Goal: Task Accomplishment & Management: Use online tool/utility

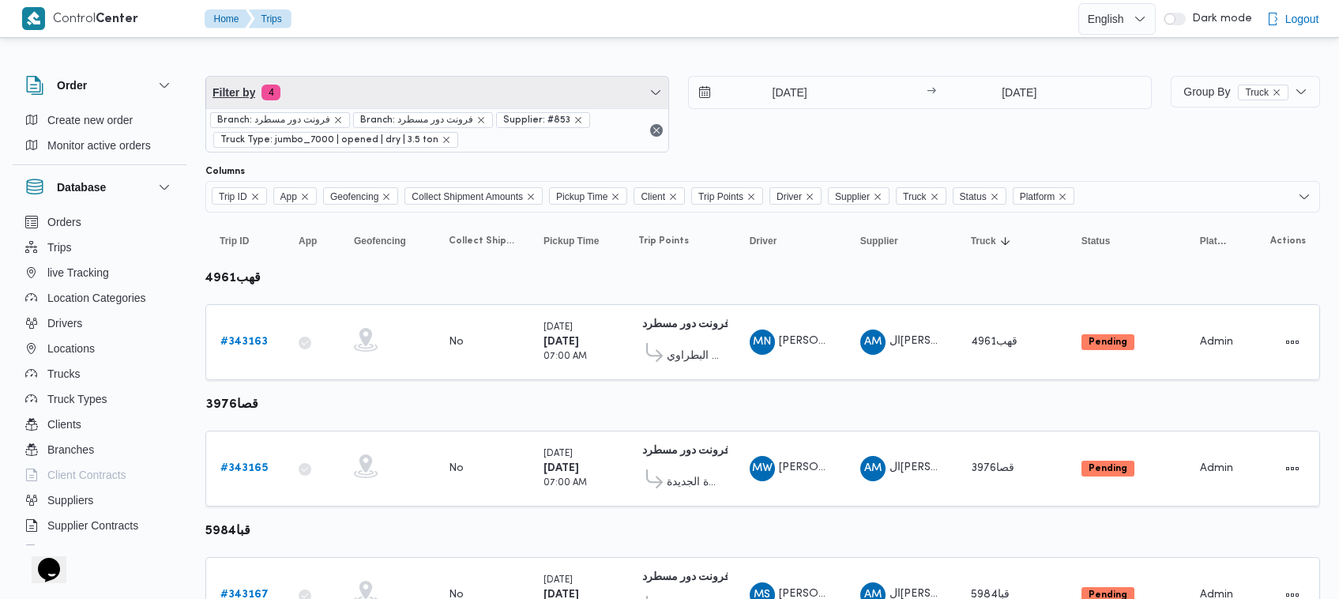
click at [375, 77] on span "Filter by 4" at bounding box center [437, 93] width 462 height 32
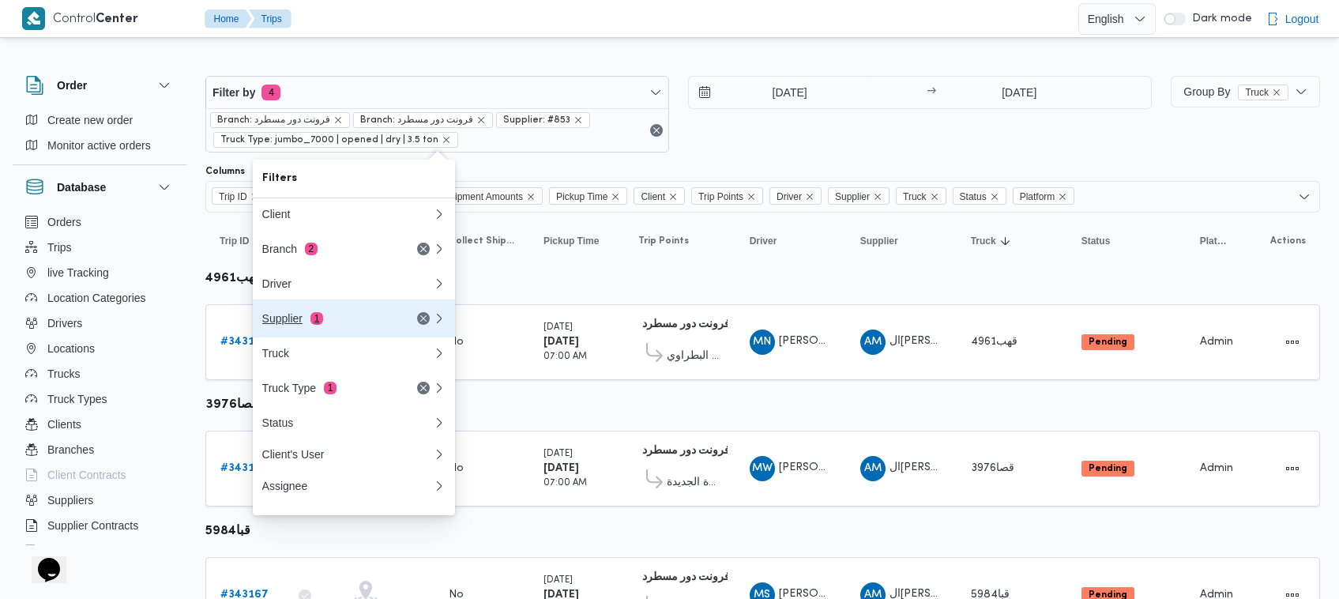
click at [325, 325] on div "Supplier 1" at bounding box center [328, 318] width 133 height 13
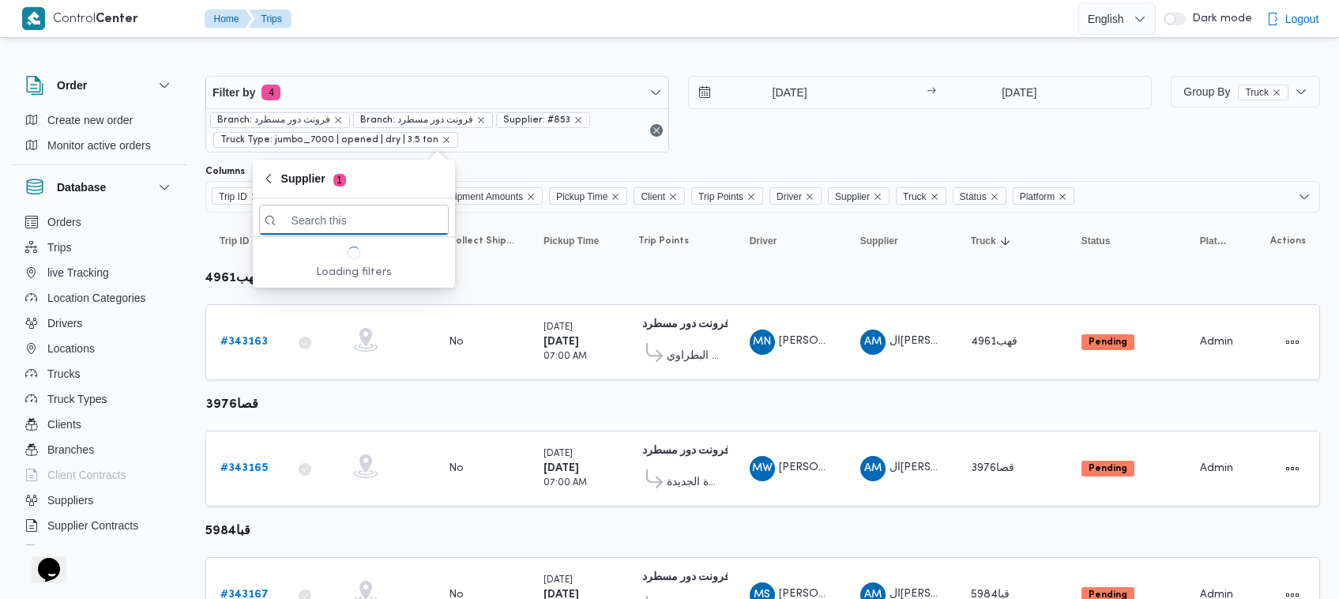
paste input "علي عبدالناصر علي بخيت علي"
type input "علي عبدالناصر علي بخيت علي"
click at [298, 281] on span "علي عبدالناصر علي بخيت علي" at bounding box center [363, 275] width 164 height 19
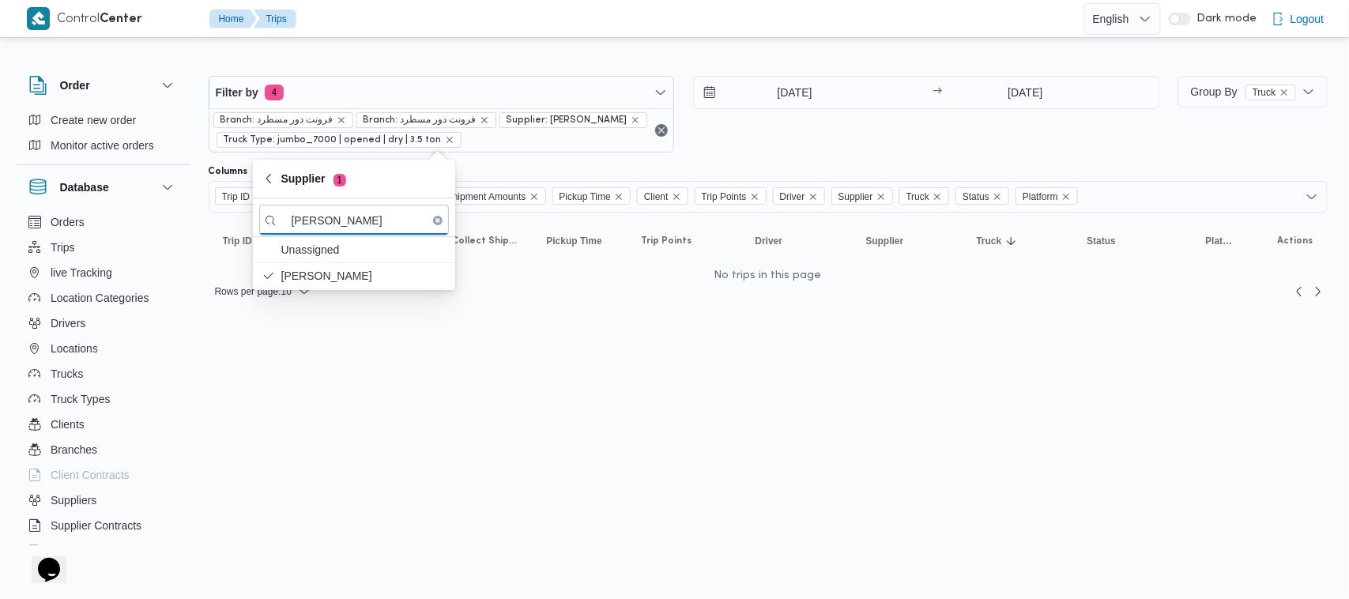
click at [784, 132] on div "19/10/2025 → 19/10/2025" at bounding box center [926, 114] width 466 height 77
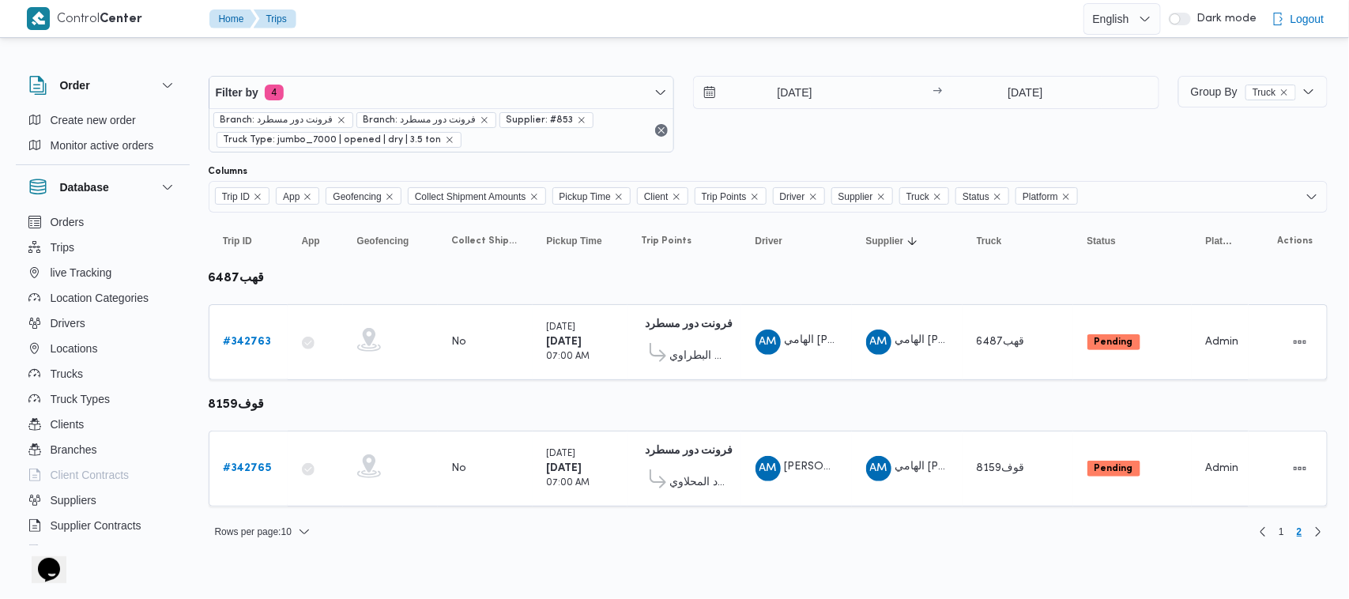
click at [369, 56] on div at bounding box center [768, 63] width 1119 height 25
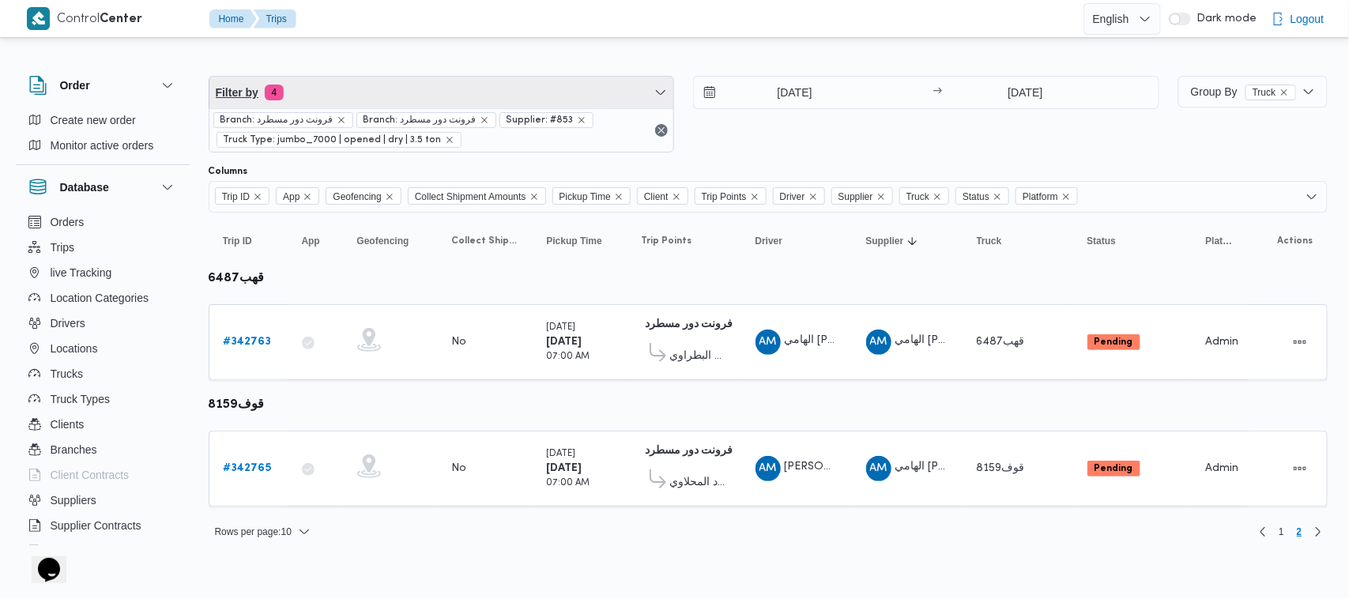
click at [377, 79] on span "Filter by 4" at bounding box center [441, 93] width 465 height 32
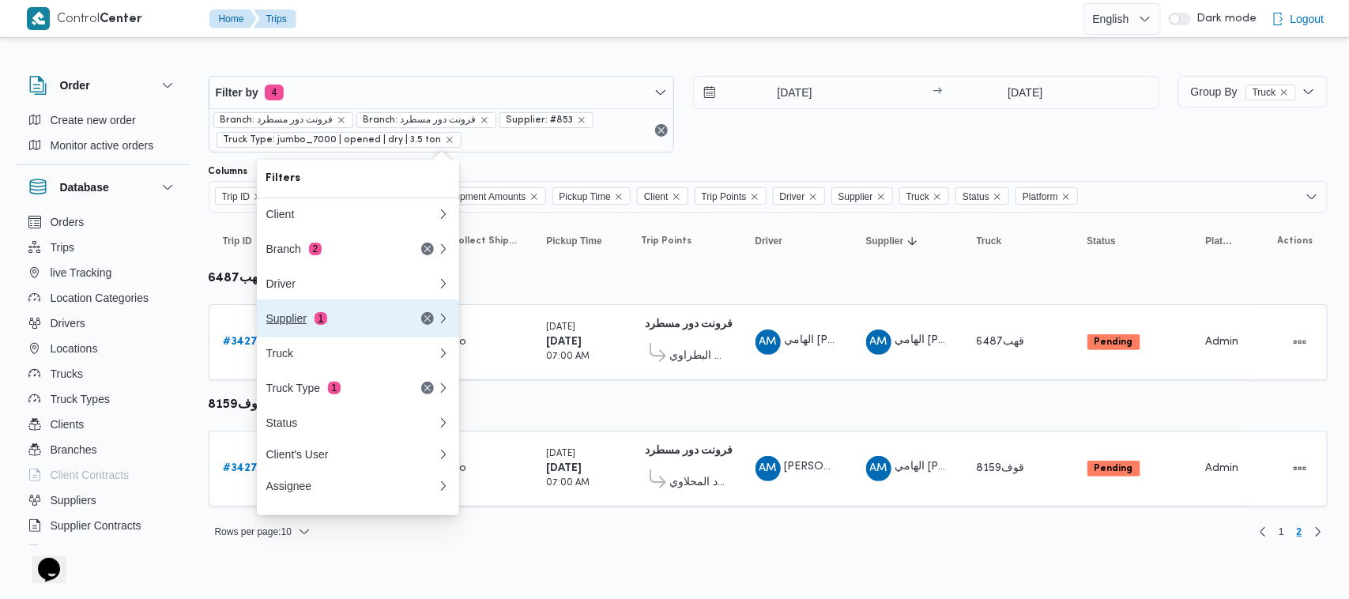
click at [359, 313] on div "Supplier 1" at bounding box center [352, 318] width 190 height 38
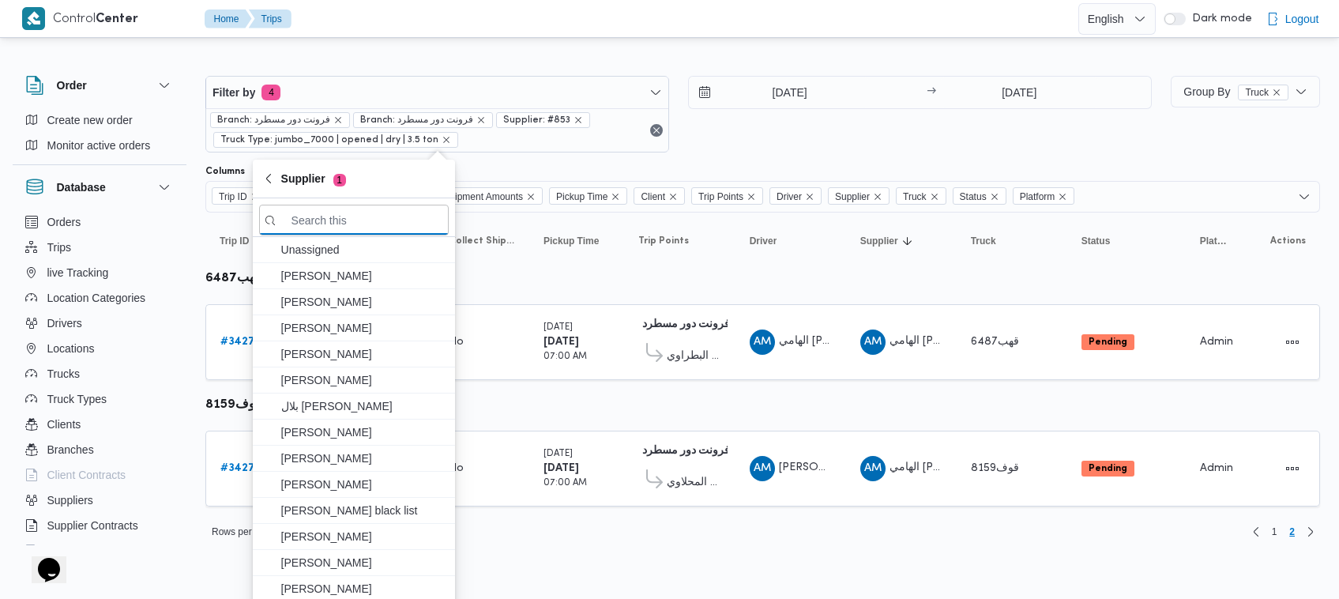
paste input "علي عبدالناصر علي بخيت علي"
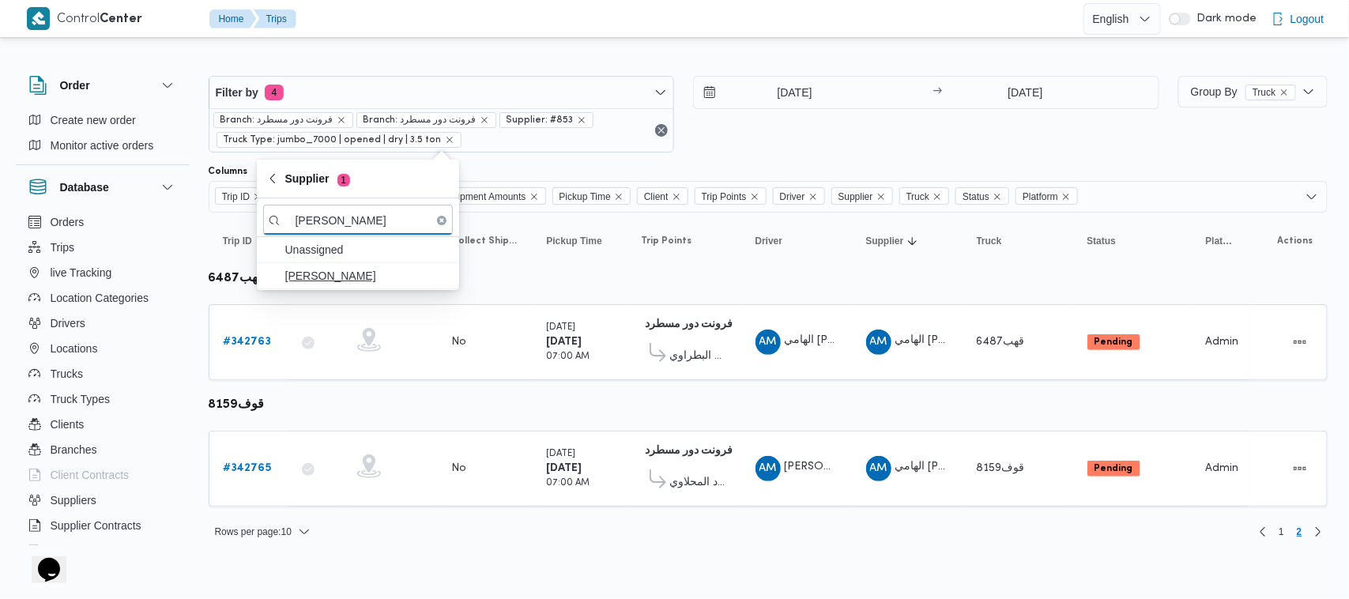
type input "علي عبدالناصر علي بخيت علي"
click at [294, 288] on span "علي عبدالناصر علي بخيت علي" at bounding box center [358, 275] width 190 height 25
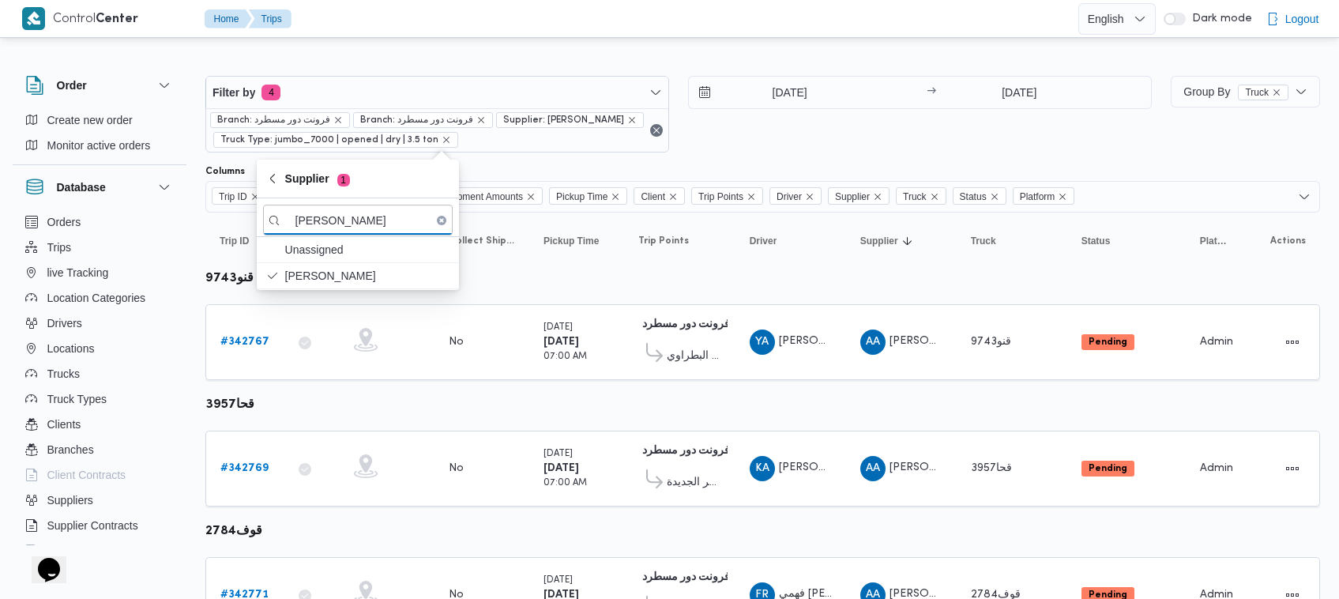
click at [863, 100] on div "16/10/2025" at bounding box center [805, 93] width 233 height 32
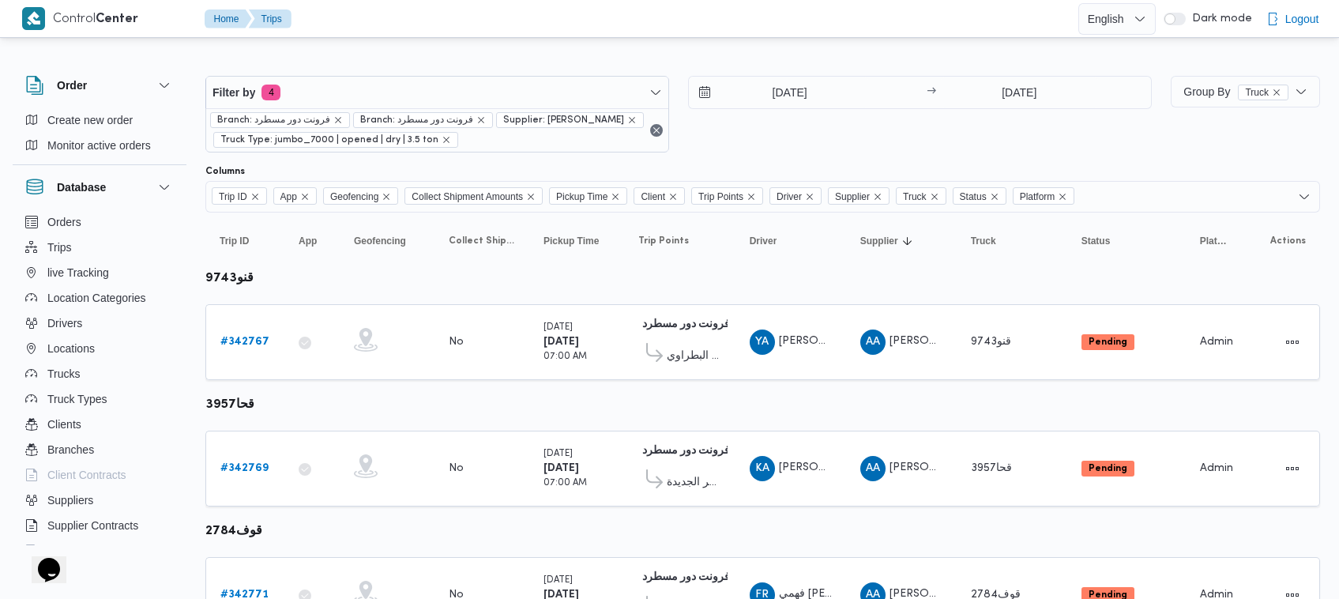
click at [890, 116] on div "16/10/2025 → 16/10/2025" at bounding box center [920, 114] width 464 height 77
click at [259, 333] on link "# 342767" at bounding box center [244, 342] width 49 height 19
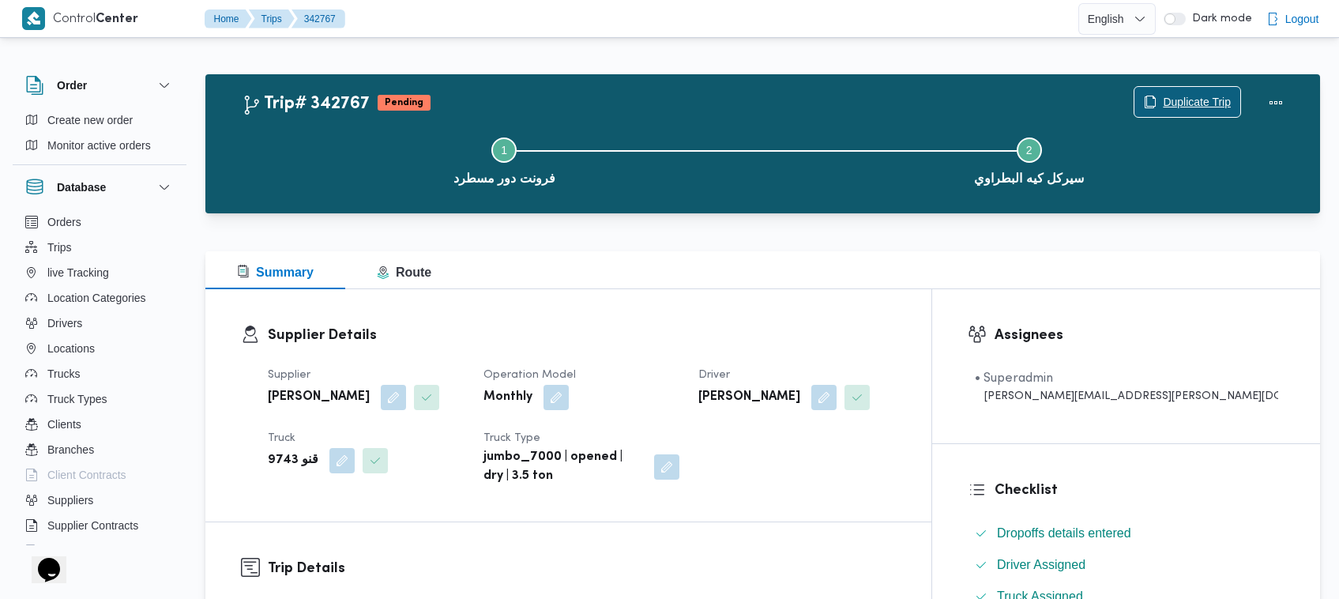
click at [1209, 87] on button "Duplicate Trip" at bounding box center [1187, 102] width 107 height 32
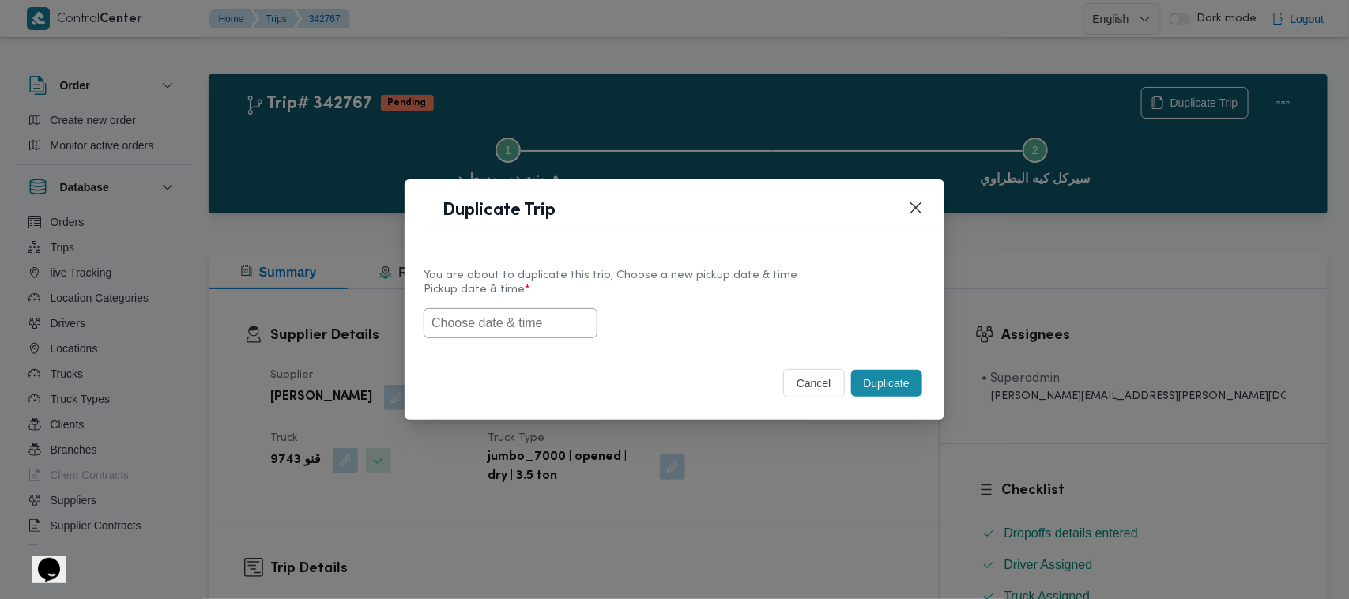
drag, startPoint x: 519, startPoint y: 322, endPoint x: 549, endPoint y: 314, distance: 31.3
click at [528, 322] on input "text" at bounding box center [510, 323] width 174 height 30
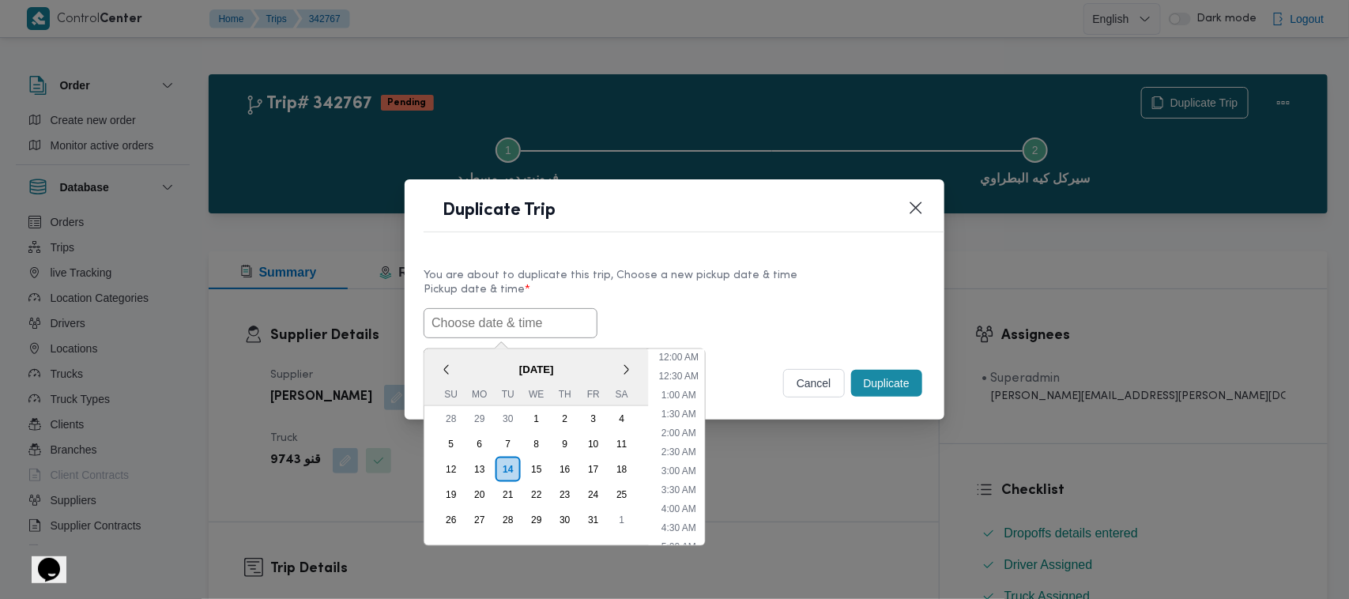
paste input "18/10/2025 7:00AM"
type input "18/10/2025 7:00AM"
drag, startPoint x: 815, startPoint y: 270, endPoint x: 830, endPoint y: 278, distance: 17.0
click at [826, 275] on div "You are about to duplicate this trip, Choose a new pickup date & time" at bounding box center [674, 275] width 502 height 17
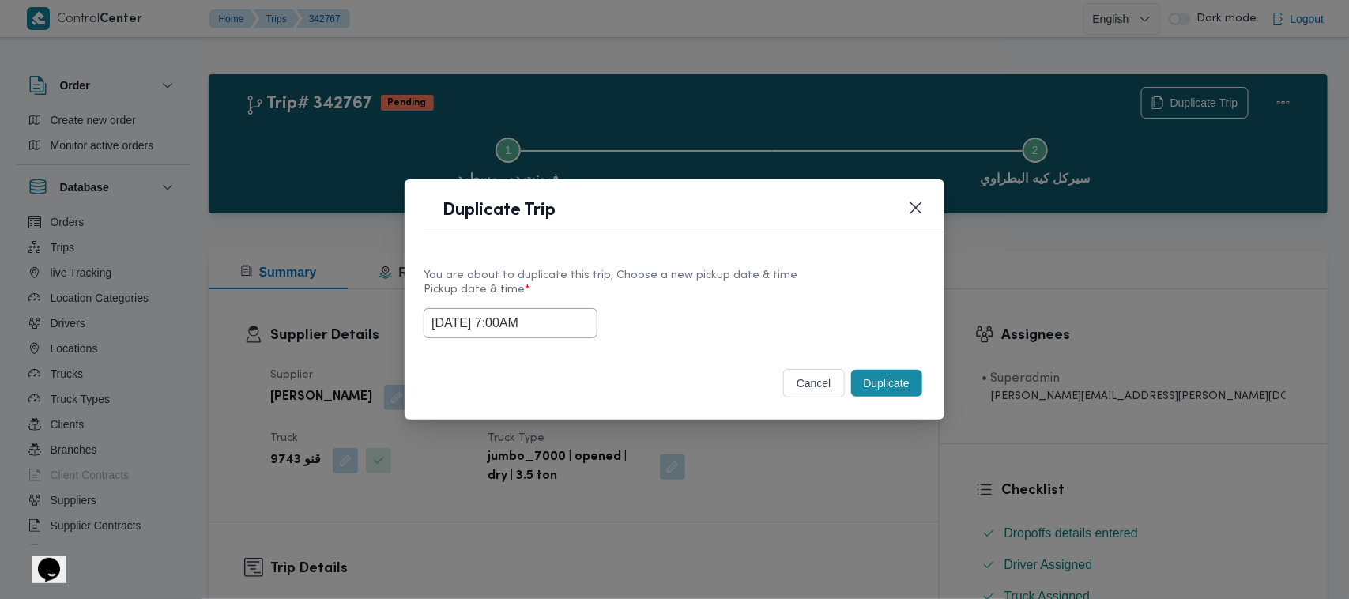
click at [893, 384] on button "Duplicate" at bounding box center [886, 383] width 71 height 27
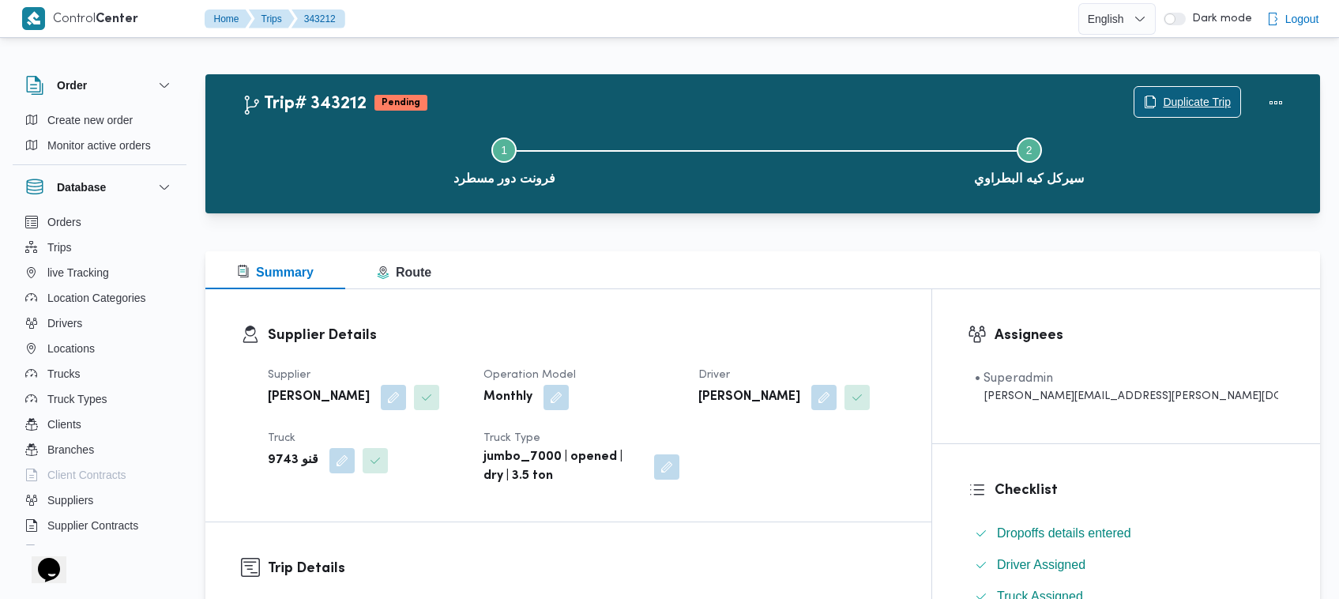
click at [1201, 95] on span "Duplicate Trip" at bounding box center [1197, 101] width 68 height 19
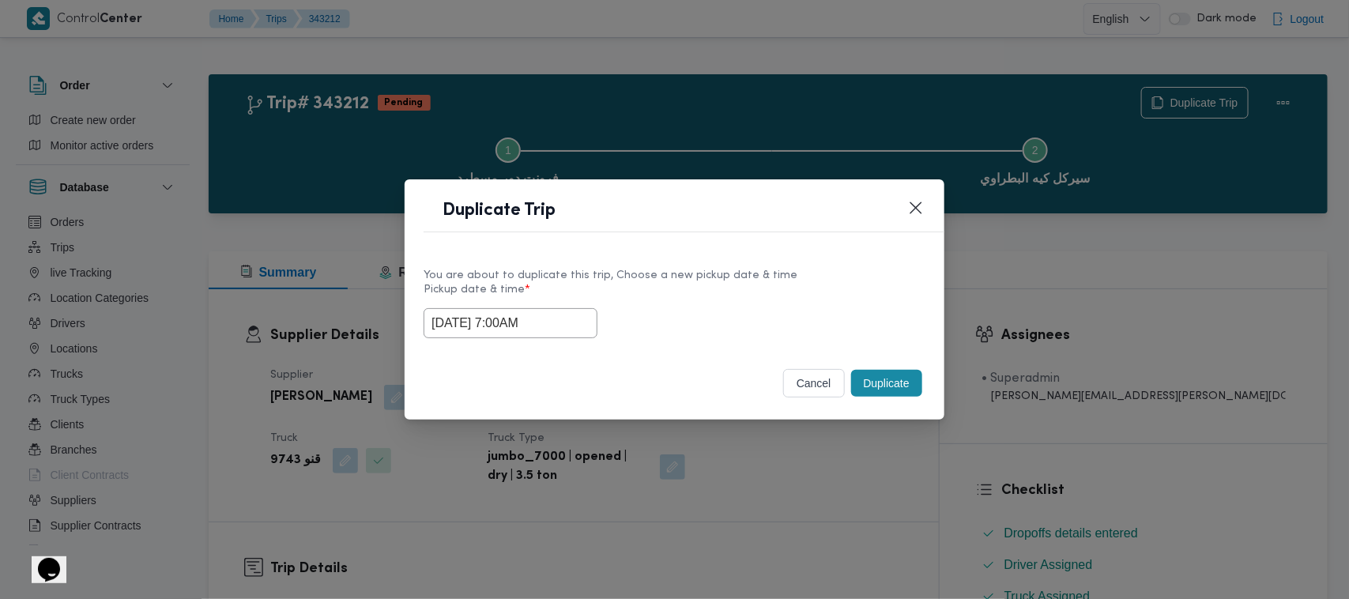
click at [562, 329] on input "18/10/2025 7:00AM" at bounding box center [510, 323] width 174 height 30
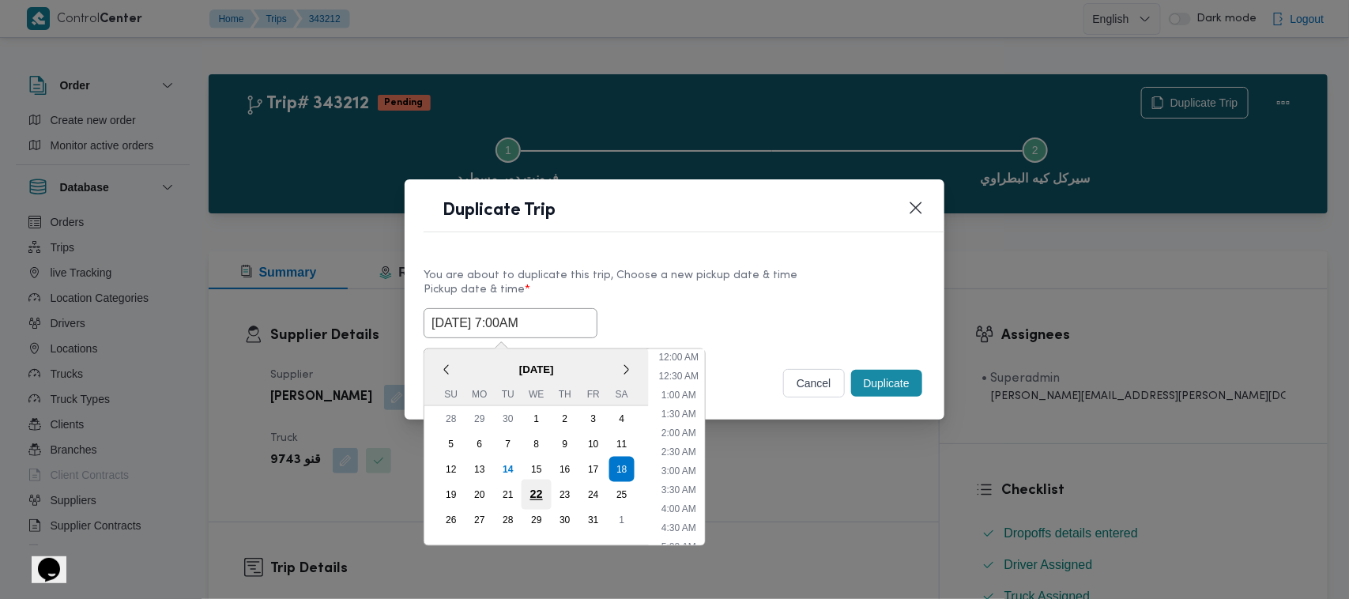
scroll to position [176, 0]
click at [456, 495] on div "19" at bounding box center [451, 495] width 30 height 30
type input "19/10/2025 7:00AM"
click at [781, 259] on div "You are about to duplicate this trip, Choose a new pickup date & time Pickup da…" at bounding box center [674, 301] width 540 height 101
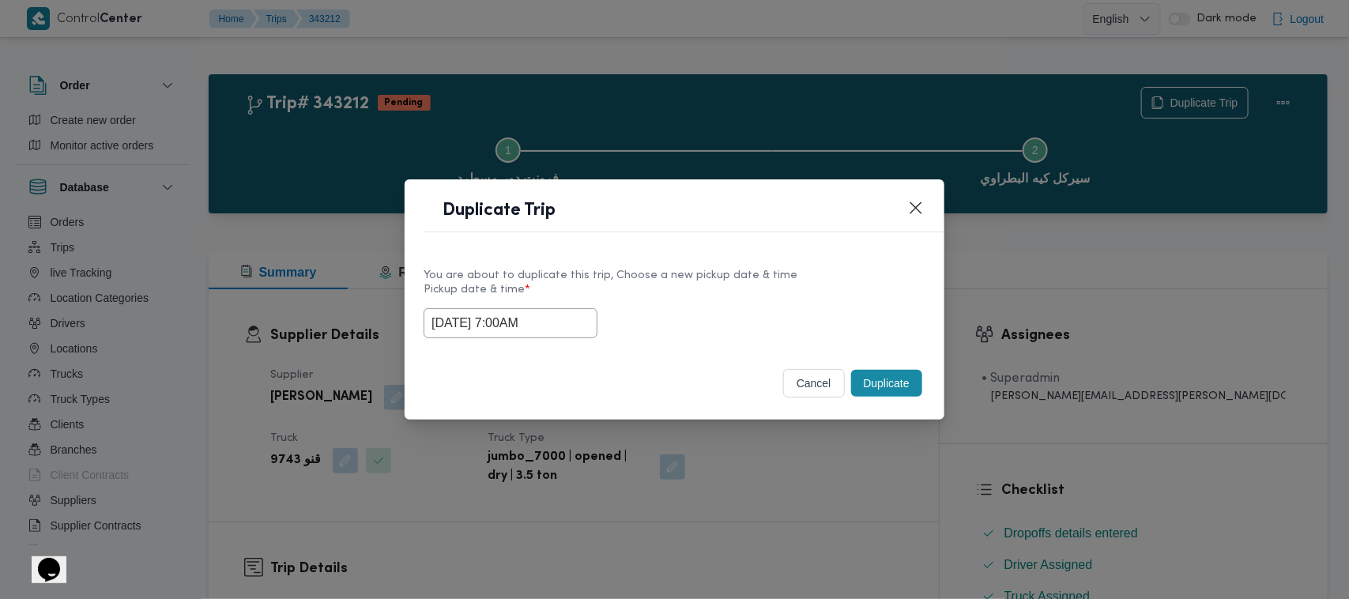
click at [893, 384] on button "Duplicate" at bounding box center [886, 383] width 71 height 27
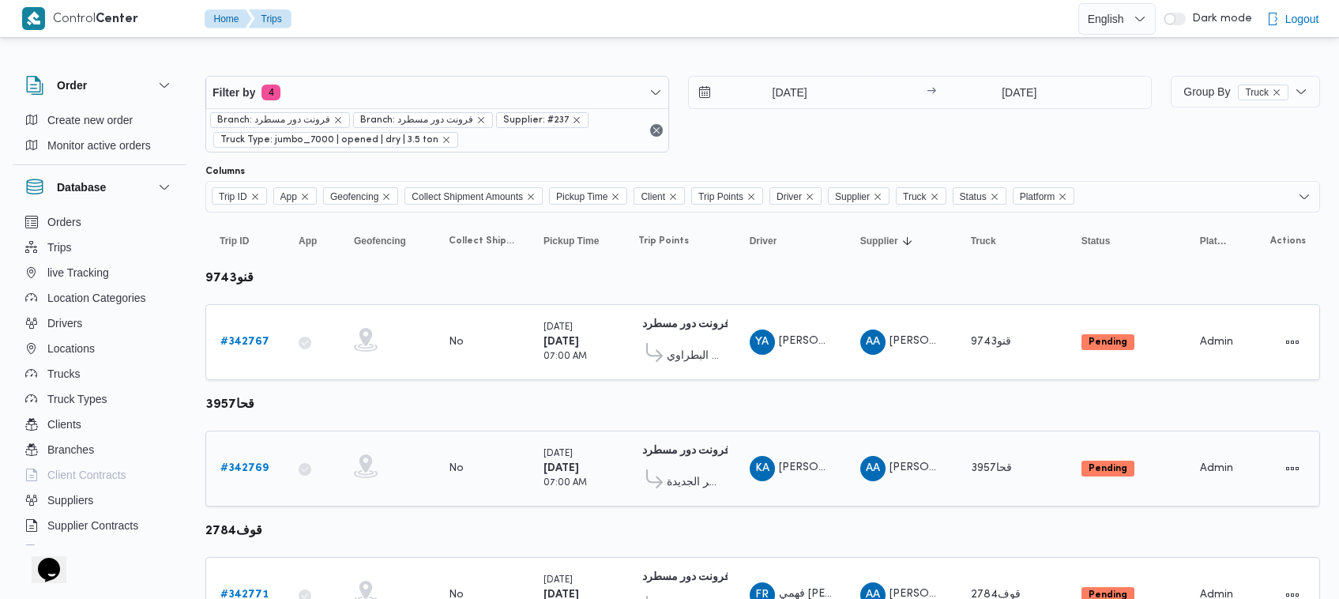
click at [239, 471] on b "# 342769" at bounding box center [244, 468] width 48 height 10
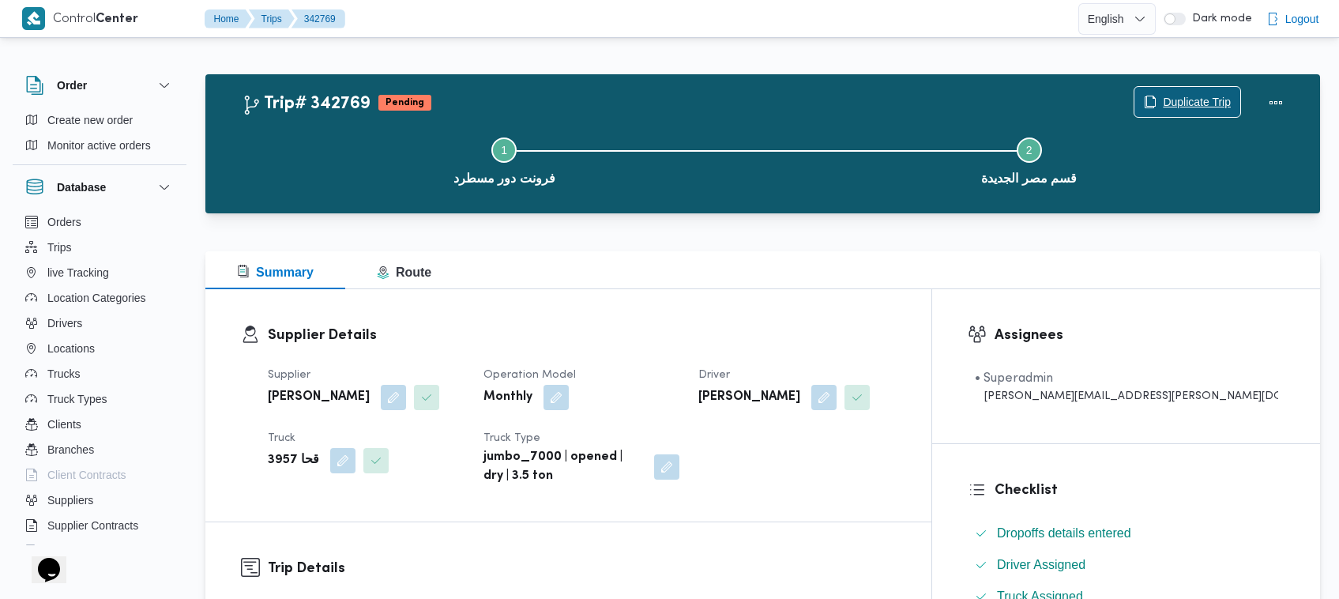
click at [1213, 87] on button "Duplicate Trip" at bounding box center [1187, 102] width 107 height 32
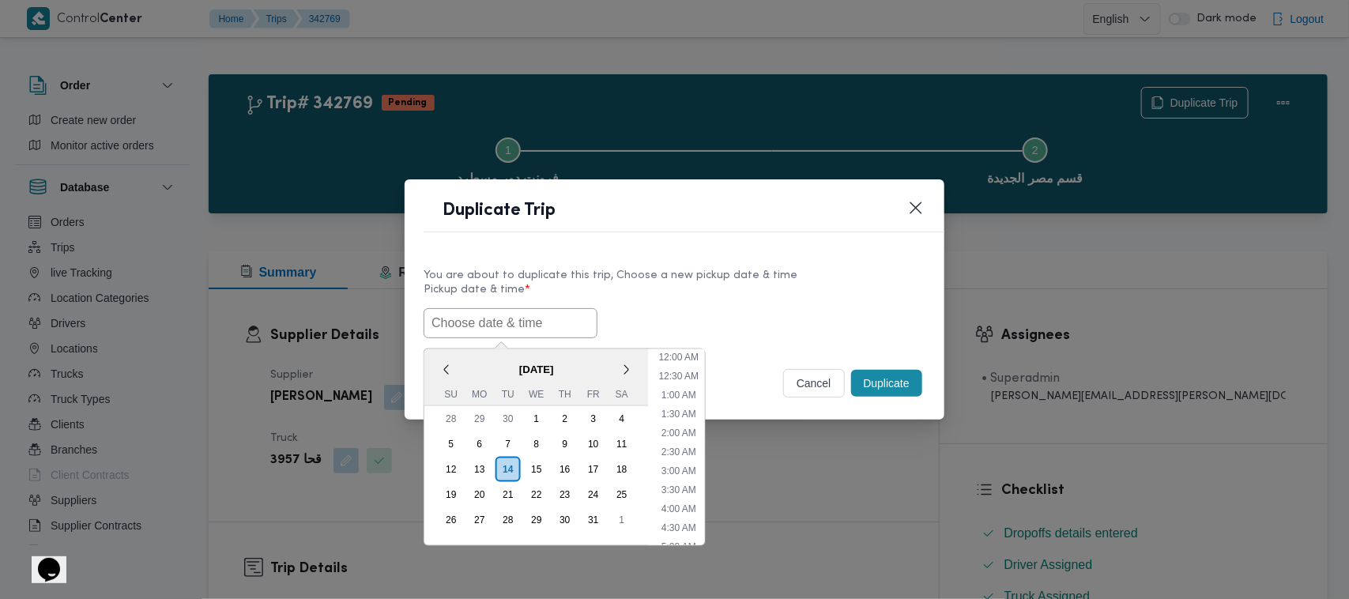
click at [510, 328] on input "text" at bounding box center [510, 323] width 174 height 30
paste input "18/10/2025 7:00AM"
type input "18/10/2025 7:00AM"
click at [833, 277] on div "You are about to duplicate this trip, Choose a new pickup date & time" at bounding box center [674, 275] width 502 height 17
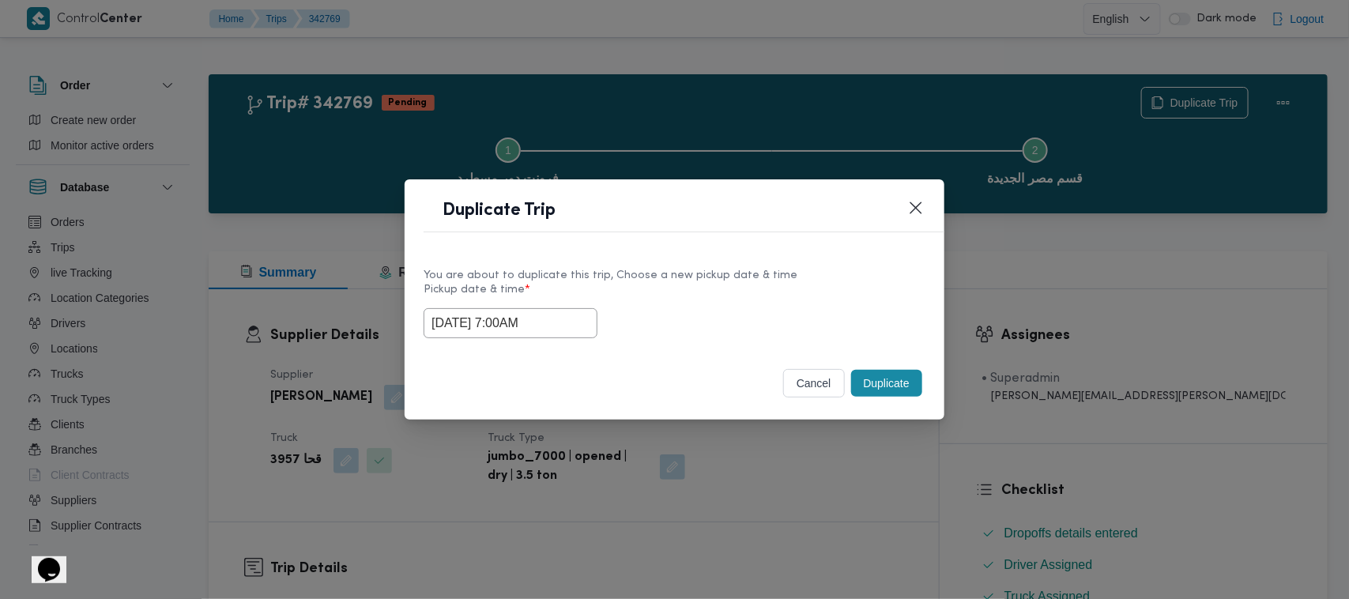
click at [873, 383] on button "Duplicate" at bounding box center [886, 383] width 71 height 27
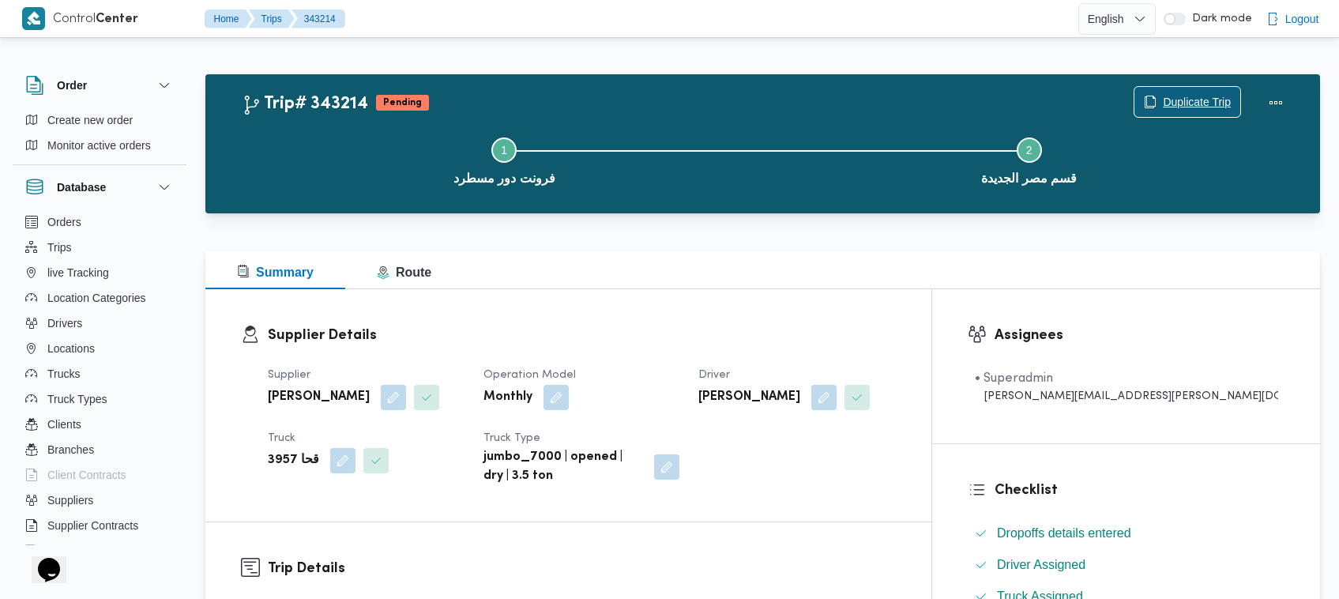
click at [1187, 103] on span "Duplicate Trip" at bounding box center [1197, 101] width 68 height 19
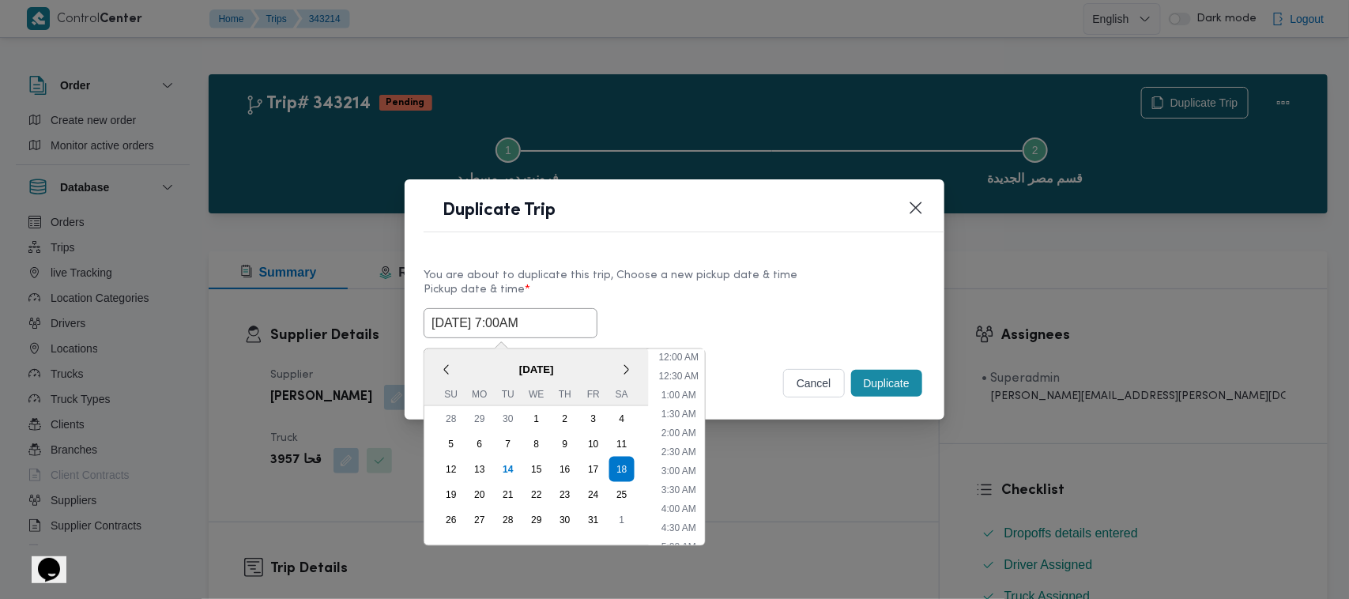
click at [559, 329] on input "18/10/2025 7:00AM" at bounding box center [510, 323] width 174 height 30
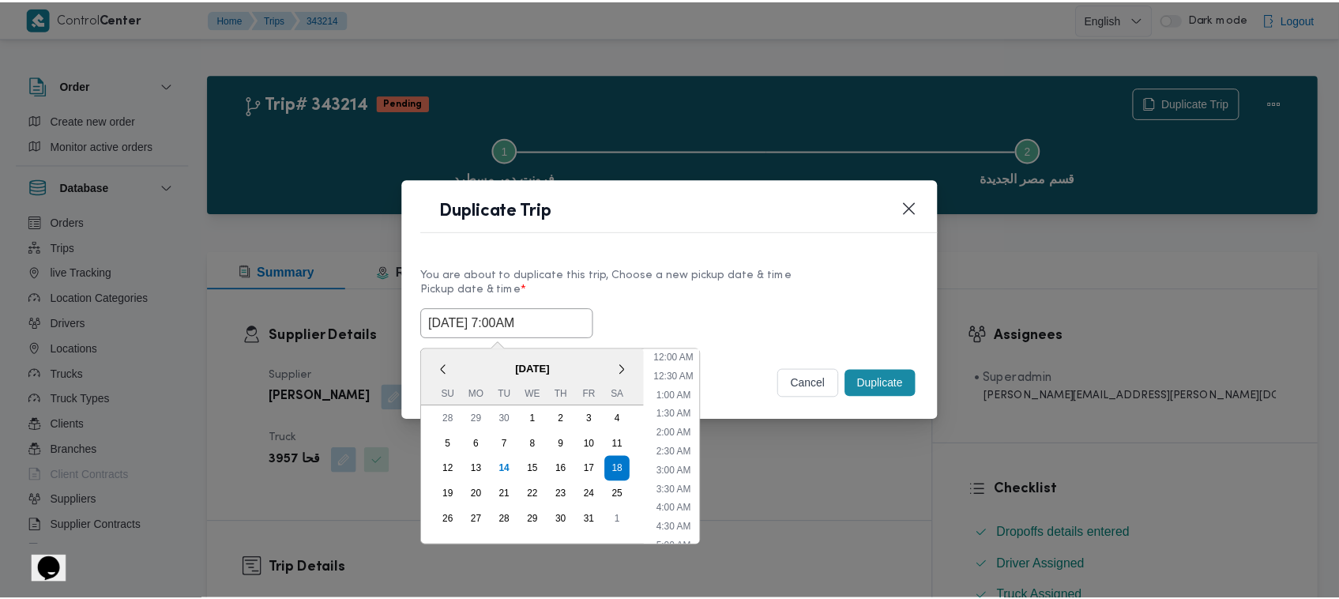
scroll to position [176, 0]
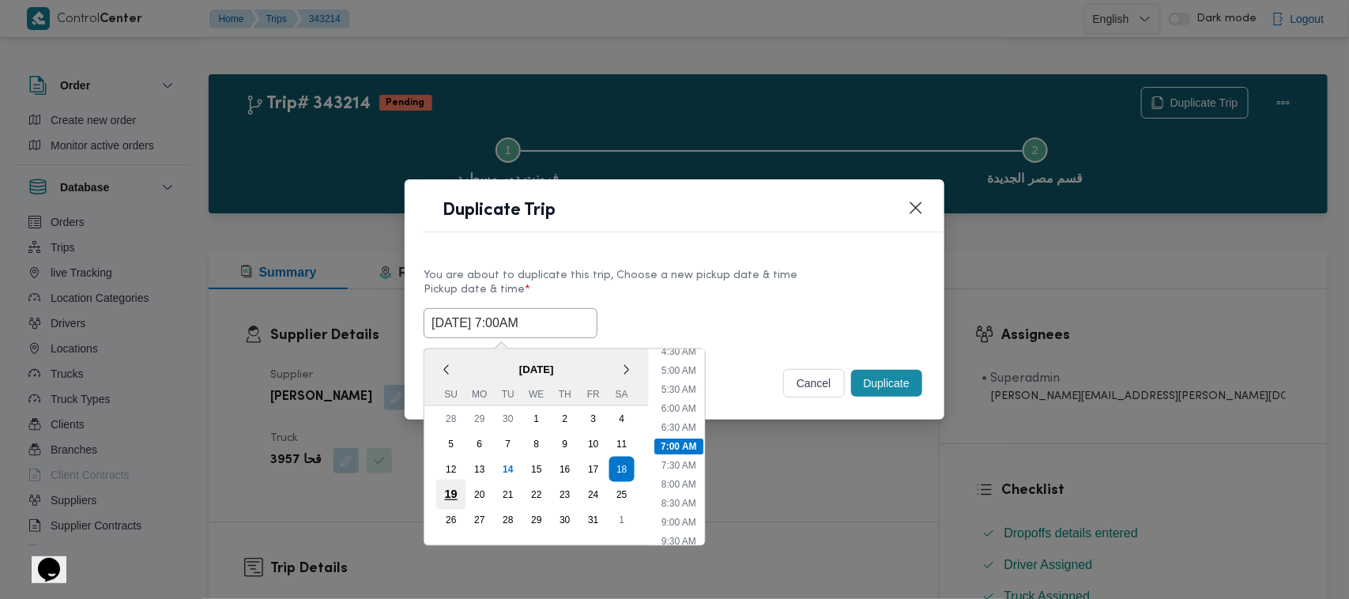
click at [453, 492] on div "19" at bounding box center [451, 495] width 30 height 30
type input "19/10/2025 7:00AM"
drag, startPoint x: 775, startPoint y: 284, endPoint x: 833, endPoint y: 312, distance: 64.7
click at [777, 284] on label "Pickup date & time *" at bounding box center [674, 296] width 502 height 24
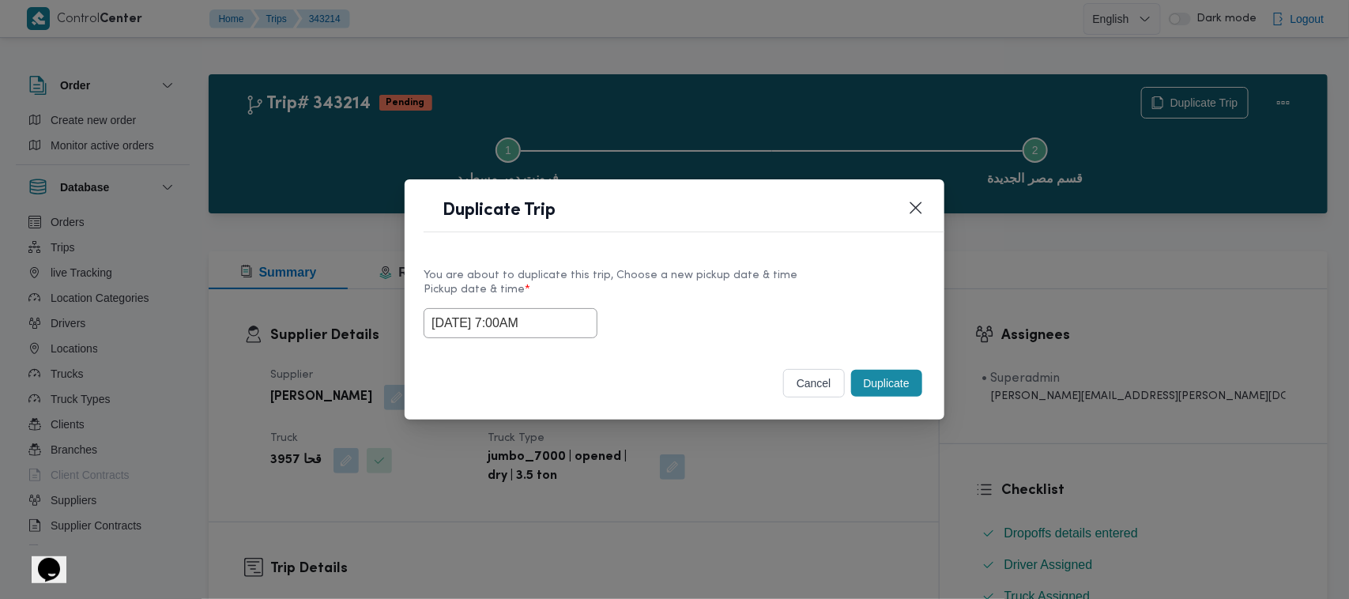
click at [901, 379] on button "Duplicate" at bounding box center [886, 383] width 71 height 27
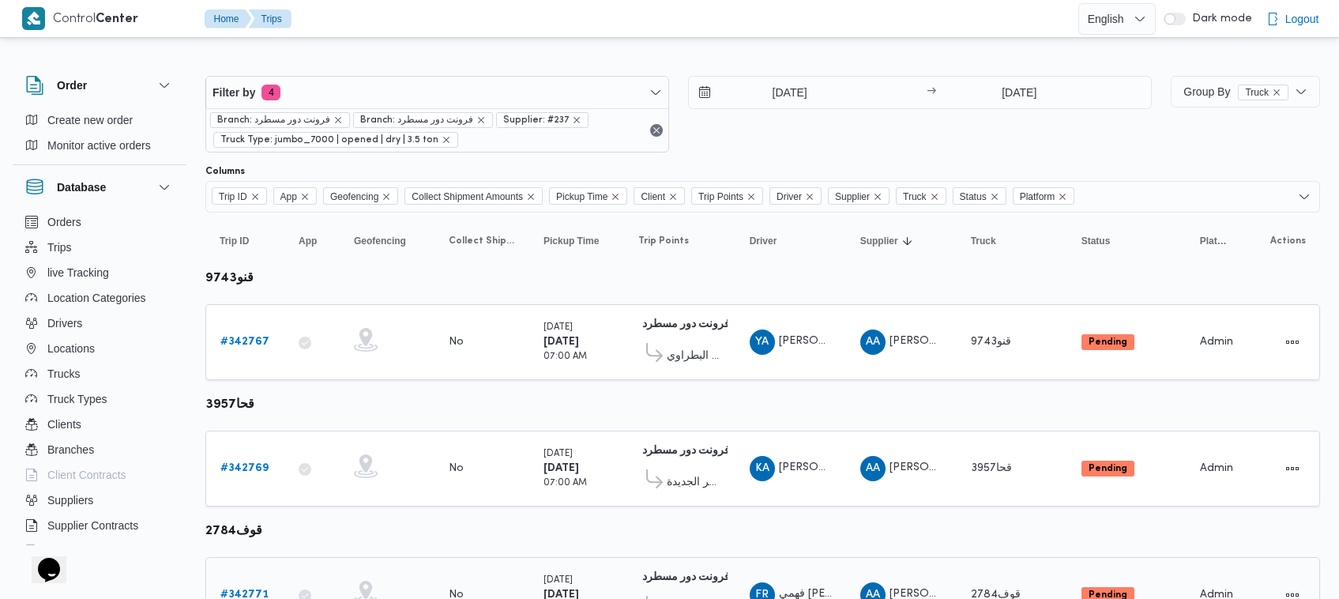
click at [242, 589] on b "# 342771" at bounding box center [244, 594] width 48 height 10
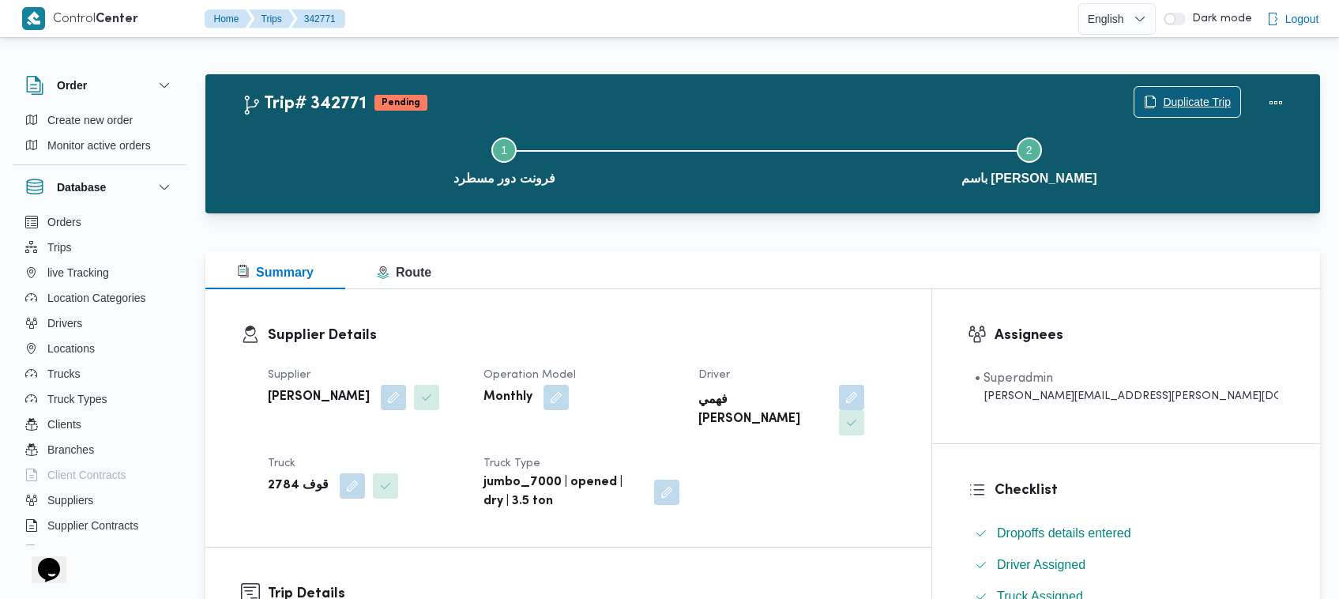
click at [1213, 92] on span "Duplicate Trip" at bounding box center [1187, 102] width 106 height 30
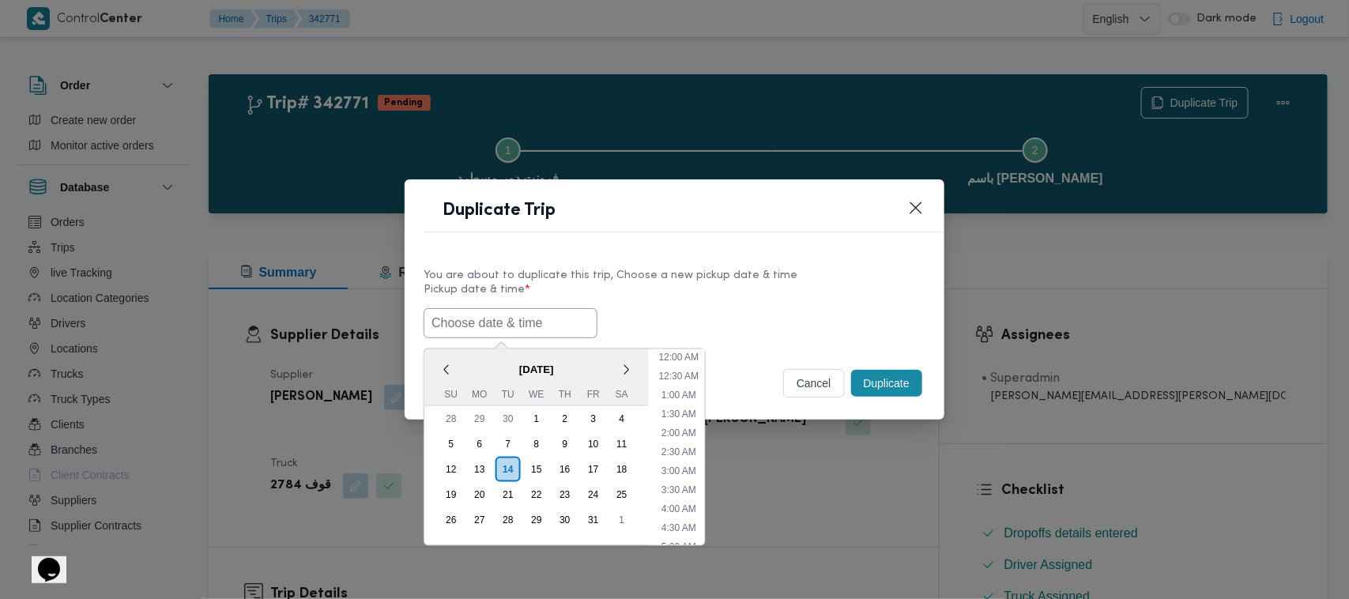
click at [569, 320] on input "text" at bounding box center [510, 323] width 174 height 30
paste input "18/10/2025 7:00AM"
type input "18/10/2025 7:00AM"
drag, startPoint x: 753, startPoint y: 306, endPoint x: 765, endPoint y: 313, distance: 13.8
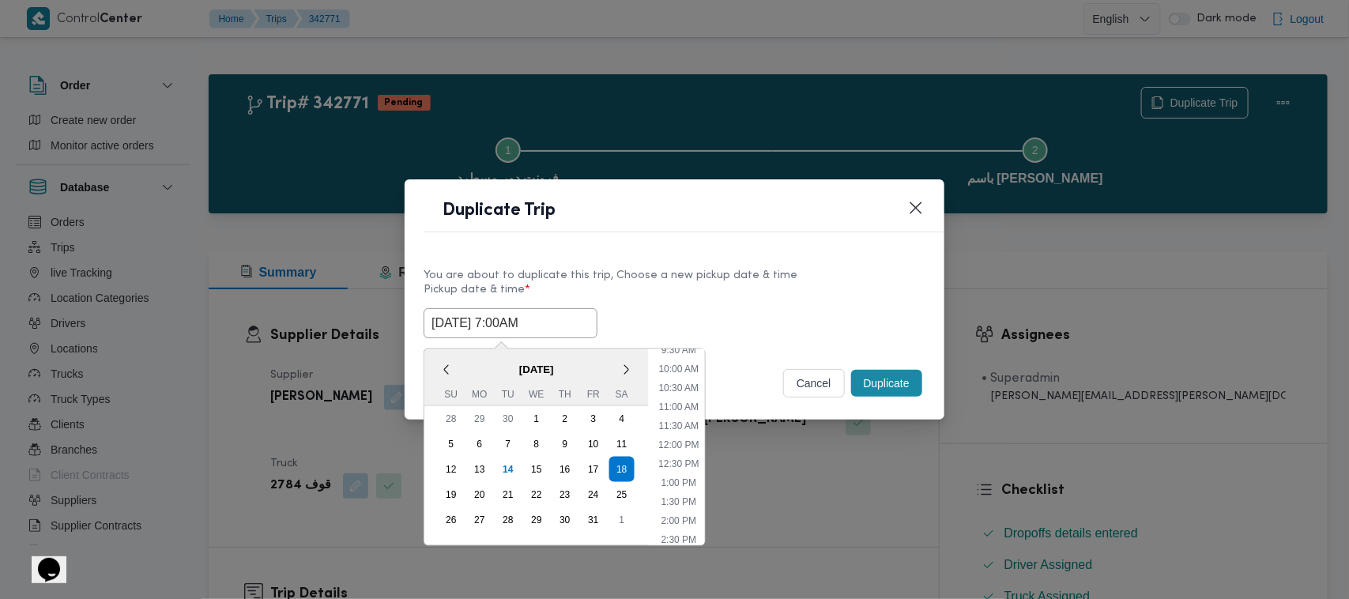
click at [754, 308] on div "18/10/2025 7:00AM < October 2025 > Su Mo Tu We Th Fr Sa 28 29 30 1 2 3 4 5 6 7 …" at bounding box center [674, 323] width 502 height 30
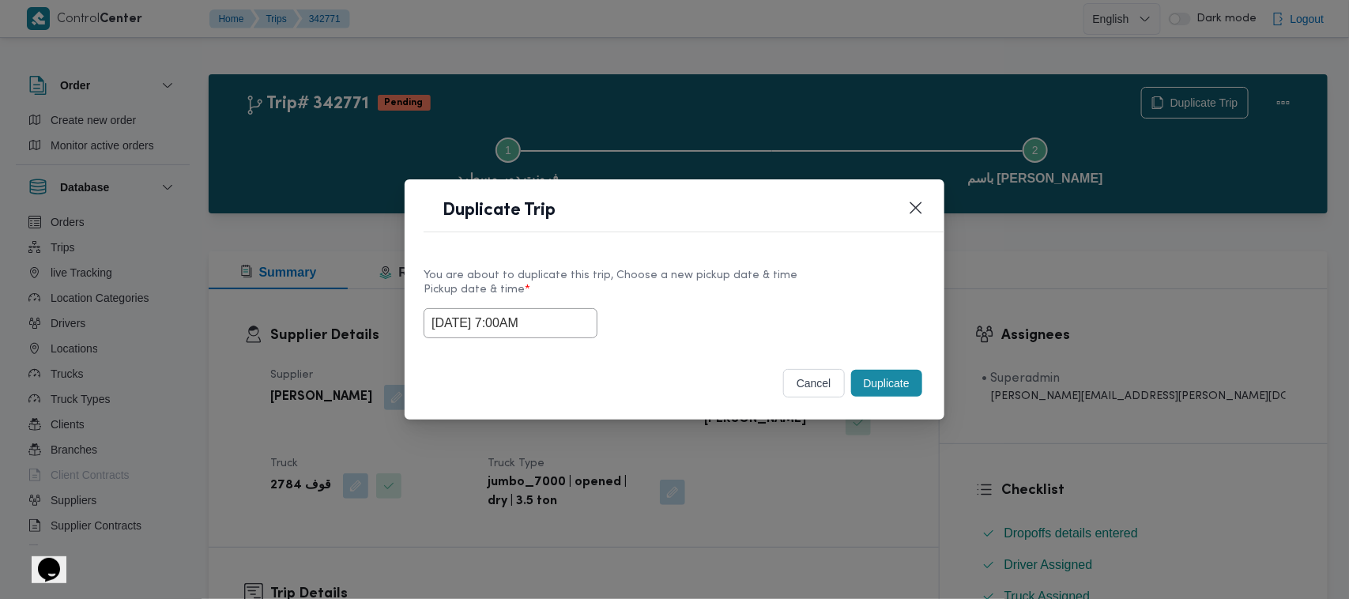
click at [877, 370] on button "Duplicate" at bounding box center [886, 383] width 71 height 27
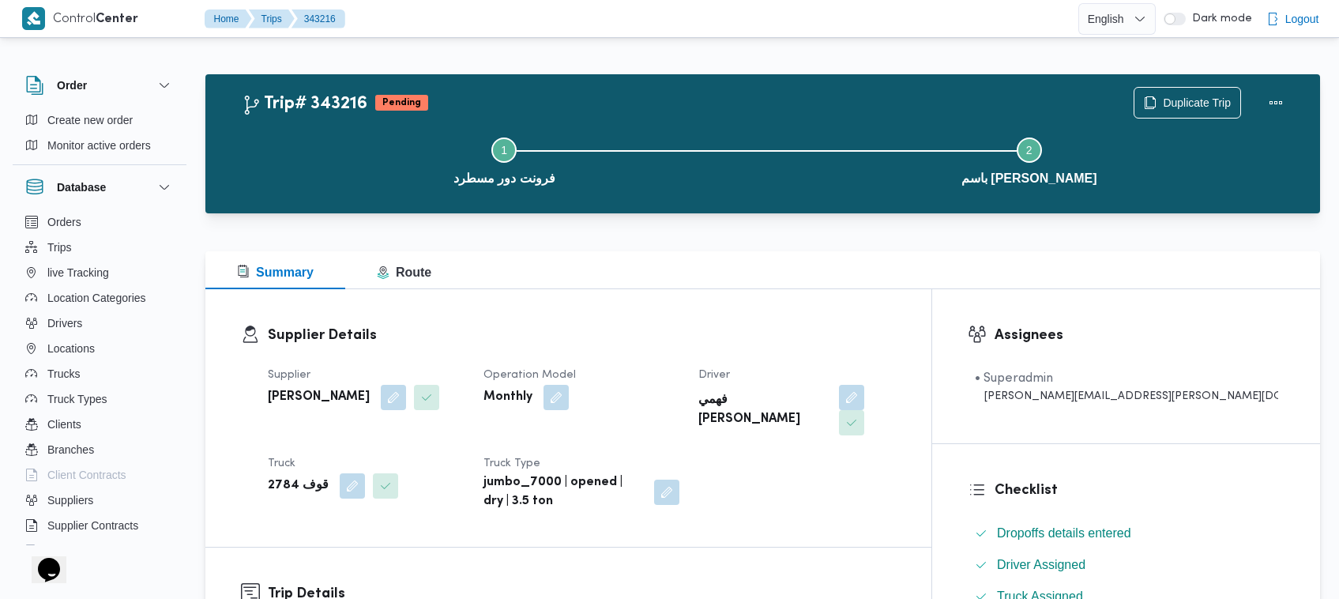
click at [1190, 111] on div "Step 1 is incomplete 1 فرونت دور مسطرد Step 2 is incomplete 2 باسم ماركت هيليوب…" at bounding box center [766, 159] width 1069 height 101
click at [1165, 88] on span "Duplicate Trip" at bounding box center [1187, 102] width 106 height 30
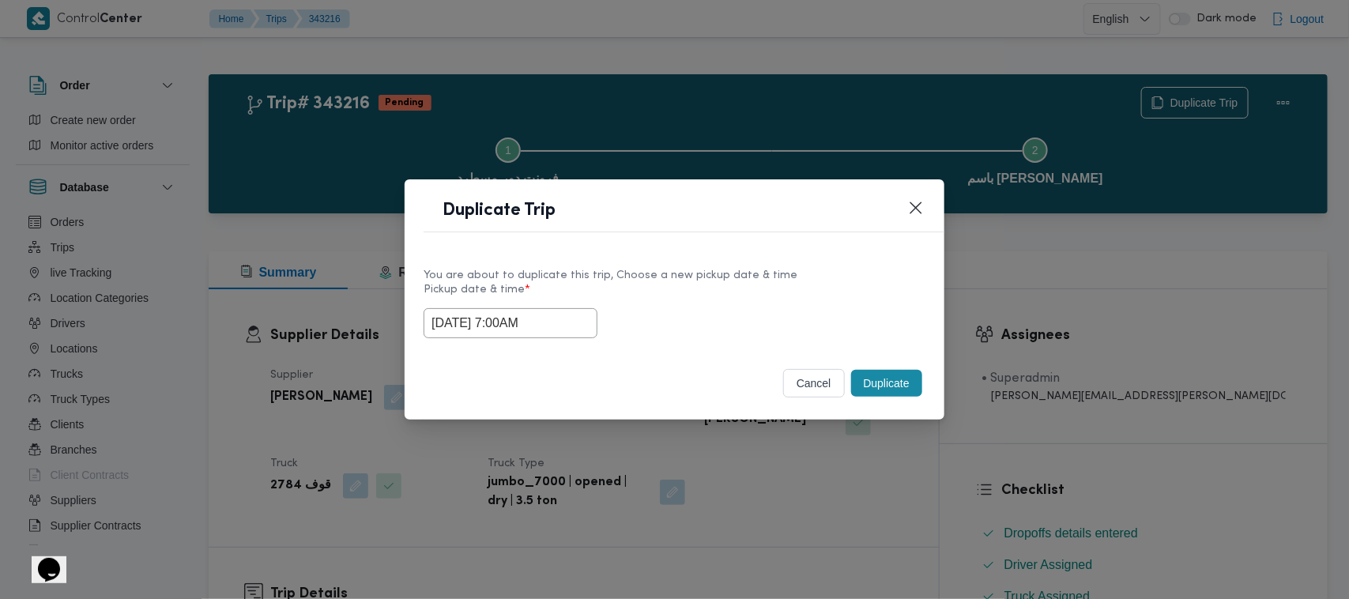
click at [565, 320] on input "18/10/2025 7:00AM" at bounding box center [510, 323] width 174 height 30
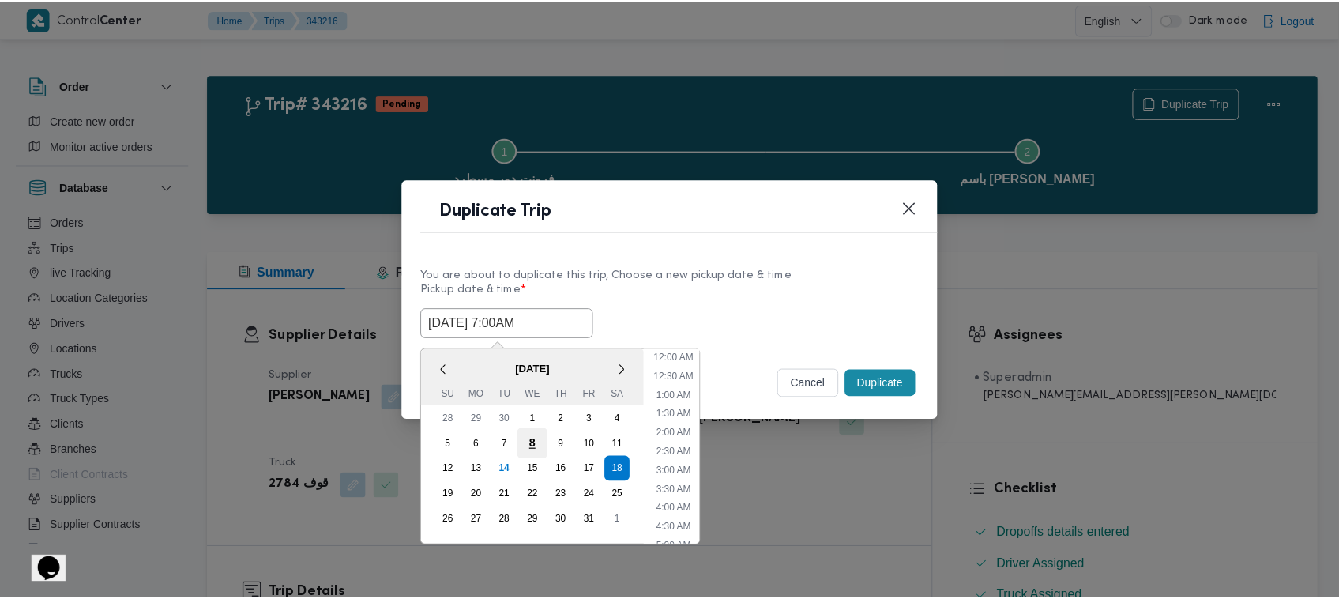
scroll to position [176, 0]
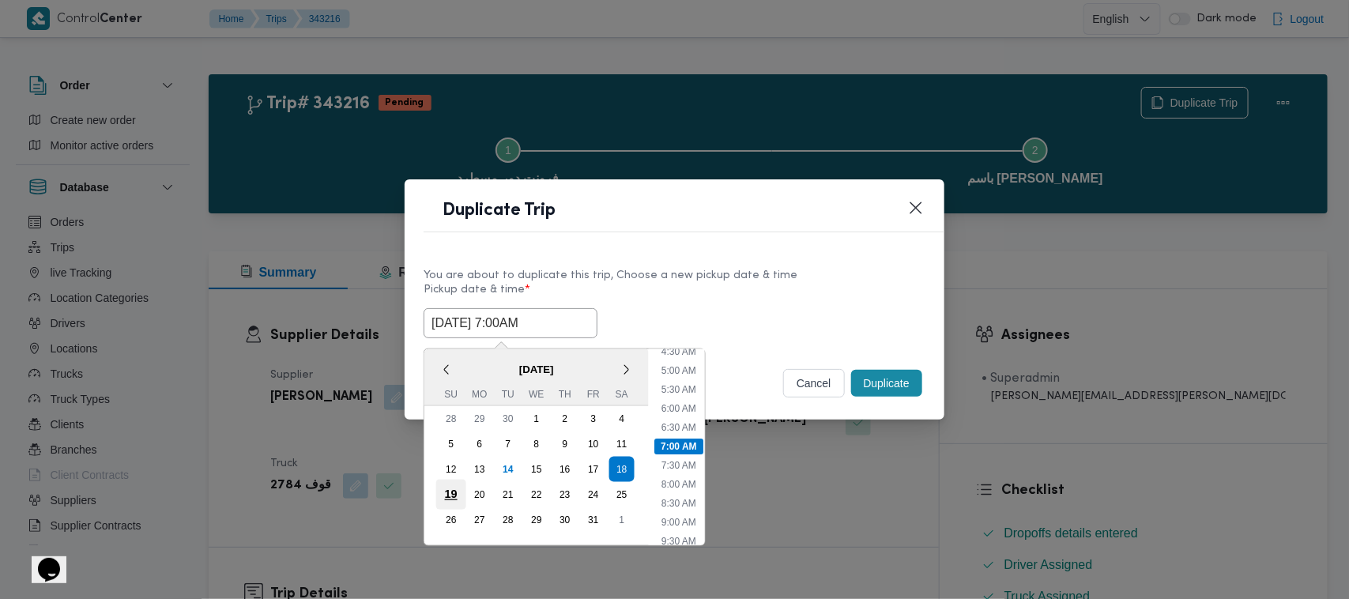
click at [457, 491] on div "19" at bounding box center [451, 495] width 30 height 30
type input "19/10/2025 7:00AM"
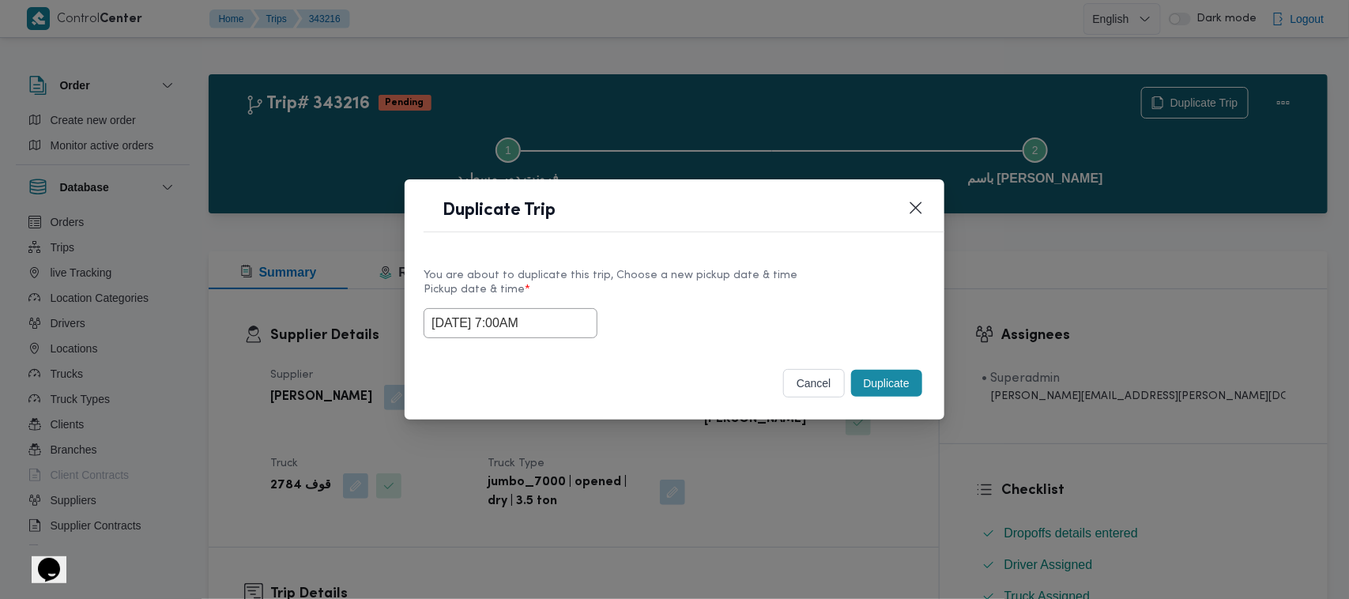
click at [672, 312] on div "19/10/2025 7:00AM" at bounding box center [674, 323] width 502 height 30
click at [890, 397] on button "Duplicate" at bounding box center [886, 383] width 71 height 27
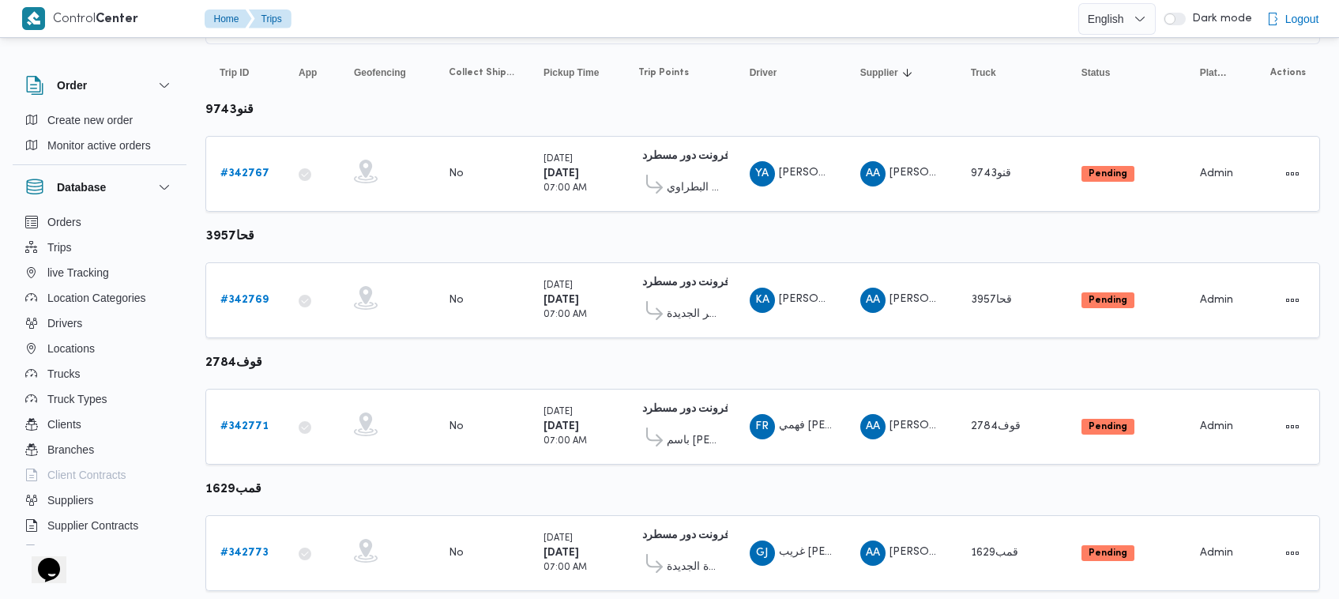
scroll to position [209, 0]
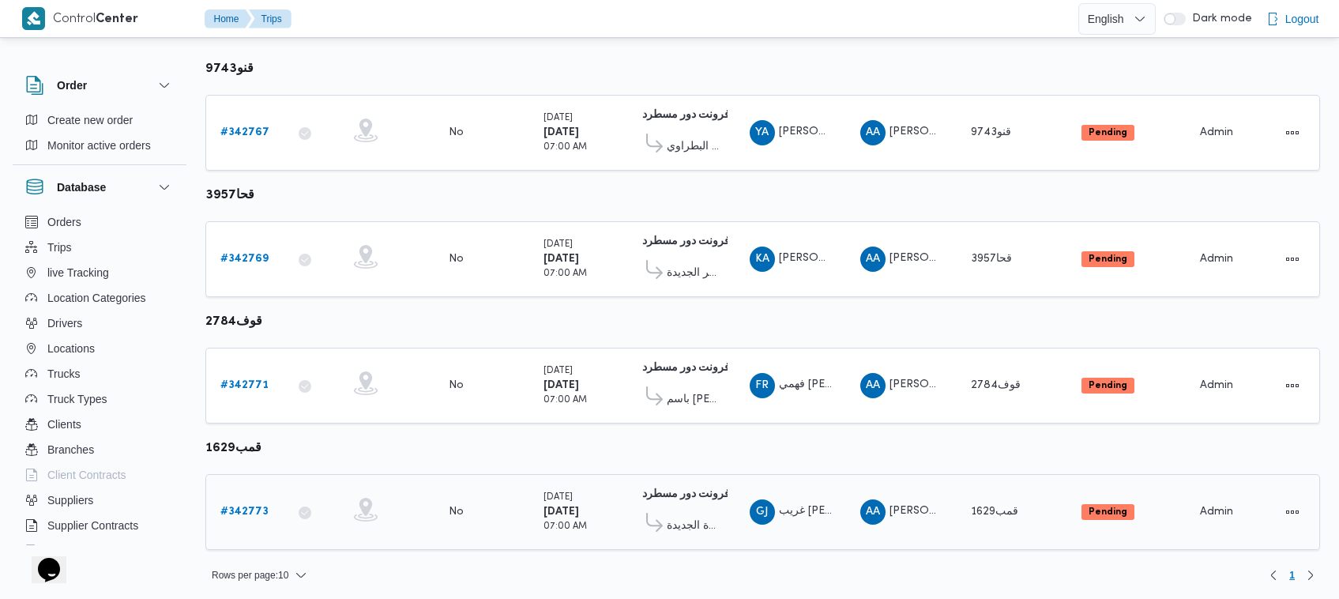
click at [241, 490] on td "Trip ID # 342773" at bounding box center [244, 512] width 79 height 76
click at [245, 506] on b "# 342773" at bounding box center [244, 511] width 48 height 10
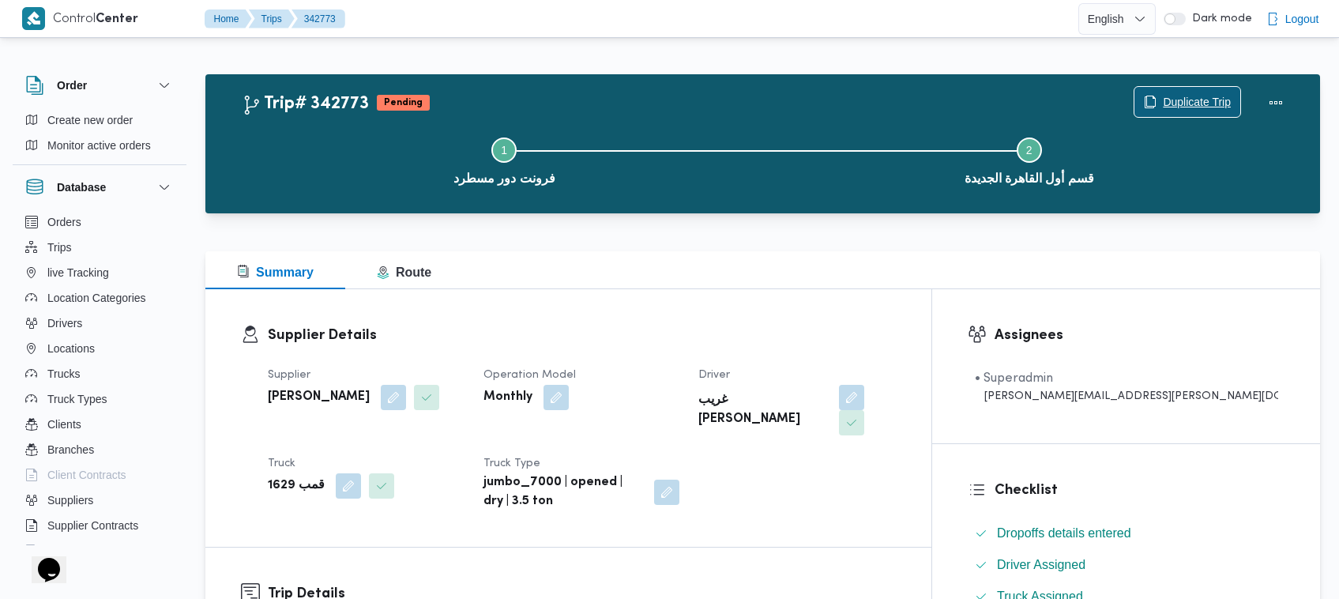
click at [1193, 100] on span "Duplicate Trip" at bounding box center [1197, 101] width 68 height 19
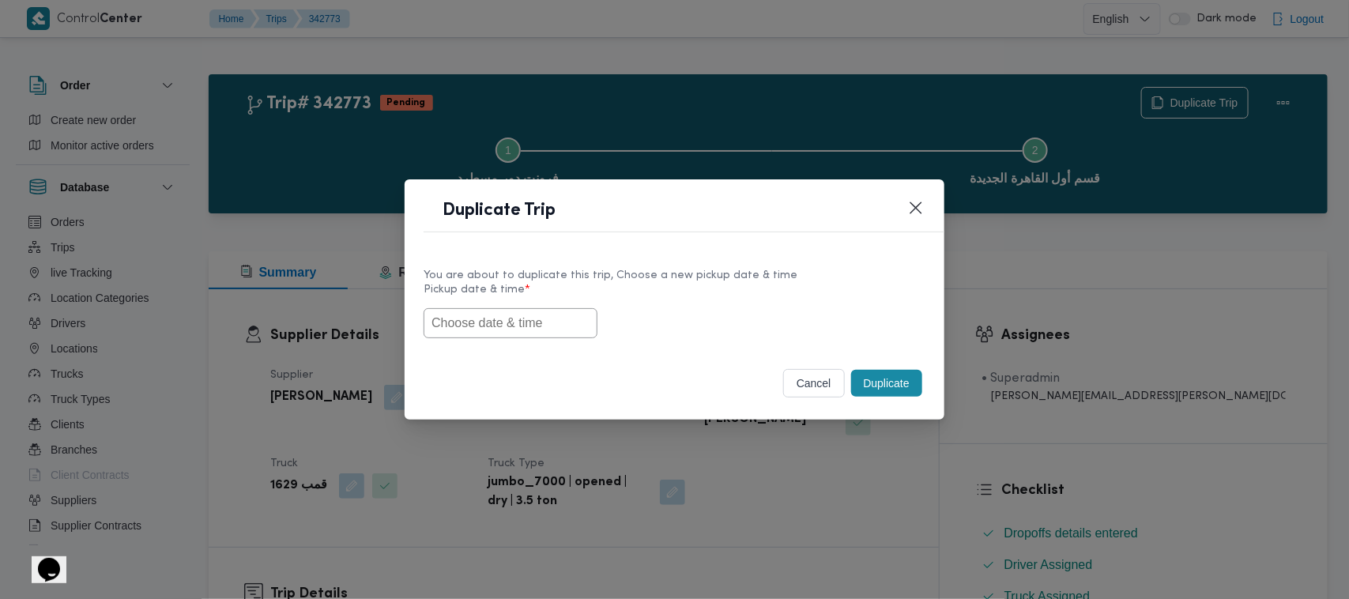
click at [482, 313] on input "text" at bounding box center [510, 323] width 174 height 30
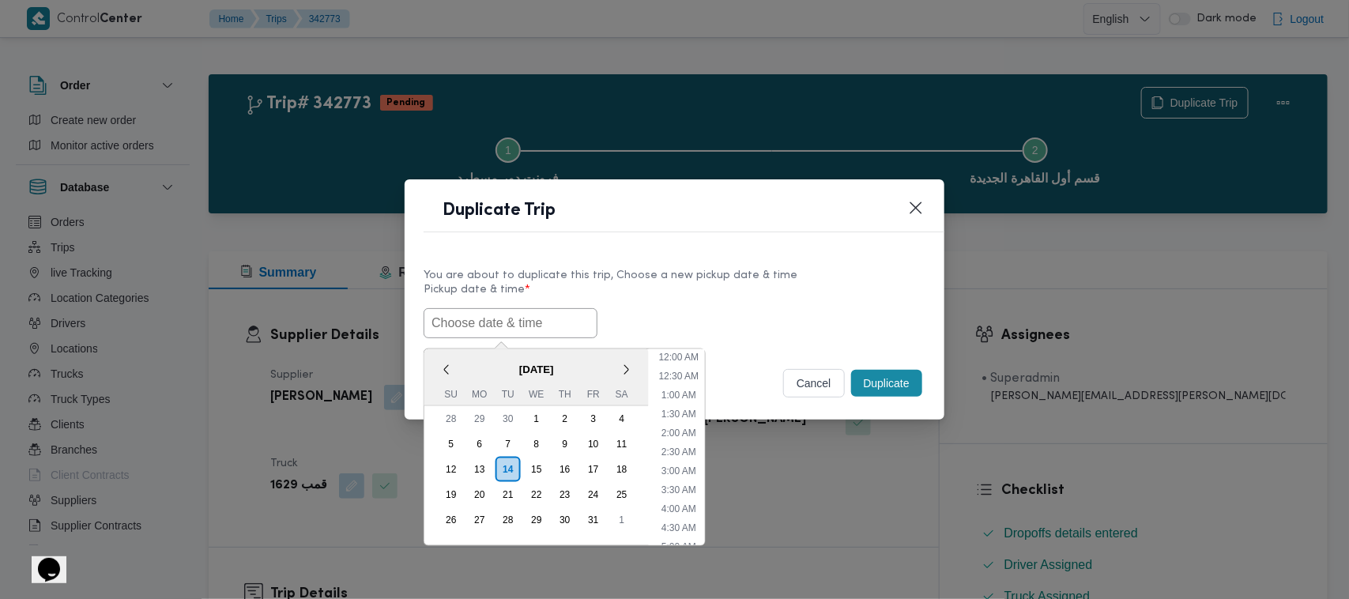
scroll to position [367, 0]
paste input "18/10/2025 7:00AM"
type input "18/10/2025 7:00AM"
drag, startPoint x: 744, startPoint y: 297, endPoint x: 818, endPoint y: 342, distance: 86.8
click at [744, 297] on label "Pickup date & time *" at bounding box center [674, 296] width 502 height 24
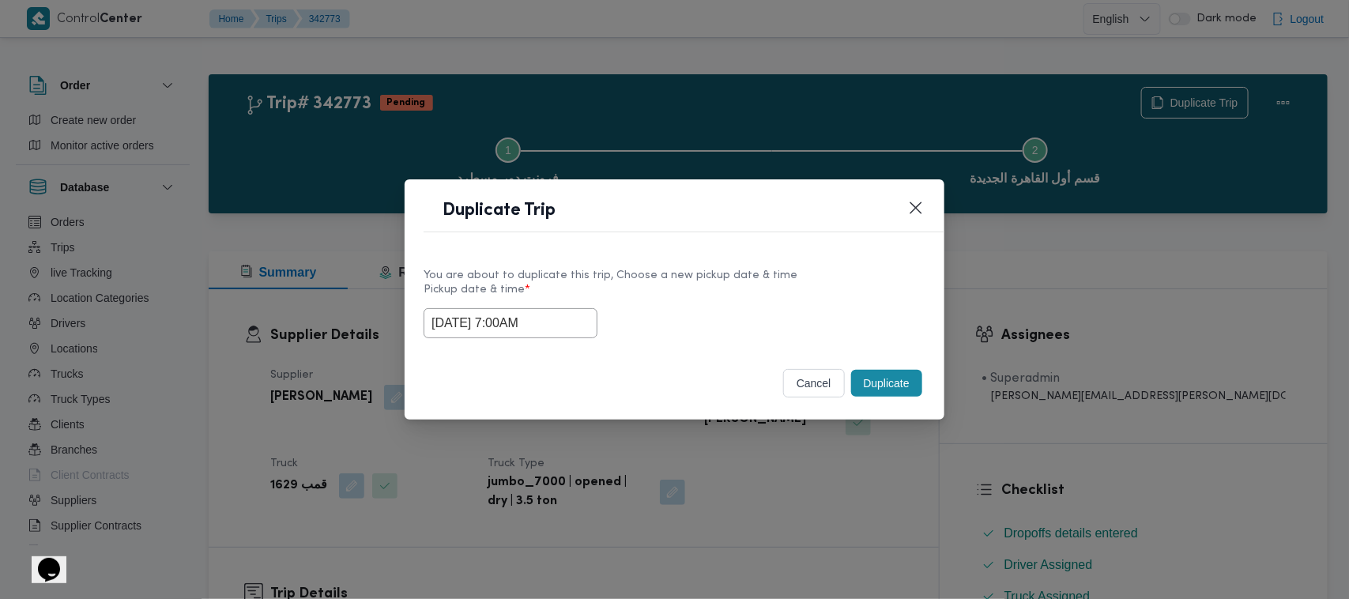
drag, startPoint x: 860, startPoint y: 380, endPoint x: 869, endPoint y: 381, distance: 9.5
click at [861, 381] on button "Duplicate" at bounding box center [886, 383] width 71 height 27
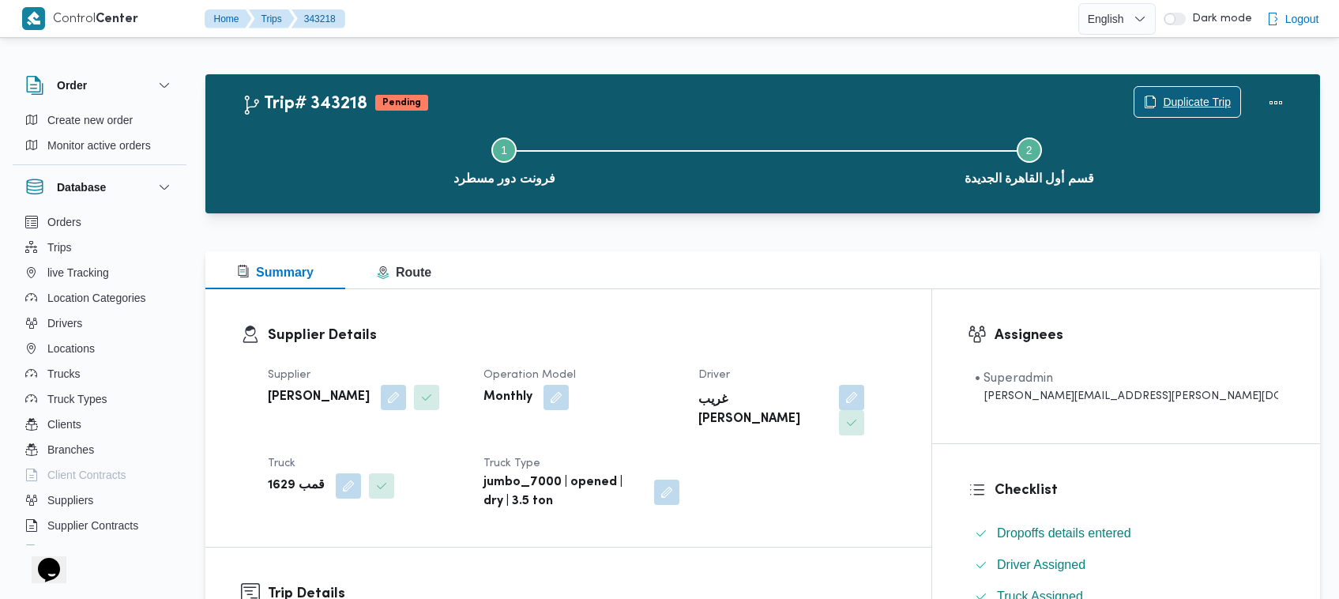
click at [1193, 92] on span "Duplicate Trip" at bounding box center [1197, 101] width 68 height 19
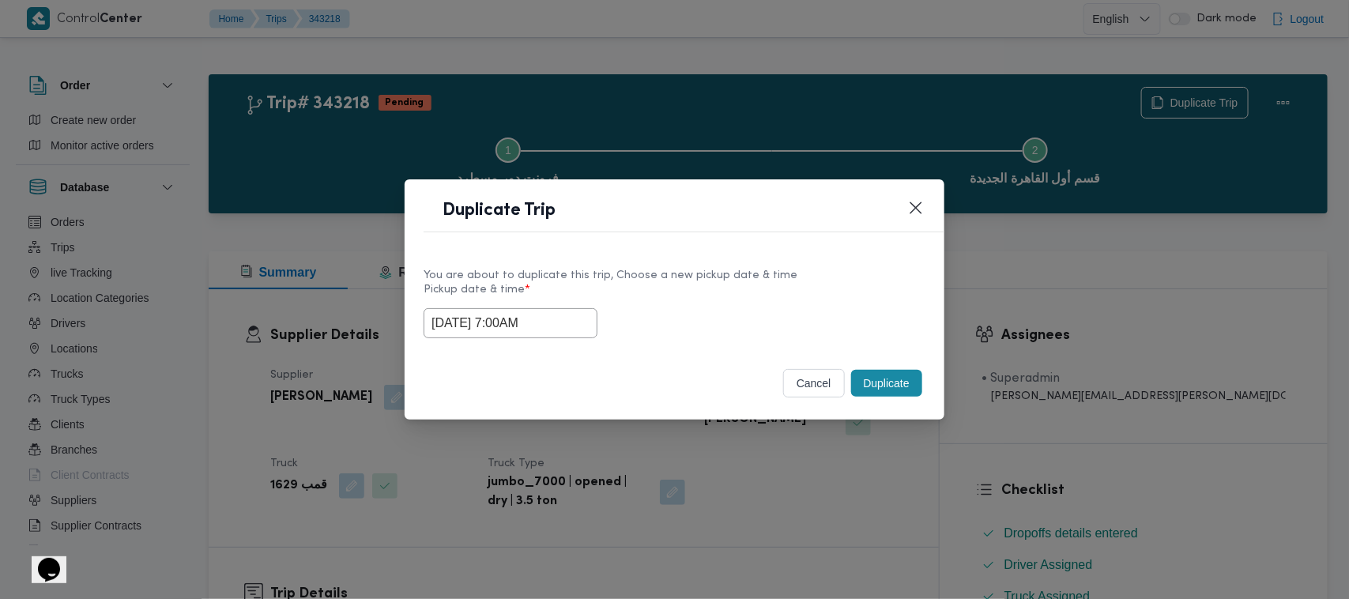
click at [555, 320] on input "18/10/2025 7:00AM" at bounding box center [510, 323] width 174 height 30
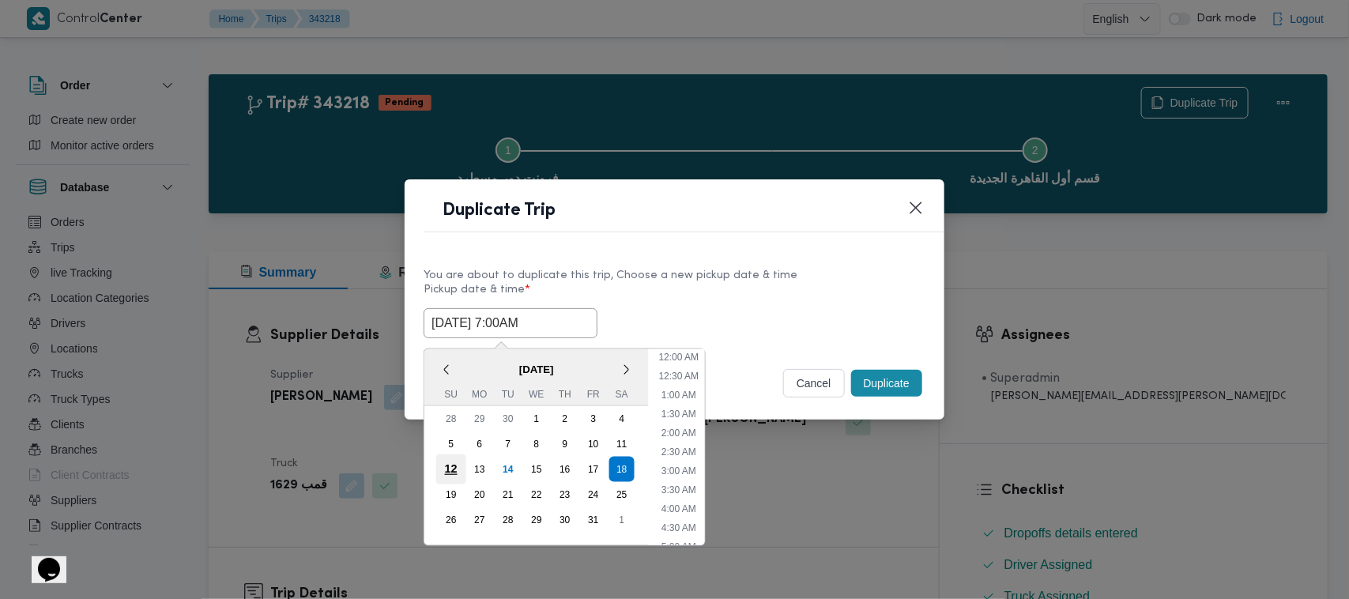
scroll to position [176, 0]
click at [451, 487] on div "19" at bounding box center [451, 495] width 30 height 30
type input "19/10/2025 7:00AM"
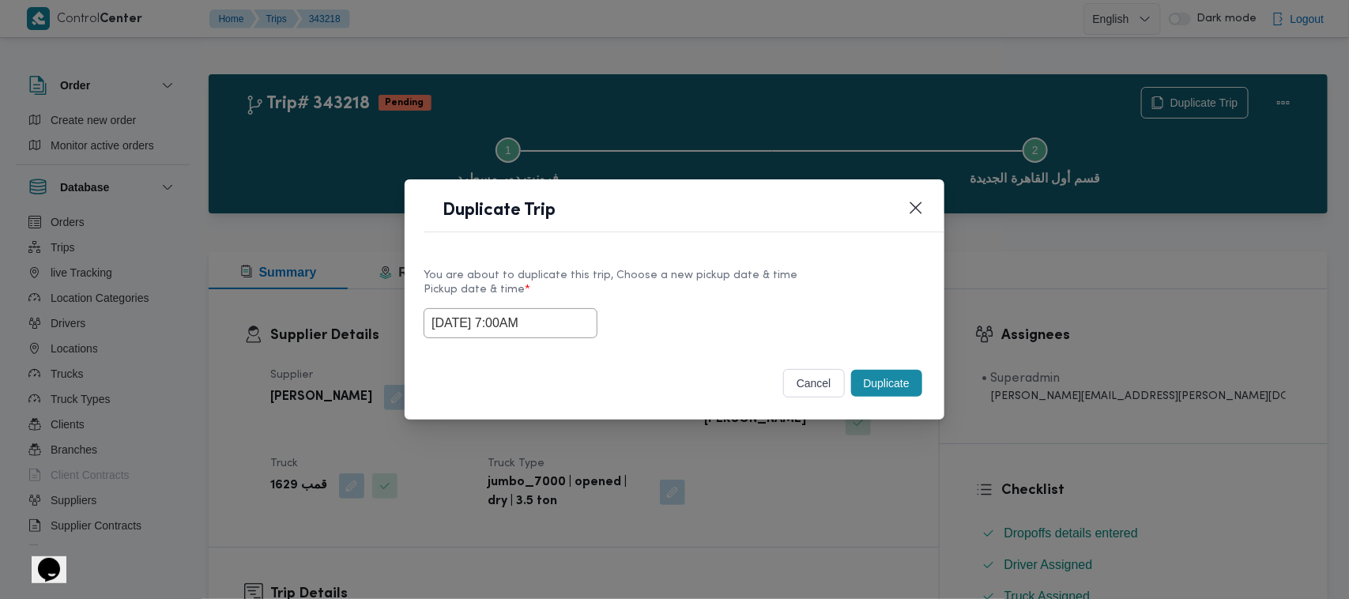
click at [720, 284] on label "Pickup date & time *" at bounding box center [674, 296] width 502 height 24
click at [886, 379] on button "Duplicate" at bounding box center [886, 383] width 71 height 27
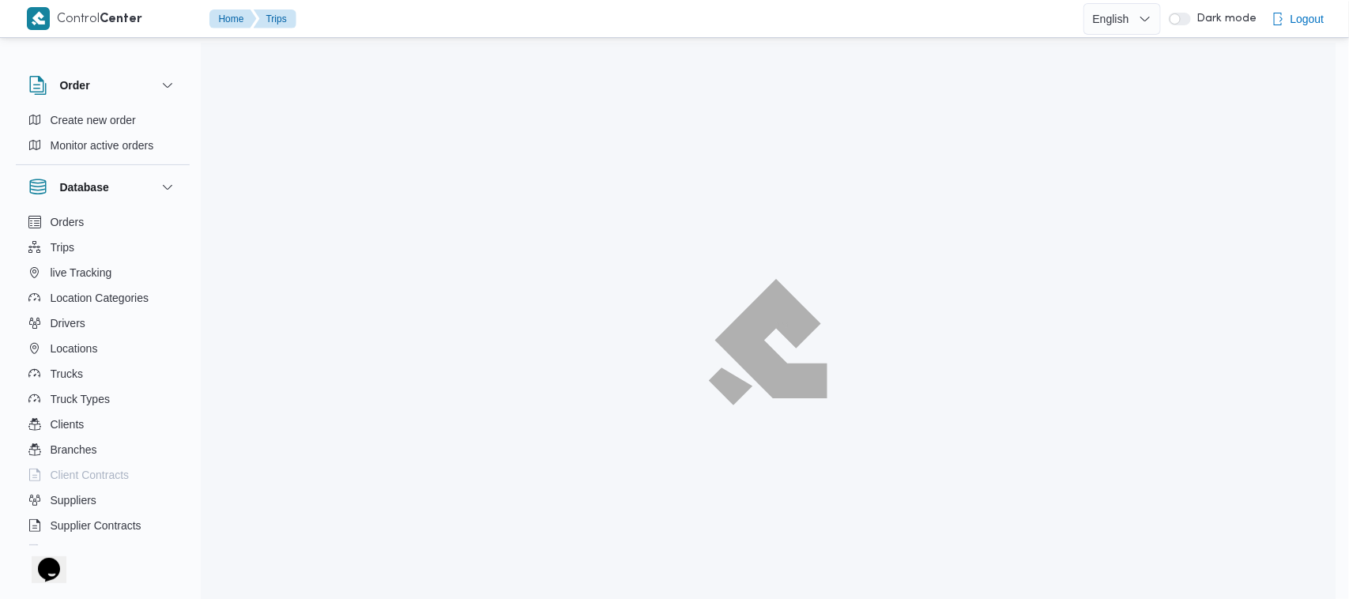
scroll to position [42, 0]
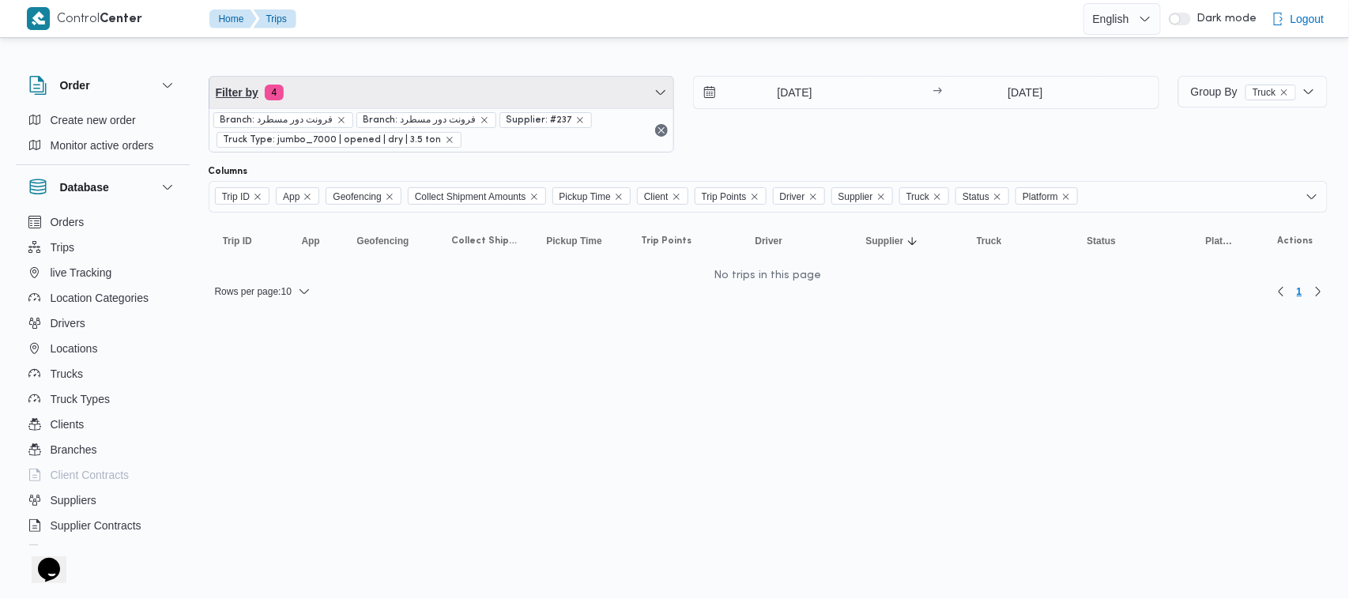
click at [340, 81] on span "Filter by 4" at bounding box center [441, 93] width 465 height 32
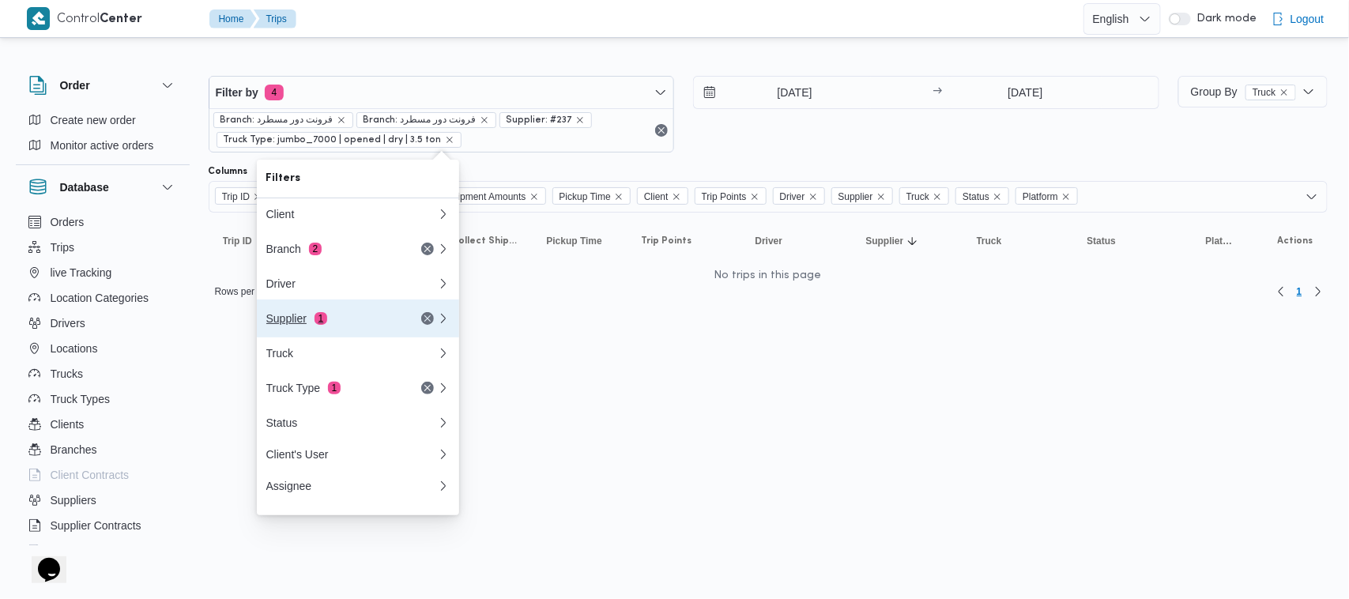
click at [358, 337] on button "Supplier 1" at bounding box center [358, 318] width 202 height 38
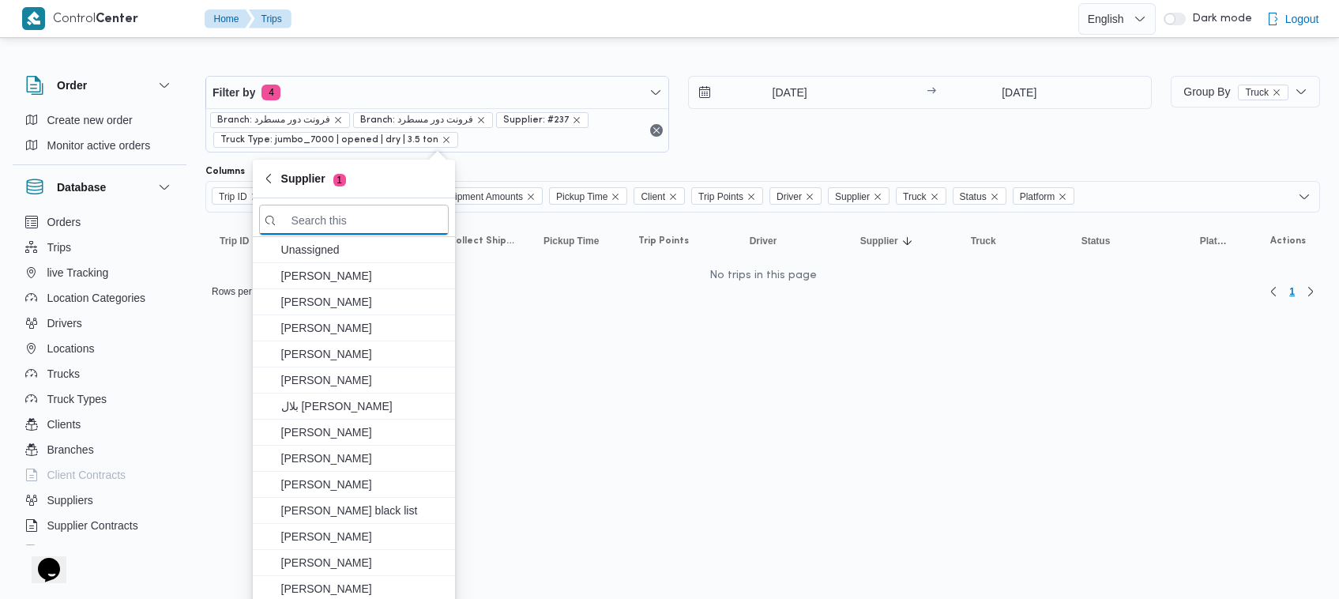
paste input "عبدالقادر عادل عبدالقادر الحسيني"
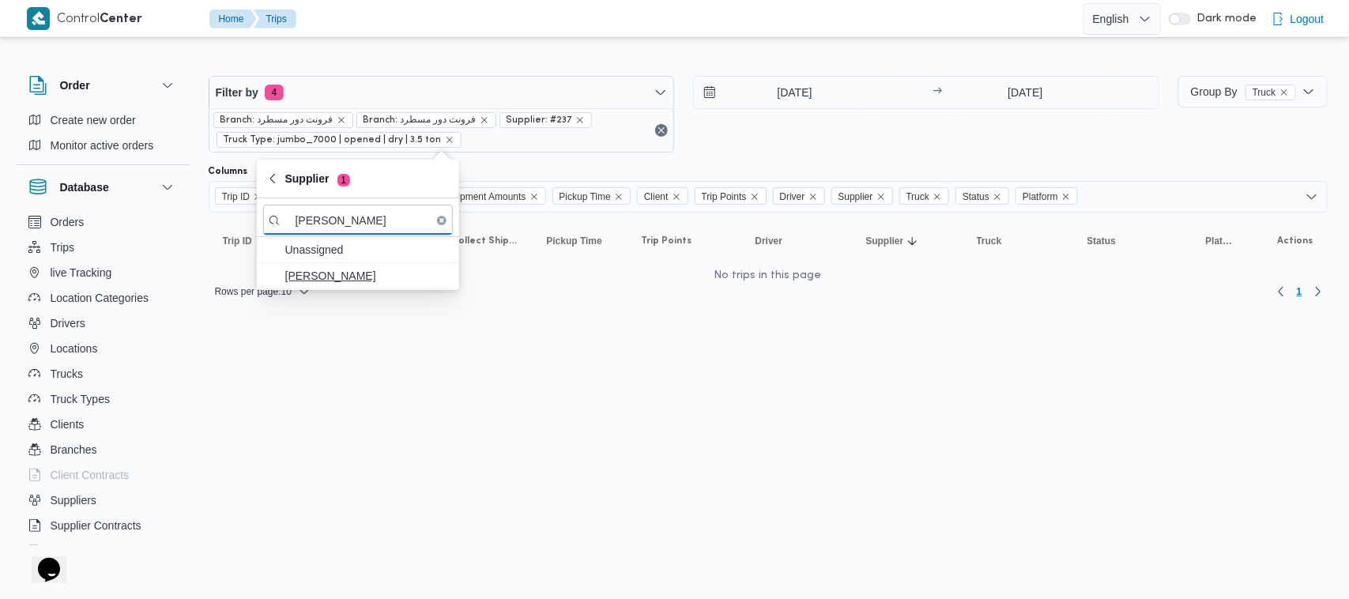
type input "عبدالقادر عادل عبدالقادر الحسيني"
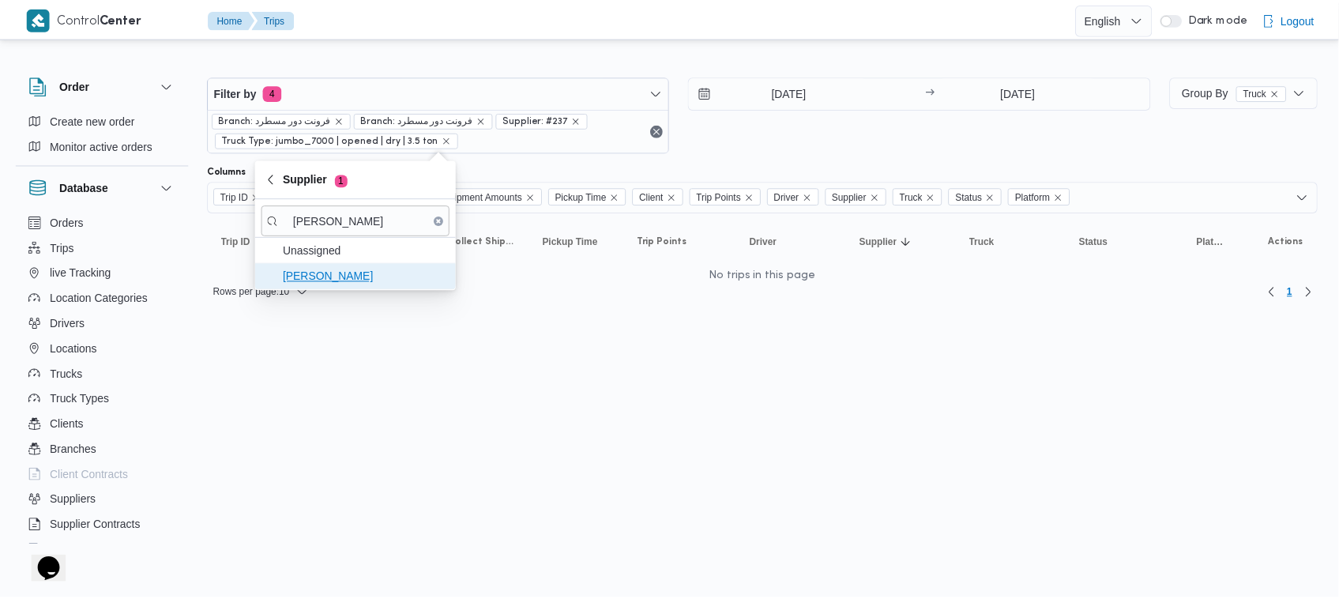
scroll to position [0, 0]
click at [369, 265] on span "عبدالقادر عادل عبدالقادر الحسيني" at bounding box center [358, 275] width 190 height 25
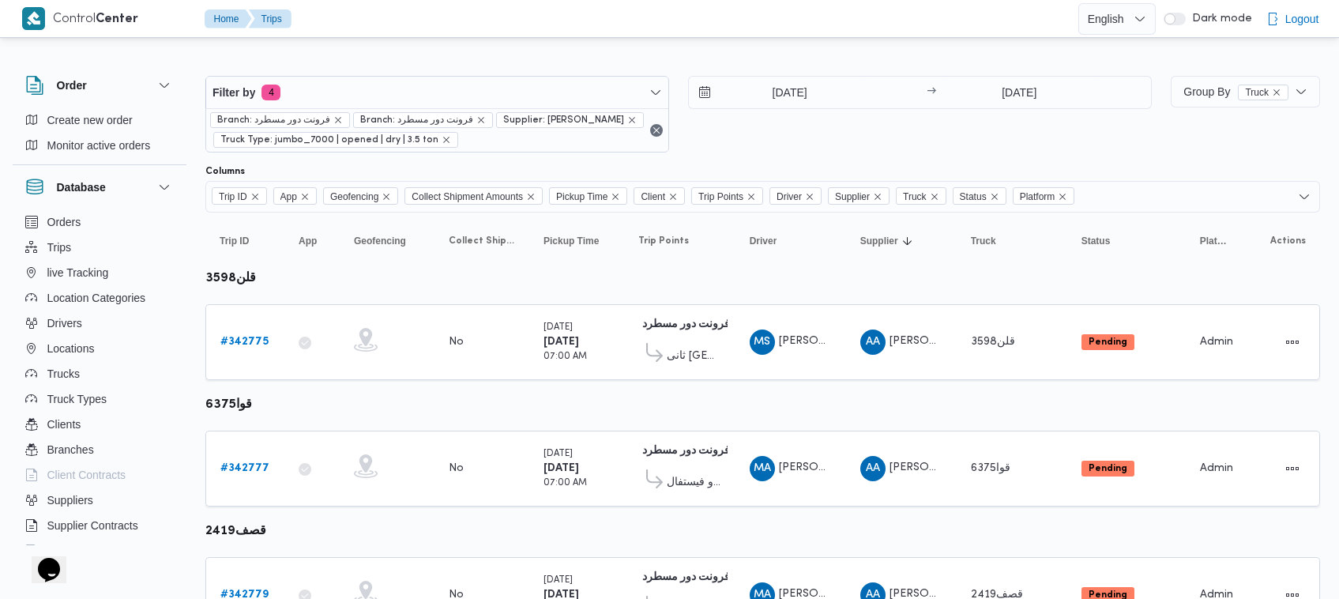
click at [829, 160] on div "Filter by 4 Branch: فرونت دور مسطرد Branch: فرونت دور مسطرد Supplier: عبدالقادر…" at bounding box center [678, 114] width 965 height 96
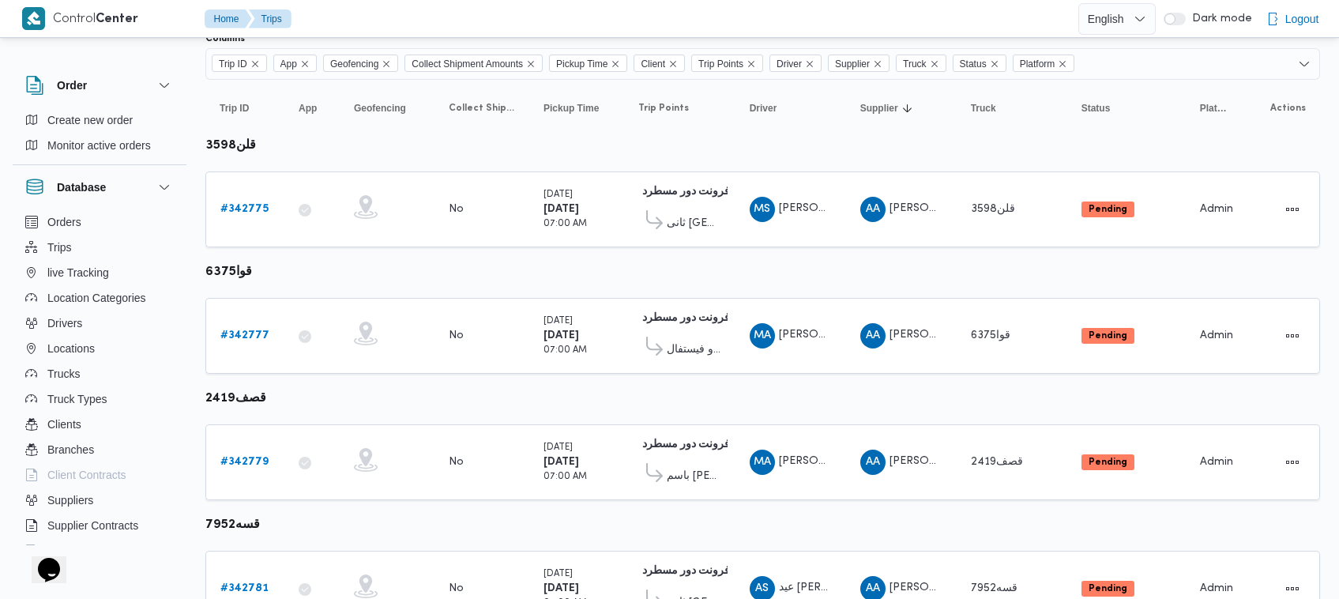
scroll to position [143, 0]
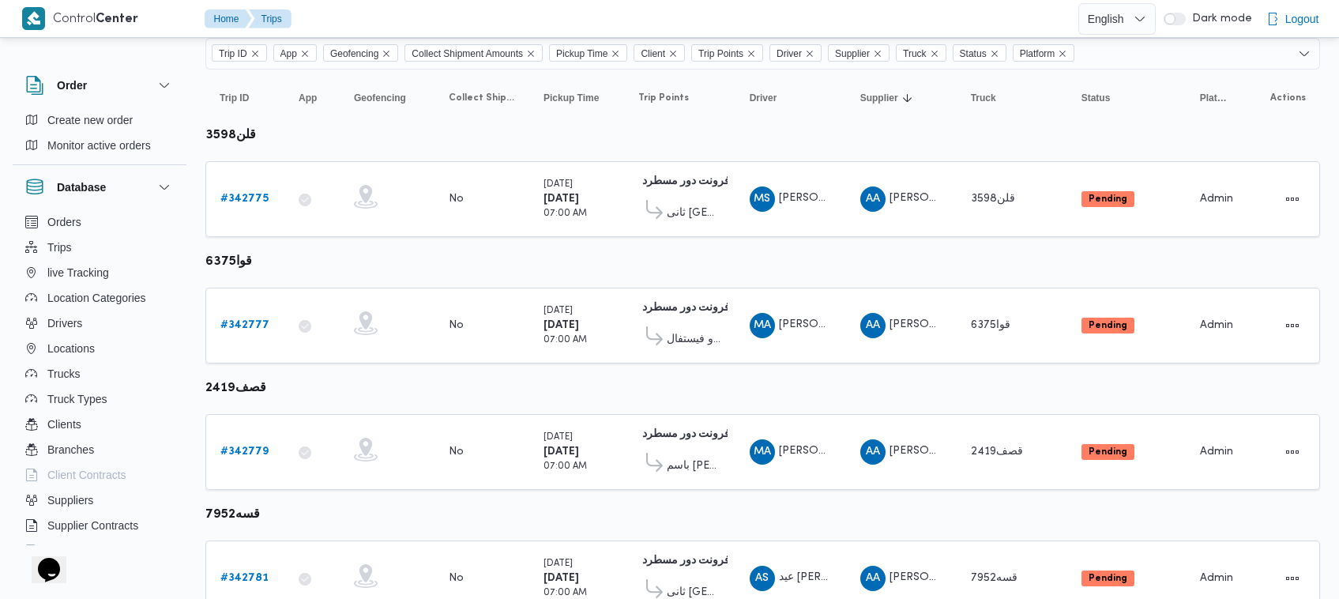
click at [220, 135] on b "قلن3598" at bounding box center [230, 136] width 51 height 12
click at [220, 134] on b "قلن3598" at bounding box center [230, 136] width 51 height 12
copy tbody "قلن3598 Trip ID"
click at [886, 210] on span "AA عبدالقادر عادل عبدالقادر الحسيني" at bounding box center [901, 198] width 82 height 25
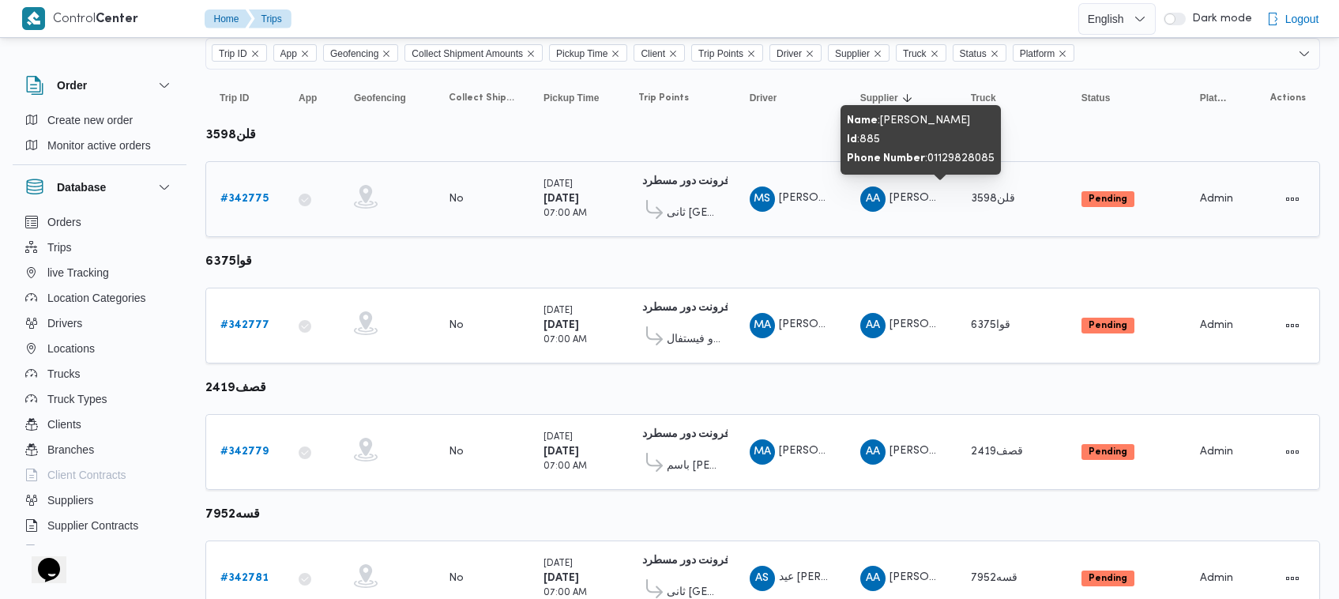
click at [912, 208] on span "AA عبدالقادر عادل عبدالقادر الحسيني" at bounding box center [901, 198] width 82 height 25
copy tr "عبدالقادر عادل عبدالقادر الحسيني Truck"
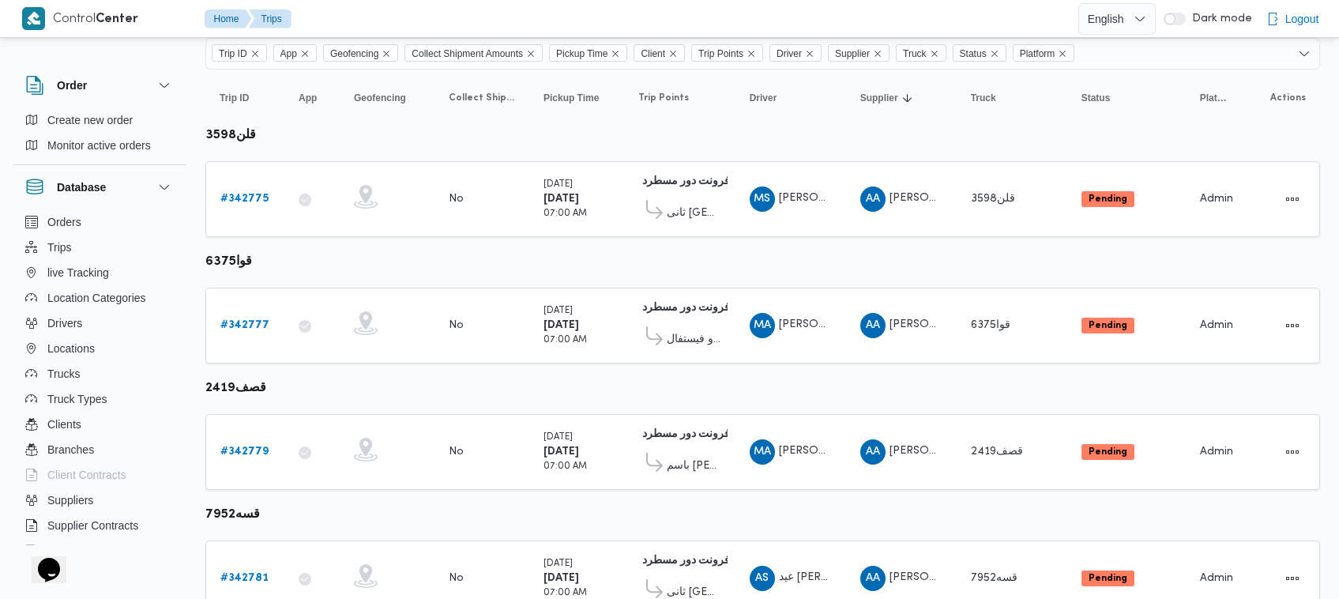
click at [235, 149] on table "Trip ID Click to sort in ascending order App Click to sort in ascending order G…" at bounding box center [762, 351] width 1115 height 562
copy tbody "قلن3598 Trip ID"
click at [239, 197] on b "# 342775" at bounding box center [244, 199] width 48 height 10
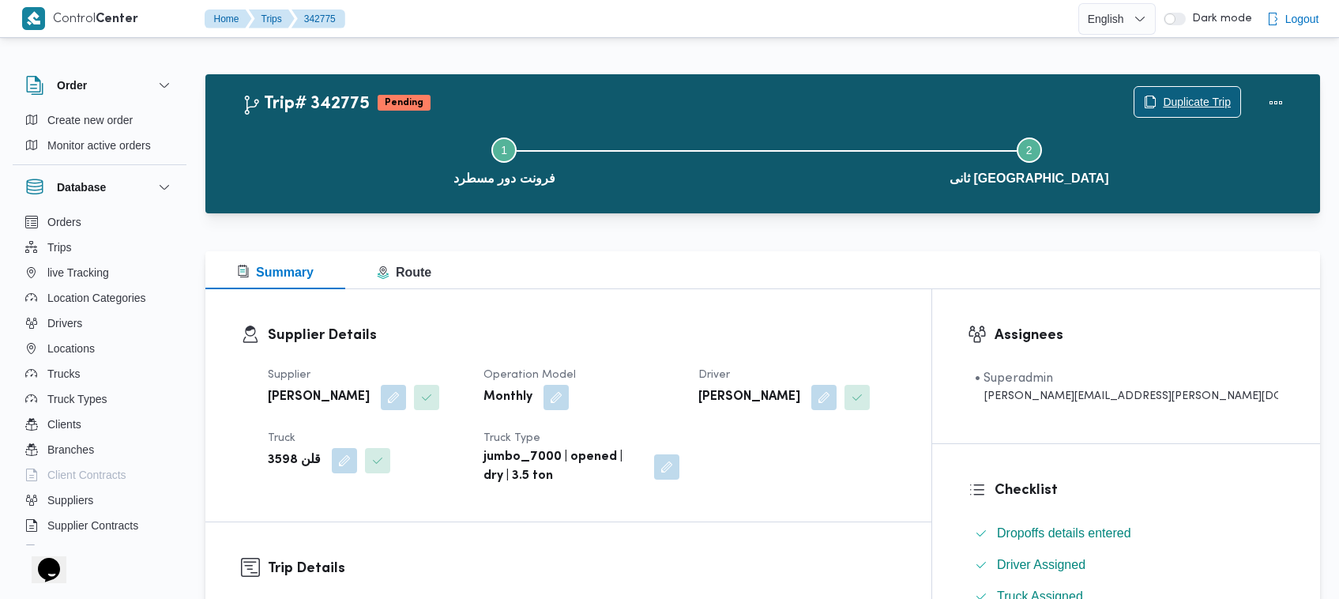
click at [1183, 89] on span "Duplicate Trip" at bounding box center [1187, 102] width 106 height 30
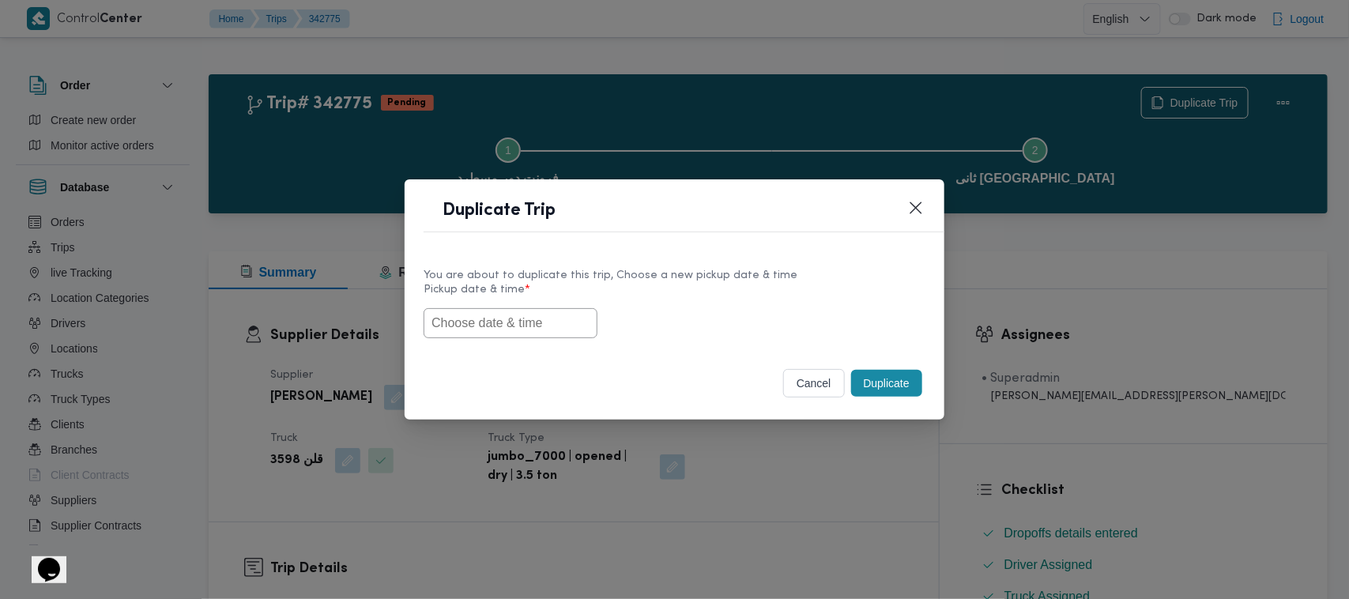
click at [491, 325] on input "text" at bounding box center [510, 323] width 174 height 30
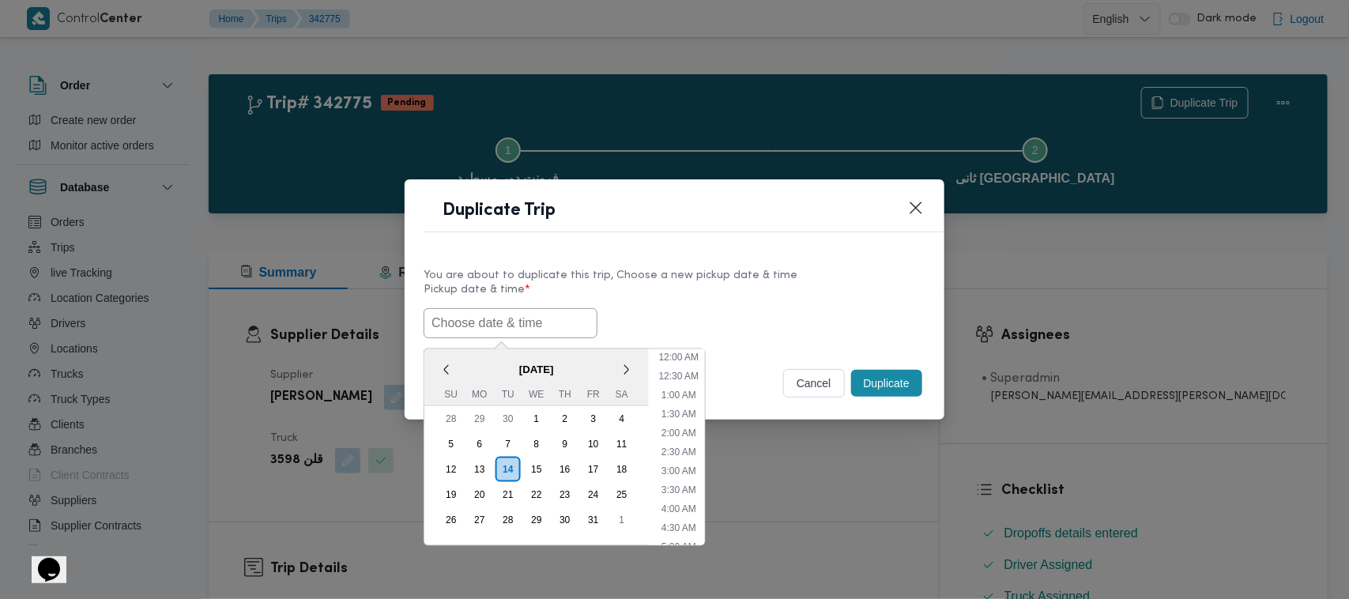
paste input "18/10/2025 7:00AM"
type input "18/10/2025 7:00AM"
click at [731, 308] on div "18/10/2025 7:00AM < October 2025 > Su Mo Tu We Th Fr Sa 28 29 30 1 2 3 4 5 6 7 …" at bounding box center [674, 323] width 502 height 30
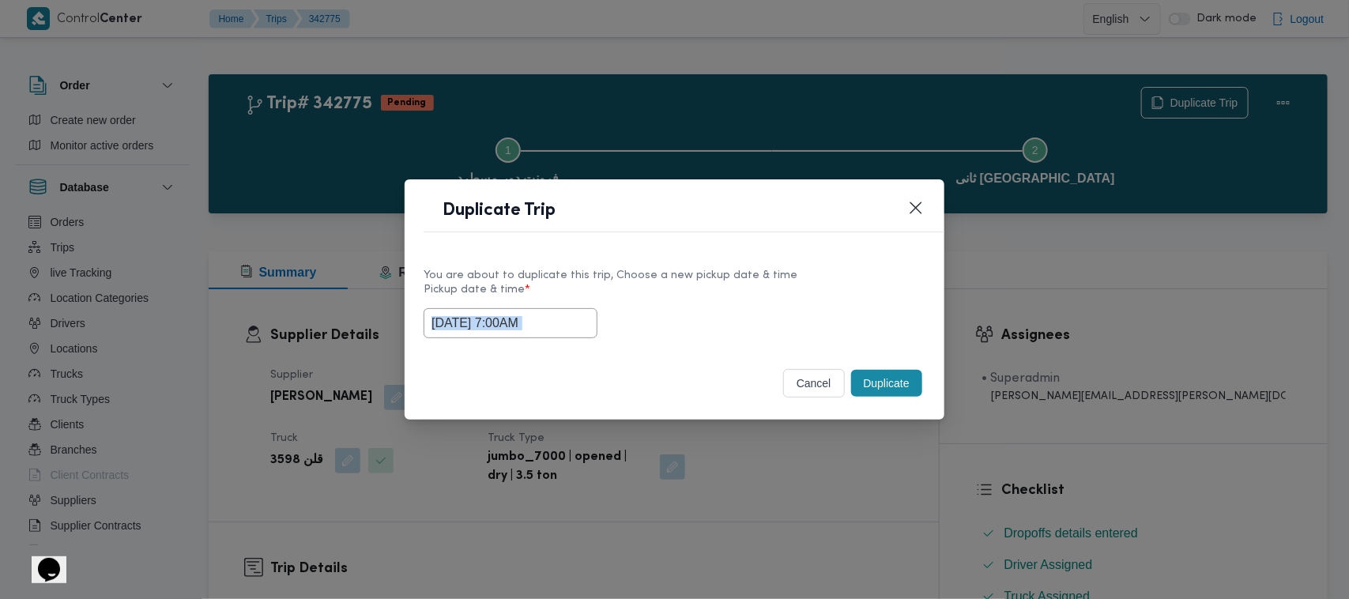
click at [763, 314] on div "18/10/2025 7:00AM" at bounding box center [674, 323] width 502 height 30
click at [915, 373] on button "Duplicate" at bounding box center [886, 383] width 71 height 27
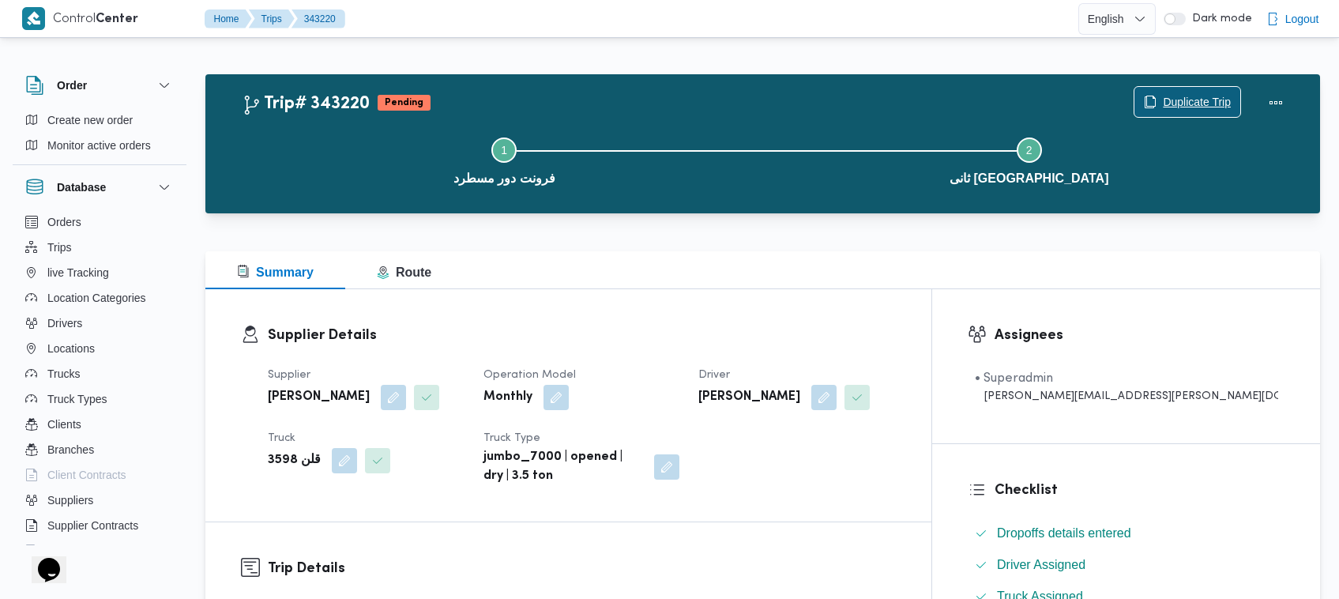
click at [1182, 89] on span "Duplicate Trip" at bounding box center [1187, 102] width 106 height 30
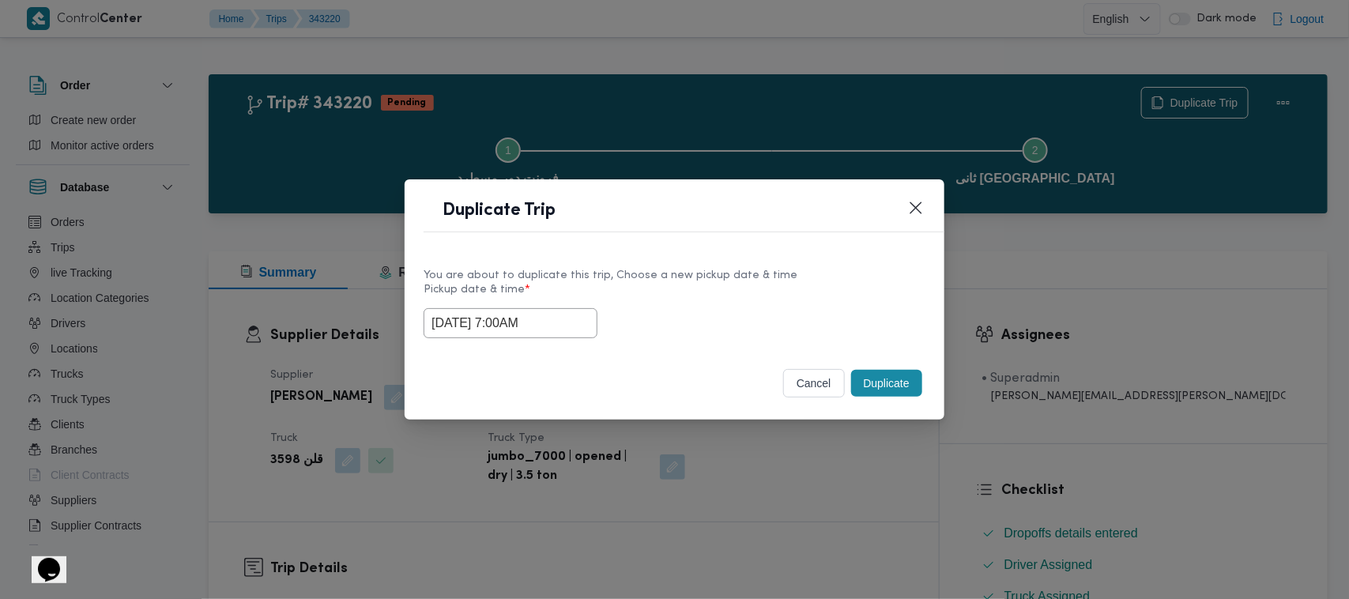
click at [583, 322] on input "18/10/2025 7:00AM" at bounding box center [510, 323] width 174 height 30
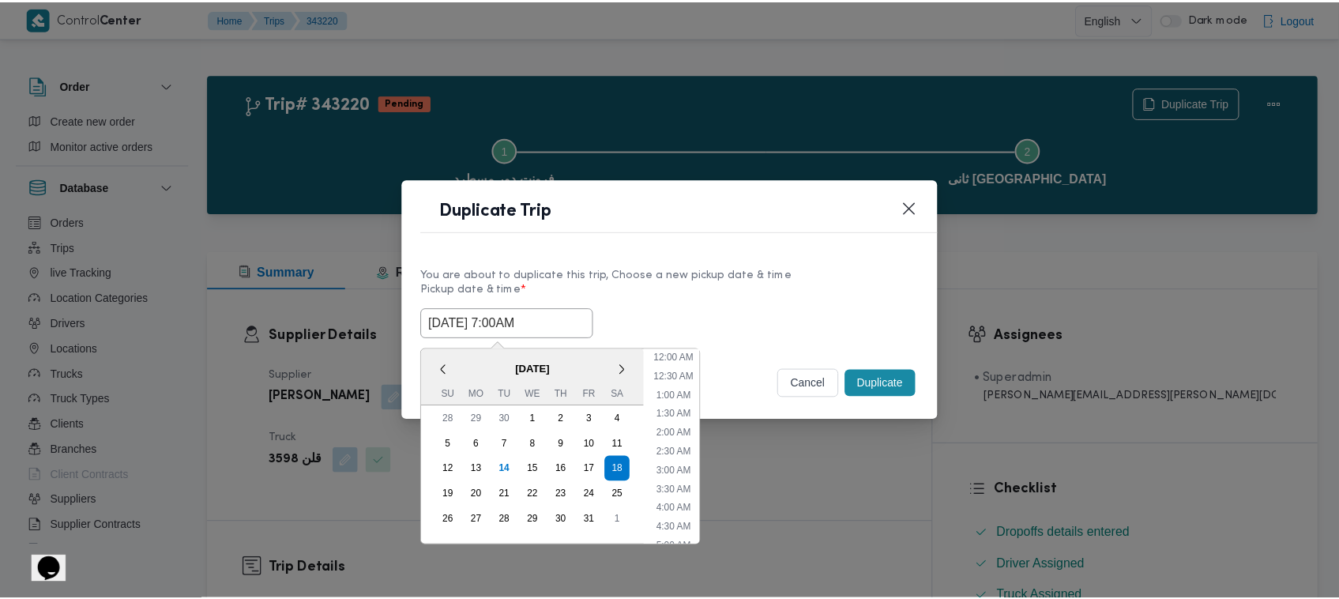
scroll to position [176, 0]
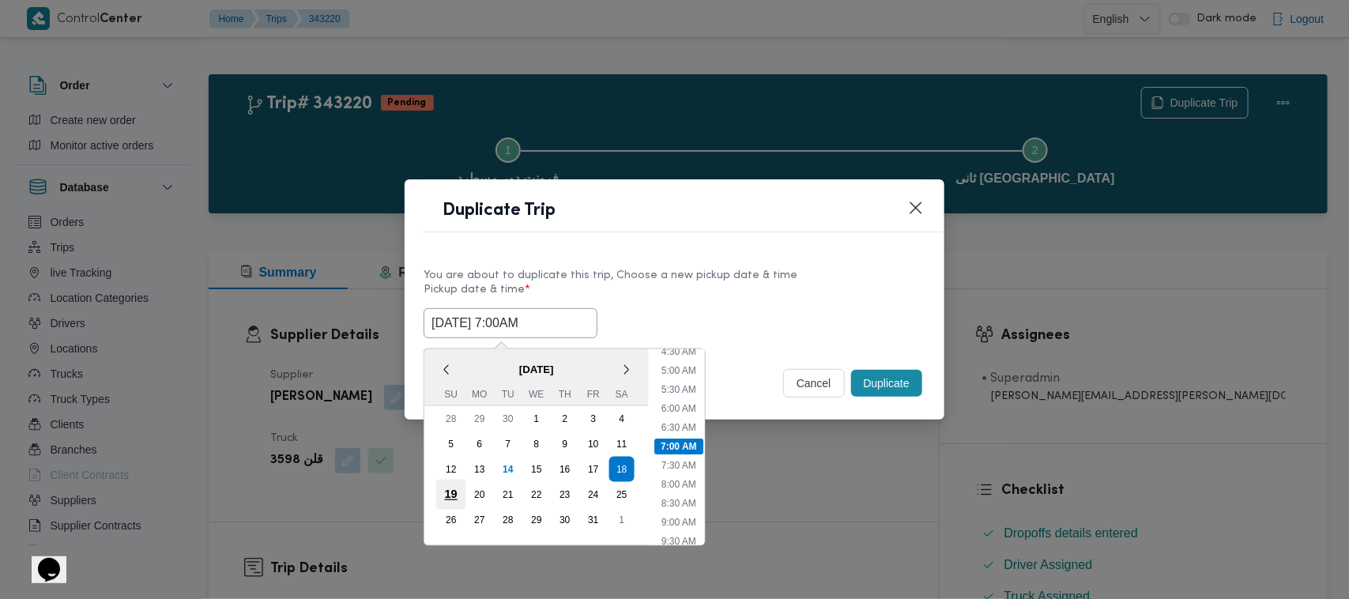
click at [444, 499] on div "19" at bounding box center [451, 495] width 30 height 30
type input "19/10/2025 7:00AM"
click at [894, 302] on label "Pickup date & time *" at bounding box center [674, 296] width 502 height 24
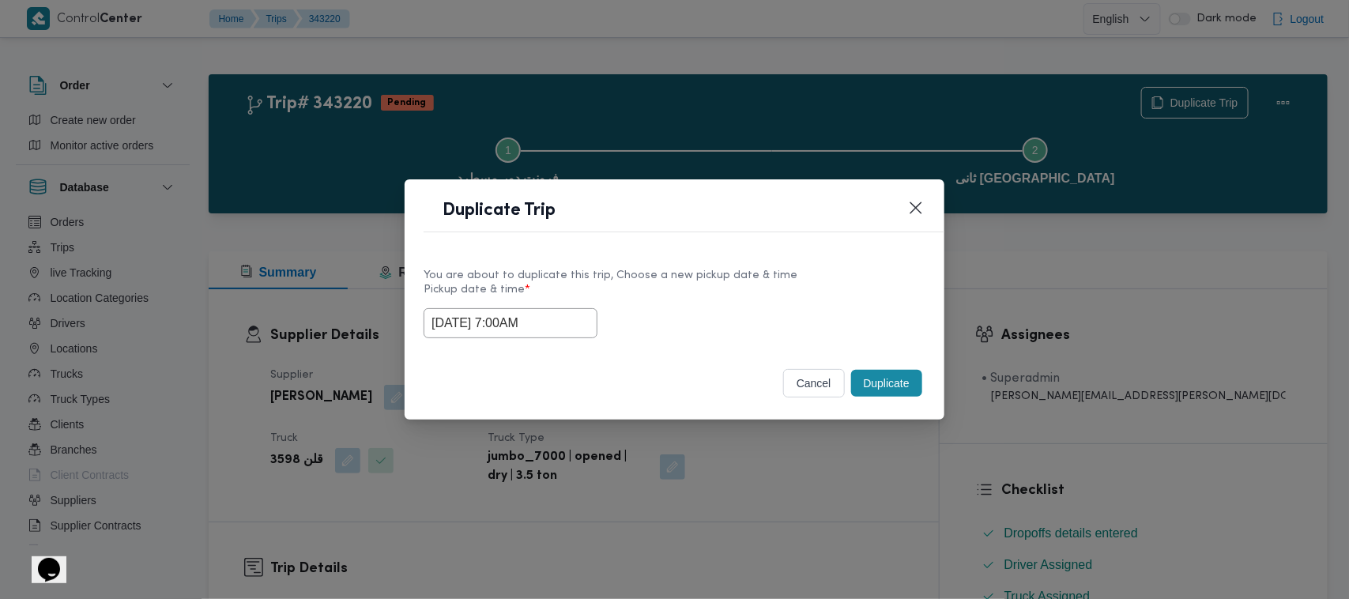
click at [873, 375] on button "Duplicate" at bounding box center [886, 383] width 71 height 27
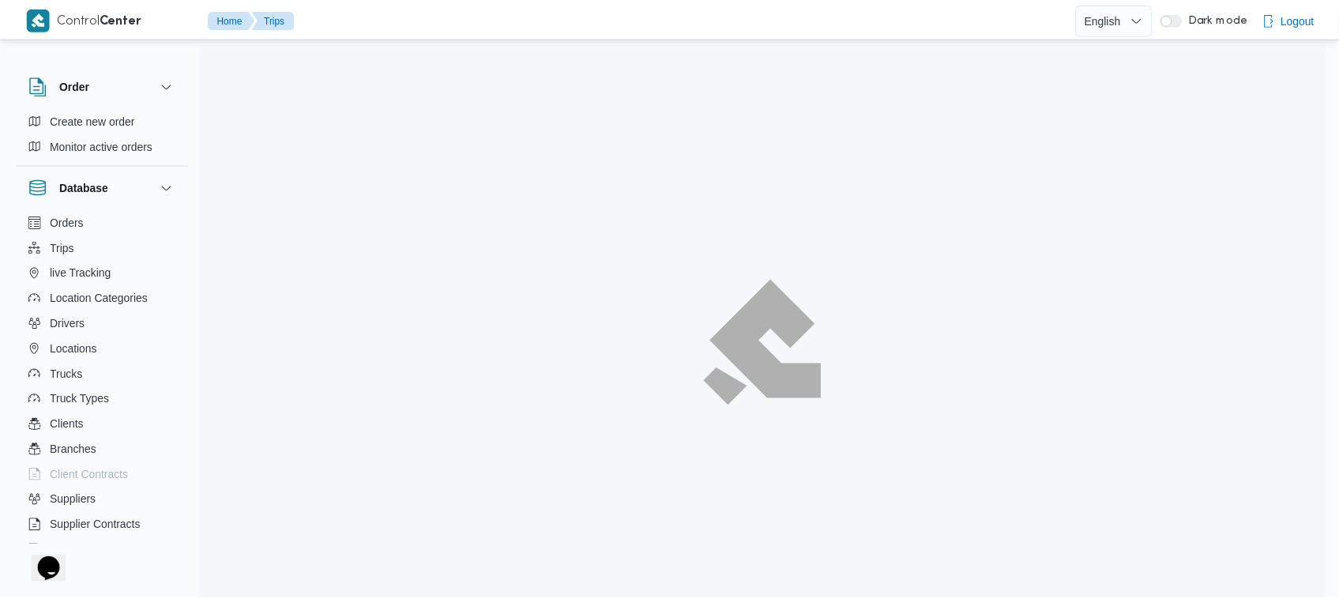
scroll to position [42, 0]
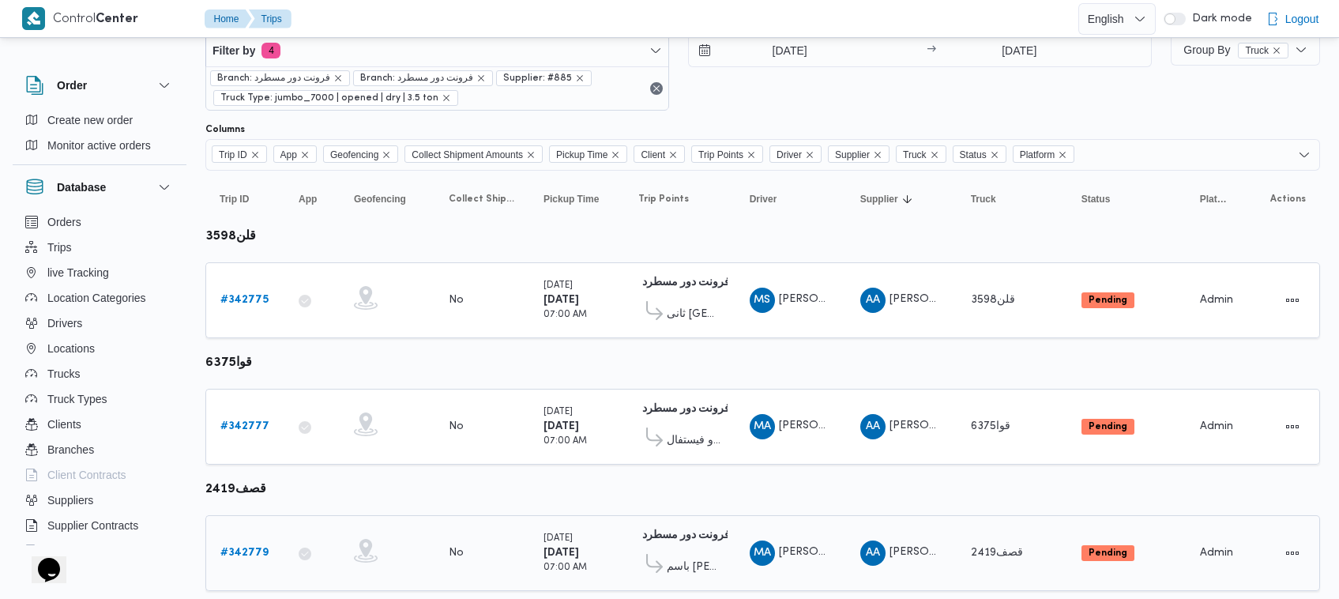
click at [250, 547] on b "# 342779" at bounding box center [244, 552] width 48 height 10
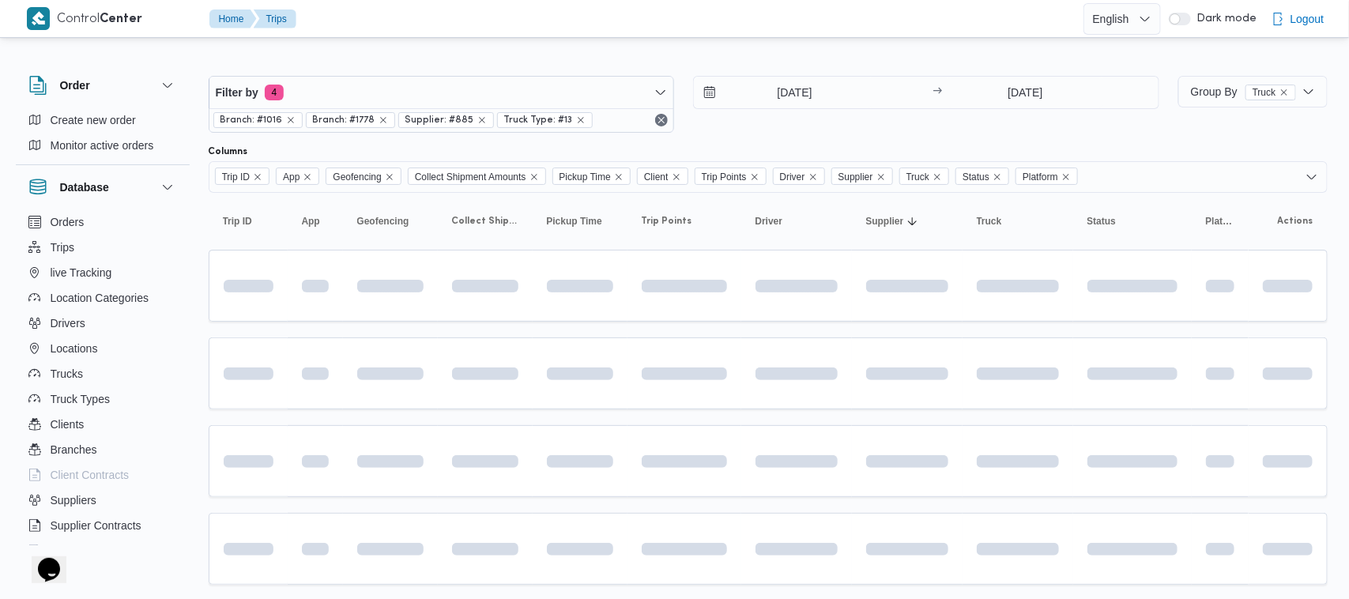
scroll to position [41, 0]
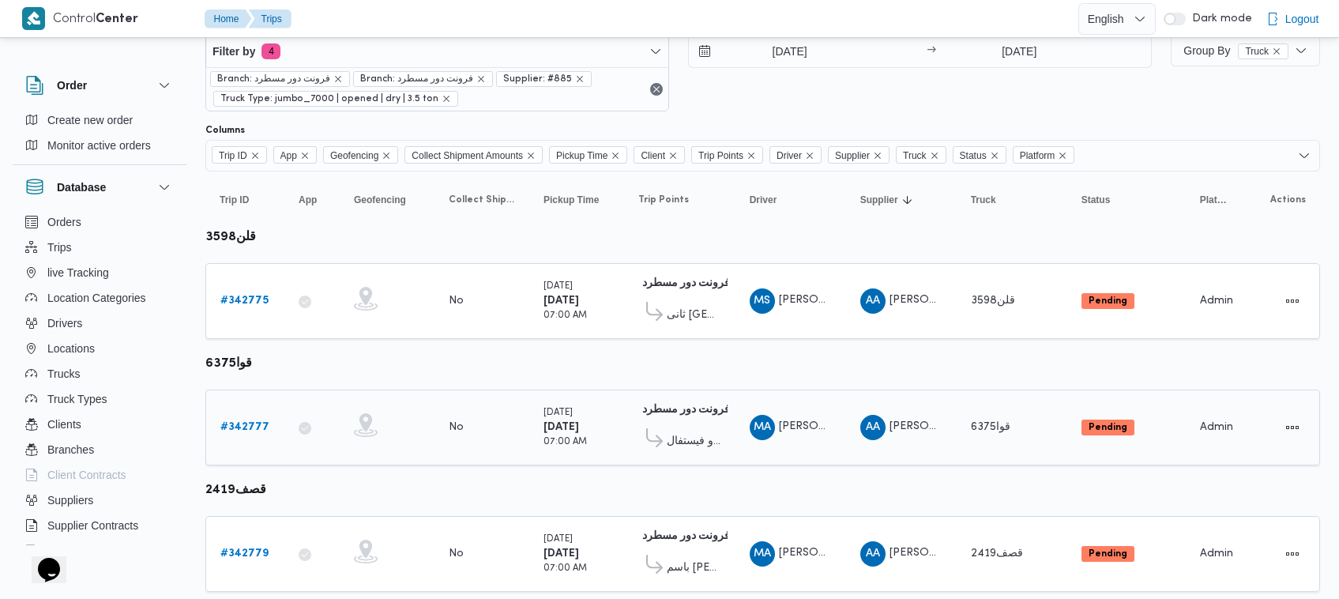
click at [235, 428] on b "# 342777" at bounding box center [244, 427] width 49 height 10
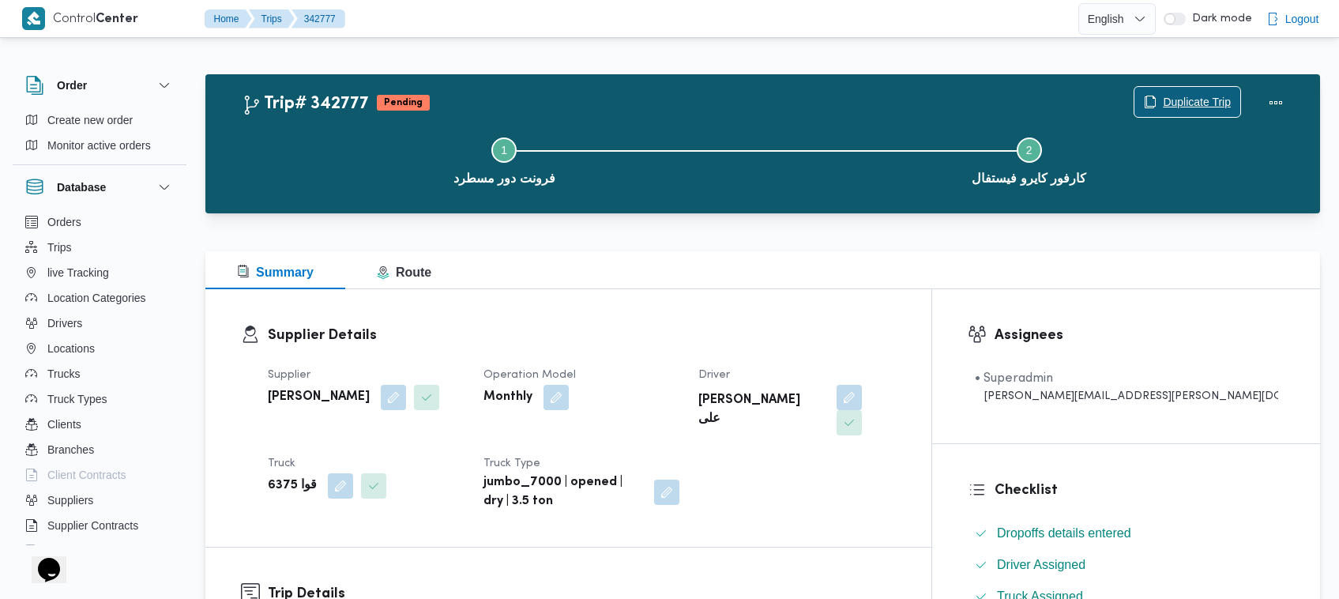
click at [1178, 99] on span "Duplicate Trip" at bounding box center [1197, 101] width 68 height 19
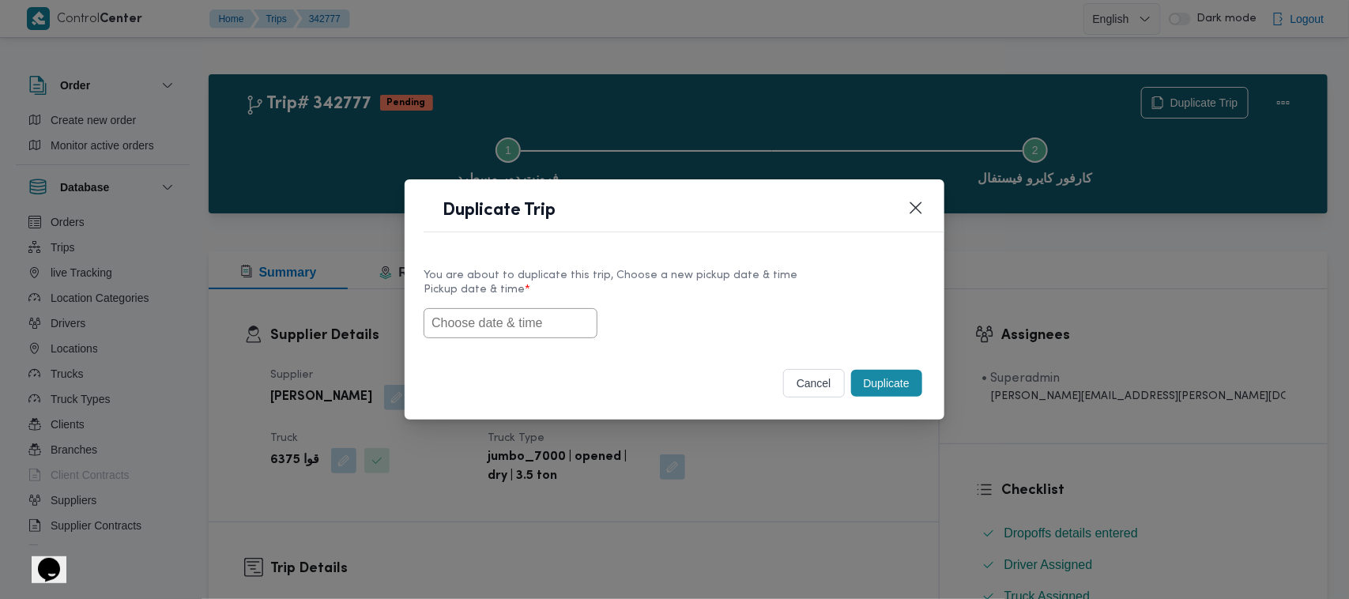
click at [539, 346] on div "You are about to duplicate this trip, Choose a new pickup date & time Pickup da…" at bounding box center [674, 301] width 540 height 101
click at [528, 344] on div "You are about to duplicate this trip, Choose a new pickup date & time Pickup da…" at bounding box center [674, 301] width 540 height 101
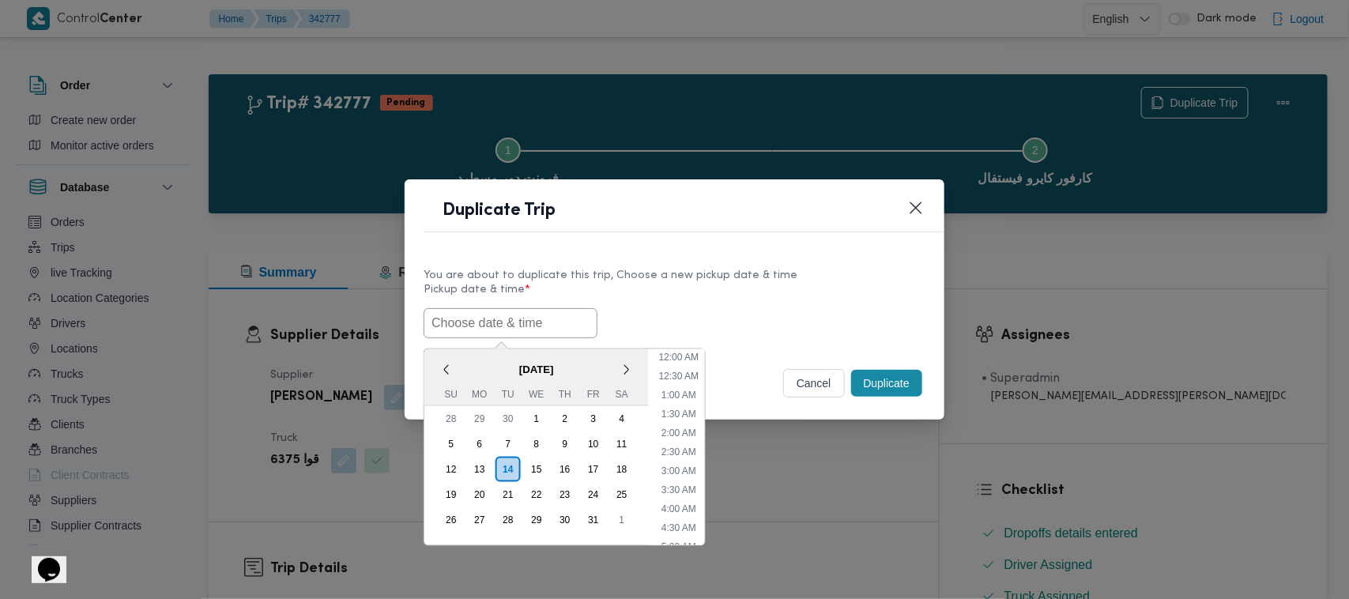
click at [516, 318] on input "text" at bounding box center [510, 323] width 174 height 30
paste input "18/10/2025 7:00AM"
type input "18/10/2025 7:00AM"
click at [609, 308] on div "18/10/2025 7:00AM < October 2025 > Su Mo Tu We Th Fr Sa 28 29 30 1 2 3 4 5 6 7 …" at bounding box center [674, 323] width 502 height 30
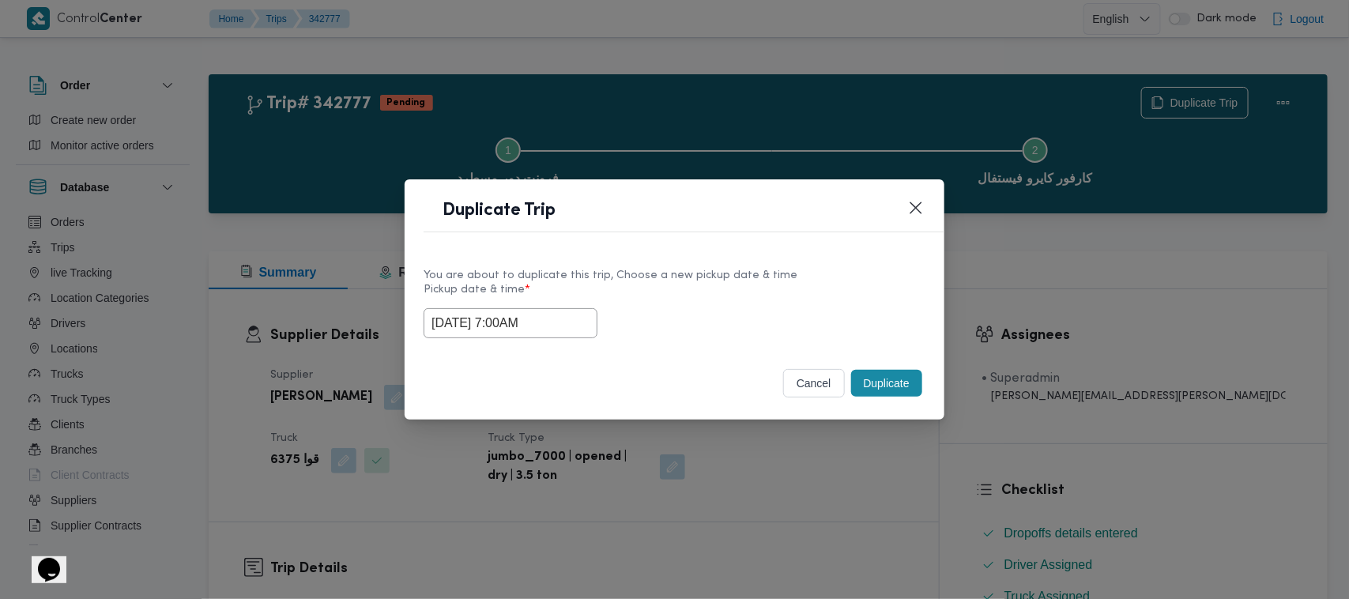
click at [921, 383] on button "Duplicate" at bounding box center [886, 383] width 71 height 27
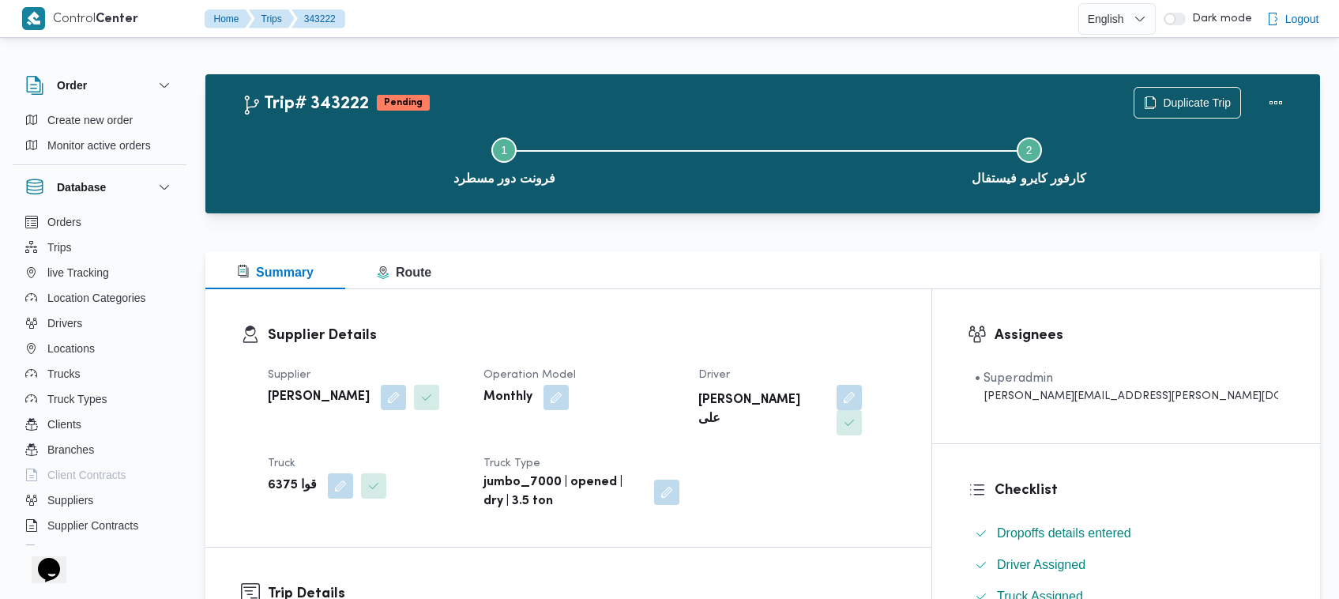
click at [1202, 111] on div "Step 1 is incomplete 1 فرونت دور مسطرد Step 2 is incomplete 2 كارفور كايرو فيست…" at bounding box center [766, 159] width 1069 height 101
click at [1179, 97] on span "Duplicate Trip" at bounding box center [1197, 101] width 68 height 19
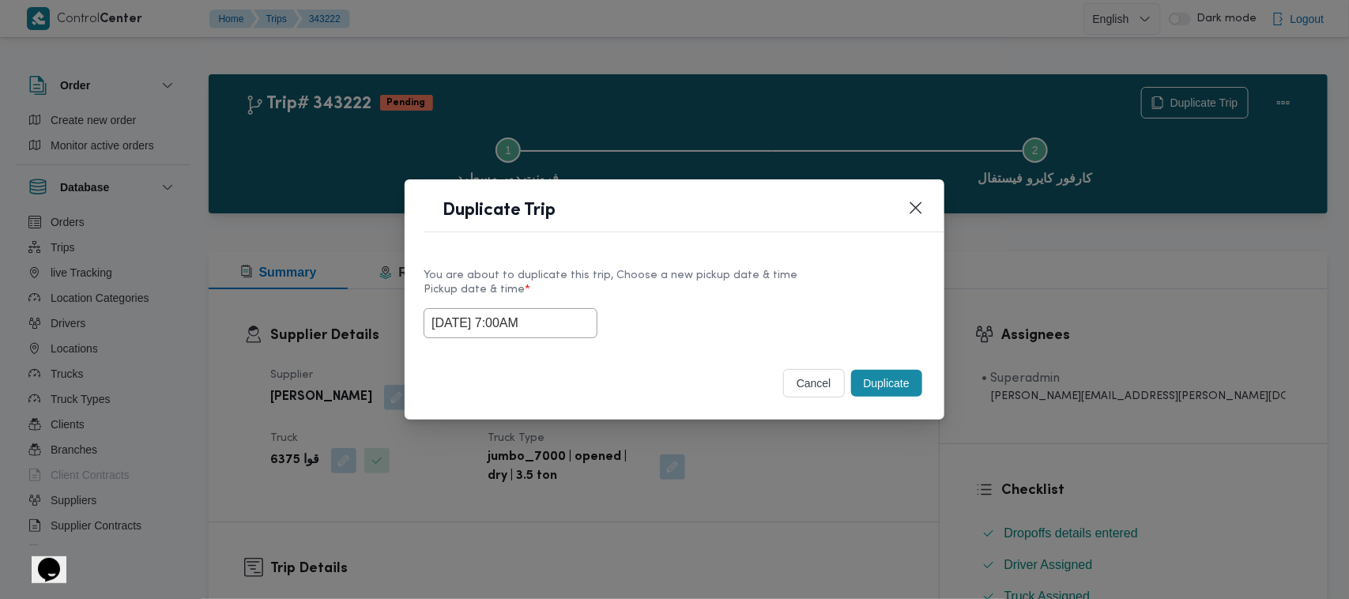
click at [570, 326] on input "18/10/2025 7:00AM" at bounding box center [510, 323] width 174 height 30
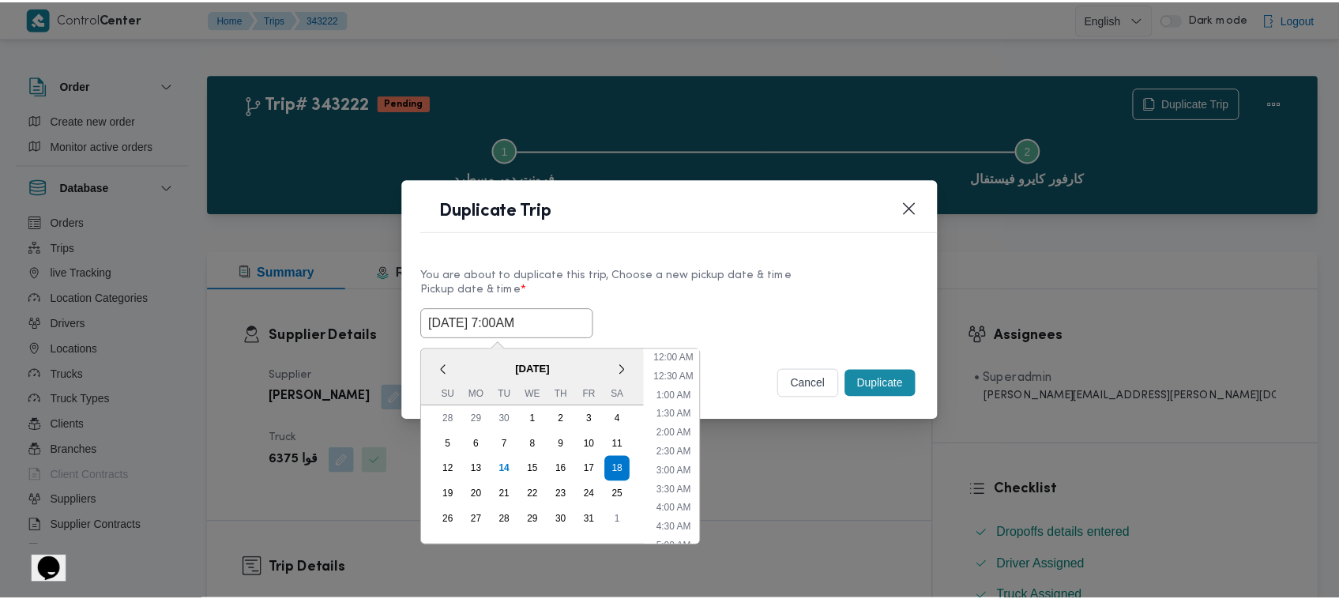
scroll to position [176, 0]
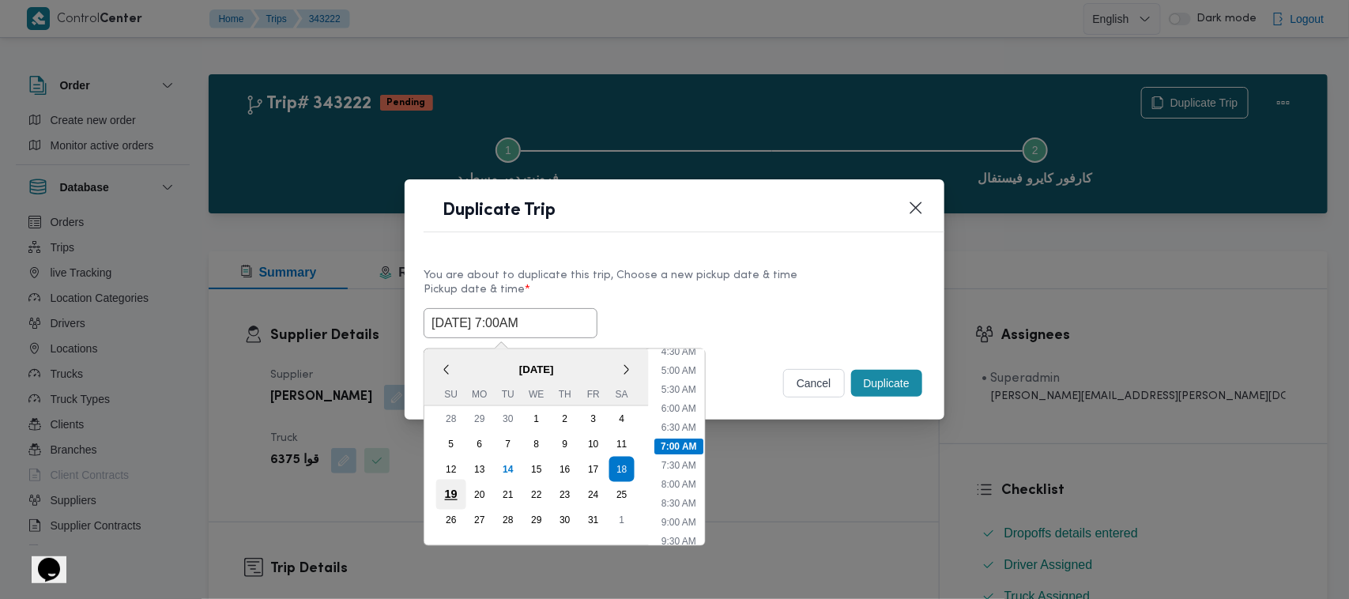
click at [454, 487] on div "19" at bounding box center [451, 495] width 30 height 30
type input "19/10/2025 7:00AM"
click at [840, 317] on div "19/10/2025 7:00AM < October 2025 > Su Mo Tu We Th Fr Sa 28 29 30 1 2 3 4 5 6 7 …" at bounding box center [674, 323] width 502 height 30
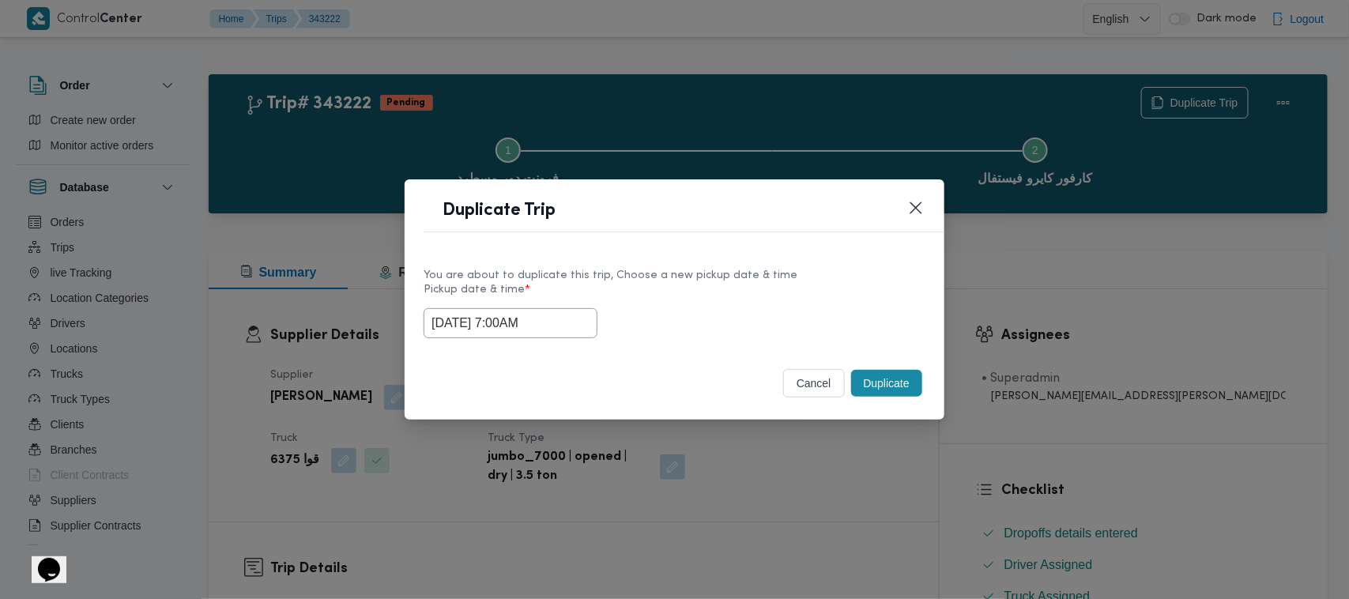
click at [890, 383] on button "Duplicate" at bounding box center [886, 383] width 71 height 27
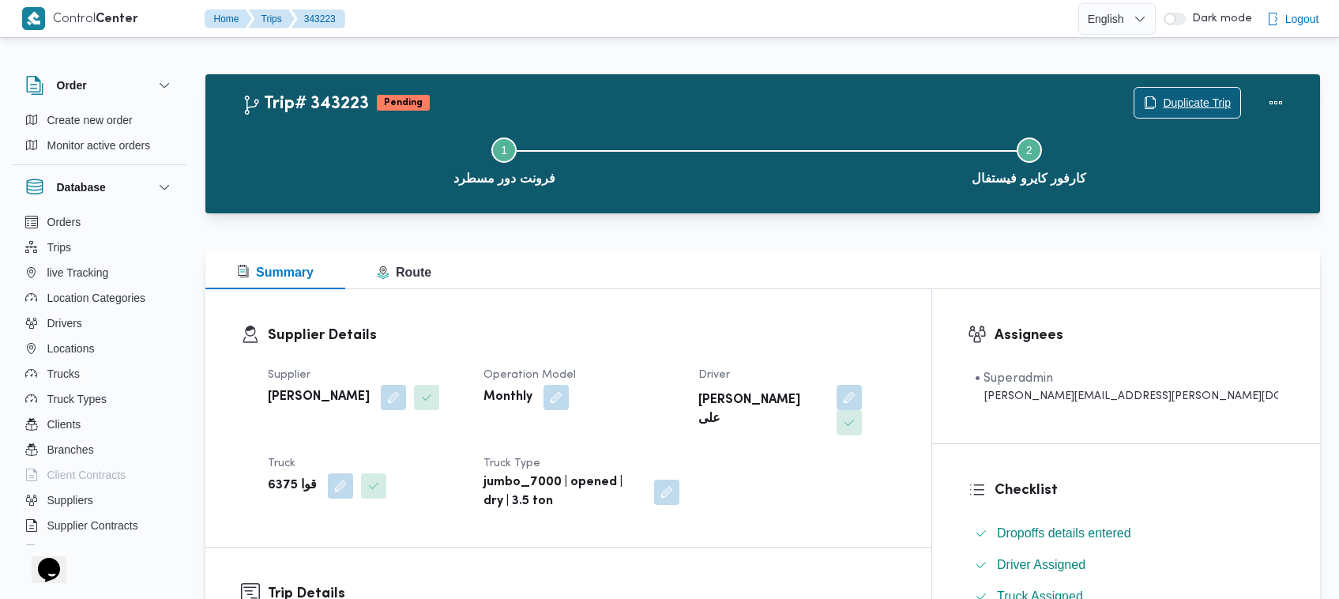
scroll to position [524, 0]
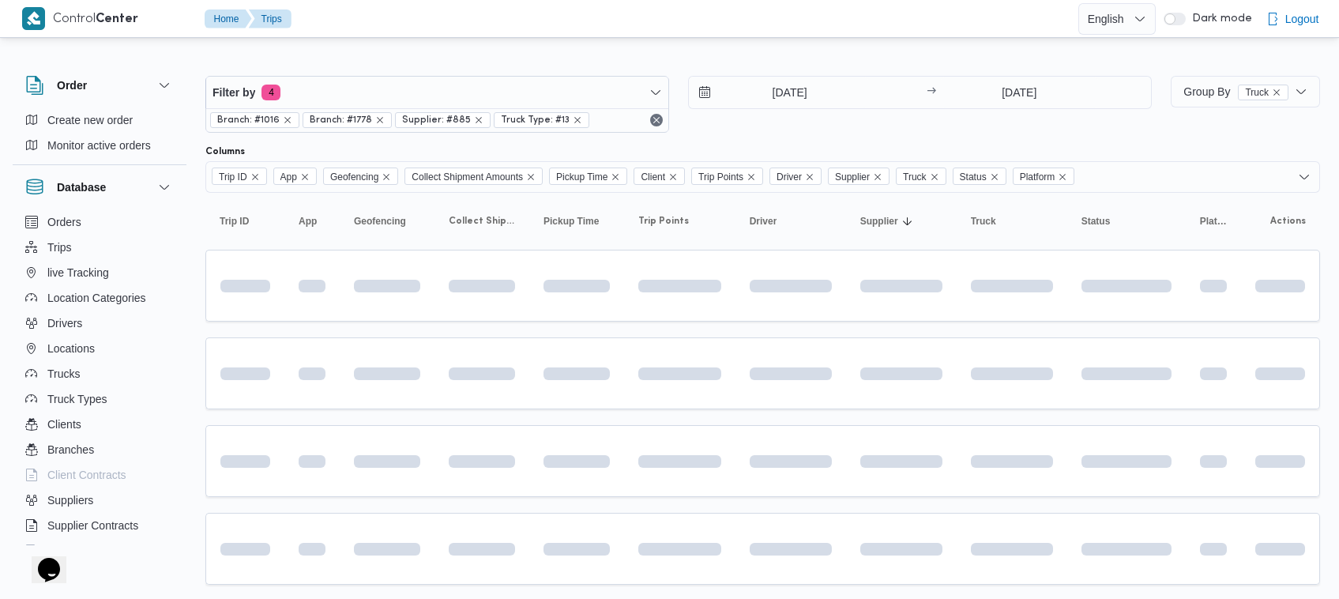
scroll to position [41, 0]
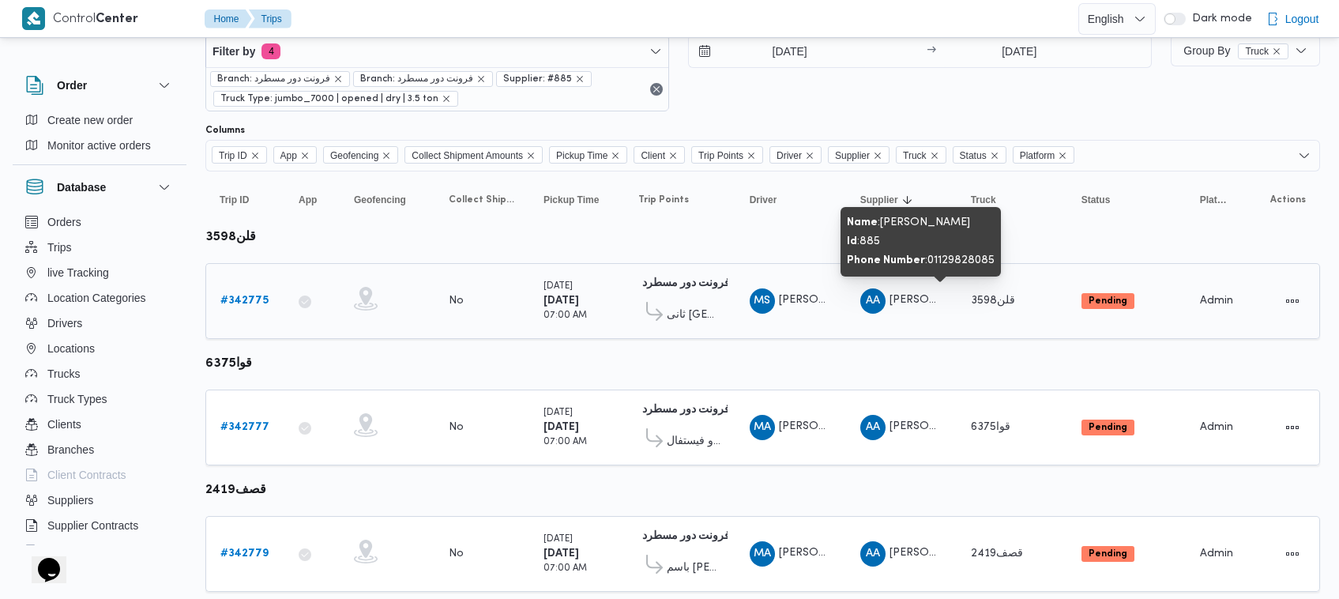
click at [915, 296] on span "عبدالقادر عادل عبدالقادر الحسيني" at bounding box center [935, 300] width 90 height 10
copy tr "عبدالقادر عادل عبدالقادر الحسيني Truck"
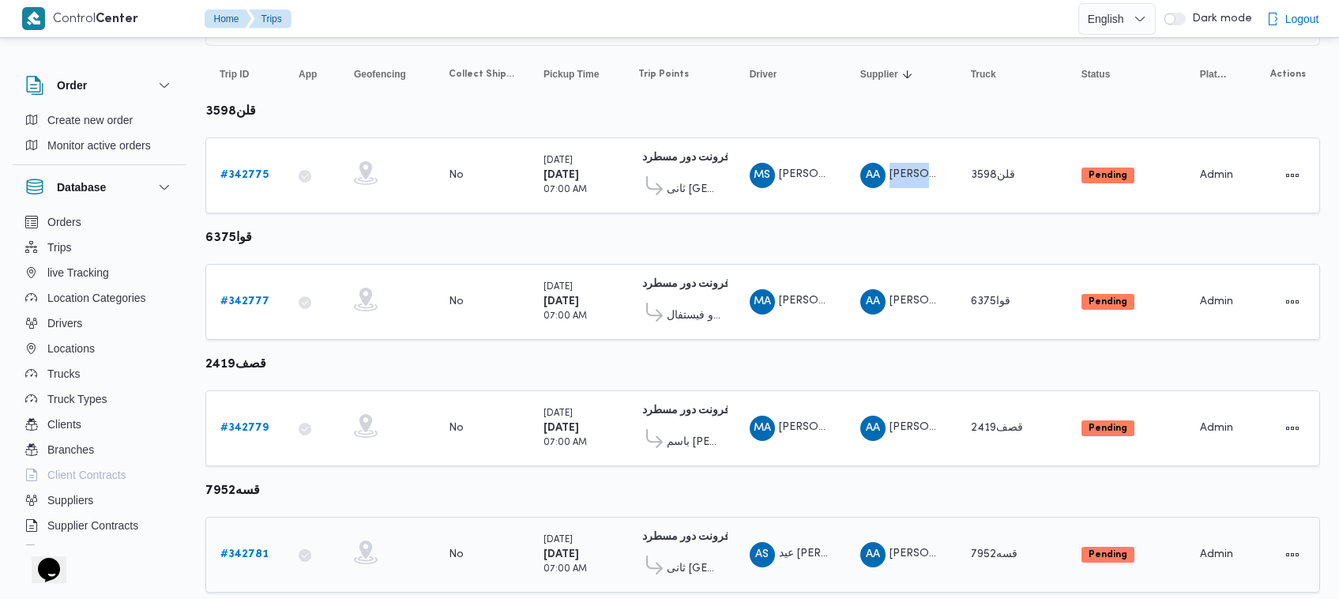
scroll to position [209, 0]
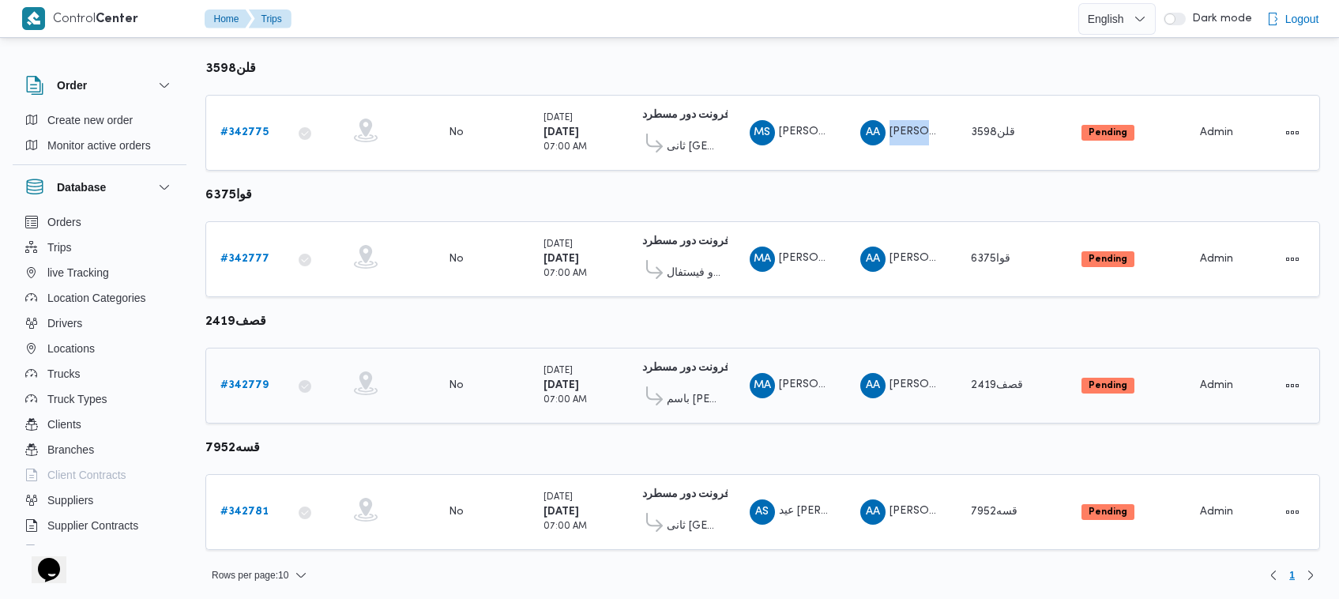
click at [235, 380] on b "# 342779" at bounding box center [244, 385] width 48 height 10
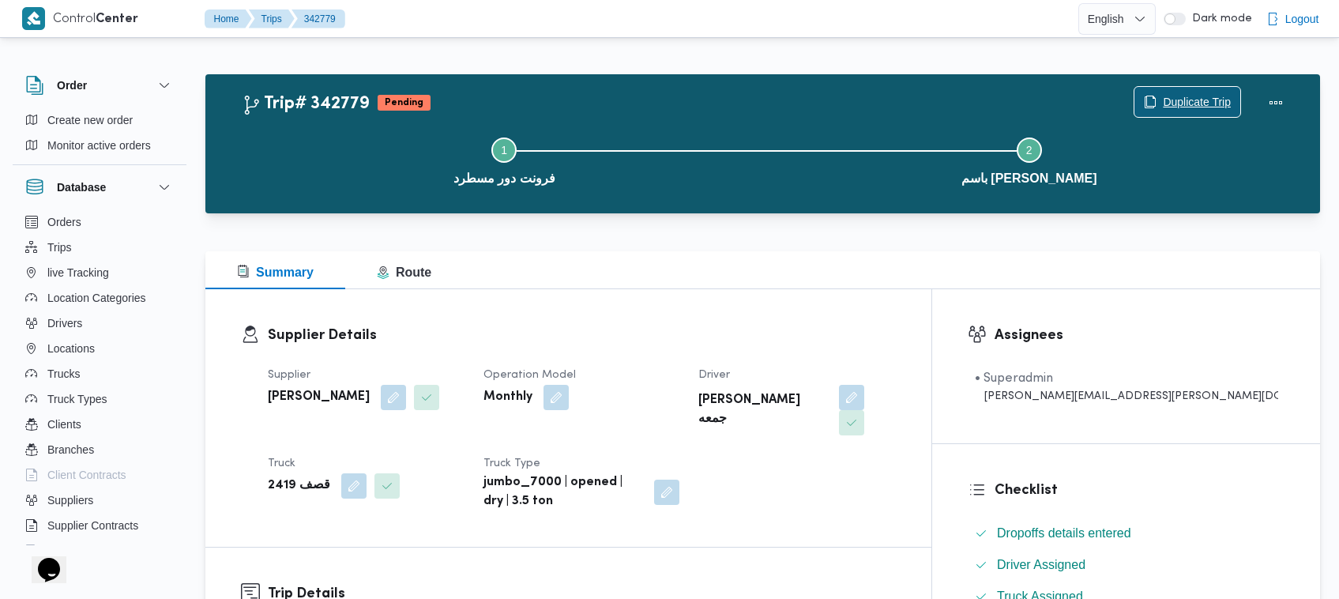
click at [1217, 100] on span "Duplicate Trip" at bounding box center [1197, 101] width 68 height 19
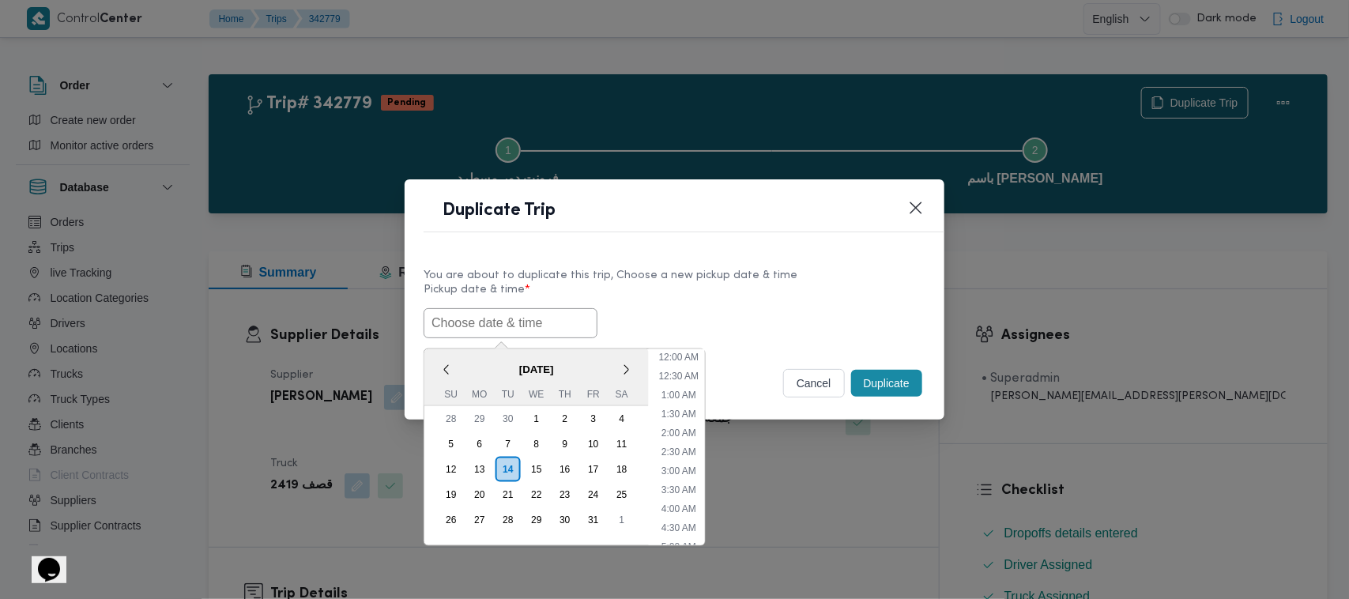
click at [510, 313] on input "text" at bounding box center [510, 323] width 174 height 30
paste input "18/10/2025 7:00AM"
type input "18/10/2025 7:00AM"
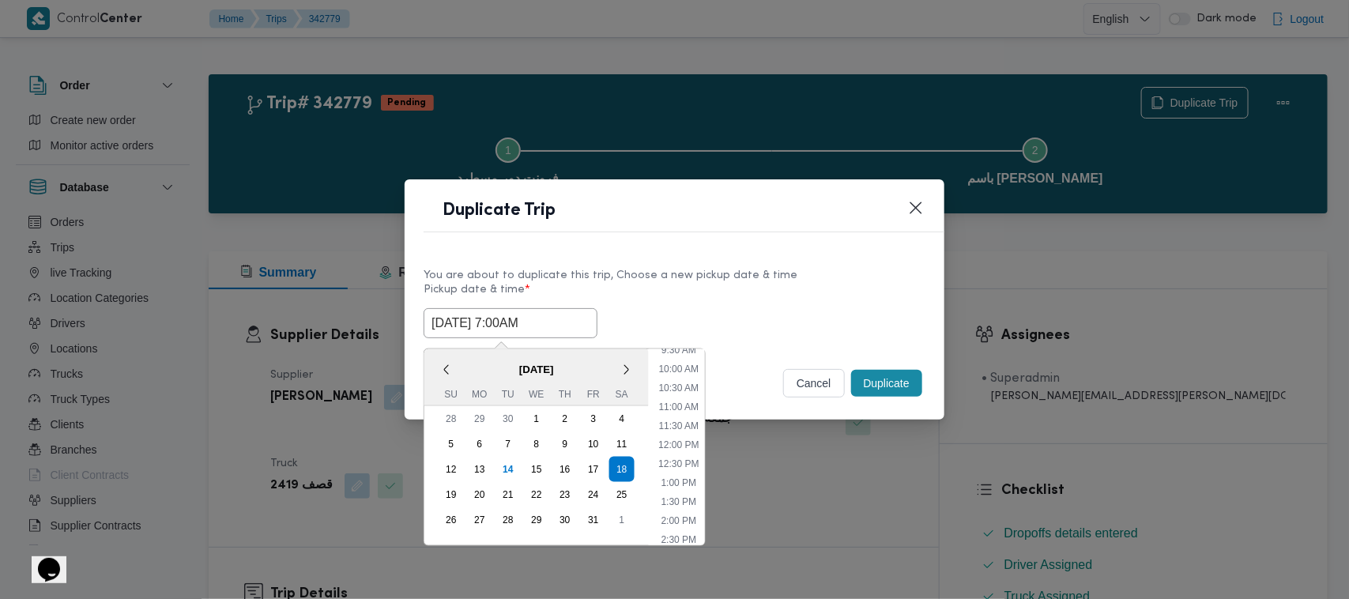
click at [644, 267] on div "You are about to duplicate this trip, Choose a new pickup date & time" at bounding box center [674, 275] width 502 height 17
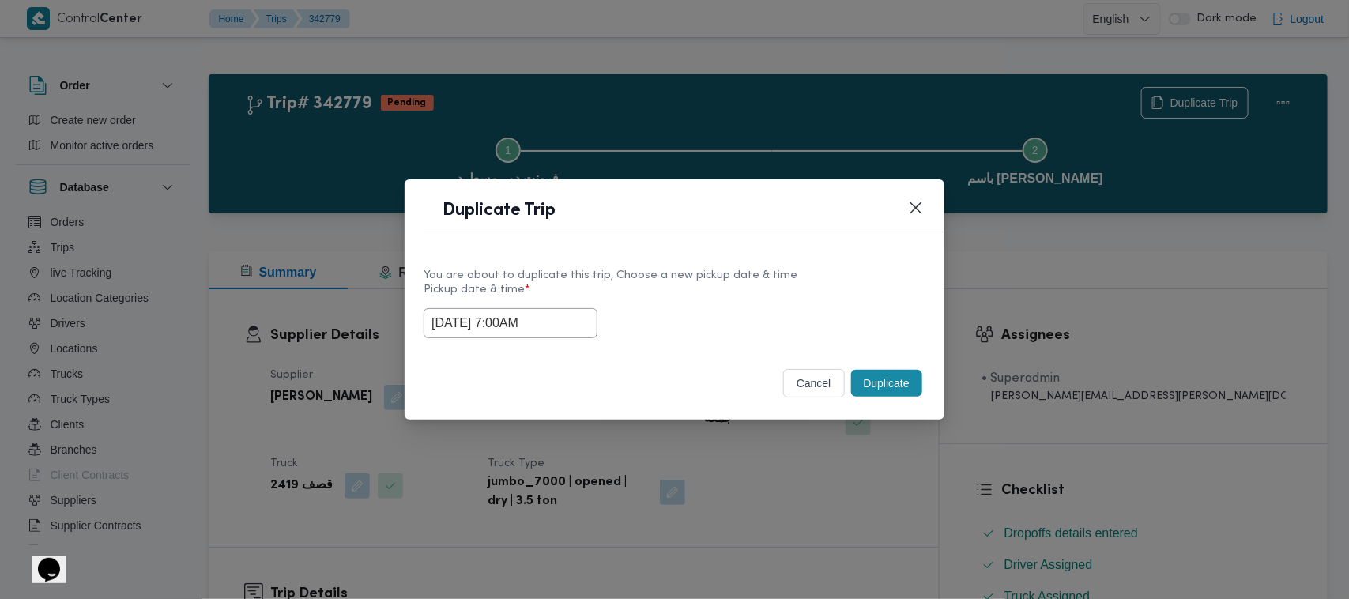
click at [875, 373] on button "Duplicate" at bounding box center [886, 383] width 71 height 27
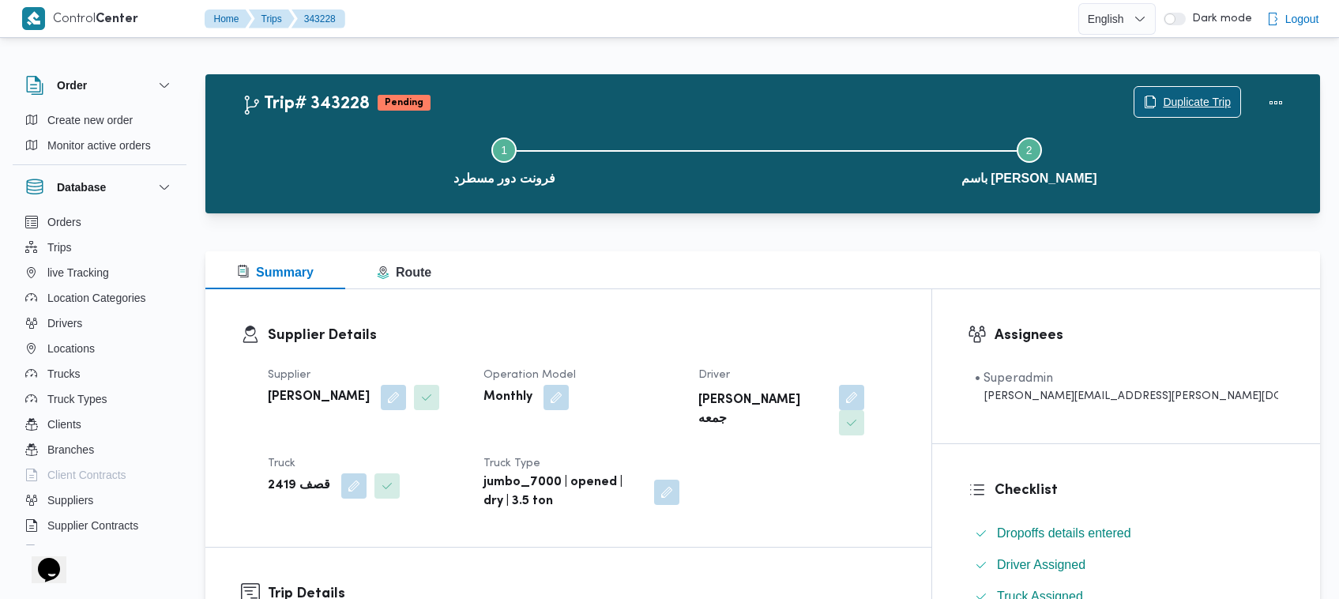
click at [1175, 96] on span "Duplicate Trip" at bounding box center [1197, 101] width 68 height 19
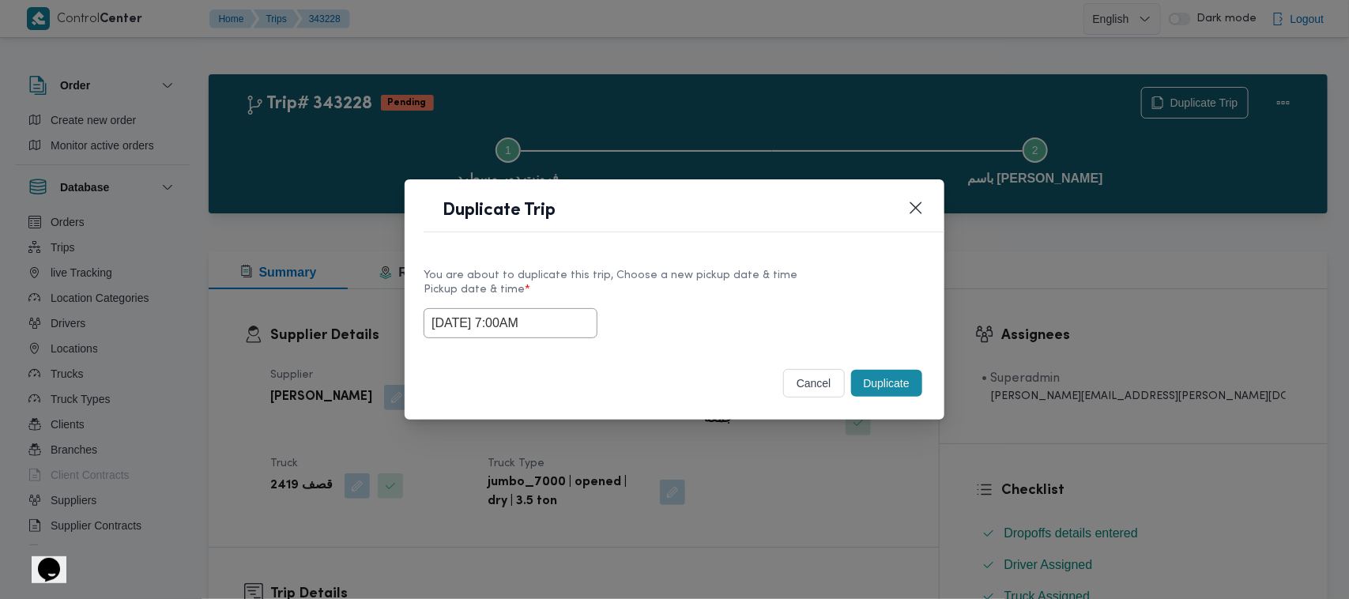
drag, startPoint x: 553, startPoint y: 322, endPoint x: 567, endPoint y: 332, distance: 17.5
click at [551, 322] on input "18/10/2025 7:00AM" at bounding box center [510, 323] width 174 height 30
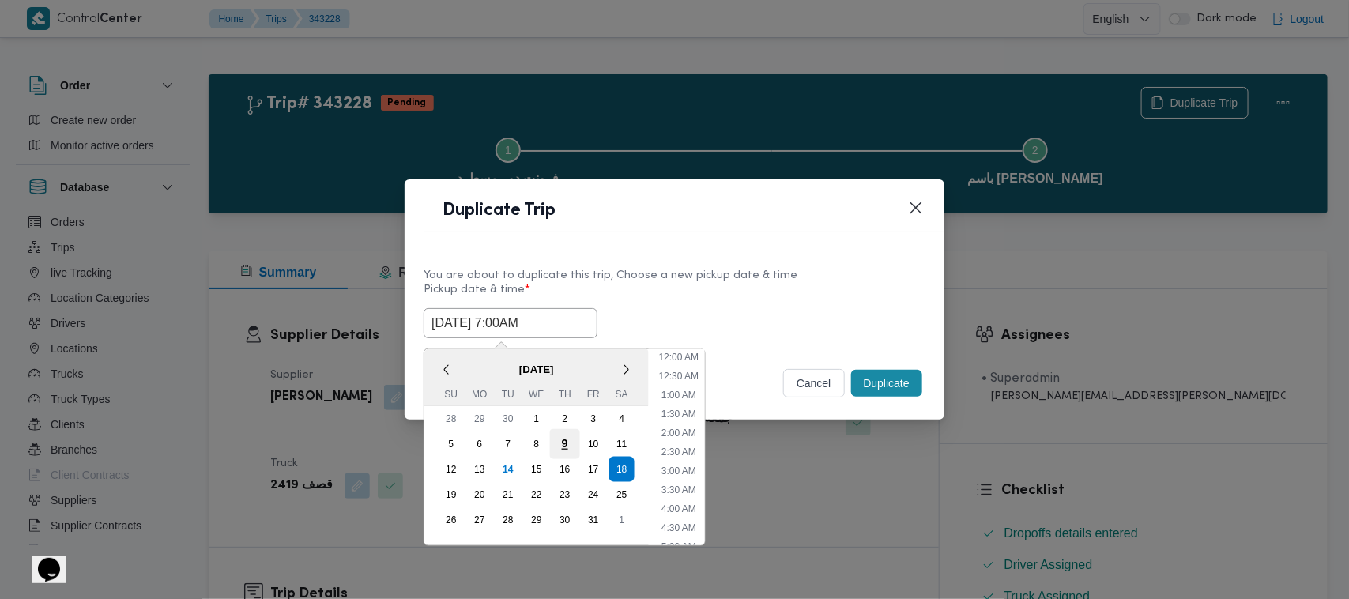
scroll to position [176, 0]
click at [450, 498] on div "19" at bounding box center [451, 495] width 30 height 30
type input "19/10/2025 7:00AM"
drag, startPoint x: 754, startPoint y: 263, endPoint x: 871, endPoint y: 330, distance: 134.1
click at [755, 267] on div "You are about to duplicate this trip, Choose a new pickup date & time" at bounding box center [674, 275] width 502 height 17
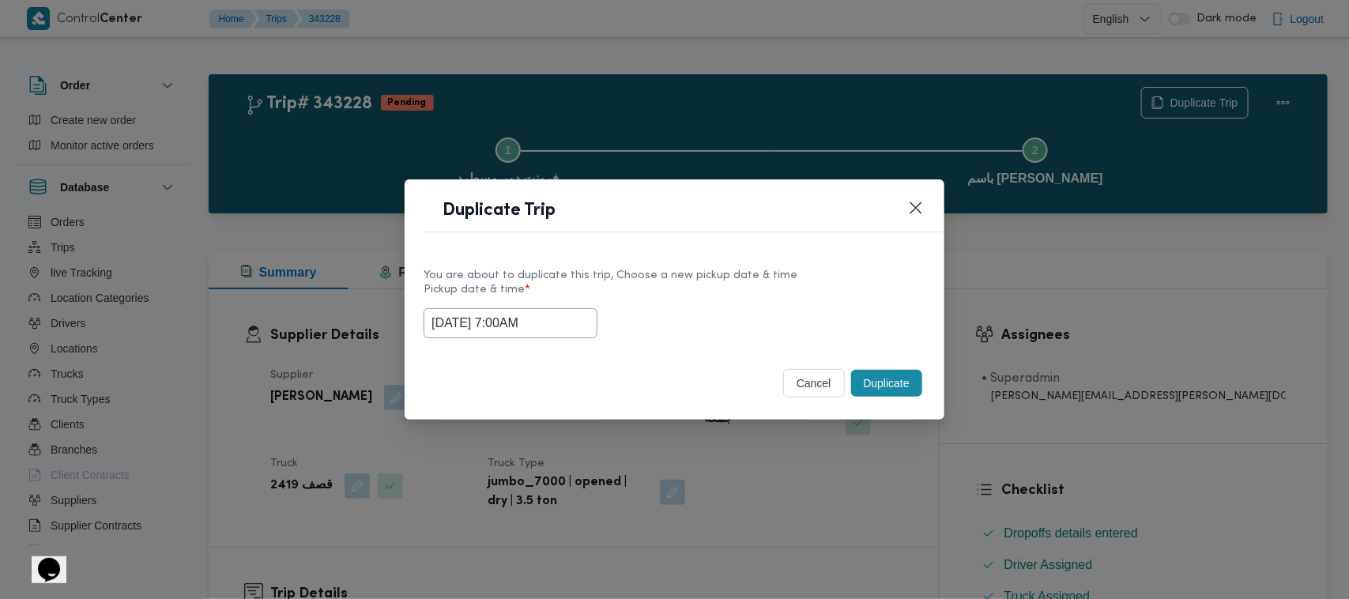
click at [882, 375] on button "Duplicate" at bounding box center [886, 383] width 71 height 27
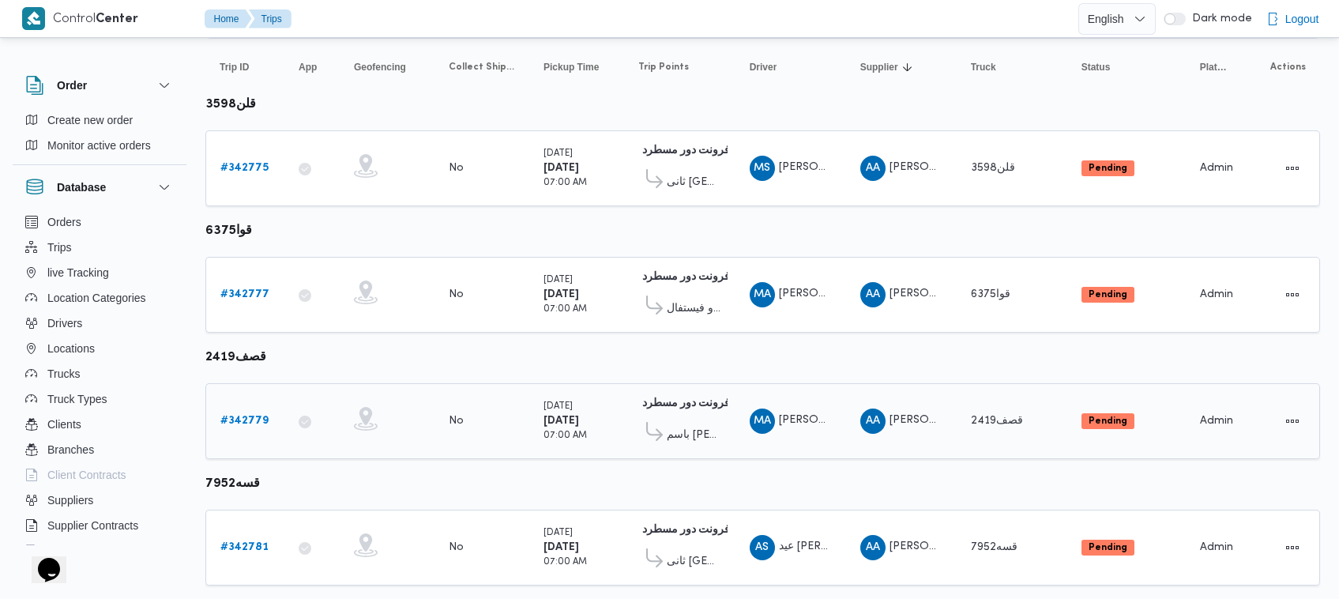
scroll to position [209, 0]
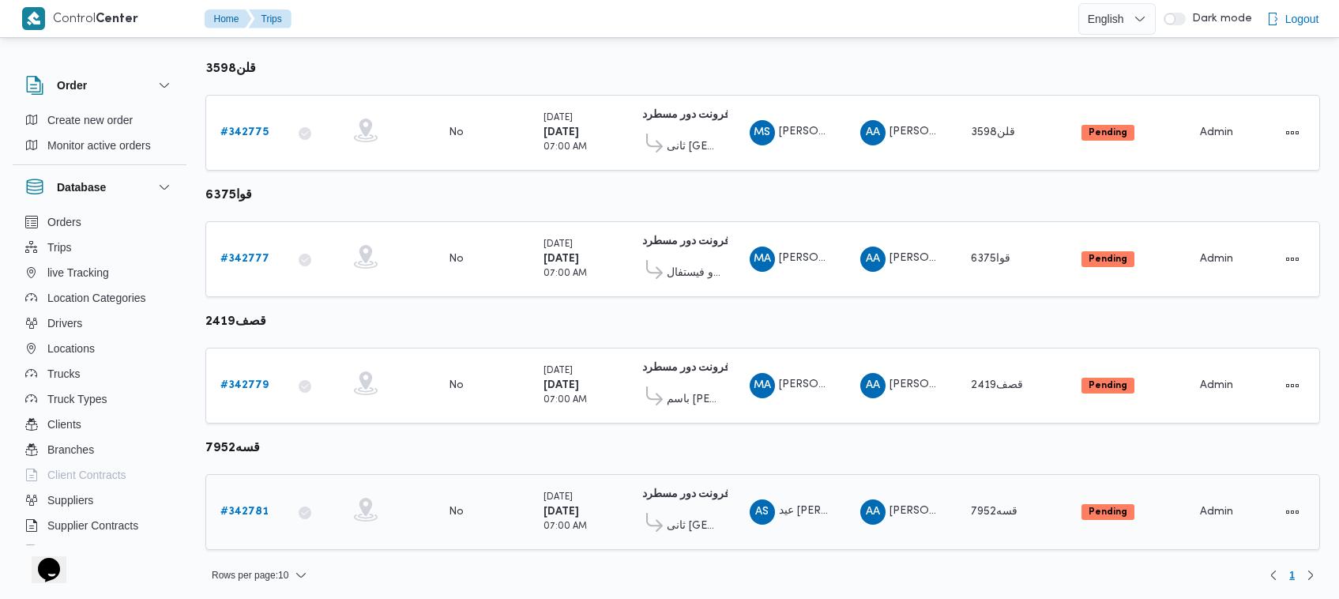
click at [247, 490] on td "Trip ID # 342781" at bounding box center [244, 512] width 79 height 76
click at [255, 510] on b "# 342781" at bounding box center [244, 511] width 48 height 10
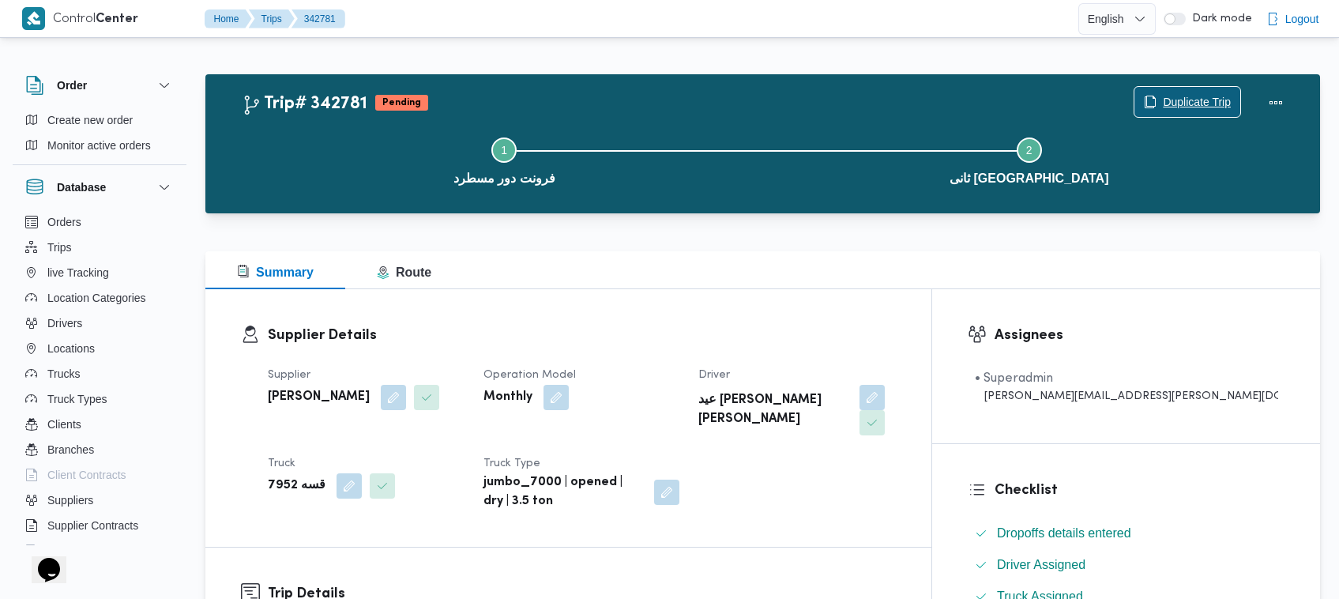
click at [1169, 97] on span "Duplicate Trip" at bounding box center [1197, 101] width 68 height 19
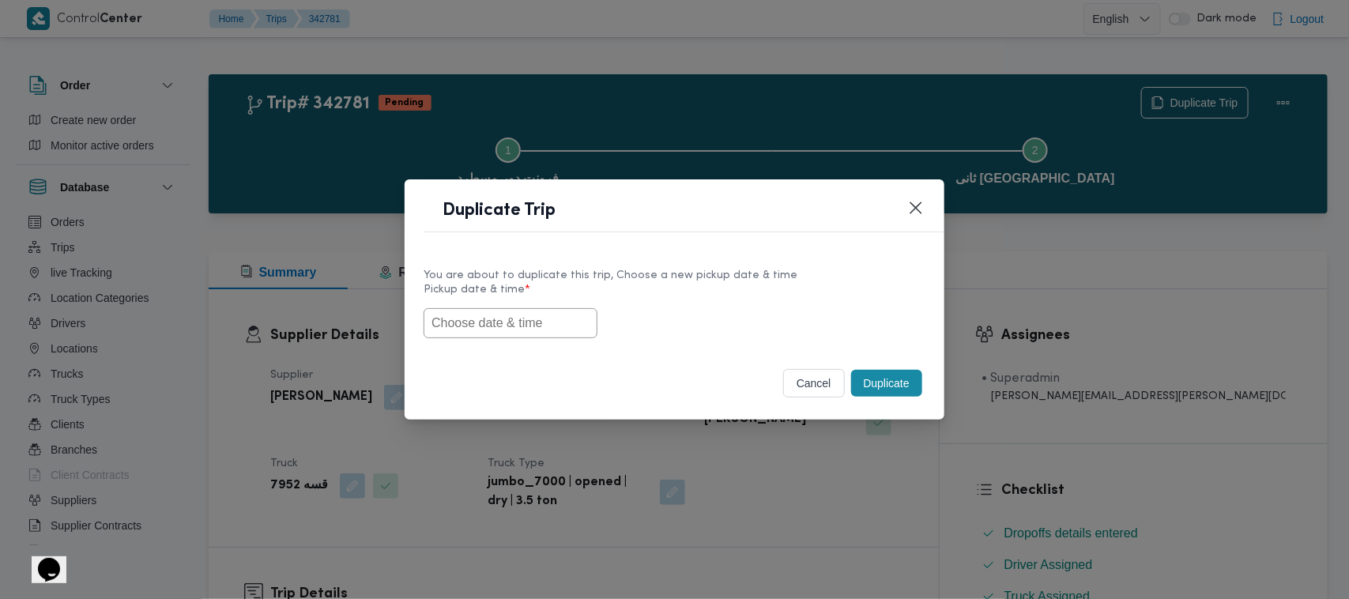
click at [532, 329] on input "text" at bounding box center [510, 323] width 174 height 30
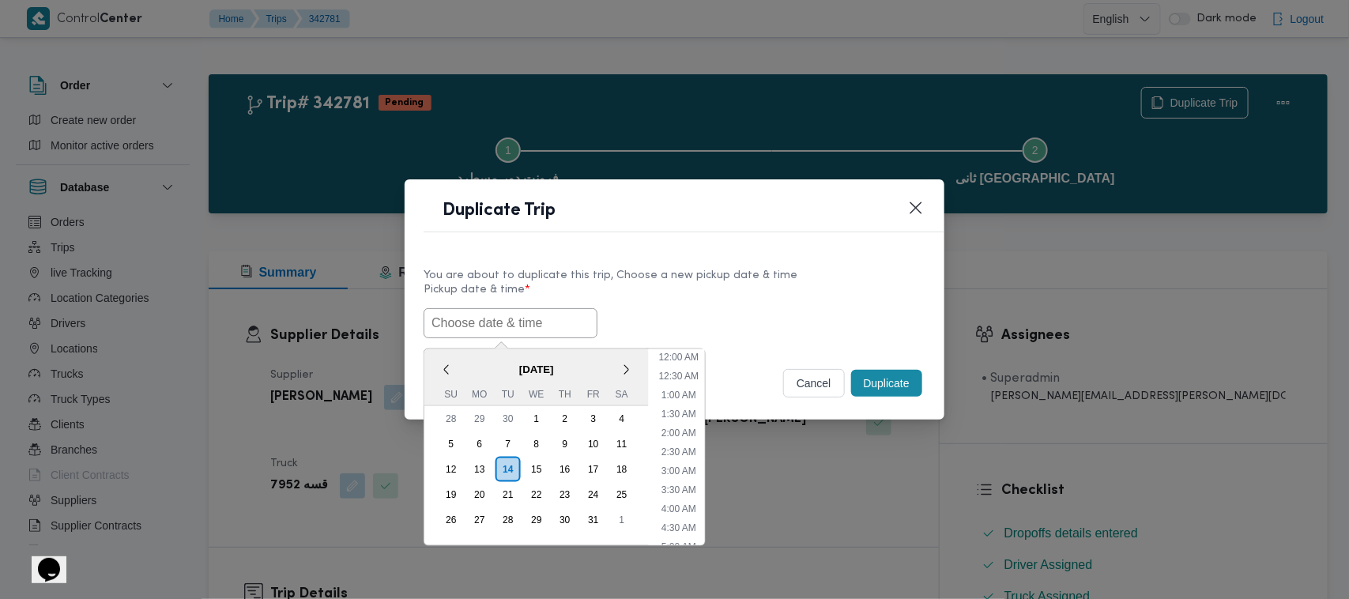
scroll to position [367, 0]
paste input "18/10/2025 7:00AM"
type input "18/10/2025 7:00AM"
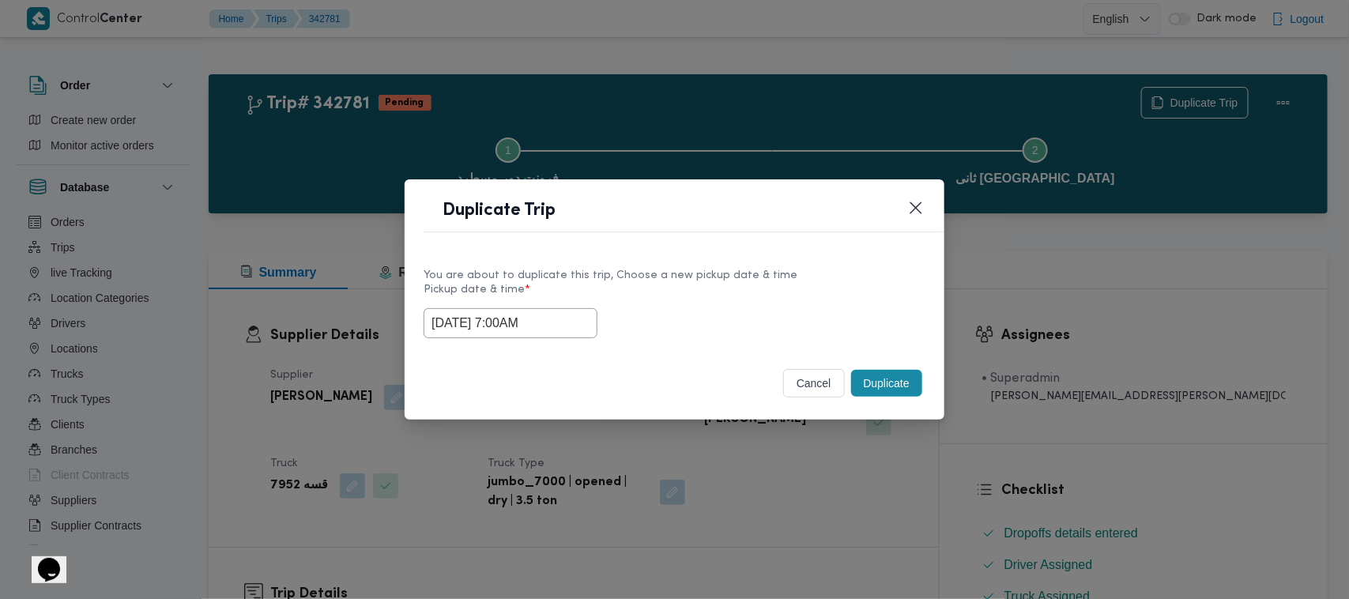
click at [745, 284] on label "Pickup date & time *" at bounding box center [674, 296] width 502 height 24
click at [902, 386] on button "Duplicate" at bounding box center [886, 383] width 71 height 27
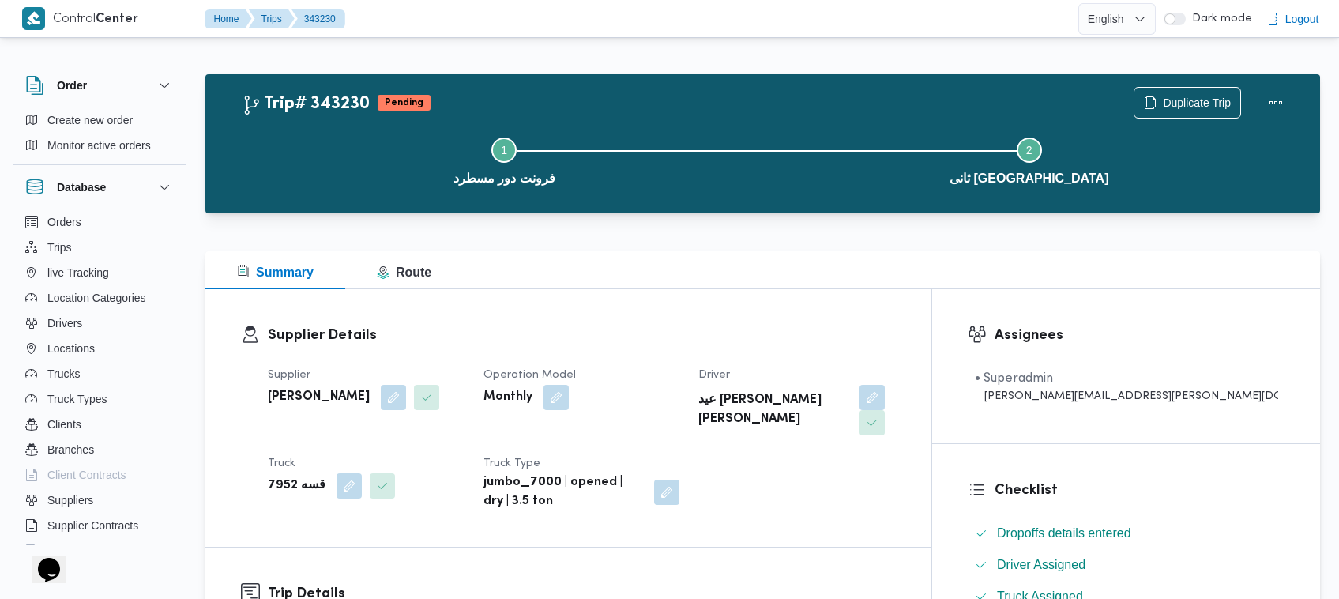
click at [1193, 79] on div "Duplicate Trip" at bounding box center [1212, 102] width 177 height 51
click at [1202, 100] on span "Duplicate Trip" at bounding box center [1197, 101] width 68 height 19
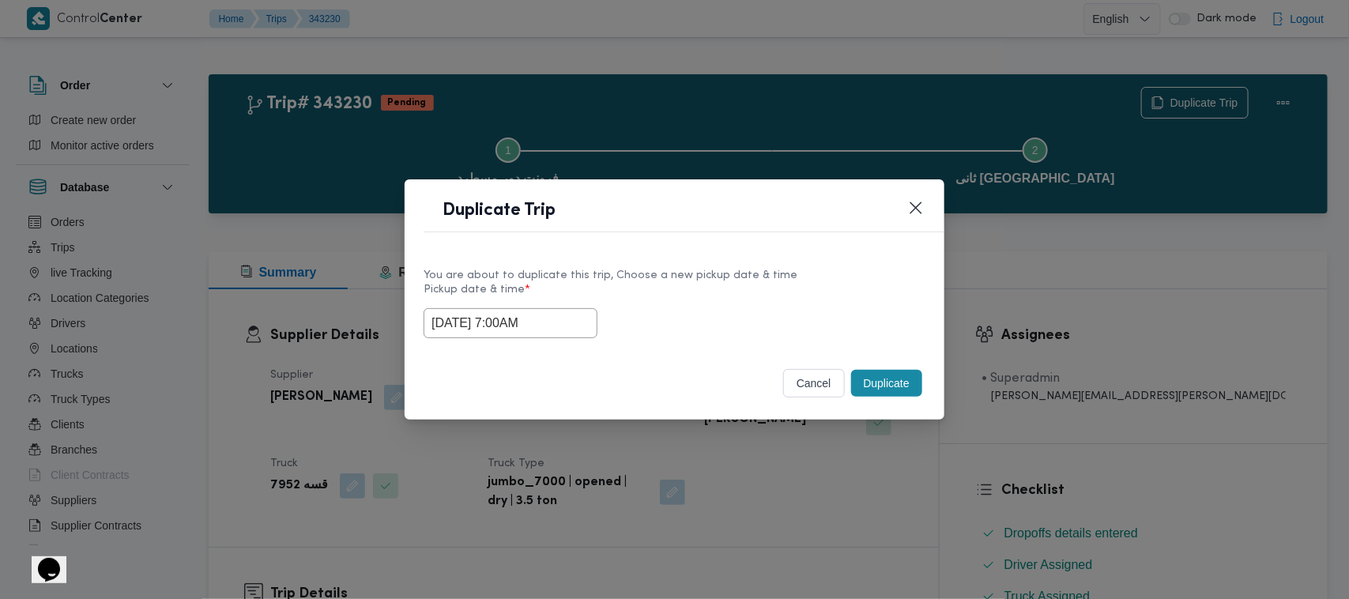
click at [577, 324] on input "18/10/2025 7:00AM" at bounding box center [510, 323] width 174 height 30
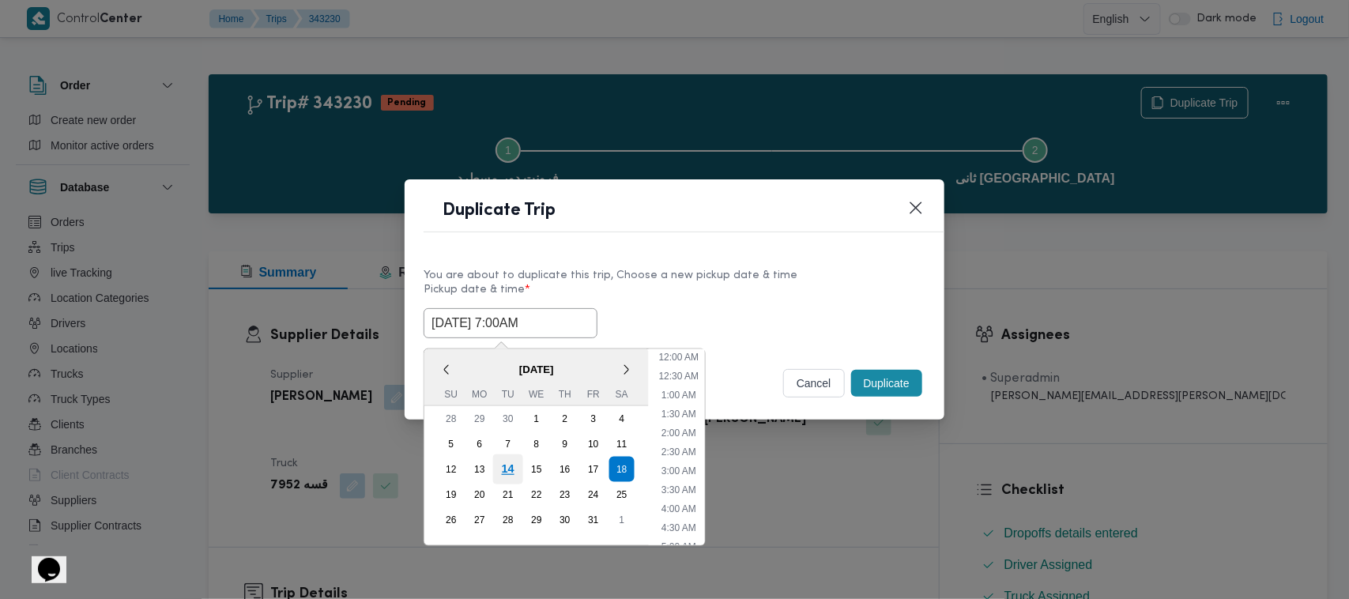
scroll to position [176, 0]
click at [454, 484] on div "19" at bounding box center [451, 495] width 30 height 30
type input "19/10/2025 7:00AM"
click at [720, 297] on label "Pickup date & time *" at bounding box center [674, 296] width 502 height 24
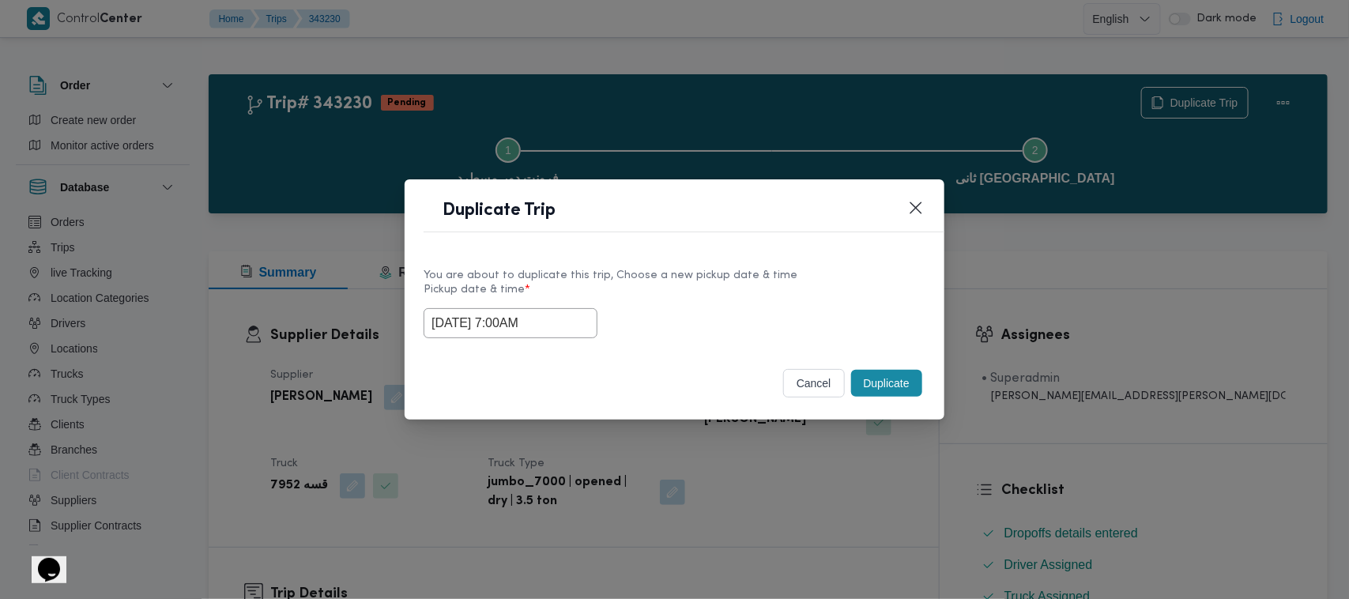
click at [893, 379] on button "Duplicate" at bounding box center [886, 383] width 71 height 27
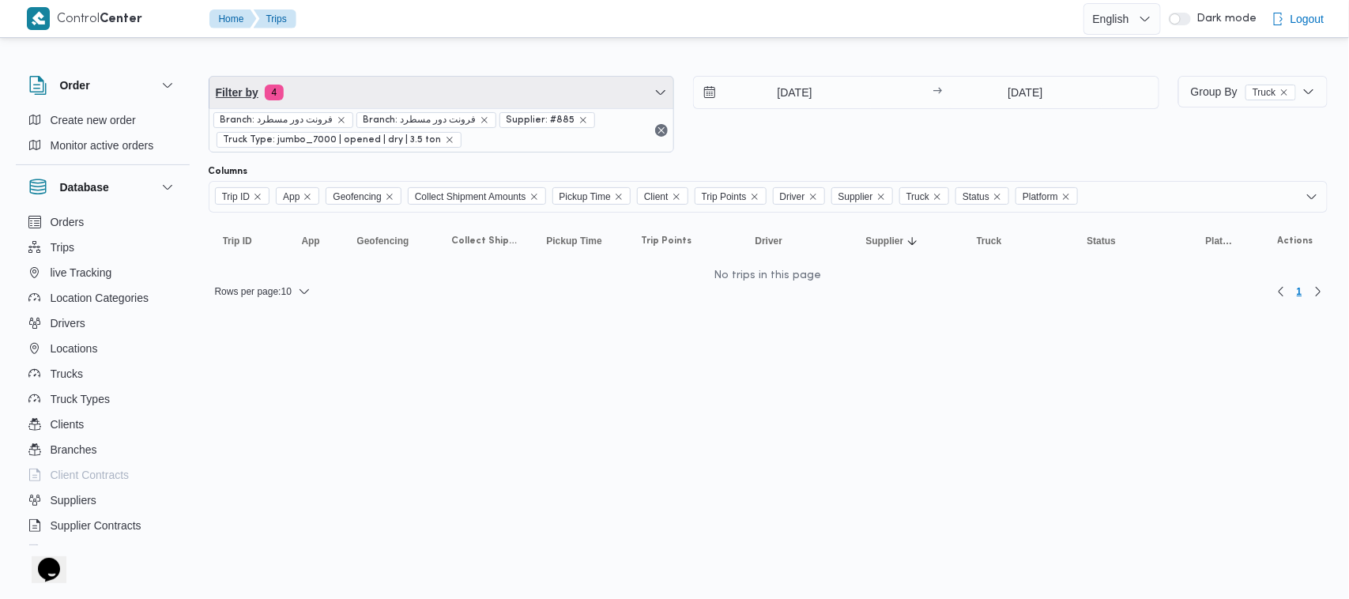
click at [393, 101] on span "Filter by 4" at bounding box center [441, 93] width 465 height 32
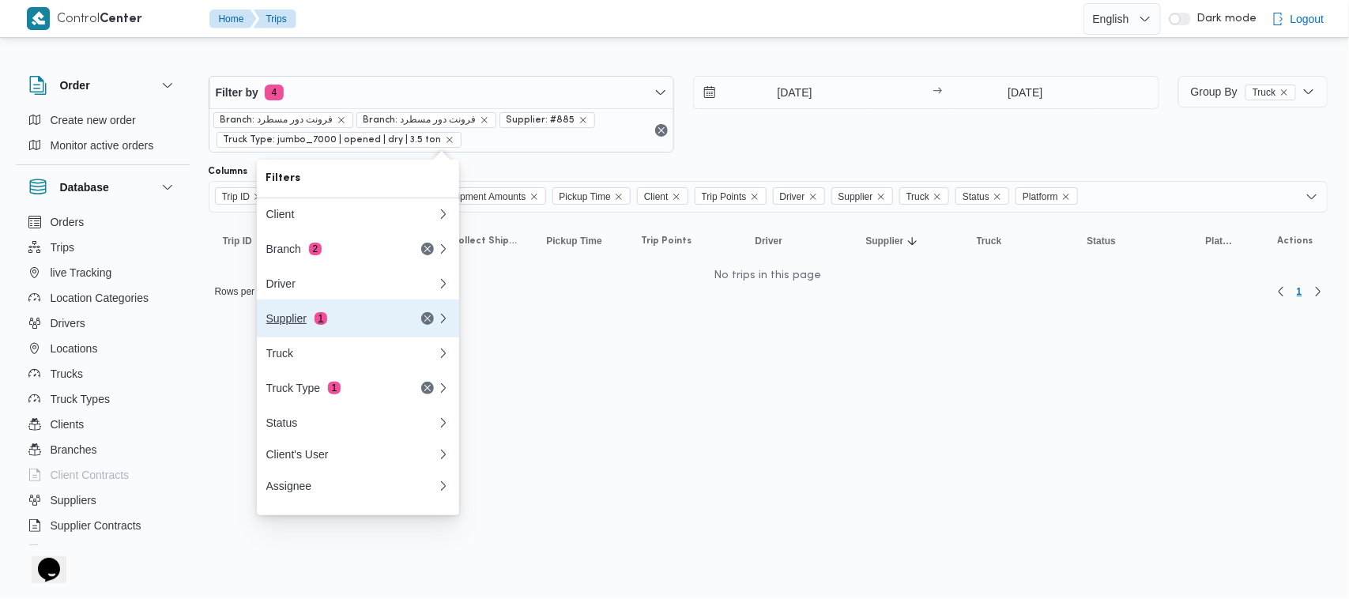
click at [322, 325] on span "1" at bounding box center [320, 318] width 13 height 13
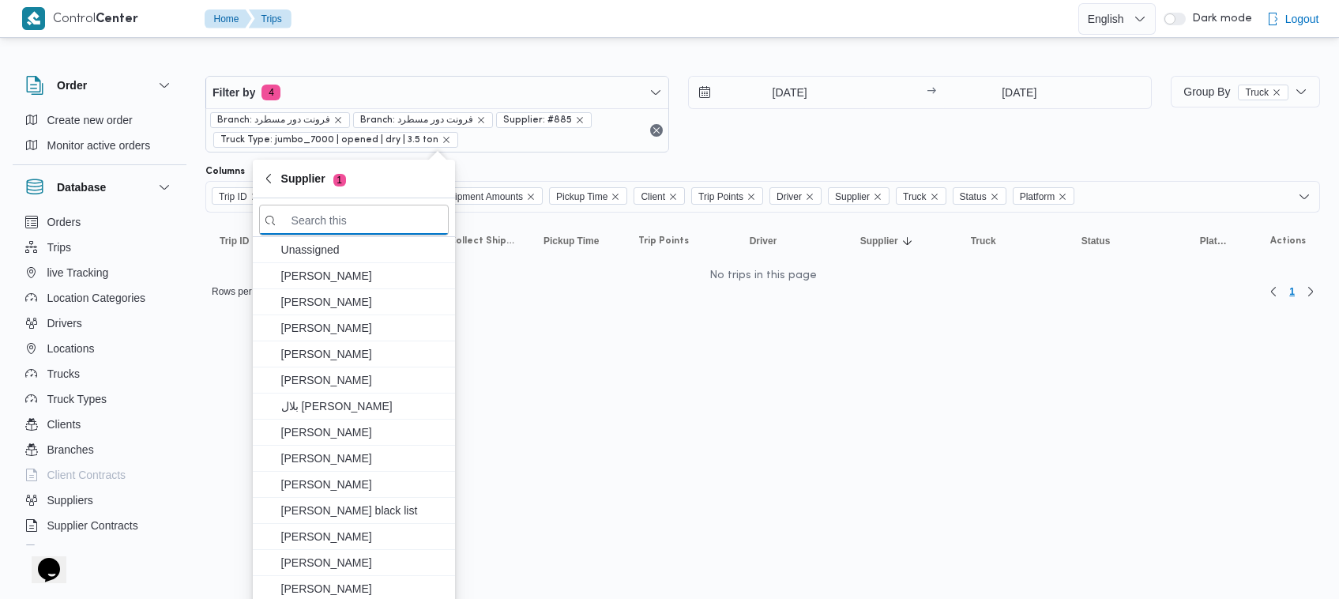
paste input "عبدالمنعم مجدي السيد عواد"
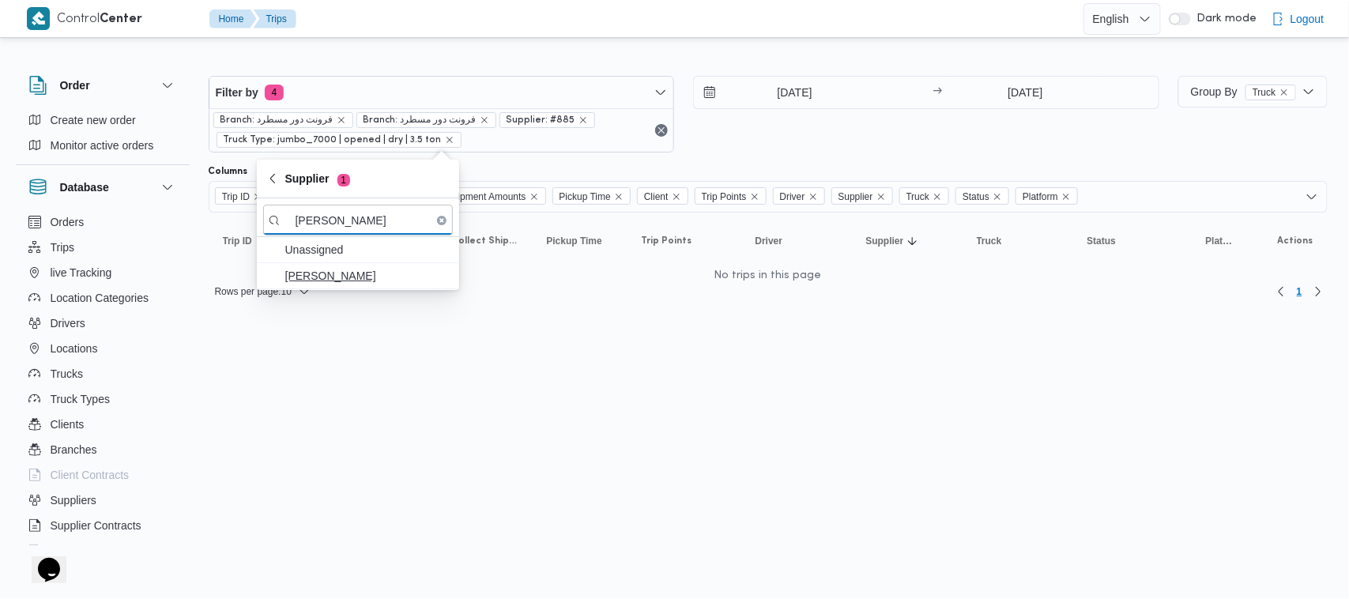
type input "عبدالمنعم مجدي السيد عواد"
click at [271, 277] on icon "button" at bounding box center [272, 275] width 13 height 13
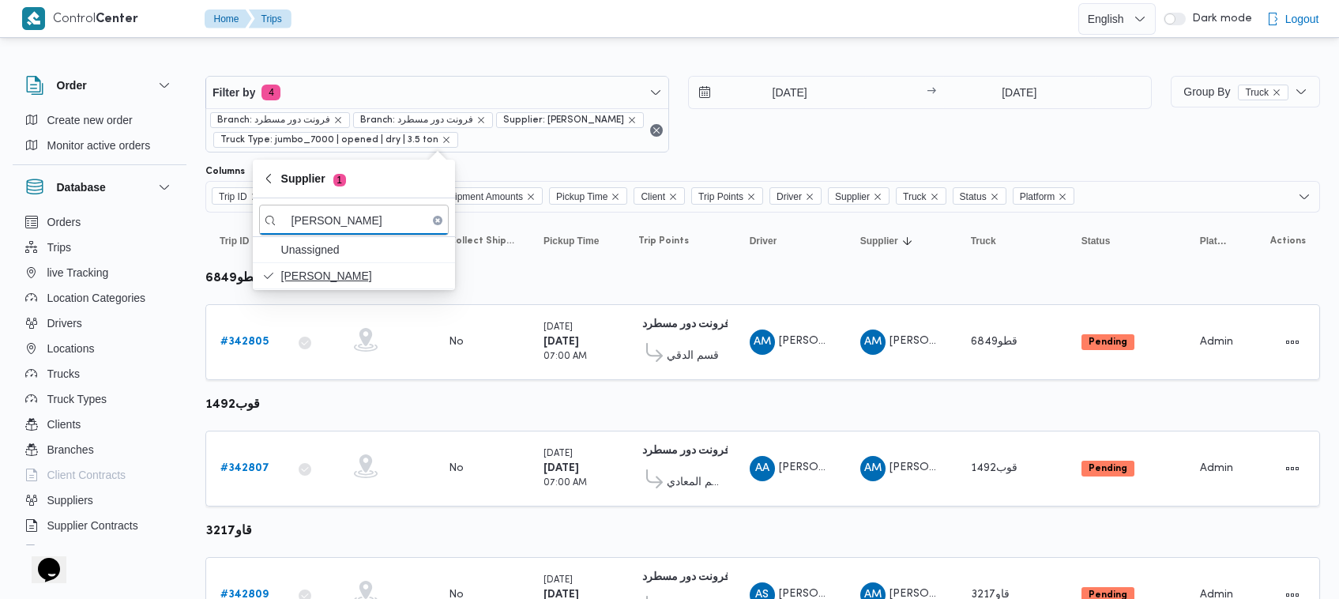
click at [773, 162] on div "Filter by 4 Branch: فرونت دور مسطرد Branch: فرونت دور مسطرد Supplier: عبدالمنعم…" at bounding box center [678, 114] width 965 height 96
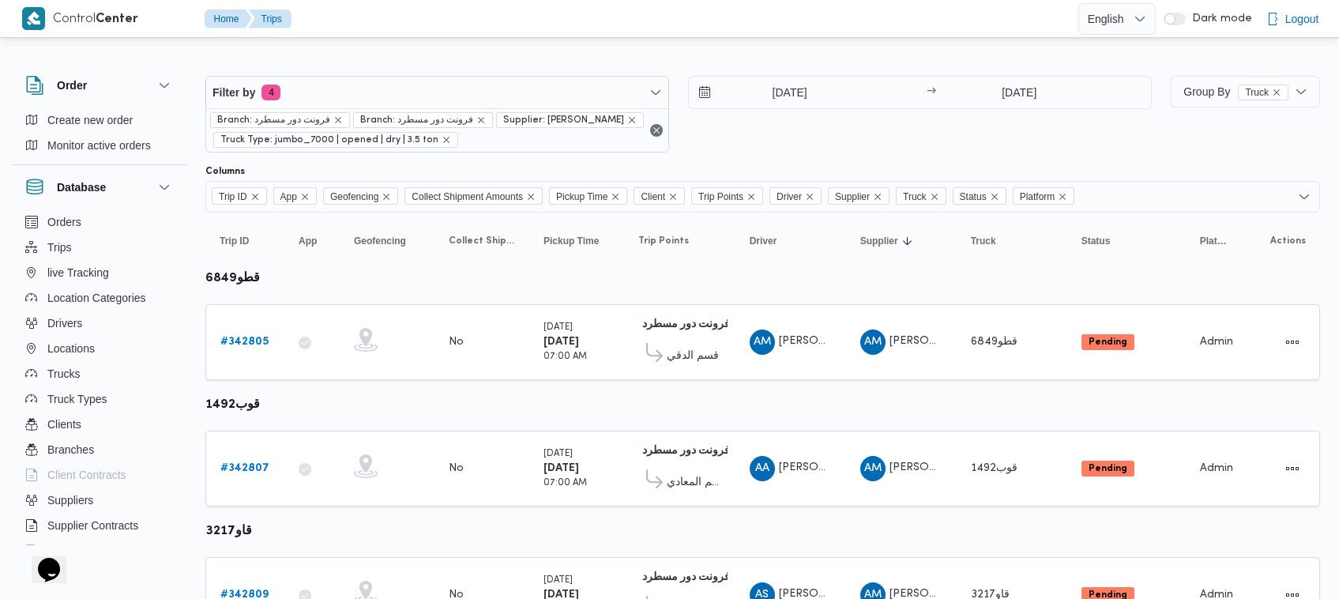
click at [835, 160] on div "Filter by 4 Branch: فرونت دور مسطرد Branch: فرونت دور مسطرد Supplier: عبدالمنعم…" at bounding box center [678, 114] width 965 height 96
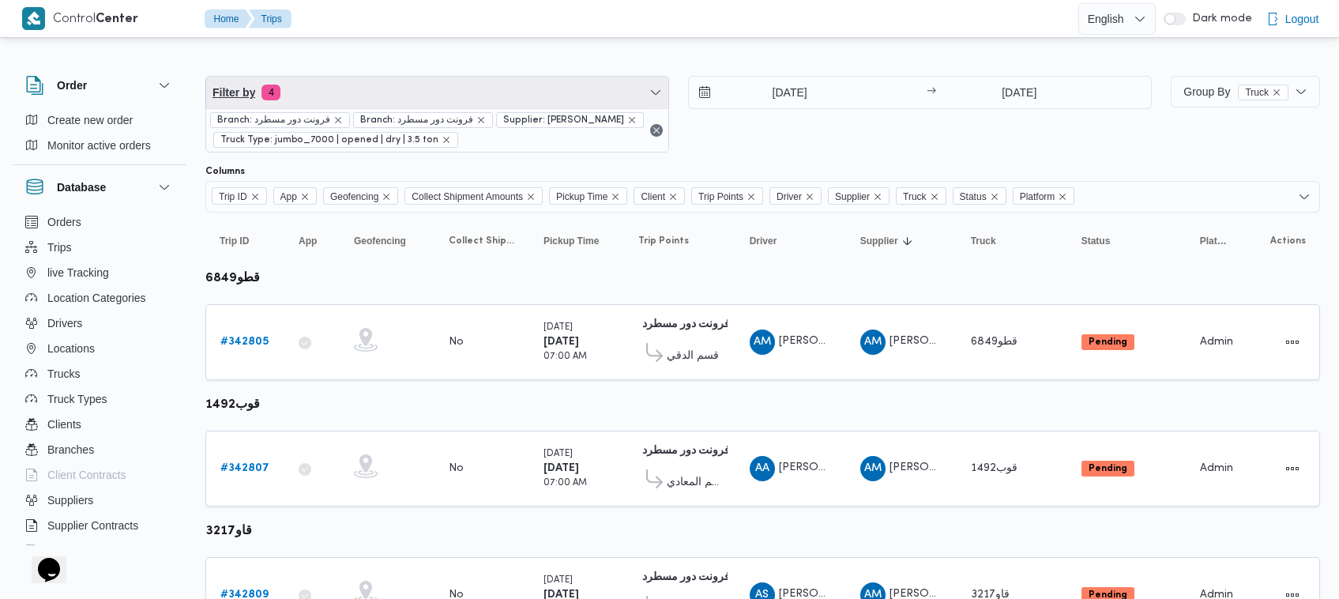
click at [314, 85] on span "Filter by 4" at bounding box center [437, 93] width 462 height 32
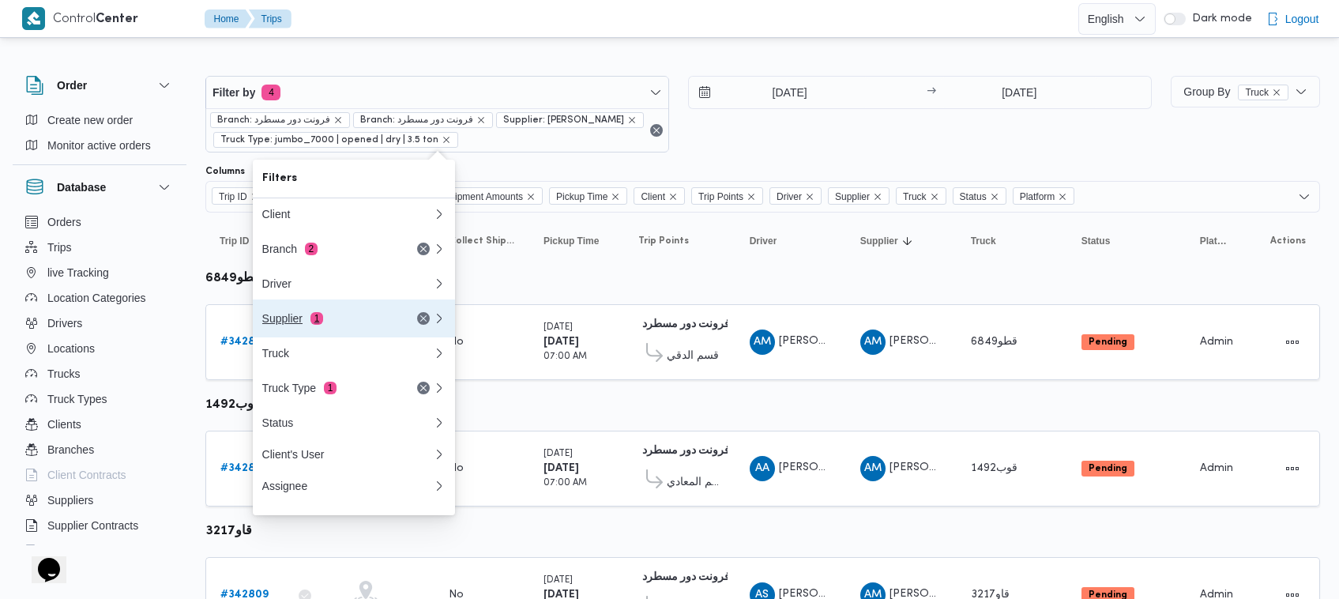
click at [333, 325] on div "Supplier 1" at bounding box center [328, 318] width 133 height 13
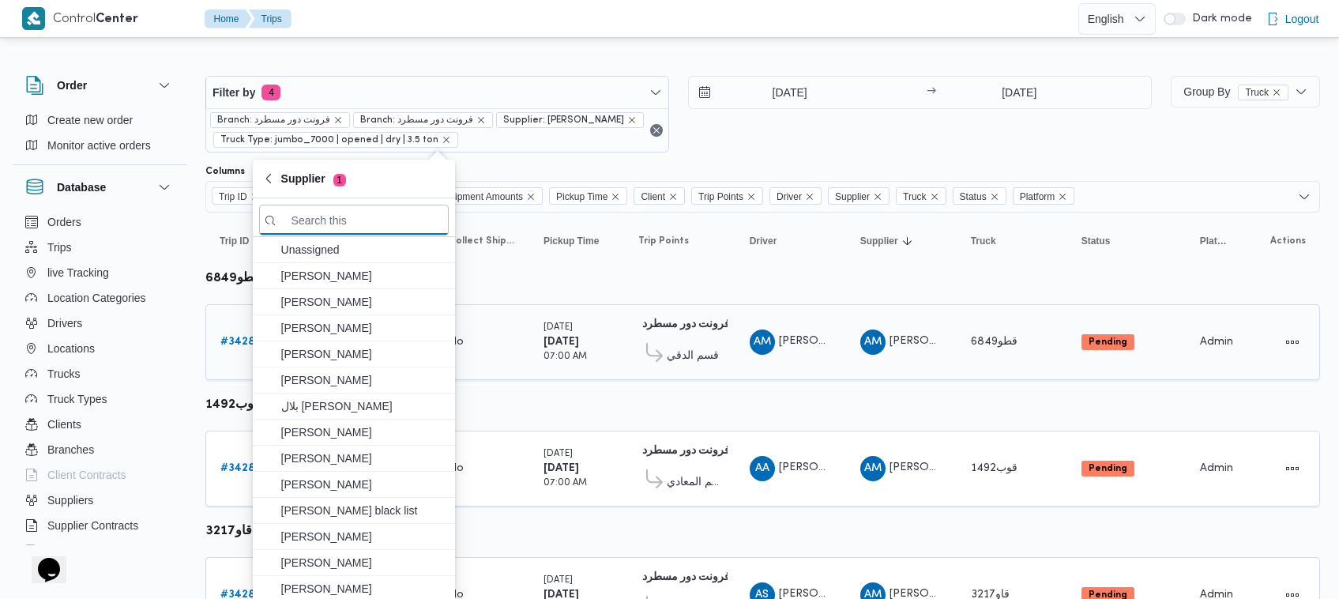
paste input "عبدالمنعم مجدي السيد عواد"
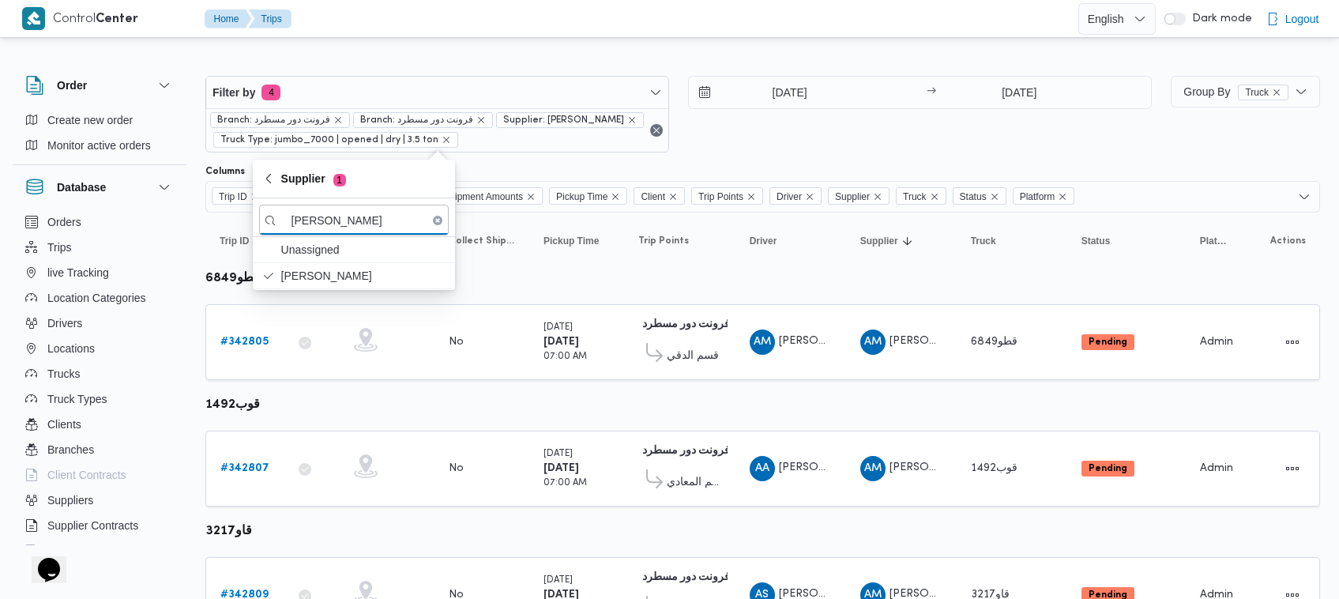
type input "عبدالمنعم مجدي السيد عواد"
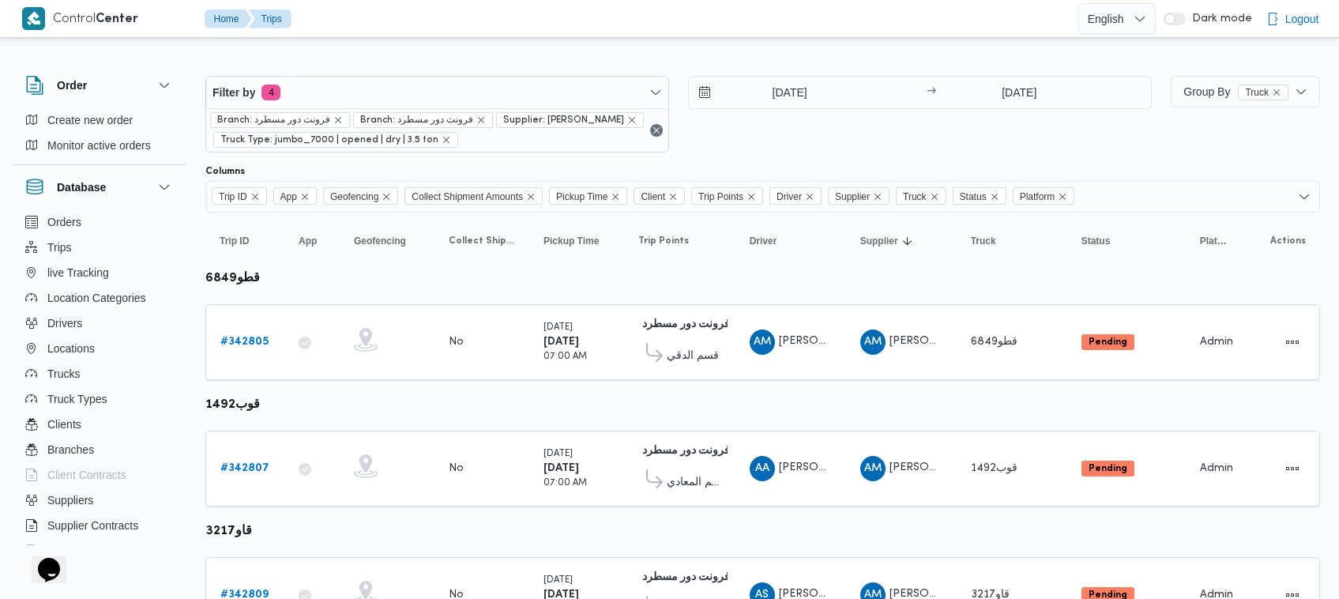
click at [842, 121] on div "16/10/2025 → 16/10/2025" at bounding box center [920, 114] width 464 height 77
click at [250, 349] on link "# 342805" at bounding box center [244, 342] width 48 height 19
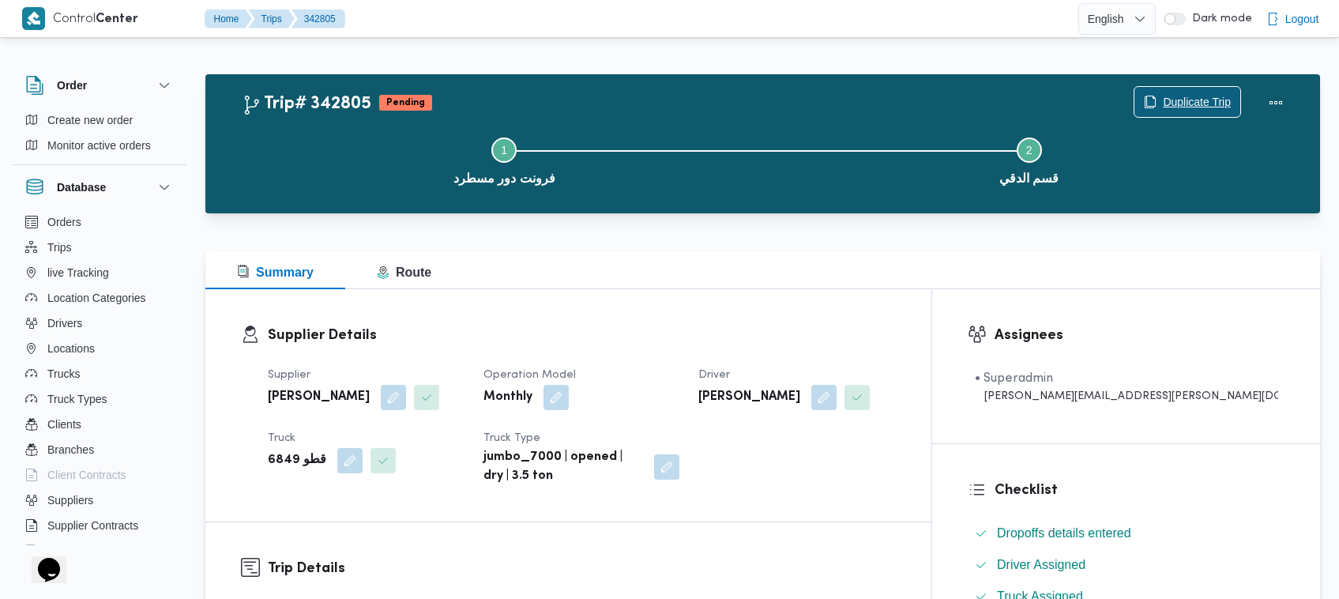
click at [1172, 88] on span "Duplicate Trip" at bounding box center [1187, 102] width 106 height 30
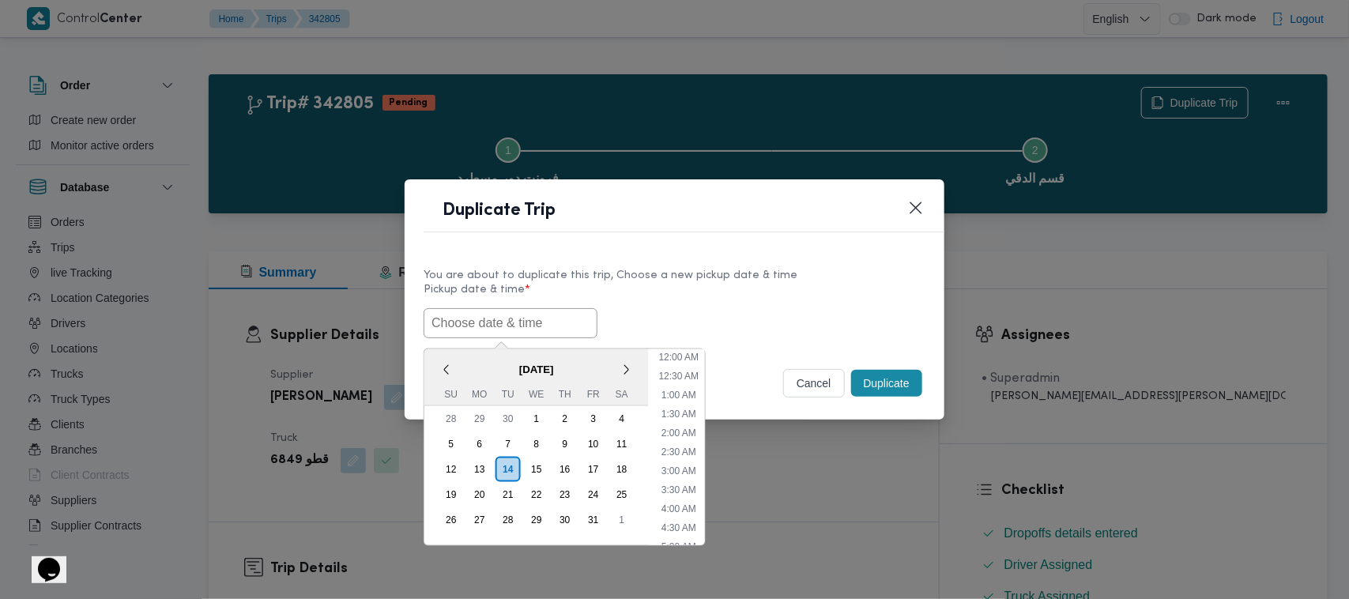
click at [458, 324] on input "text" at bounding box center [510, 323] width 174 height 30
paste input "18/10/2025 7:00AM"
type input "18/10/2025 7:00AM"
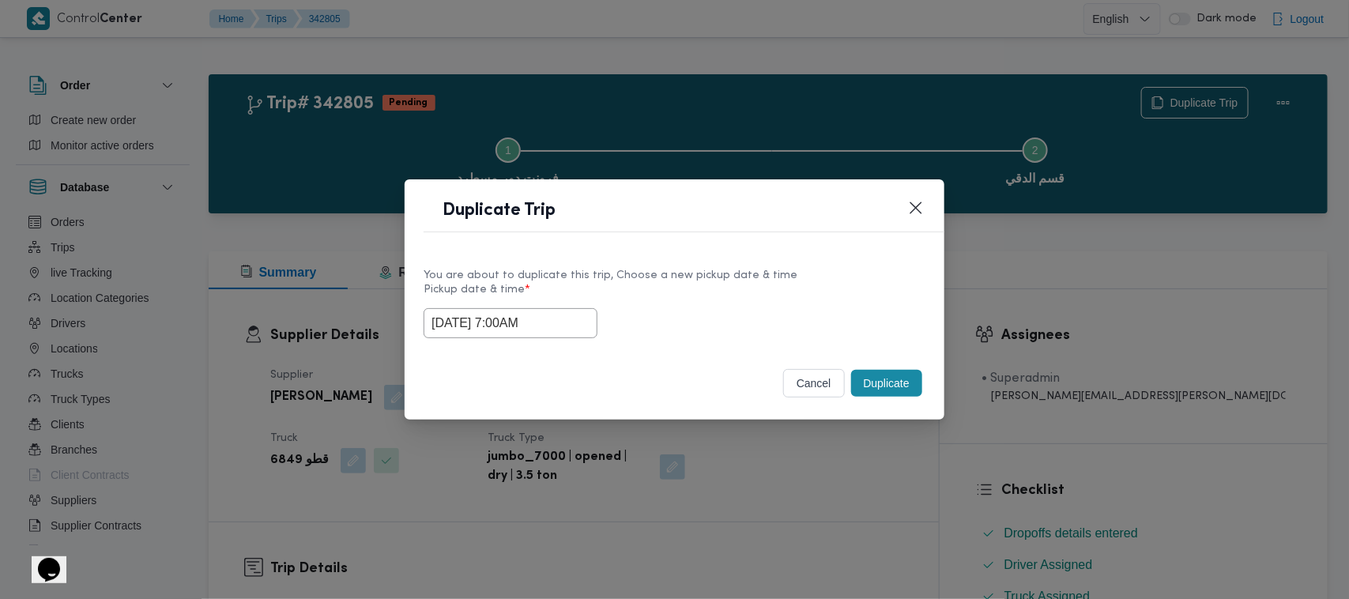
click at [744, 269] on div "You are about to duplicate this trip, Choose a new pickup date & time" at bounding box center [674, 275] width 502 height 17
click at [881, 386] on button "Duplicate" at bounding box center [886, 383] width 71 height 27
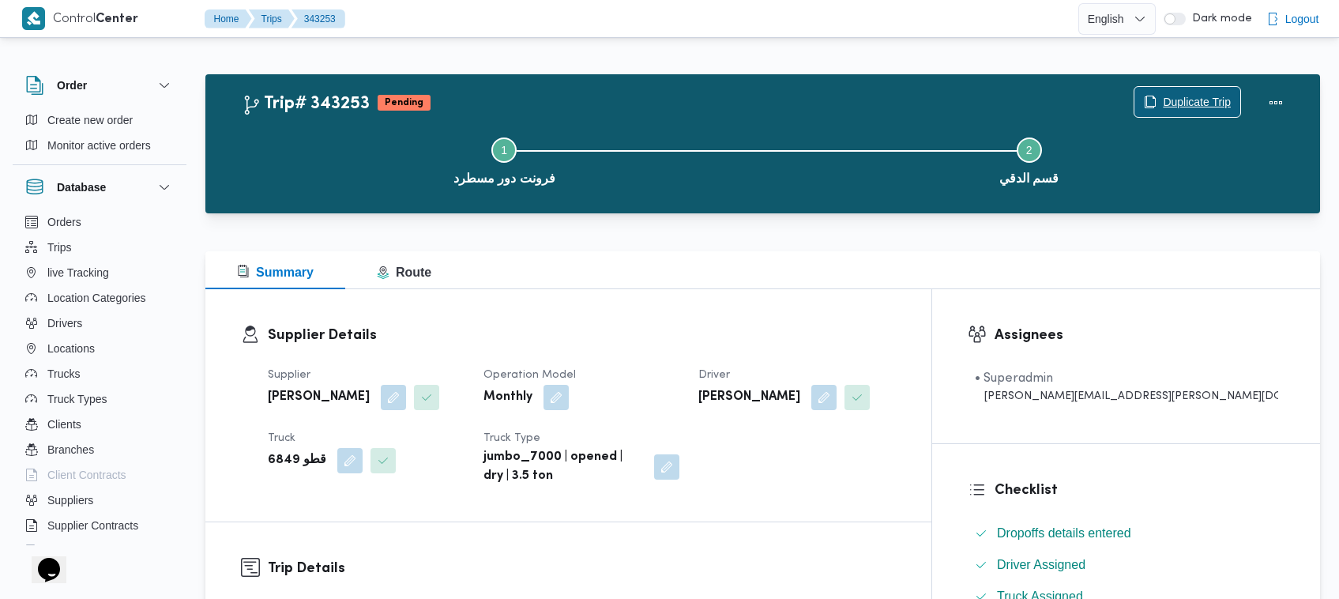
click at [1182, 97] on span "Duplicate Trip" at bounding box center [1197, 101] width 68 height 19
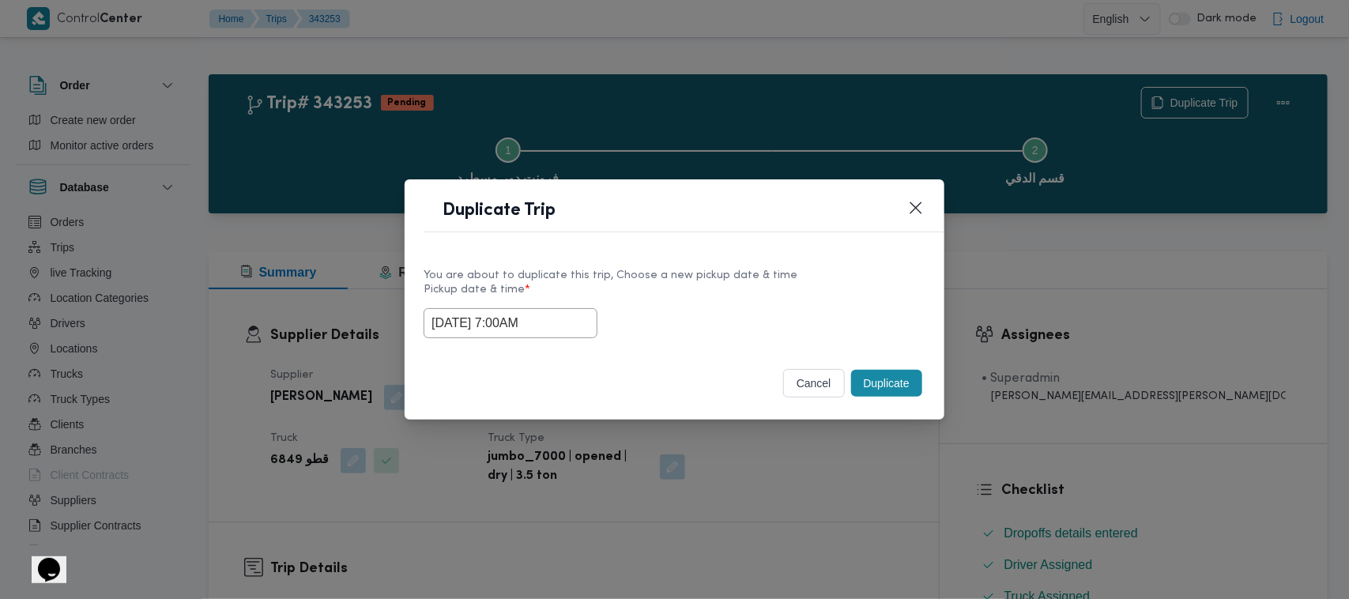
click at [566, 328] on input "18/10/2025 7:00AM" at bounding box center [510, 323] width 174 height 30
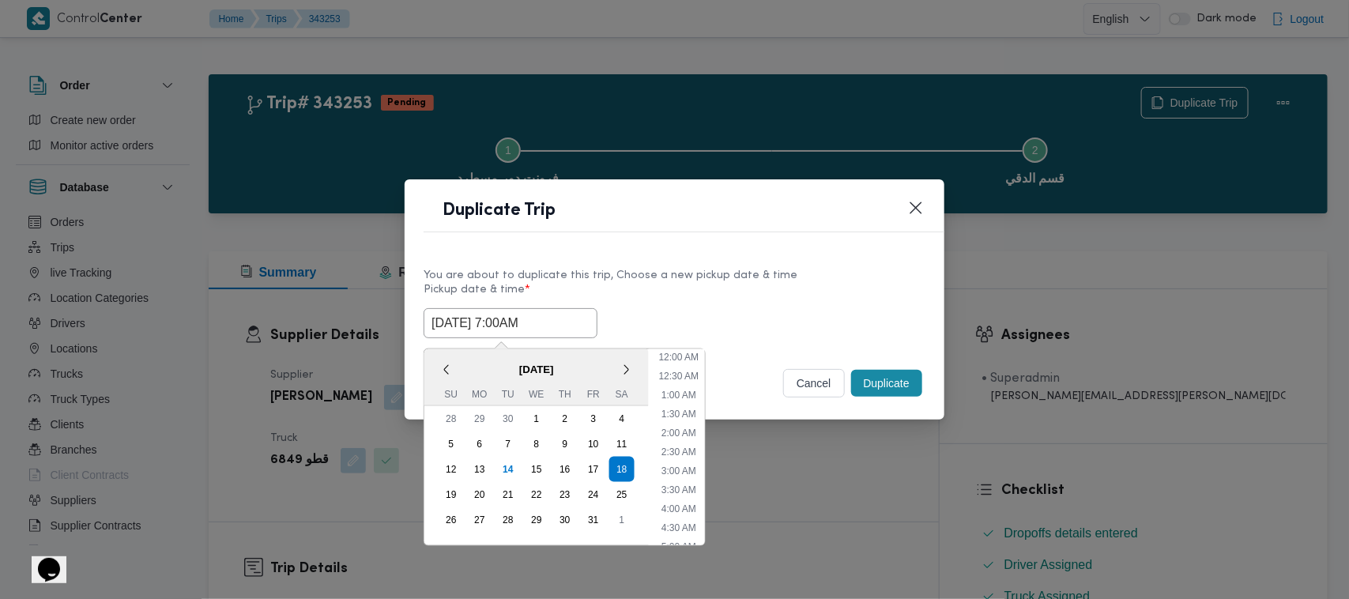
scroll to position [176, 0]
click at [457, 484] on div "19" at bounding box center [451, 495] width 30 height 30
type input "19/10/2025 7:00AM"
click at [677, 219] on header "Duplicate Trip" at bounding box center [693, 215] width 540 height 34
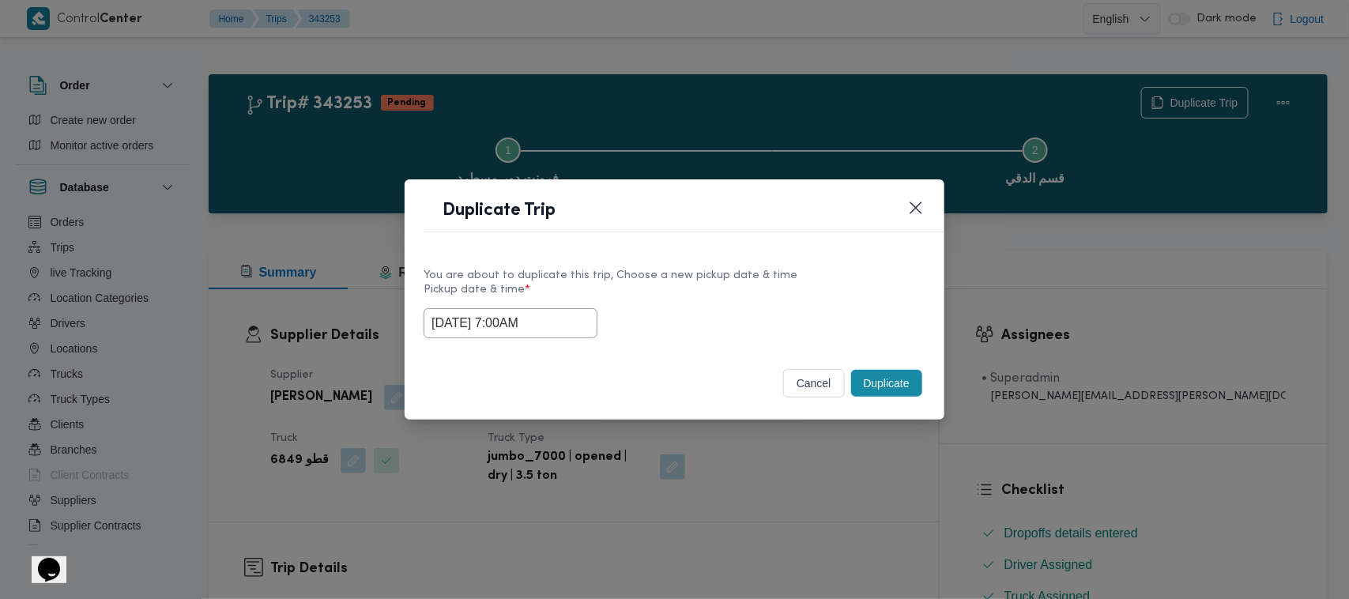
click at [882, 378] on button "Duplicate" at bounding box center [886, 383] width 71 height 27
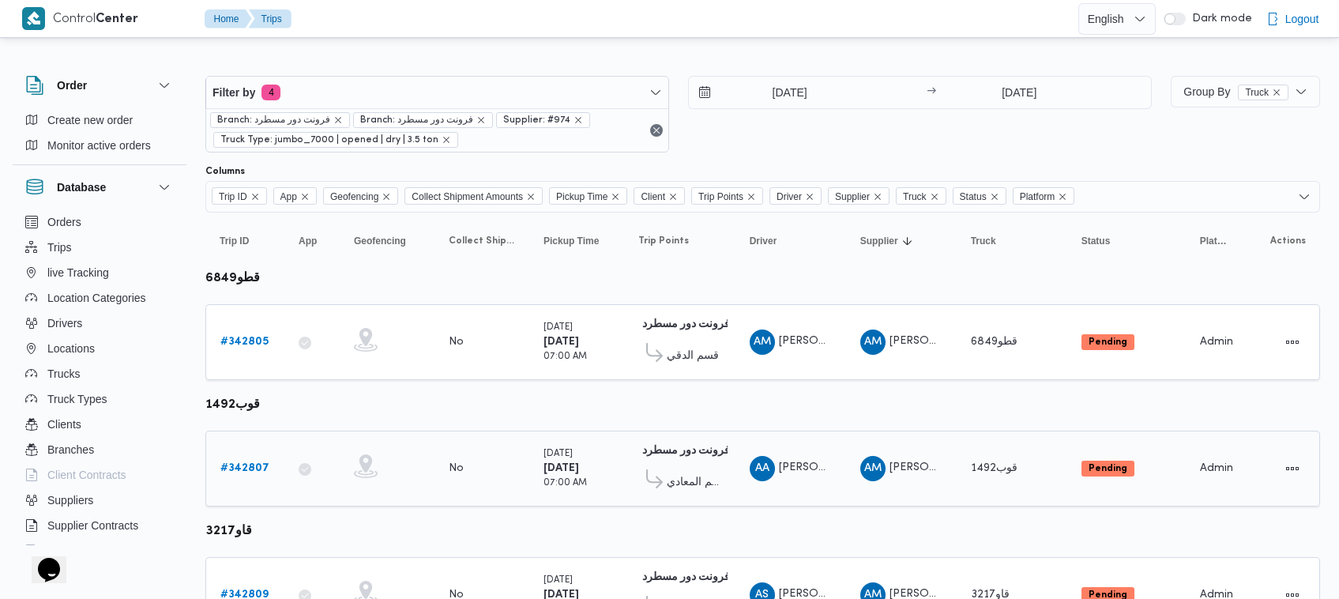
click at [243, 464] on b "# 342807" at bounding box center [244, 468] width 49 height 10
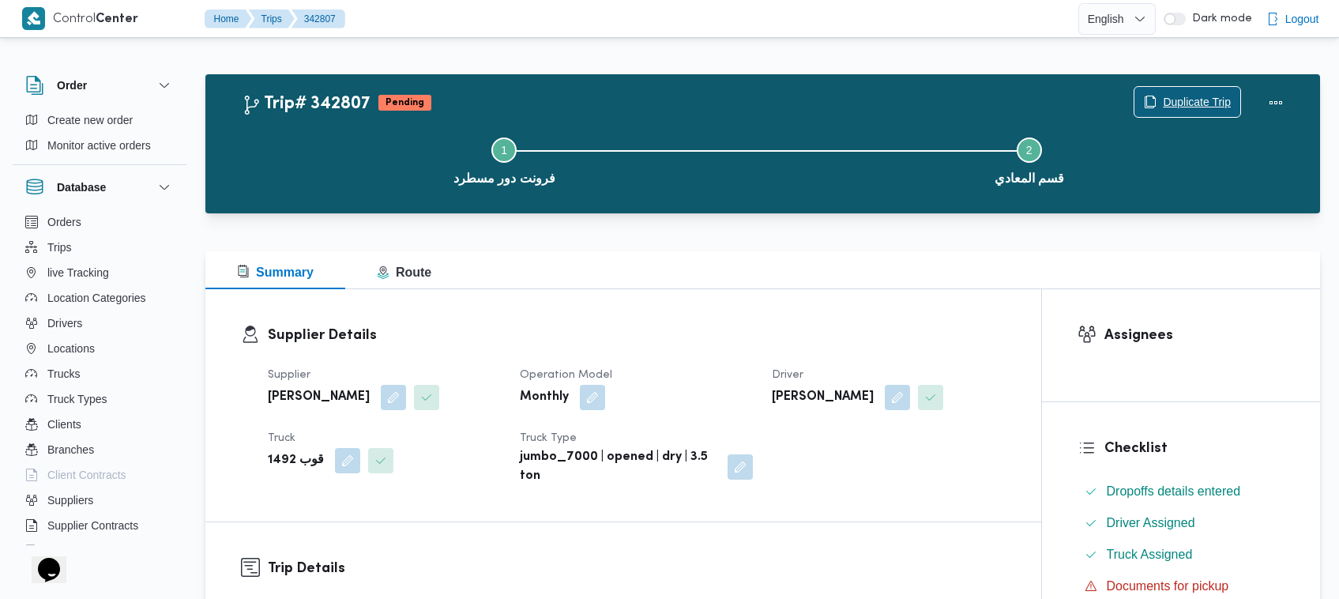
click at [1179, 91] on span "Duplicate Trip" at bounding box center [1187, 102] width 106 height 30
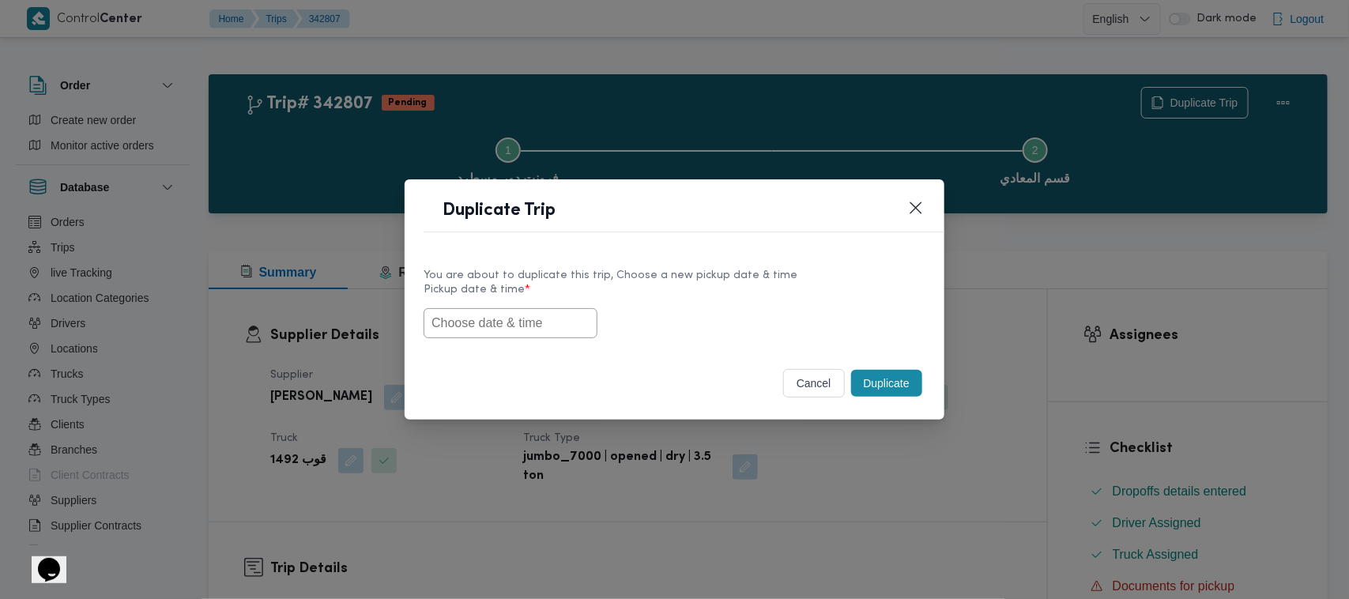
click at [480, 314] on input "text" at bounding box center [510, 323] width 174 height 30
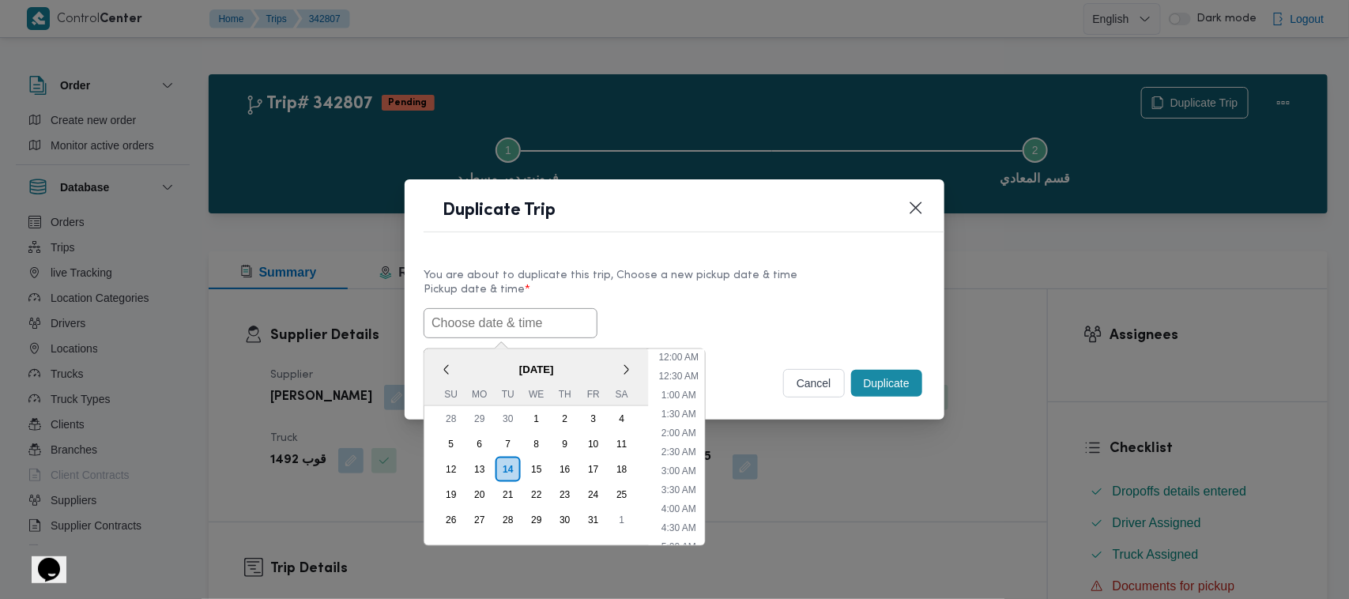
scroll to position [404, 0]
paste input "18/10/2025 7:00AM"
type input "18/10/2025 7:00AM"
click at [728, 289] on label "Pickup date & time *" at bounding box center [674, 296] width 502 height 24
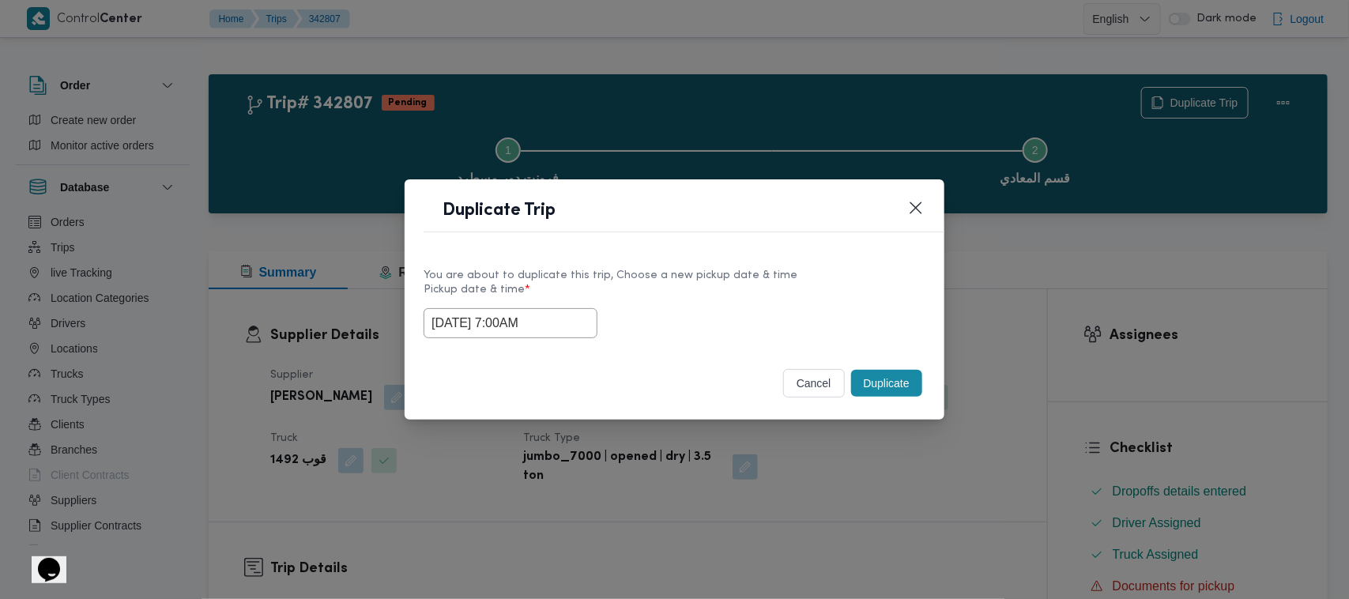
click at [891, 393] on button "Duplicate" at bounding box center [886, 383] width 71 height 27
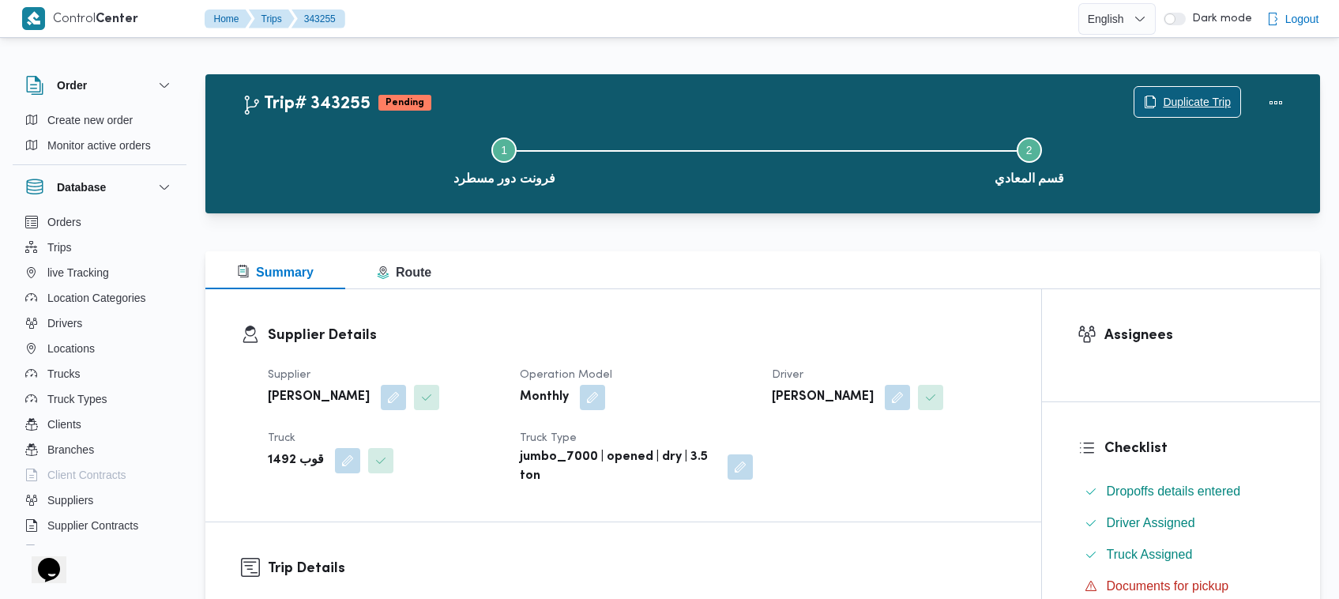
click at [1155, 93] on span "Duplicate Trip" at bounding box center [1187, 102] width 106 height 30
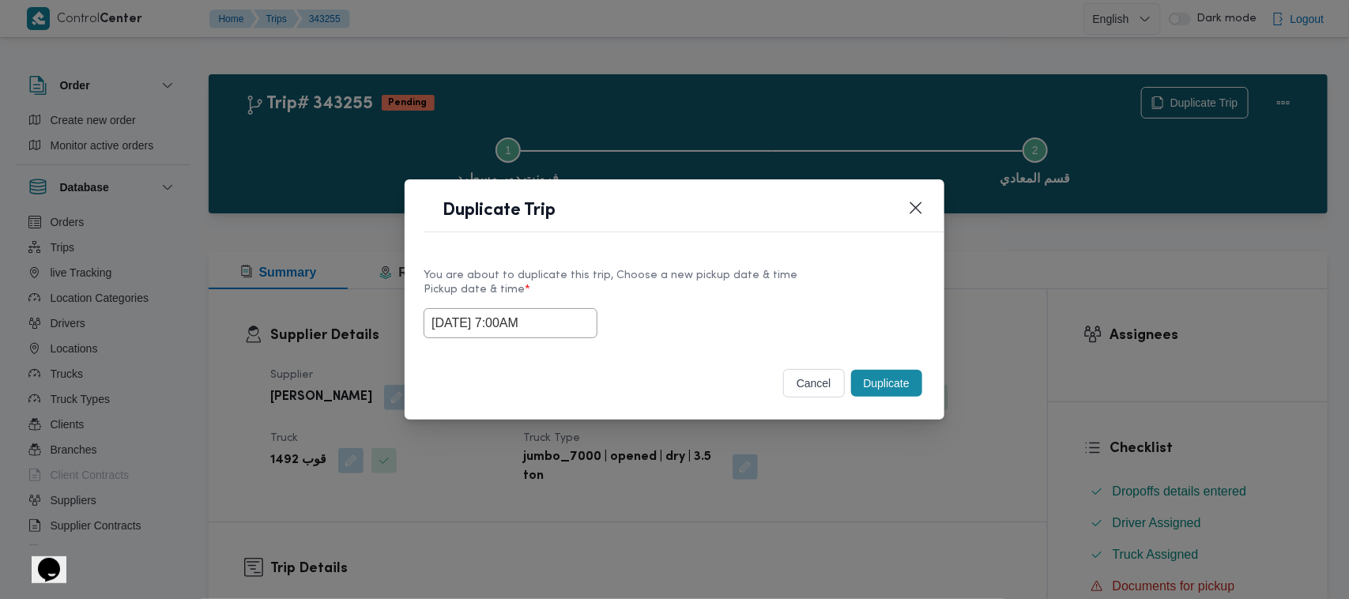
click at [563, 308] on input "18/10/2025 7:00AM" at bounding box center [510, 323] width 174 height 30
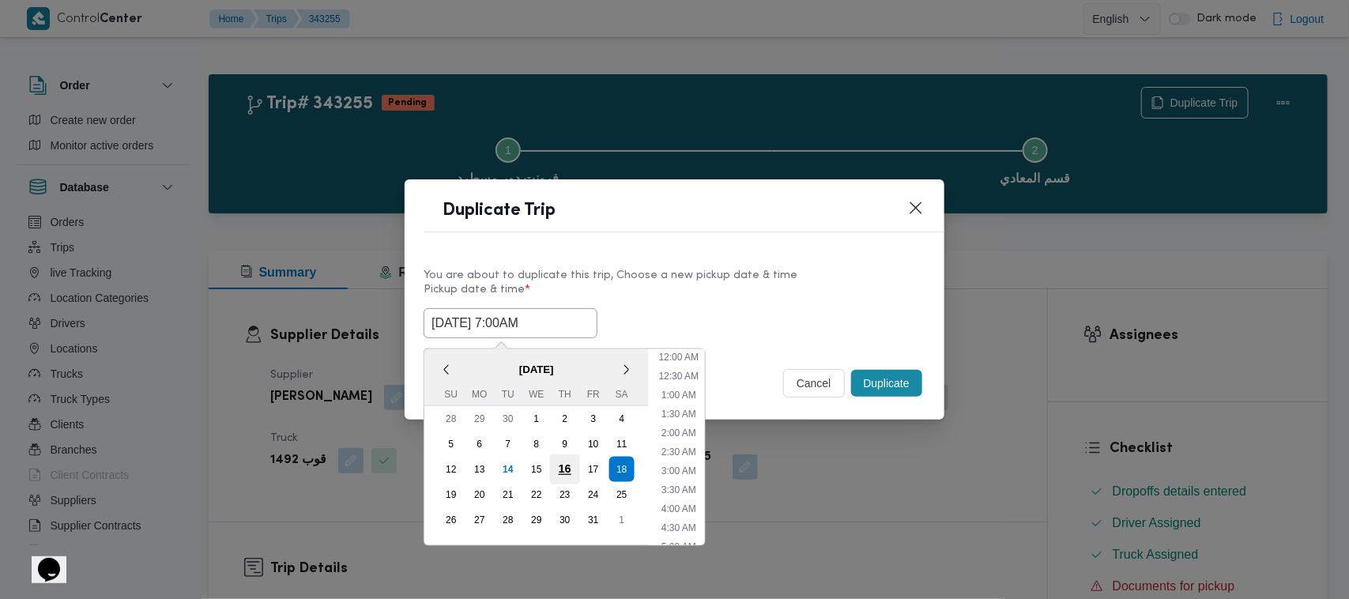
scroll to position [176, 0]
click at [455, 487] on div "19" at bounding box center [451, 495] width 30 height 30
type input "19/10/2025 7:00AM"
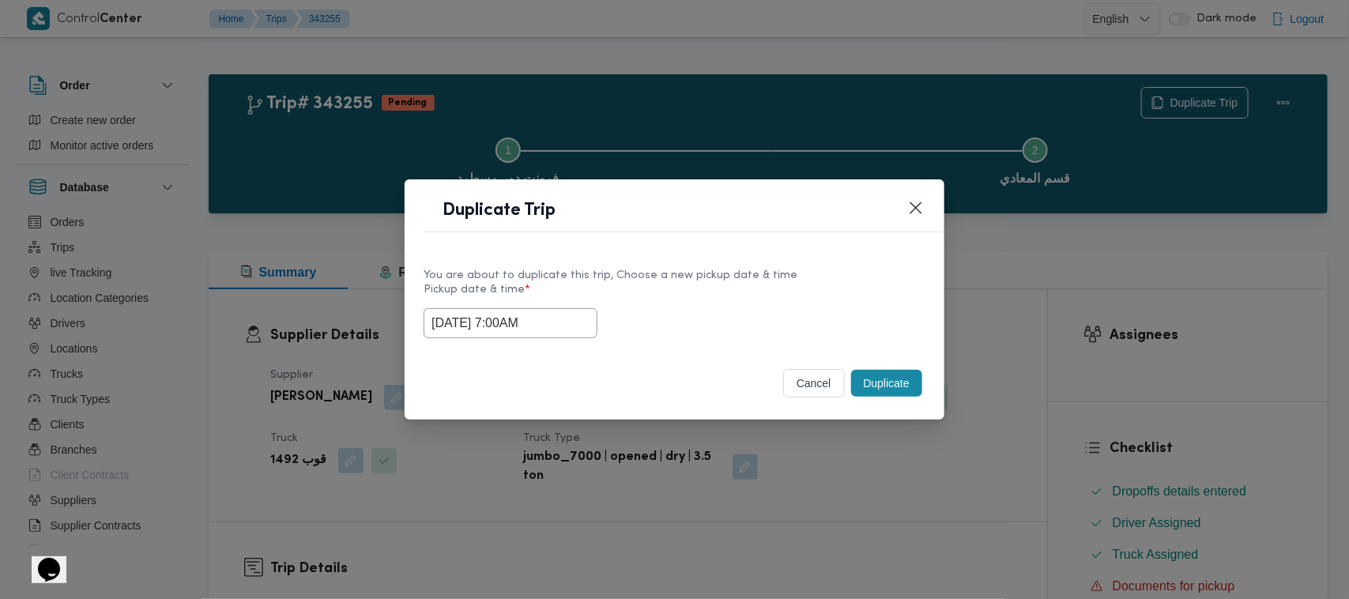
click at [772, 207] on header "Duplicate Trip" at bounding box center [693, 215] width 540 height 34
click at [908, 379] on button "Duplicate" at bounding box center [886, 383] width 71 height 27
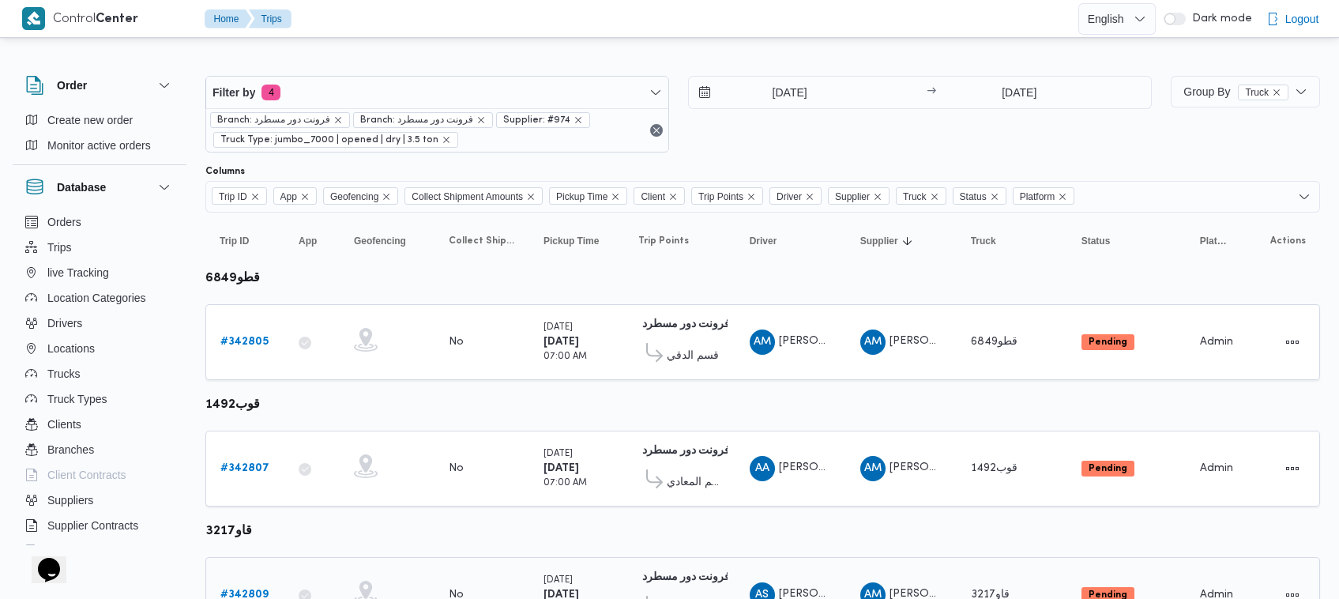
click at [241, 589] on b "# 342809" at bounding box center [244, 594] width 48 height 10
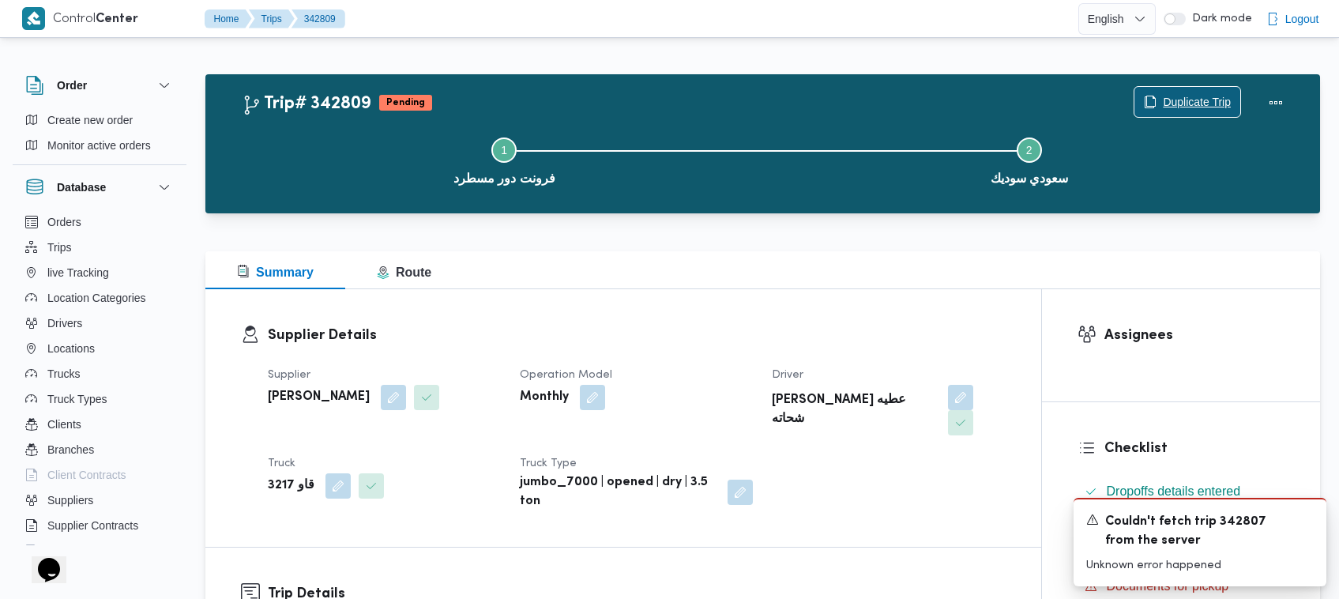
click at [1193, 97] on span "Duplicate Trip" at bounding box center [1197, 101] width 68 height 19
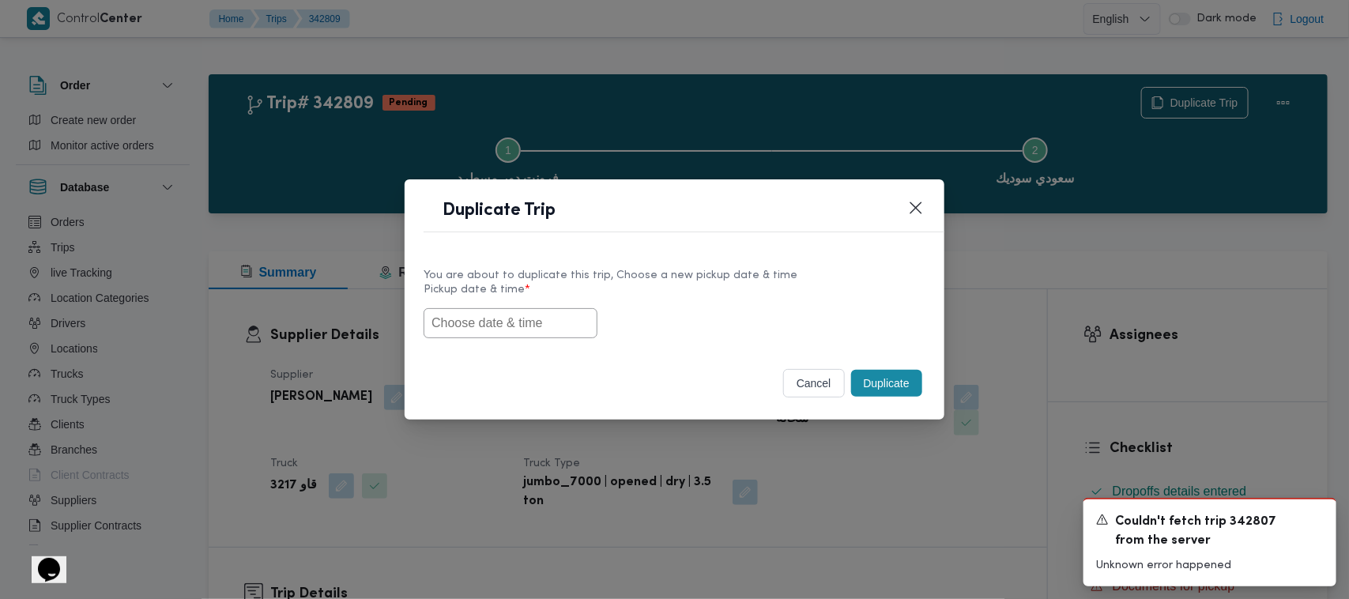
click at [517, 316] on input "text" at bounding box center [510, 323] width 174 height 30
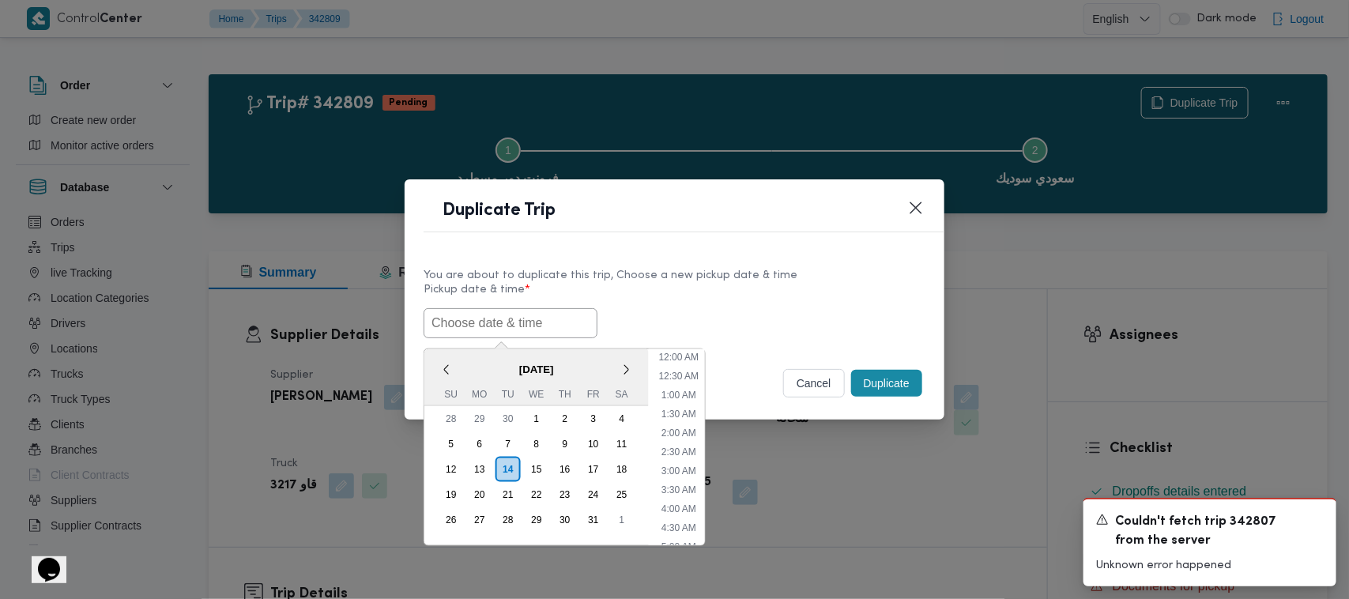
paste input "18/10/2025 7:00AM"
type input "18/10/2025 7:00AM"
click at [696, 314] on div "18/10/2025 7:00AM < October 2025 > Su Mo Tu We Th Fr Sa 28 29 30 1 2 3 4 5 6 7 …" at bounding box center [674, 323] width 502 height 30
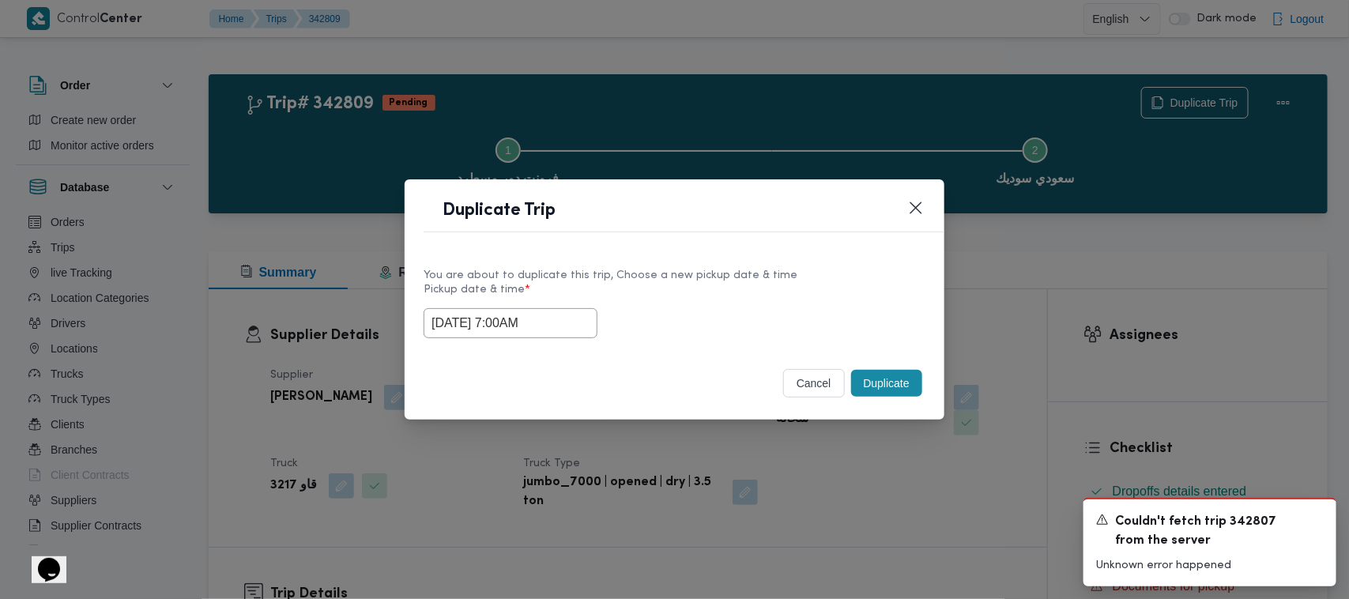
click at [894, 371] on button "Duplicate" at bounding box center [886, 383] width 71 height 27
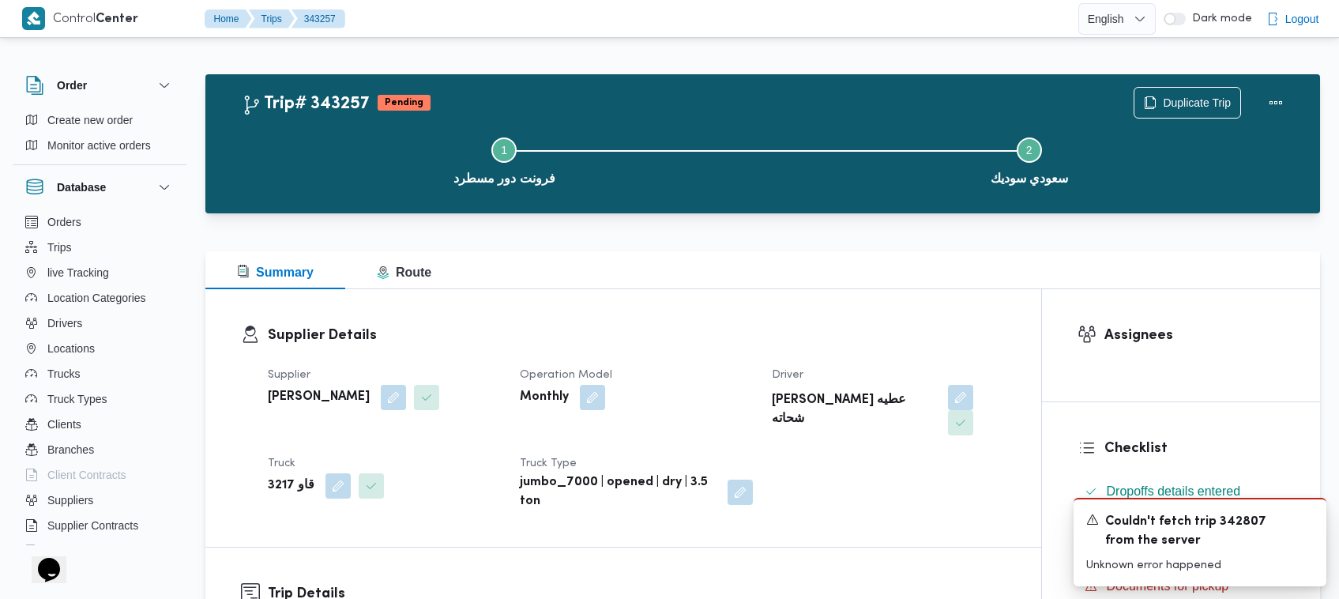
click at [1179, 76] on div "Trip# 343257 Pending Duplicate Trip Step 1 is incomplete 1 فرونت دور مسطرد Step…" at bounding box center [762, 143] width 1115 height 139
click at [1185, 95] on span "Duplicate Trip" at bounding box center [1197, 101] width 68 height 19
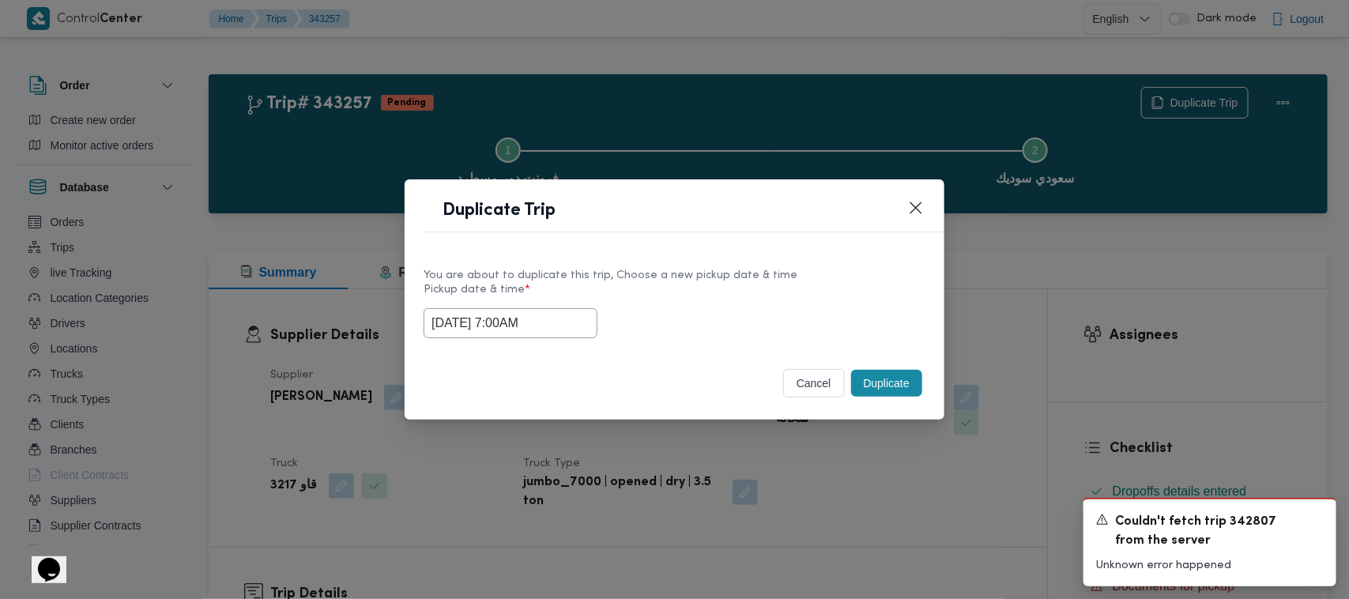
click at [581, 317] on input "18/10/2025 7:00AM" at bounding box center [510, 323] width 174 height 30
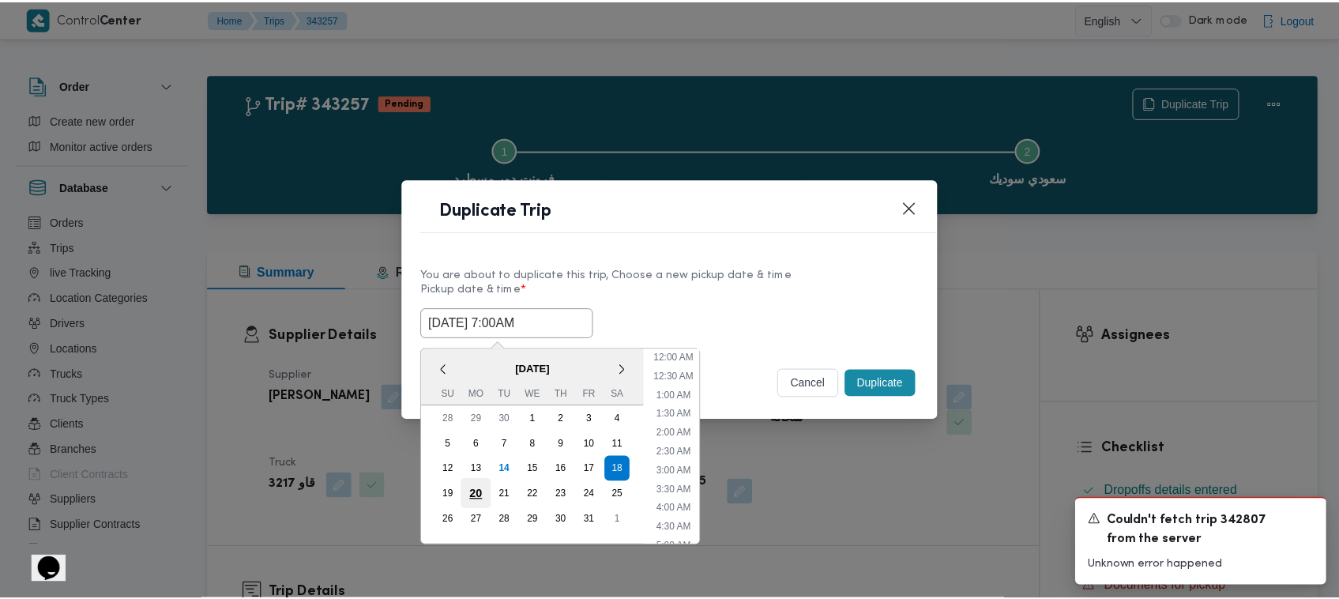
scroll to position [176, 0]
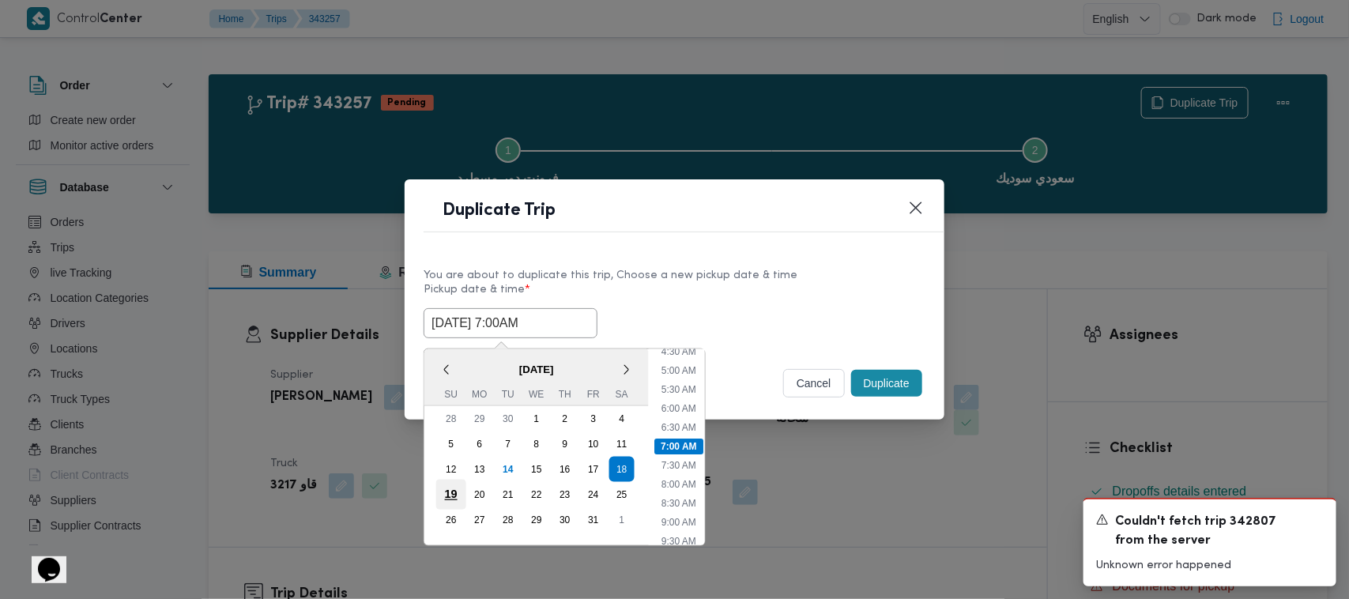
click at [446, 496] on div "19" at bounding box center [451, 495] width 30 height 30
type input "19/10/2025 7:00AM"
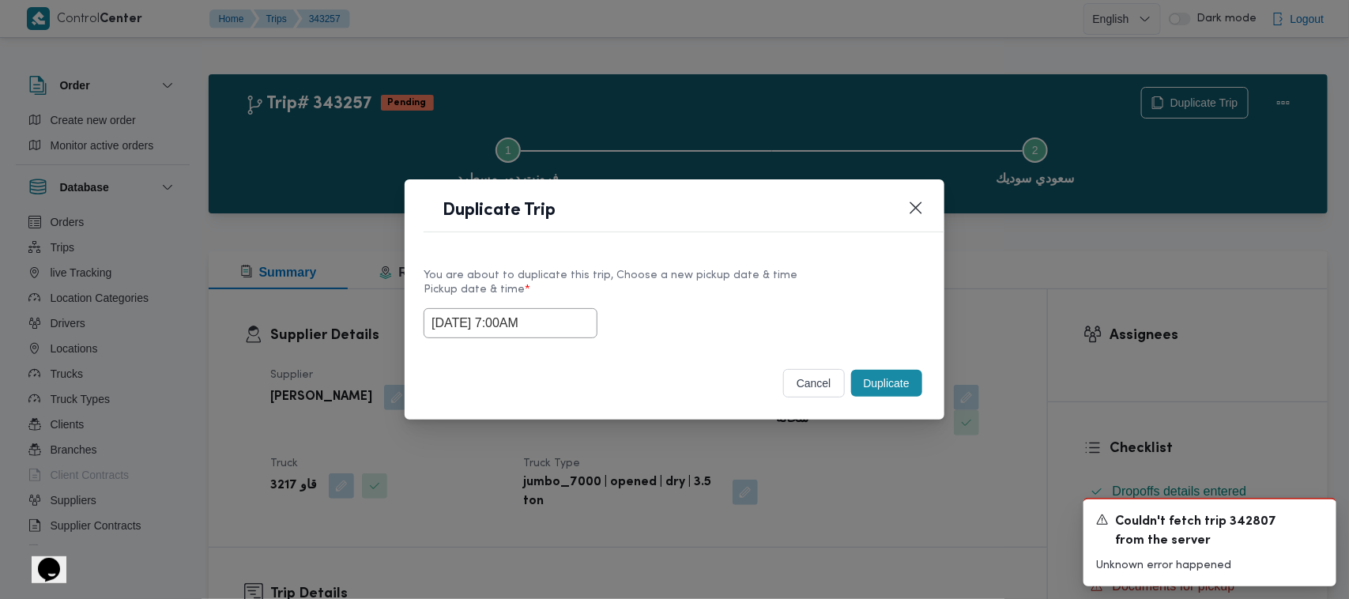
click at [671, 294] on label "Pickup date & time *" at bounding box center [674, 296] width 502 height 24
click at [890, 374] on button "Duplicate" at bounding box center [886, 383] width 71 height 27
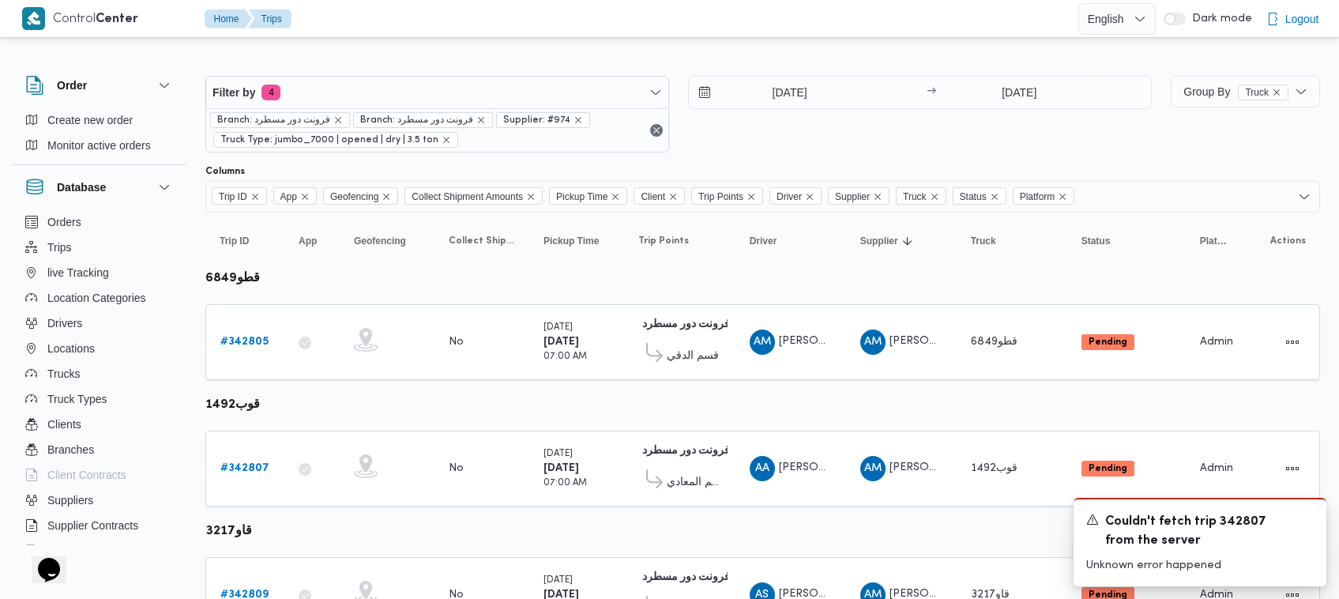
scroll to position [460, 0]
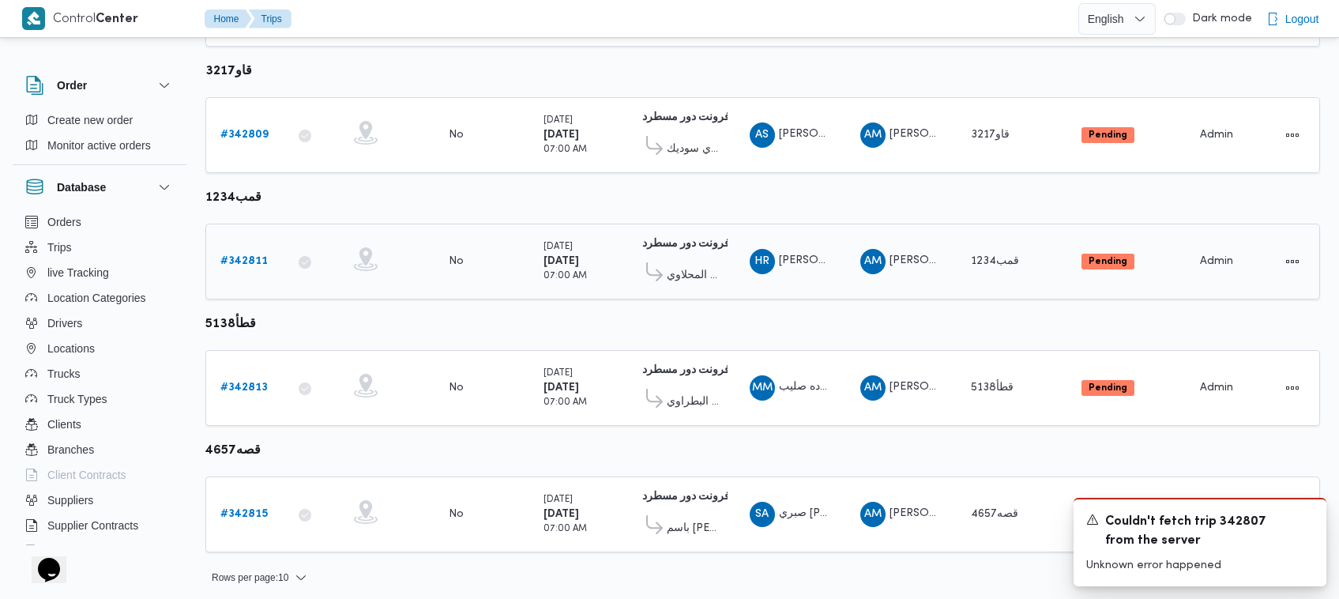
drag, startPoint x: 234, startPoint y: 239, endPoint x: 239, endPoint y: 250, distance: 12.0
click at [234, 243] on td "Trip ID # 342811" at bounding box center [244, 262] width 79 height 76
click at [239, 256] on b "# 342811" at bounding box center [243, 261] width 47 height 10
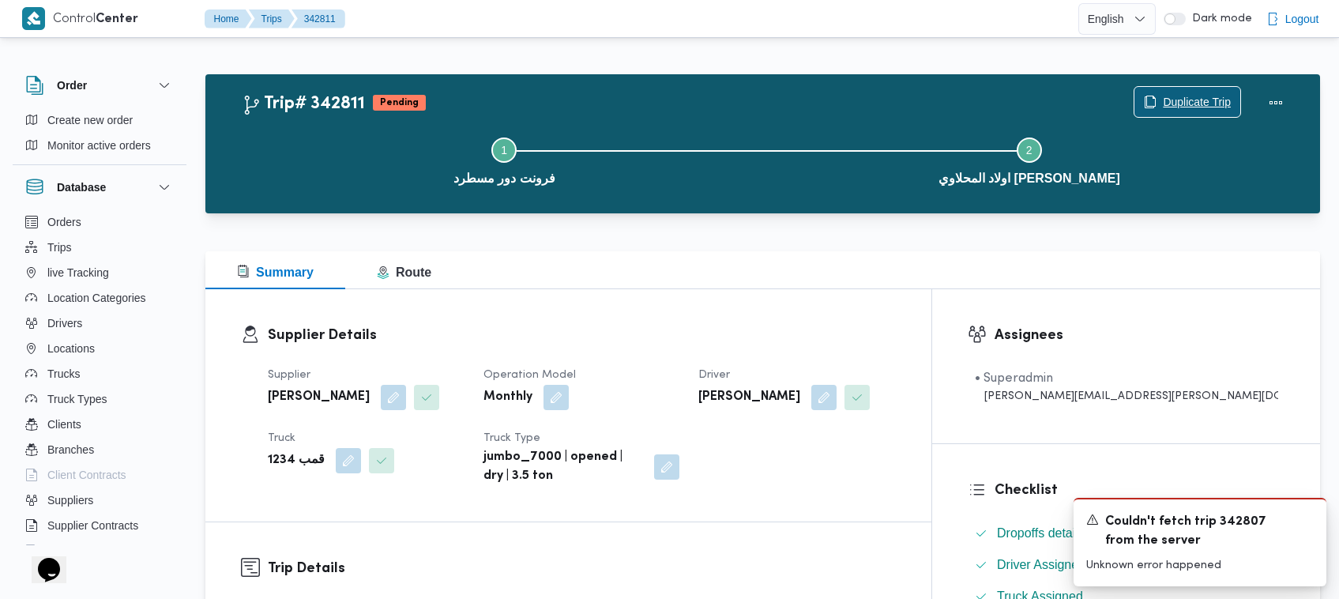
click at [1173, 89] on span "Duplicate Trip" at bounding box center [1187, 102] width 106 height 30
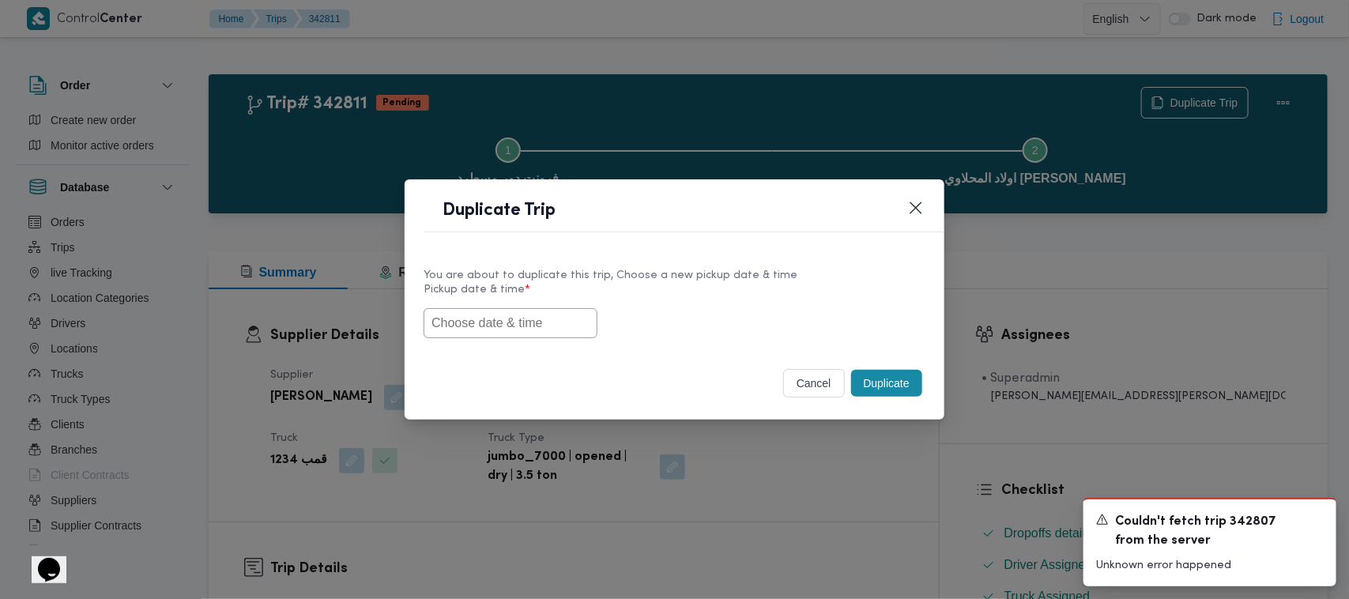
drag, startPoint x: 495, startPoint y: 322, endPoint x: 600, endPoint y: 295, distance: 109.2
click at [495, 322] on input "text" at bounding box center [510, 323] width 174 height 30
paste input "18/10/2025 7:00AM"
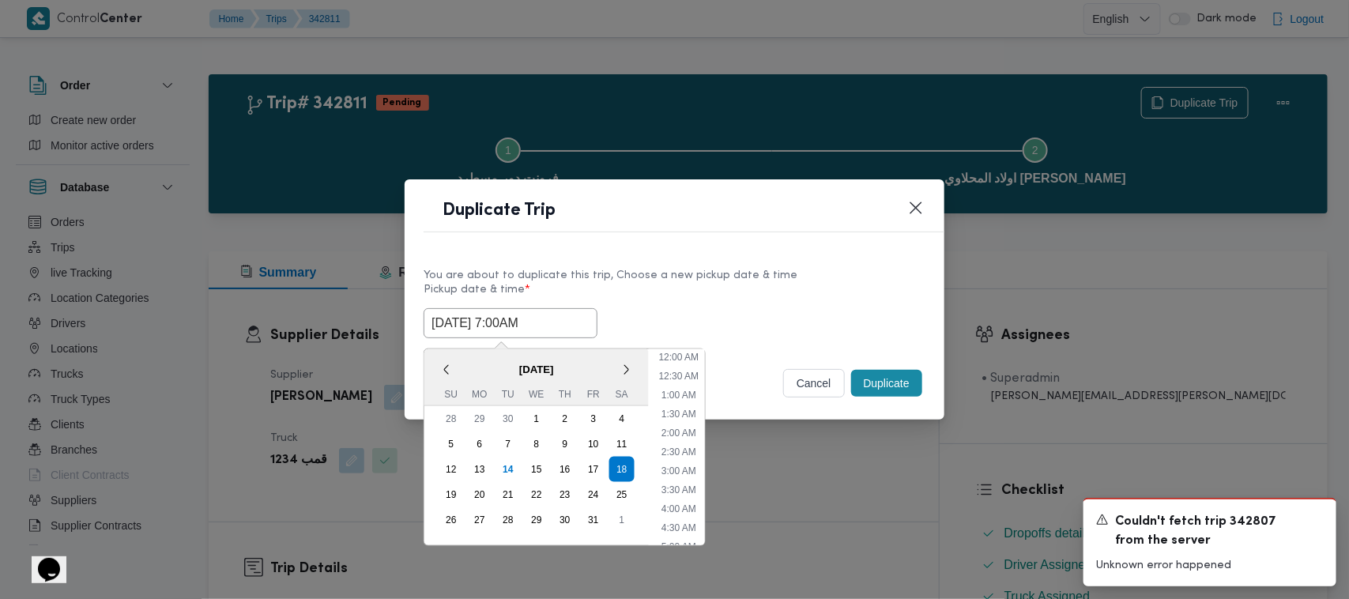
scroll to position [404, 0]
type input "18/10/2025 7:00AM"
drag, startPoint x: 812, startPoint y: 281, endPoint x: 866, endPoint y: 344, distance: 82.9
click at [812, 284] on label "Pickup date & time *" at bounding box center [674, 296] width 502 height 24
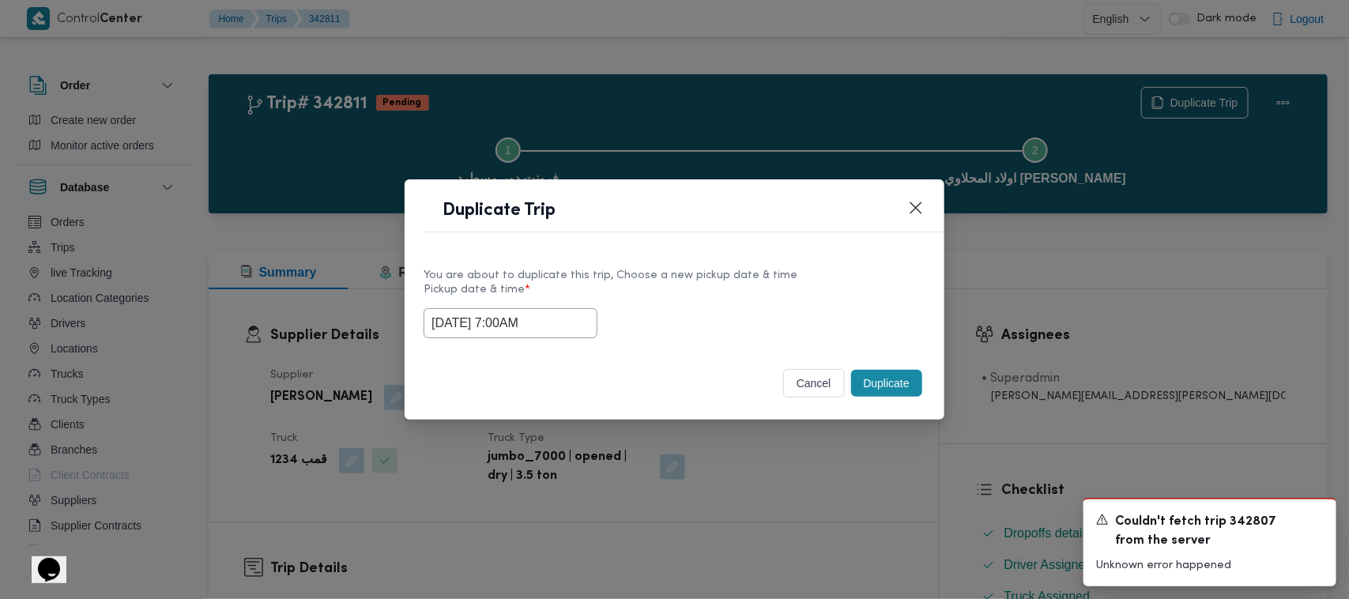
click at [905, 382] on button "Duplicate" at bounding box center [886, 383] width 71 height 27
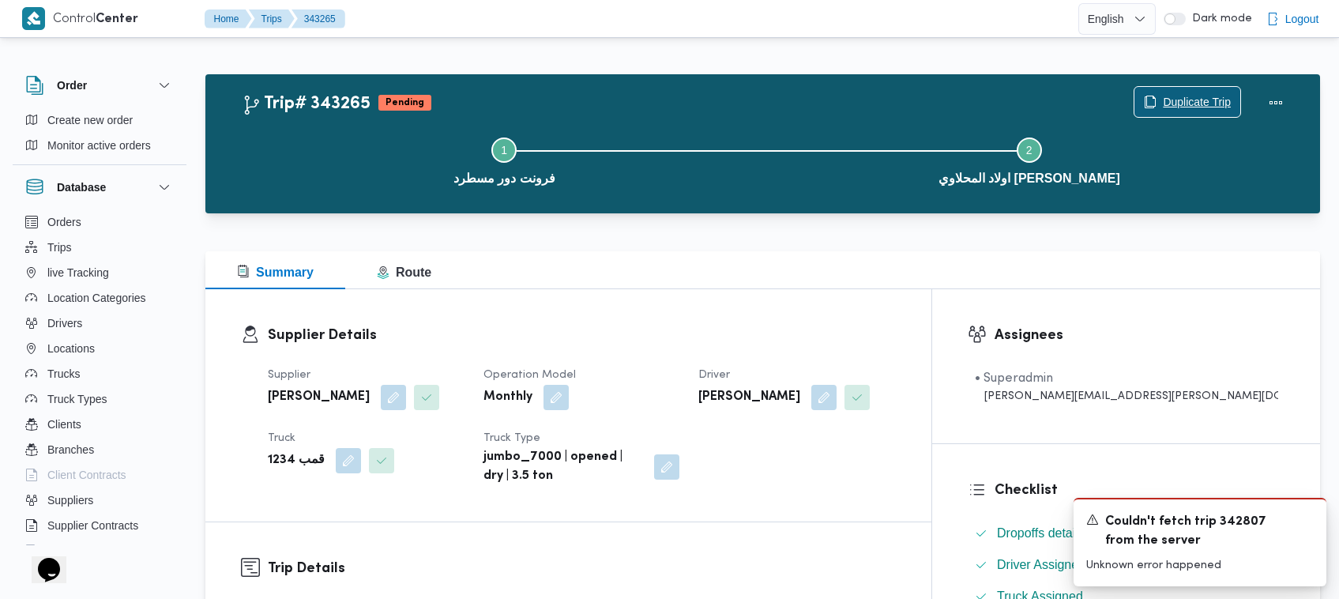
click at [1179, 96] on span "Duplicate Trip" at bounding box center [1197, 101] width 68 height 19
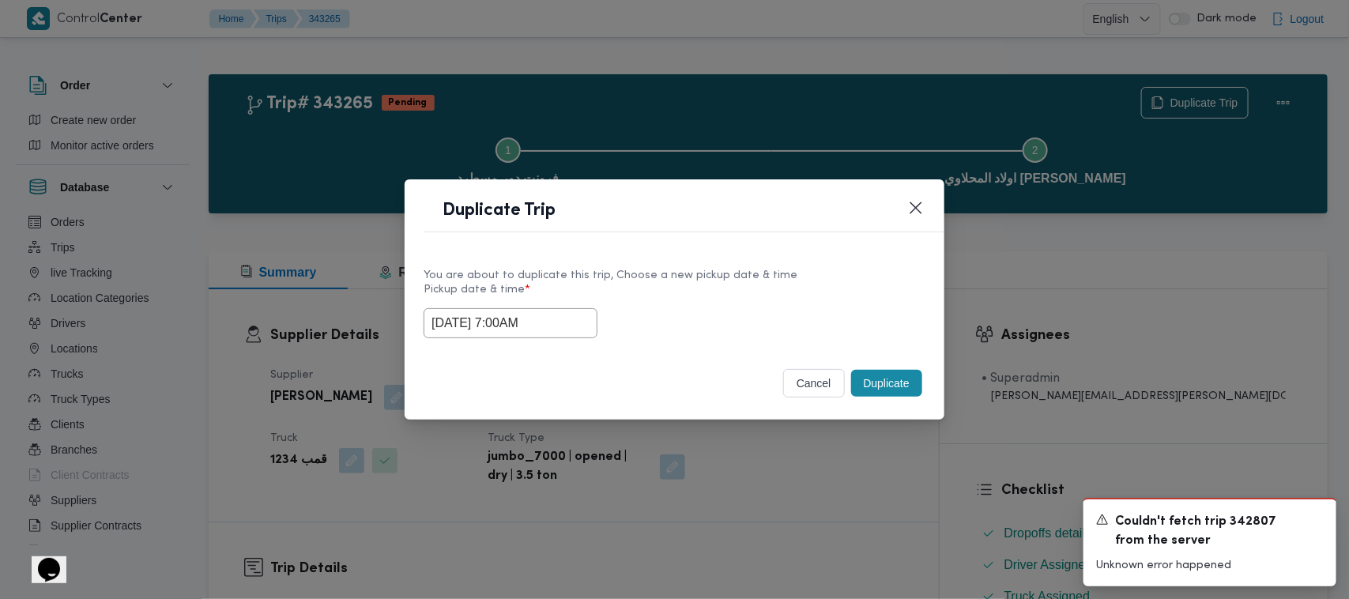
click at [557, 324] on input "18/10/2025 7:00AM" at bounding box center [510, 323] width 174 height 30
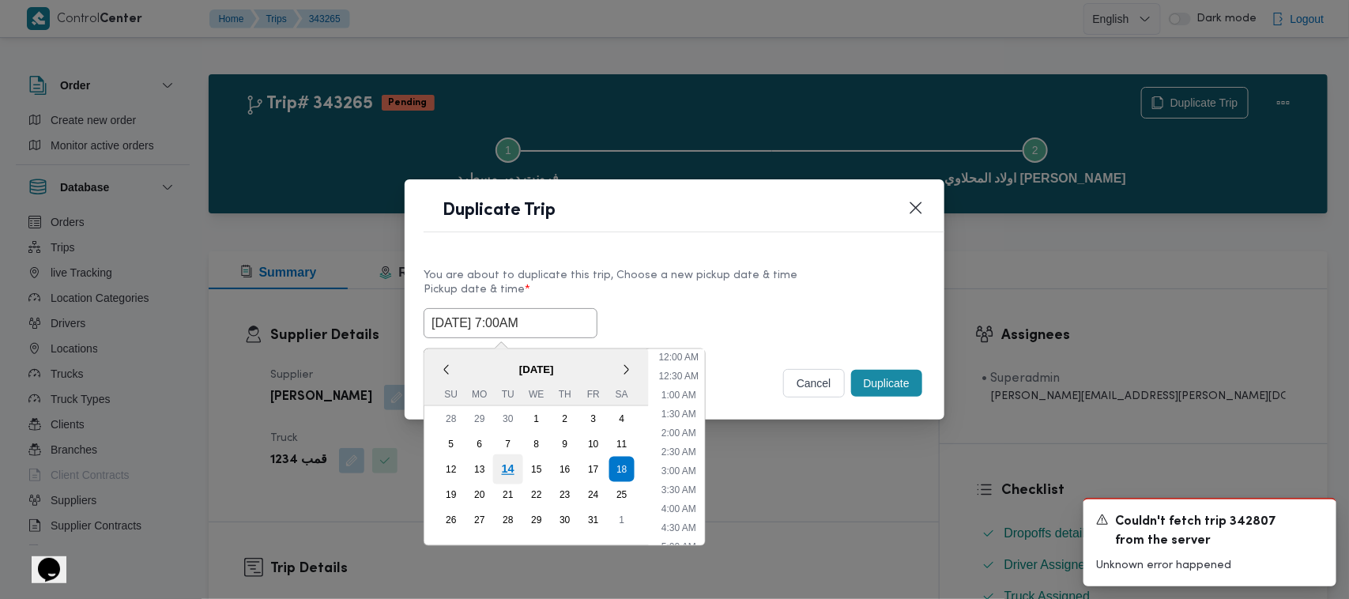
scroll to position [176, 0]
click at [454, 483] on div "19" at bounding box center [451, 495] width 30 height 30
type input "19/10/2025 7:00AM"
click at [743, 259] on div "You are about to duplicate this trip, Choose a new pickup date & time Pickup da…" at bounding box center [674, 301] width 540 height 101
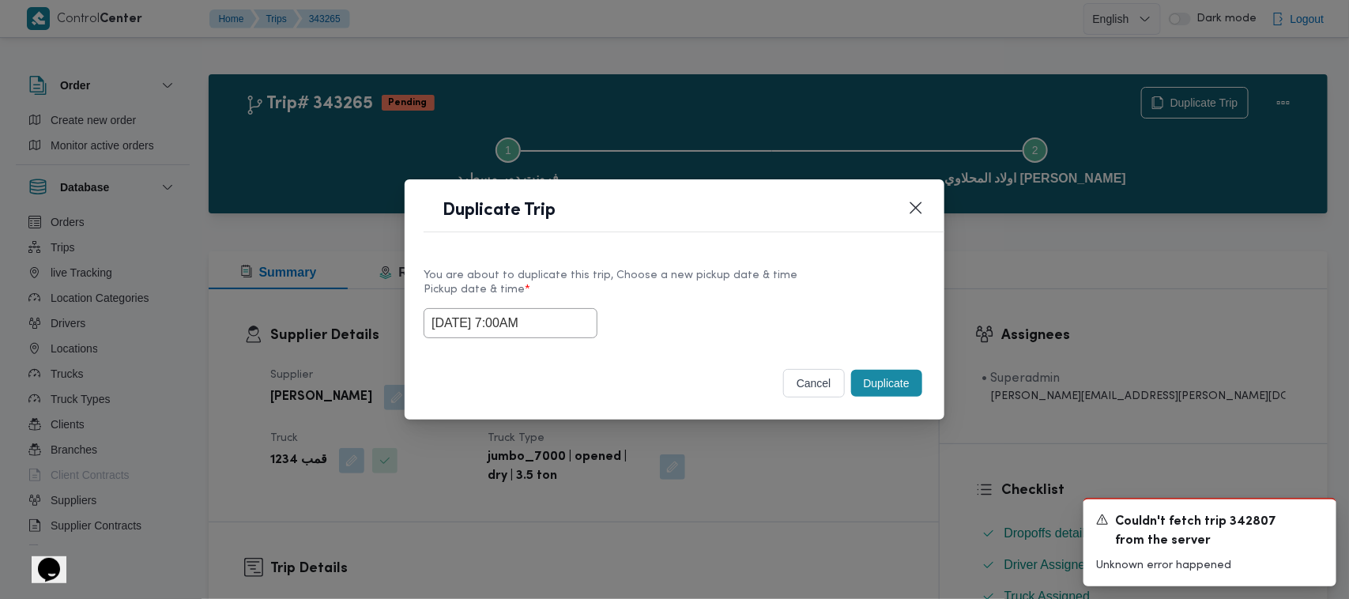
click at [906, 378] on button "Duplicate" at bounding box center [886, 383] width 71 height 27
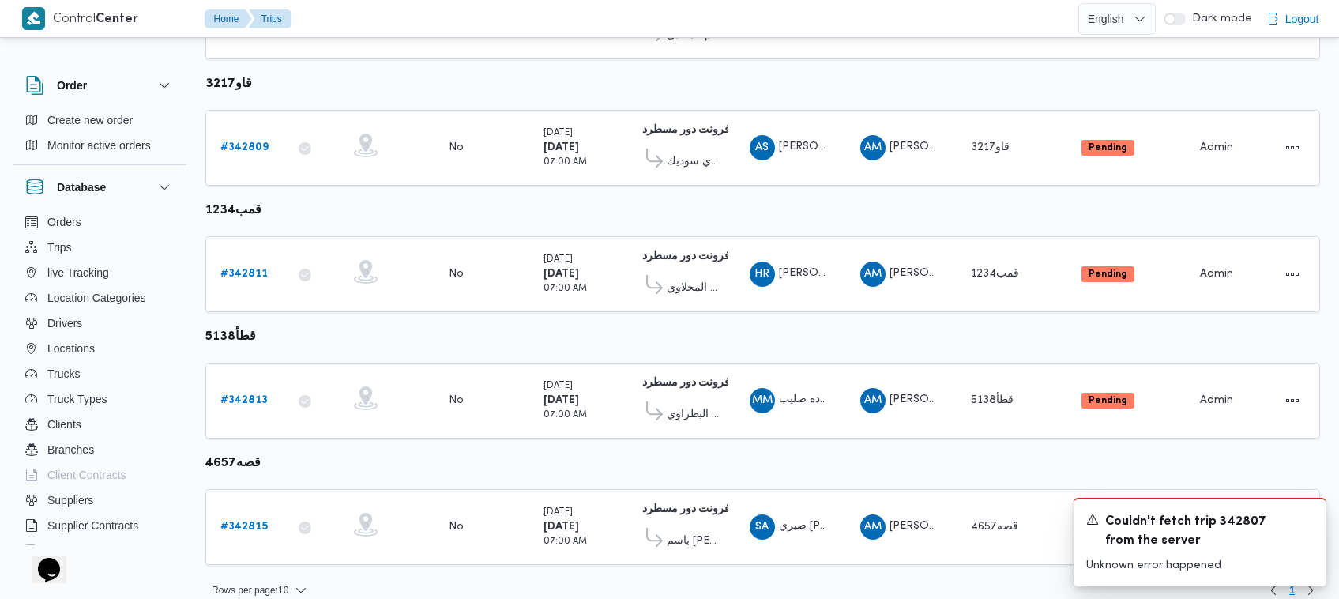
scroll to position [460, 0]
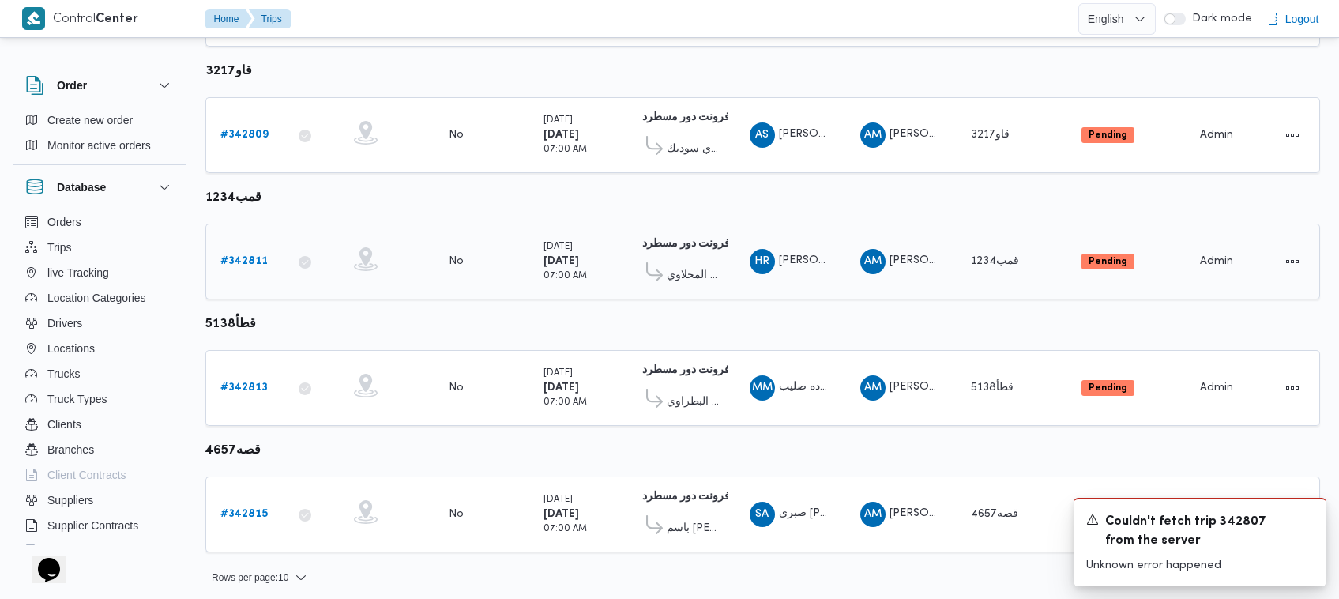
click at [239, 256] on b "# 342811" at bounding box center [243, 261] width 47 height 10
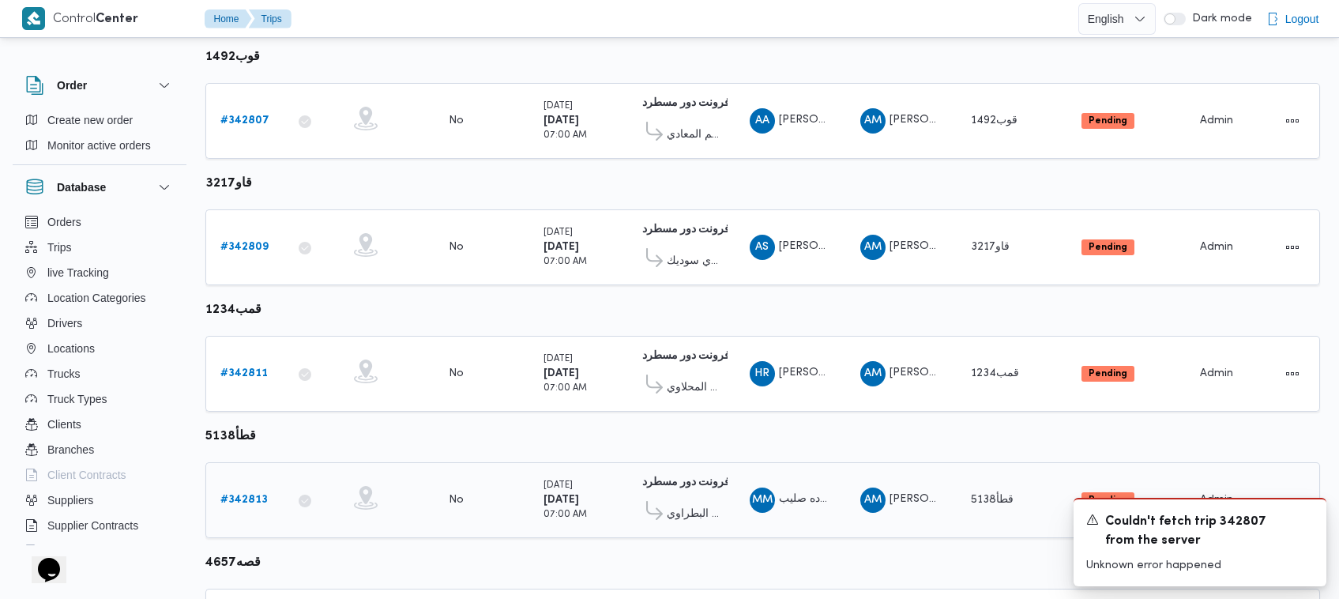
scroll to position [460, 0]
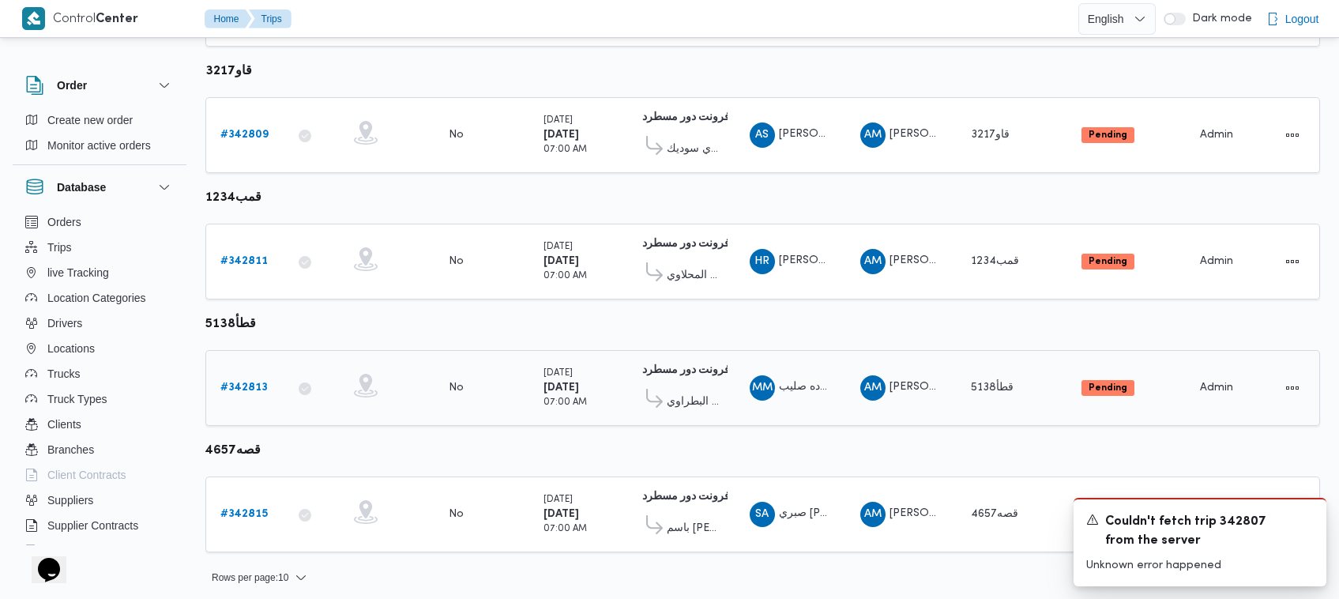
click at [262, 365] on td "Trip ID # 342813" at bounding box center [244, 388] width 79 height 76
click at [241, 386] on b "# 342813" at bounding box center [243, 387] width 47 height 10
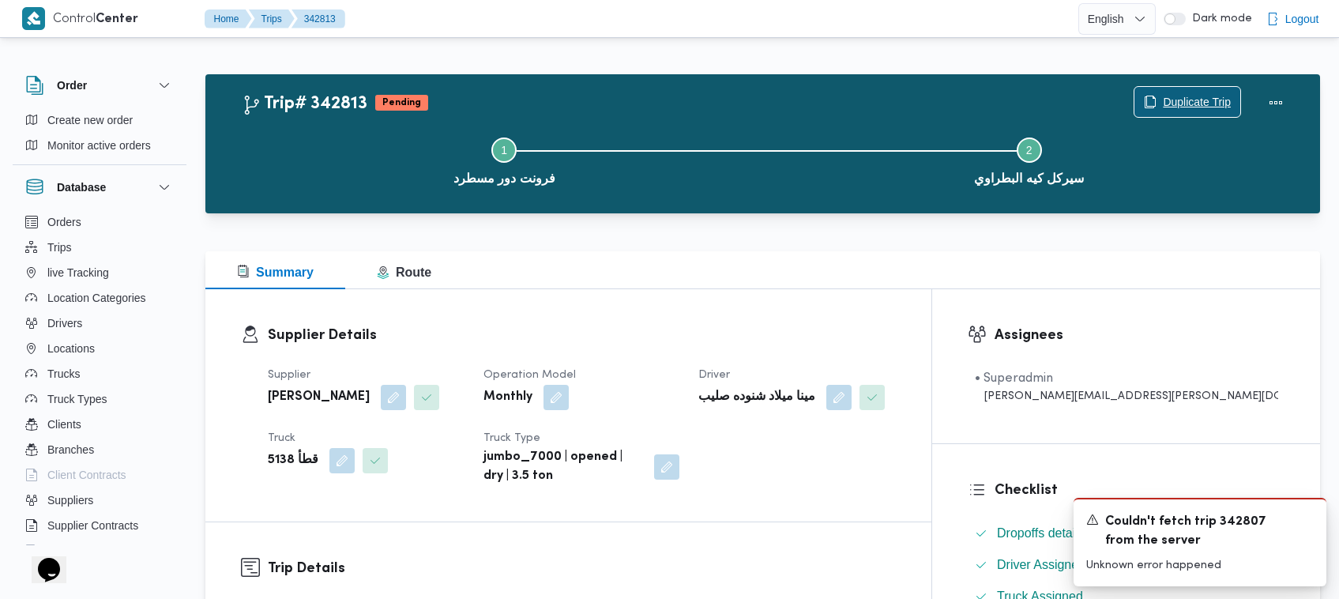
click at [1236, 96] on span "Duplicate Trip" at bounding box center [1187, 102] width 106 height 30
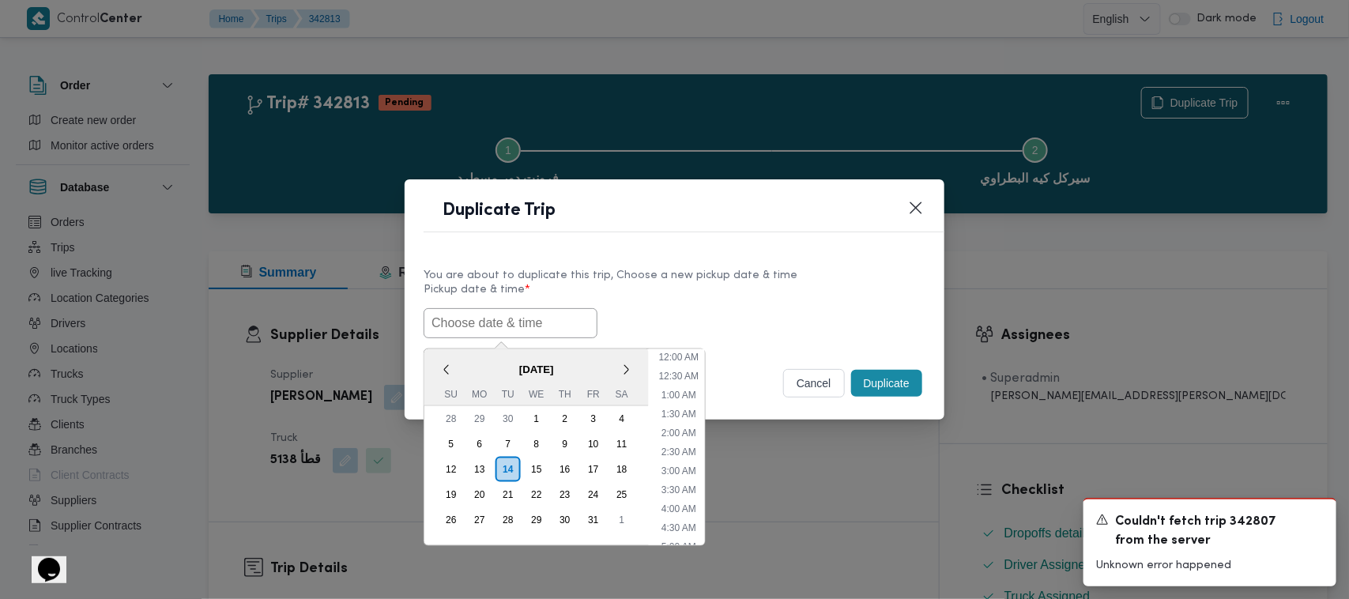
scroll to position [404, 0]
paste input "18/10/2025 7:00AM"
type input "18/10/2025 7:00AM"
click at [693, 300] on label "Pickup date & time *" at bounding box center [674, 296] width 502 height 24
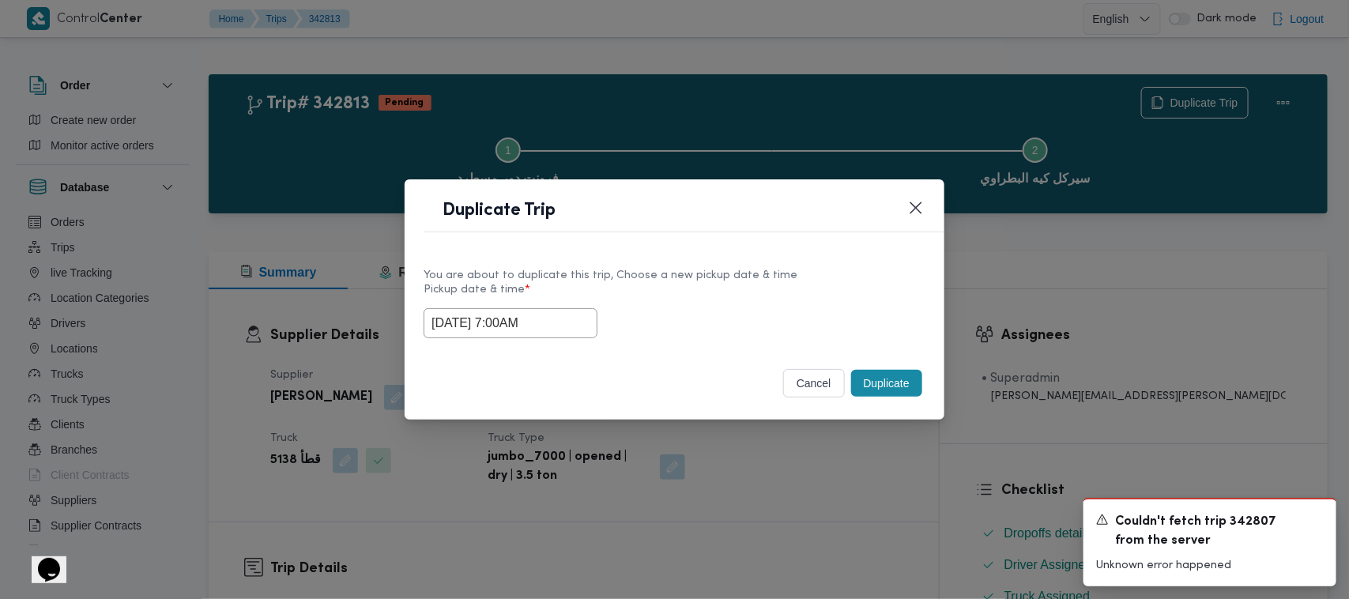
click at [895, 383] on button "Duplicate" at bounding box center [886, 383] width 71 height 27
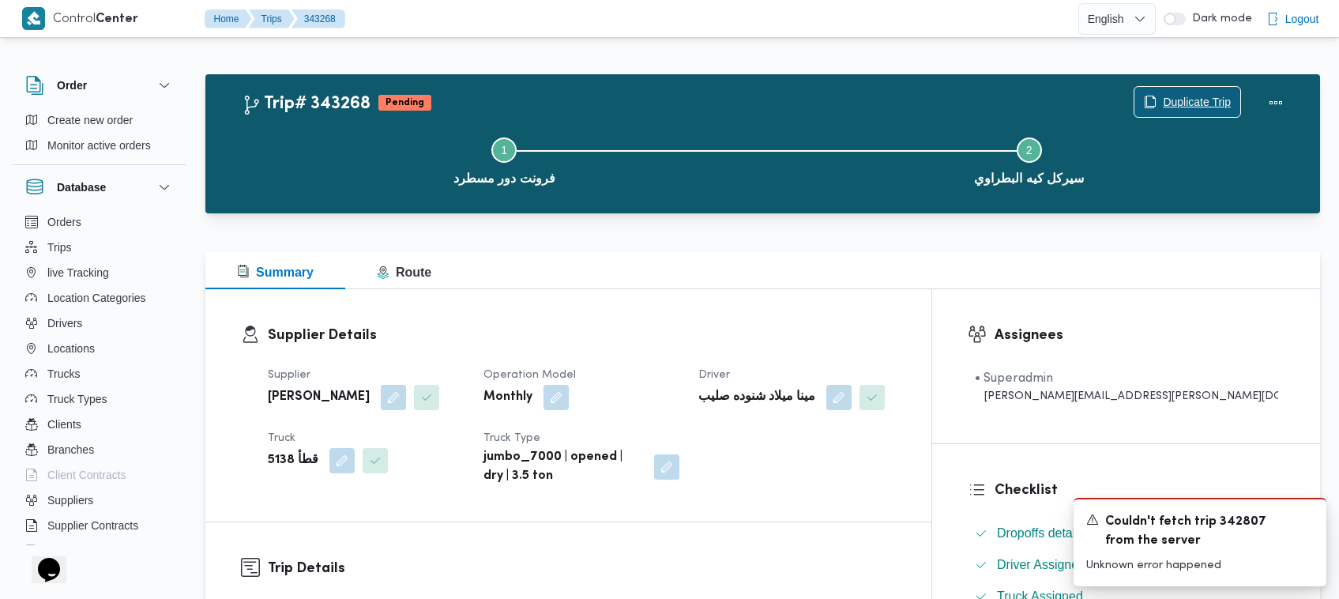
click at [1218, 92] on span "Duplicate Trip" at bounding box center [1197, 101] width 68 height 19
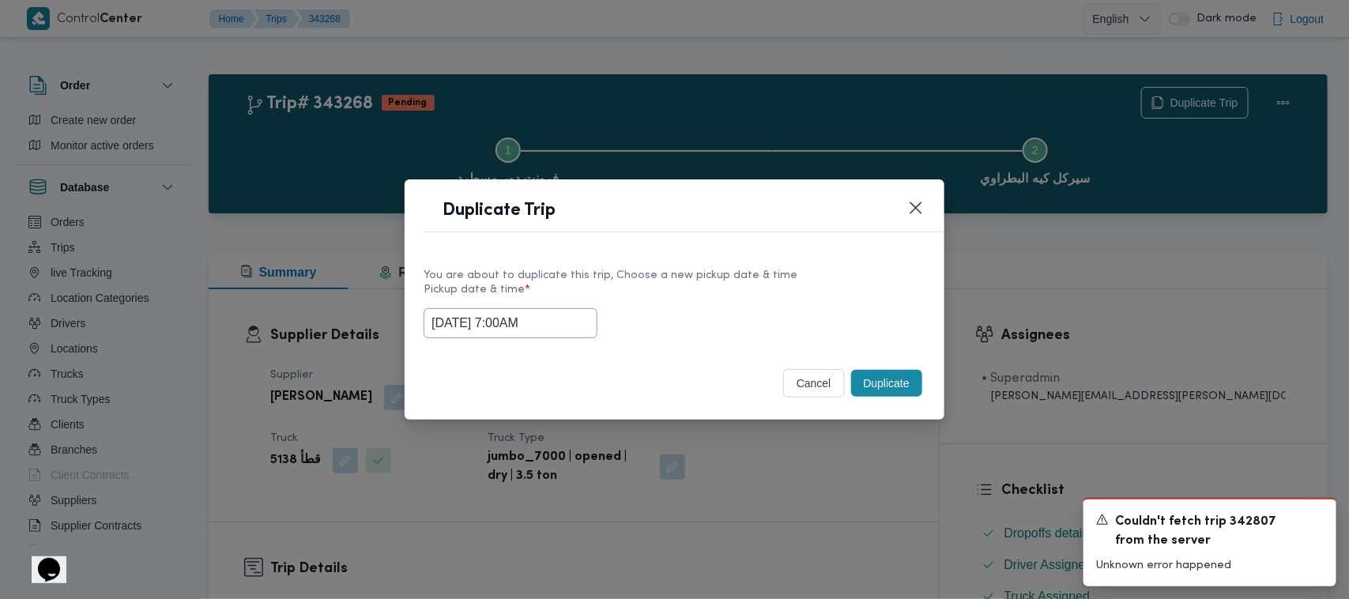
click at [553, 318] on input "18/10/2025 7:00AM" at bounding box center [510, 323] width 174 height 30
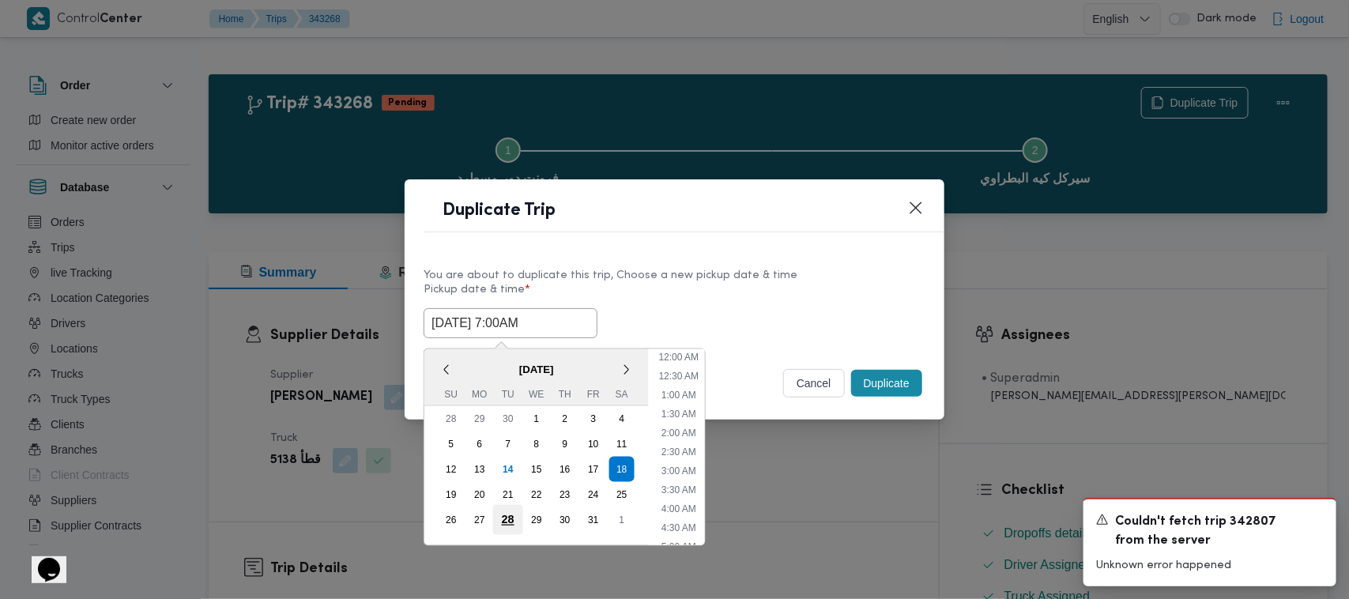
scroll to position [176, 0]
click at [440, 487] on div "19" at bounding box center [451, 495] width 30 height 30
type input "19/10/2025 7:00AM"
click at [674, 275] on div "You are about to duplicate this trip, Choose a new pickup date & time" at bounding box center [674, 275] width 502 height 17
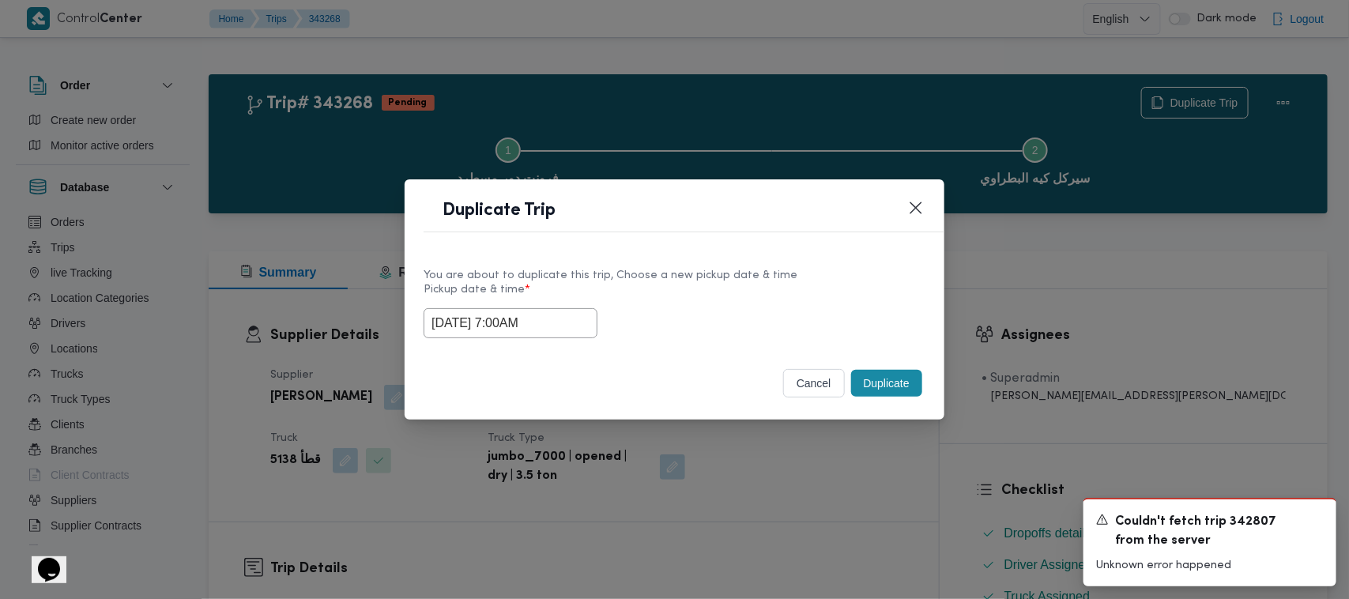
drag, startPoint x: 916, startPoint y: 364, endPoint x: 903, endPoint y: 374, distance: 16.4
click at [913, 364] on div "cancel Duplicate" at bounding box center [674, 386] width 540 height 66
click at [894, 396] on button "Duplicate" at bounding box center [886, 383] width 71 height 27
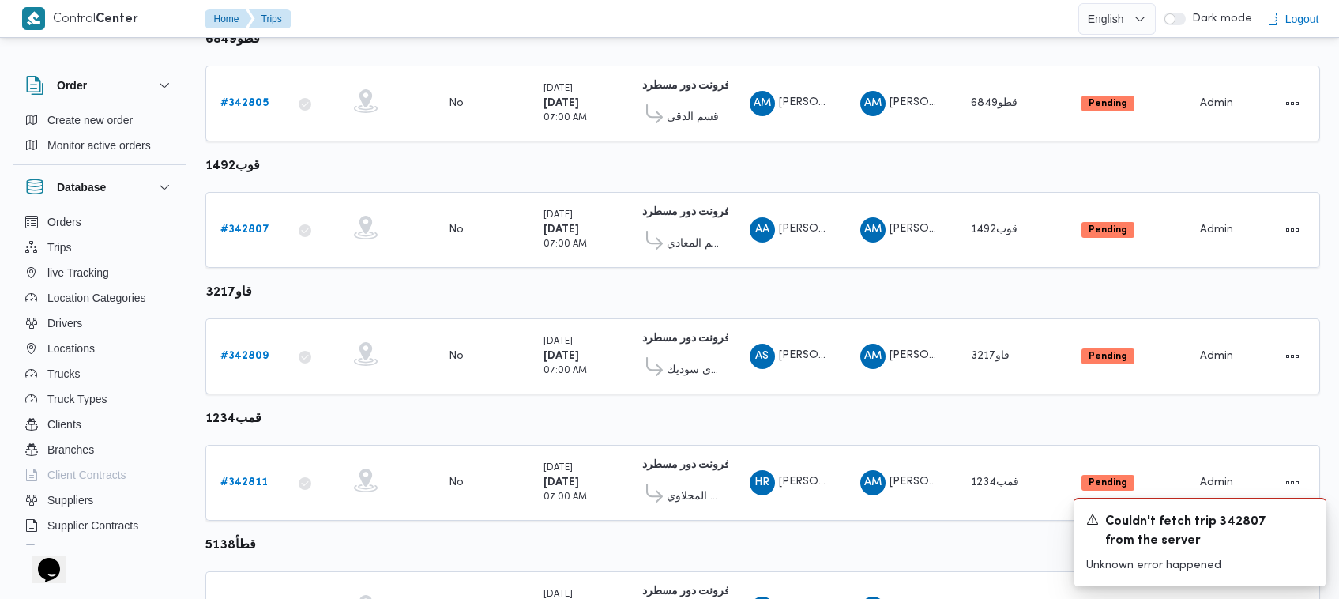
scroll to position [460, 0]
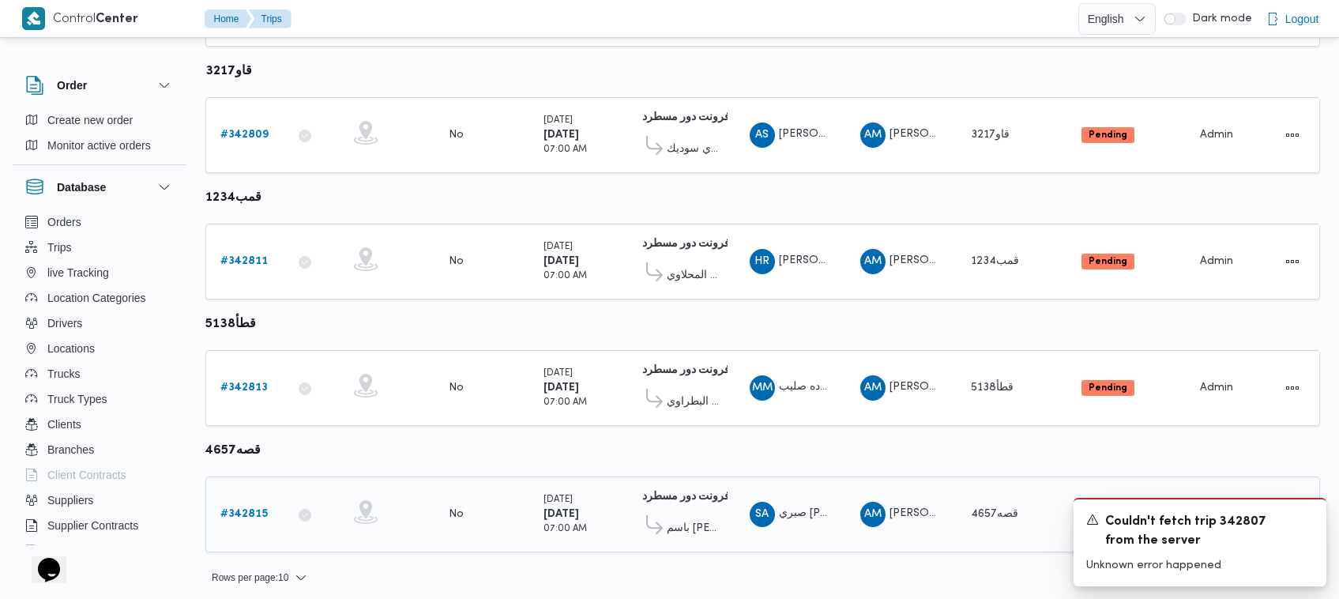
click at [250, 509] on b "# 342815" at bounding box center [243, 514] width 47 height 10
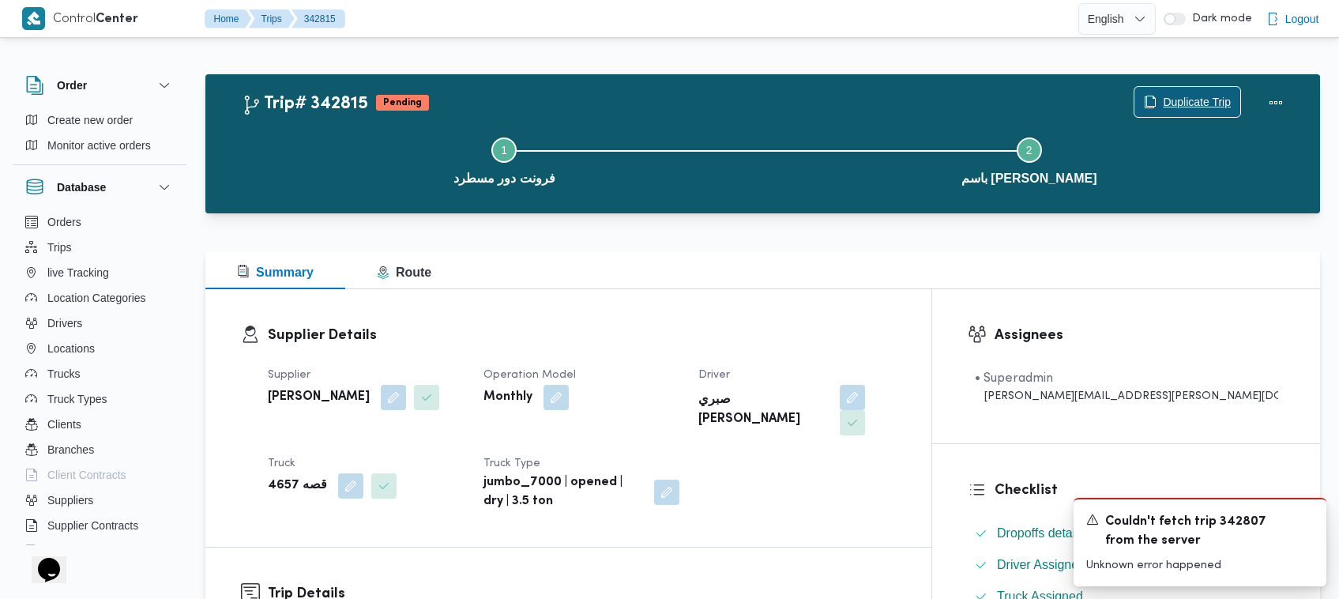
click at [1217, 95] on span "Duplicate Trip" at bounding box center [1197, 101] width 68 height 19
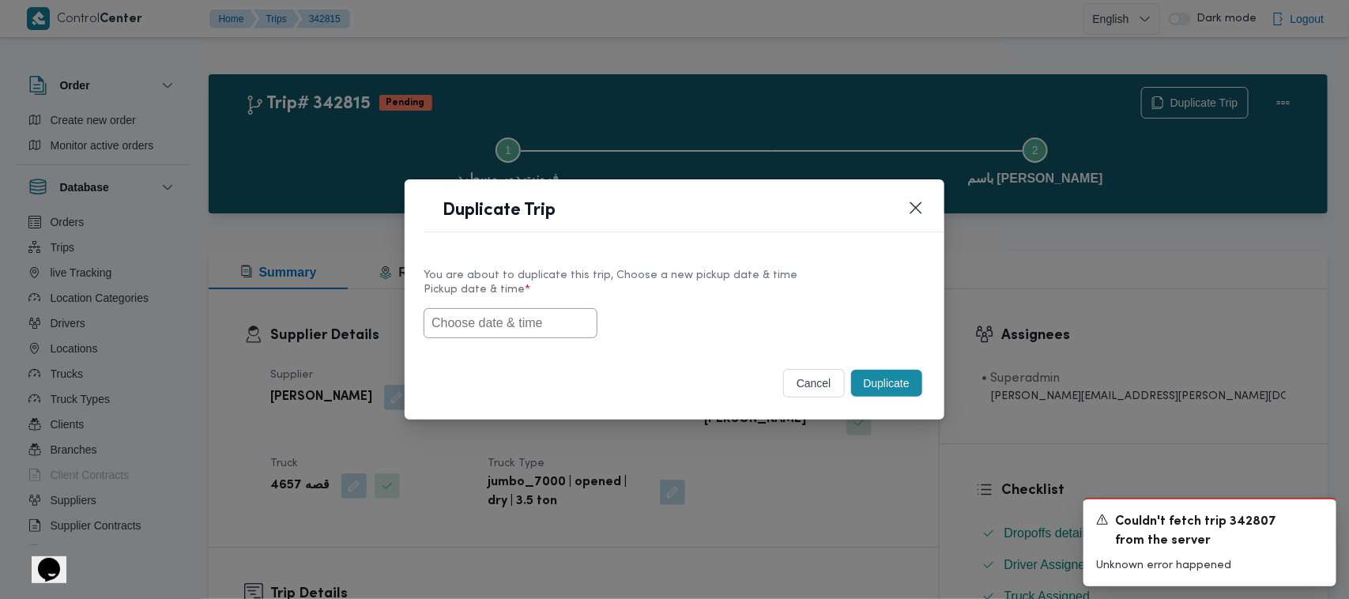
drag, startPoint x: 502, startPoint y: 342, endPoint x: 444, endPoint y: 318, distance: 62.7
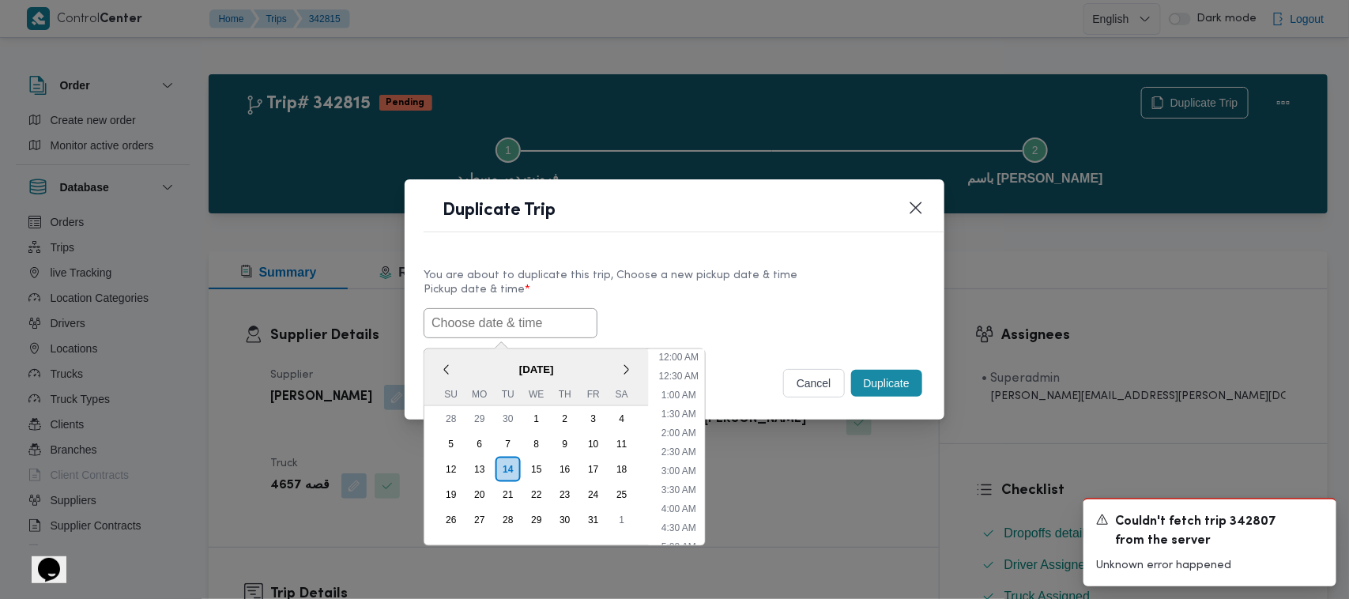
scroll to position [404, 0]
paste input "18/10/2025 7:00AM"
type input "18/10/2025 7:00AM"
drag, startPoint x: 665, startPoint y: 271, endPoint x: 732, endPoint y: 308, distance: 76.0
click at [674, 271] on div "You are about to duplicate this trip, Choose a new pickup date & time" at bounding box center [674, 275] width 502 height 17
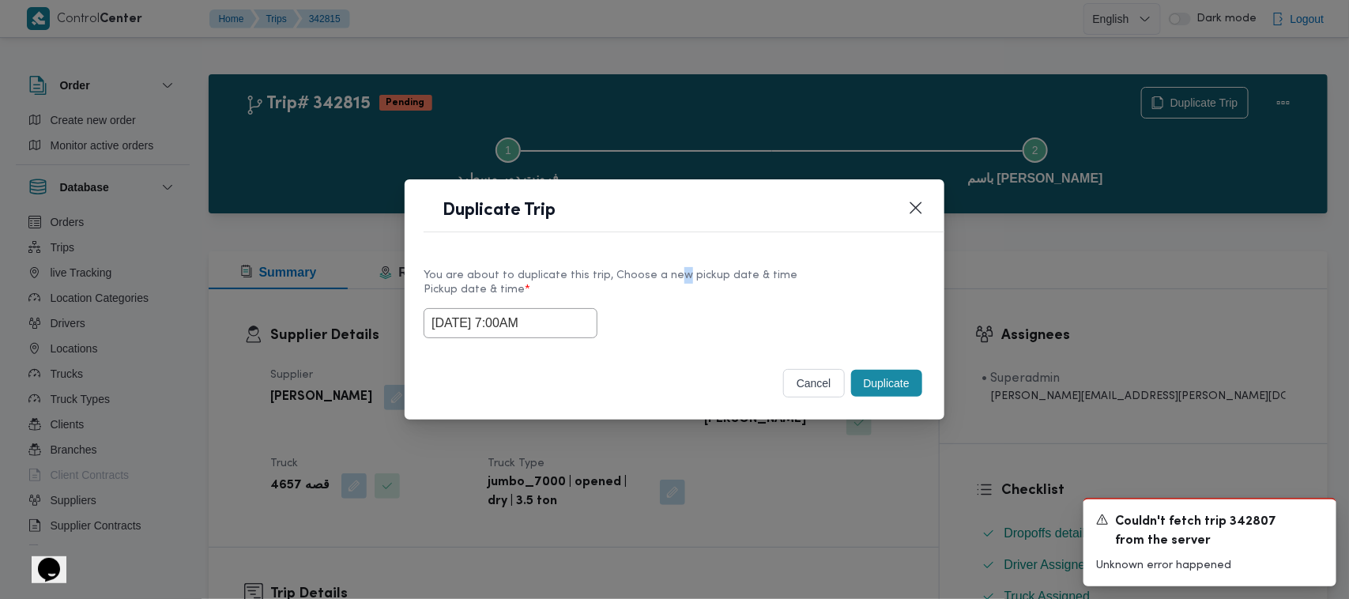
click at [871, 377] on button "Duplicate" at bounding box center [886, 383] width 71 height 27
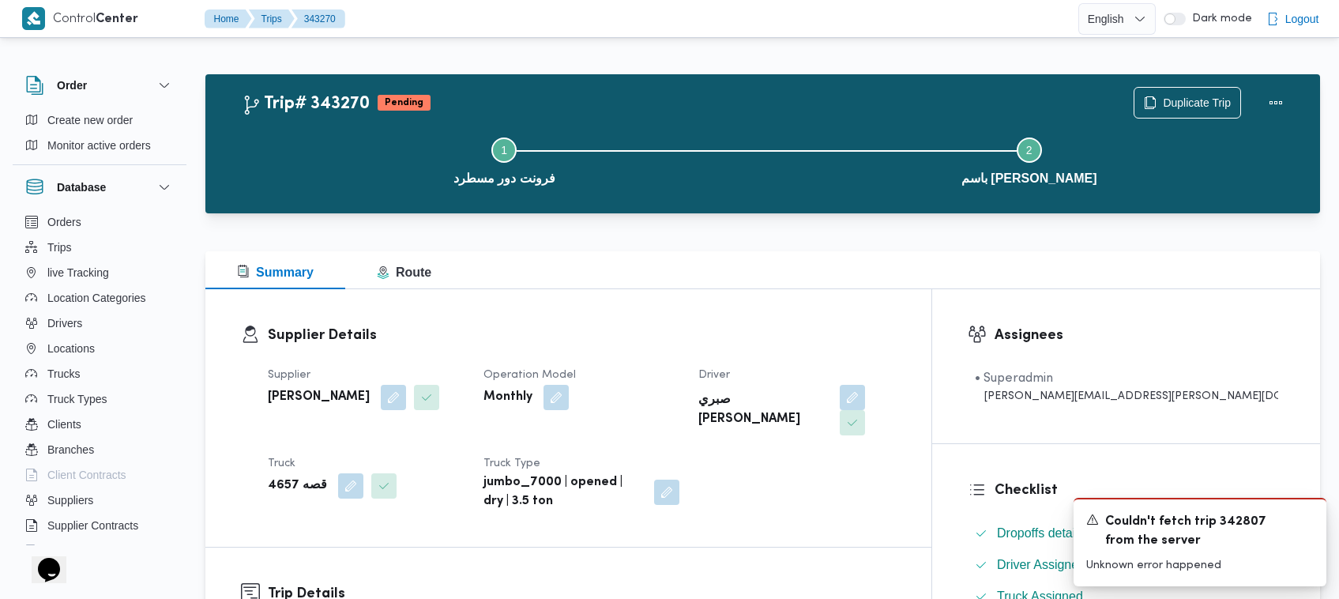
click at [1227, 83] on div "Duplicate Trip" at bounding box center [1212, 102] width 177 height 51
click at [1181, 100] on span "Duplicate Trip" at bounding box center [1197, 101] width 68 height 19
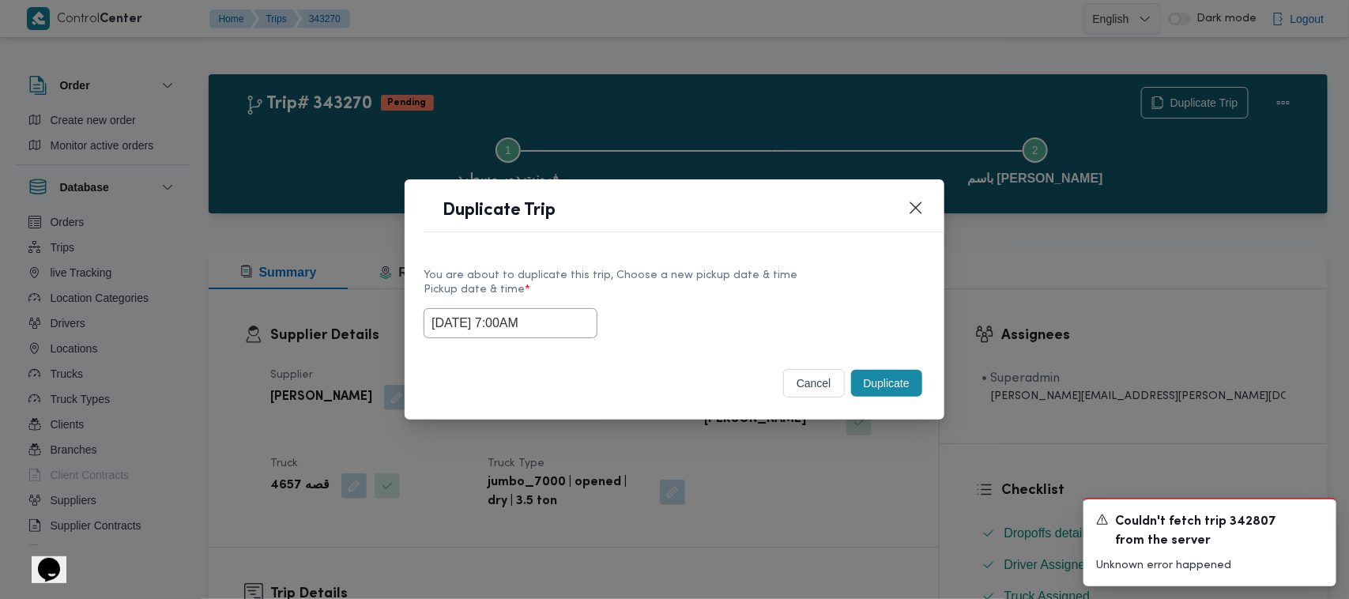
click at [575, 329] on input "18/10/2025 7:00AM" at bounding box center [510, 323] width 174 height 30
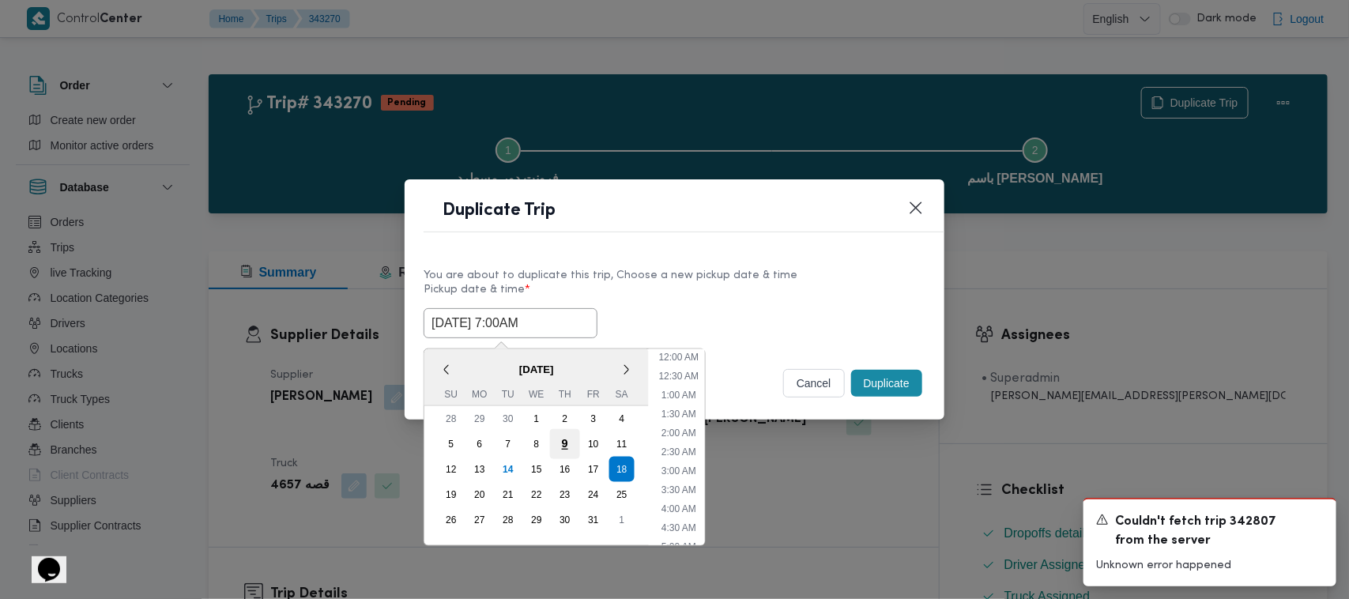
scroll to position [176, 0]
click at [453, 483] on div "19" at bounding box center [451, 495] width 30 height 30
type input "19/10/2025 7:00AM"
click at [724, 261] on div "You are about to duplicate this trip, Choose a new pickup date & time Pickup da…" at bounding box center [674, 301] width 540 height 101
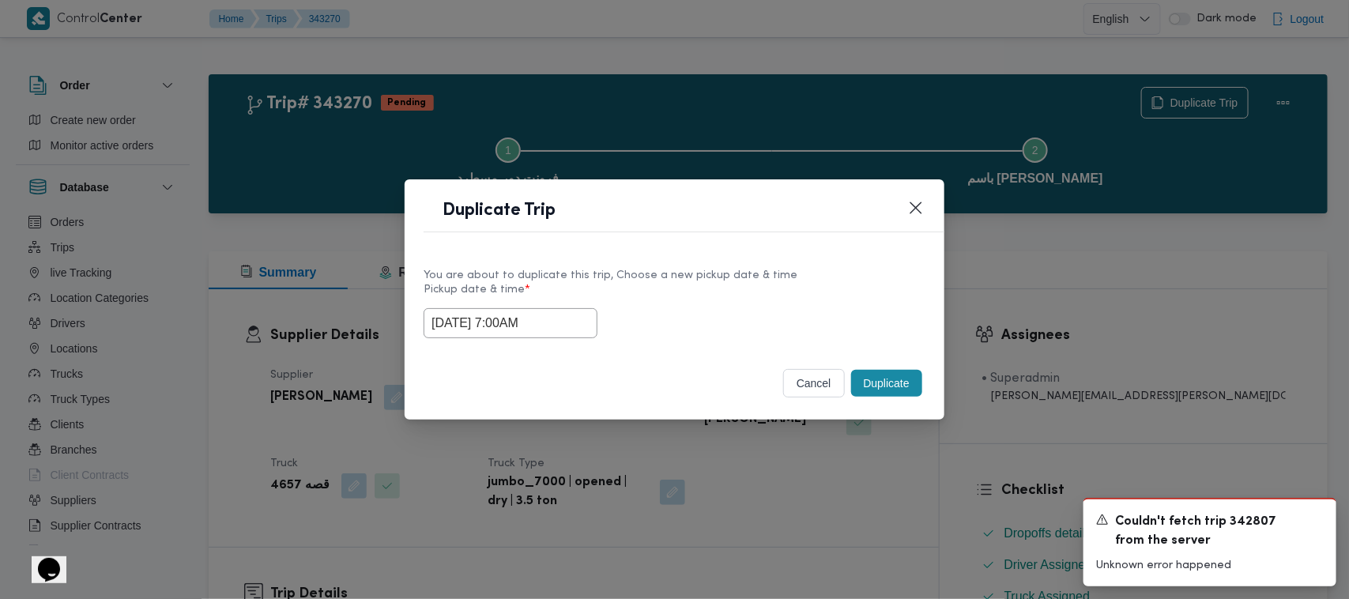
click at [865, 375] on button "Duplicate" at bounding box center [886, 383] width 71 height 27
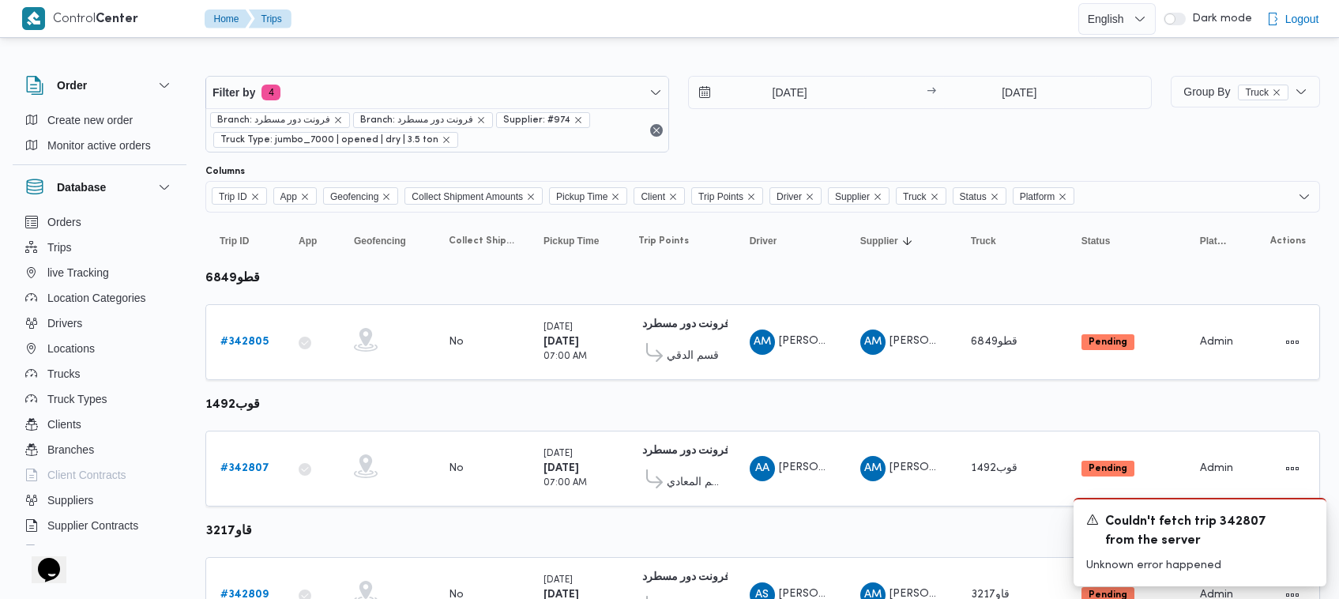
click at [454, 73] on div "Filter by 4 Branch: فرونت دور مسطرد Branch: فرونت دور مسطرد Supplier: #974 Truc…" at bounding box center [678, 114] width 965 height 96
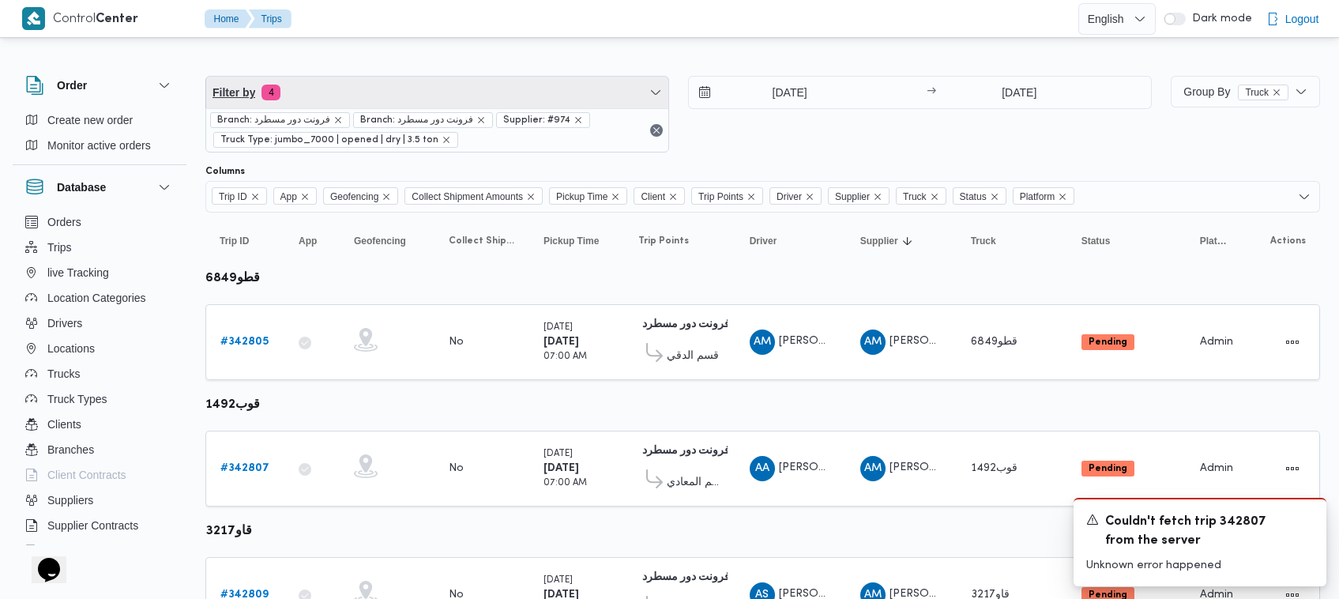
click at [454, 99] on span "Filter by 4" at bounding box center [437, 93] width 462 height 32
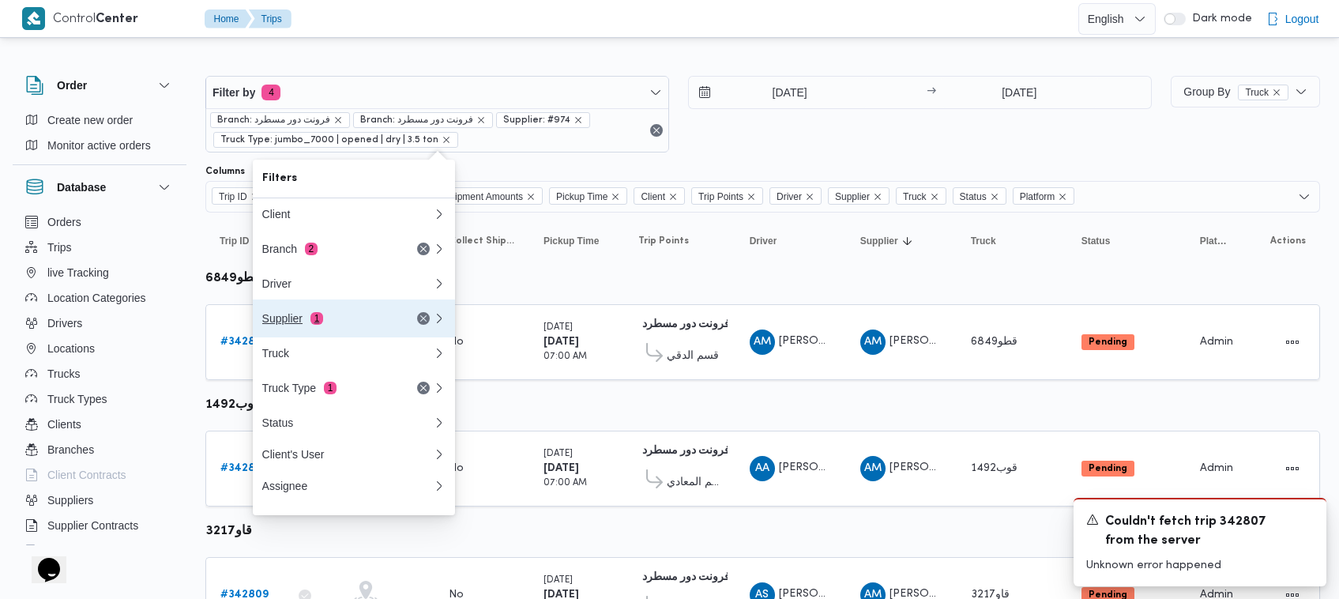
click at [328, 325] on div "Supplier 1" at bounding box center [328, 318] width 133 height 13
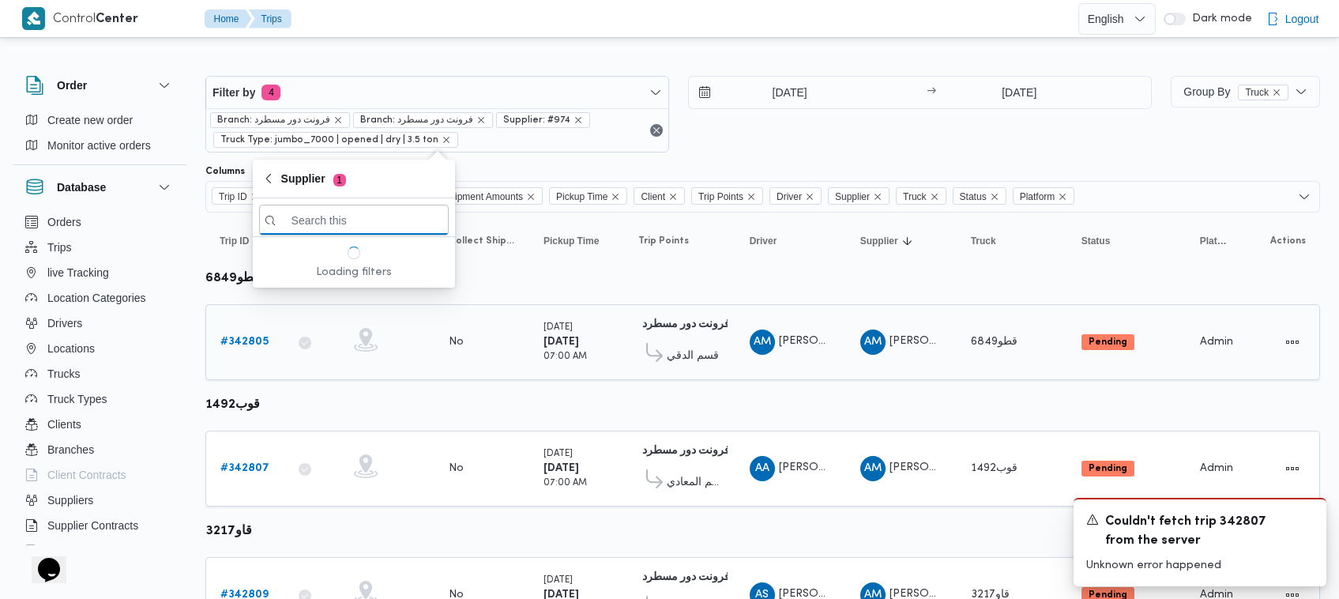
paste input "محمد صلاح عبداللطيف الشريف"
type input "محمد صلاح عبداللطيف الشريف"
click at [375, 273] on span "محمد صلاح عبداللطيف الشريف" at bounding box center [363, 275] width 164 height 19
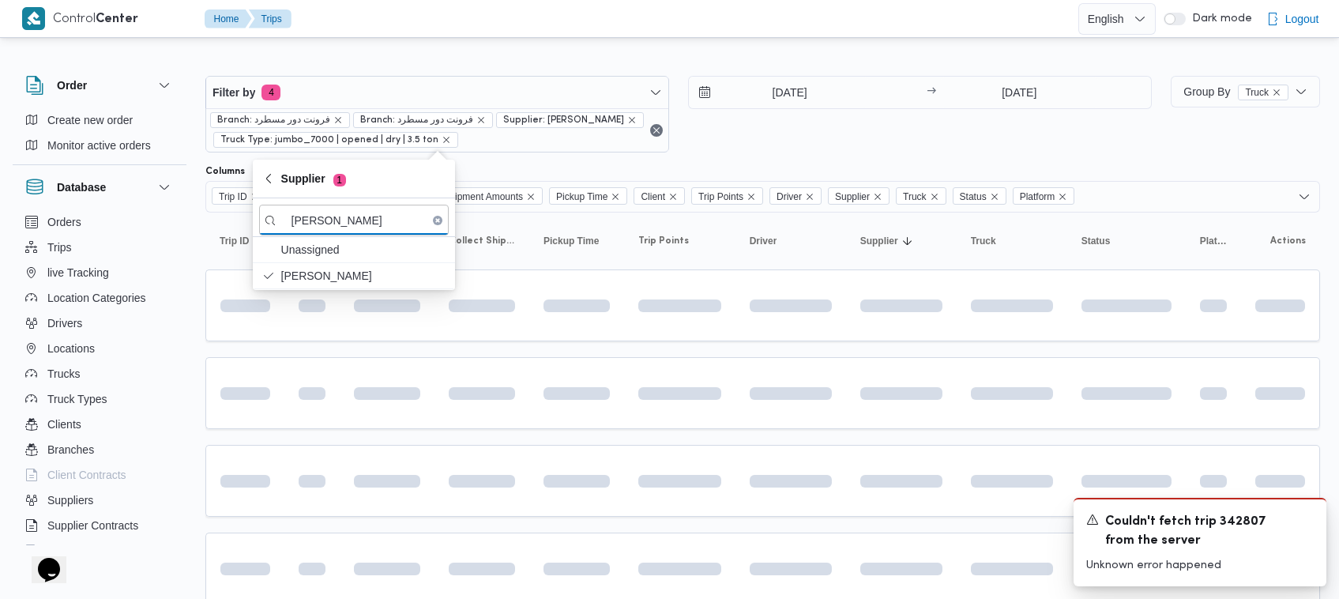
click at [780, 168] on div "Columns" at bounding box center [762, 171] width 1115 height 13
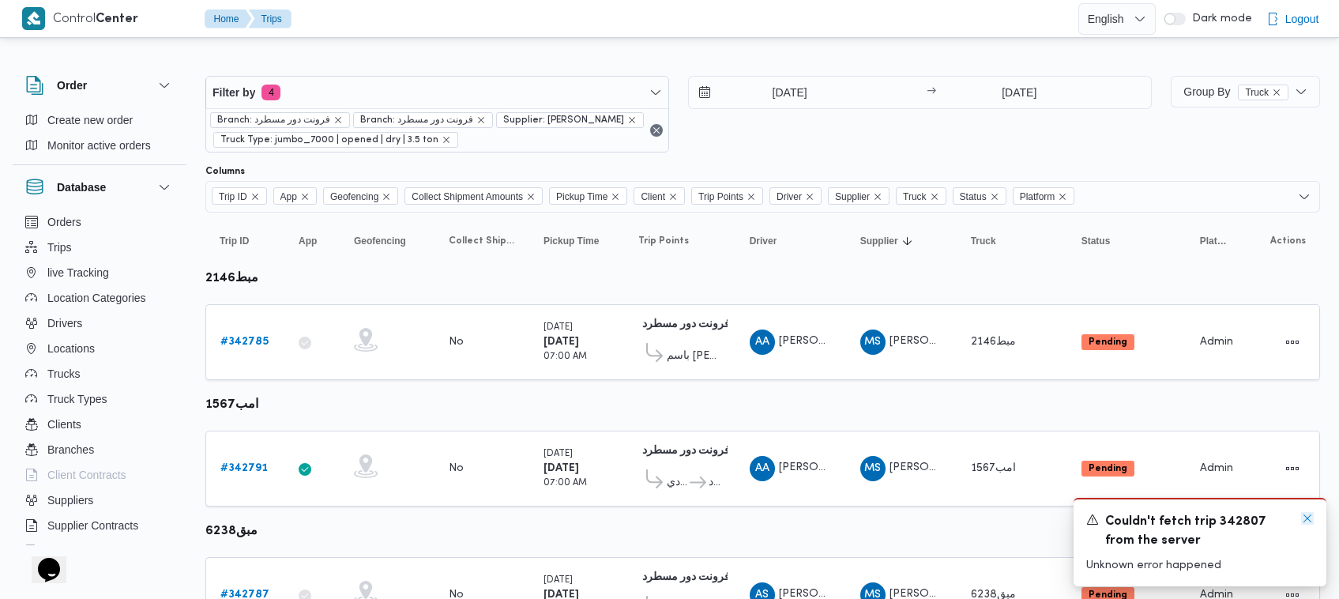
click at [1304, 520] on icon "Dismiss toast" at bounding box center [1307, 518] width 13 height 13
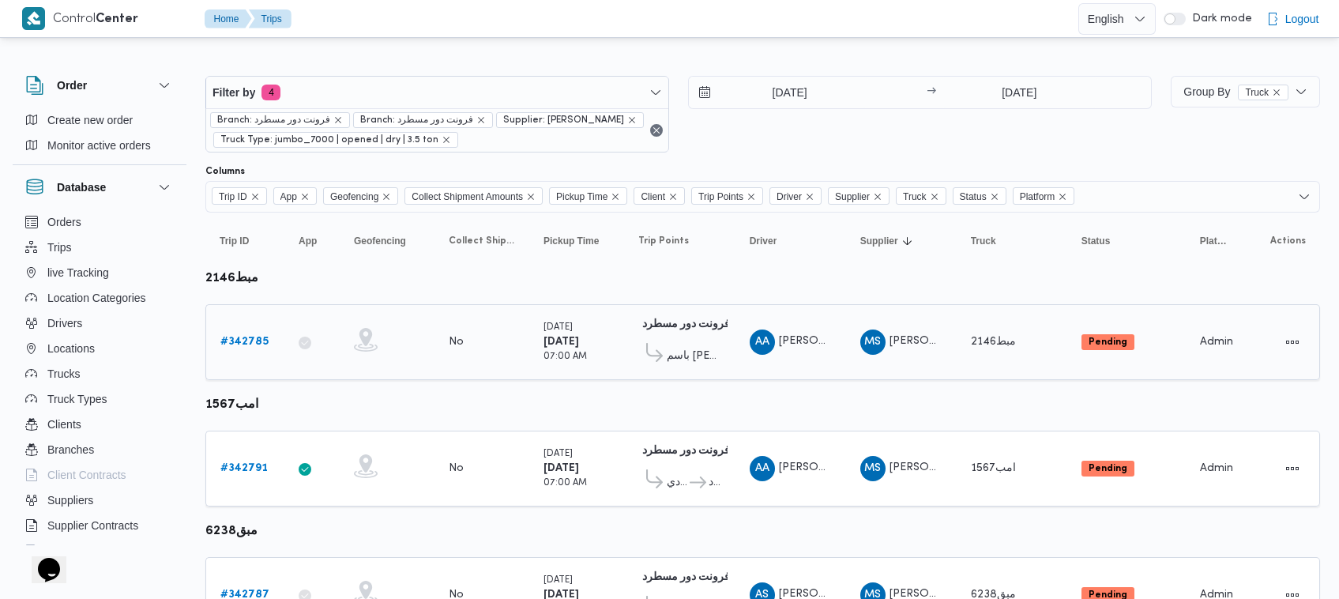
click at [238, 341] on b "# 342785" at bounding box center [244, 342] width 48 height 10
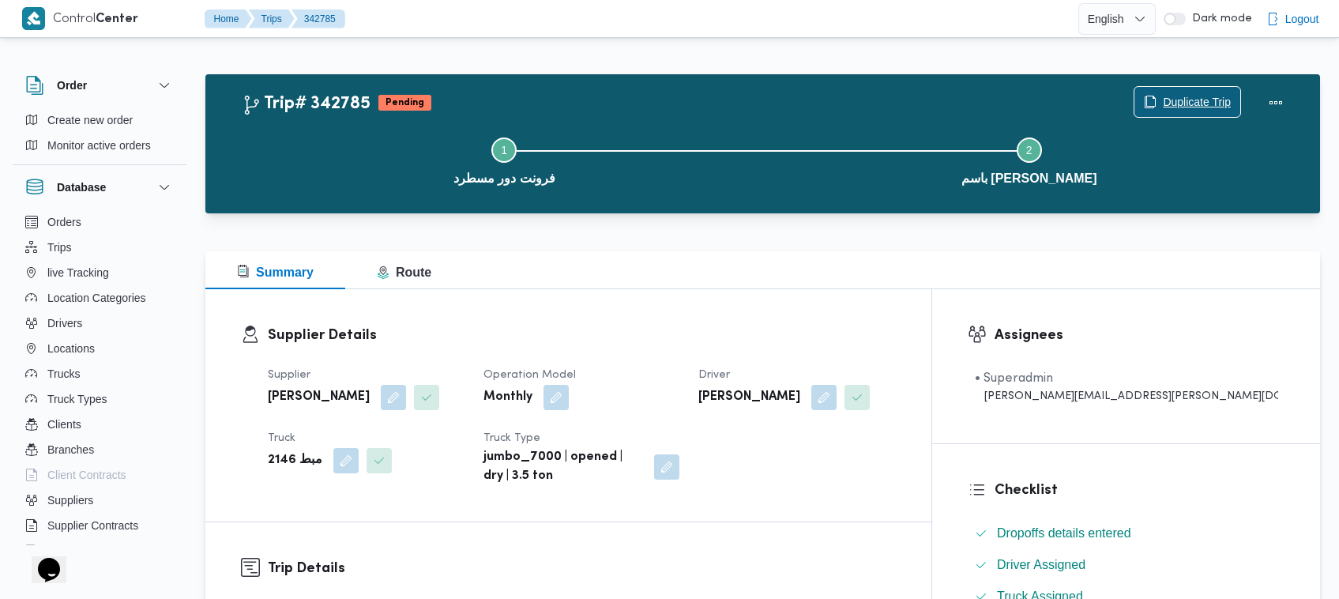
click at [1179, 113] on span "Duplicate Trip" at bounding box center [1187, 102] width 106 height 30
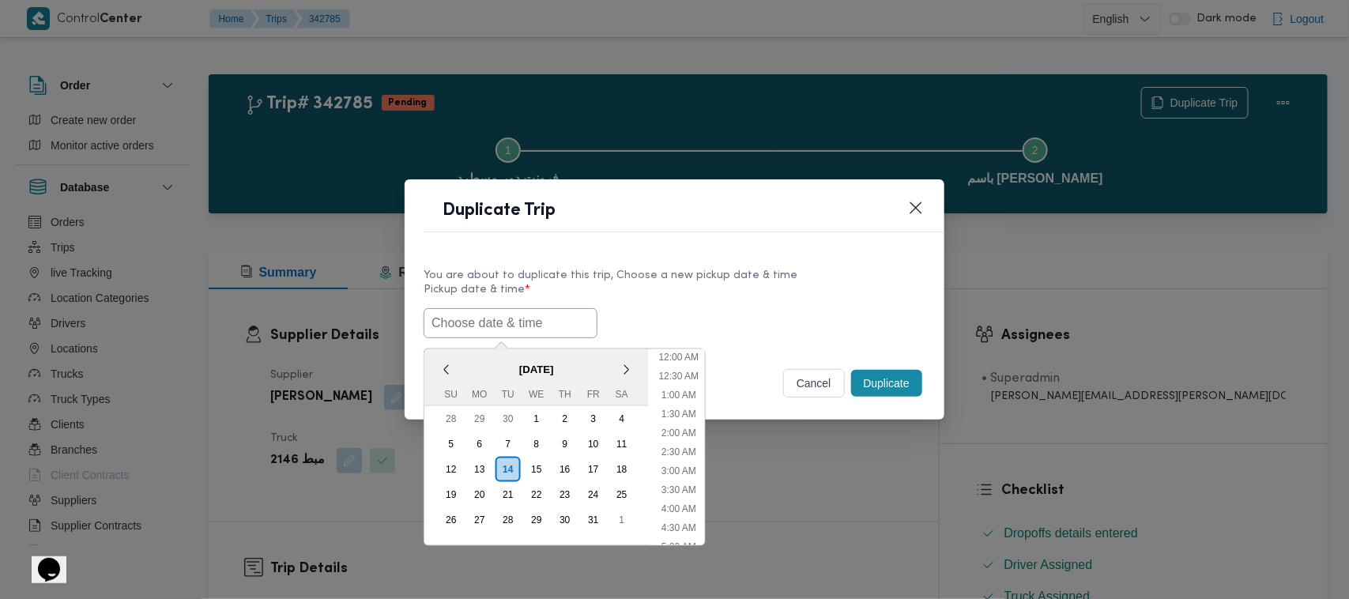
scroll to position [404, 0]
paste input "18/10/2025 7:00AM"
type input "18/10/2025 7:00AM"
click at [621, 284] on label "Pickup date & time *" at bounding box center [674, 296] width 502 height 24
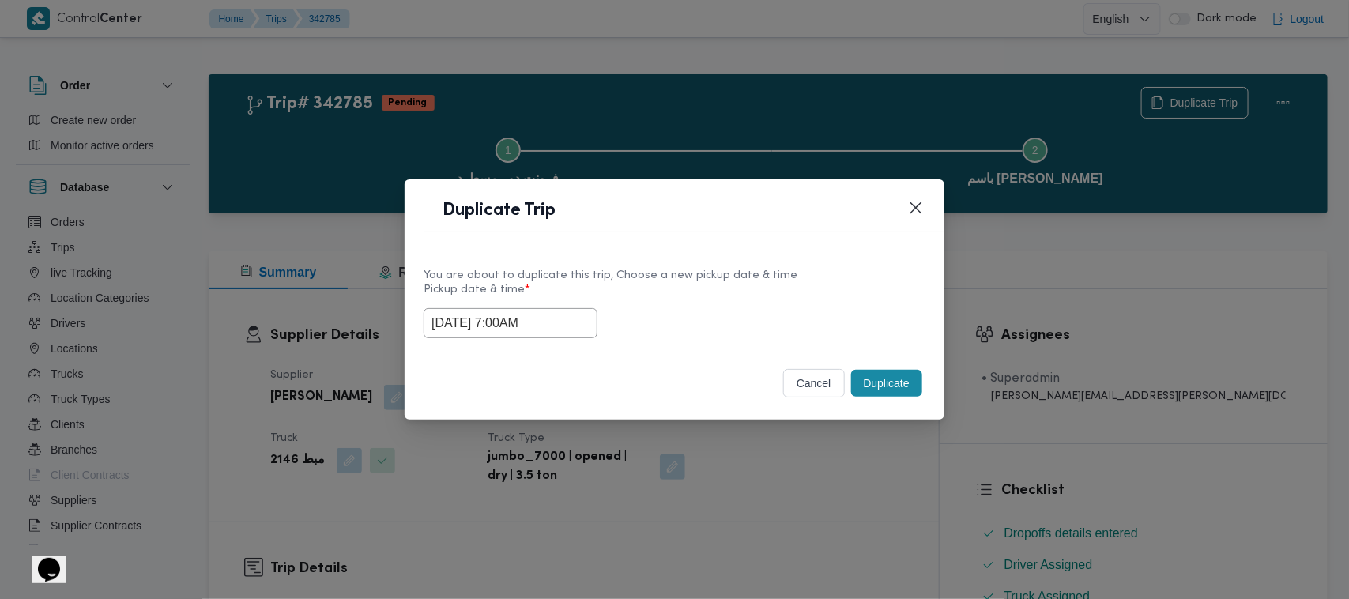
click at [865, 387] on button "Duplicate" at bounding box center [886, 383] width 71 height 27
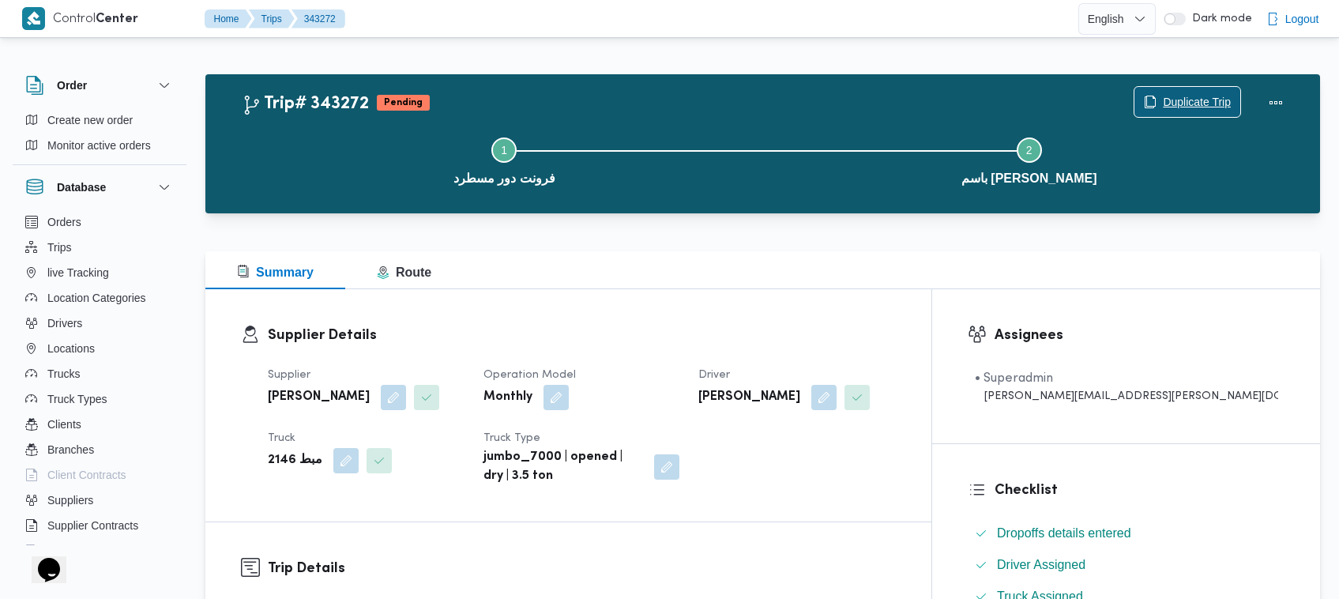
click at [1198, 91] on span "Duplicate Trip" at bounding box center [1187, 102] width 106 height 30
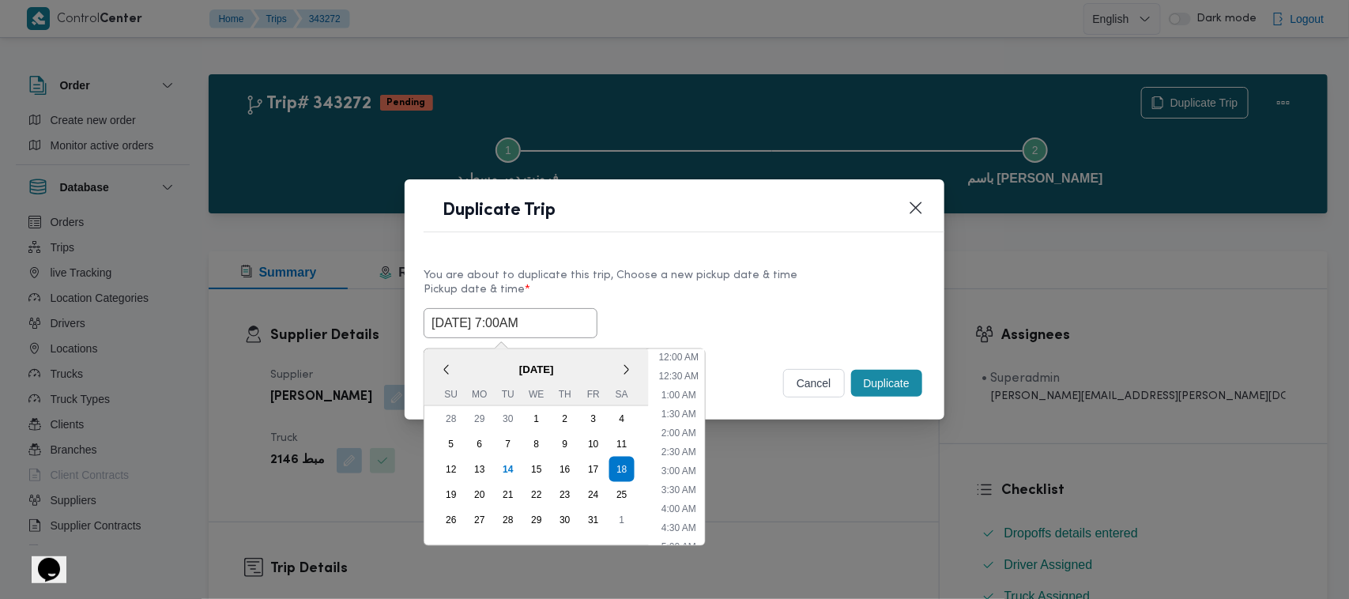
click at [573, 312] on input "18/10/2025 7:00AM" at bounding box center [510, 323] width 174 height 30
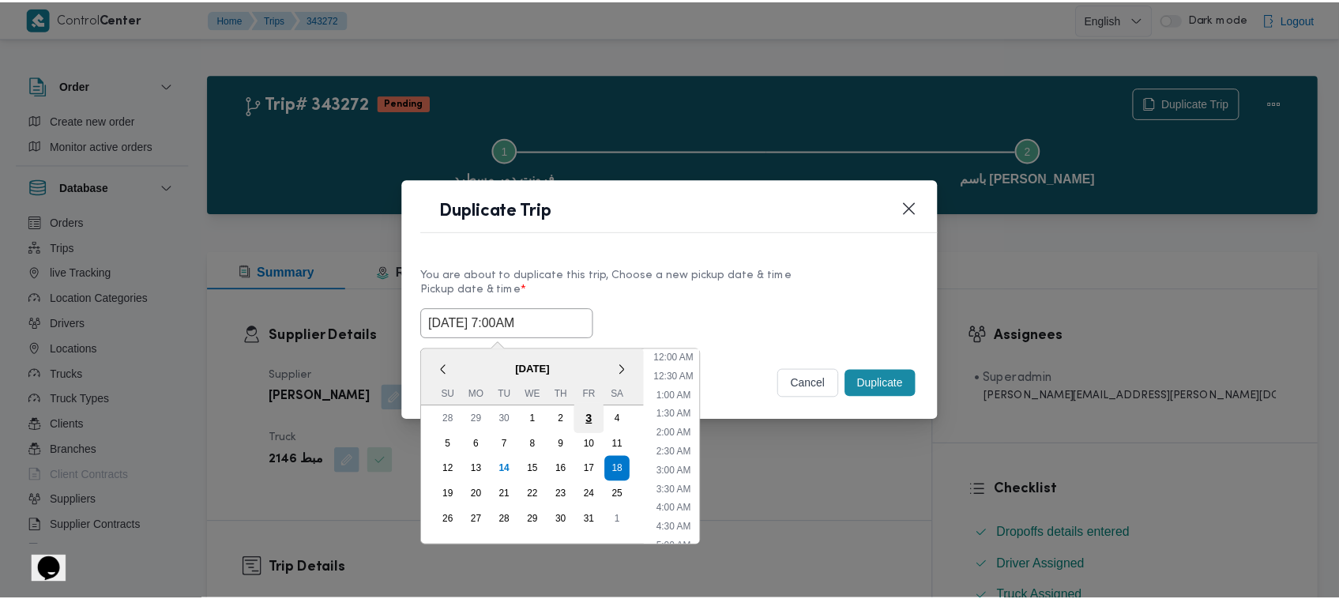
scroll to position [176, 0]
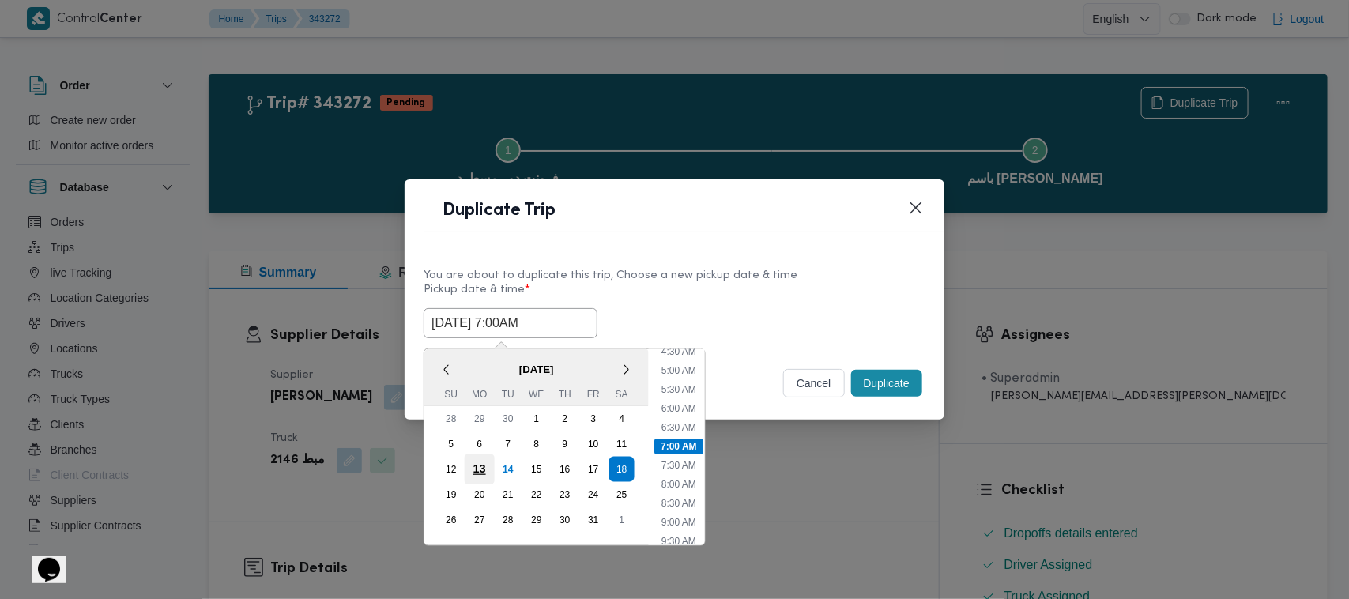
click at [444, 499] on div "19" at bounding box center [450, 494] width 25 height 25
type input "19/10/2025 7:00AM"
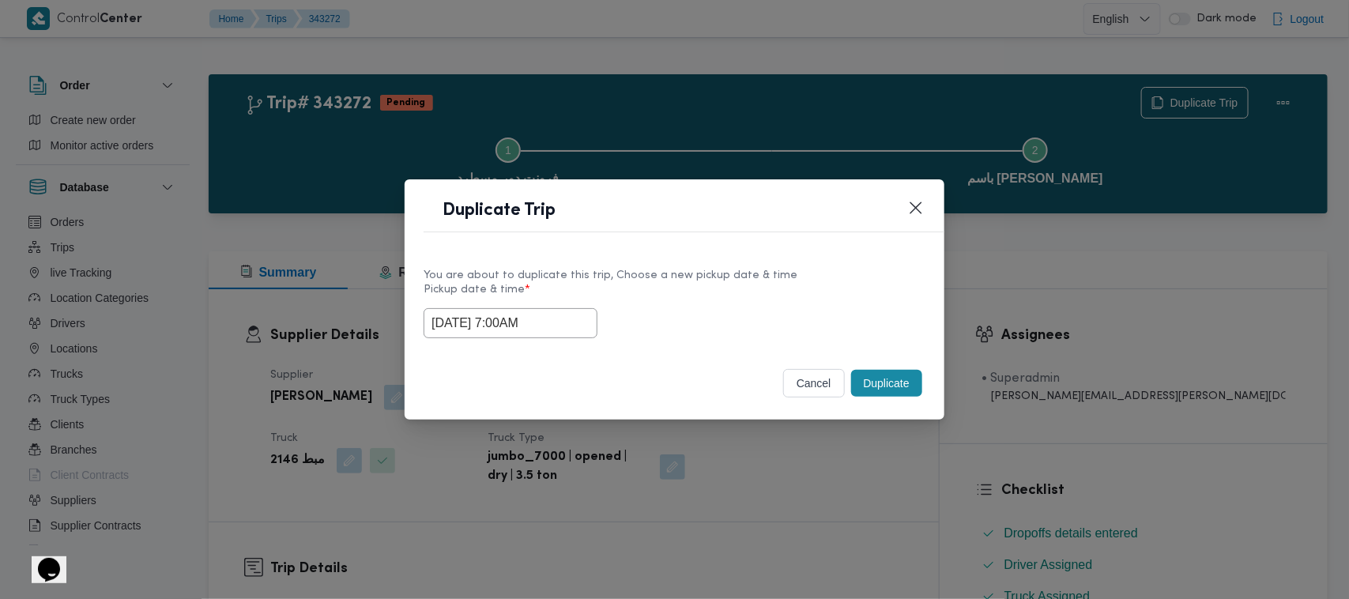
click at [755, 274] on div "You are about to duplicate this trip, Choose a new pickup date & time" at bounding box center [674, 275] width 502 height 17
click at [906, 383] on button "Duplicate" at bounding box center [886, 383] width 71 height 27
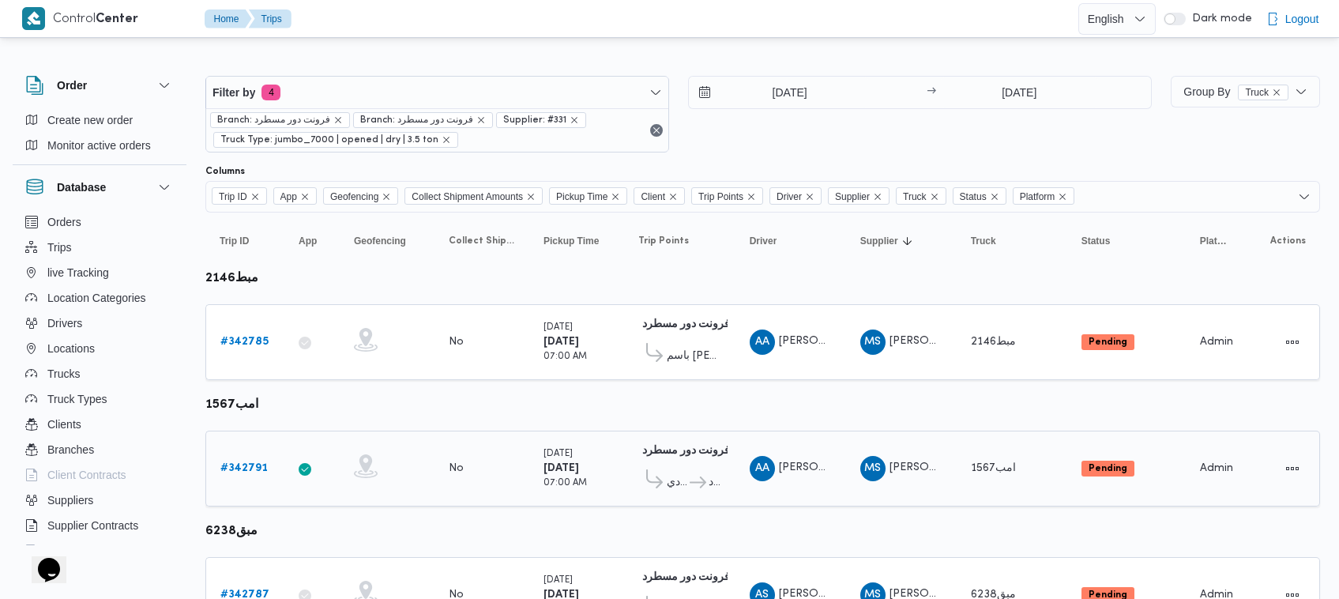
click at [257, 472] on b "# 342791" at bounding box center [243, 468] width 47 height 10
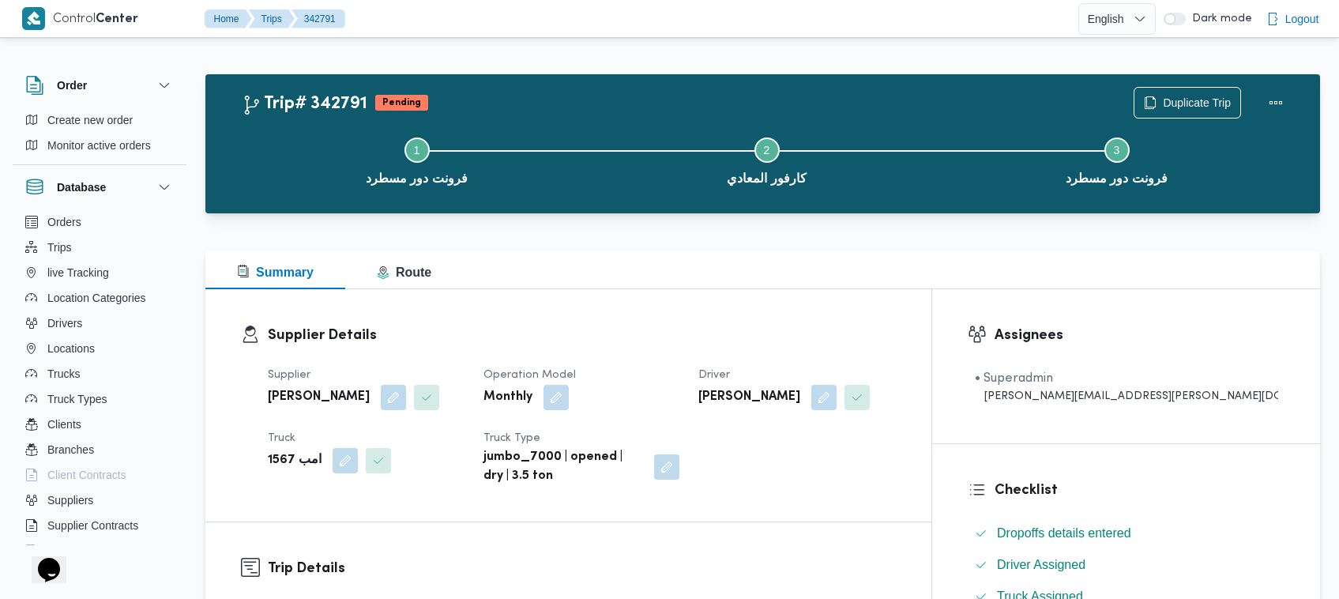
scroll to position [524, 0]
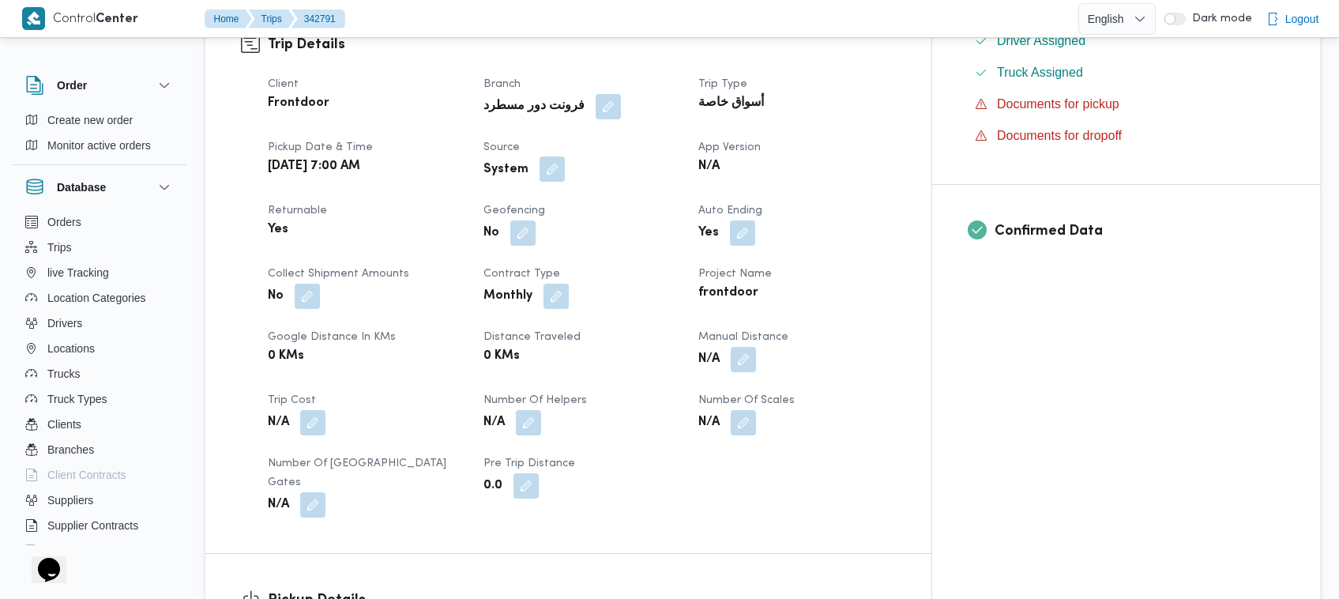
click at [565, 168] on button "button" at bounding box center [552, 168] width 25 height 25
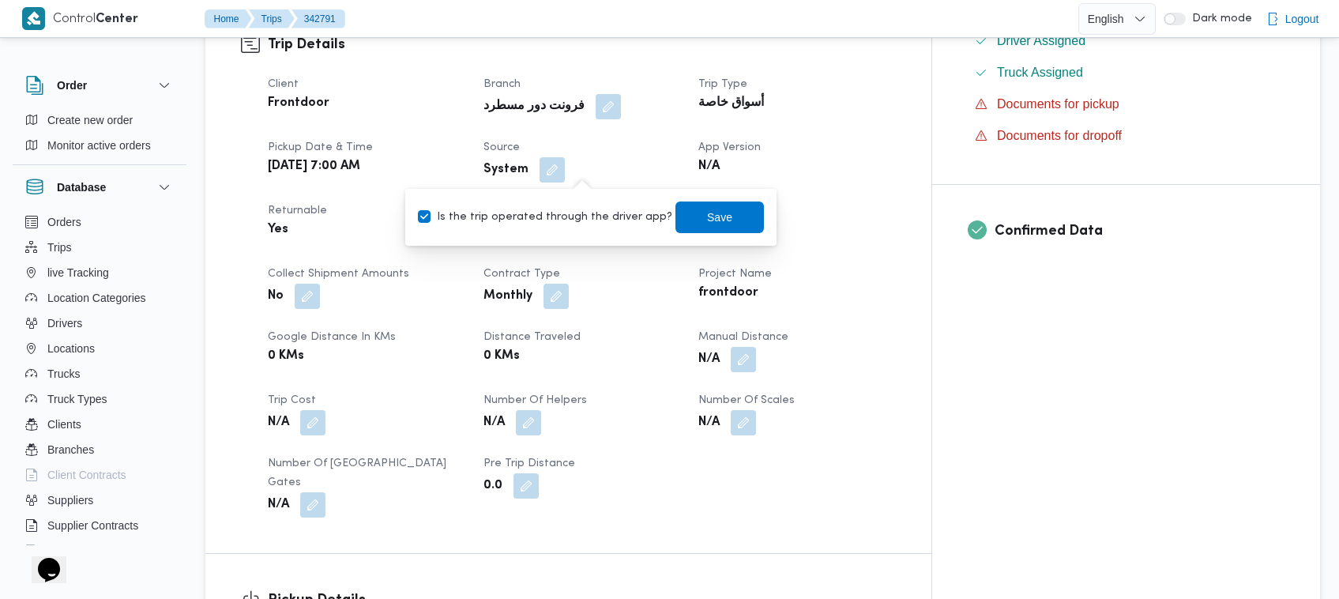
click at [583, 212] on label "Is the trip operated through the driver app?" at bounding box center [545, 217] width 254 height 19
checkbox input "false"
click at [723, 228] on span "Save" at bounding box center [719, 217] width 88 height 32
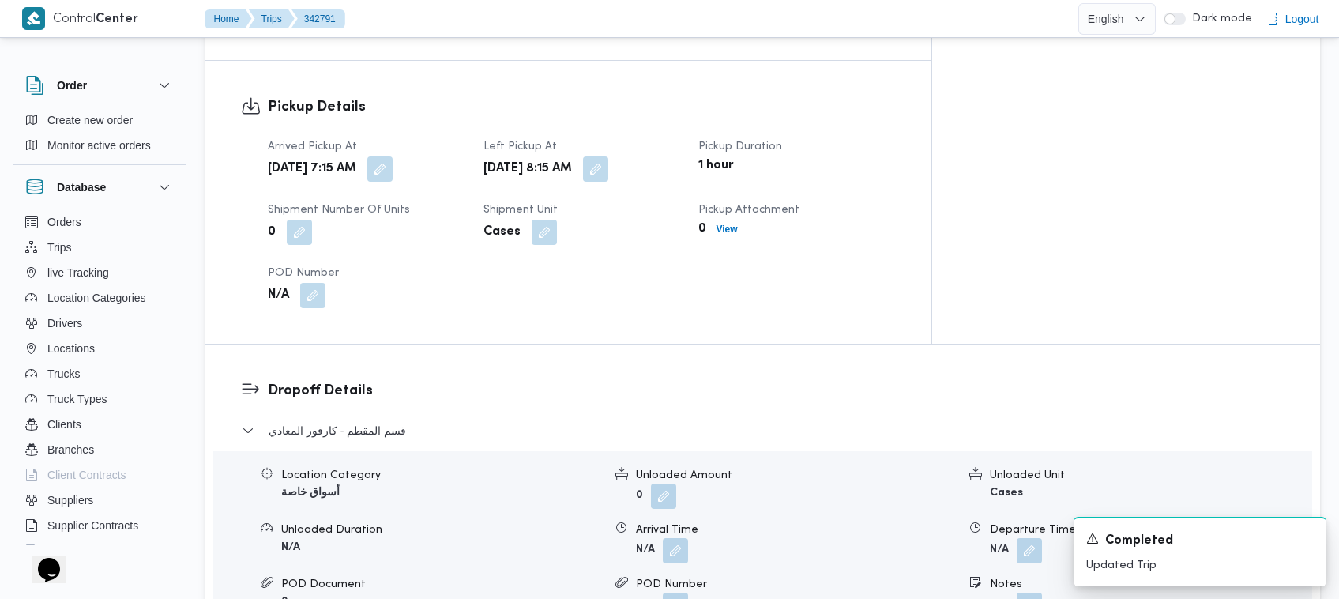
scroll to position [1048, 0]
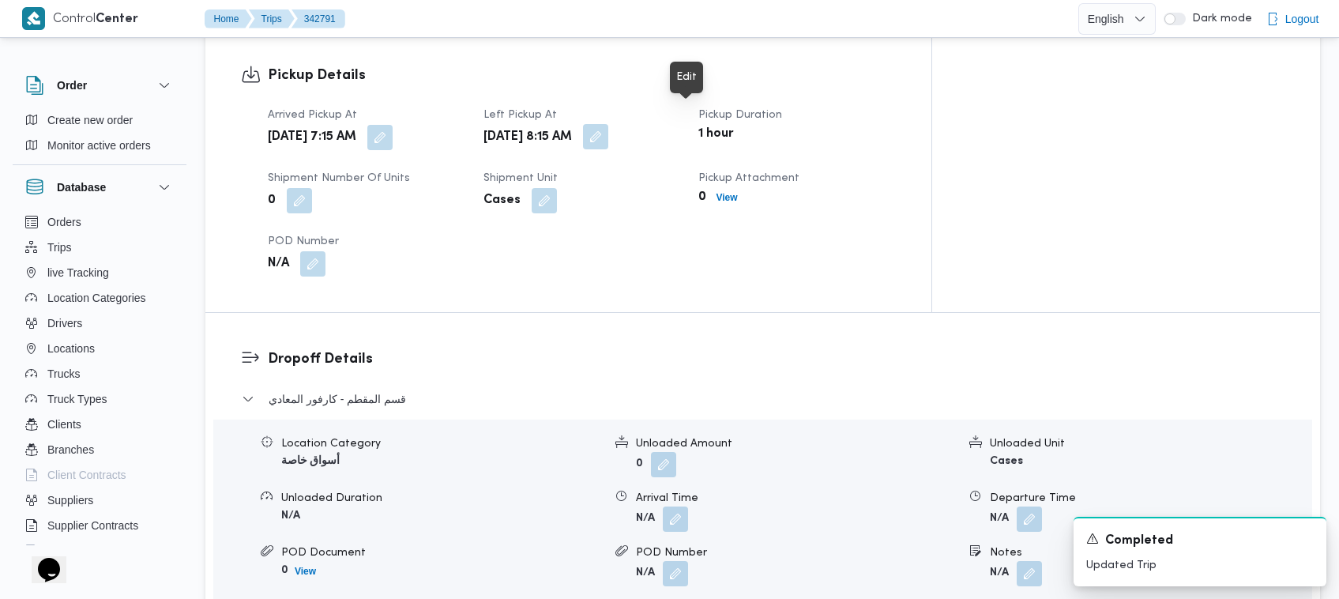
click at [608, 124] on button "button" at bounding box center [595, 136] width 25 height 25
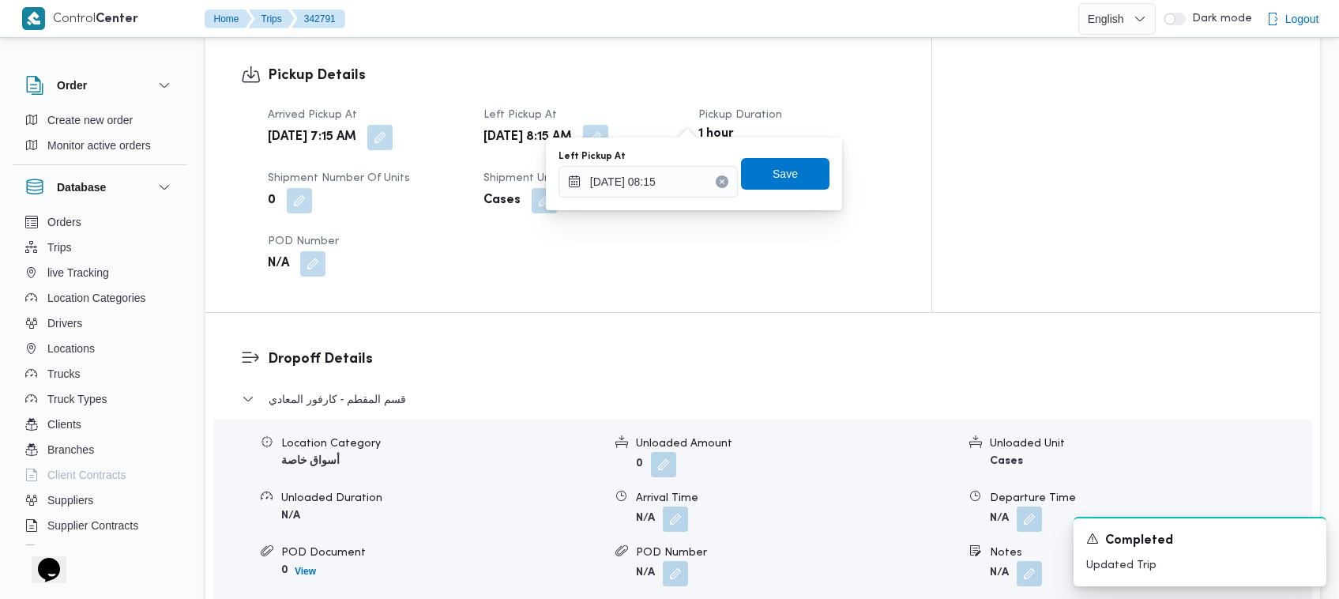
click at [716, 175] on button "Clear input" at bounding box center [722, 181] width 13 height 13
click at [750, 171] on span "Save" at bounding box center [785, 173] width 88 height 32
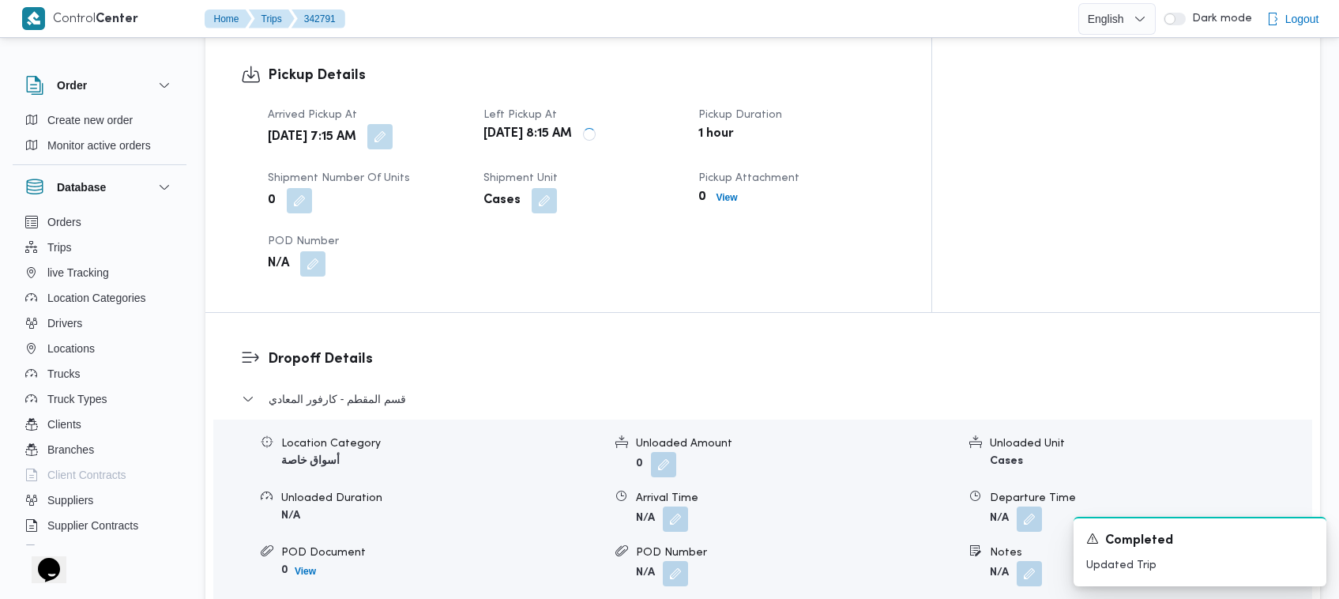
click at [393, 124] on button "button" at bounding box center [379, 136] width 25 height 25
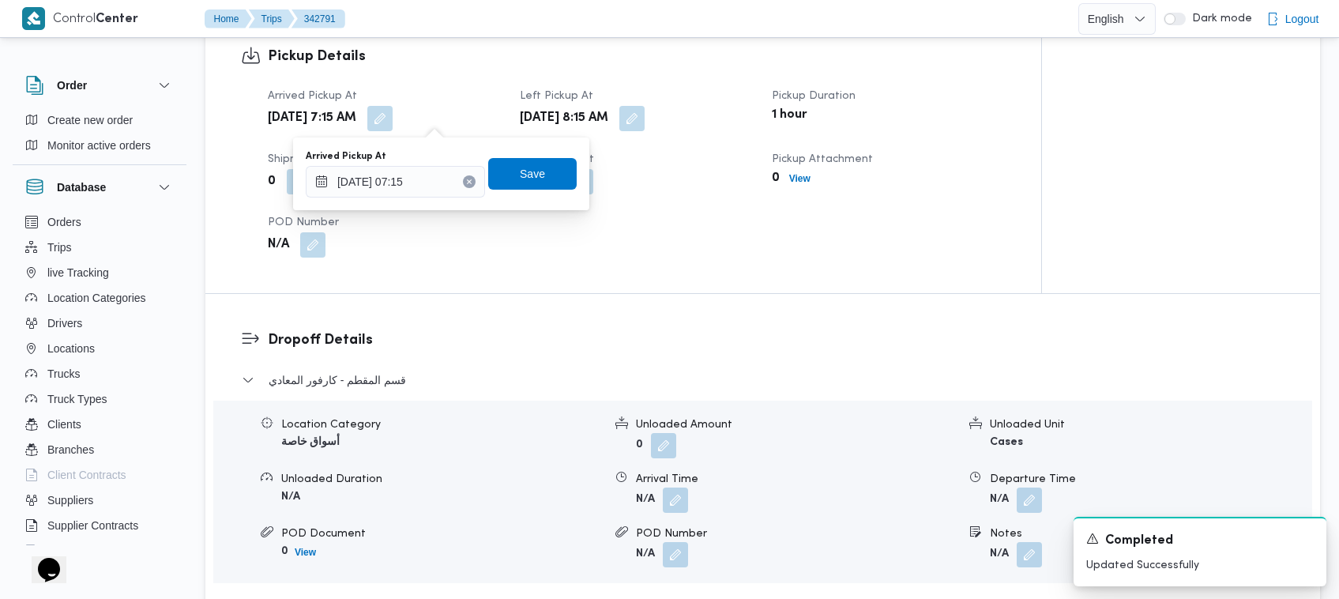
click at [467, 182] on icon "Clear input" at bounding box center [469, 181] width 4 height 4
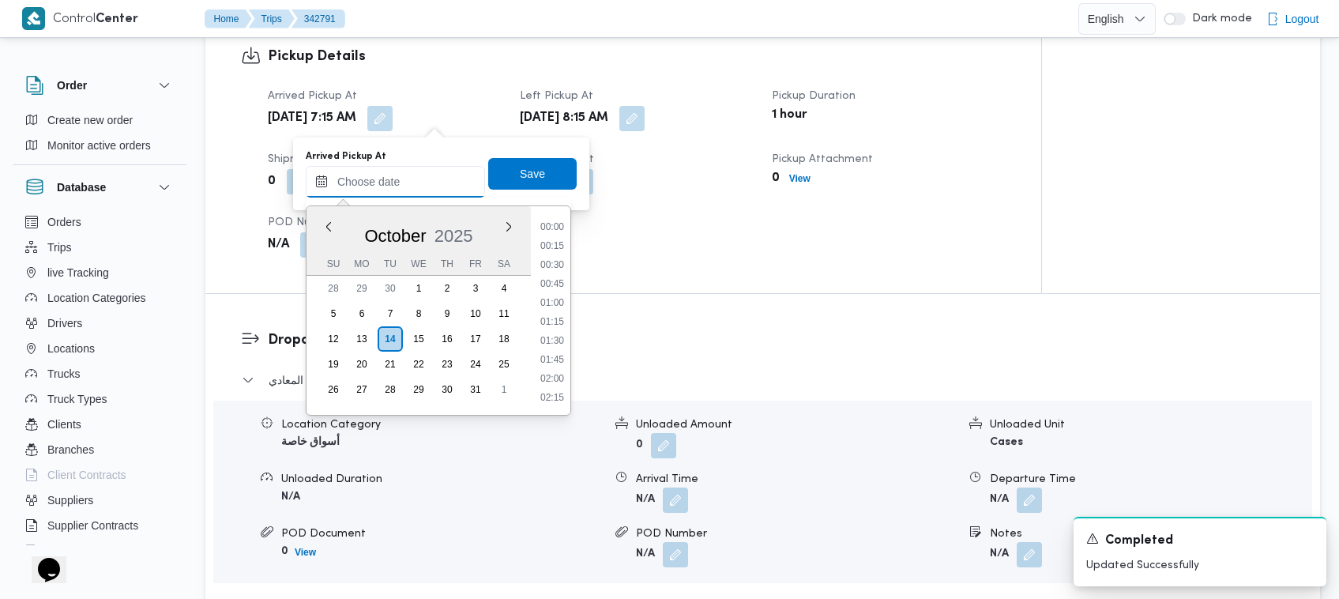
scroll to position [890, 0]
click at [535, 190] on div "Arrived Pickup At Previous Month Next month October 2025 October 2025 Su Mo Tu …" at bounding box center [441, 174] width 274 height 51
type input "14/10/2025 07:15"
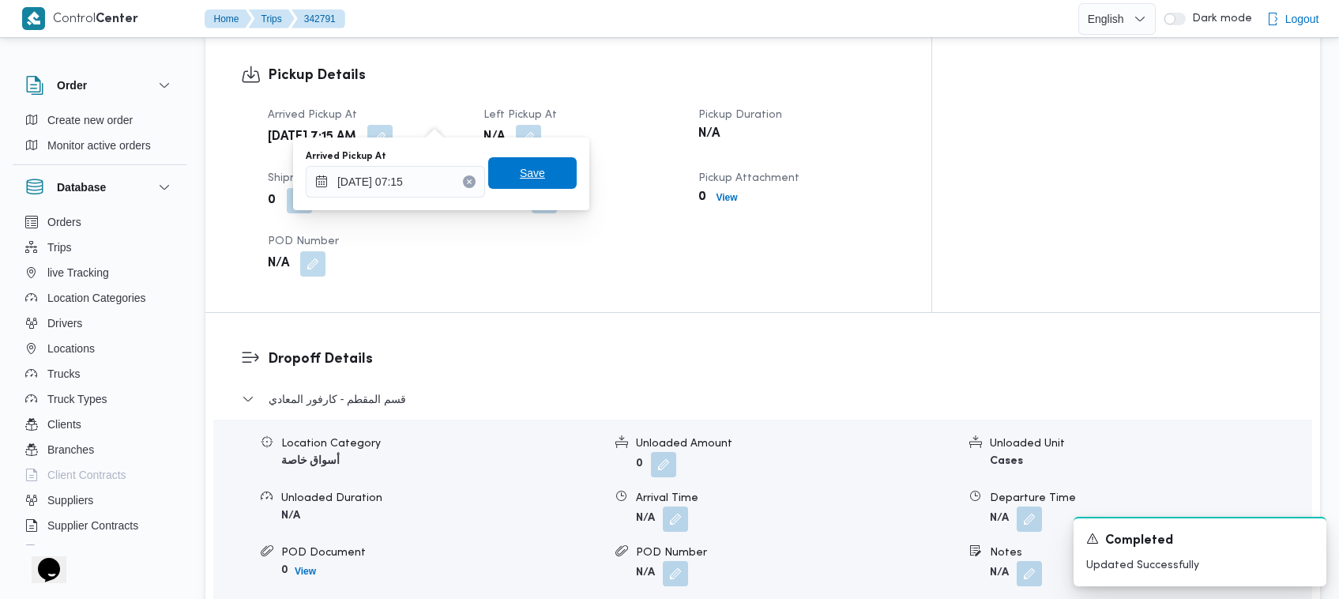
click at [524, 178] on span "Save" at bounding box center [532, 173] width 25 height 19
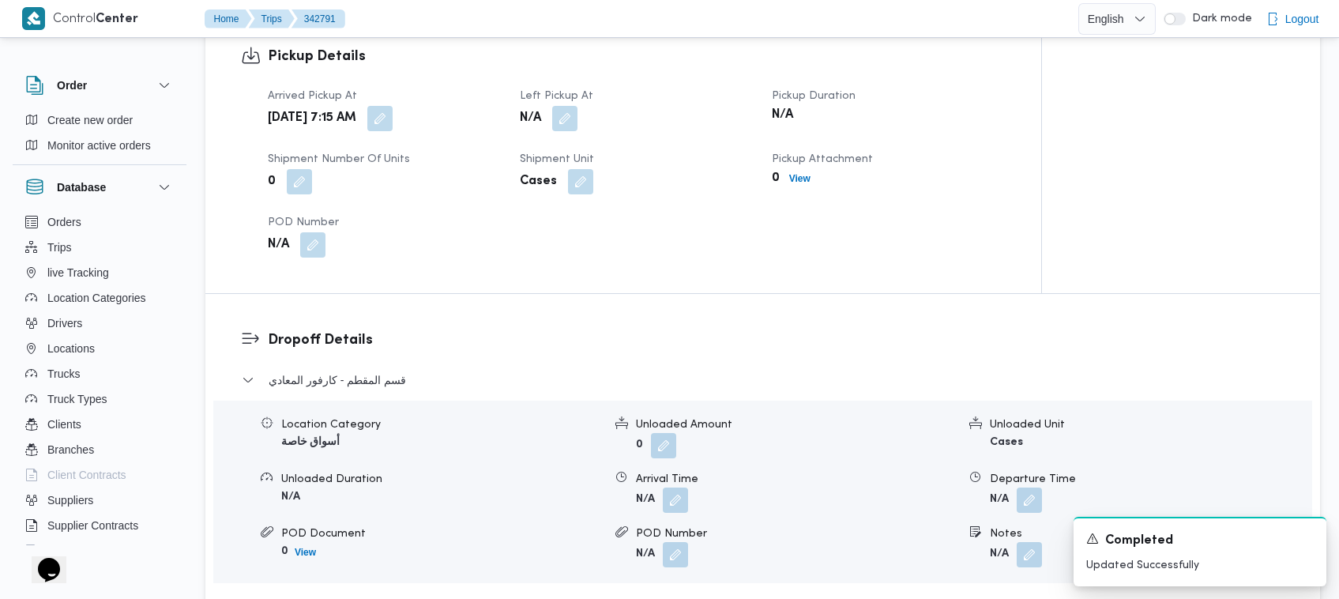
scroll to position [1573, 0]
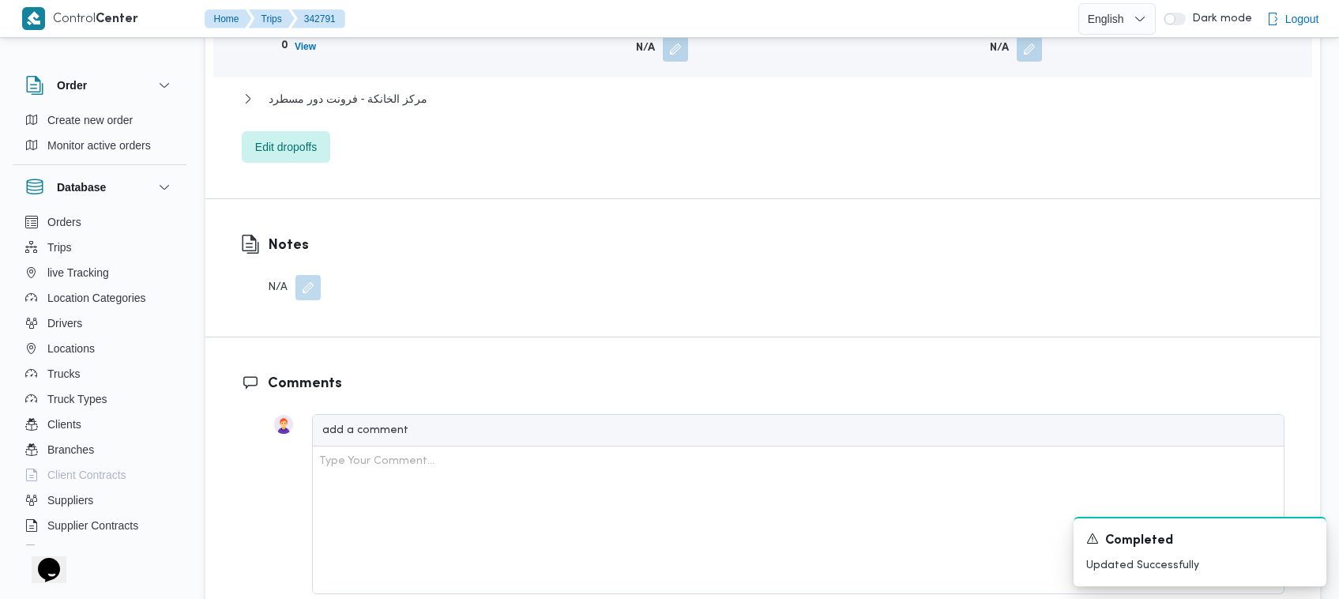
click at [314, 275] on button "button" at bounding box center [307, 287] width 25 height 25
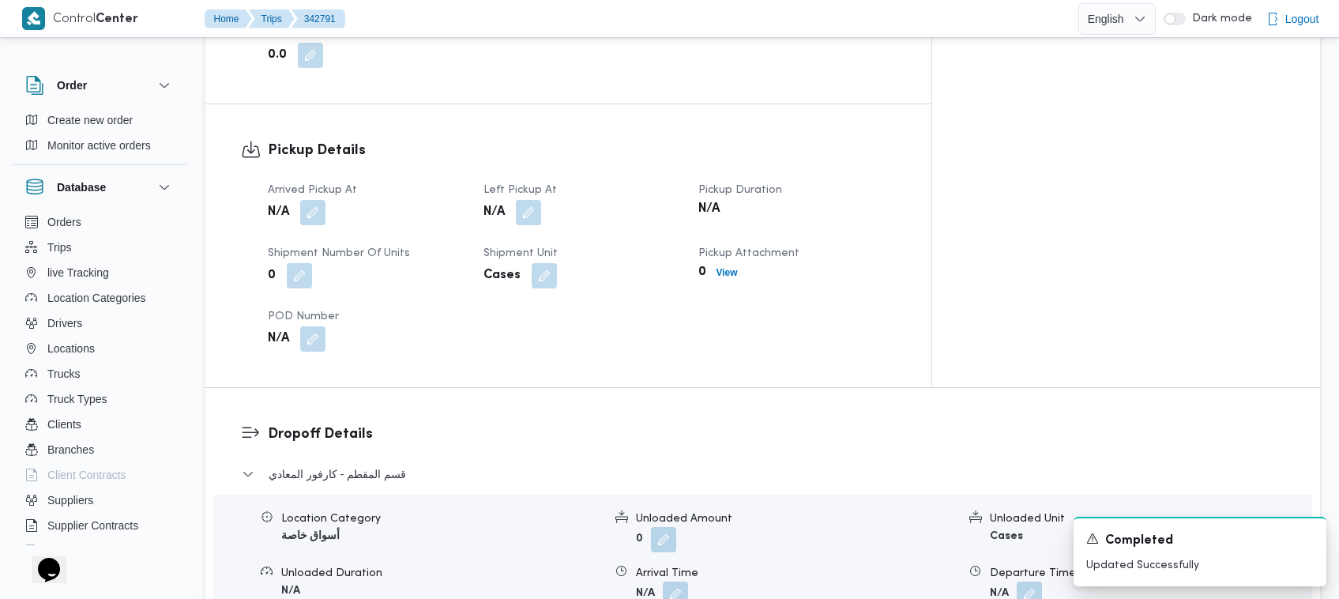
scroll to position [1498, 0]
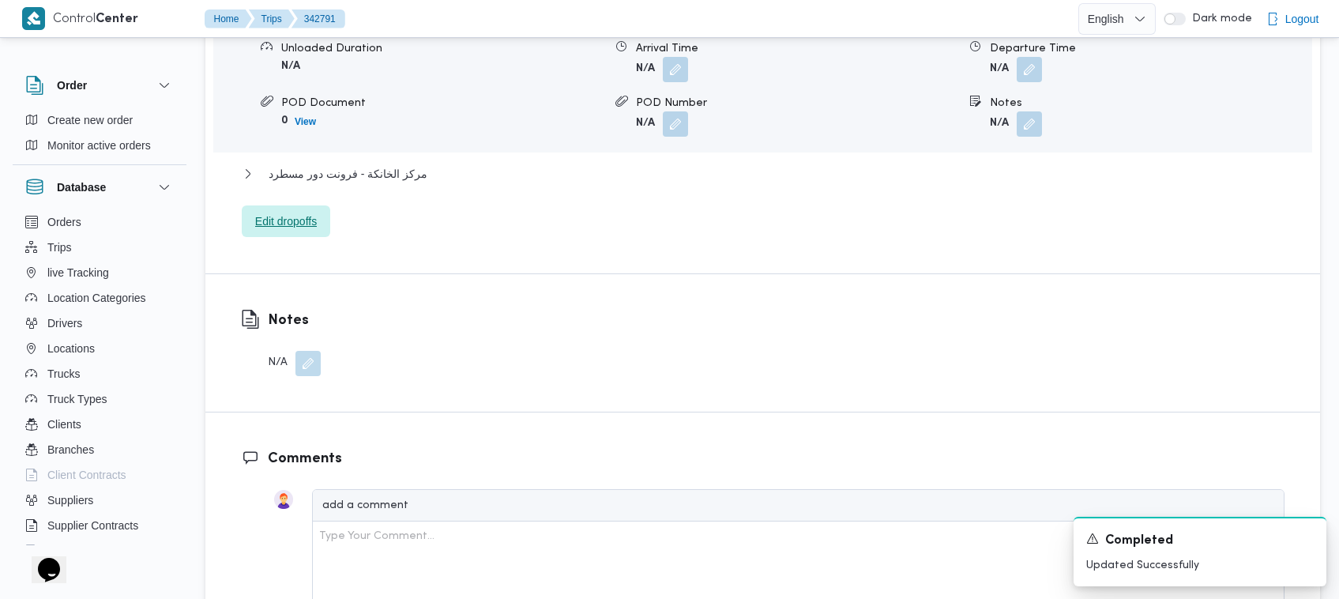
click at [279, 212] on span "Edit dropoffs" at bounding box center [286, 221] width 62 height 19
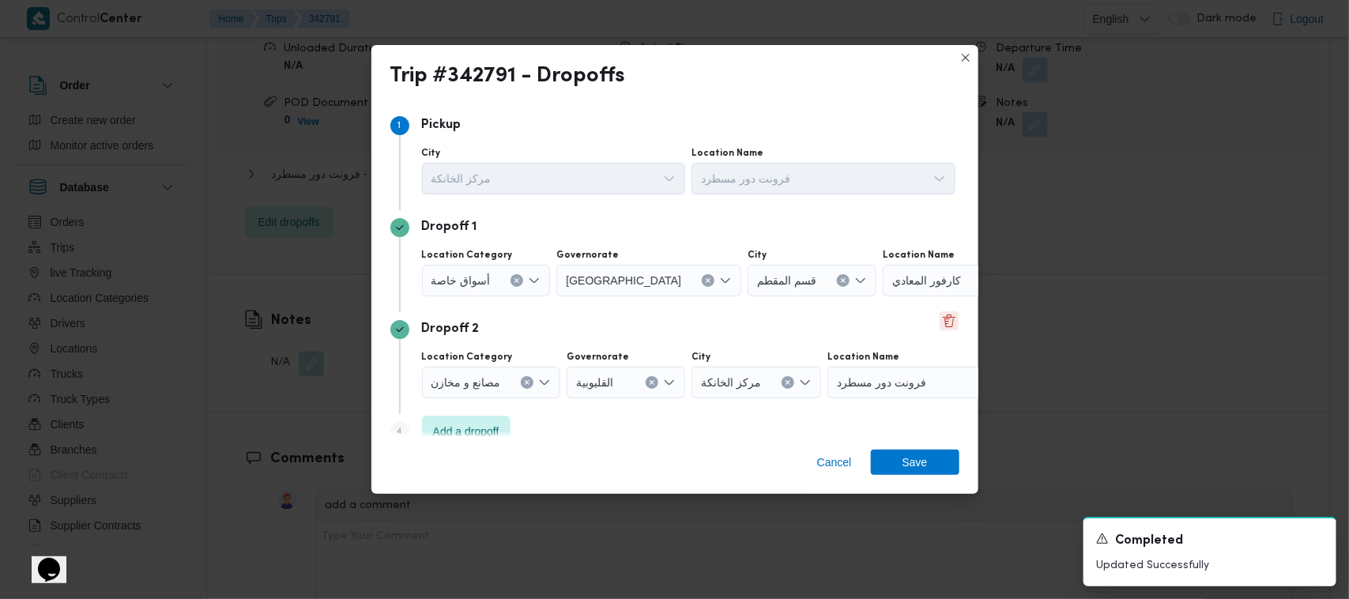
click at [944, 312] on button "Delete" at bounding box center [948, 320] width 19 height 19
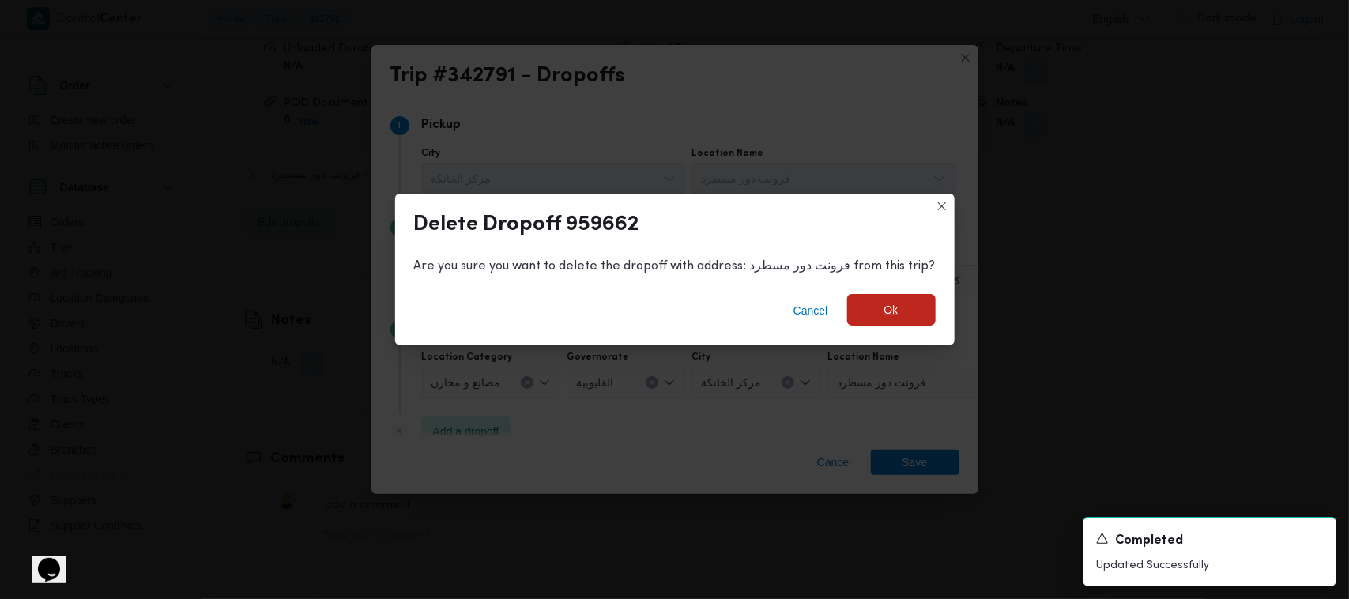
click at [901, 314] on span "Ok" at bounding box center [891, 310] width 88 height 32
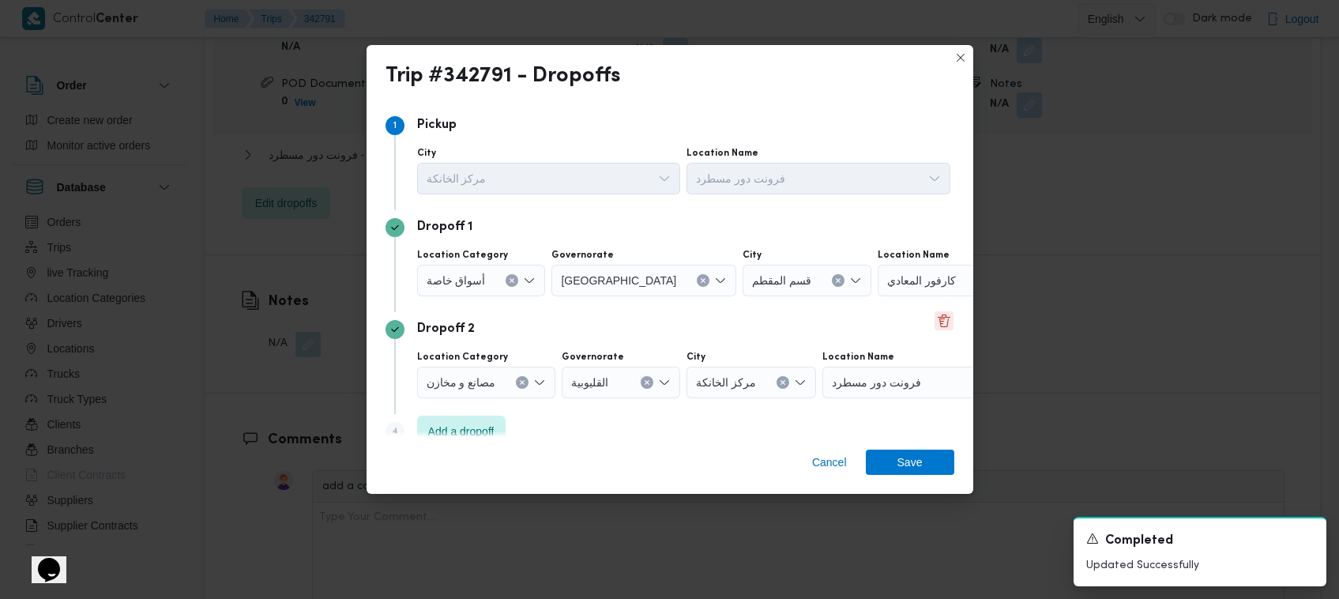
click at [935, 318] on button "Delete" at bounding box center [944, 320] width 19 height 19
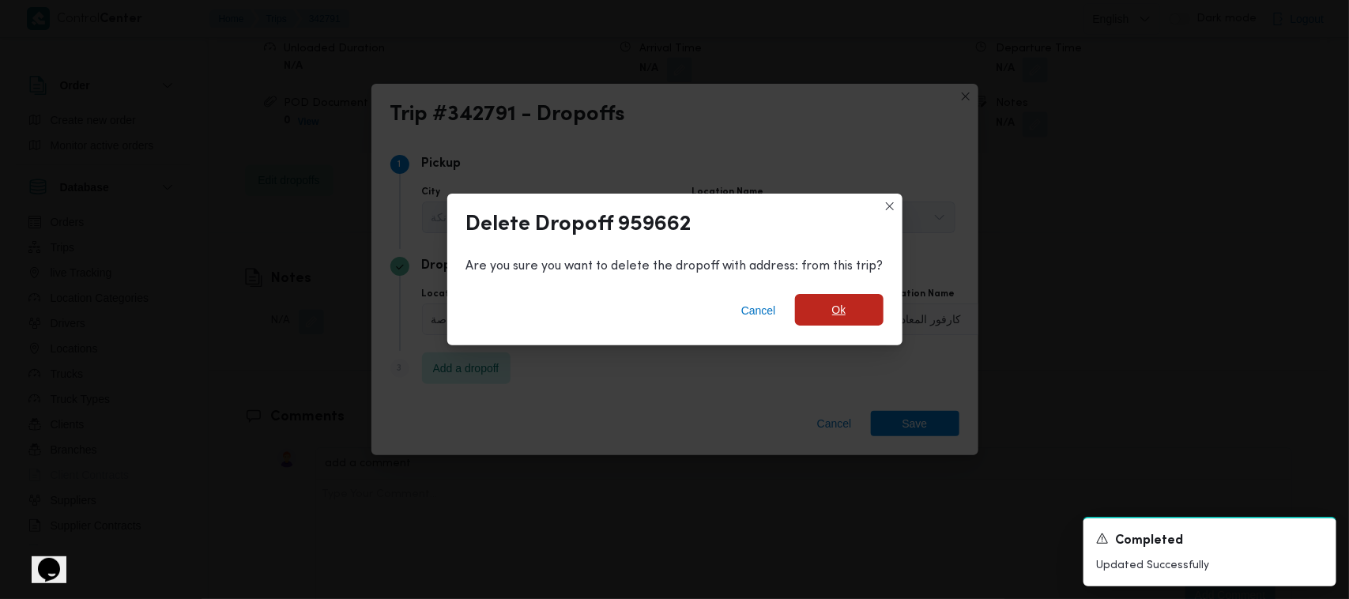
click at [878, 310] on span "Ok" at bounding box center [839, 310] width 88 height 32
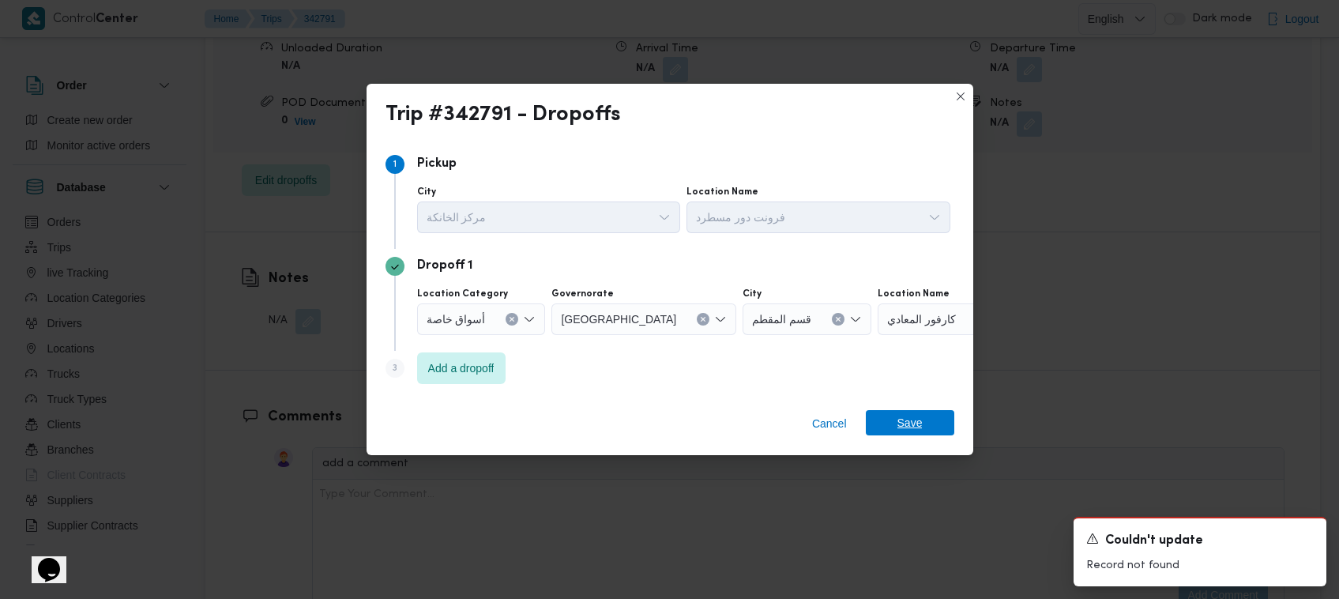
click at [915, 421] on span "Save" at bounding box center [909, 422] width 25 height 25
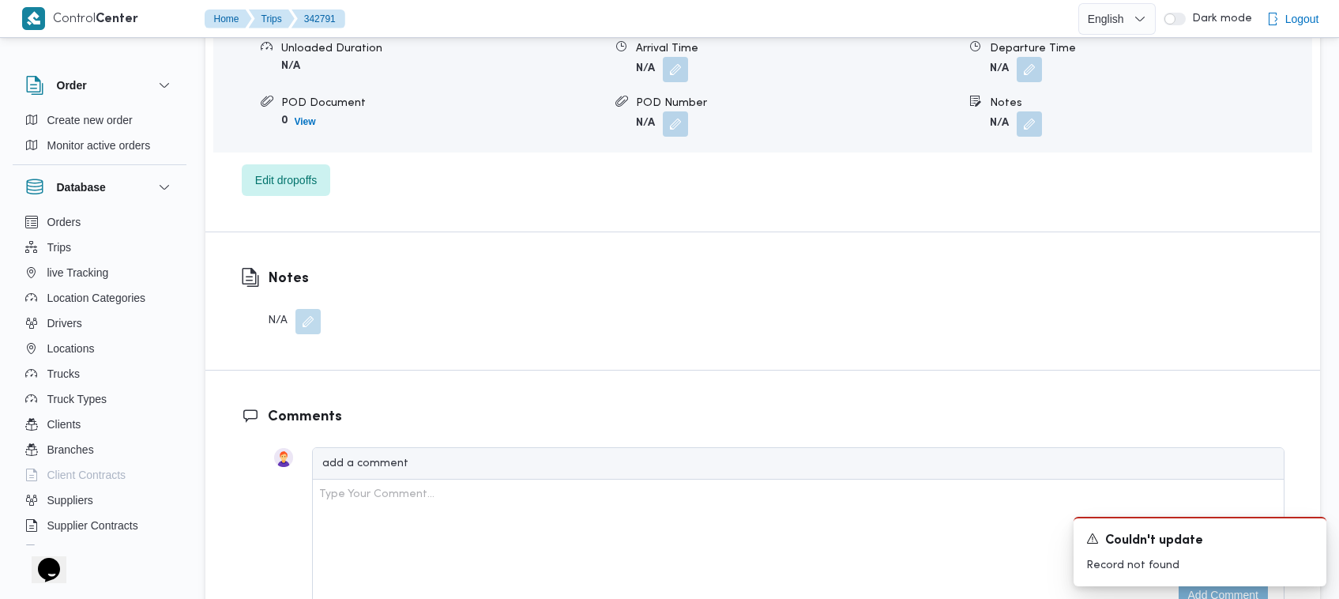
click at [950, 326] on div "Notes N/A" at bounding box center [762, 300] width 1115 height 137
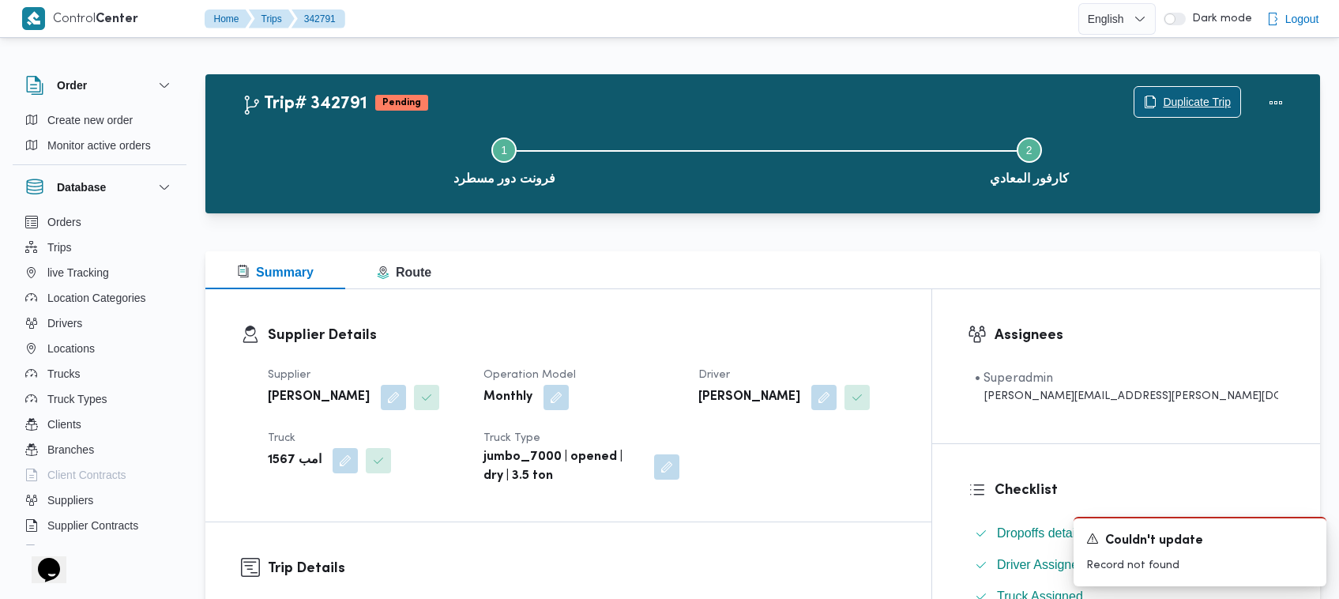
click at [1227, 103] on span "Duplicate Trip" at bounding box center [1197, 101] width 68 height 19
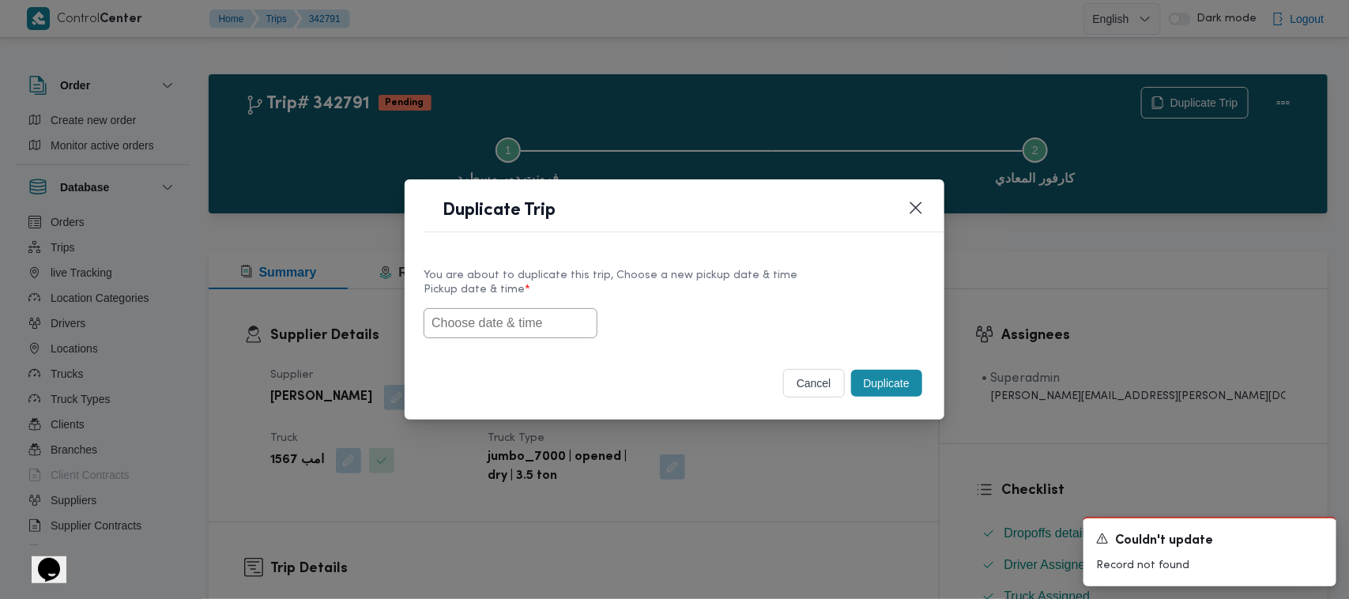
click at [470, 342] on div "You are about to duplicate this trip, Choose a new pickup date & time Pickup da…" at bounding box center [674, 301] width 540 height 101
drag, startPoint x: 464, startPoint y: 316, endPoint x: 476, endPoint y: 314, distance: 12.0
click at [464, 316] on input "text" at bounding box center [510, 323] width 174 height 30
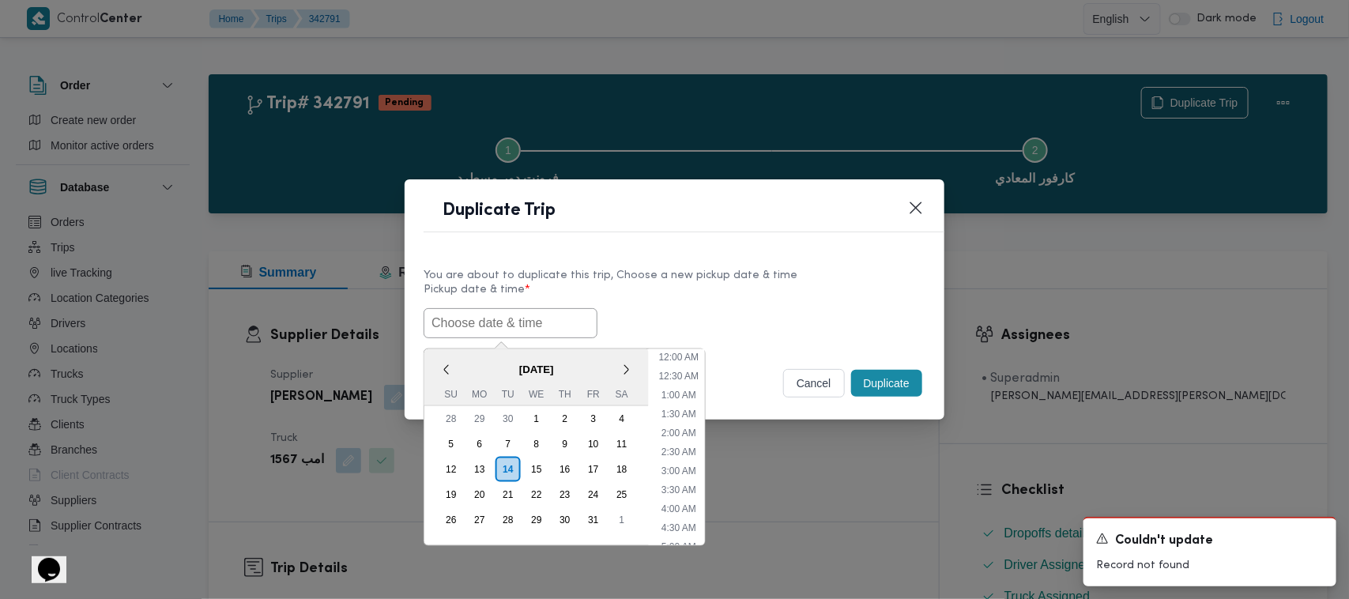
paste input "18/10/2025 7:00AM"
type input "18/10/2025 7:00AM"
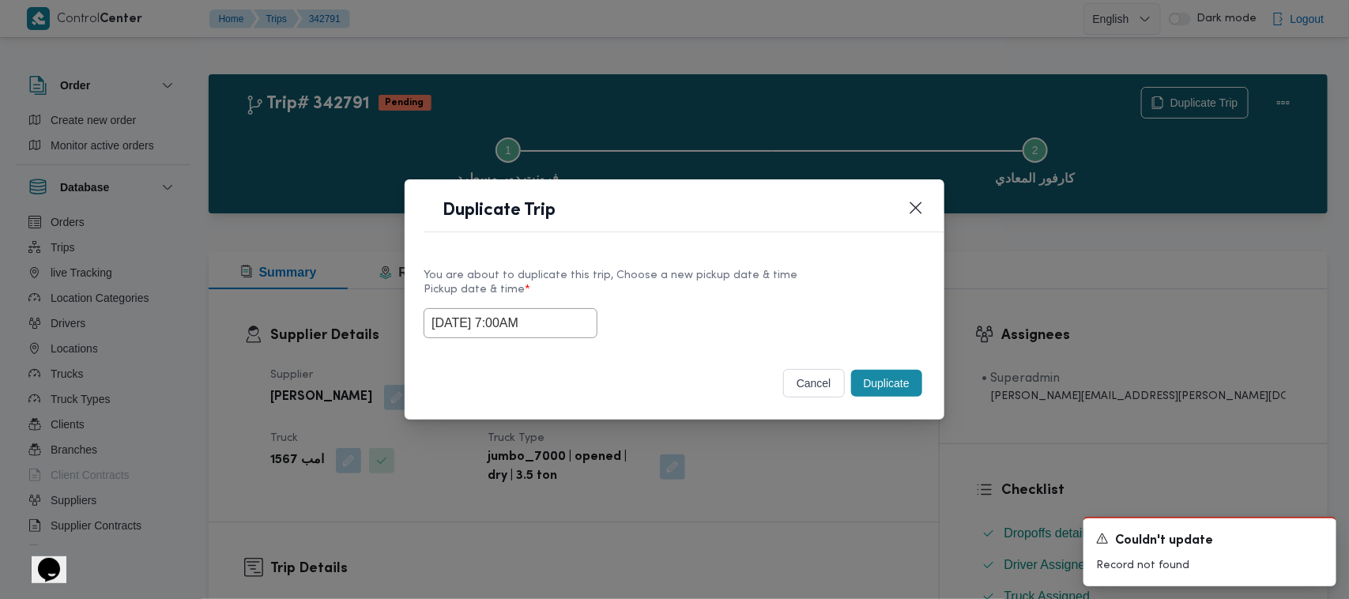
click at [836, 286] on label "Pickup date & time *" at bounding box center [674, 296] width 502 height 24
click at [1348, 386] on div "Duplicate Trip You are about to duplicate this trip, Choose a new pickup date &…" at bounding box center [674, 299] width 1349 height 599
click at [894, 377] on button "Duplicate" at bounding box center [886, 383] width 71 height 27
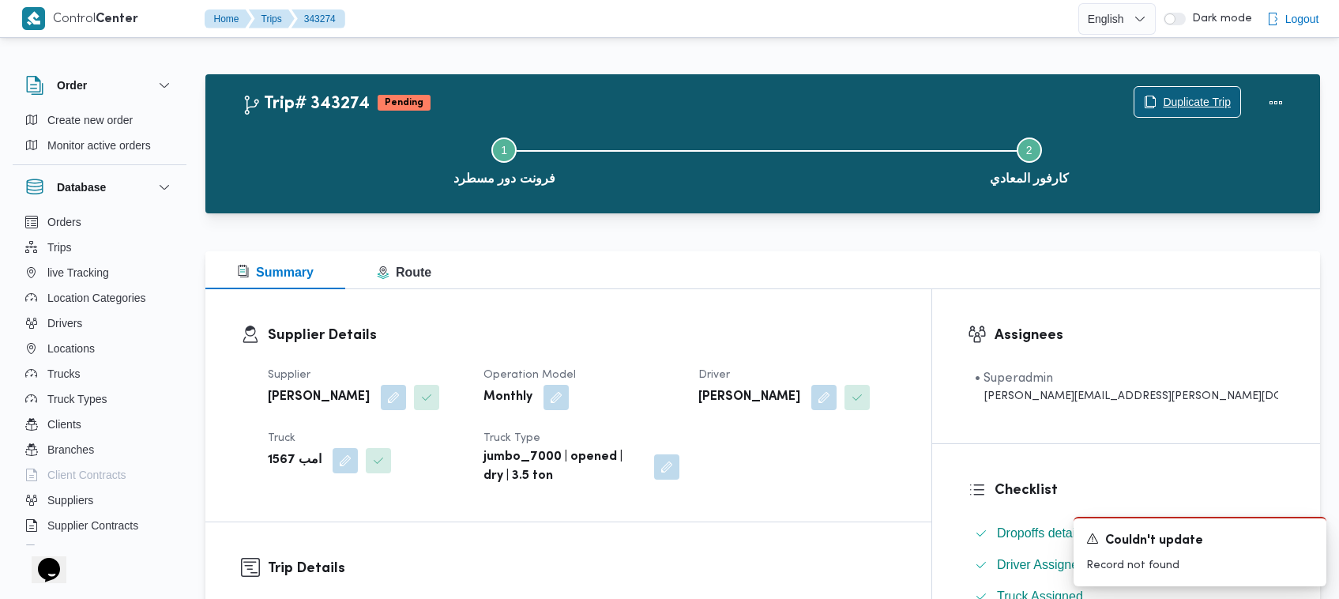
click at [1175, 86] on button "Duplicate Trip" at bounding box center [1187, 102] width 107 height 32
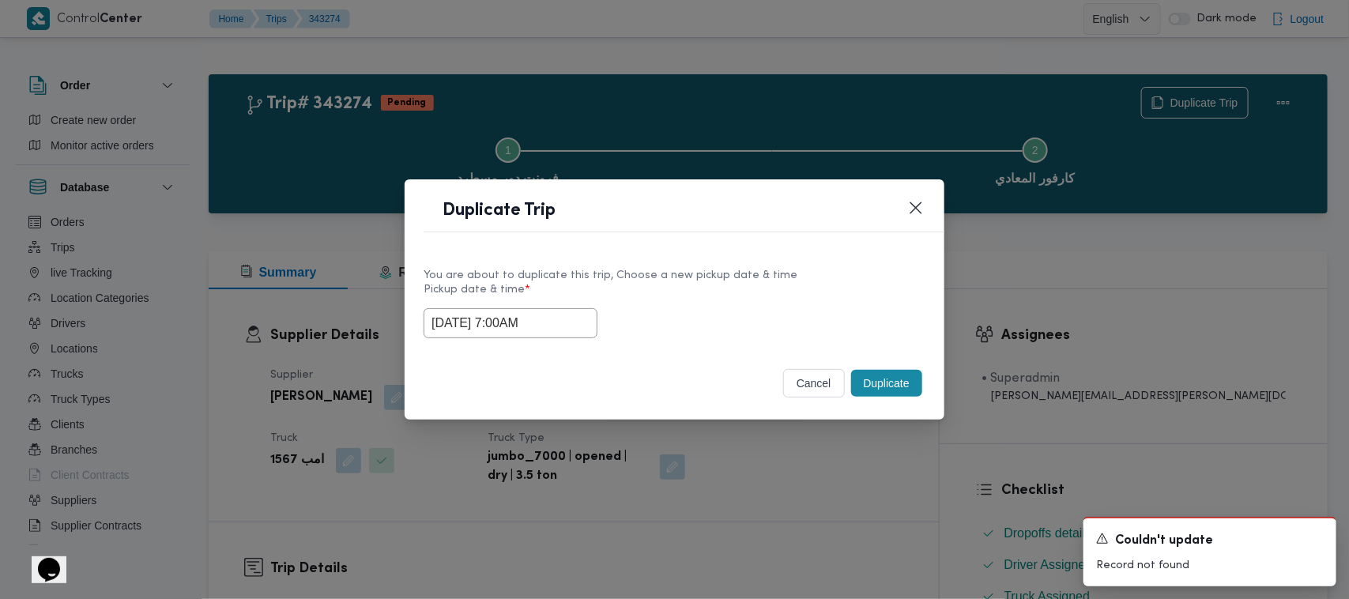
click at [559, 318] on input "18/10/2025 7:00AM" at bounding box center [510, 323] width 174 height 30
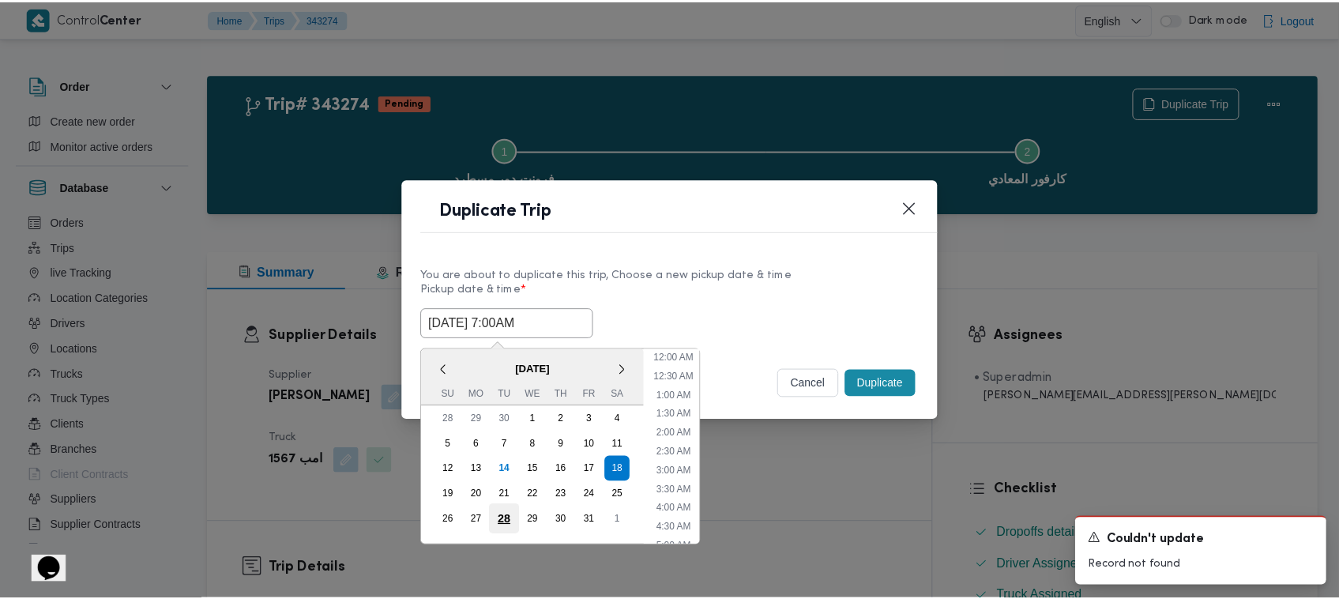
scroll to position [176, 0]
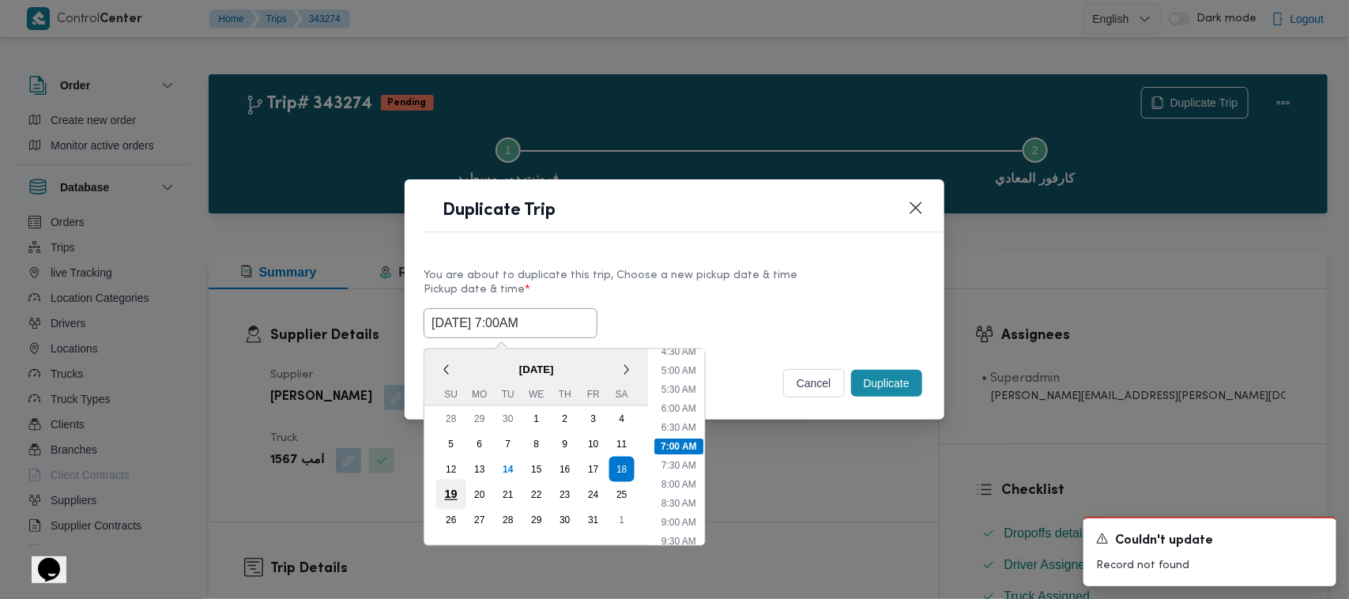
click at [450, 483] on div "19" at bounding box center [451, 495] width 30 height 30
type input "19/10/2025 7:00AM"
drag, startPoint x: 859, startPoint y: 292, endPoint x: 905, endPoint y: 395, distance: 112.5
click at [866, 302] on label "Pickup date & time *" at bounding box center [674, 296] width 502 height 24
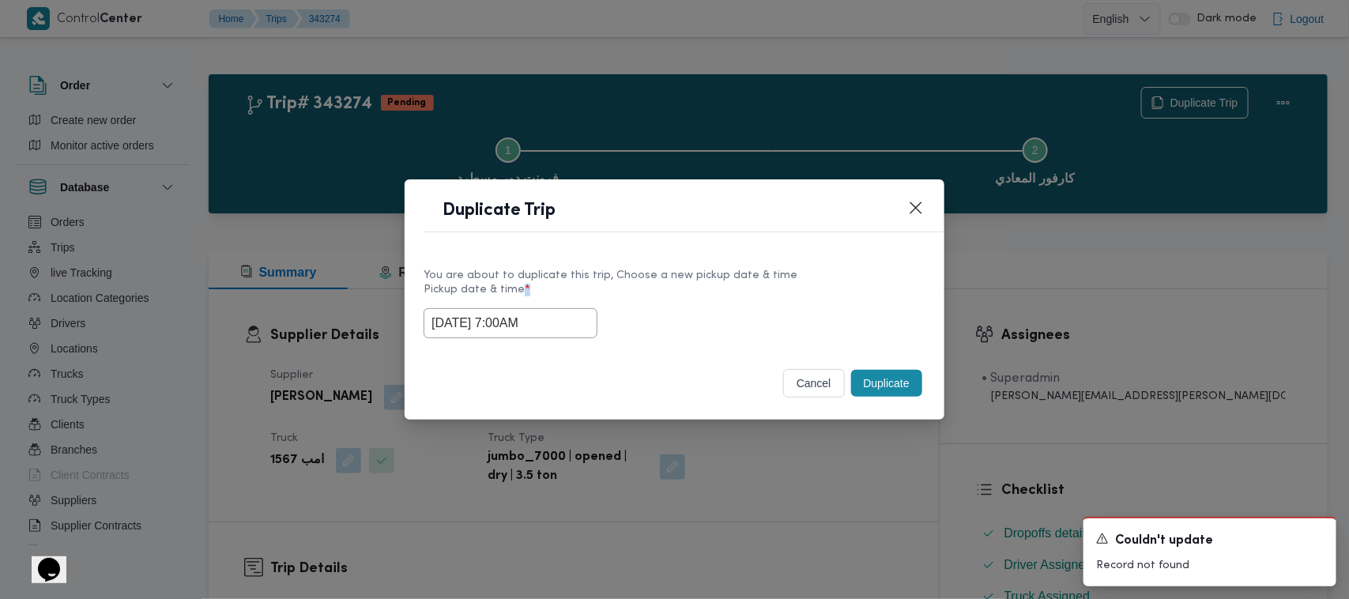
click at [905, 395] on button "Duplicate" at bounding box center [886, 383] width 71 height 27
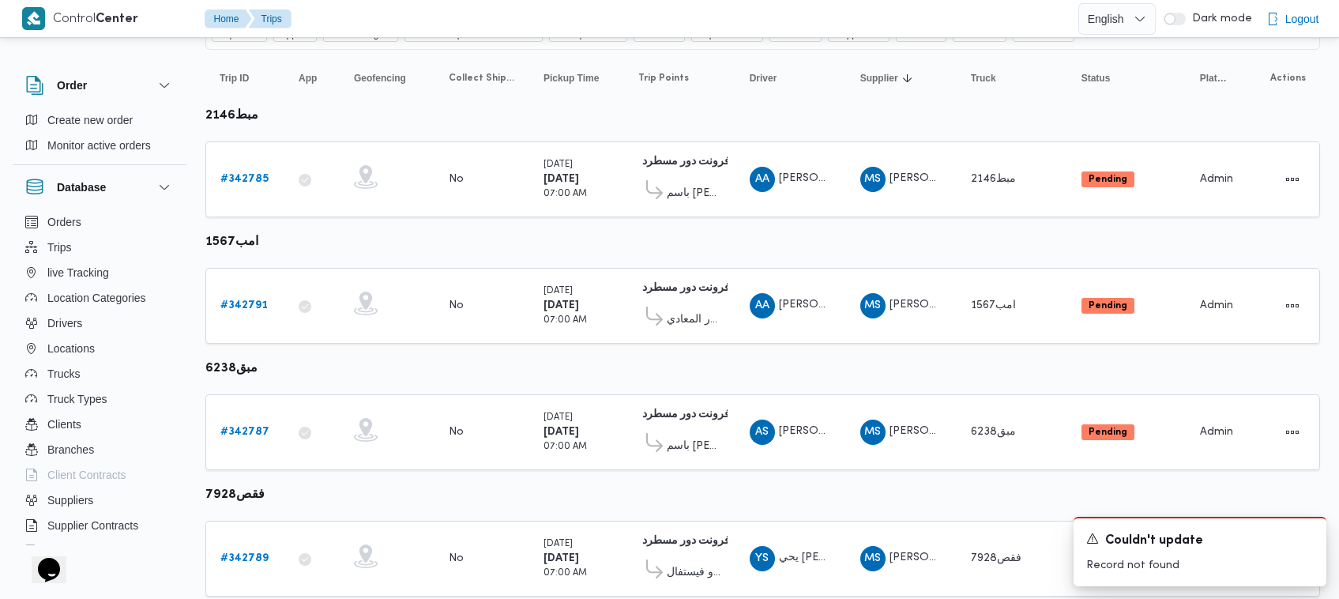
scroll to position [179, 0]
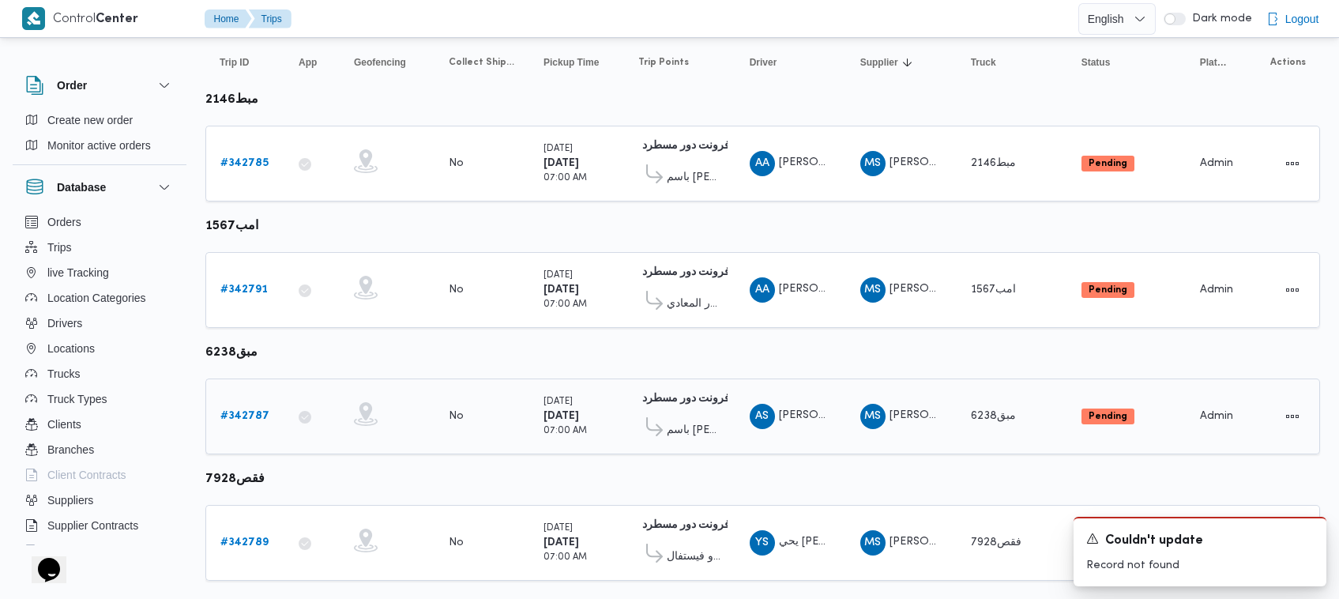
click at [247, 415] on b "# 342787" at bounding box center [244, 416] width 49 height 10
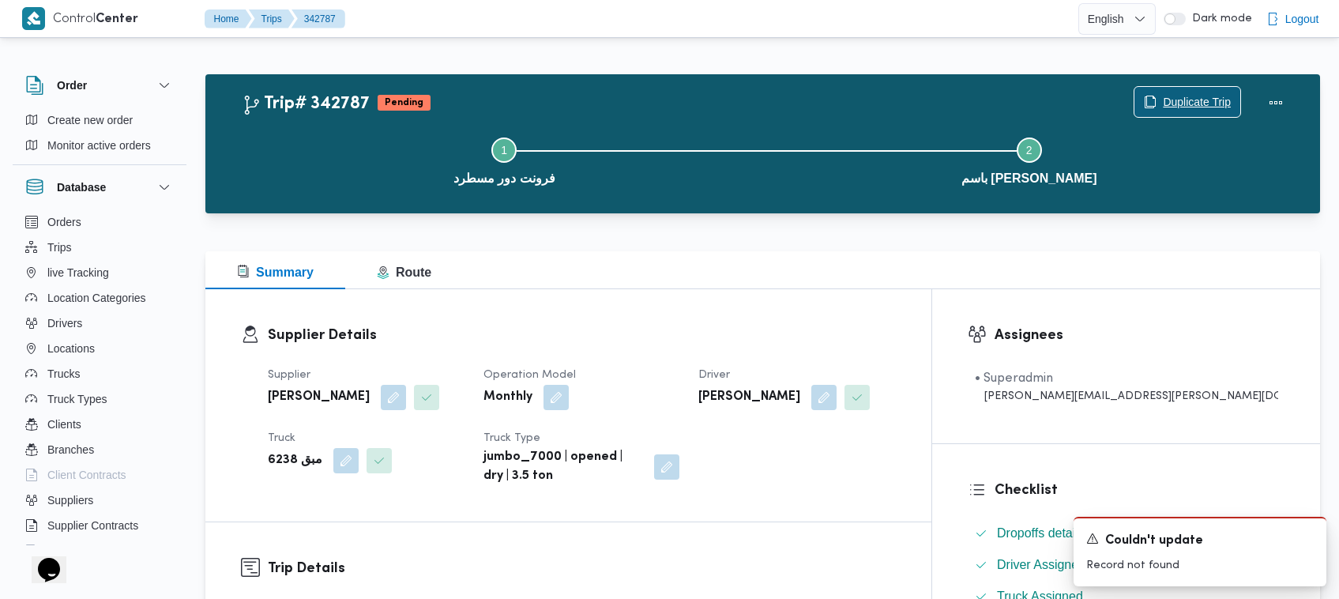
click at [1189, 103] on span "Duplicate Trip" at bounding box center [1197, 101] width 68 height 19
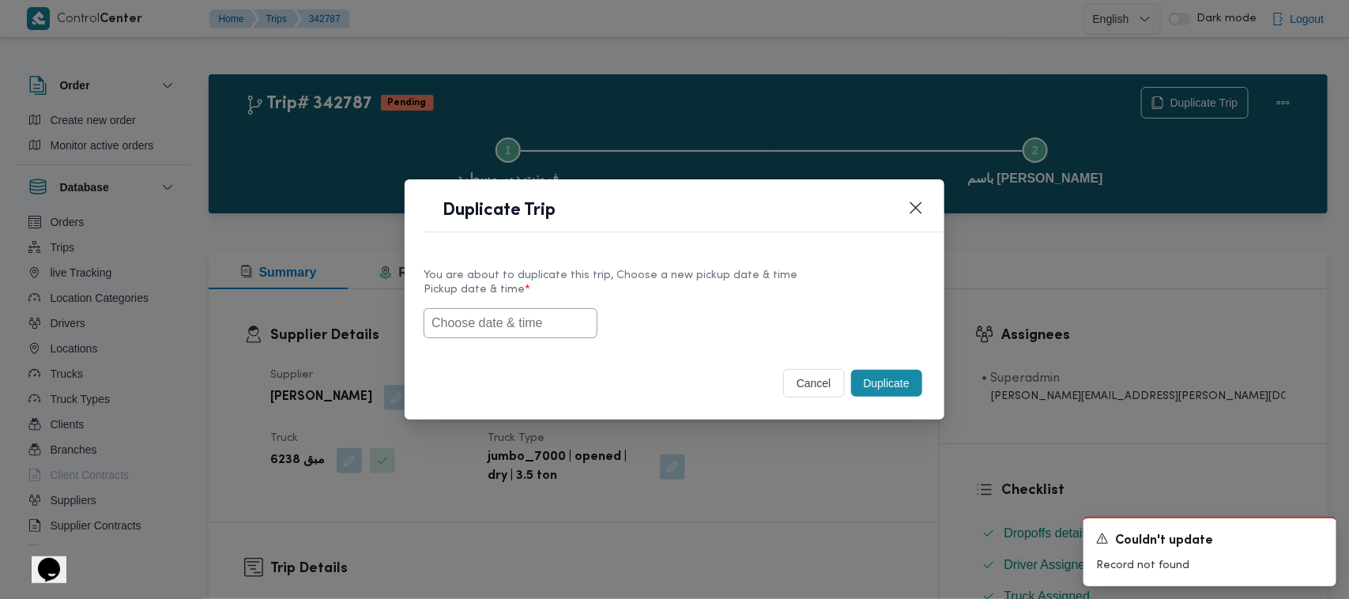
click at [498, 334] on input "text" at bounding box center [510, 323] width 174 height 30
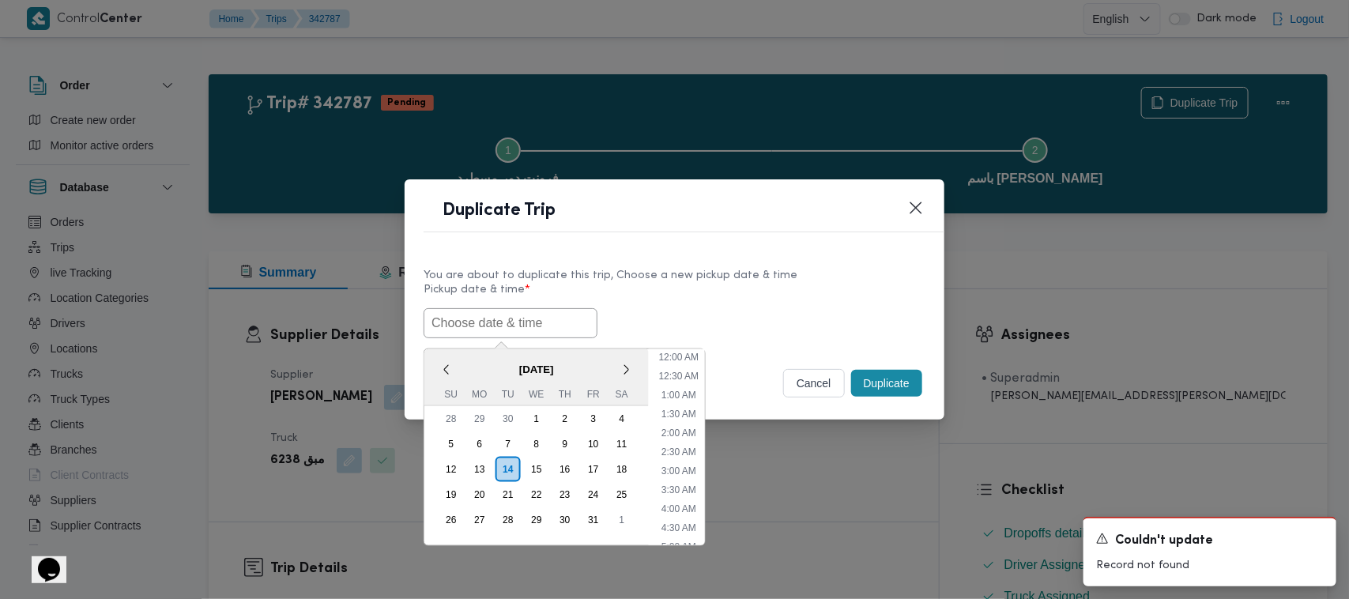
paste input "18/10/2025 7:00AM"
type input "18/10/2025 7:00AM"
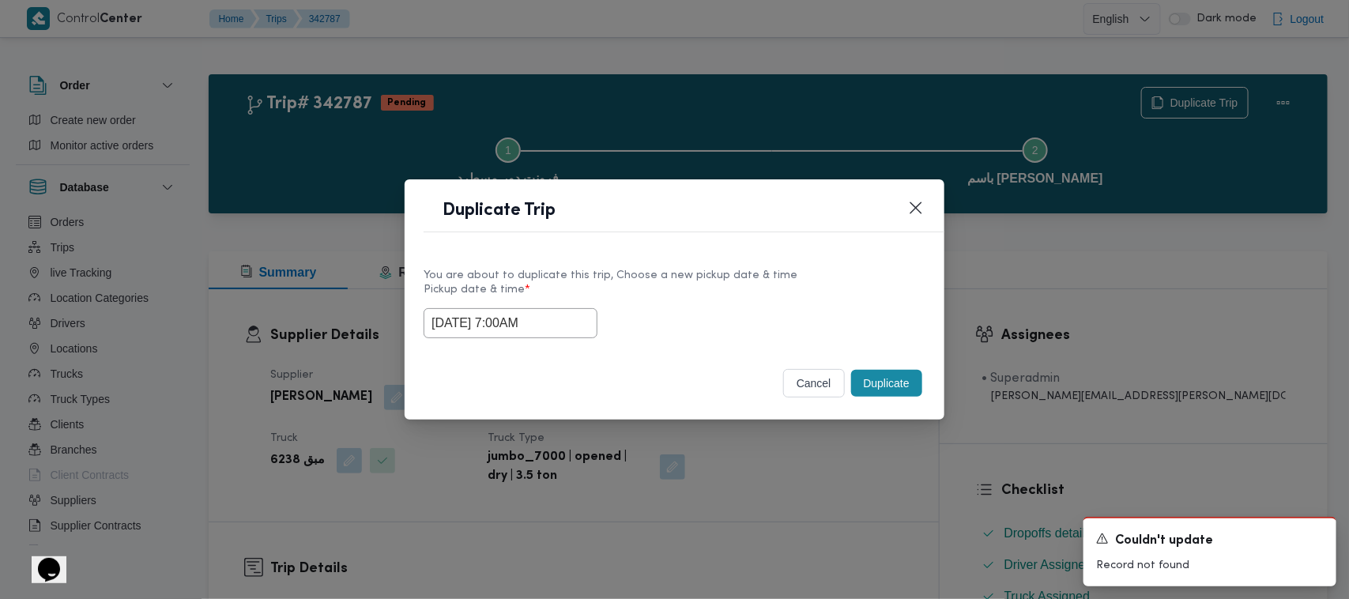
click at [747, 284] on label "Pickup date & time *" at bounding box center [674, 296] width 502 height 24
click at [907, 388] on button "Duplicate" at bounding box center [886, 383] width 71 height 27
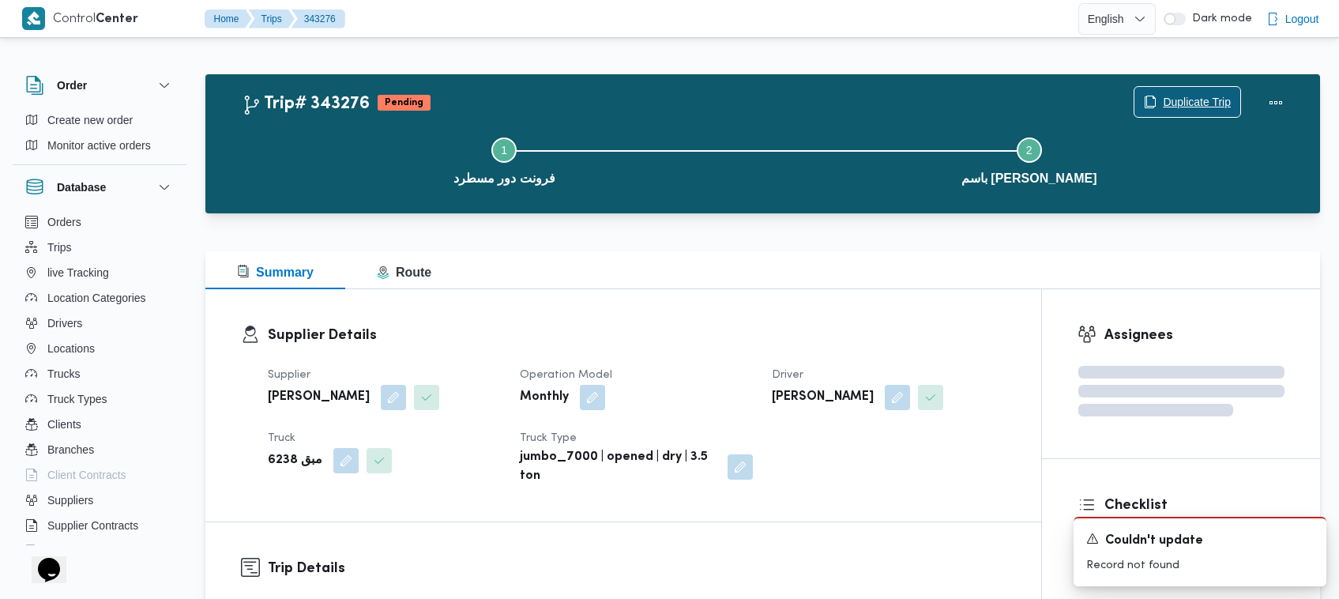
click at [1185, 99] on span "Duplicate Trip" at bounding box center [1197, 101] width 68 height 19
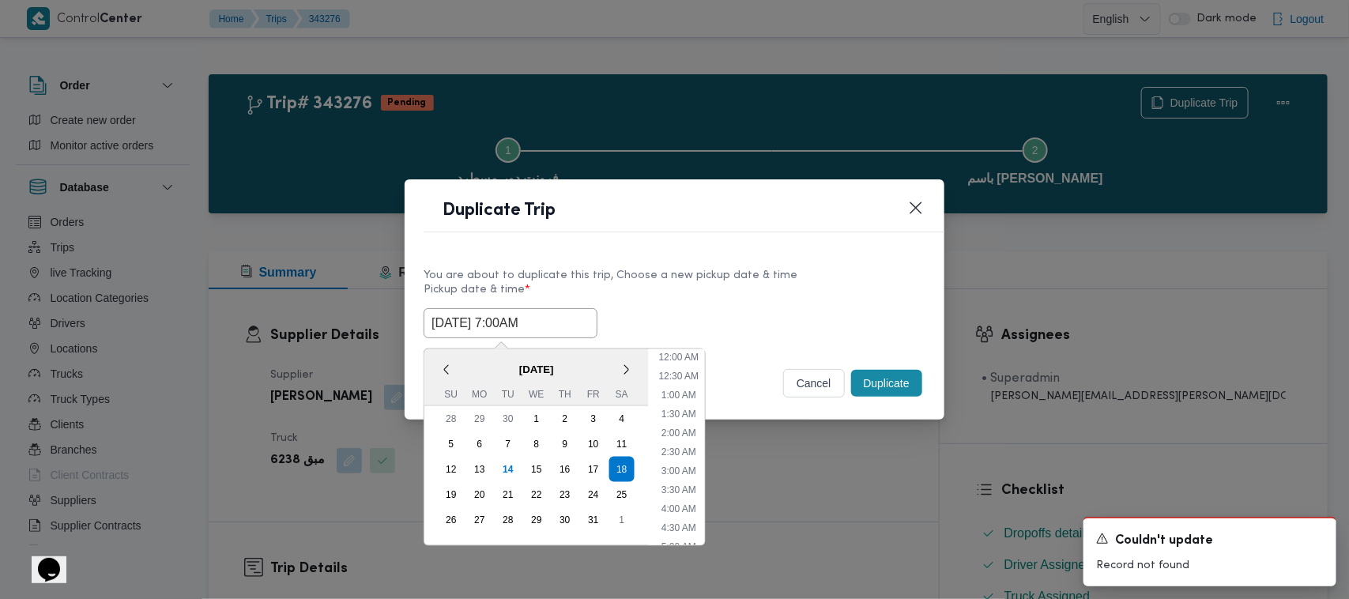
click at [578, 322] on input "18/10/2025 7:00AM" at bounding box center [510, 323] width 174 height 30
click at [432, 486] on div "< October 2025 > Su Mo Tu We Th Fr Sa 28 29 30 1 2 3 4 5 6 7 8 9 10 11 12 13 14…" at bounding box center [536, 447] width 224 height 196
click at [455, 487] on div "19" at bounding box center [451, 495] width 30 height 30
type input "19/10/2025 7:00AM"
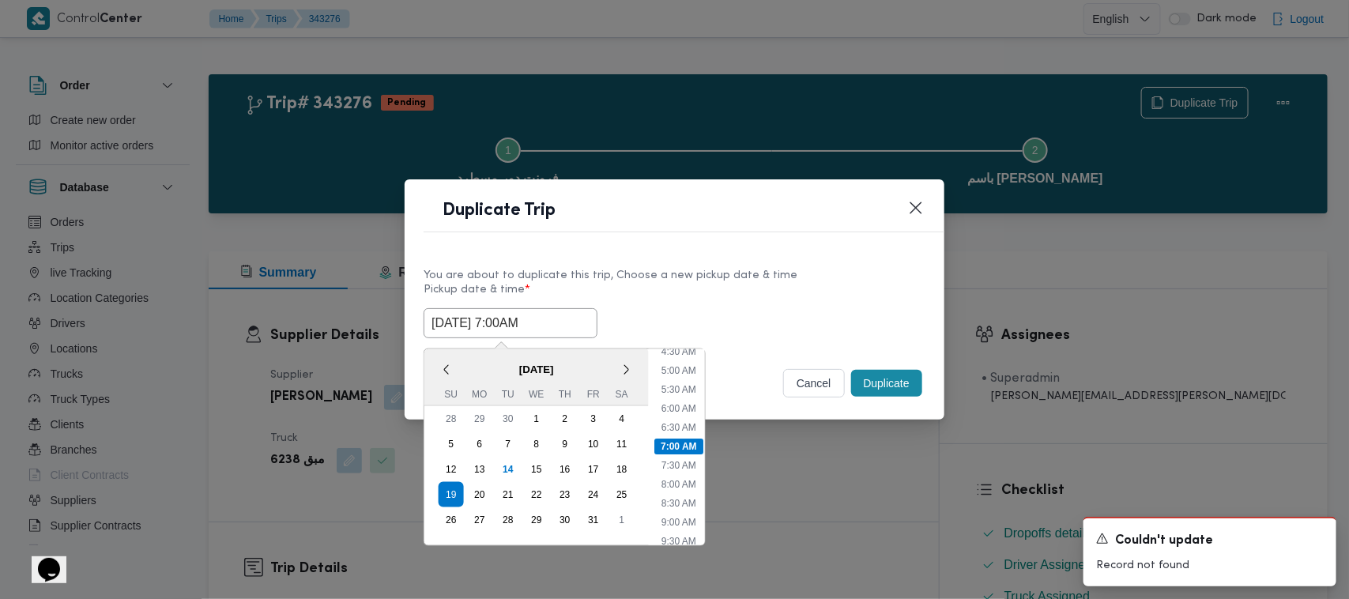
drag, startPoint x: 680, startPoint y: 301, endPoint x: 824, endPoint y: 326, distance: 146.0
click at [681, 301] on label "Pickup date & time *" at bounding box center [674, 296] width 502 height 24
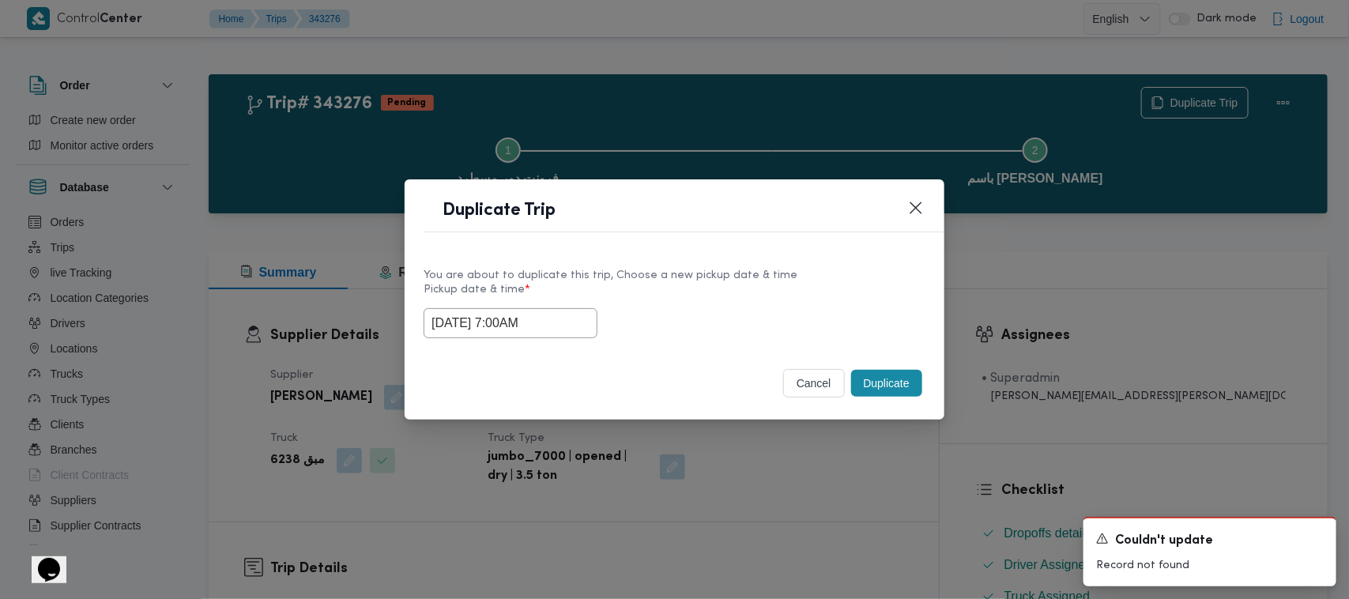
click at [905, 387] on button "Duplicate" at bounding box center [886, 383] width 71 height 27
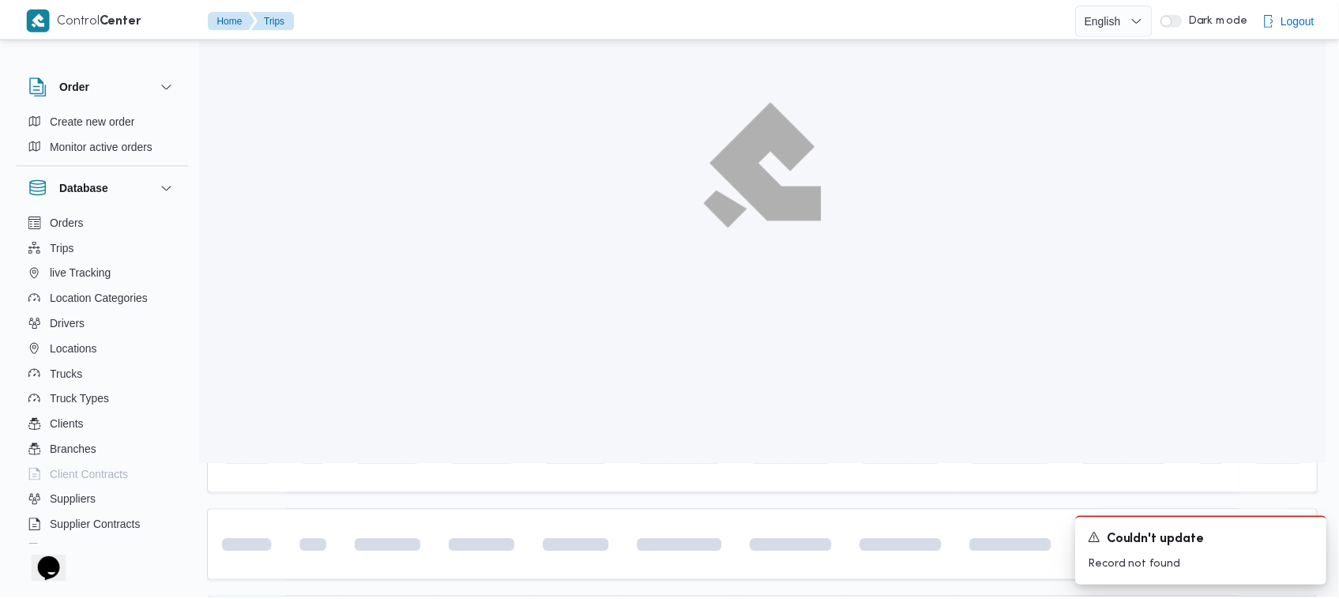
scroll to position [199, 0]
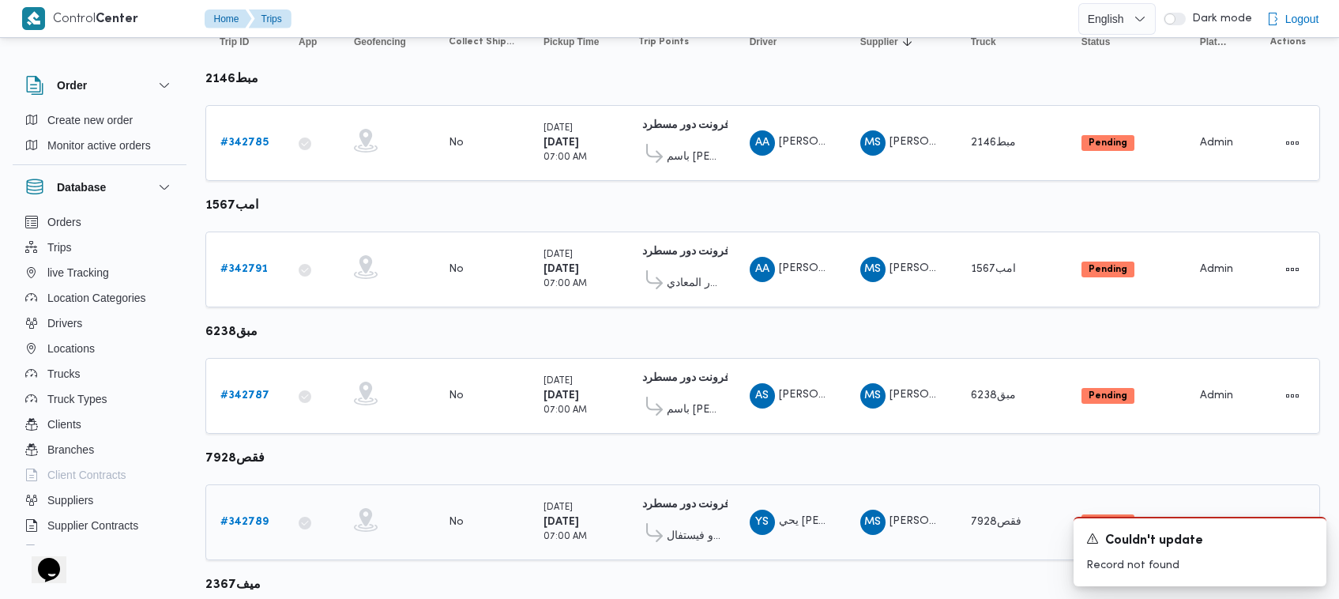
click at [239, 517] on b "# 342789" at bounding box center [244, 522] width 48 height 10
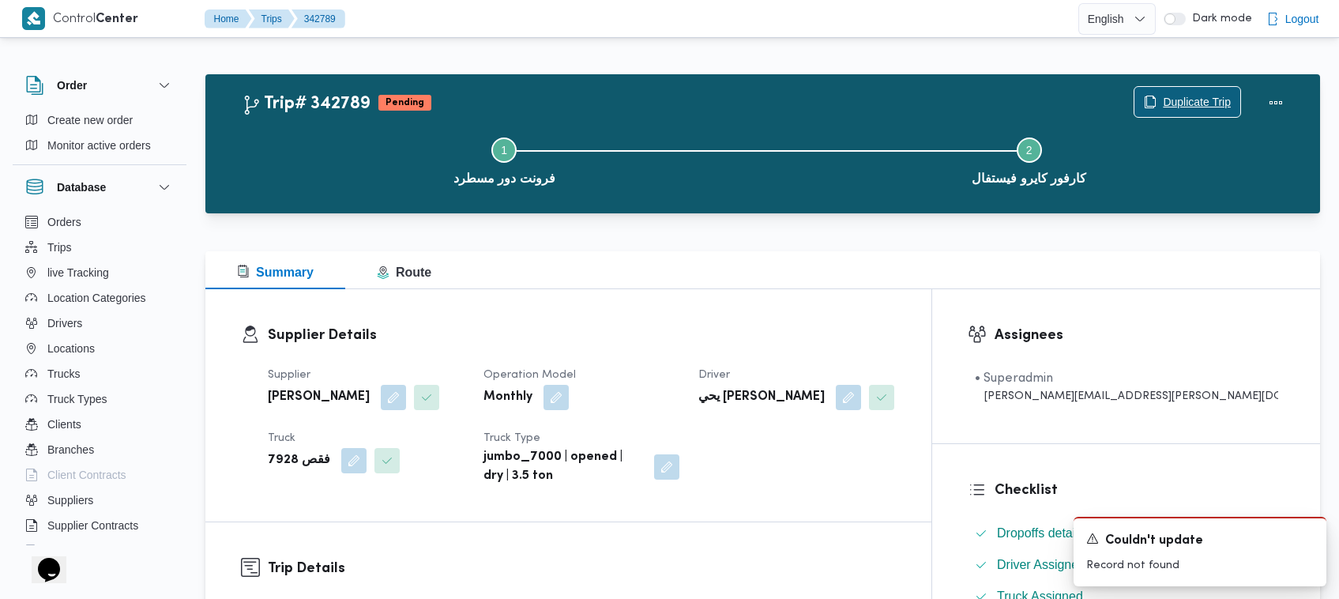
click at [1202, 97] on span "Duplicate Trip" at bounding box center [1197, 101] width 68 height 19
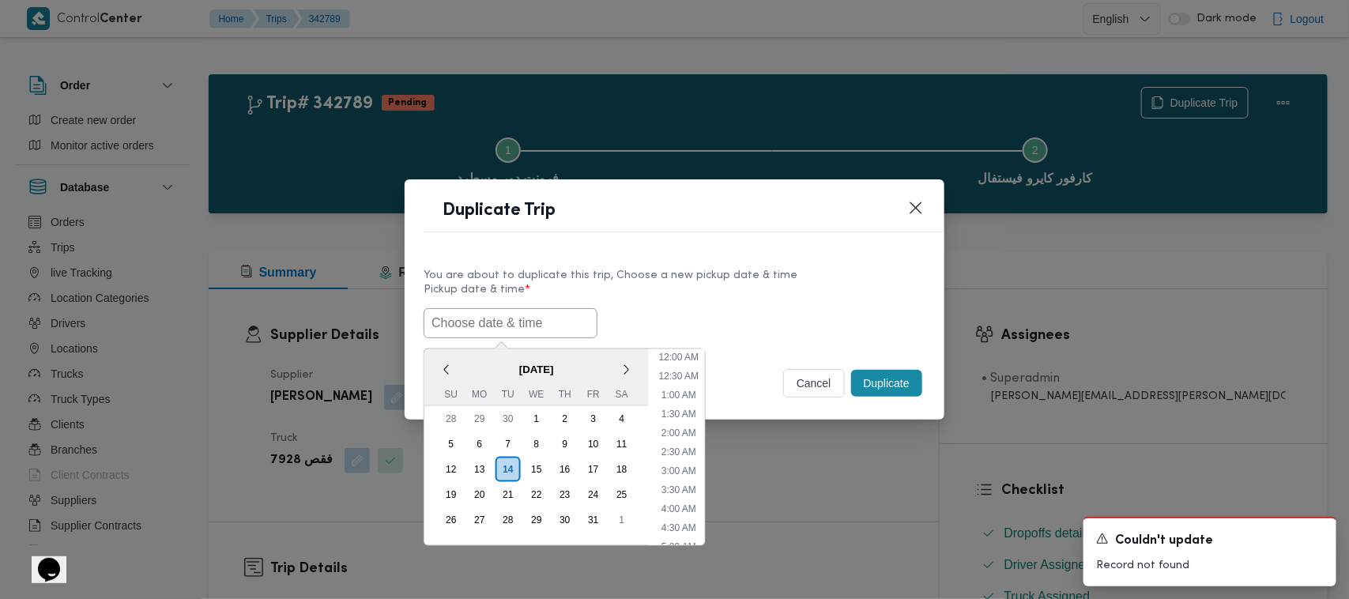
drag, startPoint x: 513, startPoint y: 318, endPoint x: 521, endPoint y: 308, distance: 12.3
click at [513, 318] on input "text" at bounding box center [510, 323] width 174 height 30
paste input "18/10/2025 7:00AM"
type input "18/10/2025 7:00AM"
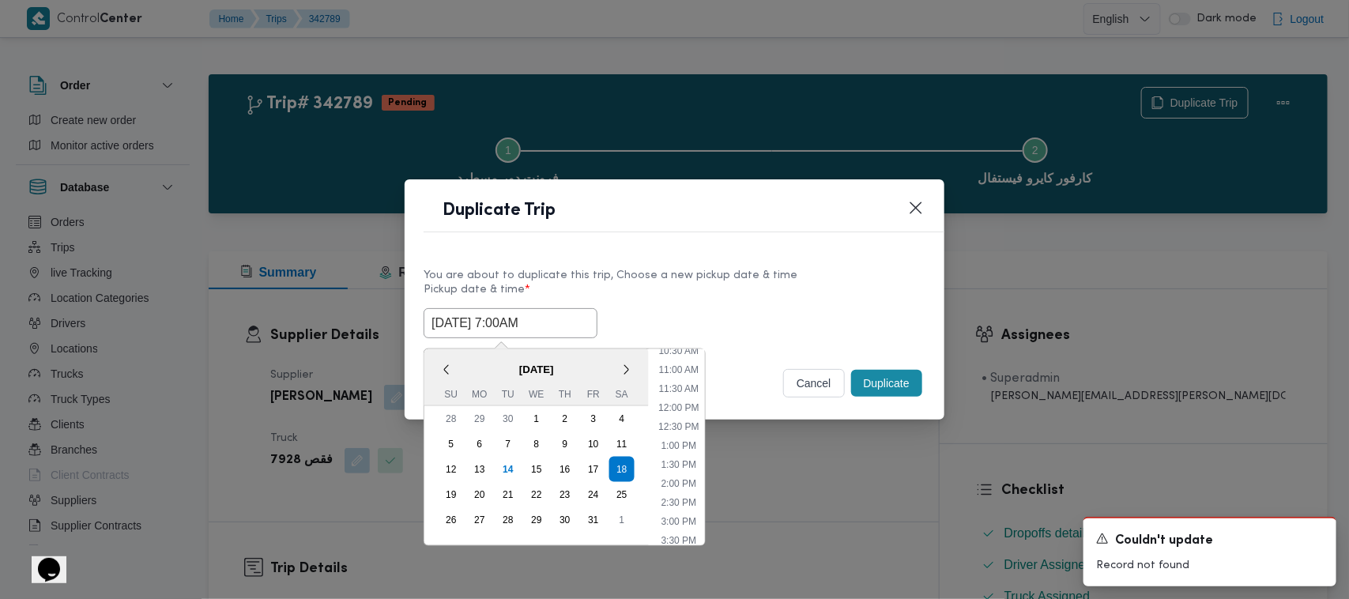
drag, startPoint x: 751, startPoint y: 295, endPoint x: 803, endPoint y: 318, distance: 56.6
click at [751, 295] on label "Pickup date & time *" at bounding box center [674, 296] width 502 height 24
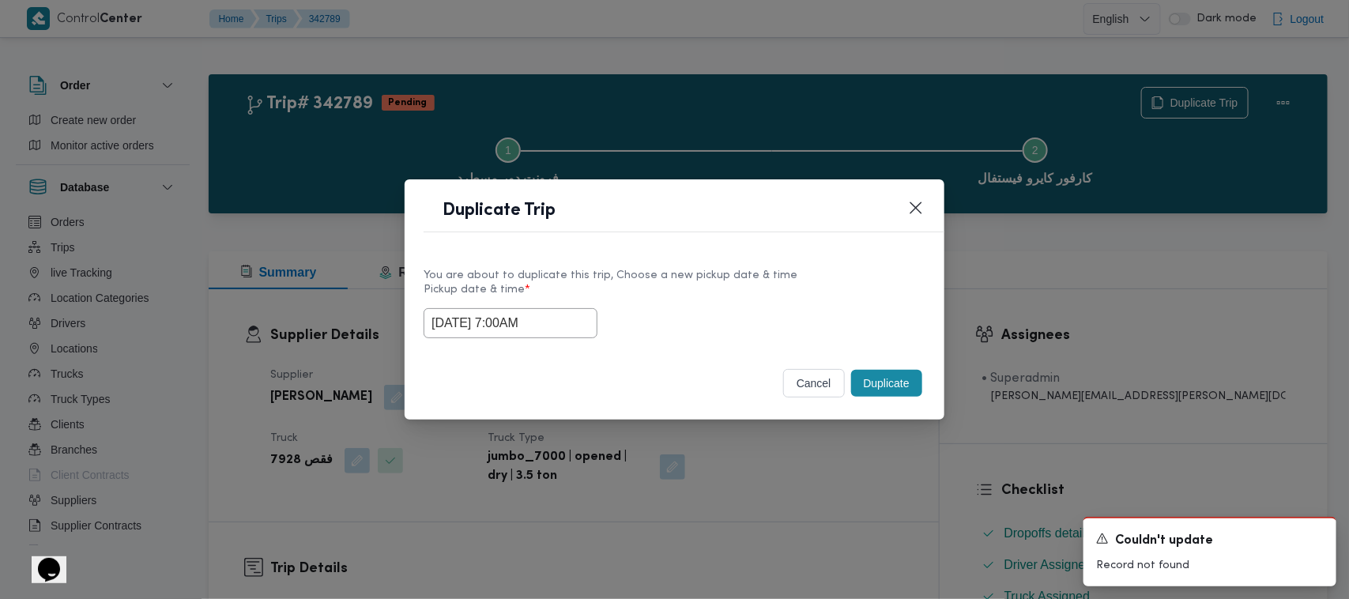
click at [879, 379] on button "Duplicate" at bounding box center [886, 383] width 71 height 27
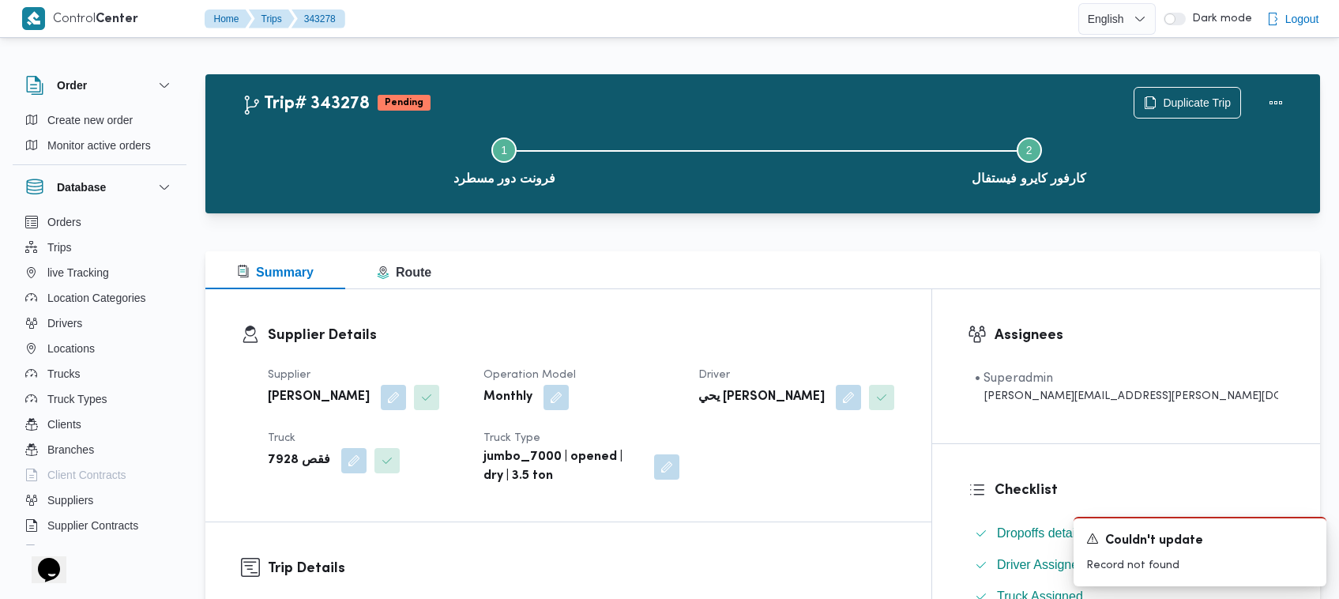
click at [1185, 85] on div "Duplicate Trip" at bounding box center [1212, 102] width 177 height 51
click at [1178, 85] on div "Duplicate Trip" at bounding box center [1212, 102] width 177 height 51
click at [1177, 104] on span "Duplicate Trip" at bounding box center [1197, 101] width 68 height 19
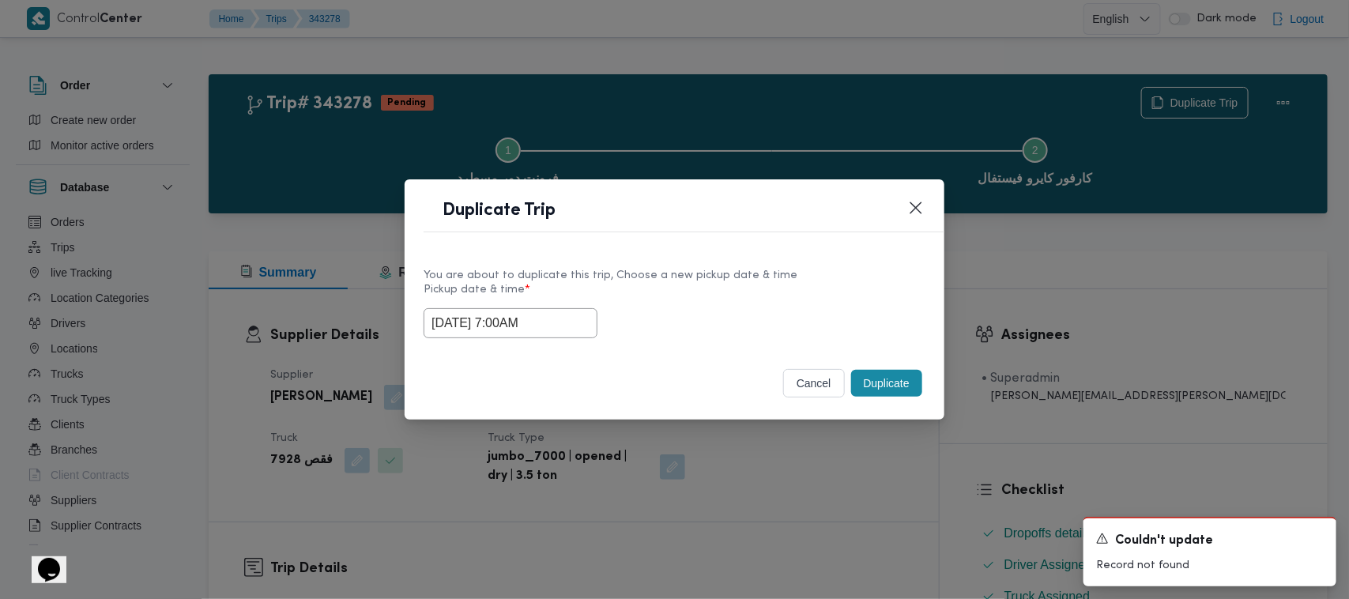
click at [569, 322] on input "18/10/2025 7:00AM" at bounding box center [510, 323] width 174 height 30
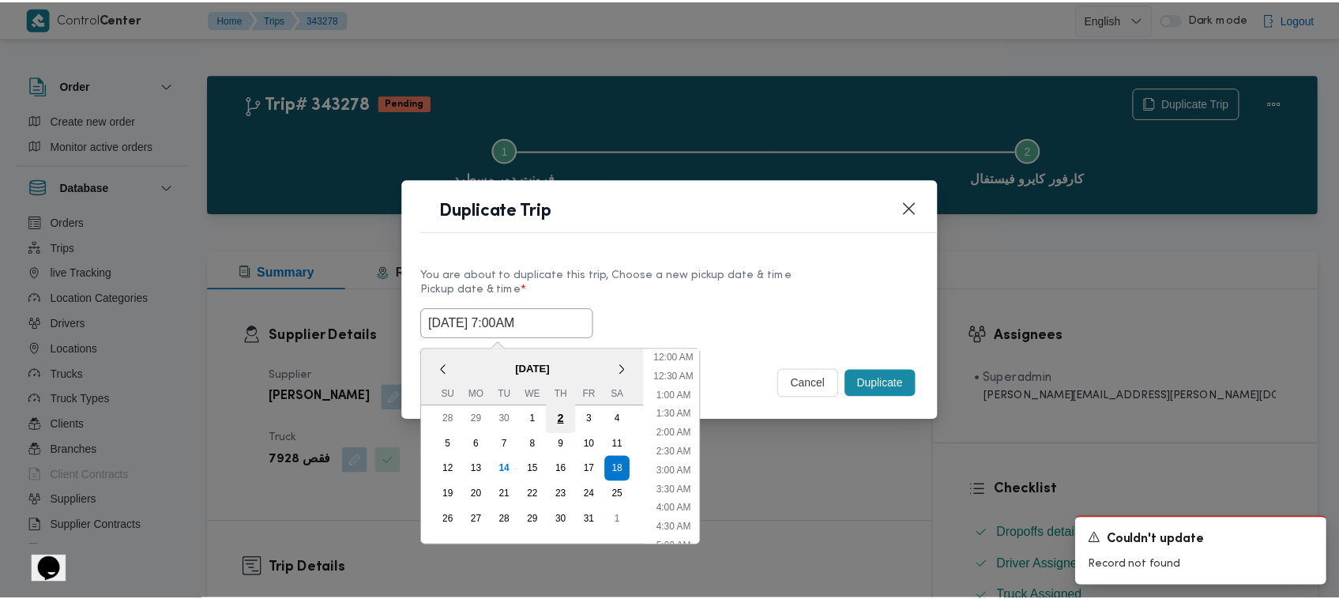
scroll to position [176, 0]
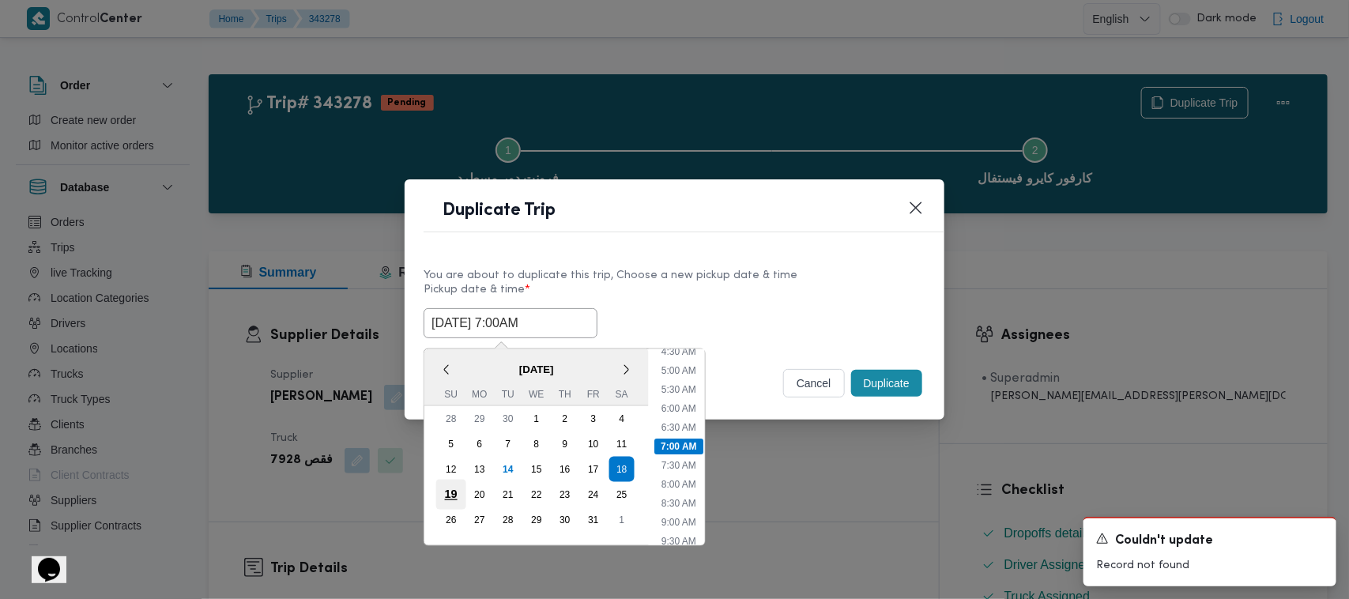
click at [453, 491] on div "19" at bounding box center [451, 495] width 30 height 30
type input "19/10/2025 7:00AM"
click at [743, 284] on label "Pickup date & time *" at bounding box center [674, 296] width 502 height 24
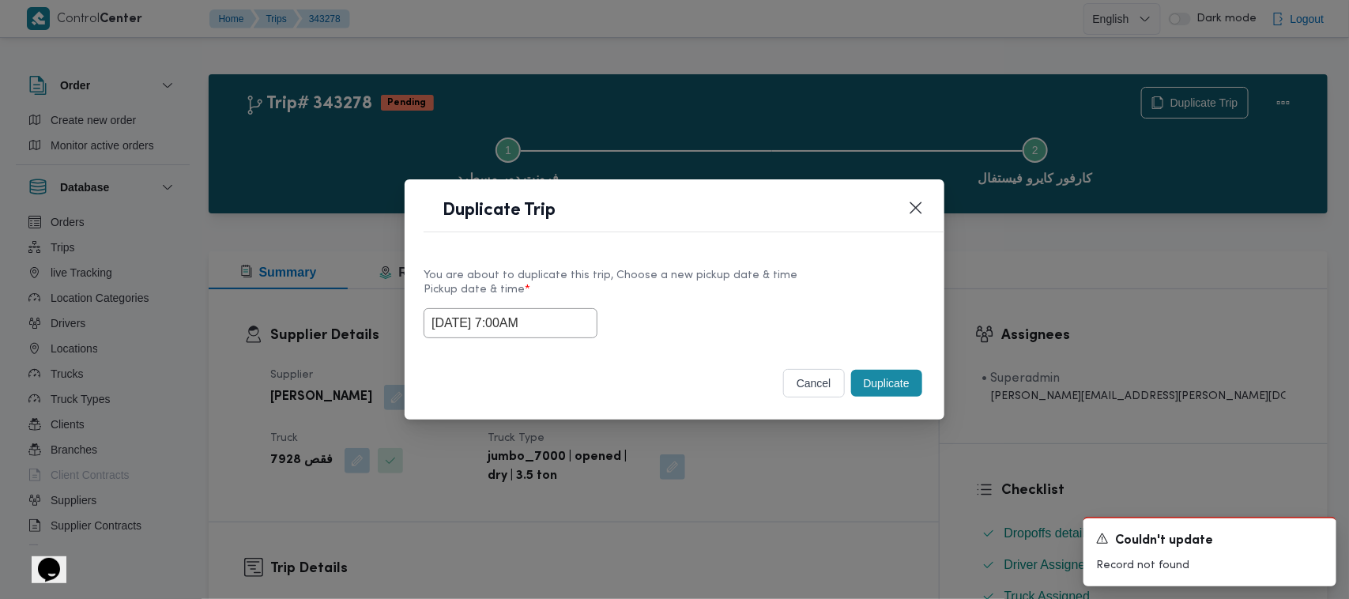
click at [898, 391] on button "Duplicate" at bounding box center [886, 383] width 71 height 27
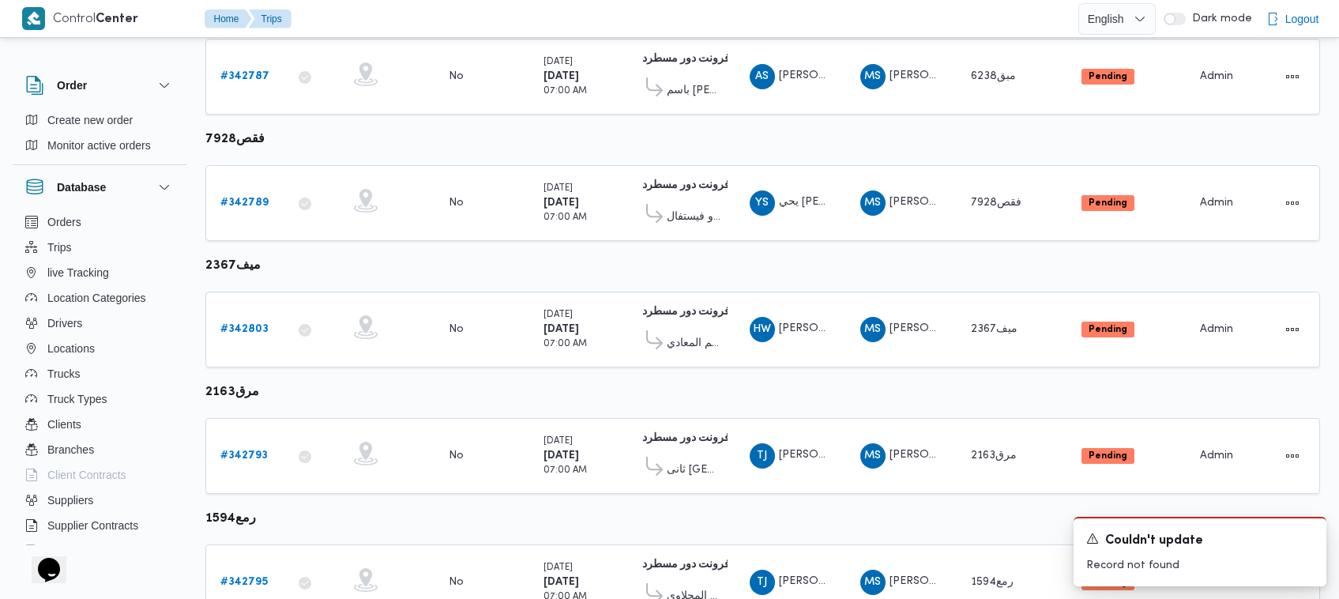
scroll to position [626, 0]
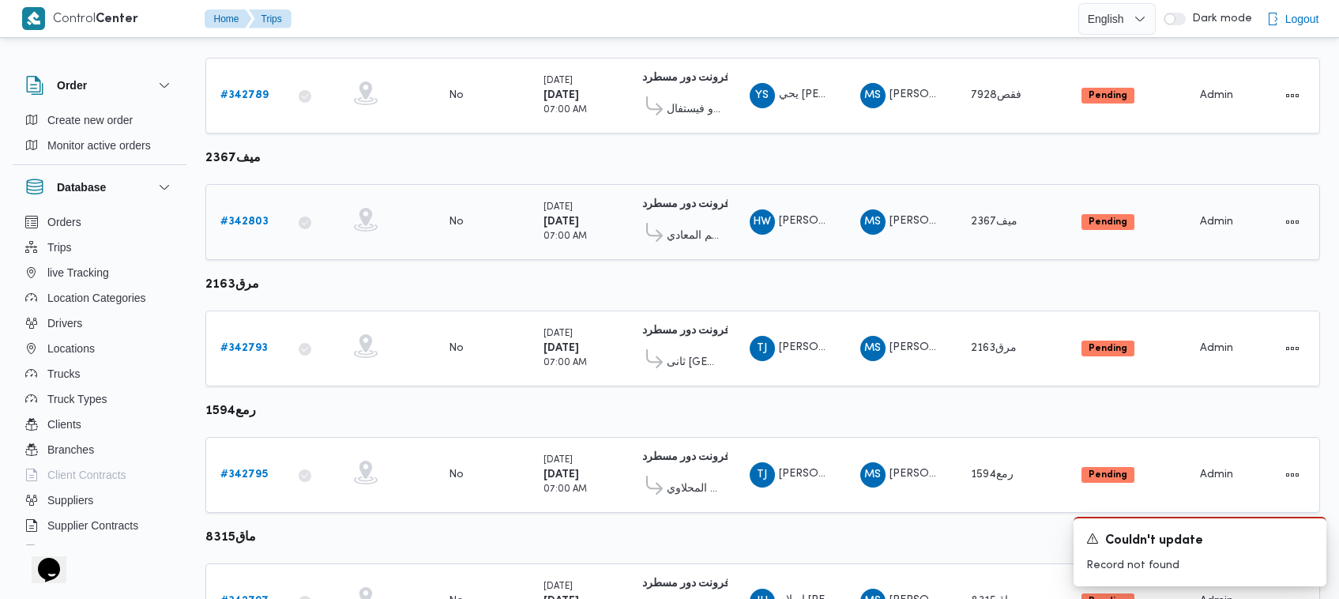
click at [227, 199] on td "Trip ID # 342803" at bounding box center [244, 222] width 79 height 76
click at [237, 216] on b "# 342803" at bounding box center [244, 221] width 48 height 10
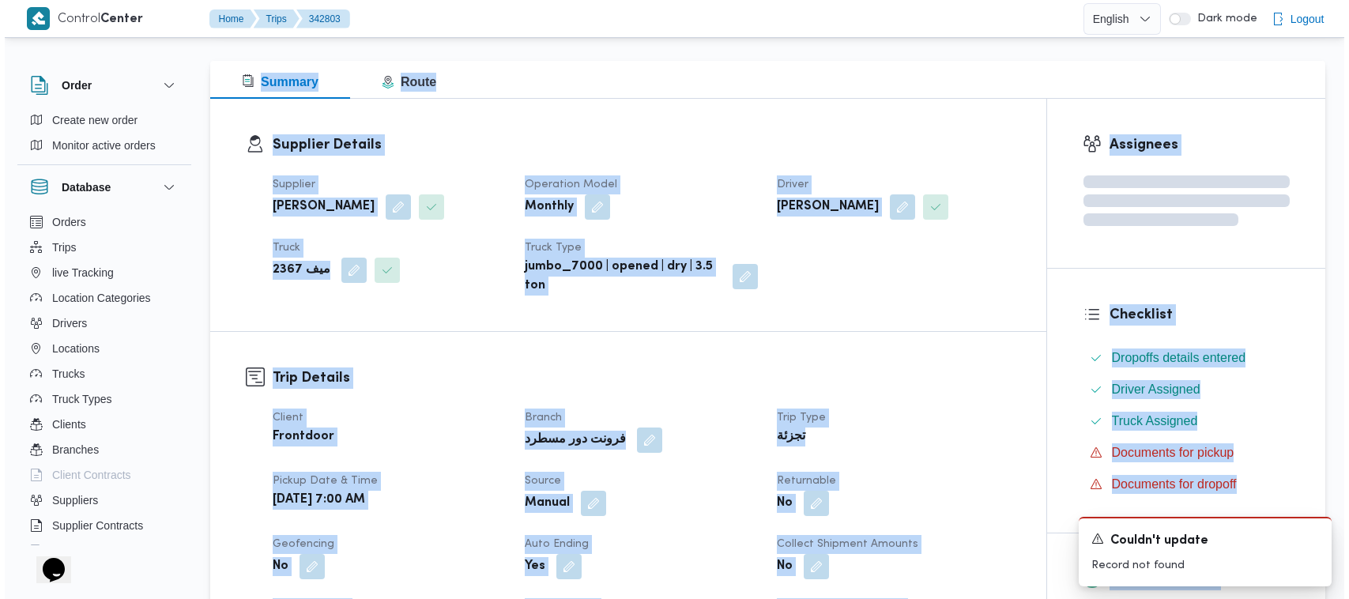
scroll to position [26, 0]
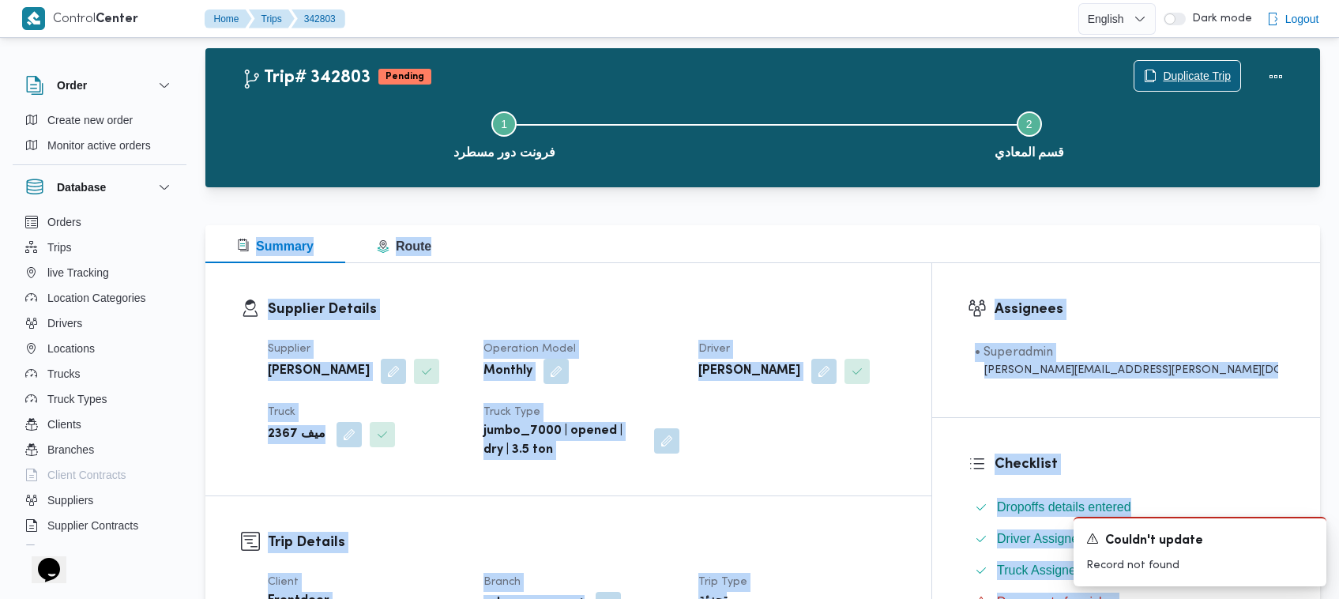
click at [1177, 75] on span "Duplicate Trip" at bounding box center [1197, 75] width 68 height 19
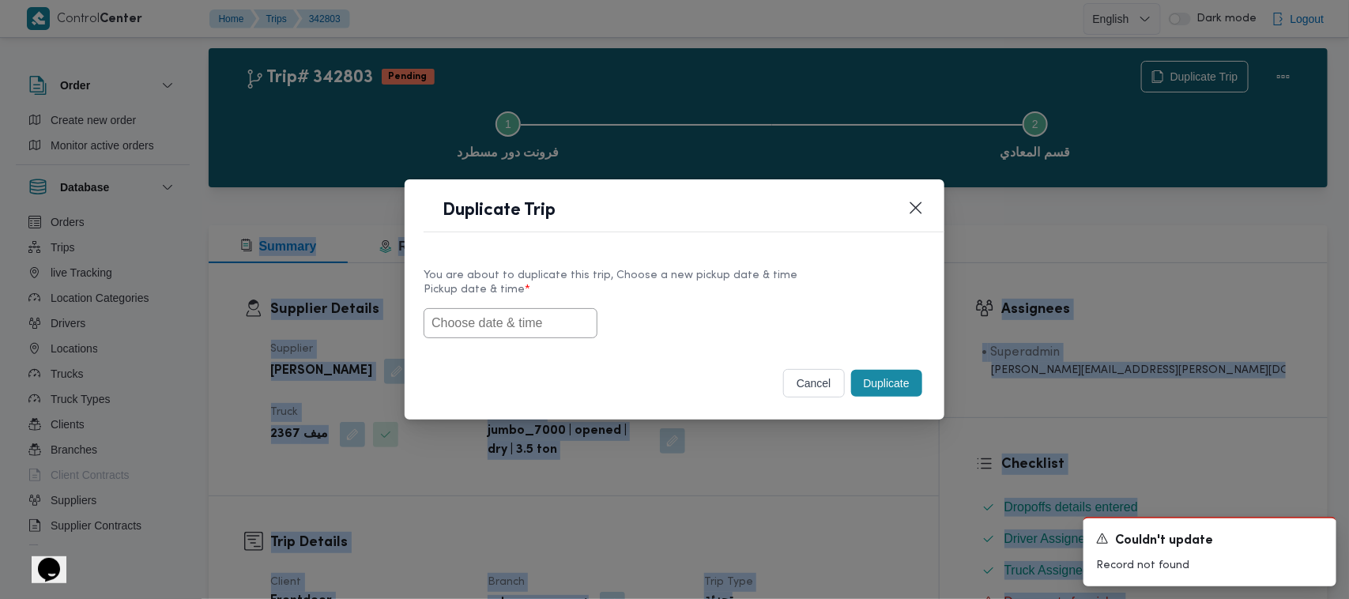
click at [519, 326] on input "text" at bounding box center [510, 323] width 174 height 30
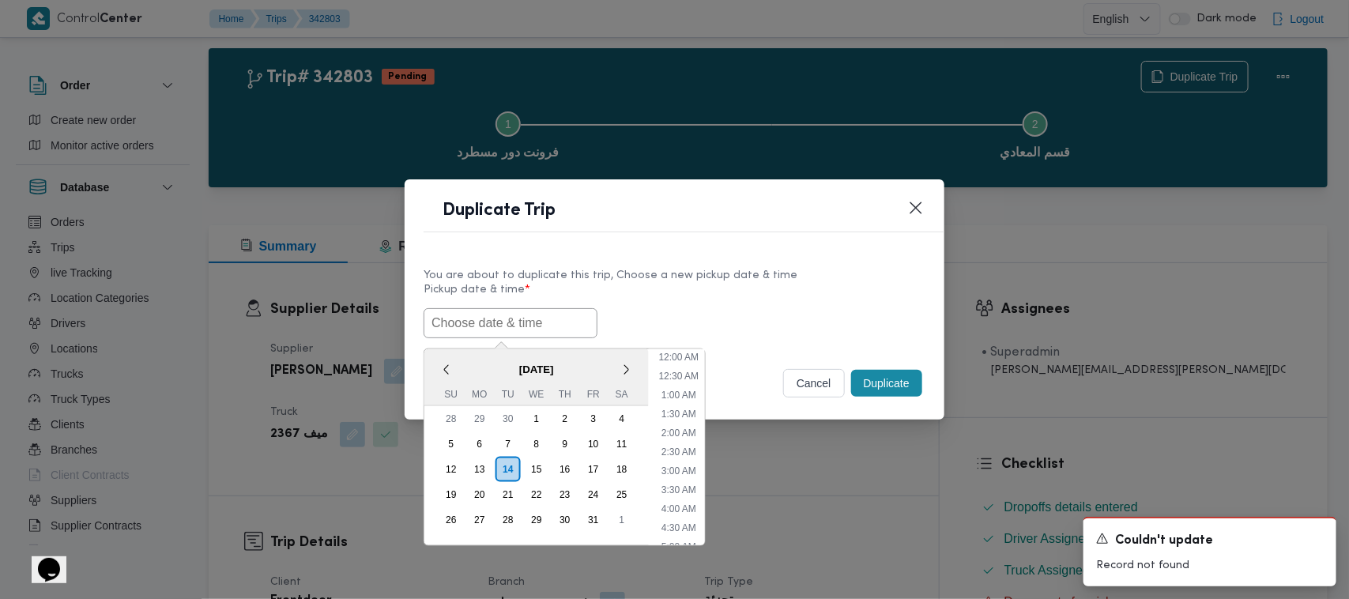
scroll to position [404, 0]
paste input "18/10/2025 7:00AM"
type input "18/10/2025 7:00AM"
click at [773, 267] on div "You are about to duplicate this trip, Choose a new pickup date & time" at bounding box center [674, 275] width 502 height 17
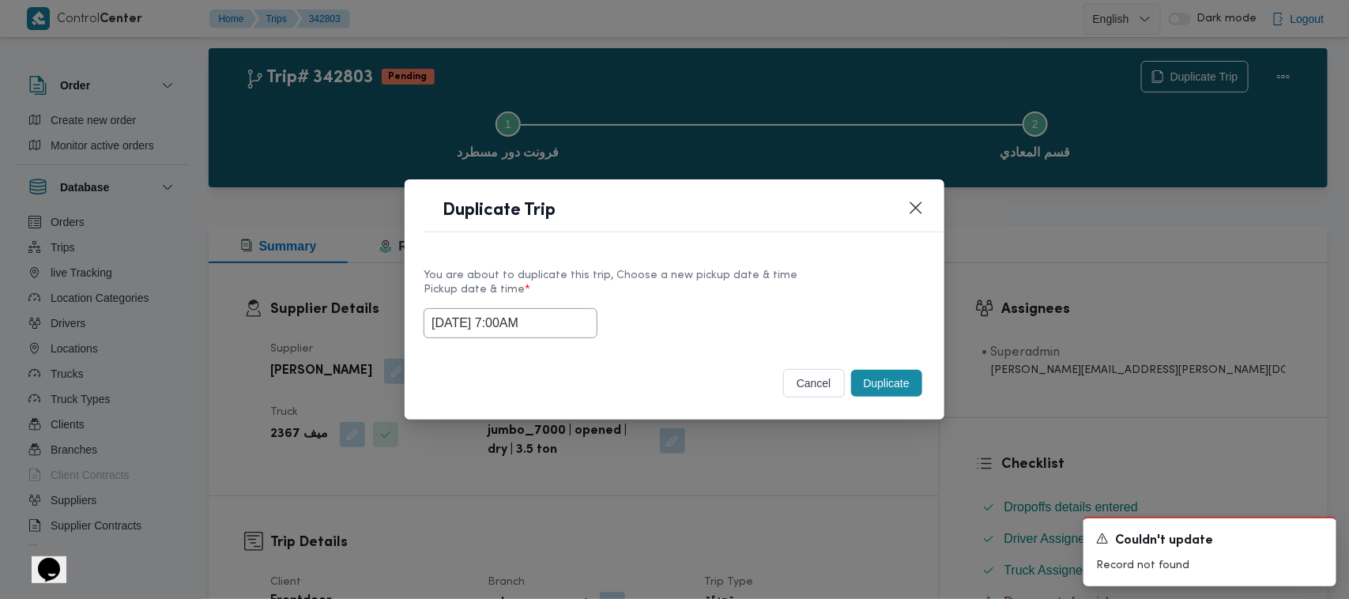
click at [887, 372] on button "Duplicate" at bounding box center [886, 383] width 71 height 27
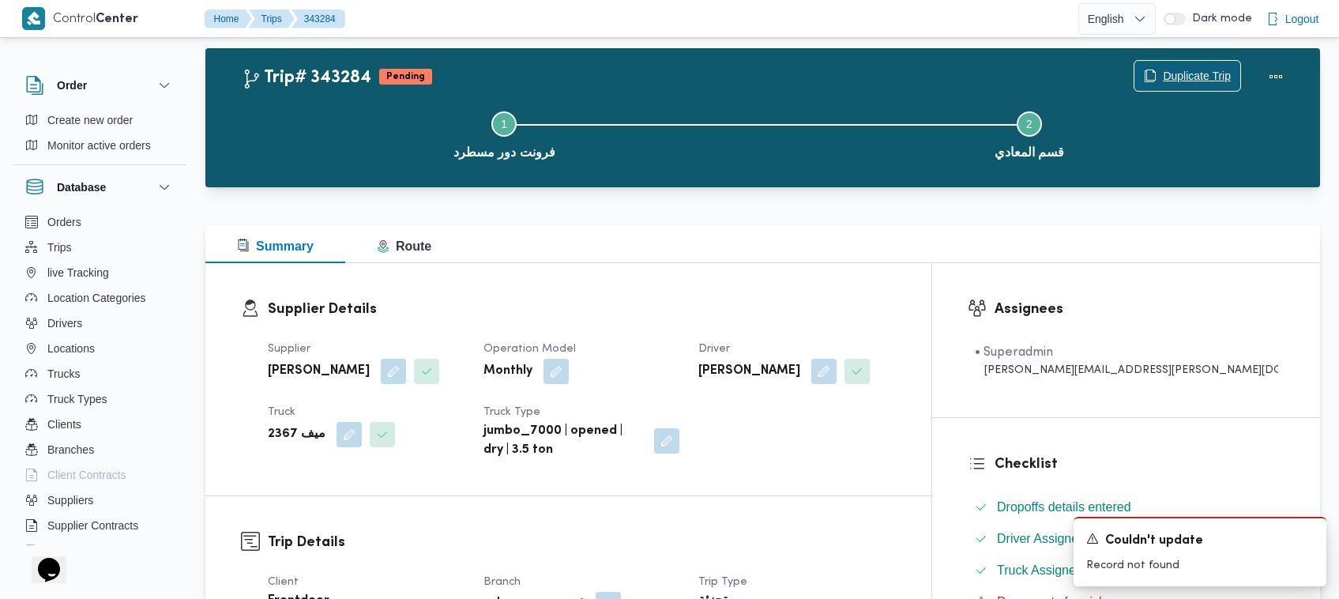
click at [1202, 81] on span "Duplicate Trip" at bounding box center [1197, 75] width 68 height 19
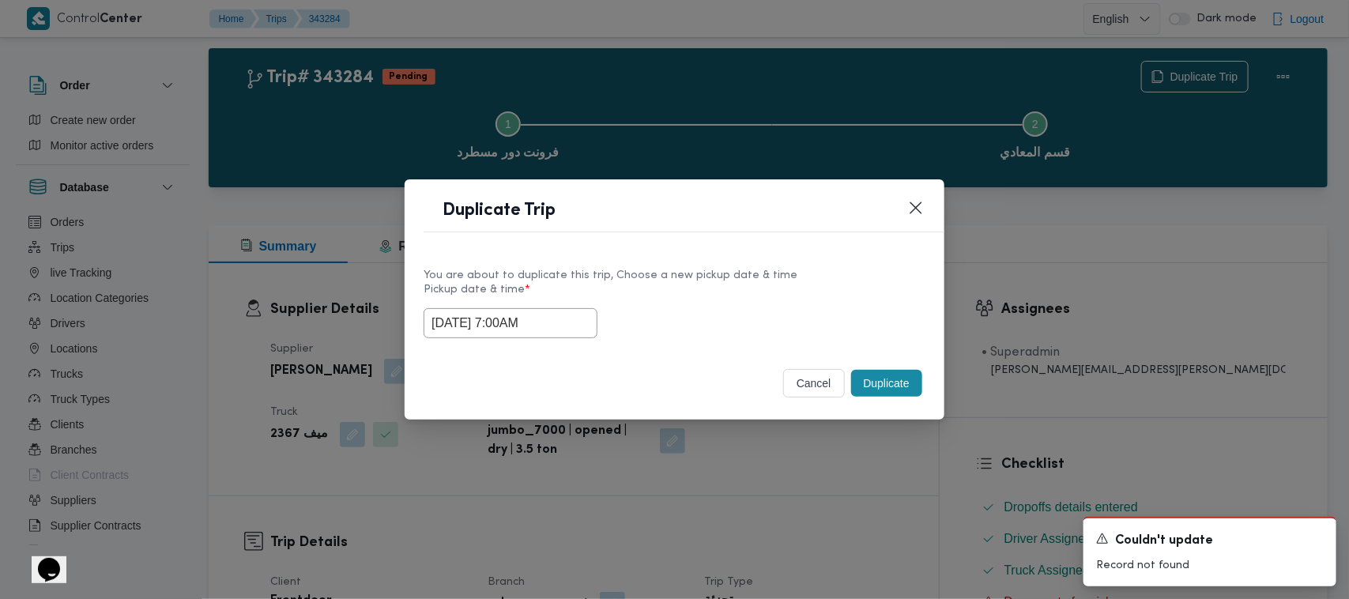
click at [567, 325] on input "18/10/2025 7:00AM" at bounding box center [510, 323] width 174 height 30
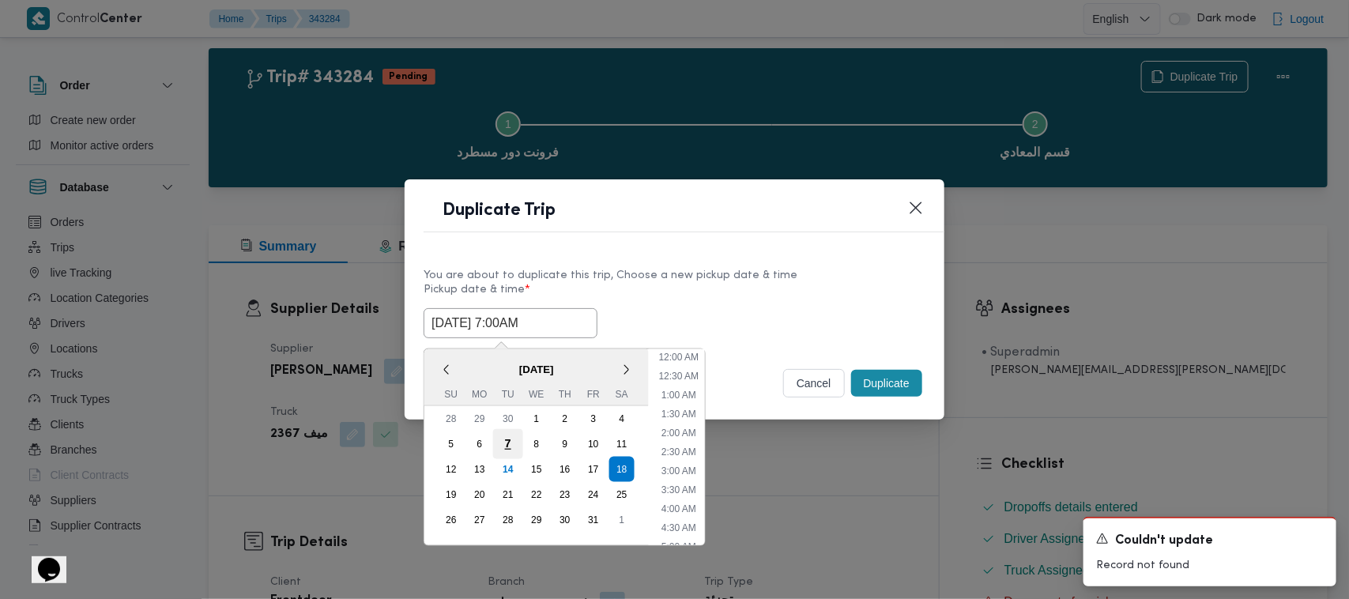
scroll to position [176, 0]
click at [458, 487] on div "19" at bounding box center [451, 495] width 30 height 30
type input "19/10/2025 7:00AM"
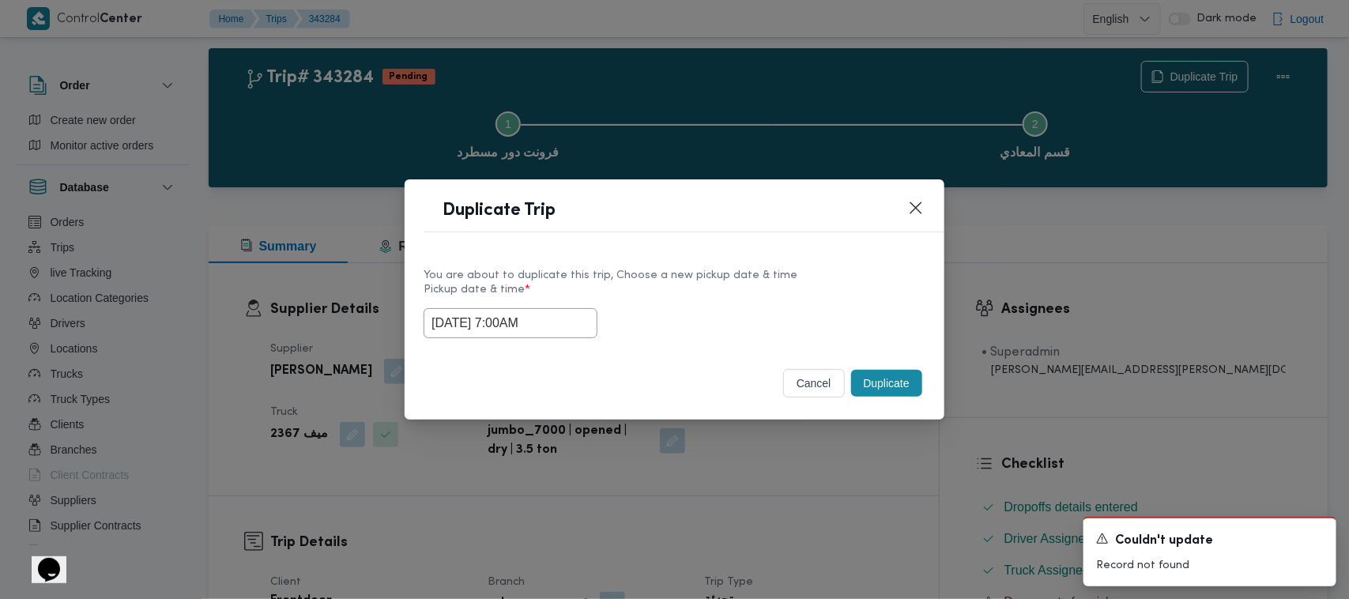
click at [698, 316] on div "19/10/2025 7:00AM" at bounding box center [674, 323] width 502 height 30
click at [898, 375] on button "Duplicate" at bounding box center [886, 383] width 71 height 27
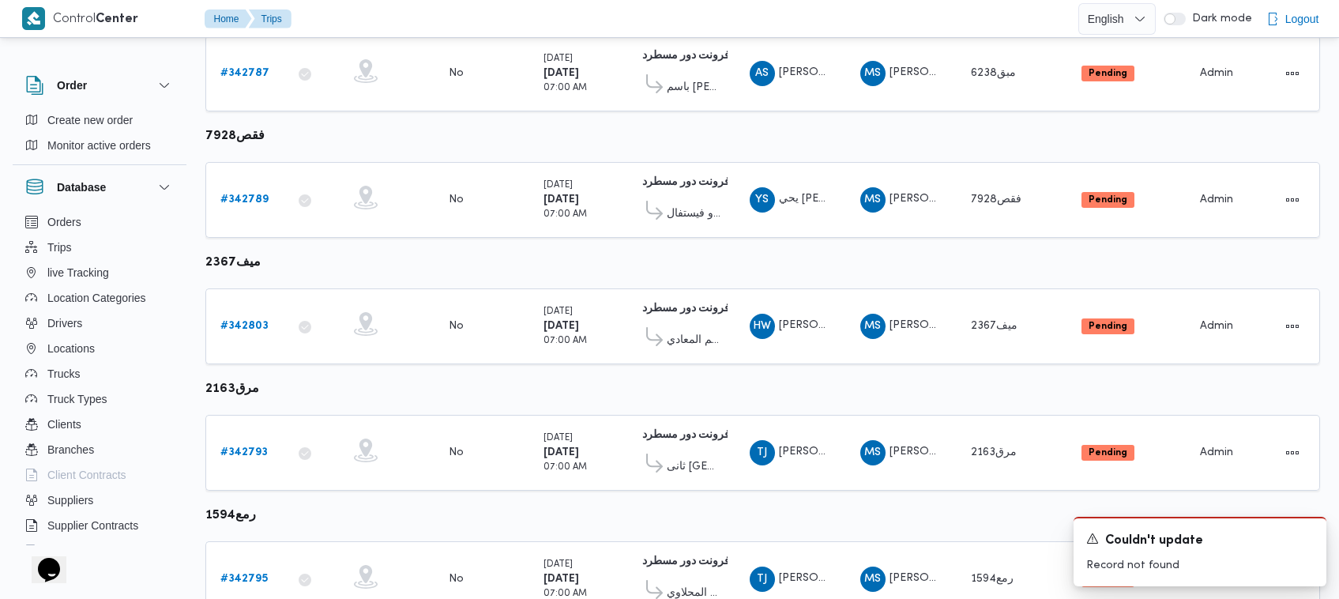
scroll to position [646, 0]
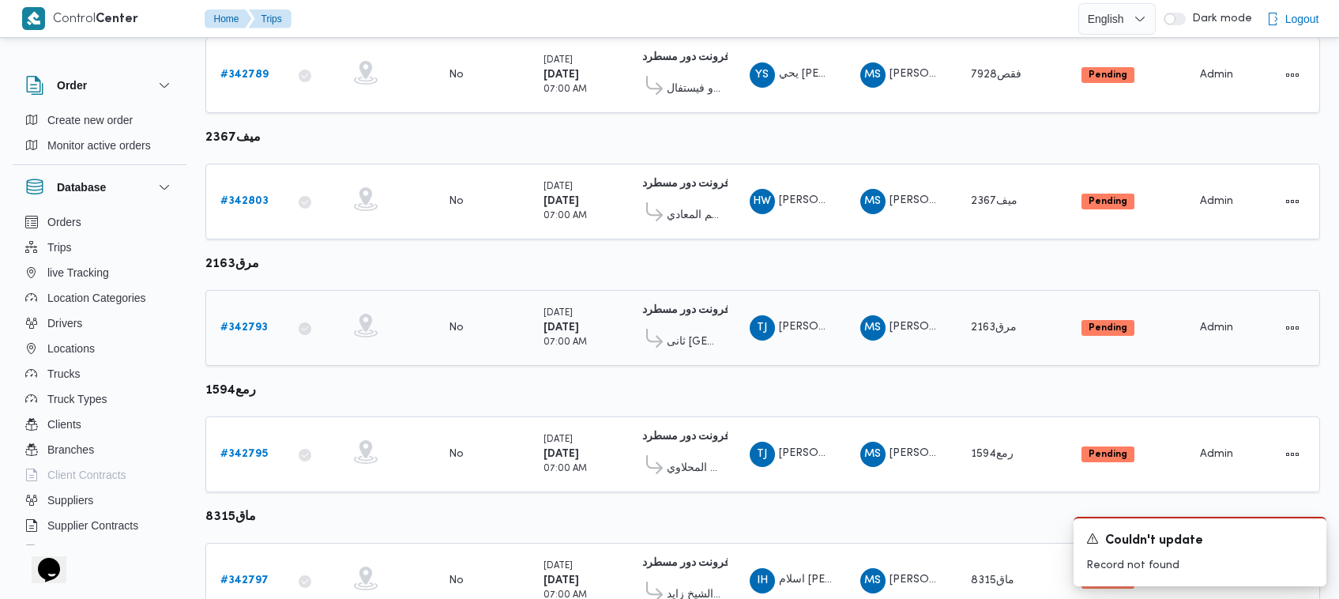
click at [243, 330] on div "# 342793" at bounding box center [245, 328] width 62 height 32
click at [242, 322] on b "# 342793" at bounding box center [243, 327] width 47 height 10
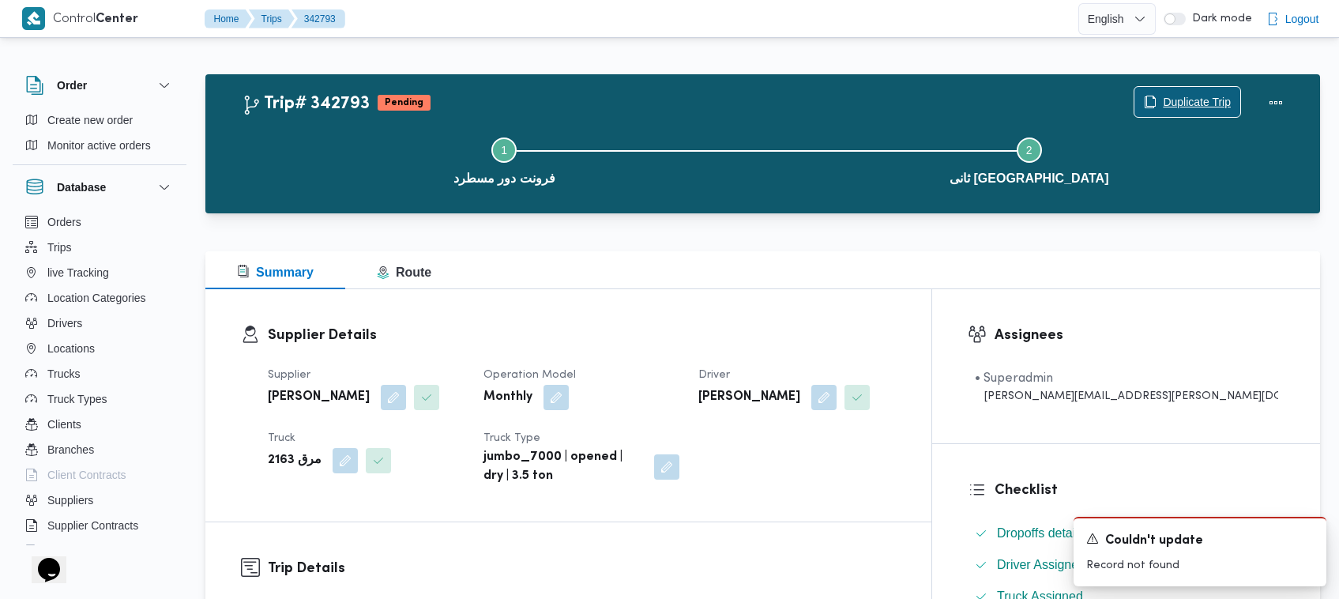
click at [1183, 91] on span "Duplicate Trip" at bounding box center [1187, 102] width 106 height 30
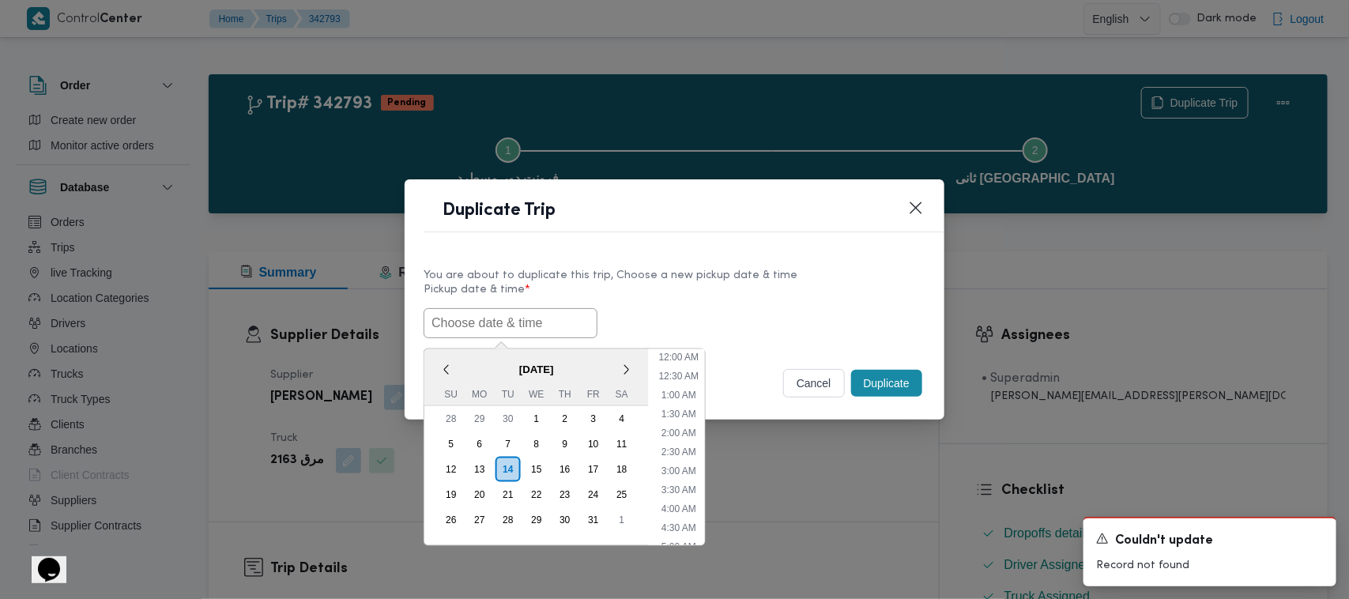
click at [448, 314] on input "text" at bounding box center [510, 323] width 174 height 30
paste input "18/10/2025 7:00AM"
type input "18/10/2025 7:00AM"
click at [780, 278] on div "You are about to duplicate this trip, Choose a new pickup date & time" at bounding box center [674, 275] width 502 height 17
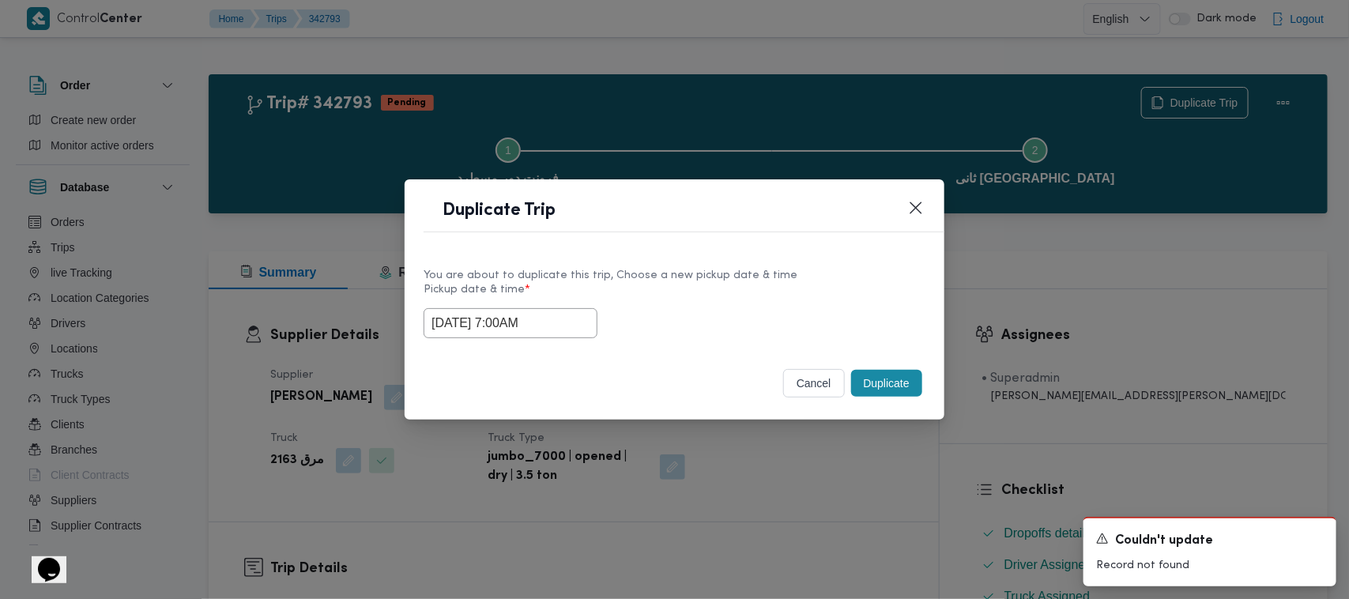
click at [895, 391] on button "Duplicate" at bounding box center [886, 383] width 71 height 27
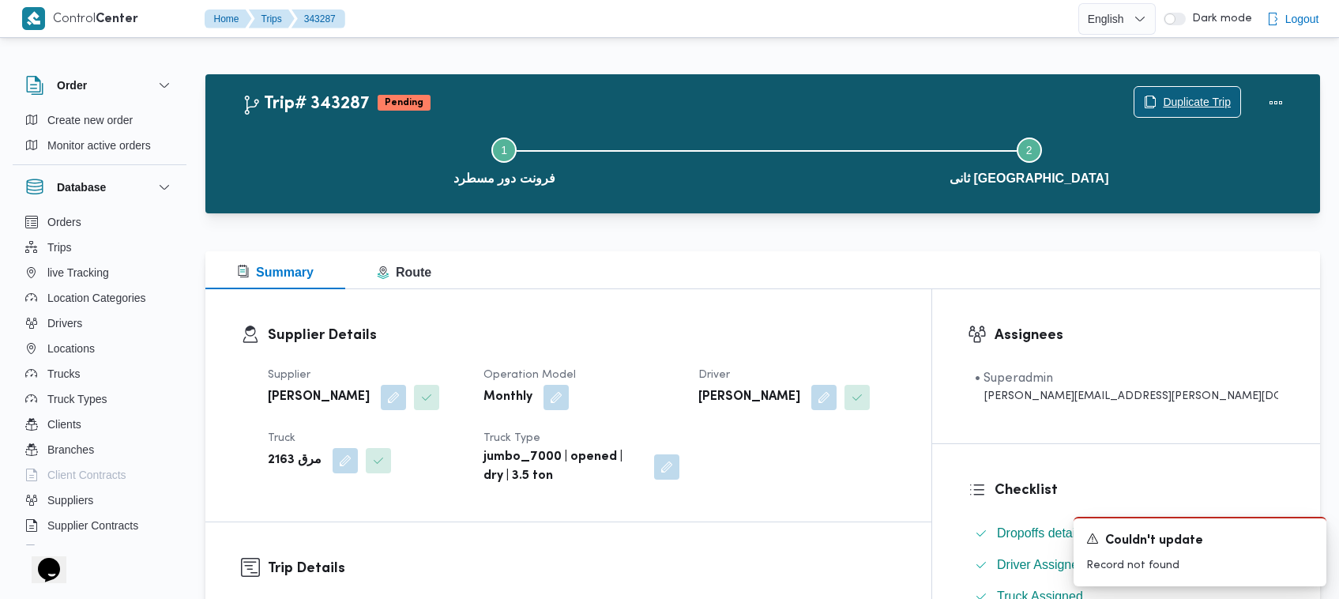
click at [1187, 99] on span "Duplicate Trip" at bounding box center [1197, 101] width 68 height 19
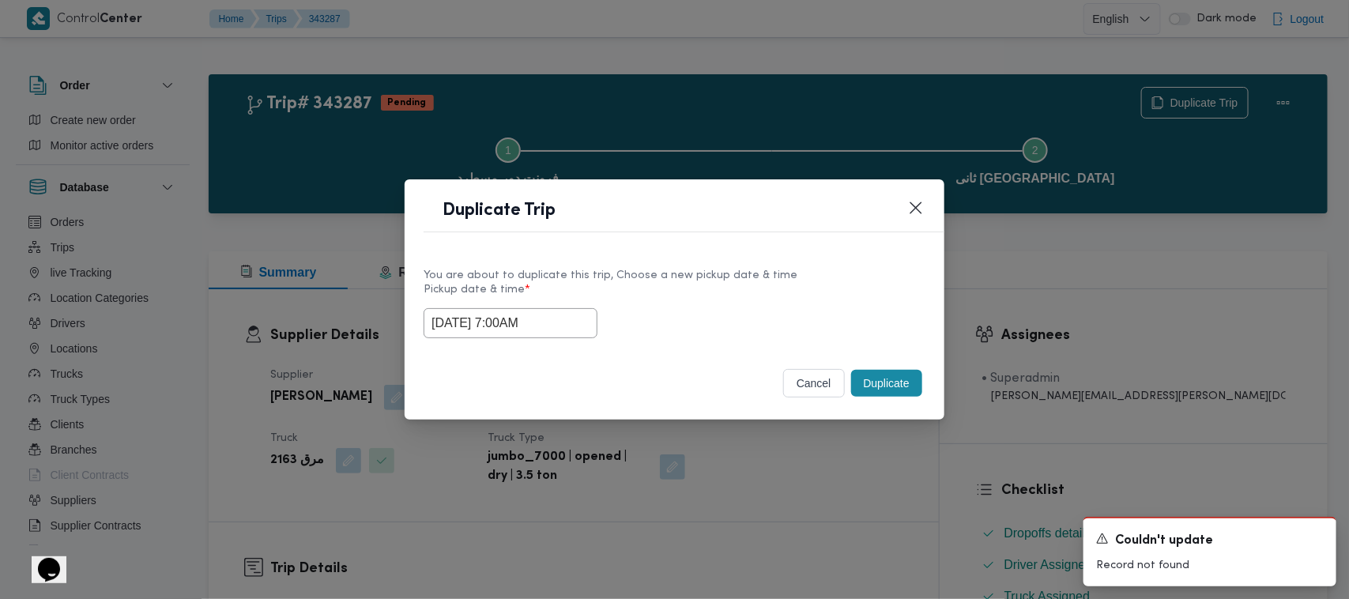
click at [558, 313] on input "18/10/2025 7:00AM" at bounding box center [510, 323] width 174 height 30
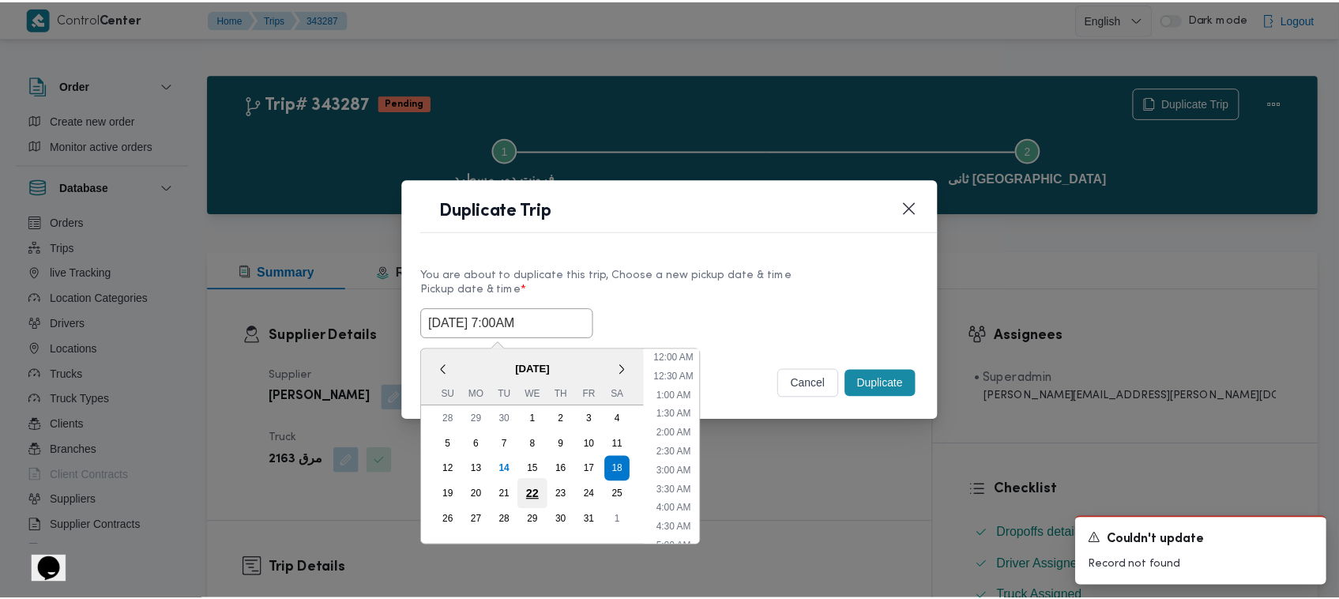
scroll to position [176, 0]
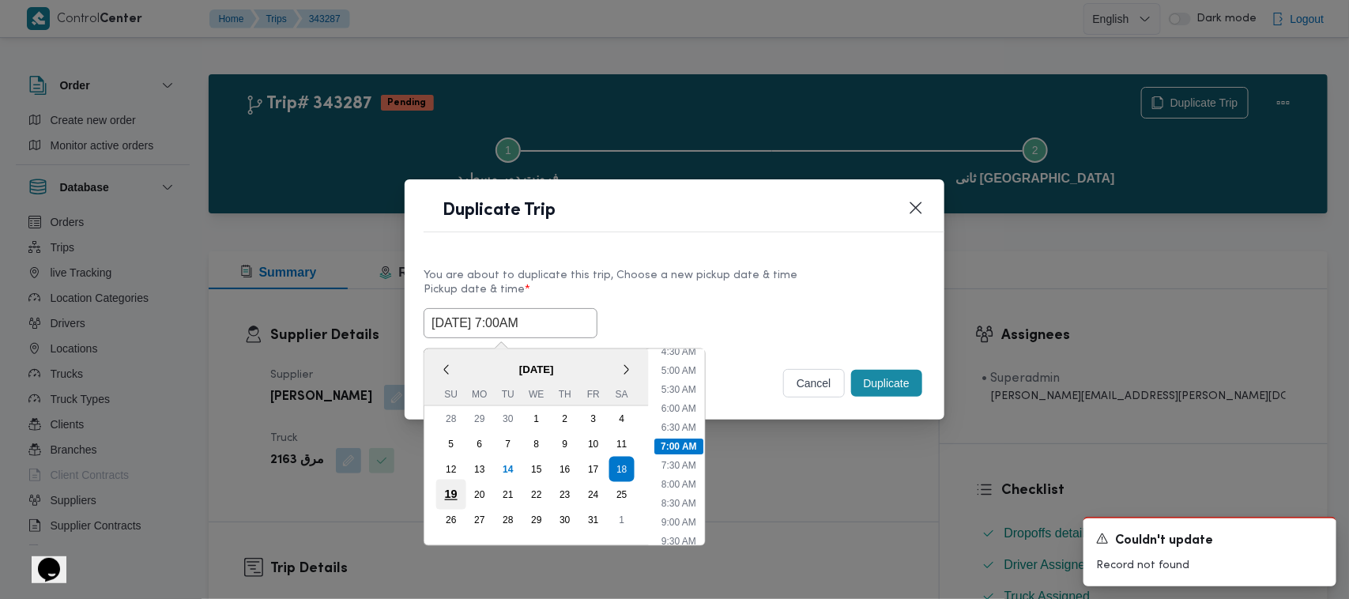
click at [441, 487] on div "19" at bounding box center [451, 495] width 30 height 30
type input "19/10/2025 7:00AM"
click at [716, 280] on div "You are about to duplicate this trip, Choose a new pickup date & time" at bounding box center [674, 275] width 502 height 17
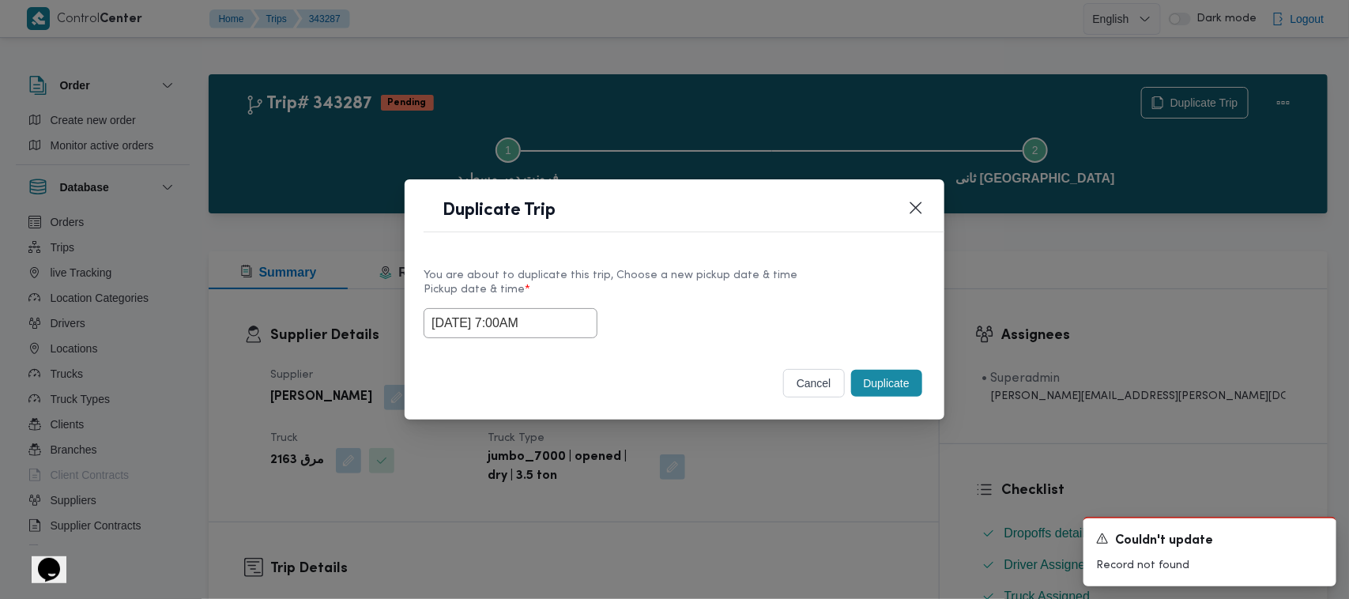
click at [878, 397] on button "Duplicate" at bounding box center [886, 383] width 71 height 27
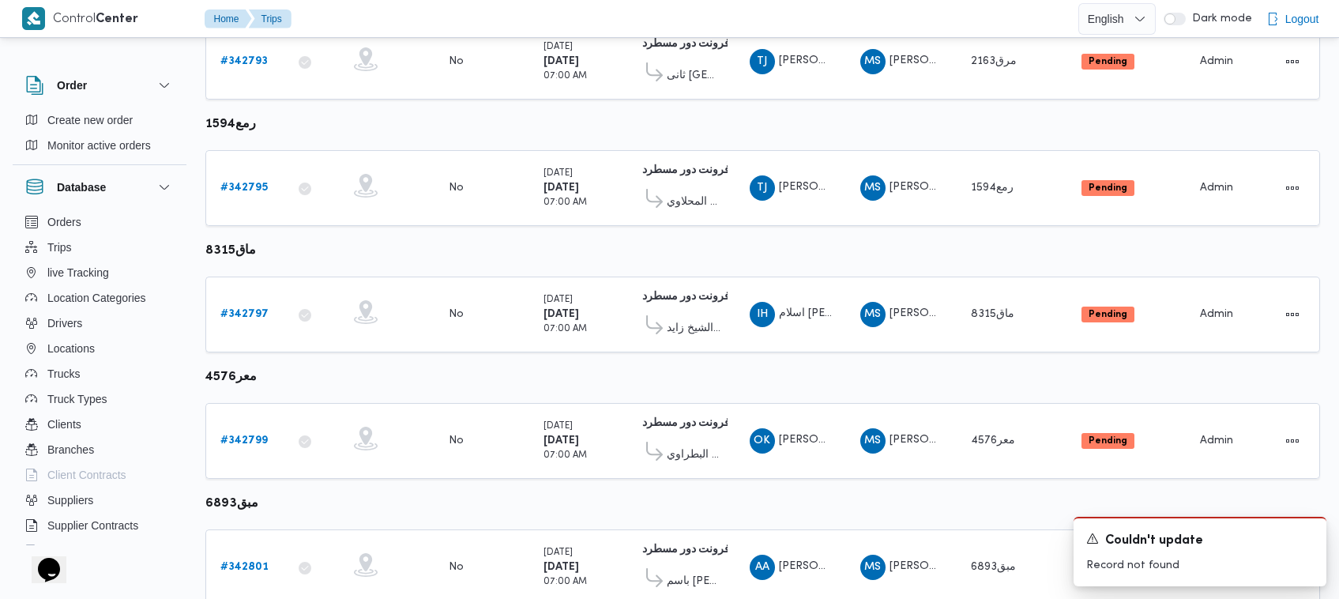
scroll to position [950, 0]
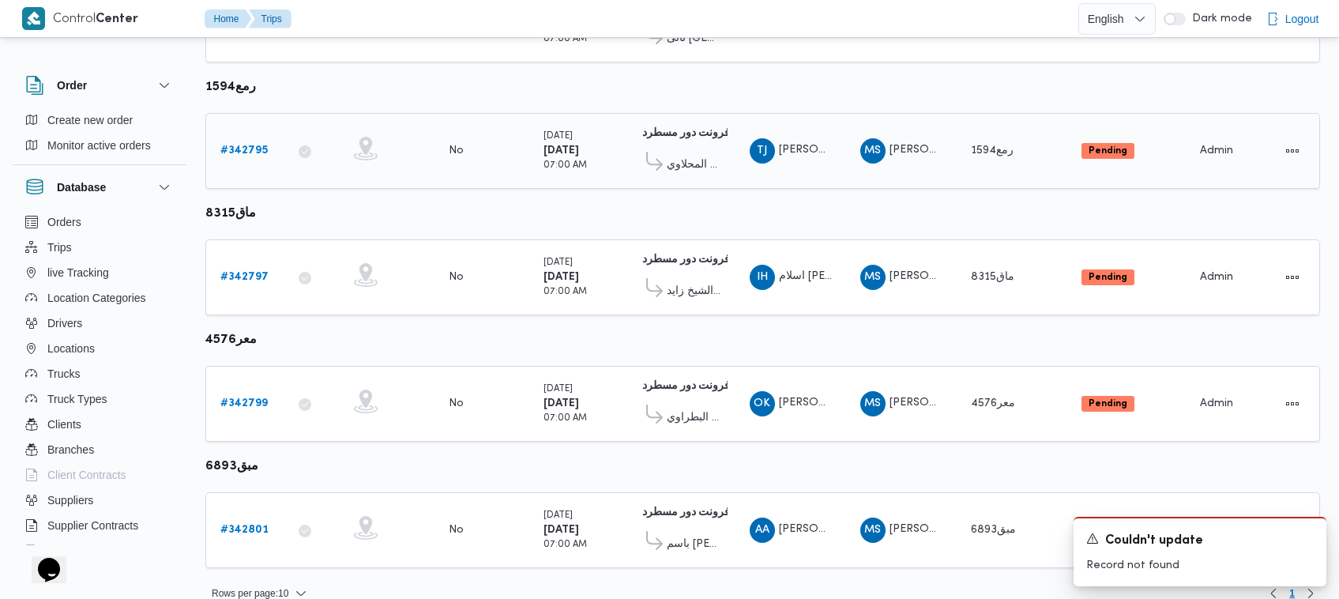
click at [255, 145] on b "# 342795" at bounding box center [243, 150] width 47 height 10
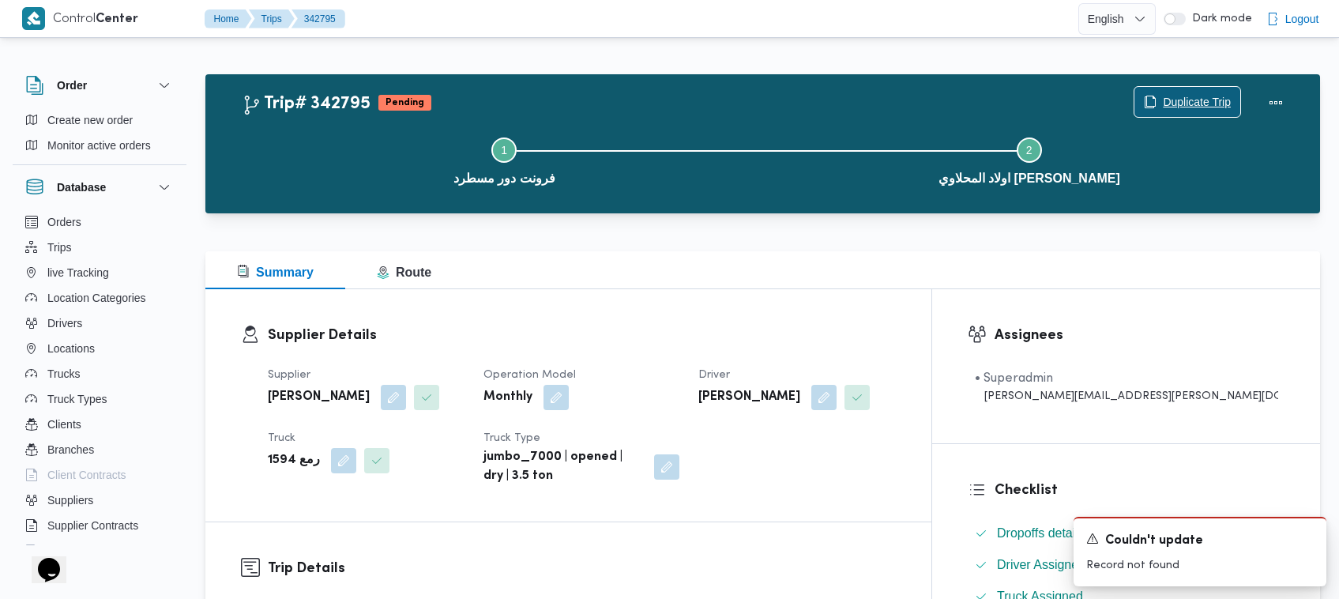
click at [1199, 101] on span "Duplicate Trip" at bounding box center [1197, 101] width 68 height 19
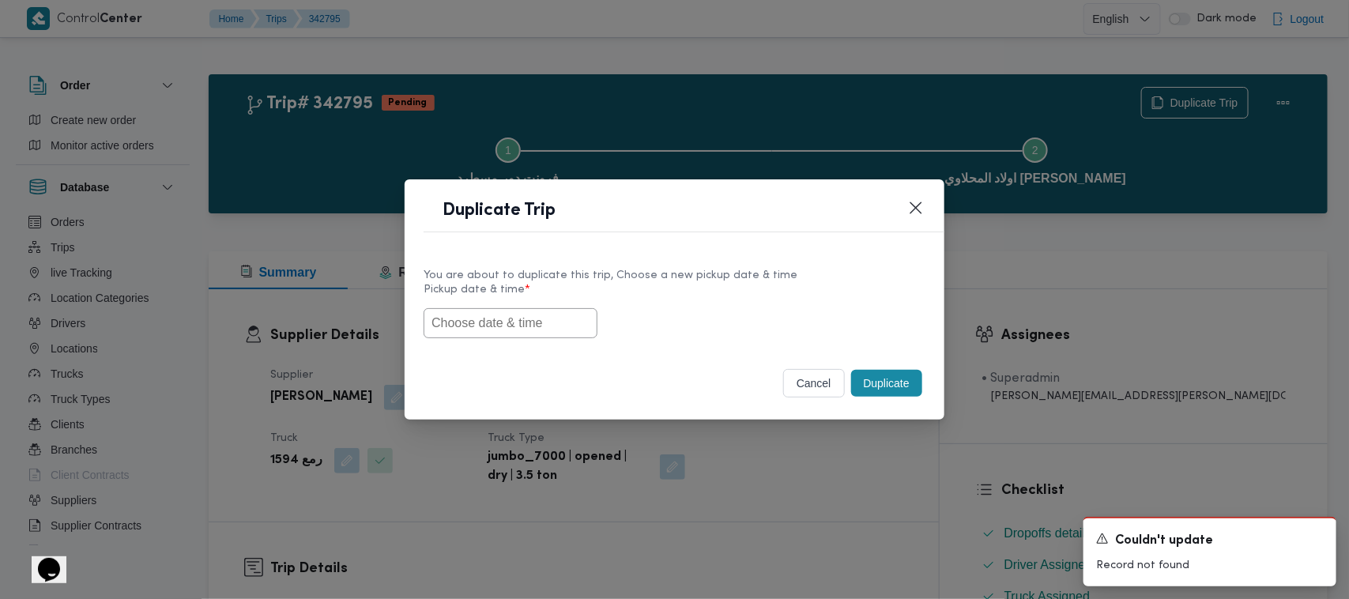
click at [540, 304] on label "Pickup date & time *" at bounding box center [674, 296] width 502 height 24
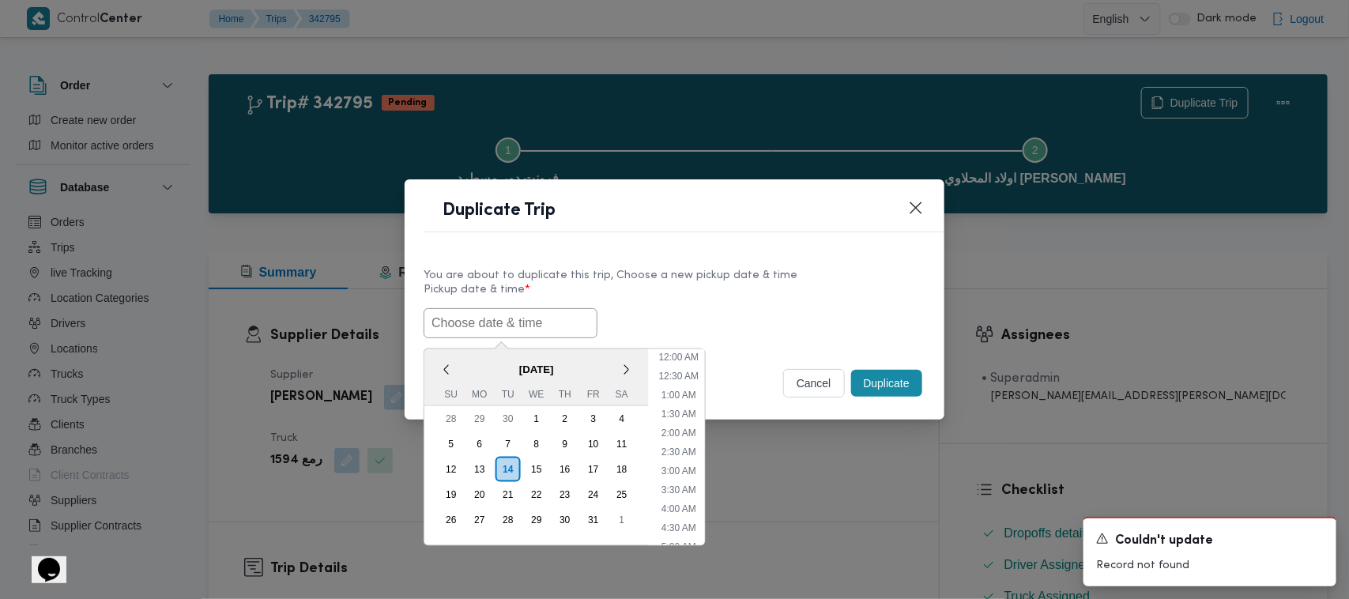
drag, startPoint x: 539, startPoint y: 314, endPoint x: 603, endPoint y: 292, distance: 67.7
click at [539, 314] on input "text" at bounding box center [510, 323] width 174 height 30
paste input "18/10/2025 7:00AM"
type input "18/10/2025 7:00AM"
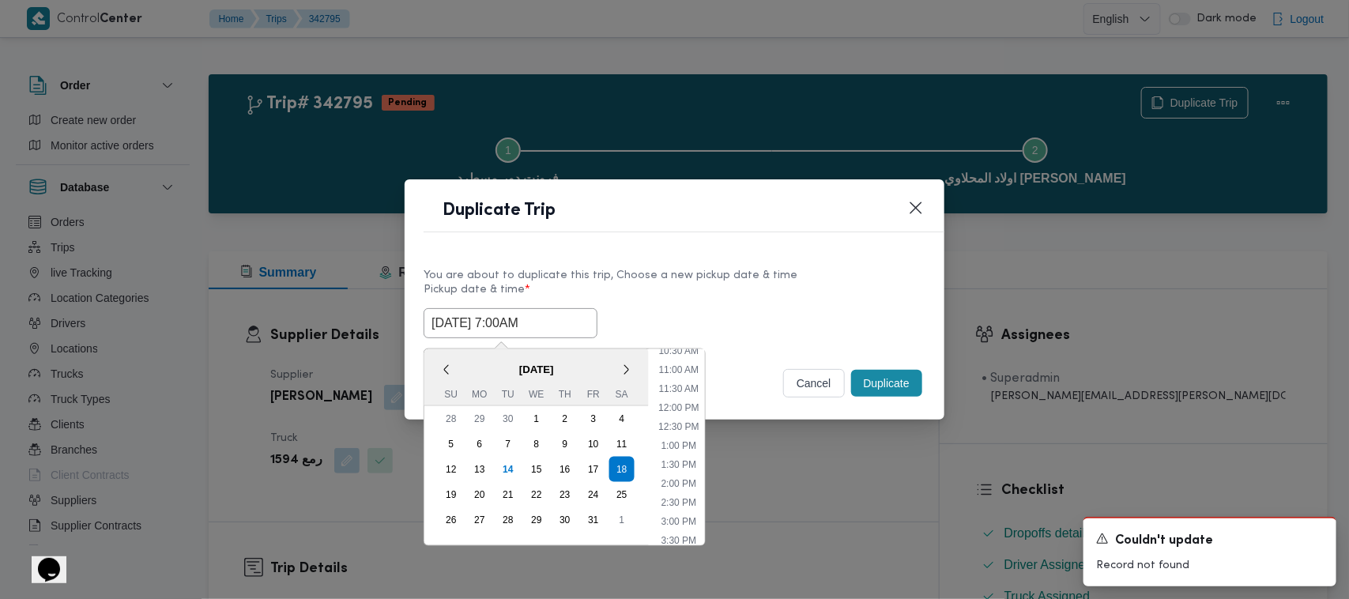
click at [729, 267] on div "You are about to duplicate this trip, Choose a new pickup date & time" at bounding box center [674, 275] width 502 height 17
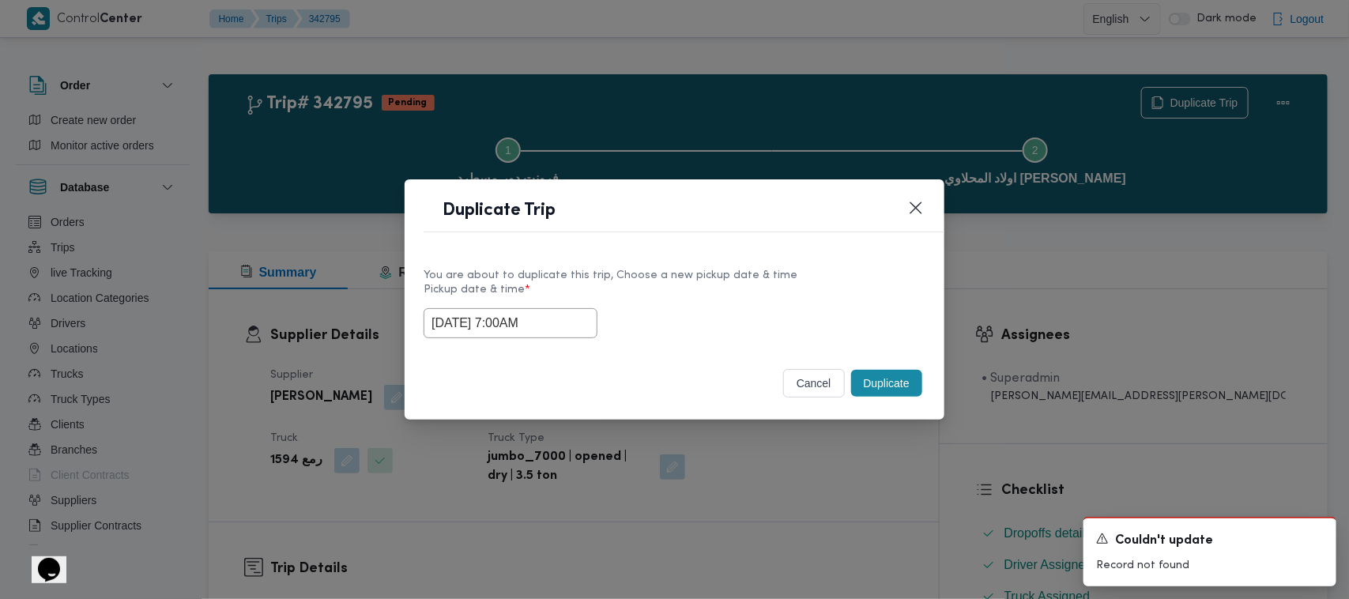
click at [905, 391] on button "Duplicate" at bounding box center [886, 383] width 71 height 27
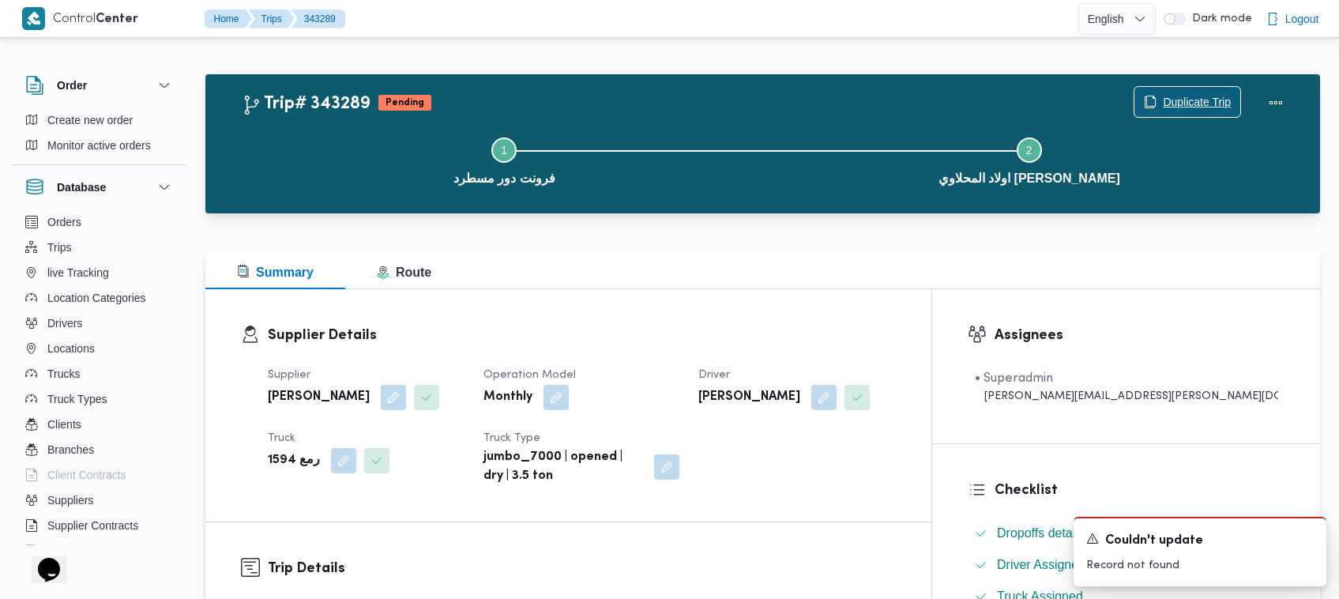
click at [1189, 105] on span "Duplicate Trip" at bounding box center [1197, 101] width 68 height 19
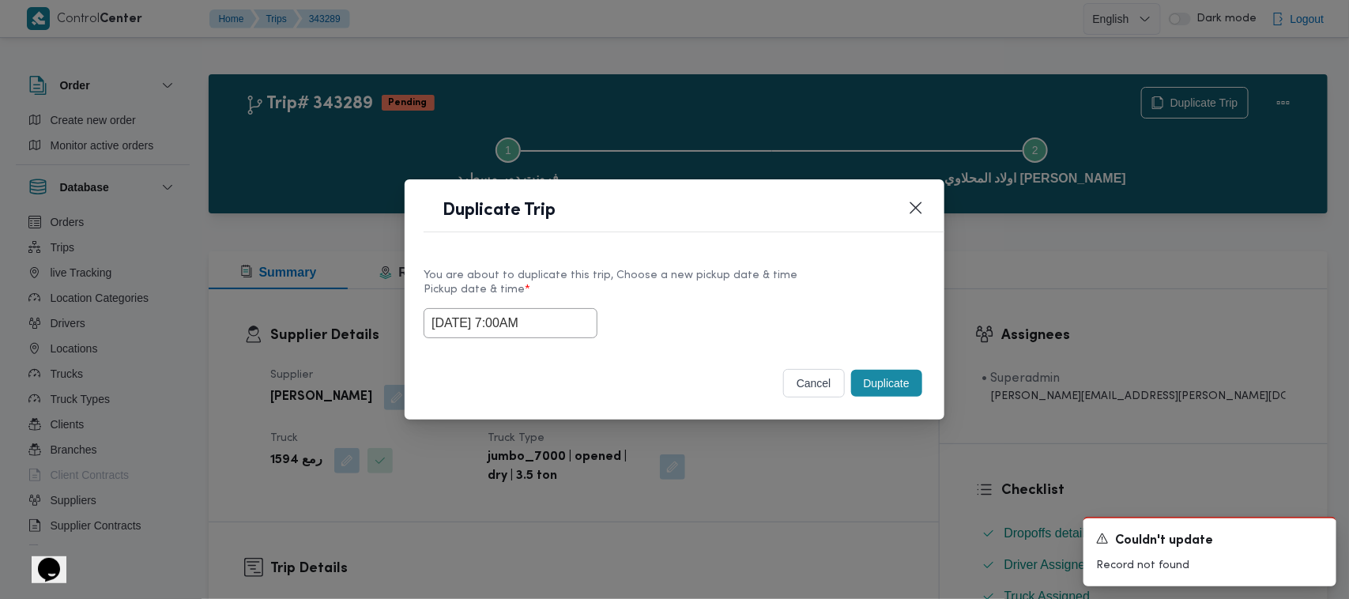
click at [570, 326] on input "18/10/2025 7:00AM" at bounding box center [510, 323] width 174 height 30
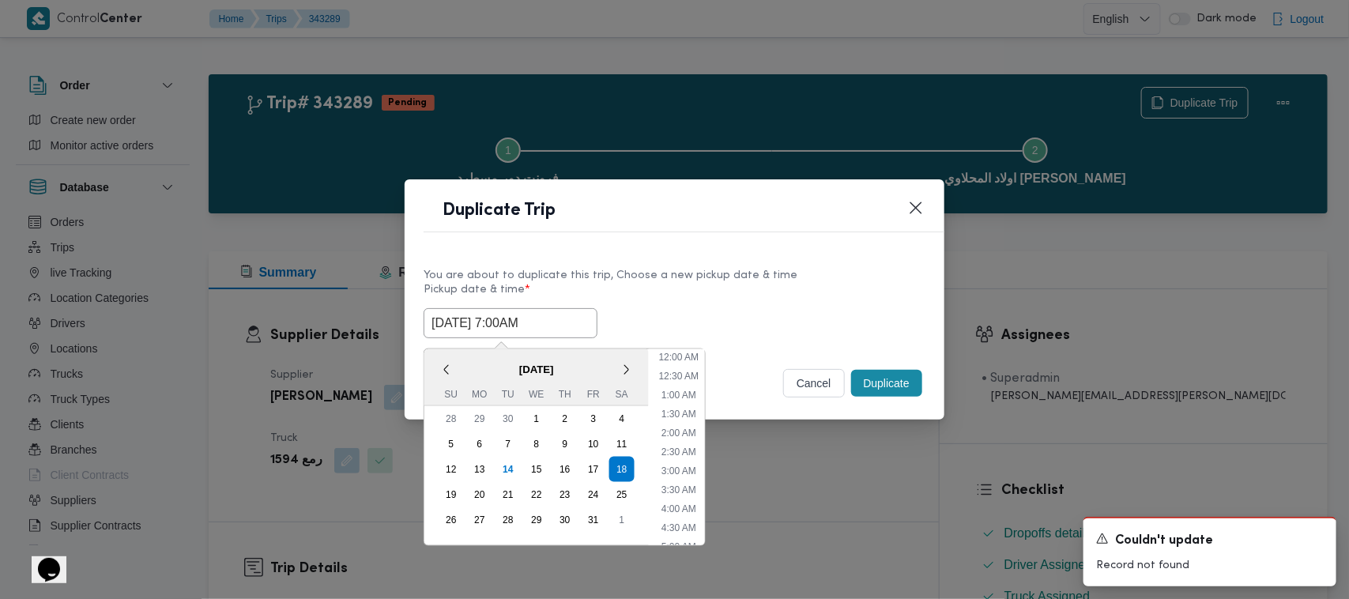
scroll to position [176, 0]
click at [458, 487] on div "19" at bounding box center [451, 495] width 30 height 30
type input "19/10/2025 7:00AM"
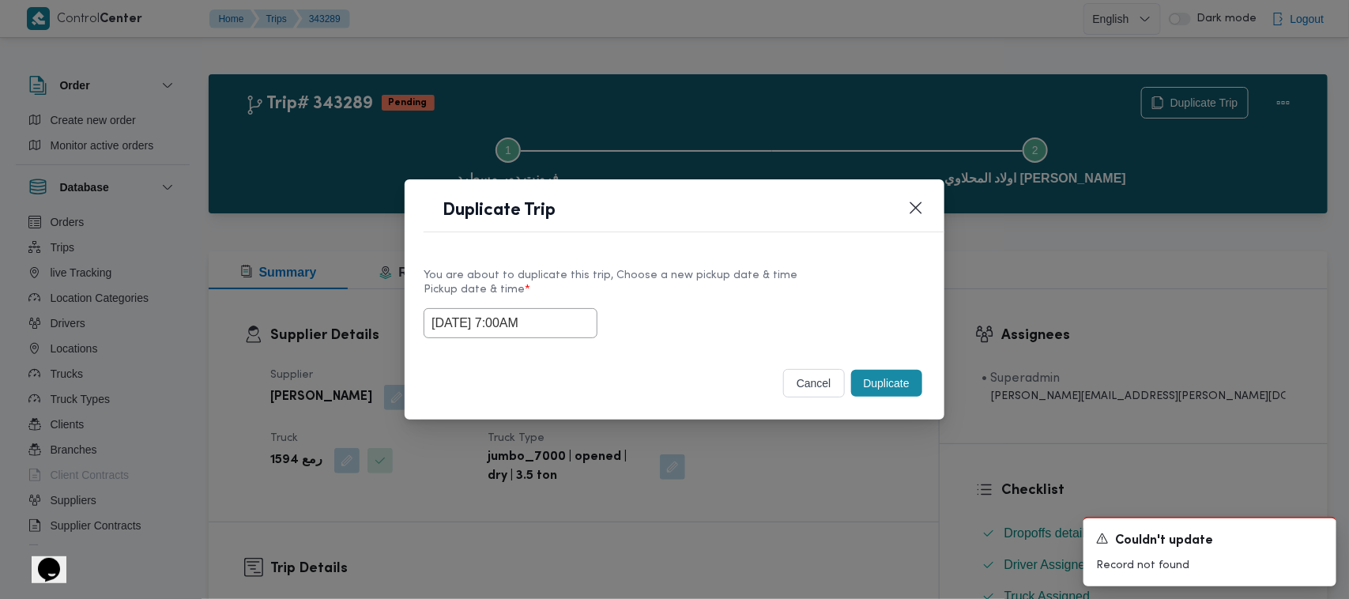
click at [759, 273] on div "You are about to duplicate this trip, Choose a new pickup date & time" at bounding box center [674, 275] width 502 height 17
click at [879, 397] on button "Duplicate" at bounding box center [886, 383] width 71 height 27
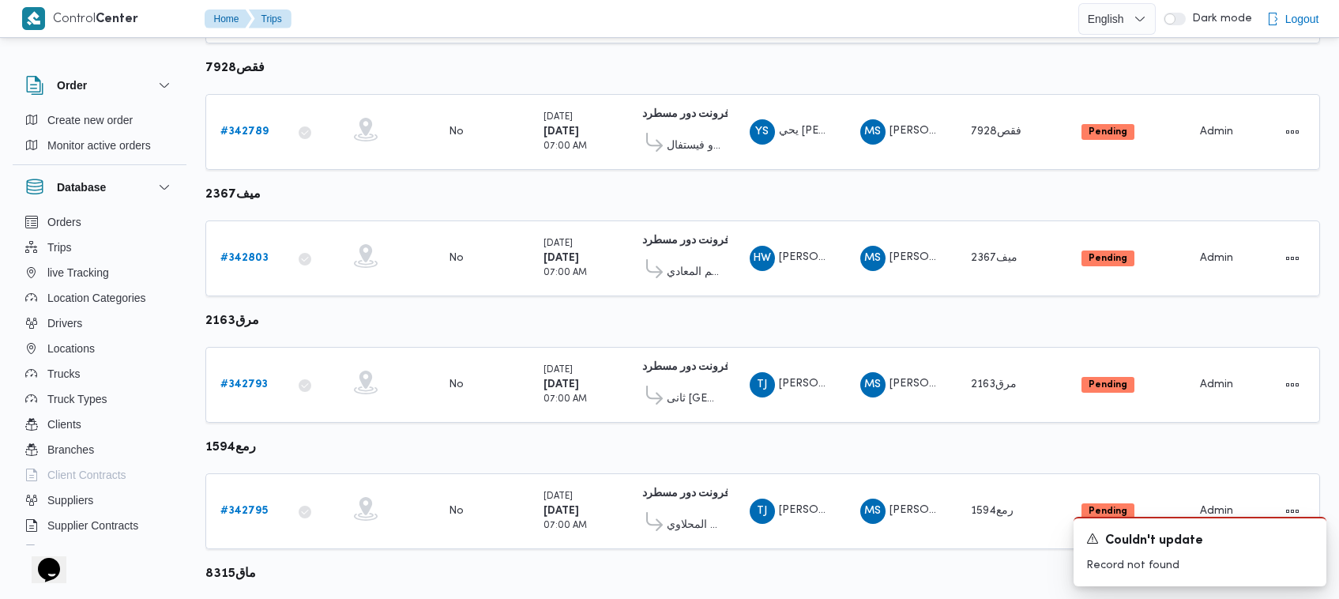
scroll to position [735, 0]
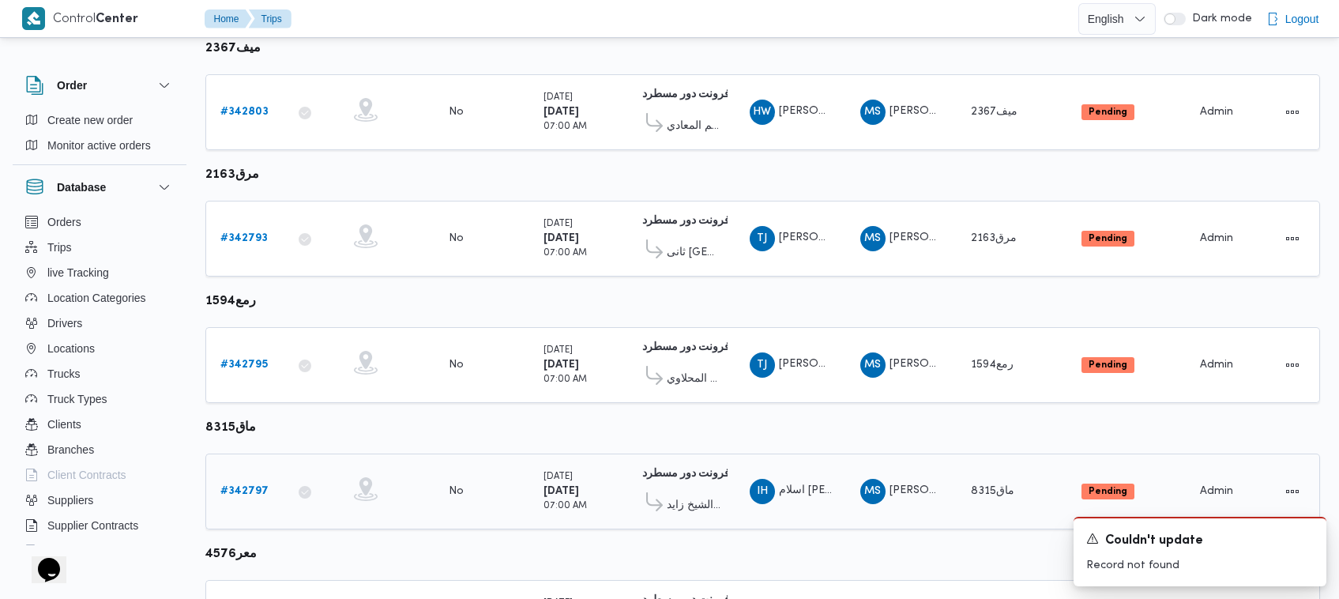
click at [243, 482] on link "# 342797" at bounding box center [244, 491] width 48 height 19
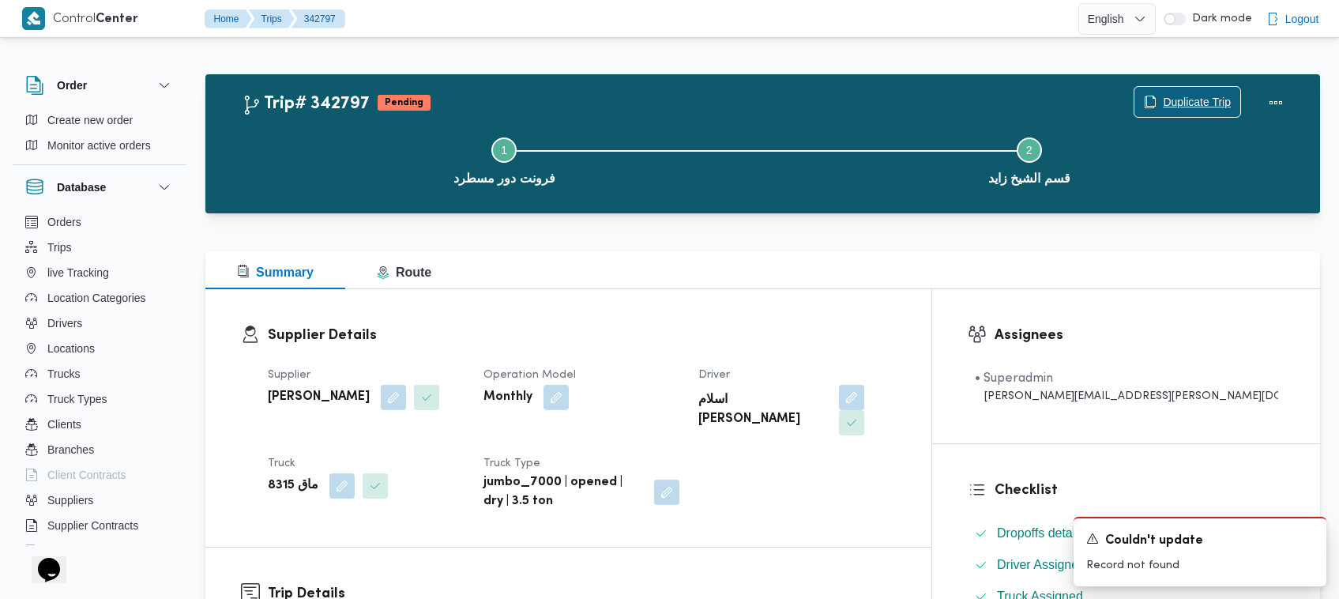
click at [1160, 88] on span "Duplicate Trip" at bounding box center [1187, 102] width 106 height 30
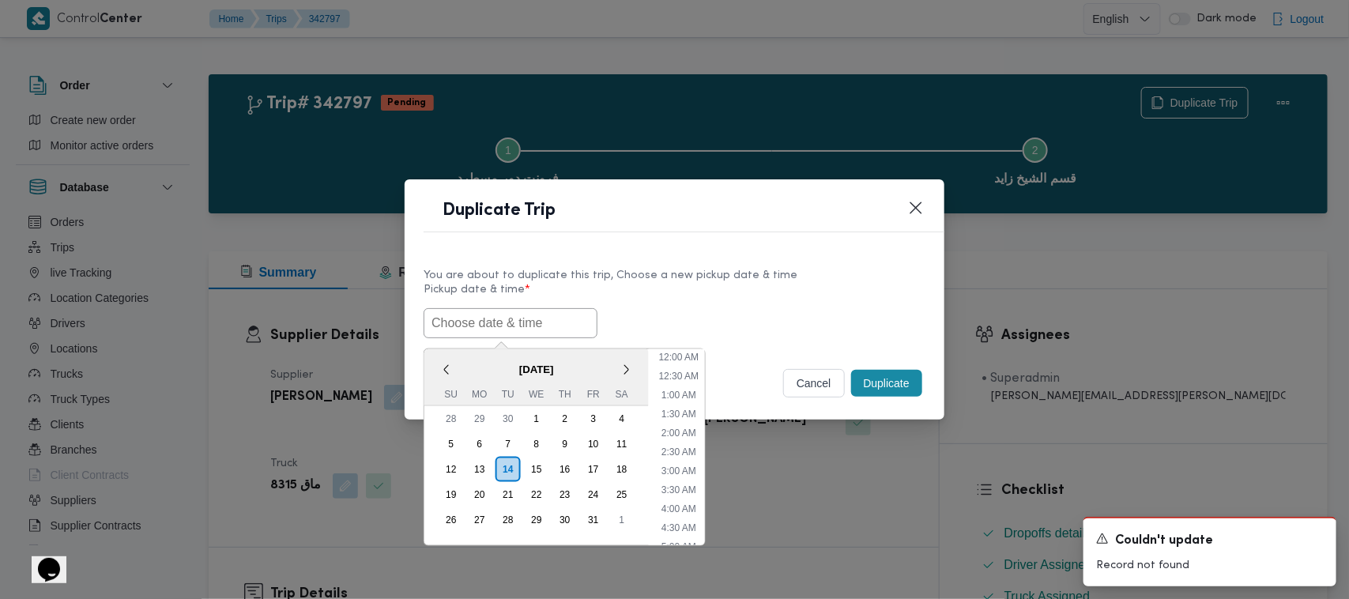
scroll to position [404, 0]
paste input "18/10/2025 7:00AM"
type input "18/10/2025 7:00AM"
click at [684, 257] on div "You are about to duplicate this trip, Choose a new pickup date & time Pickup da…" at bounding box center [674, 301] width 540 height 101
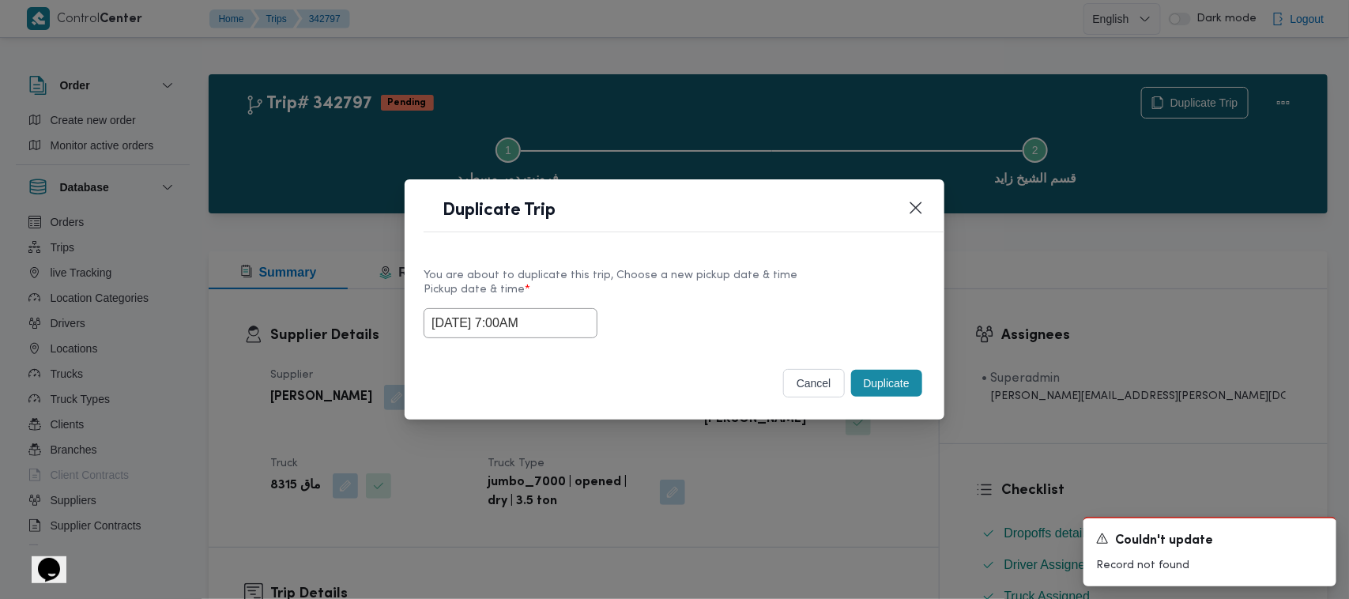
click at [885, 392] on button "Duplicate" at bounding box center [886, 383] width 71 height 27
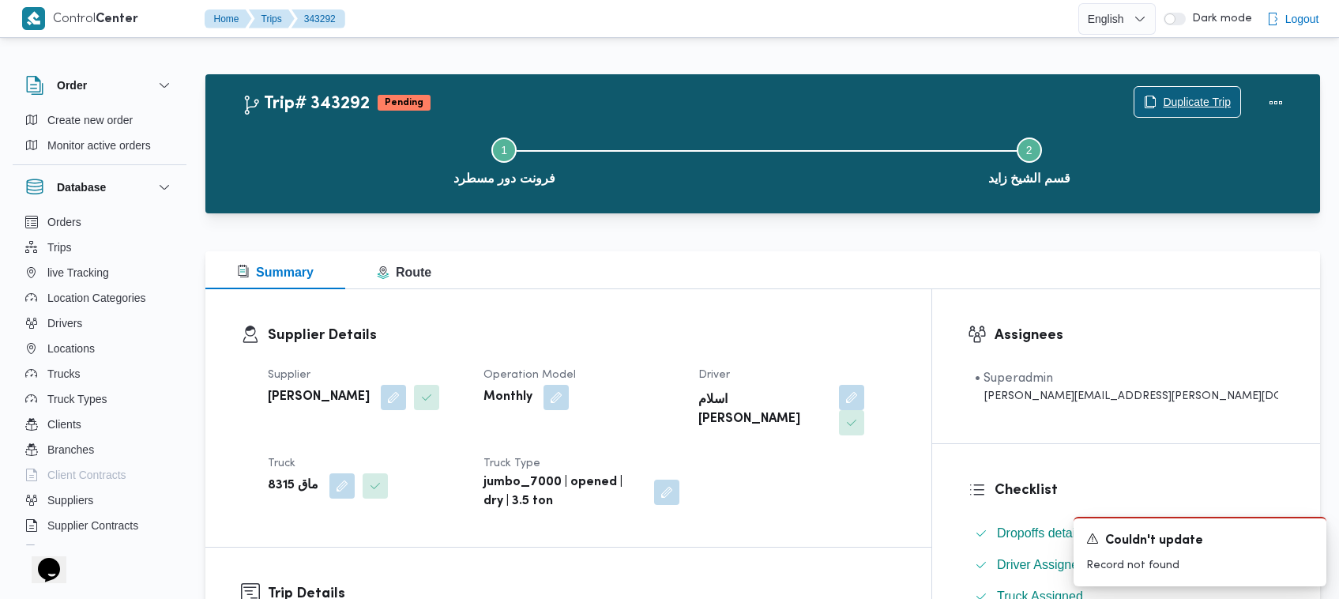
click at [1189, 101] on span "Duplicate Trip" at bounding box center [1197, 101] width 68 height 19
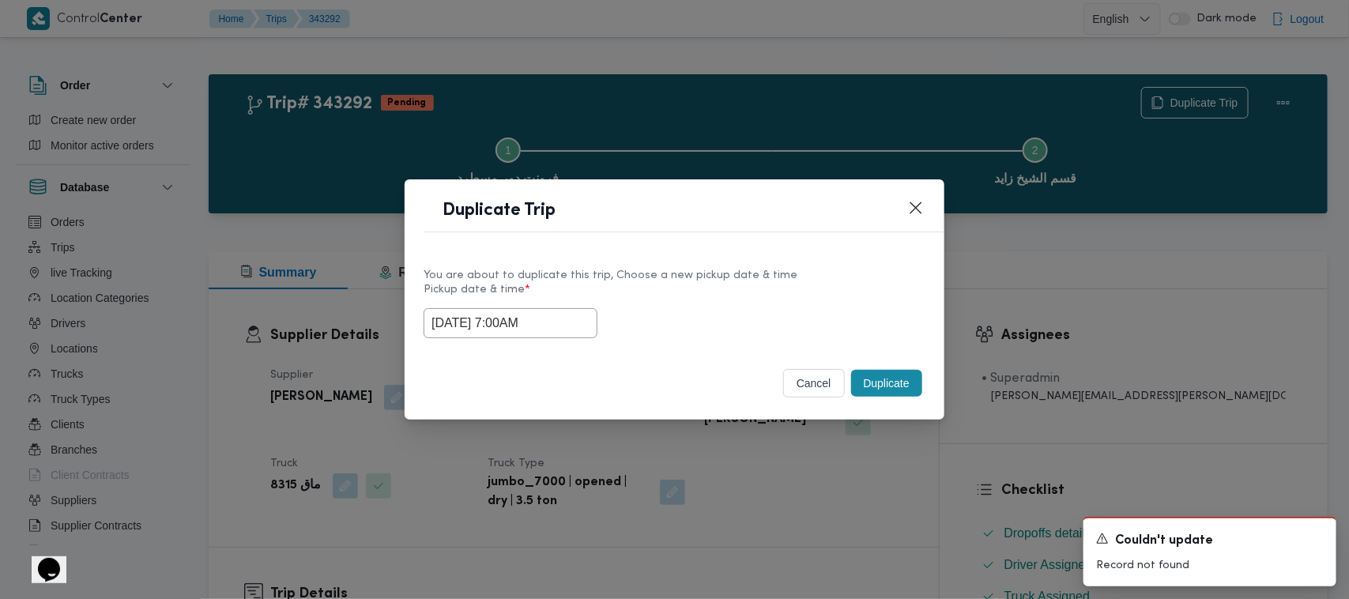
click at [563, 322] on input "18/10/2025 7:00AM" at bounding box center [510, 323] width 174 height 30
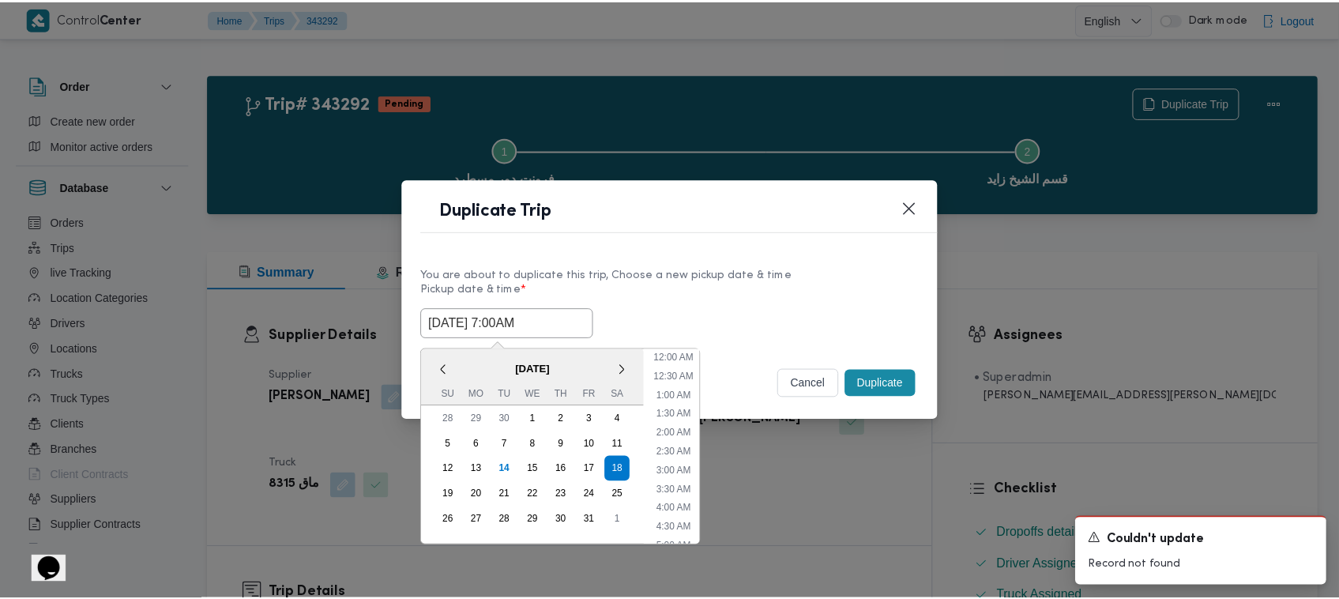
scroll to position [176, 0]
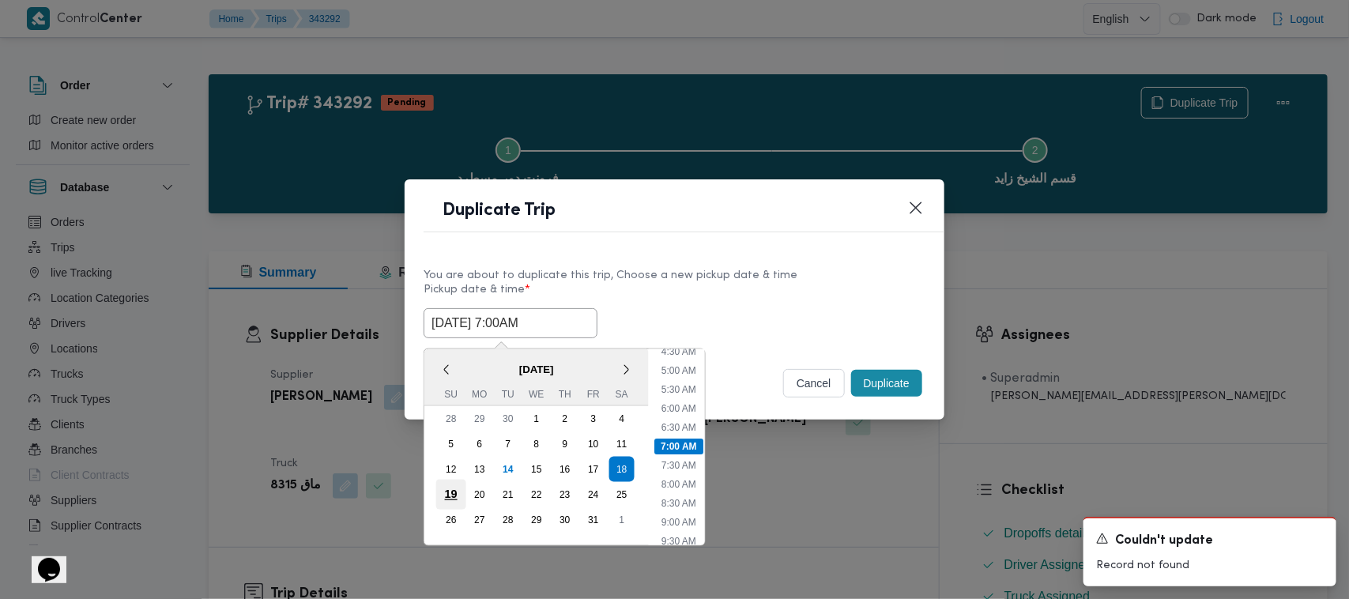
click at [458, 492] on div "19" at bounding box center [451, 495] width 30 height 30
type input "19/10/2025 7:00AM"
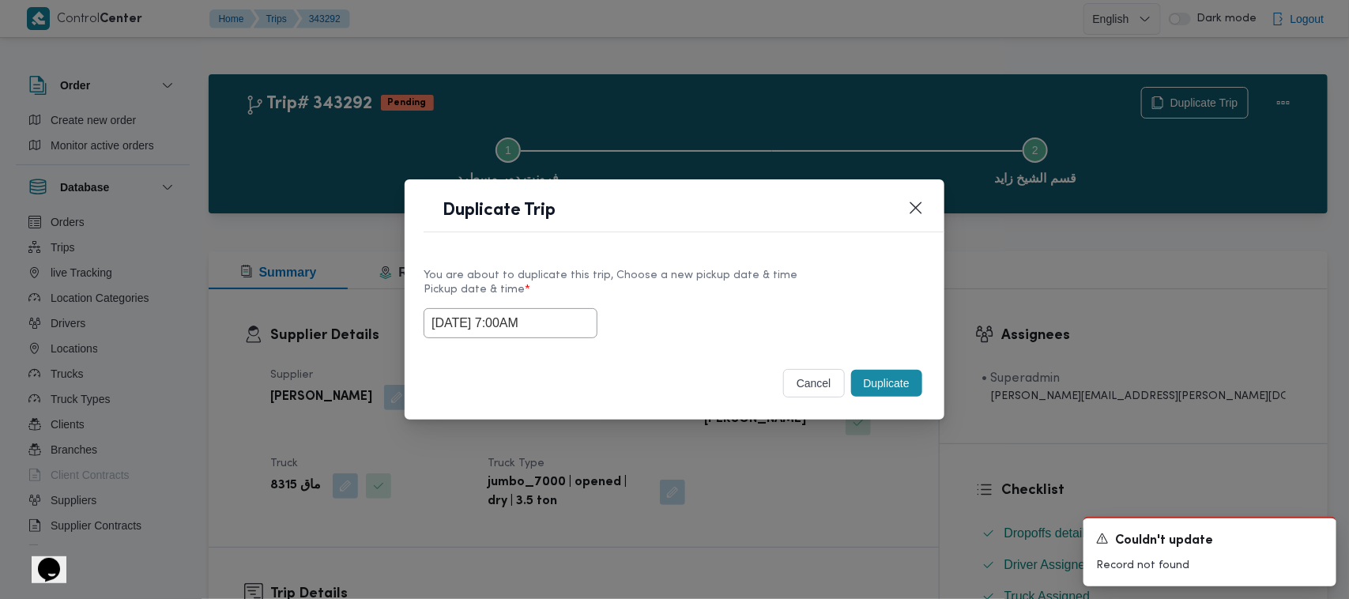
click at [799, 297] on label "Pickup date & time *" at bounding box center [674, 296] width 502 height 24
click at [890, 397] on button "Duplicate" at bounding box center [886, 383] width 71 height 27
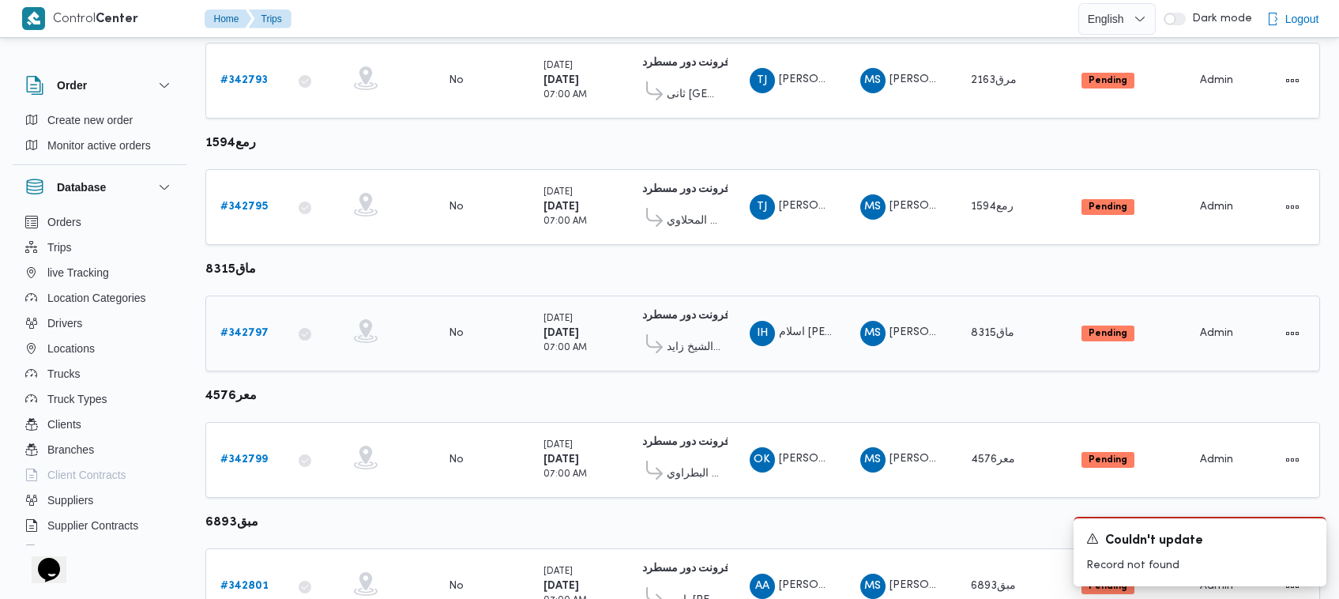
scroll to position [960, 0]
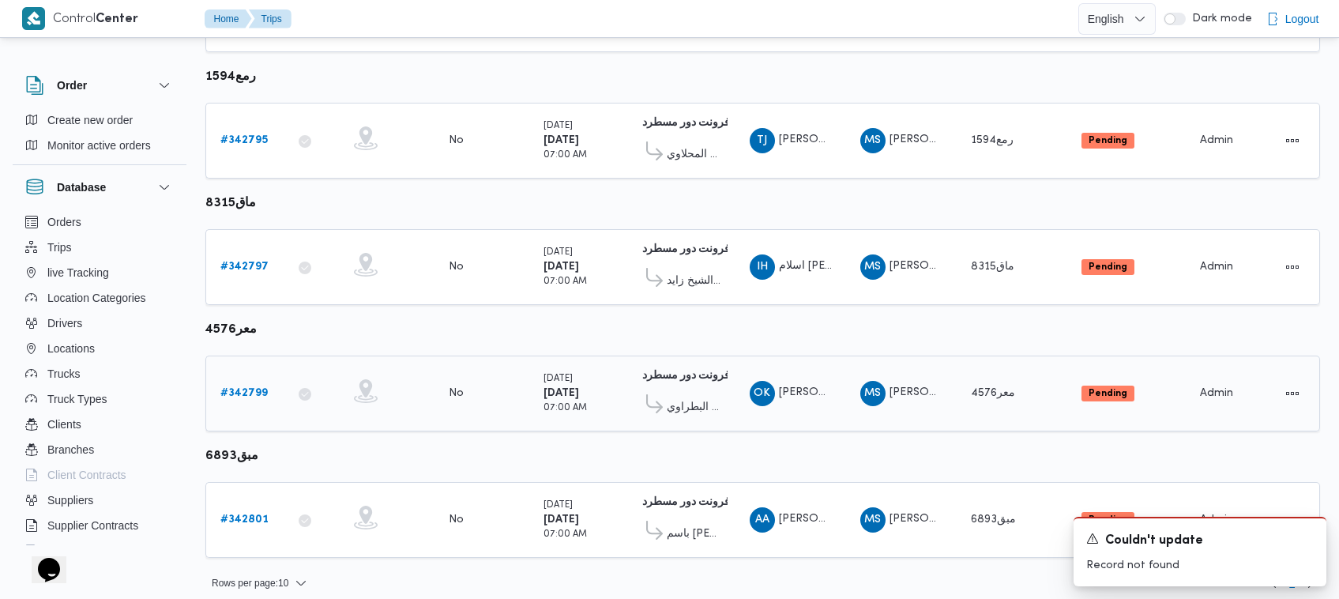
click at [249, 388] on b "# 342799" at bounding box center [243, 393] width 47 height 10
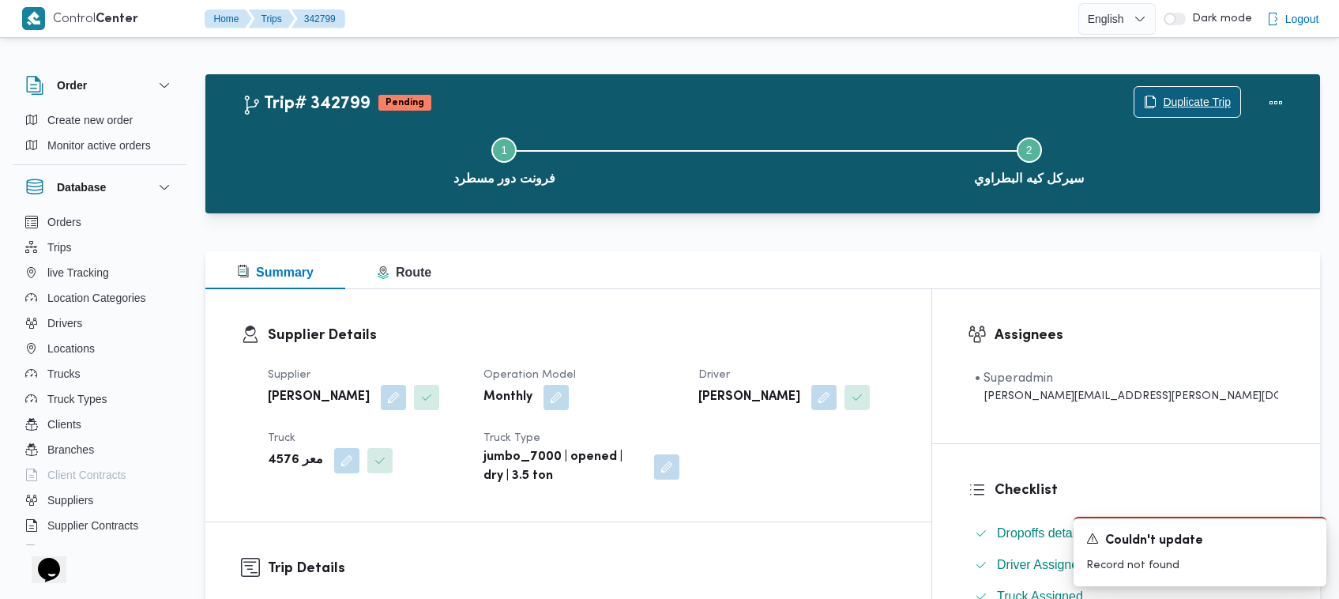
click at [1199, 96] on span "Duplicate Trip" at bounding box center [1197, 101] width 68 height 19
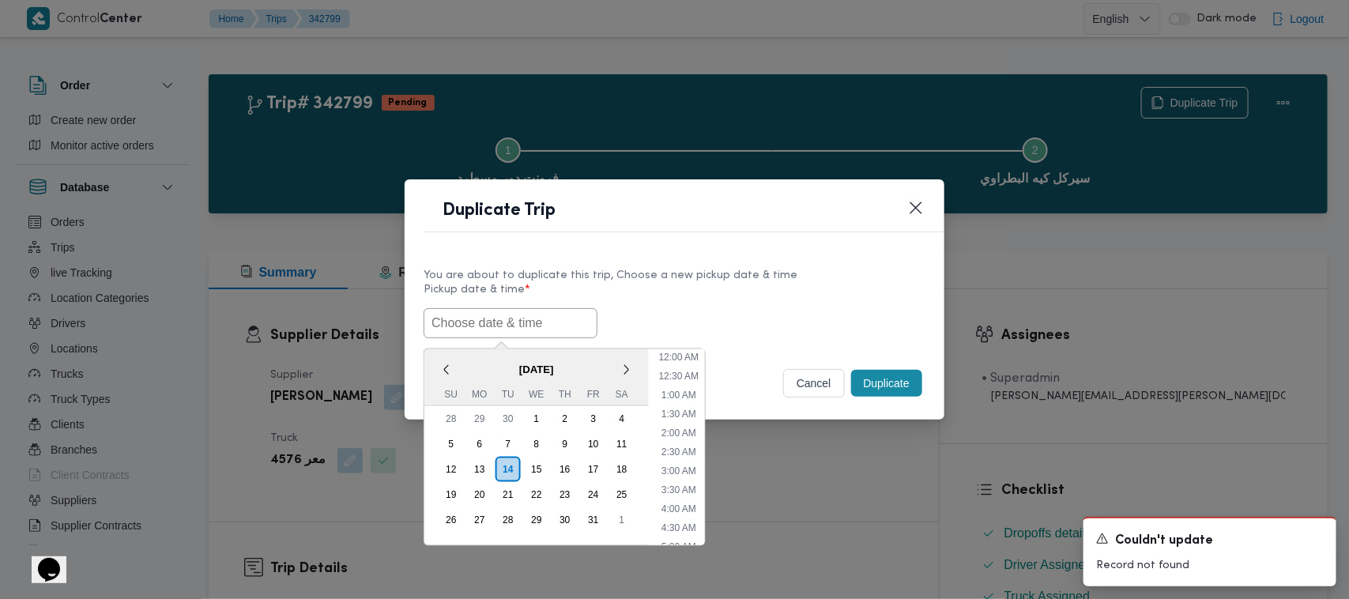
scroll to position [404, 0]
paste input "18/10/2025 7:00AM"
type input "18/10/2025 7:00AM"
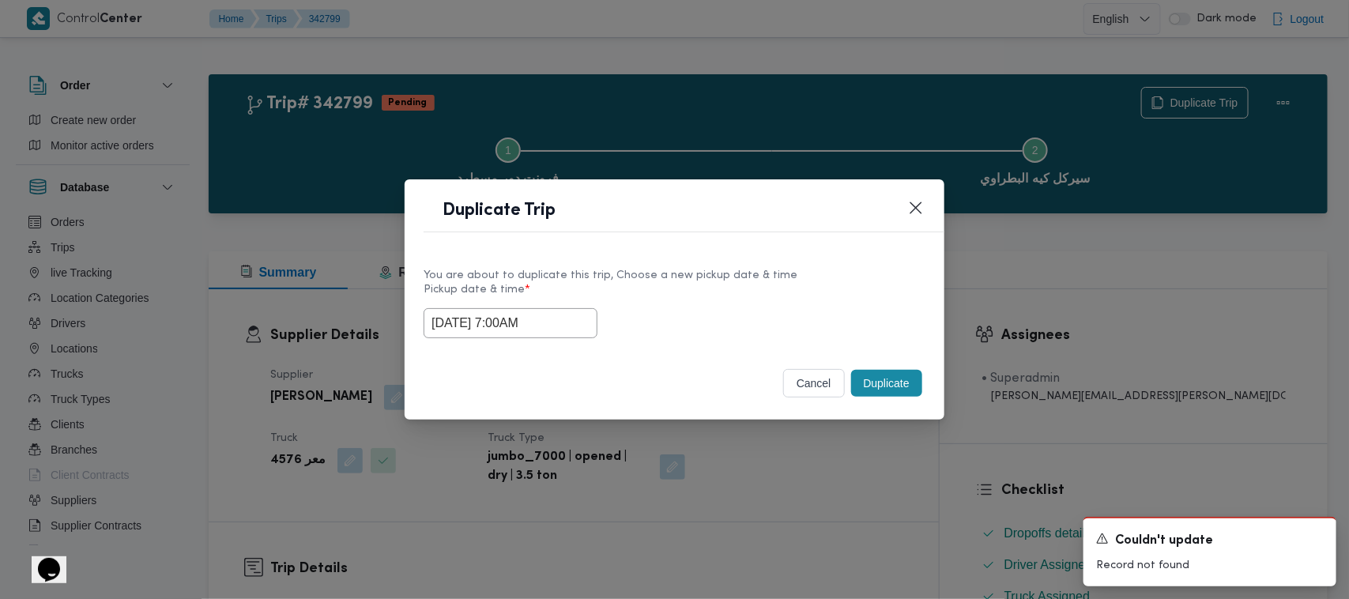
click at [693, 262] on div "You are about to duplicate this trip, Choose a new pickup date & time Pickup da…" at bounding box center [674, 301] width 540 height 101
click at [875, 391] on button "Duplicate" at bounding box center [886, 383] width 71 height 27
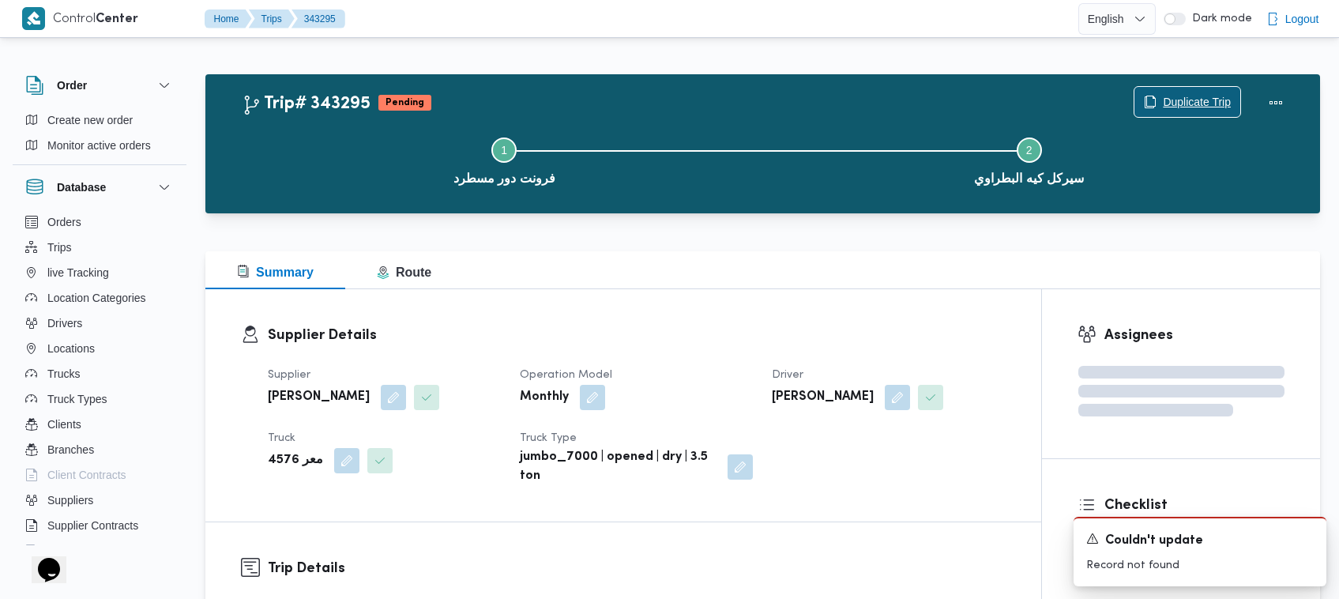
click at [1193, 88] on span "Duplicate Trip" at bounding box center [1187, 102] width 106 height 30
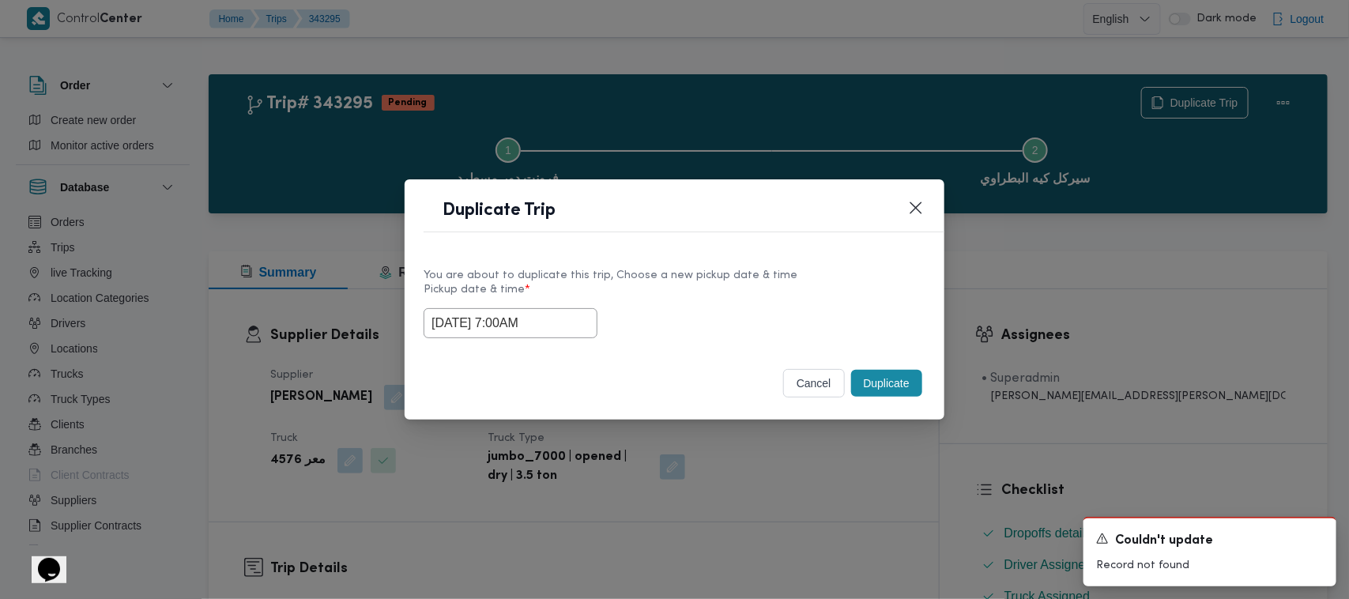
click at [575, 314] on input "18/10/2025 7:00AM" at bounding box center [510, 323] width 174 height 30
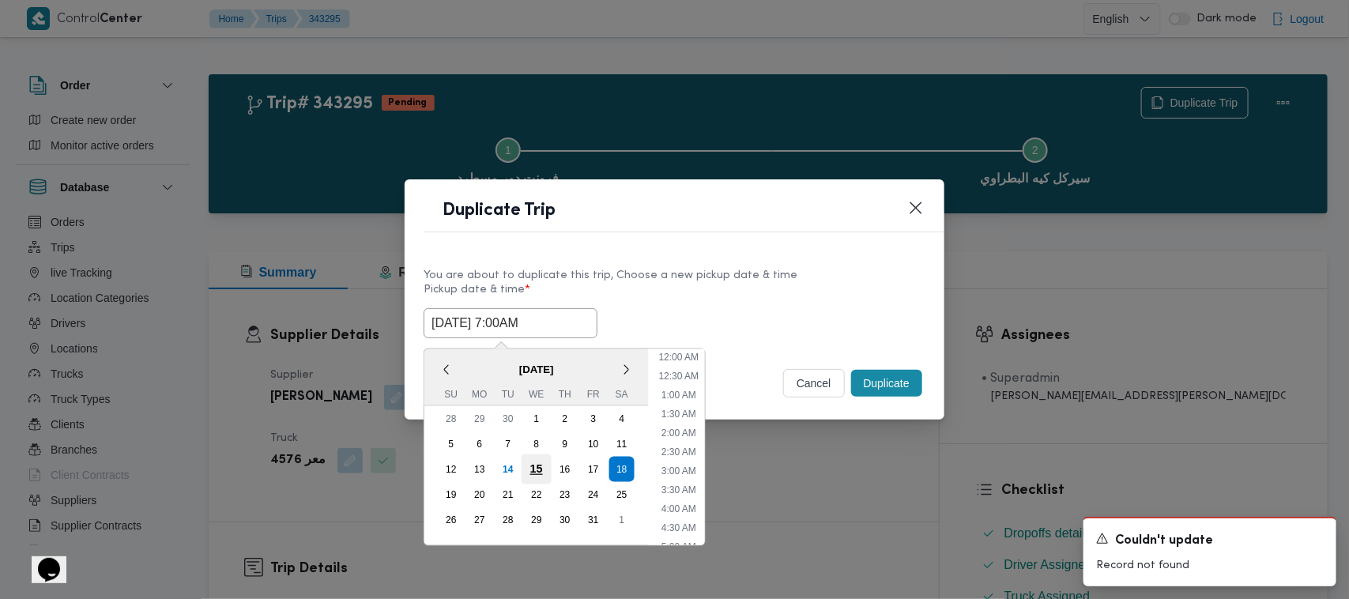
scroll to position [176, 0]
click at [446, 487] on div "19" at bounding box center [451, 495] width 30 height 30
type input "19/10/2025 7:00AM"
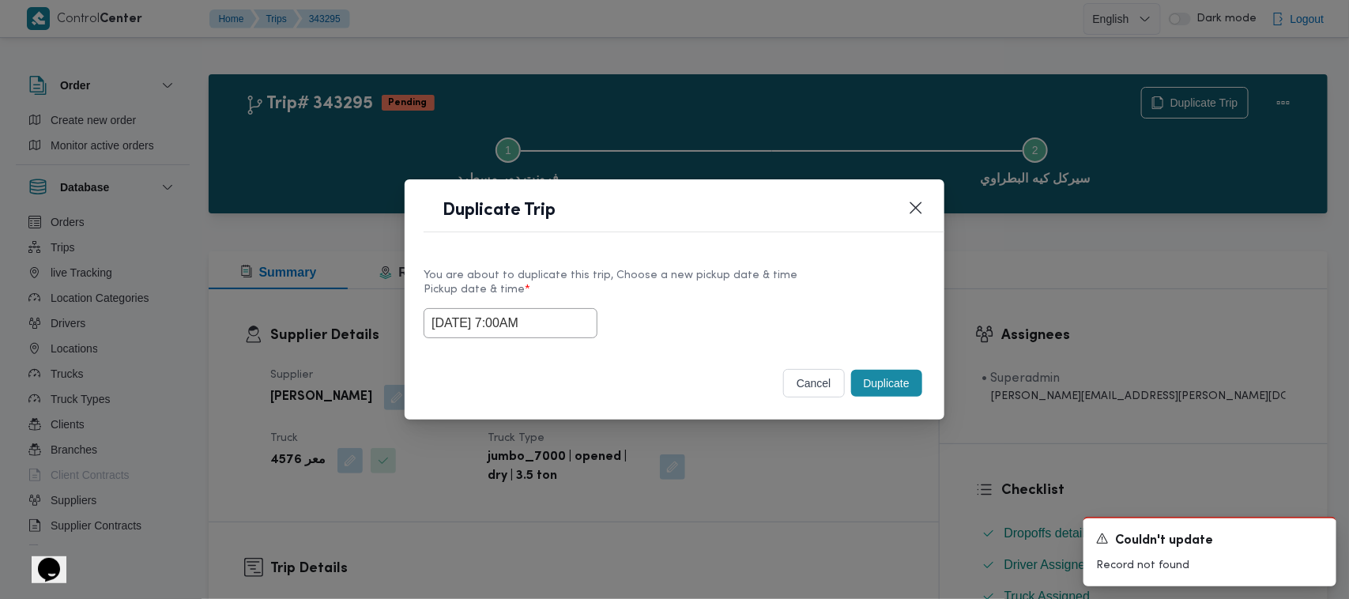
click at [677, 303] on label "Pickup date & time *" at bounding box center [674, 296] width 502 height 24
click at [875, 374] on button "Duplicate" at bounding box center [886, 383] width 71 height 27
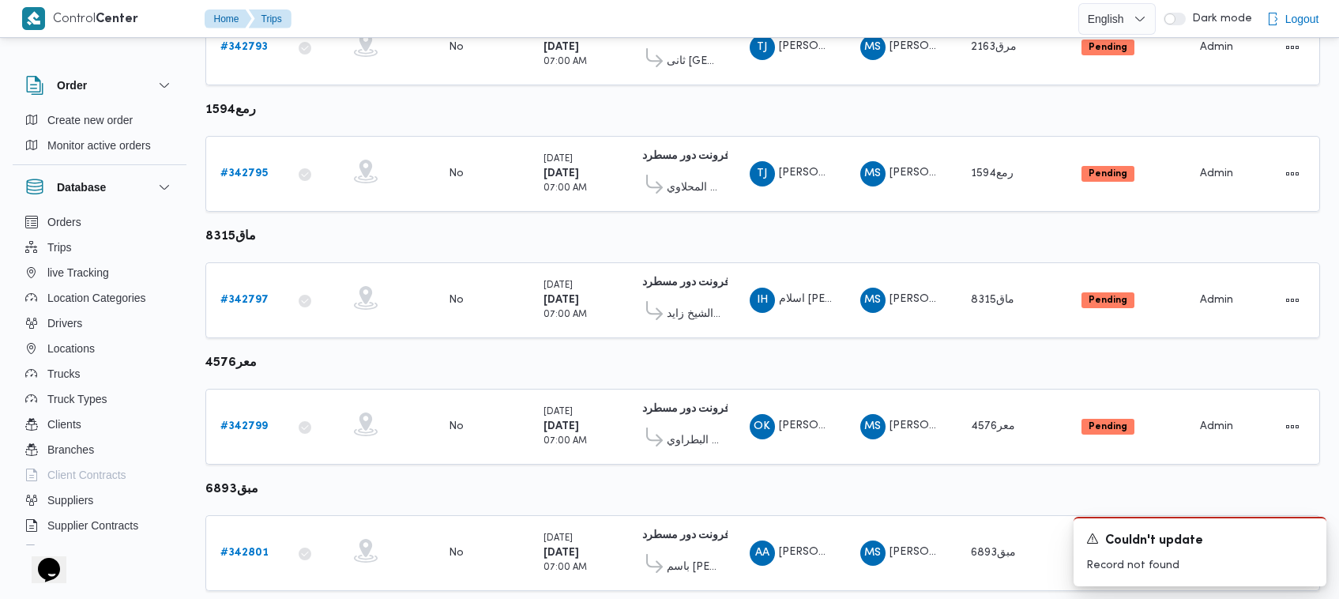
scroll to position [960, 0]
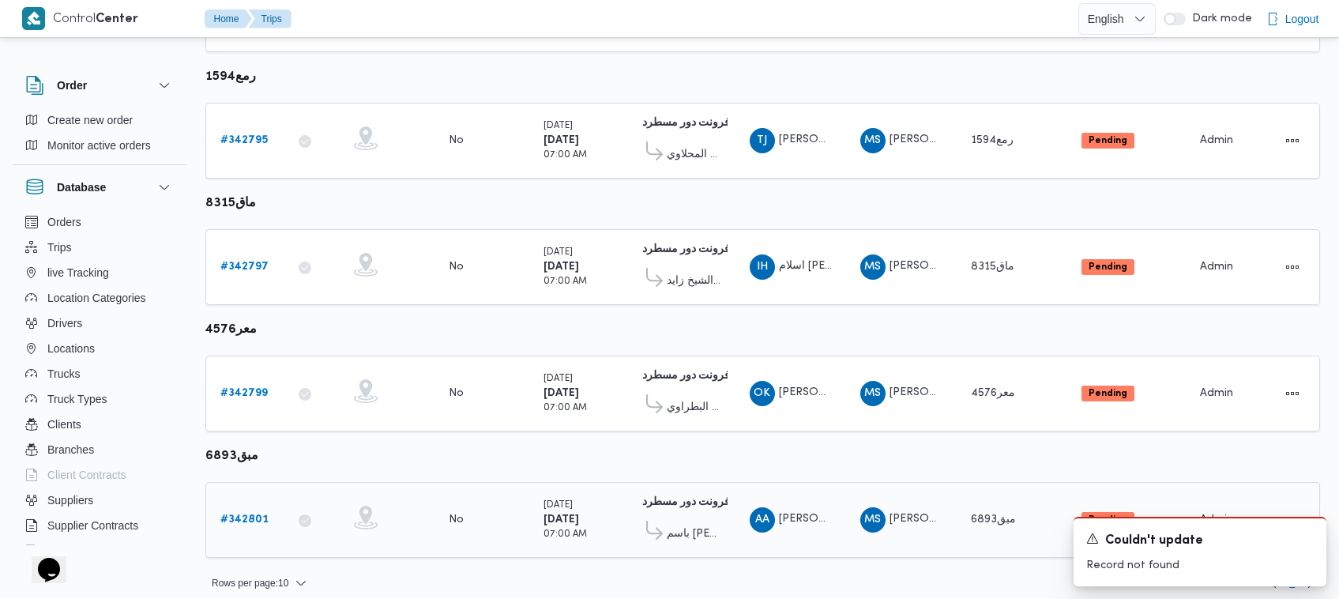
click at [239, 504] on div "# 342801" at bounding box center [245, 520] width 62 height 32
click at [238, 514] on b "# 342801" at bounding box center [244, 519] width 48 height 10
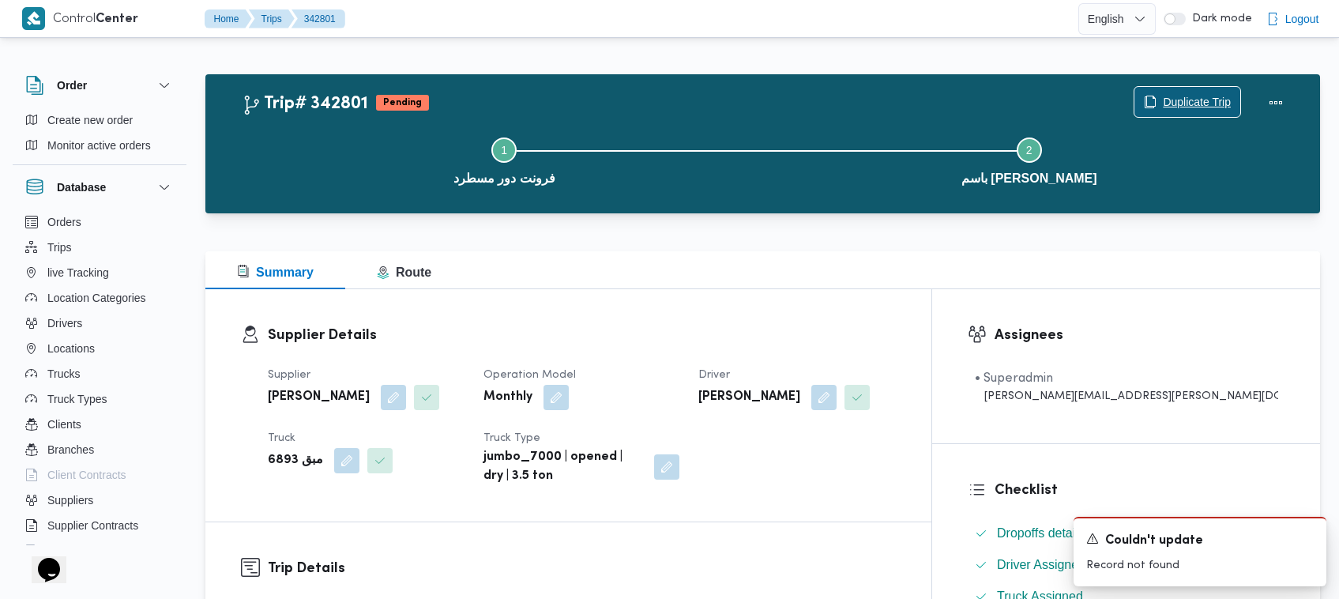
click at [1183, 107] on span "Duplicate Trip" at bounding box center [1197, 101] width 68 height 19
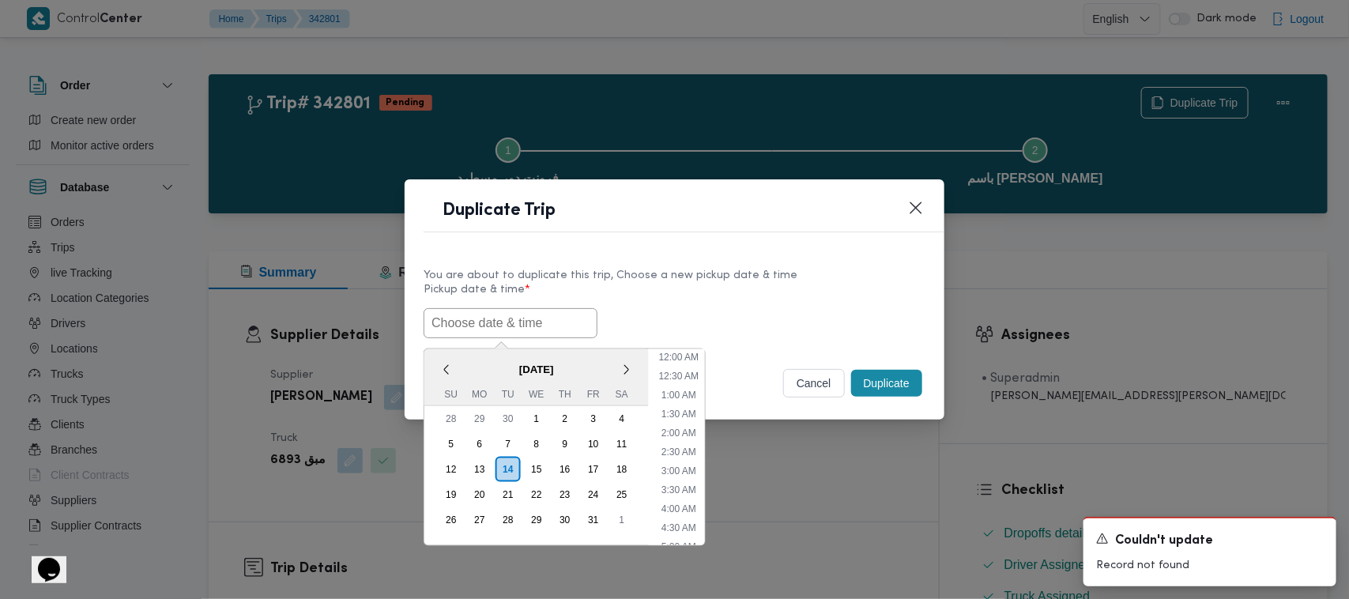
scroll to position [404, 0]
paste input "18/10/2025 7:00AM"
type input "18/10/2025 7:00AM"
click at [795, 284] on label "Pickup date & time *" at bounding box center [674, 296] width 502 height 24
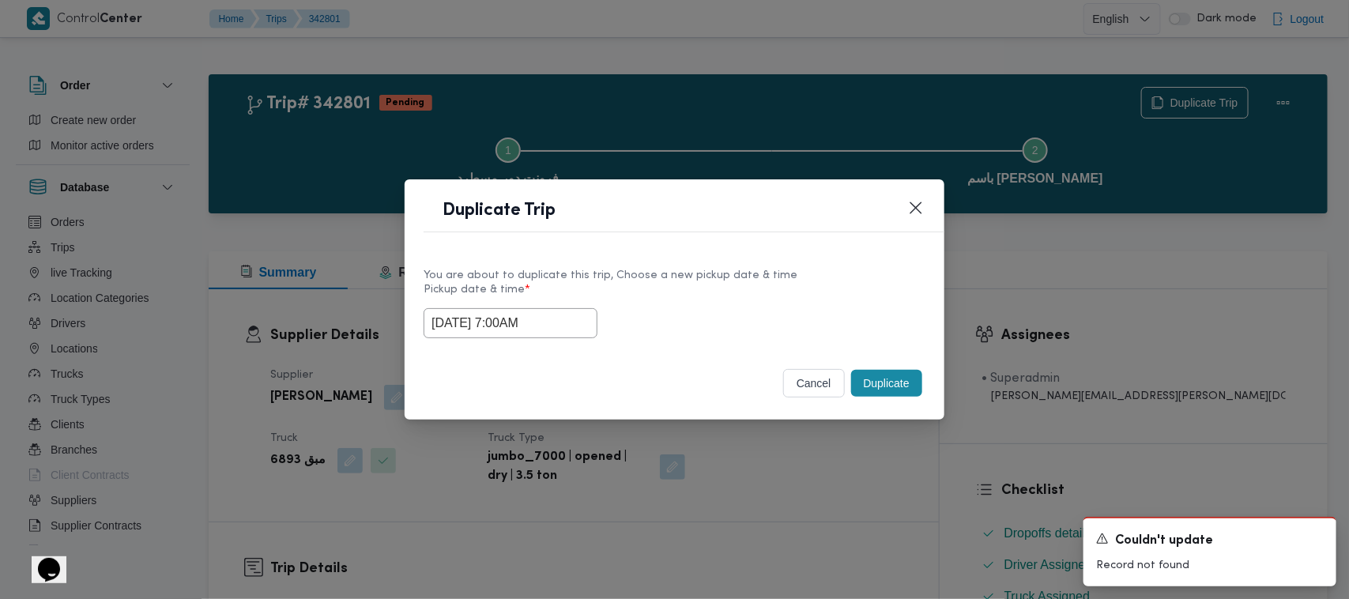
click at [907, 386] on button "Duplicate" at bounding box center [886, 383] width 71 height 27
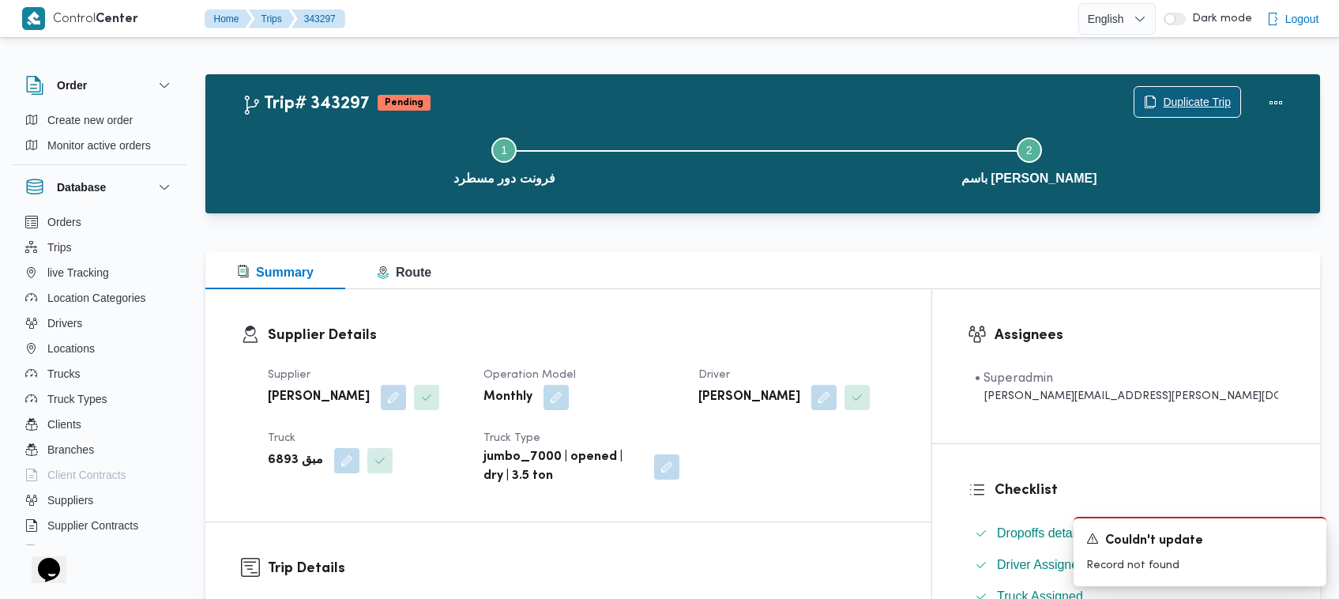
click at [1173, 92] on span "Duplicate Trip" at bounding box center [1197, 101] width 68 height 19
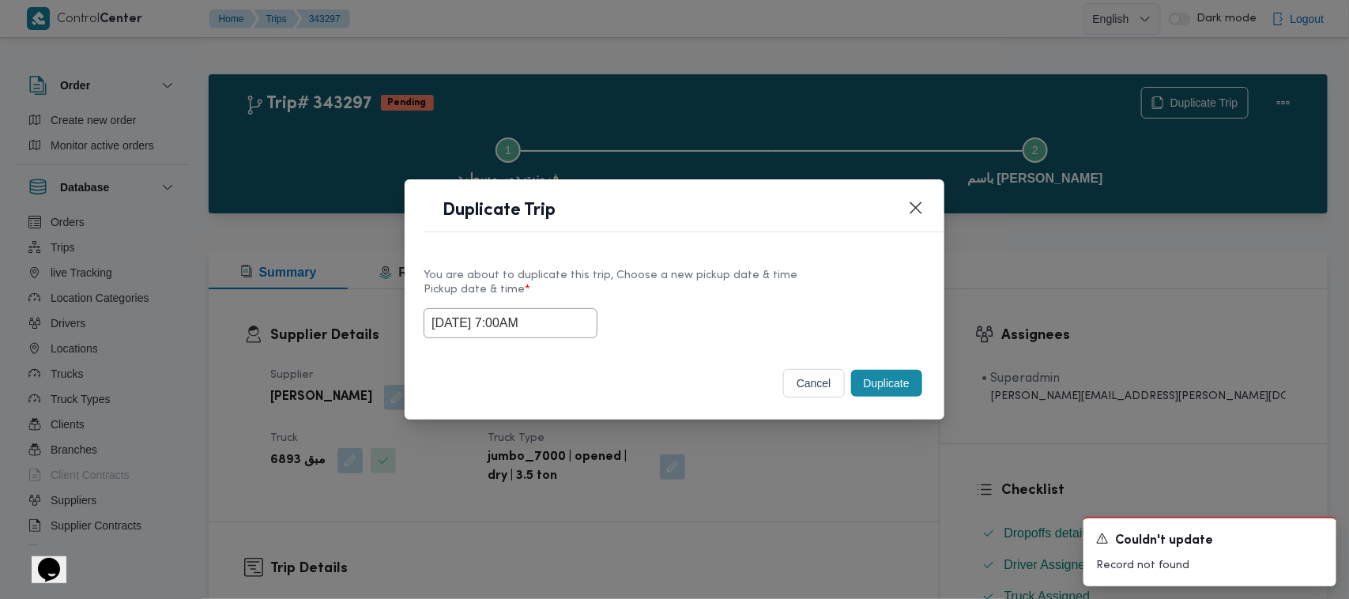
click at [559, 313] on input "18/10/2025 7:00AM" at bounding box center [510, 323] width 174 height 30
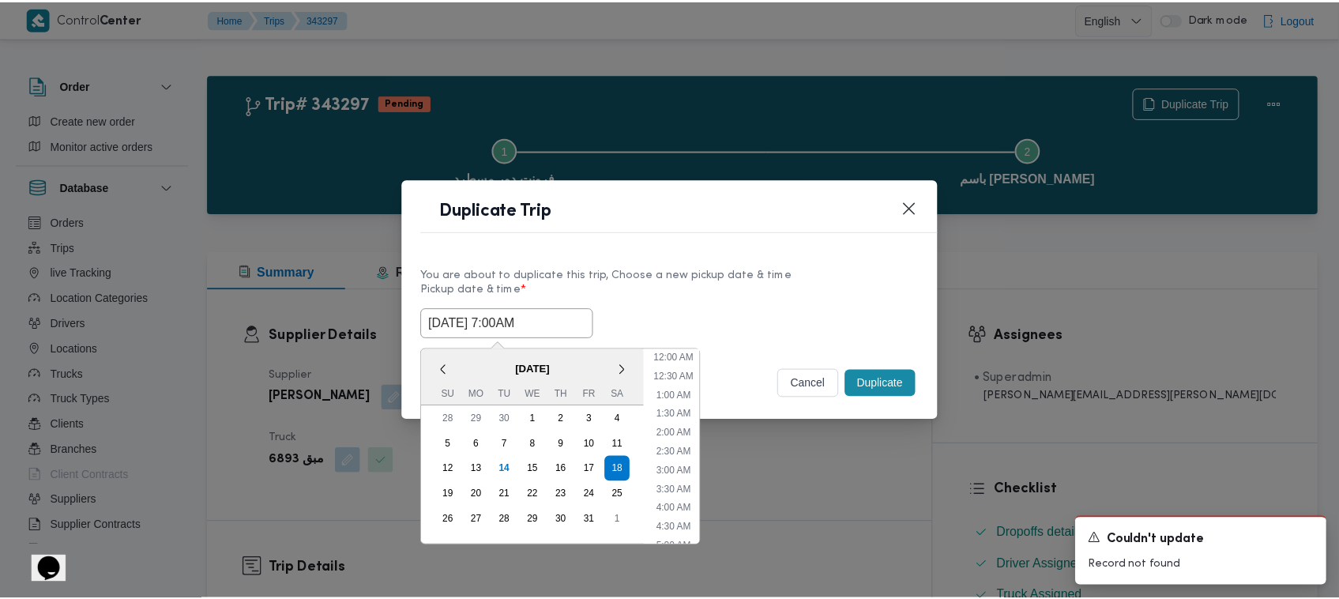
scroll to position [176, 0]
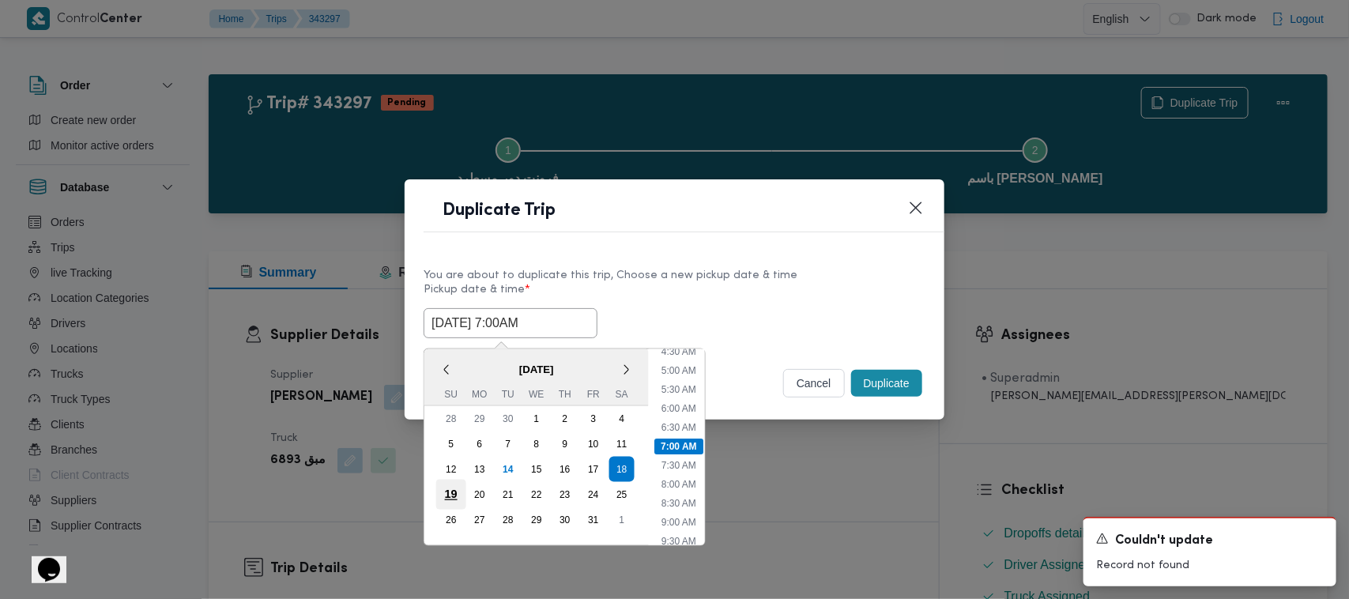
click at [450, 491] on div "19" at bounding box center [451, 495] width 30 height 30
type input "19/10/2025 7:00AM"
click at [744, 325] on div "19/10/2025 7:00AM < October 2025 > Su Mo Tu We Th Fr Sa 28 29 30 1 2 3 4 5 6 7 …" at bounding box center [674, 323] width 502 height 30
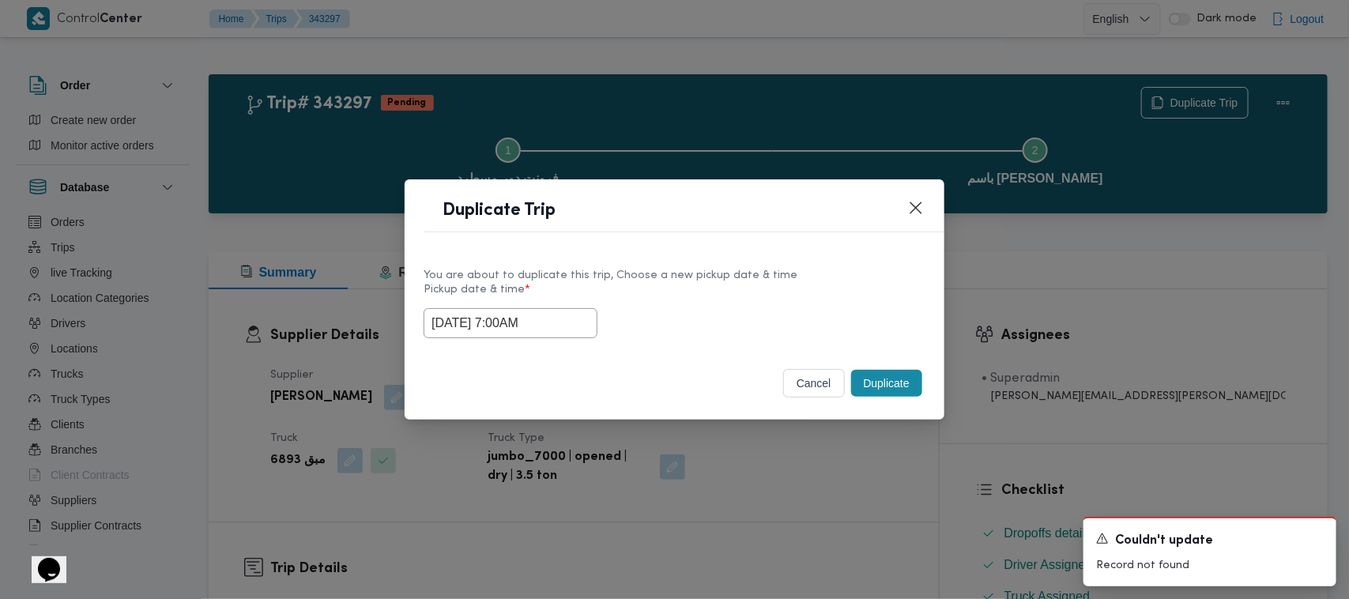
click at [865, 379] on button "Duplicate" at bounding box center [886, 383] width 71 height 27
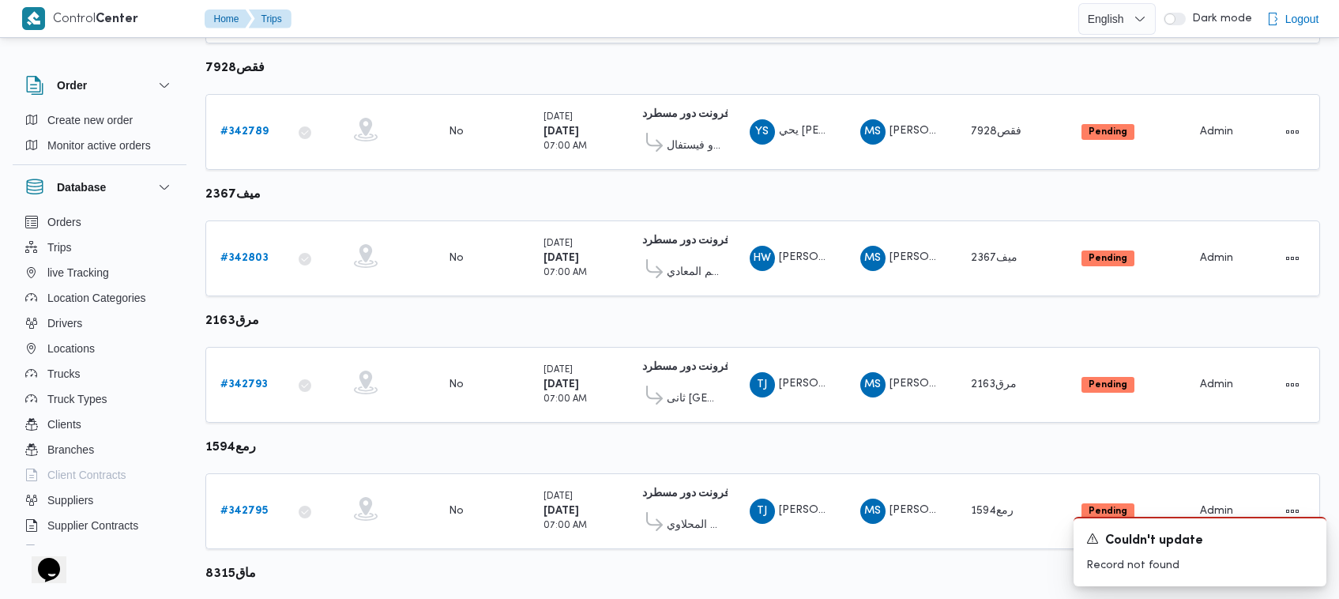
scroll to position [735, 0]
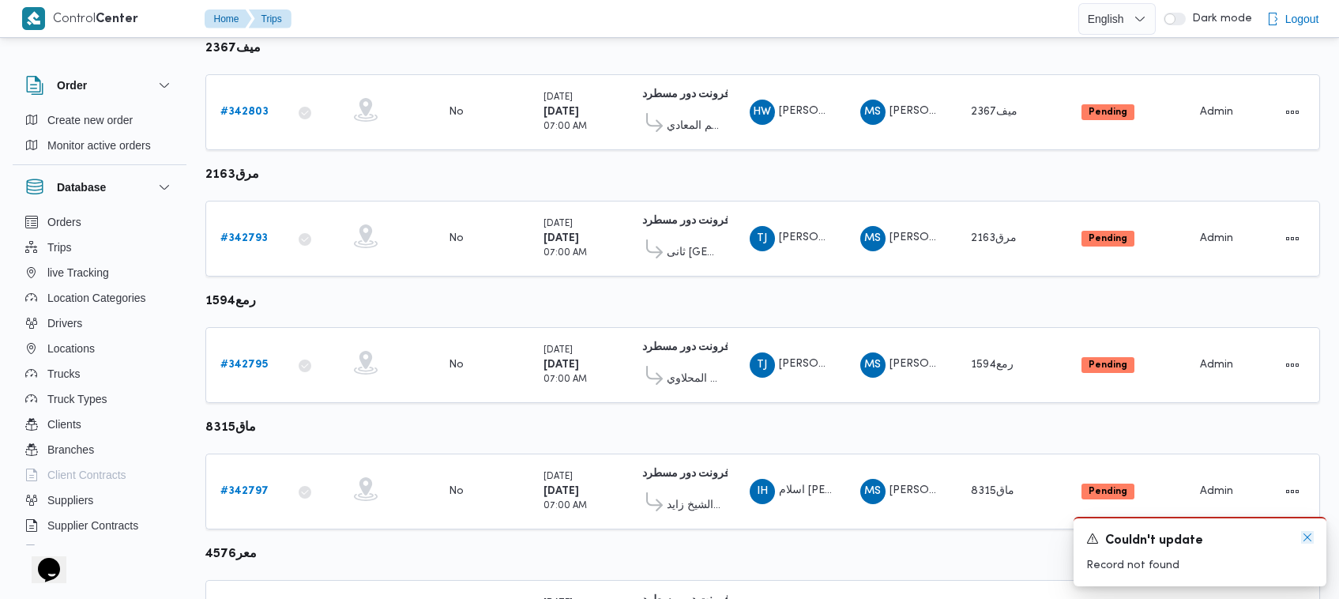
click at [1303, 533] on icon "Dismiss toast" at bounding box center [1307, 537] width 13 height 13
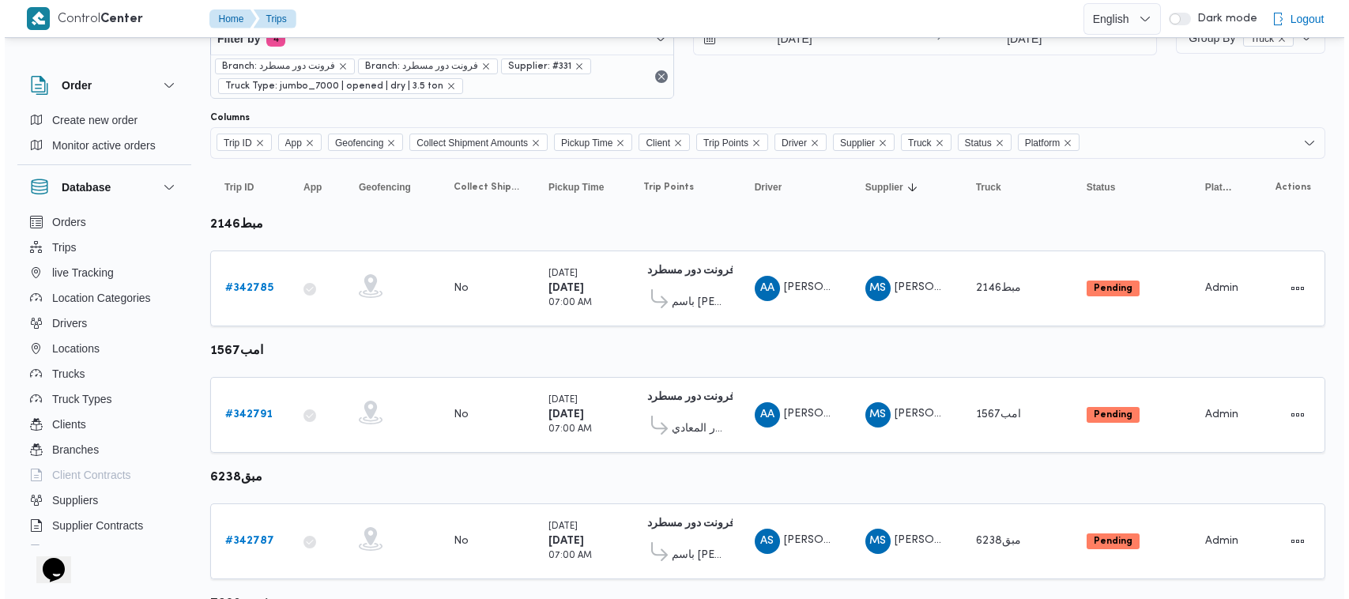
scroll to position [0, 0]
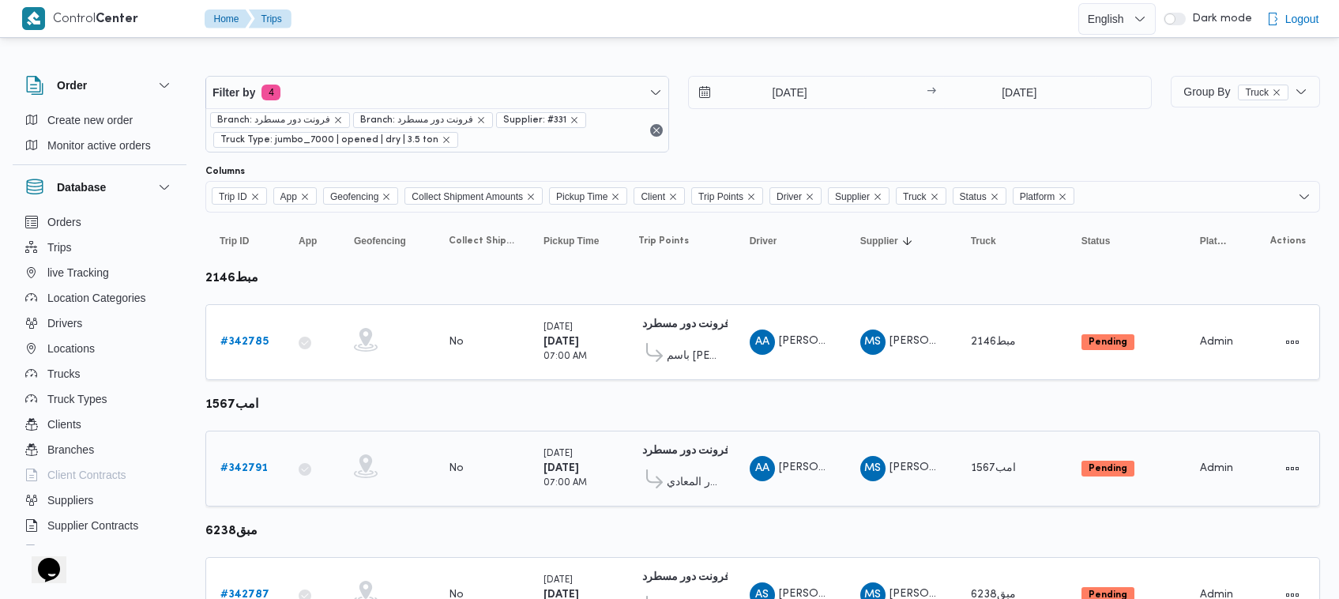
click at [823, 462] on span "عبدالسلام عزت عبدالسلام عبدالحميد" at bounding box center [824, 467] width 90 height 10
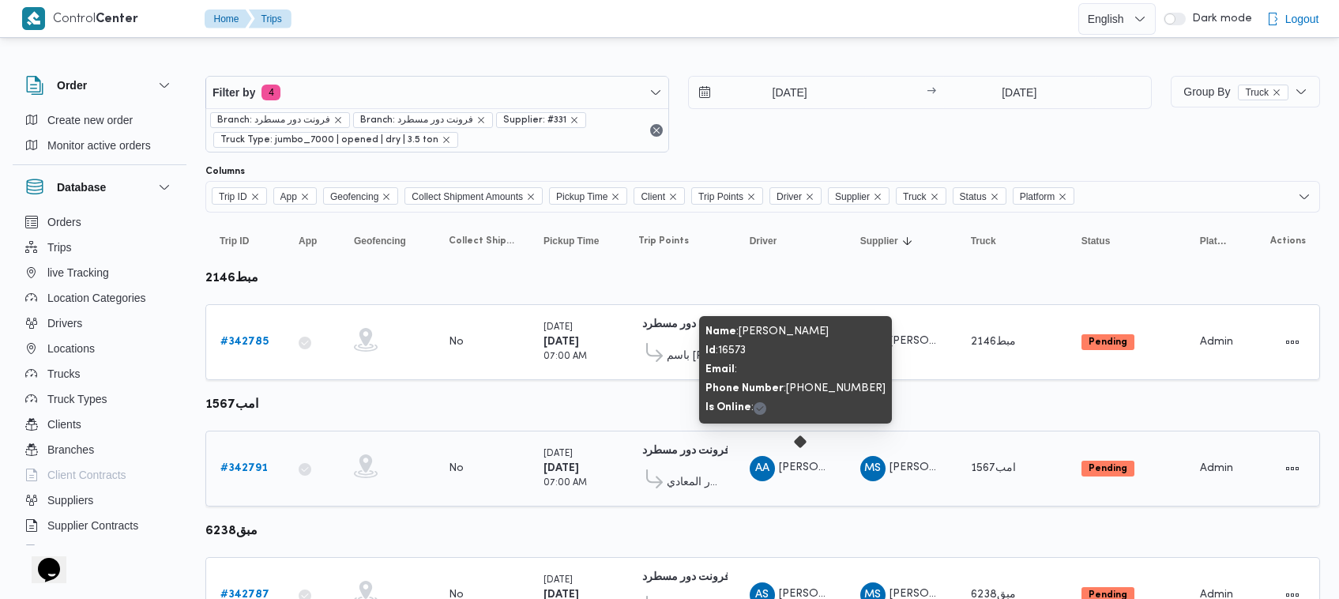
click at [823, 462] on span "عبدالسلام عزت عبدالسلام عبدالحميد" at bounding box center [824, 467] width 90 height 10
copy span "عبدالحميد"
click at [814, 462] on span "عبدالسلام عزت عبدالسلام عبدالحميد" at bounding box center [824, 467] width 90 height 10
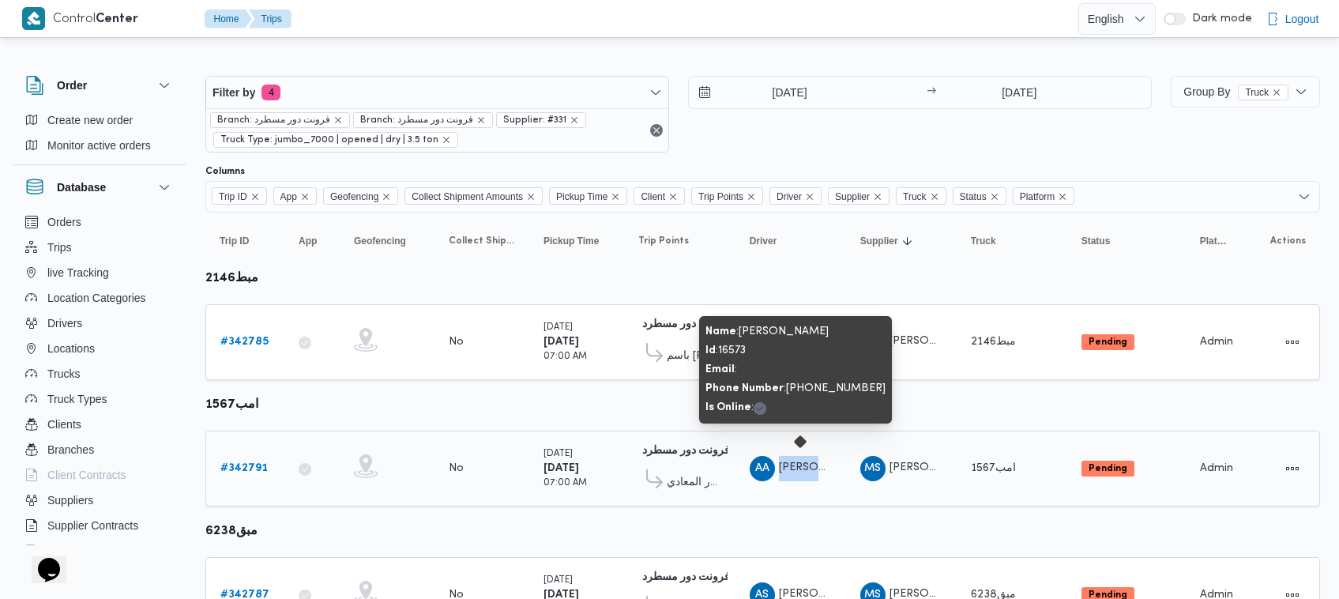
click at [814, 462] on span "عبدالسلام عزت عبدالسلام عبدالحميد" at bounding box center [824, 467] width 90 height 10
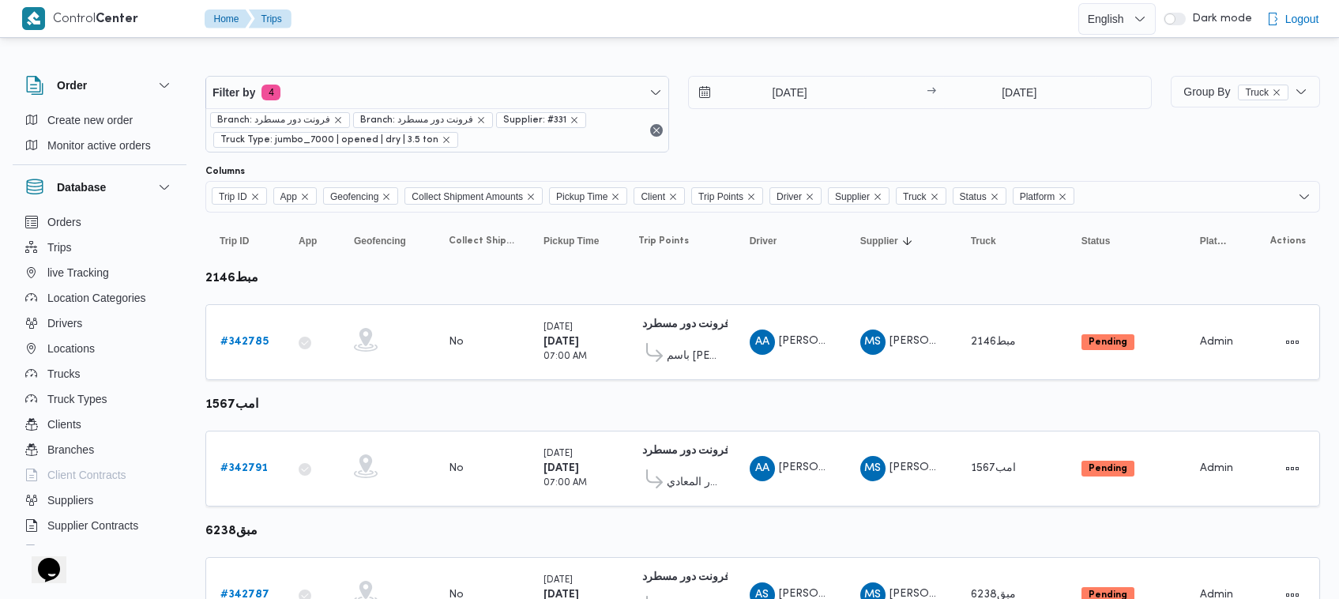
click at [806, 129] on div "16/10/2025 → 16/10/2025" at bounding box center [920, 114] width 464 height 77
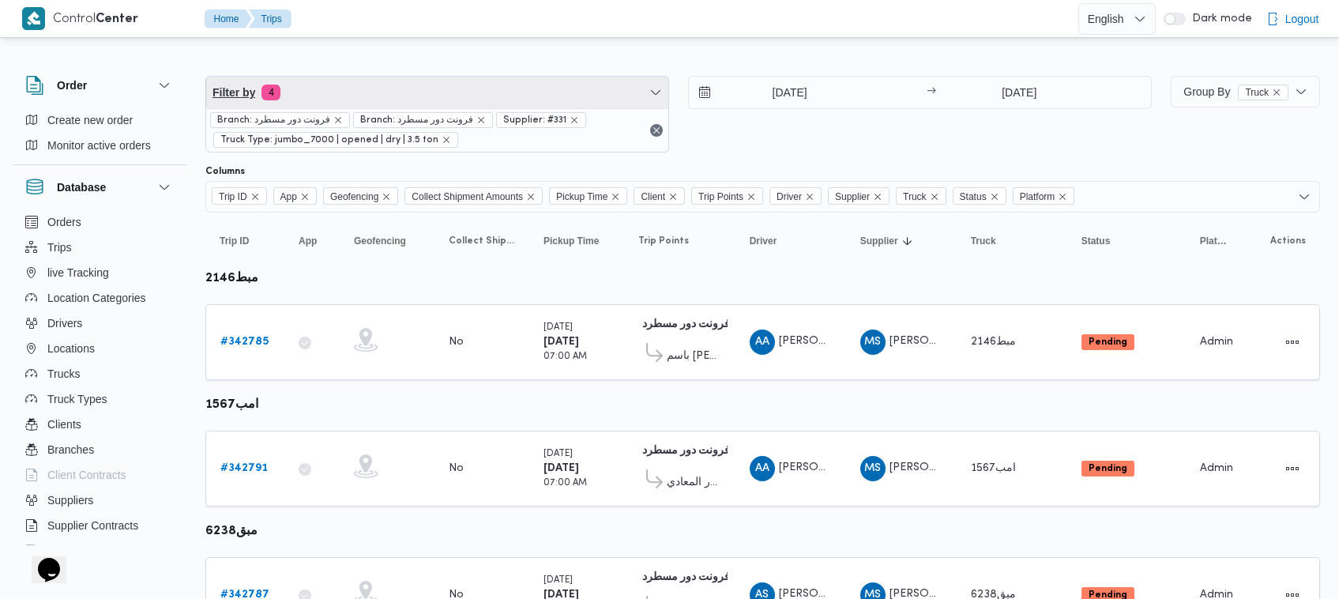
click at [433, 101] on span "Filter by 4" at bounding box center [437, 93] width 462 height 32
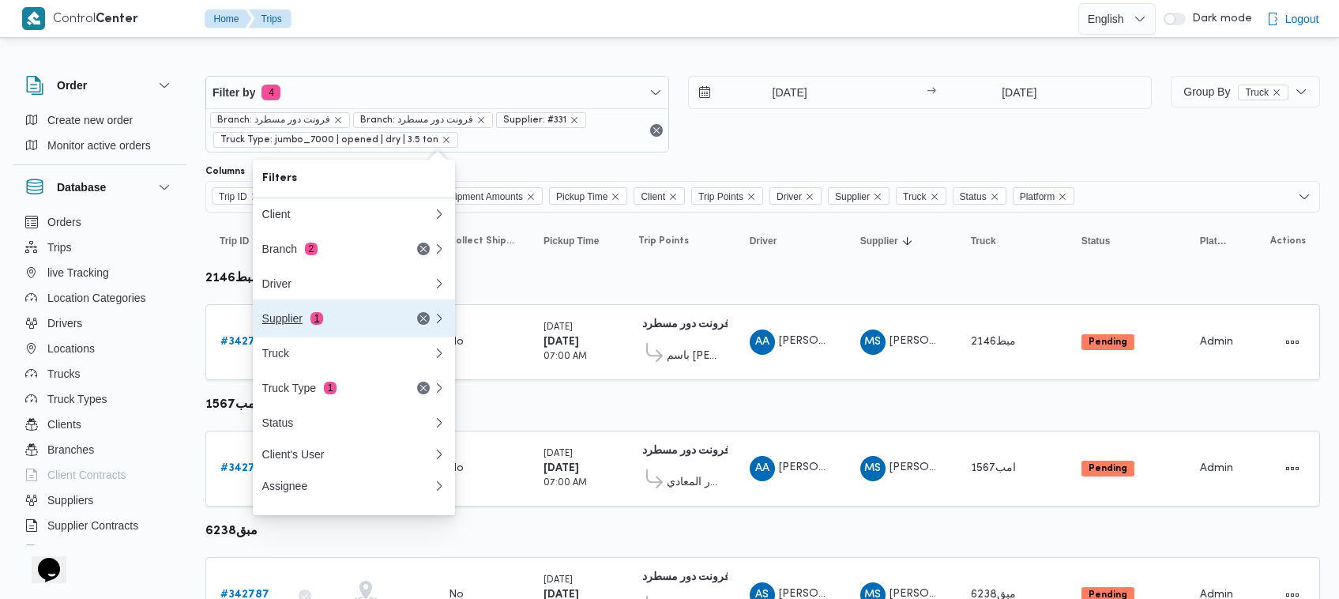
click at [325, 325] on div "Supplier 1" at bounding box center [328, 318] width 133 height 13
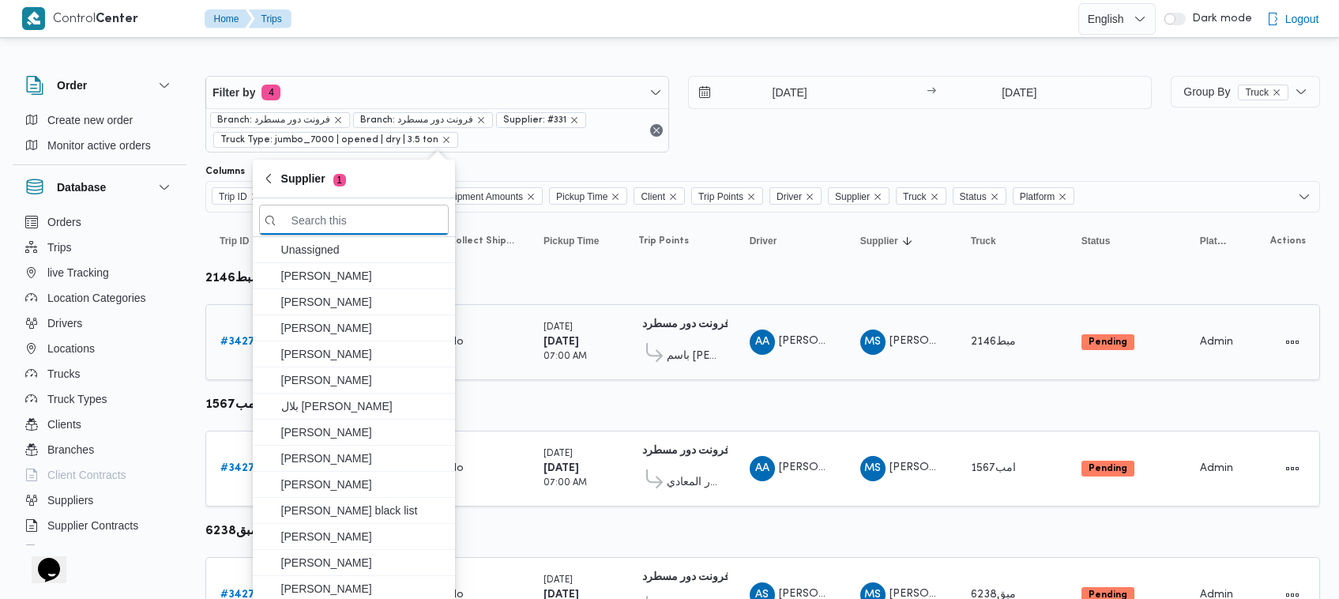
paste input "عبدالله عيد عبدالسلام عبدالحافظ"
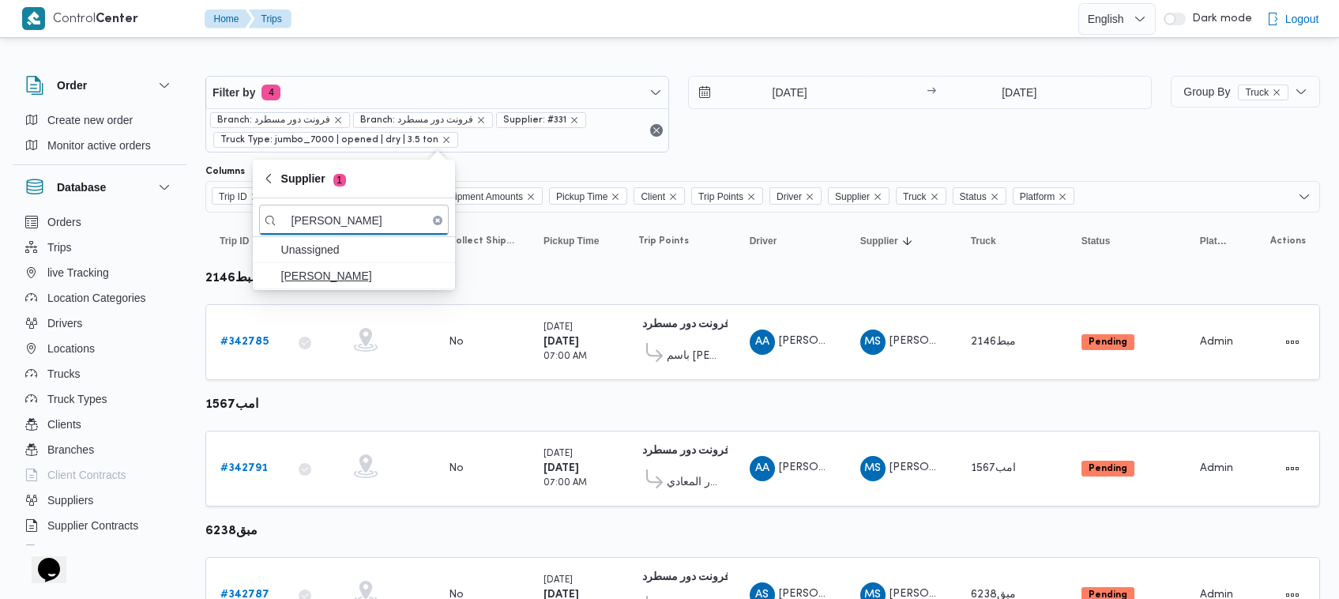
type input "عبدالله عيد عبدالسلام عبدالحافظ"
click at [367, 289] on button "عبدالله عيد عبدالسلام عبدالحافظ" at bounding box center [354, 276] width 202 height 26
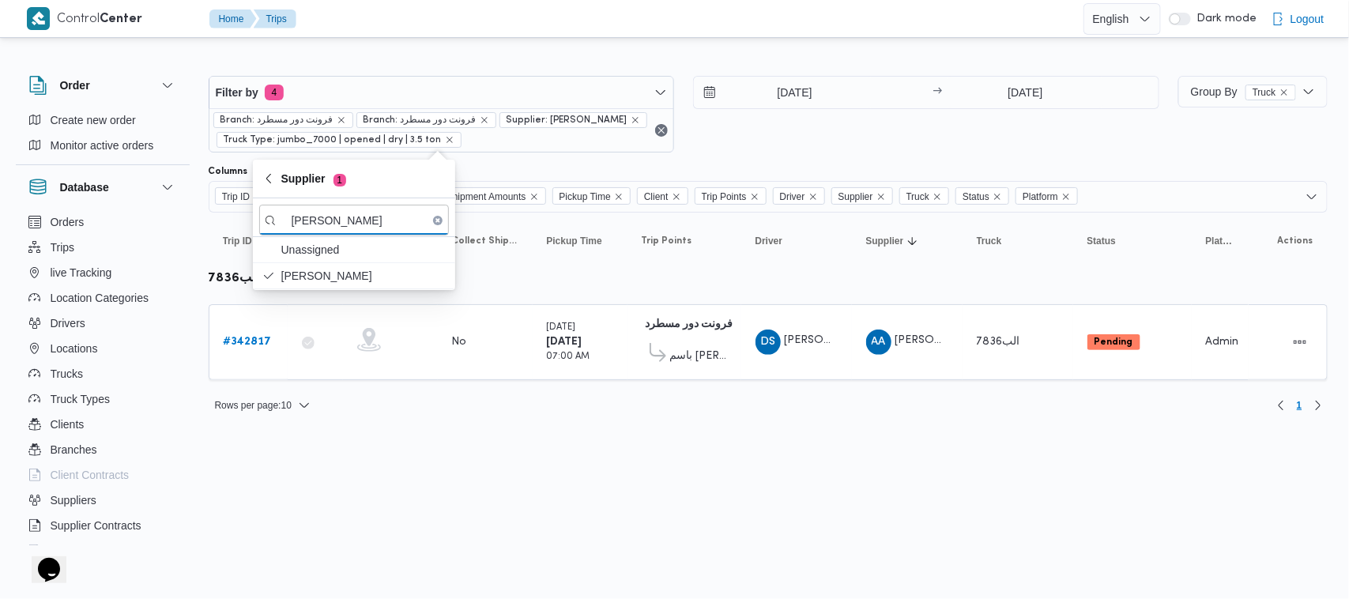
click at [799, 146] on div "16/10/2025 → 16/10/2025" at bounding box center [926, 114] width 466 height 77
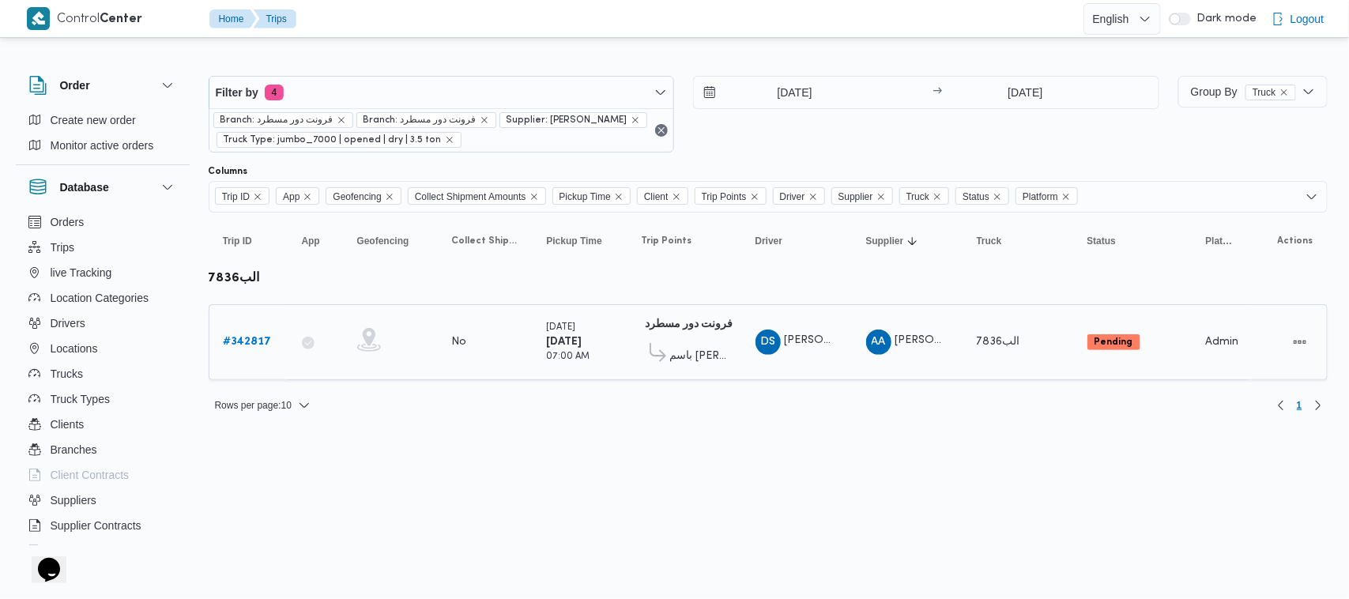
click at [251, 345] on b "# 342817" at bounding box center [248, 342] width 48 height 10
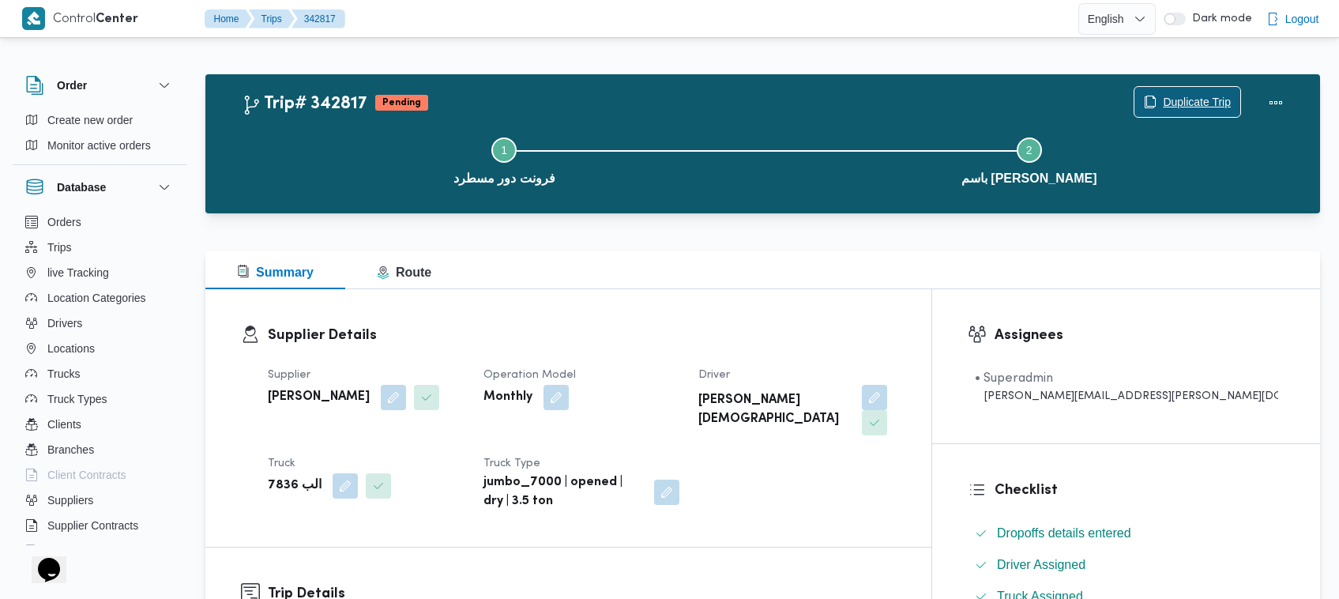
click at [1209, 103] on span "Duplicate Trip" at bounding box center [1197, 101] width 68 height 19
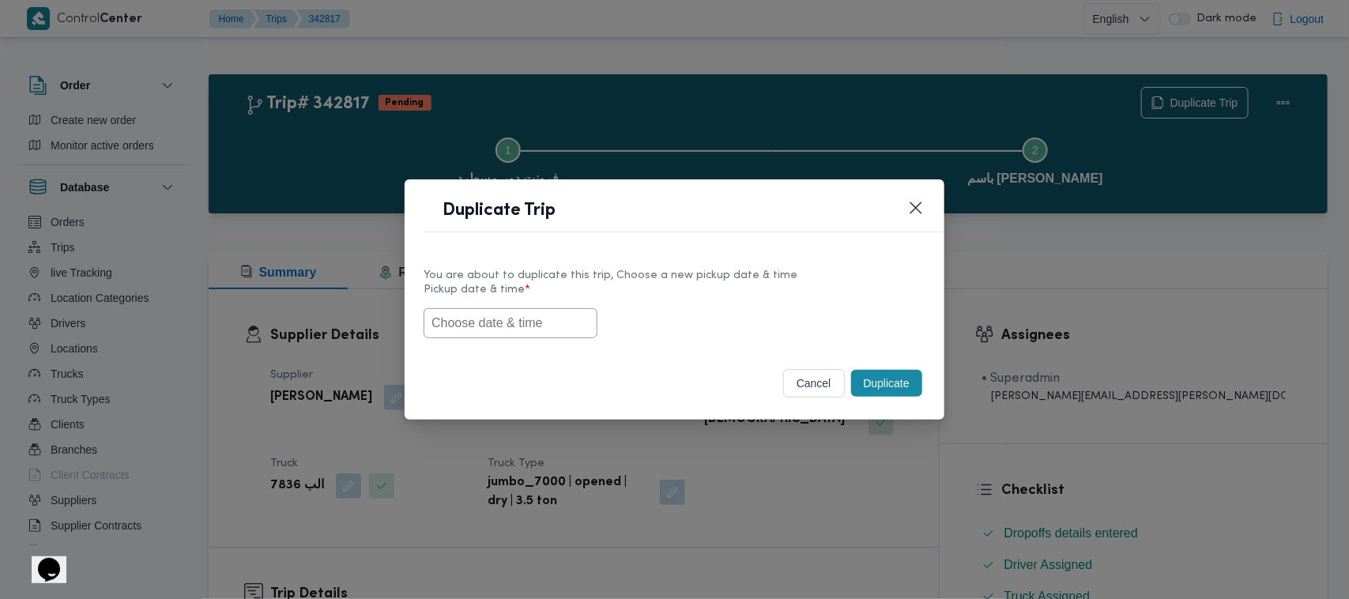
click at [566, 318] on input "text" at bounding box center [510, 323] width 174 height 30
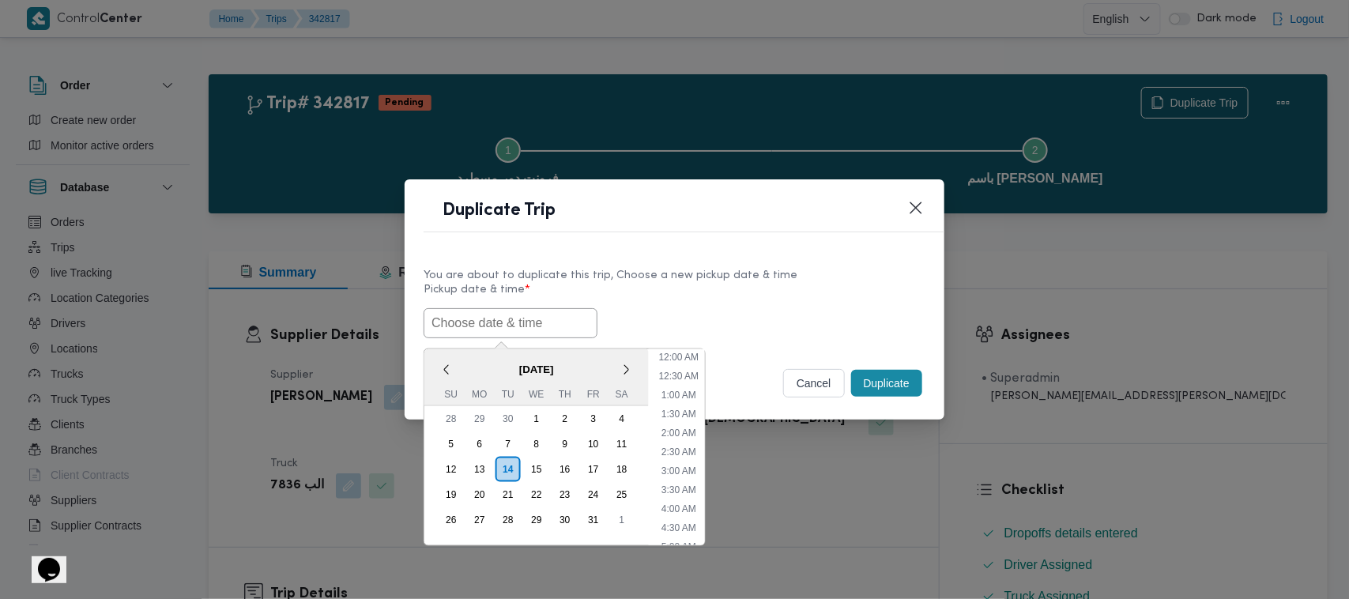
paste input "18/10/2025 7:00AM"
type input "18/10/2025 7:00AM"
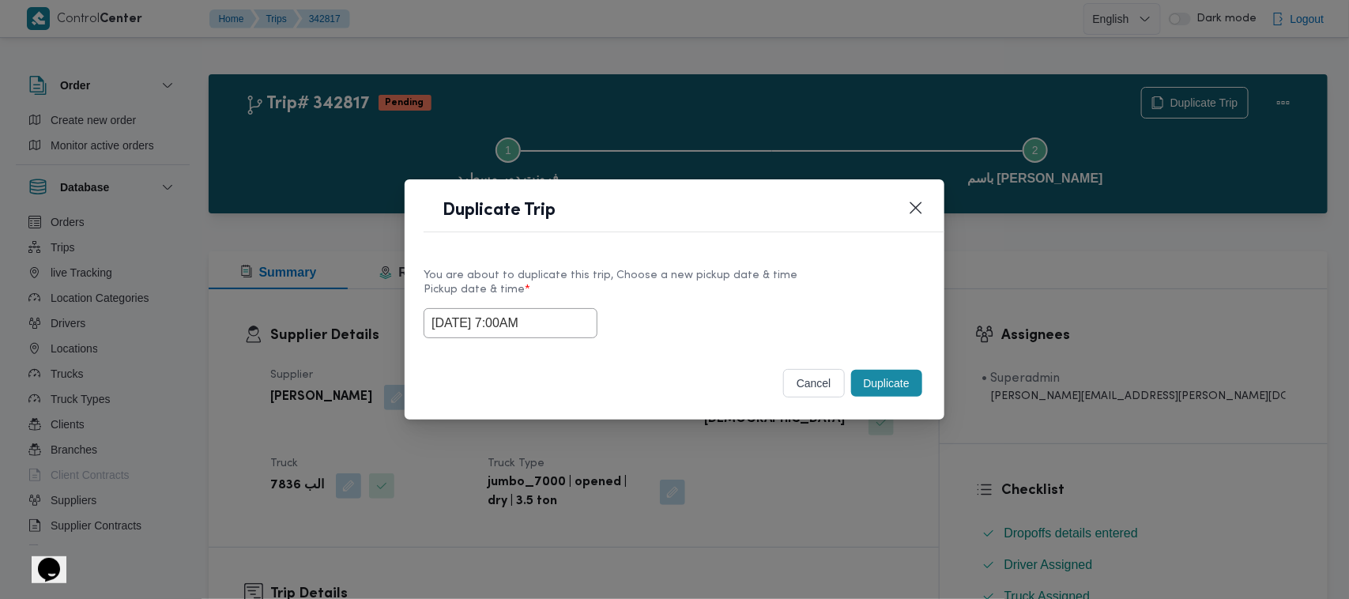
click at [762, 314] on div "18/10/2025 7:00AM" at bounding box center [674, 323] width 502 height 30
click at [886, 388] on button "Duplicate" at bounding box center [886, 383] width 71 height 27
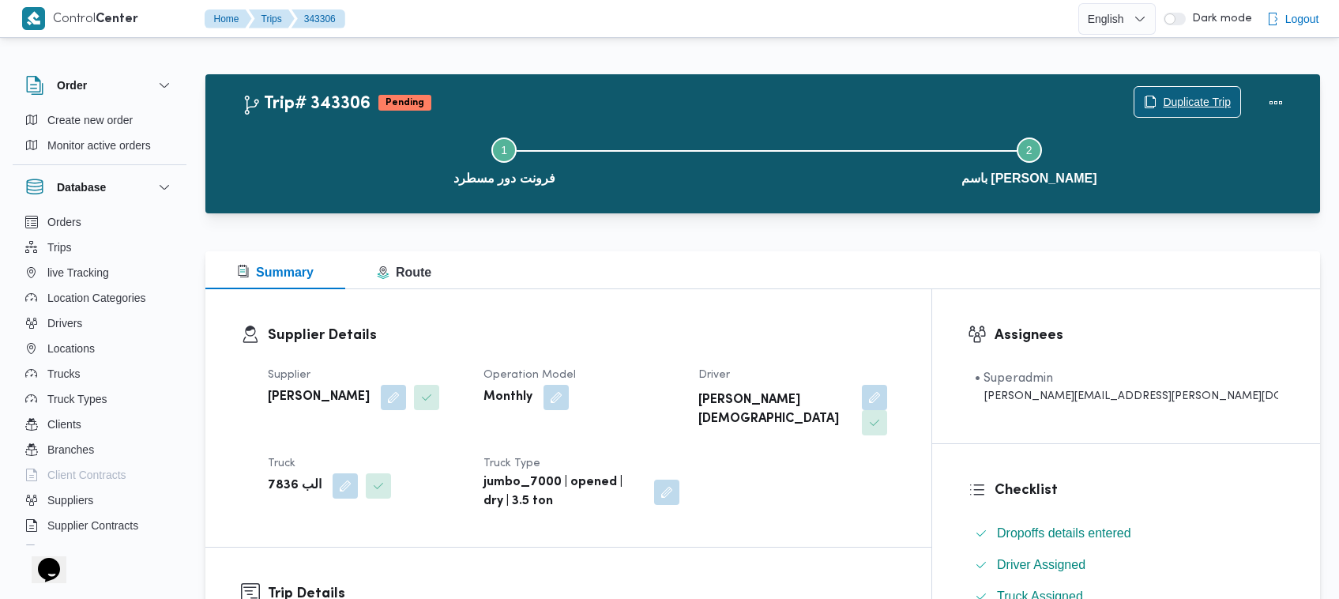
click at [1197, 87] on span "Duplicate Trip" at bounding box center [1187, 102] width 106 height 30
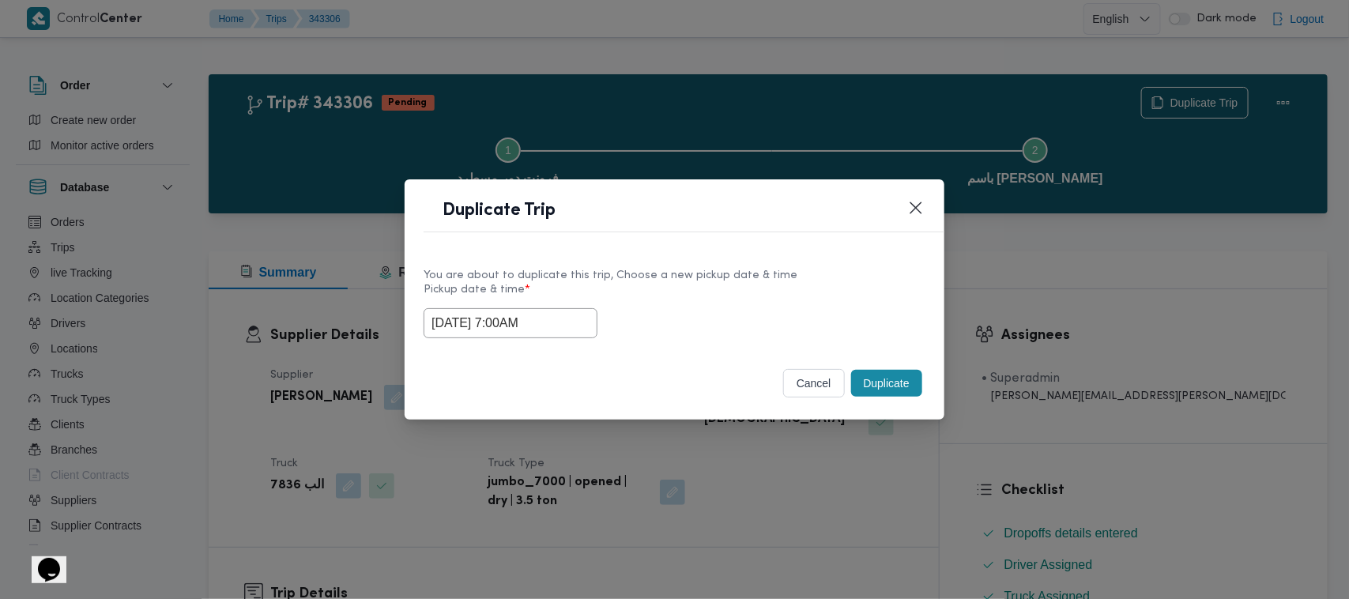
click at [553, 325] on input "18/10/2025 7:00AM" at bounding box center [510, 323] width 174 height 30
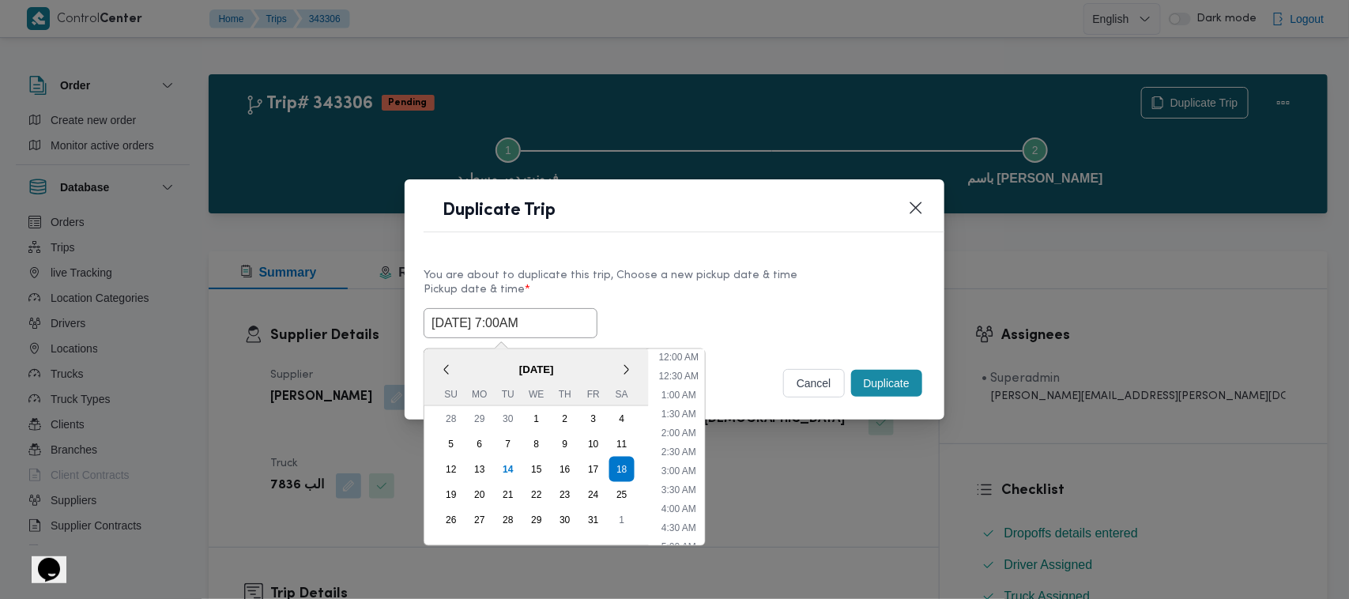
scroll to position [176, 0]
click at [458, 486] on div "19" at bounding box center [451, 495] width 30 height 30
type input "19/10/2025 7:00AM"
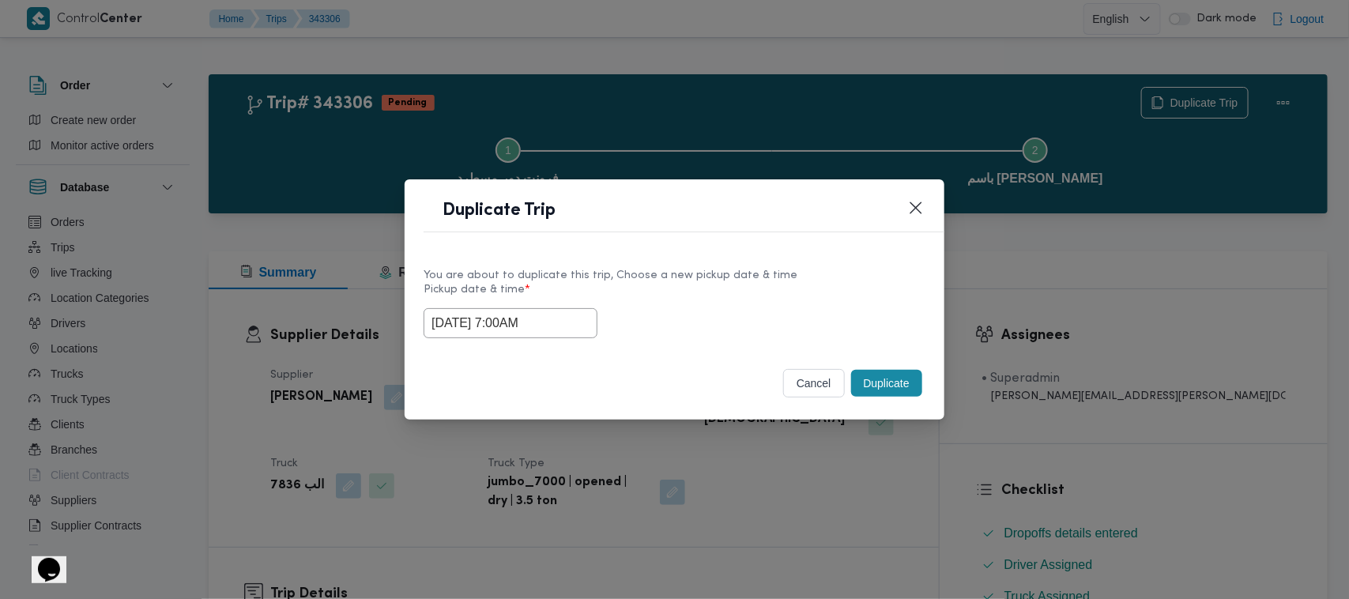
click at [829, 246] on div "Duplicate Trip" at bounding box center [674, 215] width 540 height 72
click at [861, 380] on button "Duplicate" at bounding box center [886, 383] width 71 height 27
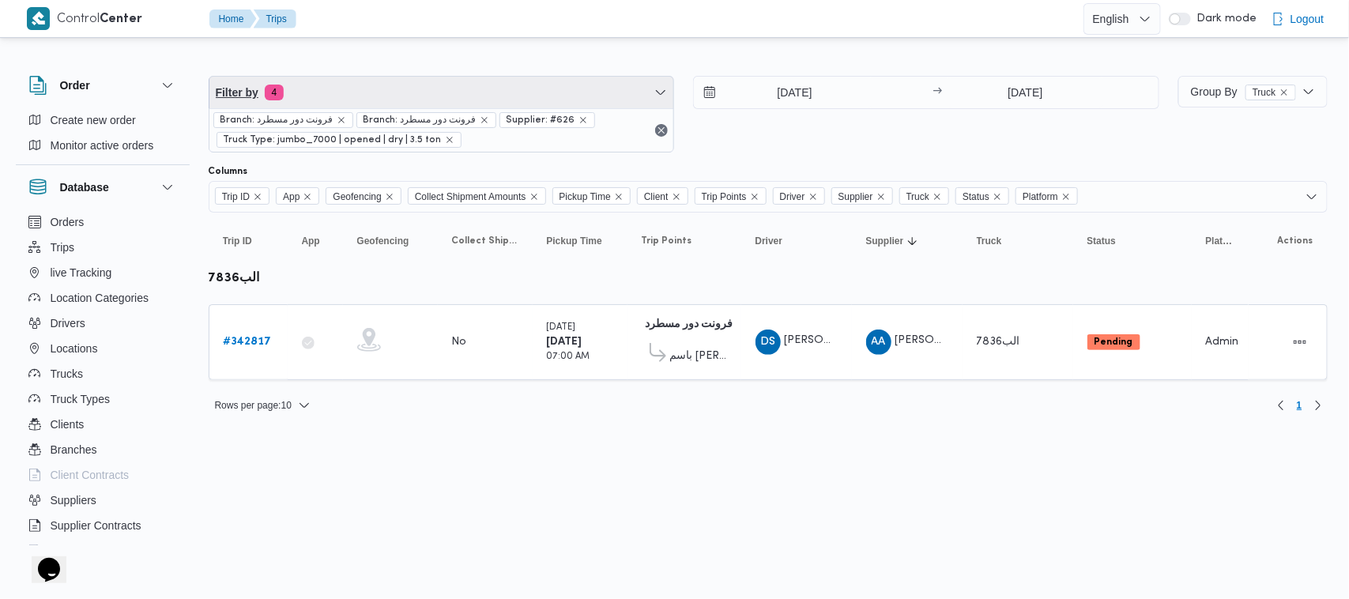
click at [376, 97] on span "Filter by 4" at bounding box center [441, 93] width 465 height 32
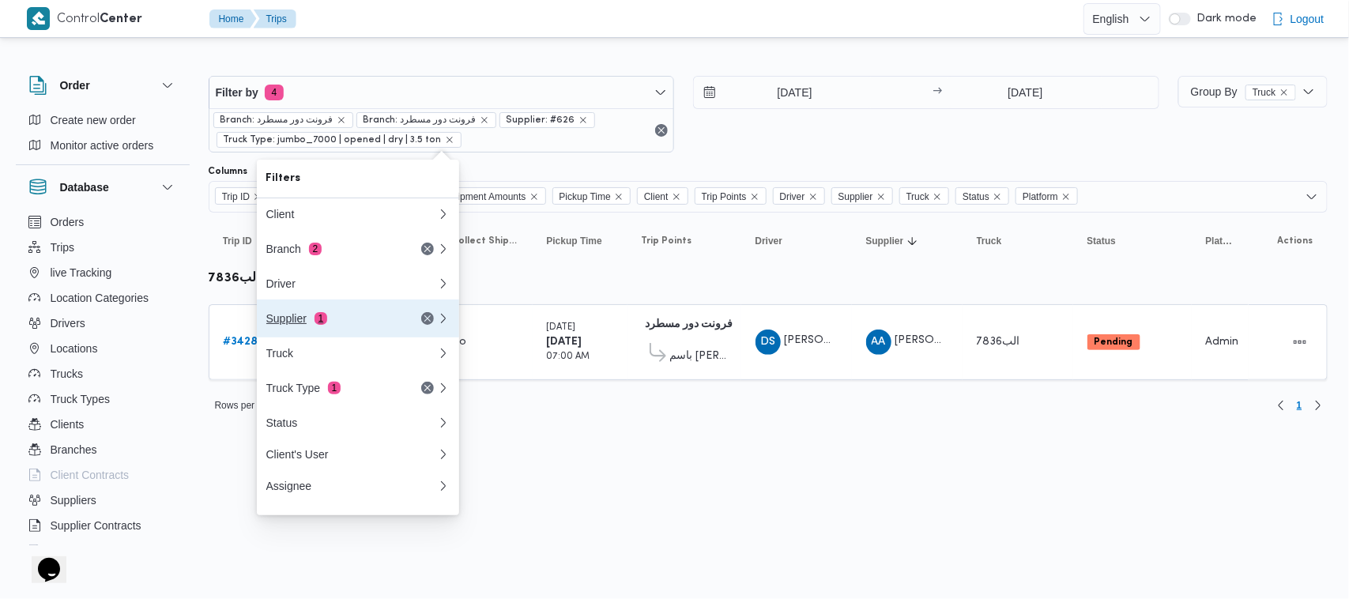
click at [330, 325] on div "Supplier 1" at bounding box center [332, 318] width 133 height 13
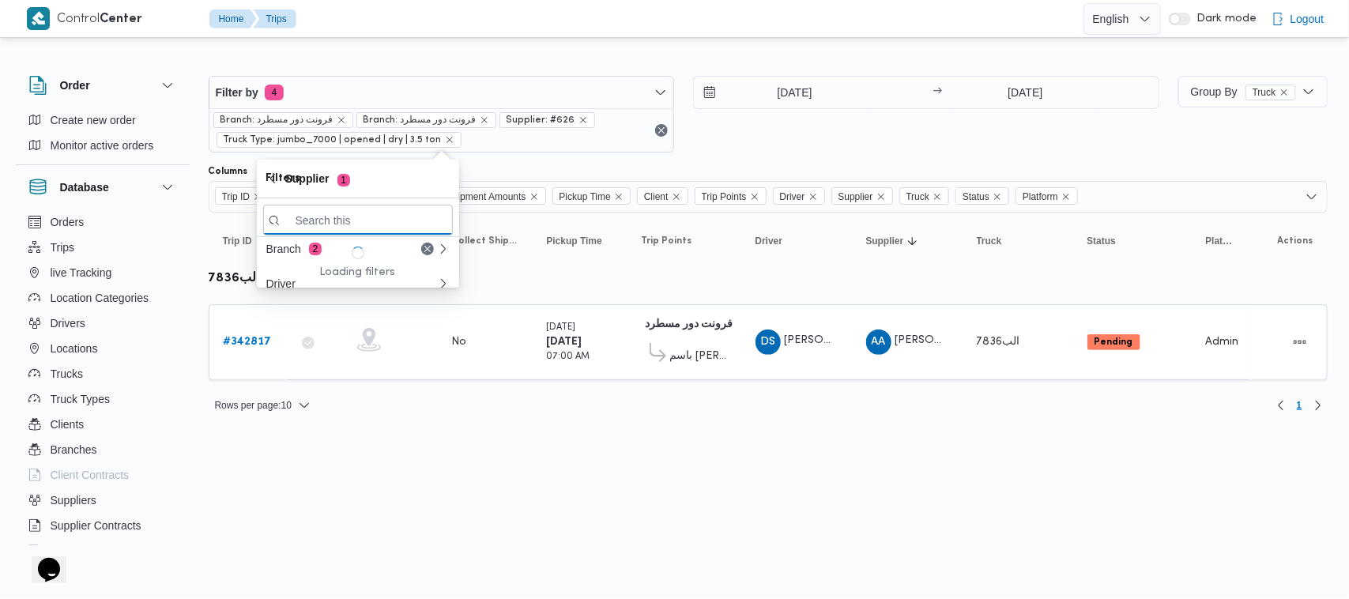
paste input "محمد عيد عبدالسلام عبدالحافظ"
type input "محمد عيد عبدالسلام عبدالحافظ"
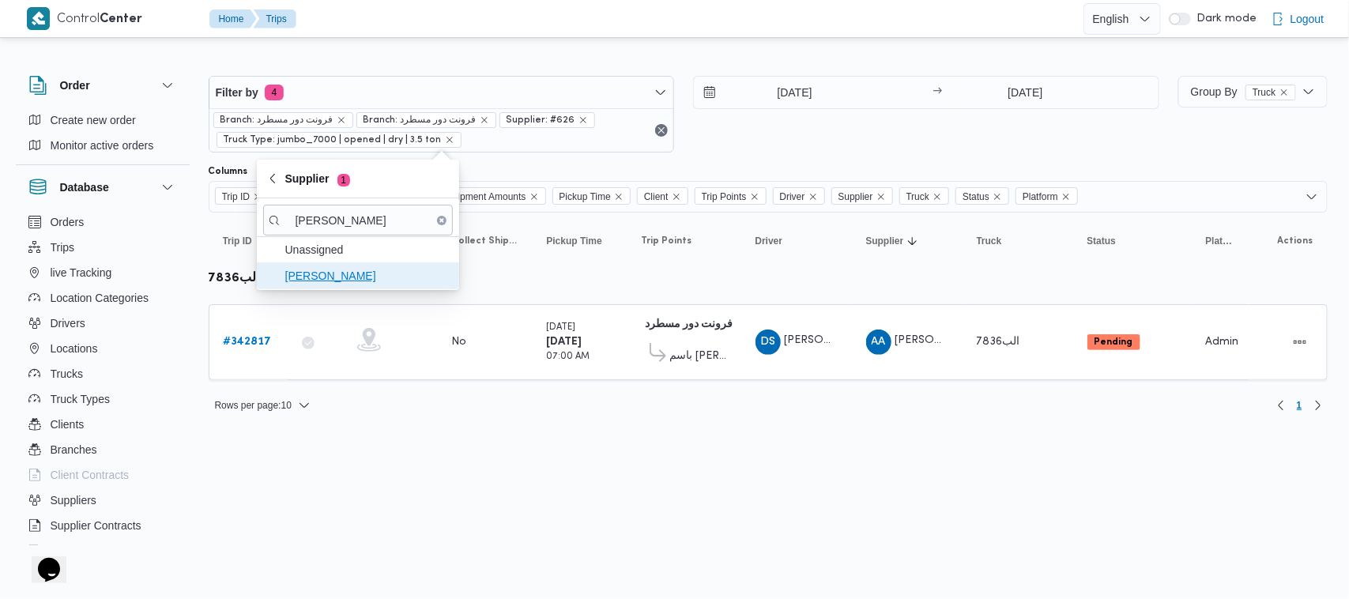
click at [338, 276] on span "محمد عيد عبدالسلام عبدالحافظ" at bounding box center [367, 275] width 164 height 19
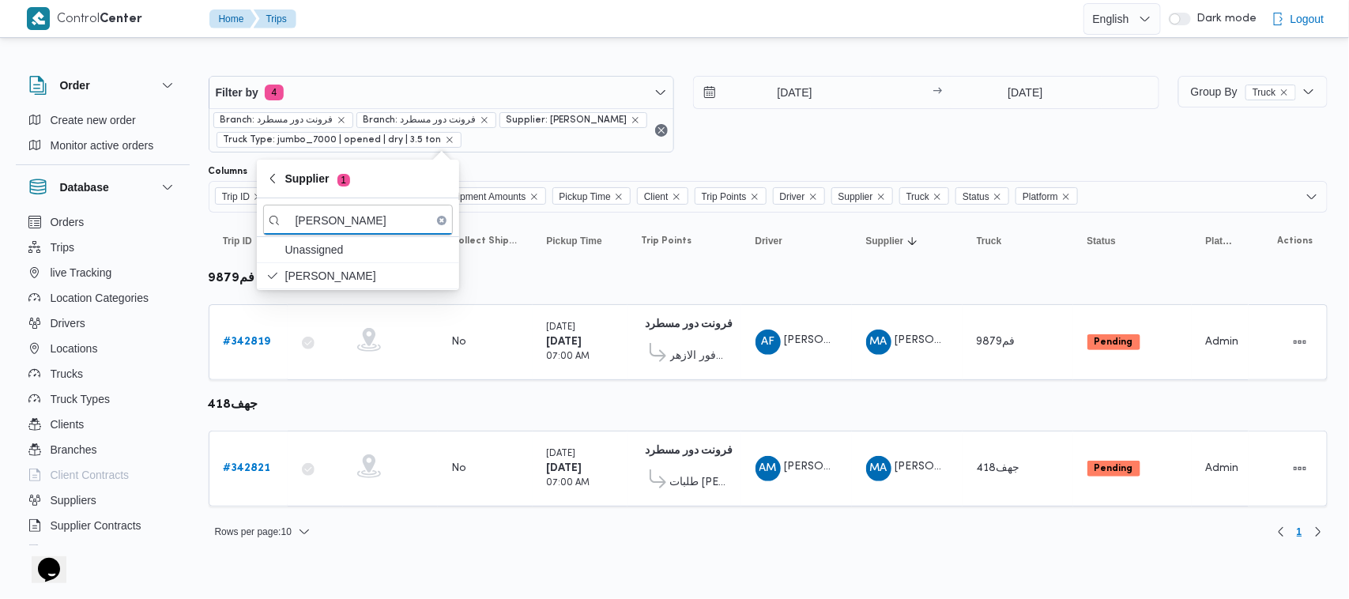
click at [751, 147] on div "16/10/2025 → 16/10/2025" at bounding box center [926, 114] width 466 height 77
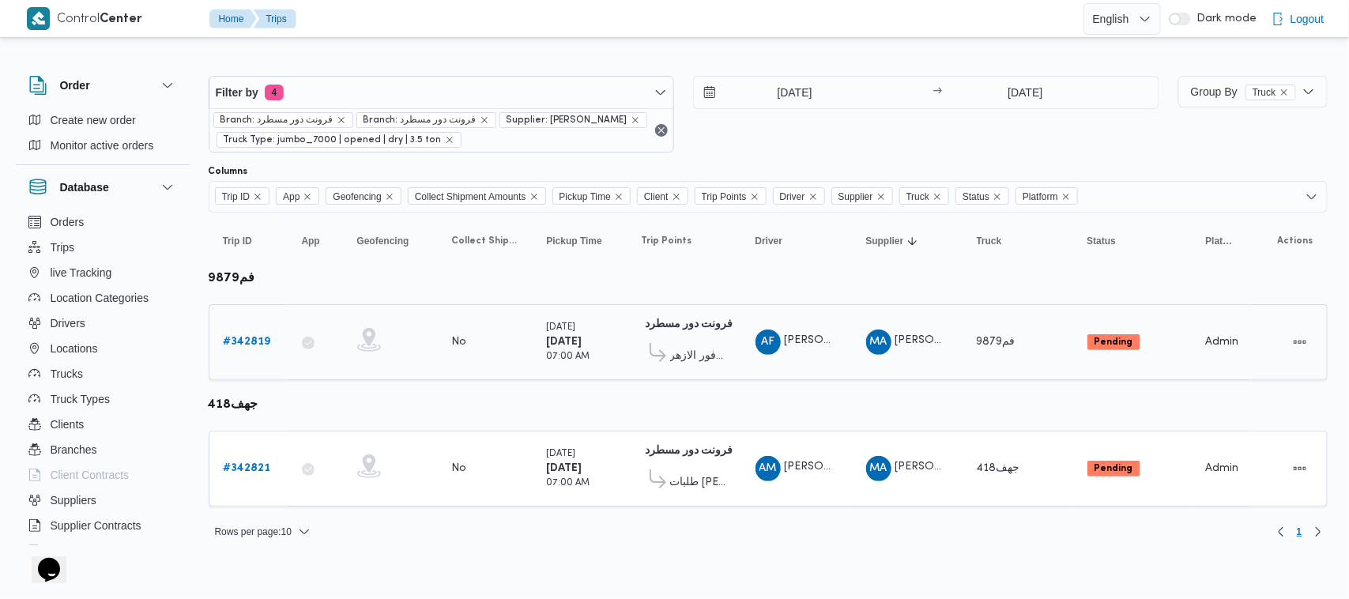
click at [239, 349] on link "# 342819" at bounding box center [247, 342] width 47 height 19
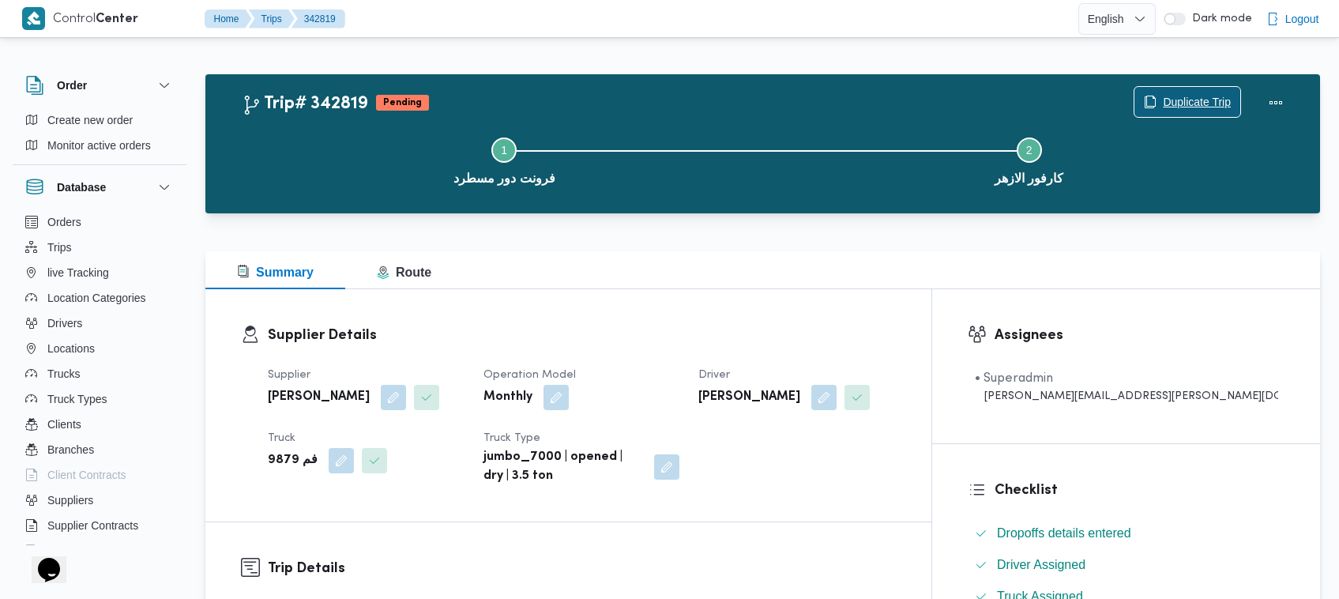
click at [1190, 99] on span "Duplicate Trip" at bounding box center [1197, 101] width 68 height 19
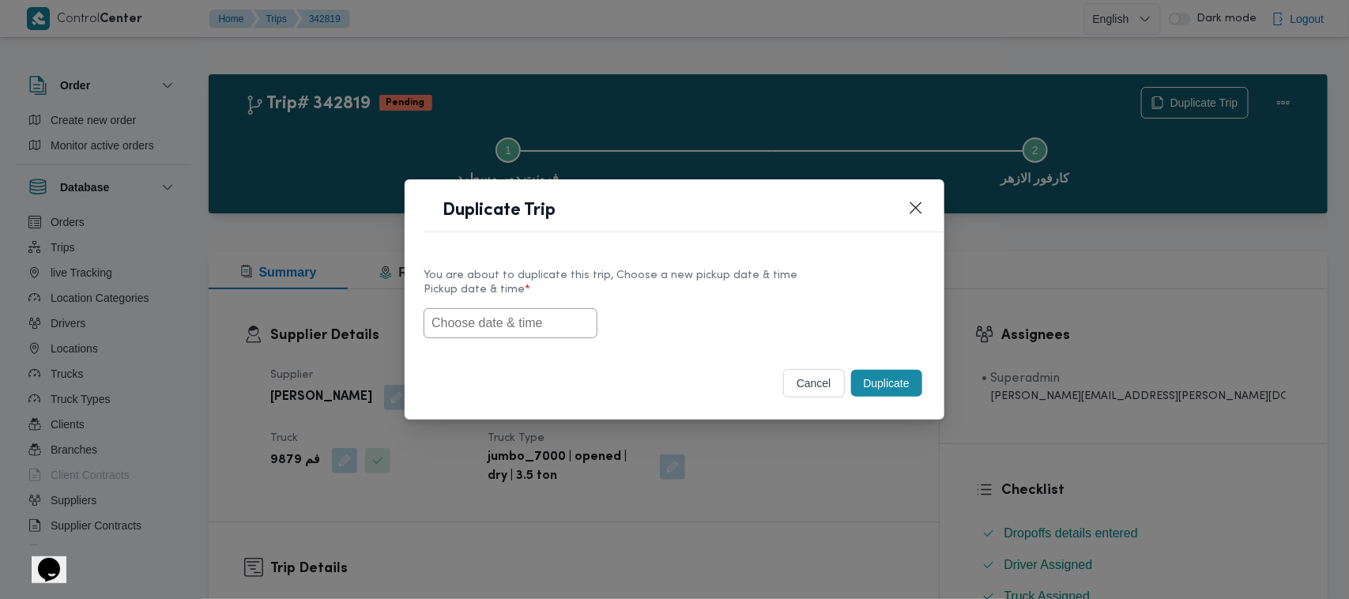
click at [566, 310] on input "text" at bounding box center [510, 323] width 174 height 30
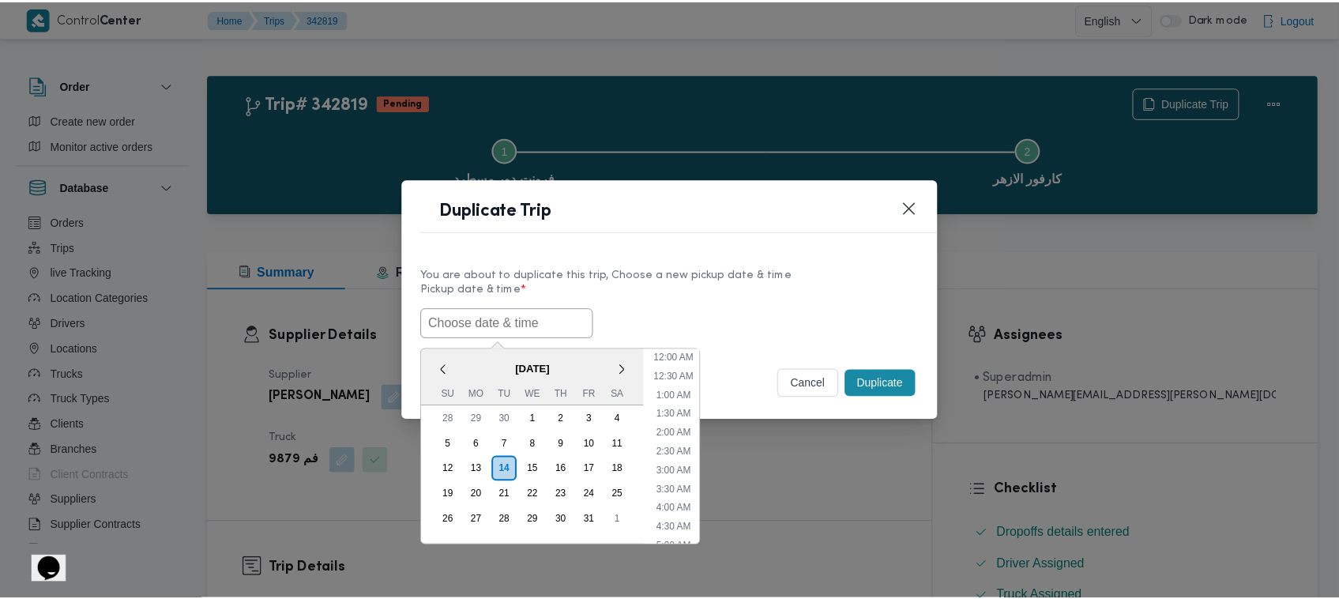
scroll to position [404, 0]
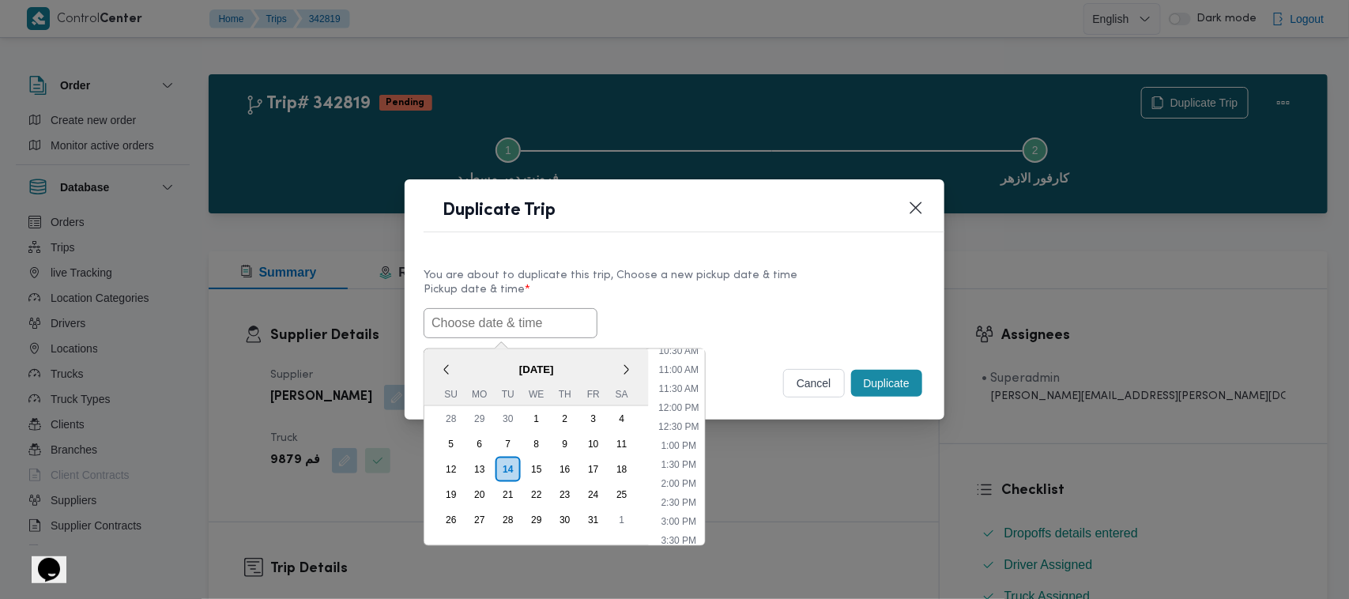
paste input "18/10/2025 7:00AM"
type input "18/10/2025 7:00AM"
click at [712, 293] on label "Pickup date & time *" at bounding box center [674, 296] width 502 height 24
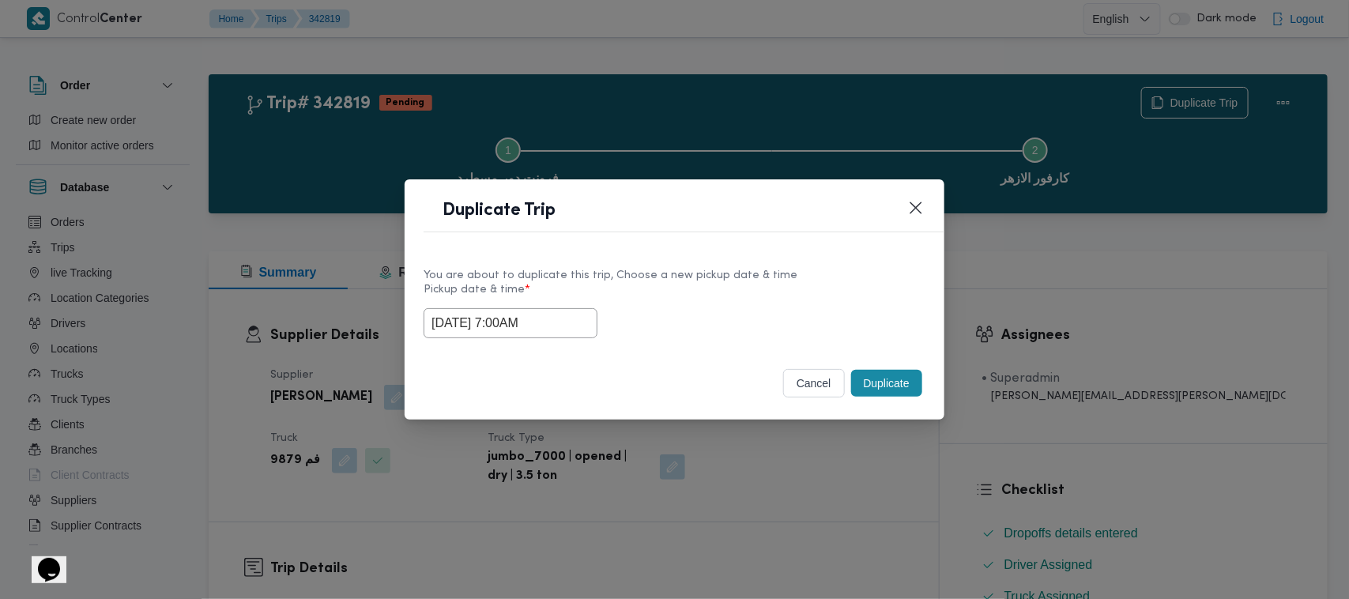
click at [916, 381] on button "Duplicate" at bounding box center [886, 383] width 71 height 27
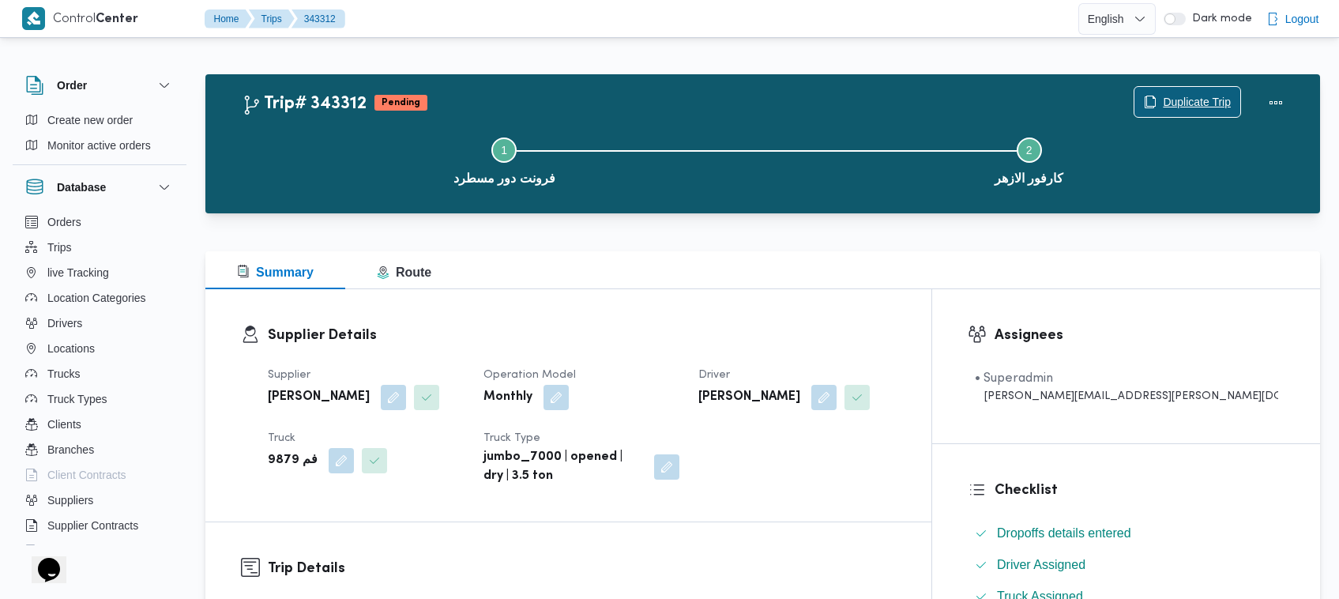
click at [1187, 103] on span "Duplicate Trip" at bounding box center [1197, 101] width 68 height 19
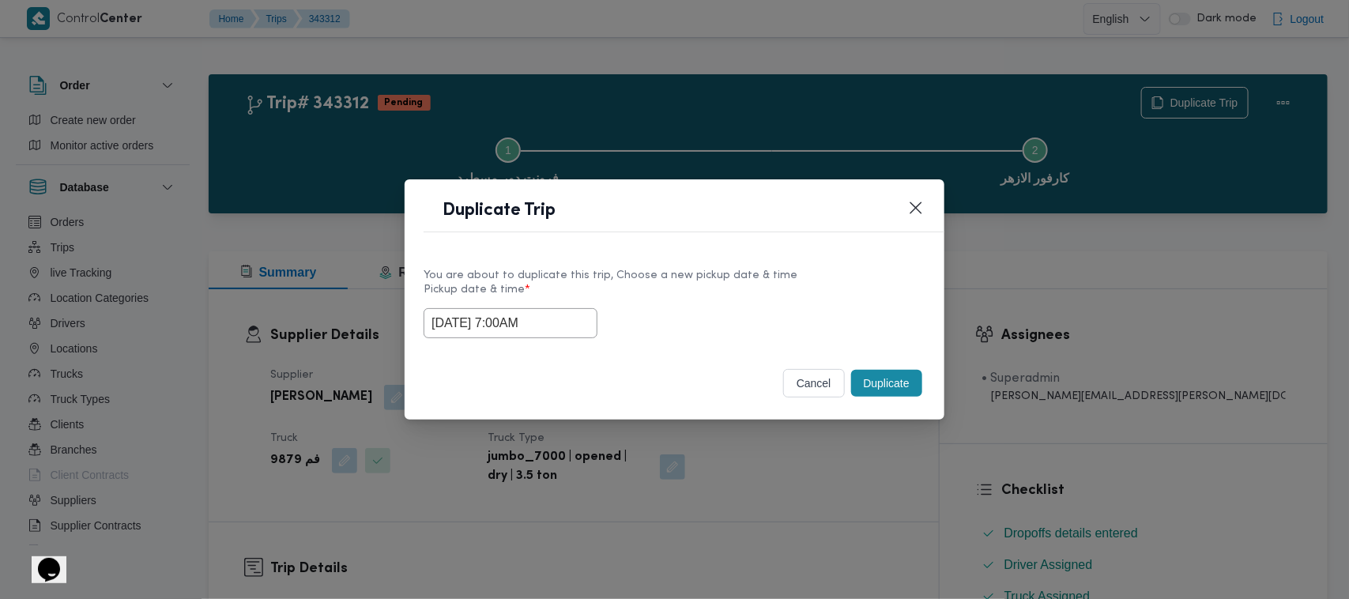
click at [573, 322] on input "18/10/2025 7:00AM" at bounding box center [510, 323] width 174 height 30
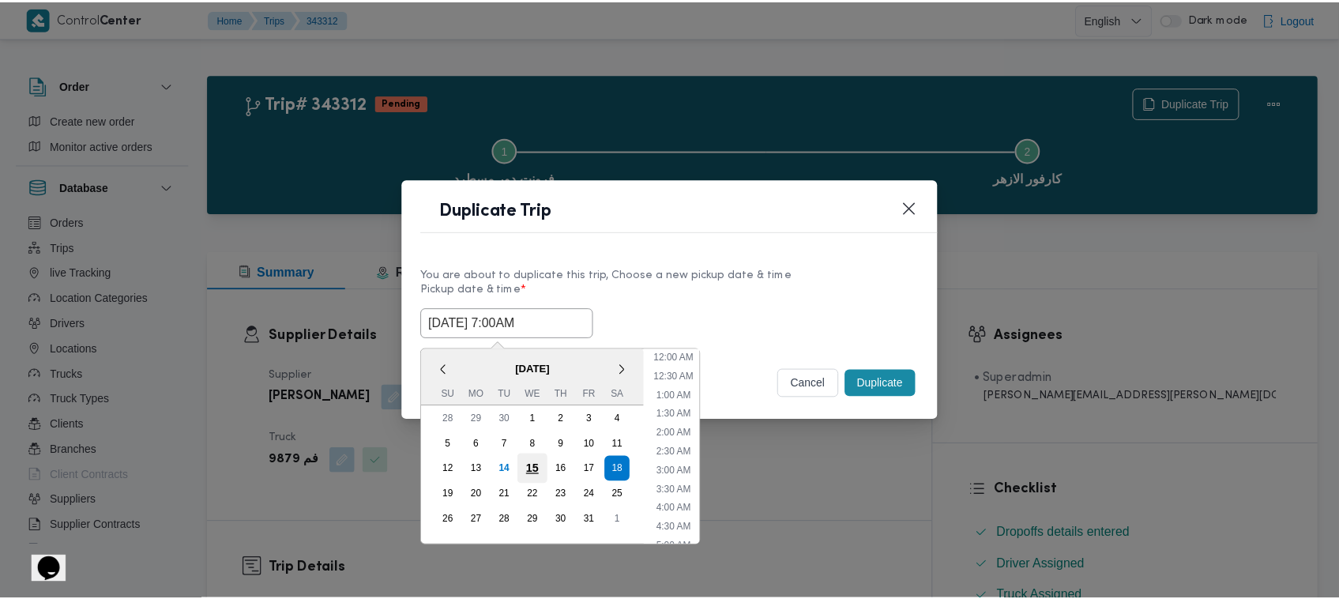
scroll to position [176, 0]
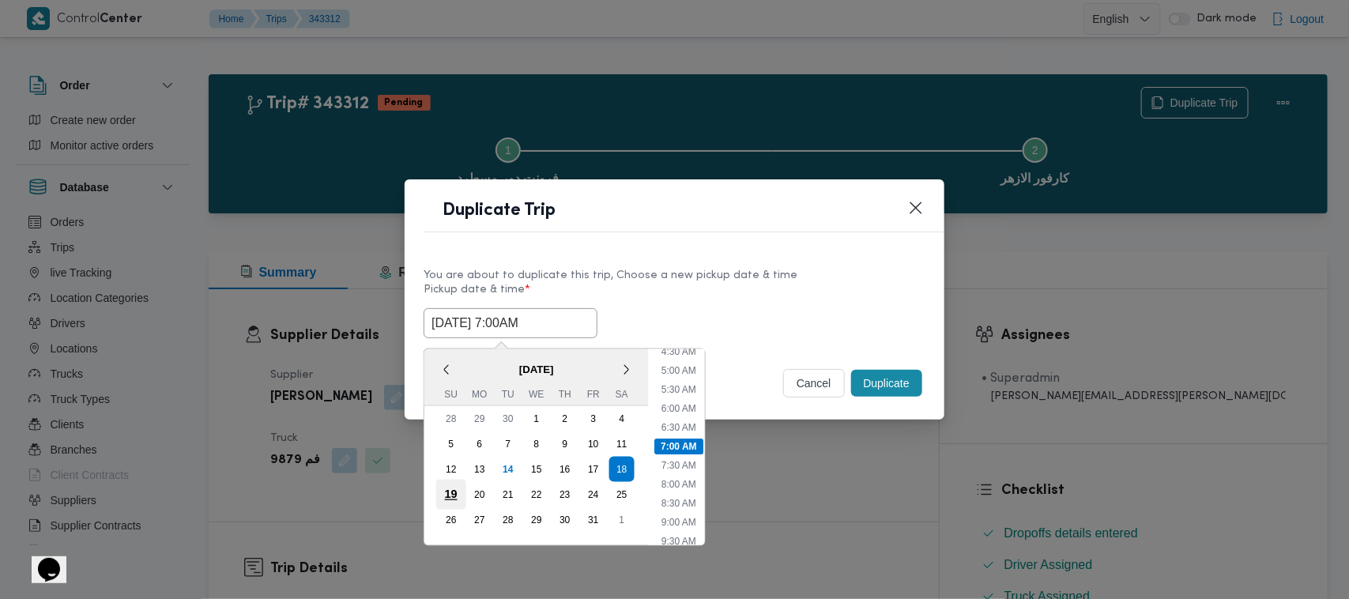
click at [450, 487] on div "19" at bounding box center [451, 495] width 30 height 30
type input "19/10/2025 7:00AM"
click at [799, 231] on div "Duplicate Trip" at bounding box center [674, 215] width 540 height 72
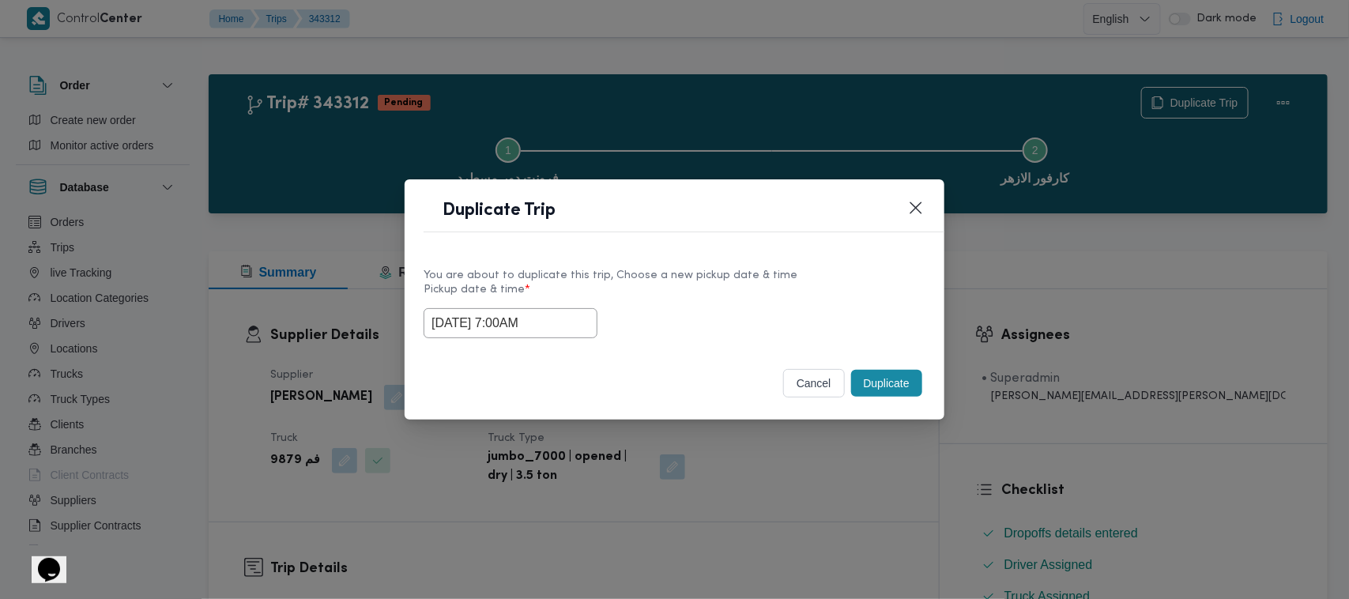
click at [886, 385] on button "Duplicate" at bounding box center [886, 383] width 71 height 27
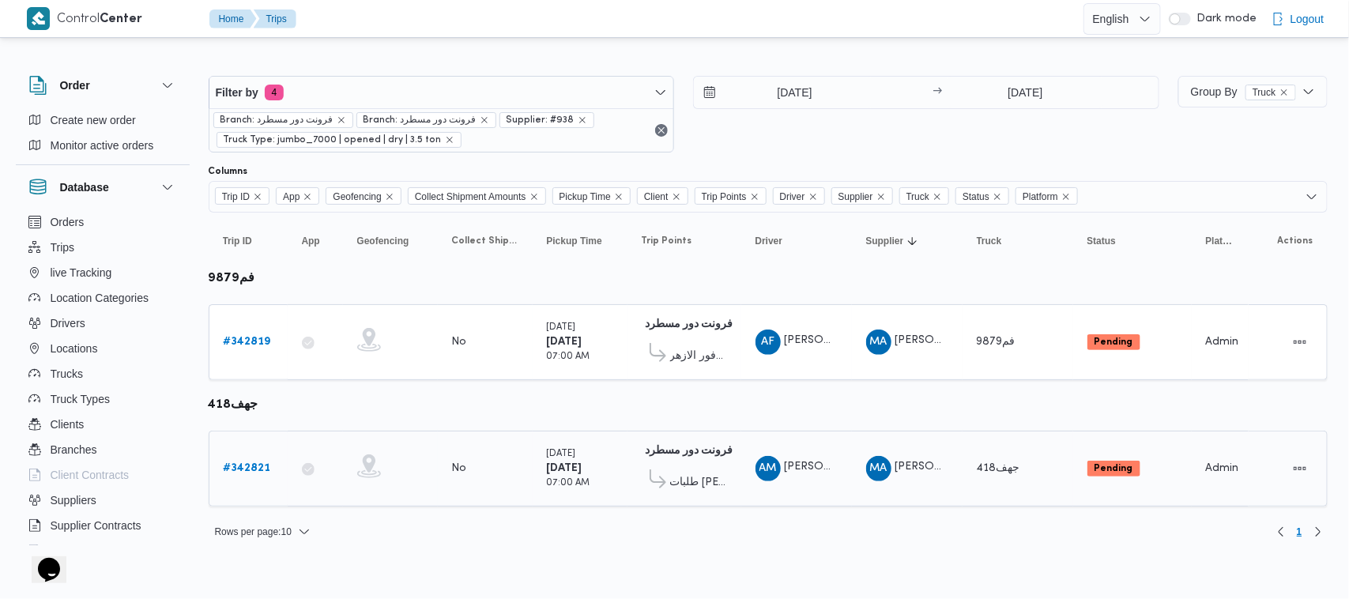
click at [255, 459] on link "# 342821" at bounding box center [247, 468] width 47 height 19
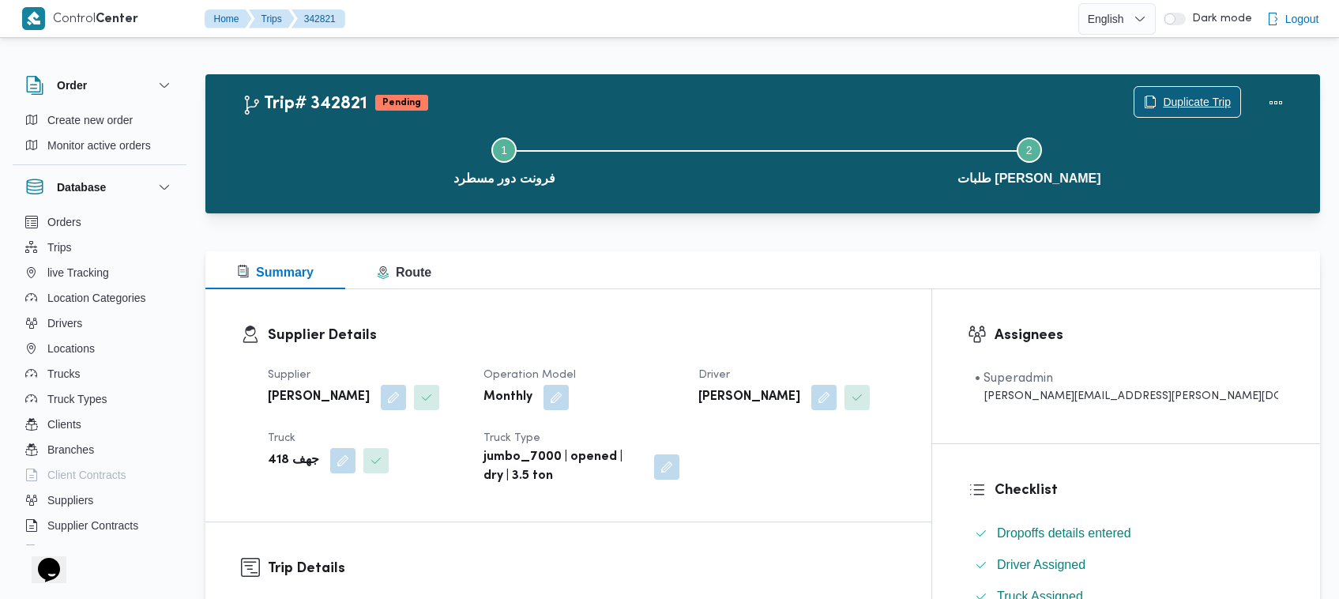
click at [1159, 92] on span "Duplicate Trip" at bounding box center [1187, 102] width 106 height 30
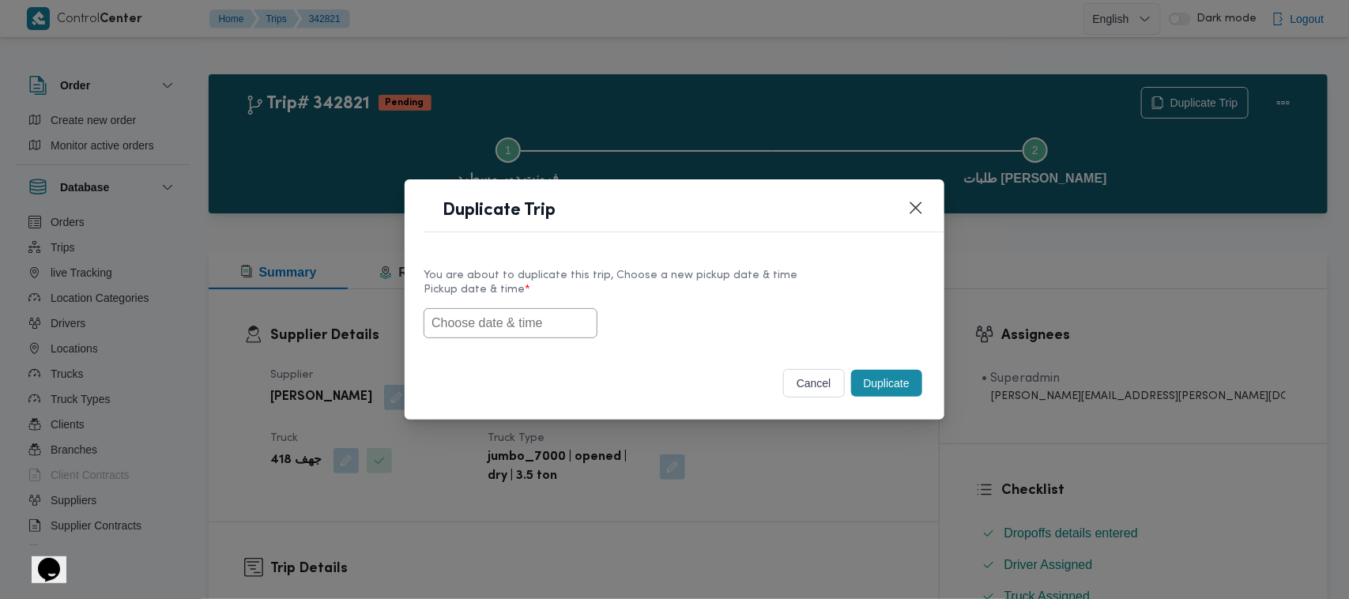
click at [491, 326] on input "text" at bounding box center [510, 323] width 174 height 30
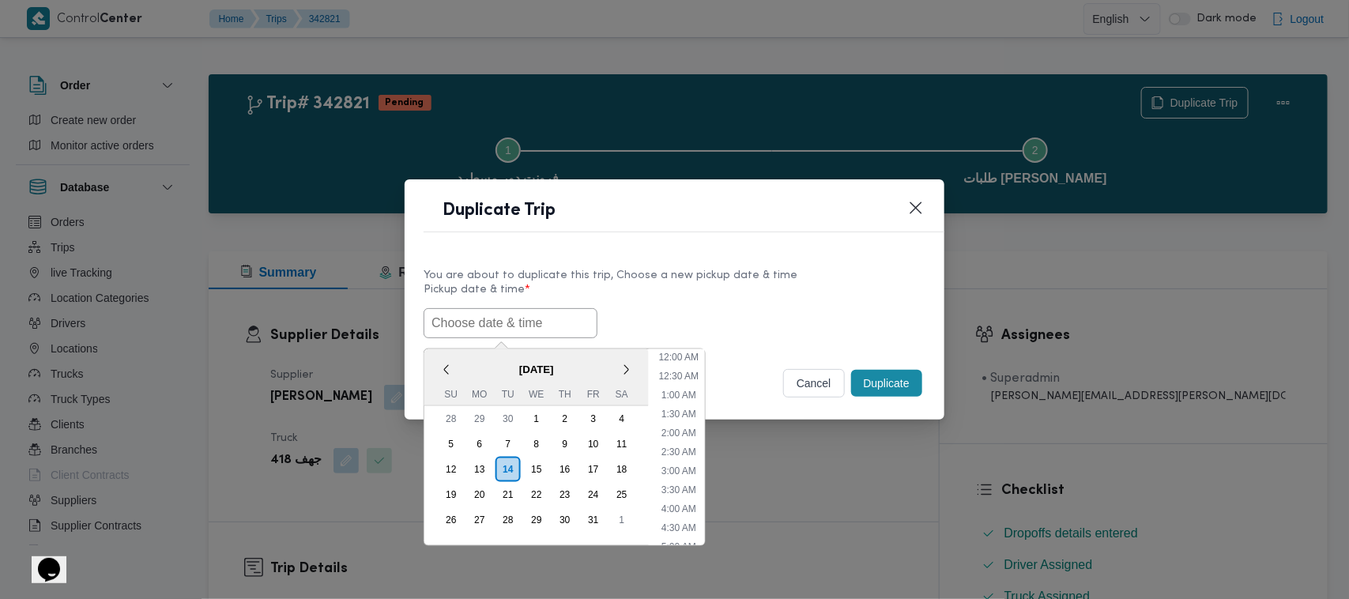
paste input "18/10/2025 7:00AM"
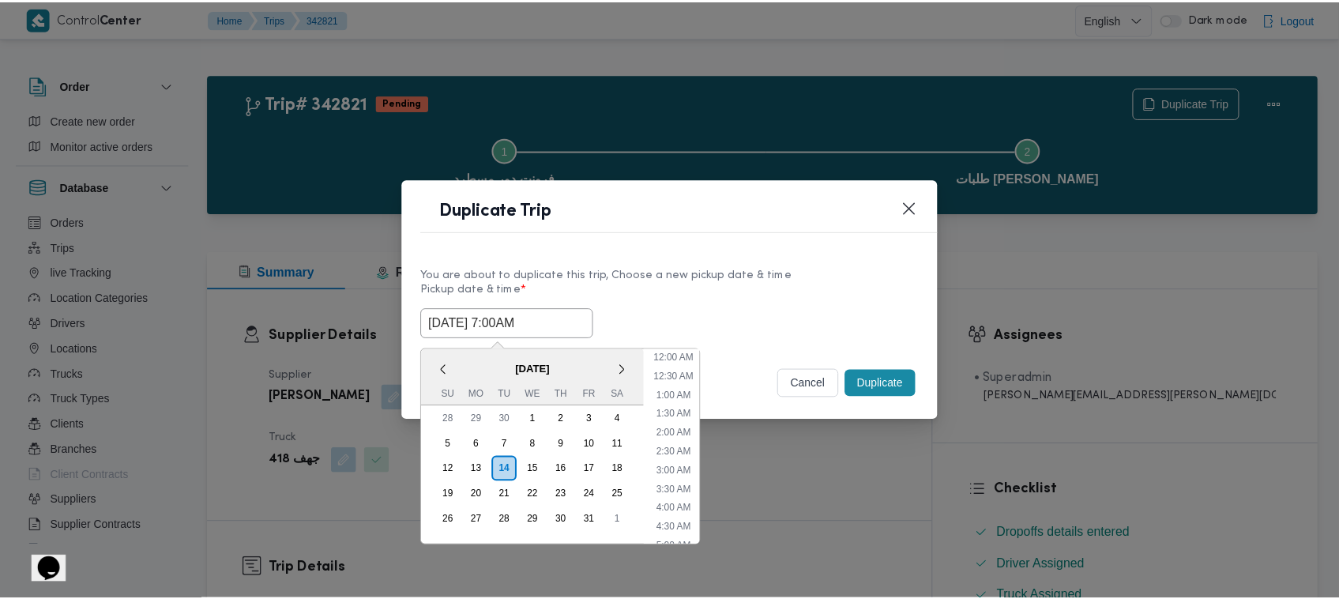
scroll to position [404, 0]
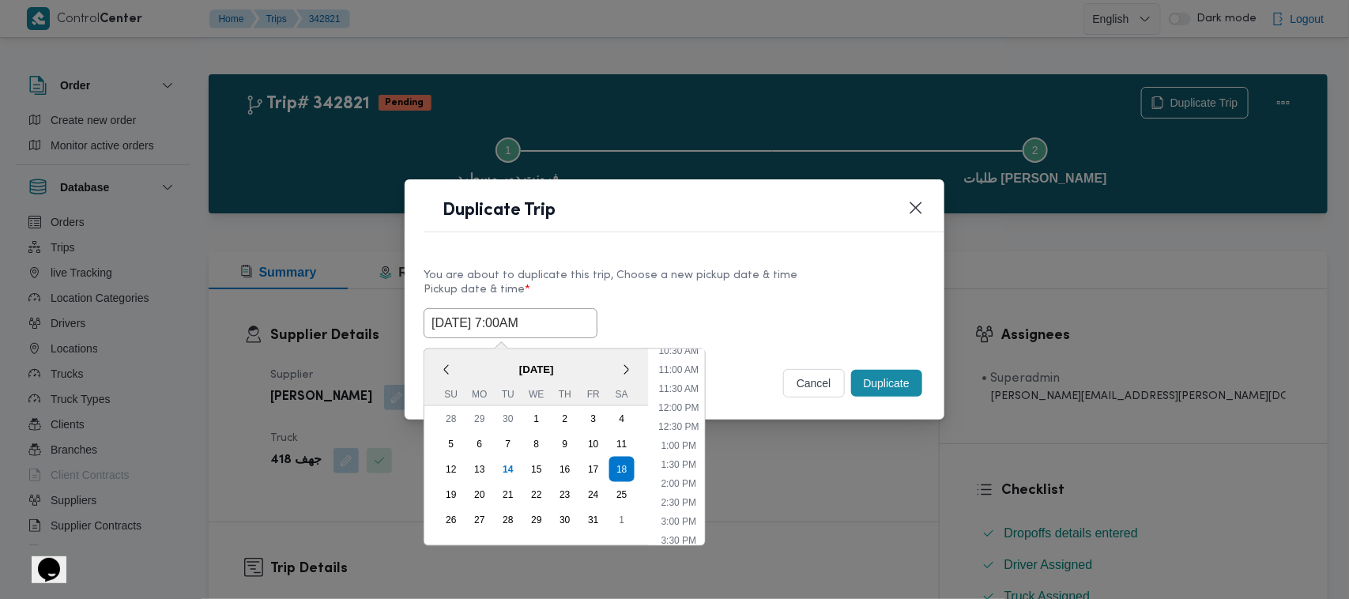
type input "18/10/2025 7:00AM"
click at [791, 352] on div "You are about to duplicate this trip, Choose a new pickup date & time Pickup da…" at bounding box center [674, 301] width 540 height 101
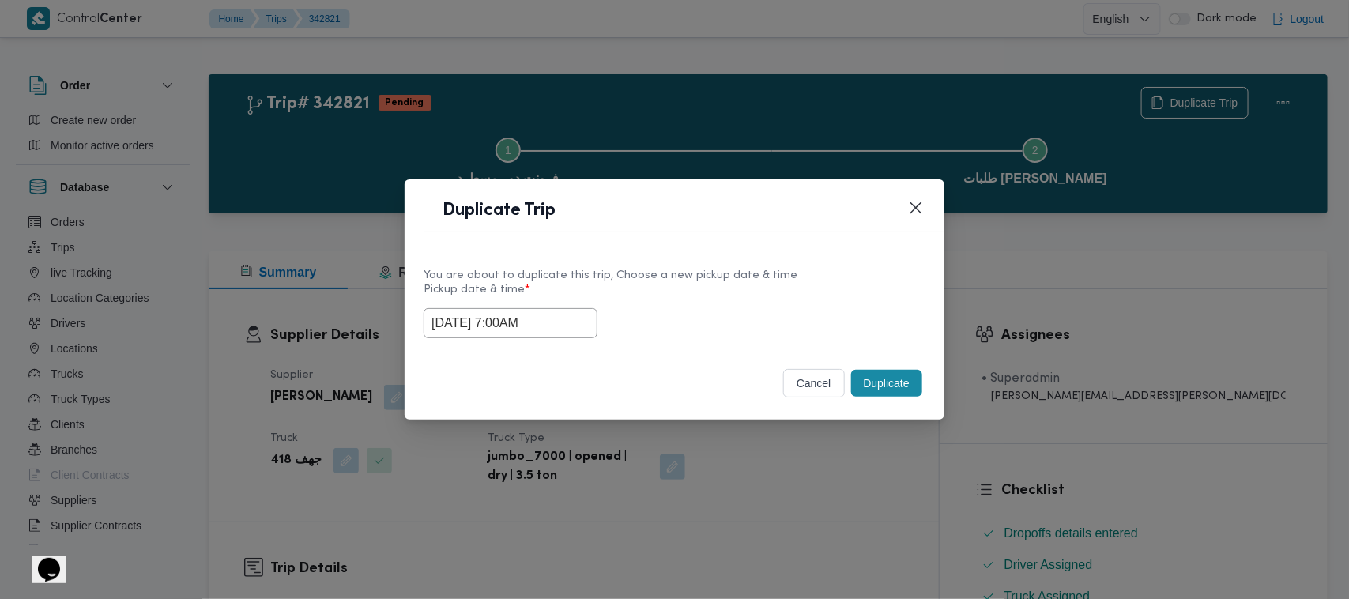
click at [867, 389] on button "Duplicate" at bounding box center [886, 383] width 71 height 27
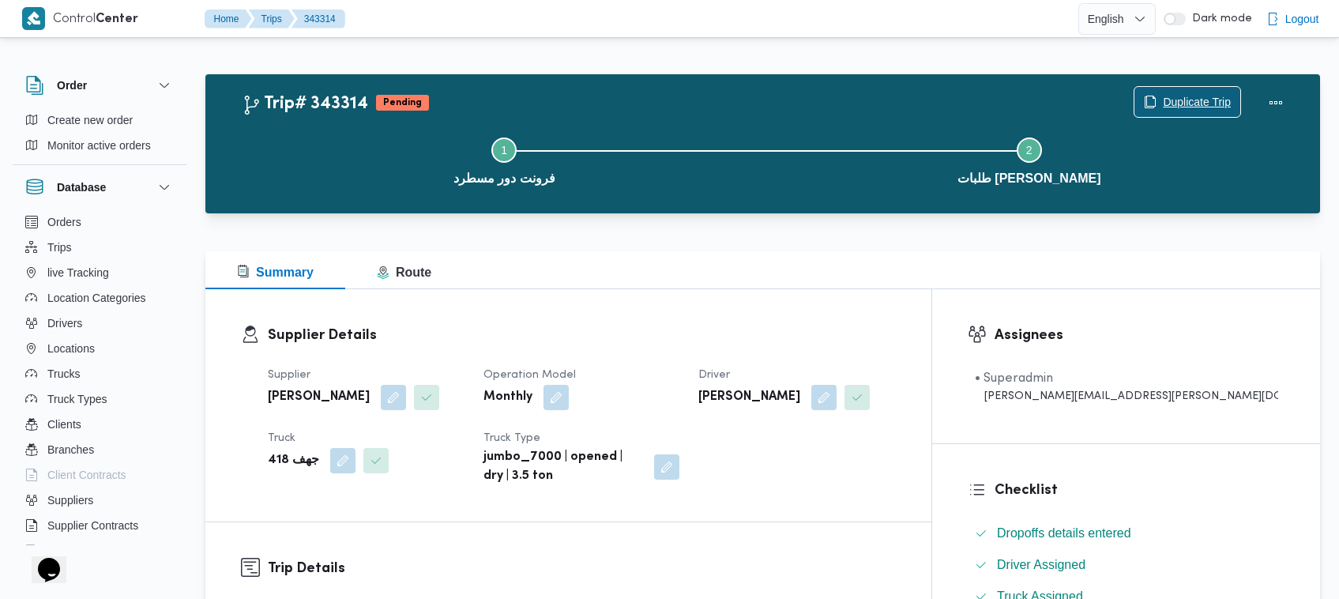
click at [1193, 103] on span "Duplicate Trip" at bounding box center [1197, 101] width 68 height 19
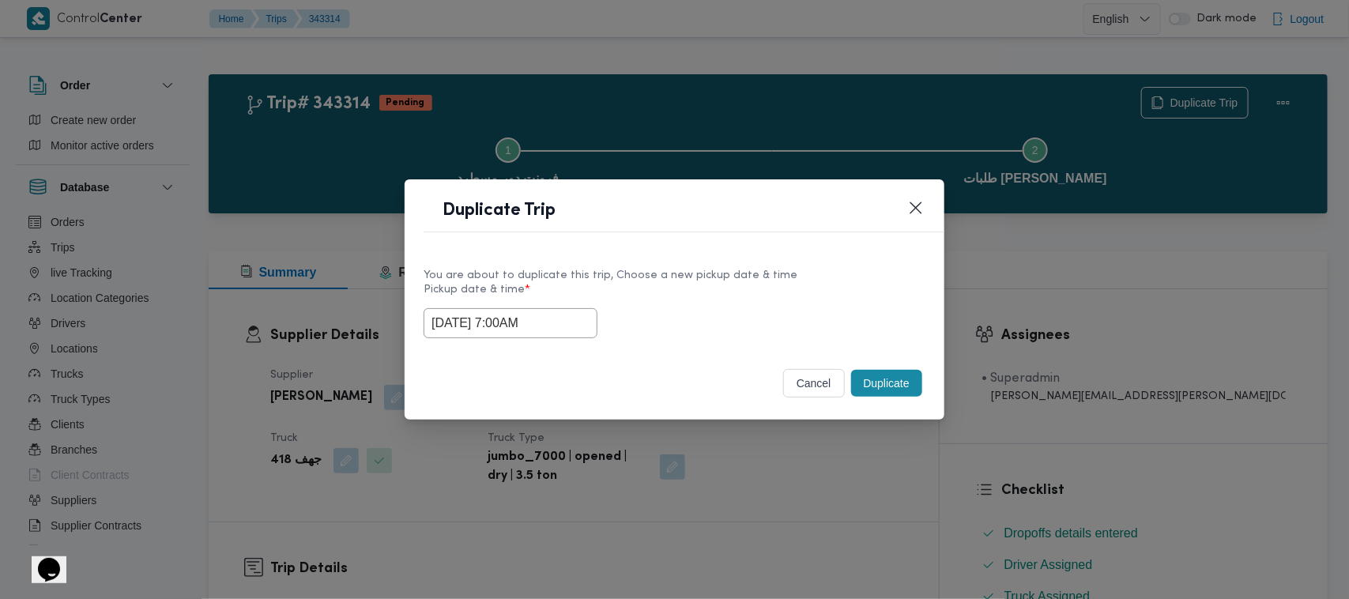
click at [547, 321] on input "18/10/2025 7:00AM" at bounding box center [510, 323] width 174 height 30
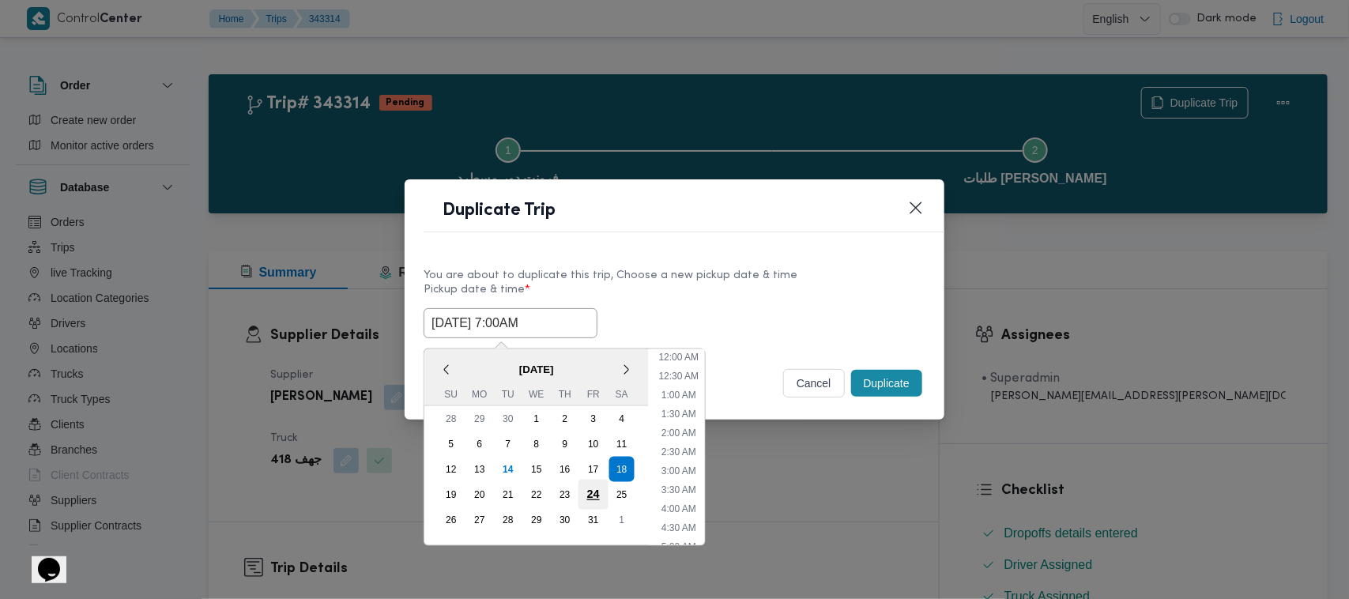
scroll to position [176, 0]
click at [455, 482] on div "19" at bounding box center [451, 495] width 30 height 30
type input "19/10/2025 7:00AM"
drag, startPoint x: 702, startPoint y: 231, endPoint x: 729, endPoint y: 231, distance: 27.7
click at [705, 231] on div "Duplicate Trip" at bounding box center [674, 215] width 540 height 72
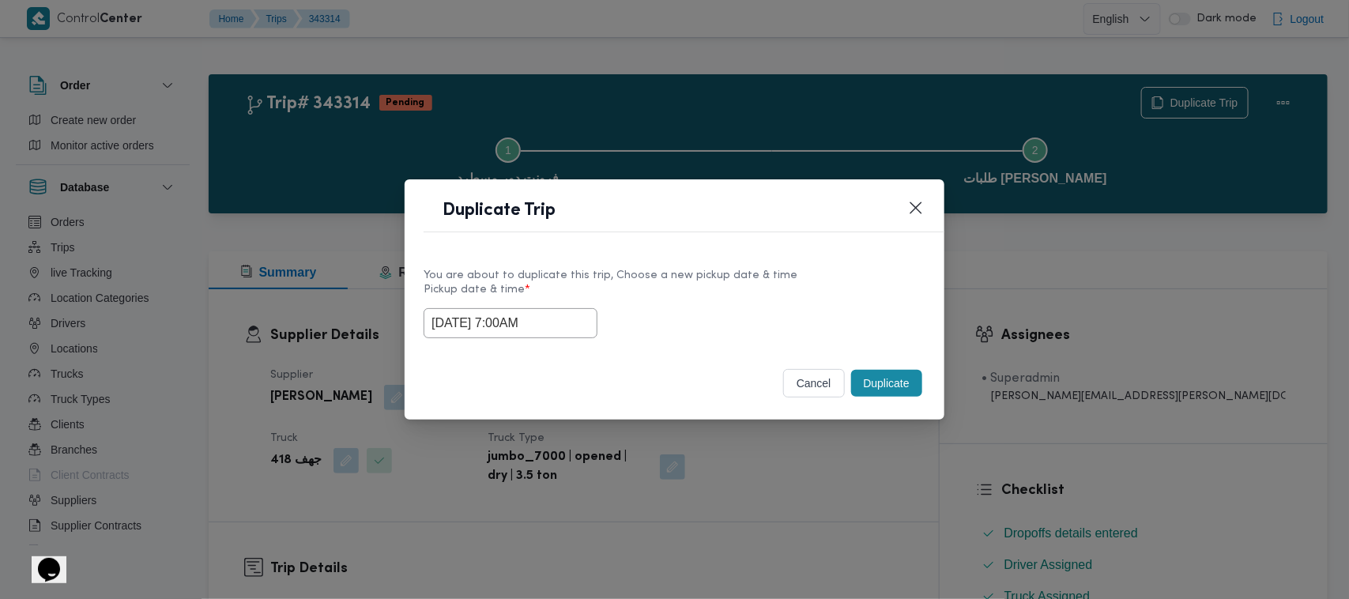
click at [901, 393] on button "Duplicate" at bounding box center [886, 383] width 71 height 27
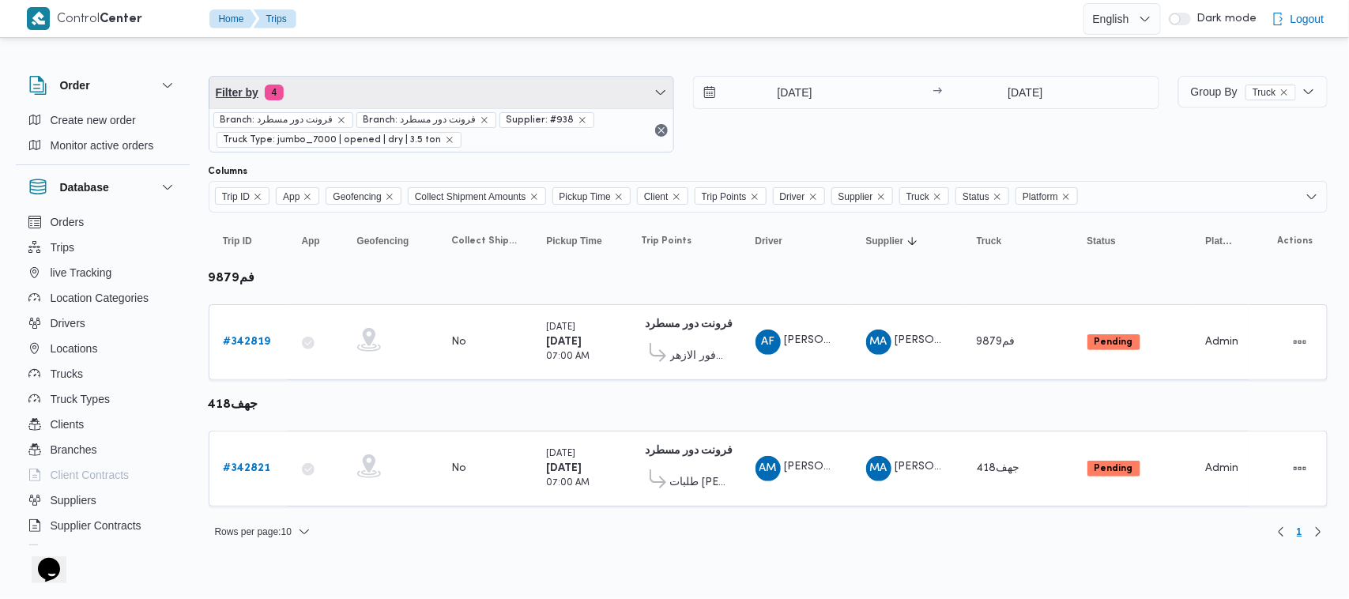
click at [330, 87] on span "Filter by 4" at bounding box center [441, 93] width 465 height 32
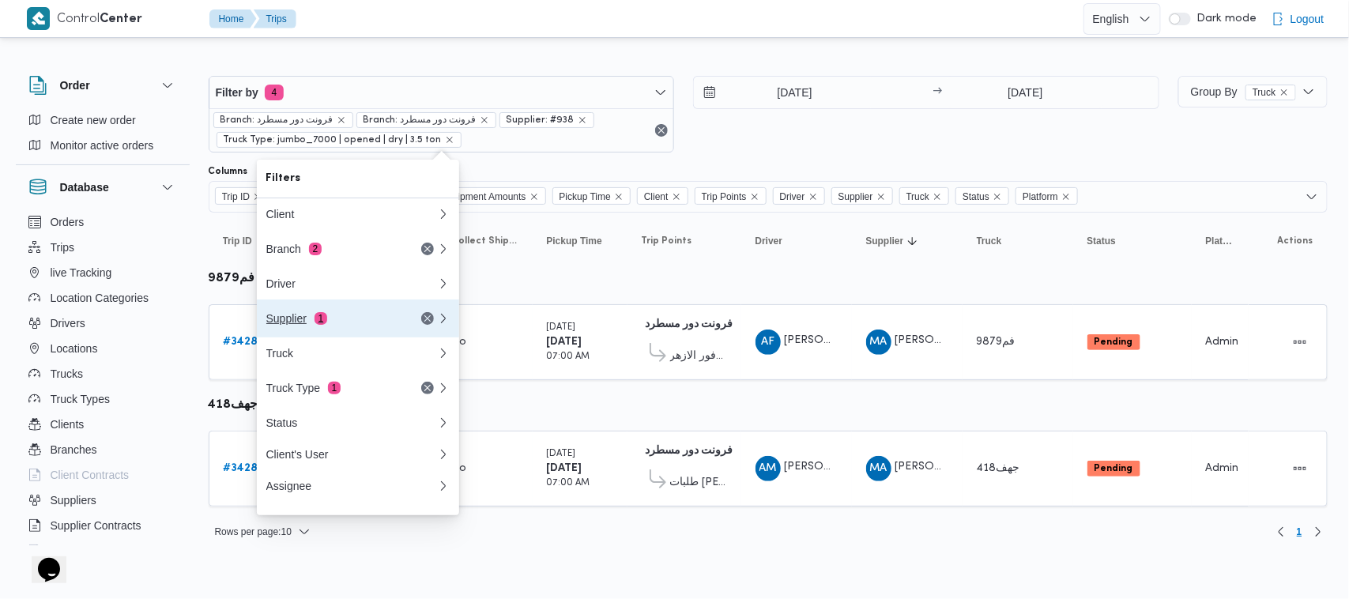
click at [346, 325] on div "Supplier 1" at bounding box center [332, 318] width 133 height 13
click at [346, 325] on div "Filters Client Branch 2 Driver Supplier 1 Truck Truck Type 1 Status Client's Us…" at bounding box center [358, 337] width 202 height 355
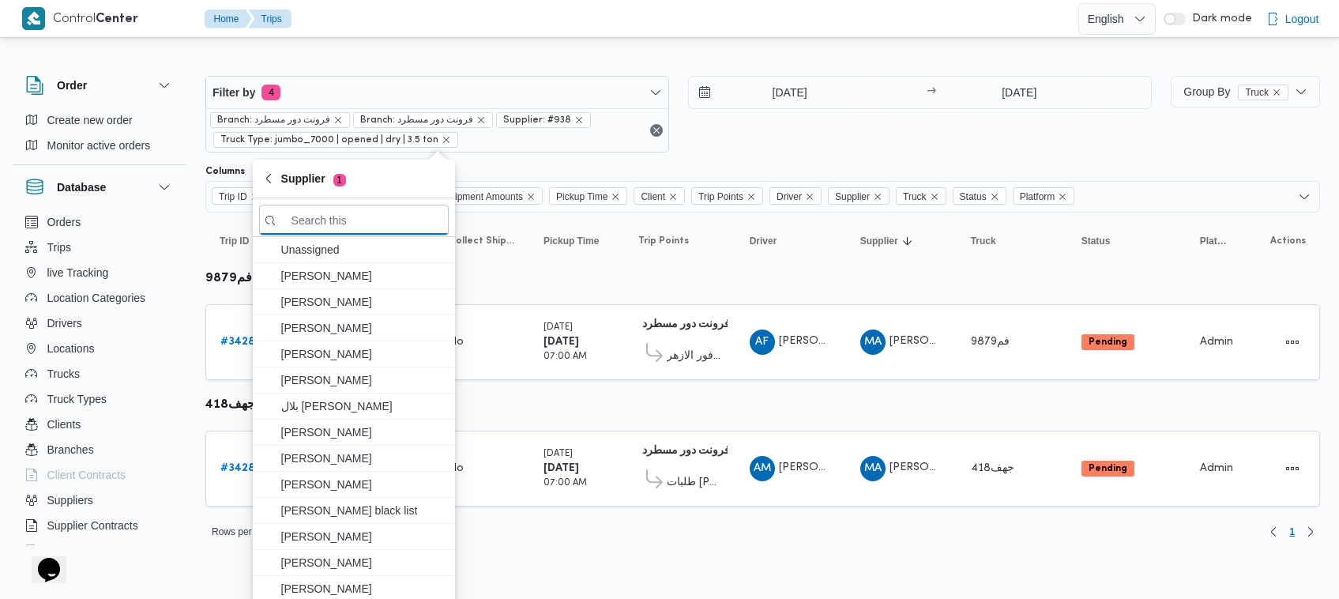
paste input "احمد عزت سيد دويش سليمان"
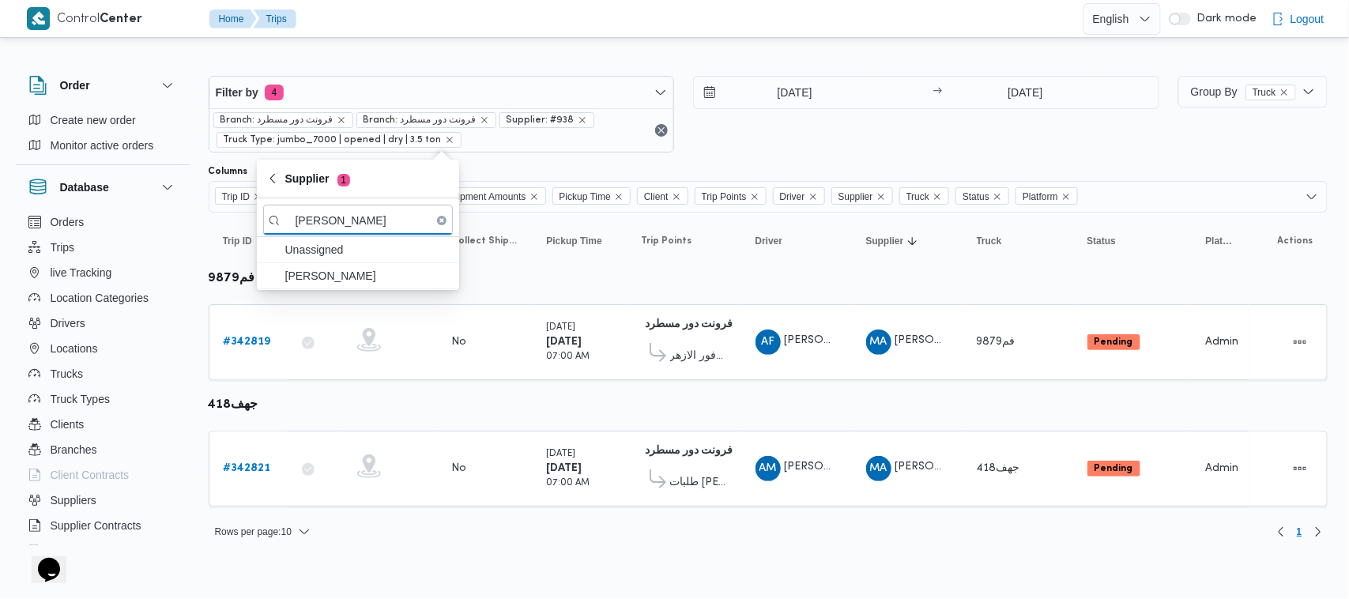
type input "احمد عزت سيد دويش سليمان"
click at [342, 277] on span "احمد عزت سيد دويش سليمان" at bounding box center [367, 275] width 164 height 19
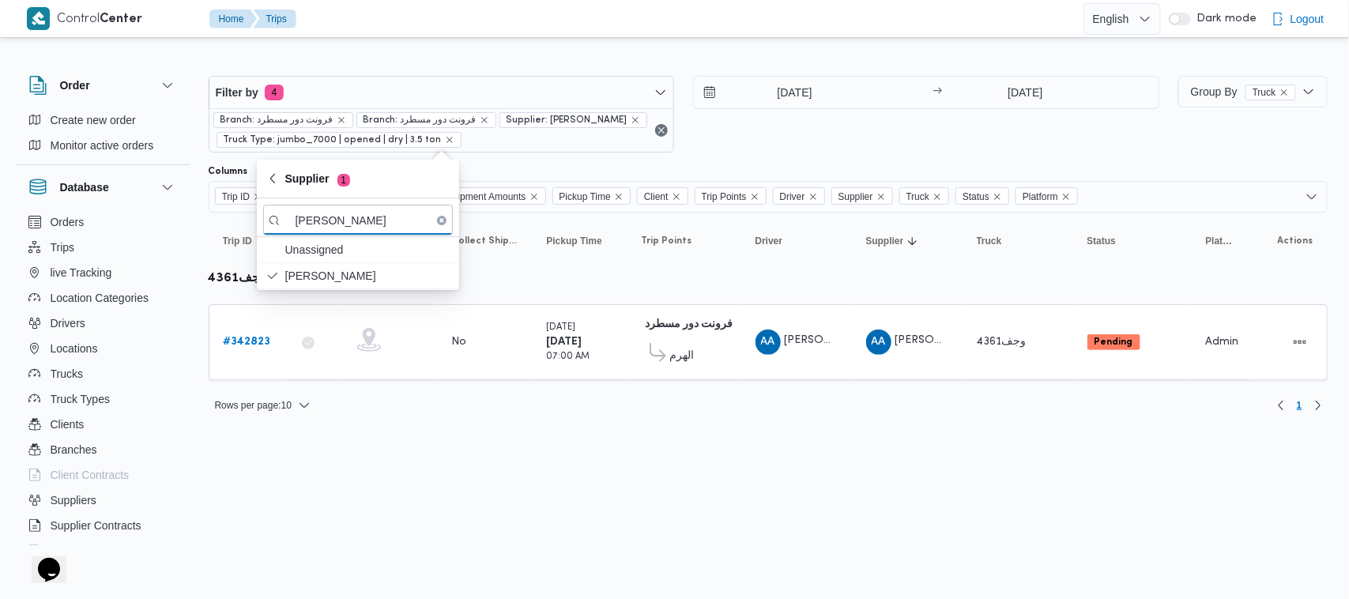
click at [731, 152] on div "16/10/2025 → 16/10/2025" at bounding box center [926, 114] width 466 height 77
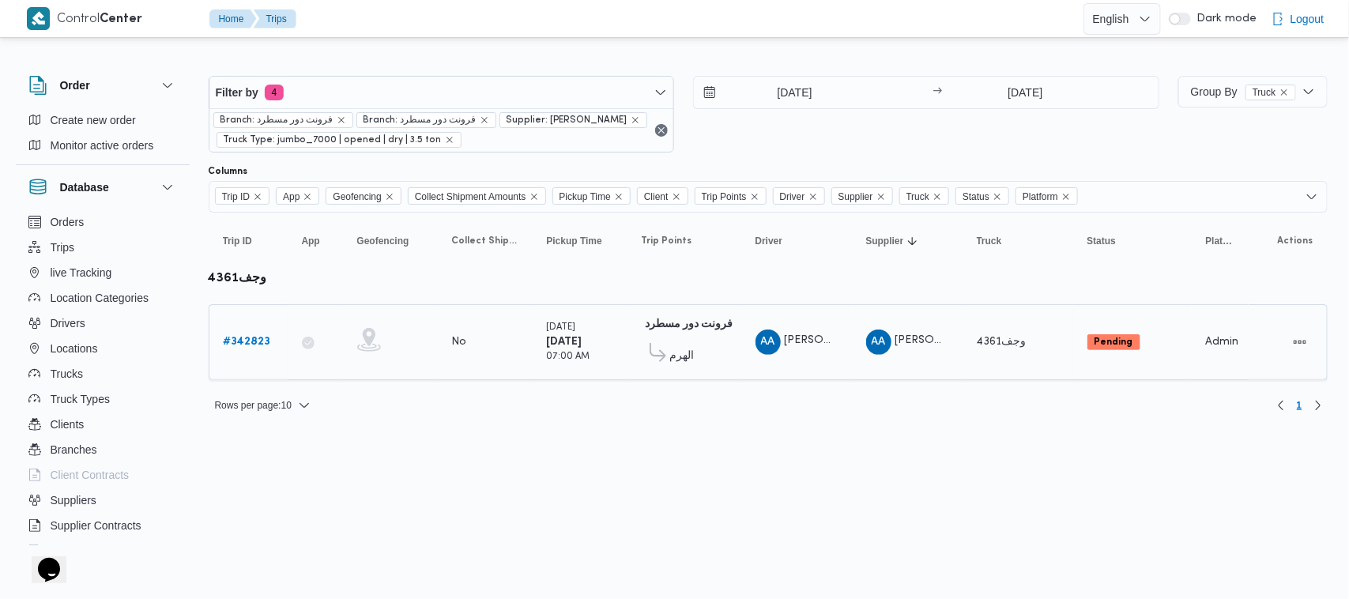
click at [259, 337] on b "# 342823" at bounding box center [247, 342] width 47 height 10
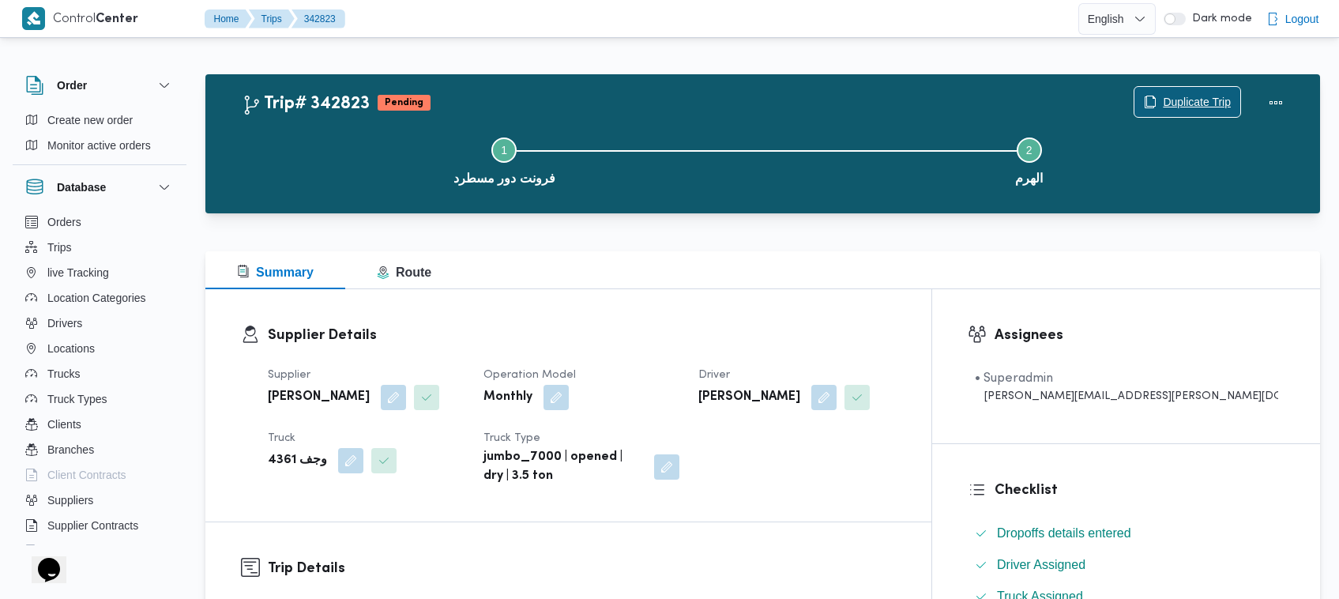
click at [1202, 99] on span "Duplicate Trip" at bounding box center [1197, 101] width 68 height 19
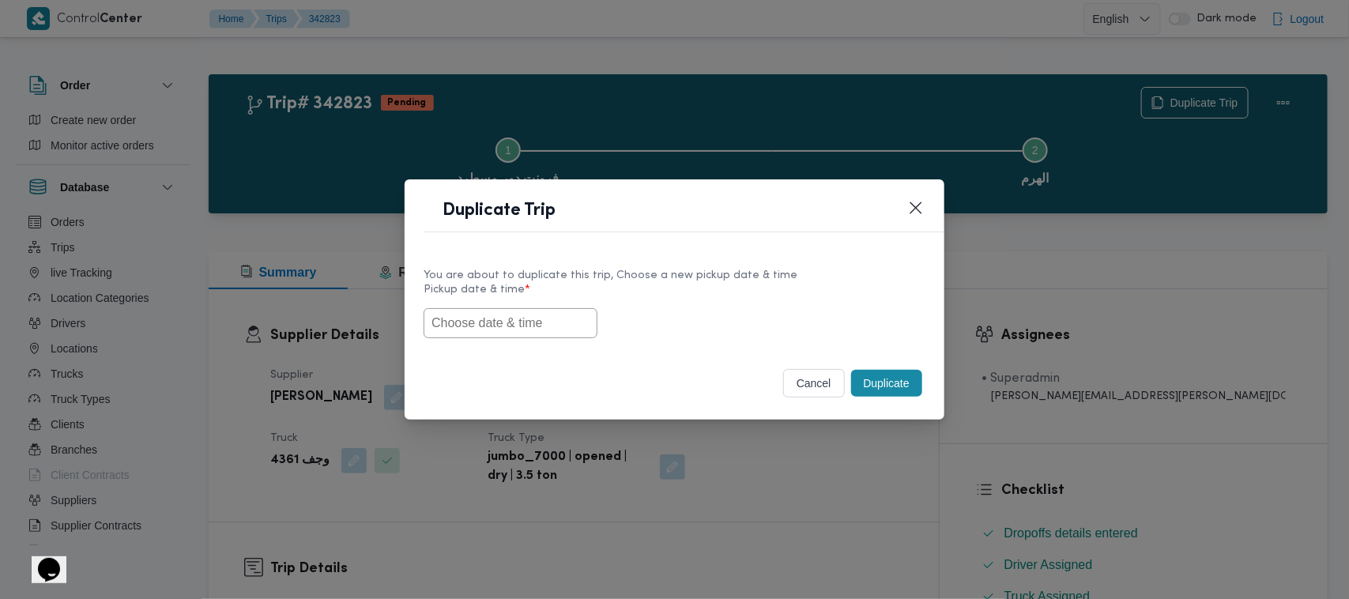
click at [513, 314] on input "text" at bounding box center [510, 323] width 174 height 30
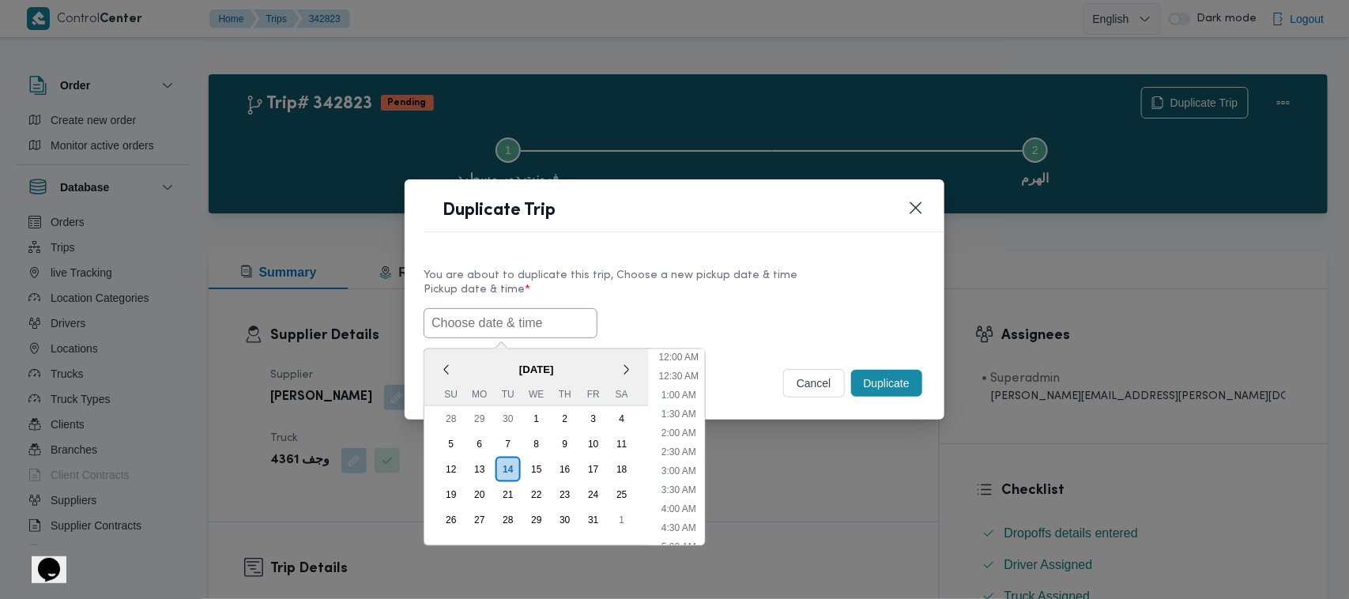
paste input "18/10/2025 7:00AM"
type input "18/10/2025 7:00AM"
click at [795, 296] on label "Pickup date & time *" at bounding box center [674, 296] width 502 height 24
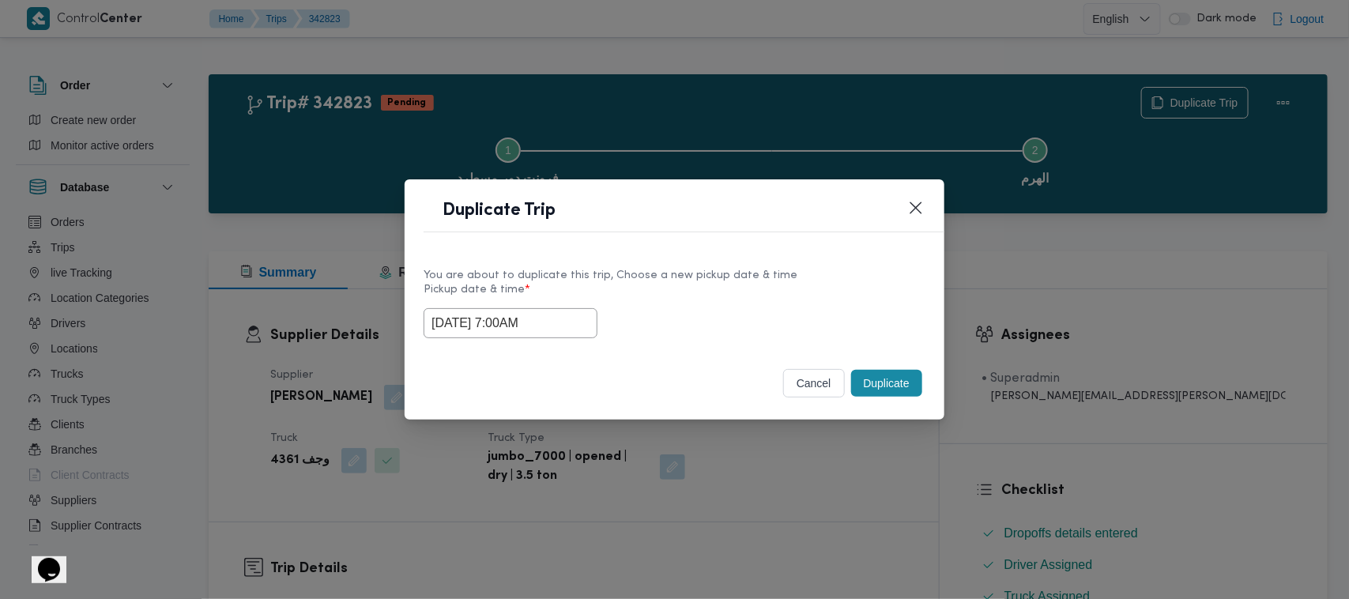
click at [887, 376] on button "Duplicate" at bounding box center [886, 383] width 71 height 27
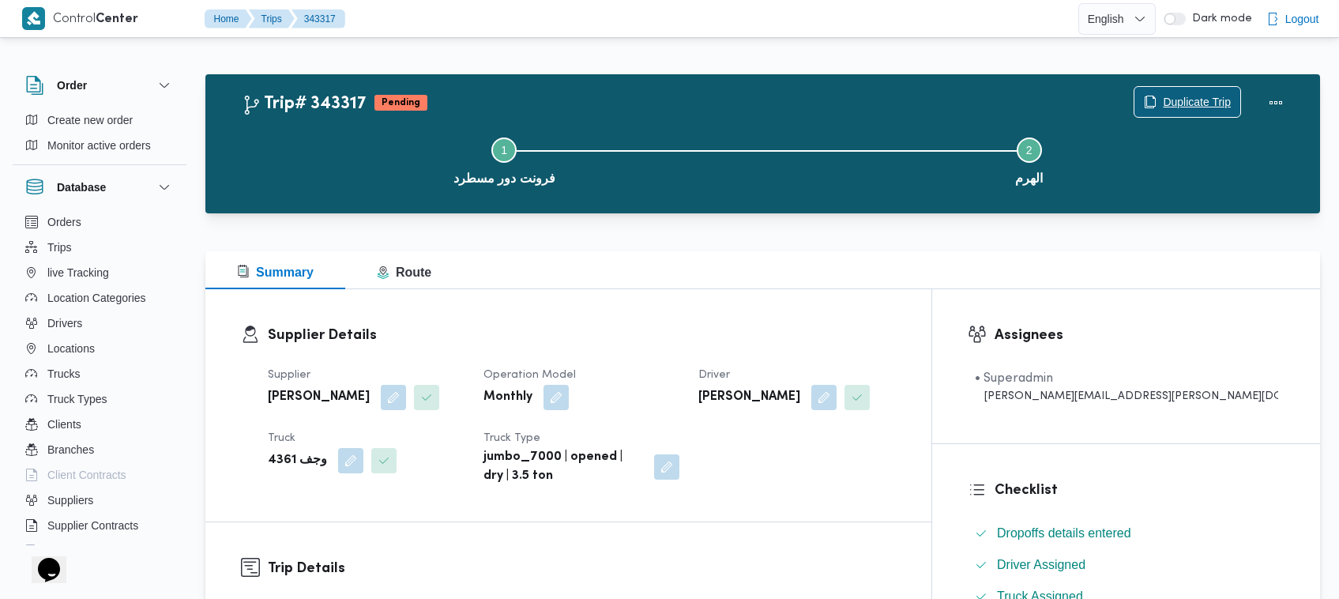
click at [1206, 100] on span "Duplicate Trip" at bounding box center [1197, 101] width 68 height 19
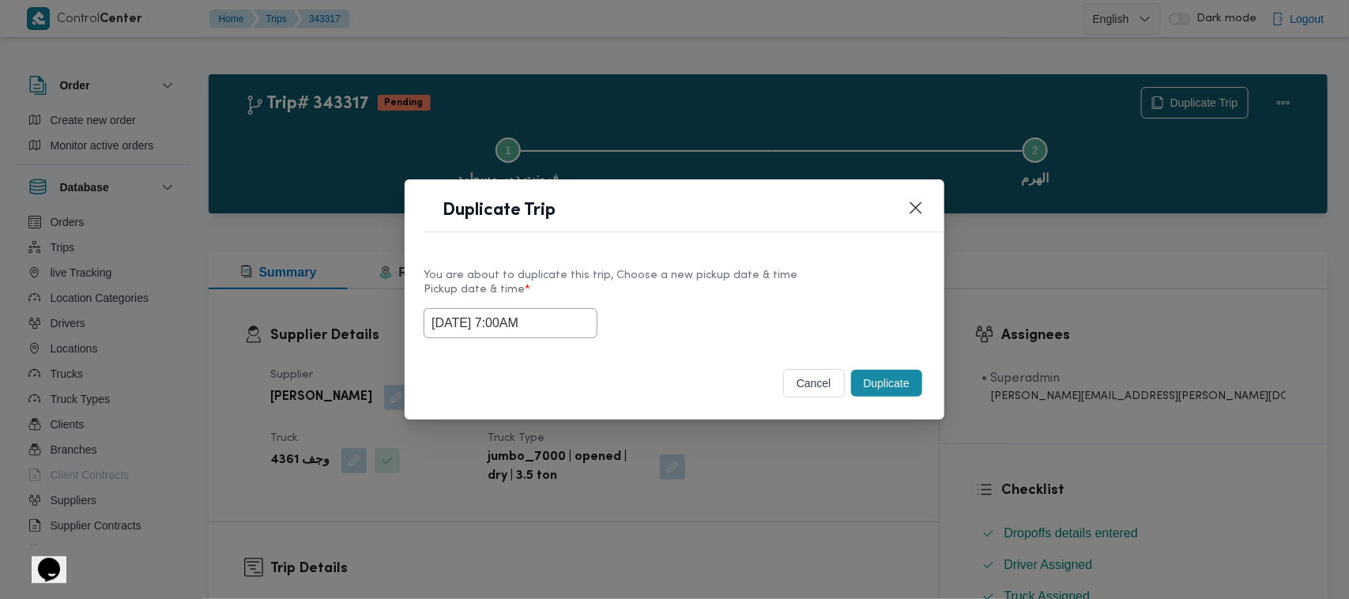
click at [558, 313] on input "18/10/2025 7:00AM" at bounding box center [510, 323] width 174 height 30
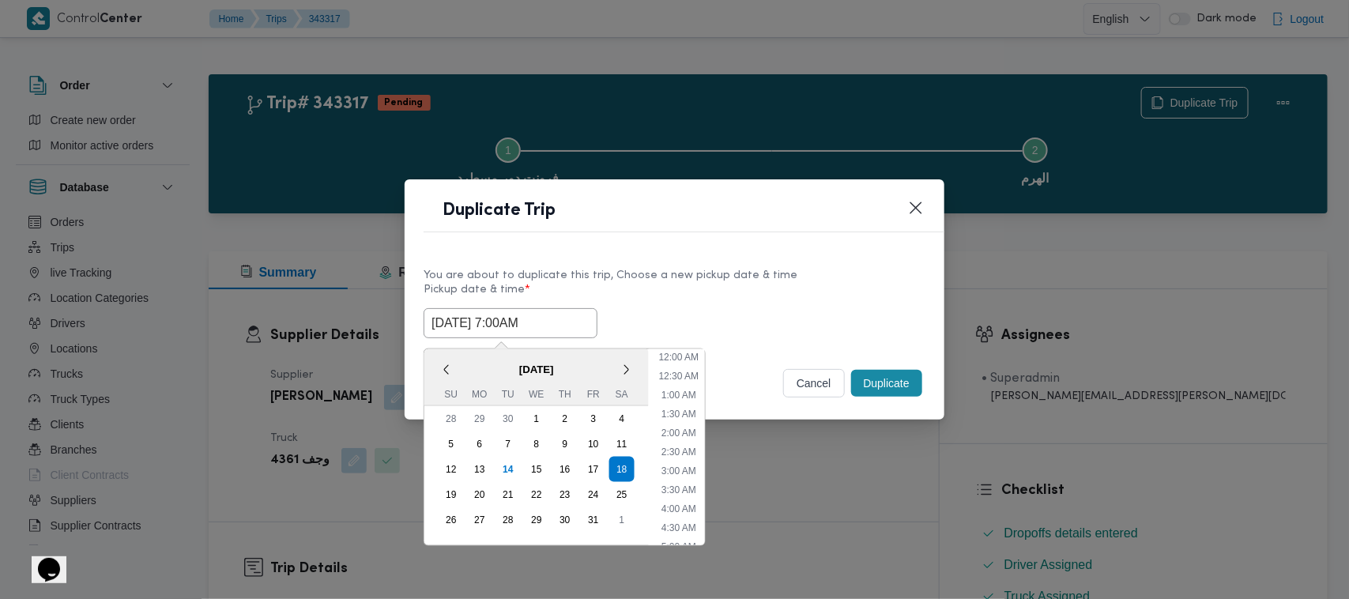
scroll to position [176, 0]
click at [451, 495] on div "19" at bounding box center [451, 495] width 30 height 30
type input "19/10/2025 7:00AM"
click at [752, 324] on div "19/10/2025 7:00AM < October 2025 > Su Mo Tu We Th Fr Sa 28 29 30 1 2 3 4 5 6 7 …" at bounding box center [674, 323] width 502 height 30
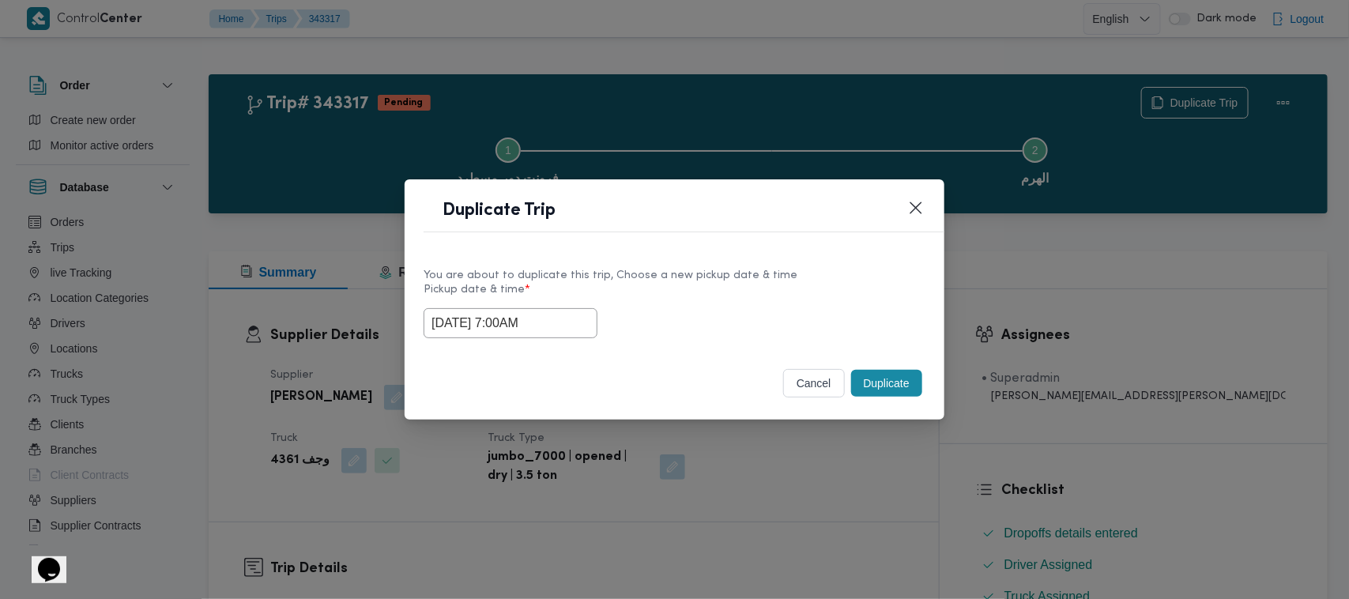
click at [881, 387] on button "Duplicate" at bounding box center [886, 383] width 71 height 27
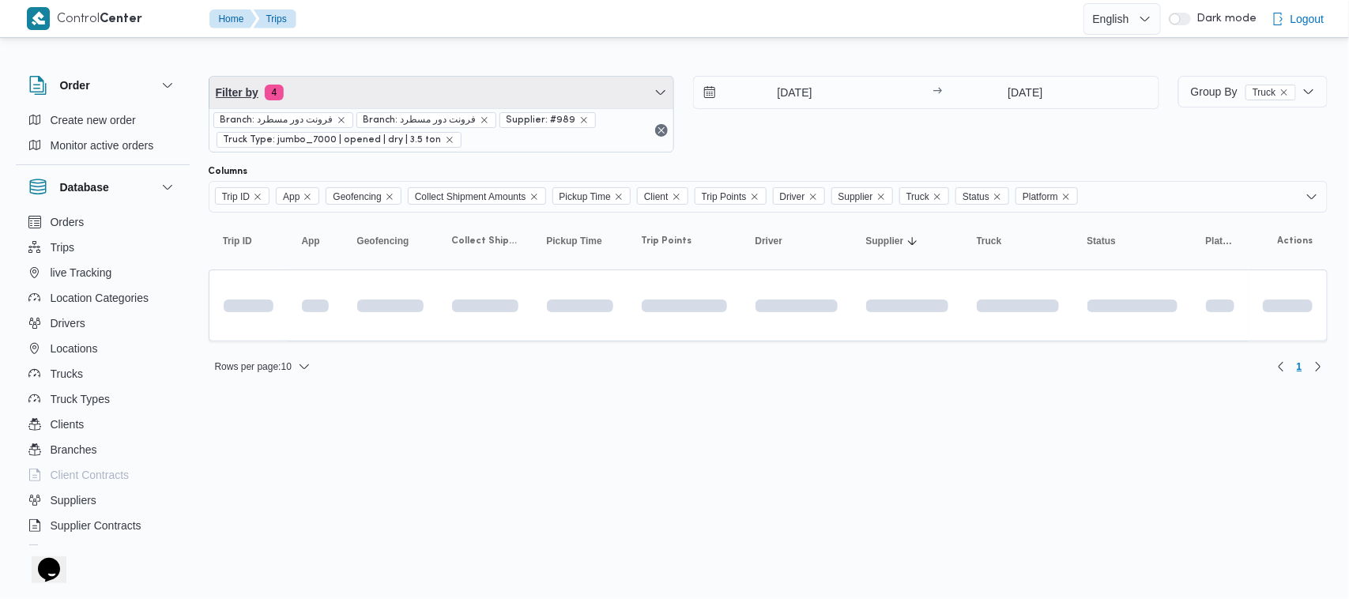
click at [382, 88] on span "Filter by 4" at bounding box center [441, 93] width 465 height 32
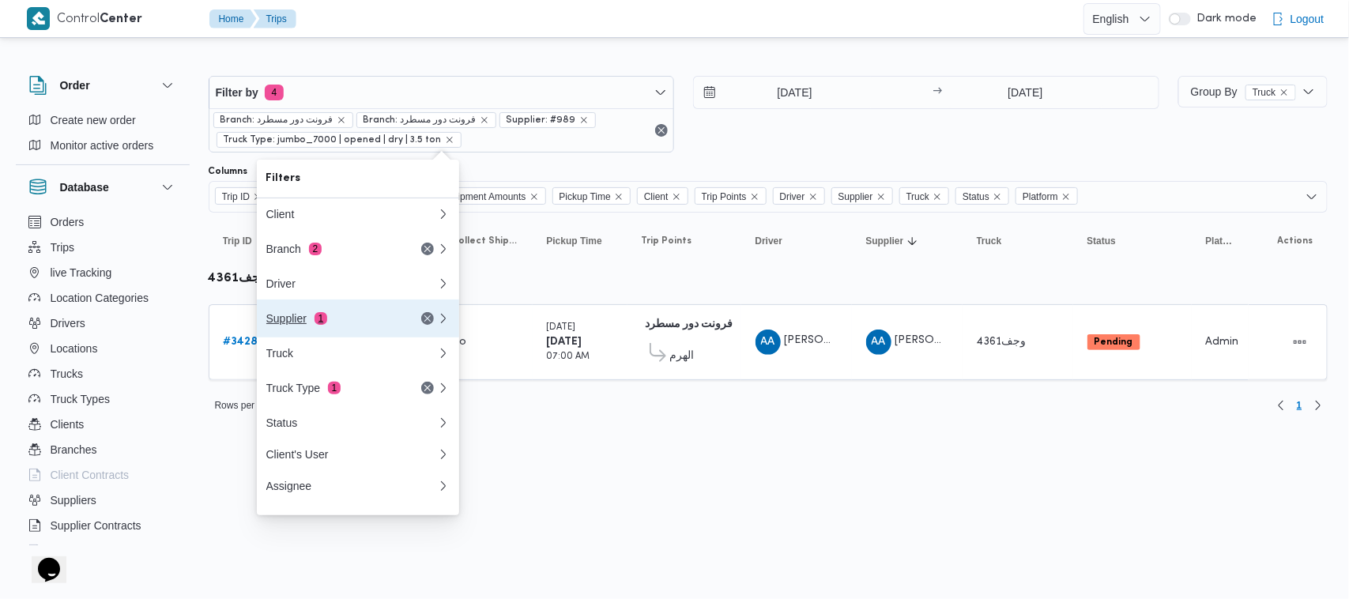
click at [355, 336] on button "Supplier 1" at bounding box center [358, 318] width 202 height 38
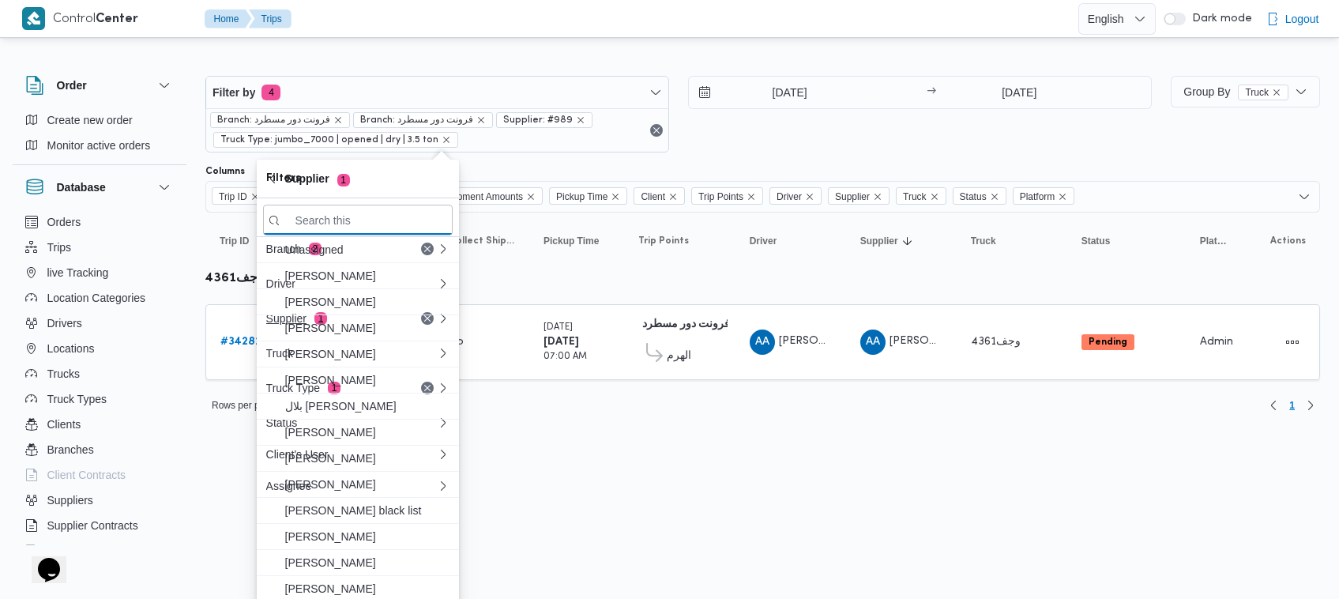
paste input "عليوه سراج الدين عليوه محمد"
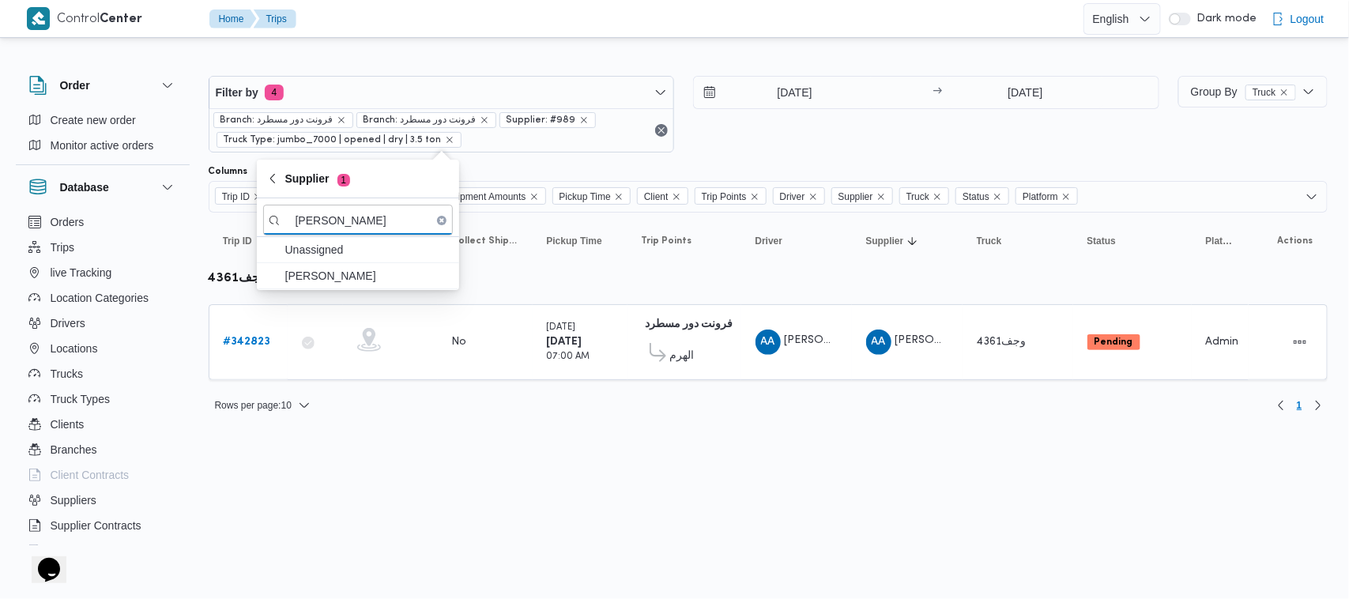
type input "عليوه سراج الدين عليوه محمد"
click at [346, 280] on span "عليوه سراج الدين عليوه محمد" at bounding box center [367, 275] width 164 height 19
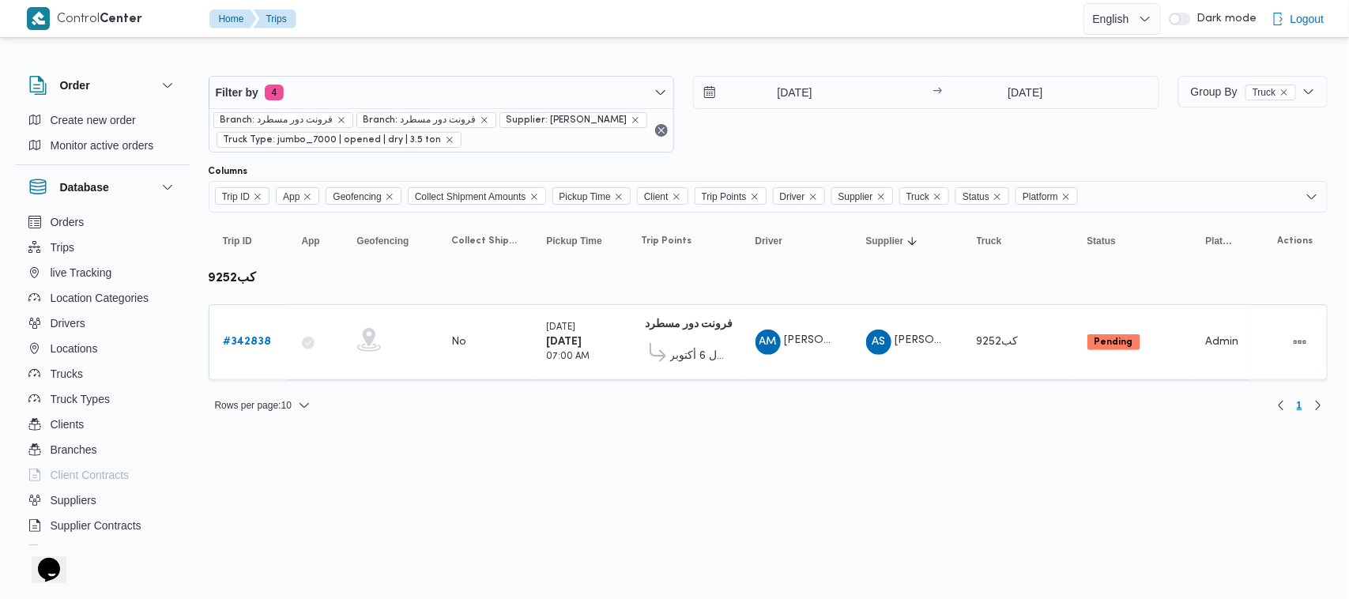
click at [882, 141] on div "16/10/2025 → 16/10/2025" at bounding box center [926, 114] width 466 height 77
click at [241, 344] on b "# 342838" at bounding box center [248, 342] width 48 height 10
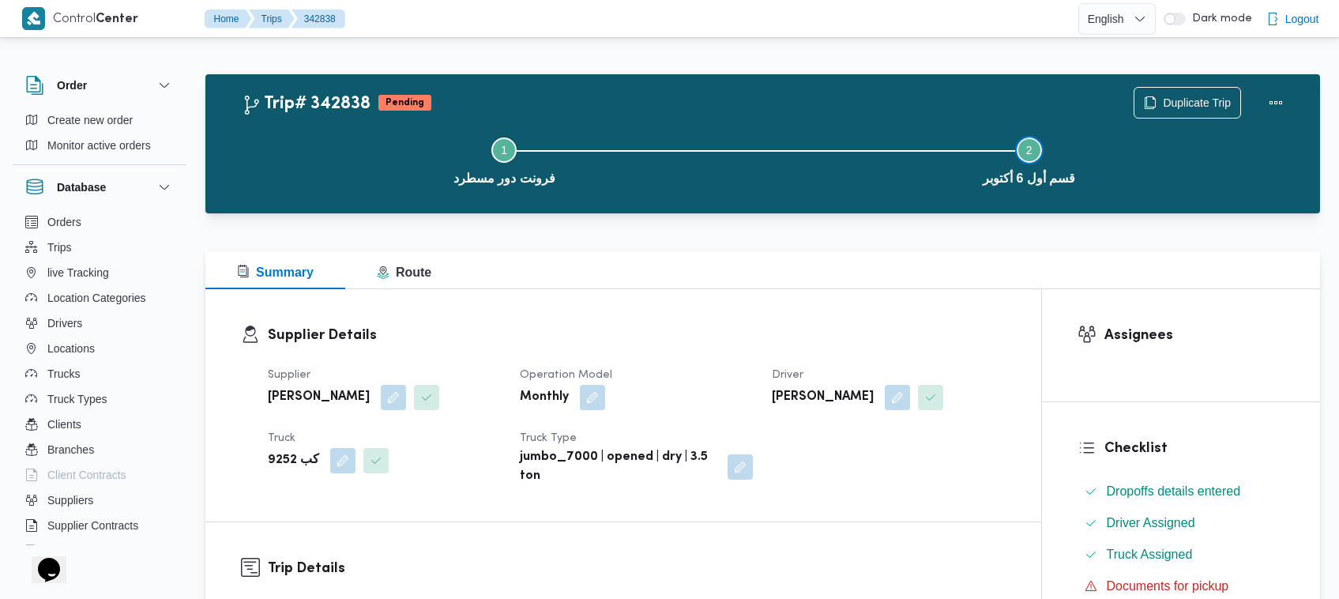
click at [1198, 118] on button "Step 2 is incomplete 2 قسم أول 6 أكتوبر" at bounding box center [1029, 159] width 525 height 82
click at [1187, 109] on div "Step 1 is incomplete 1 فرونت دور مسطرد Step 2 is incomplete 2 قسم أول 6 أكتوبر" at bounding box center [766, 159] width 1069 height 101
click at [1163, 97] on span "Duplicate Trip" at bounding box center [1197, 101] width 68 height 19
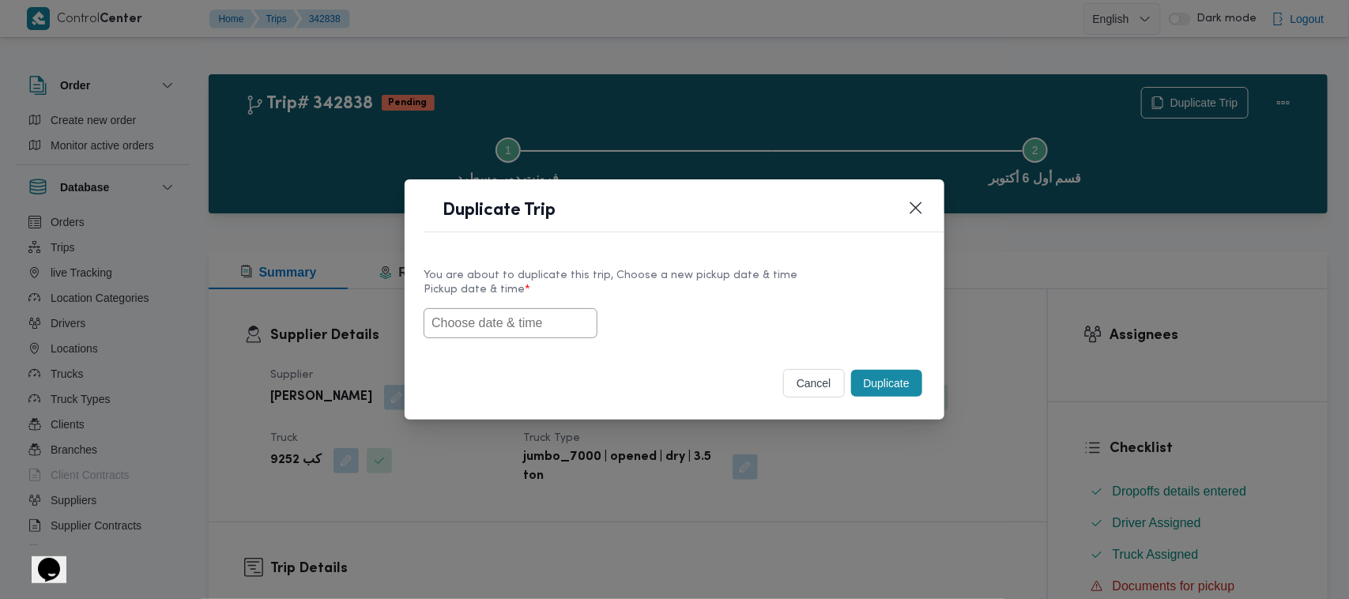
click at [486, 329] on input "text" at bounding box center [510, 323] width 174 height 30
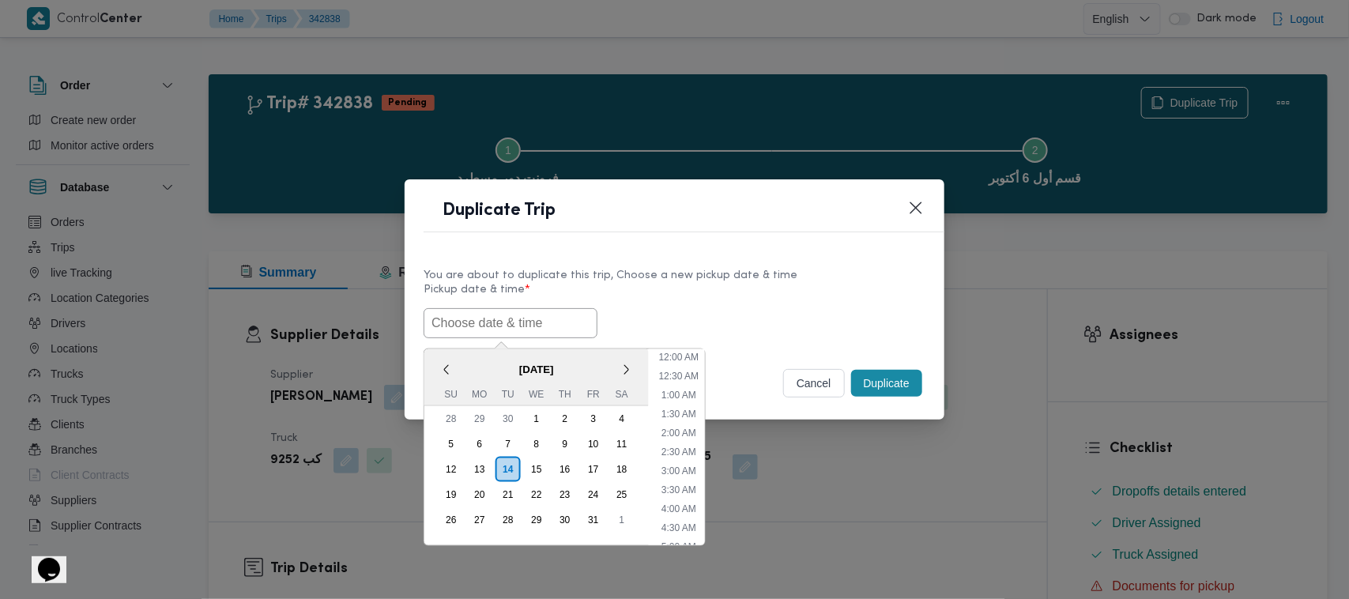
click at [486, 329] on input "text" at bounding box center [510, 323] width 174 height 30
paste input "18/10/2025 7:00AM"
type input "18/10/2025 7:00AM"
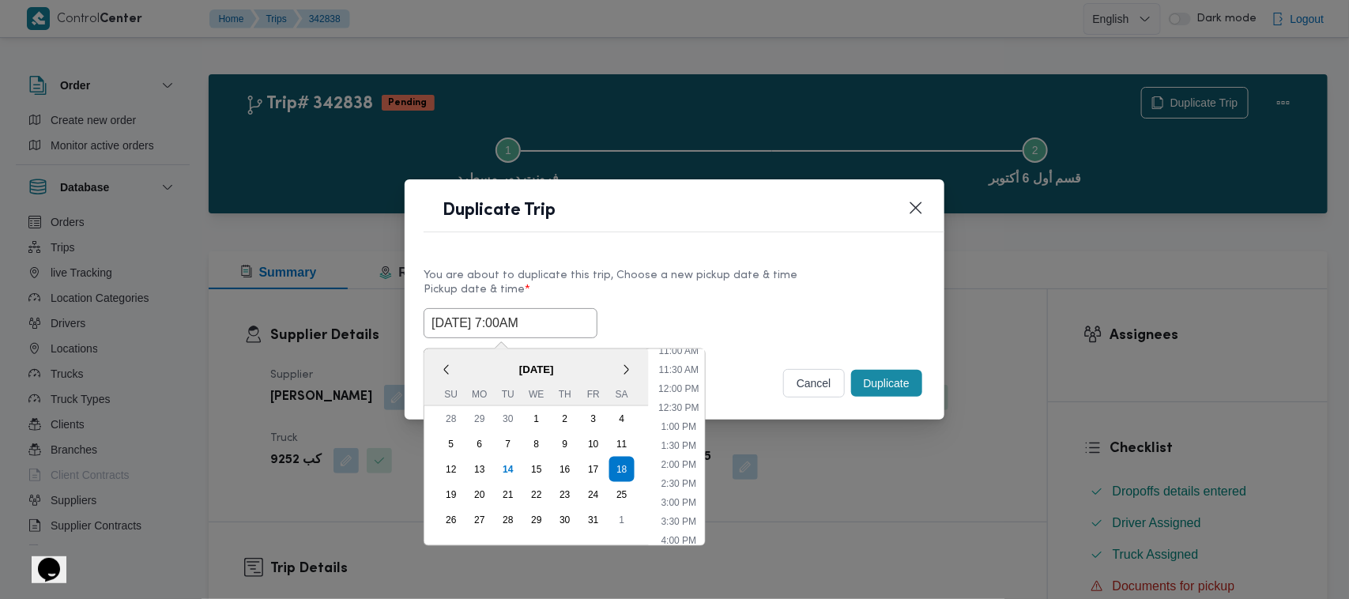
click at [720, 294] on label "Pickup date & time *" at bounding box center [674, 296] width 502 height 24
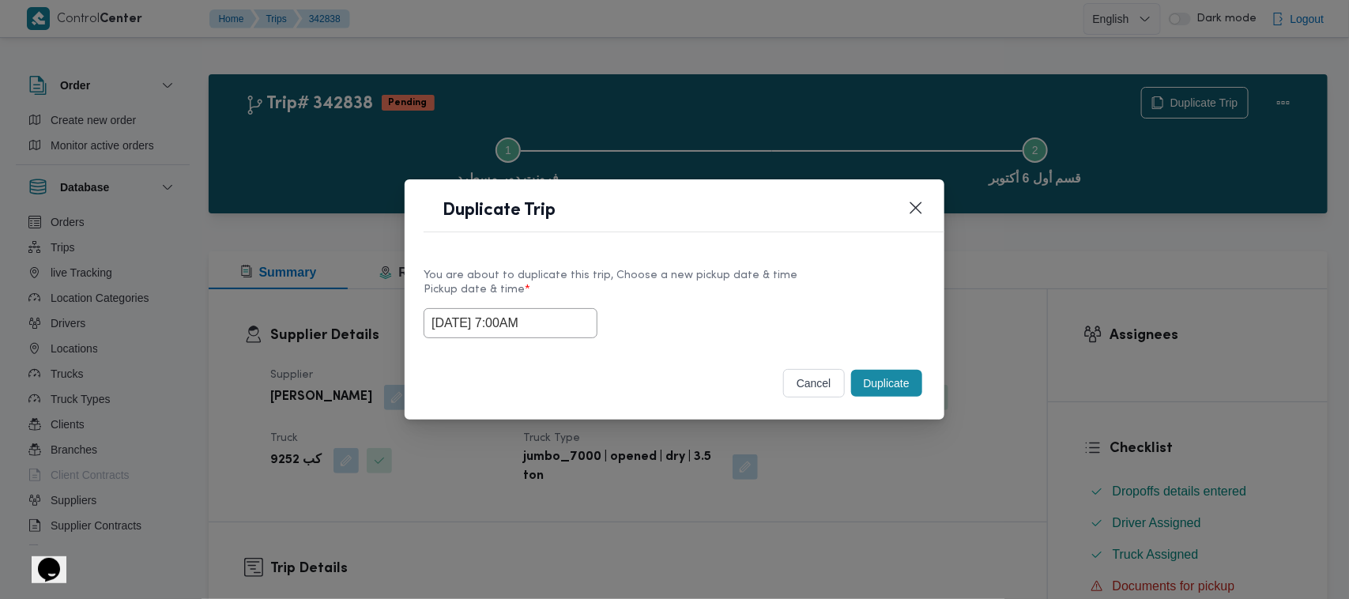
click at [913, 378] on button "Duplicate" at bounding box center [886, 383] width 71 height 27
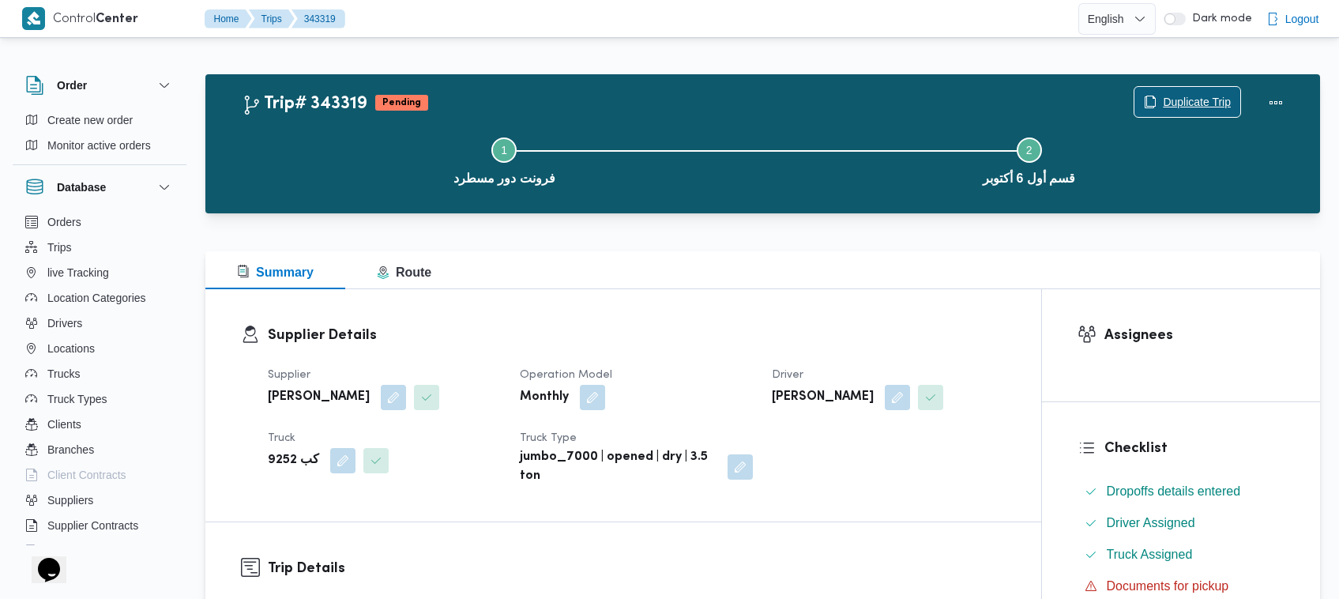
click at [1156, 96] on span "Duplicate Trip" at bounding box center [1187, 102] width 106 height 30
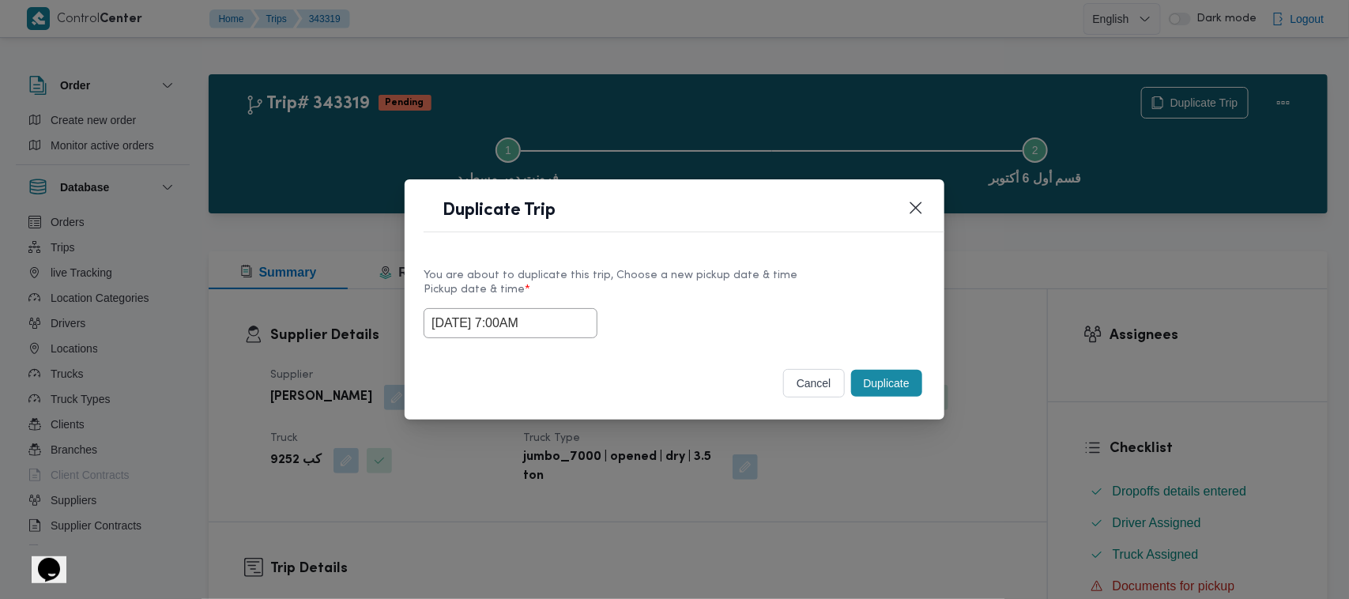
click at [581, 310] on input "18/10/2025 7:00AM" at bounding box center [510, 323] width 174 height 30
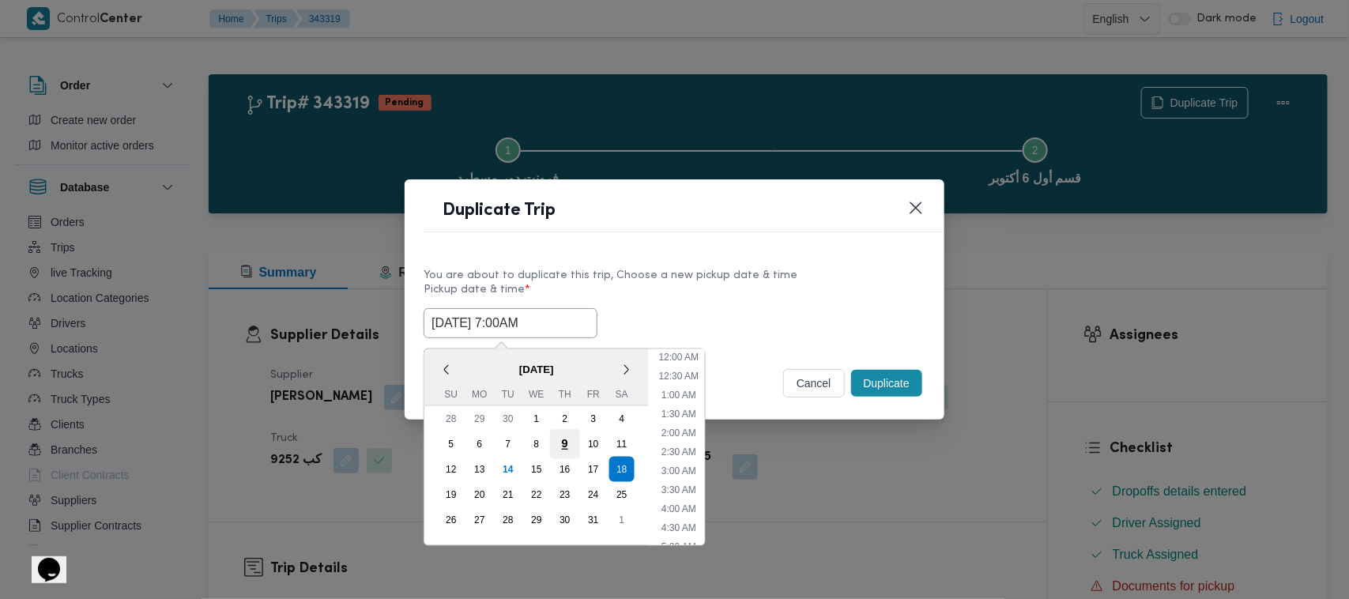
scroll to position [176, 0]
click at [457, 495] on div "19" at bounding box center [451, 495] width 30 height 30
type input "19/10/2025 7:00AM"
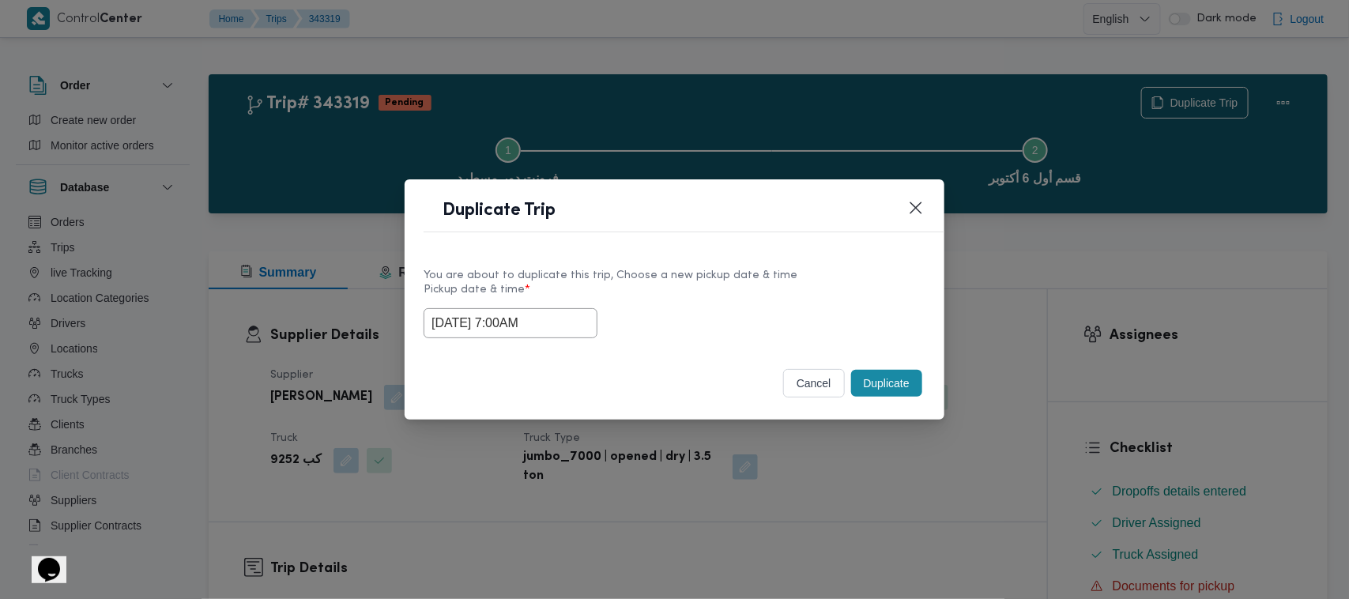
click at [701, 241] on div "Duplicate Trip" at bounding box center [674, 215] width 540 height 72
click at [881, 374] on button "Duplicate" at bounding box center [886, 383] width 71 height 27
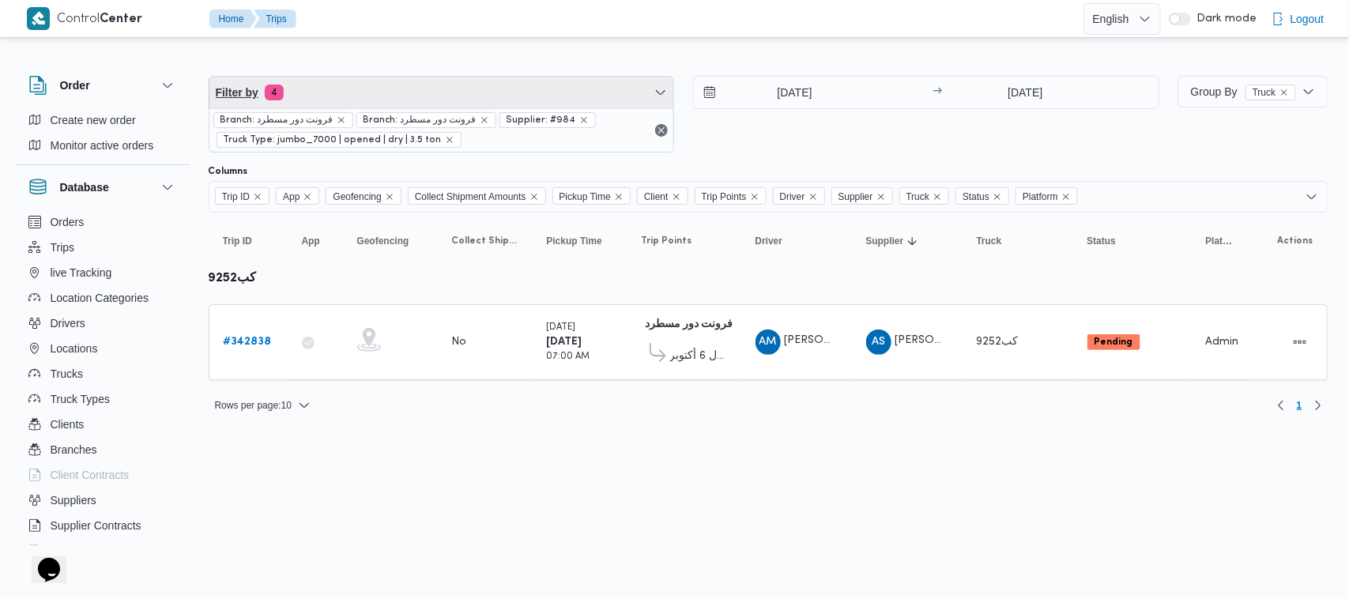
click at [386, 92] on span "Filter by 4" at bounding box center [441, 93] width 465 height 32
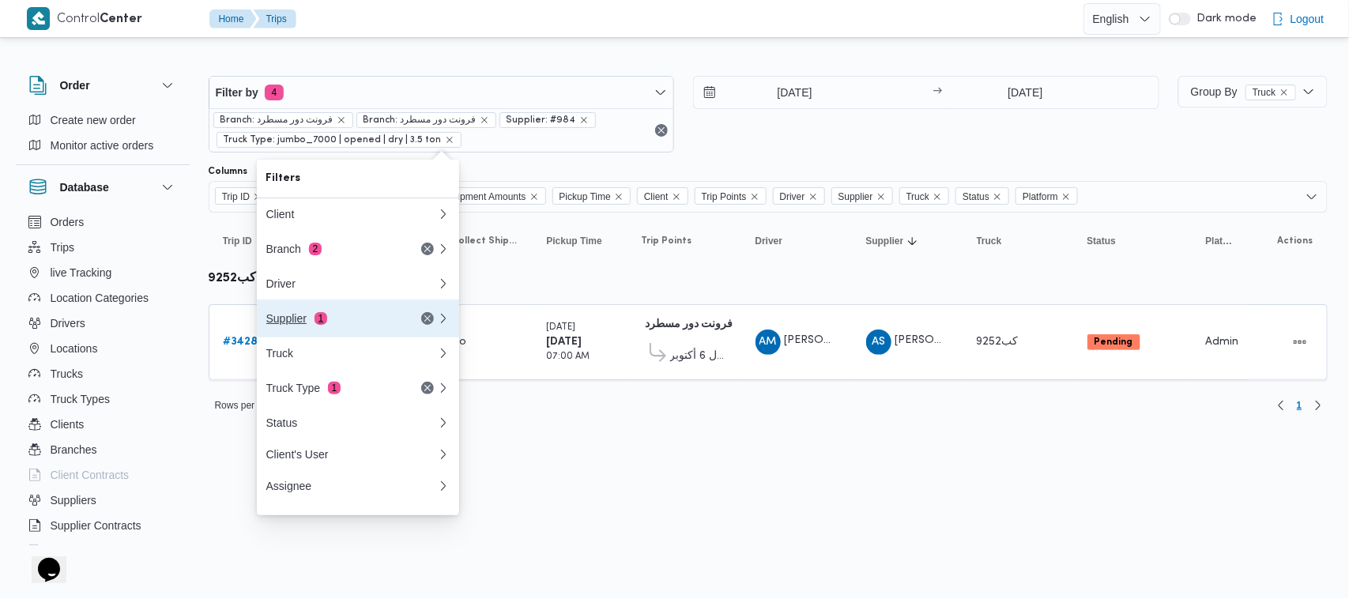
click at [355, 310] on button "Supplier 1" at bounding box center [358, 318] width 202 height 38
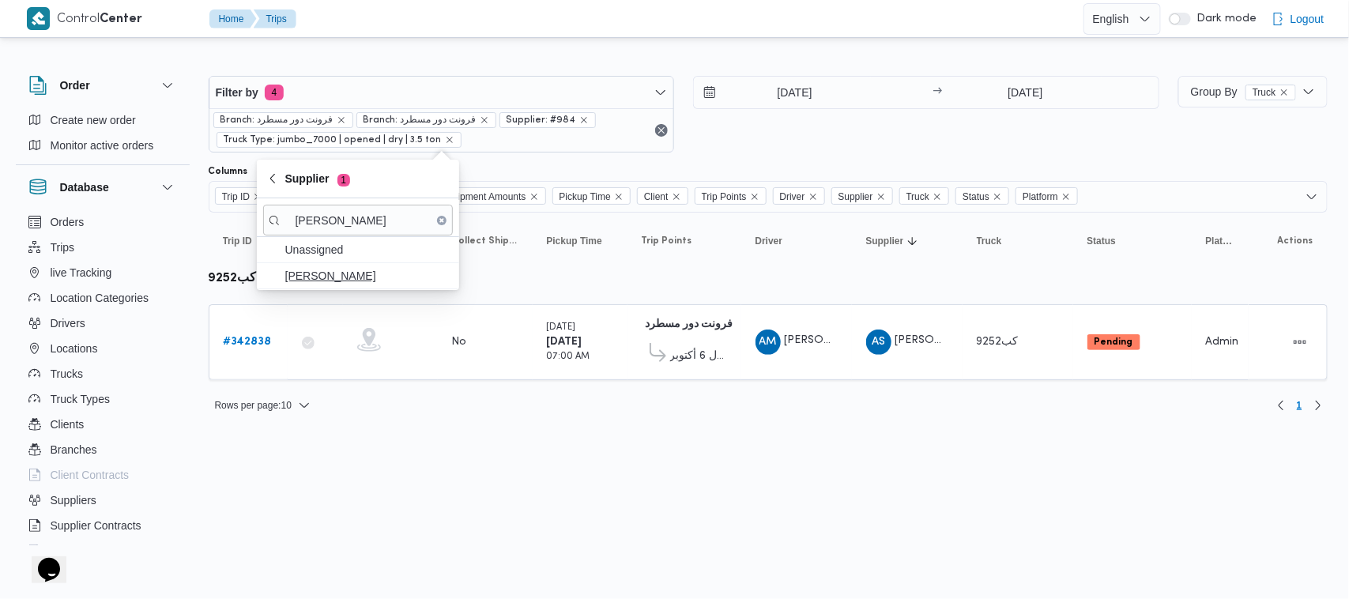
type input "محمد شبل عبدالقادر شبل"
click at [342, 283] on span "محمد شبل عبدالقادر شبل" at bounding box center [367, 275] width 164 height 19
click at [245, 338] on b "# 342840" at bounding box center [248, 342] width 49 height 10
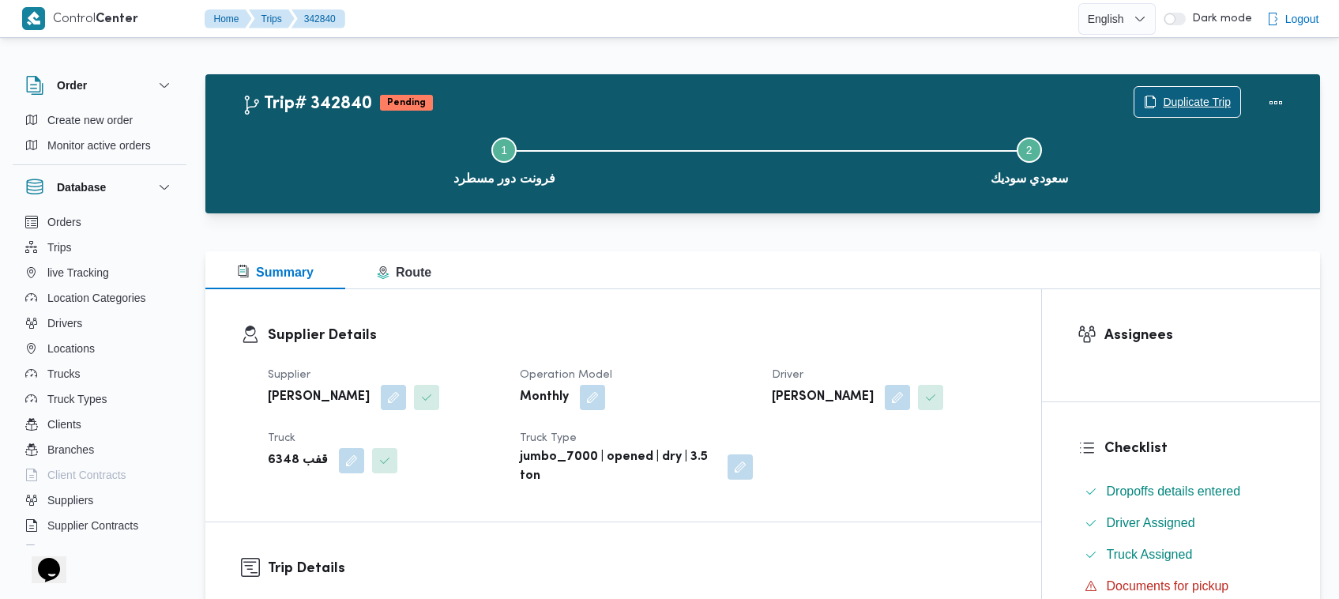
click at [1213, 96] on span "Duplicate Trip" at bounding box center [1197, 101] width 68 height 19
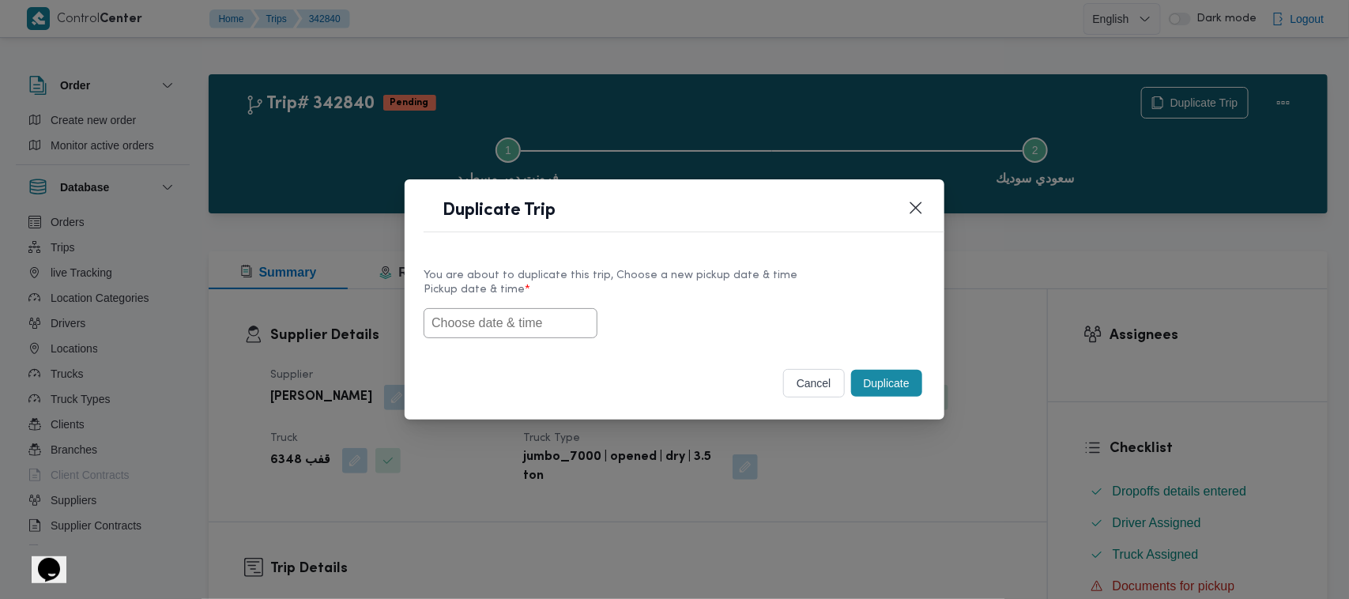
click at [461, 334] on input "text" at bounding box center [510, 323] width 174 height 30
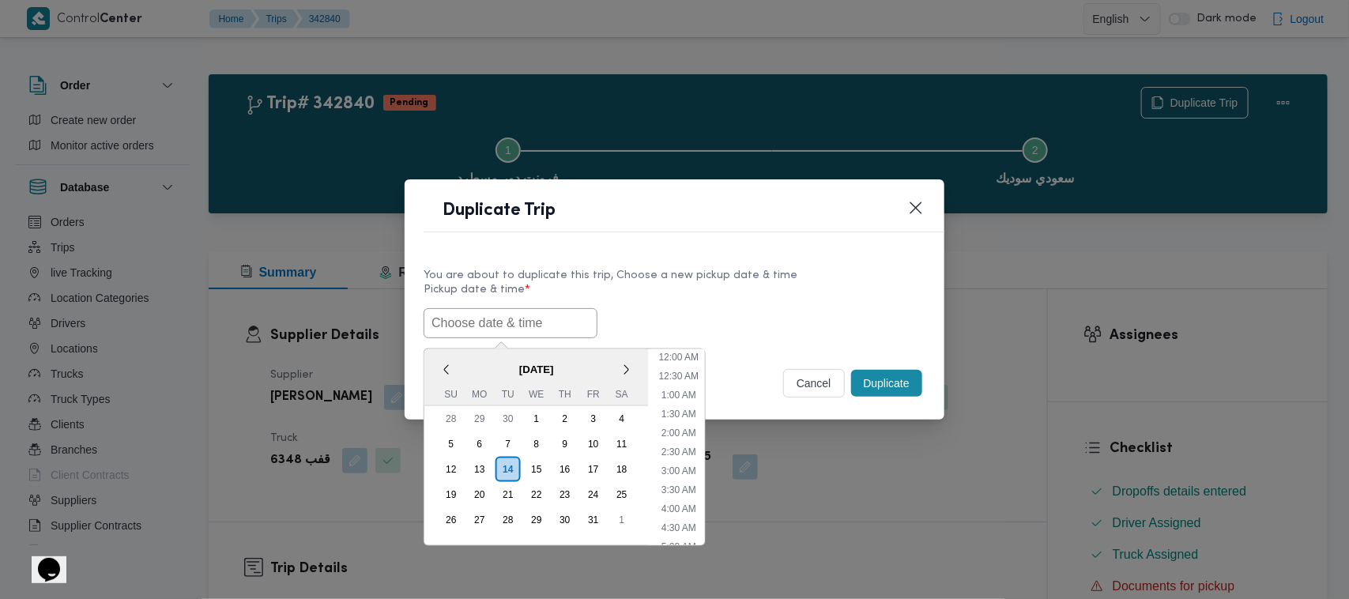
paste input "18/10/2025 7:00AM"
type input "18/10/2025 7:00AM"
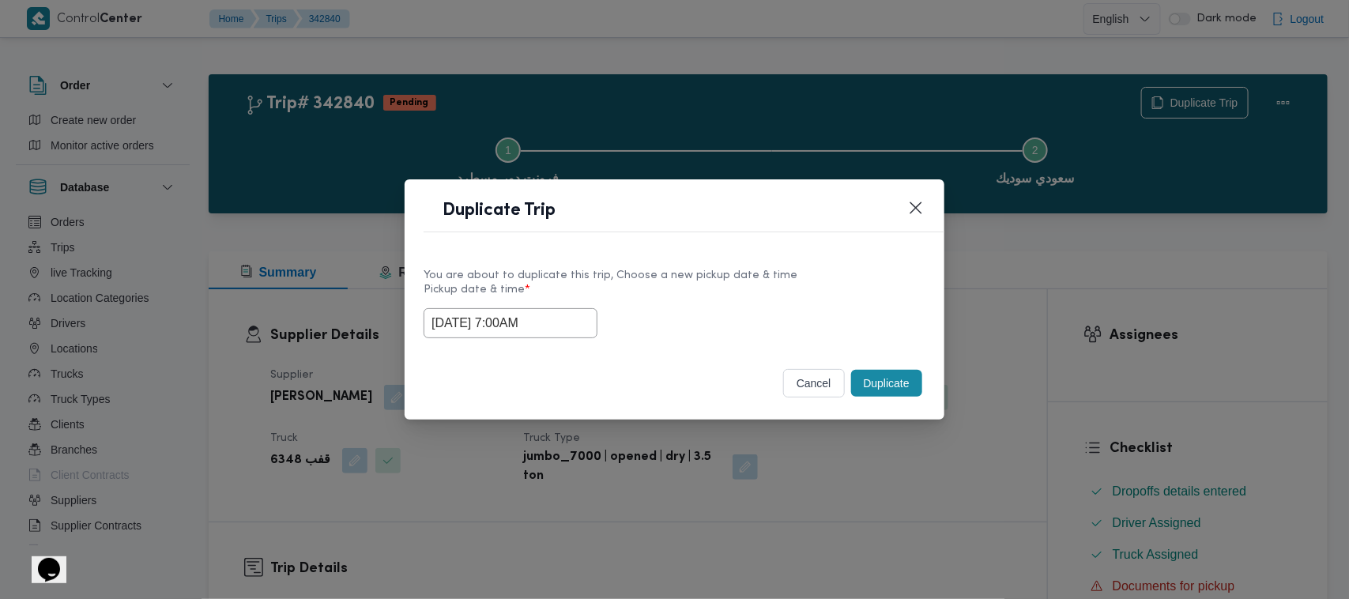
click at [757, 316] on div "18/10/2025 7:00AM" at bounding box center [674, 323] width 502 height 30
click at [907, 373] on button "Duplicate" at bounding box center [886, 383] width 71 height 27
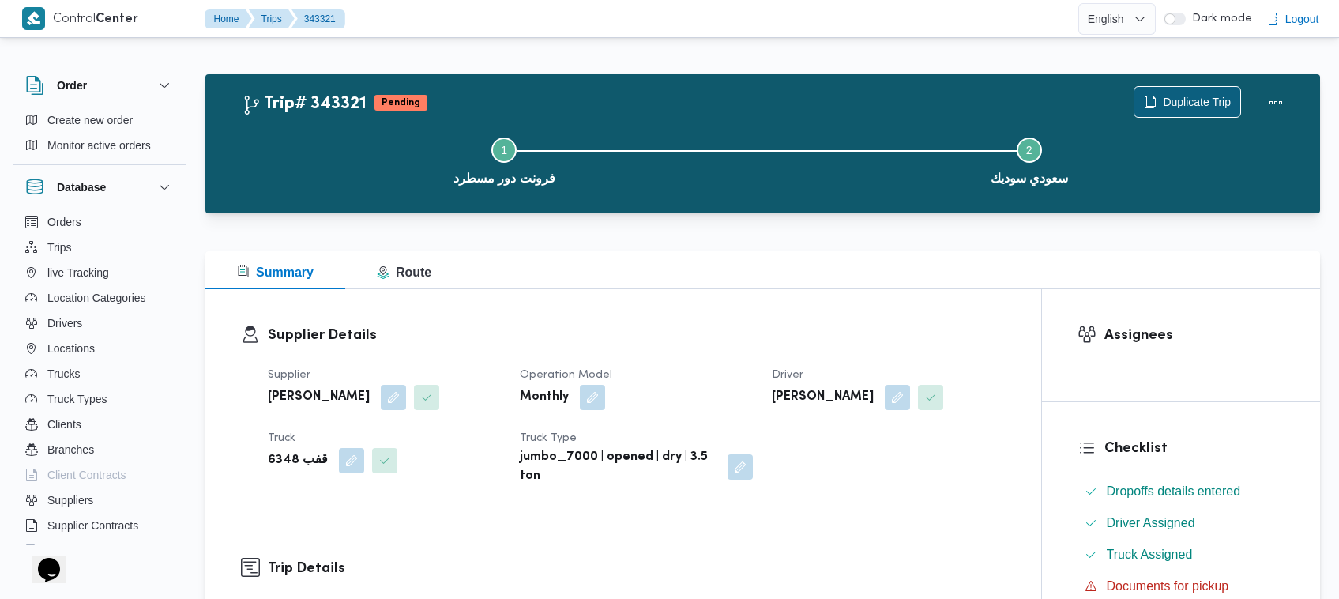
click at [1198, 111] on span "Duplicate Trip" at bounding box center [1187, 102] width 106 height 30
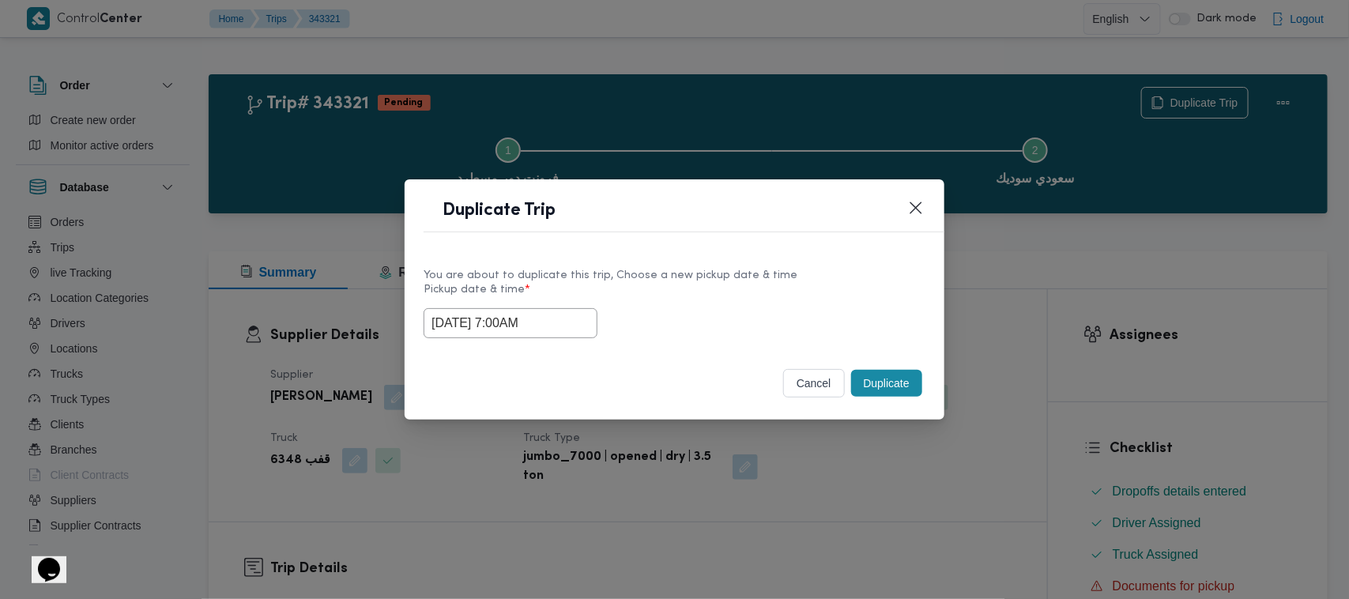
click at [571, 320] on input "18/10/2025 7:00AM" at bounding box center [510, 323] width 174 height 30
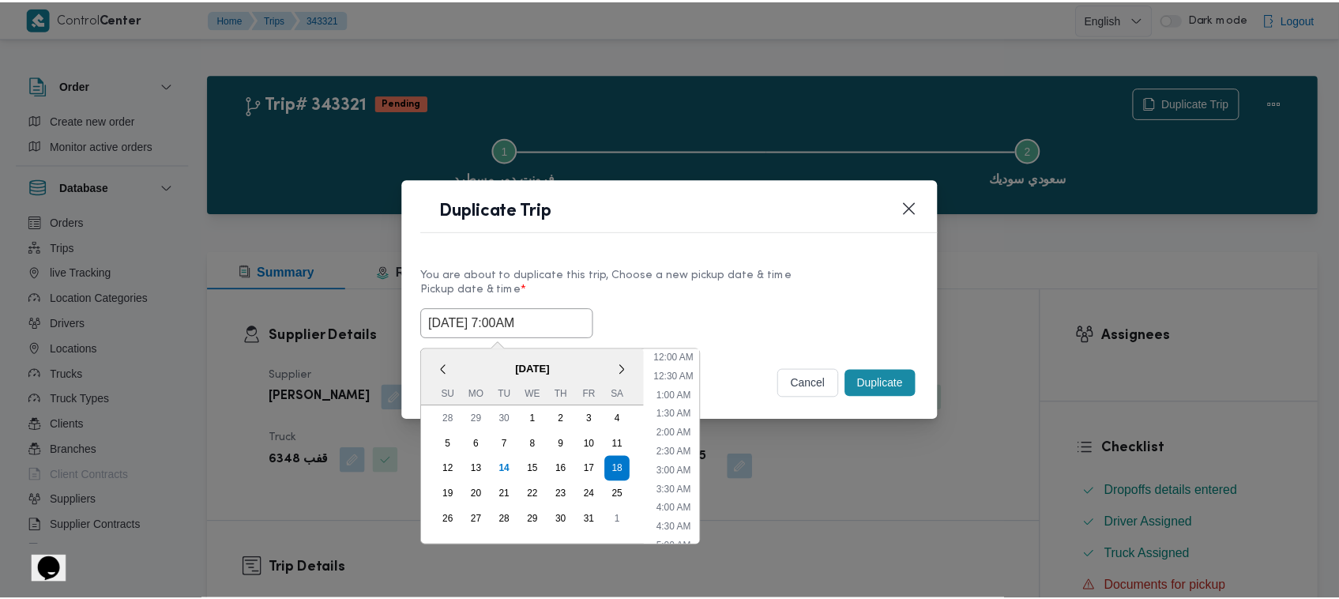
scroll to position [176, 0]
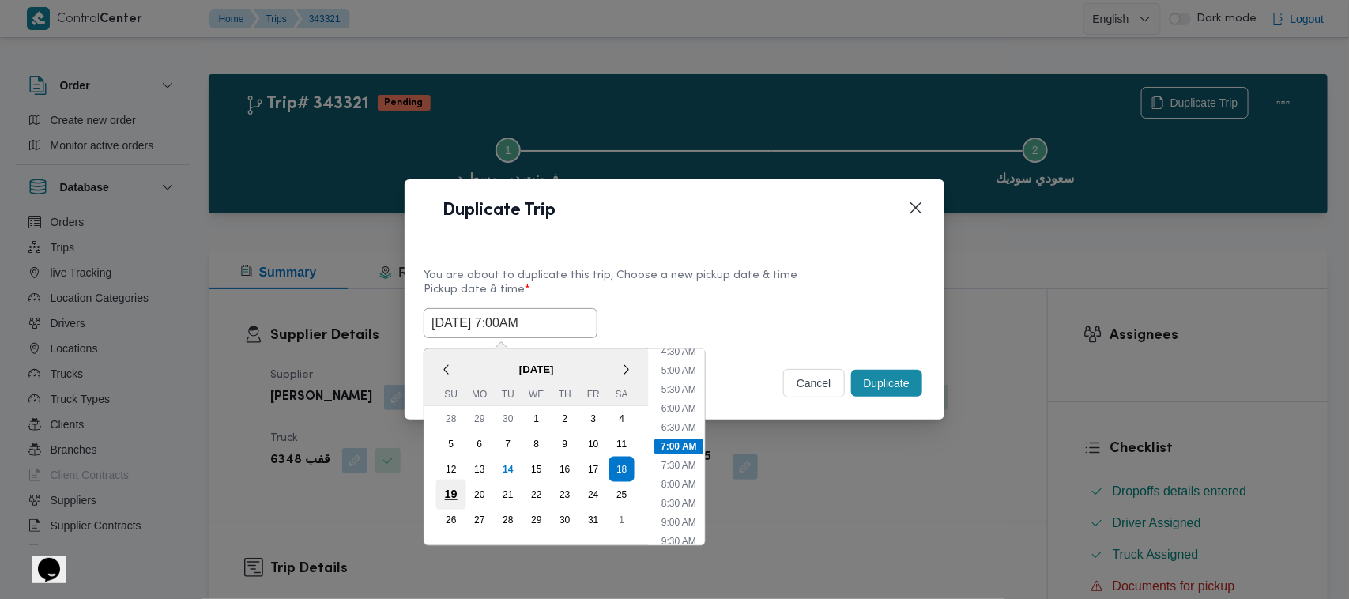
click at [446, 487] on div "19" at bounding box center [451, 495] width 30 height 30
type input "19/10/2025 7:00AM"
click at [782, 301] on label "Pickup date & time *" at bounding box center [674, 296] width 502 height 24
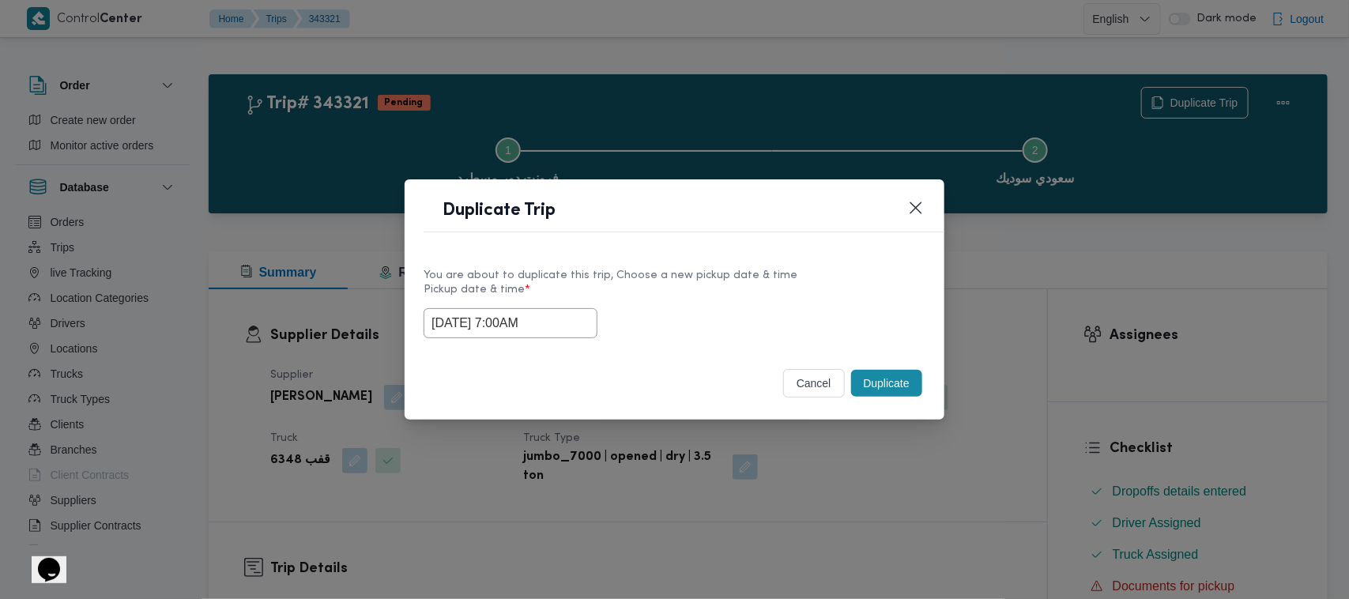
click at [863, 388] on button "Duplicate" at bounding box center [886, 383] width 71 height 27
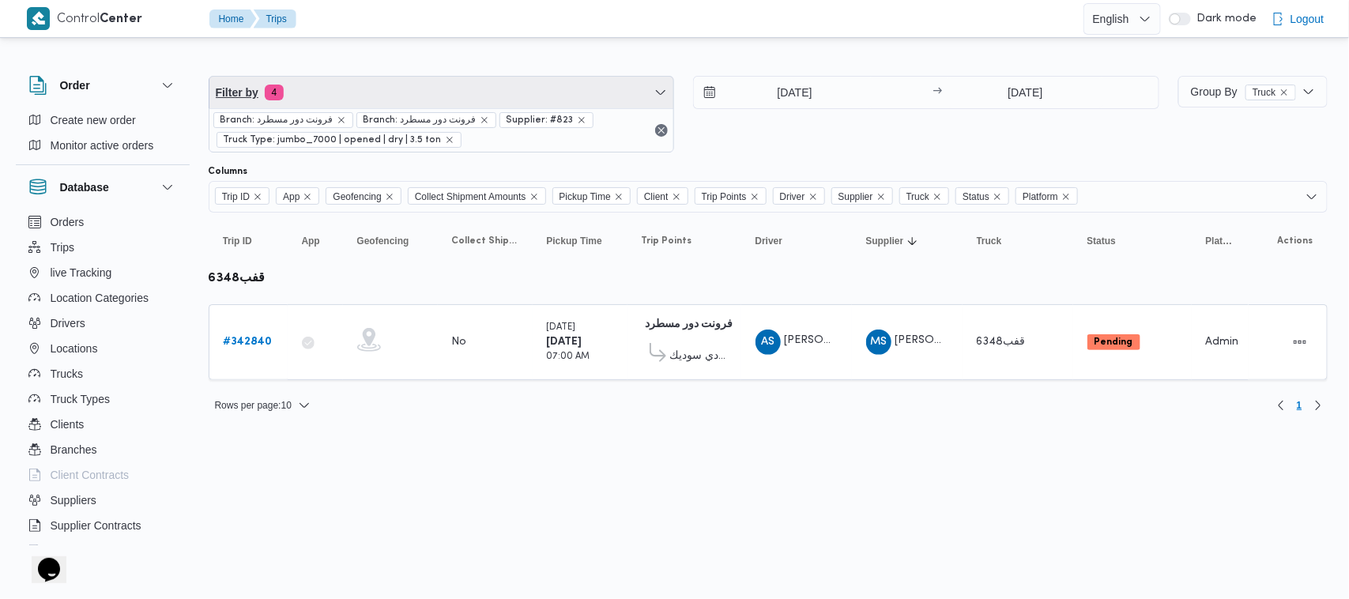
click at [374, 97] on span "Filter by 4" at bounding box center [441, 93] width 465 height 32
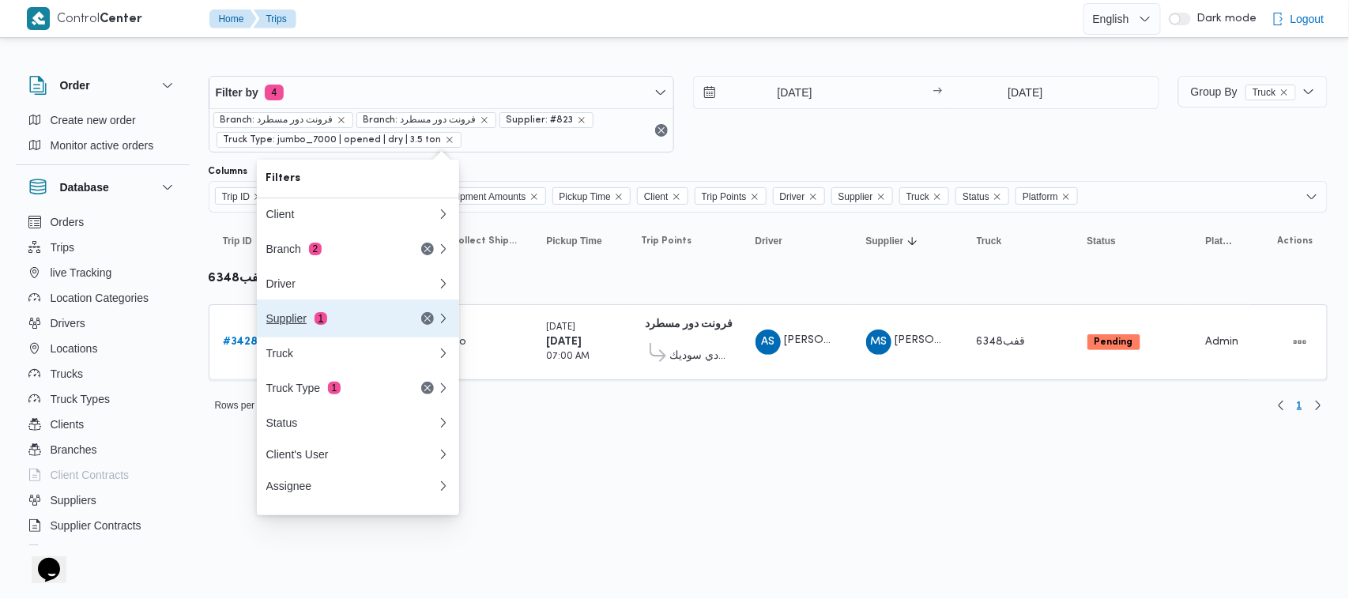
click at [318, 325] on div "Supplier 1" at bounding box center [332, 318] width 133 height 13
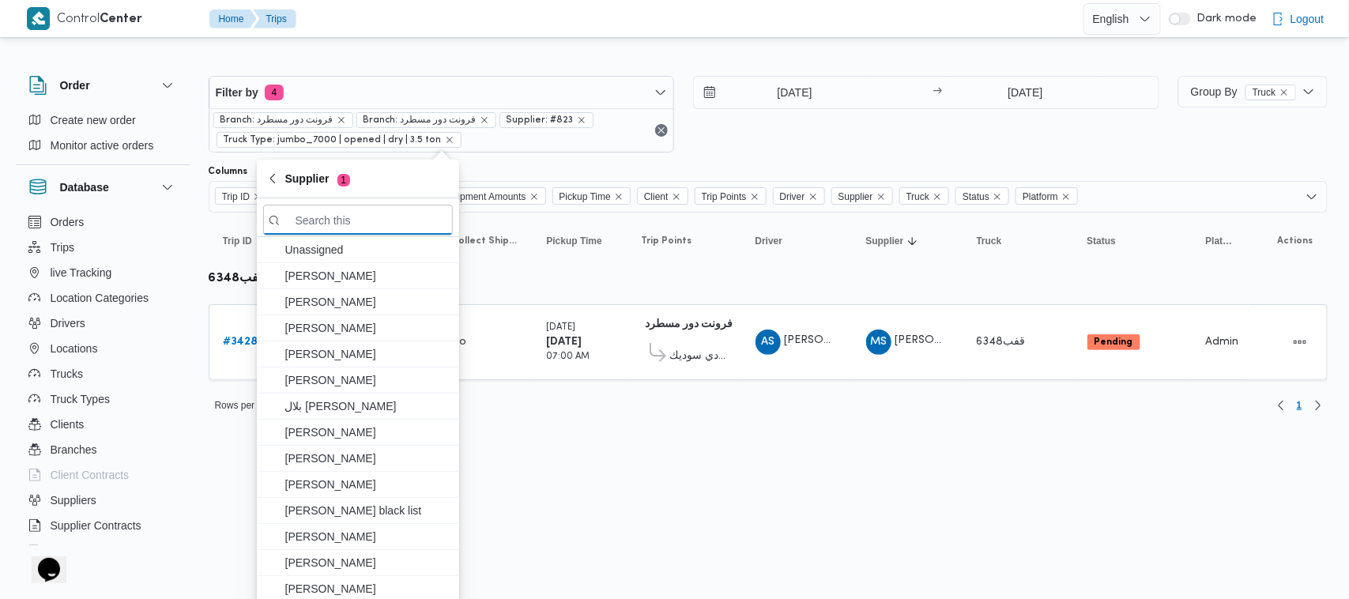
paste input "شعبان عاشور محمد بله"
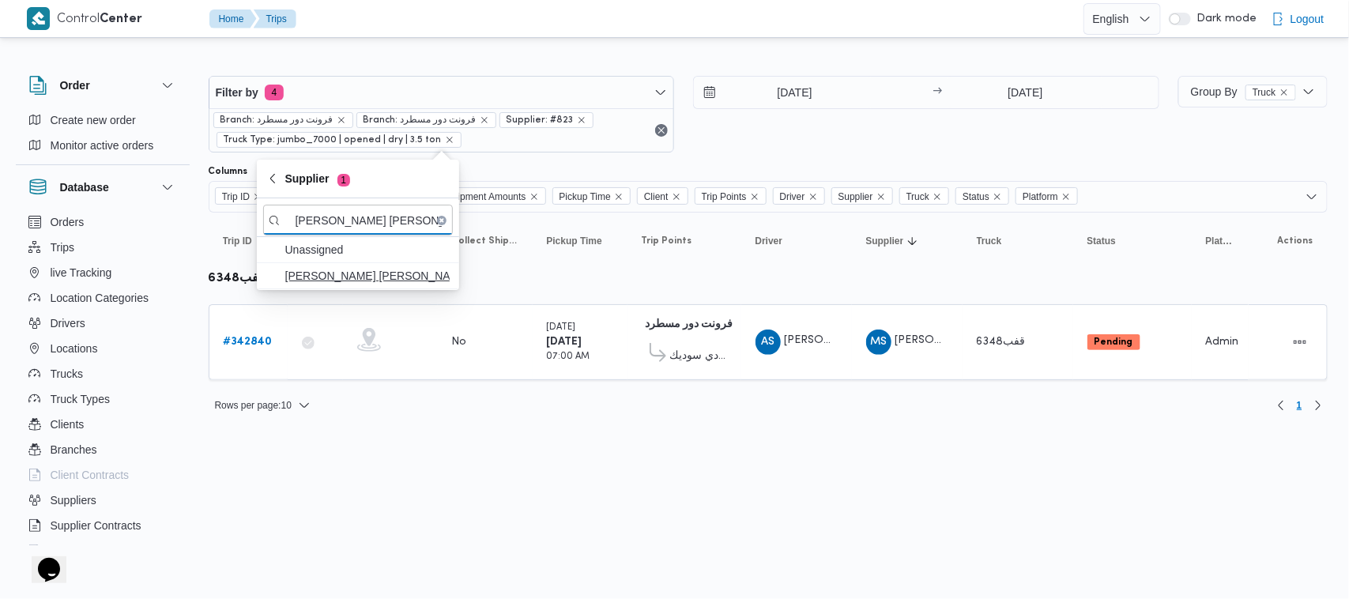
type input "شعبان عاشور محمد بله"
click at [333, 277] on span "شعبان عاشور محمد بله" at bounding box center [367, 275] width 164 height 19
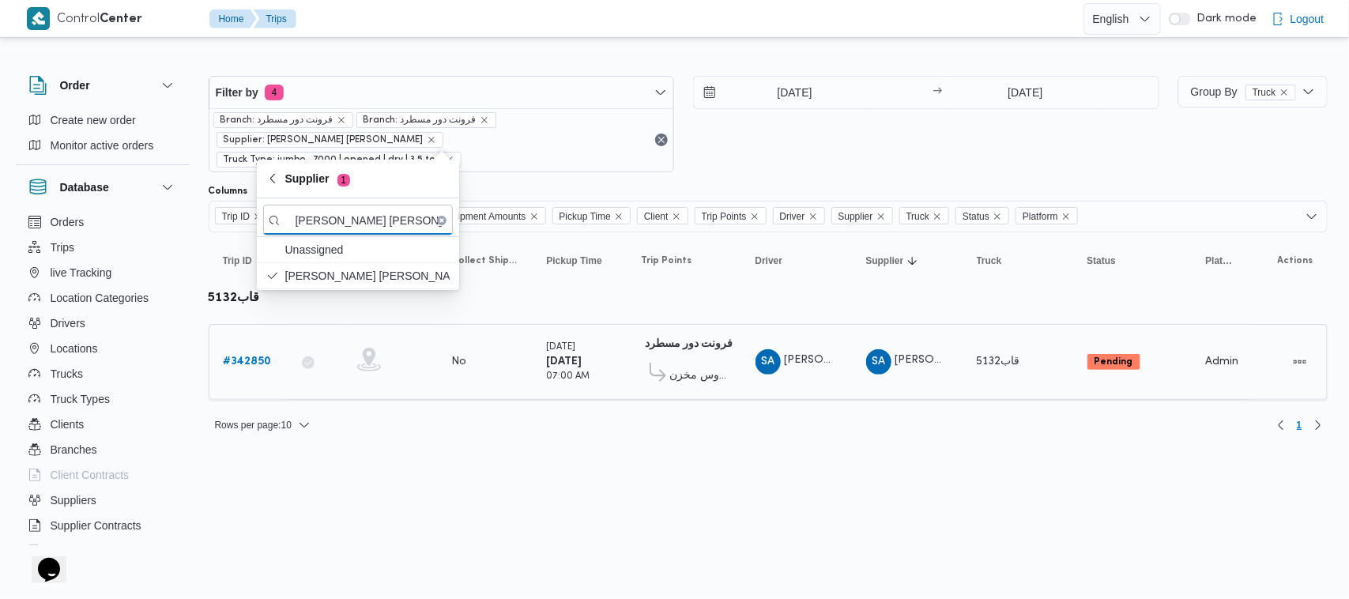
click at [261, 356] on b "# 342850" at bounding box center [248, 361] width 48 height 10
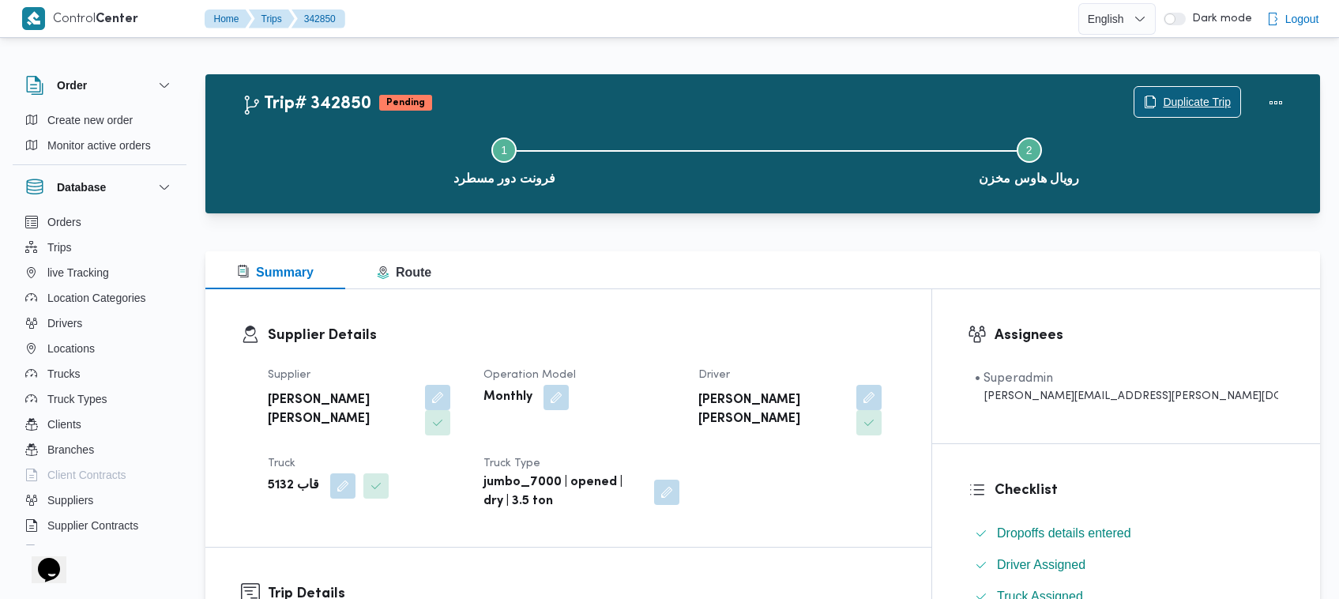
click at [1217, 91] on span "Duplicate Trip" at bounding box center [1187, 102] width 106 height 30
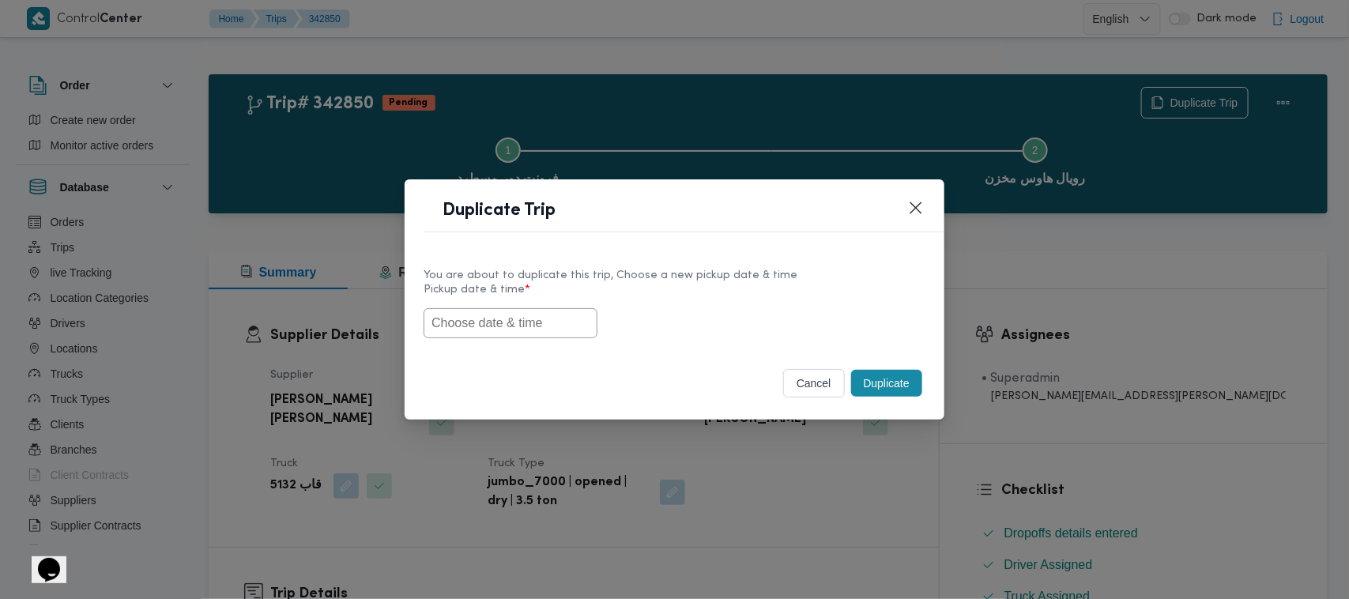
click at [539, 318] on input "text" at bounding box center [510, 323] width 174 height 30
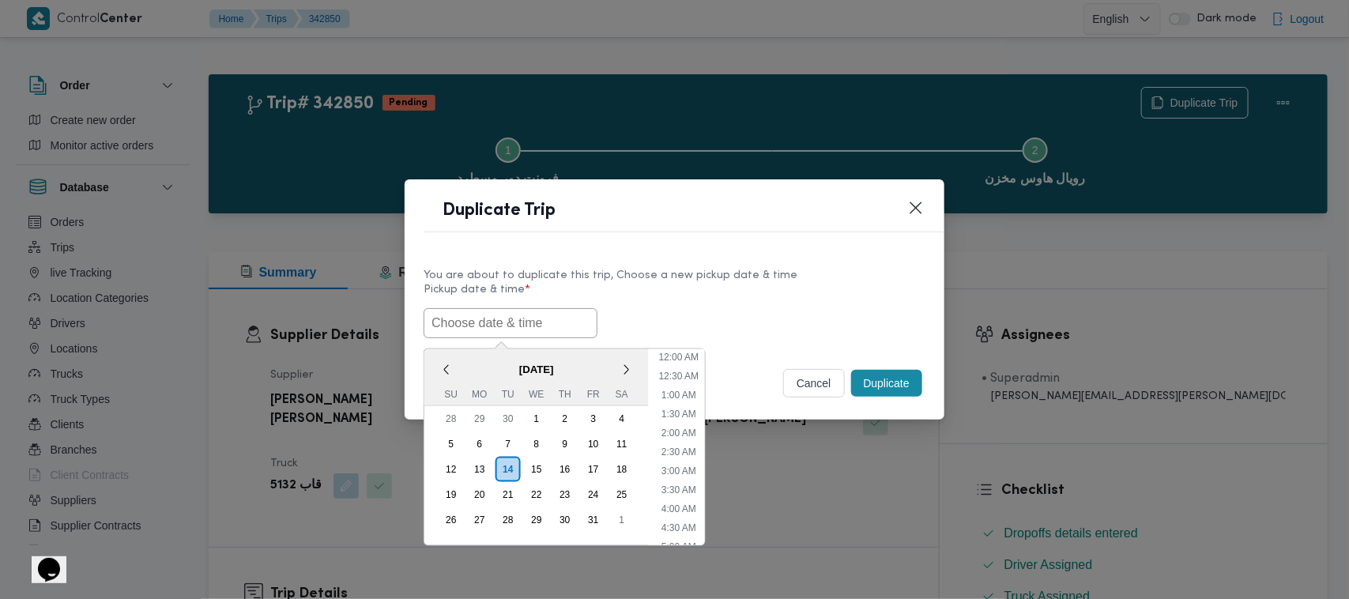
paste input "18/10/2025 7:00AM"
type input "18/10/2025 7:00AM"
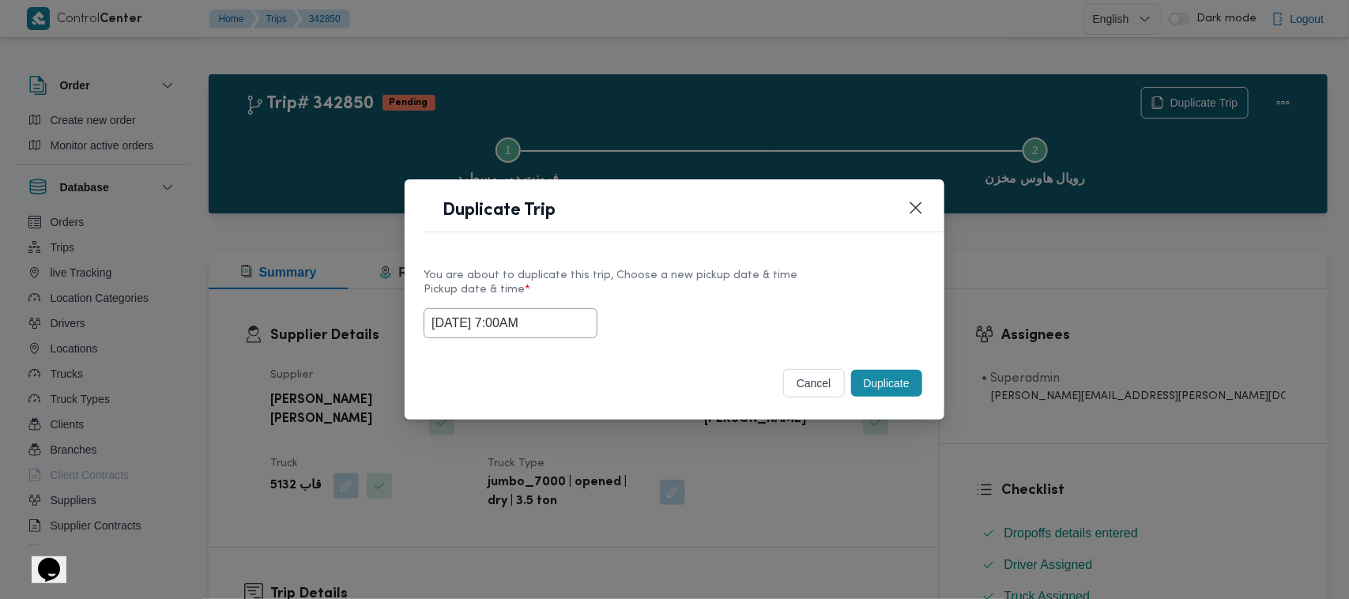
click at [756, 284] on label "Pickup date & time *" at bounding box center [674, 296] width 502 height 24
click at [891, 377] on button "Duplicate" at bounding box center [886, 383] width 71 height 27
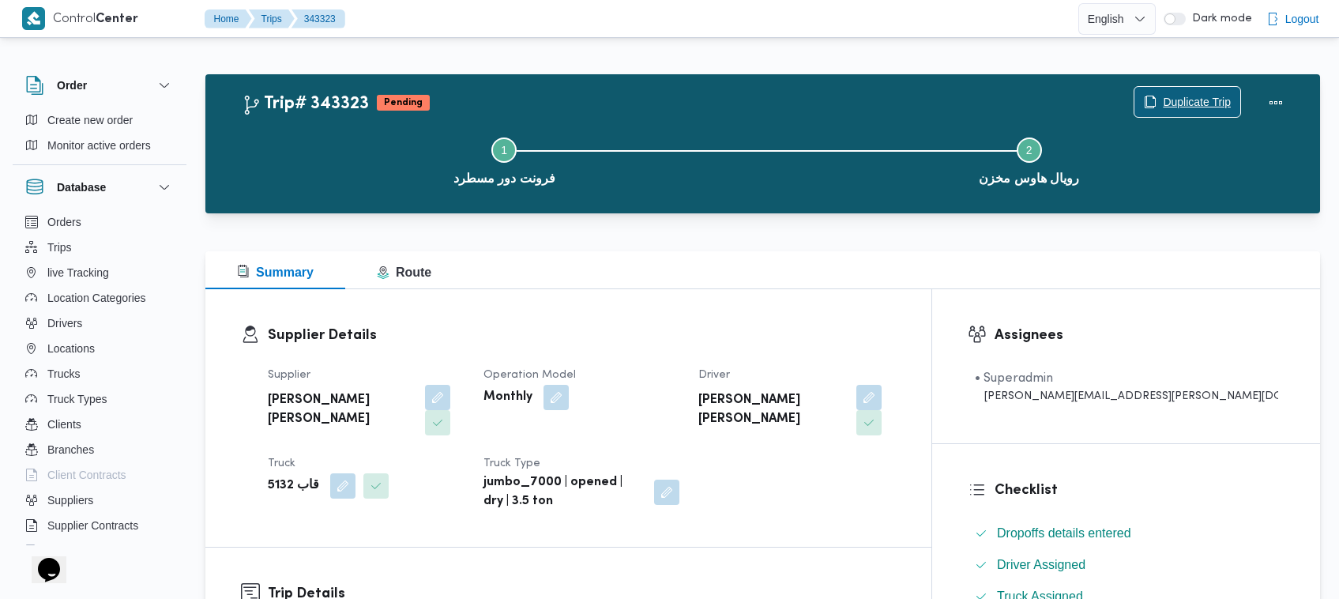
click at [1171, 104] on span "Duplicate Trip" at bounding box center [1197, 101] width 68 height 19
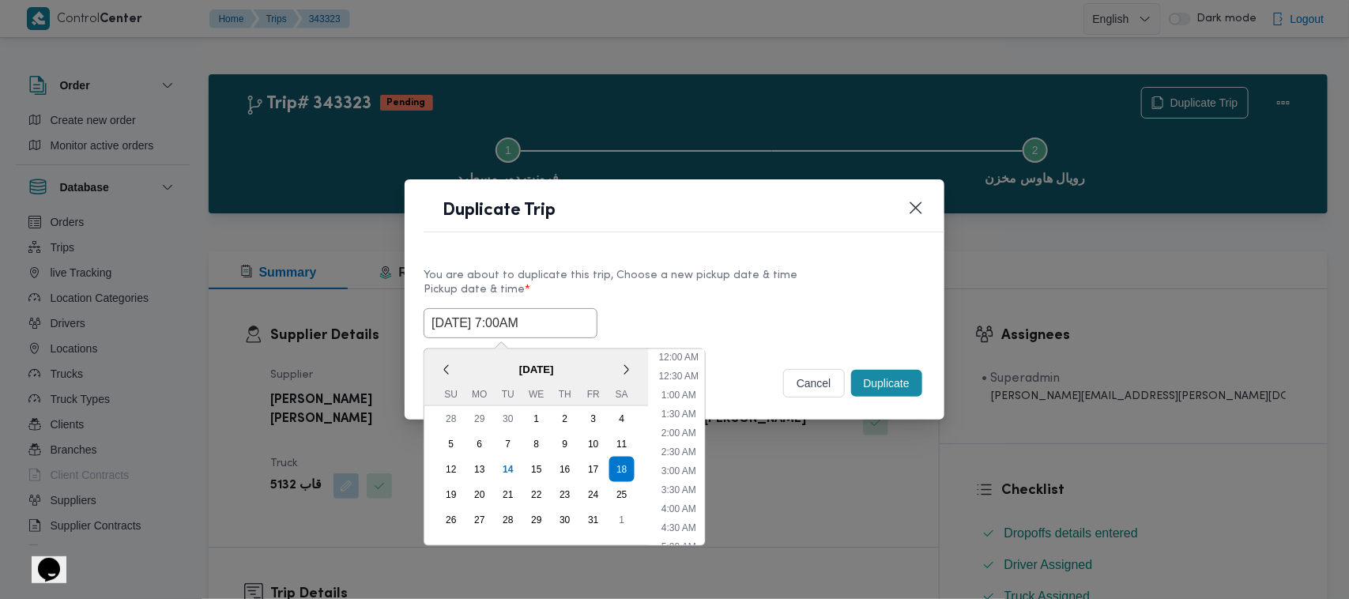
click at [562, 329] on input "18/10/2025 7:00AM" at bounding box center [510, 323] width 174 height 30
click at [444, 498] on div "19" at bounding box center [451, 495] width 30 height 30
type input "19/10/2025 7:00AM"
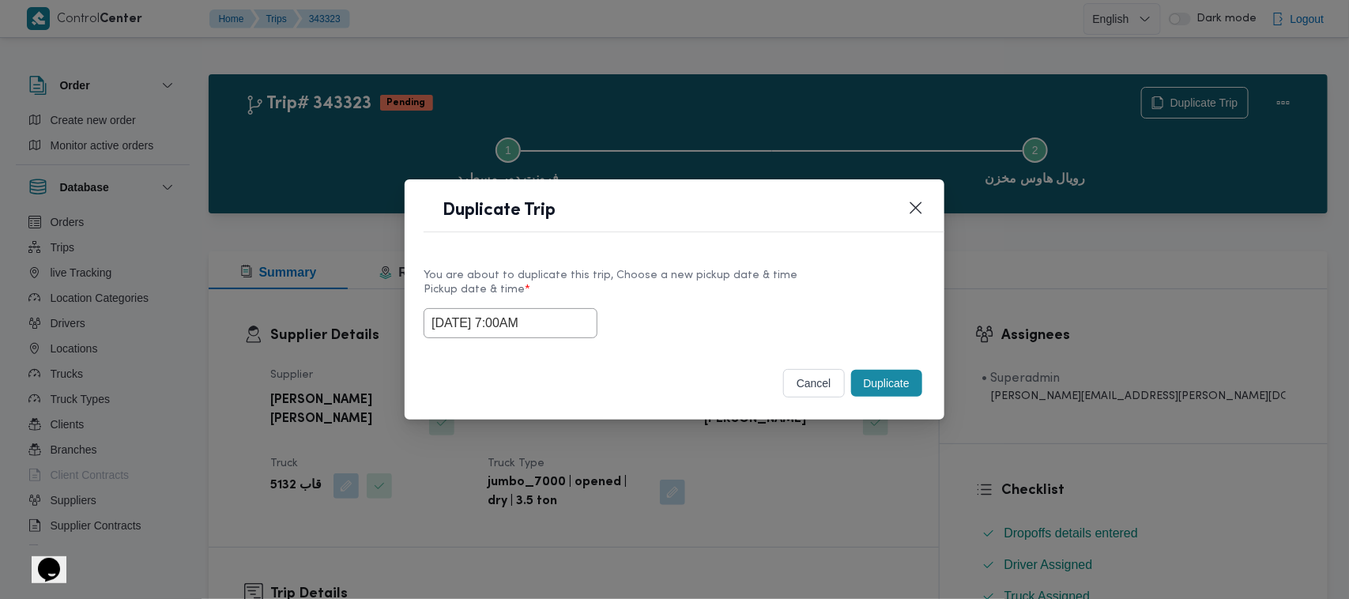
drag, startPoint x: 680, startPoint y: 299, endPoint x: 852, endPoint y: 320, distance: 172.7
click at [683, 298] on label "Pickup date & time *" at bounding box center [674, 296] width 502 height 24
click at [871, 388] on button "Duplicate" at bounding box center [886, 383] width 71 height 27
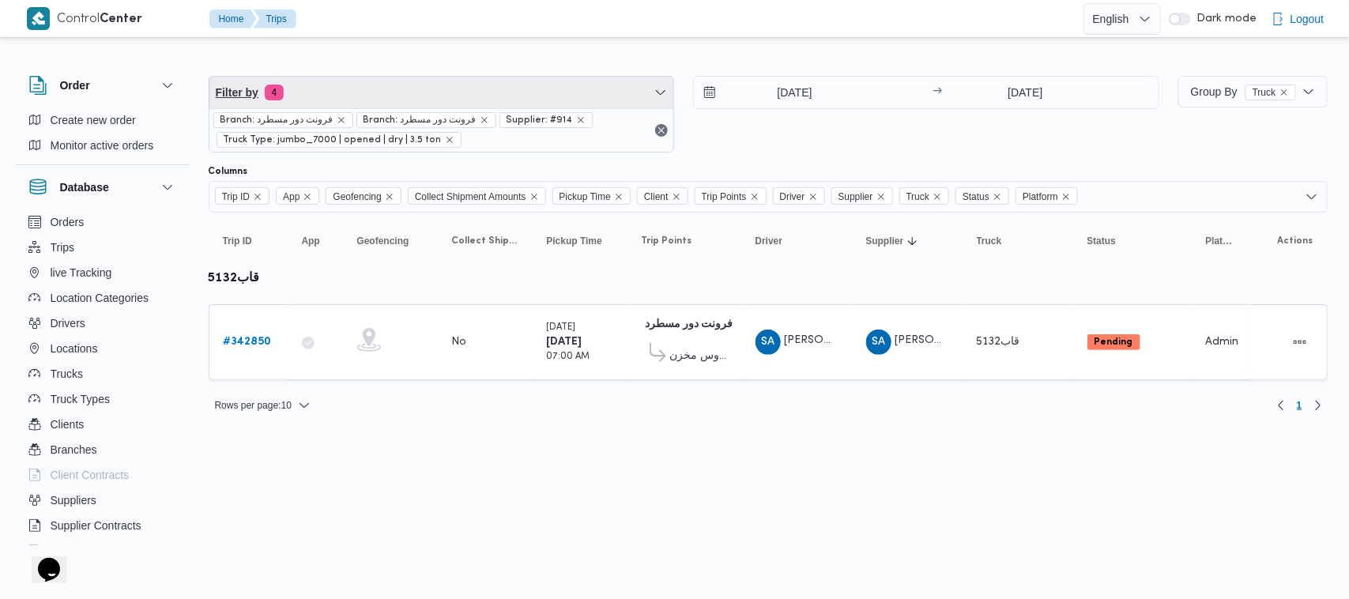
click at [443, 103] on span "Filter by 4" at bounding box center [441, 93] width 465 height 32
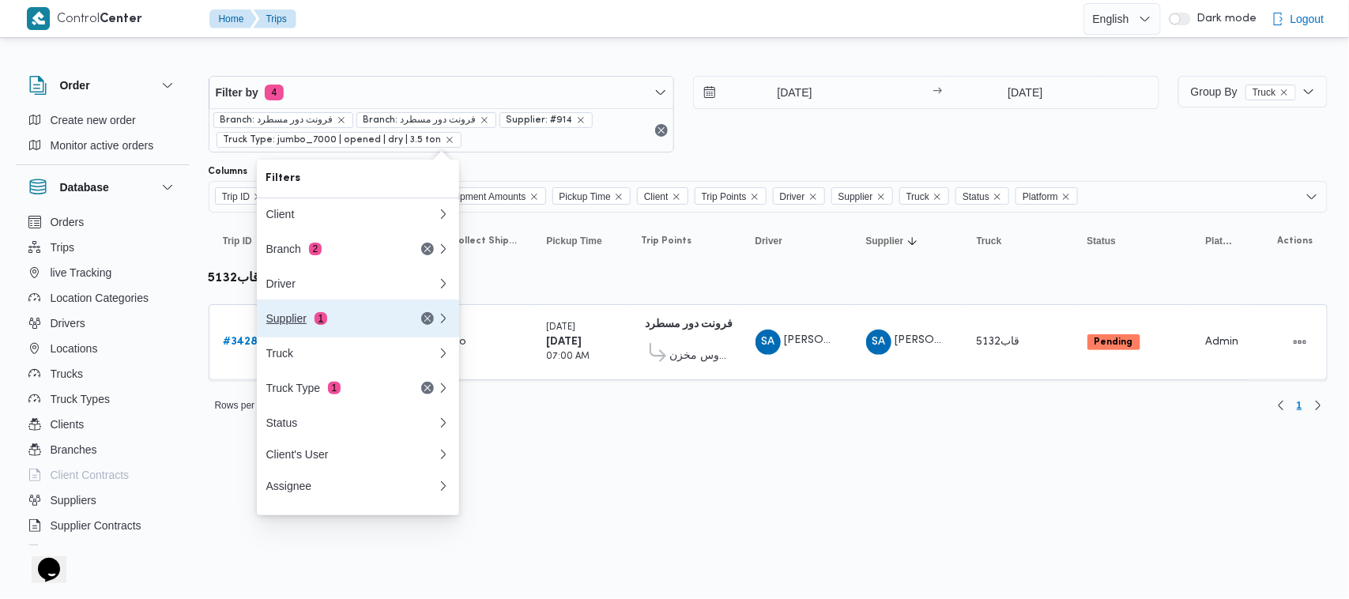
click at [378, 320] on div "Supplier 1" at bounding box center [332, 318] width 133 height 13
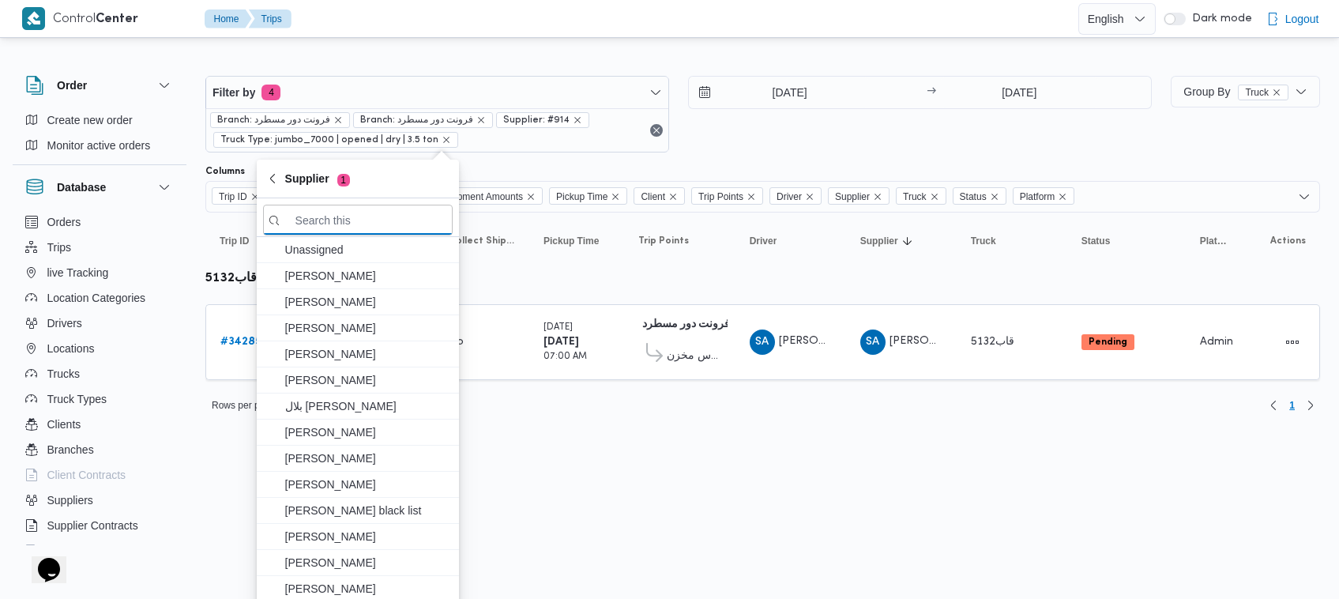
paste input "طارق عبدالنبى على جبل"
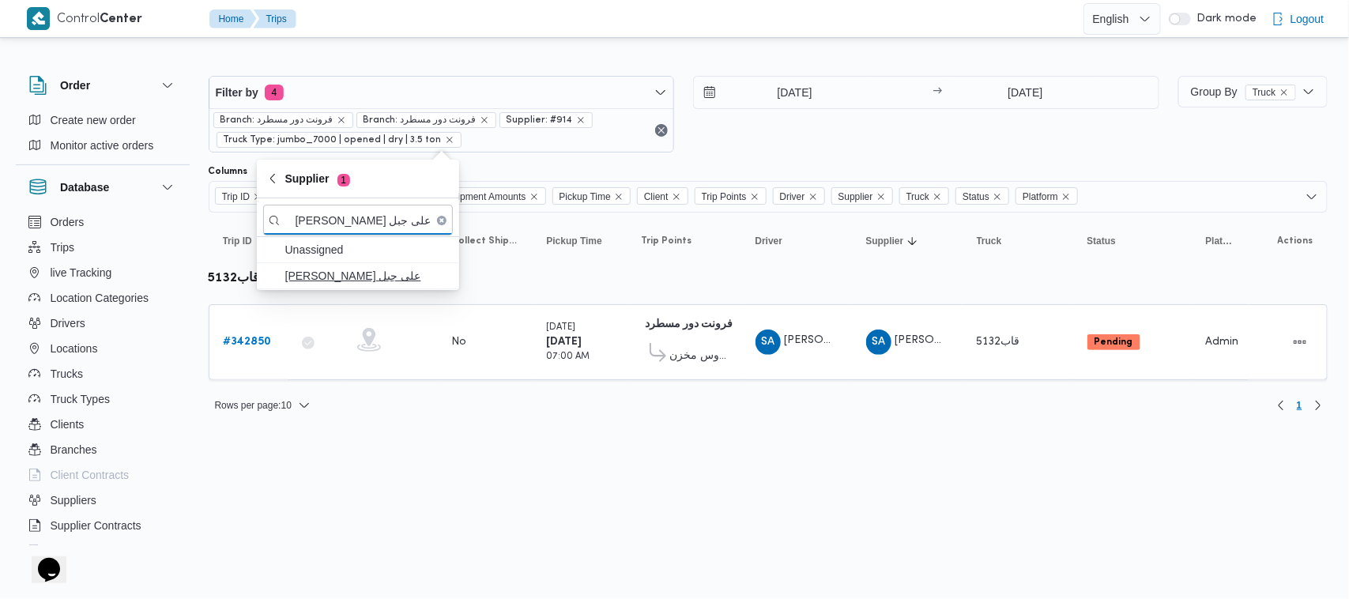
type input "طارق عبدالنبى على جبل"
click at [337, 278] on span "طارق عبدالنبى على جبل" at bounding box center [367, 275] width 164 height 19
click at [435, 449] on html "Control Center Home Trips English عربي Dark mode Logout Order Create new order …" at bounding box center [674, 299] width 1349 height 599
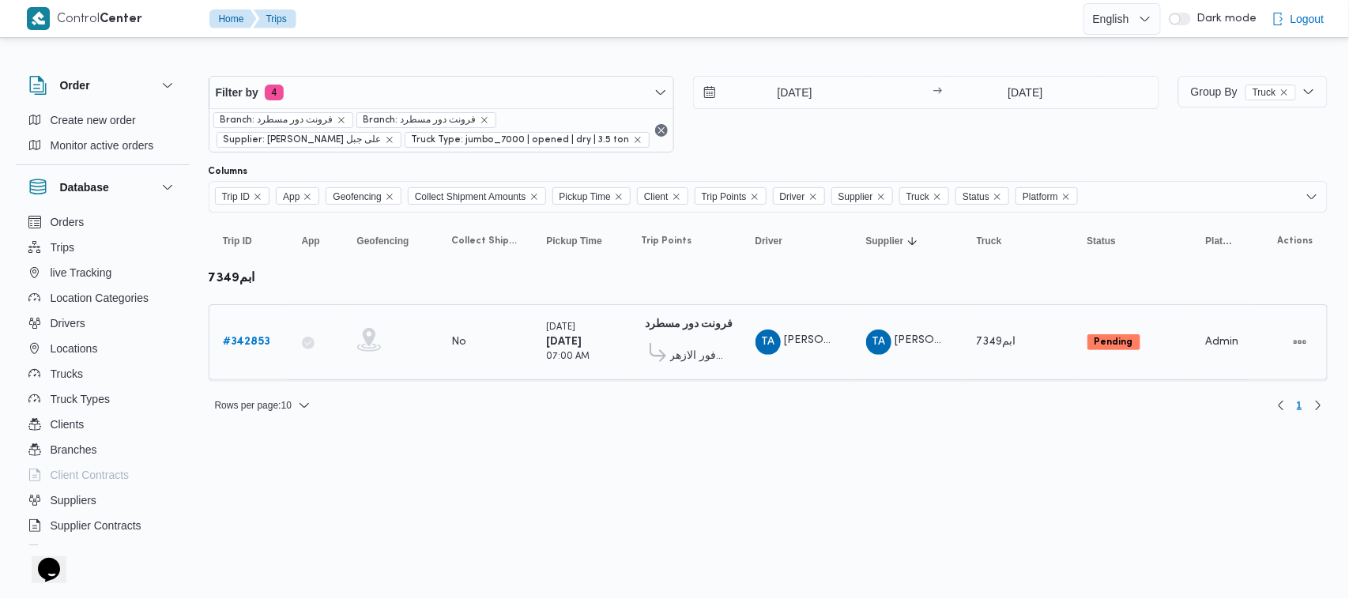
click at [261, 337] on b "# 342853" at bounding box center [247, 342] width 47 height 10
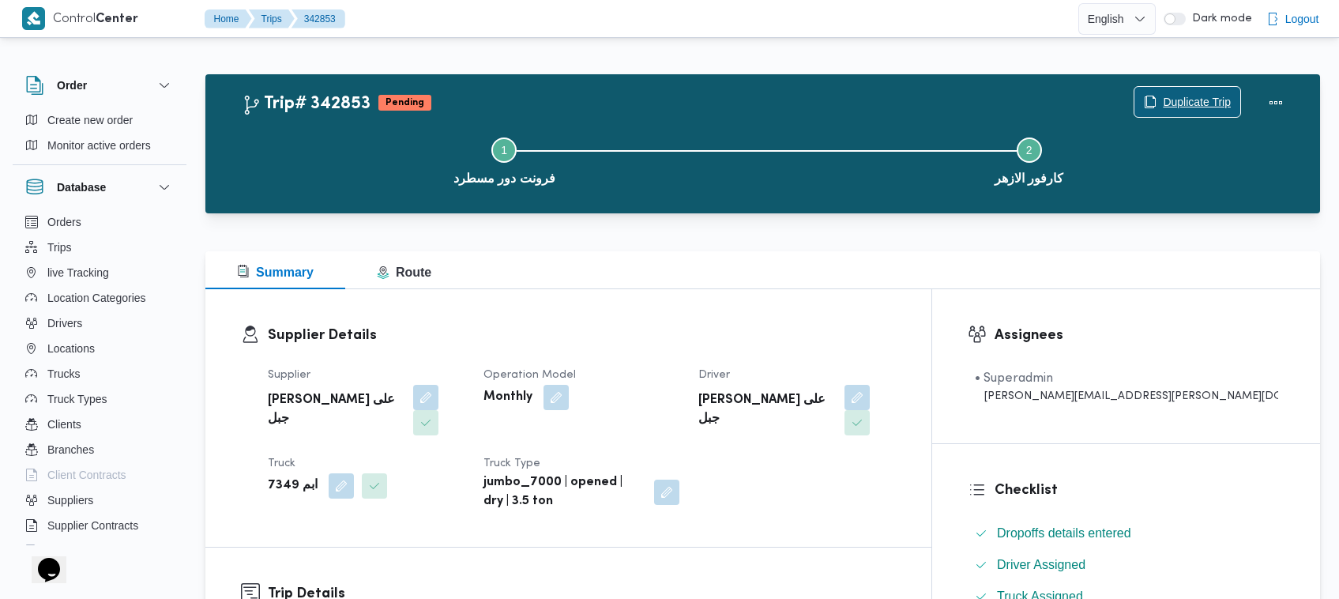
click at [1229, 92] on span "Duplicate Trip" at bounding box center [1187, 102] width 106 height 30
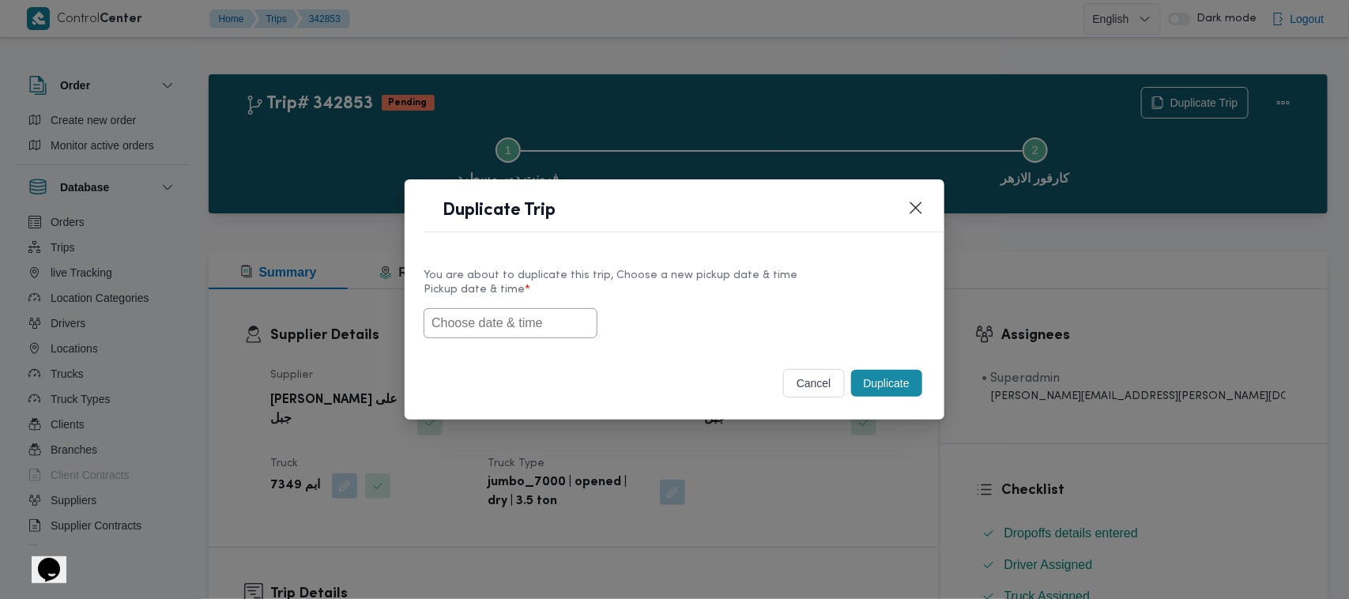
click at [530, 310] on input "text" at bounding box center [510, 323] width 174 height 30
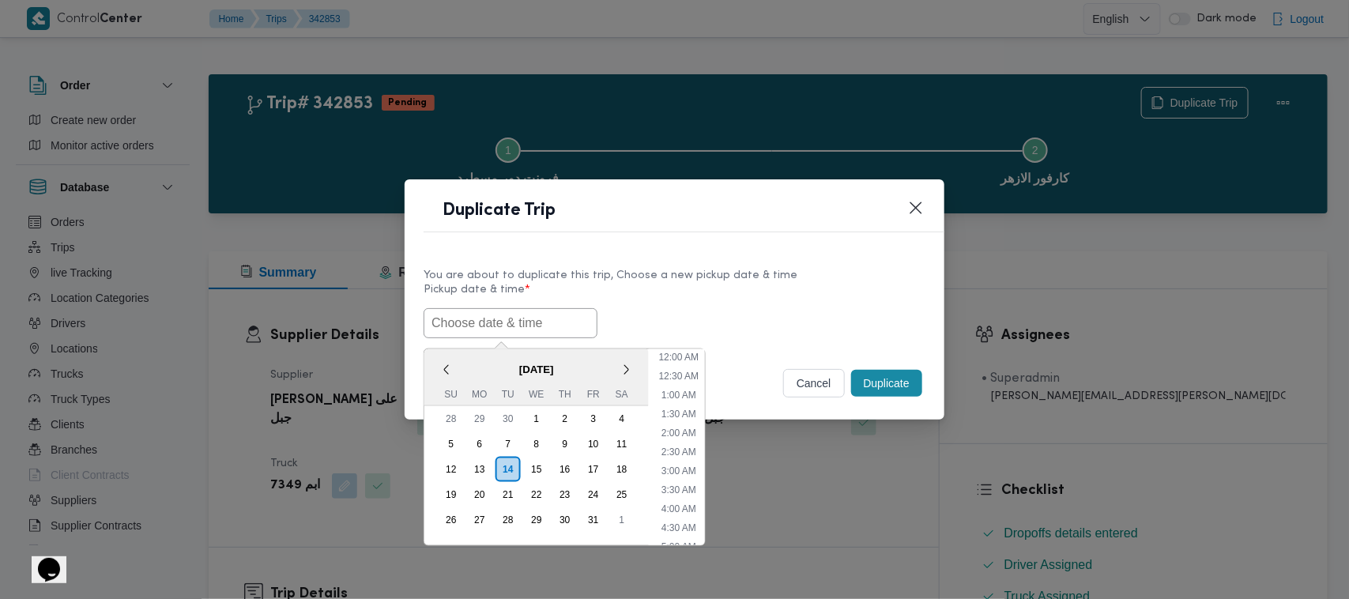
paste input "18/10/2025 7:00AM"
type input "18/10/2025 7:00AM"
drag, startPoint x: 725, startPoint y: 286, endPoint x: 753, endPoint y: 305, distance: 33.5
click at [725, 286] on label "Pickup date & time *" at bounding box center [674, 296] width 502 height 24
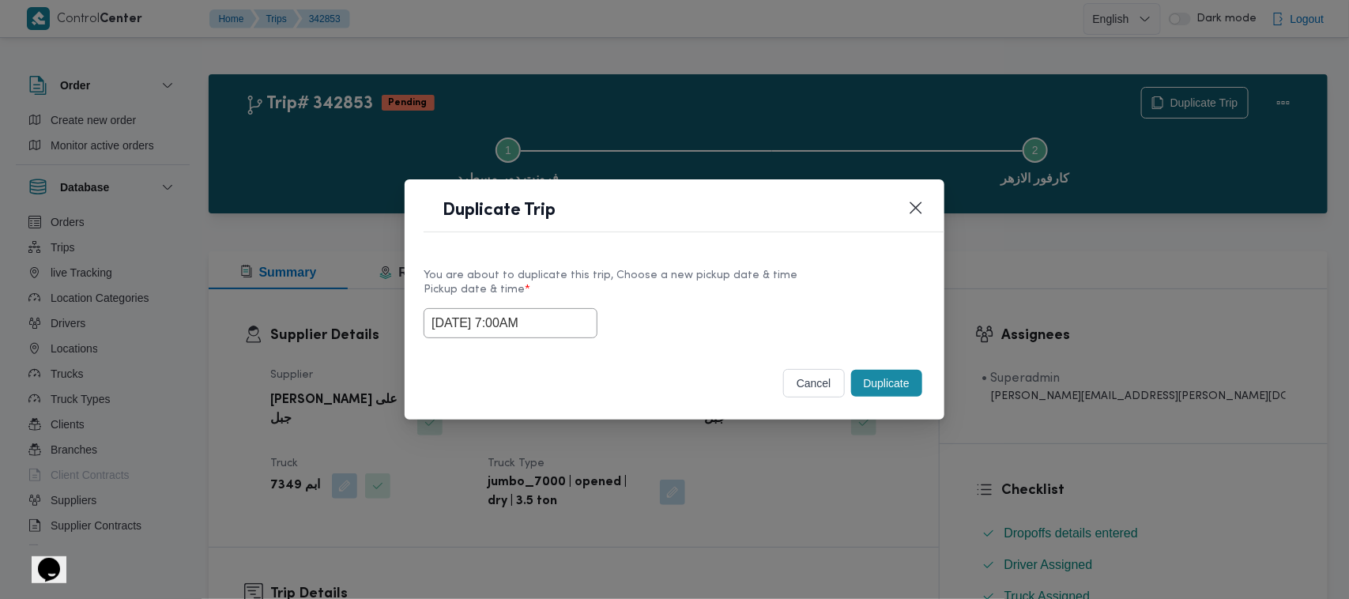
click at [907, 377] on button "Duplicate" at bounding box center [886, 383] width 71 height 27
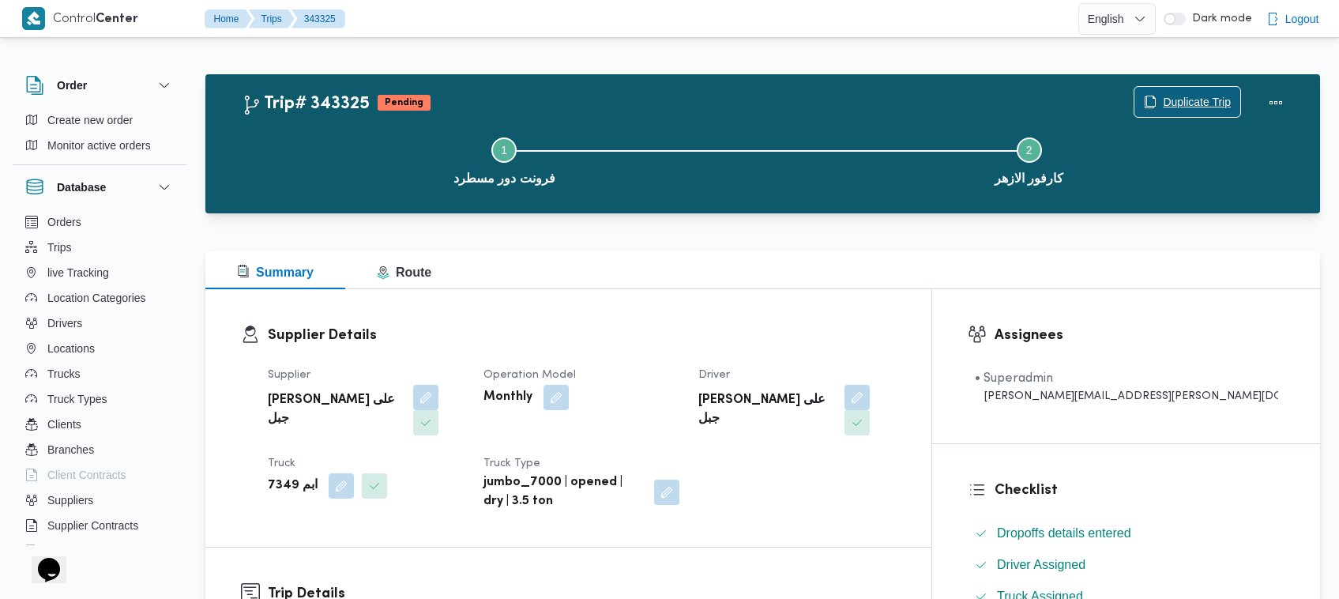
click at [1179, 99] on span "Duplicate Trip" at bounding box center [1197, 101] width 68 height 19
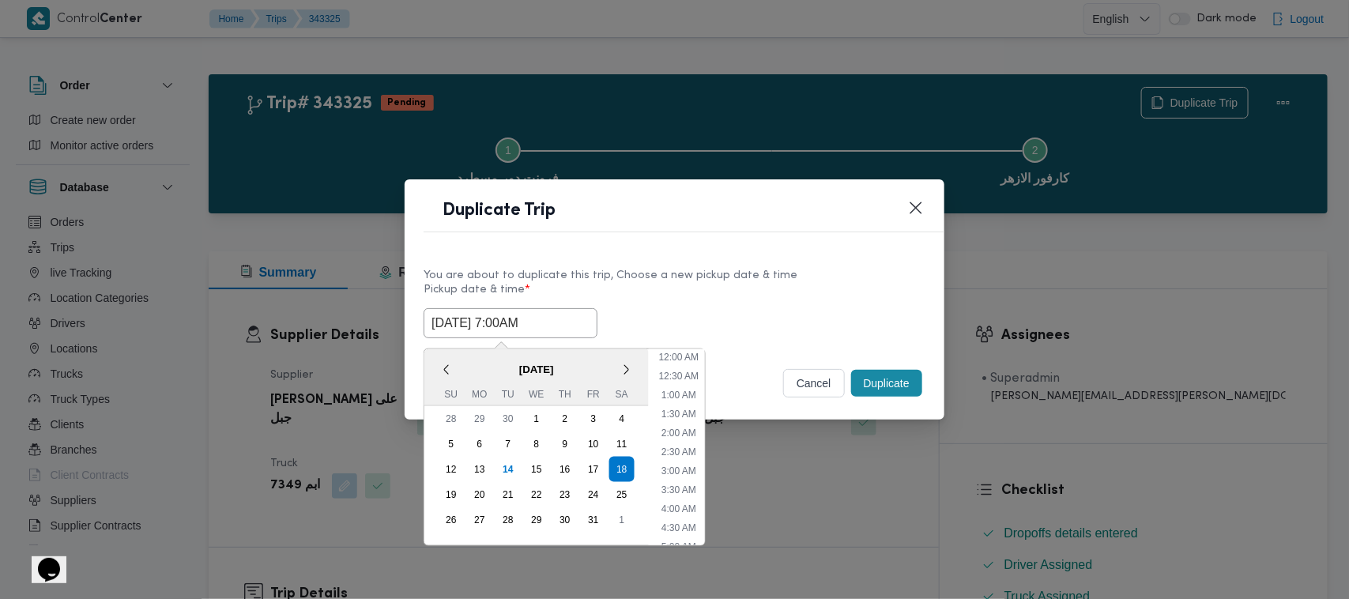
click at [577, 324] on input "18/10/2025 7:00AM" at bounding box center [510, 323] width 174 height 30
click at [452, 482] on div "19" at bounding box center [451, 495] width 30 height 30
type input "19/10/2025 7:00AM"
click at [758, 285] on label "Pickup date & time *" at bounding box center [674, 296] width 502 height 24
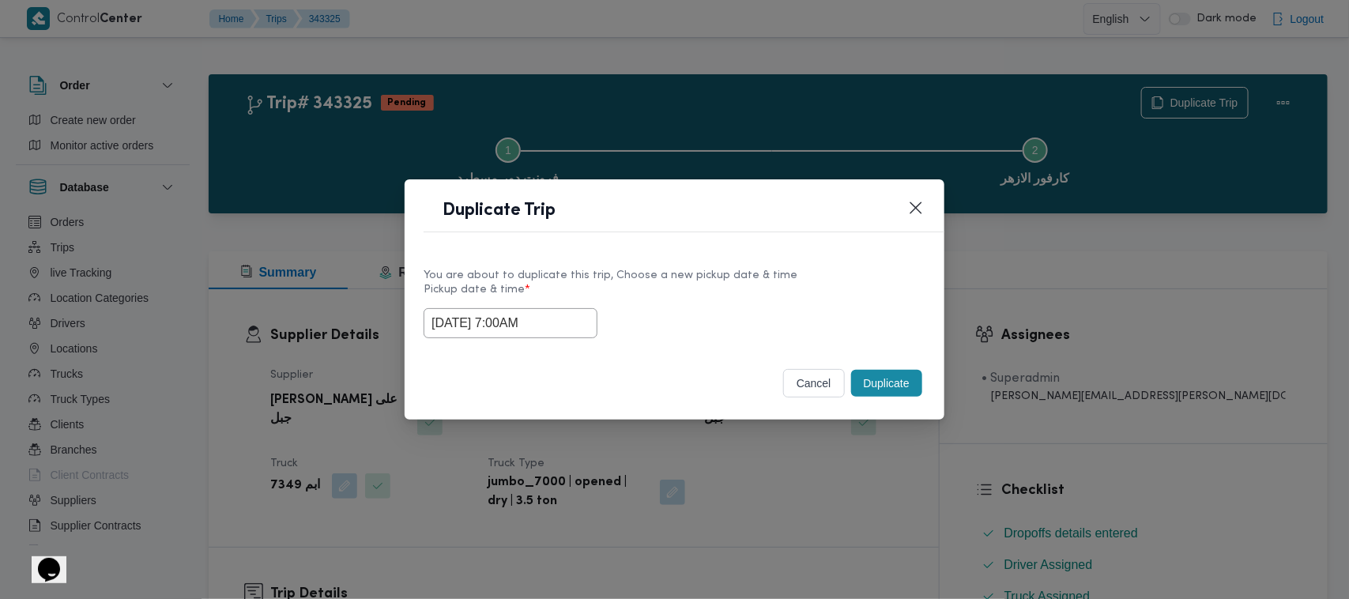
click at [906, 393] on button "Duplicate" at bounding box center [886, 383] width 71 height 27
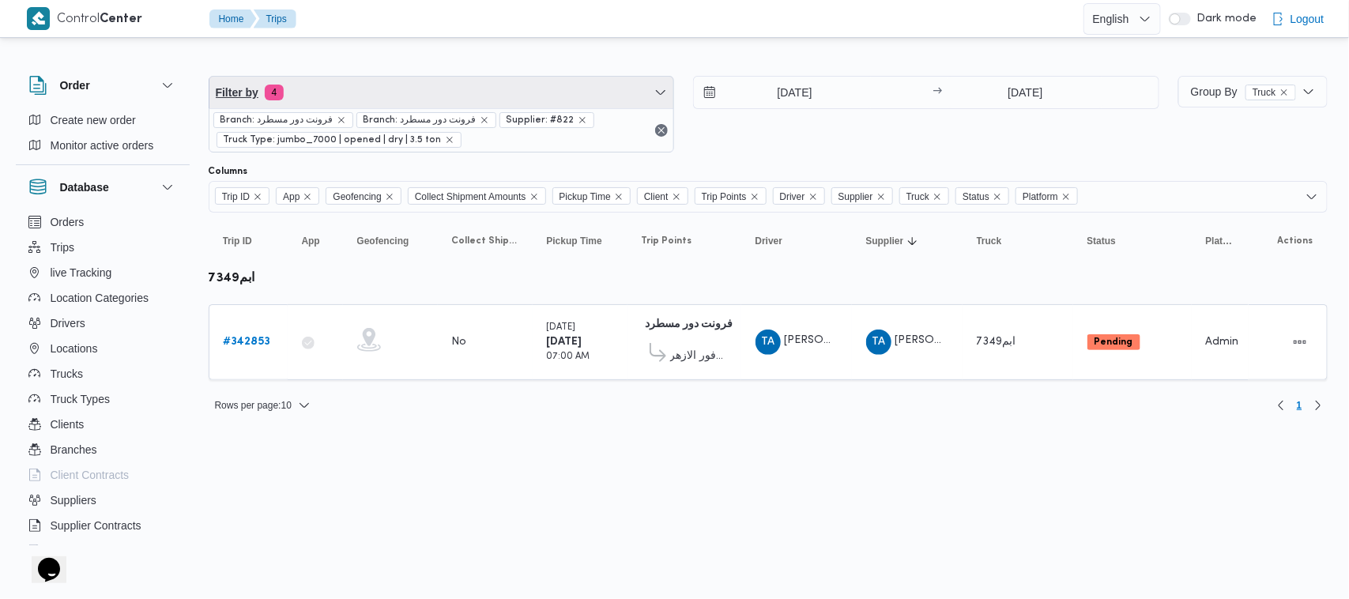
click at [458, 96] on span "Filter by 4" at bounding box center [441, 93] width 465 height 32
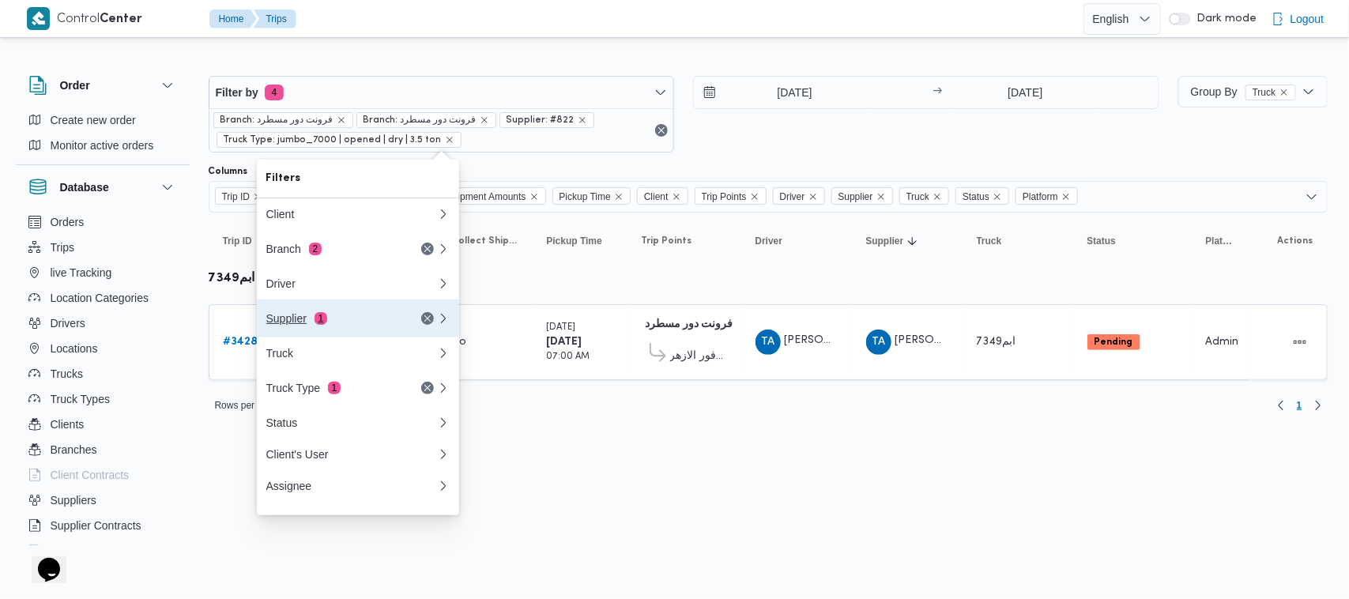
click at [366, 309] on button "Supplier 1" at bounding box center [358, 318] width 202 height 38
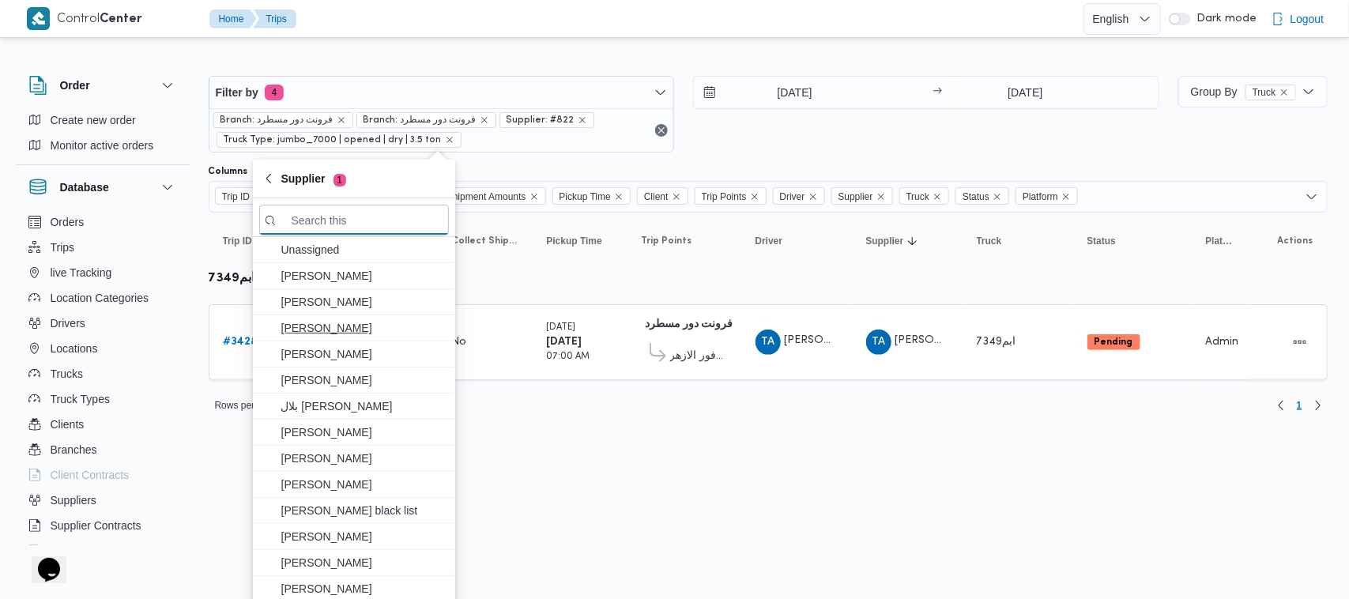
paste input "جمال صبحي سيد احمد"
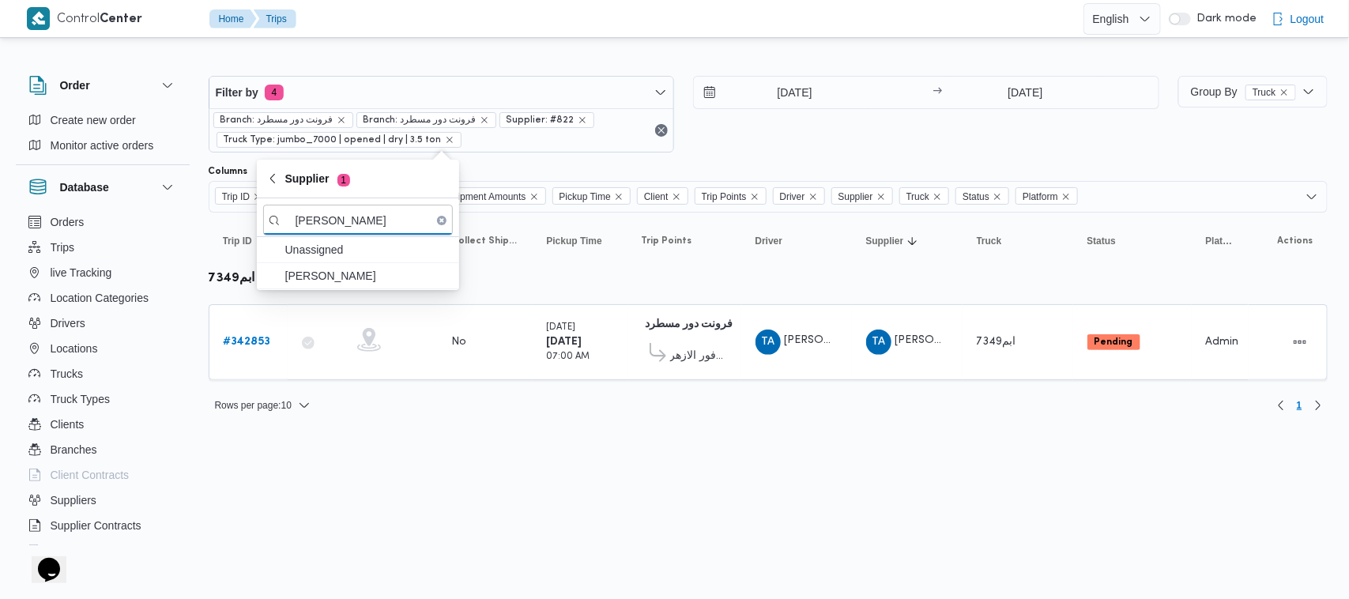
type input "جمال صبحي سيد احمد"
click at [363, 278] on span "جمال صبحي سيد احمد" at bounding box center [367, 275] width 164 height 19
click at [263, 337] on b "# 342855" at bounding box center [247, 342] width 47 height 10
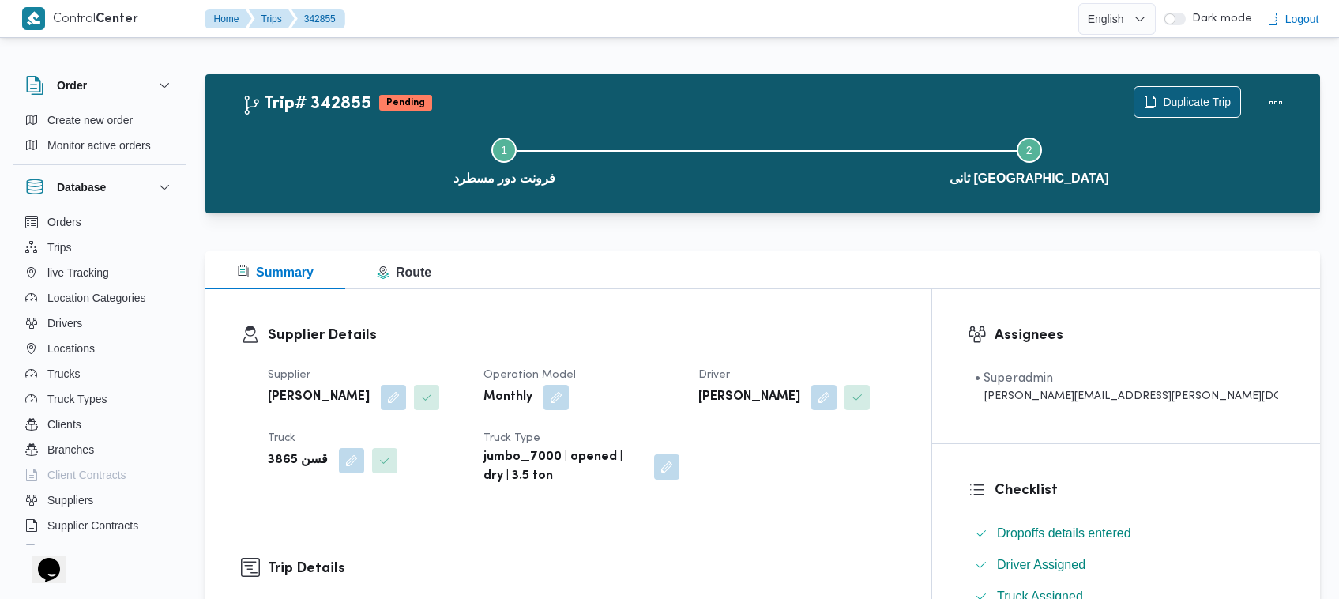
click at [1225, 91] on span "Duplicate Trip" at bounding box center [1187, 102] width 106 height 30
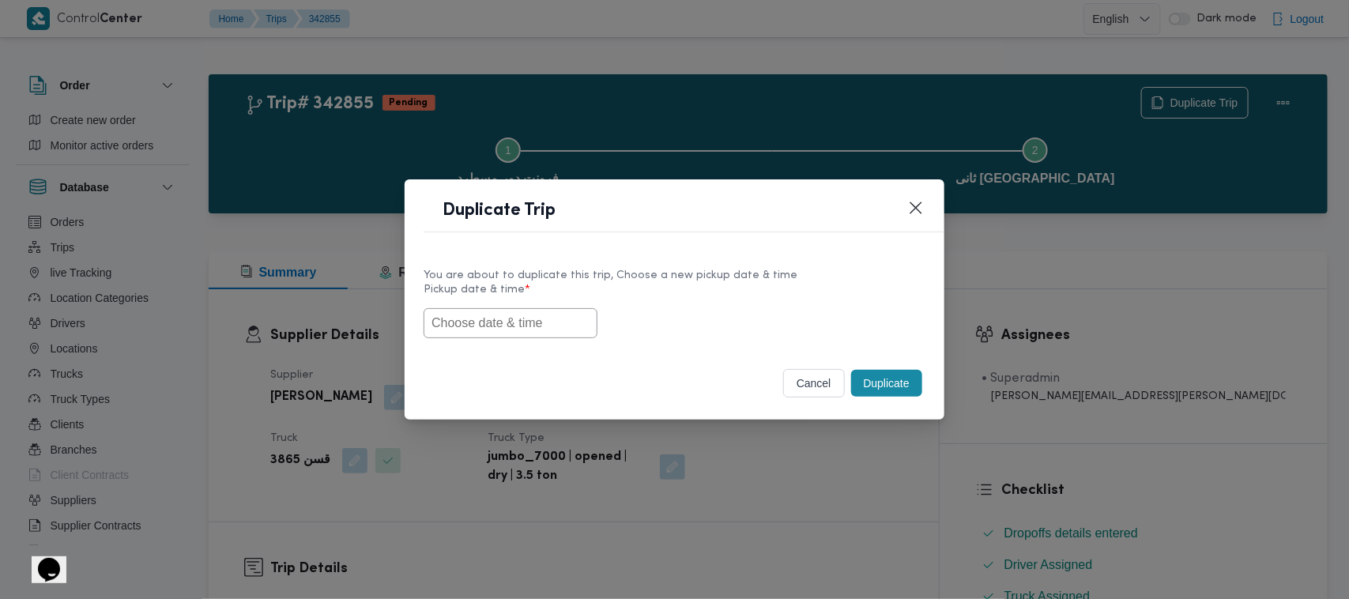
click at [543, 308] on input "text" at bounding box center [510, 323] width 174 height 30
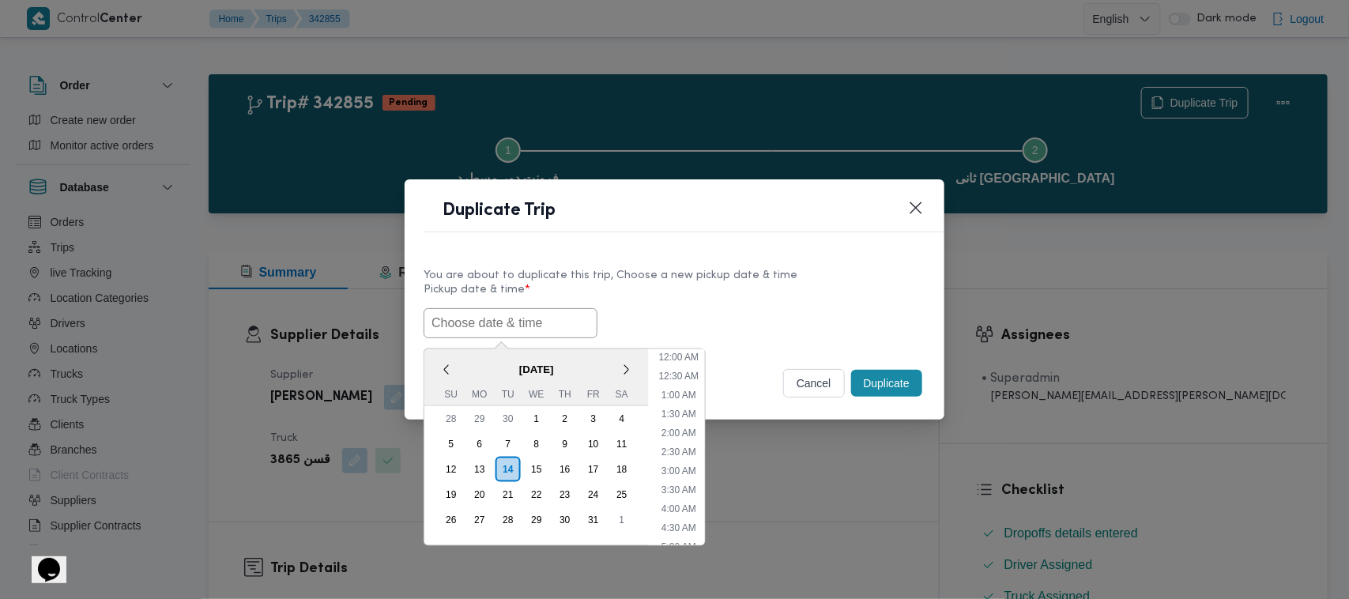
paste input "18/10/2025 7:00AM"
type input "18/10/2025 7:00AM"
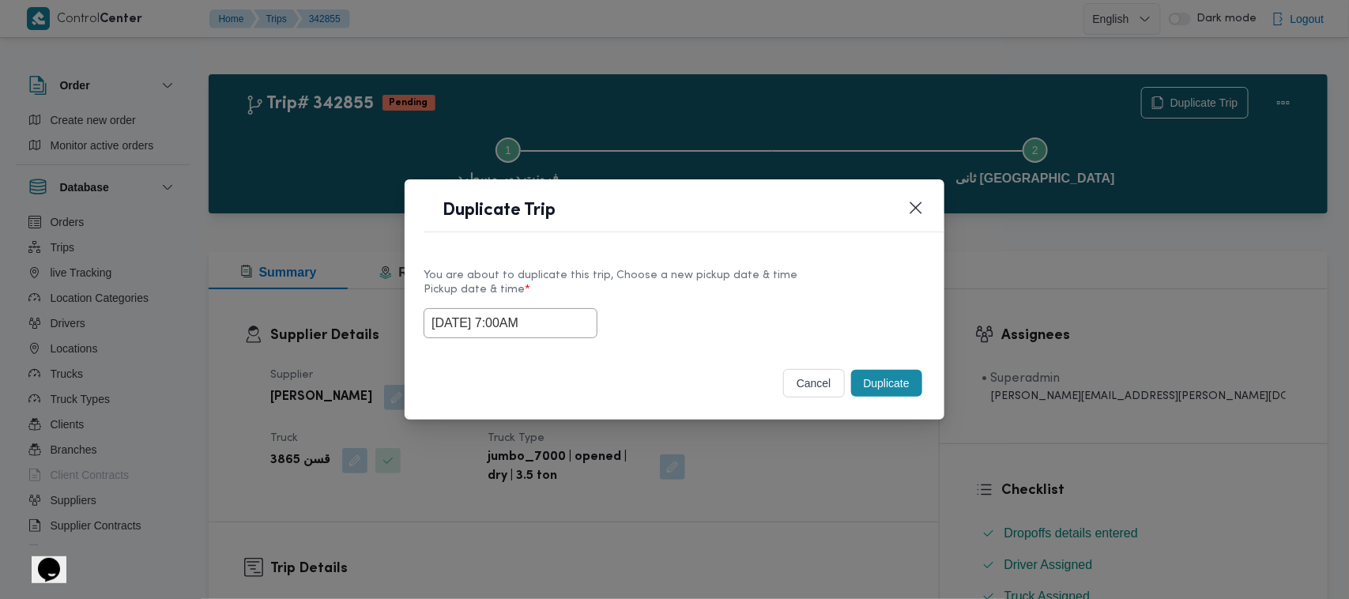
click at [740, 257] on div "You are about to duplicate this trip, Choose a new pickup date & time Pickup da…" at bounding box center [674, 301] width 540 height 101
click at [913, 371] on button "Duplicate" at bounding box center [886, 383] width 71 height 27
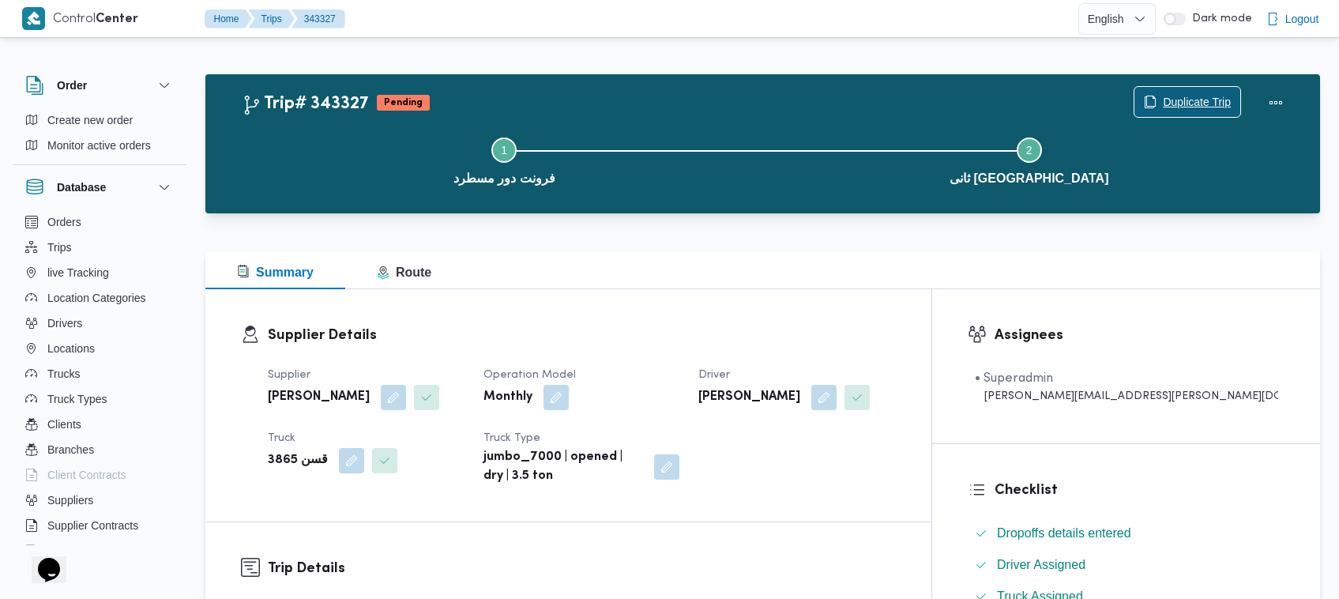
click at [1195, 92] on span "Duplicate Trip" at bounding box center [1187, 102] width 106 height 30
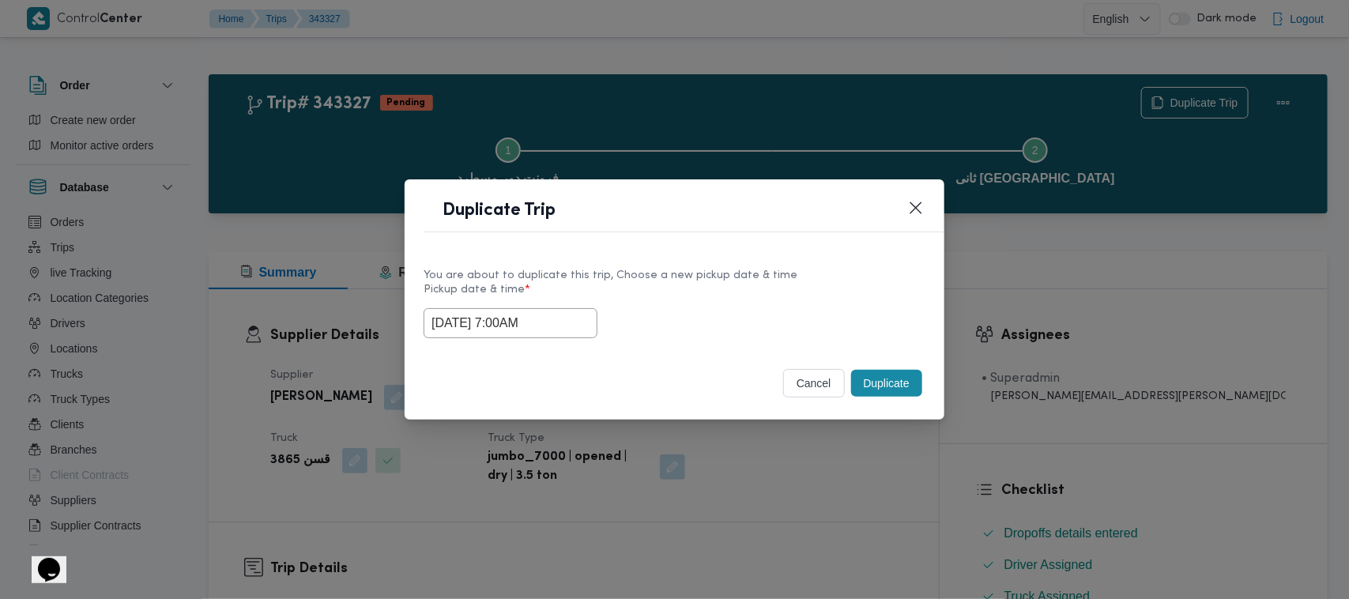
click at [566, 322] on input "18/10/2025 7:00AM" at bounding box center [510, 323] width 174 height 30
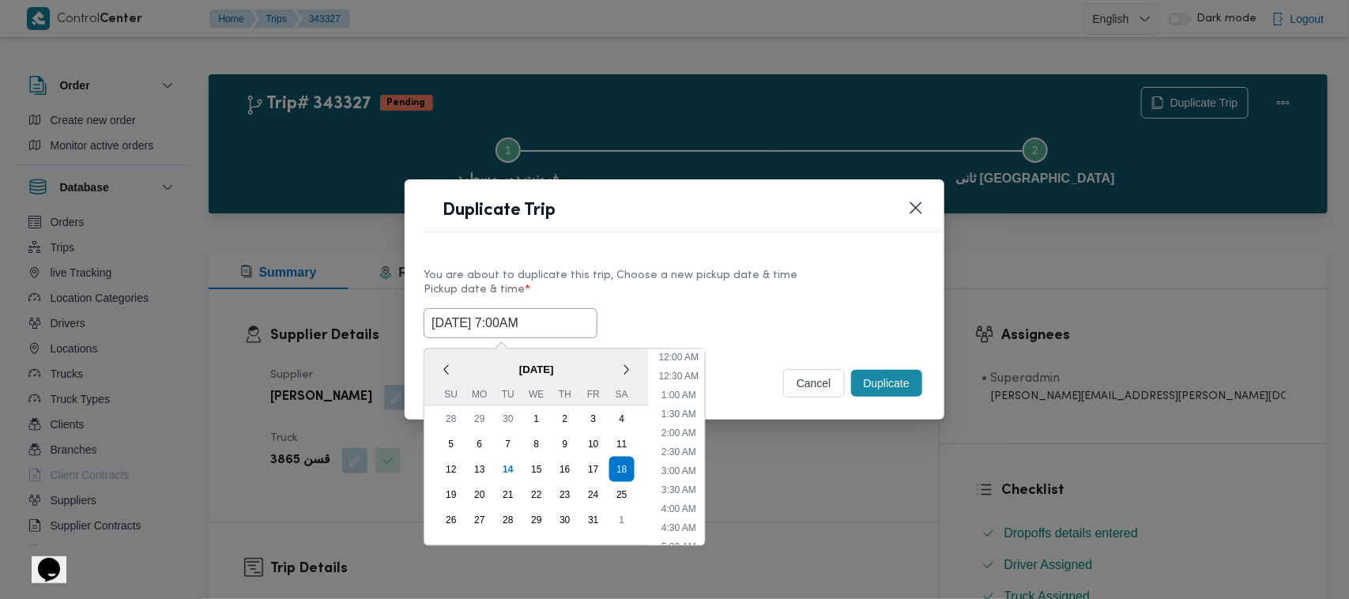
scroll to position [176, 0]
click at [459, 487] on div "19" at bounding box center [451, 495] width 30 height 30
type input "19/10/2025 7:00AM"
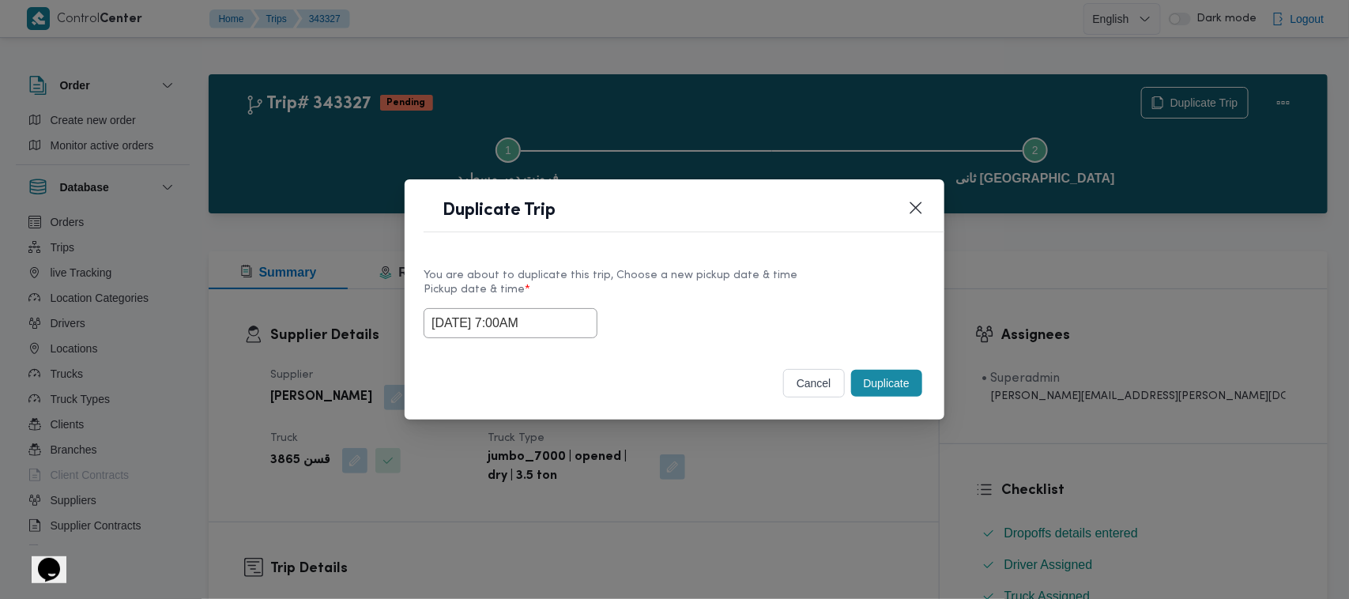
click at [756, 308] on div "19/10/2025 7:00AM" at bounding box center [674, 323] width 502 height 30
click at [867, 381] on button "Duplicate" at bounding box center [886, 383] width 71 height 27
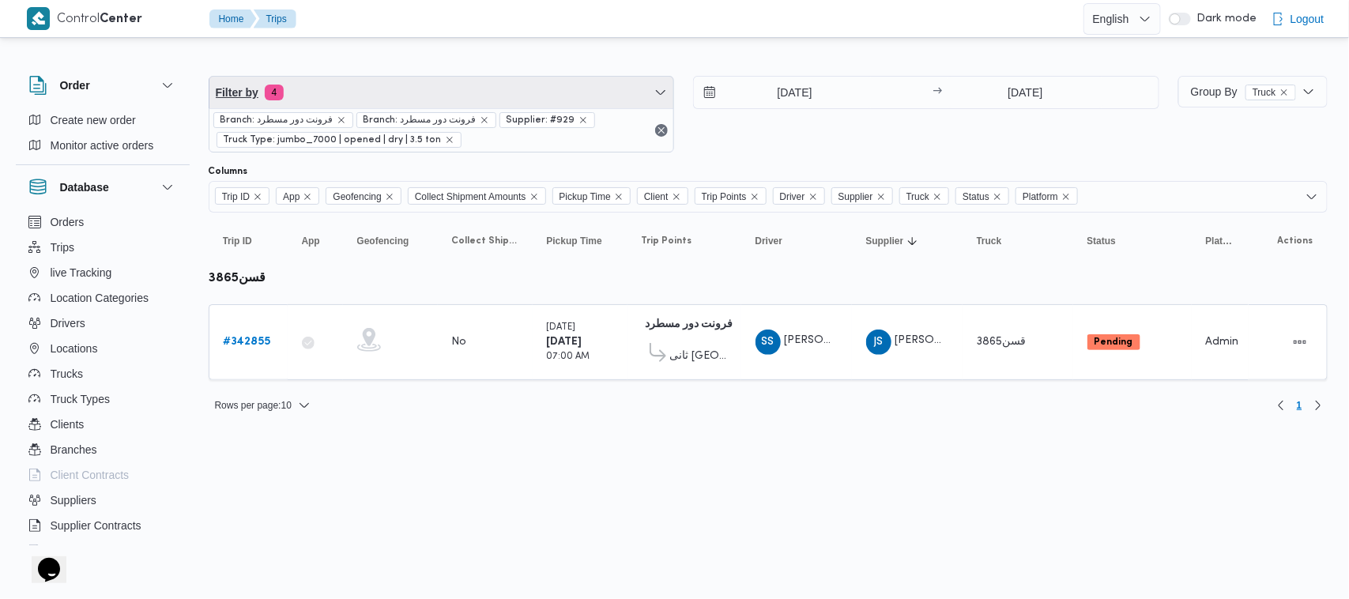
click at [454, 88] on span "Filter by 4" at bounding box center [441, 93] width 465 height 32
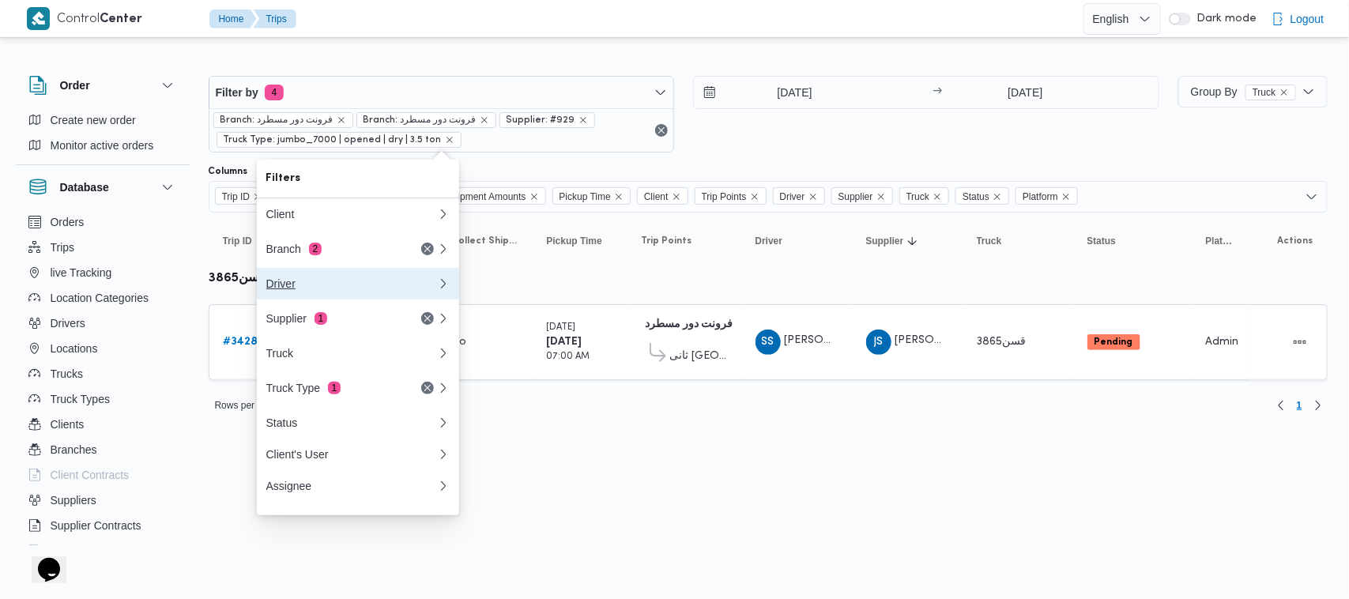
click at [369, 299] on button "Driver" at bounding box center [358, 284] width 202 height 32
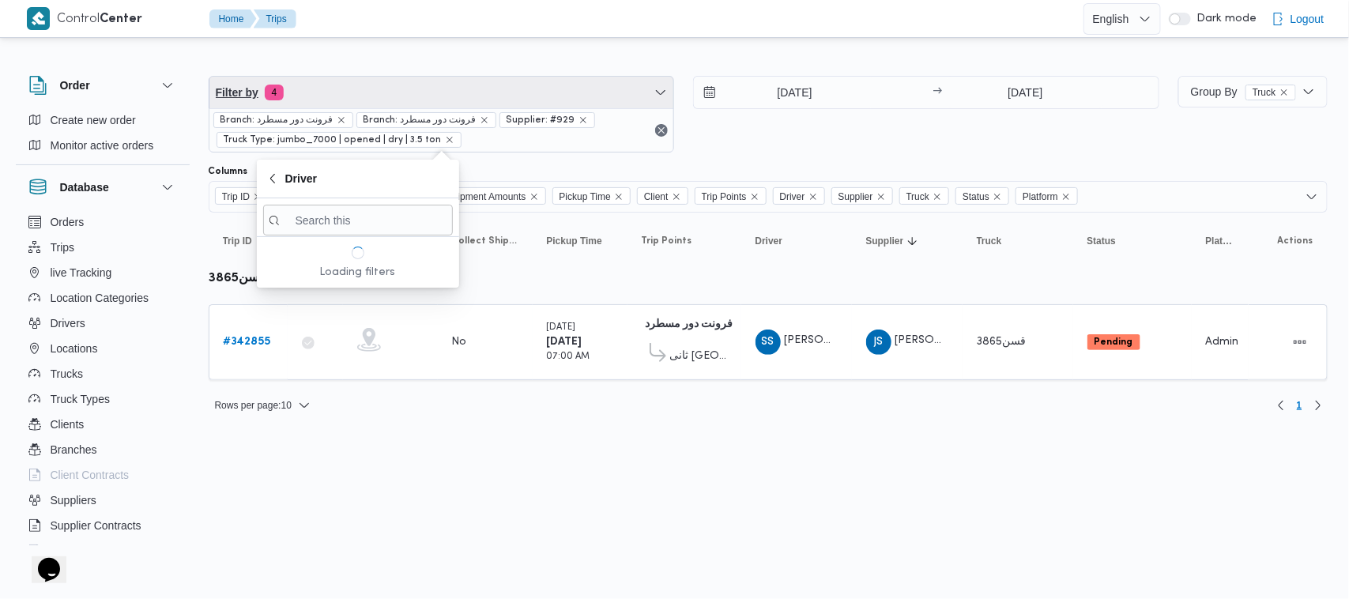
click at [328, 101] on span "Filter by 4" at bounding box center [441, 93] width 465 height 32
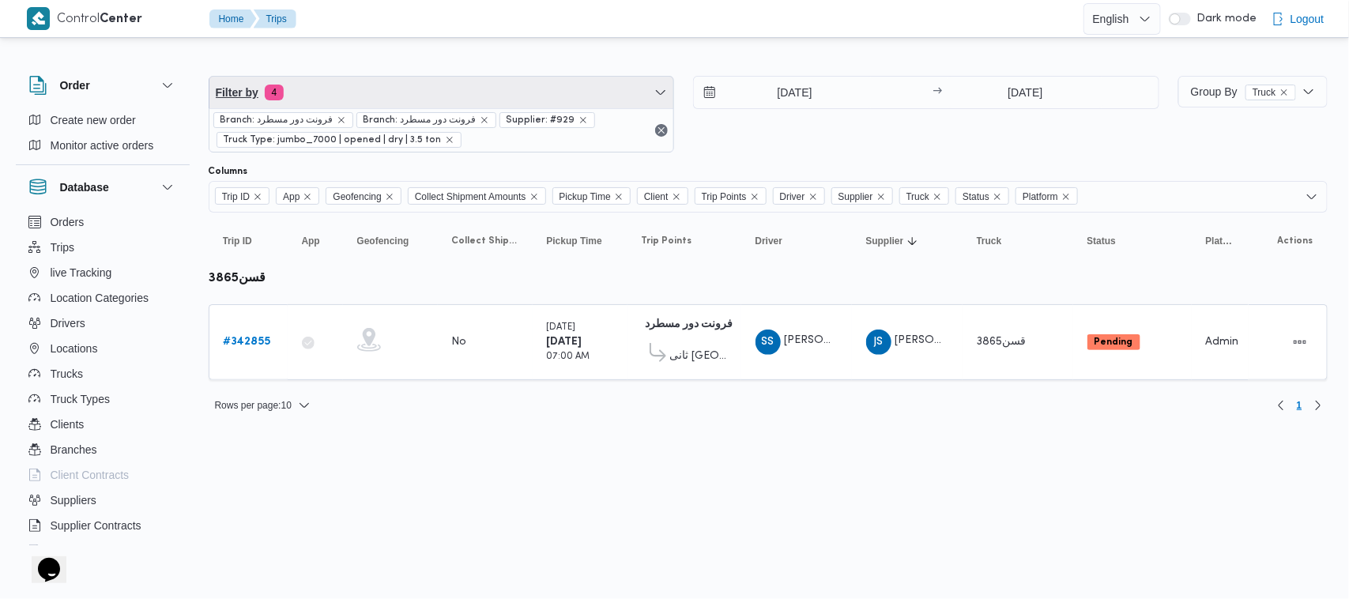
click at [348, 87] on span "Filter by 4" at bounding box center [441, 93] width 465 height 32
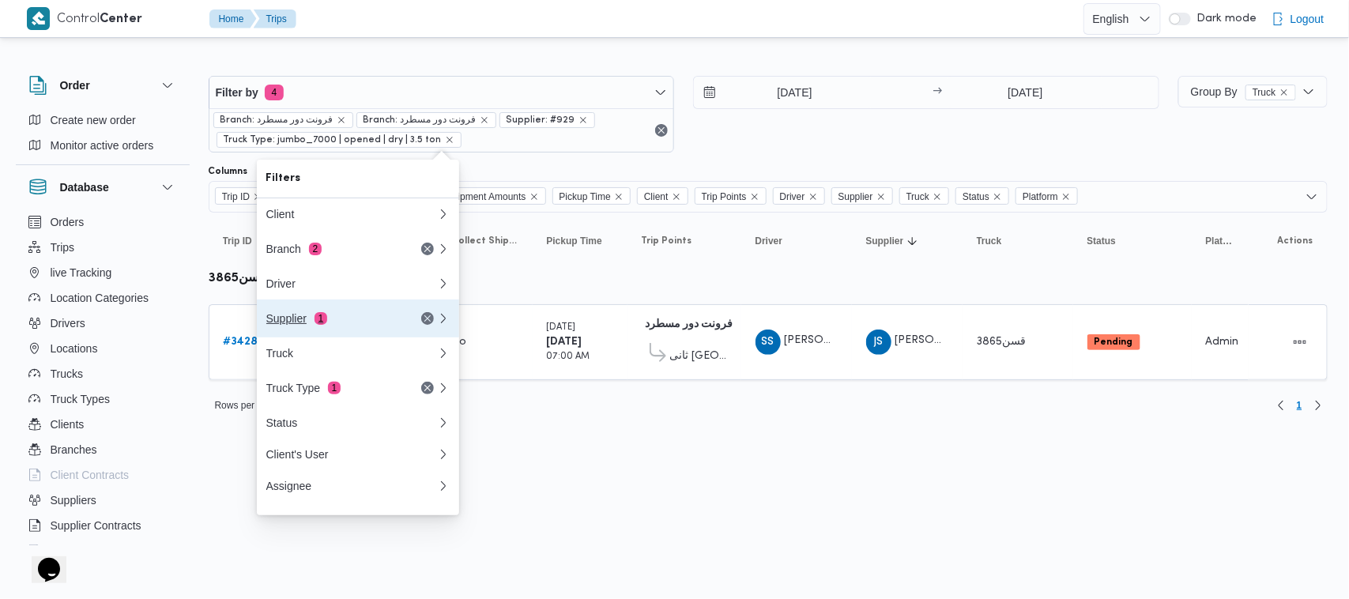
click at [346, 317] on div "Supplier 1" at bounding box center [332, 318] width 133 height 13
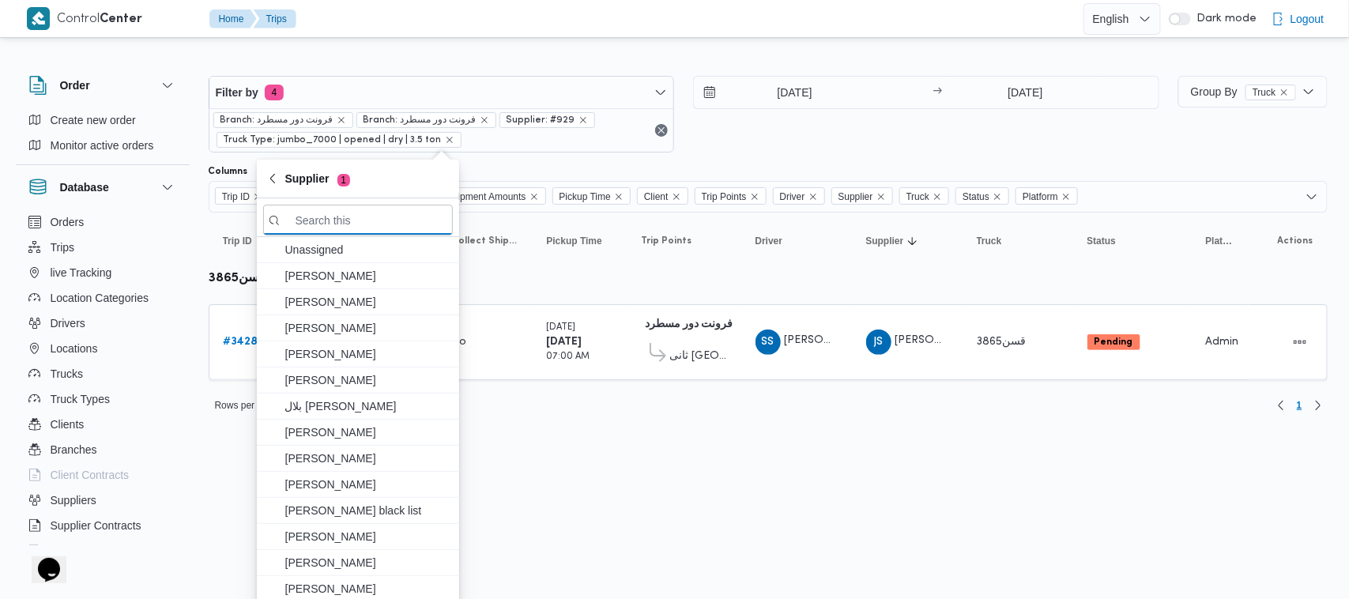
paste input "[PERSON_NAME]"
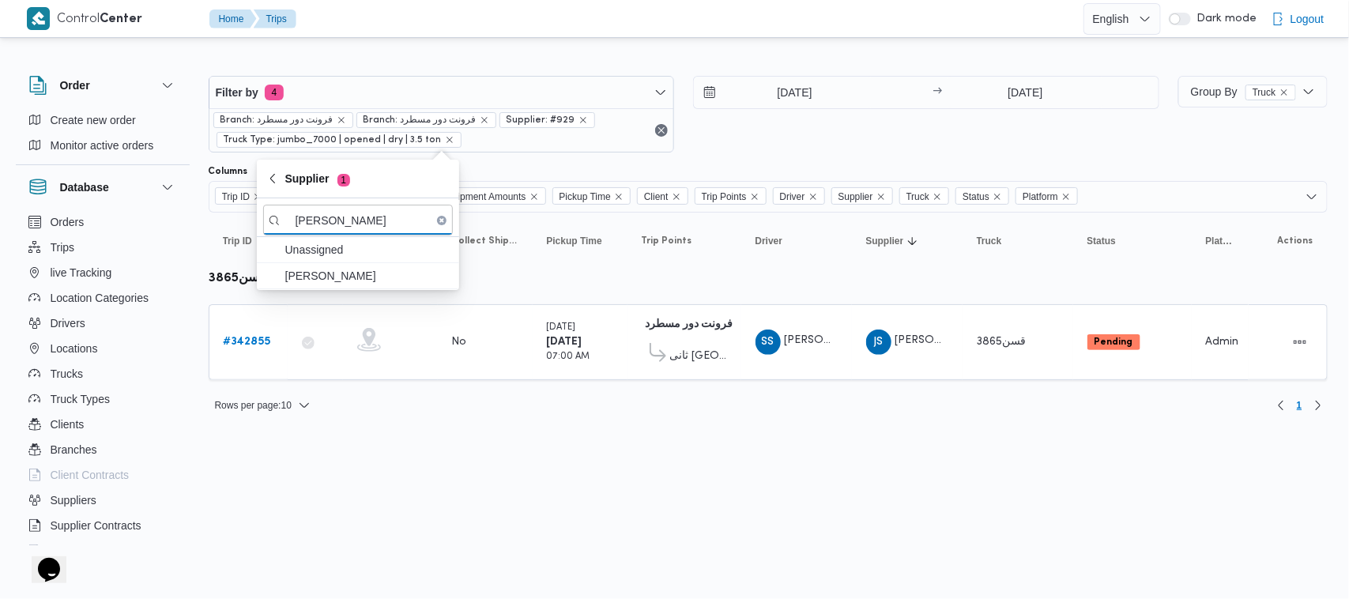
type input "[PERSON_NAME]"
click at [337, 280] on span "[PERSON_NAME]" at bounding box center [367, 275] width 164 height 19
click at [735, 147] on div "16/10/2025 → 16/10/2025" at bounding box center [926, 114] width 466 height 77
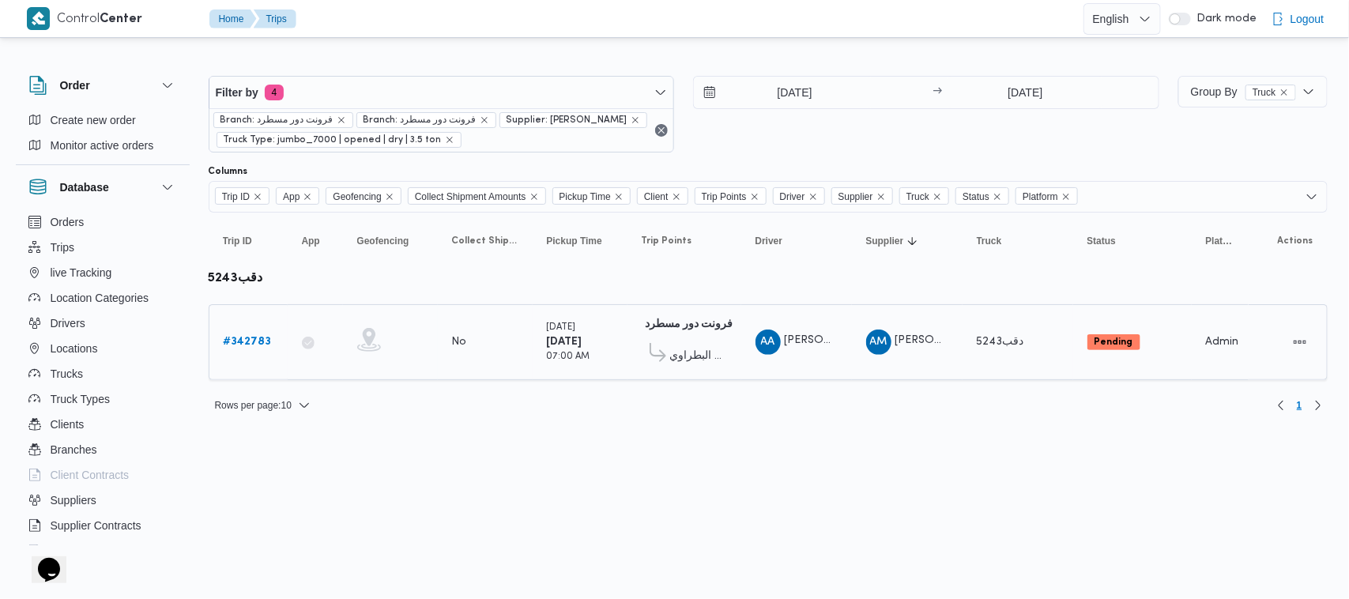
click at [250, 337] on b "# 342783" at bounding box center [248, 342] width 48 height 10
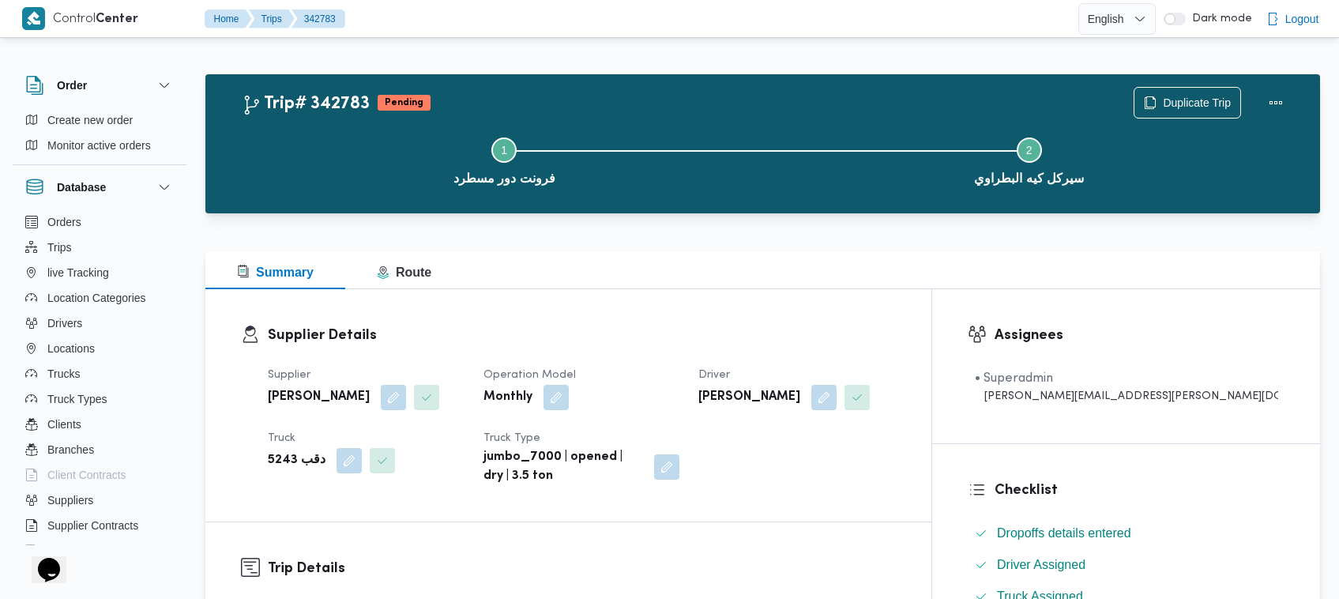
drag, startPoint x: 883, startPoint y: 308, endPoint x: 973, endPoint y: 231, distance: 118.2
click at [883, 308] on div "Supplier Details Supplier عبدالواحد محمد احمد مسعد Operation Model Monthly Driv…" at bounding box center [568, 405] width 726 height 232
click at [1171, 96] on span "Duplicate Trip" at bounding box center [1197, 101] width 68 height 19
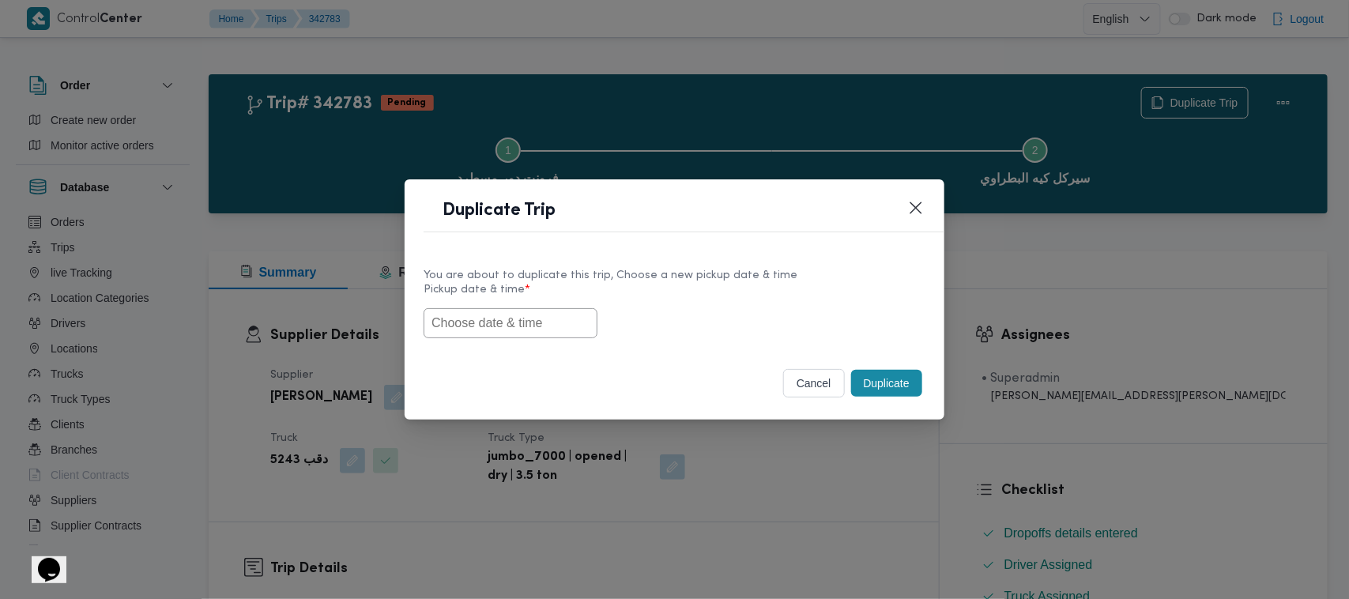
click at [523, 333] on input "text" at bounding box center [510, 323] width 174 height 30
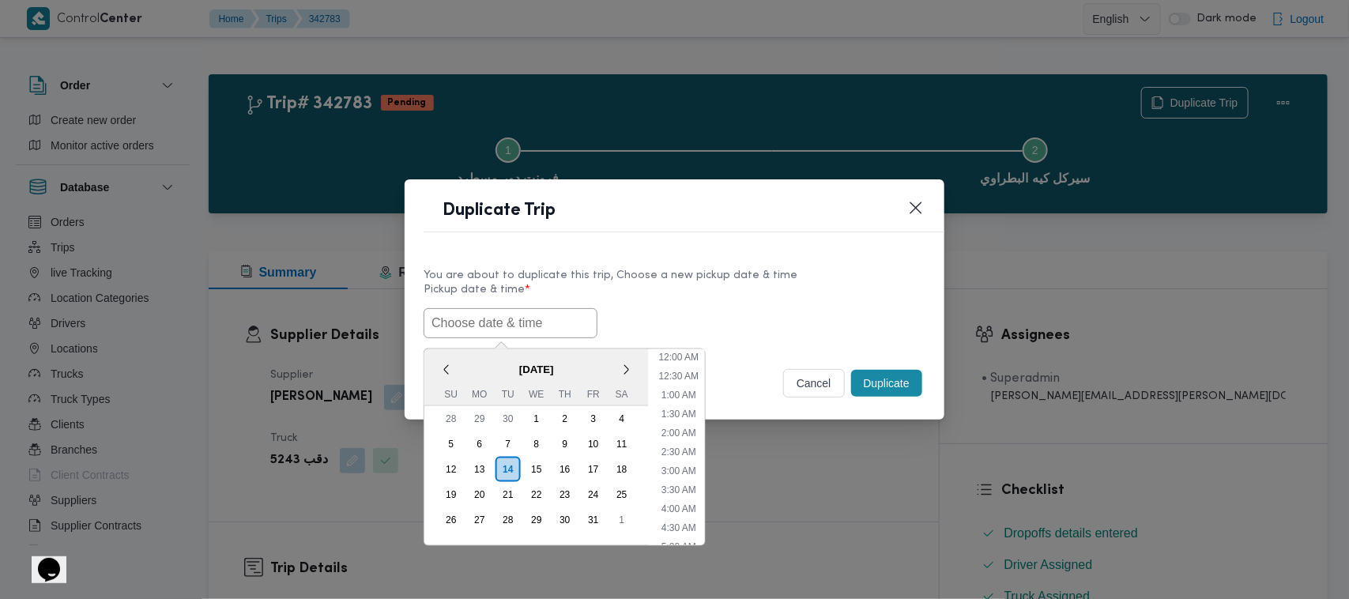
paste input "18/10/2025 7:00AM"
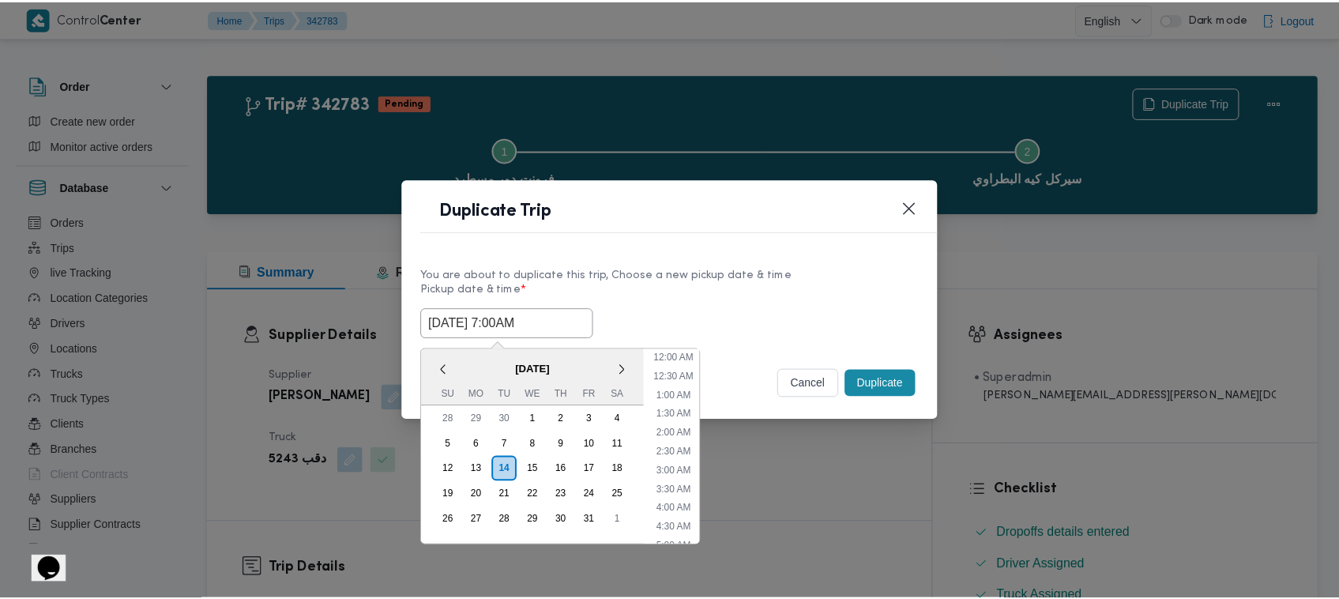
scroll to position [423, 0]
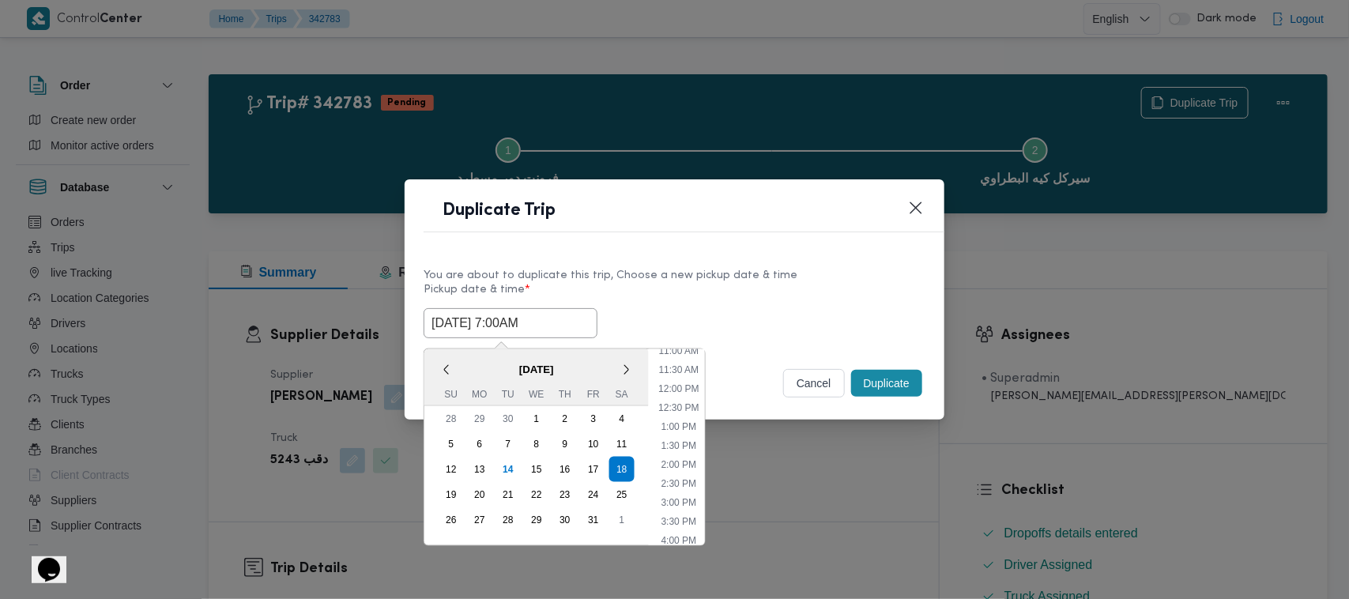
type input "18/10/2025 7:00AM"
click at [758, 299] on label "Pickup date & time *" at bounding box center [674, 296] width 502 height 24
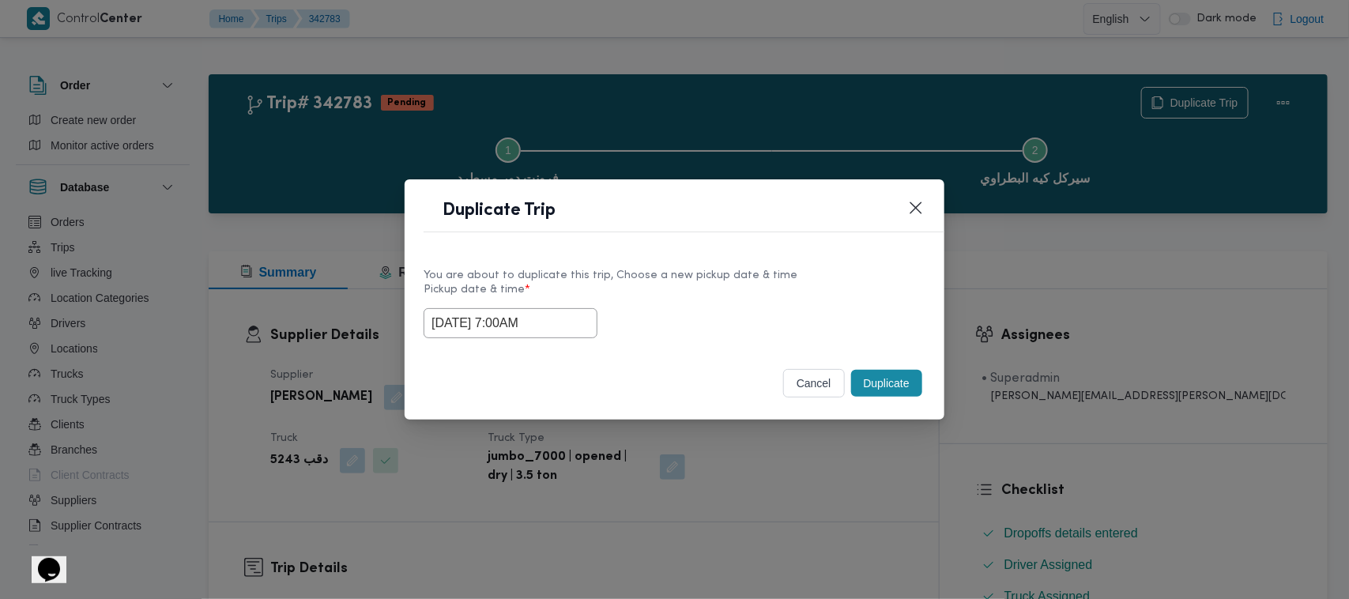
click at [903, 376] on button "Duplicate" at bounding box center [886, 383] width 71 height 27
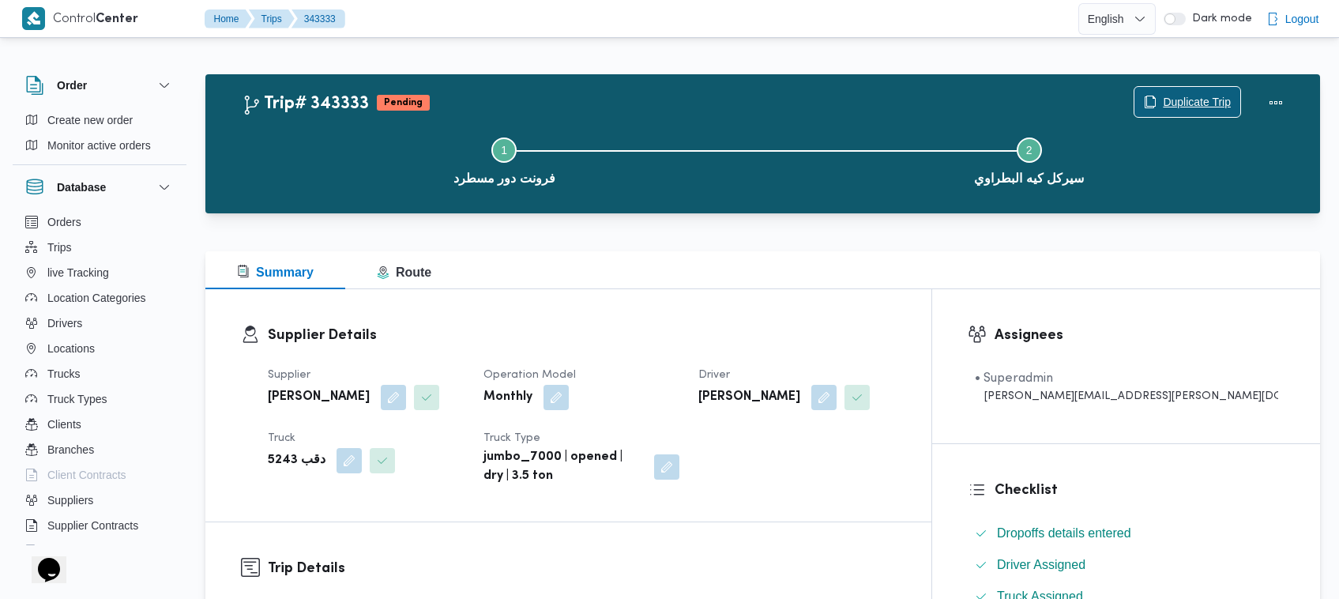
click at [1179, 101] on span "Duplicate Trip" at bounding box center [1197, 101] width 68 height 19
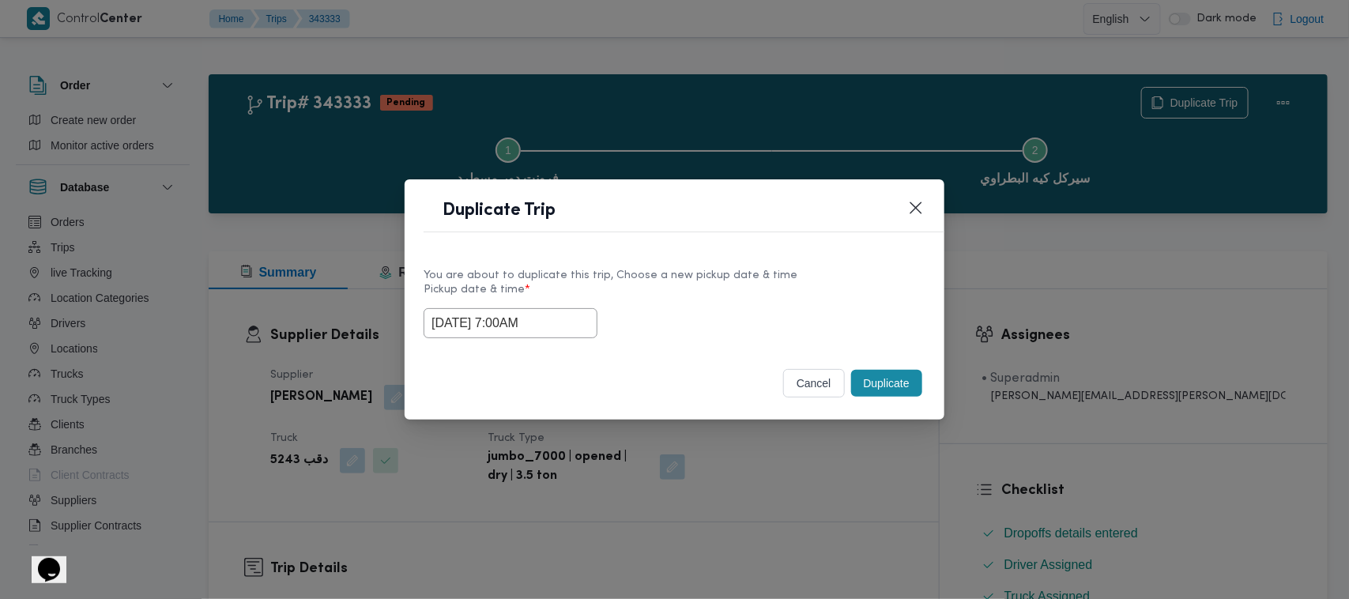
click at [563, 333] on input "18/10/2025 7:00AM" at bounding box center [510, 323] width 174 height 30
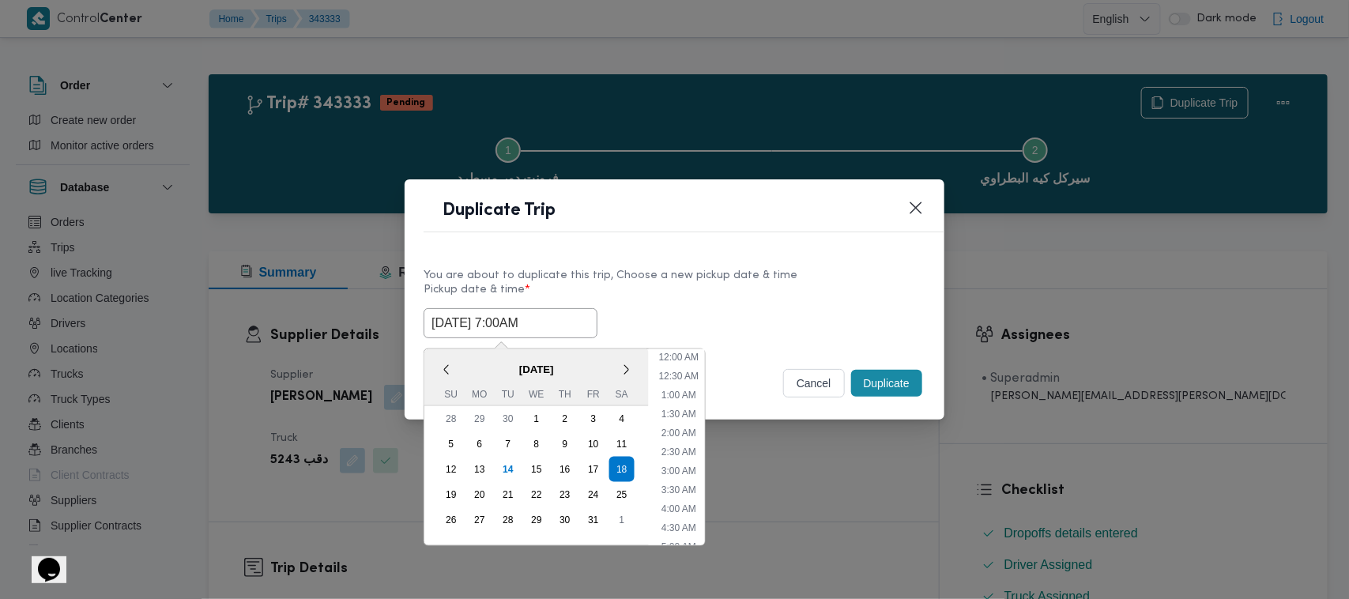
scroll to position [176, 0]
click at [436, 488] on div "19" at bounding box center [451, 495] width 30 height 30
type input "19/10/2025 7:00AM"
click at [835, 270] on div "You are about to duplicate this trip, Choose a new pickup date & time" at bounding box center [674, 275] width 502 height 17
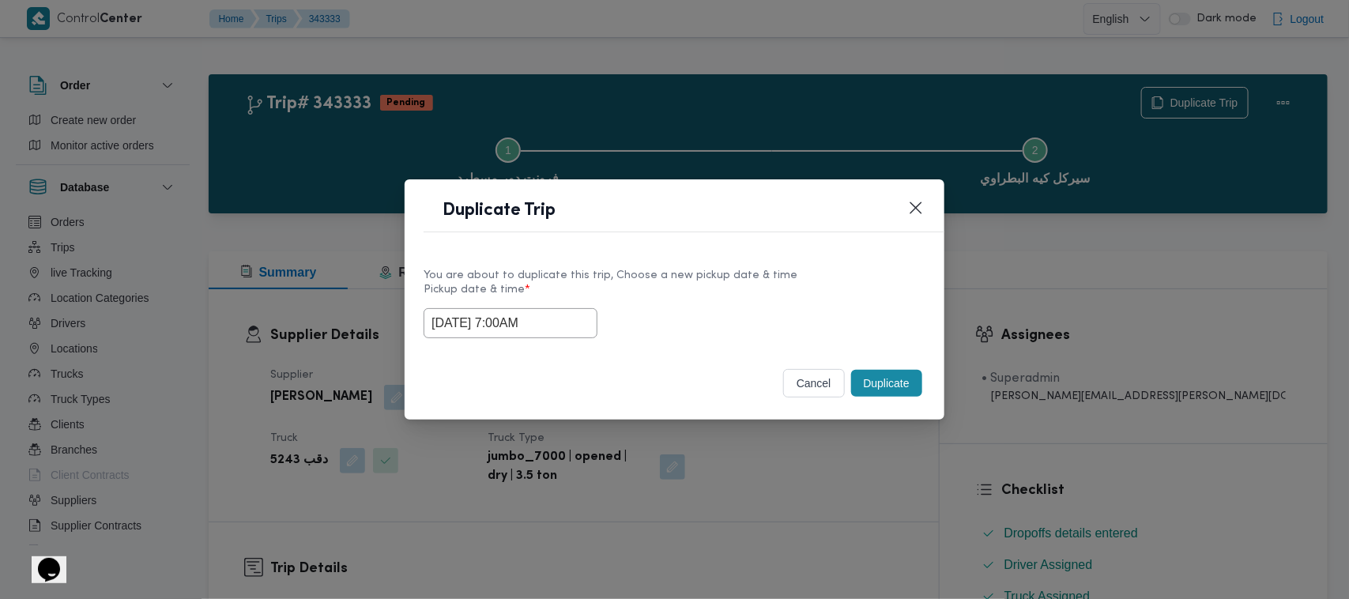
click at [902, 389] on button "Duplicate" at bounding box center [886, 383] width 71 height 27
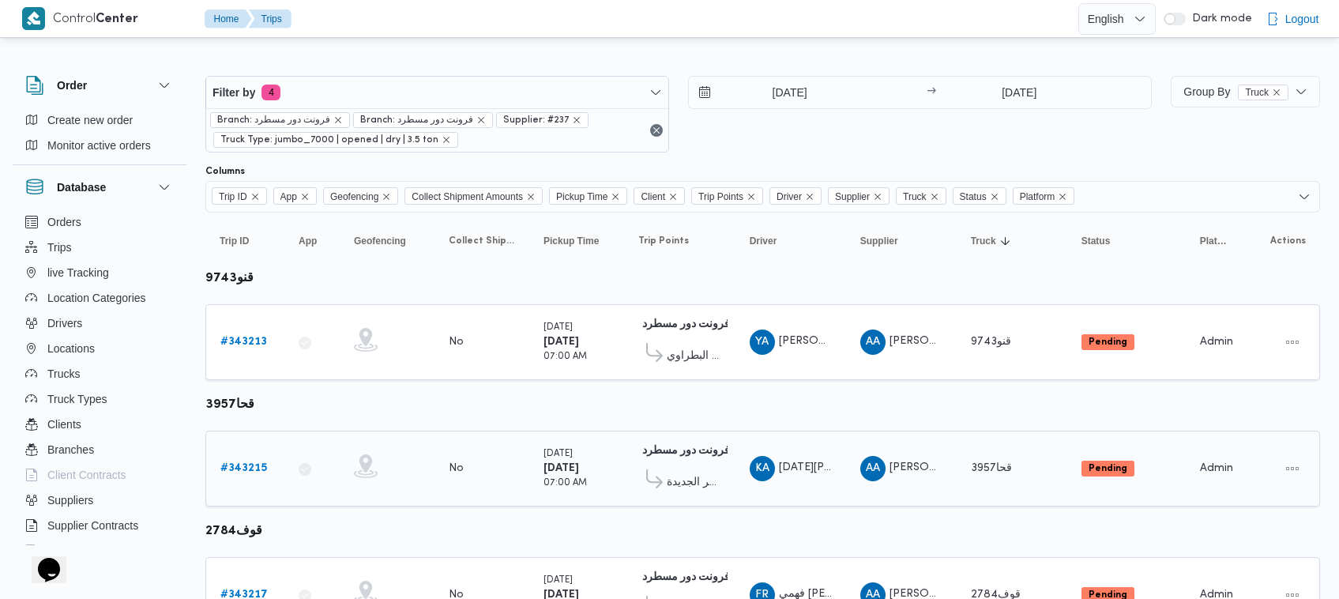
scroll to position [85, 0]
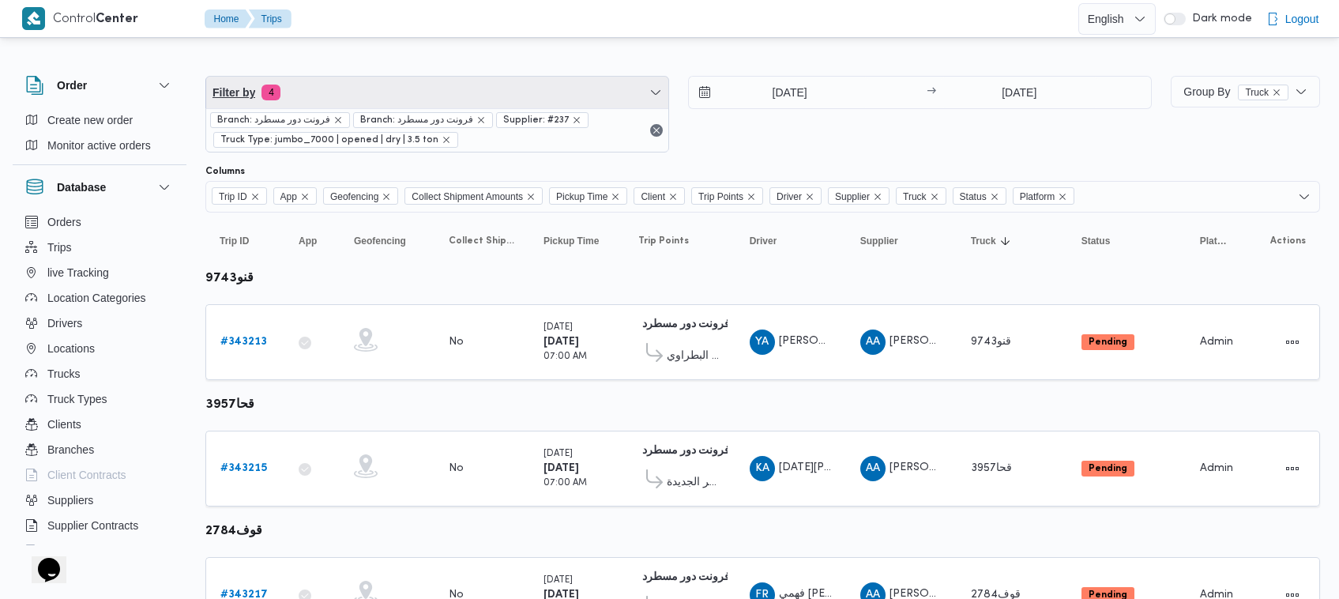
click at [395, 101] on span "Filter by 4" at bounding box center [437, 93] width 462 height 32
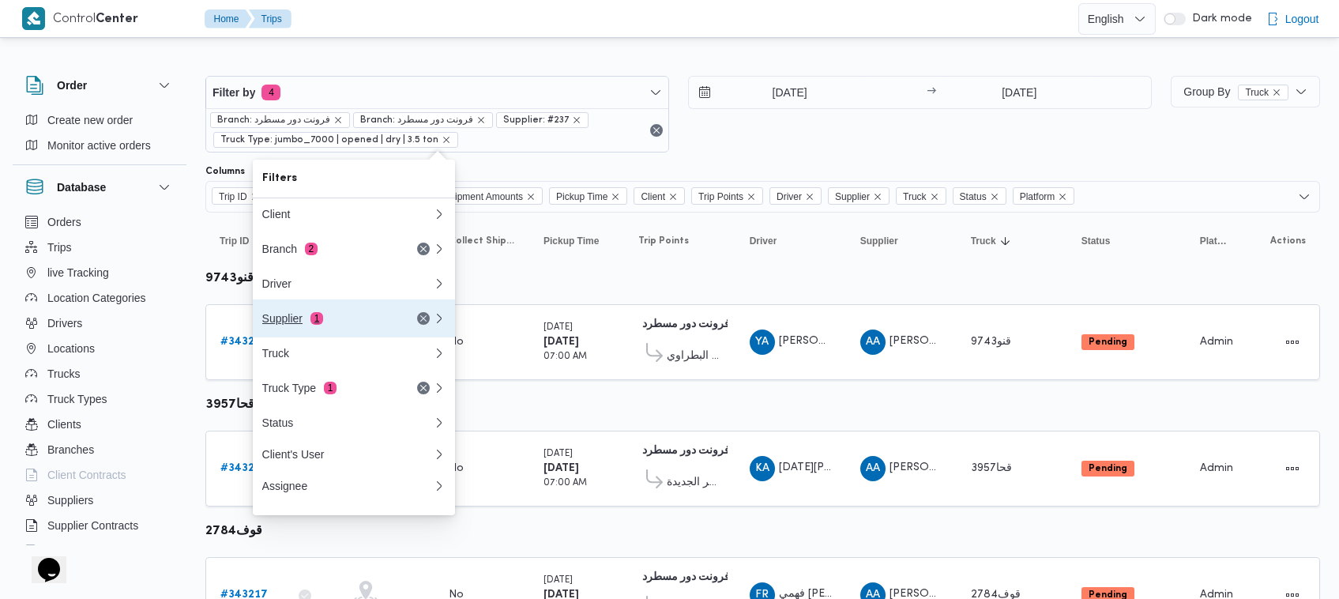
click at [401, 310] on button "Supplier 1" at bounding box center [354, 318] width 202 height 38
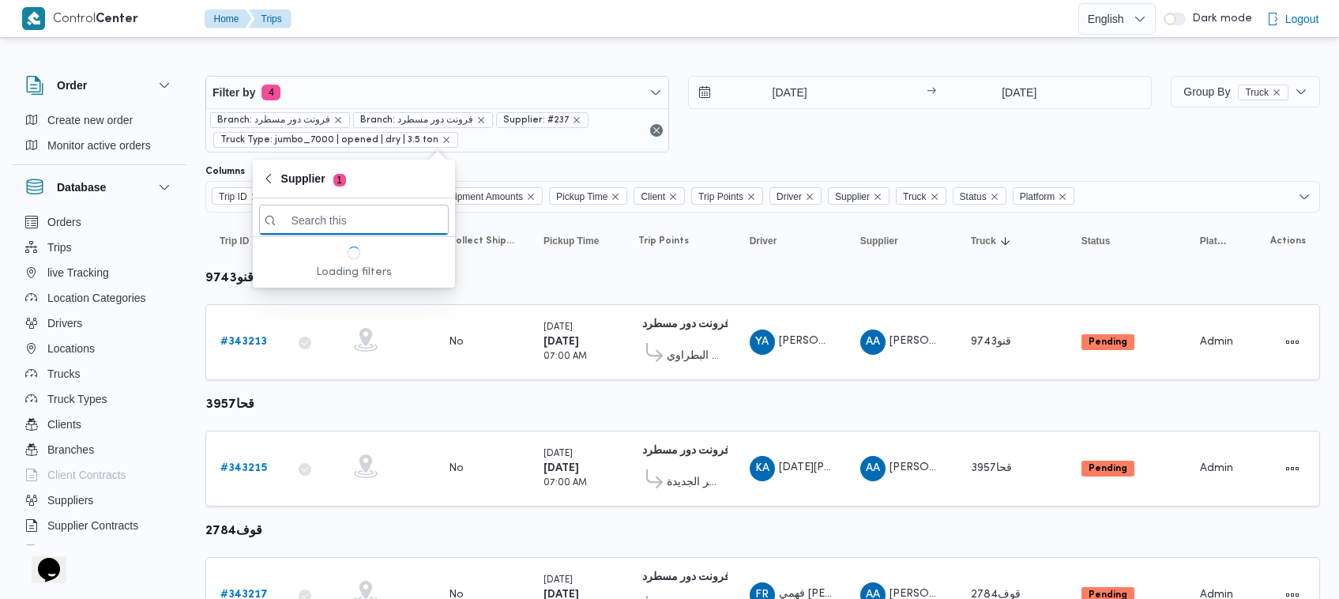
paste input "[PERSON_NAME]"
type input "[PERSON_NAME]"
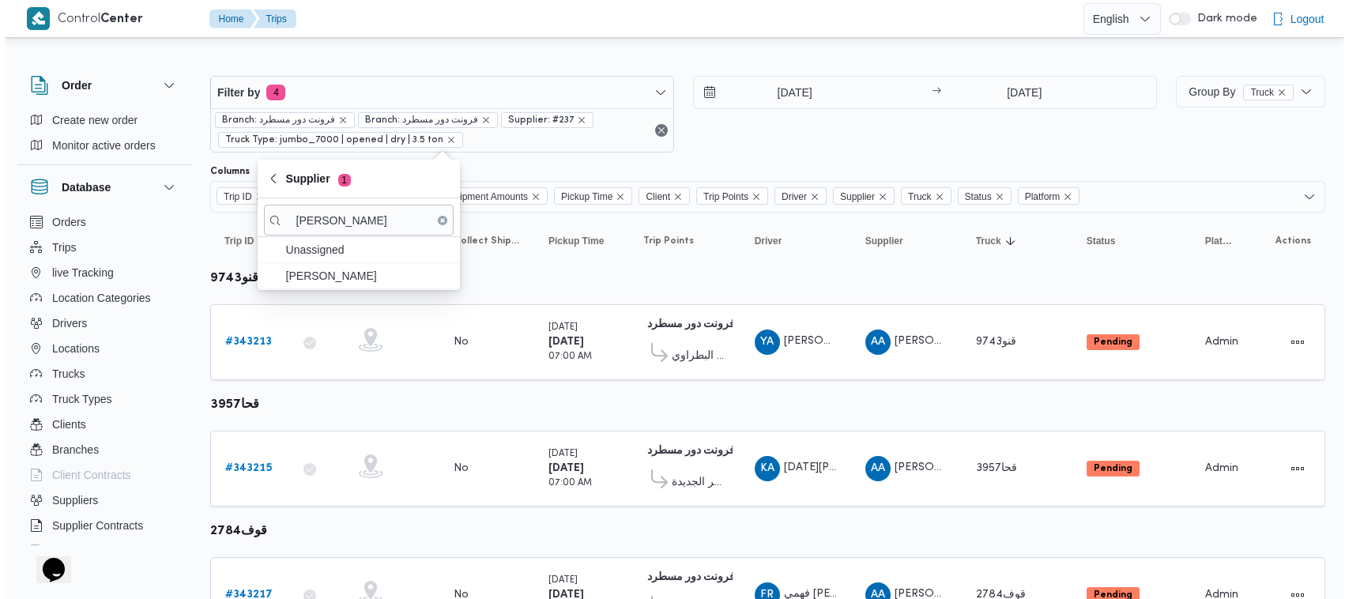
scroll to position [0, 0]
click at [322, 270] on span "[PERSON_NAME]" at bounding box center [363, 275] width 164 height 19
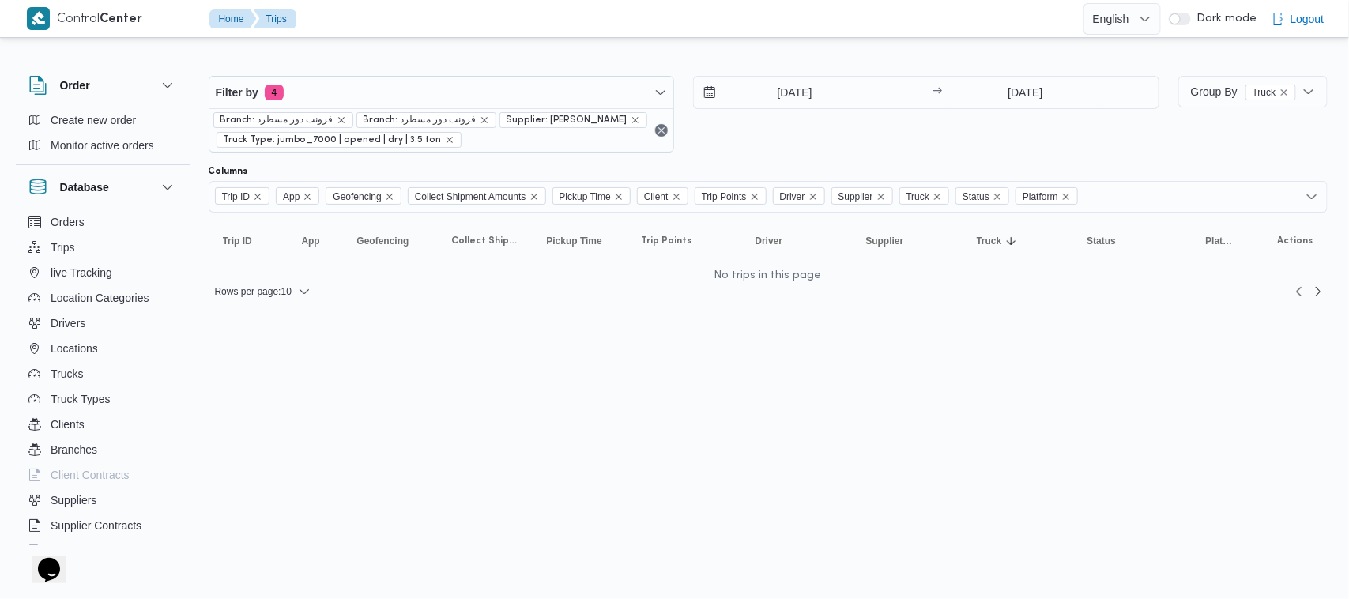
click at [824, 141] on div "19/10/2025 → 19/10/2025" at bounding box center [926, 114] width 466 height 77
click at [803, 65] on div at bounding box center [768, 63] width 1119 height 25
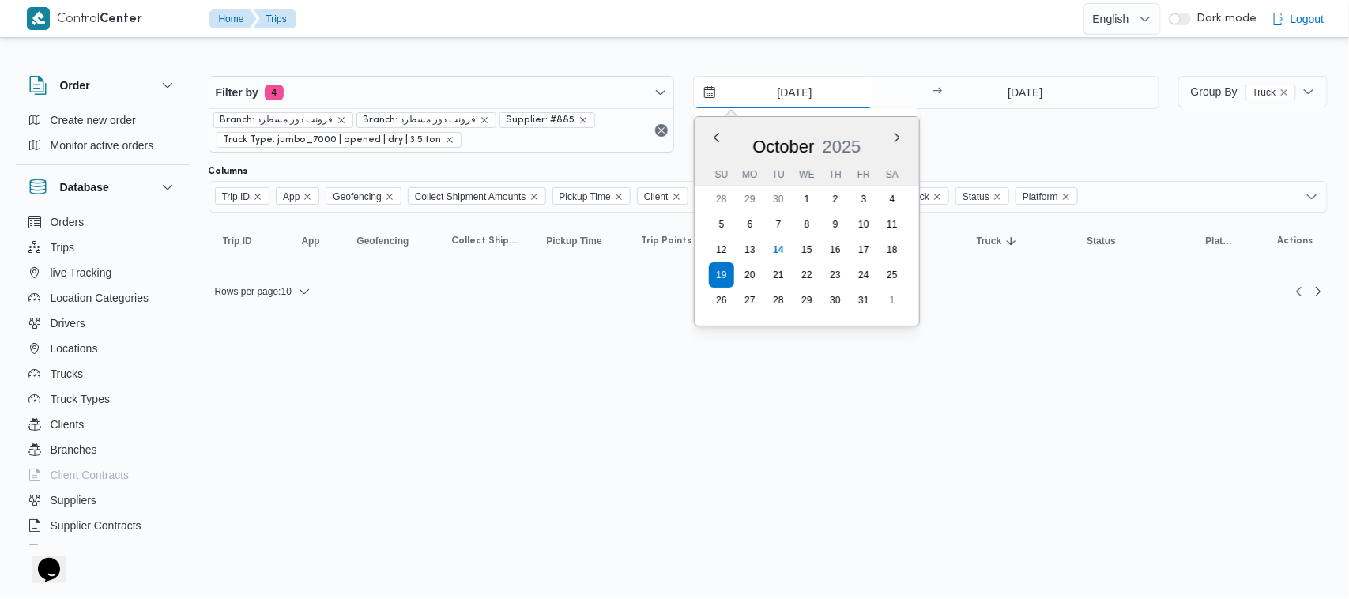
click at [804, 81] on input "[DATE]" at bounding box center [783, 93] width 179 height 32
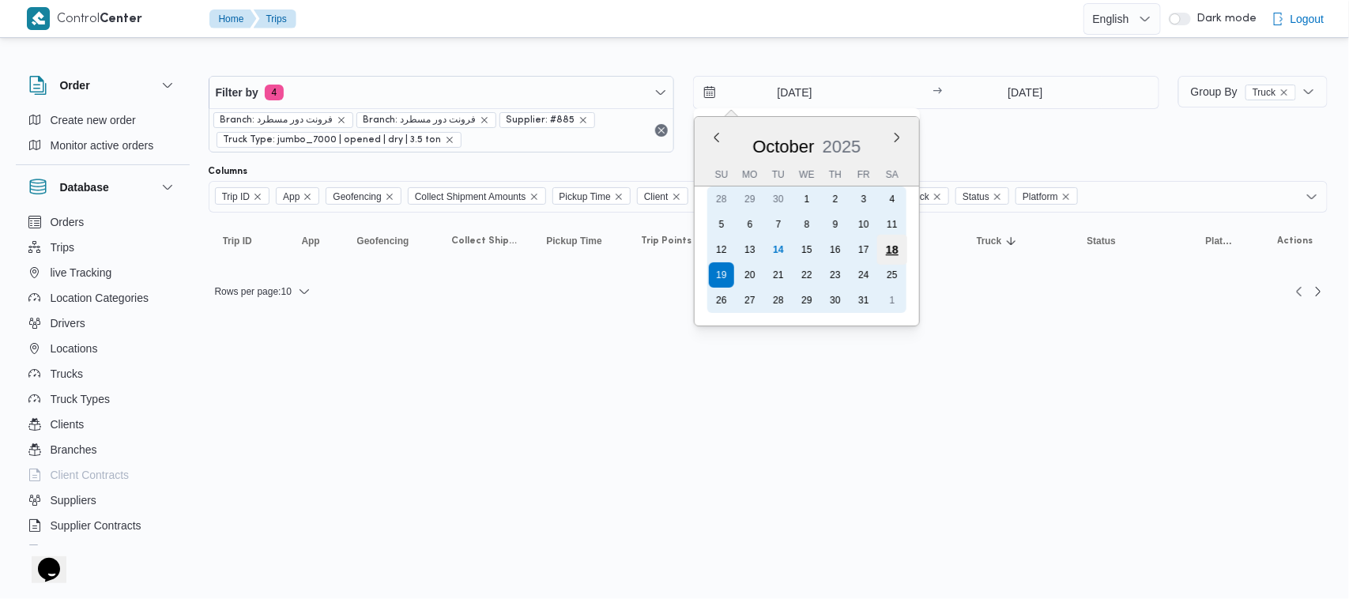
click at [889, 250] on div "18" at bounding box center [892, 250] width 30 height 30
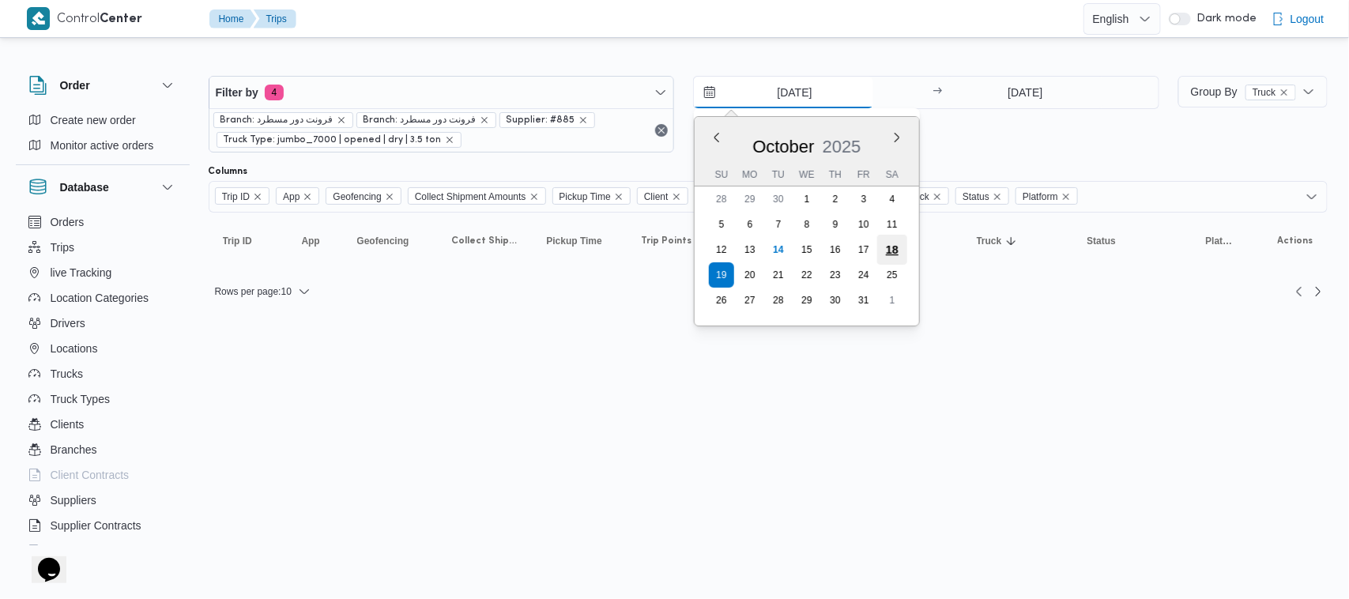
type input "[DATE]"
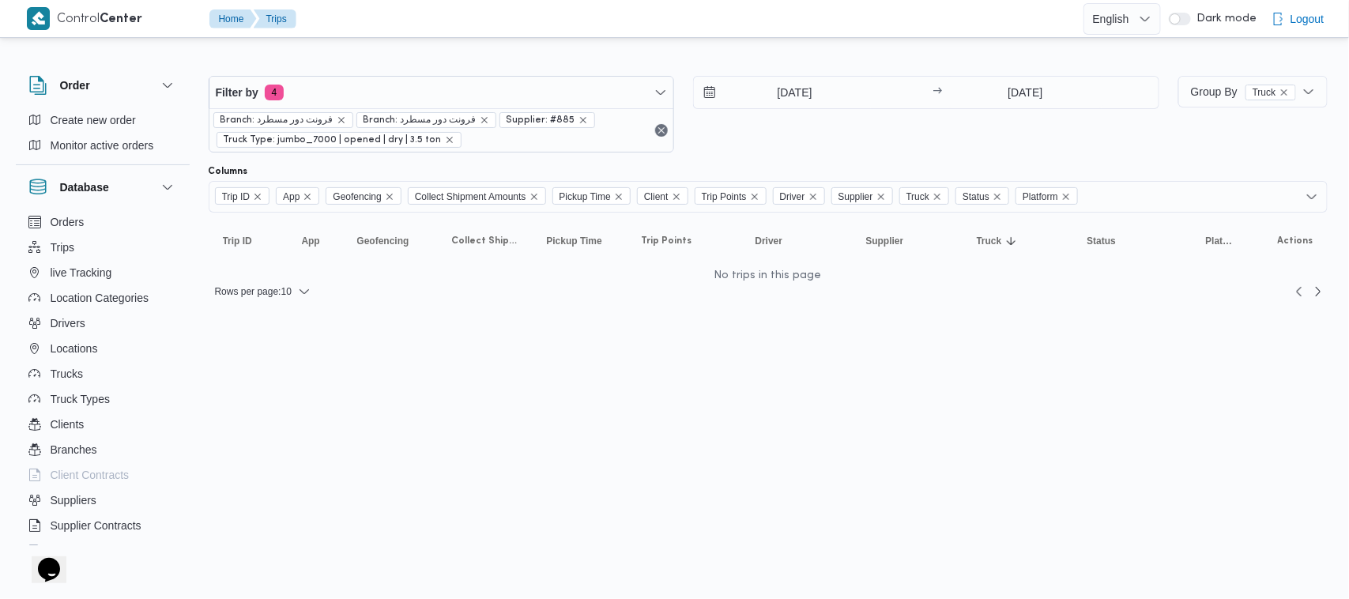
click at [882, 119] on div "[DATE] → [DATE]" at bounding box center [926, 114] width 466 height 77
click at [578, 117] on icon "remove selected entity" at bounding box center [582, 119] width 9 height 9
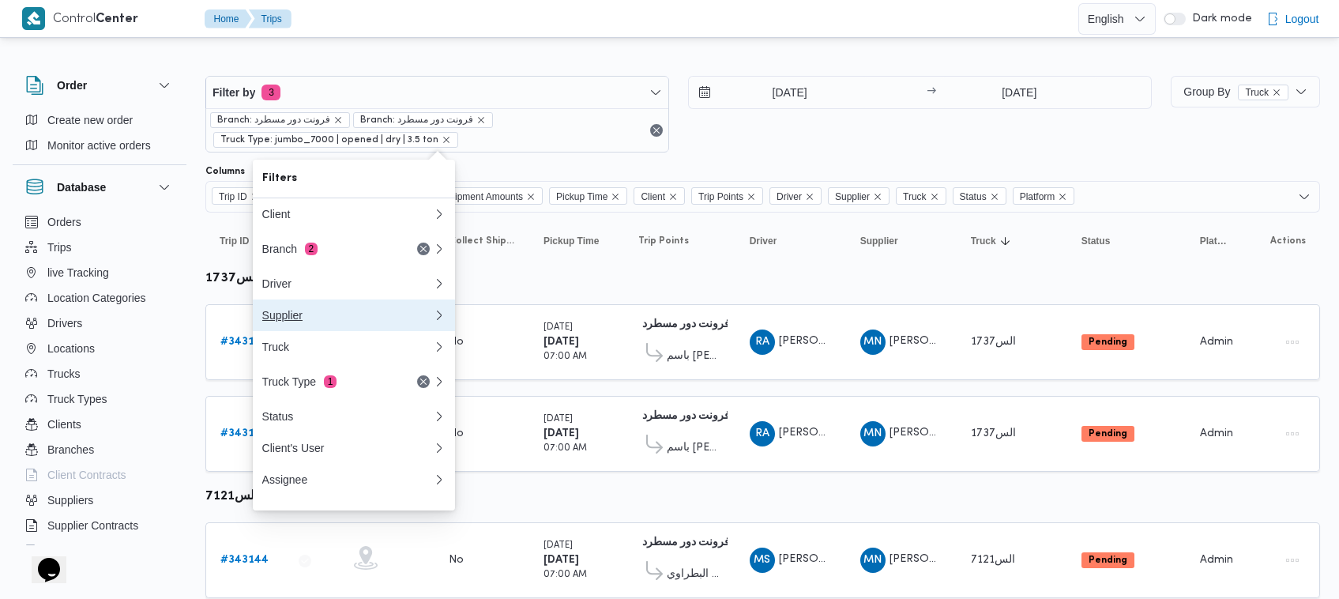
click at [349, 322] on div "Supplier" at bounding box center [344, 315] width 164 height 13
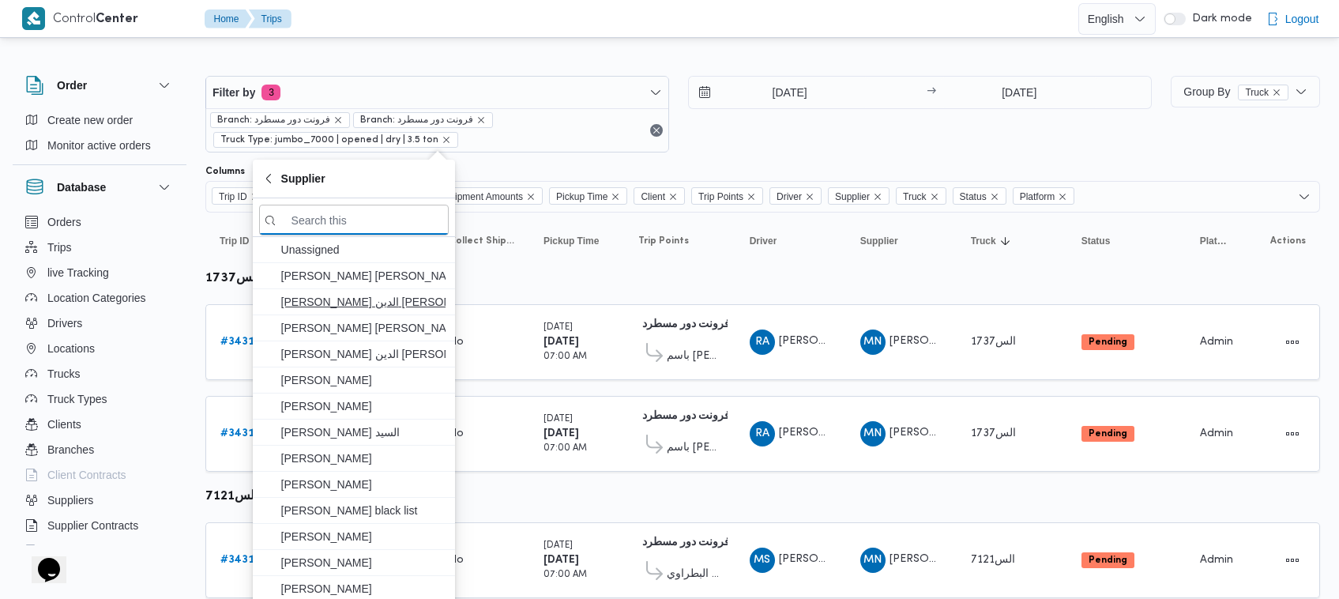
paste input "[PERSON_NAME]"
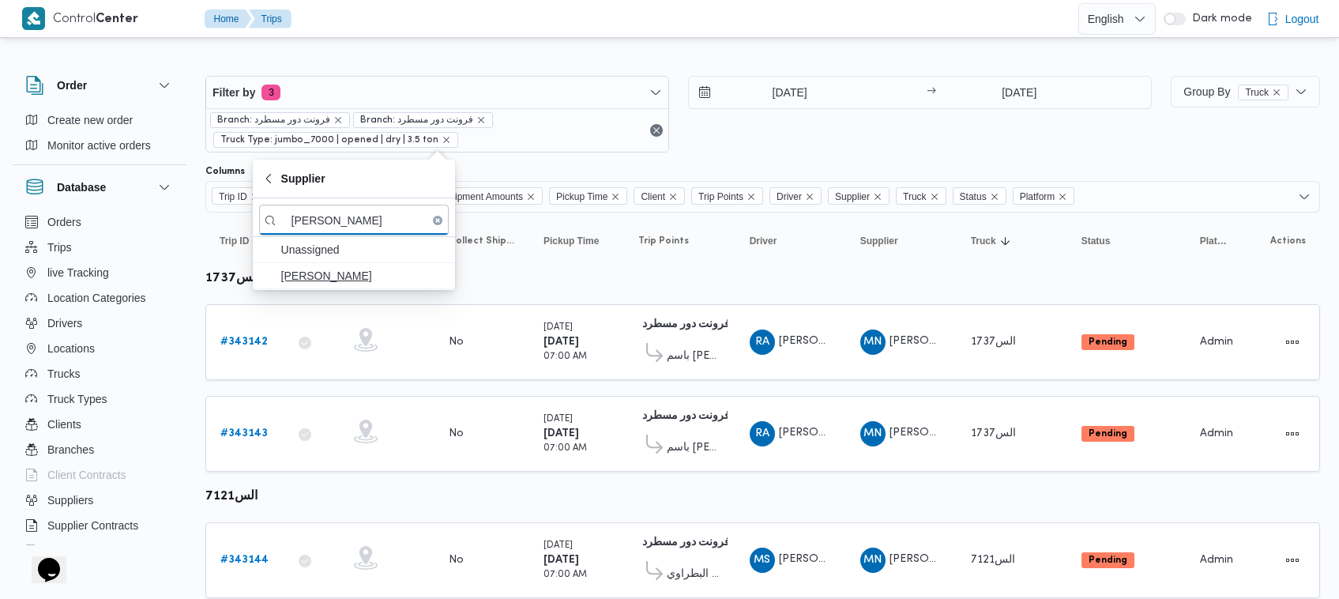
type input "[PERSON_NAME]"
click at [352, 273] on span "[PERSON_NAME]" at bounding box center [363, 275] width 164 height 19
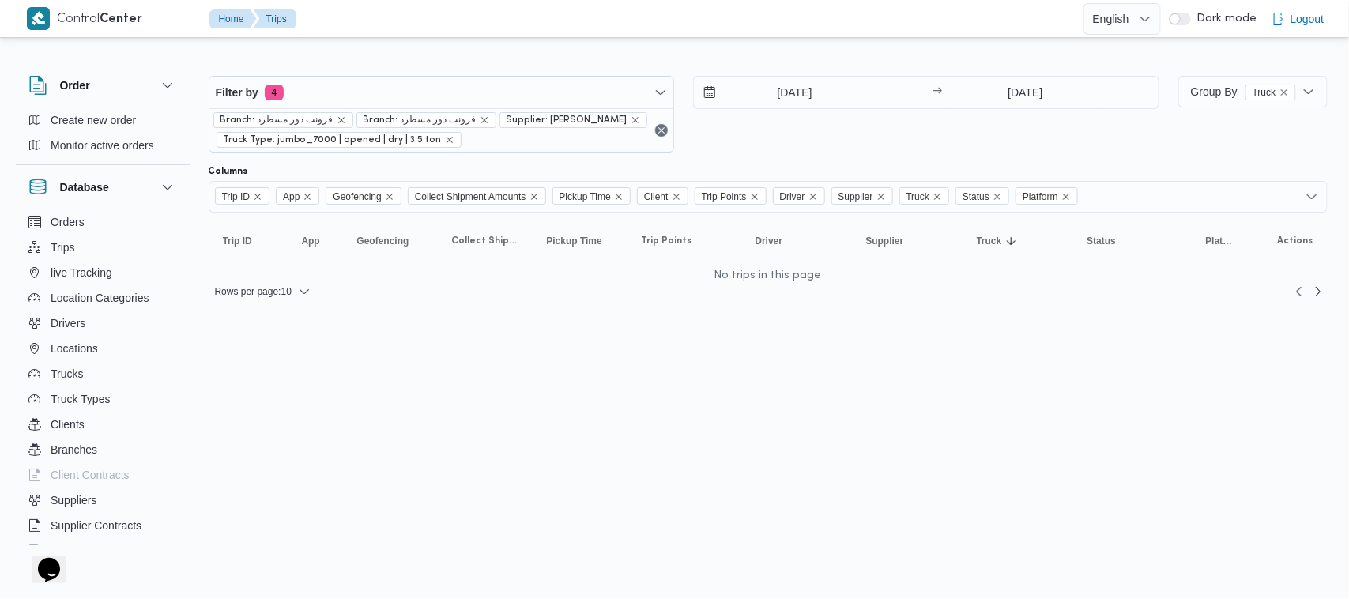
click at [847, 158] on div "Filter by 4 Branch: فرونت دور مسطرد Branch: فرونت دور مسطرد Supplier: عبدالقادر…" at bounding box center [683, 114] width 969 height 96
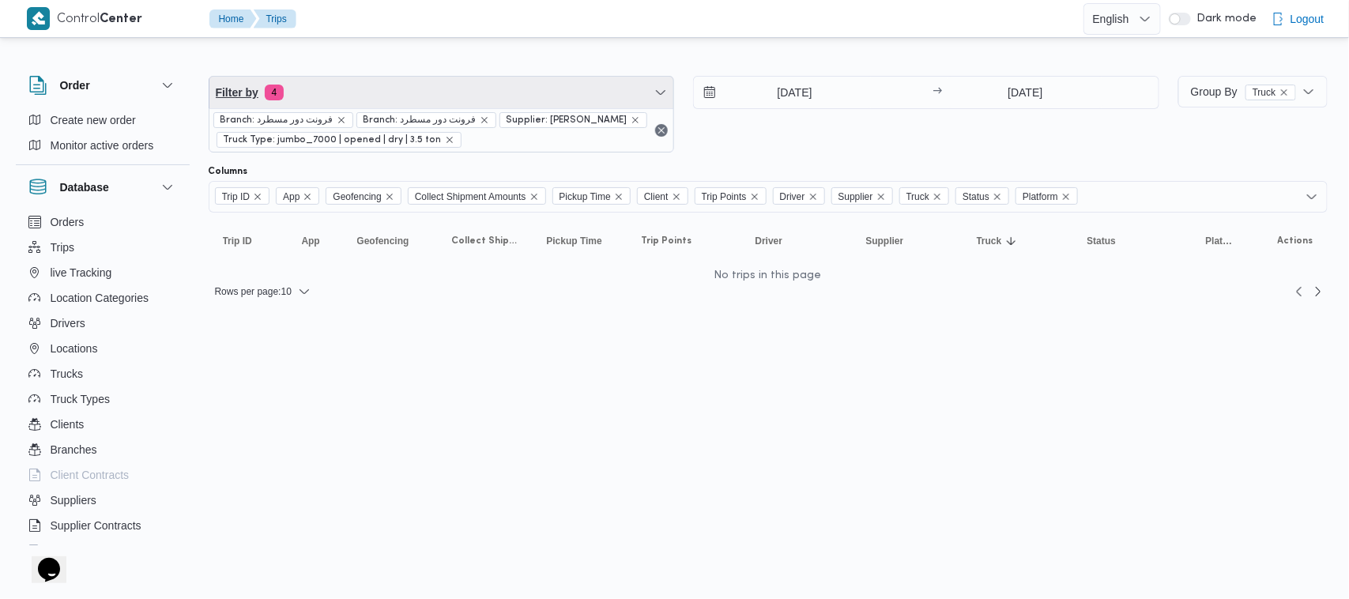
click at [344, 89] on span "Filter by 4" at bounding box center [441, 93] width 465 height 32
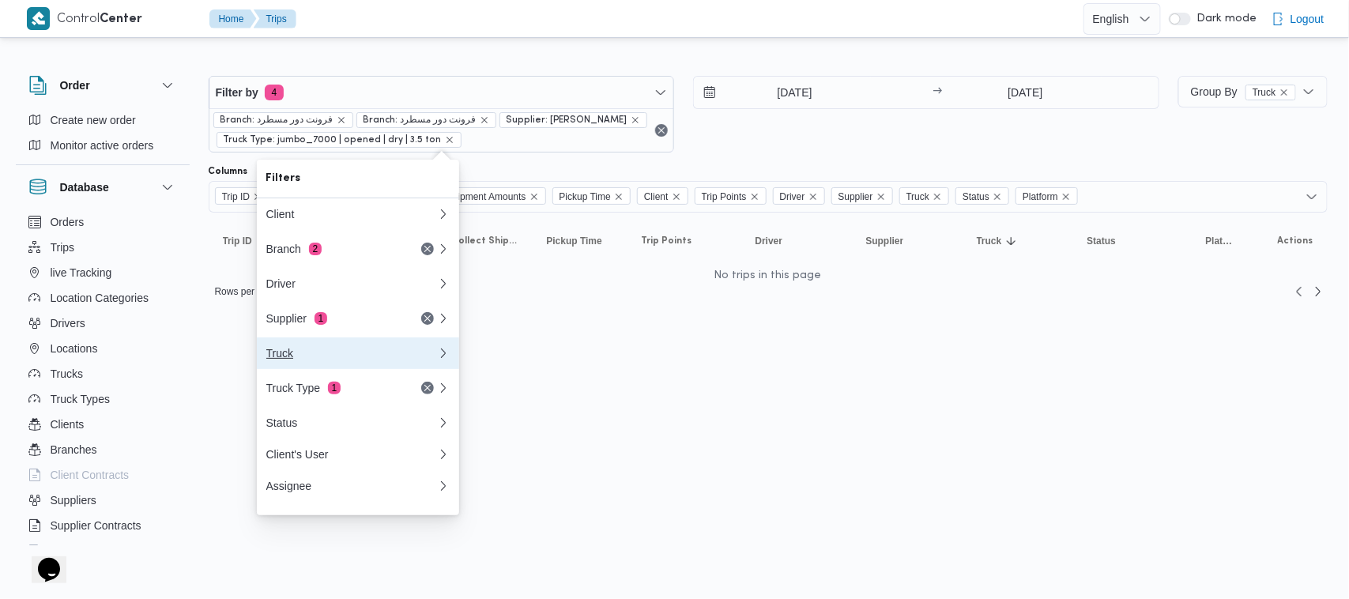
click at [329, 348] on button "Truck" at bounding box center [358, 353] width 202 height 32
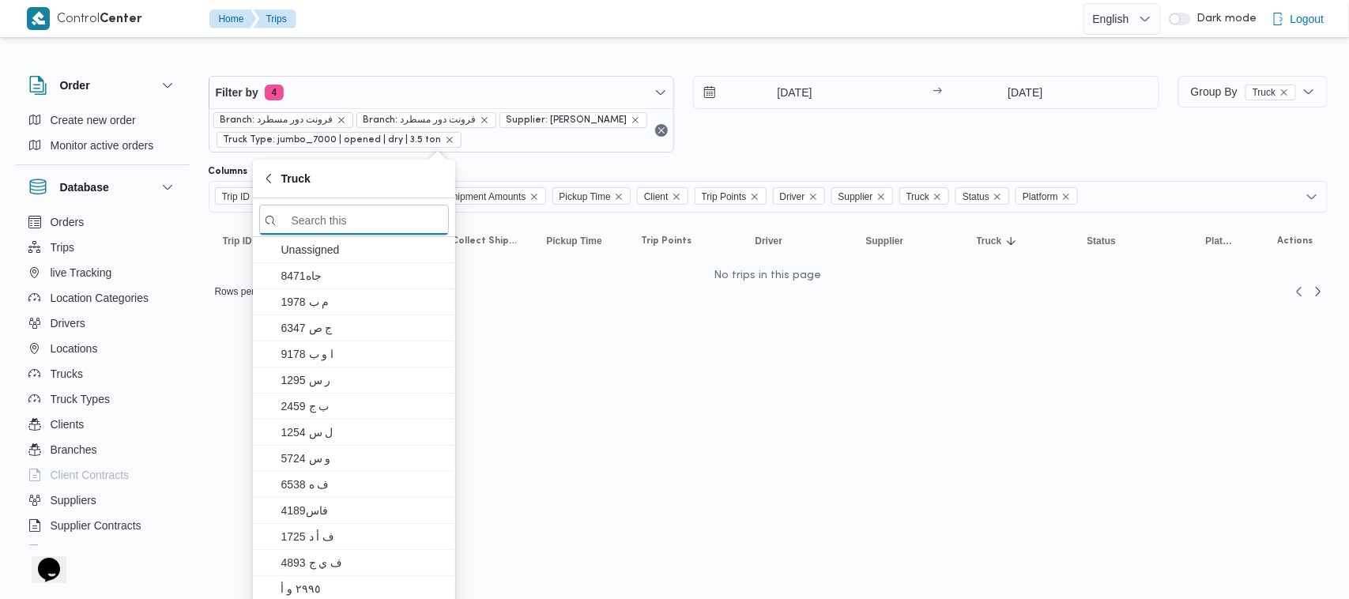
paste input "قلن3598"
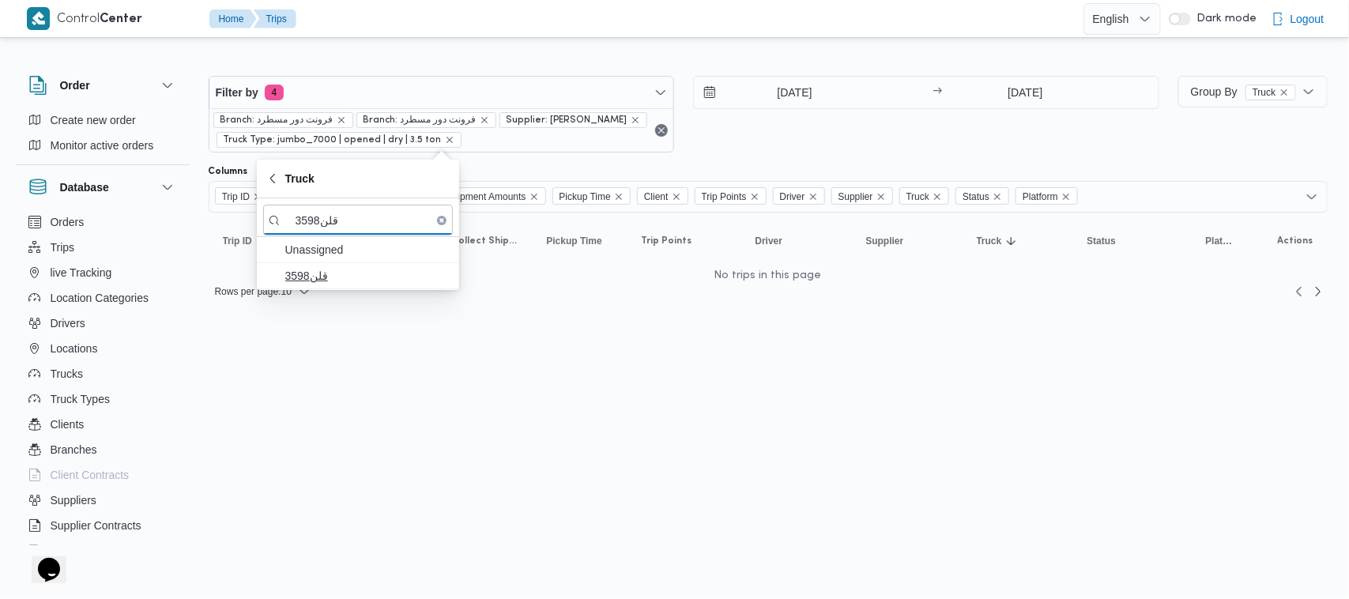
type input "قلن3598"
click at [305, 286] on span "قلن3598" at bounding box center [358, 275] width 190 height 25
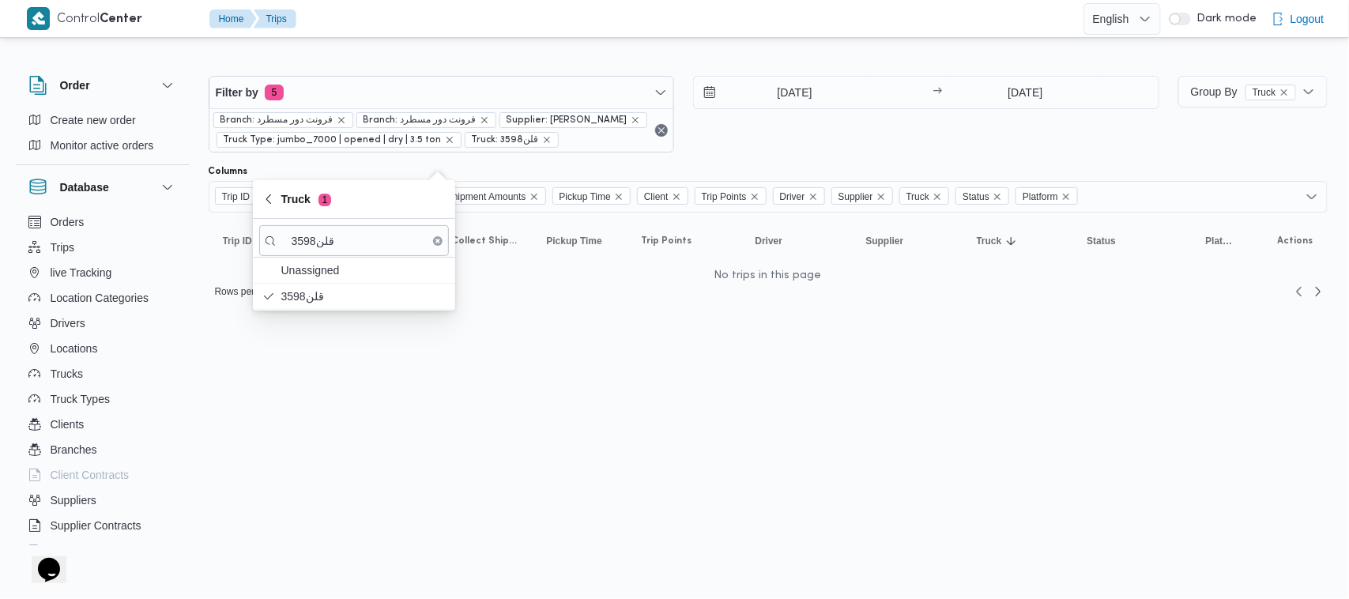
click at [506, 127] on span "Supplier: عبدالقادر عادل عبدالقادر الحسيني" at bounding box center [573, 120] width 134 height 14
click at [630, 125] on icon "remove selected entity" at bounding box center [634, 119] width 9 height 9
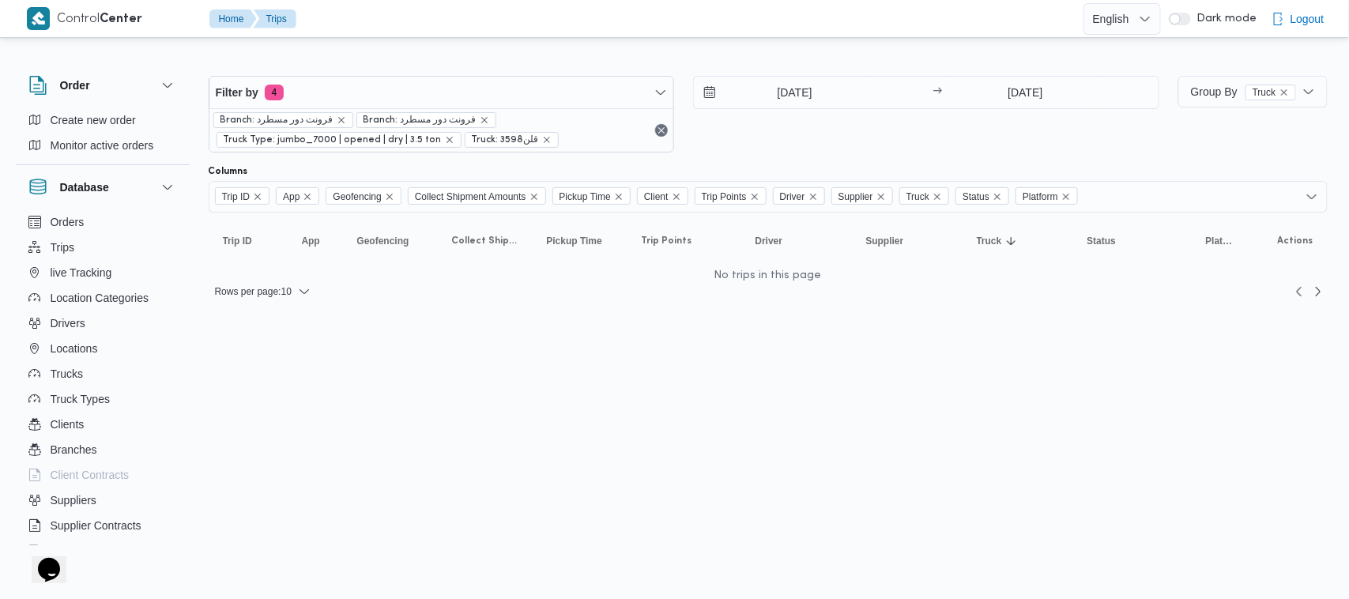
click at [890, 128] on div "18/10/2025 → 19/10/2025" at bounding box center [926, 114] width 466 height 77
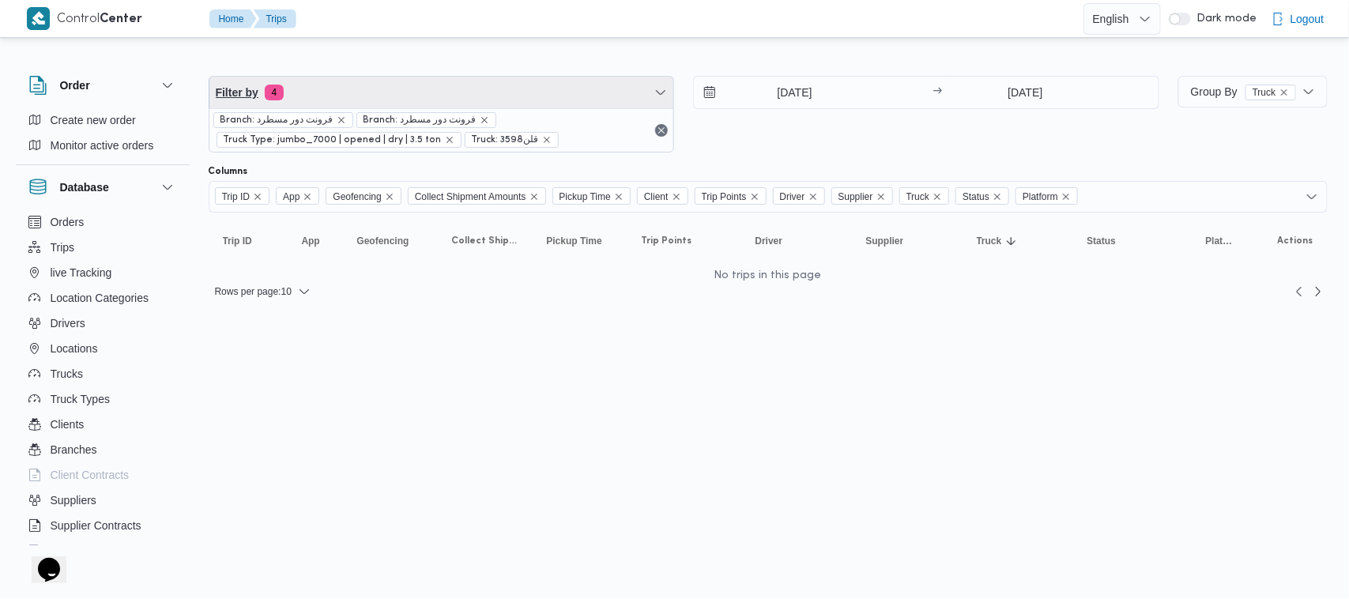
click at [417, 103] on span "Filter by 4" at bounding box center [441, 93] width 465 height 32
click at [555, 81] on span "Filter by 4" at bounding box center [441, 93] width 465 height 32
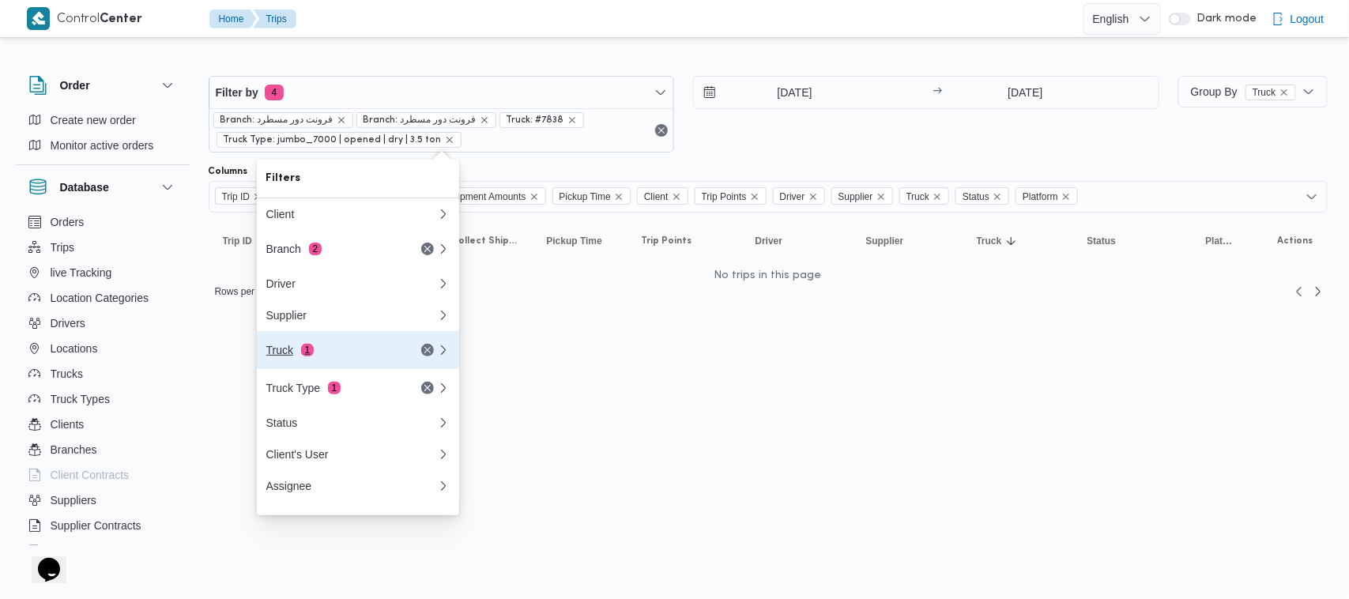
click at [358, 348] on div "Truck 1" at bounding box center [352, 350] width 190 height 38
click at [358, 348] on div "Filters Client Branch 2 Driver Supplier Truck 1 Truck Type 1 Status Client's Us…" at bounding box center [358, 337] width 202 height 355
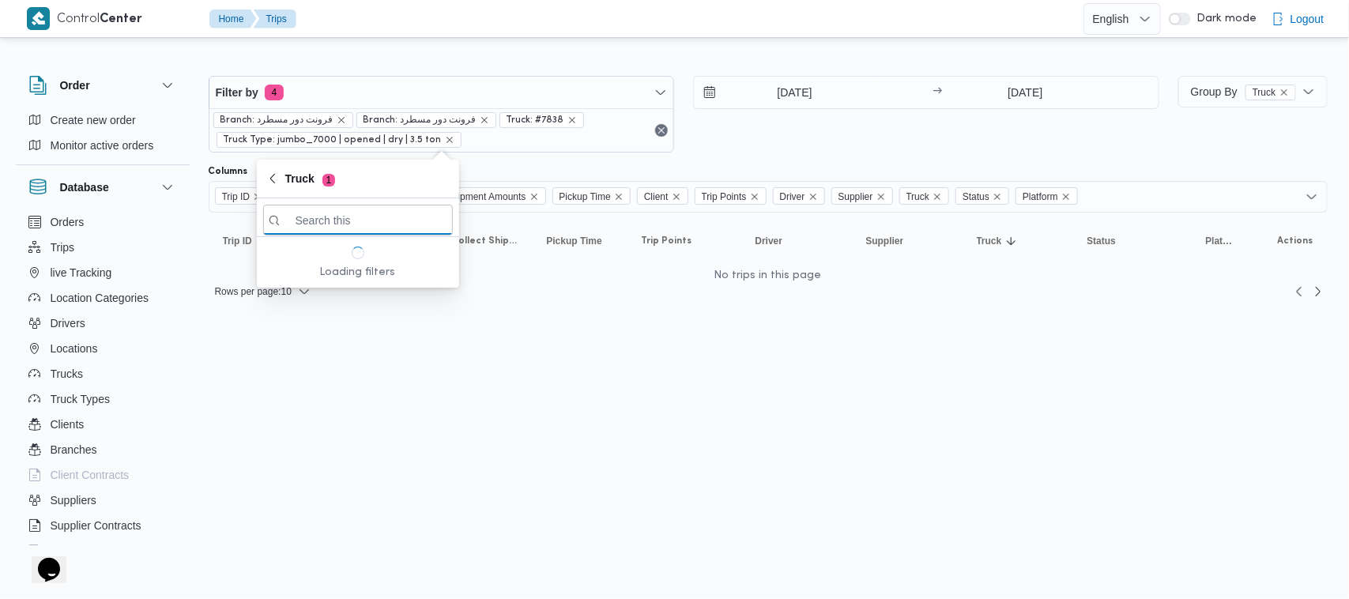
paste input "قلن3598"
type input "قلن3598"
click at [333, 276] on span "قلن3598" at bounding box center [367, 275] width 164 height 19
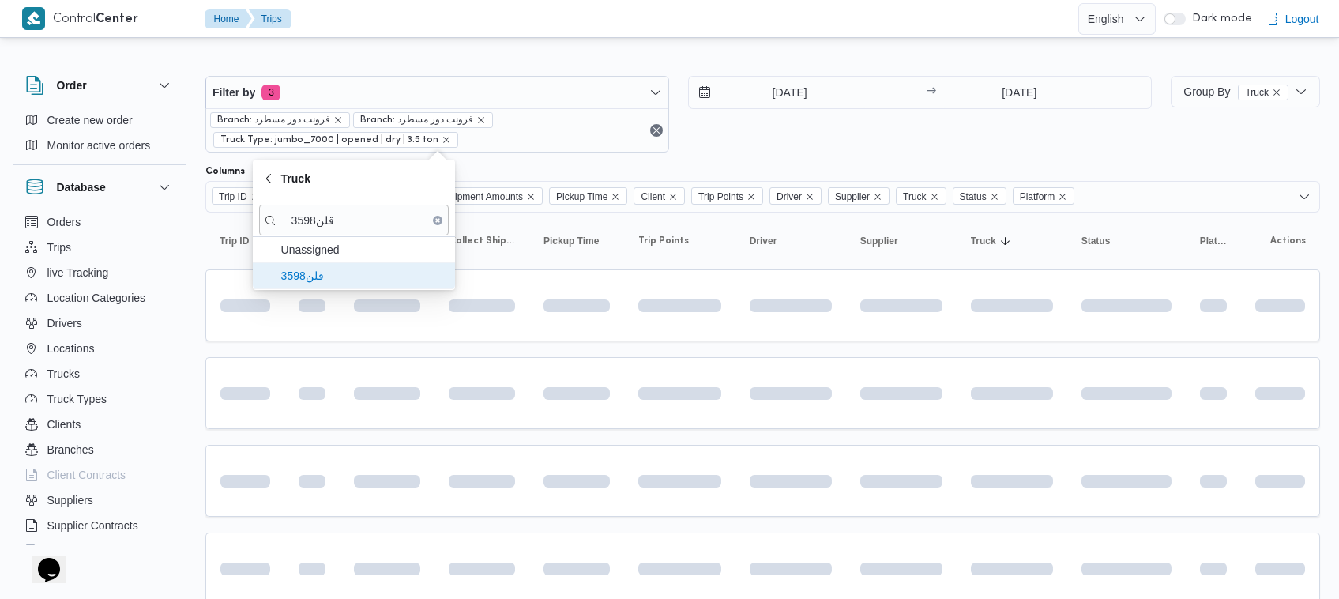
click at [333, 276] on span "قلن3598" at bounding box center [363, 275] width 164 height 19
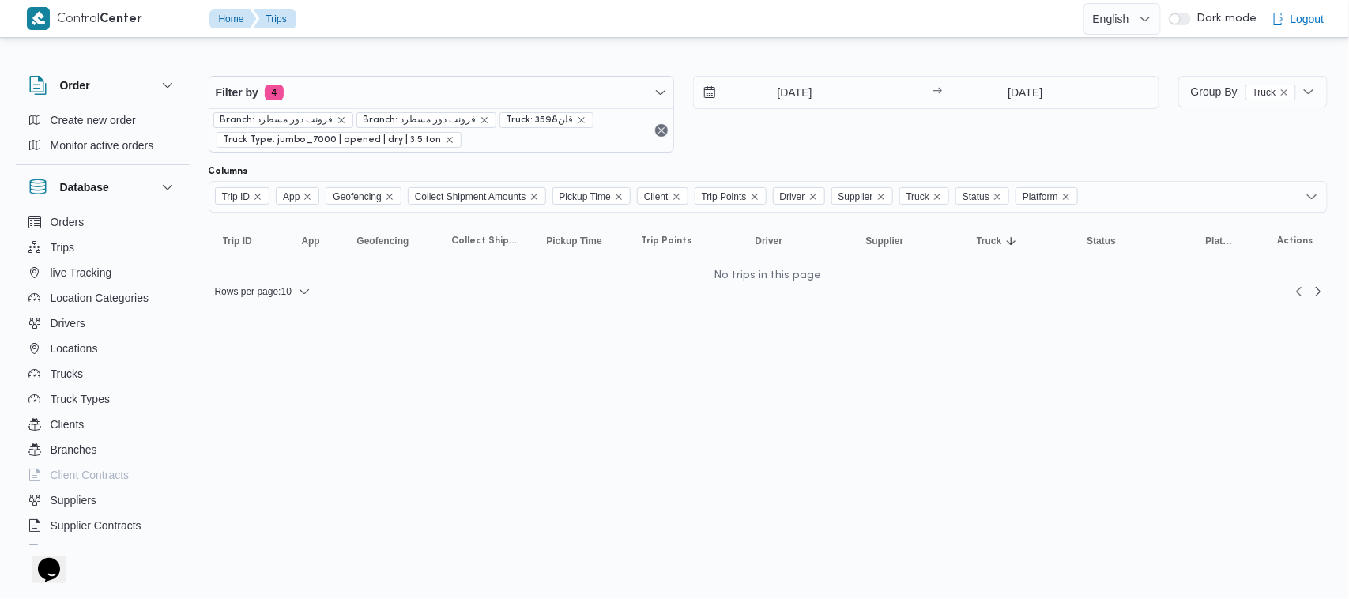
click at [830, 147] on div "[DATE] → [DATE]" at bounding box center [926, 114] width 466 height 77
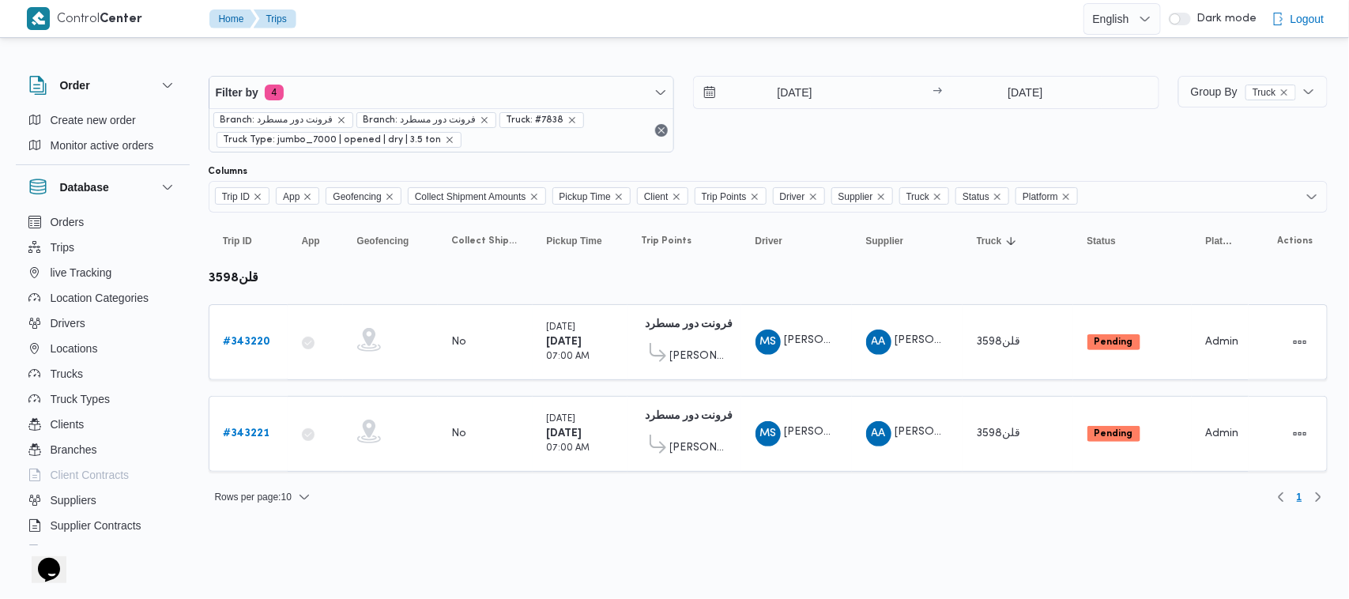
click at [559, 115] on span "Truck: #7838" at bounding box center [541, 120] width 70 height 14
click at [561, 115] on span "Truck: #7838" at bounding box center [541, 120] width 70 height 14
click at [559, 125] on span "Truck: #7838" at bounding box center [541, 120] width 70 height 14
click at [567, 116] on icon "remove selected entity" at bounding box center [571, 119] width 9 height 9
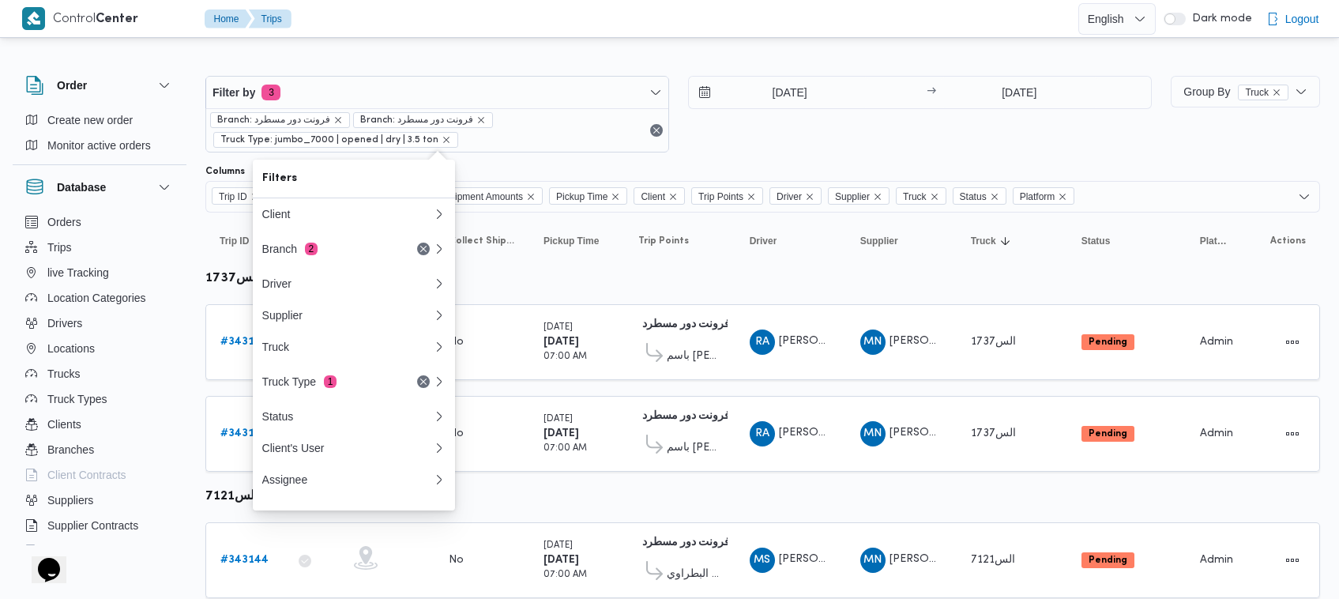
click at [727, 160] on div "Filter by 3 Branch: فرونت دور مسطرد Branch: فرونت دور مسطرد Truck Type: jumbo_7…" at bounding box center [678, 114] width 965 height 96
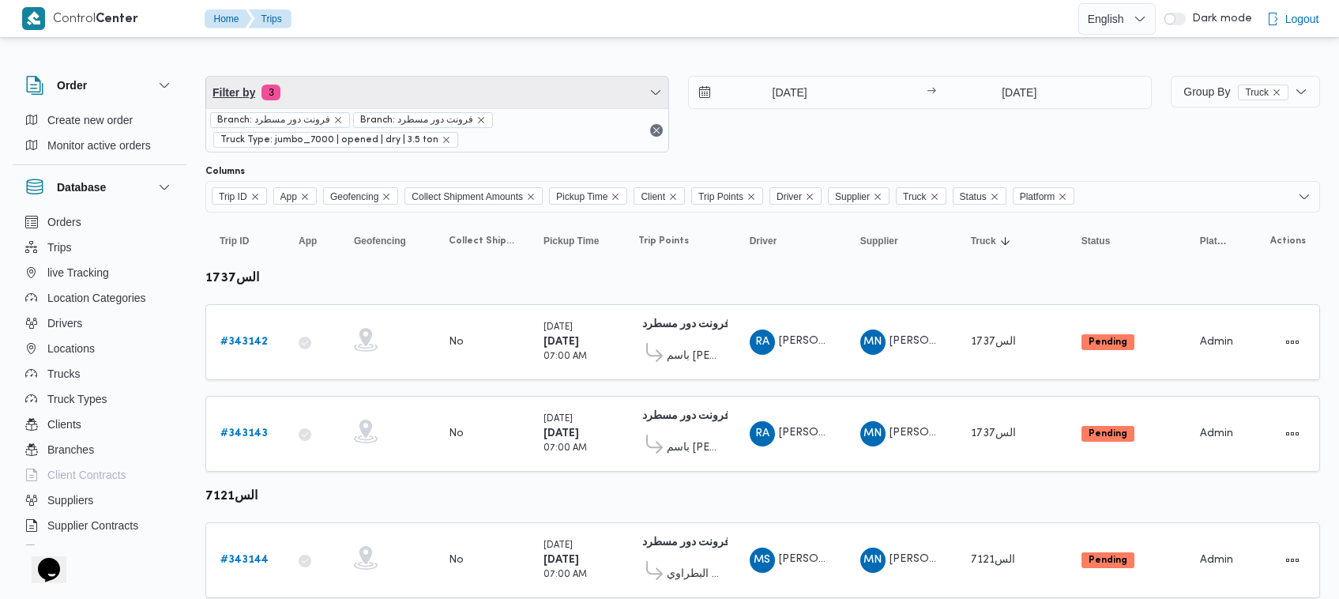
click at [476, 97] on span "Filter by 3" at bounding box center [437, 93] width 462 height 32
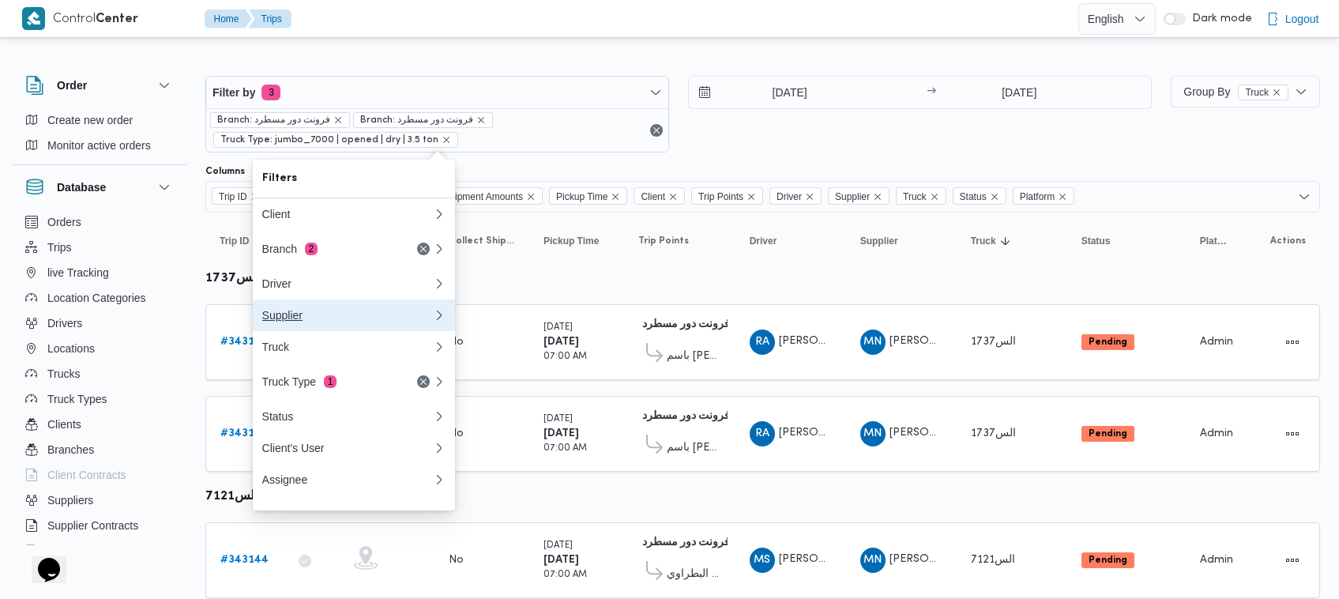
click at [338, 322] on div "Supplier" at bounding box center [347, 315] width 171 height 13
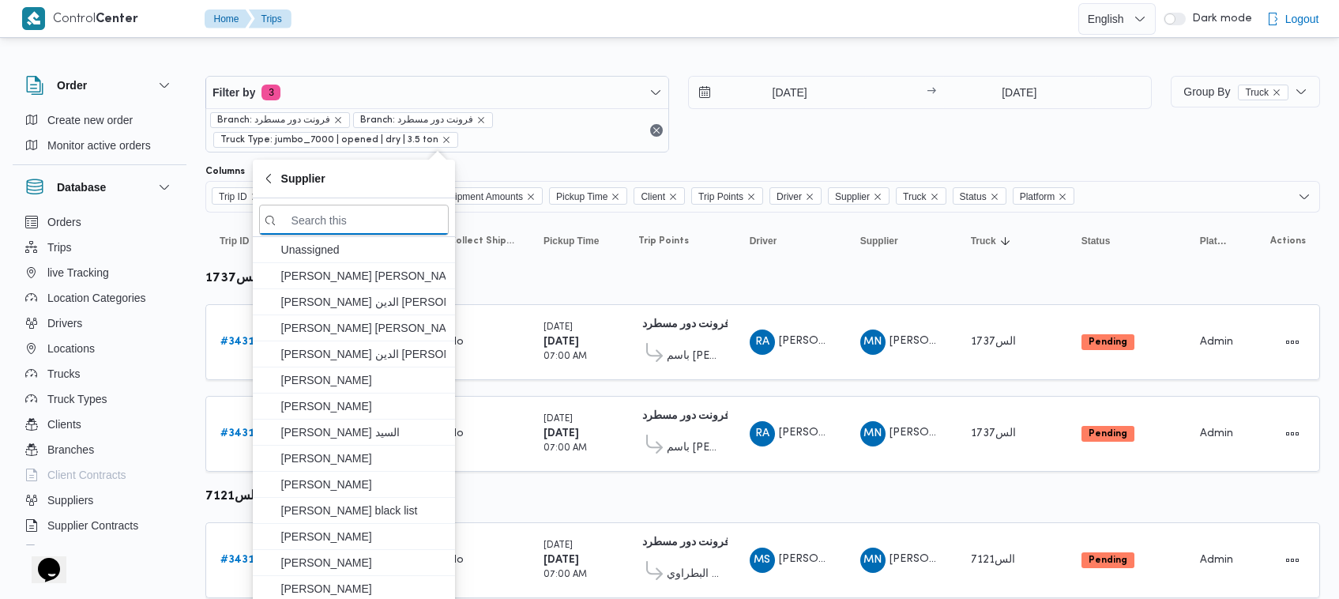
paste input "[PERSON_NAME]"
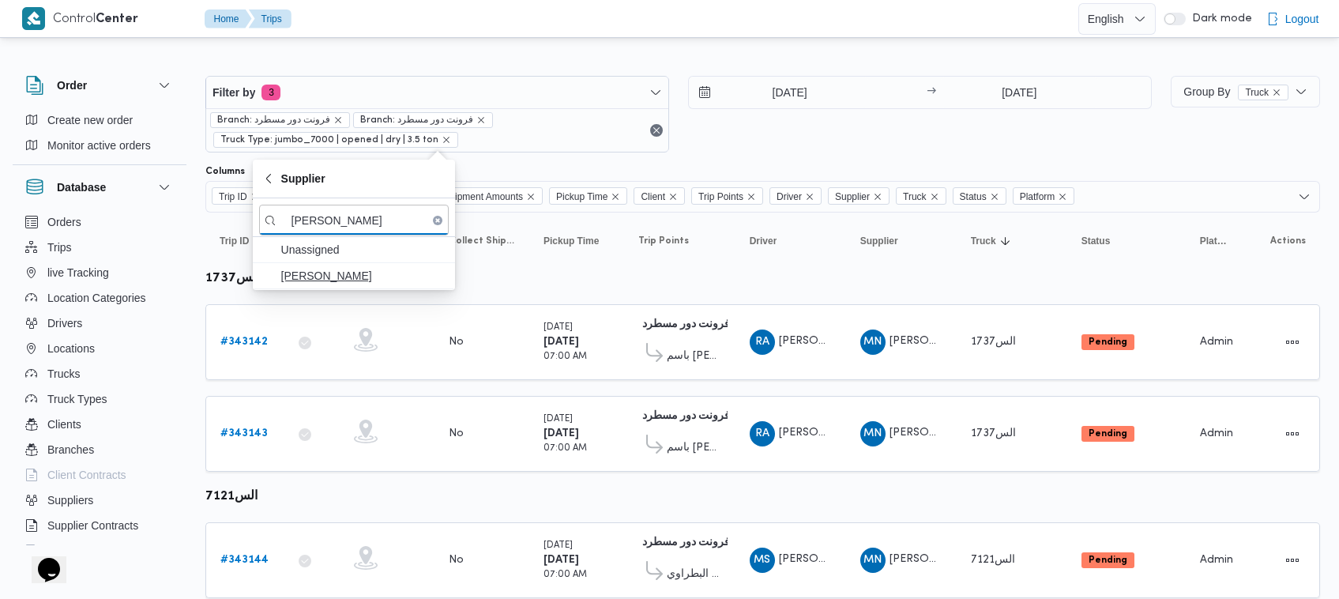
type input "[PERSON_NAME]"
click at [314, 275] on span "[PERSON_NAME]" at bounding box center [363, 275] width 164 height 19
click at [799, 160] on div "Filter by 4 Branch: فرونت دور مسطرد Branch: فرونت دور مسطرد Truck Type: jumbo_7…" at bounding box center [678, 114] width 965 height 96
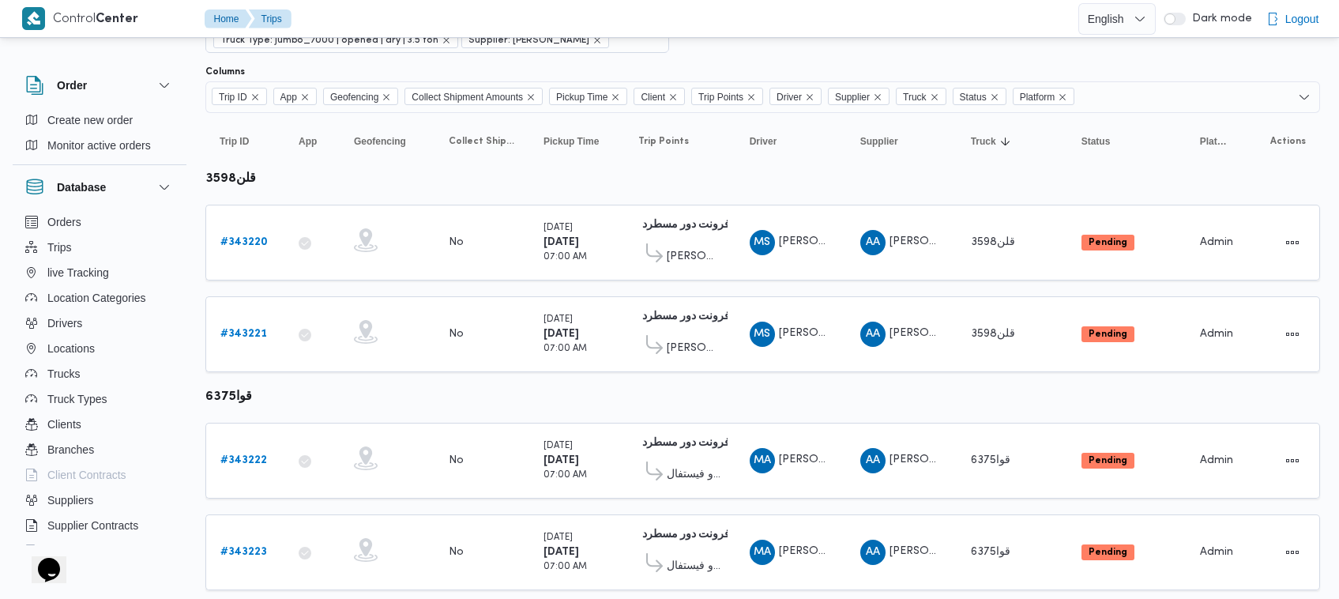
scroll to position [140, 0]
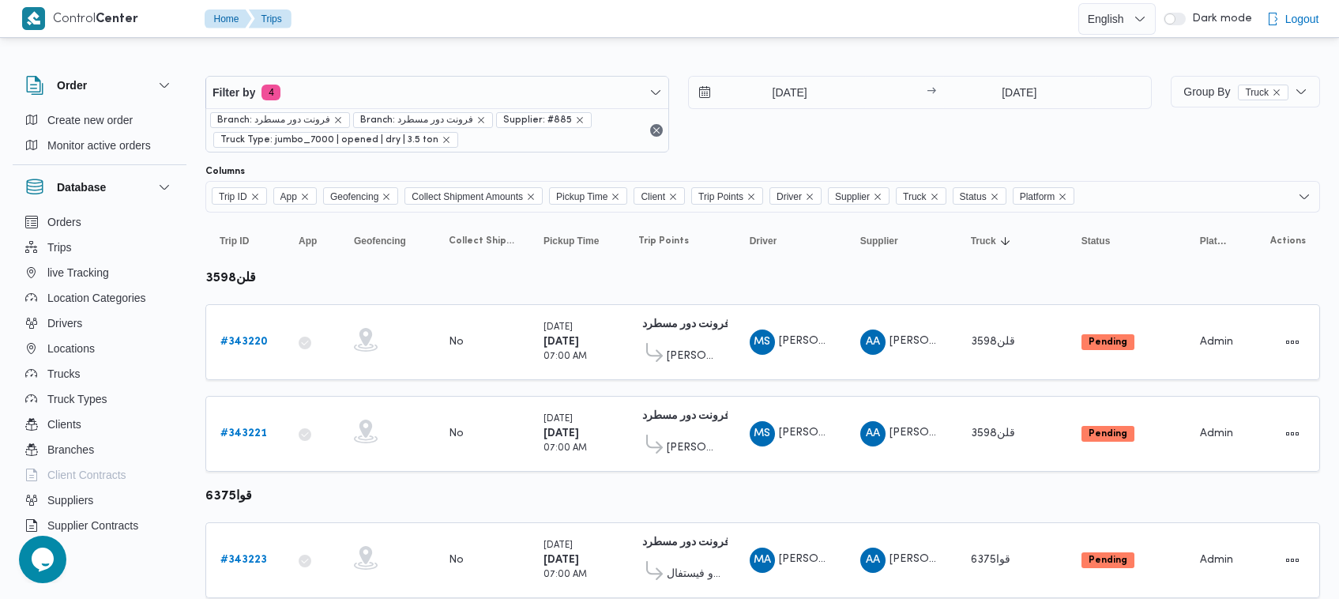
click at [865, 73] on div "Filter by 4 Branch: فرونت دور مسطرد Branch: فرونت دور مسطرد Supplier: #885 Truc…" at bounding box center [678, 114] width 965 height 96
click at [835, 89] on input "[DATE]" at bounding box center [778, 93] width 179 height 32
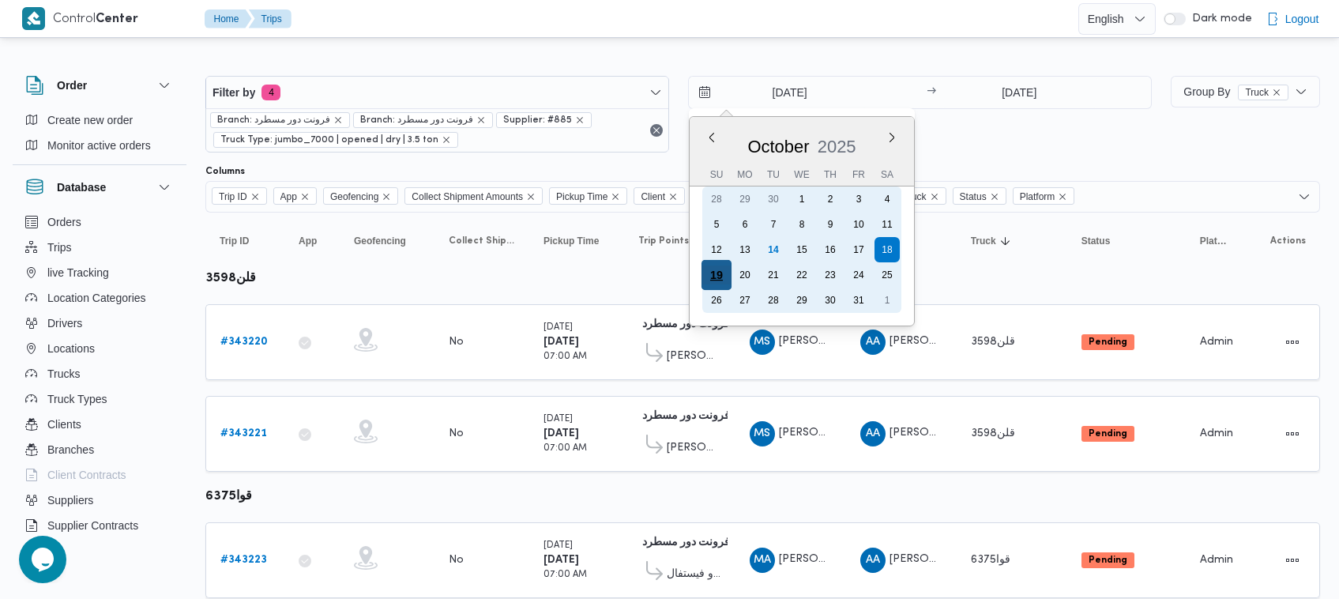
click at [705, 265] on div "19" at bounding box center [717, 275] width 30 height 30
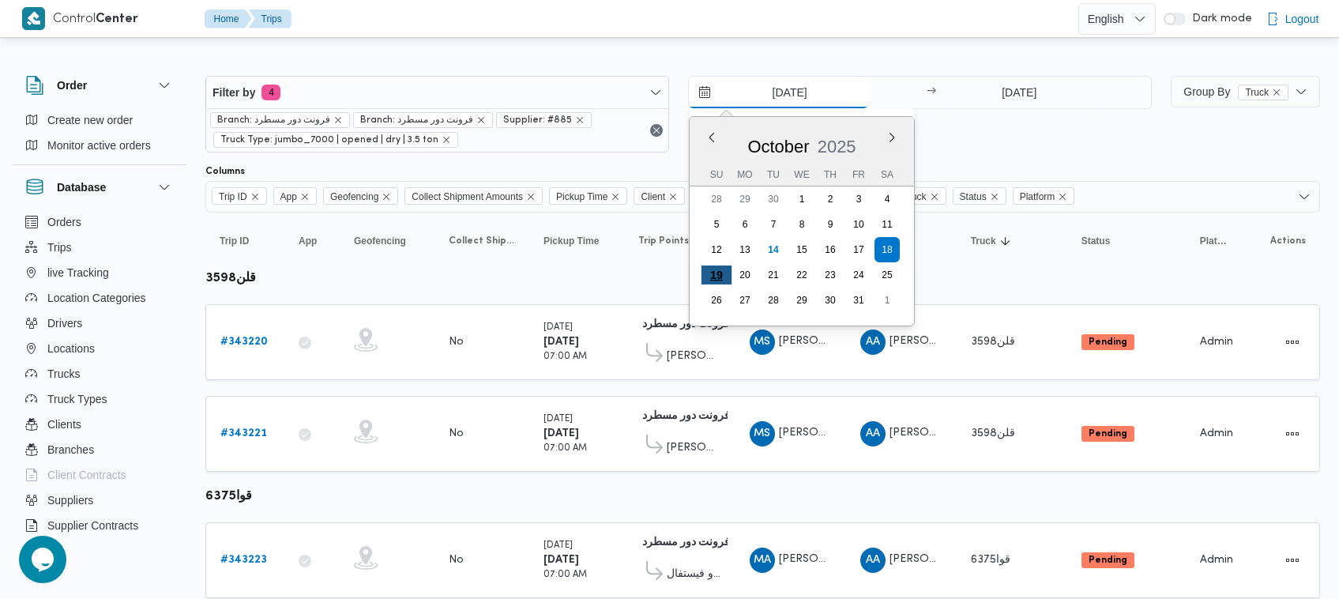
type input "[DATE]"
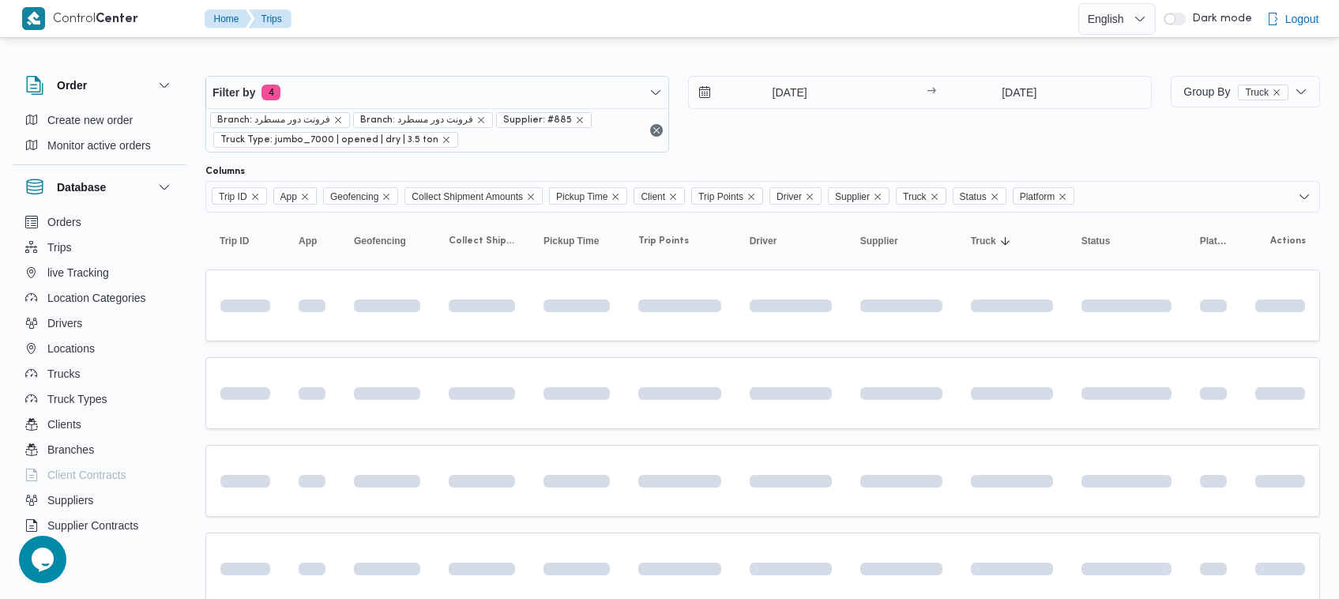
click at [886, 142] on div "[DATE] → [DATE]" at bounding box center [920, 114] width 464 height 77
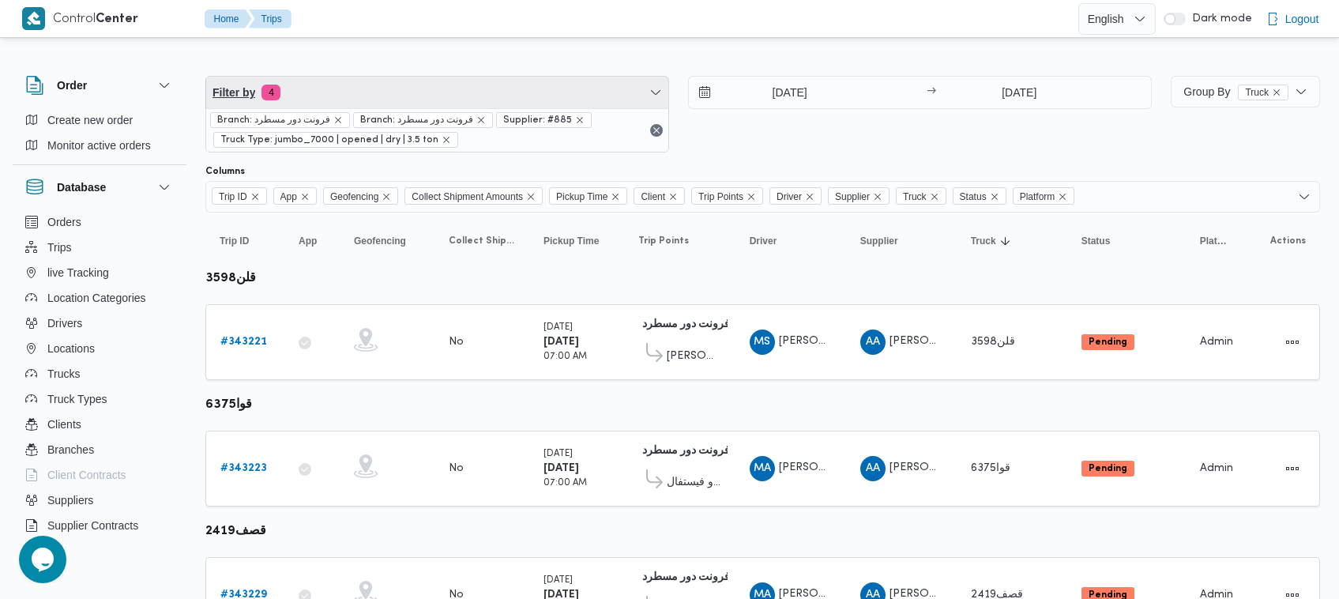
click at [396, 87] on span "Filter by 4" at bounding box center [437, 93] width 462 height 32
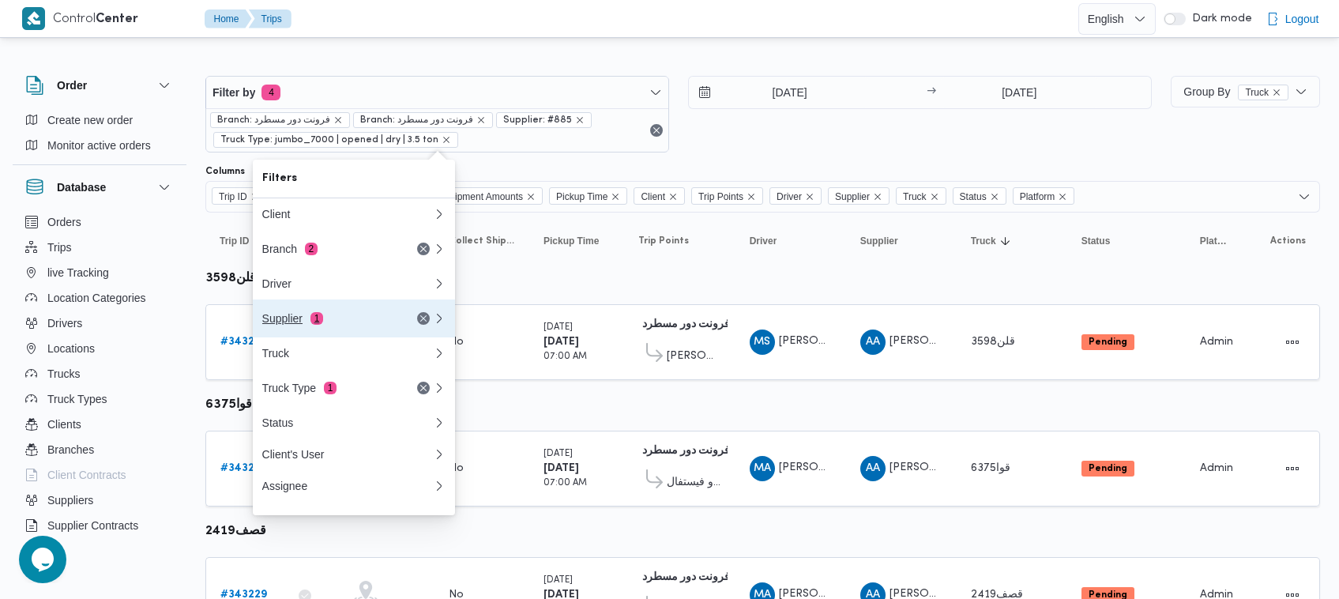
click at [325, 309] on button "Supplier 1" at bounding box center [354, 318] width 202 height 38
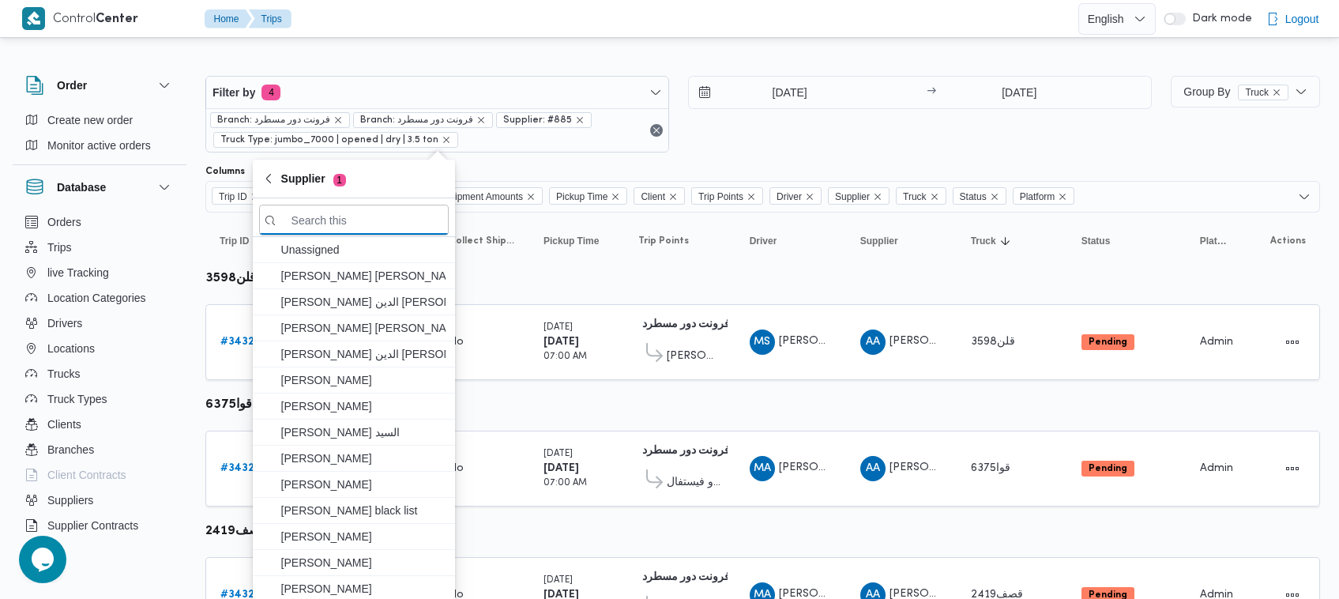
paste input "[PERSON_NAME] [PERSON_NAME]"
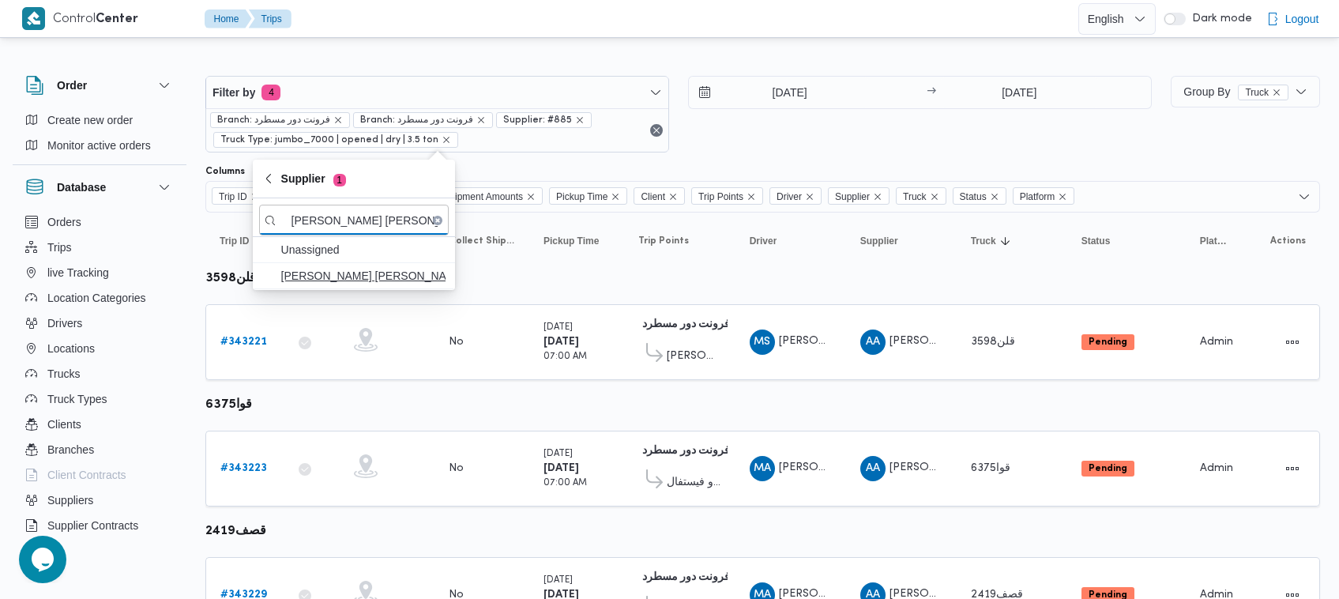
type input "[PERSON_NAME] [PERSON_NAME]"
click at [333, 276] on span "[PERSON_NAME] [PERSON_NAME]" at bounding box center [363, 275] width 164 height 19
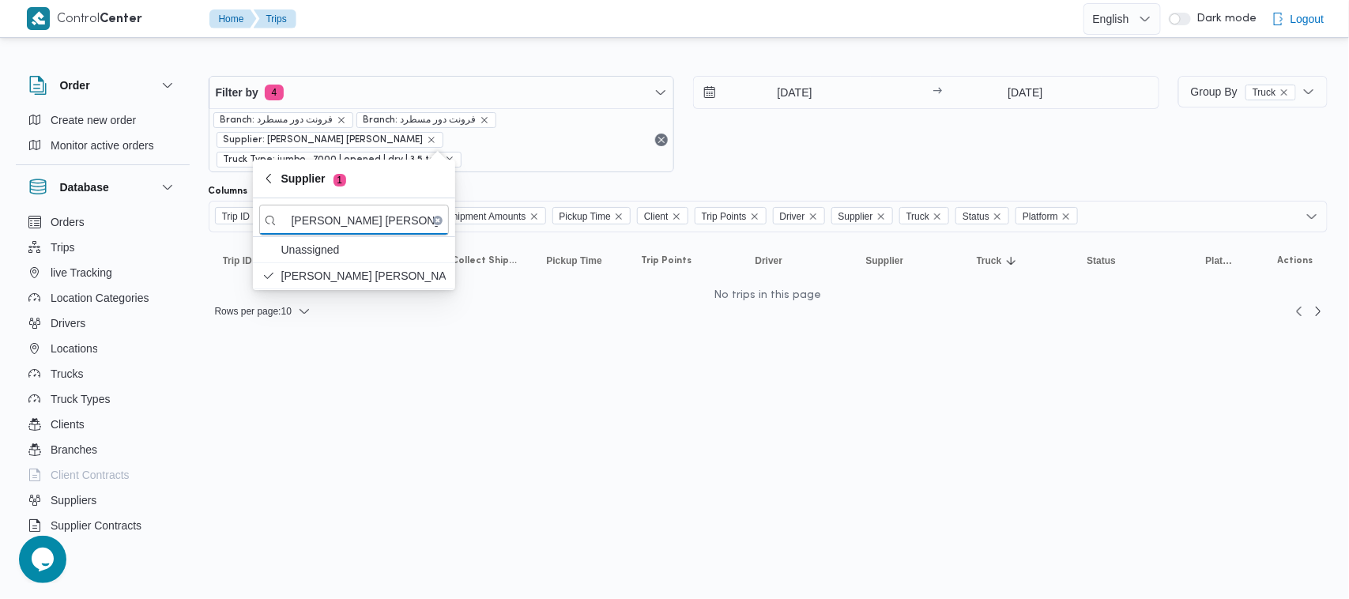
click at [820, 121] on div "[DATE] → [DATE]" at bounding box center [926, 124] width 466 height 96
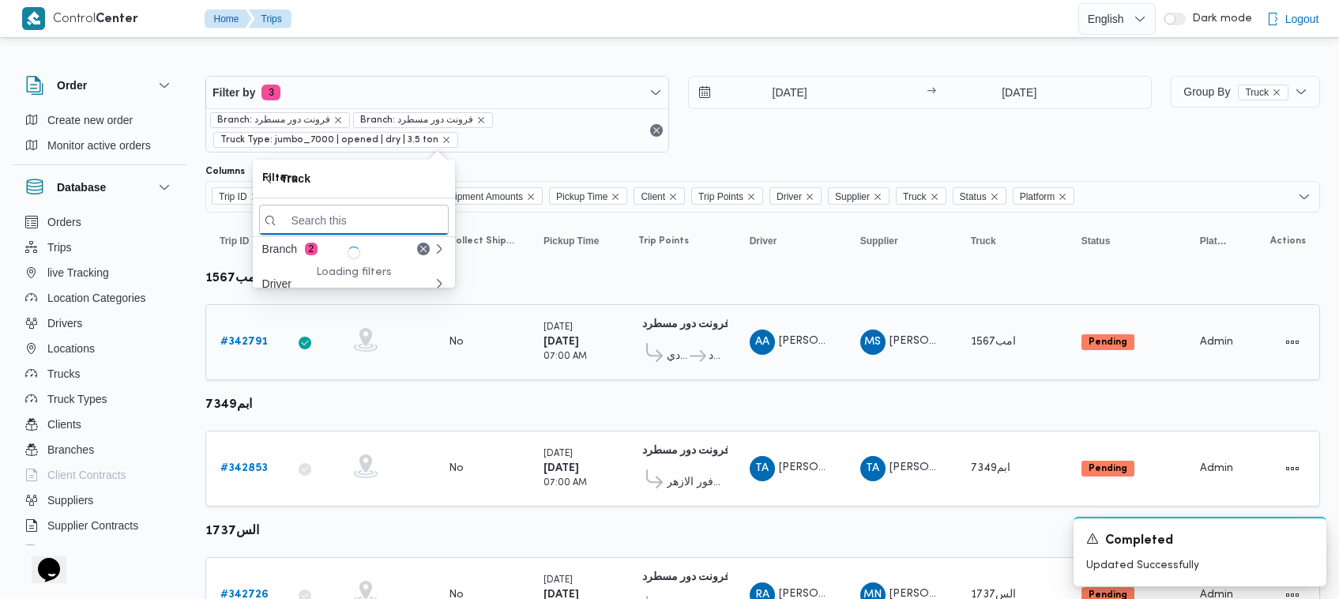
paste input "6121"
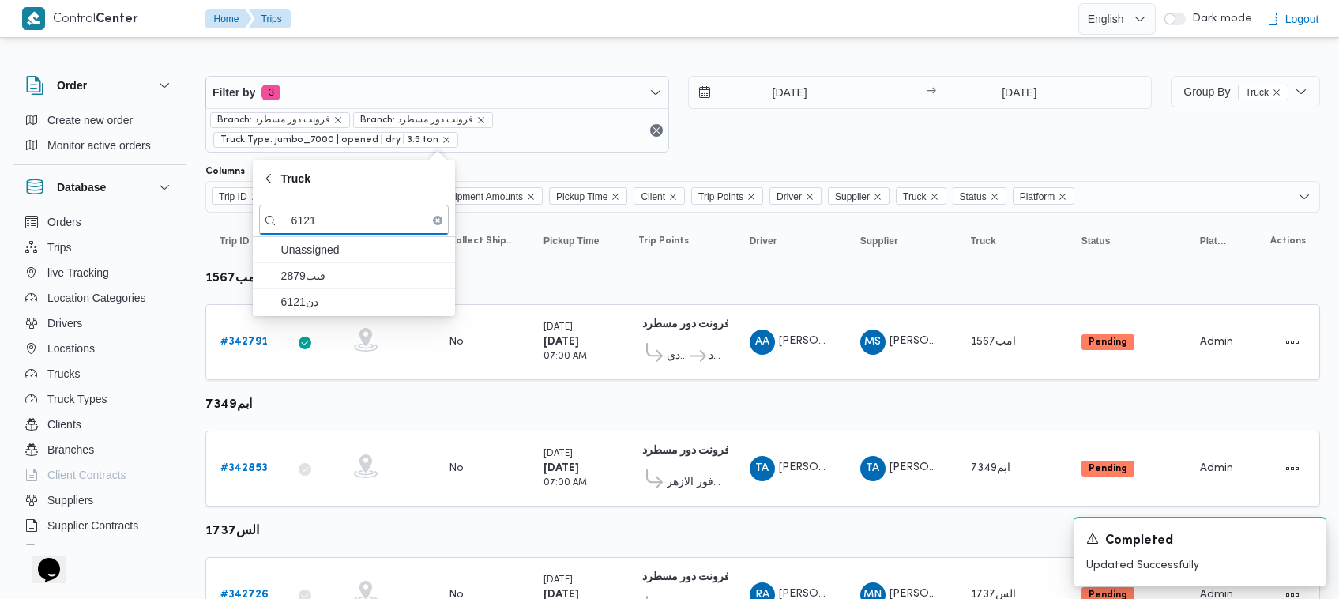
type input "6121"
click at [345, 281] on span "قيب2879" at bounding box center [363, 275] width 164 height 19
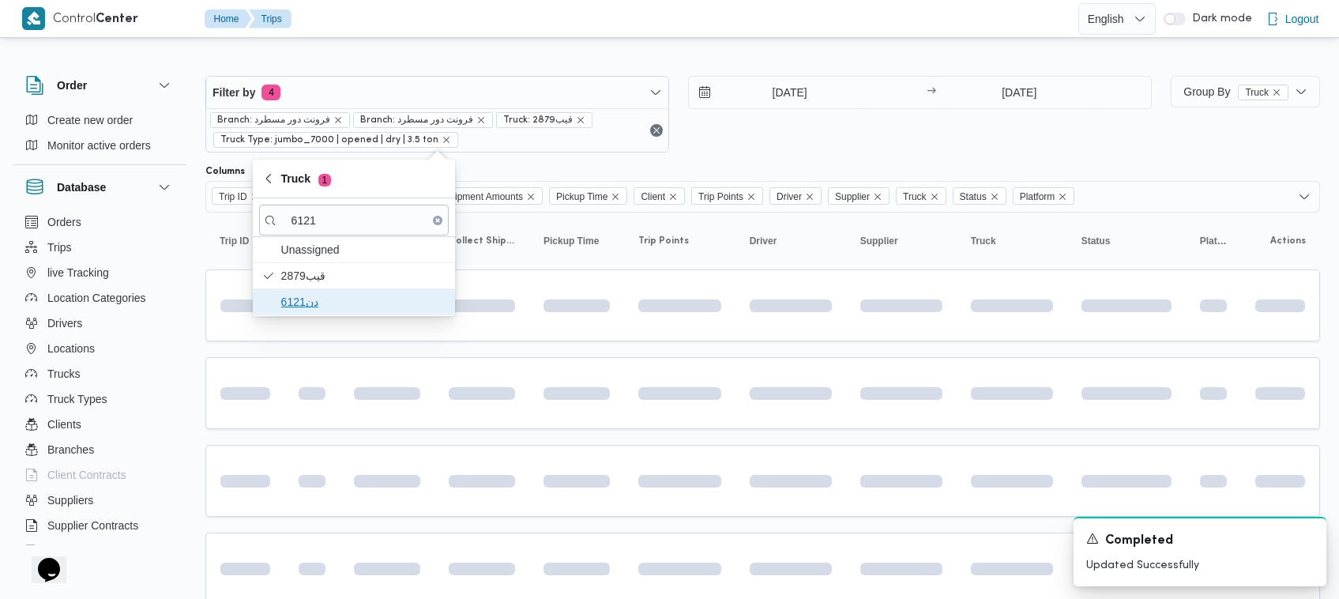
click at [326, 295] on span "دن6121" at bounding box center [363, 301] width 164 height 19
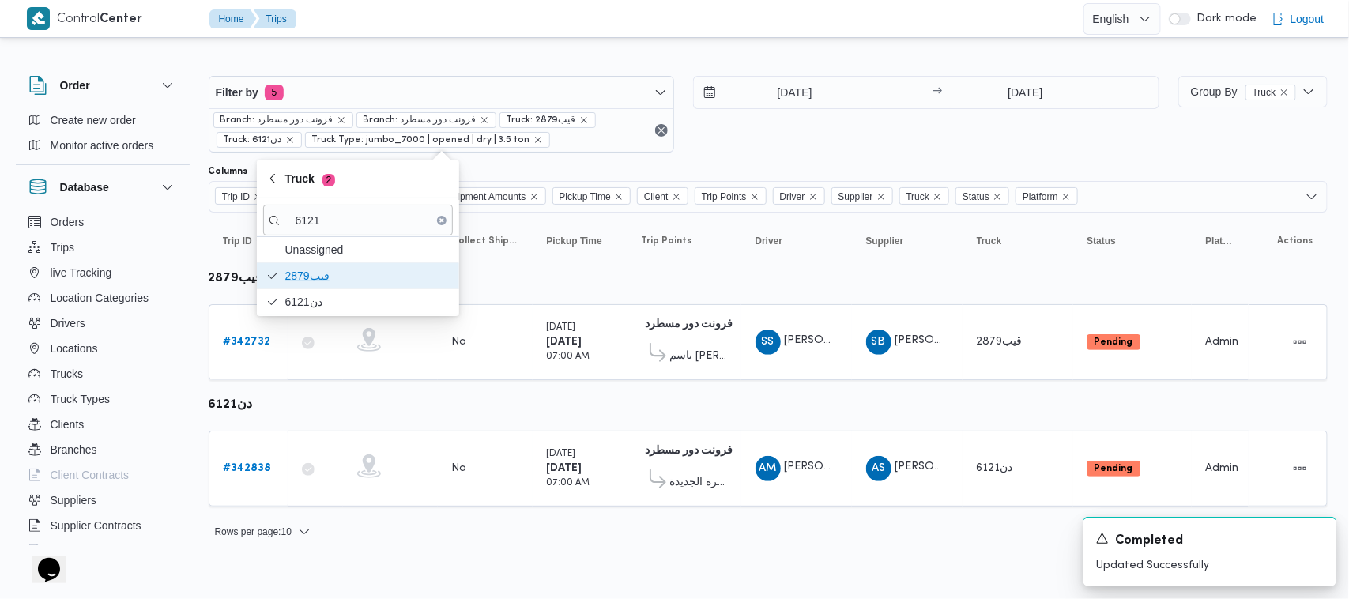
click at [309, 269] on span "قيب2879" at bounding box center [367, 275] width 164 height 19
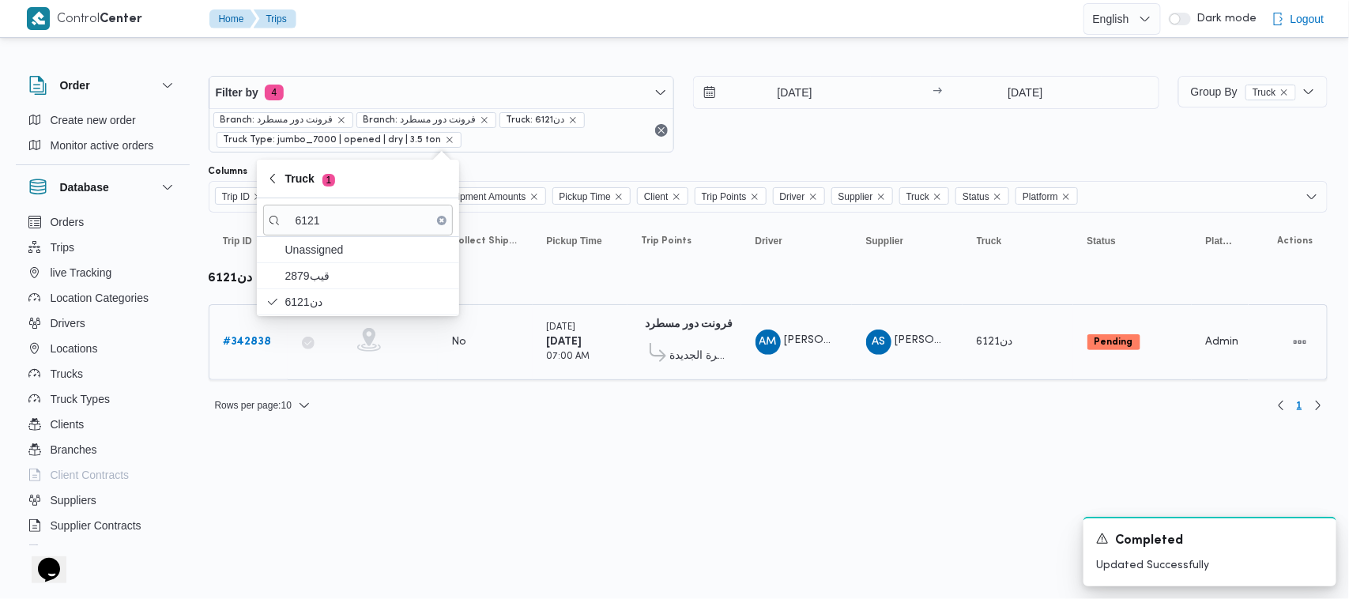
click at [228, 344] on b "# 342838" at bounding box center [248, 342] width 48 height 10
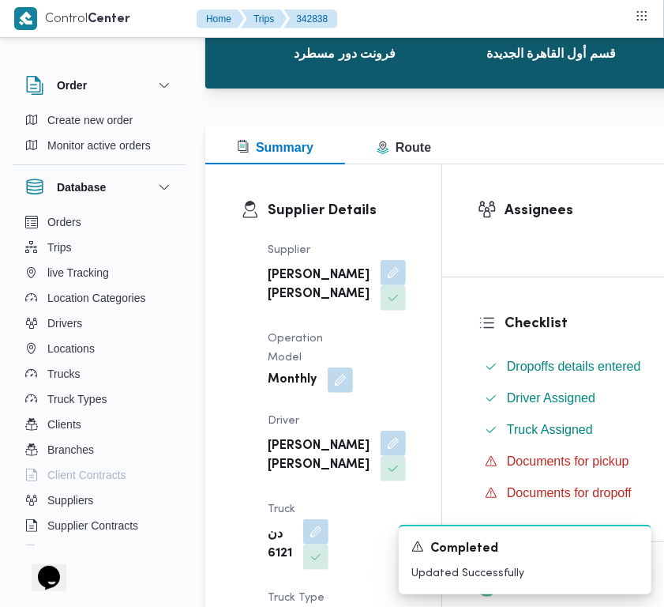
scroll to position [251, 0]
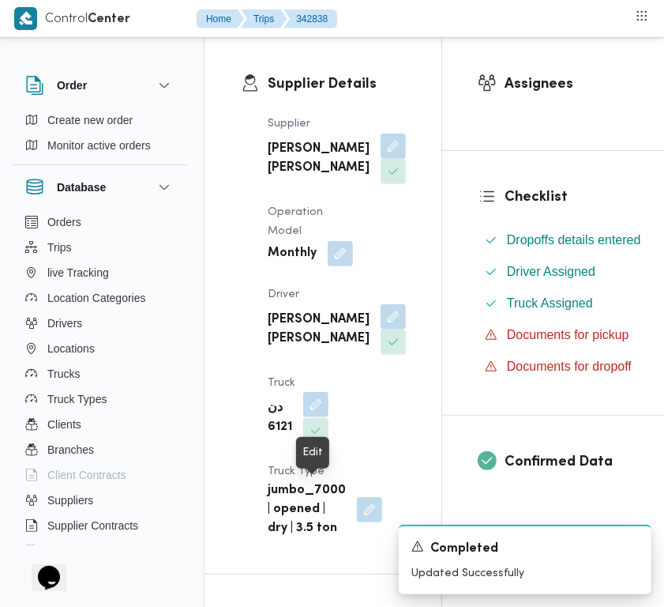
click at [313, 417] on button "button" at bounding box center [315, 404] width 25 height 25
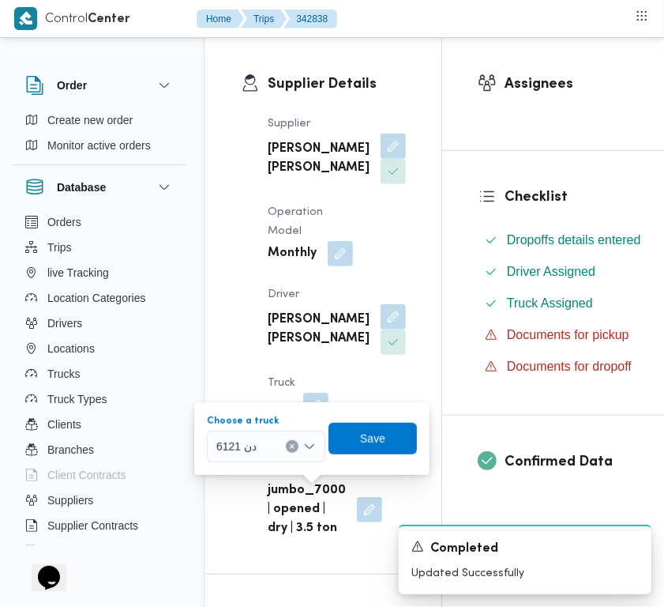
click at [254, 441] on span "دن 6121" at bounding box center [236, 445] width 40 height 17
paste input "9252"
type input "9252"
click at [235, 470] on span "كب 9252 | null" at bounding box center [275, 474] width 81 height 19
click at [393, 427] on span "Save" at bounding box center [383, 438] width 88 height 32
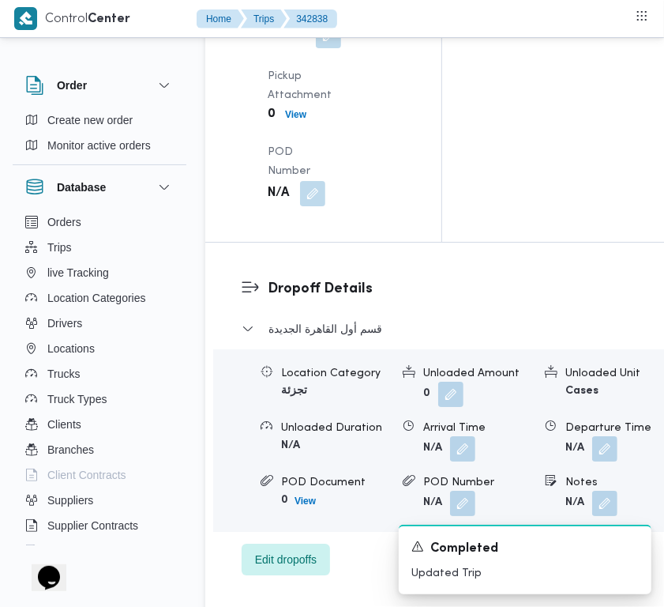
scroll to position [2908, 0]
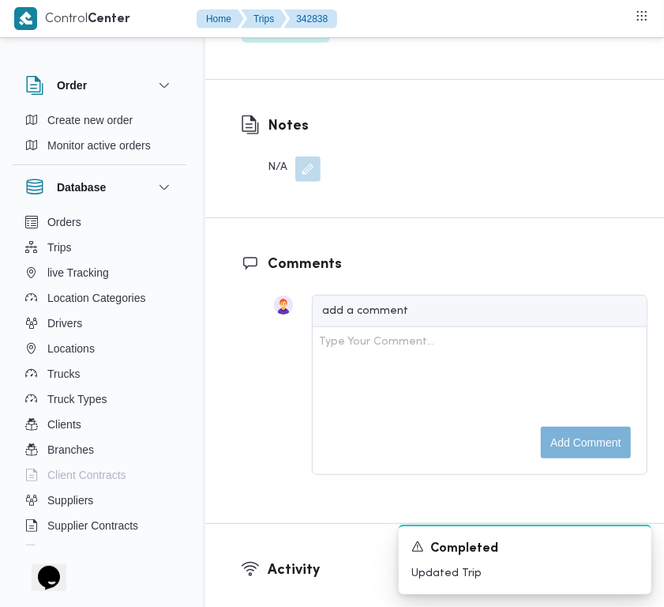
click at [290, 36] on span "Edit dropoffs" at bounding box center [286, 26] width 62 height 19
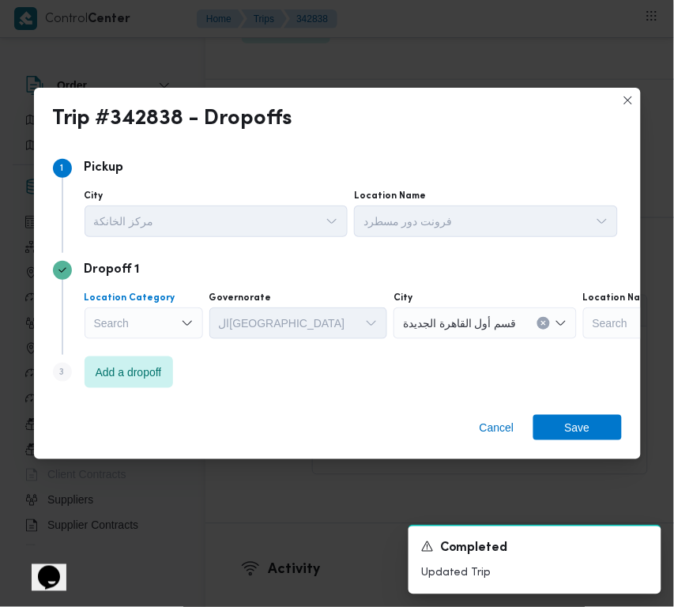
click at [167, 332] on div "Search" at bounding box center [144, 323] width 118 height 32
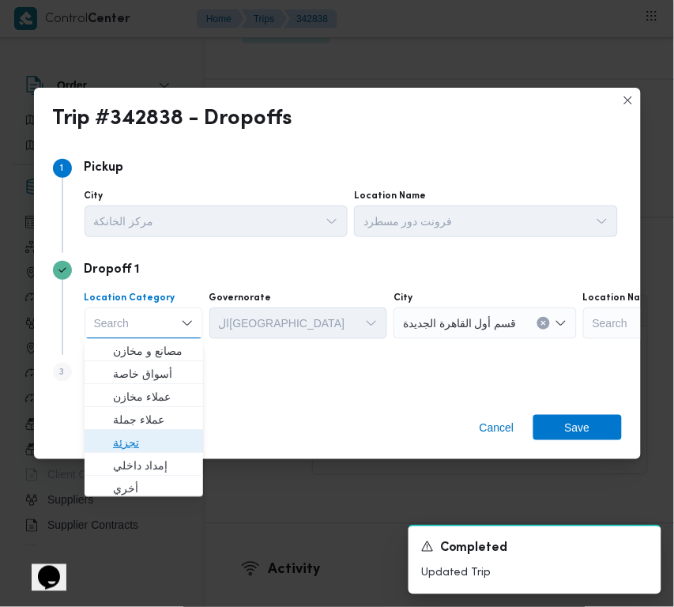
drag, startPoint x: 139, startPoint y: 431, endPoint x: 222, endPoint y: 367, distance: 104.3
click at [142, 432] on span "تجزئة" at bounding box center [144, 443] width 106 height 25
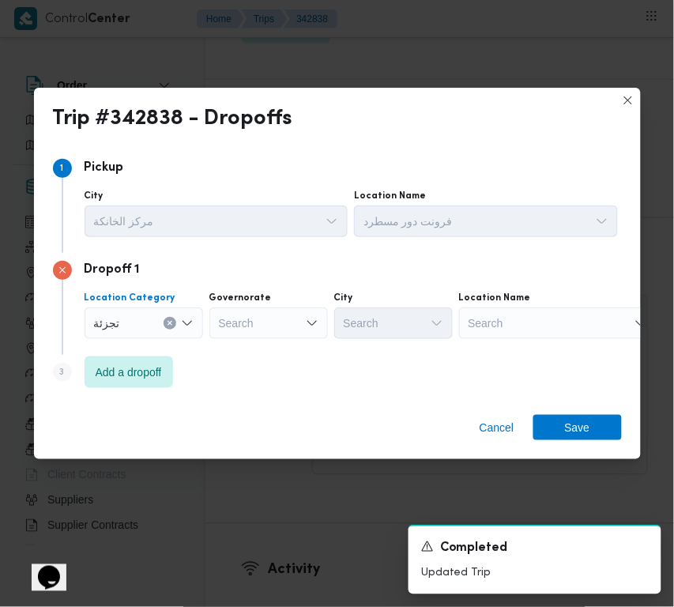
click at [231, 333] on div "Search" at bounding box center [268, 323] width 118 height 32
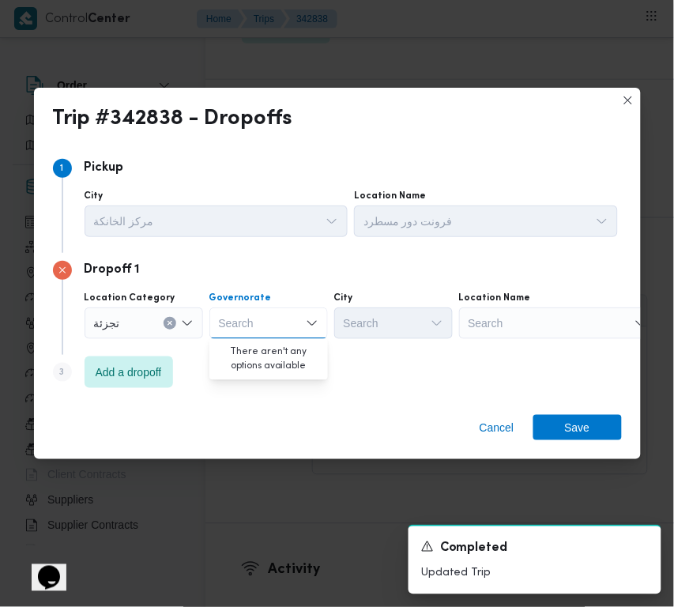
paste input "جيزة"
type input "جيزة"
click at [258, 321] on div "جيزة جيزة" at bounding box center [268, 323] width 118 height 32
click at [265, 349] on span "ال جيزة" at bounding box center [278, 351] width 81 height 19
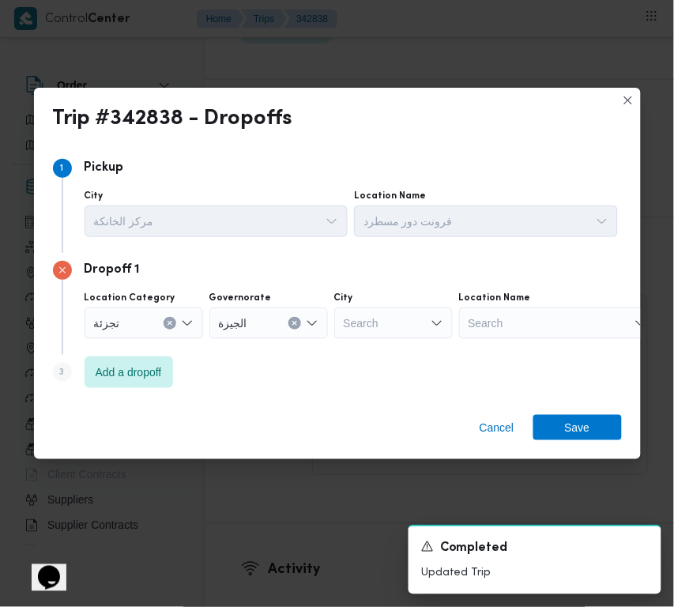
click at [366, 340] on div "Location Category تجزئة Governorate الجيزة City Search Location Name Search" at bounding box center [351, 315] width 540 height 54
click at [392, 328] on div "Search" at bounding box center [393, 323] width 118 height 32
paste input "أكتوبر"
click at [352, 333] on div "أكتوبر أكتوبر" at bounding box center [357, 322] width 34 height 25
click at [385, 330] on div "أكتوبر أكتوبر" at bounding box center [393, 323] width 118 height 32
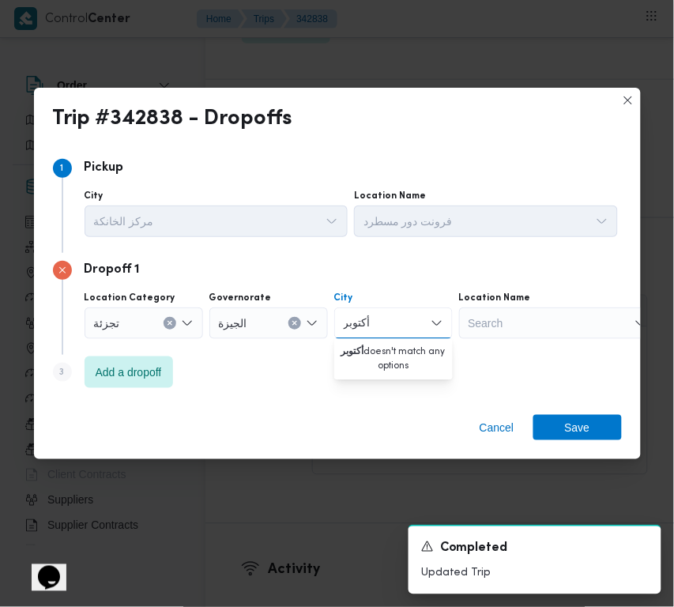
click at [381, 324] on div "أكتوبر أكتوبر Combo box. Selected. أكتوبر. Selected. Combo box input. Search. T…" at bounding box center [393, 323] width 118 height 32
type input "أكتوبر"
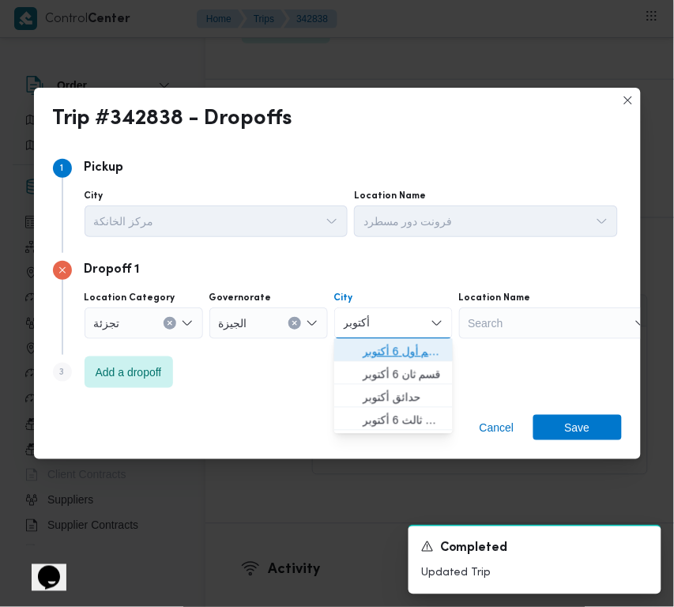
click at [363, 340] on span "قسم أول 6 أكتوبر" at bounding box center [393, 351] width 106 height 25
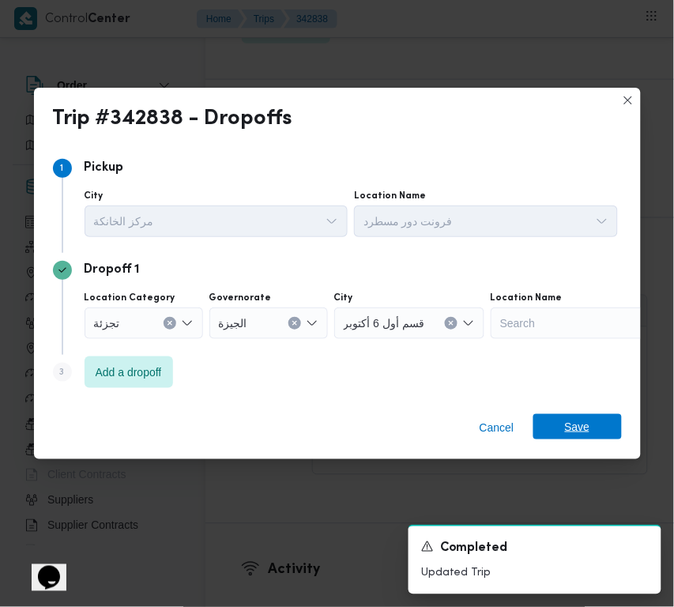
click at [587, 431] on span "Save" at bounding box center [577, 426] width 25 height 25
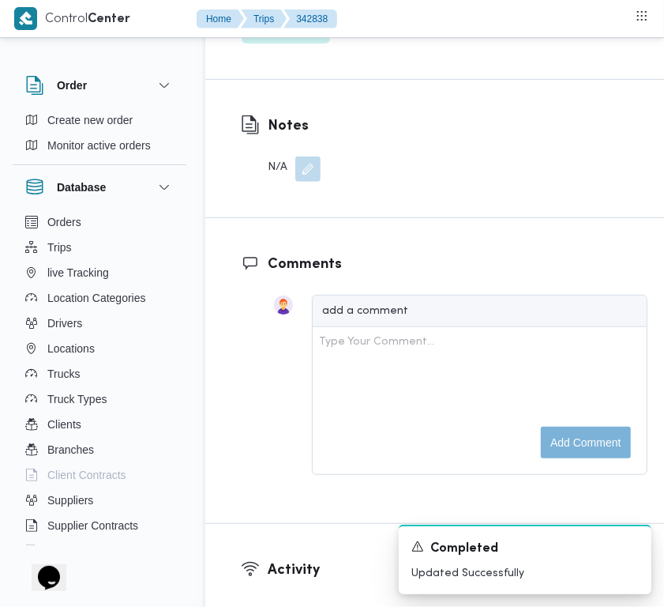
scroll to position [2376, 0]
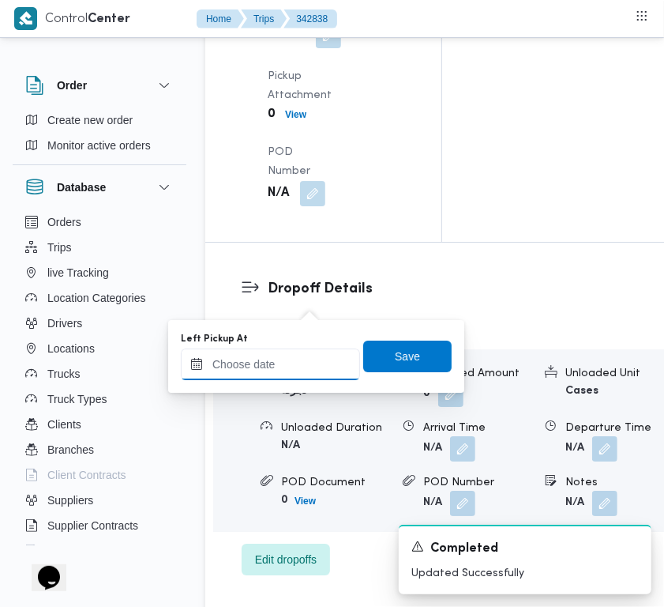
click at [289, 355] on input "Left Pickup At" at bounding box center [270, 364] width 179 height 32
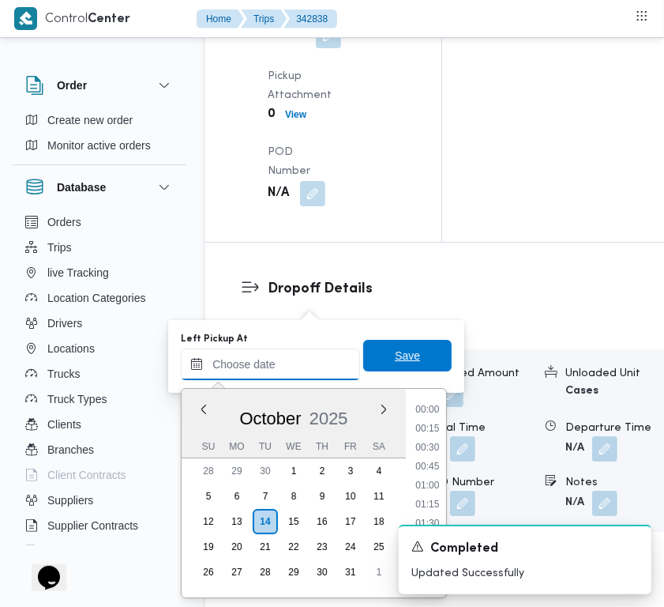
scroll to position [871, 0]
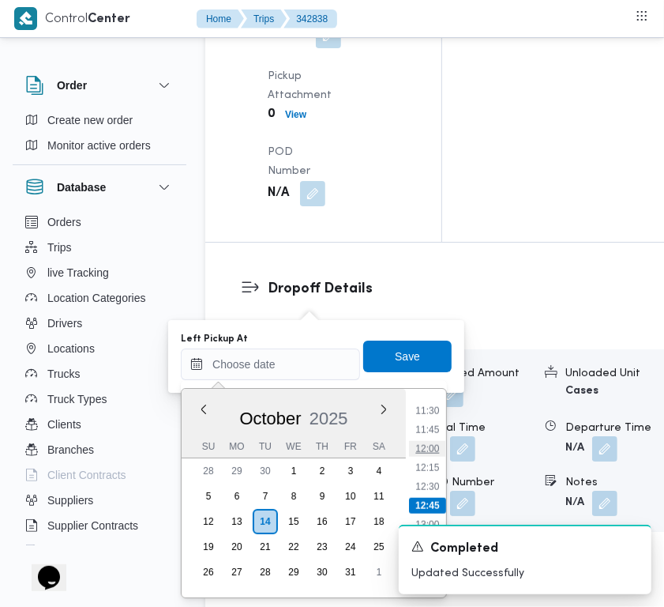
click at [444, 441] on li "12:00" at bounding box center [427, 449] width 36 height 16
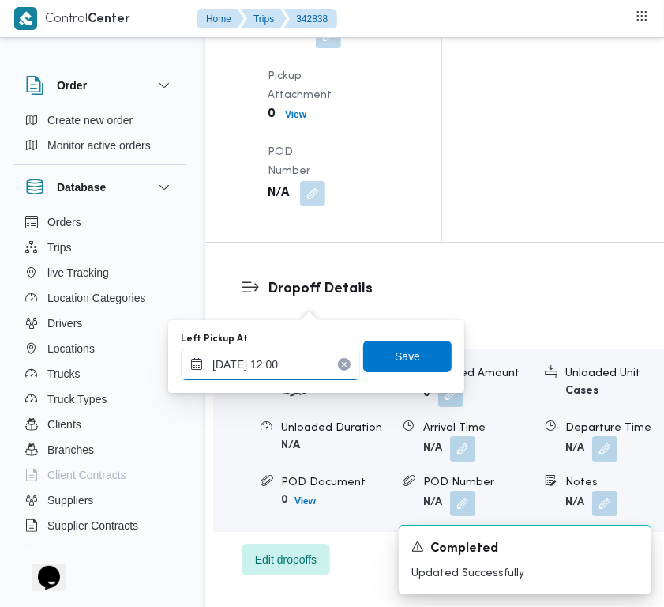
click at [294, 365] on input "14/10/2025 12:00" at bounding box center [270, 364] width 179 height 32
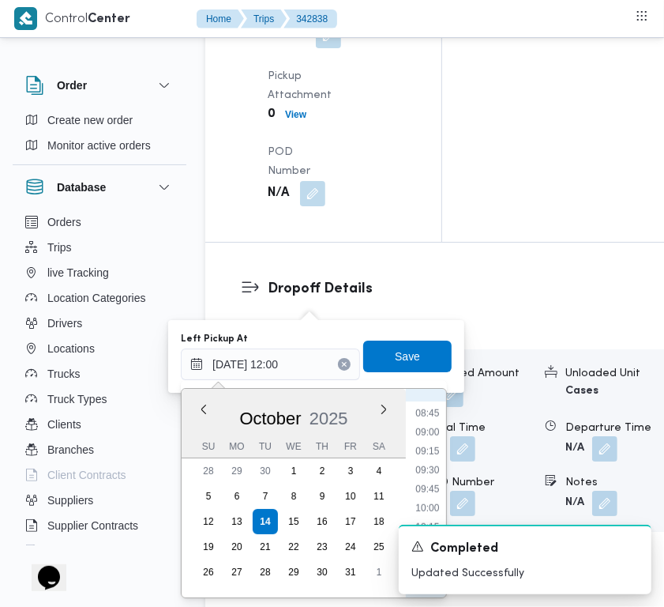
scroll to position [657, 0]
click at [442, 416] on li "08:45" at bounding box center [427, 416] width 36 height 16
type input "14/10/2025 08:45"
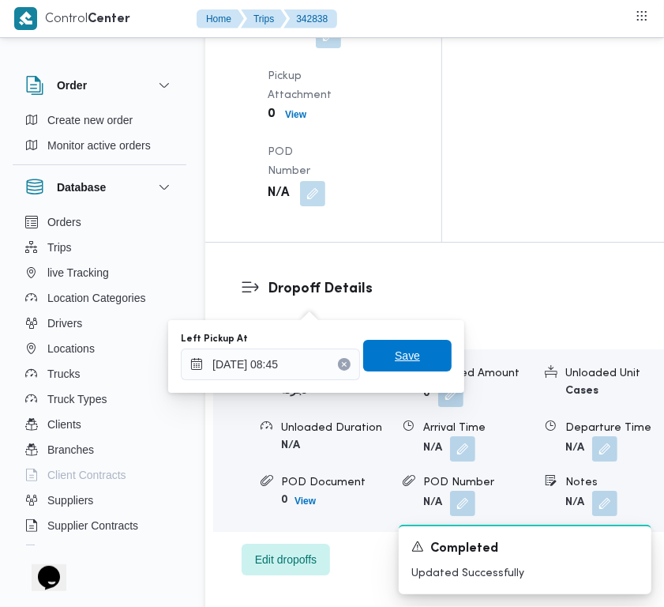
click at [408, 352] on span "Save" at bounding box center [407, 356] width 88 height 32
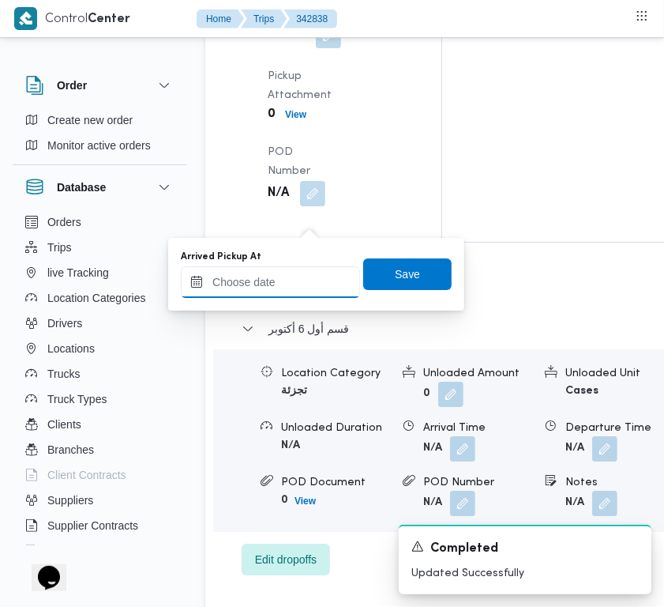
click at [317, 292] on input "Arrived Pickup At" at bounding box center [270, 282] width 179 height 32
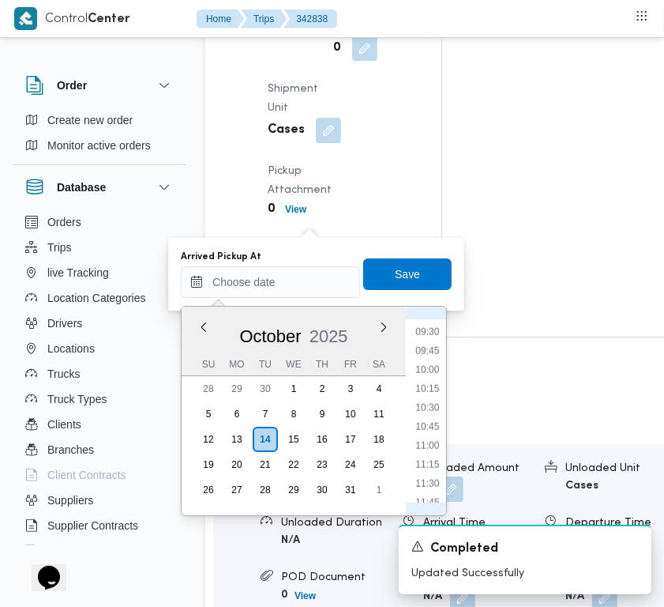
scroll to position [561, 0]
click at [438, 356] on li "07:45" at bounding box center [427, 354] width 36 height 16
type input "14/10/2025 07:45"
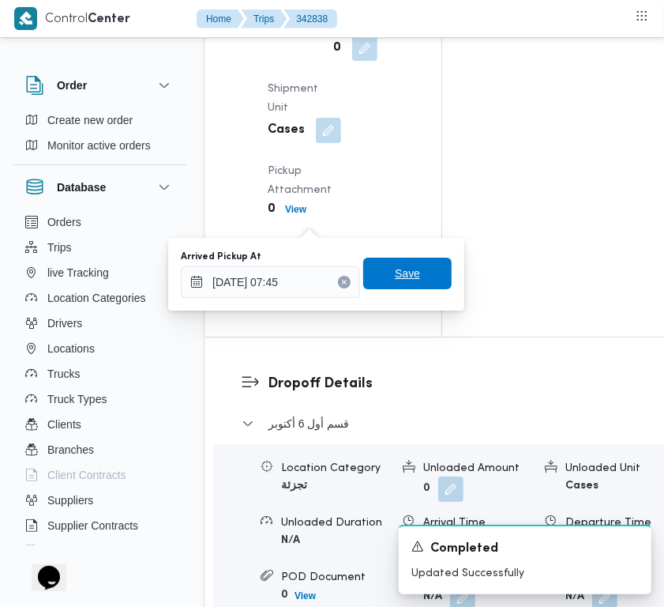
click at [404, 285] on span "Save" at bounding box center [407, 274] width 88 height 32
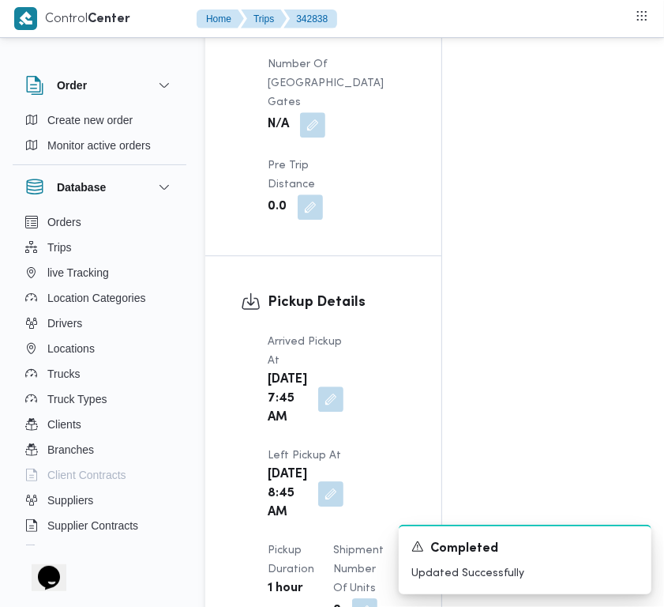
scroll to position [1314, 0]
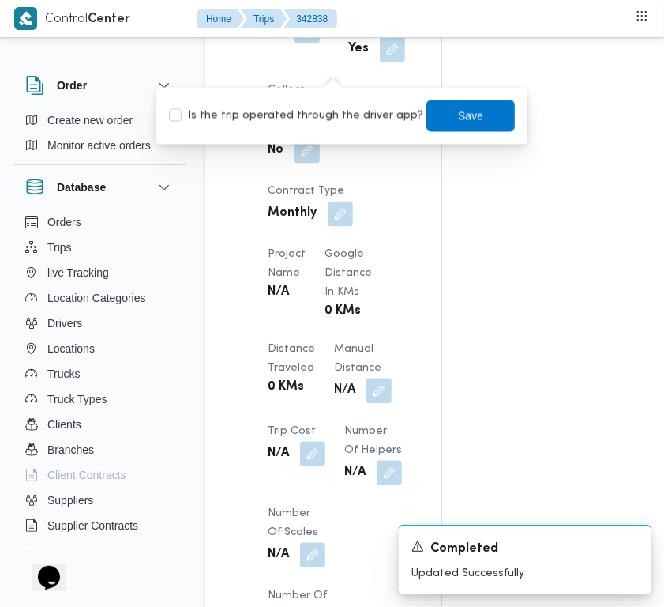
click at [322, 109] on label "Is the trip operated through the driver app?" at bounding box center [296, 116] width 254 height 19
checkbox input "true"
click at [438, 117] on span "Save" at bounding box center [471, 116] width 88 height 32
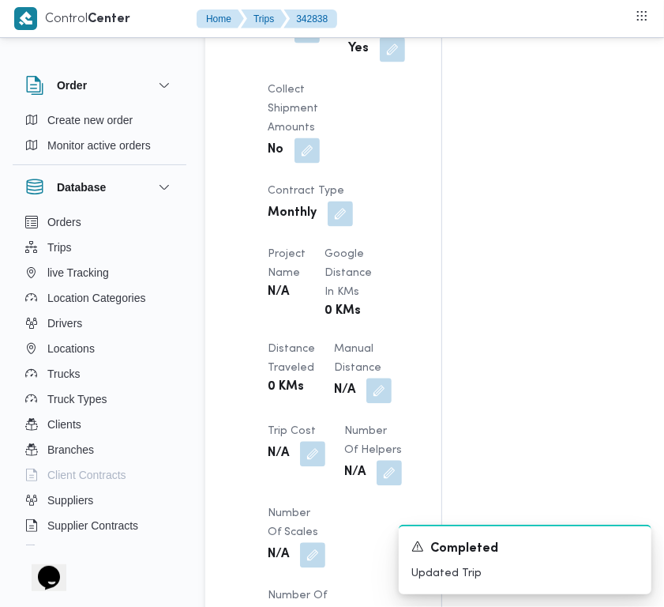
click at [442, 197] on div "Assignees Checklist Dropoffs details entered Driver Assigned Truck Assigned Doc…" at bounding box center [562, 202] width 241 height 2455
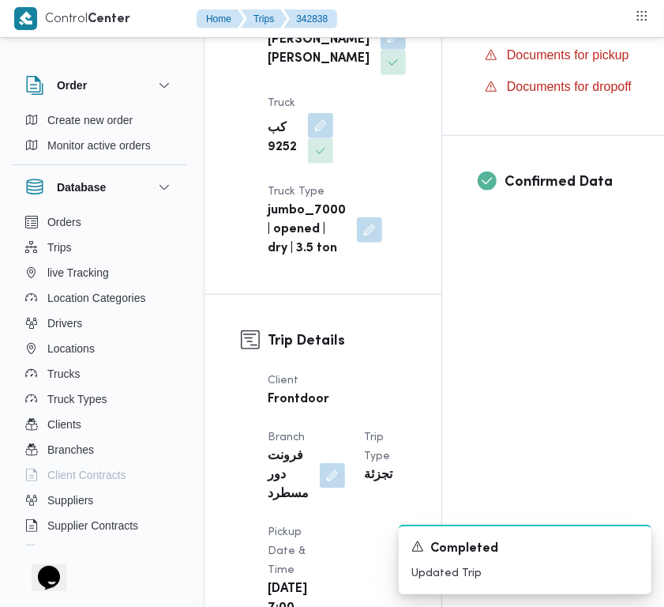
scroll to position [1063, 0]
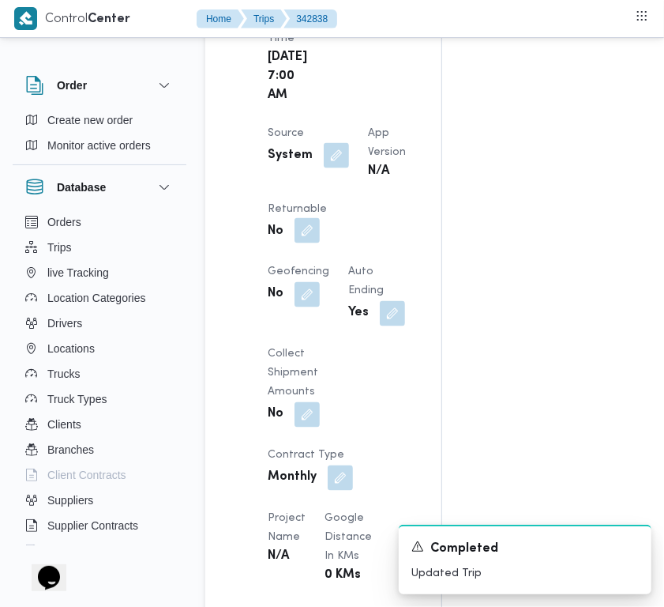
click at [320, 243] on button "button" at bounding box center [307, 230] width 25 height 25
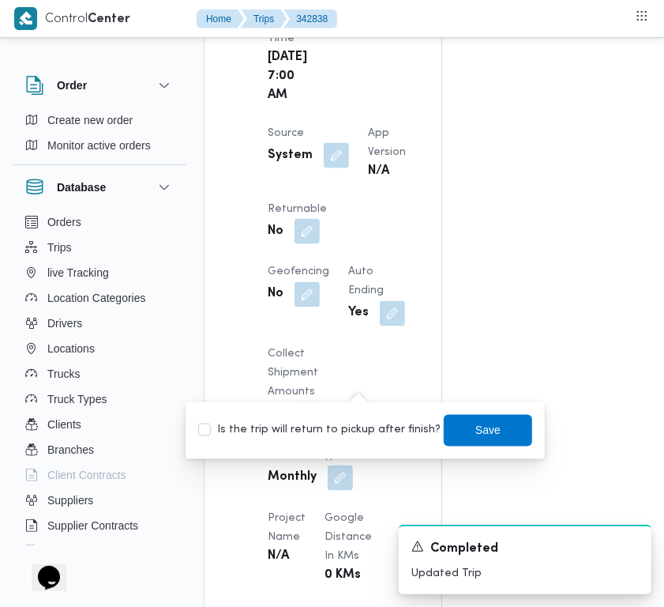
click at [348, 429] on label "Is the trip will return to pickup after finish?" at bounding box center [319, 430] width 243 height 19
checkbox input "true"
click at [461, 431] on span "Save" at bounding box center [488, 430] width 88 height 32
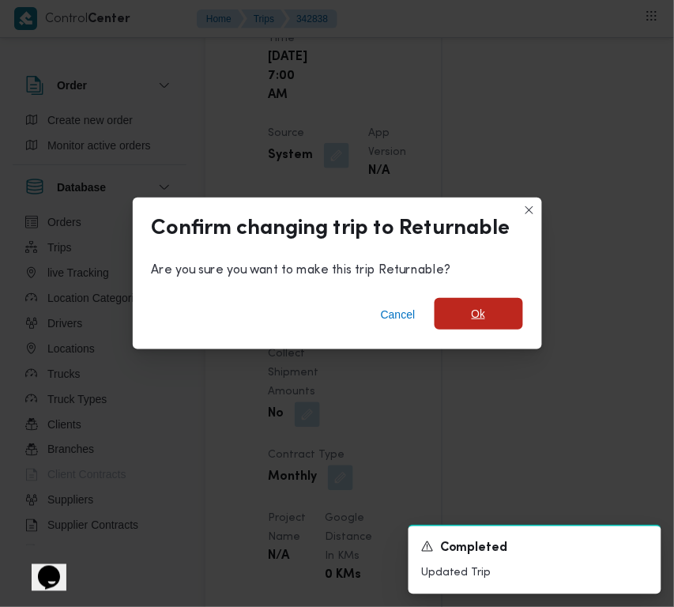
click at [475, 322] on span "Ok" at bounding box center [479, 313] width 14 height 19
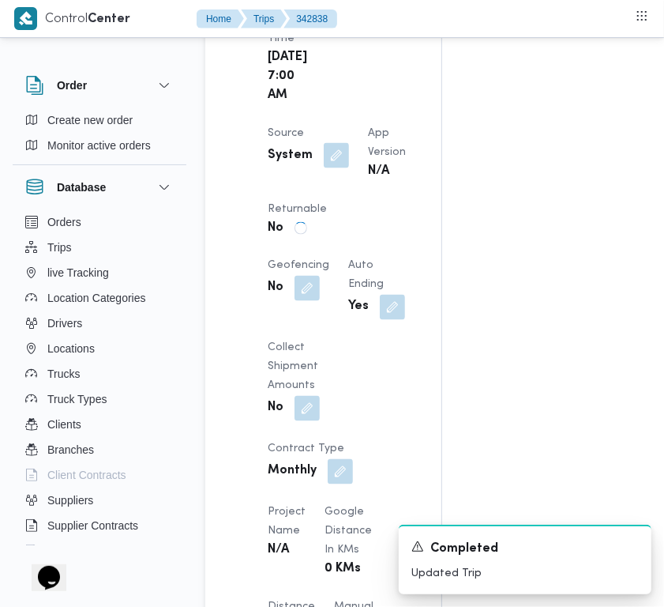
click at [563, 172] on div "Assignees Checklist Dropoffs details entered Driver Assigned Truck Assigned Doc…" at bounding box center [562, 458] width 241 height 2462
click at [337, 167] on button "button" at bounding box center [336, 154] width 25 height 25
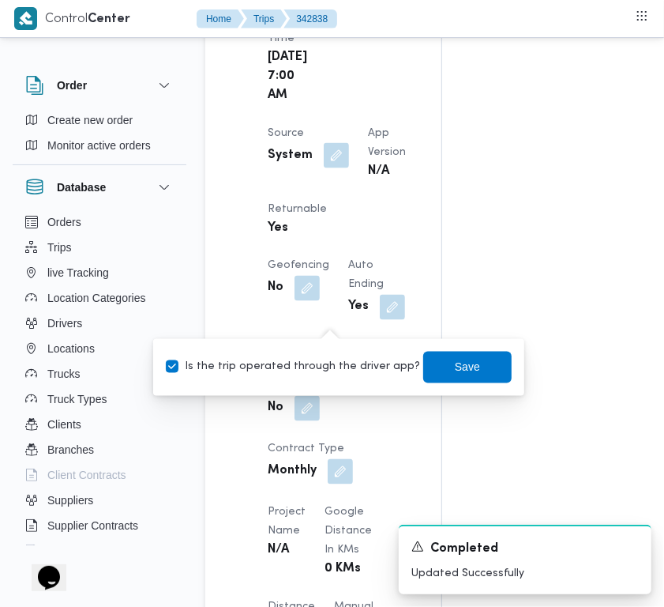
click at [337, 359] on label "Is the trip operated through the driver app?" at bounding box center [293, 367] width 254 height 19
checkbox input "false"
click at [423, 361] on span "Save" at bounding box center [467, 367] width 88 height 32
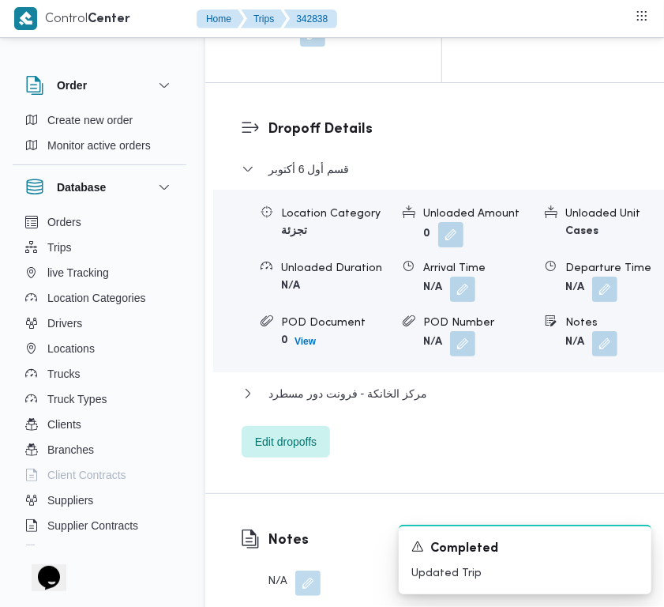
scroll to position [3188, 0]
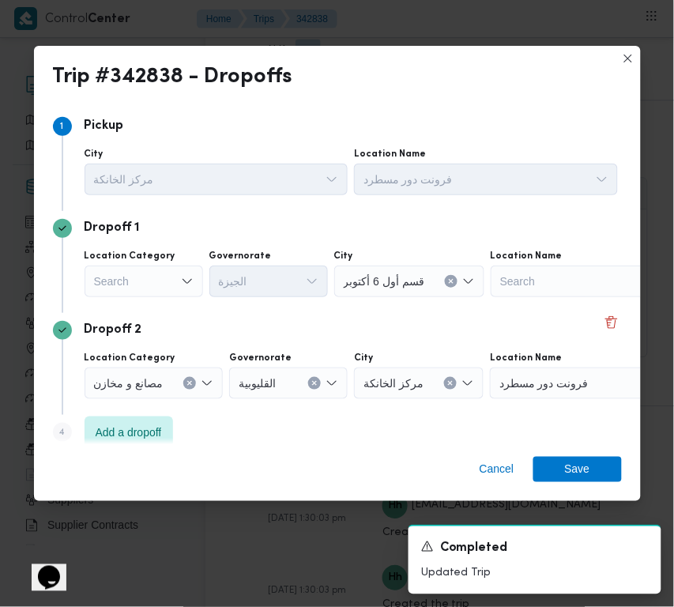
click at [615, 320] on div "Step 1 1 Pickup City مركز الخانكة Location Name فرونت دور مسطرد Dropoff 1 Locat…" at bounding box center [337, 273] width 607 height 341
click at [608, 325] on button "Delete" at bounding box center [611, 321] width 19 height 19
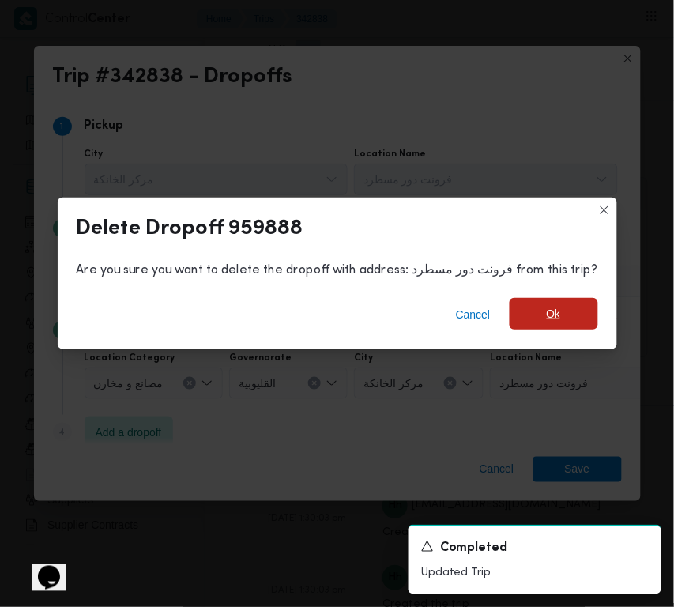
click at [555, 310] on span "Ok" at bounding box center [554, 314] width 88 height 32
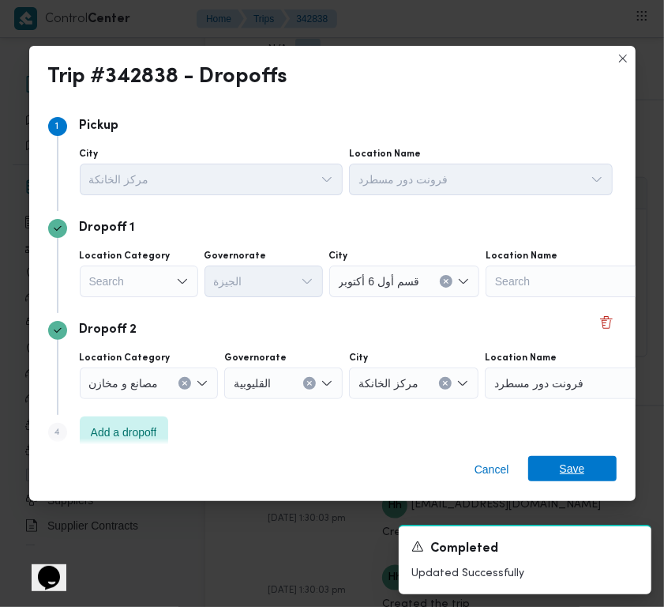
click at [585, 474] on div "Trip #342838 - Dropoffs Step 1 1 Pickup City مركز الخانكة Location Name فرونت د…" at bounding box center [332, 303] width 664 height 607
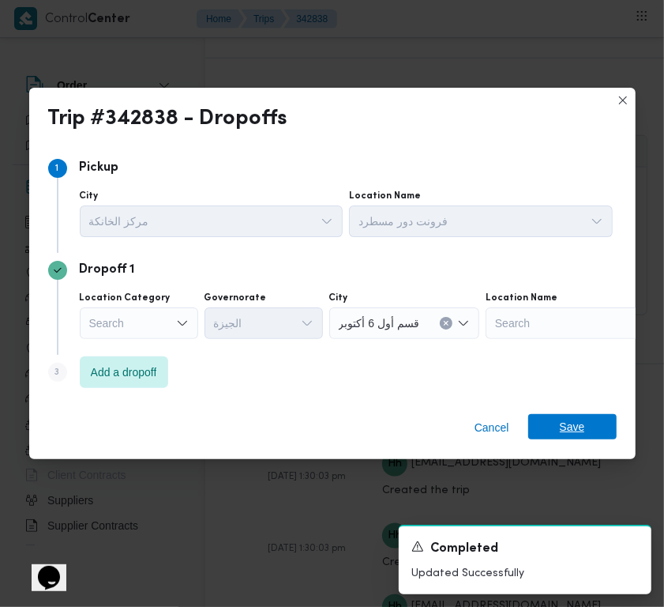
click at [583, 419] on span "Save" at bounding box center [572, 426] width 25 height 25
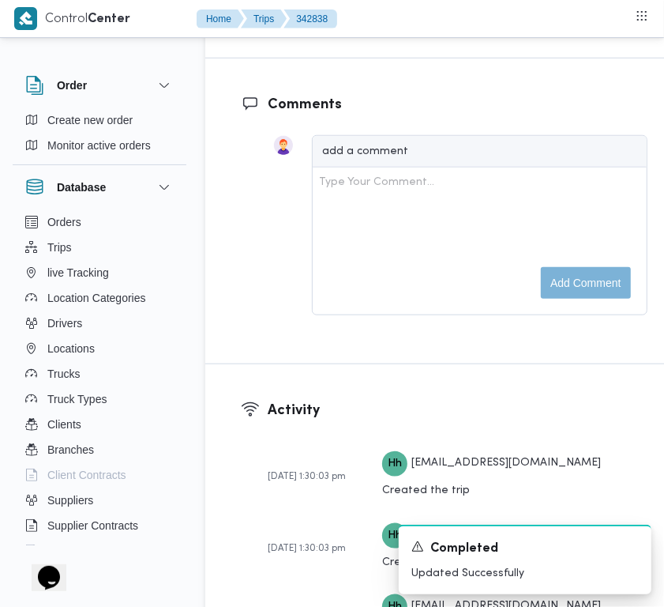
scroll to position [2656, 0]
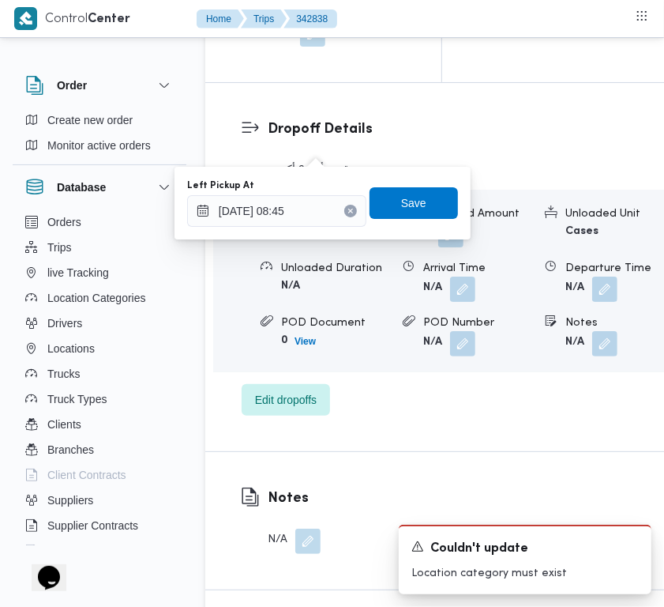
click at [348, 213] on icon "Clear input" at bounding box center [351, 211] width 6 height 6
type input "14/10/2025 08:45"
click at [397, 190] on span "Save" at bounding box center [414, 202] width 88 height 32
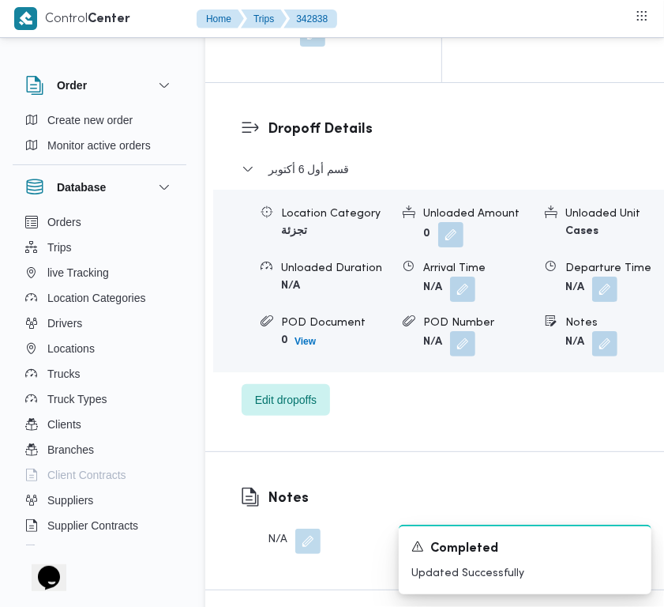
scroll to position [2429, 0]
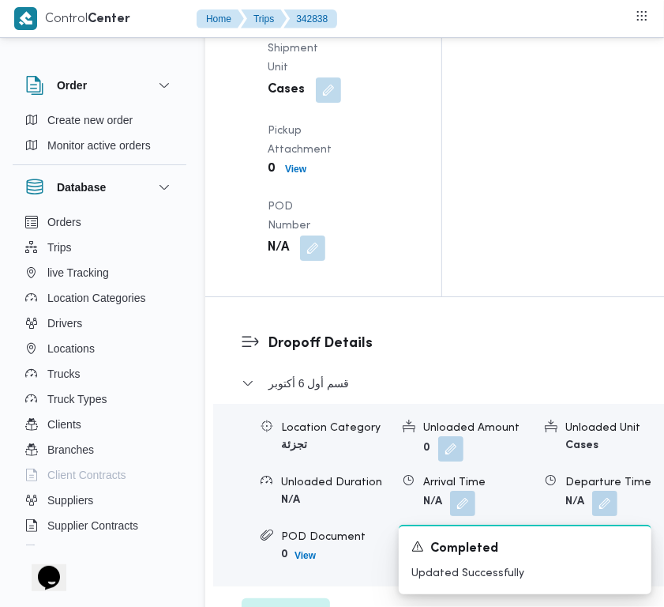
drag, startPoint x: 294, startPoint y: 199, endPoint x: 310, endPoint y: 204, distance: 17.3
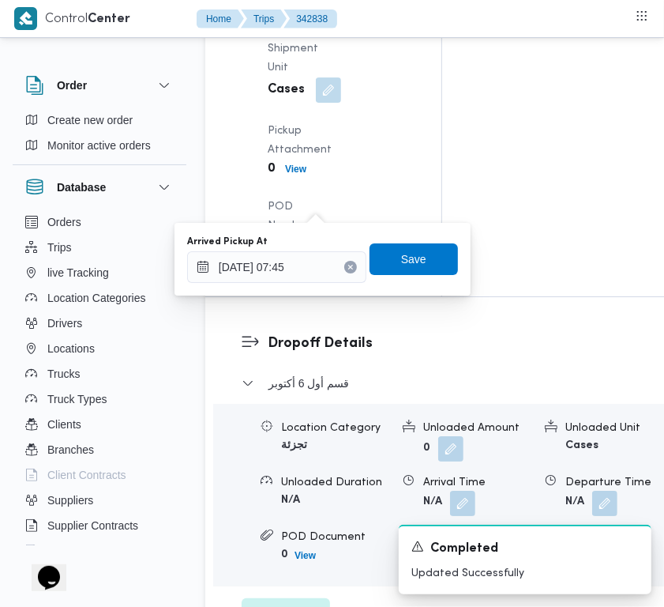
click at [348, 264] on icon "Clear input" at bounding box center [351, 267] width 6 height 6
type input "14/10/2025 07:45"
click at [382, 250] on span "Save" at bounding box center [414, 259] width 88 height 32
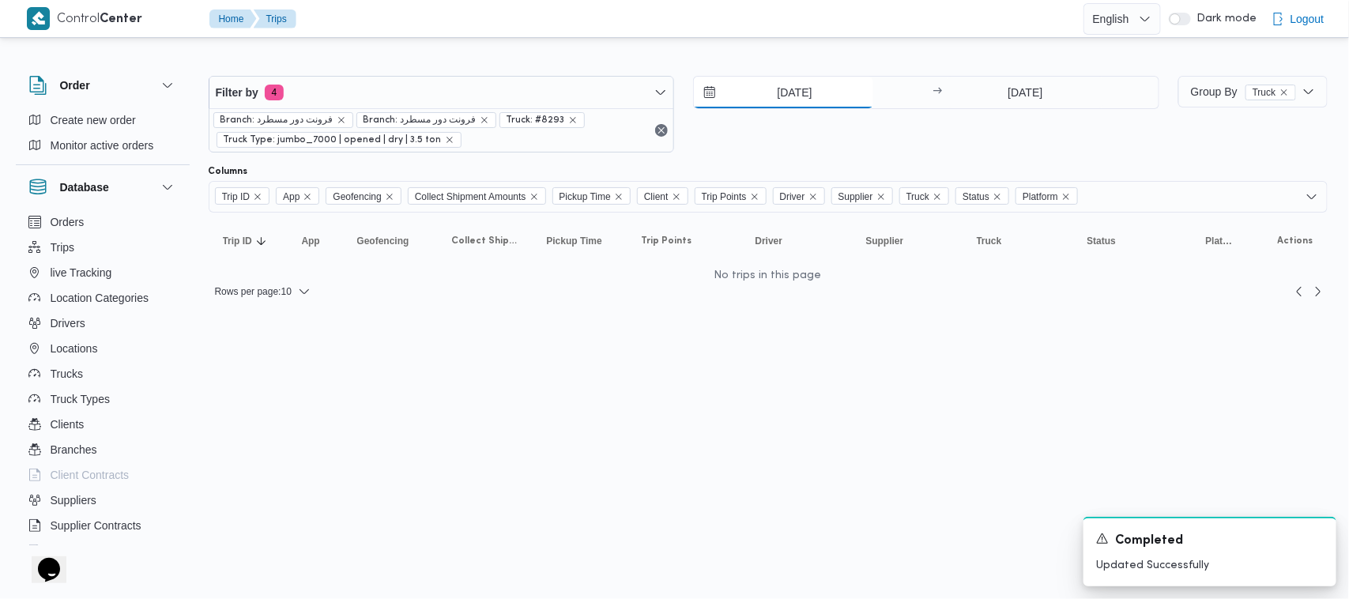
click at [761, 85] on input "16/10/2025" at bounding box center [783, 93] width 179 height 32
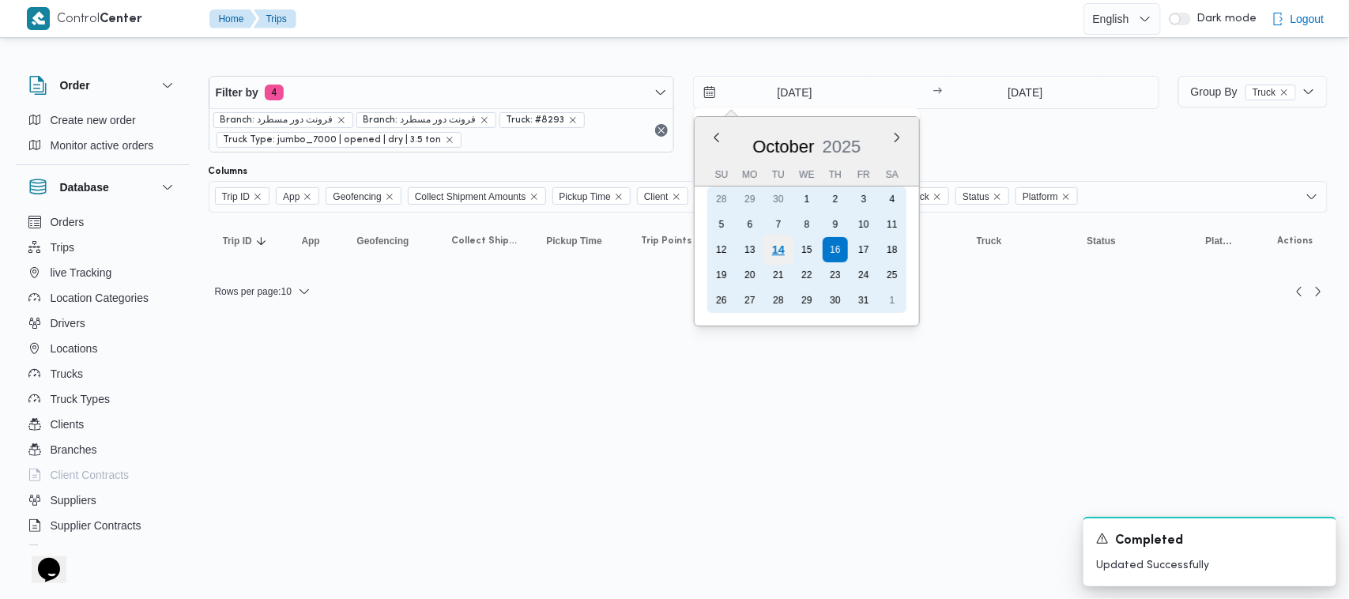
click at [775, 243] on div "14" at bounding box center [778, 250] width 30 height 30
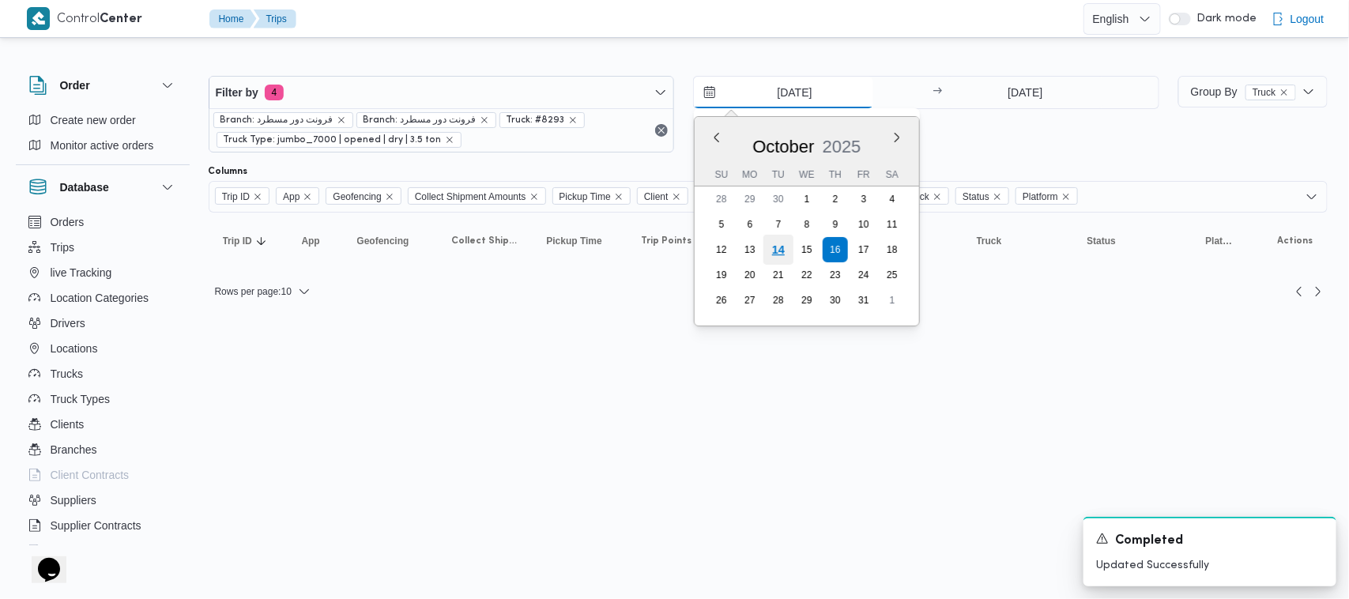
type input "14/10/2025"
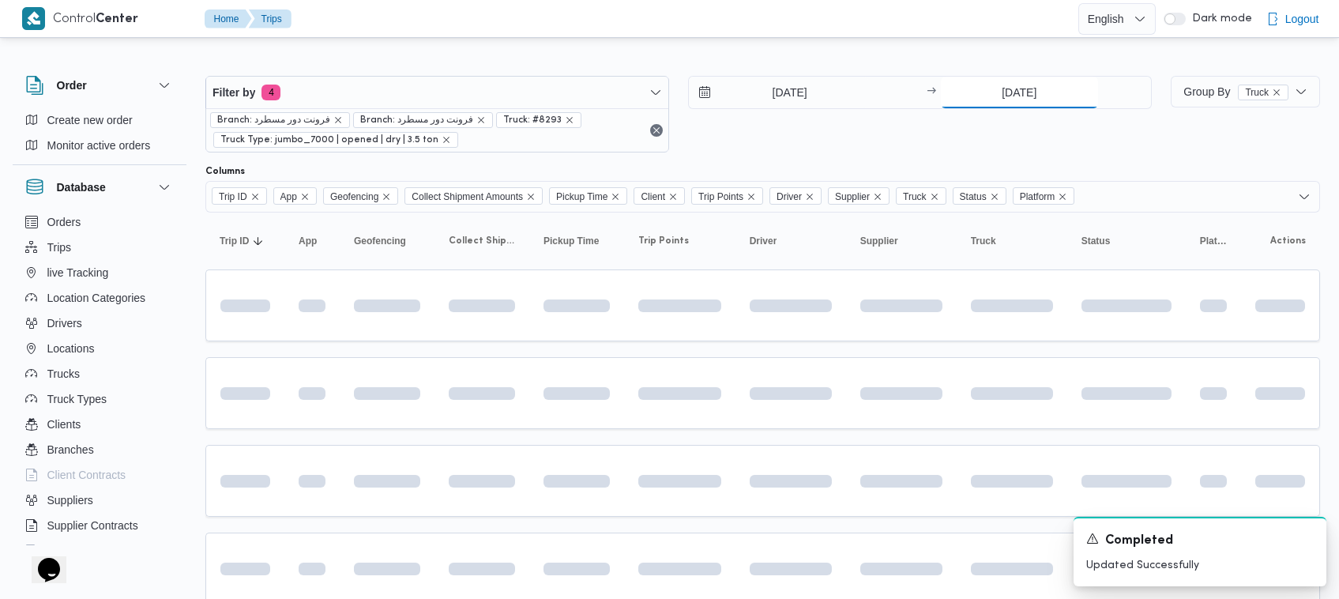
click at [1028, 107] on input "16/10/2025" at bounding box center [1019, 93] width 157 height 32
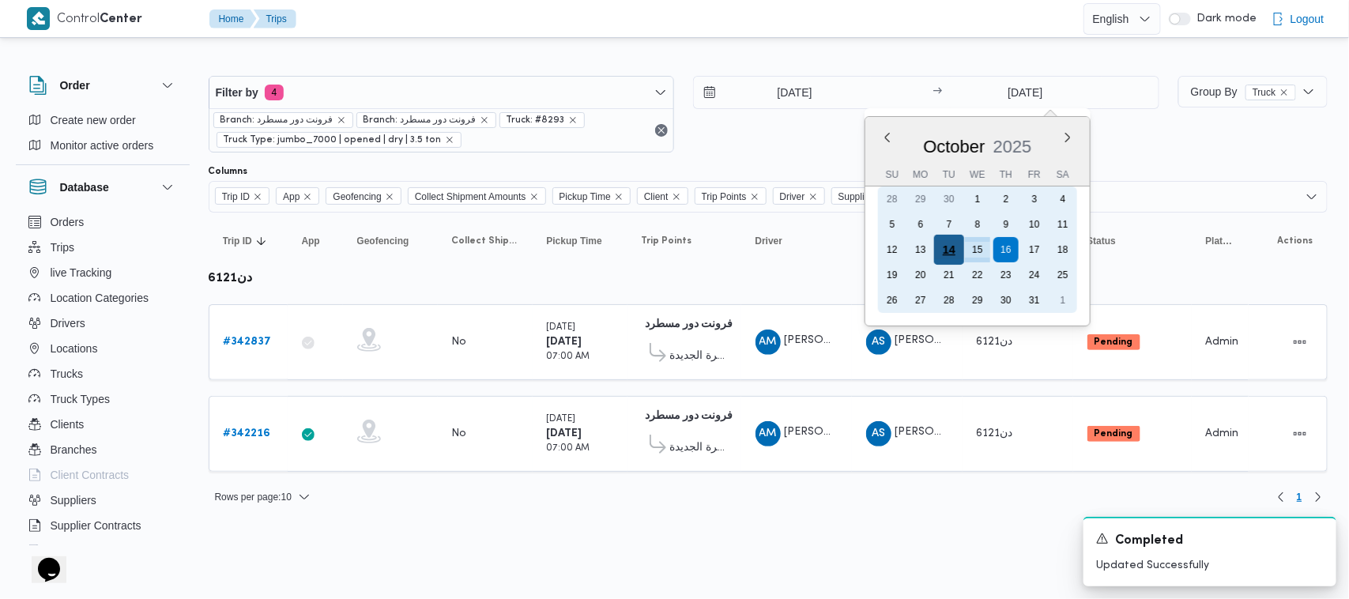
click at [950, 254] on div "14" at bounding box center [949, 250] width 30 height 30
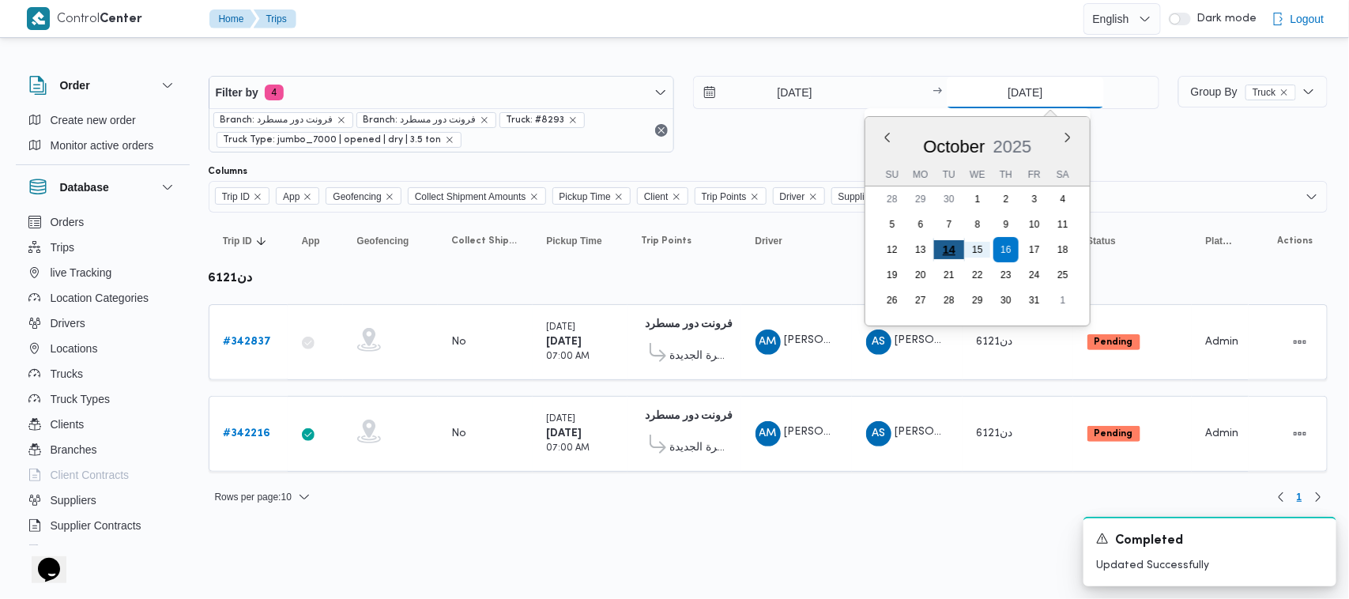
type input "14/10/2025"
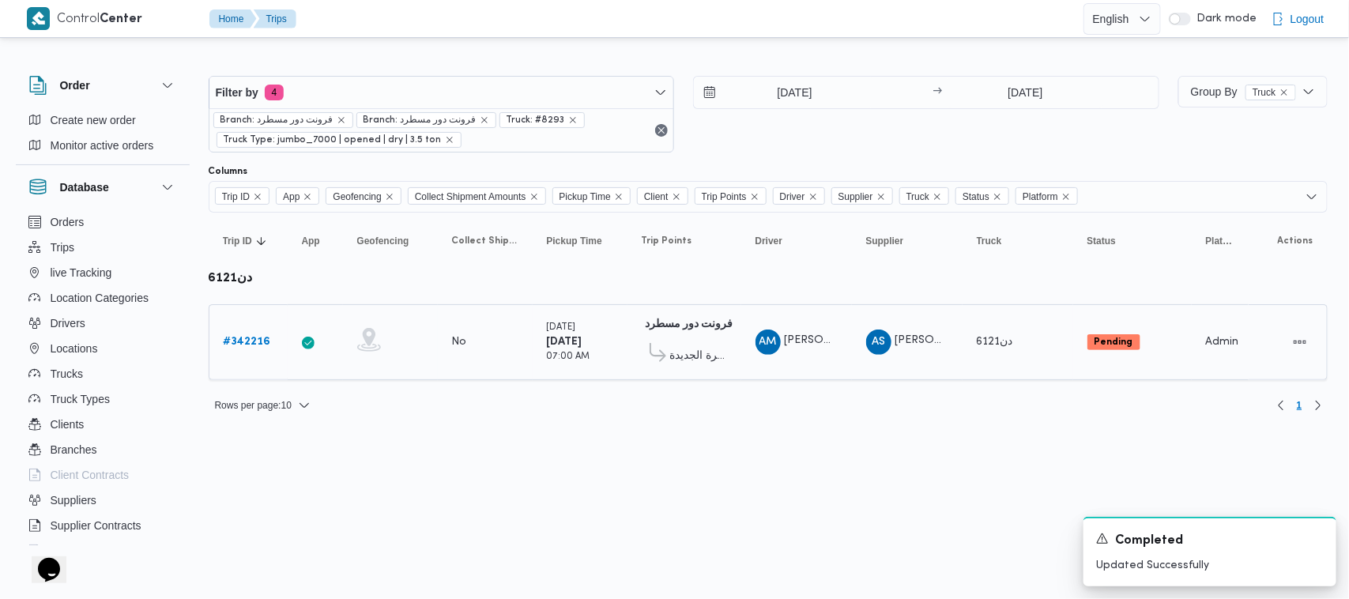
click at [238, 337] on b "# 342216" at bounding box center [247, 342] width 47 height 10
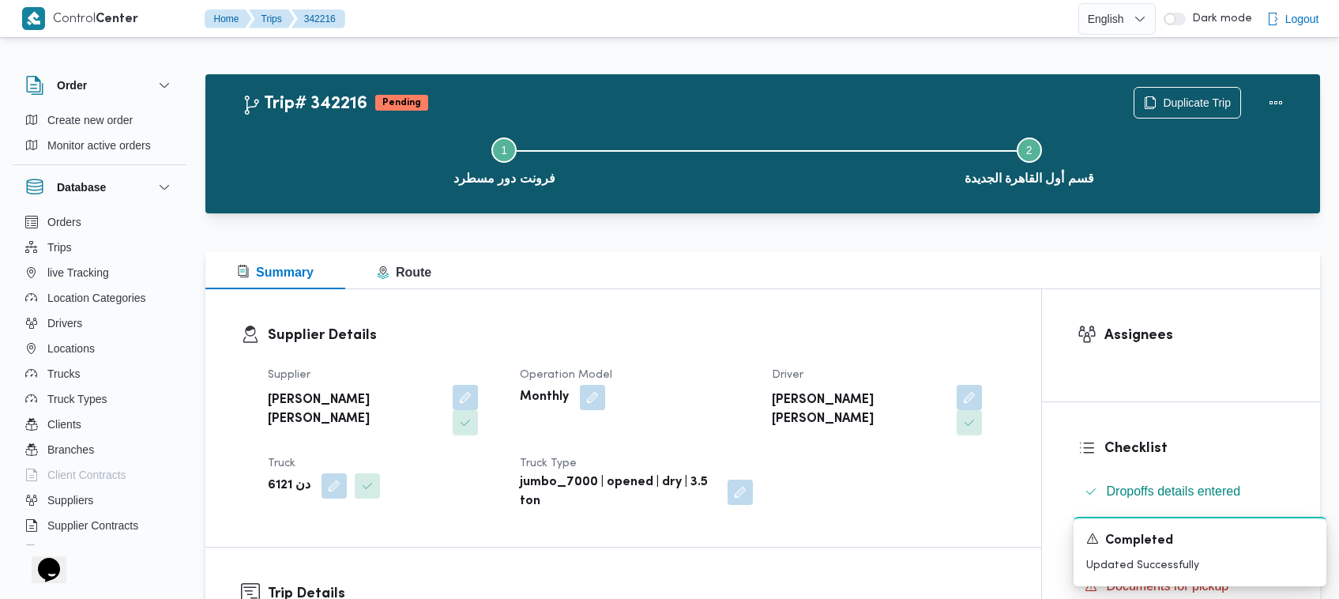
click at [514, 300] on div "Supplier Details Supplier عليوه سراج الدين عليوه محمد Operation Model Monthly D…" at bounding box center [623, 418] width 836 height 258
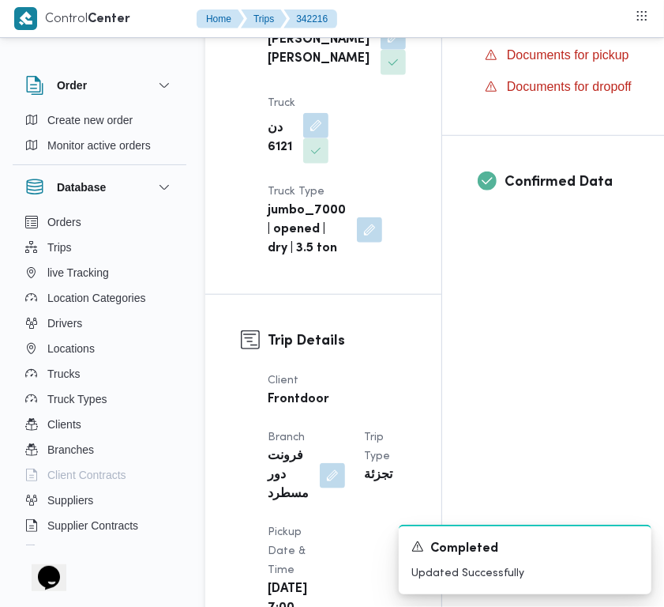
scroll to position [1063, 0]
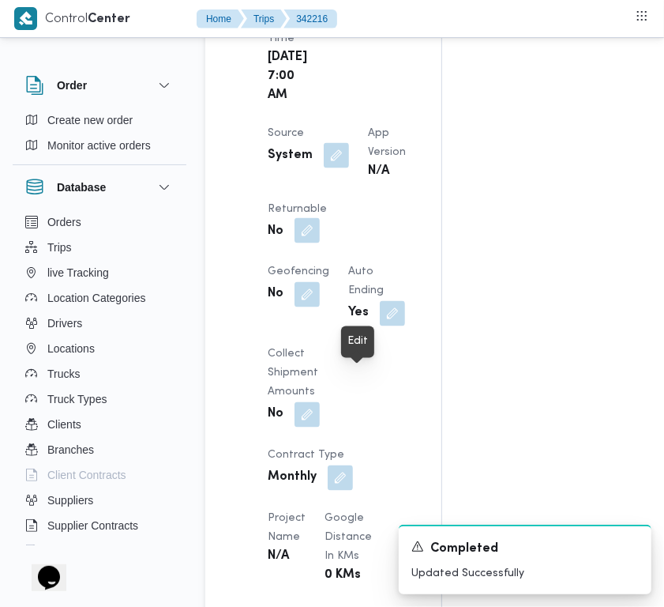
click at [320, 243] on button "button" at bounding box center [307, 230] width 25 height 25
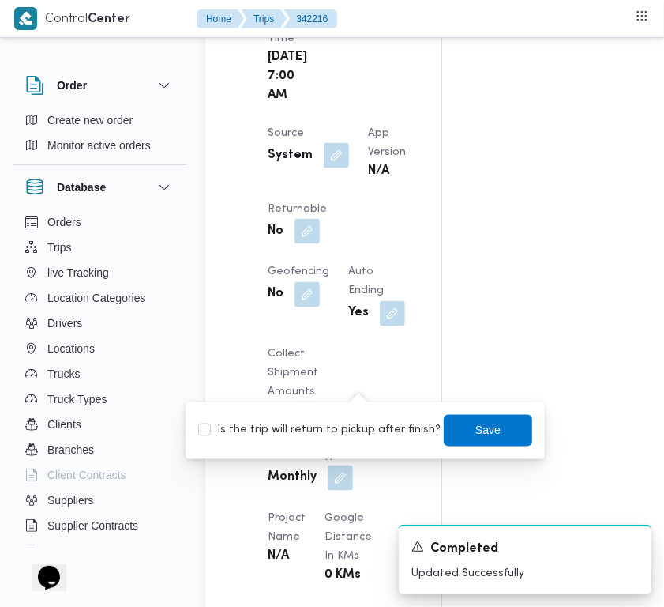
click at [360, 428] on label "Is the trip will return to pickup after finish?" at bounding box center [319, 430] width 243 height 19
checkbox input "true"
click at [444, 427] on span "Save" at bounding box center [488, 430] width 88 height 32
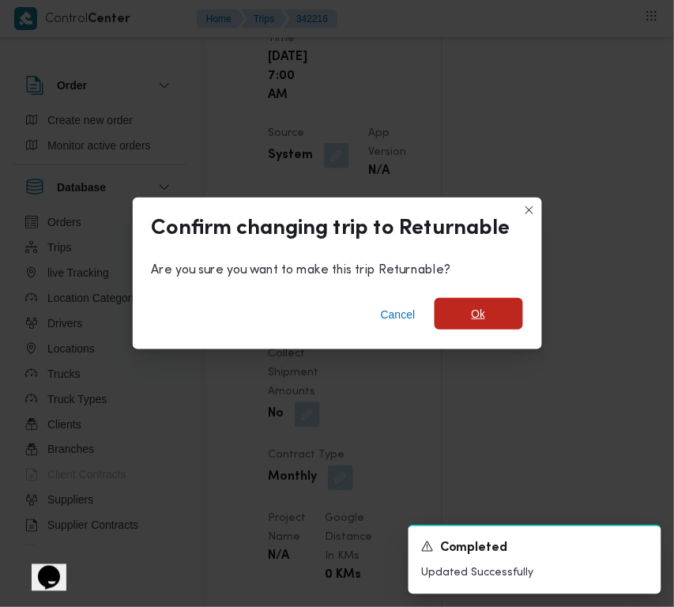
click at [486, 304] on span "Ok" at bounding box center [478, 314] width 88 height 32
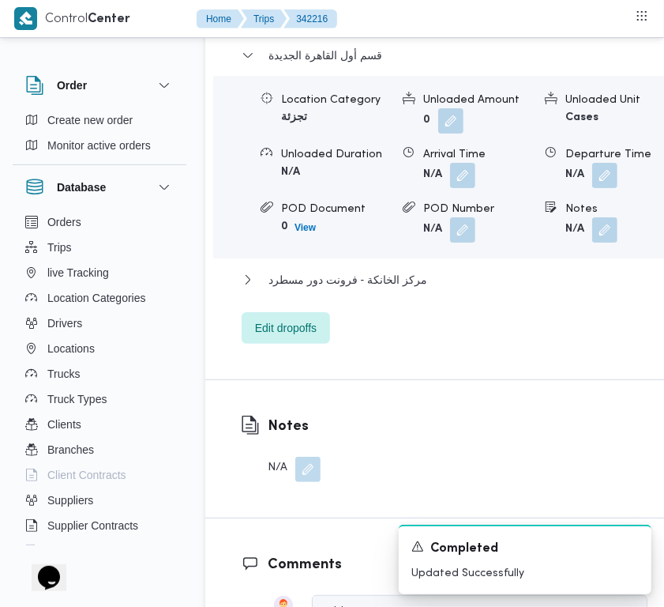
scroll to position [3206, 0]
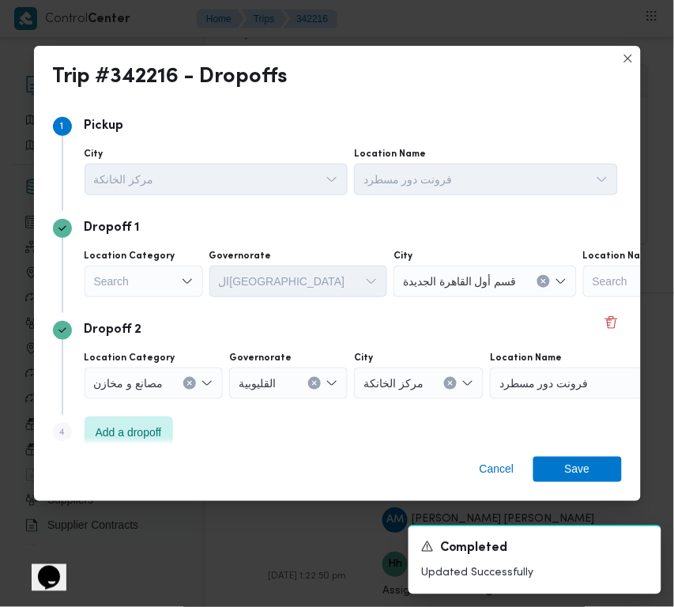
click at [115, 287] on div "Search" at bounding box center [144, 281] width 118 height 32
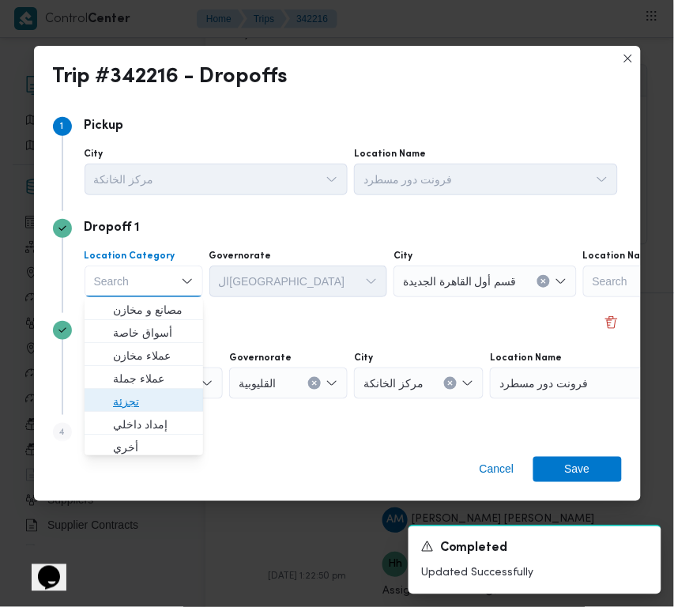
click at [133, 404] on span "تجزئة" at bounding box center [153, 401] width 81 height 19
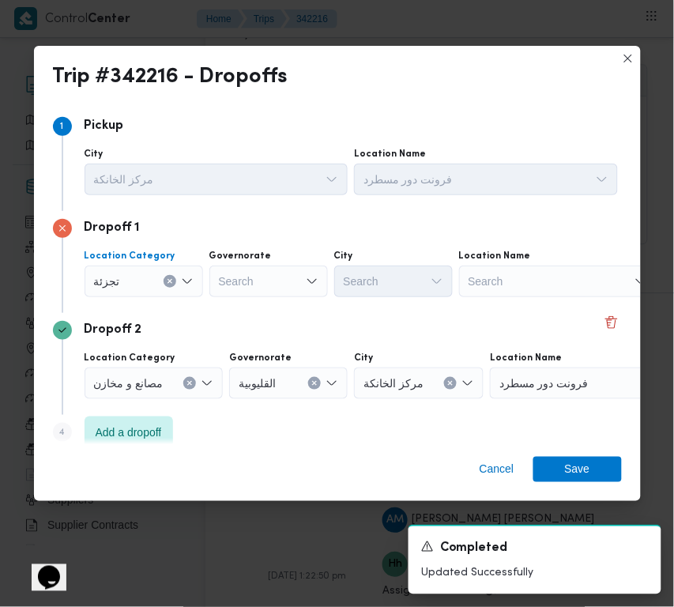
click at [284, 279] on div "Search" at bounding box center [268, 281] width 118 height 32
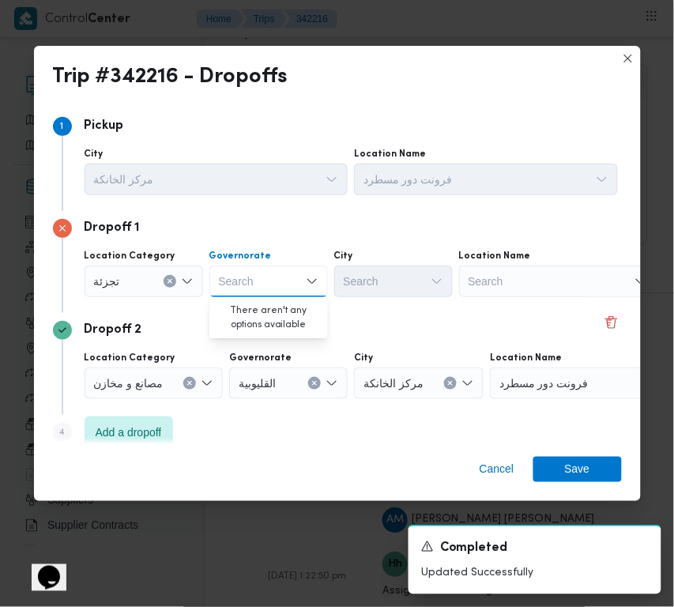
paste input "جيزة"
type input "جيزة"
click at [283, 275] on div "جيزة جيزة" at bounding box center [268, 281] width 118 height 32
click at [269, 309] on span "ال جيزة" at bounding box center [278, 309] width 81 height 19
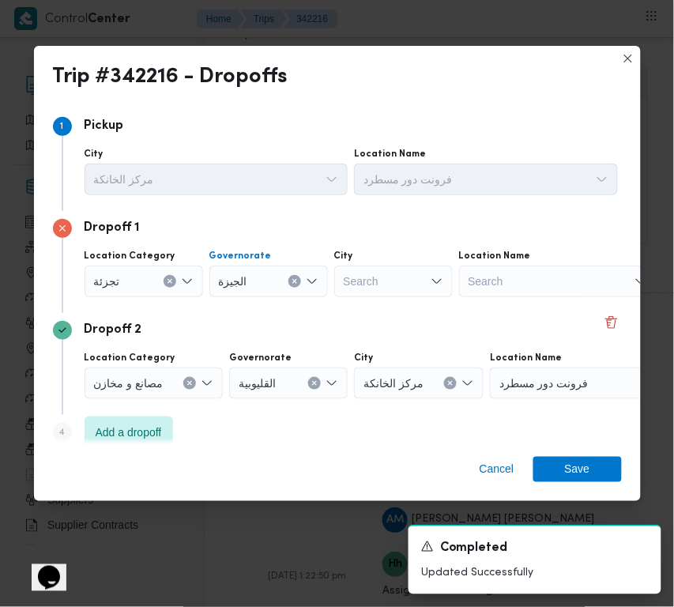
click at [404, 285] on div "Search" at bounding box center [393, 281] width 118 height 32
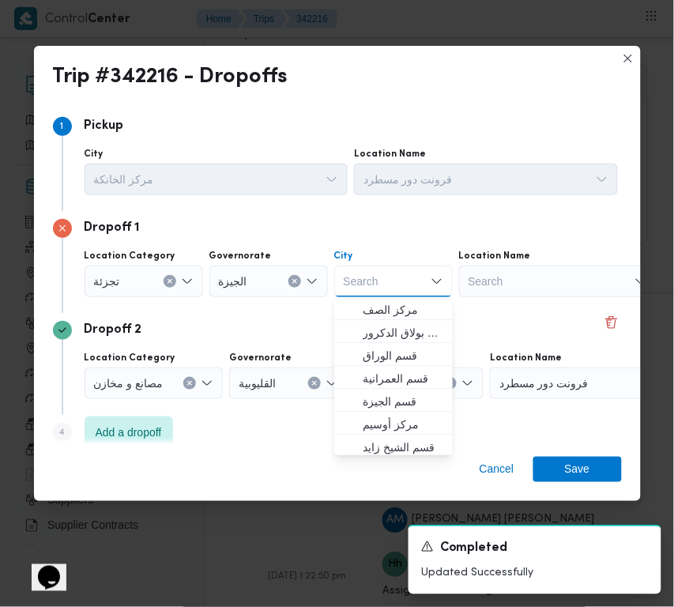
paste input "أكتوبر"
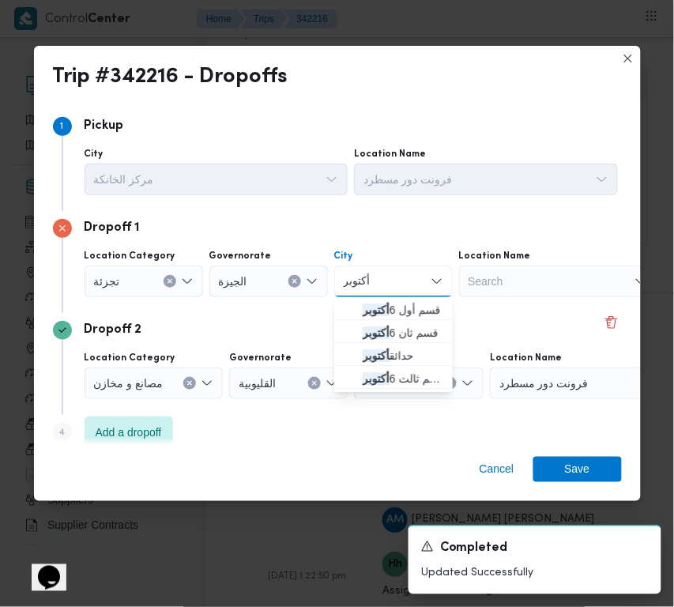
type input "أكتوبر"
drag, startPoint x: 395, startPoint y: 289, endPoint x: 375, endPoint y: 303, distance: 23.9
click at [375, 303] on mark "أكتوبر" at bounding box center [376, 309] width 27 height 13
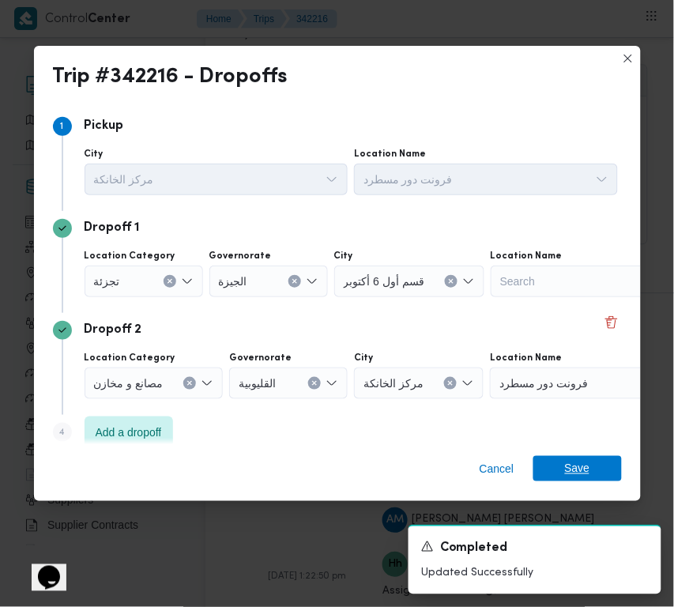
click at [608, 465] on span "Save" at bounding box center [577, 468] width 88 height 25
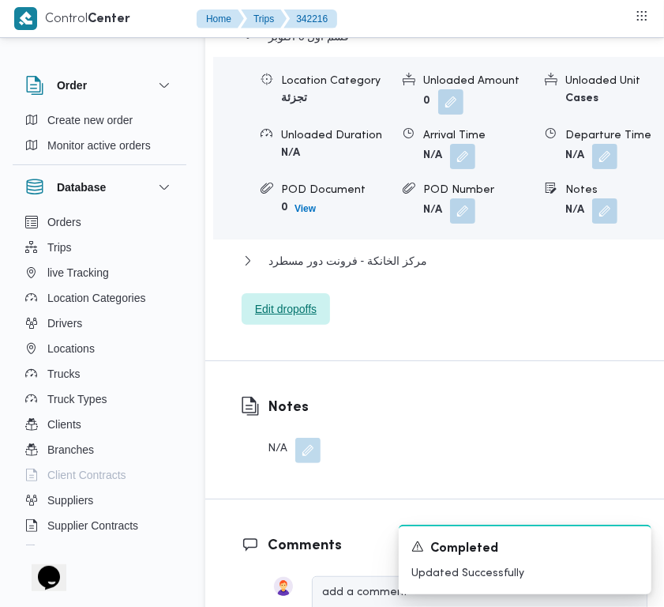
scroll to position [2656, 0]
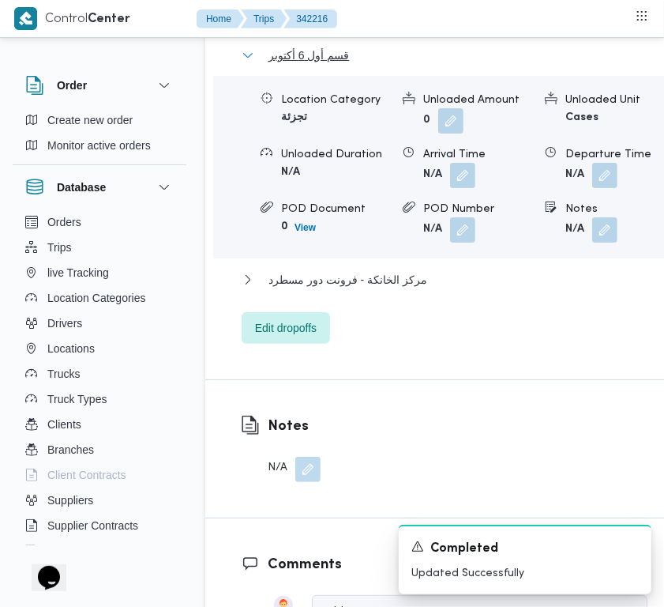
click at [332, 65] on span "قسم أول 6 أكتوبر" at bounding box center [309, 55] width 81 height 19
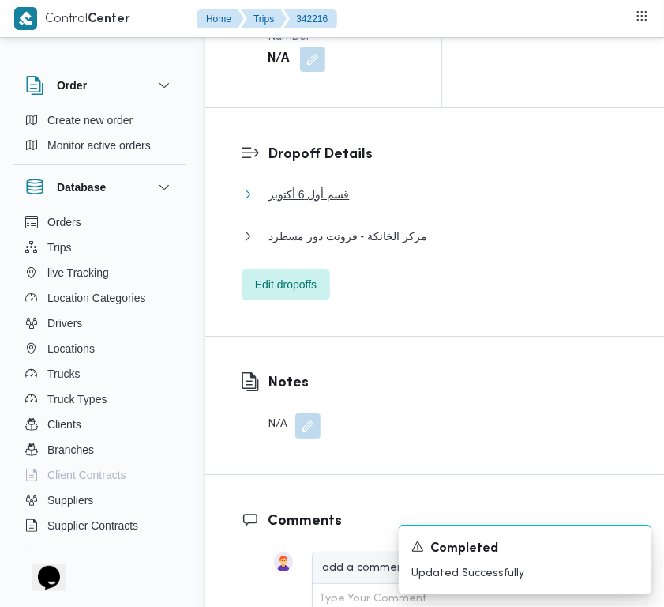
scroll to position [2430, 0]
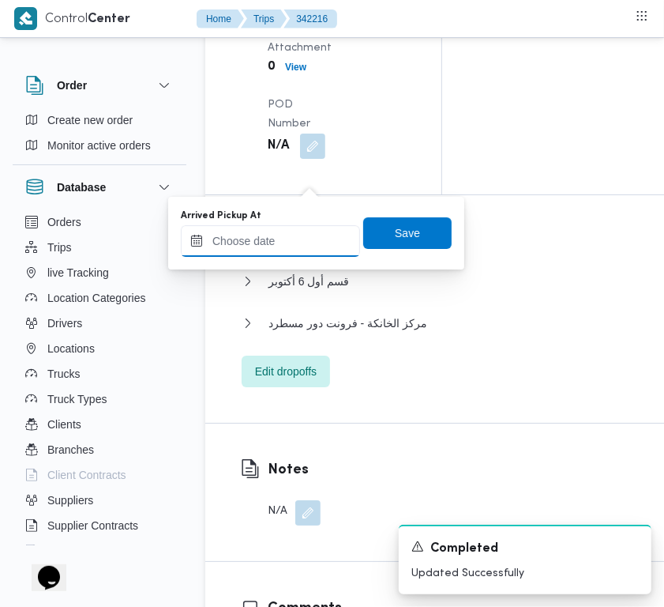
click at [269, 239] on input "Arrived Pickup At" at bounding box center [270, 241] width 179 height 32
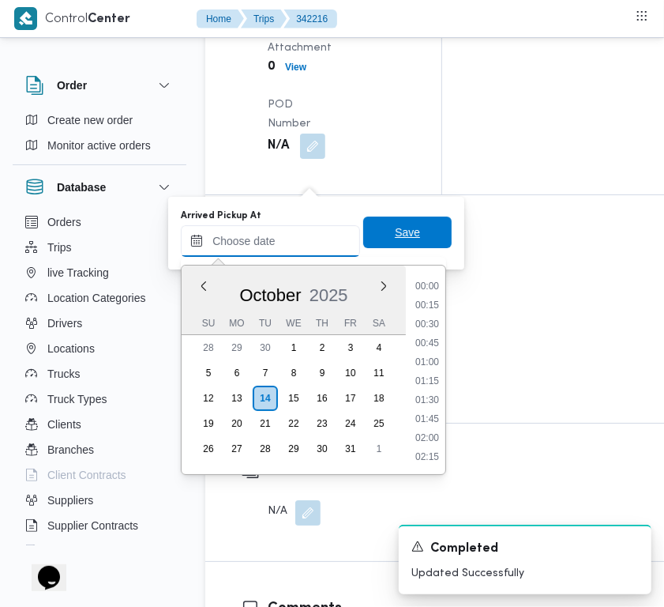
paste input "14/10/2025 7:00AM"
type input "14/10/2025 7:00AM"
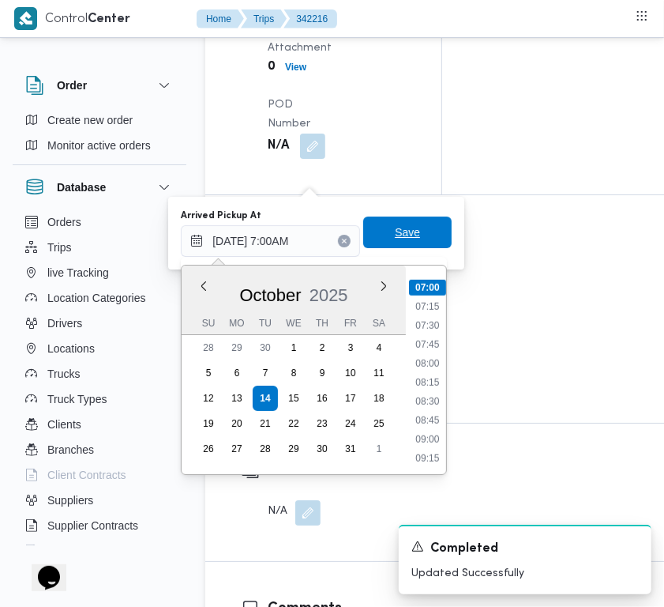
click at [395, 231] on span "Save" at bounding box center [407, 232] width 25 height 19
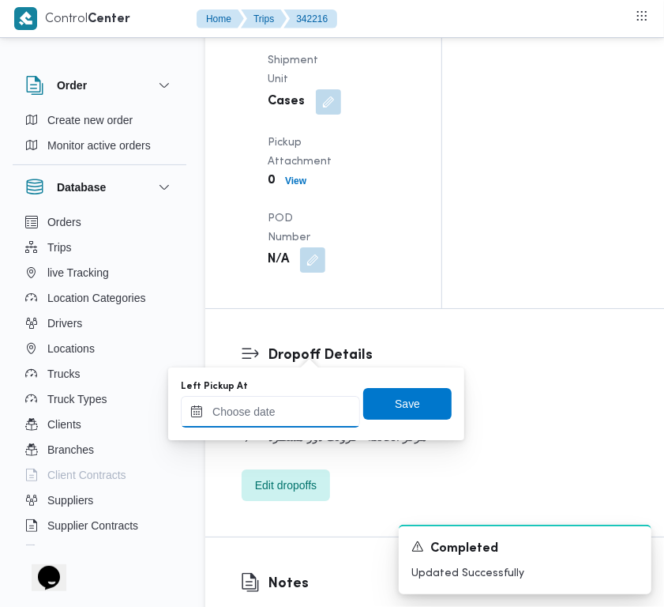
click at [271, 405] on input "Left Pickup At" at bounding box center [270, 412] width 179 height 32
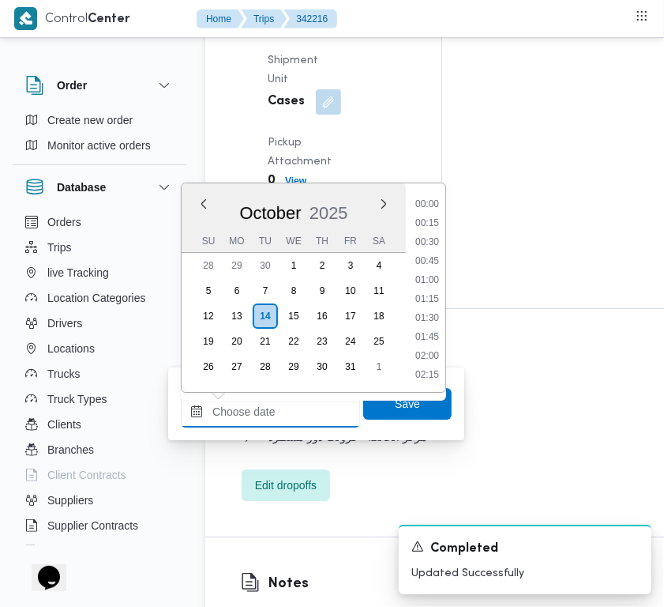
paste input "14/10/2025 7:00AM"
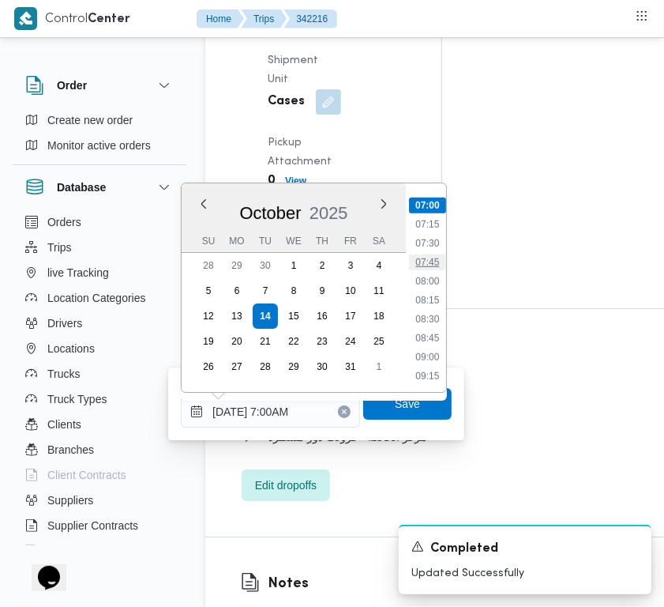
click at [432, 257] on li "07:45" at bounding box center [427, 262] width 36 height 16
type input "14/10/2025 07:45"
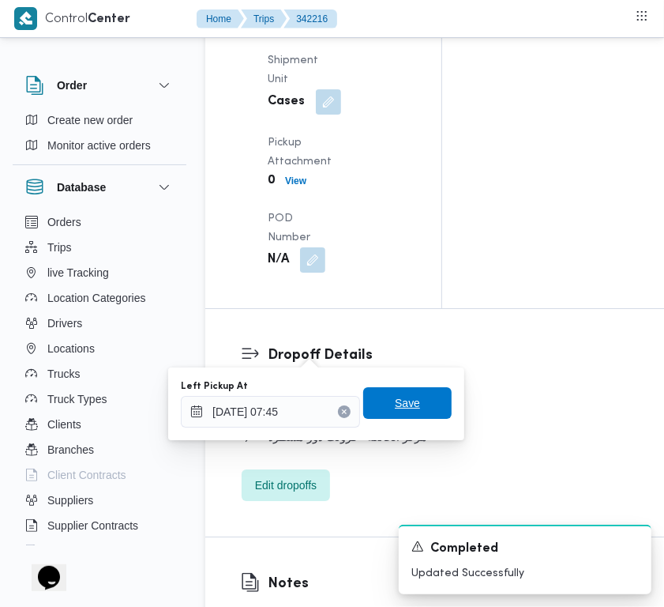
click at [386, 415] on span "Save" at bounding box center [407, 403] width 88 height 32
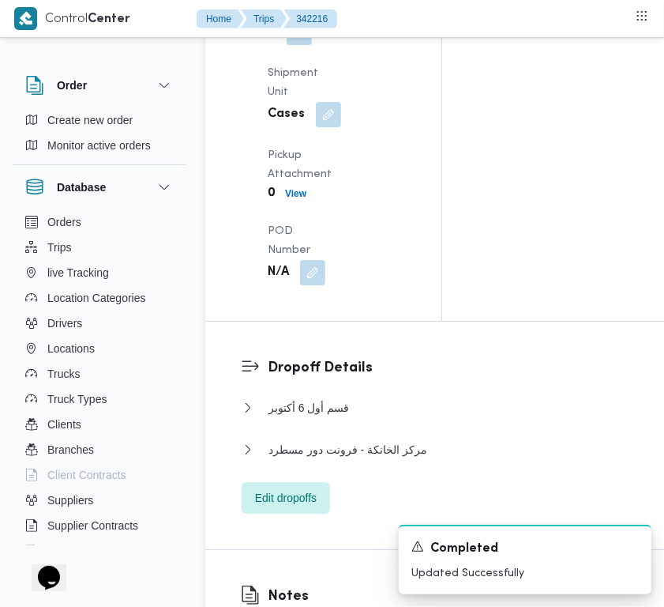
click at [374, 230] on div "Arrived Pickup At Tue, Oct 14, 2025 7:00 AM Left Pickup At Tue, Oct 14, 2025 7:…" at bounding box center [336, 20] width 157 height 550
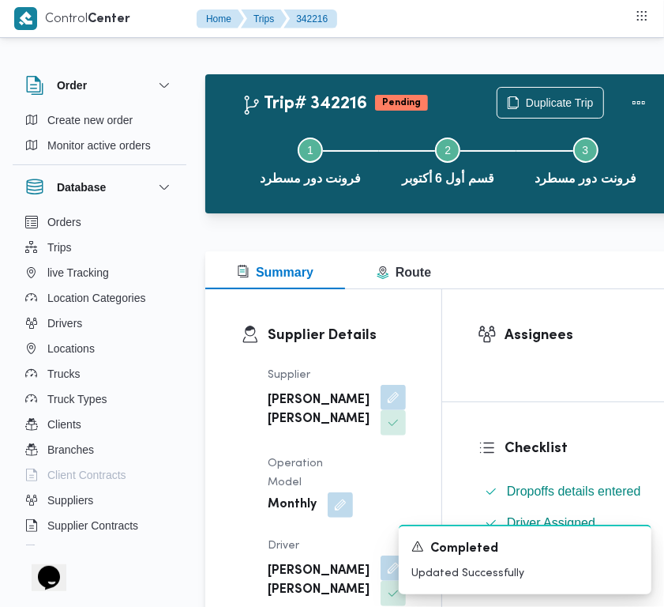
scroll to position [531, 0]
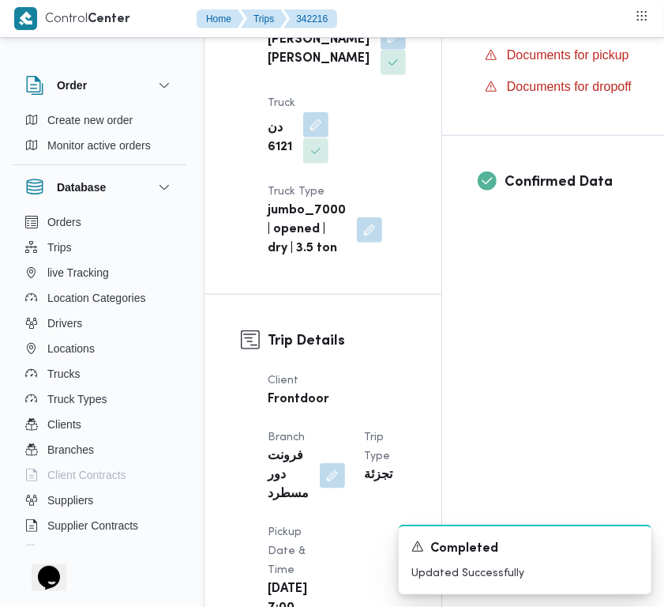
click at [313, 138] on span at bounding box center [311, 125] width 33 height 25
click at [309, 137] on button "button" at bounding box center [315, 124] width 25 height 25
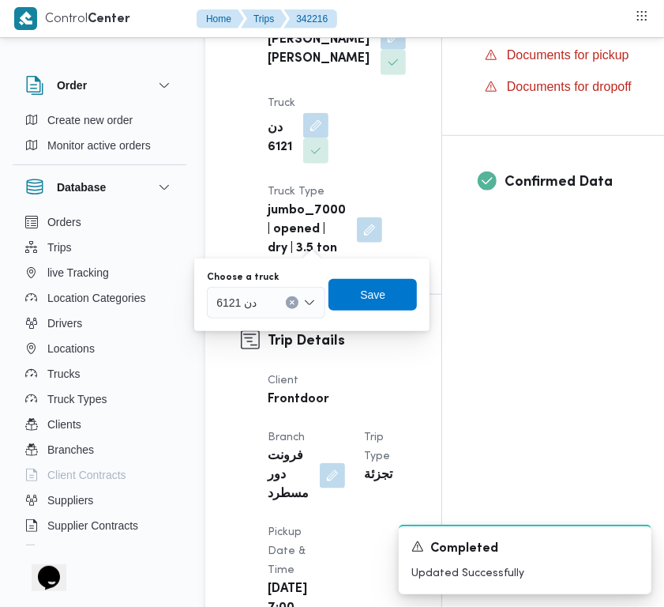
click at [255, 284] on div "Choose a truck دن 6121" at bounding box center [266, 294] width 118 height 47
click at [250, 290] on div "دن 6121" at bounding box center [266, 303] width 118 height 32
paste input "9252"
type input "9252"
click at [245, 322] on span "كب 9252 | null" at bounding box center [275, 331] width 81 height 19
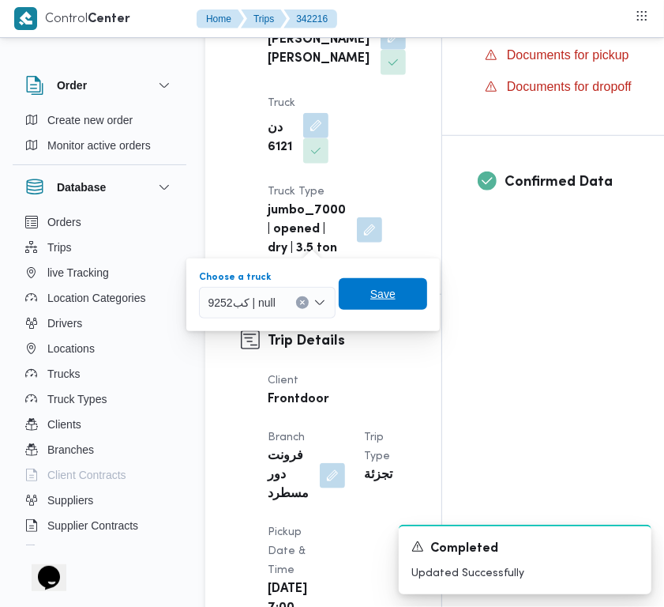
click at [385, 287] on span "Save" at bounding box center [383, 293] width 25 height 19
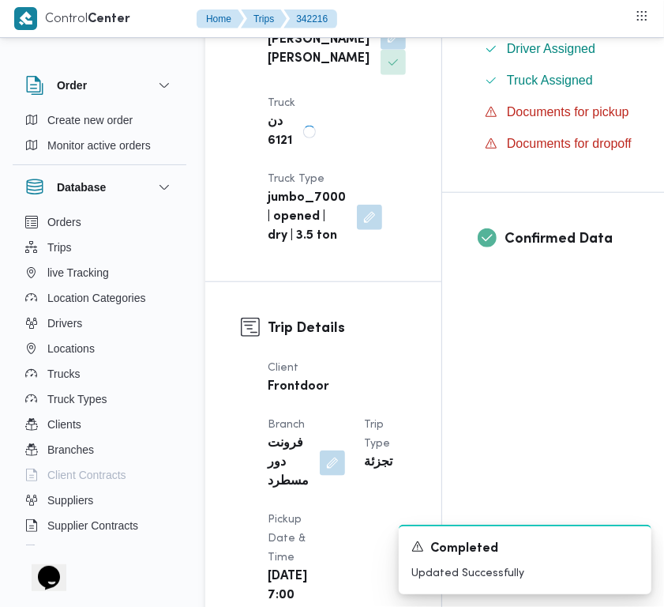
click at [371, 175] on div "Supplier عليوه سراج الدين عليوه محمد Operation Model Monthly Driver احمد محمد ع…" at bounding box center [336, 40] width 157 height 430
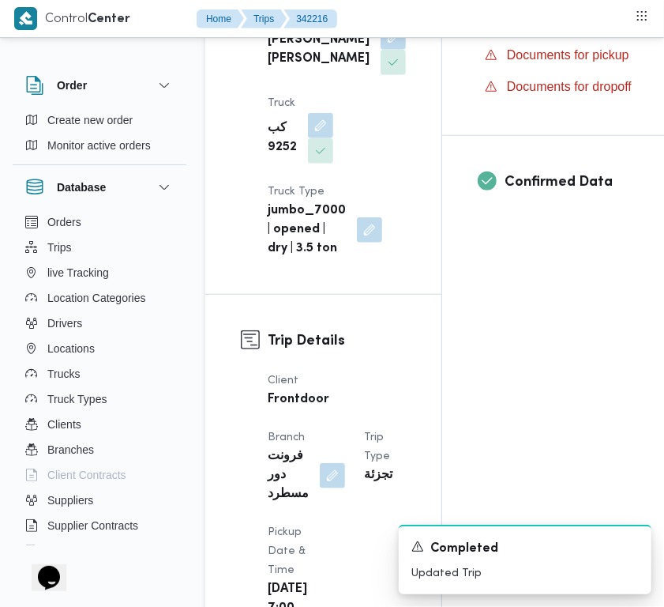
click at [442, 176] on div "Confirmed Data" at bounding box center [562, 192] width 241 height 112
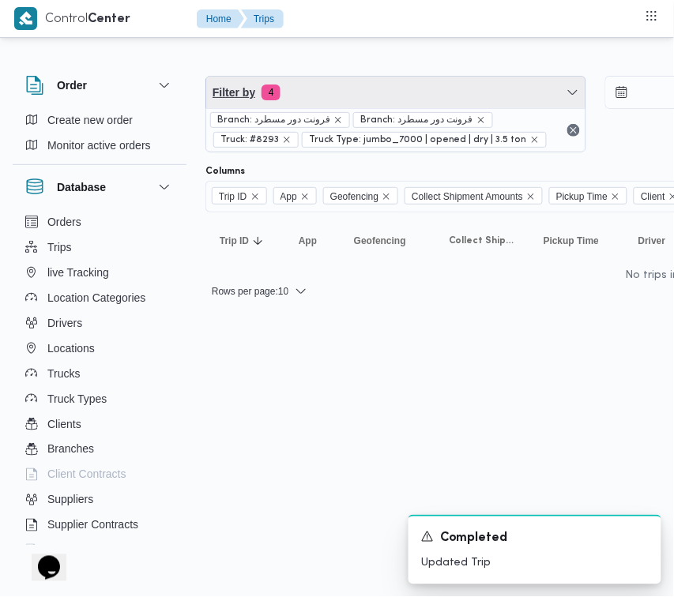
click at [299, 88] on span "Filter by 4" at bounding box center [395, 93] width 379 height 32
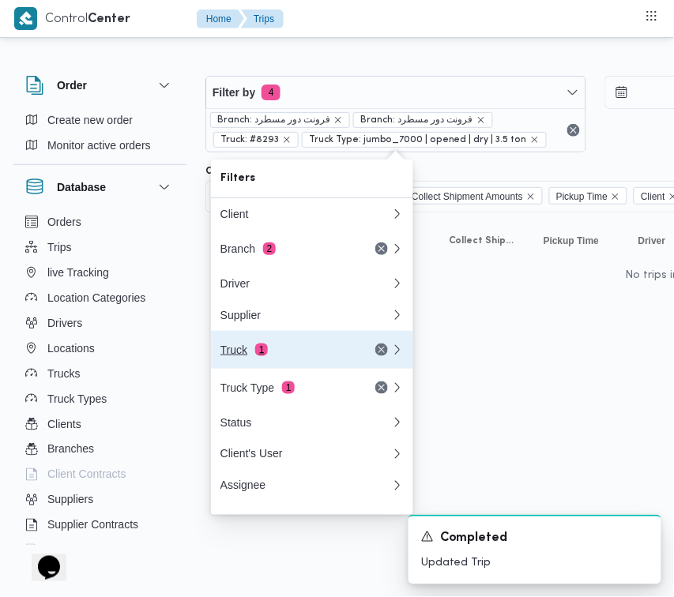
click at [300, 342] on button "Truck 1" at bounding box center [312, 350] width 202 height 38
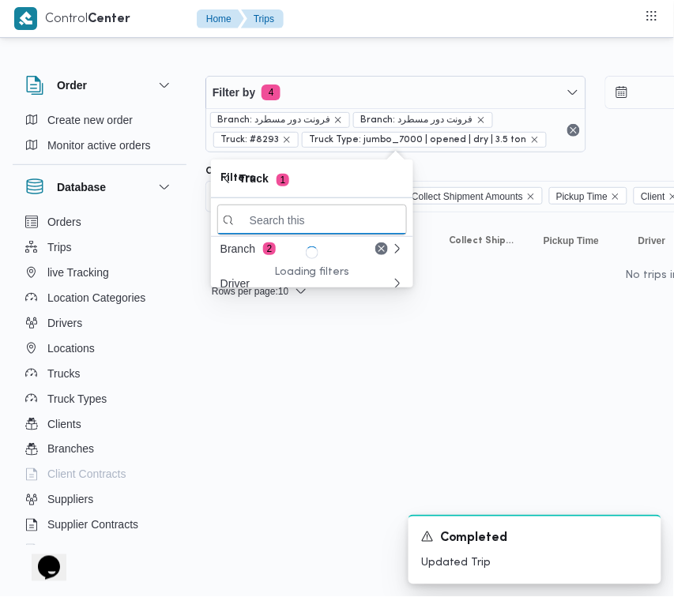
paste input "9879"
type input "9879"
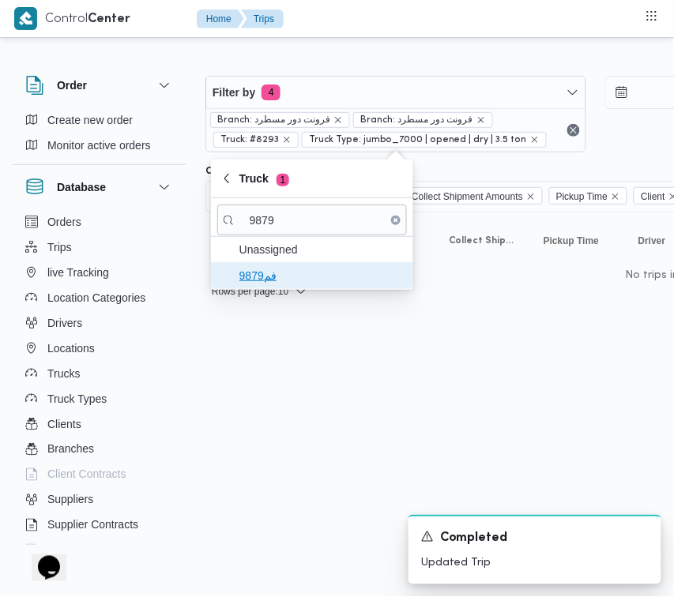
click at [279, 266] on span "فم9879" at bounding box center [321, 275] width 164 height 19
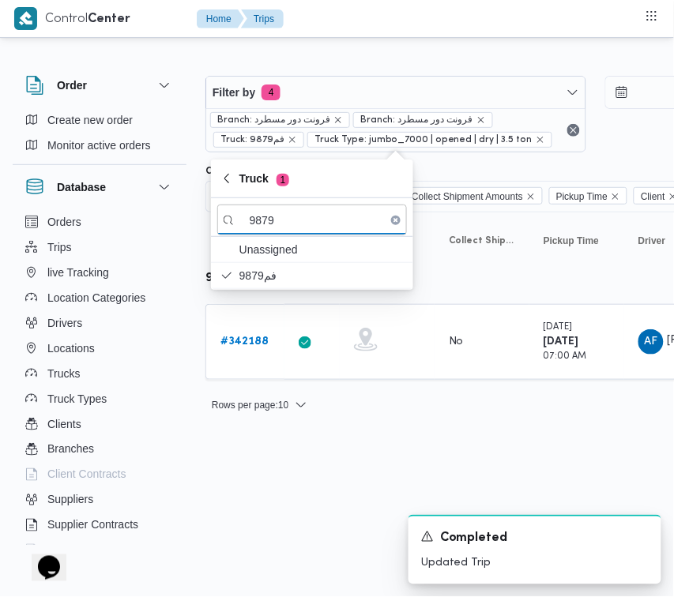
click at [279, 472] on html "Control Center Home Trips Order Create new order Monitor active orders Database…" at bounding box center [337, 298] width 674 height 597
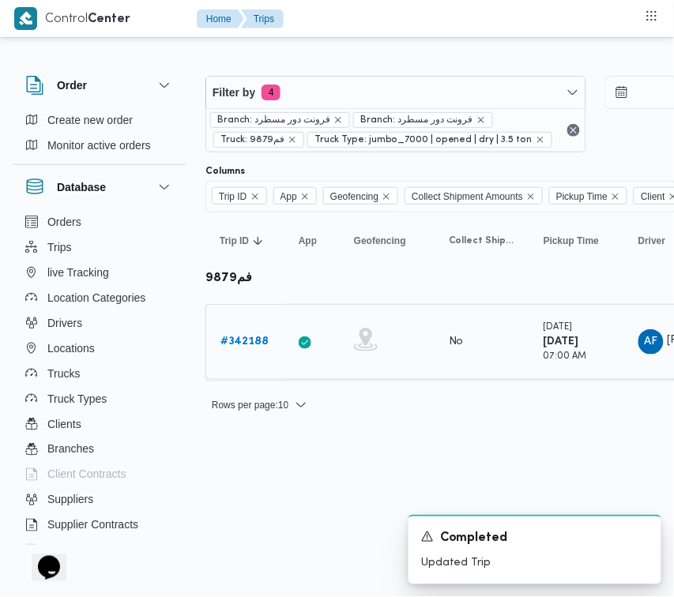
click at [261, 344] on b "# 342188" at bounding box center [244, 342] width 48 height 10
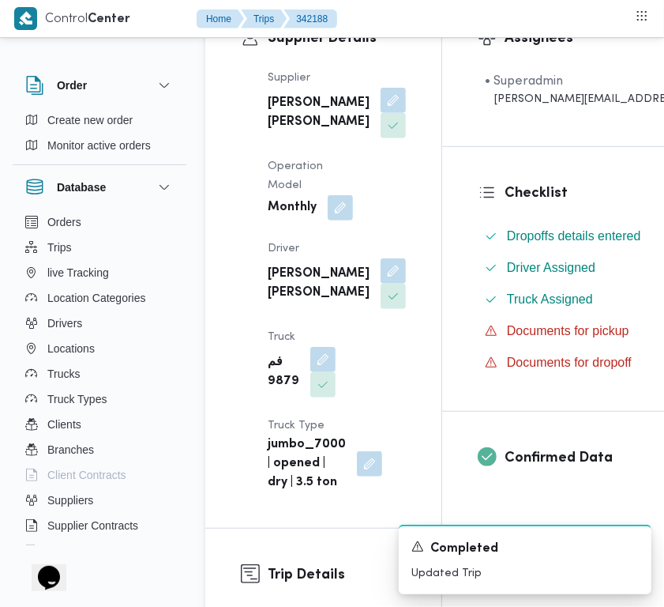
scroll to position [305, 0]
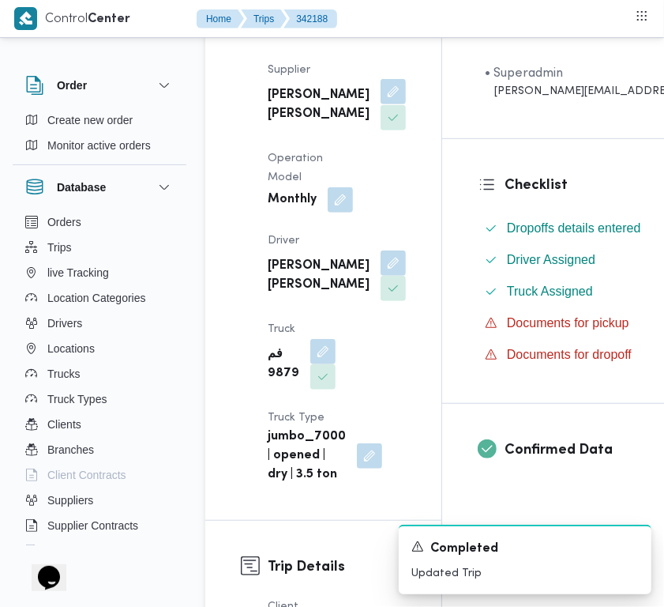
click at [381, 96] on button "button" at bounding box center [393, 91] width 25 height 25
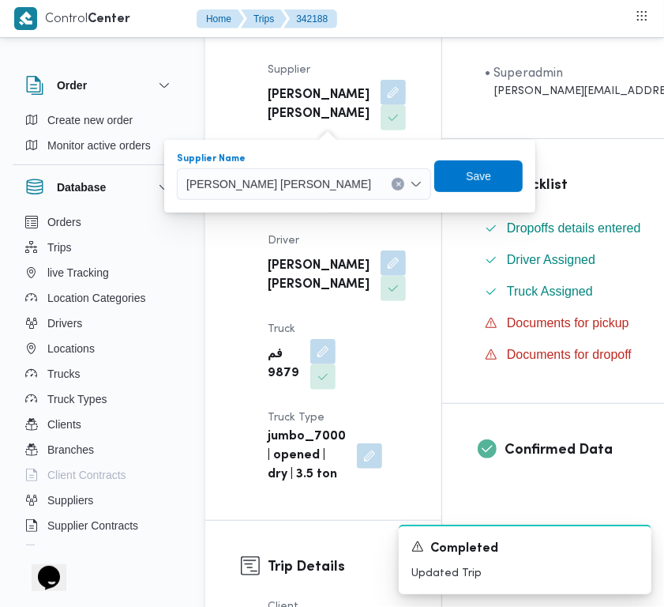
click at [313, 168] on div "محمد عيد عبدالسلام عبدالحافظ" at bounding box center [304, 184] width 254 height 32
paste input "ربيع عيد"
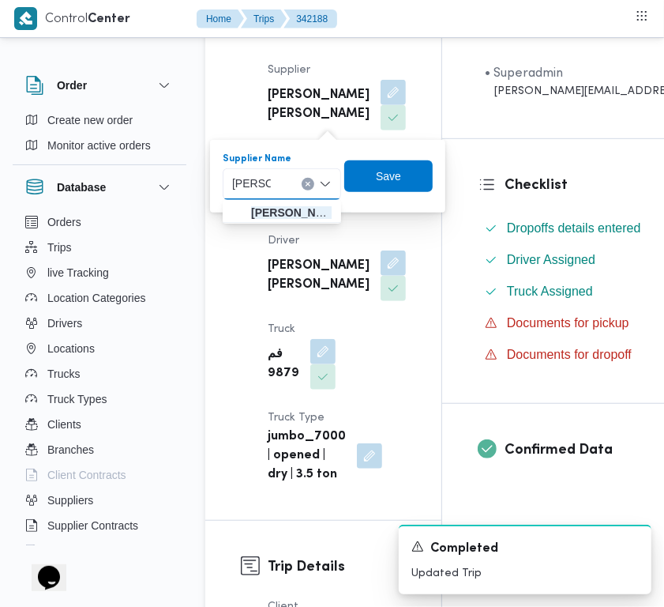
type input "ربيع عيد قطب"
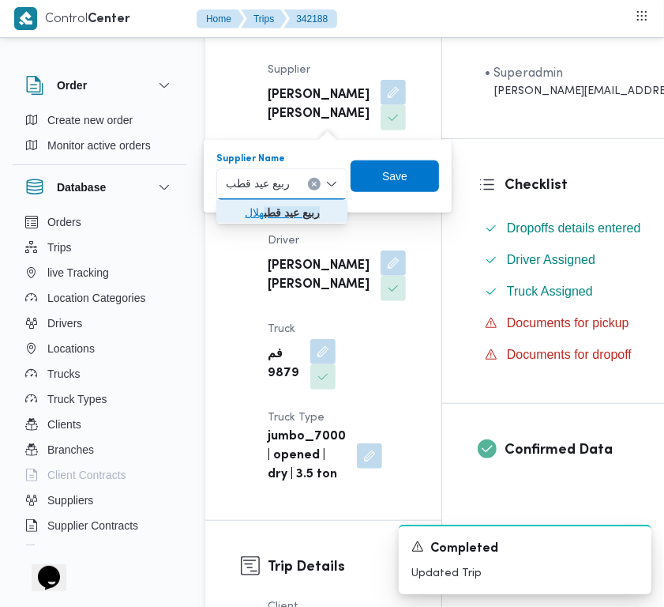
click at [293, 208] on mark "ربيع عيد قطب" at bounding box center [292, 212] width 56 height 13
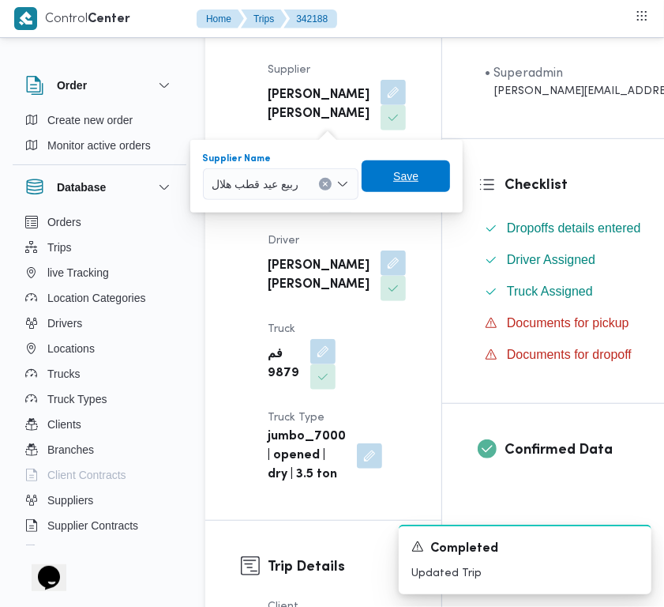
click at [400, 170] on span "Save" at bounding box center [405, 176] width 25 height 19
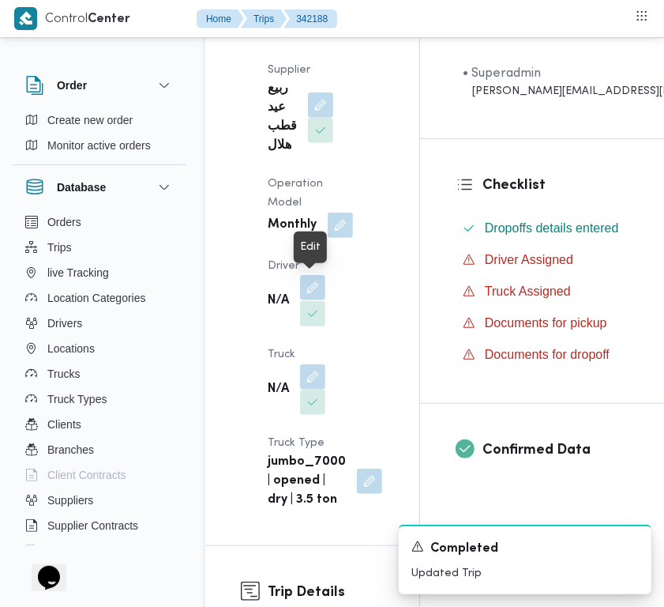
click at [325, 279] on button "button" at bounding box center [312, 287] width 25 height 25
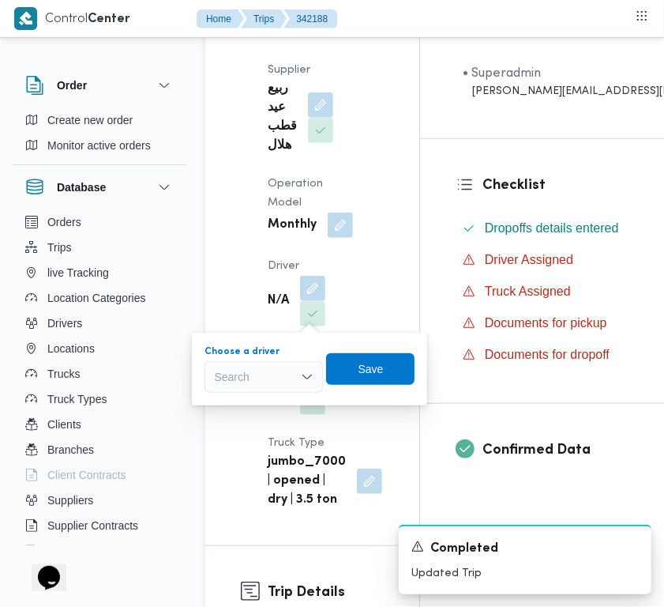
click at [278, 375] on div "Search" at bounding box center [264, 377] width 118 height 32
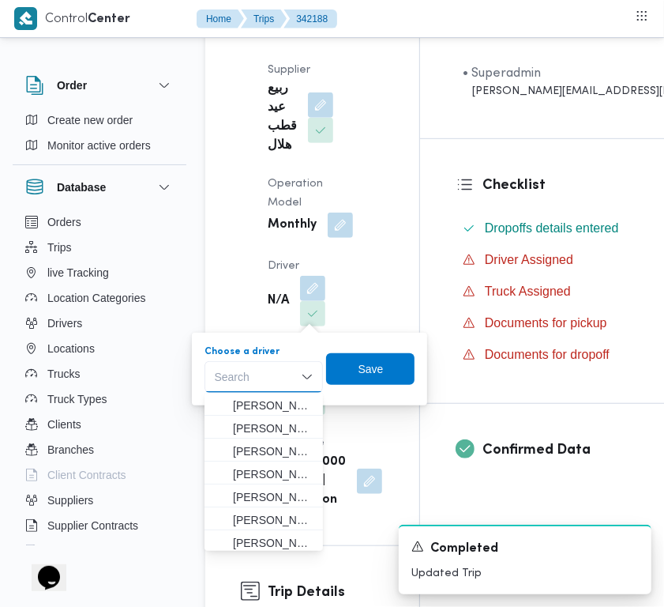
paste input "عمر"
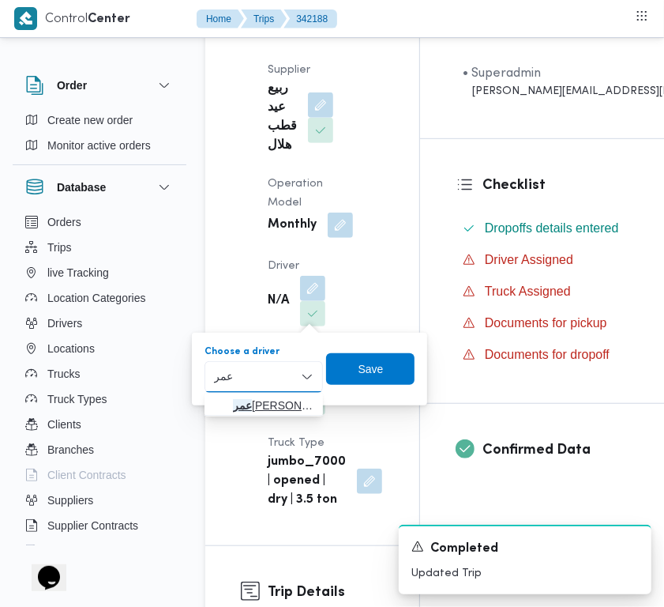
type input "عمر"
click at [214, 408] on icon "button" at bounding box center [220, 405] width 13 height 13
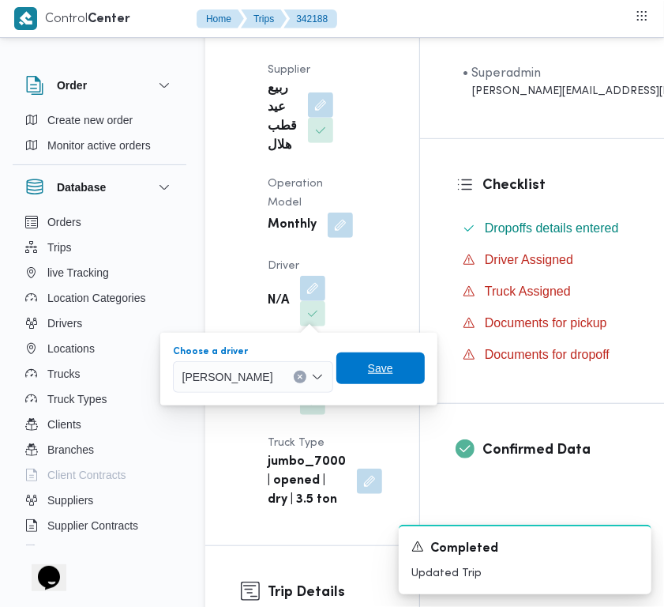
click at [393, 365] on span "Save" at bounding box center [380, 368] width 25 height 19
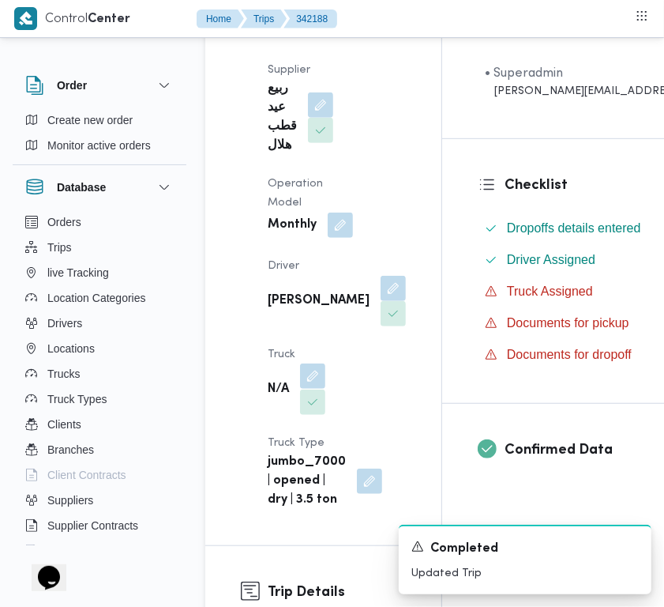
click at [314, 389] on button "button" at bounding box center [312, 375] width 25 height 25
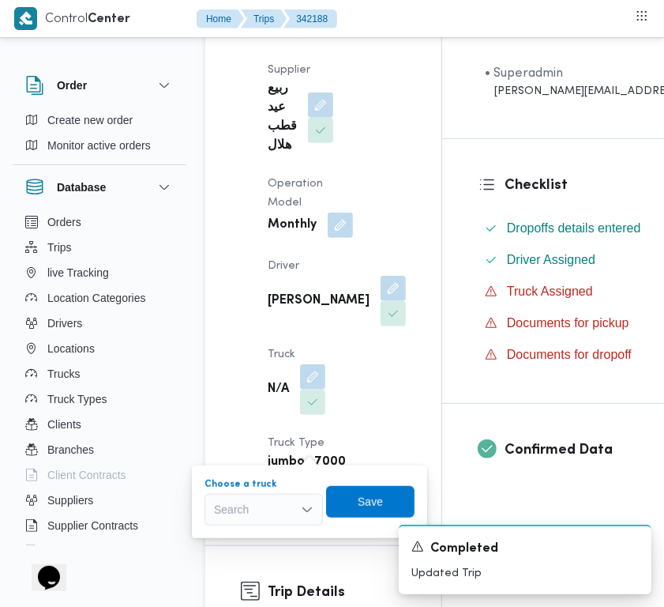
click at [284, 508] on div "Search" at bounding box center [264, 510] width 118 height 32
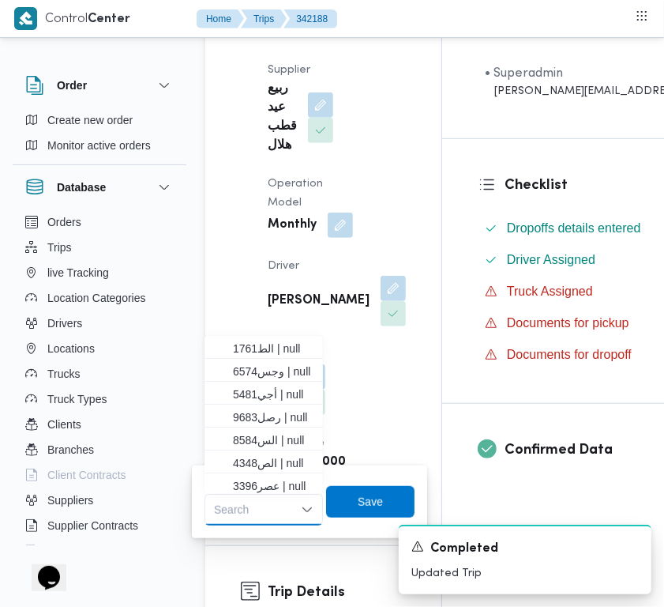
paste input "5481"
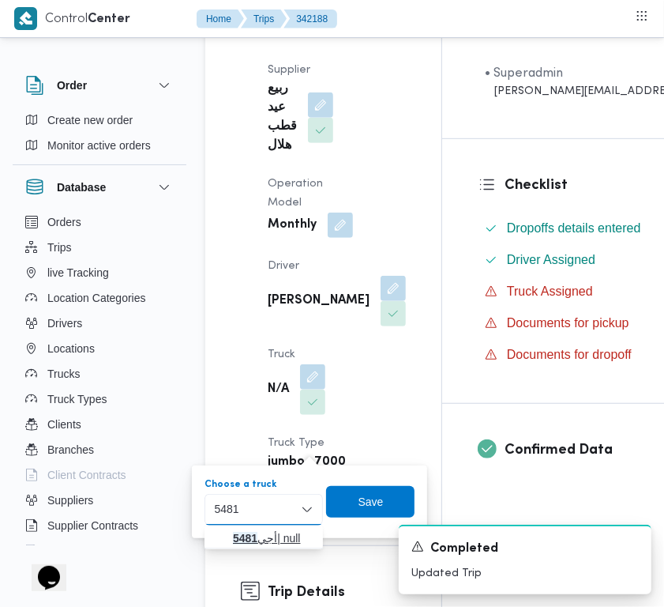
type input "5481"
click at [243, 532] on mark "5481" at bounding box center [245, 538] width 24 height 13
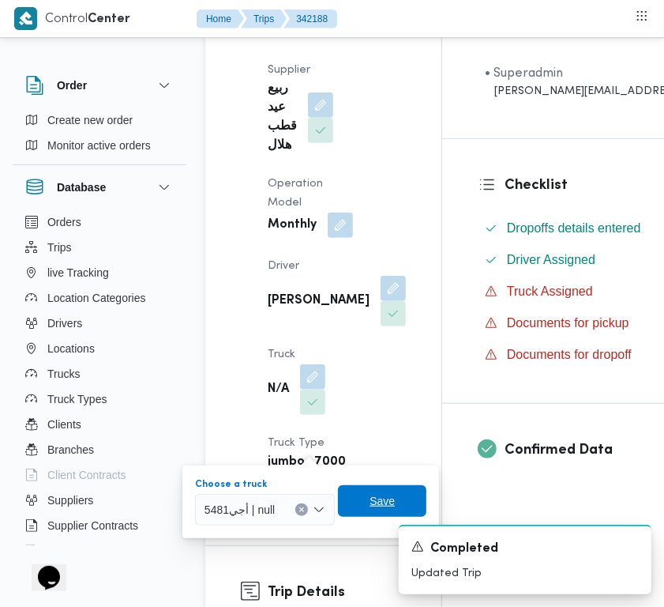
click at [352, 502] on span "Save" at bounding box center [382, 501] width 88 height 32
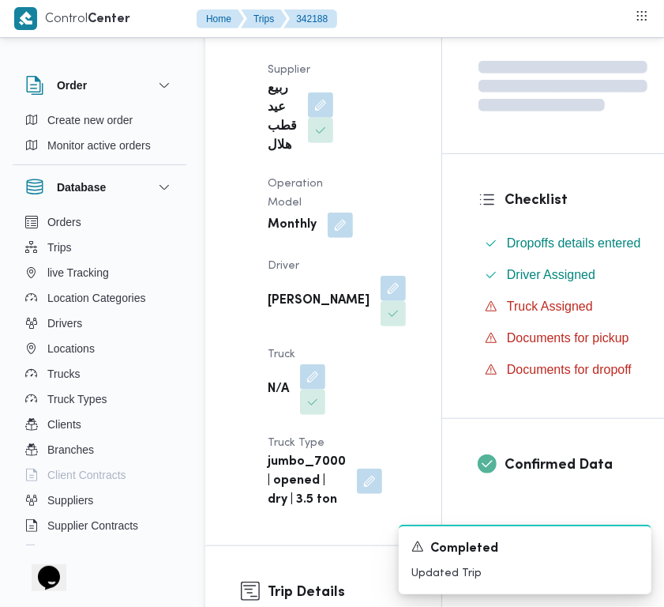
click at [375, 349] on div "Supplier ربيع عيد قطب هلال Operation Model Monthly Driver عمر هاشم جاب الله محم…" at bounding box center [336, 285] width 157 height 468
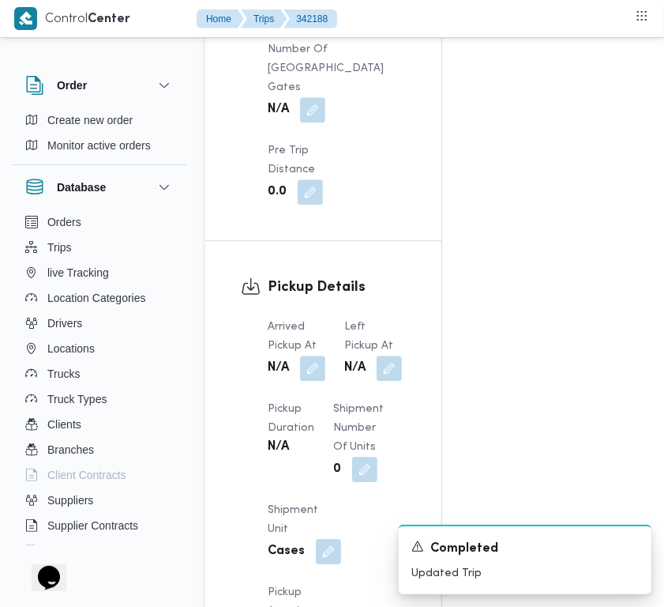
scroll to position [2430, 0]
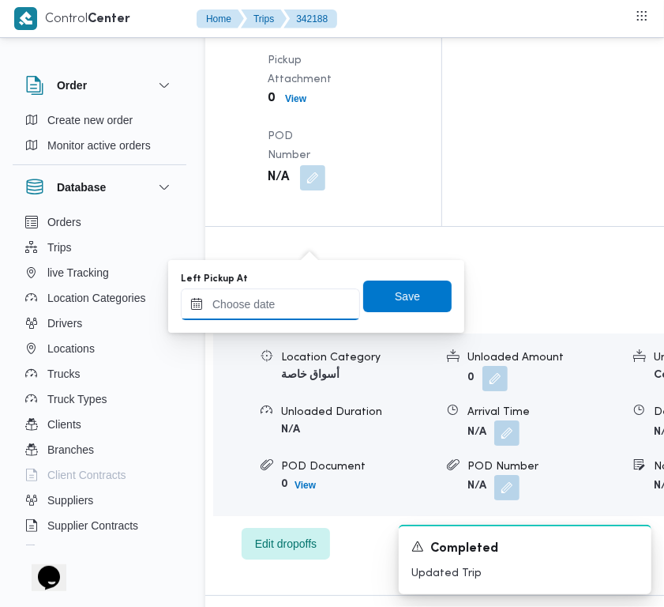
click at [302, 303] on input "Left Pickup At" at bounding box center [270, 304] width 179 height 32
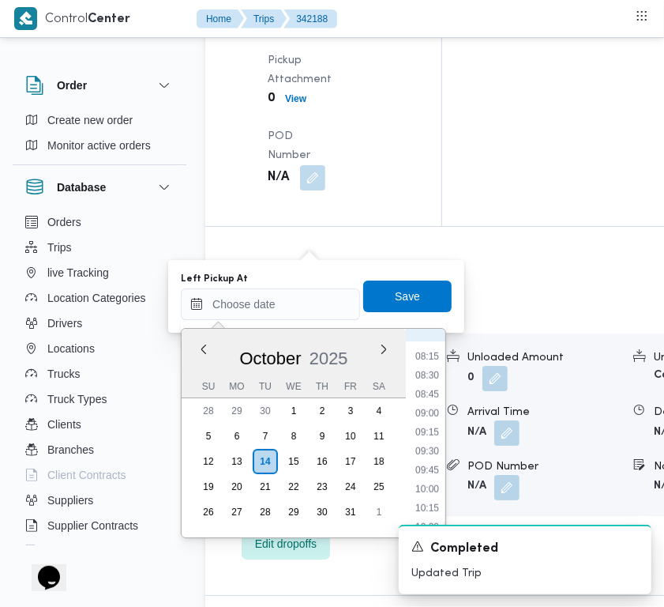
scroll to position [561, 0]
click at [424, 377] on li "07:45" at bounding box center [427, 376] width 36 height 16
type input "14/10/2025 07:45"
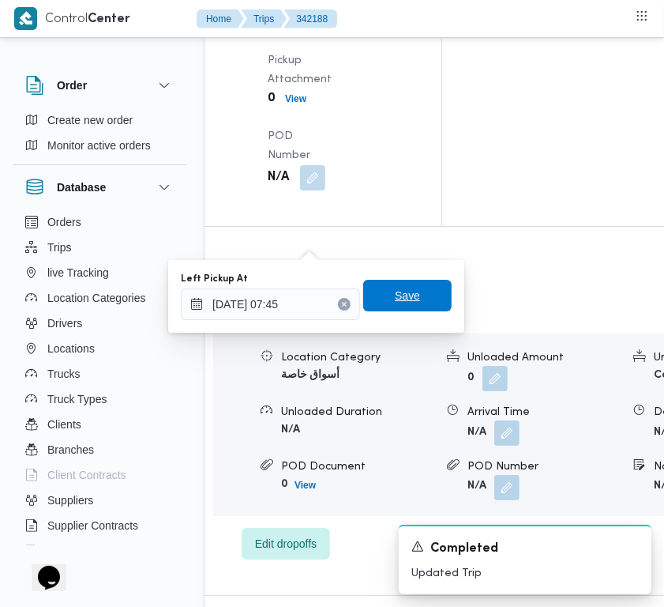
click at [393, 284] on span "Save" at bounding box center [407, 296] width 88 height 32
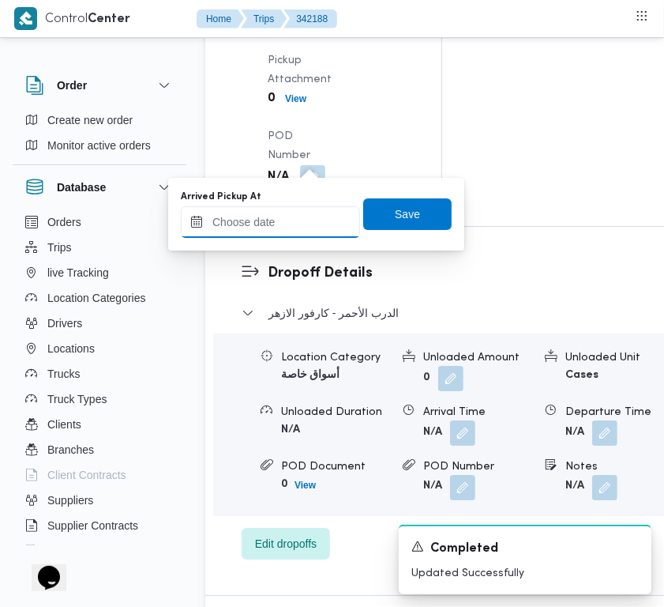
click at [340, 219] on input "Arrived Pickup At" at bounding box center [270, 222] width 179 height 32
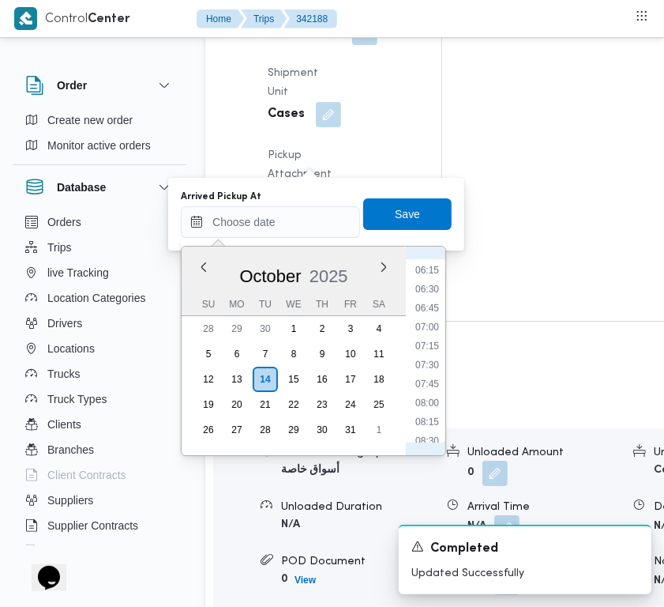
scroll to position [405, 0]
click at [419, 385] on li "07:00" at bounding box center [427, 393] width 36 height 16
type input "14/10/2025 07:00"
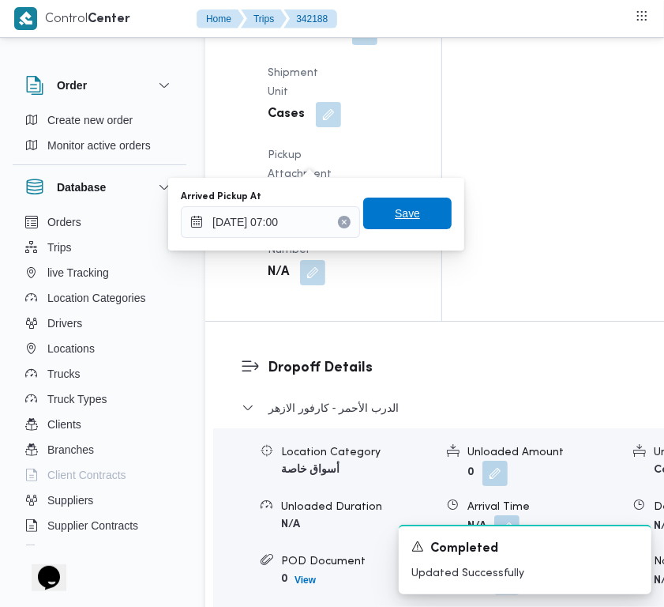
click at [408, 215] on span "Save" at bounding box center [407, 213] width 88 height 32
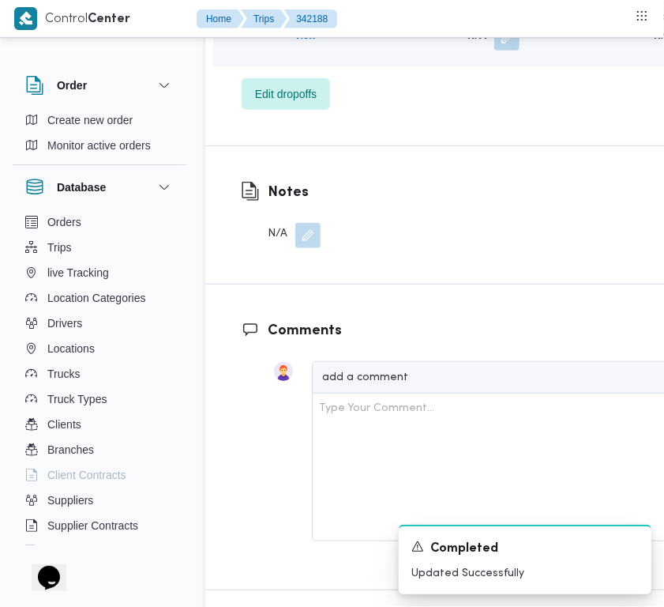
scroll to position [3493, 0]
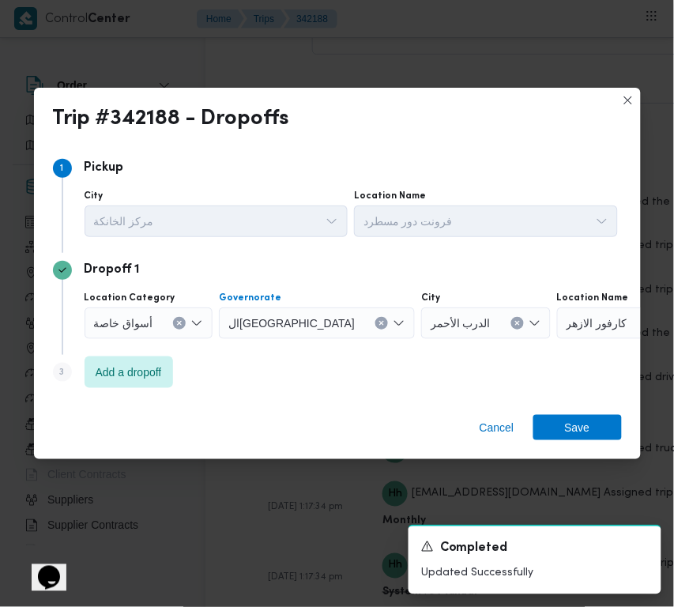
click at [375, 318] on button "Clear input" at bounding box center [381, 323] width 13 height 13
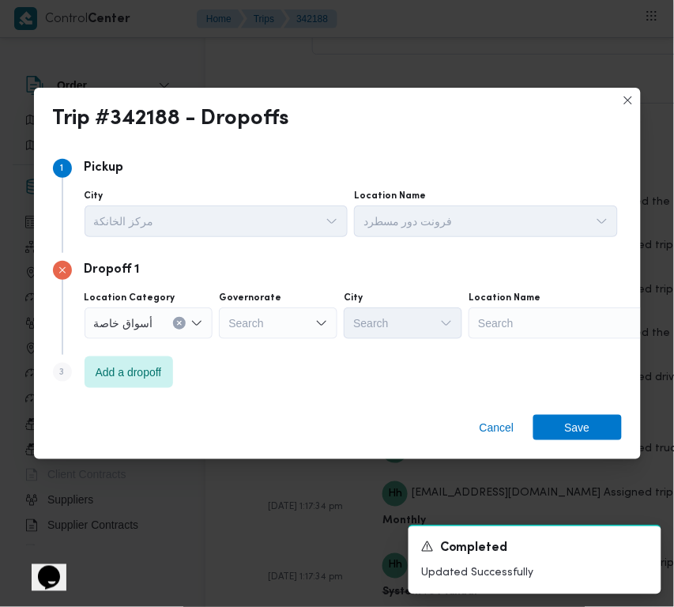
click at [544, 325] on div "Search" at bounding box center [566, 323] width 197 height 32
paste input "Hyper"
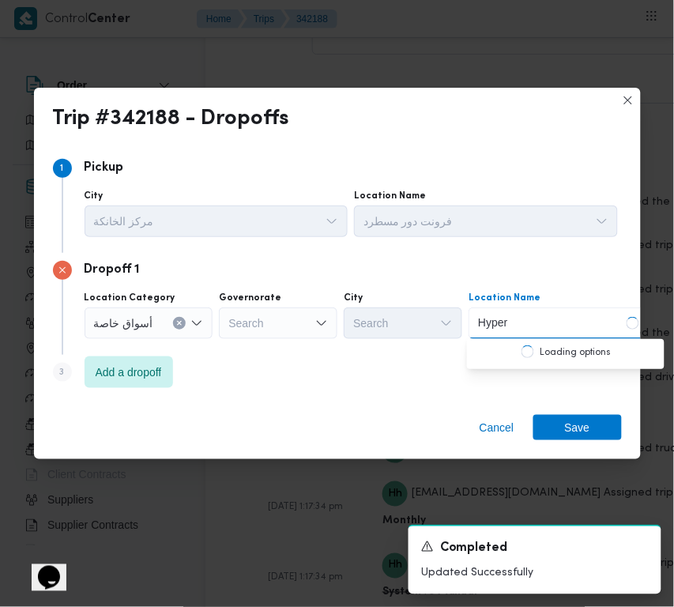
type input "Hyper One"
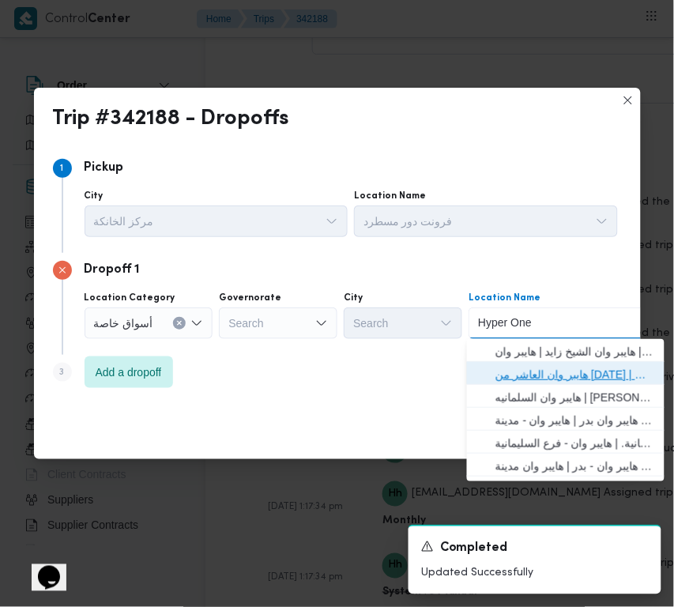
click at [587, 365] on span "هايبر وان العاشر من رمضان | هايبر وان العاشر من رمضان | null" at bounding box center [575, 374] width 160 height 19
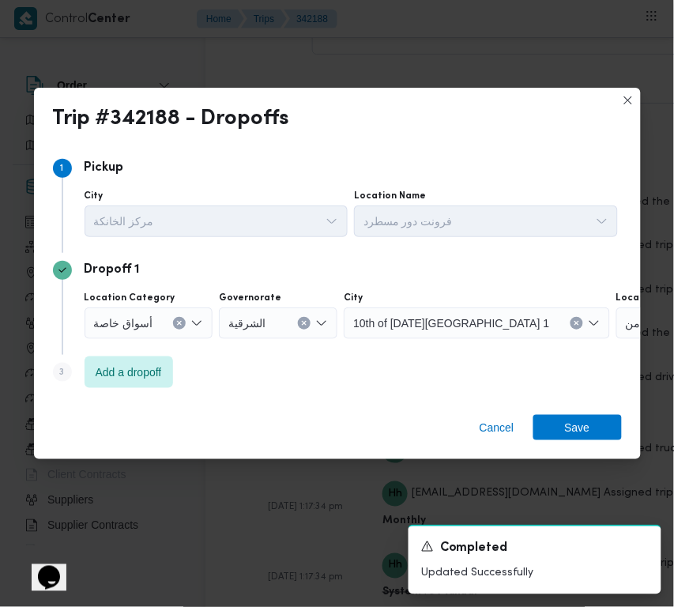
click at [175, 370] on div "Step 3 is disabled 3 Add a dropoff" at bounding box center [337, 375] width 569 height 41
click at [176, 372] on div "Step 3 is disabled 3 Add a dropoff" at bounding box center [337, 375] width 569 height 41
click at [144, 371] on span "Add a dropoff" at bounding box center [129, 371] width 66 height 19
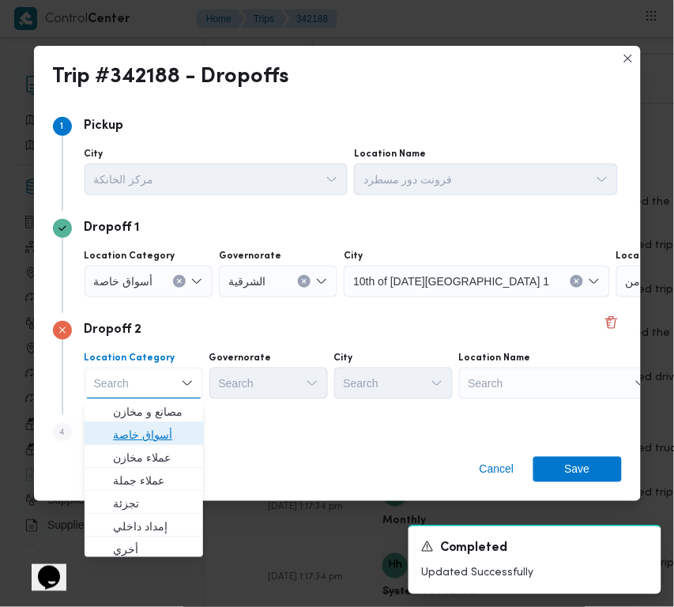
click at [172, 422] on span "أسواق خاصة" at bounding box center [144, 434] width 106 height 25
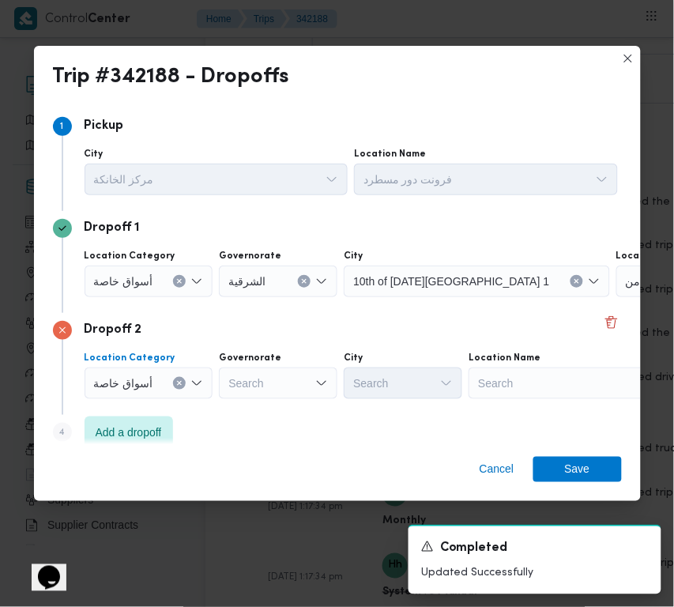
click at [536, 383] on div "Search" at bounding box center [566, 383] width 197 height 32
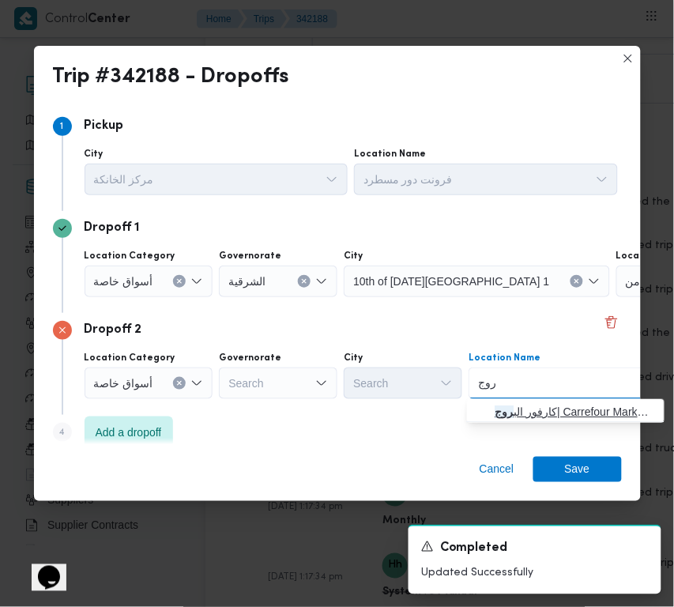
type input "روج"
click at [532, 416] on span "كارفور الب روج | Carrefour Market | null" at bounding box center [575, 411] width 160 height 19
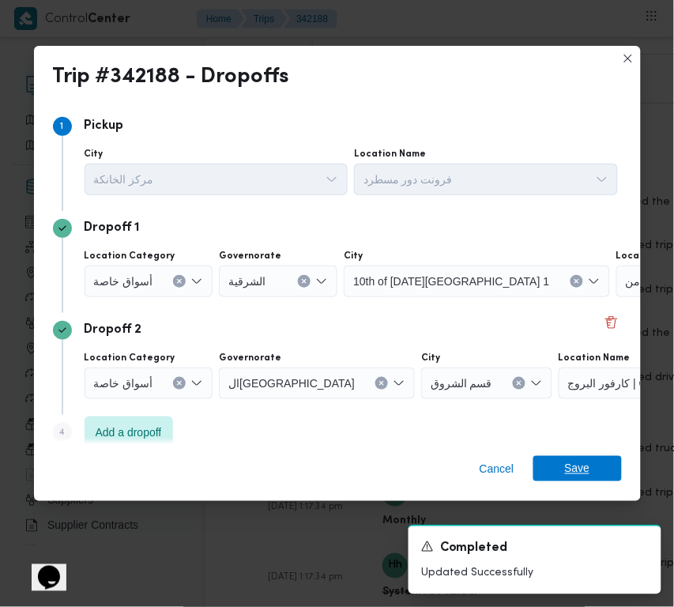
click at [567, 461] on span "Save" at bounding box center [577, 468] width 25 height 25
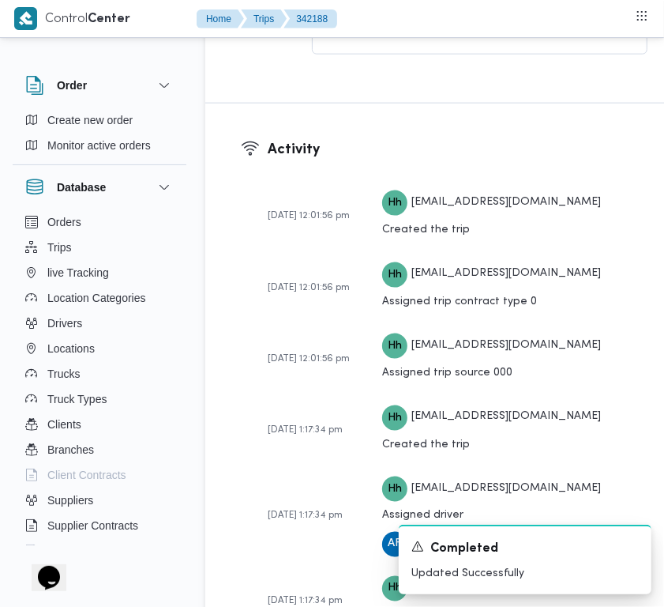
scroll to position [2961, 0]
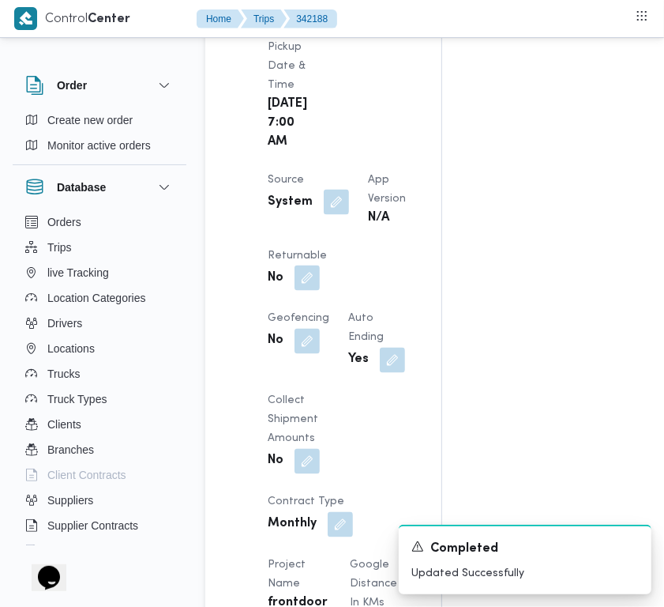
scroll to position [1067, 0]
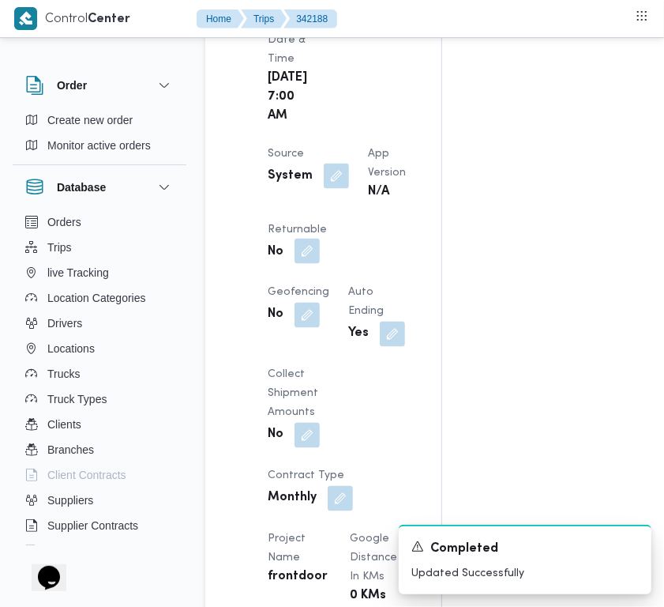
click at [320, 264] on button "button" at bounding box center [307, 251] width 25 height 25
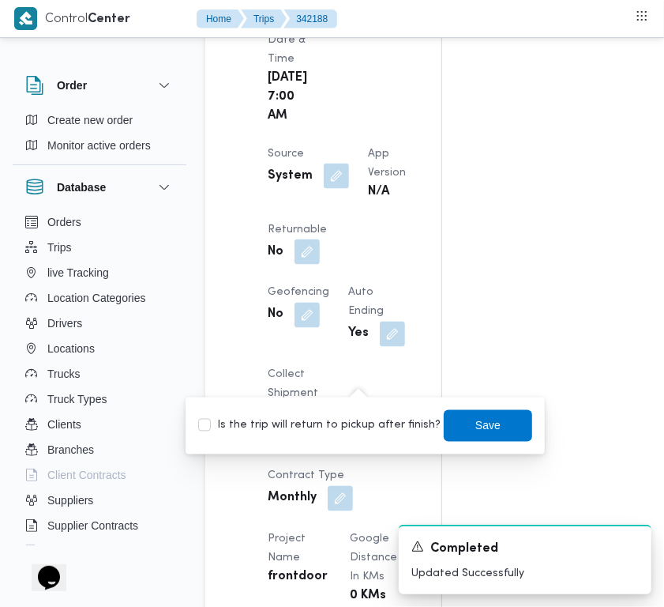
click at [345, 428] on label "Is the trip will return to pickup after finish?" at bounding box center [319, 425] width 243 height 19
checkbox input "true"
click at [446, 417] on span "Save" at bounding box center [488, 425] width 88 height 32
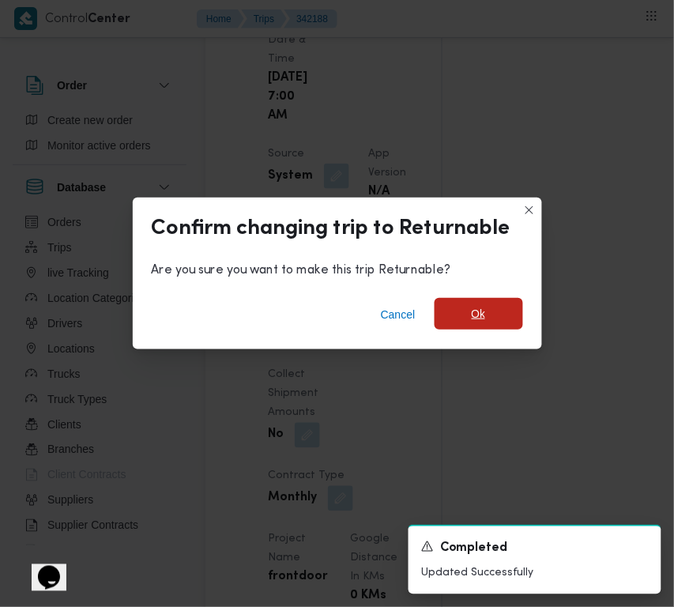
click at [498, 318] on span "Ok" at bounding box center [478, 314] width 88 height 32
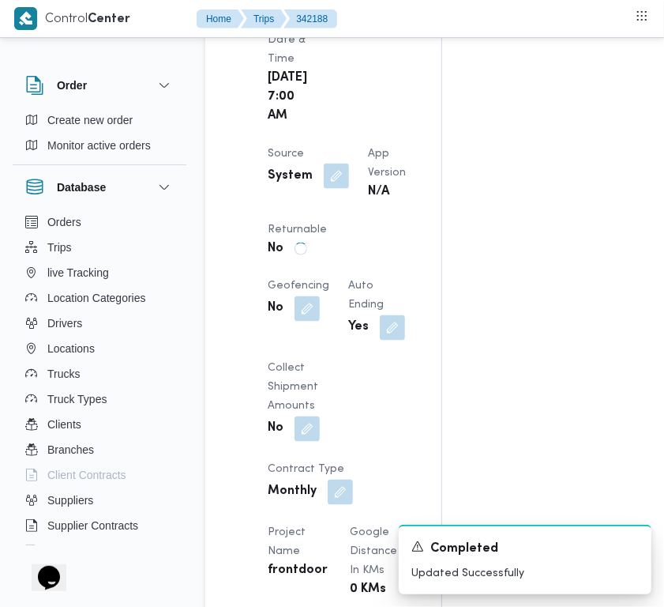
click at [522, 195] on div "Assignees • Superadmin mohamed.nabil@illa.com.eg Checklist Dropoffs details ent…" at bounding box center [629, 465] width 374 height 2487
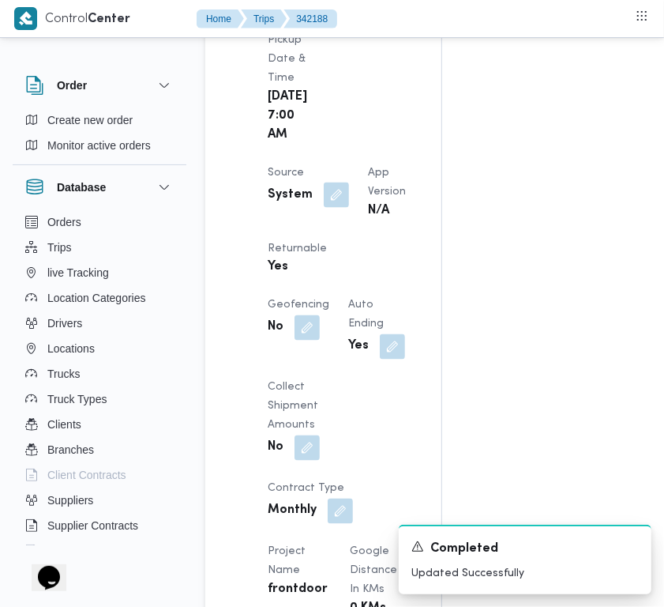
scroll to position [1086, 0]
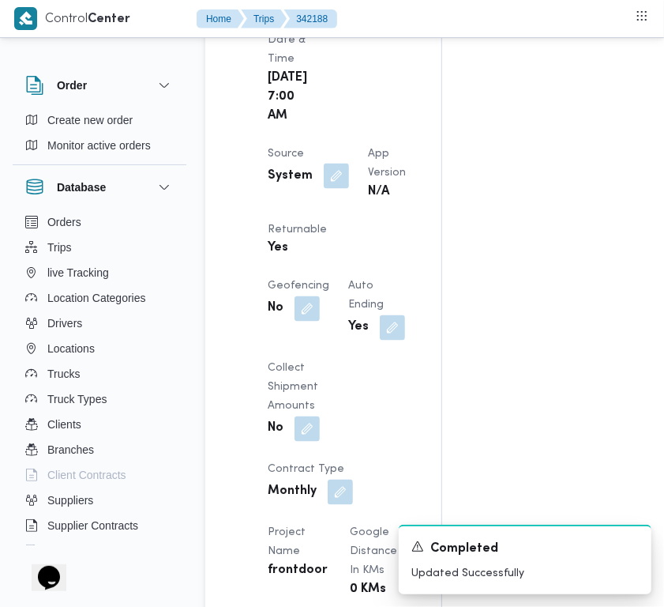
click at [458, 253] on div "Assignees • Superadmin mohamed.nabil@illa.com.eg Checklist Dropoffs details ent…" at bounding box center [629, 465] width 374 height 2487
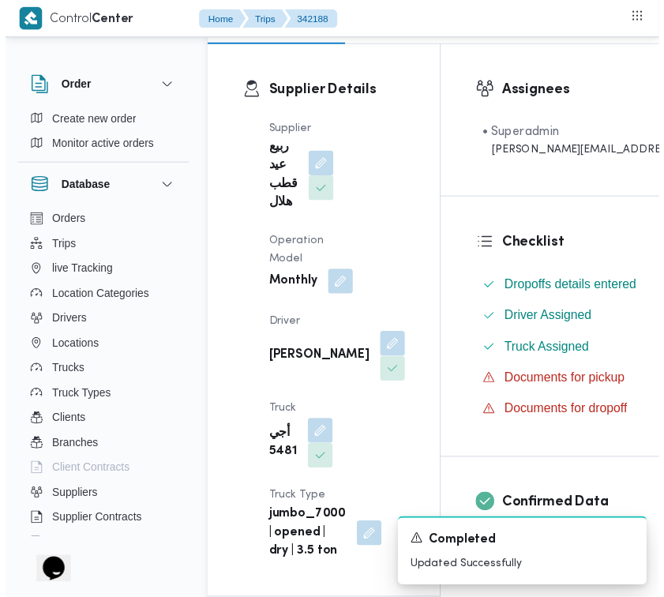
scroll to position [0, 0]
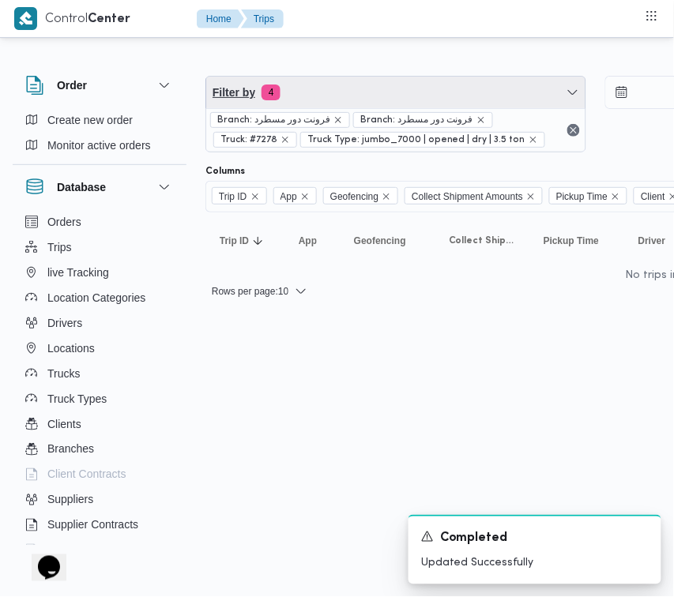
click at [383, 92] on span "Filter by 4" at bounding box center [395, 93] width 379 height 32
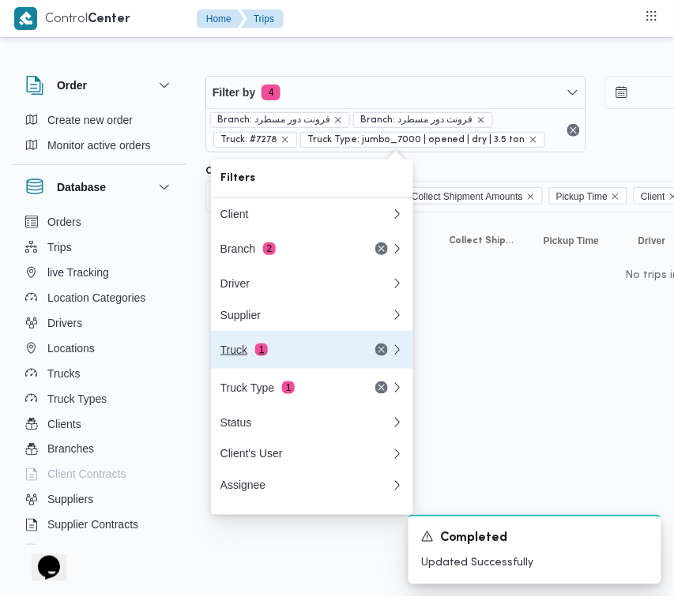
click at [310, 365] on div "Truck 1" at bounding box center [306, 350] width 190 height 38
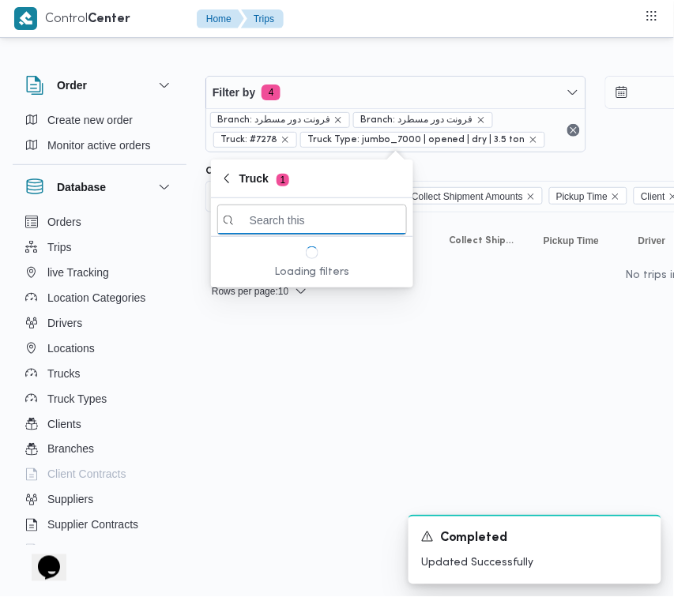
paste input "6827"
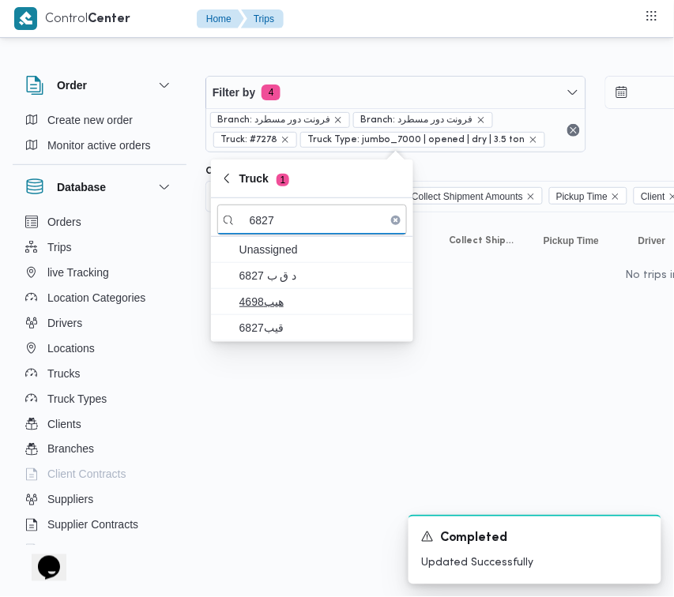
type input "6827"
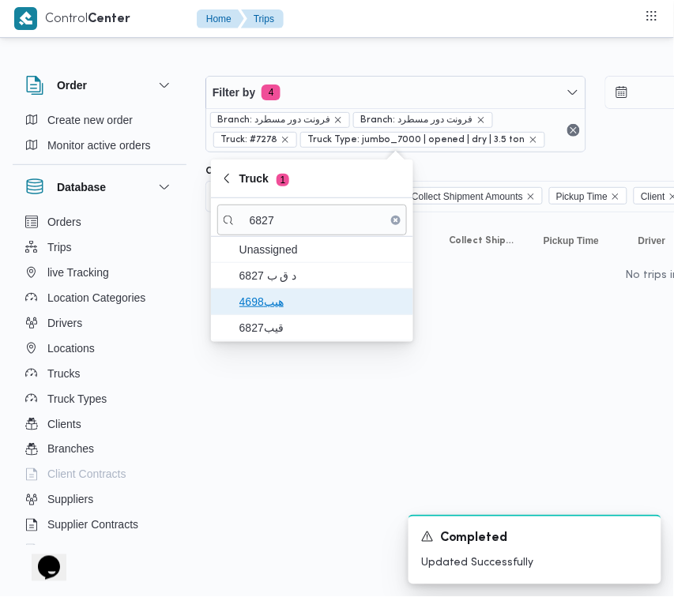
click at [290, 310] on span "هيب4698" at bounding box center [321, 301] width 164 height 19
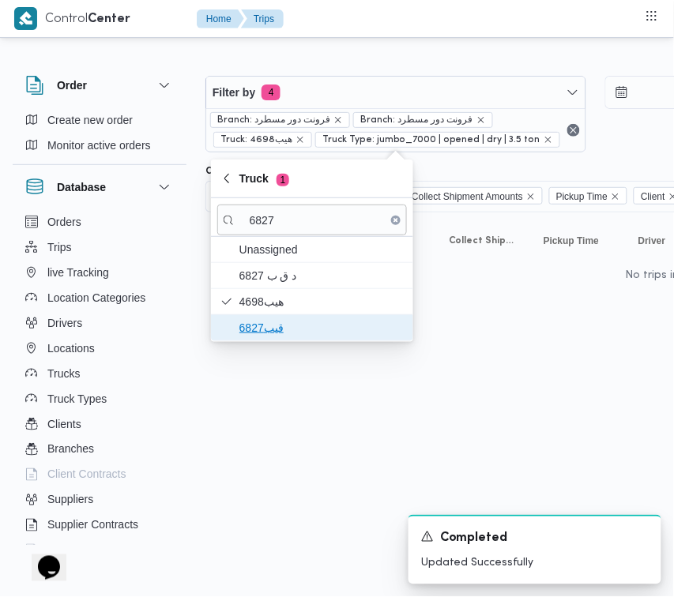
click at [276, 325] on span "قيب6827" at bounding box center [321, 327] width 164 height 19
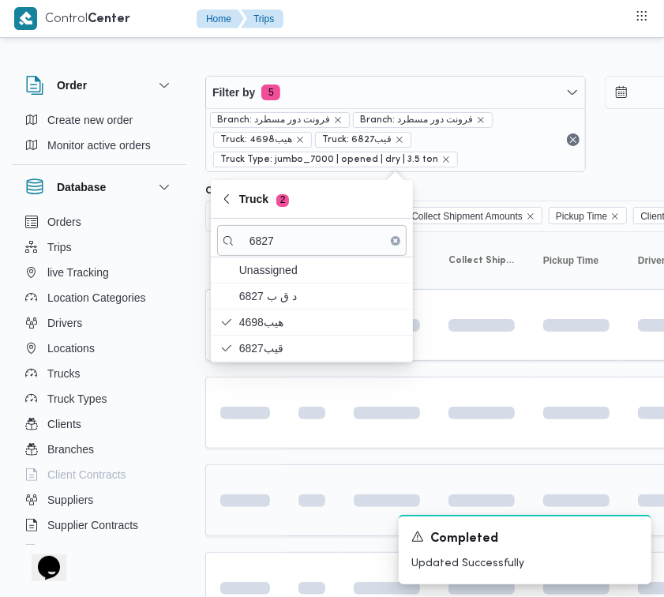
click at [300, 475] on html "Control Center Home Trips Order Create new order Monitor active orders Database…" at bounding box center [332, 298] width 664 height 597
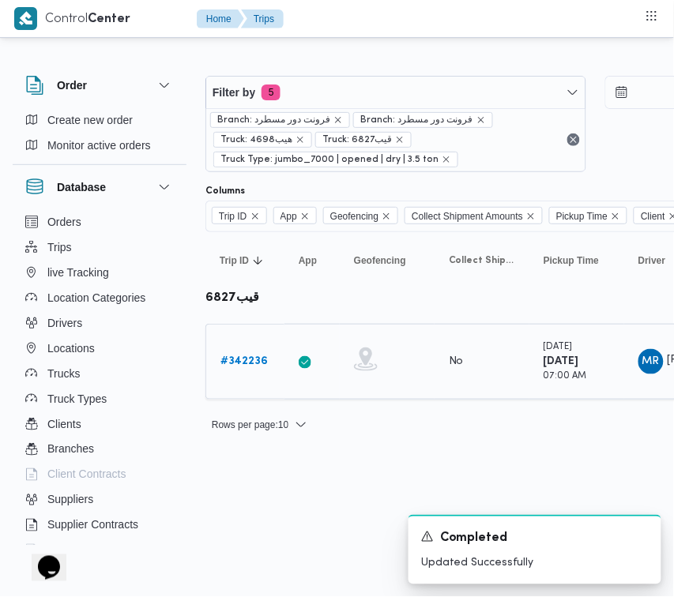
click at [247, 371] on link "# 342236" at bounding box center [243, 361] width 47 height 19
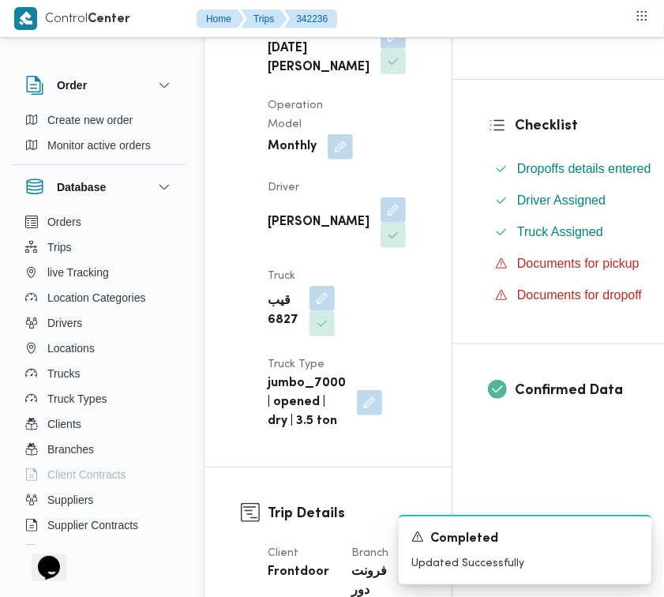
scroll to position [440, 0]
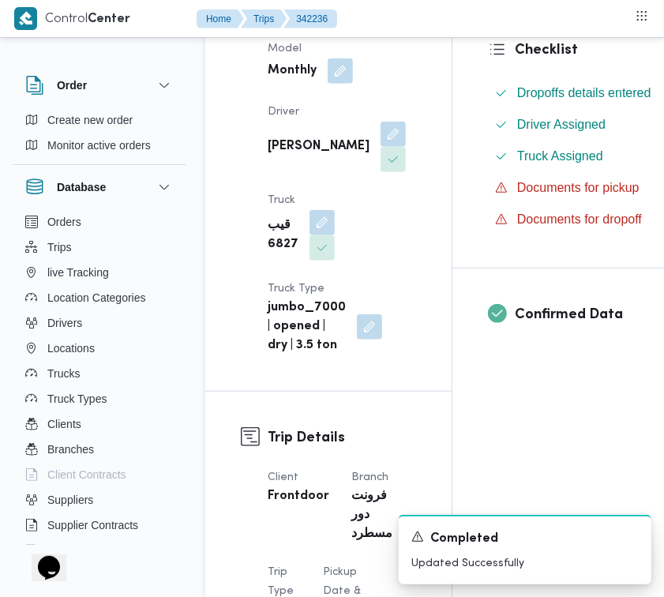
click at [373, 147] on span at bounding box center [389, 134] width 33 height 25
click at [381, 146] on button "button" at bounding box center [393, 133] width 25 height 25
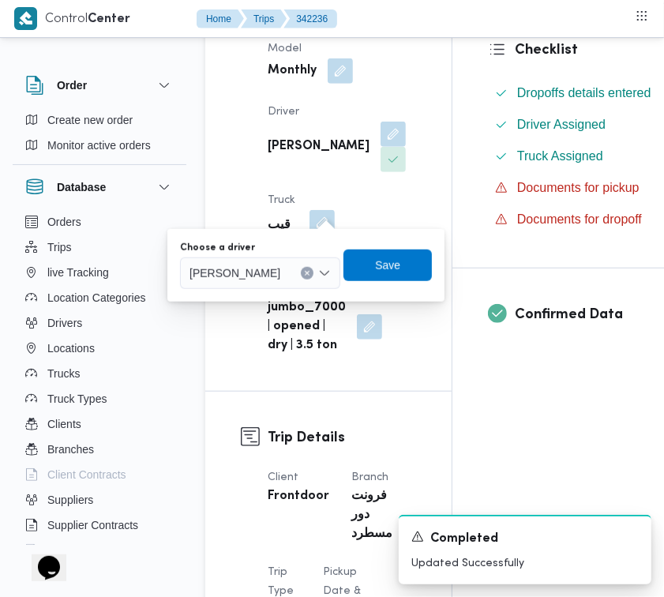
click at [294, 284] on div "محمود رفعت عبدالعظيم امام" at bounding box center [260, 274] width 160 height 32
paste input "حمود اشر"
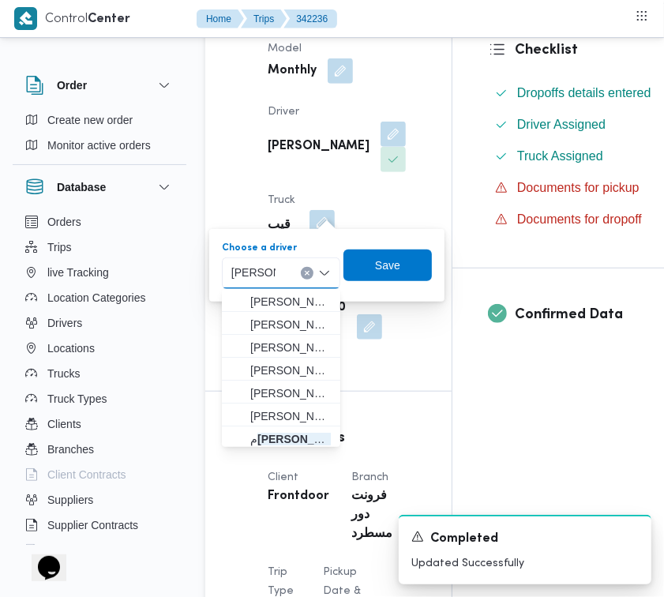
type input "حمود اشر"
click at [290, 273] on div "حمود اشر حمود اشر" at bounding box center [281, 274] width 118 height 32
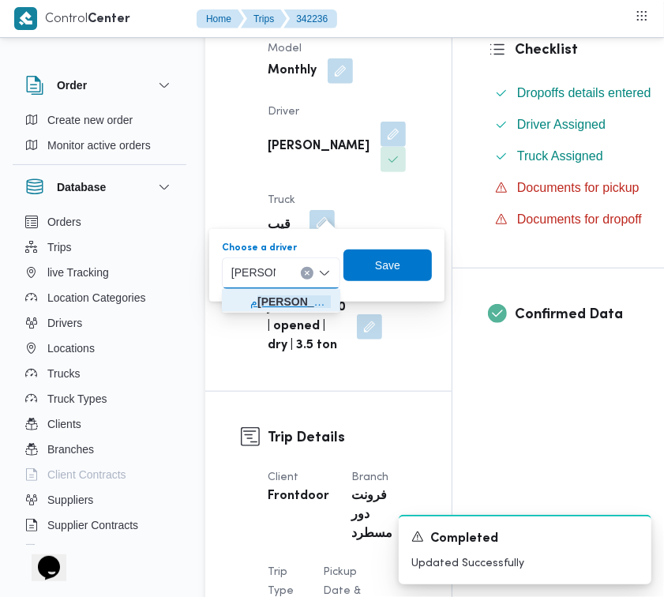
click at [291, 297] on span "م حمود اشر ف سيد احمد علام" at bounding box center [290, 301] width 81 height 19
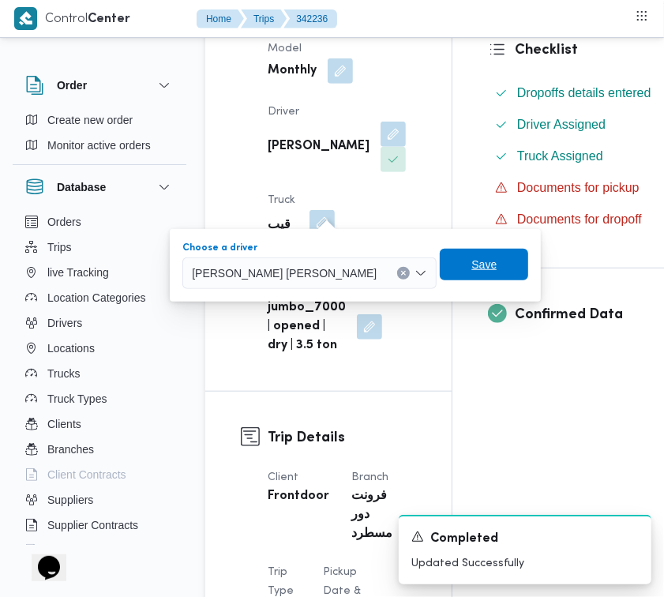
click at [440, 253] on span "Save" at bounding box center [484, 265] width 88 height 32
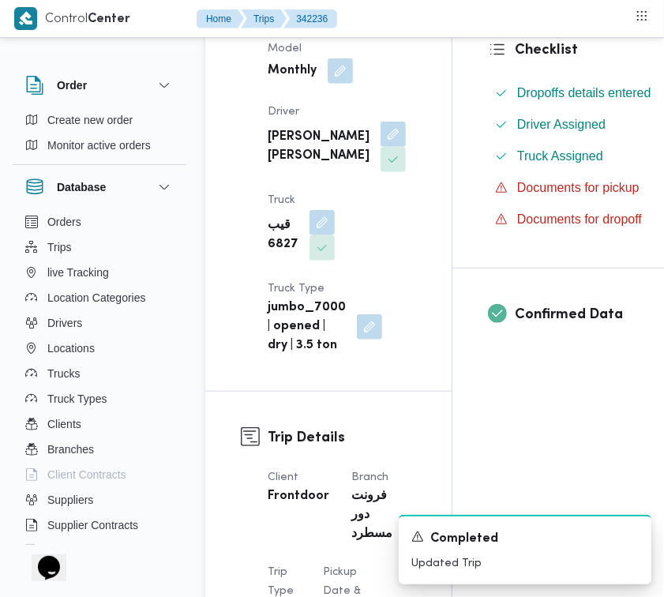
click at [310, 262] on div "قيب 6827" at bounding box center [301, 236] width 70 height 54
click at [310, 235] on button "button" at bounding box center [322, 221] width 25 height 25
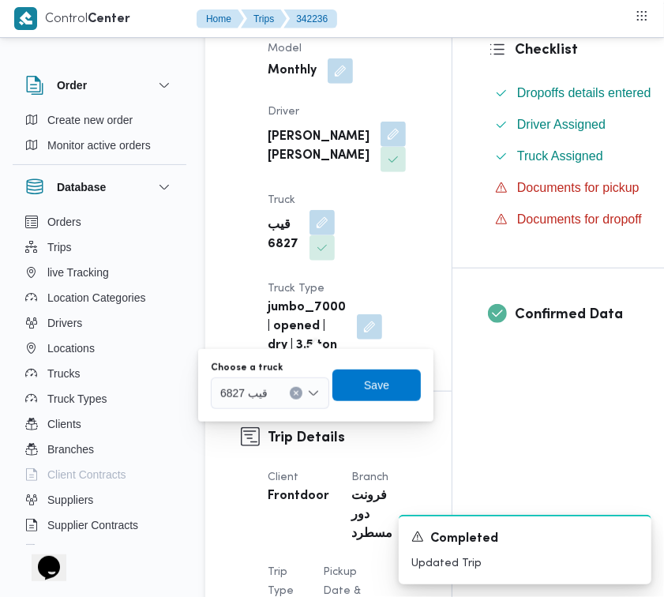
click at [259, 404] on div "قيب 6827" at bounding box center [270, 394] width 118 height 32
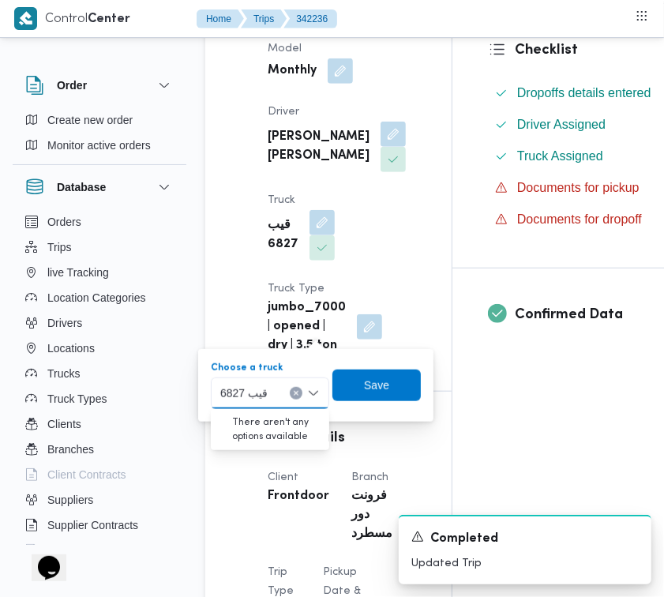
paste input "1697"
type input "1697"
click at [292, 397] on button "Clear input" at bounding box center [296, 393] width 13 height 13
click at [344, 384] on span "Save" at bounding box center [377, 385] width 88 height 32
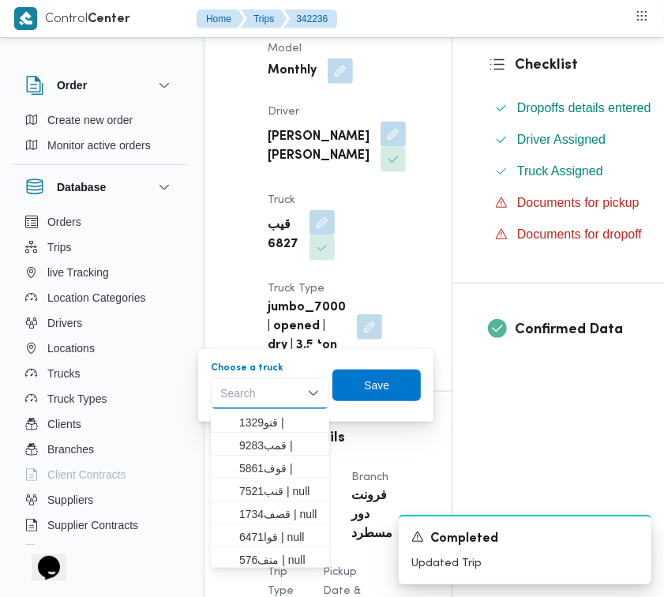
click at [361, 234] on div "Supplier ابراهيم رمضان ابراهيم عثمان ابوباشا Operation Model Monthly Driver محم…" at bounding box center [341, 140] width 167 height 449
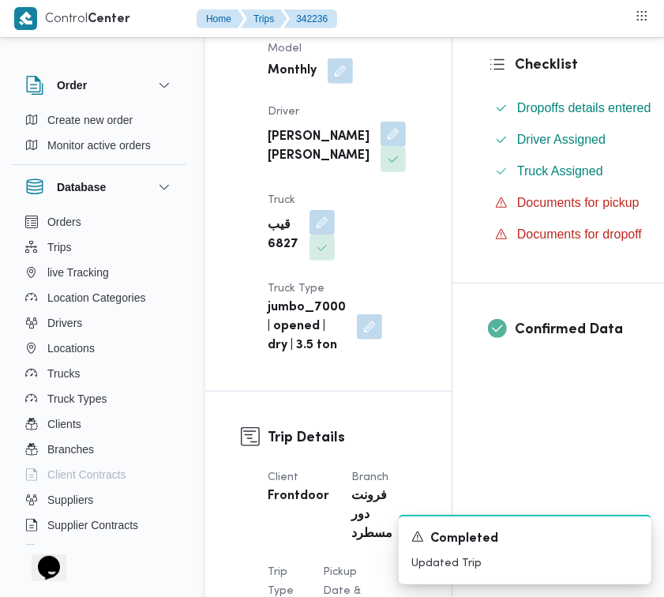
click at [335, 234] on div "Truck قيب 6827" at bounding box center [301, 226] width 67 height 70
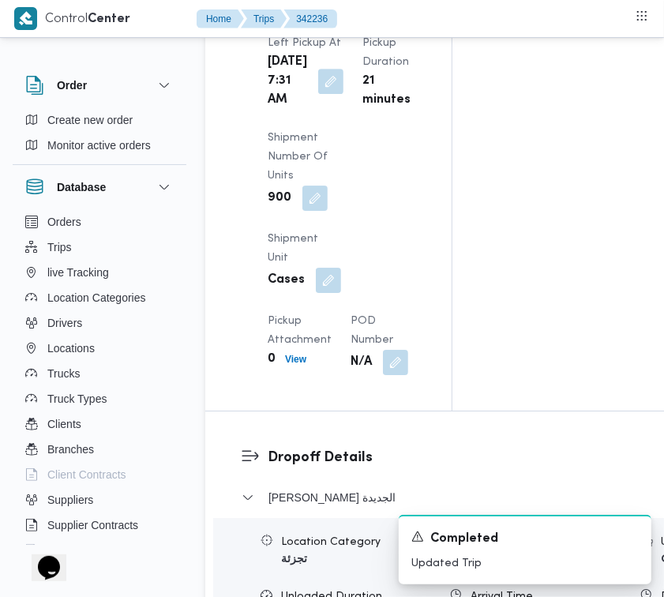
scroll to position [2830, 0]
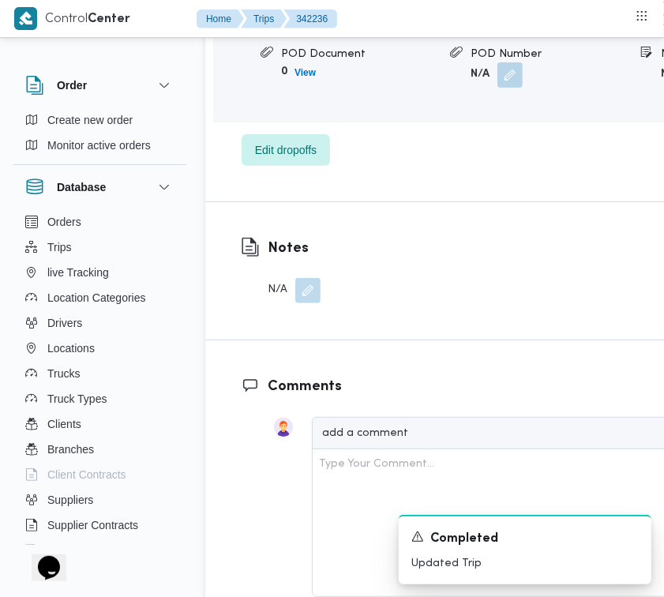
click at [308, 303] on button "button" at bounding box center [307, 290] width 25 height 25
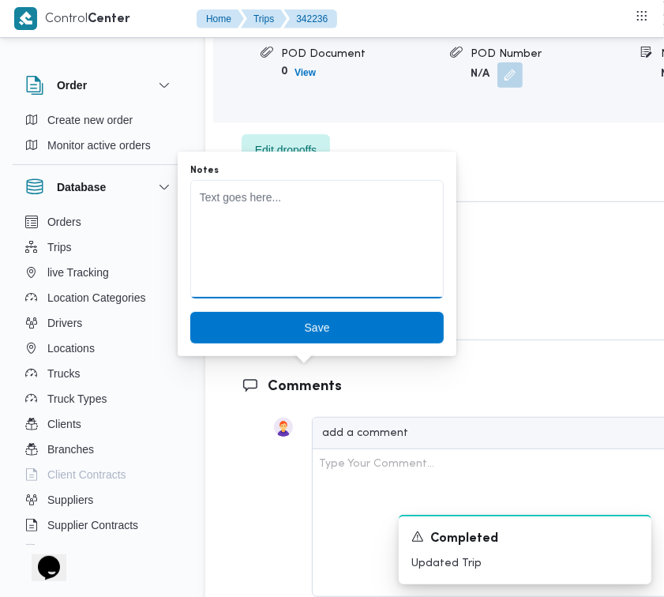
click at [308, 207] on textarea "Notes" at bounding box center [317, 239] width 254 height 118
paste textarea "1697"
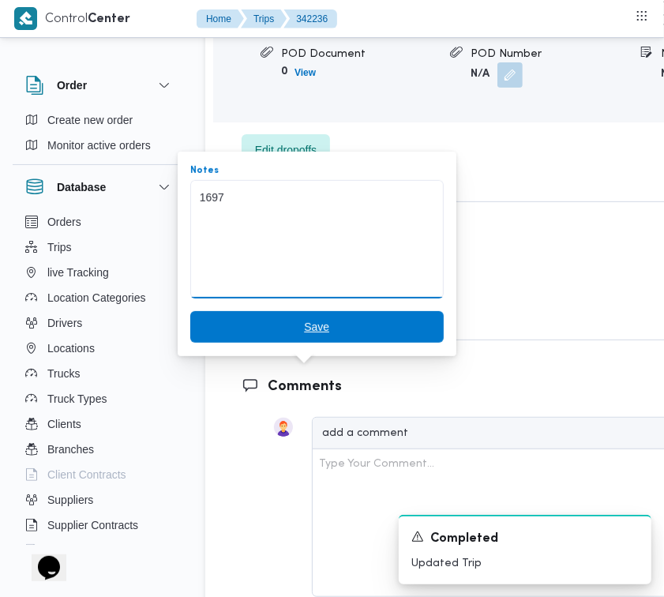
type textarea "1697"
click at [332, 317] on span "Save" at bounding box center [317, 327] width 254 height 32
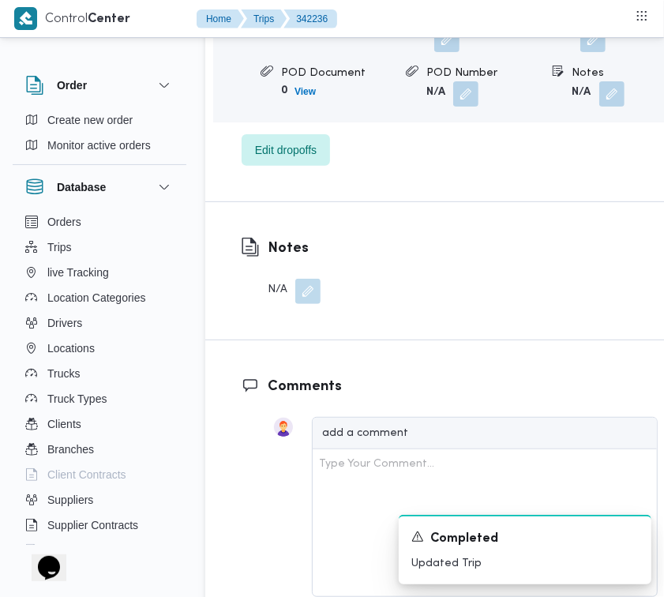
scroll to position [2834, 0]
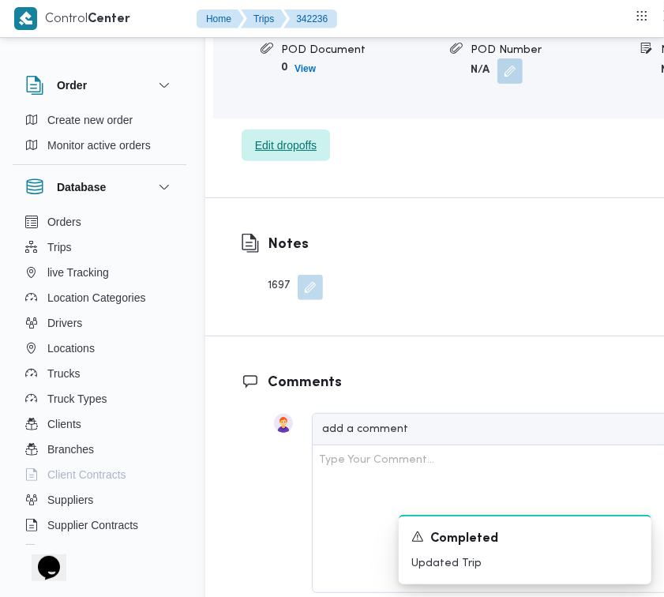
click at [301, 155] on span "Edit dropoffs" at bounding box center [286, 145] width 62 height 19
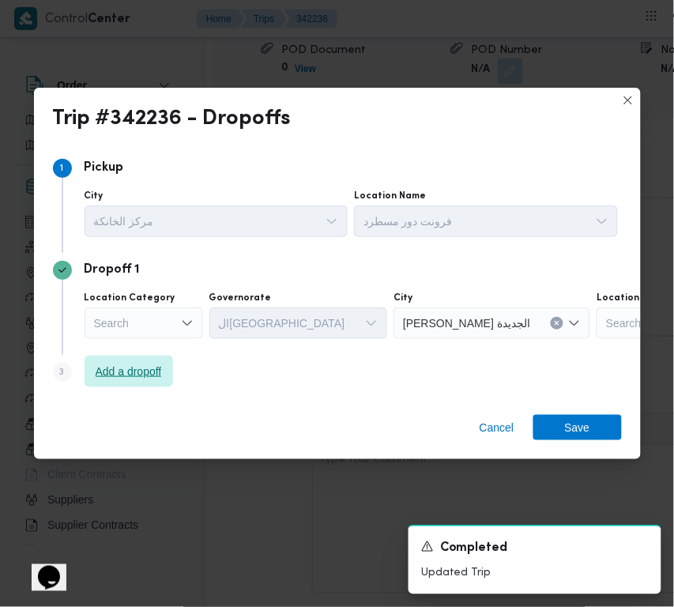
click at [160, 367] on span "Add a dropoff" at bounding box center [129, 371] width 66 height 19
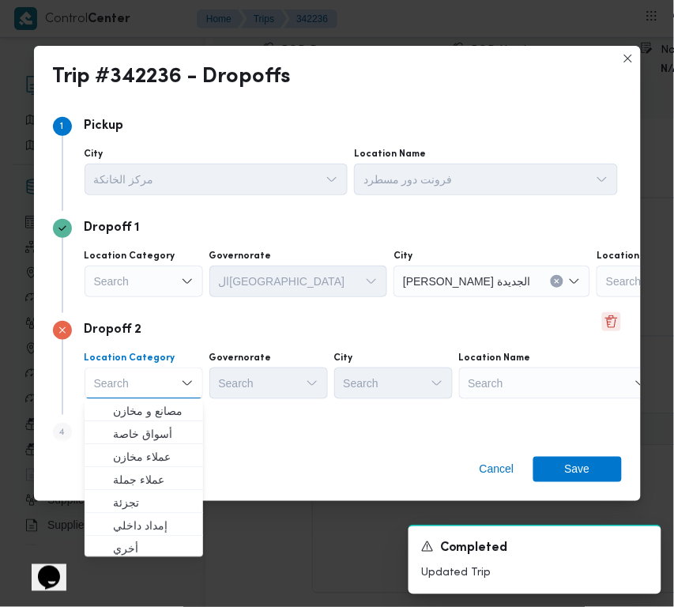
click at [602, 325] on button "Delete" at bounding box center [611, 321] width 19 height 19
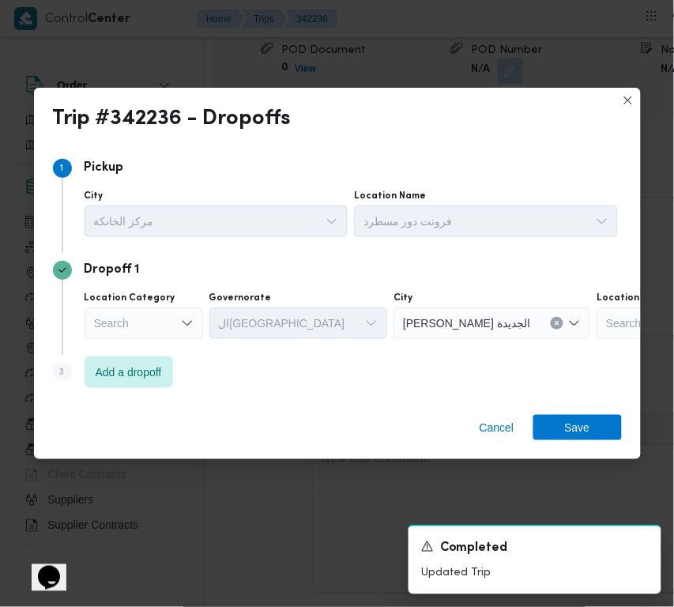
click at [150, 321] on div "Search" at bounding box center [144, 323] width 118 height 32
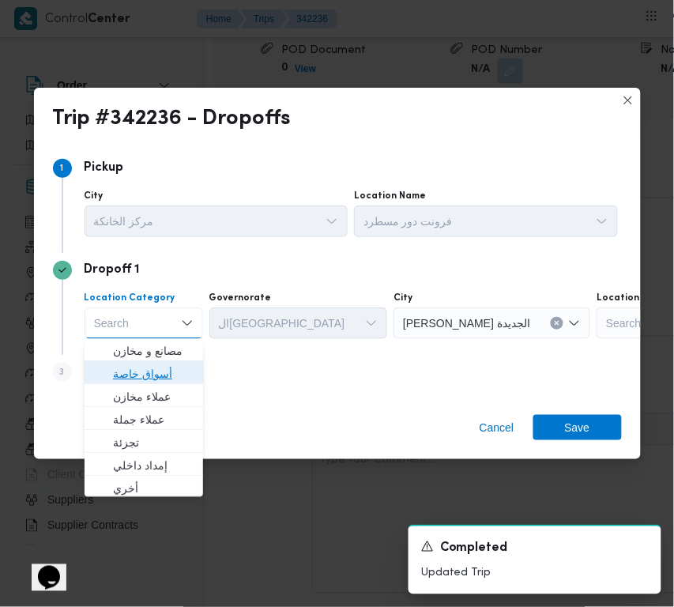
click at [156, 363] on span "أسواق خاصة" at bounding box center [144, 374] width 106 height 25
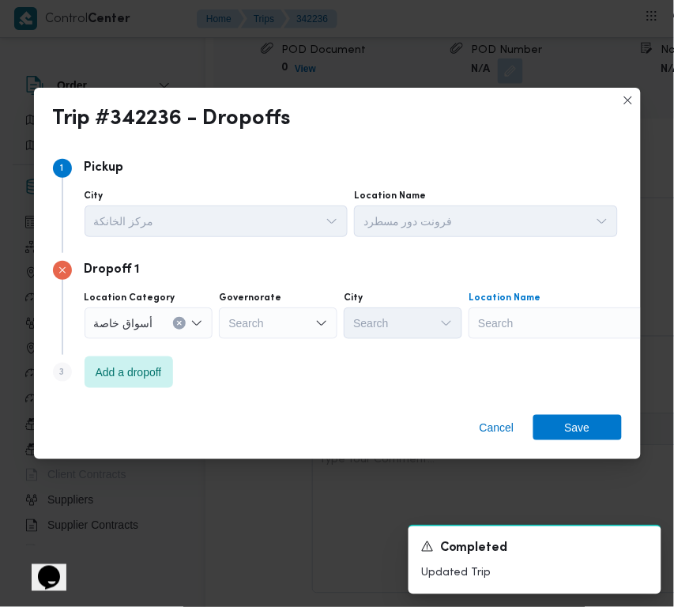
click at [526, 307] on div "Search" at bounding box center [566, 323] width 197 height 32
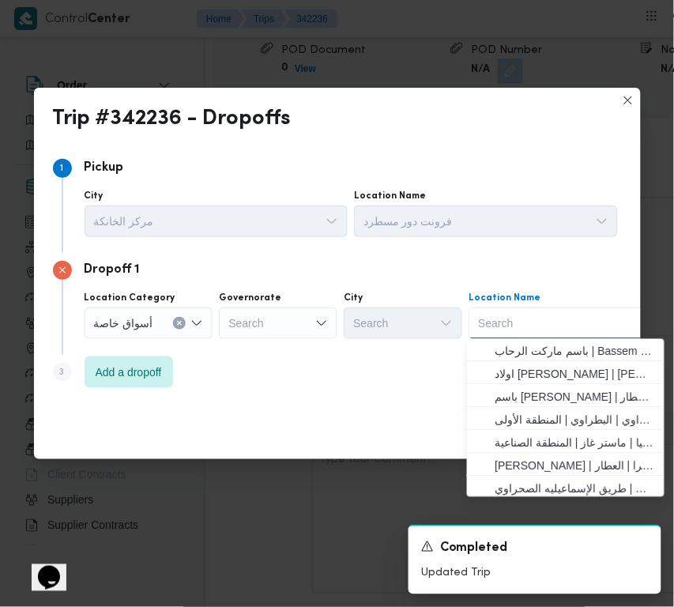
paste input "uptown"
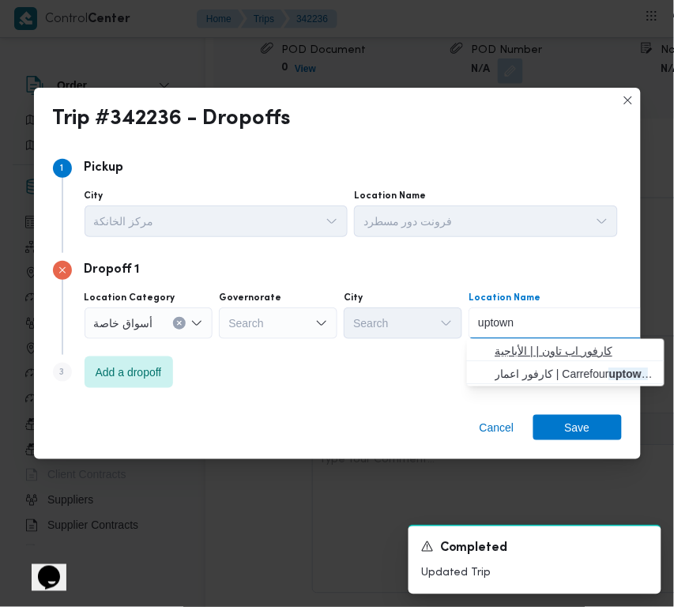
type input "uptown"
click at [515, 348] on span "كارفور اب تاون | | الأباجية" at bounding box center [575, 351] width 160 height 19
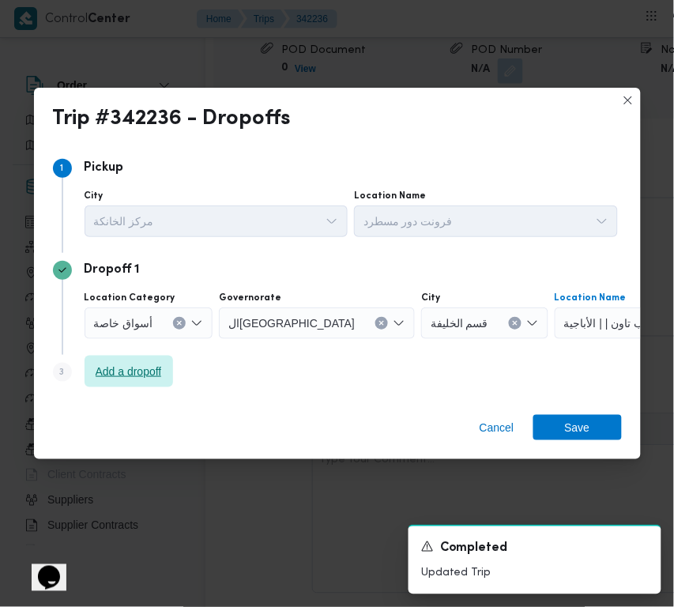
click at [160, 361] on span "Add a dropoff" at bounding box center [129, 371] width 88 height 32
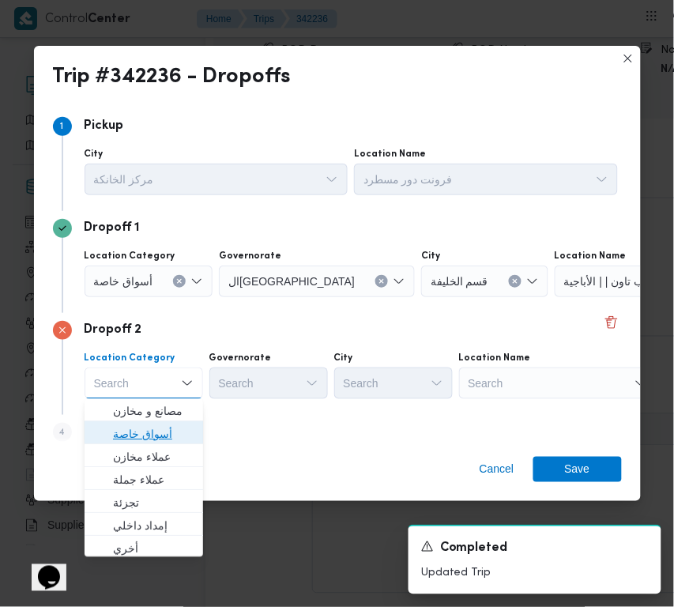
click at [159, 423] on span "أسواق خاصة" at bounding box center [144, 434] width 106 height 25
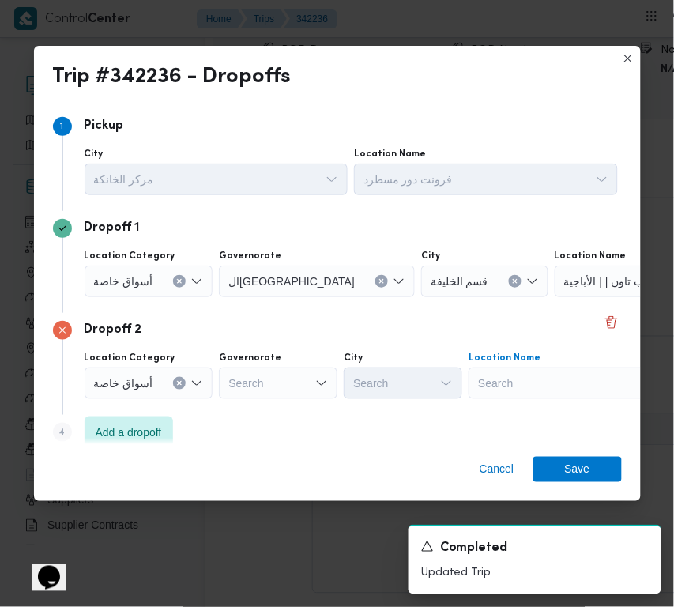
click at [555, 379] on div "Search" at bounding box center [566, 383] width 197 height 32
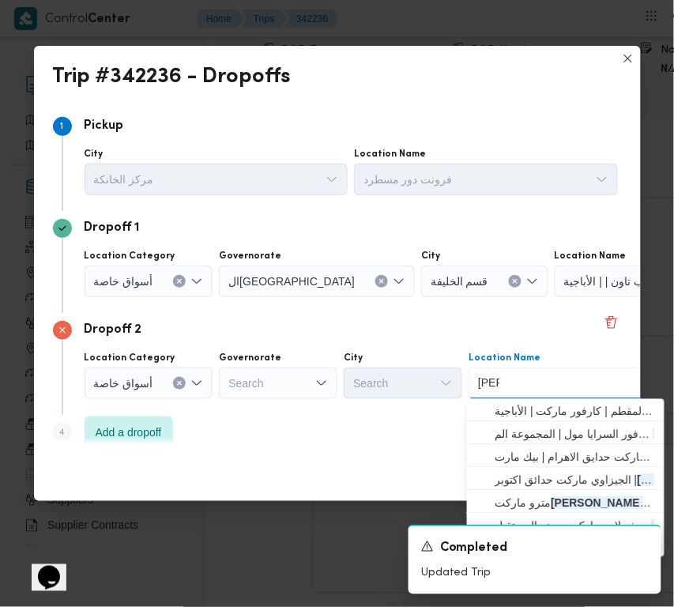
click at [491, 385] on input "عمار" at bounding box center [489, 383] width 22 height 19
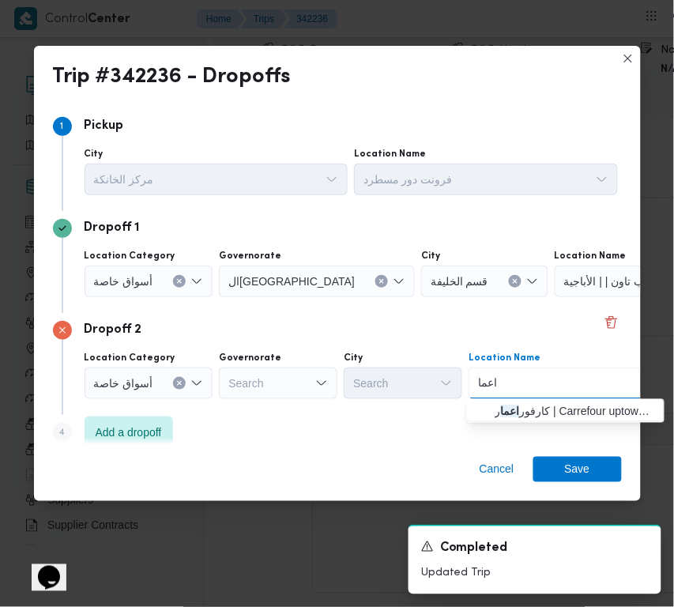
type input "اعمار"
click at [508, 405] on mark "اعمار" at bounding box center [507, 411] width 24 height 13
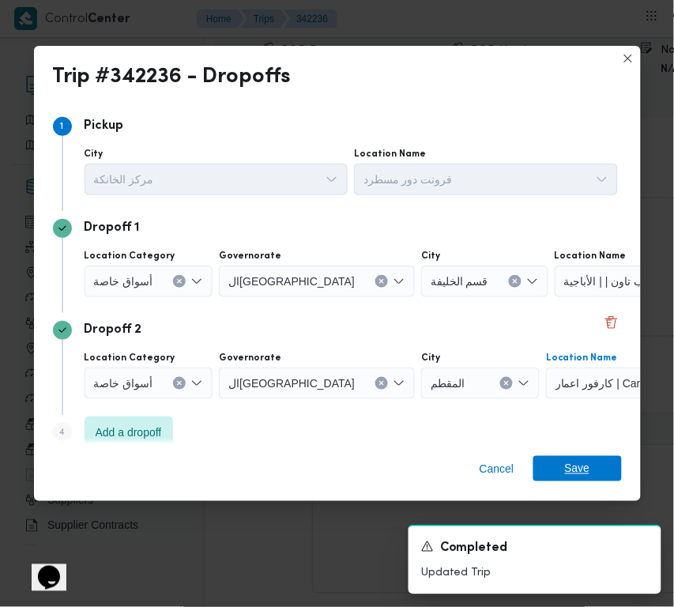
click at [569, 462] on span "Save" at bounding box center [577, 468] width 25 height 25
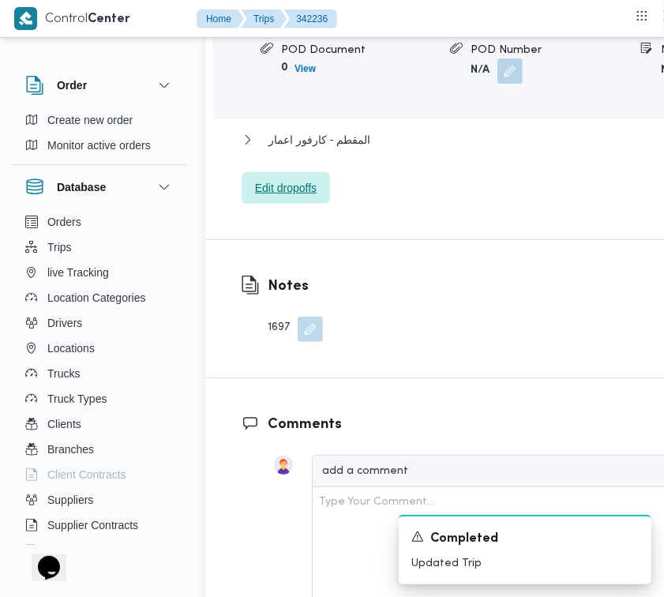
scroll to position [2311, 0]
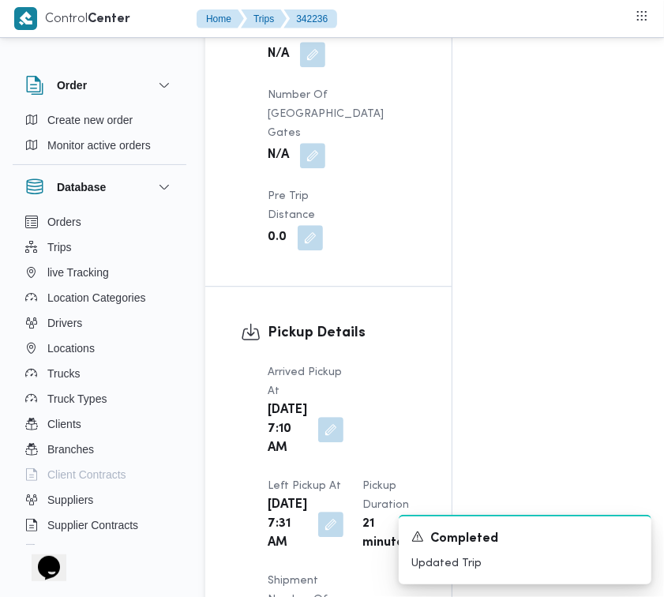
scroll to position [1266, 0]
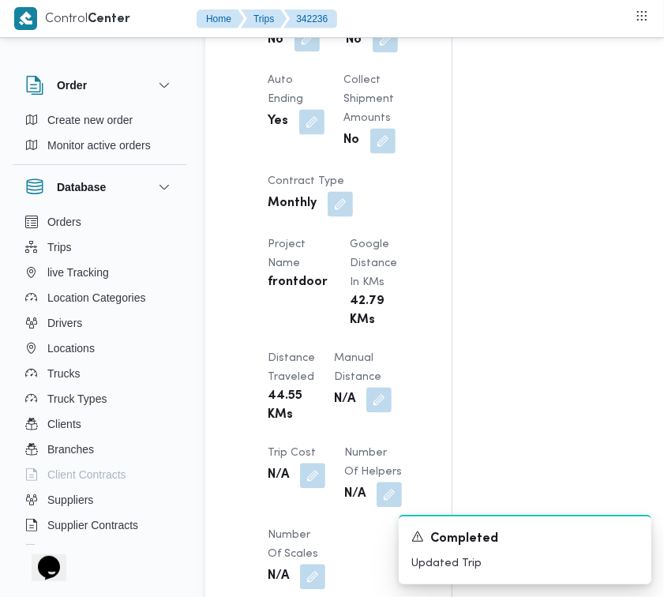
click at [298, 52] on button "button" at bounding box center [307, 39] width 25 height 25
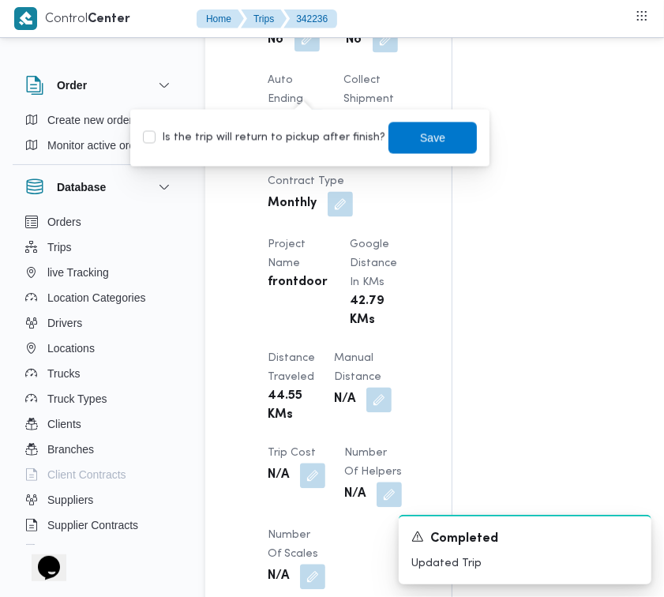
click at [292, 136] on label "Is the trip will return to pickup after finish?" at bounding box center [264, 138] width 243 height 19
checkbox input "true"
click at [420, 141] on span "Save" at bounding box center [432, 137] width 25 height 19
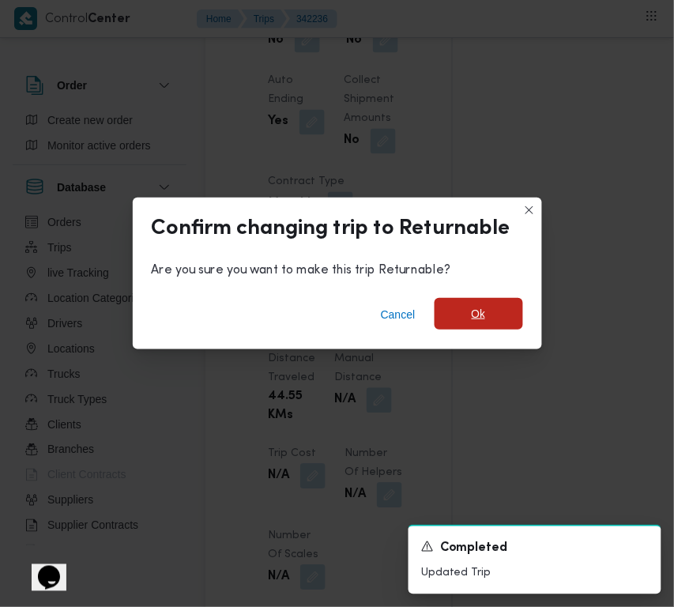
click at [471, 303] on span "Ok" at bounding box center [478, 314] width 88 height 32
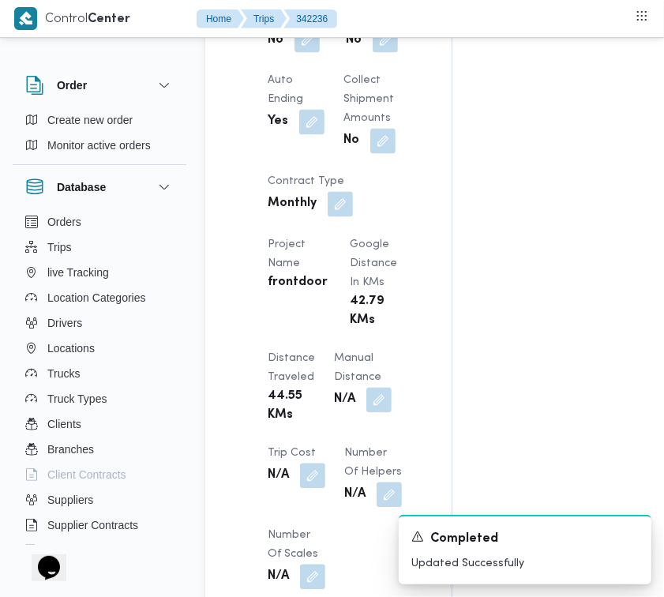
click at [476, 122] on div "Assignees Checklist Dropoffs details entered Driver Assigned Truck Assigned Doc…" at bounding box center [573, 200] width 241 height 2354
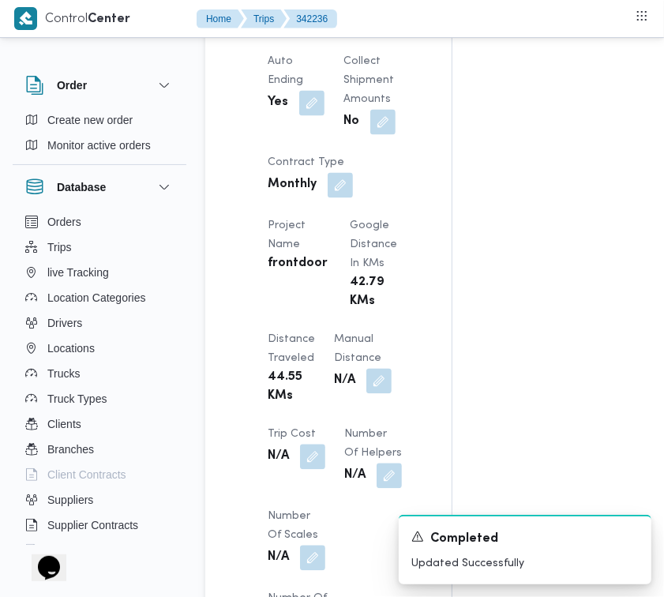
click at [454, 163] on div "Assignees • Superadmin mohamed.nabil@illa.com.eg Checklist Dropoffs details ent…" at bounding box center [640, 181] width 374 height 2354
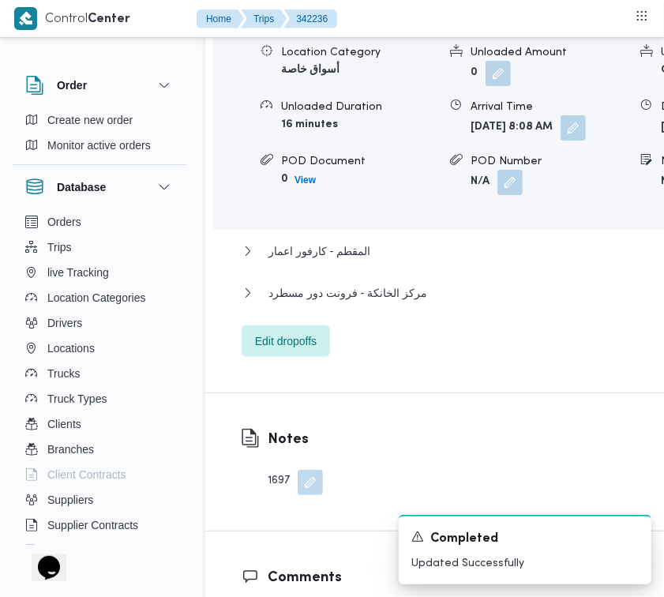
scroll to position [2777, 0]
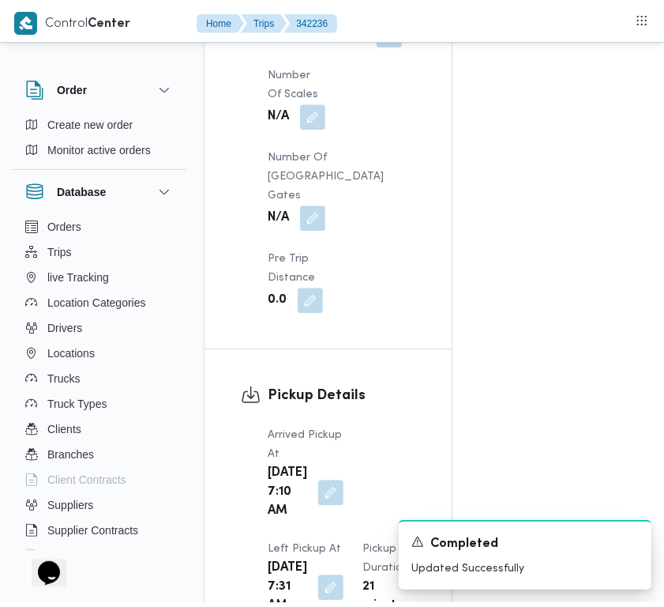
scroll to position [0, 0]
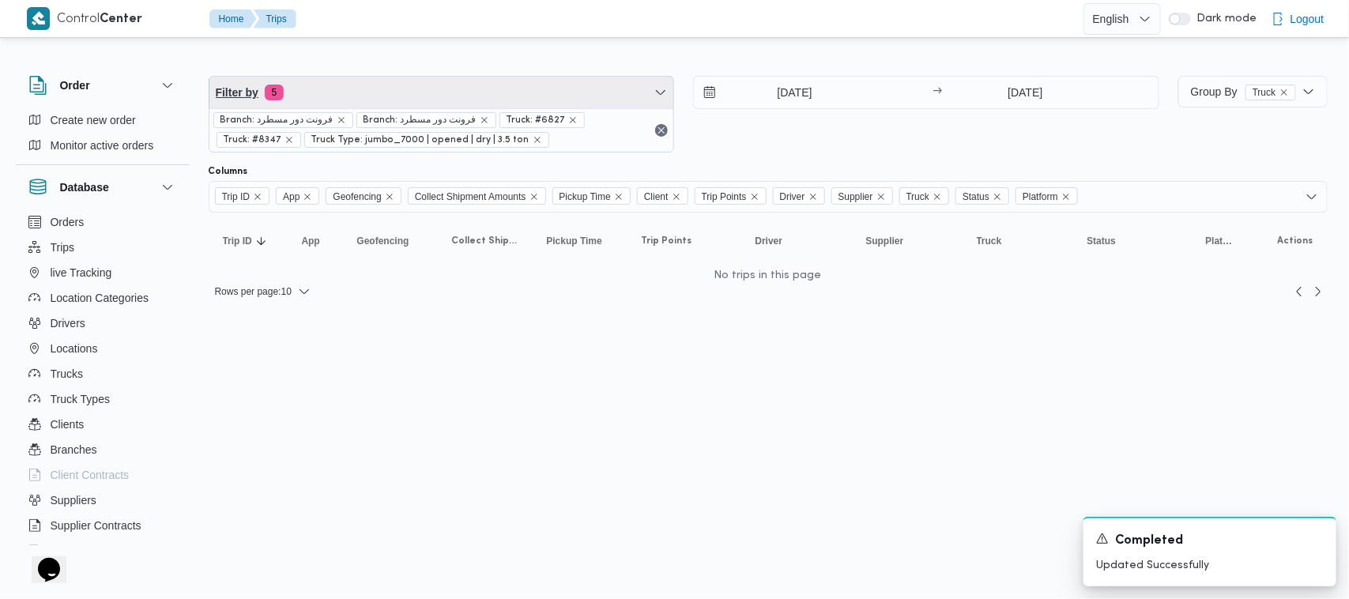
click at [468, 81] on span "Filter by 5" at bounding box center [441, 93] width 465 height 32
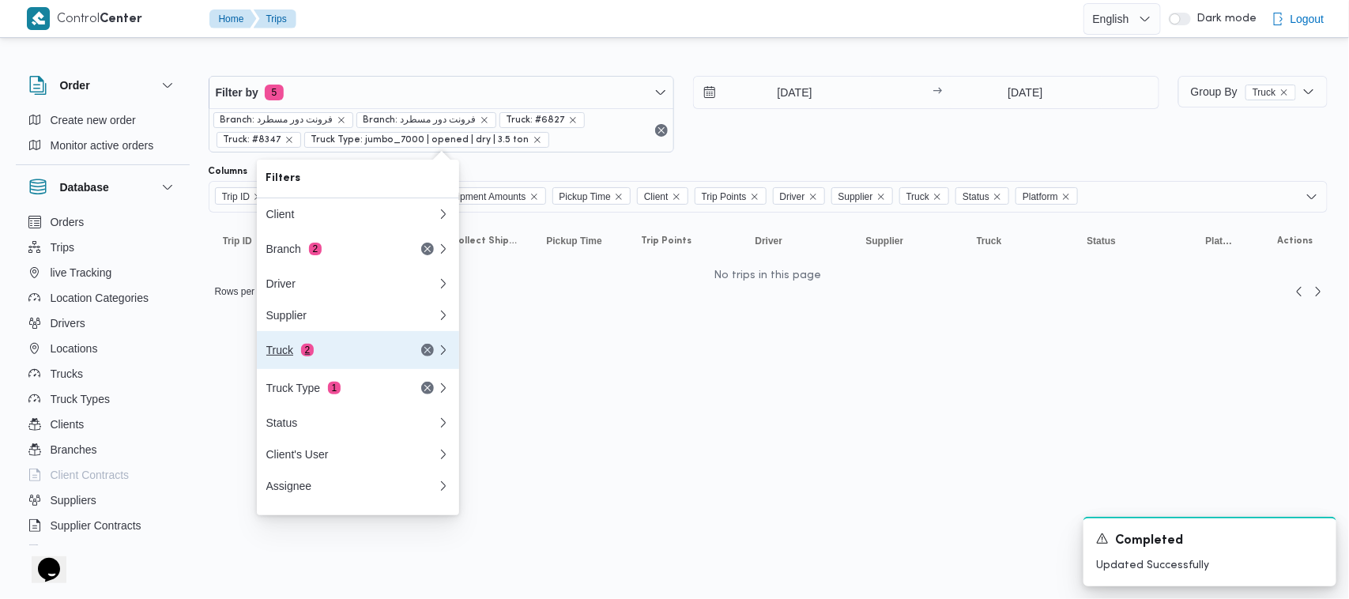
click at [336, 356] on div "Truck 2" at bounding box center [332, 350] width 133 height 13
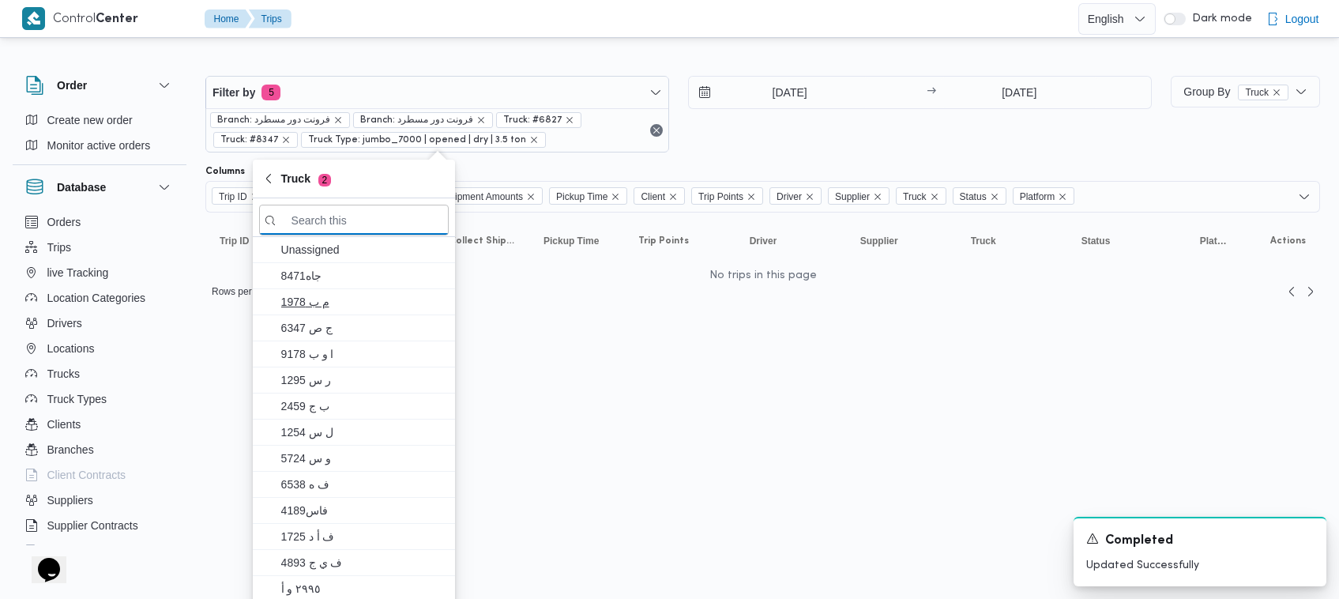
paste input "عبدالمنعم مجدي السيد عواد"
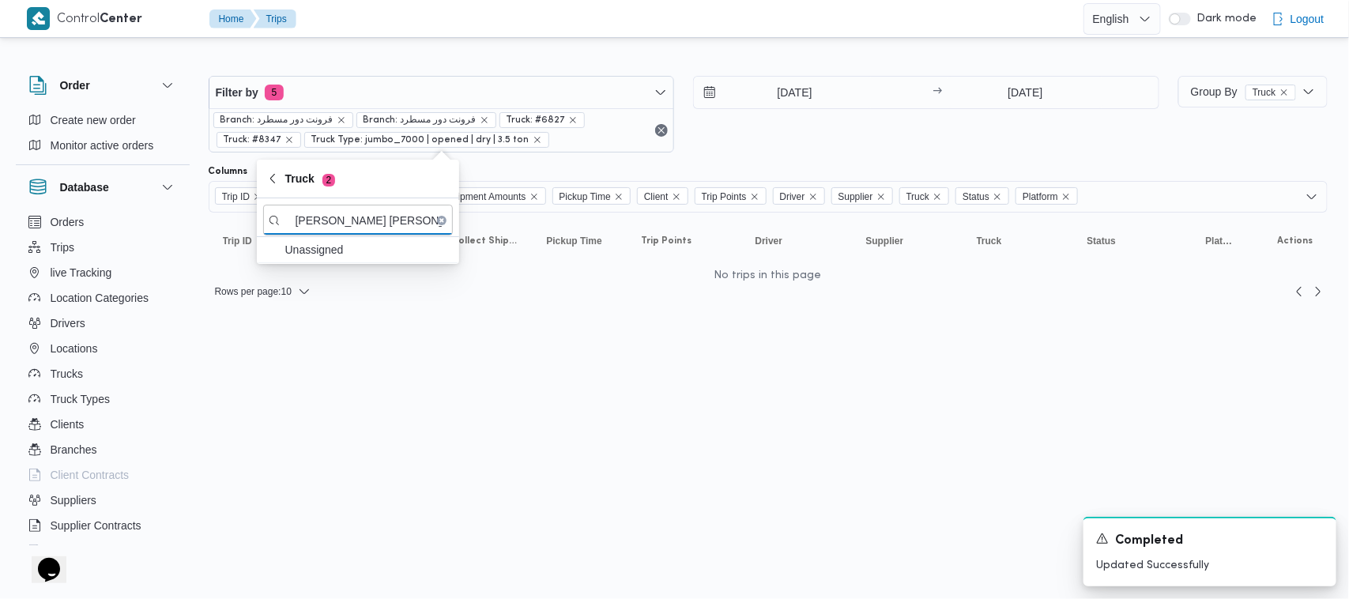
type input "عبدالمنعم مجدي السيد عواد"
click at [875, 117] on div "14/10/2025 → 14/10/2025" at bounding box center [926, 114] width 466 height 77
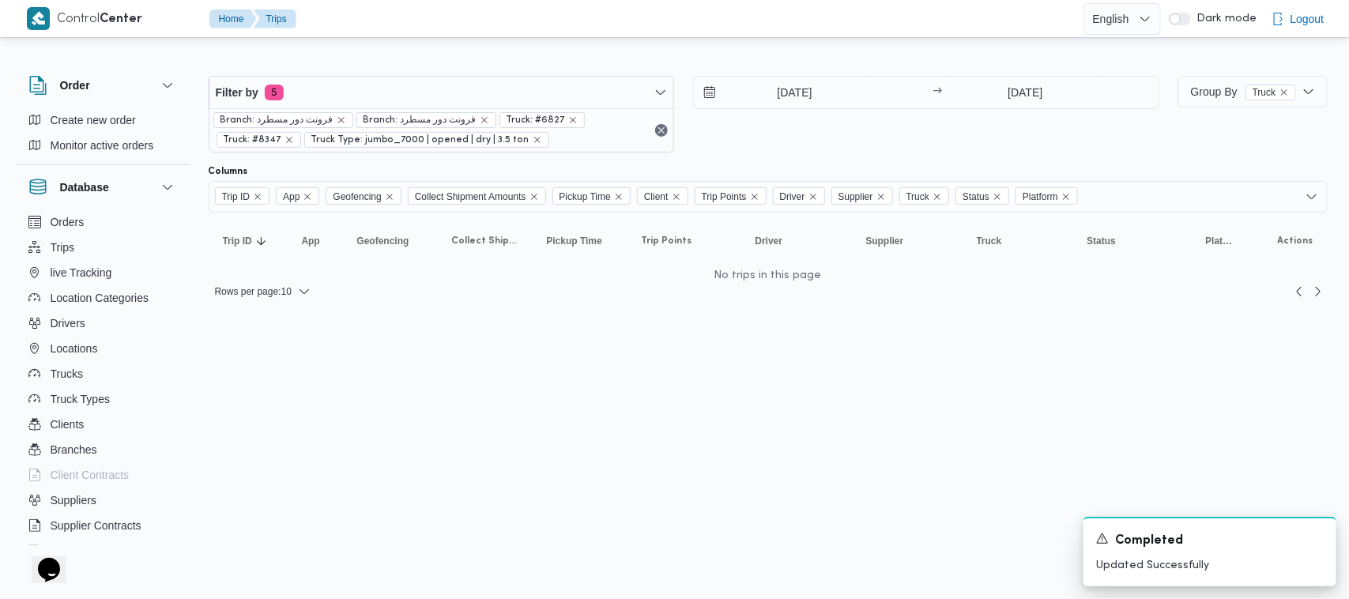
click at [427, 108] on div "Branch: فرونت دور مسطرد Branch: فرونت دور مسطرد Truck: #6827 Truck: #8347 Truck…" at bounding box center [441, 129] width 465 height 43
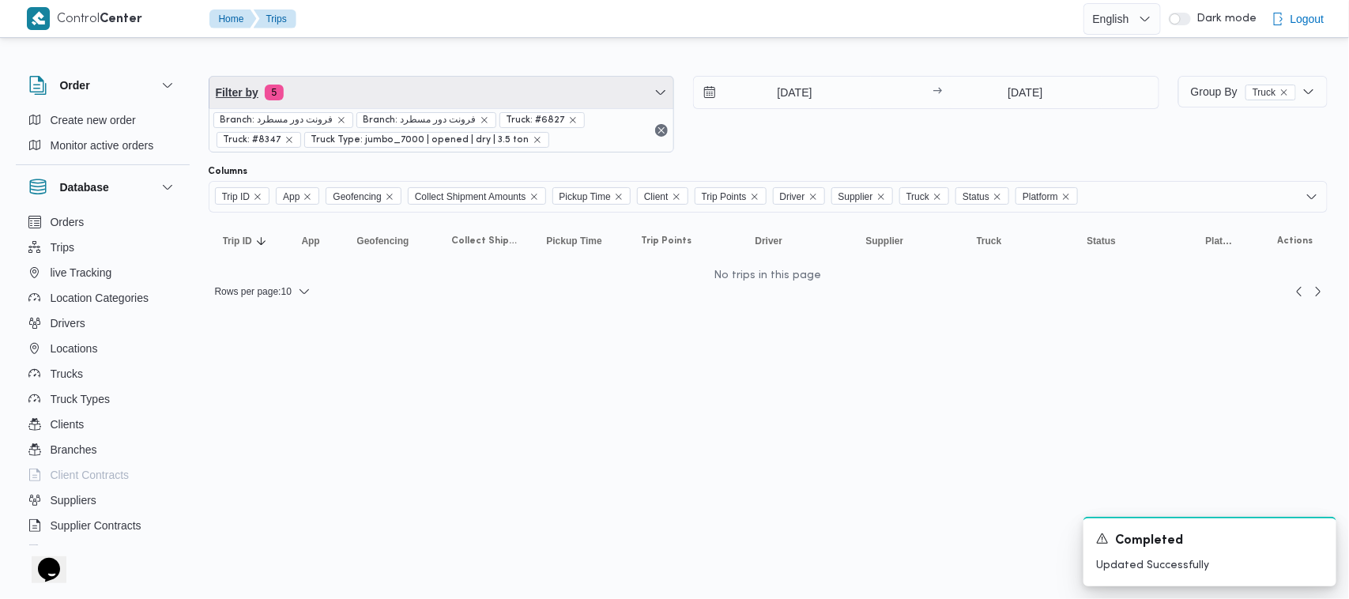
click at [423, 97] on span "Filter by 5" at bounding box center [441, 93] width 465 height 32
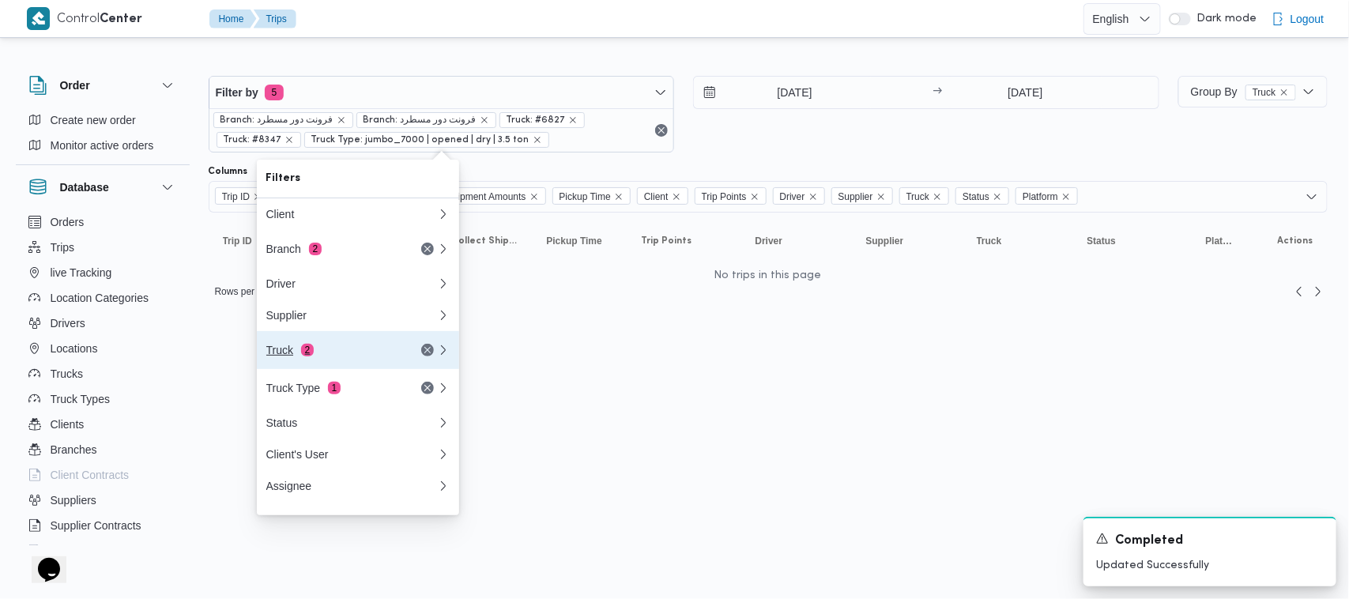
click at [312, 352] on div "Truck 2" at bounding box center [332, 350] width 133 height 13
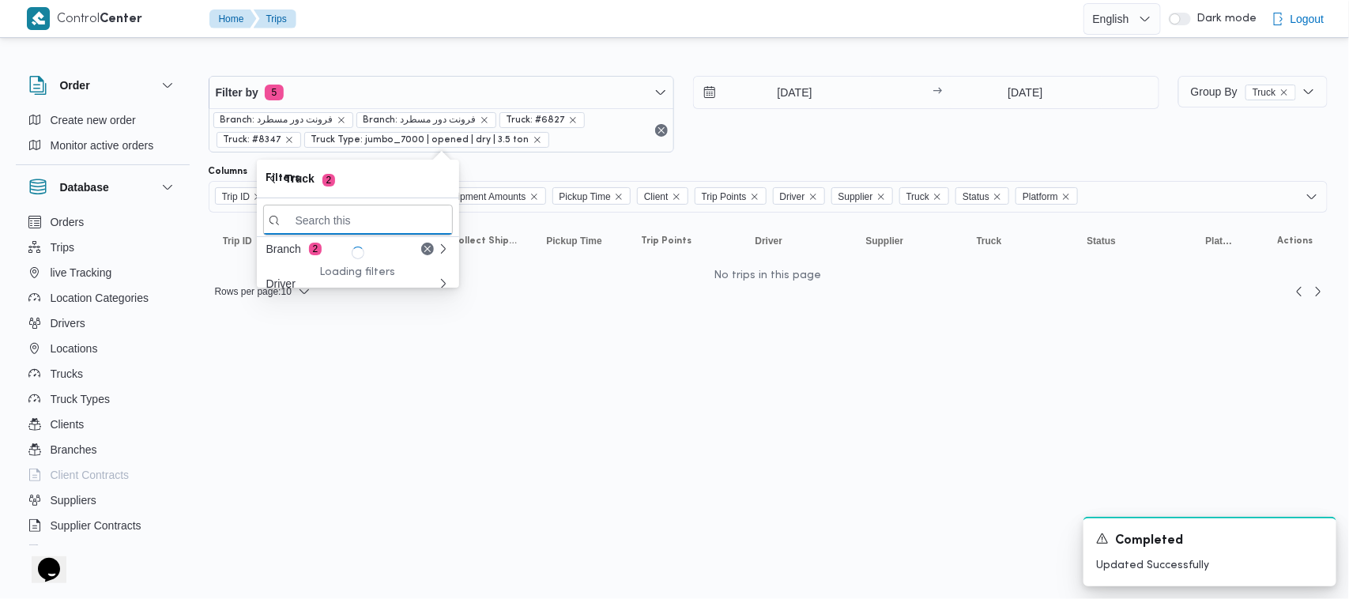
paste input "امب1567"
type input "امب1567"
click at [320, 271] on span "امب1567" at bounding box center [367, 275] width 164 height 19
click at [786, 85] on input "14/10/2025" at bounding box center [783, 93] width 179 height 32
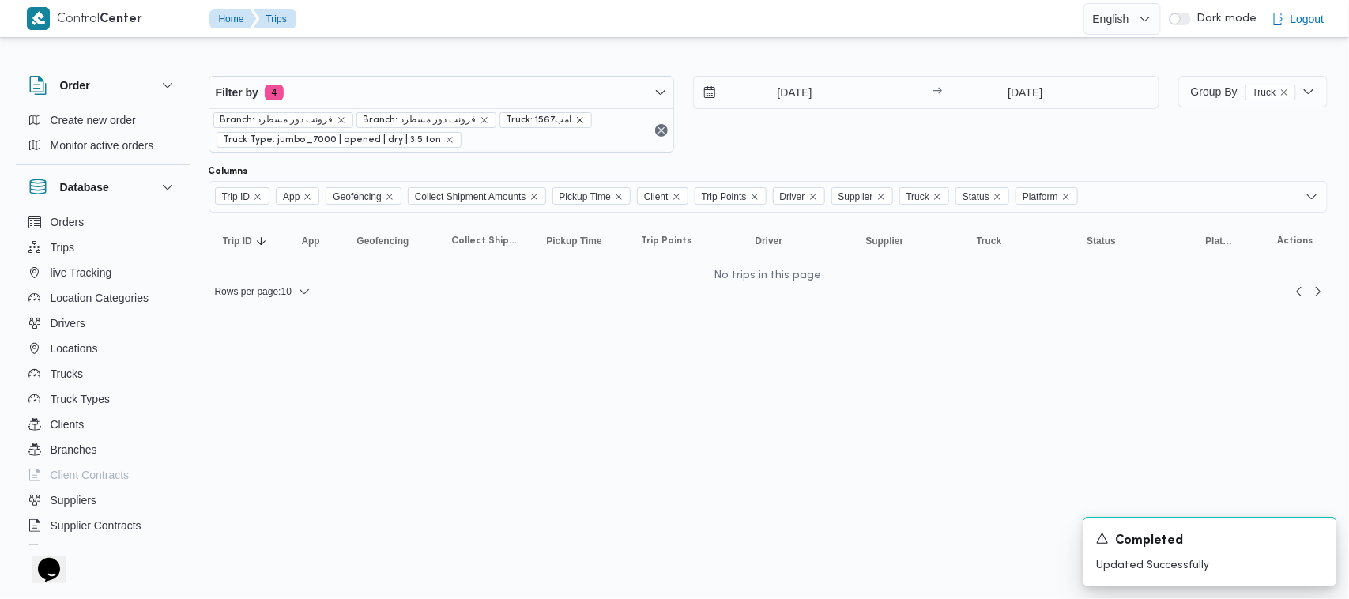
click at [575, 121] on icon "remove selected entity" at bounding box center [579, 119] width 9 height 9
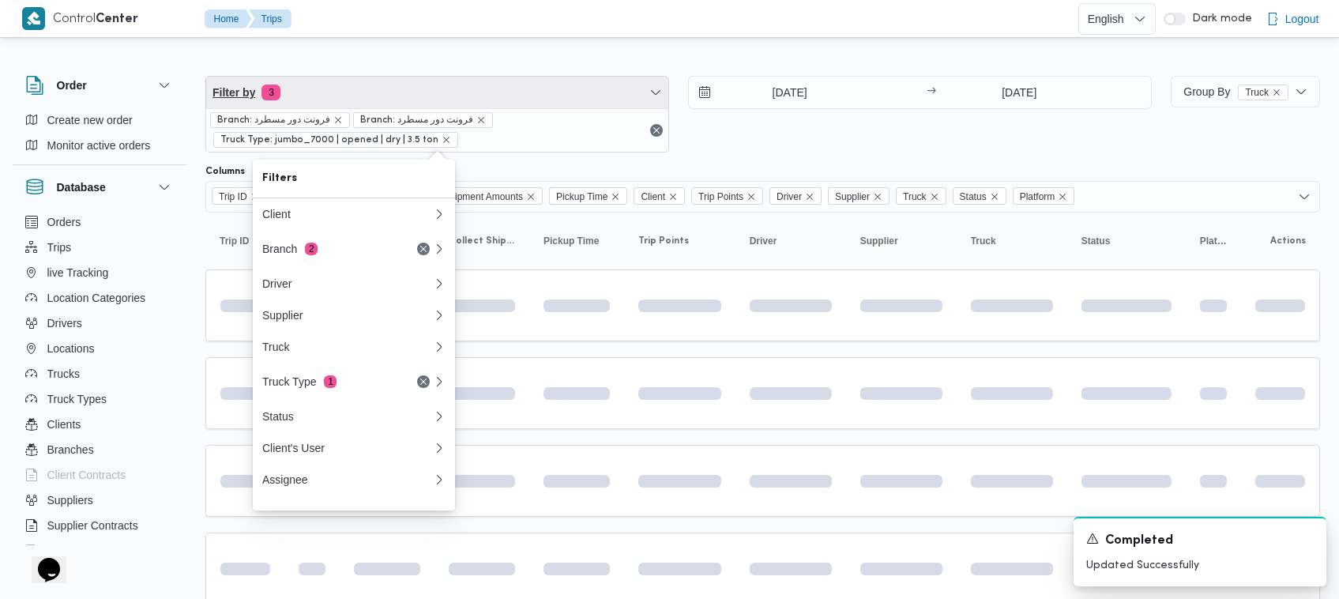
click at [498, 88] on span "Filter by 3" at bounding box center [437, 93] width 462 height 32
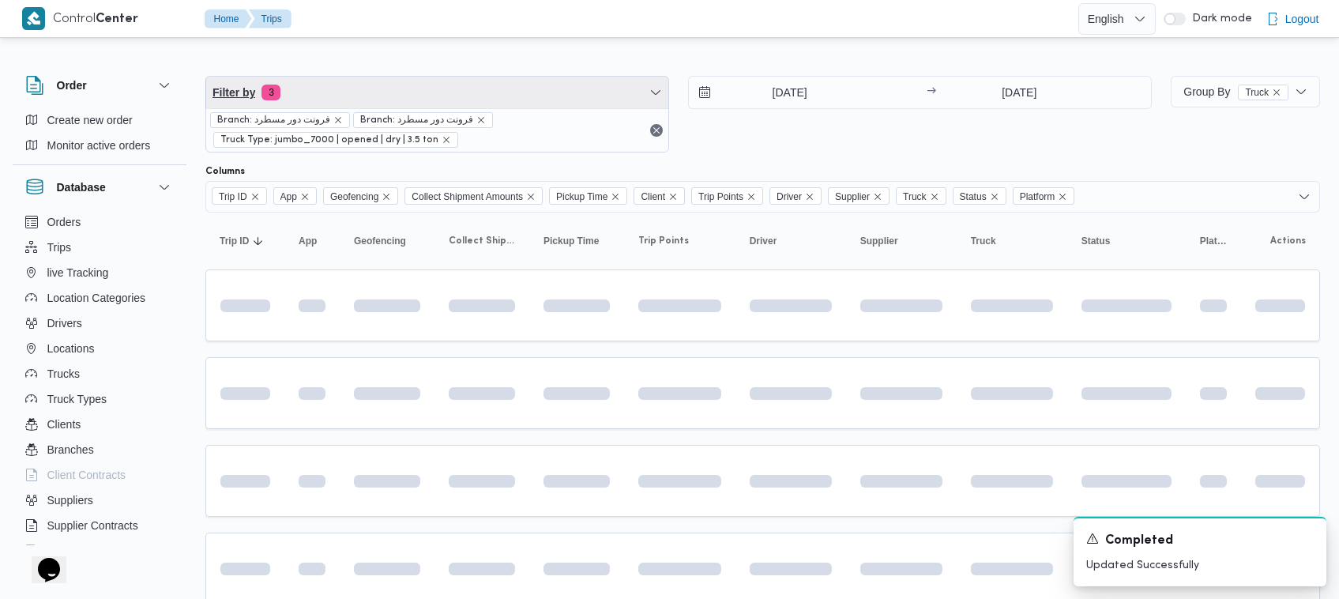
click at [380, 91] on span "Filter by 3" at bounding box center [437, 93] width 462 height 32
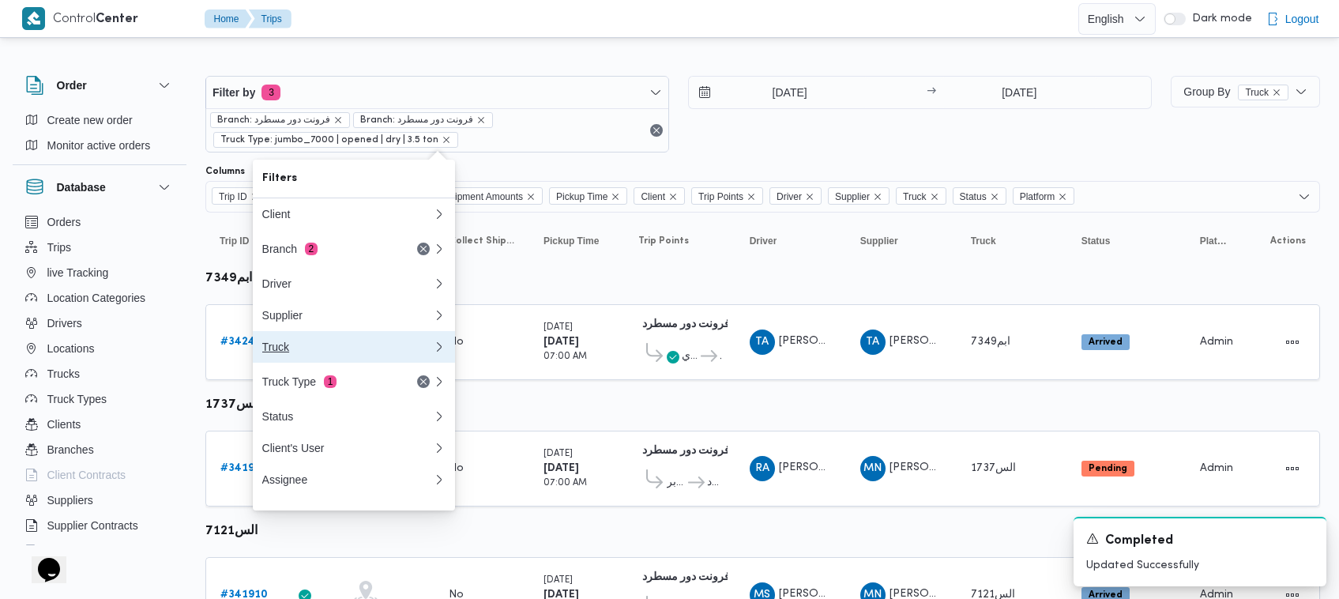
click at [303, 352] on div "Truck" at bounding box center [344, 346] width 164 height 13
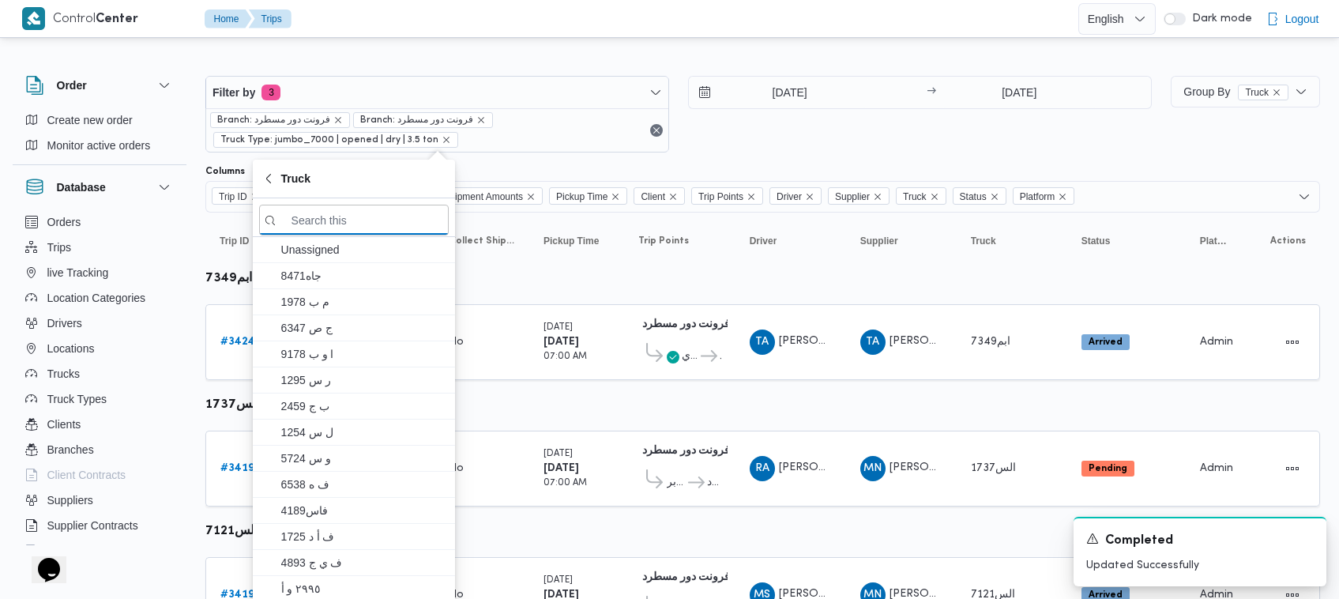
paste input "امب1567"
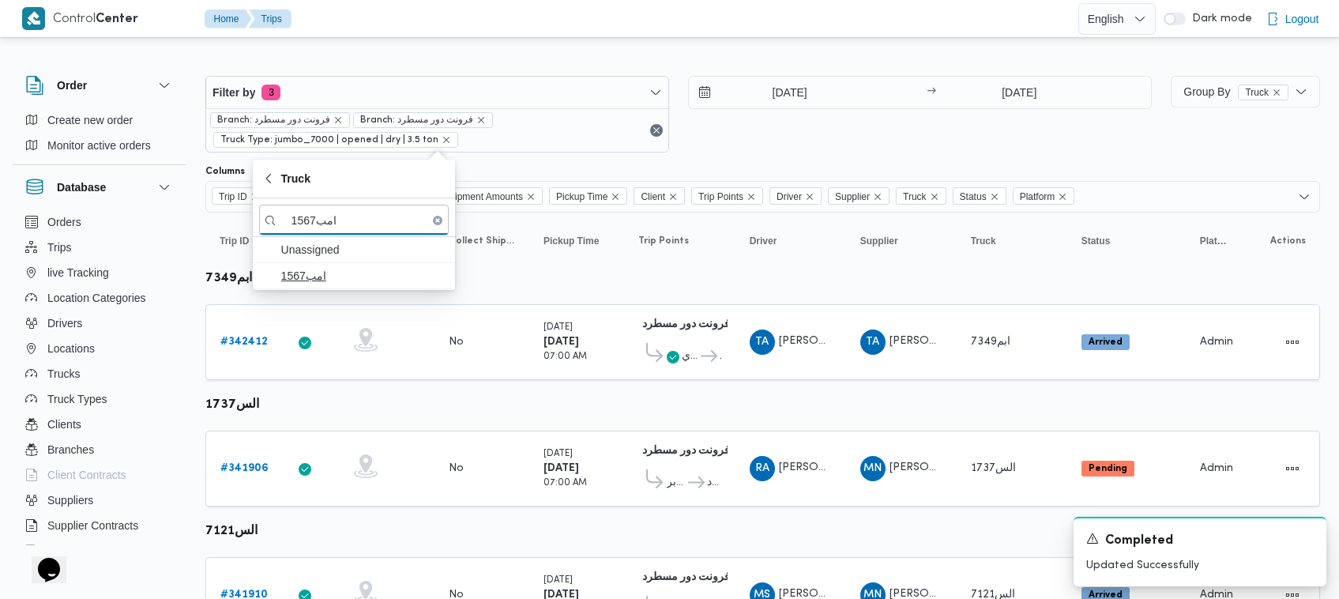
type input "امب1567"
click at [325, 284] on span "امب1567" at bounding box center [363, 275] width 164 height 19
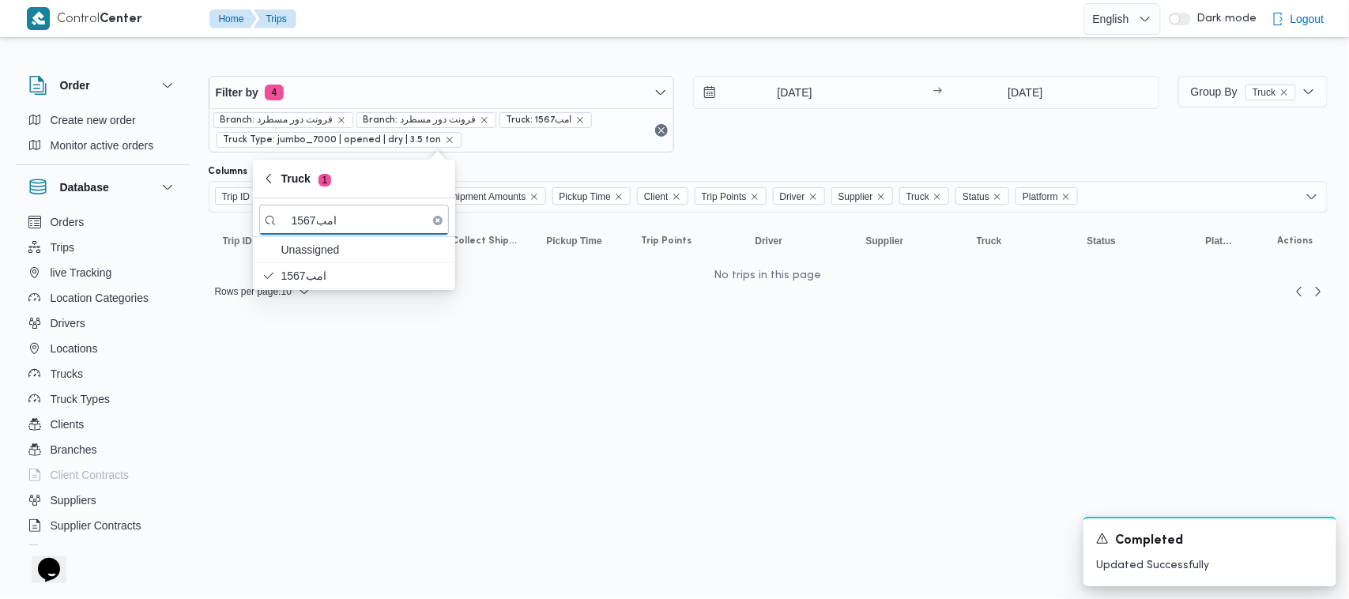
click at [870, 156] on div "Filter by 4 Branch: فرونت دور مسطرد Branch: فرونت دور مسطرد Truck: امب1567 Truc…" at bounding box center [683, 114] width 969 height 96
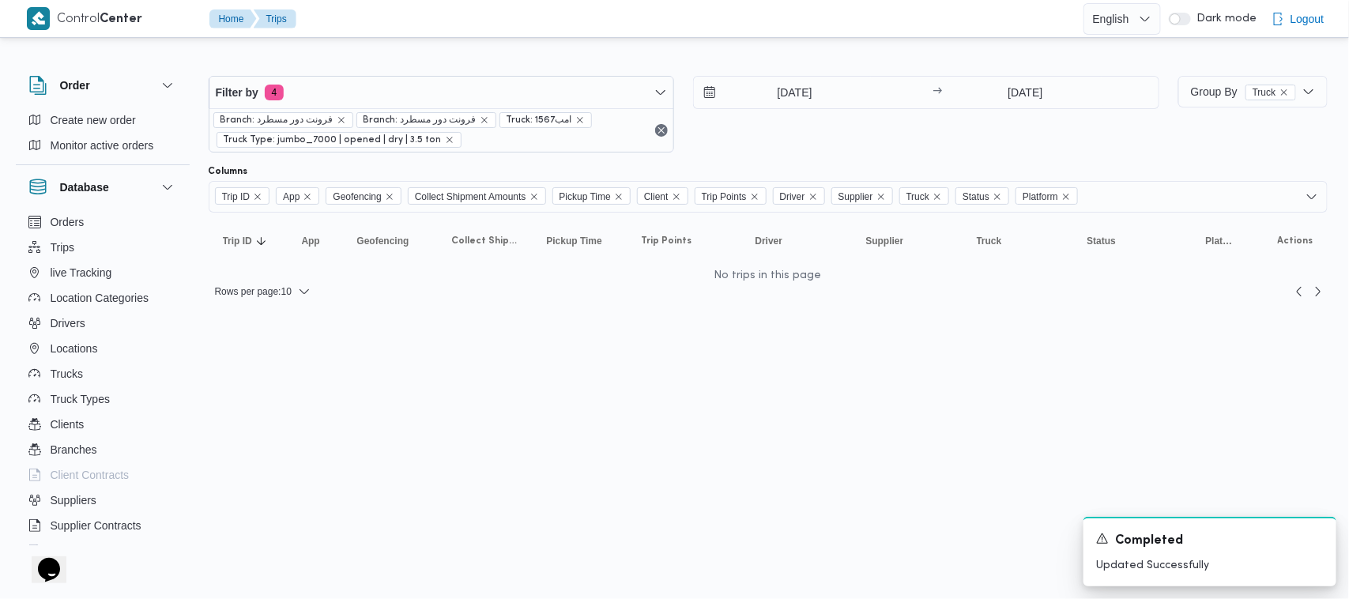
click at [766, 141] on div "14/10/2025 → 14/10/2025" at bounding box center [926, 114] width 466 height 77
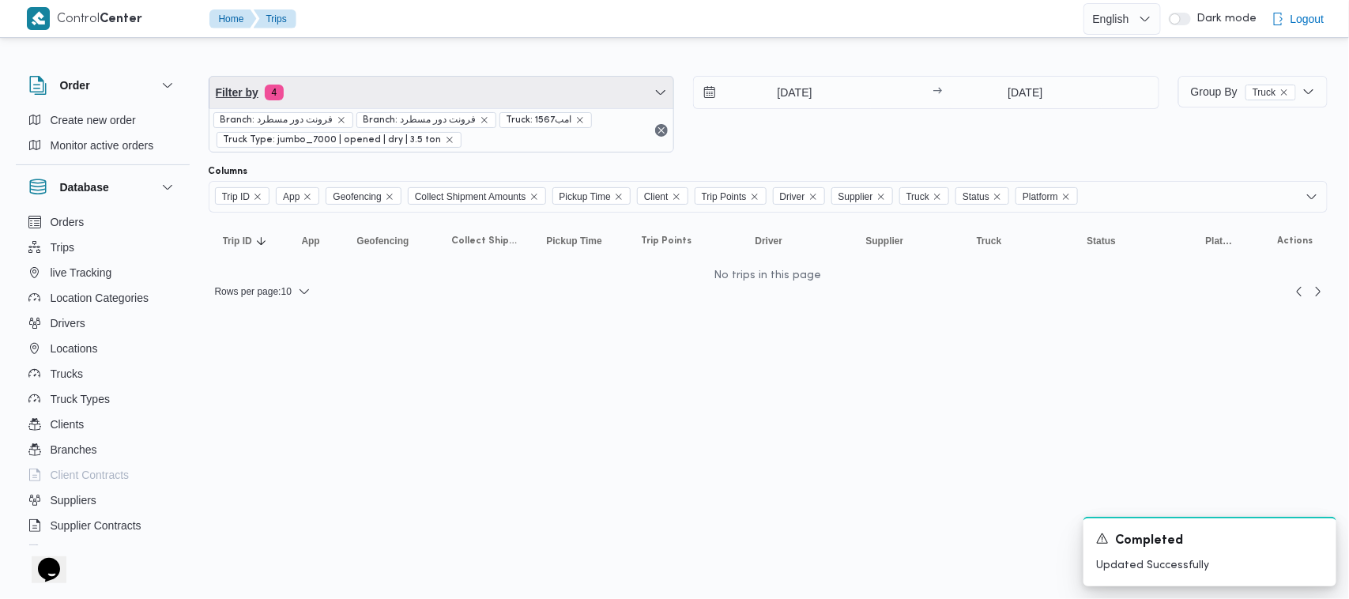
click at [358, 96] on span "Filter by 4" at bounding box center [441, 93] width 465 height 32
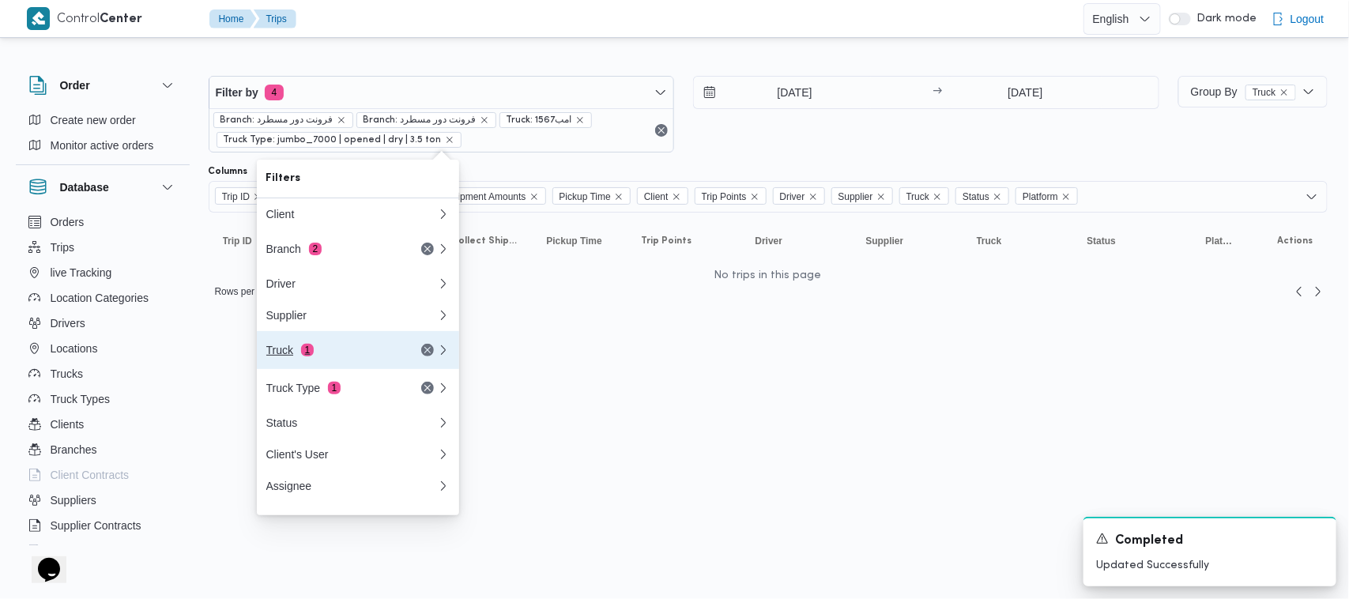
click at [298, 356] on div "Truck 1" at bounding box center [332, 350] width 133 height 13
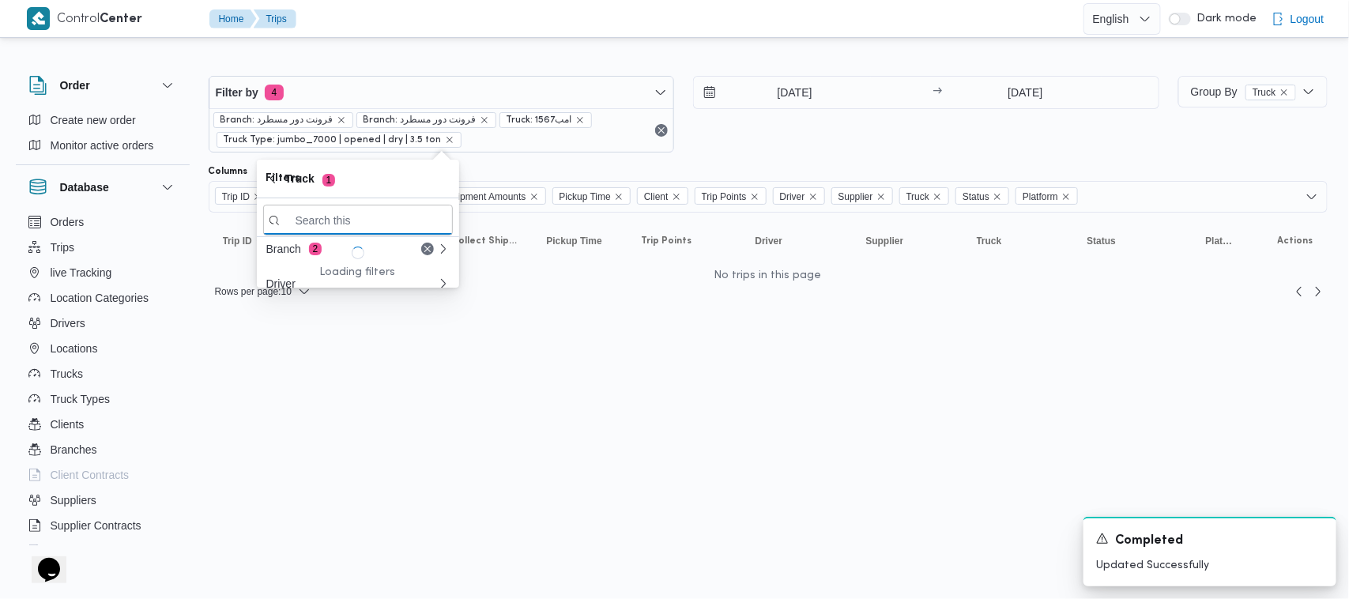
paste input "1567"
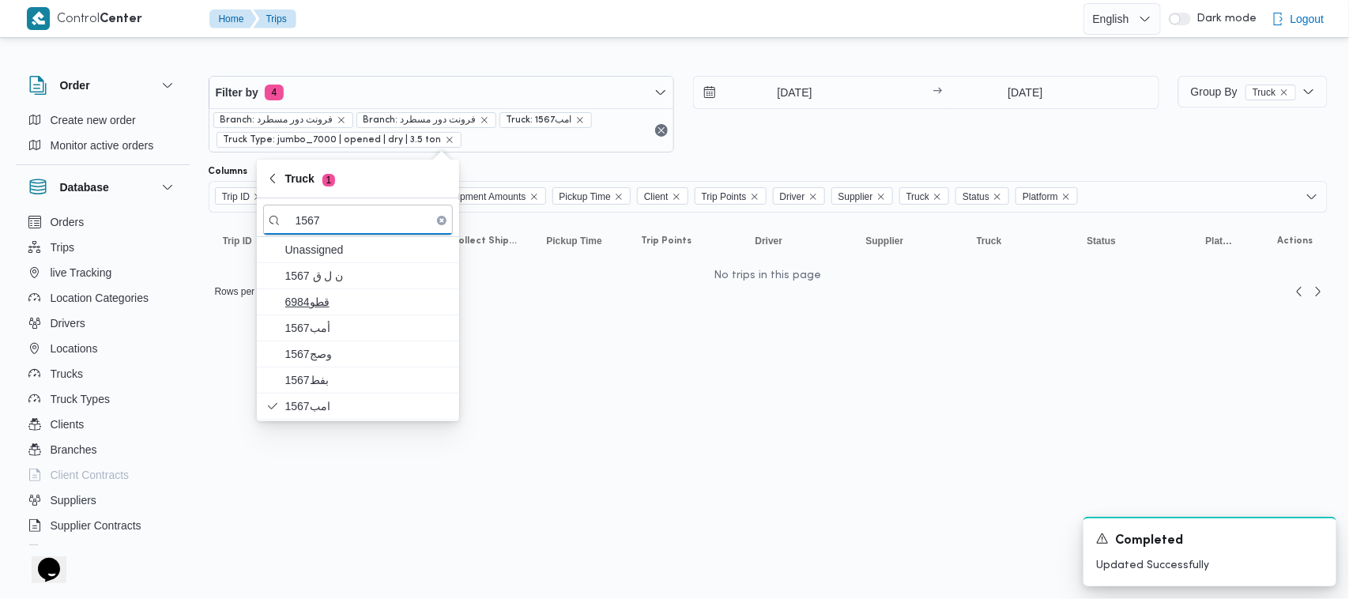
type input "1567"
click at [329, 300] on span "6984قطو" at bounding box center [367, 301] width 164 height 19
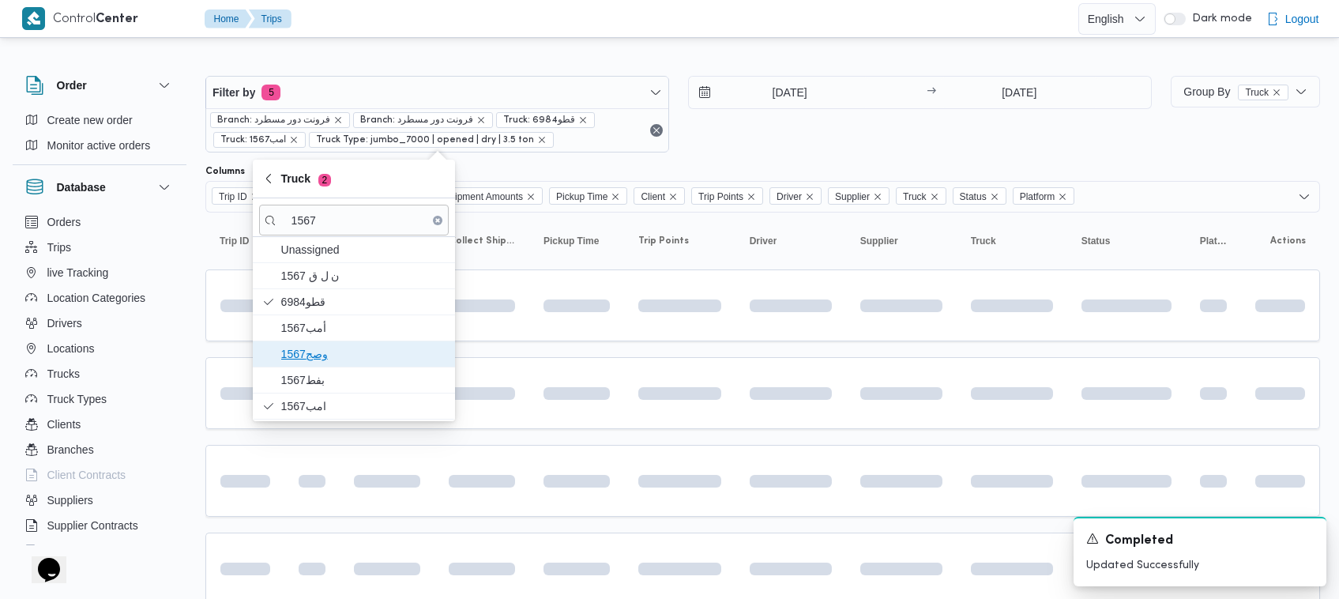
click at [328, 367] on span "وصج1567" at bounding box center [354, 353] width 190 height 25
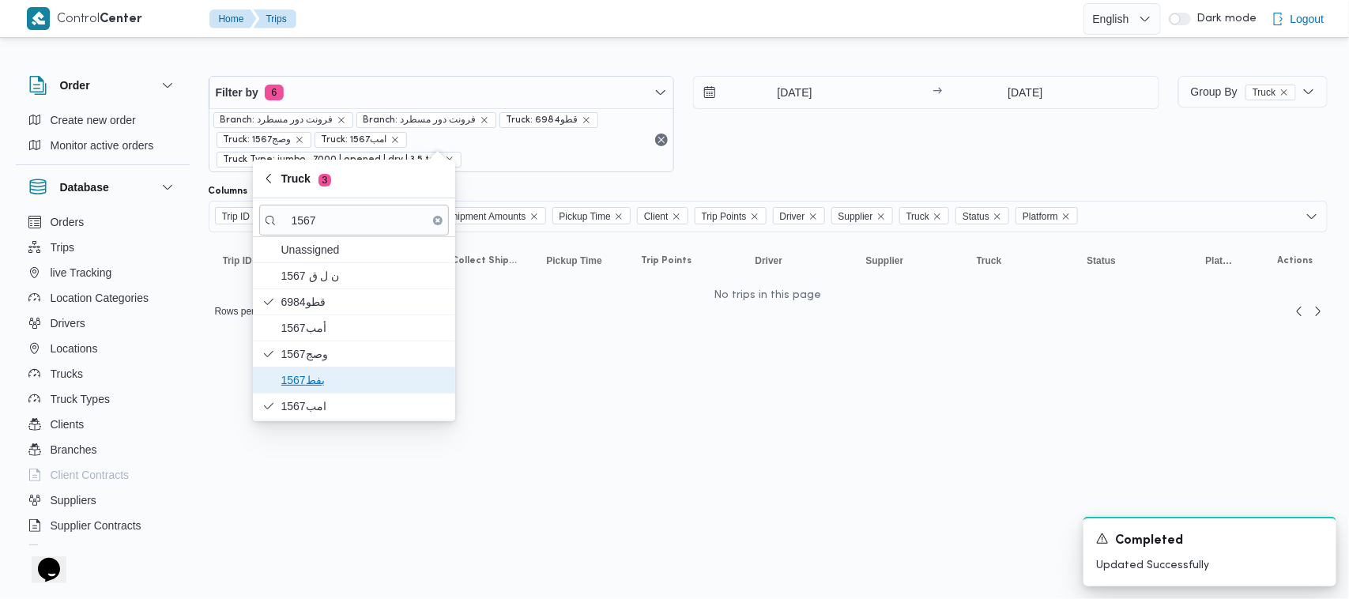
click at [310, 376] on span "بفط1567" at bounding box center [363, 380] width 164 height 19
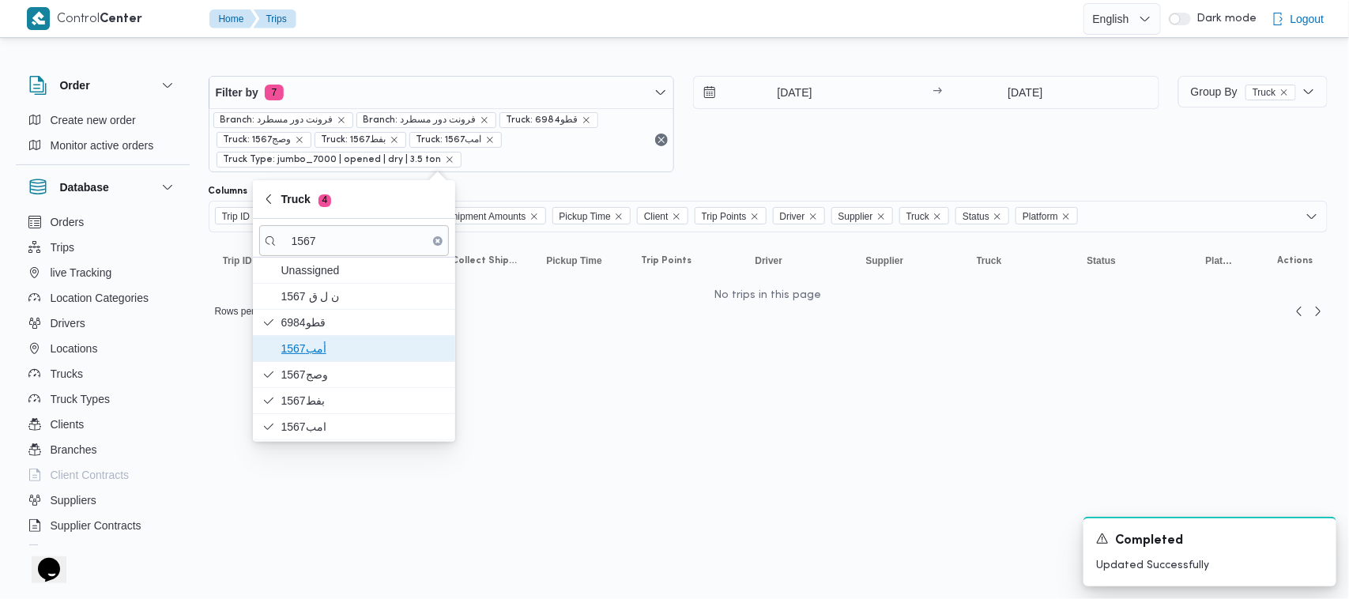
click at [310, 348] on span "1567أمب" at bounding box center [363, 348] width 164 height 19
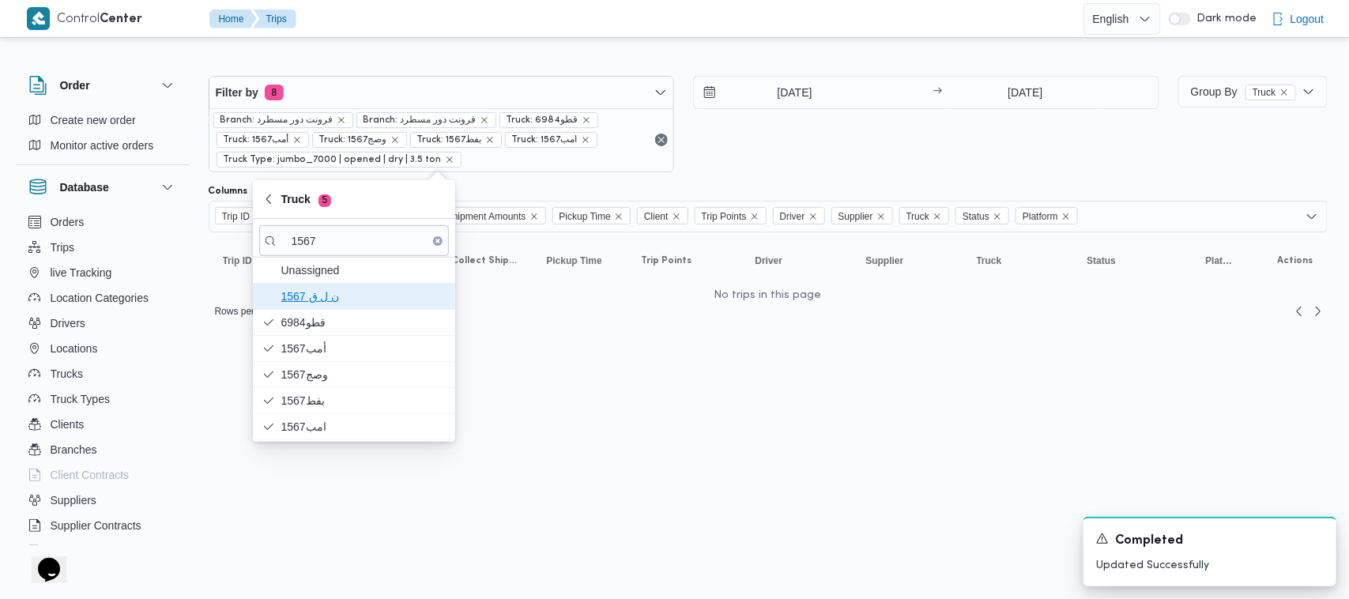
click at [307, 307] on span "ن ل ق 1567" at bounding box center [354, 296] width 190 height 25
click at [600, 429] on html "Control Center Home Trips English عربي Dark mode Logout Order Create new order …" at bounding box center [674, 299] width 1349 height 599
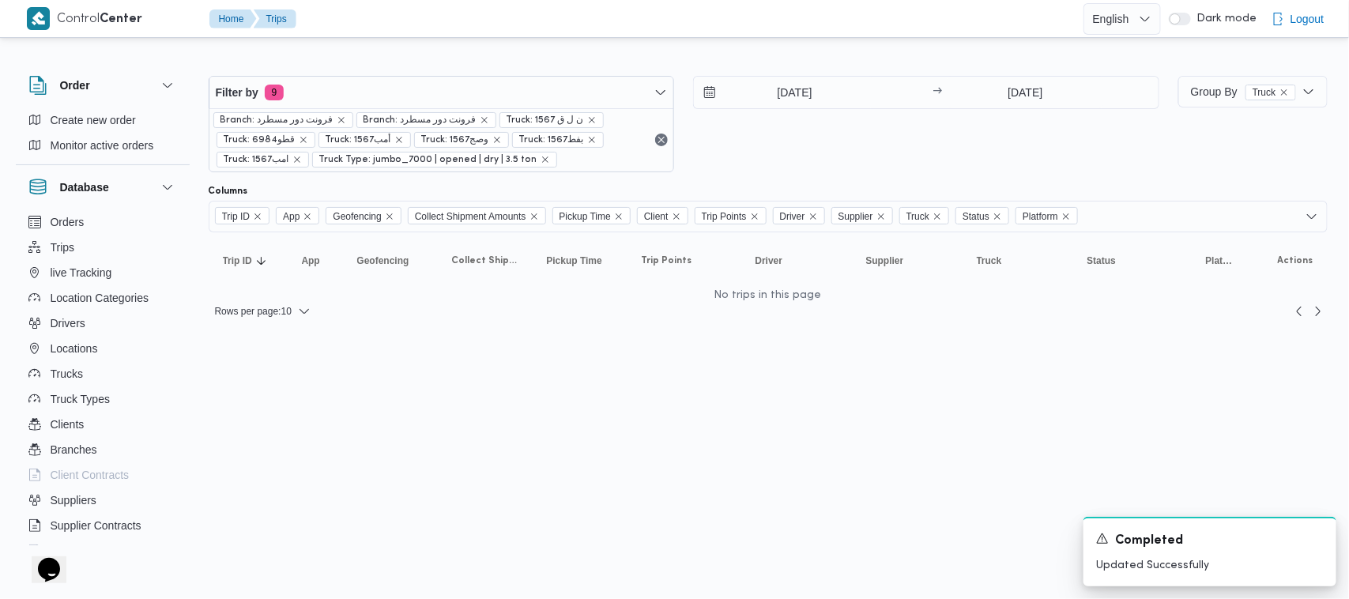
click at [760, 127] on div "14/10/2025 → 14/10/2025" at bounding box center [926, 124] width 466 height 96
click at [676, 366] on html "Control Center Home Trips English عربي Dark mode Logout Order Create new order …" at bounding box center [674, 299] width 1349 height 599
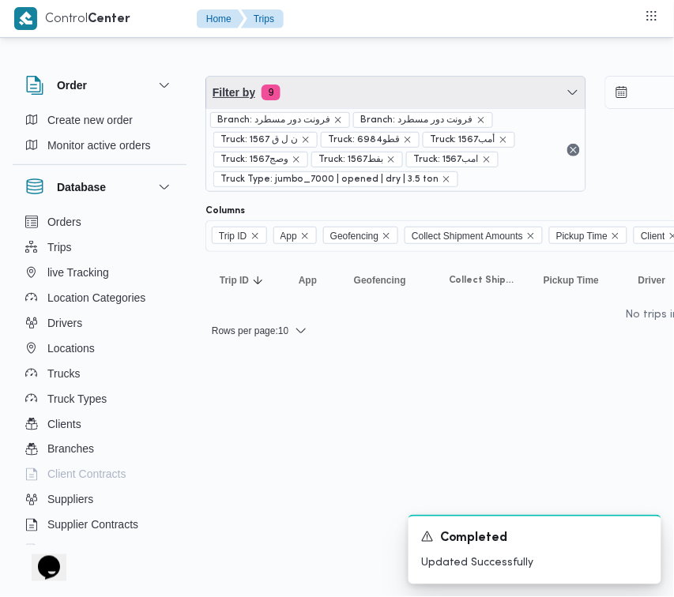
click at [329, 104] on span "Filter by 9" at bounding box center [395, 93] width 379 height 32
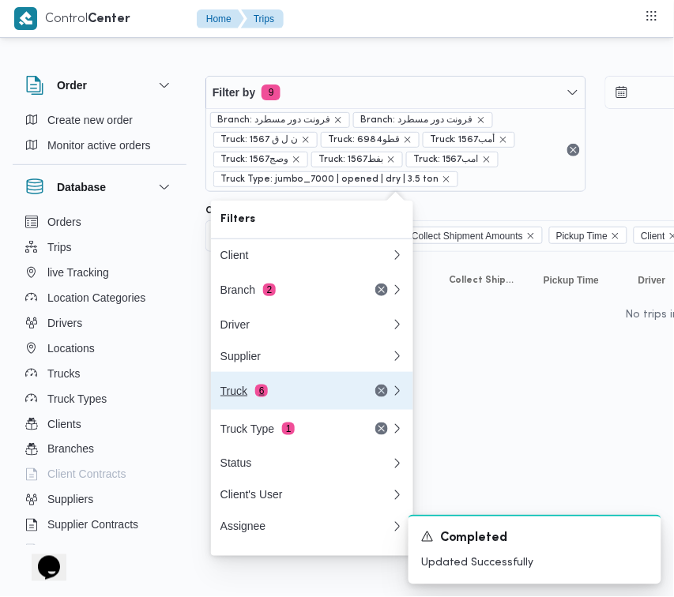
click at [322, 385] on button "Truck 6" at bounding box center [312, 391] width 202 height 38
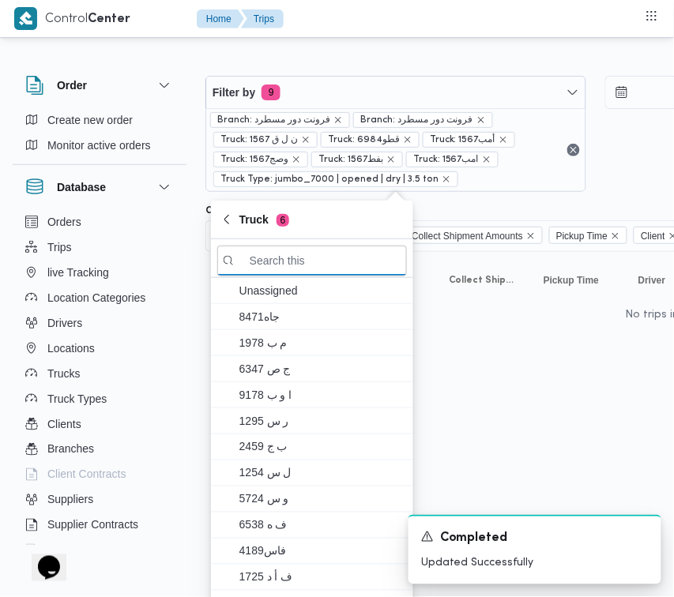
paste input "مسب4158"
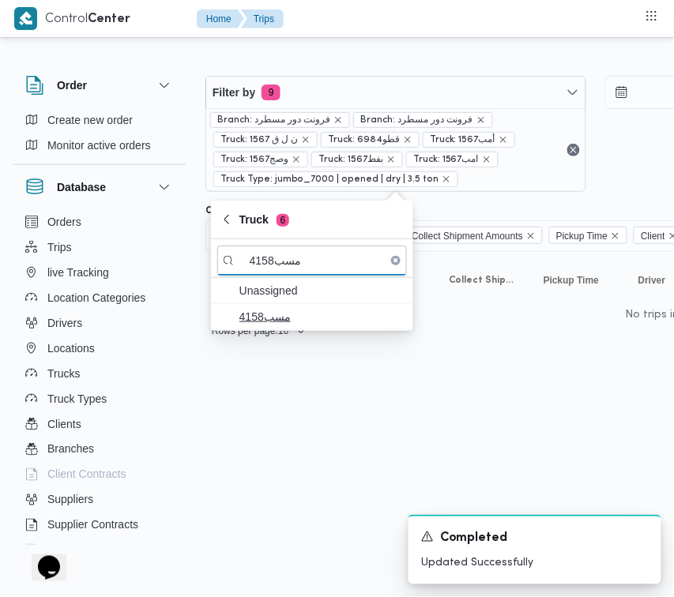
type input "مسب4158"
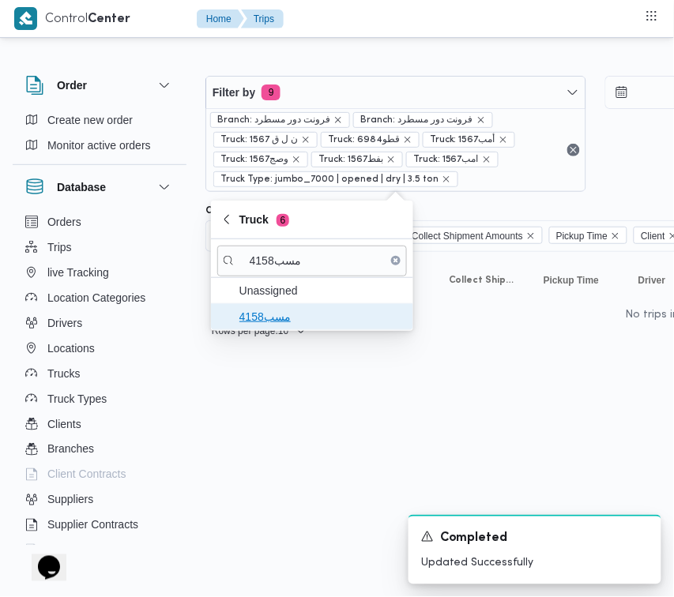
click at [279, 316] on span "مسب4158" at bounding box center [321, 316] width 164 height 19
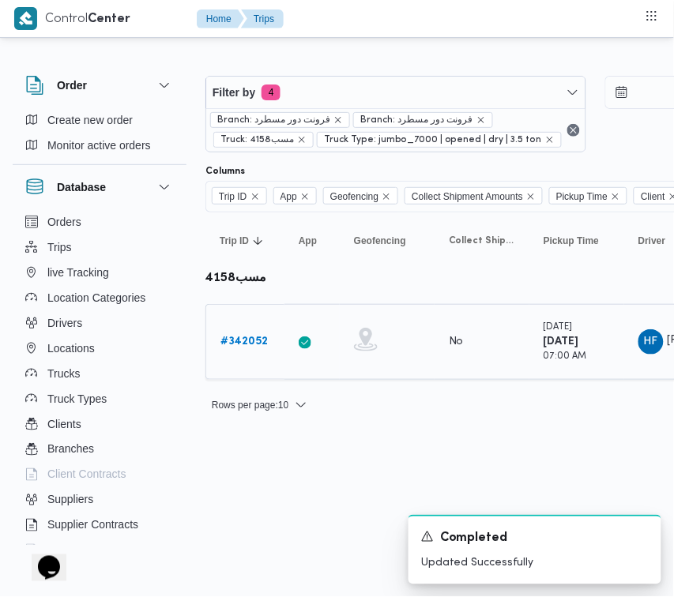
click at [243, 345] on b "# 342052" at bounding box center [243, 342] width 47 height 10
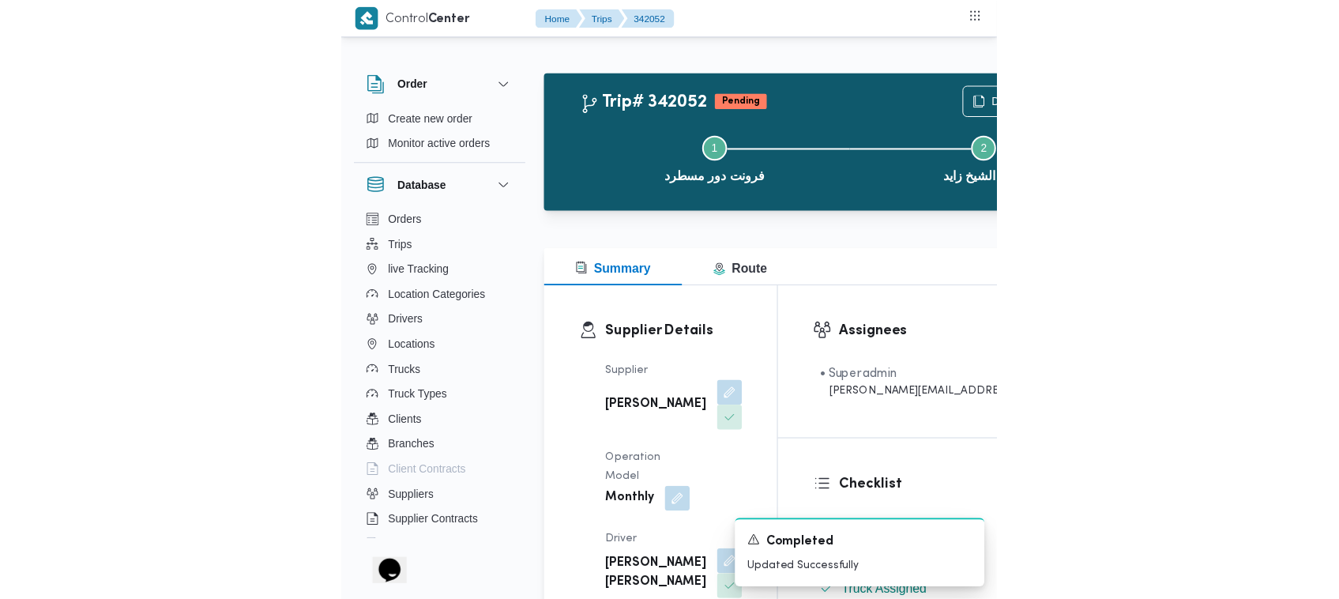
scroll to position [531, 0]
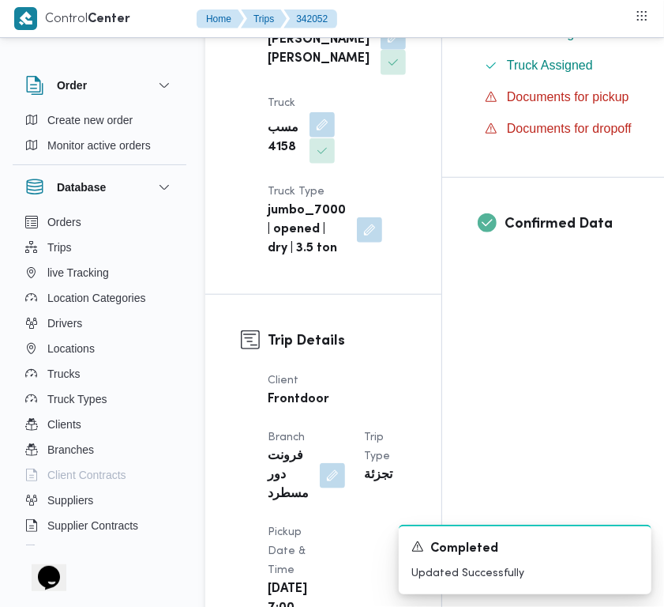
click at [318, 137] on button "button" at bounding box center [322, 124] width 25 height 25
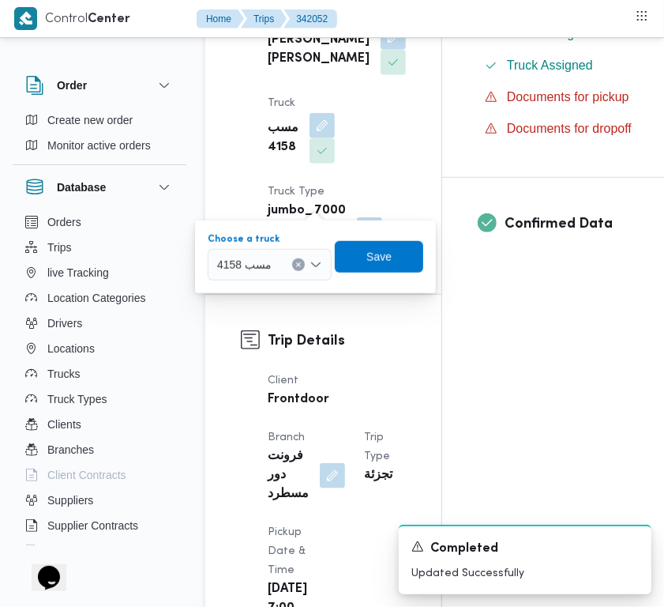
click at [241, 249] on div "مسب 4158" at bounding box center [270, 265] width 124 height 32
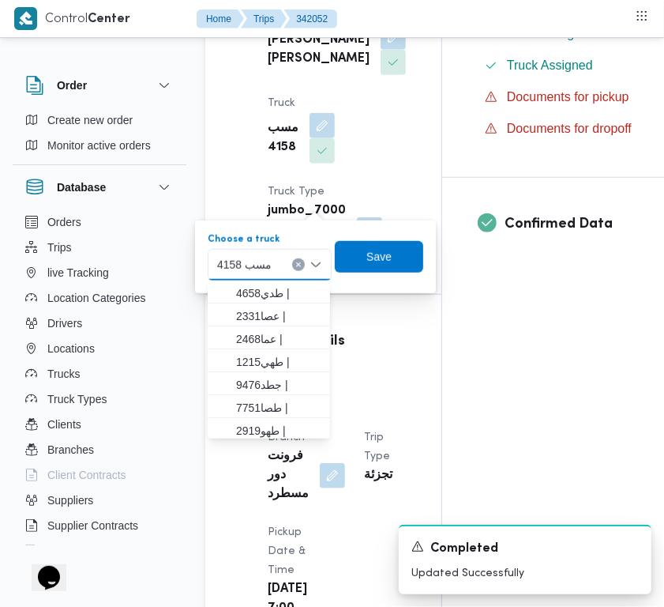
paste input "امب1567"
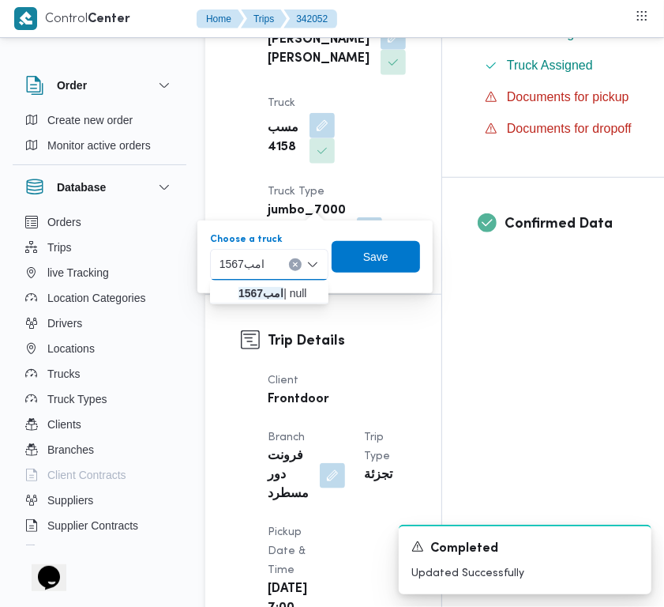
type input "امب1567"
click at [249, 288] on mark "امب1567" at bounding box center [261, 293] width 45 height 13
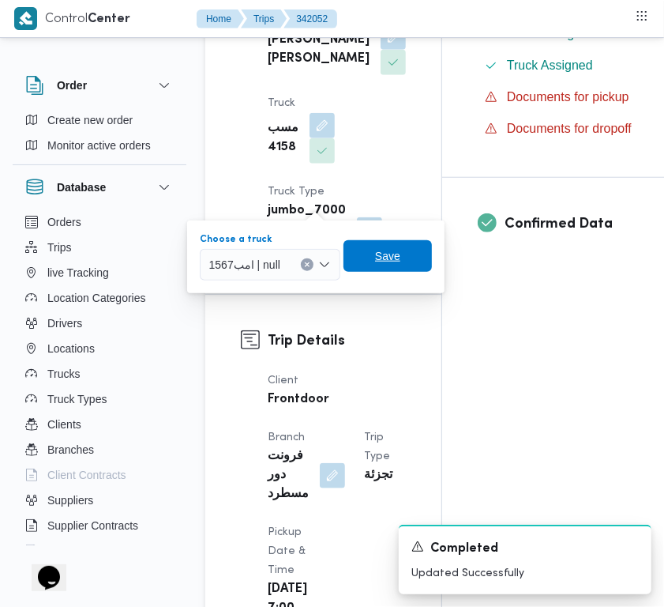
click at [377, 258] on span "Save" at bounding box center [387, 255] width 25 height 19
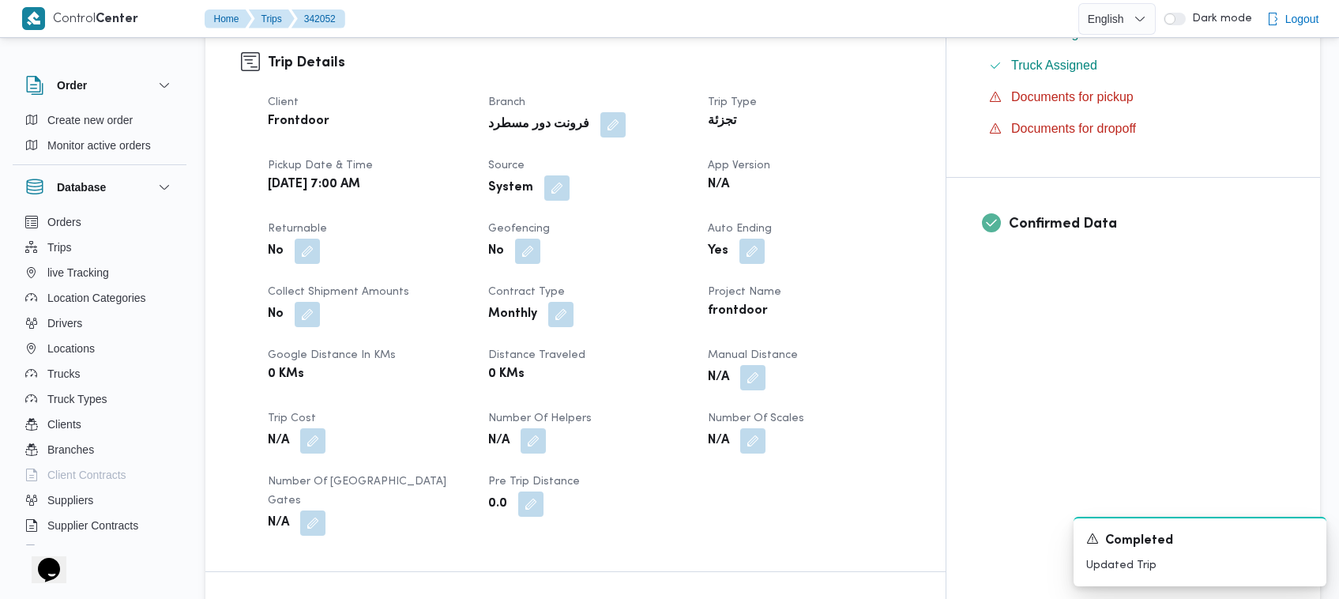
scroll to position [0, 0]
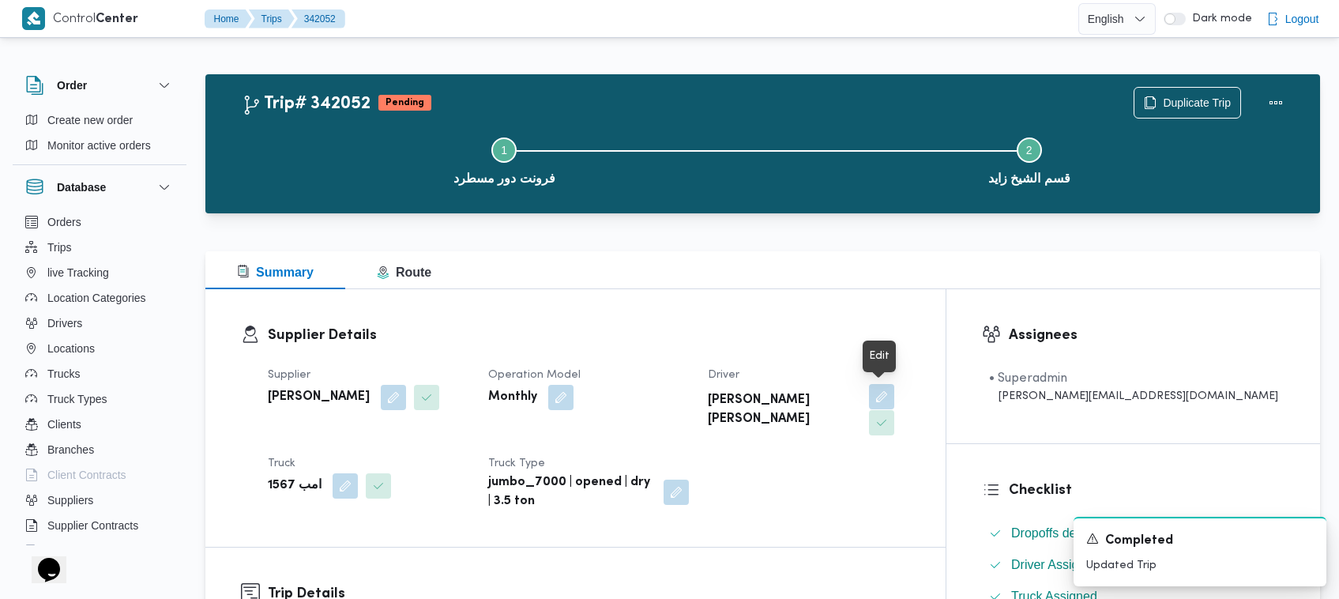
click at [889, 405] on button "button" at bounding box center [881, 396] width 25 height 25
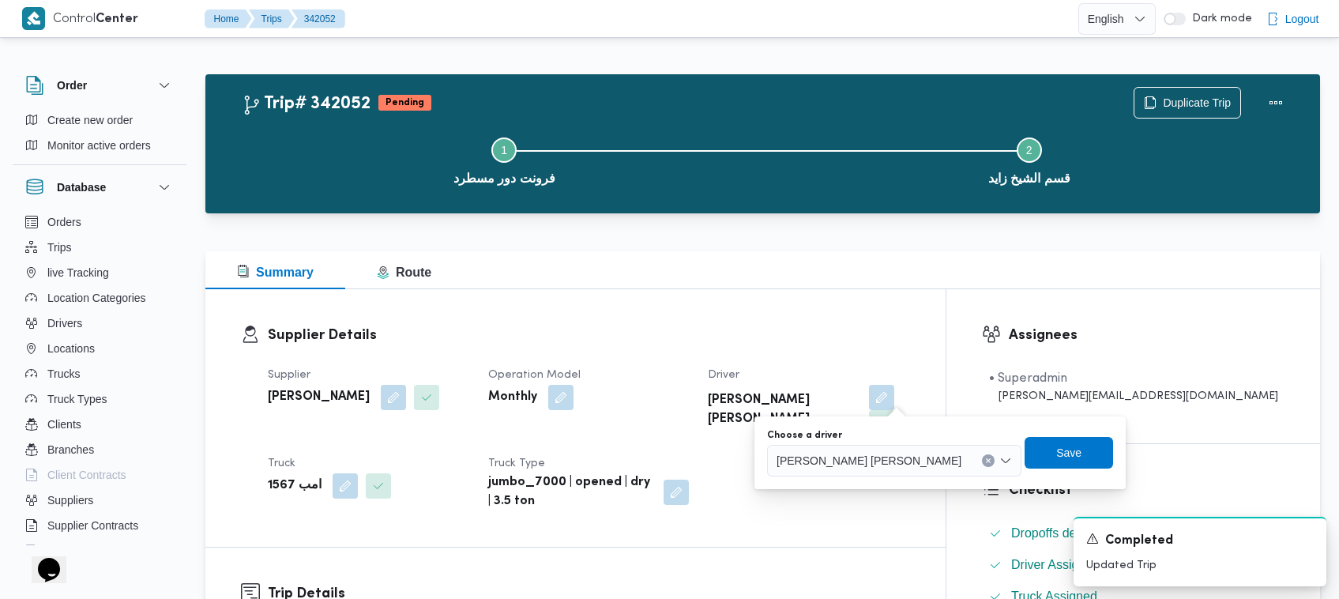
click at [836, 484] on div "You are in a dialog. To close this dialog, hit escape. Choose a driver هشام فرج…" at bounding box center [939, 452] width 371 height 73
click at [833, 461] on span "هشام فرج محمد عامر" at bounding box center [869, 459] width 185 height 17
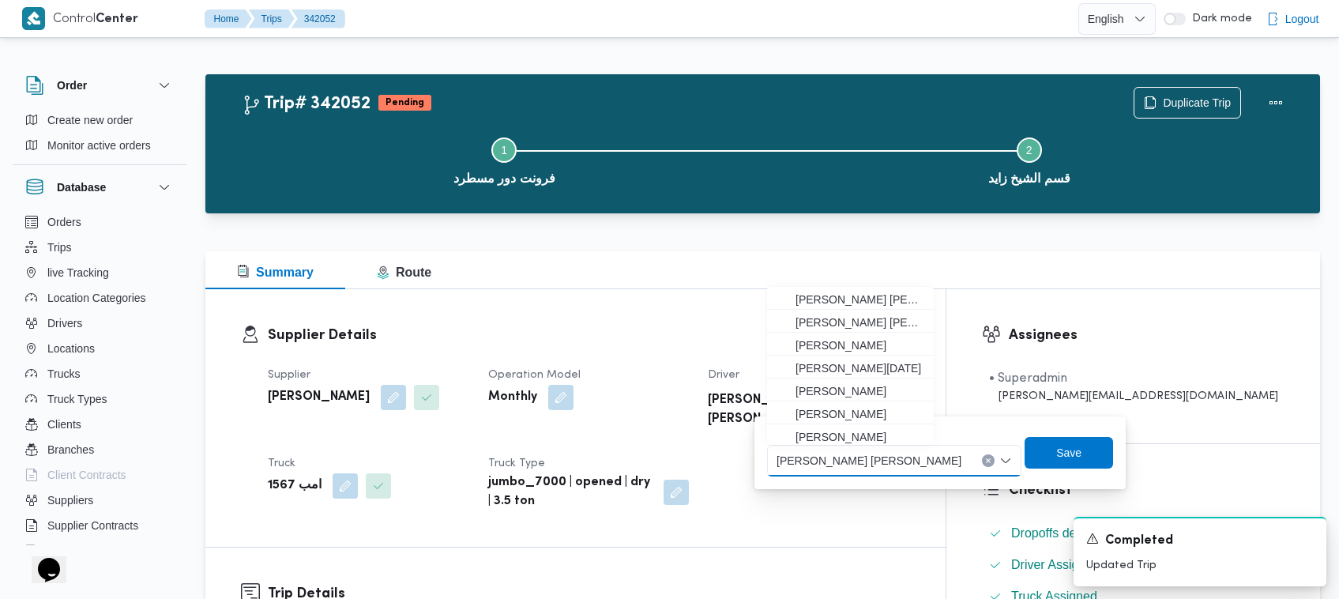
paste input "عبدالحميد"
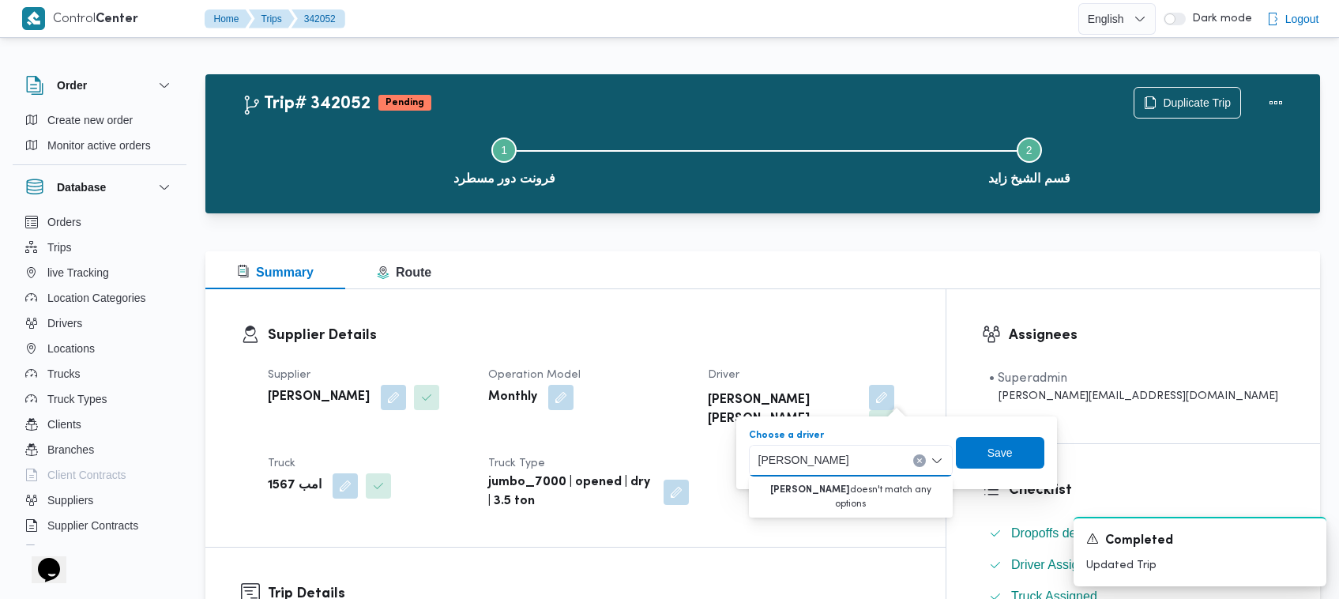
click at [848, 460] on input "عبدالحميد محمد عبدالحميد بلال" at bounding box center [829, 460] width 142 height 19
paste input "لام عزت عبدالسلام عبدالحميد"
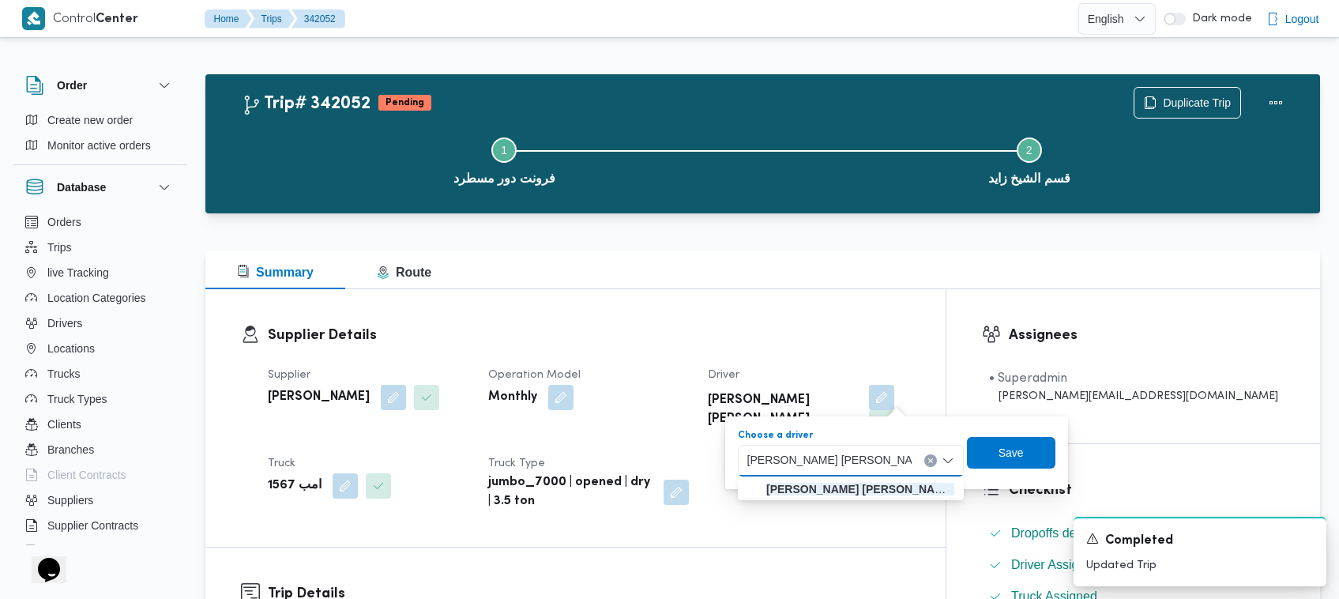
type input "عبدالسلام عزت عبدالسلام عبدالحميد"
click at [867, 491] on mark "عبدالسلام عزت عبدالسلام عبدالحميد" at bounding box center [859, 489] width 189 height 13
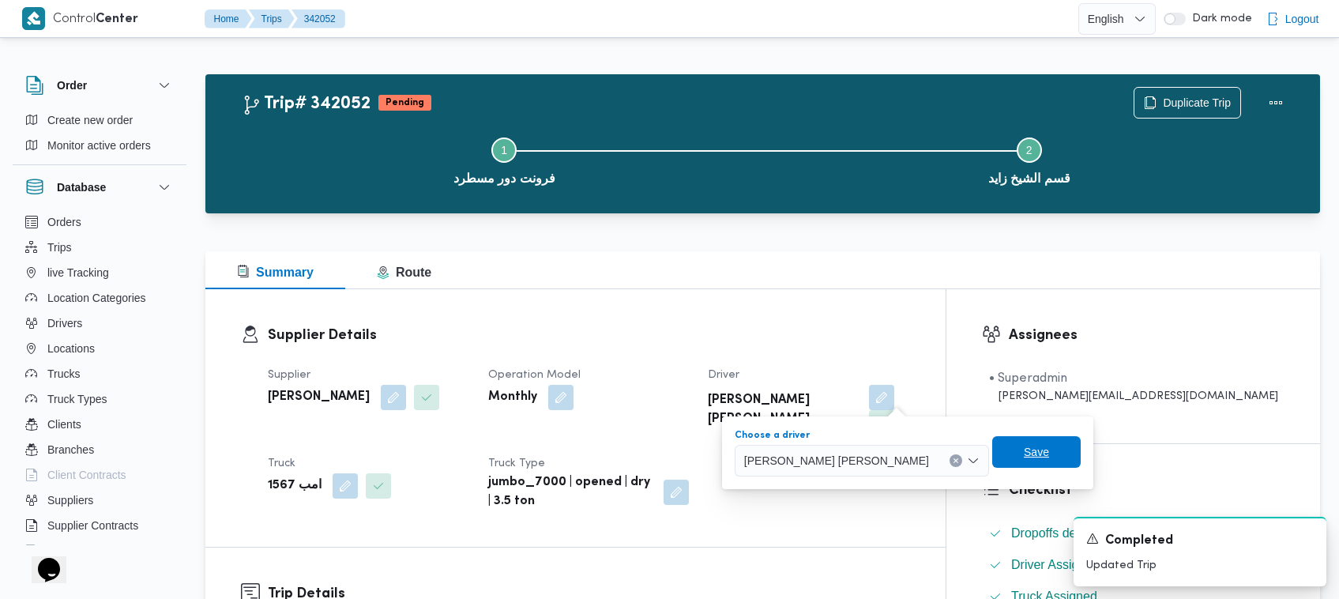
click at [1024, 456] on span "Save" at bounding box center [1036, 451] width 25 height 19
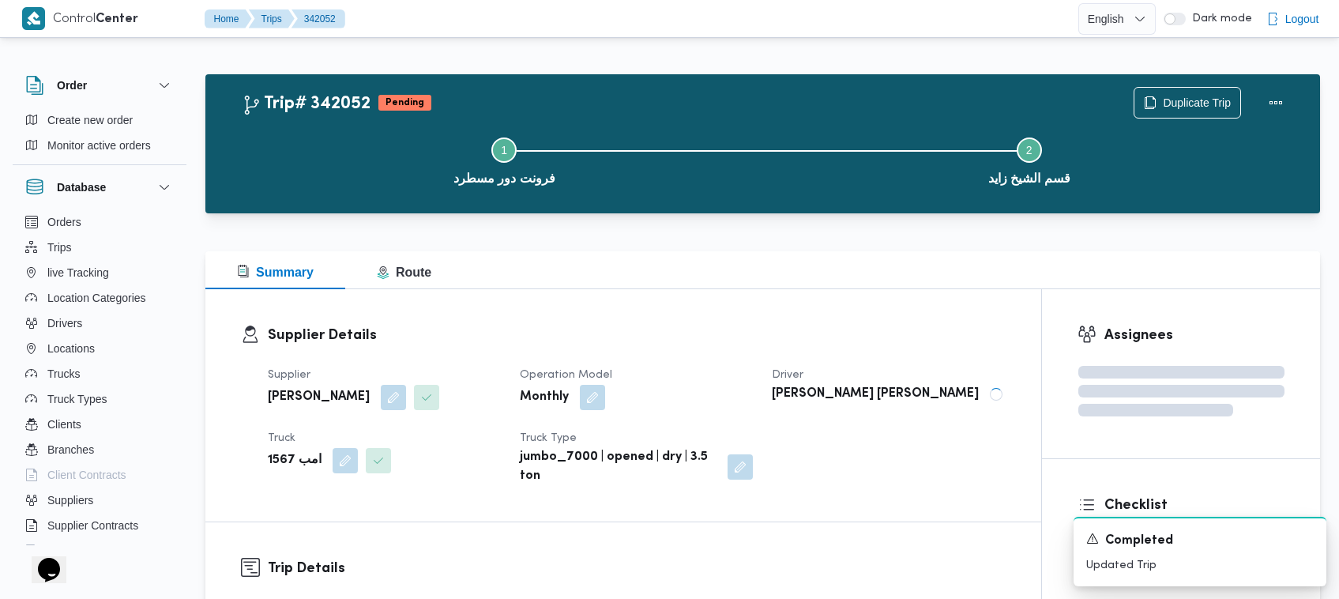
click at [1010, 456] on div "Supplier محمد صلاح عبداللطيف الشريف Operation Model Monthly Driver هشام فرج محم…" at bounding box center [636, 425] width 757 height 139
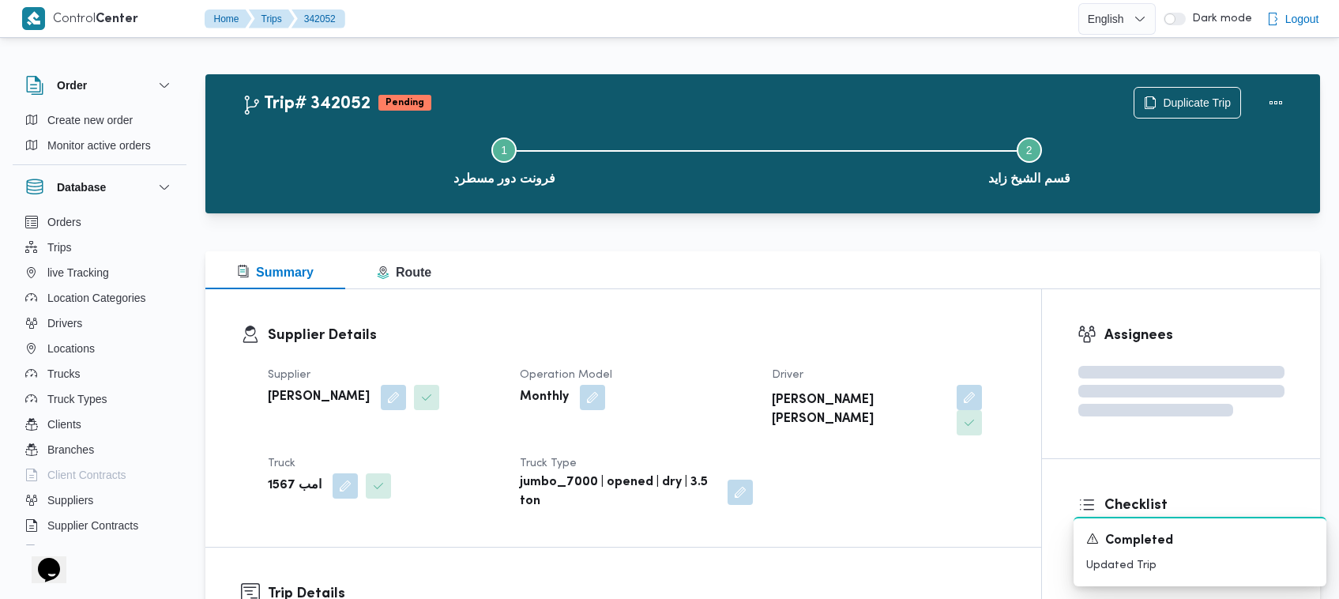
click at [938, 348] on dl "Supplier Details Supplier محمد صلاح عبداللطيف الشريف Operation Model Monthly Dr…" at bounding box center [637, 418] width 738 height 186
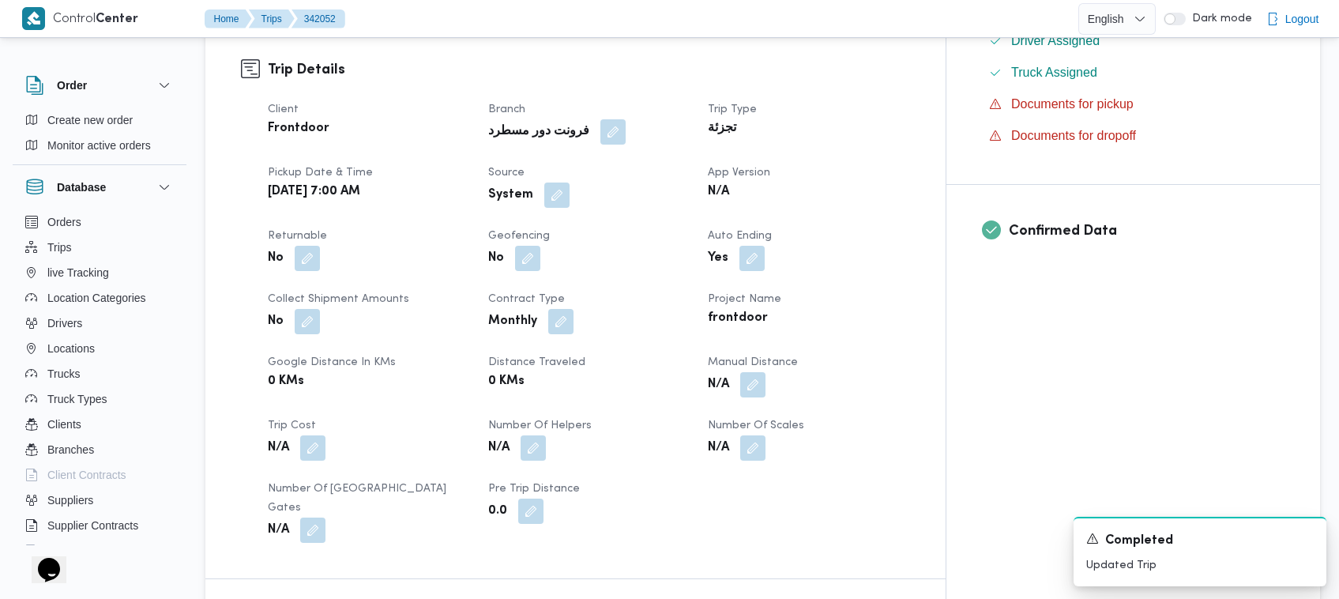
scroll to position [1048, 0]
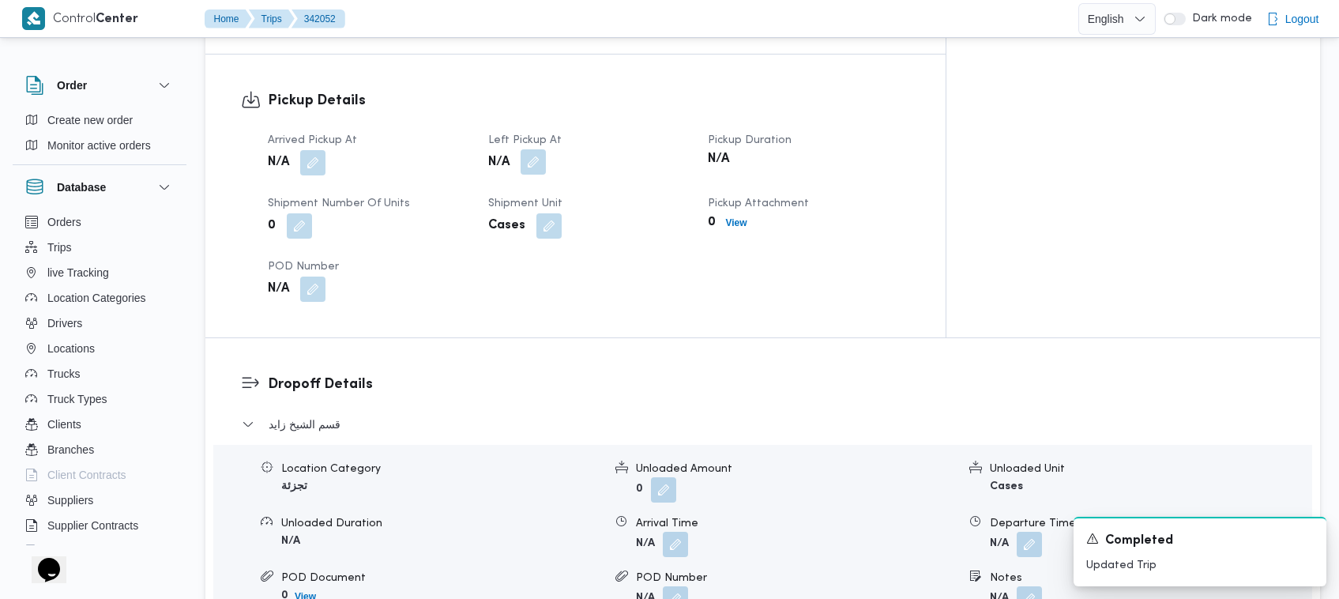
click at [546, 149] on button "button" at bounding box center [533, 161] width 25 height 25
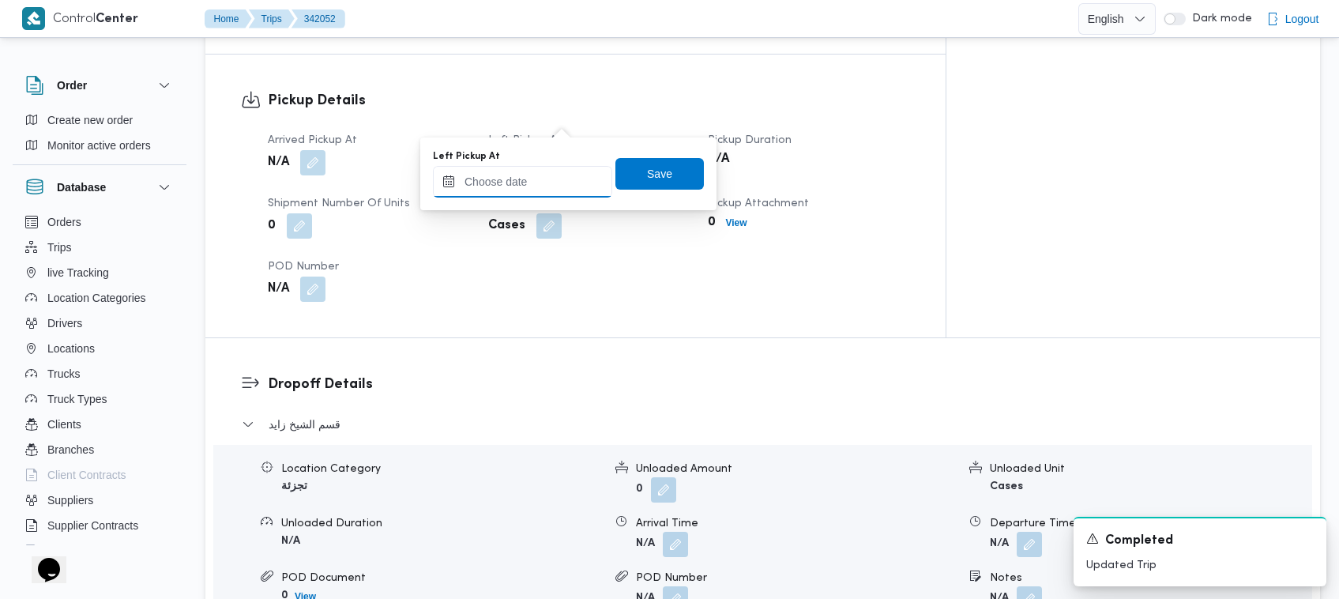
click at [550, 186] on input "Left Pickup At" at bounding box center [522, 182] width 179 height 32
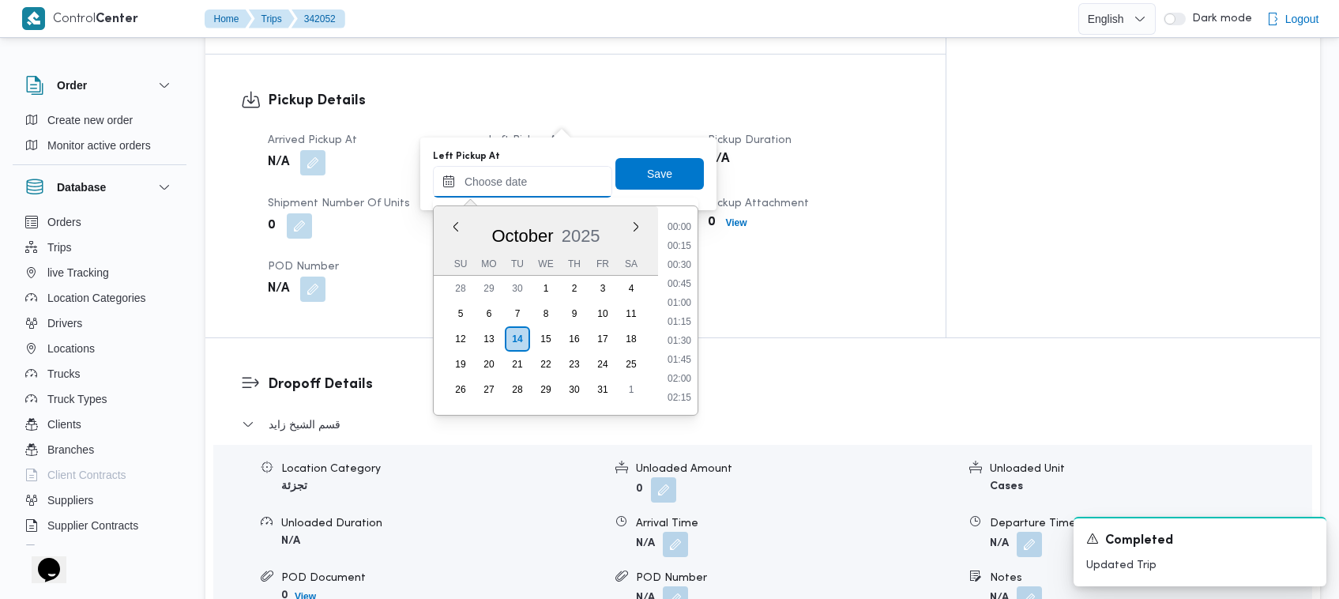
scroll to position [908, 0]
click at [690, 301] on li "13:00" at bounding box center [679, 304] width 36 height 16
type input "14/10/2025 13:00"
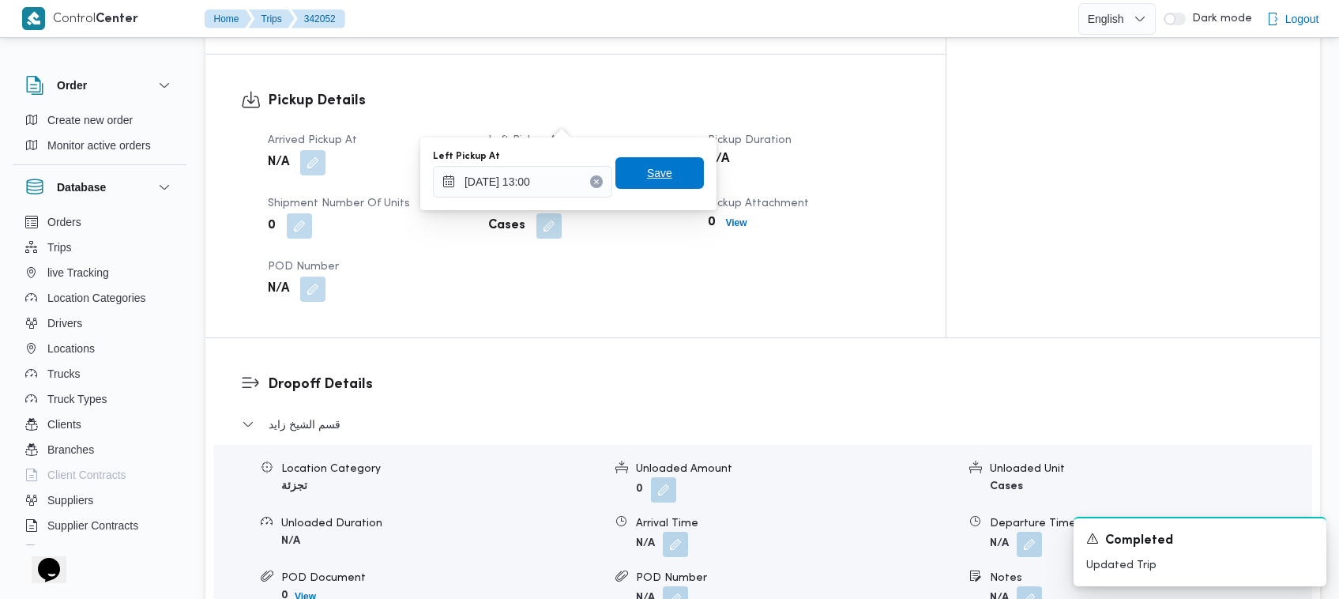
click at [673, 163] on span "Save" at bounding box center [659, 173] width 88 height 32
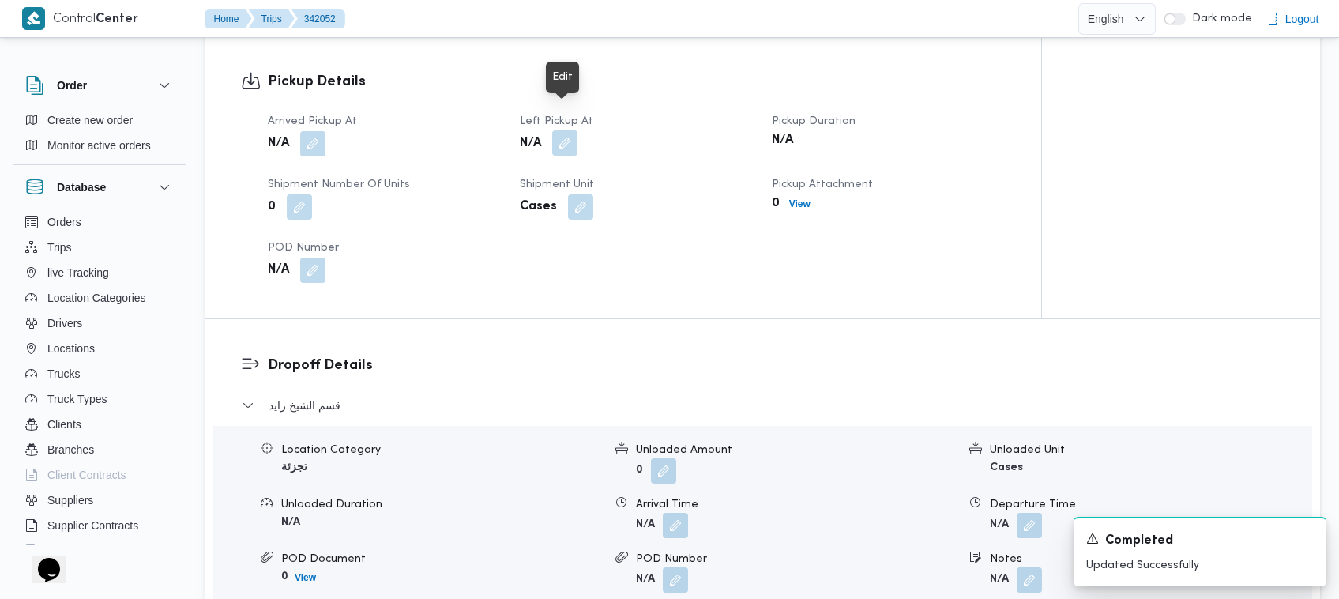
click at [567, 130] on button "button" at bounding box center [564, 142] width 25 height 25
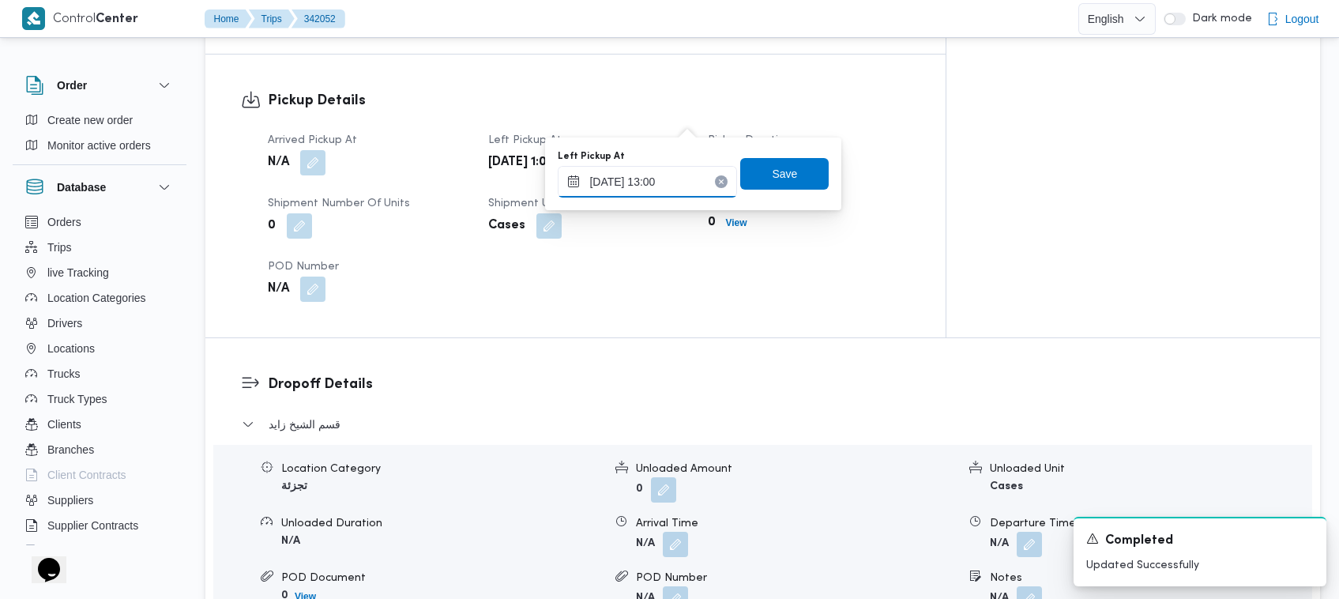
click at [686, 190] on input "14/10/2025 13:00" at bounding box center [647, 182] width 179 height 32
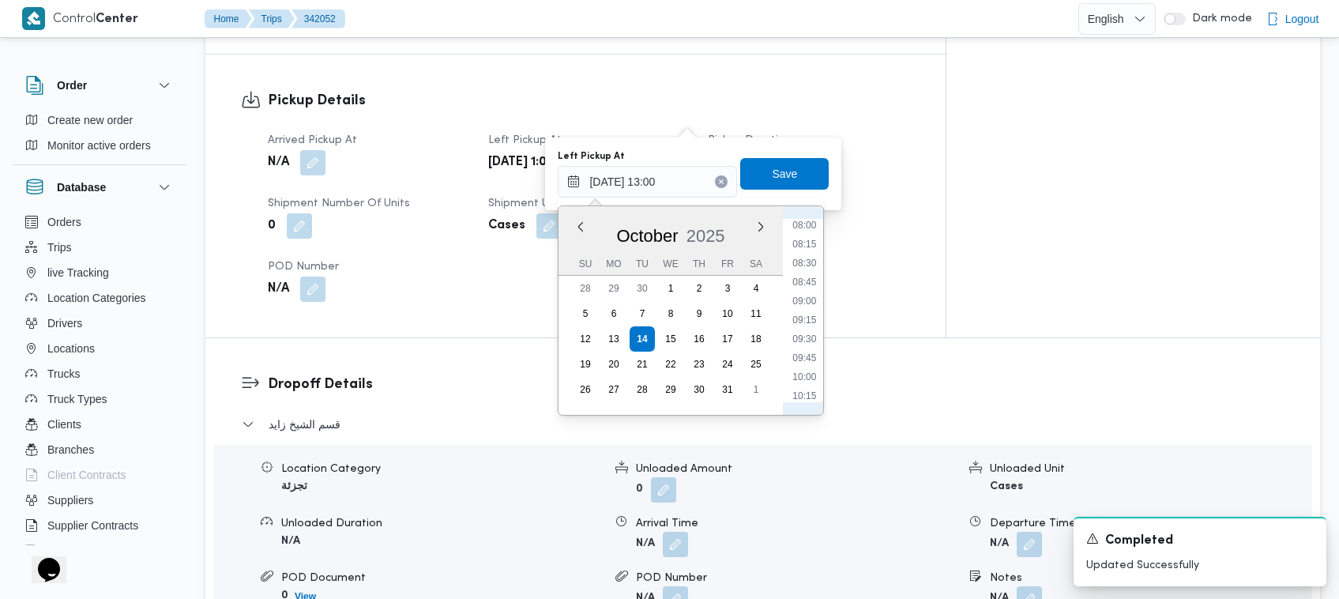
scroll to position [577, 0]
click at [799, 250] on li "08:00" at bounding box center [805, 257] width 36 height 16
type input "14/10/2025 13:00"
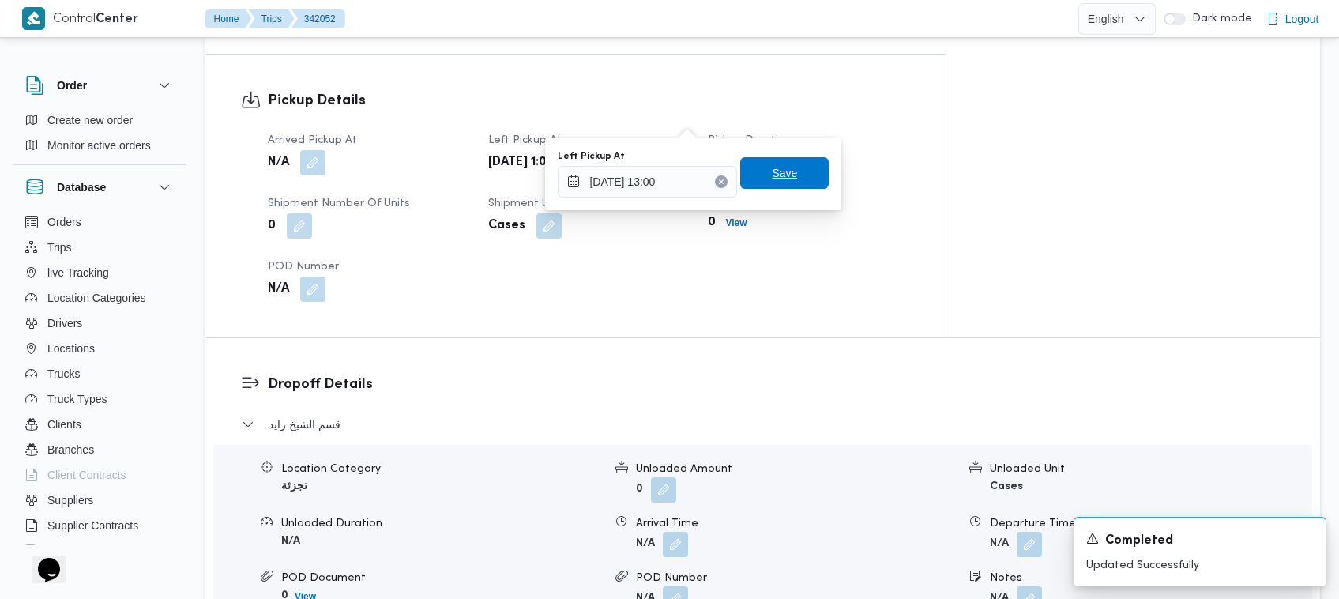
click at [787, 178] on span "Save" at bounding box center [784, 173] width 88 height 32
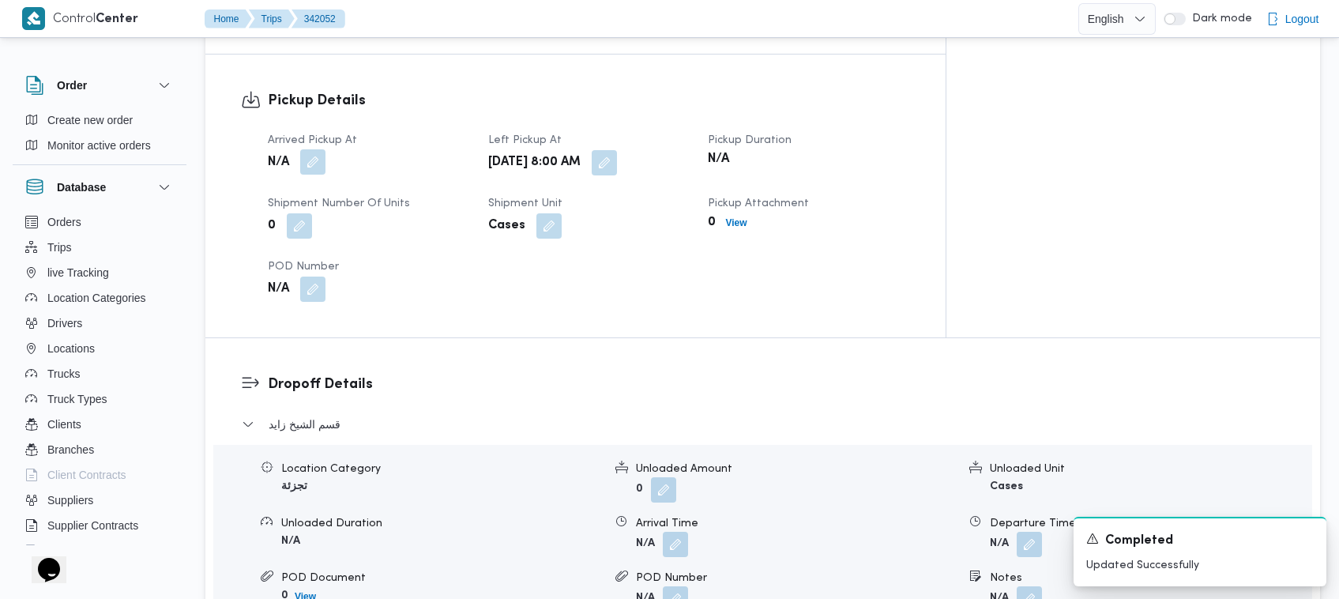
click at [324, 149] on button "button" at bounding box center [312, 161] width 25 height 25
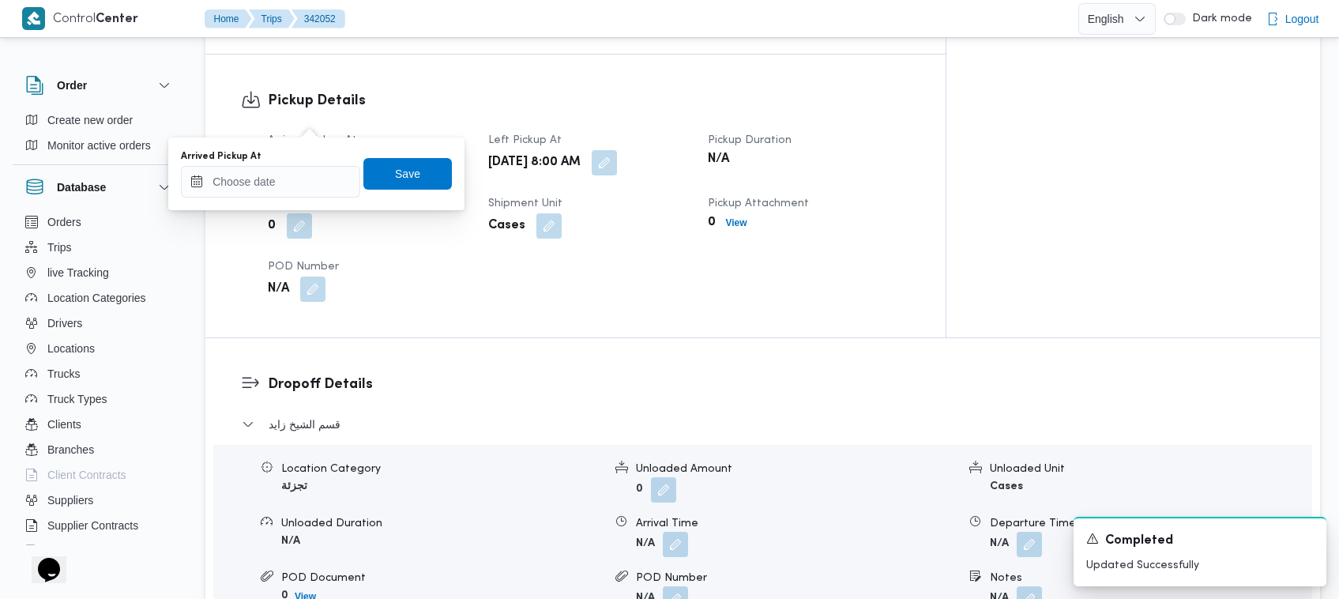
click at [348, 187] on div "Arrived Pickup At Save" at bounding box center [316, 174] width 274 height 51
click at [317, 172] on input "Arrived Pickup At" at bounding box center [270, 182] width 179 height 32
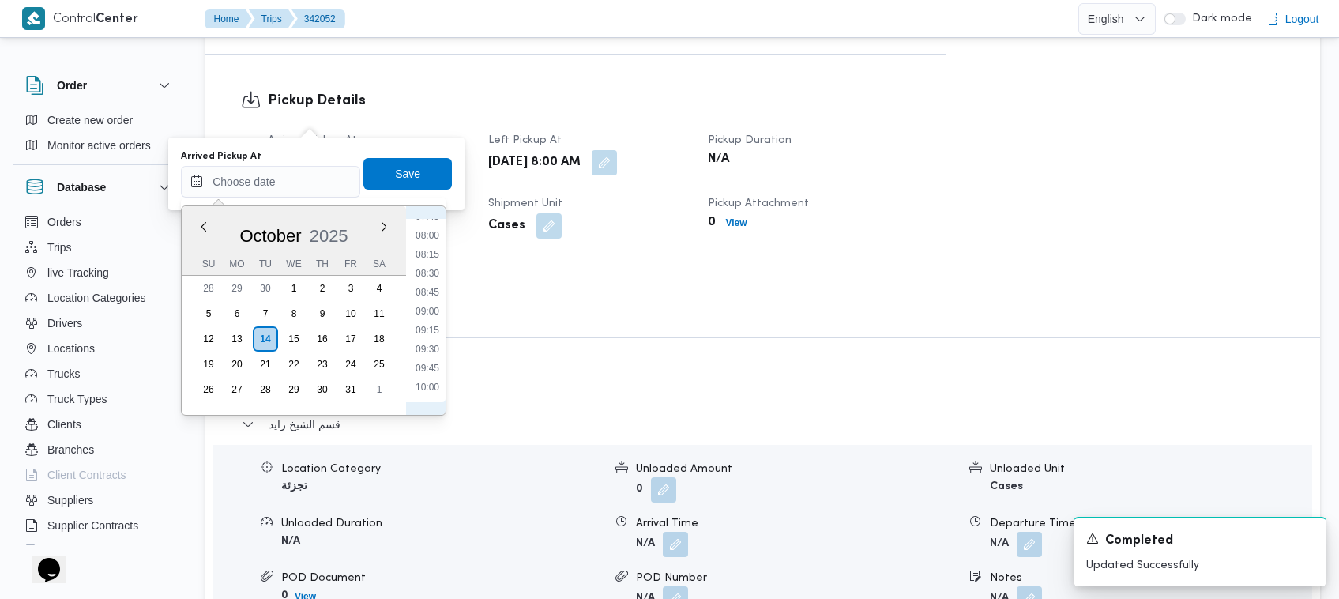
scroll to position [443, 0]
click at [434, 307] on li "07:00" at bounding box center [427, 315] width 36 height 16
type input "14/10/2025 07:00"
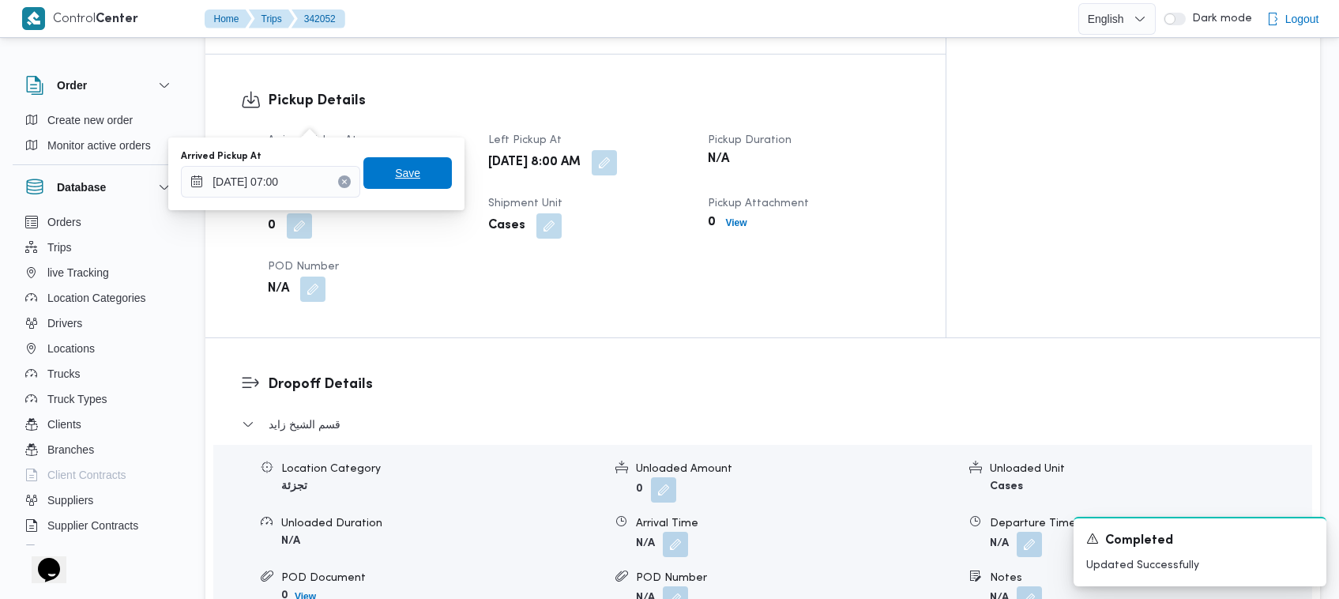
click at [395, 166] on span "Save" at bounding box center [407, 173] width 25 height 19
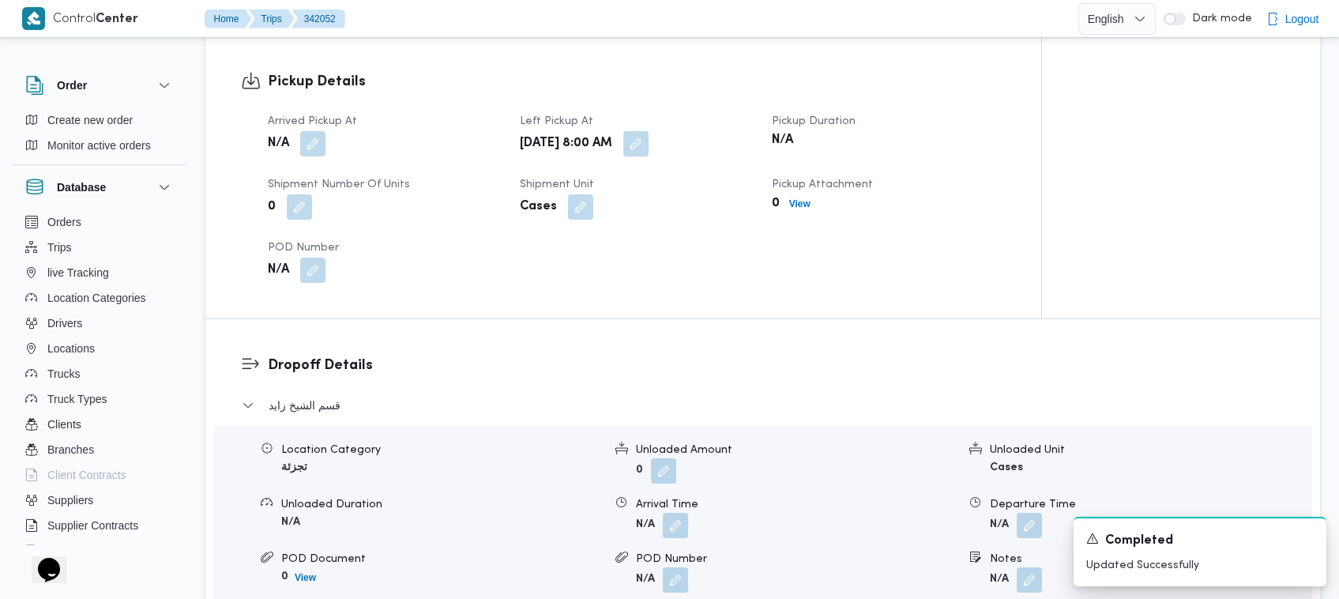
click at [476, 355] on h3 "Dropoff Details" at bounding box center [776, 365] width 1017 height 21
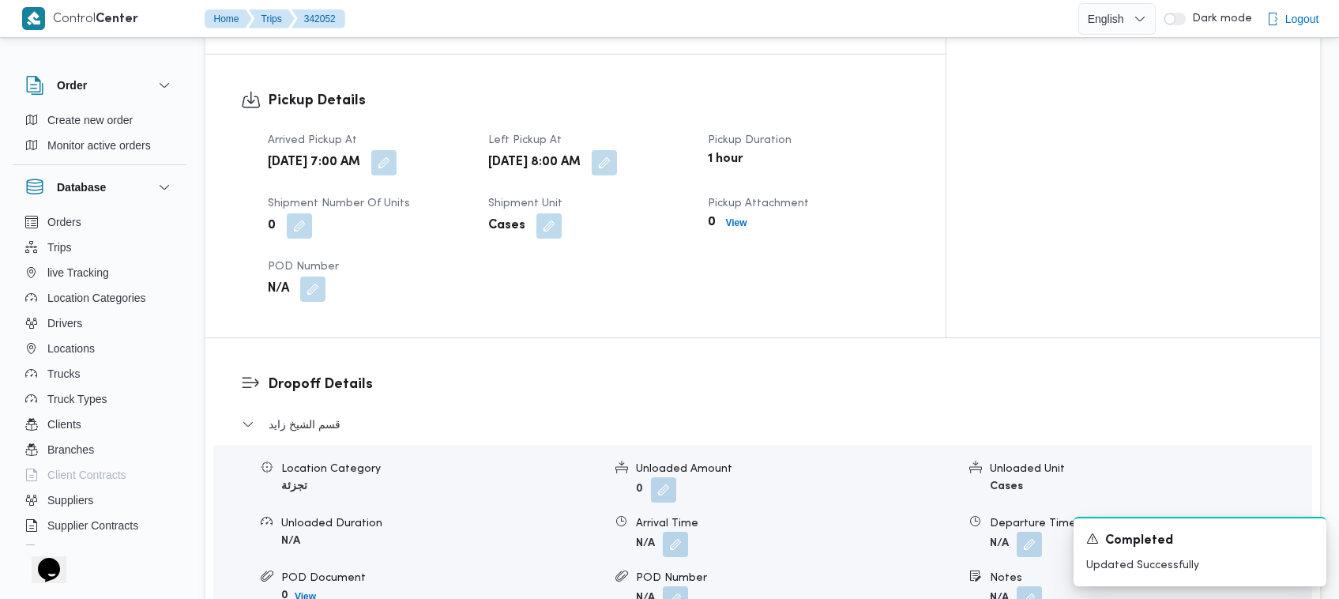
scroll to position [524, 0]
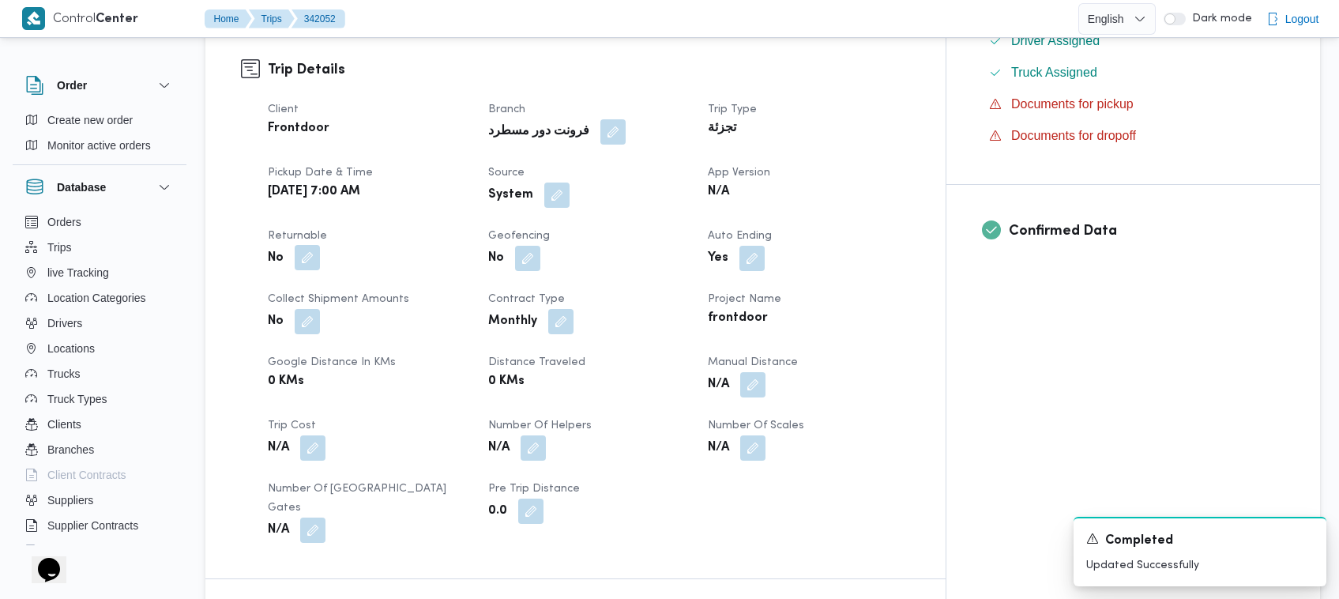
click at [314, 245] on button "button" at bounding box center [307, 257] width 25 height 25
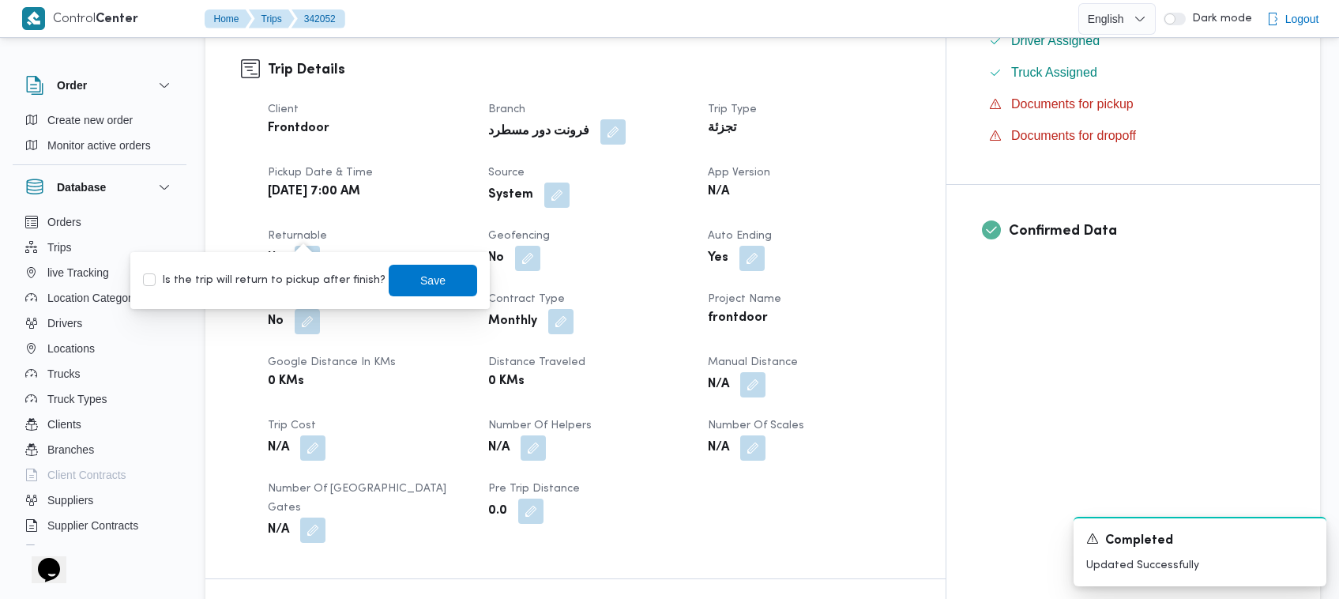
click at [314, 286] on label "Is the trip will return to pickup after finish?" at bounding box center [264, 280] width 243 height 19
checkbox input "true"
click at [404, 276] on span "Save" at bounding box center [433, 280] width 88 height 32
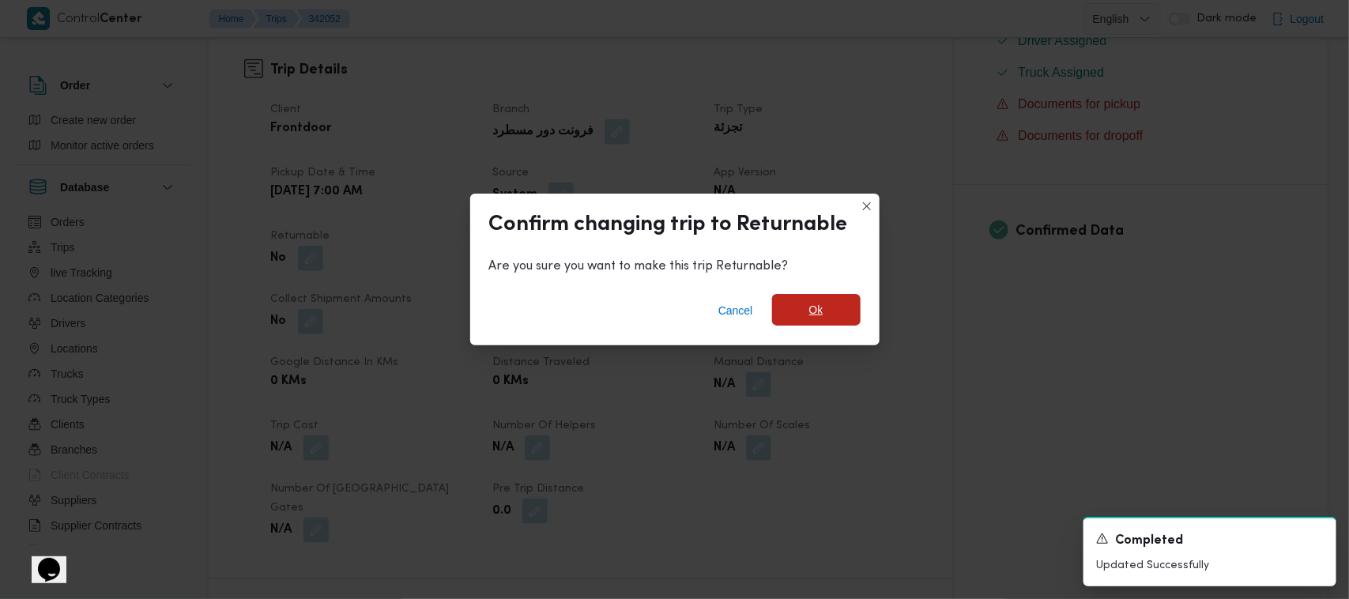
click at [811, 318] on span "Ok" at bounding box center [816, 309] width 14 height 19
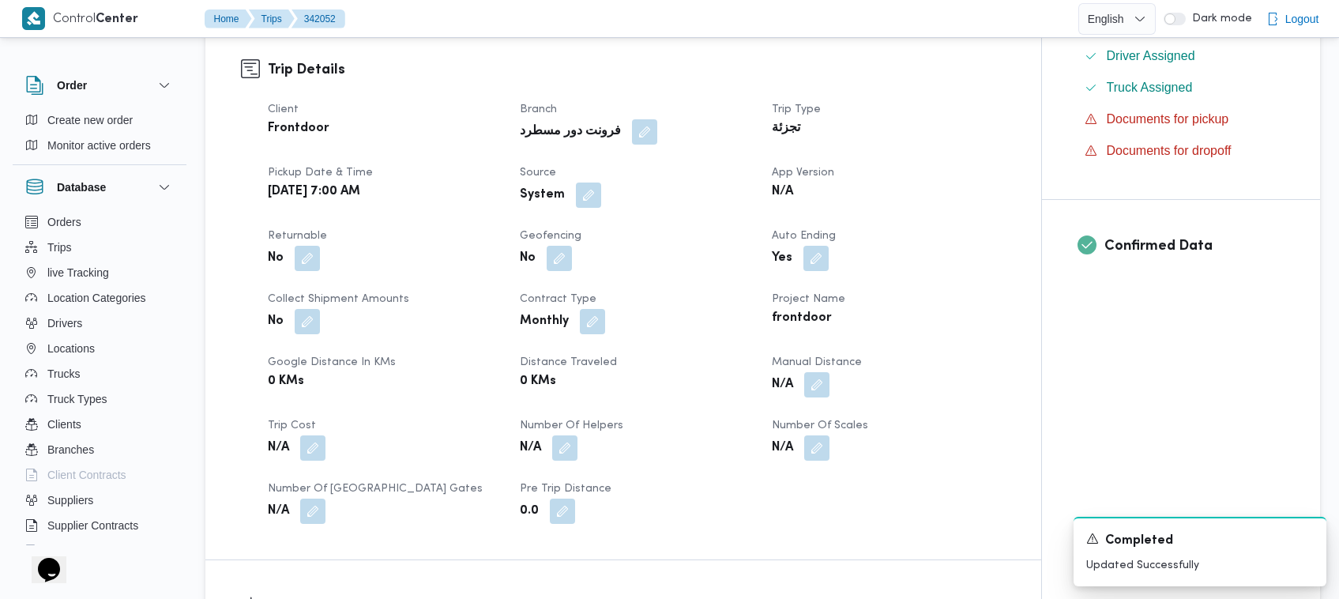
click at [743, 197] on div "Client Frontdoor Branch فرونت دور مسطرد Trip Type تجزئة Pickup date & time Tue,…" at bounding box center [636, 312] width 757 height 442
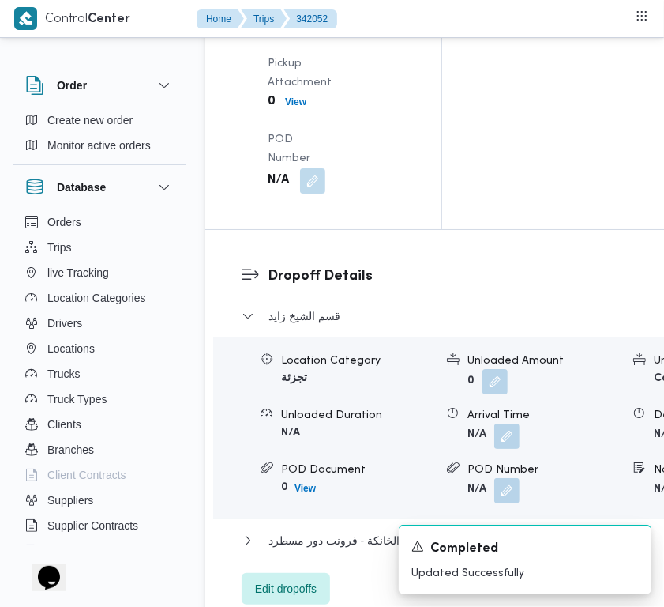
scroll to position [3003, 0]
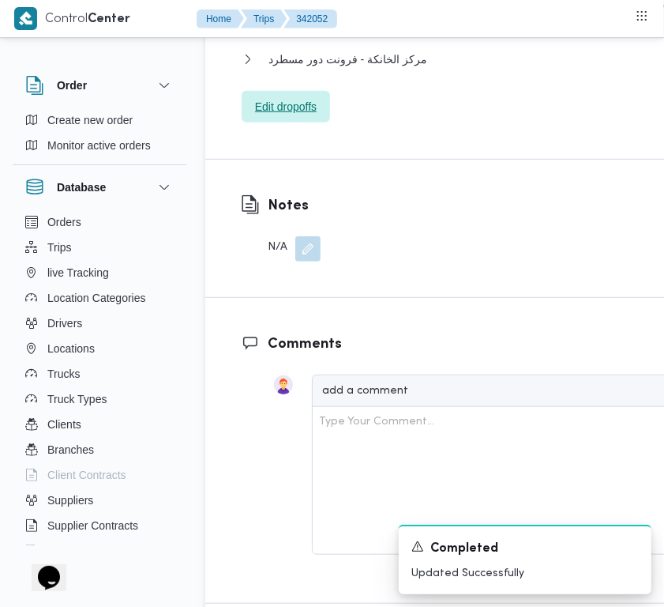
click at [281, 122] on span "Edit dropoffs" at bounding box center [286, 107] width 88 height 32
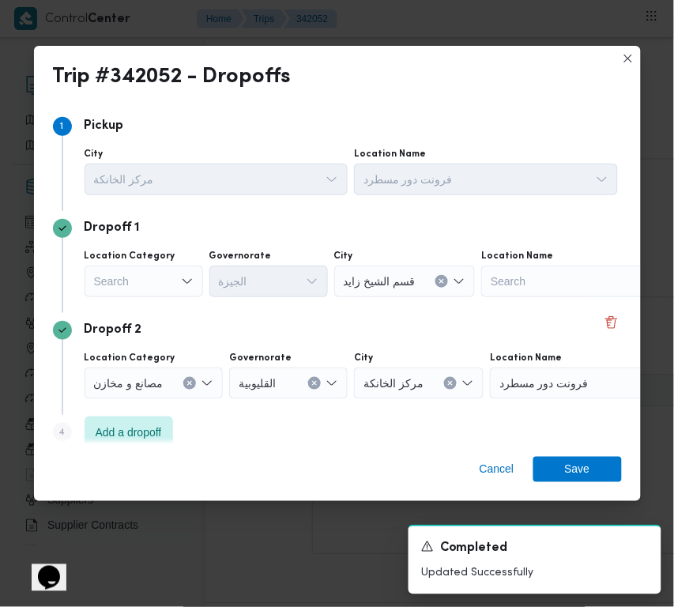
click at [129, 286] on div "Search" at bounding box center [144, 281] width 118 height 32
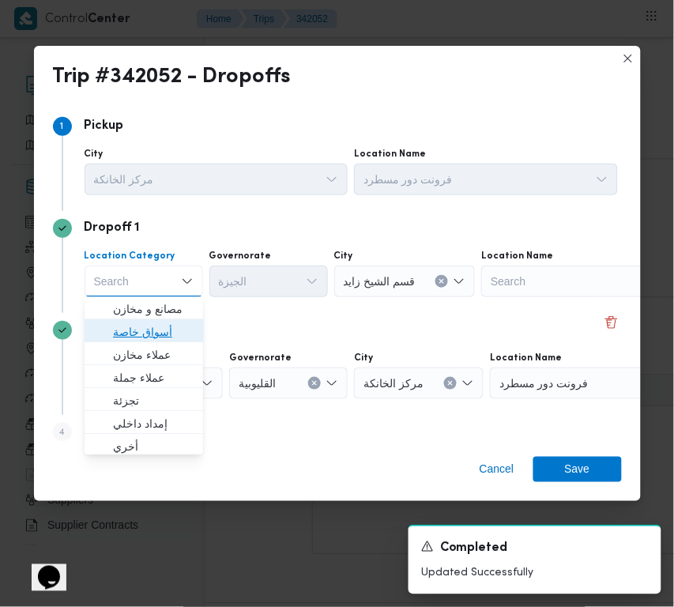
click at [163, 320] on span "أسواق خاصة" at bounding box center [144, 332] width 106 height 25
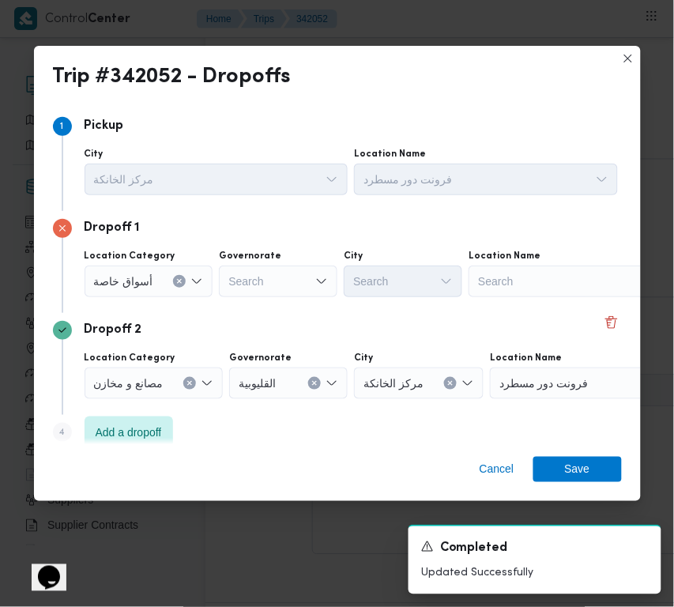
drag, startPoint x: 476, startPoint y: 304, endPoint x: 503, endPoint y: 285, distance: 33.5
click at [478, 304] on div "Dropoff 1 Location Category أسواق خاصة Governorate Search City Search Location …" at bounding box center [337, 262] width 569 height 102
click at [503, 285] on div "Search" at bounding box center [566, 281] width 197 height 32
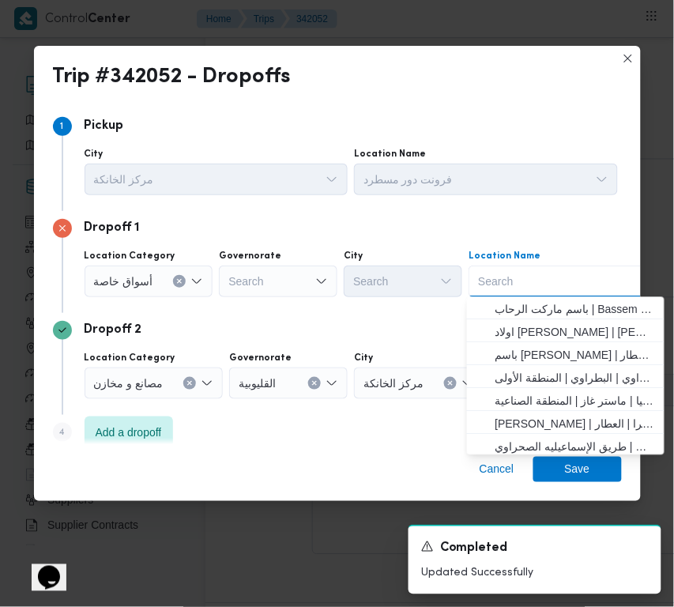
paste input "سيتي سنتر"
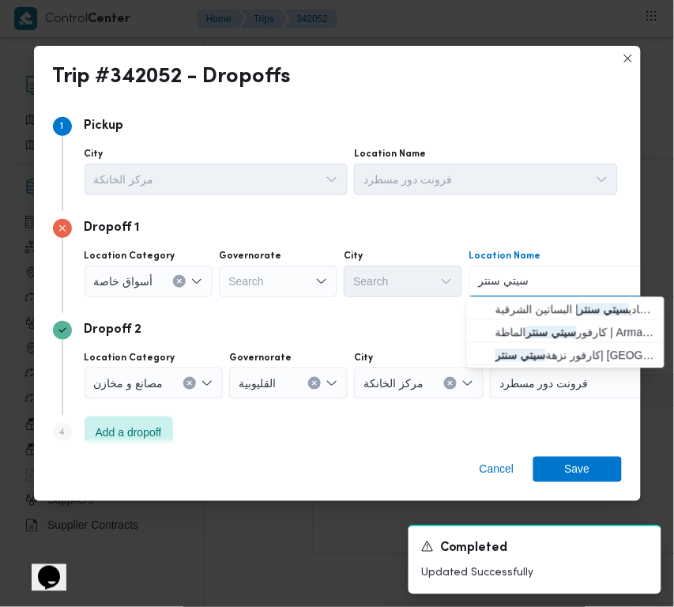
type input "سيتي سنتر"
drag, startPoint x: 510, startPoint y: 291, endPoint x: 508, endPoint y: 310, distance: 19.0
click at [508, 310] on span "كارفور المعادي | كارفور المعادي سيتي سنتر | البساتين الشرقية" at bounding box center [575, 309] width 160 height 19
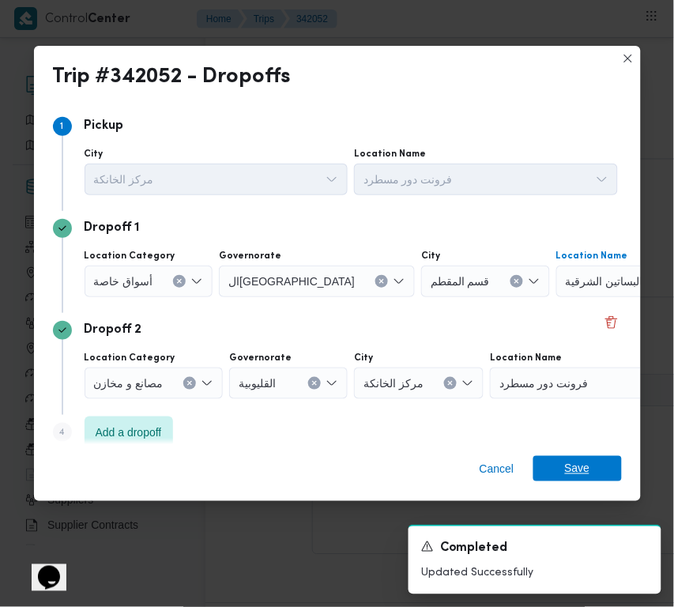
click at [567, 461] on span "Save" at bounding box center [577, 468] width 25 height 25
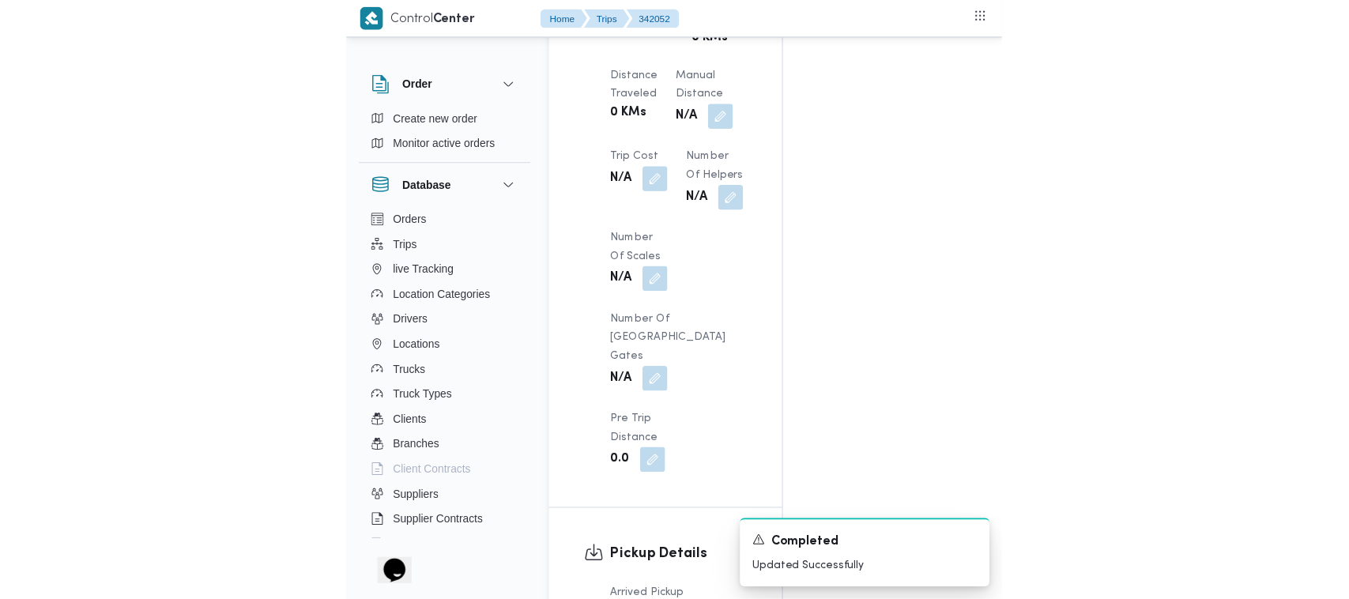
scroll to position [0, 0]
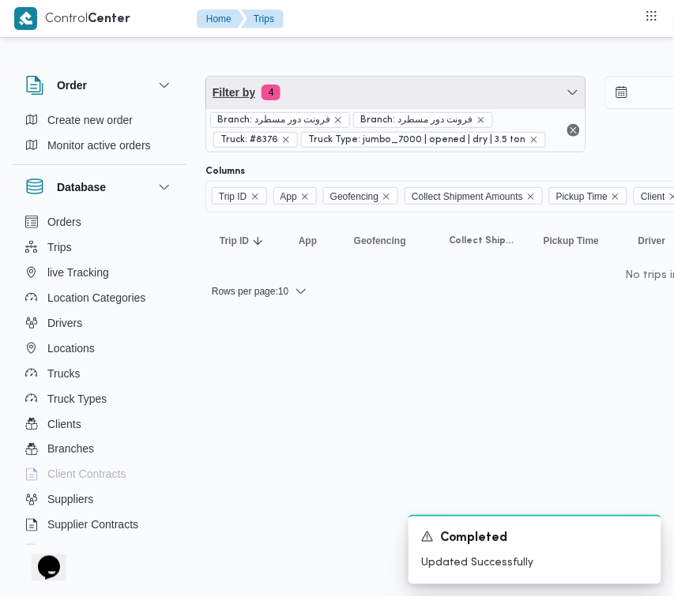
click at [397, 81] on span "Filter by 4" at bounding box center [395, 93] width 379 height 32
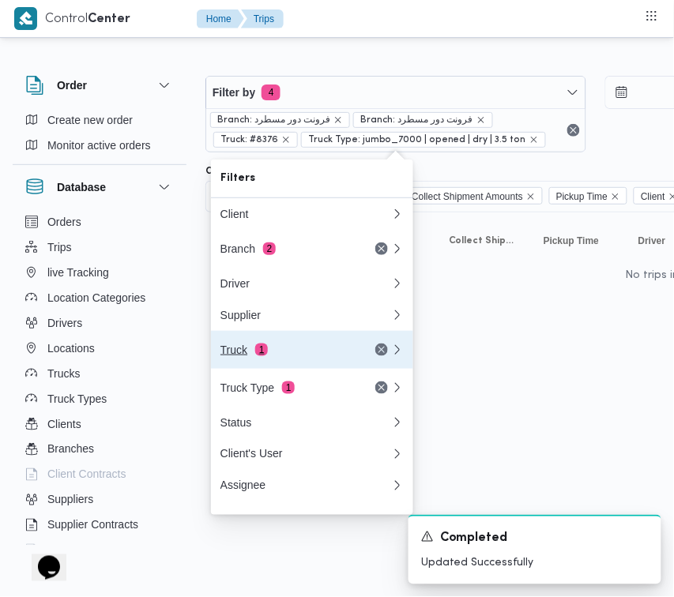
click at [297, 364] on div "Truck 1" at bounding box center [306, 350] width 190 height 38
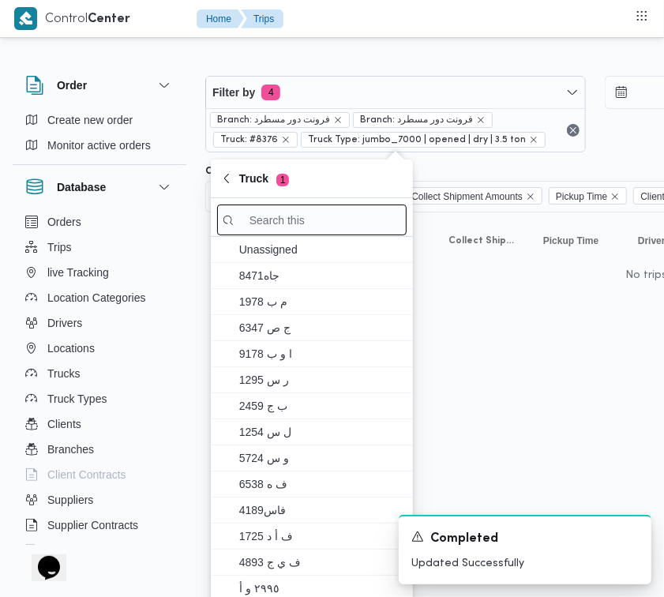
drag, startPoint x: 284, startPoint y: 223, endPoint x: 258, endPoint y: 223, distance: 26.1
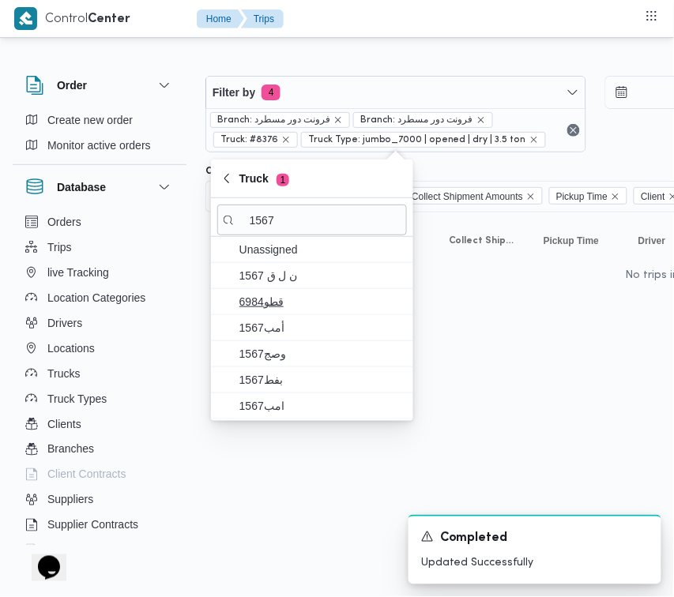
type input "1567"
click at [310, 296] on span "6984قطو" at bounding box center [321, 301] width 164 height 19
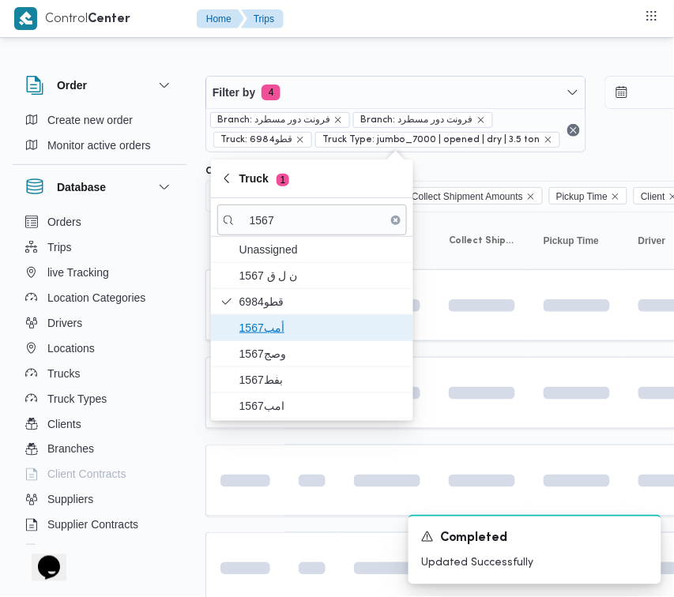
click at [303, 326] on span "1567أمب" at bounding box center [321, 327] width 164 height 19
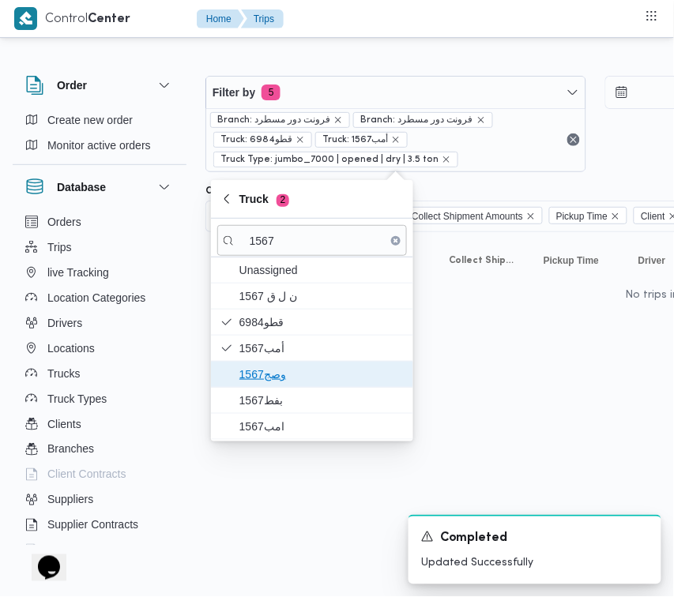
click at [290, 379] on span "وصج1567" at bounding box center [321, 374] width 164 height 19
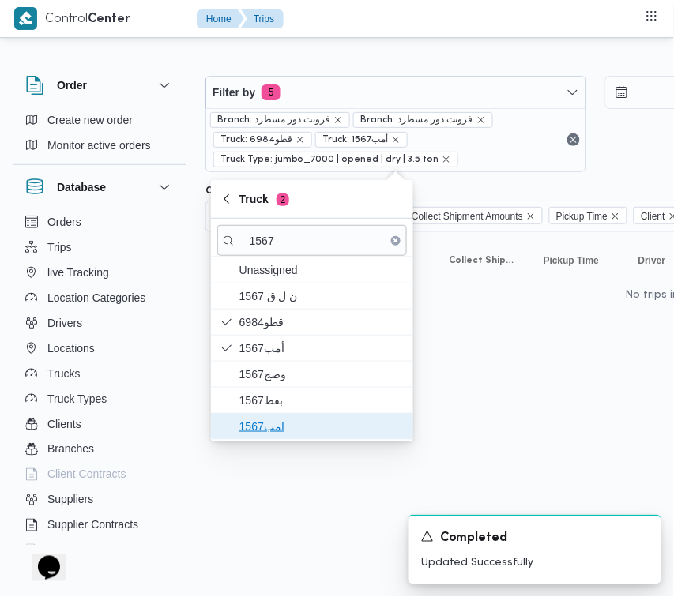
click at [281, 420] on span "امب1567" at bounding box center [321, 426] width 164 height 19
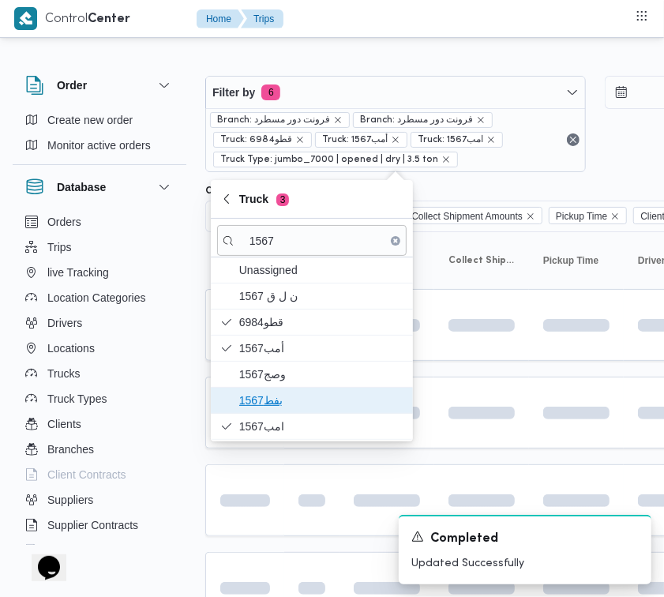
click at [273, 400] on span "بفط1567" at bounding box center [321, 400] width 164 height 19
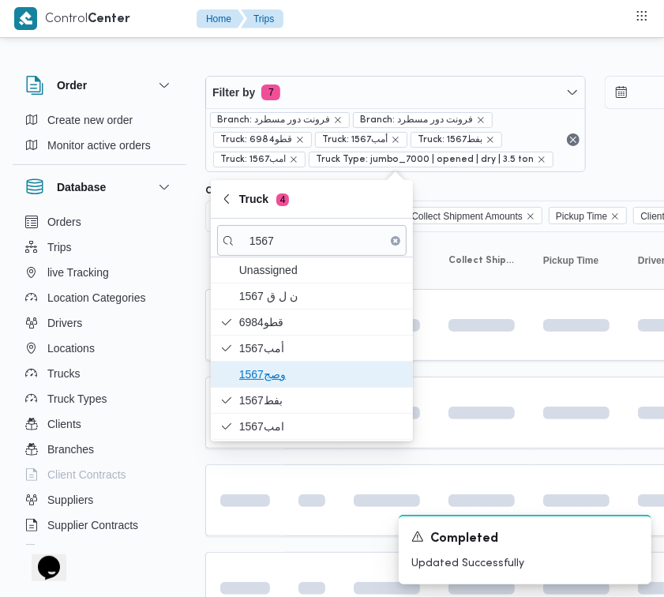
click at [266, 374] on span "وصج1567" at bounding box center [321, 374] width 164 height 19
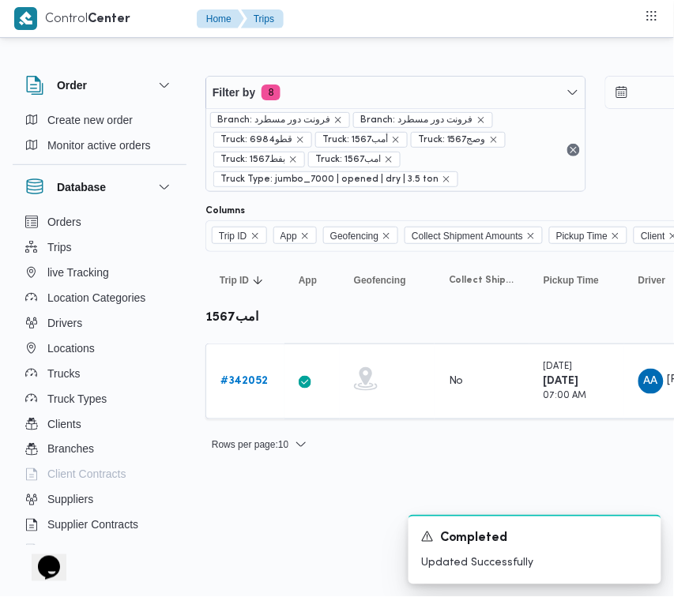
click at [515, 427] on div "Rows per page : 10 1" at bounding box center [679, 445] width 967 height 38
click at [230, 372] on div "# 342052" at bounding box center [245, 382] width 62 height 32
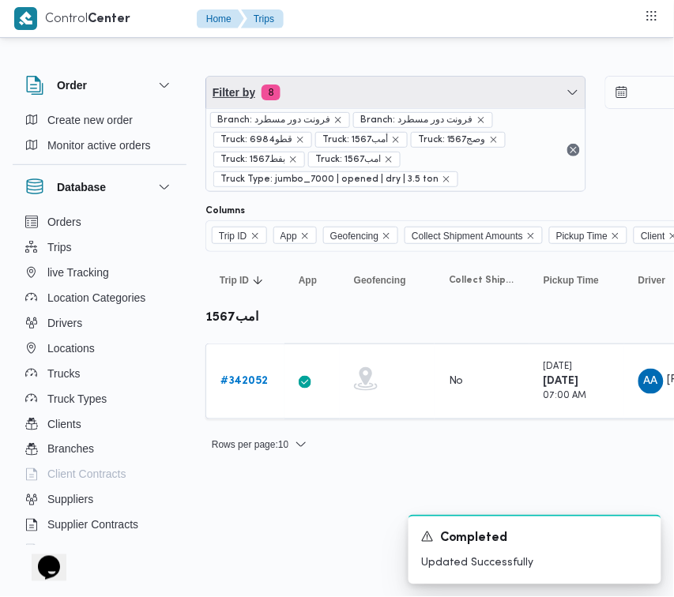
click at [352, 80] on span "Filter by 8" at bounding box center [395, 93] width 379 height 32
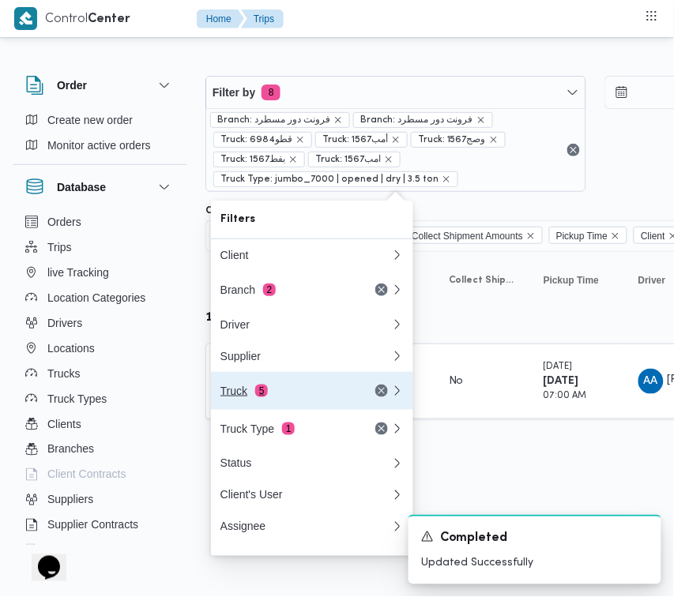
click at [292, 410] on button "Truck 5" at bounding box center [312, 391] width 202 height 38
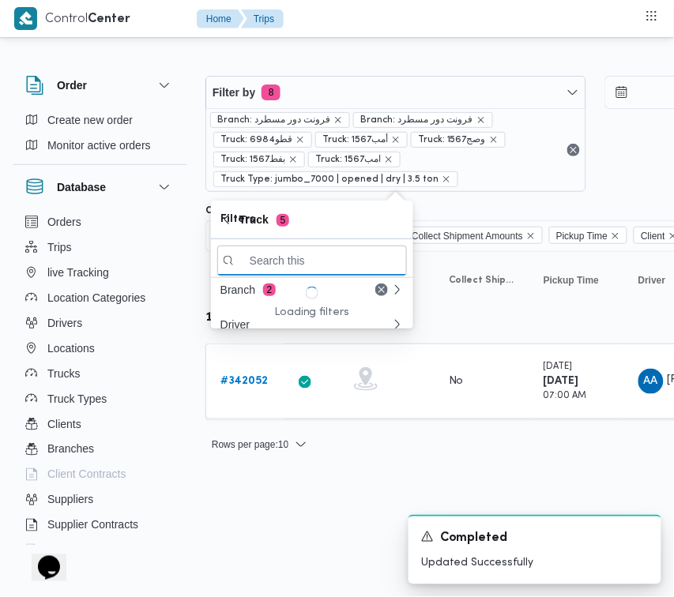
paste input "9252"
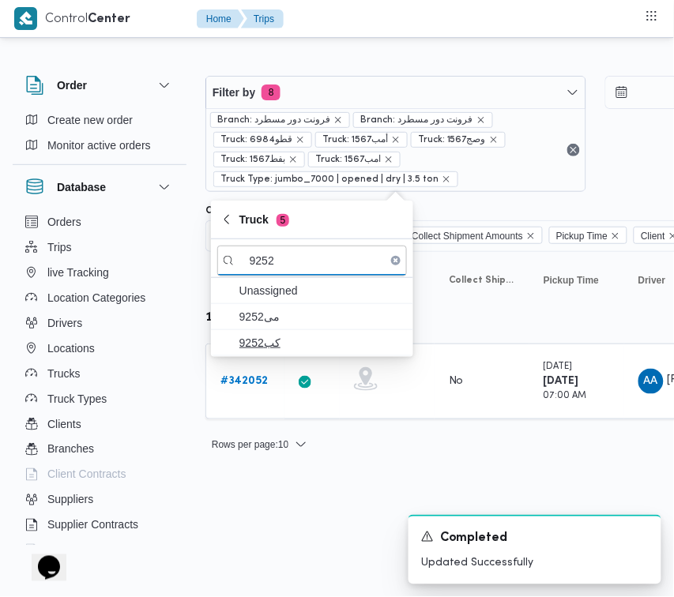
type input "9252"
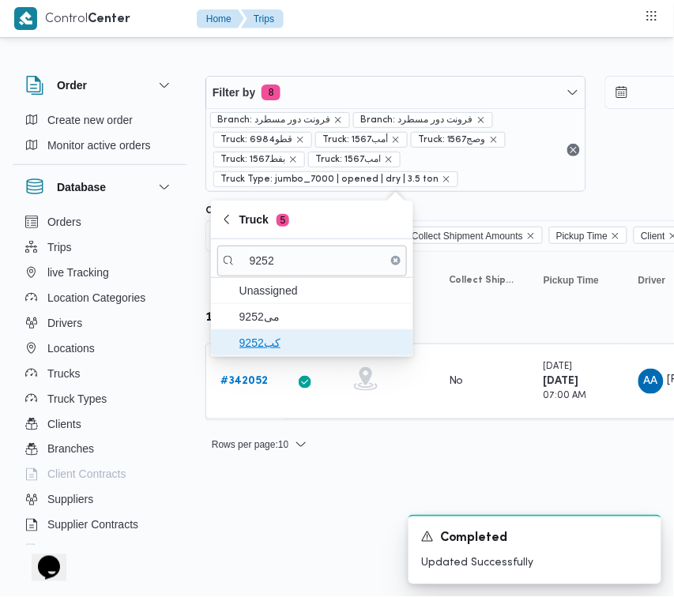
click at [243, 348] on span "كب9252" at bounding box center [321, 342] width 164 height 19
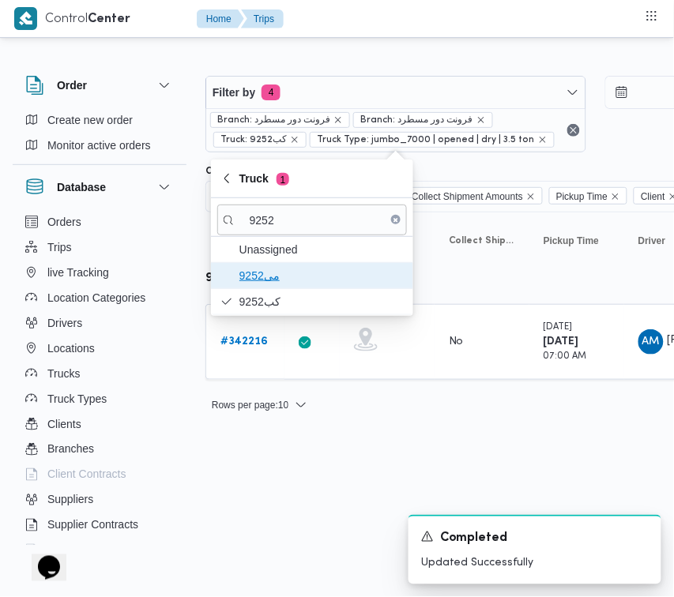
click at [257, 281] on span "9252مى" at bounding box center [321, 275] width 164 height 19
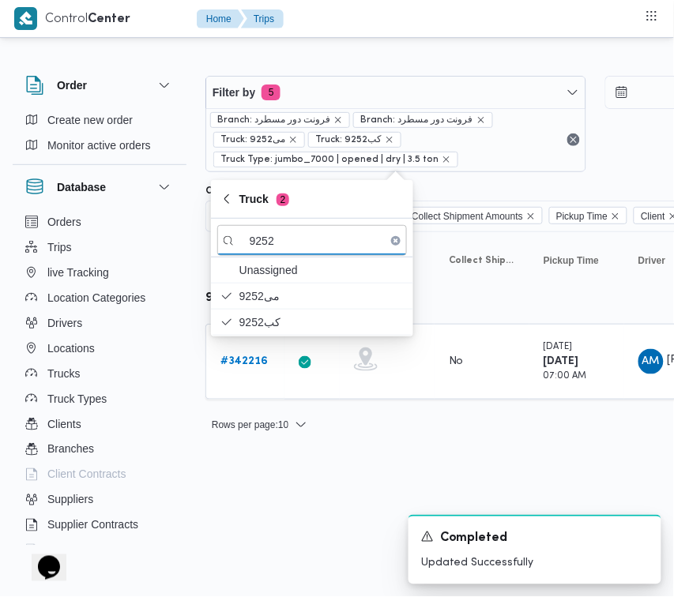
click at [231, 499] on html "Control Center Home Trips Order Create new order Monitor active orders Database…" at bounding box center [337, 298] width 674 height 597
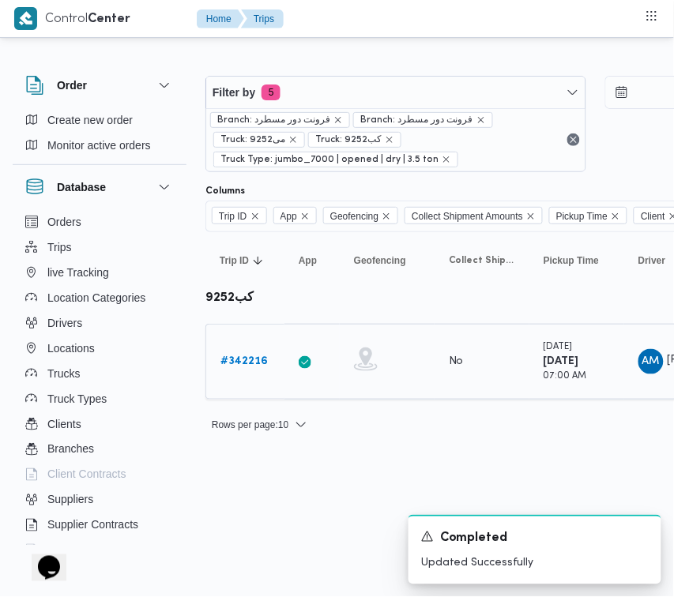
click at [224, 364] on b "# 342216" at bounding box center [243, 361] width 47 height 10
click at [468, 73] on div "Filter by 5 Branch: فرونت دور مسطرد Branch: فرونت دور مسطرد Truck: #4557 Truck:…" at bounding box center [595, 123] width 799 height 115
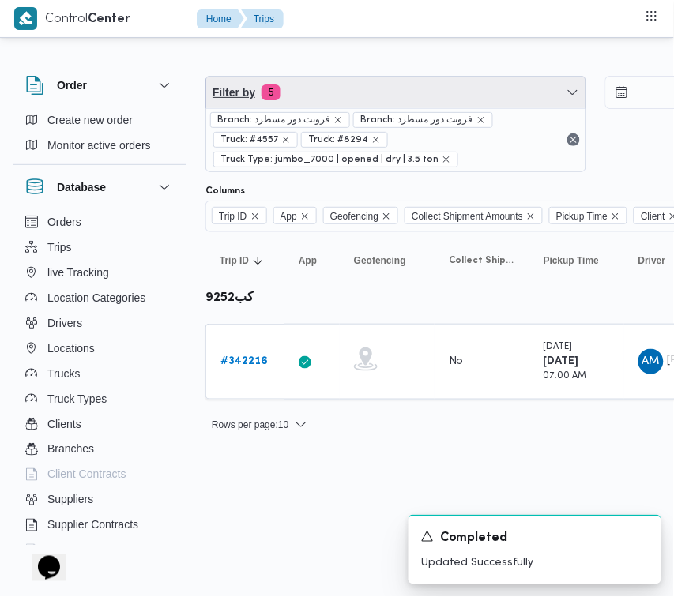
click at [435, 88] on span "Filter by 5" at bounding box center [395, 93] width 379 height 32
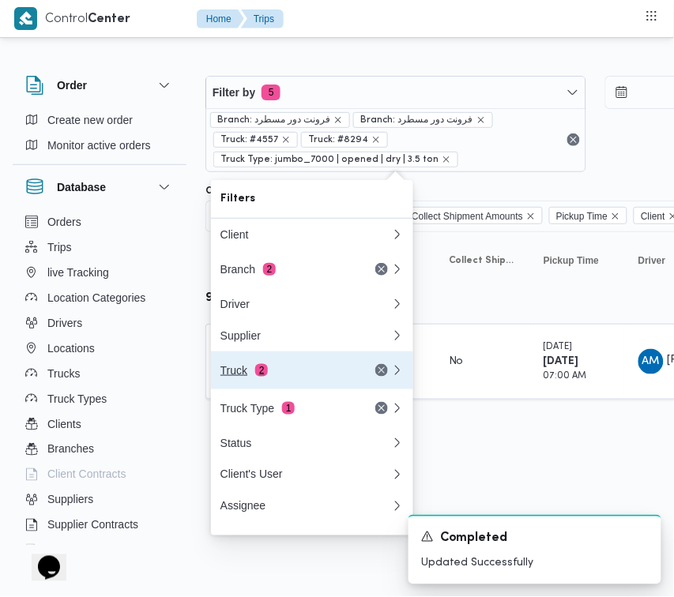
click at [259, 376] on span "2" at bounding box center [261, 370] width 13 height 13
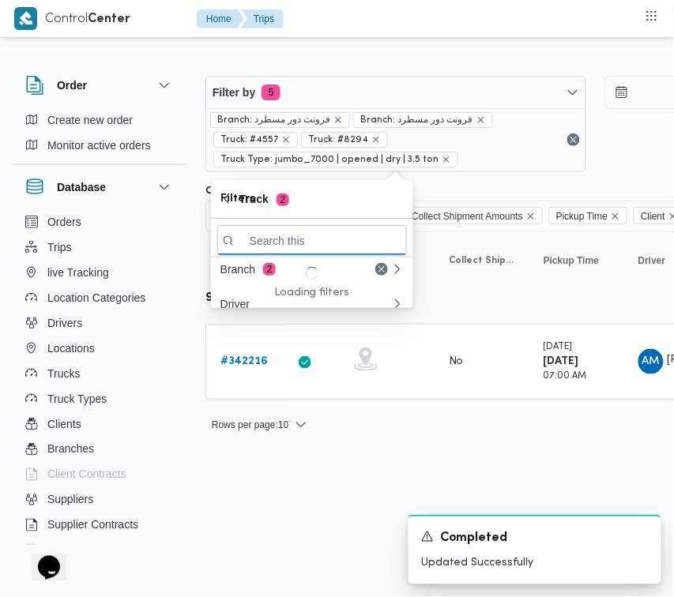
paste input "5481"
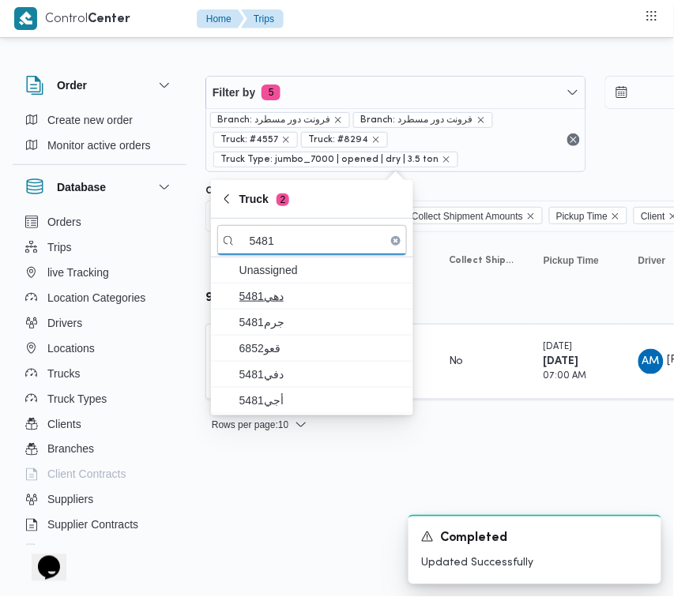
type input "5481"
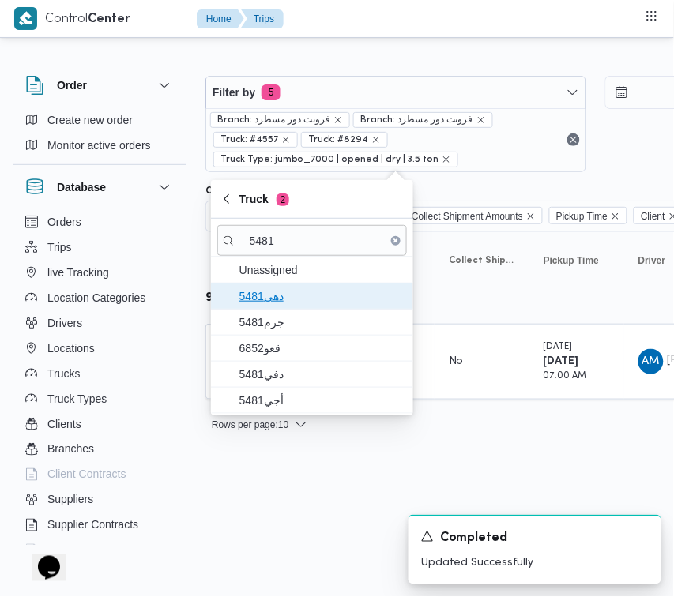
click at [261, 299] on span "دهي5481" at bounding box center [321, 296] width 164 height 19
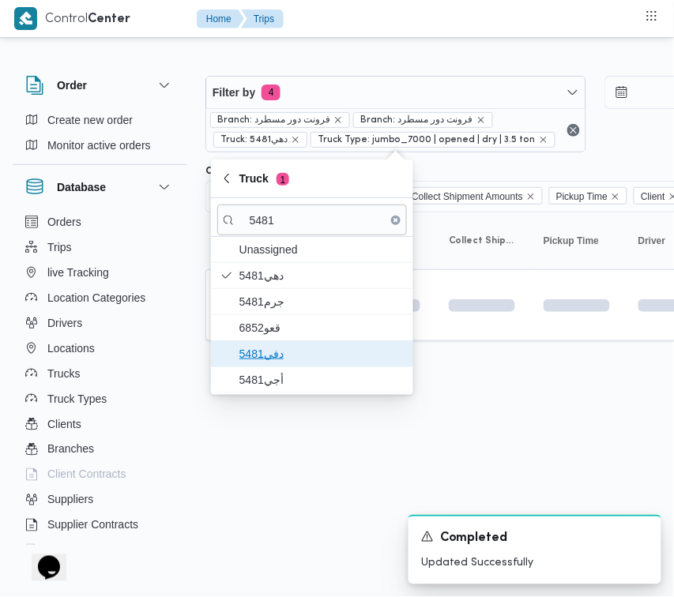
click at [266, 346] on span "دفي5481" at bounding box center [321, 353] width 164 height 19
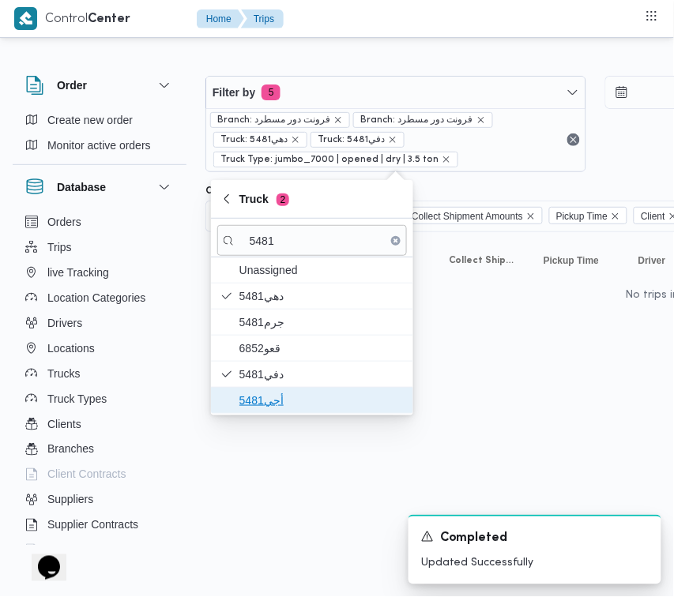
click at [266, 392] on span "أجي5481" at bounding box center [321, 400] width 164 height 19
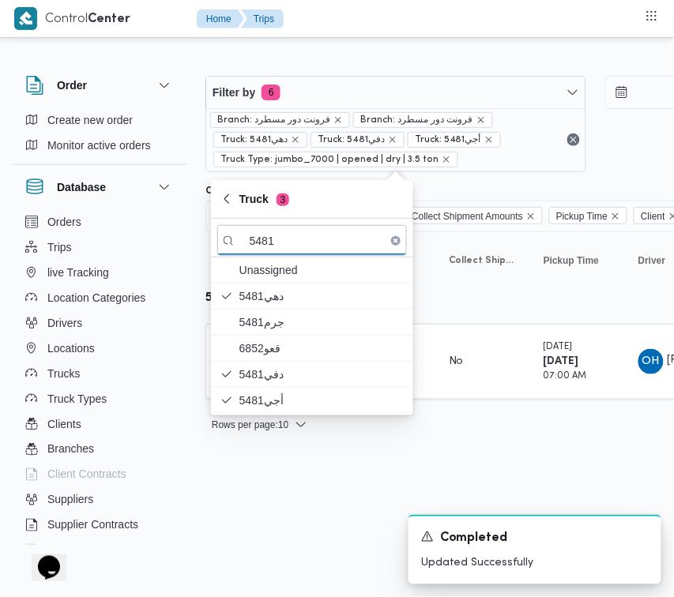
click at [258, 455] on html "Control Center Home Trips Order Create new order Monitor active orders Database…" at bounding box center [337, 298] width 674 height 597
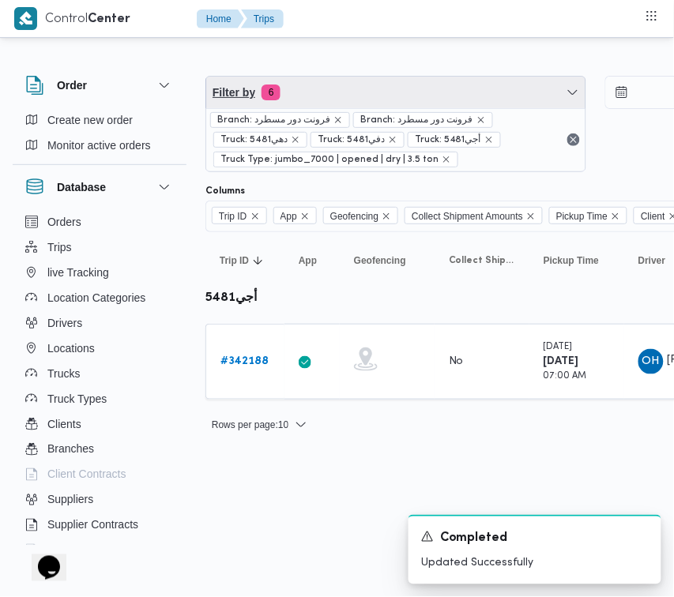
click at [352, 88] on span "Filter by 6" at bounding box center [395, 93] width 379 height 32
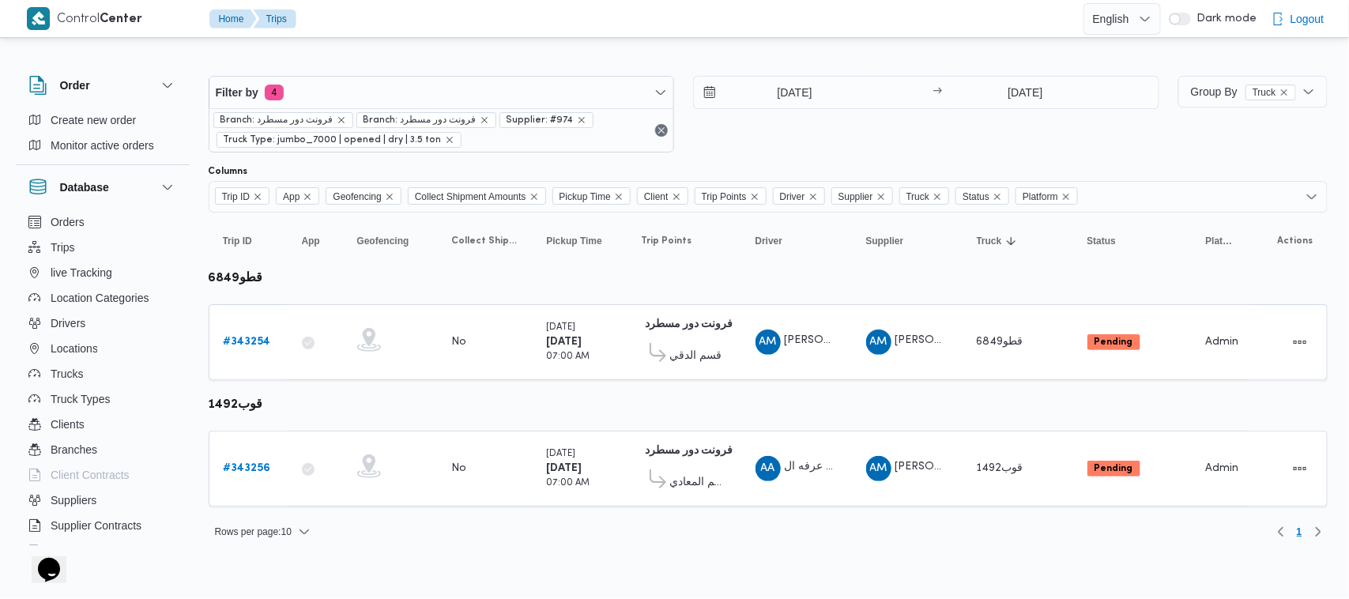
click at [772, 127] on div "19/10/2025 → 19/10/2025" at bounding box center [926, 114] width 466 height 77
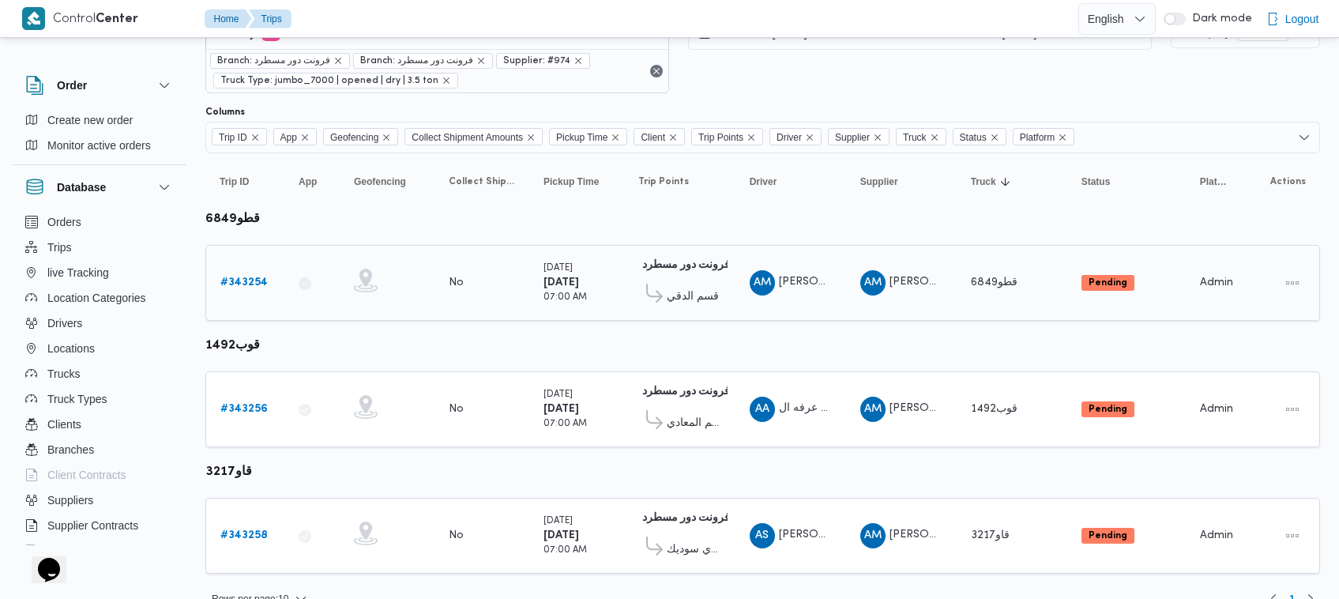
scroll to position [85, 0]
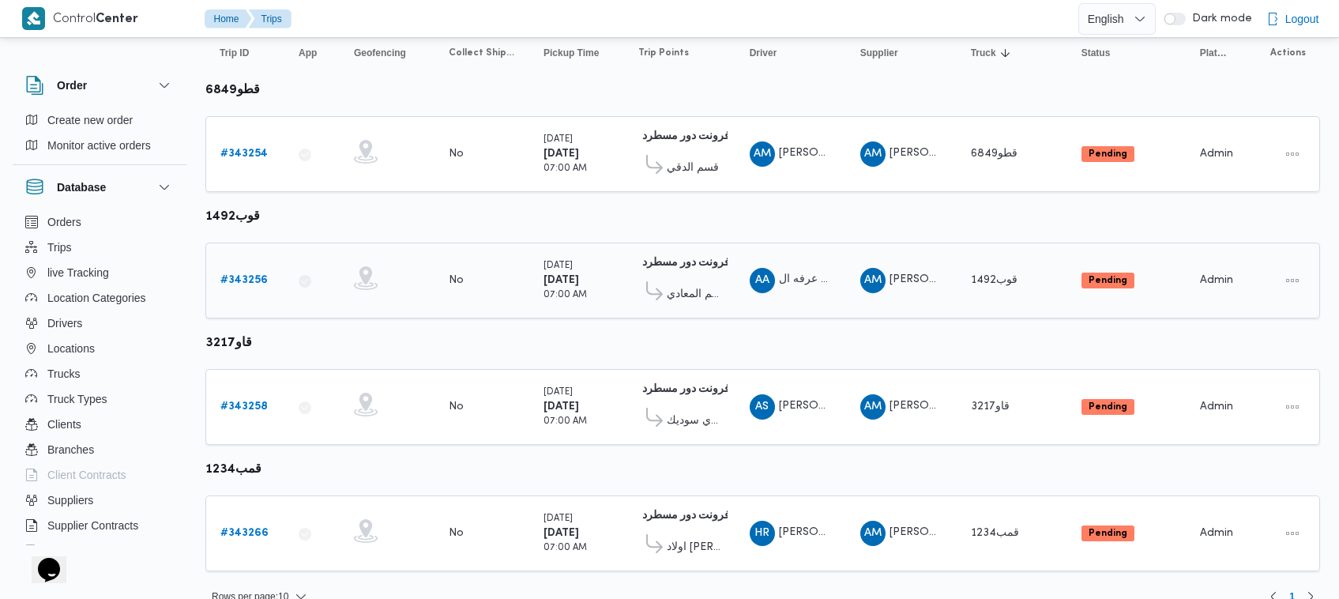
scroll to position [209, 0]
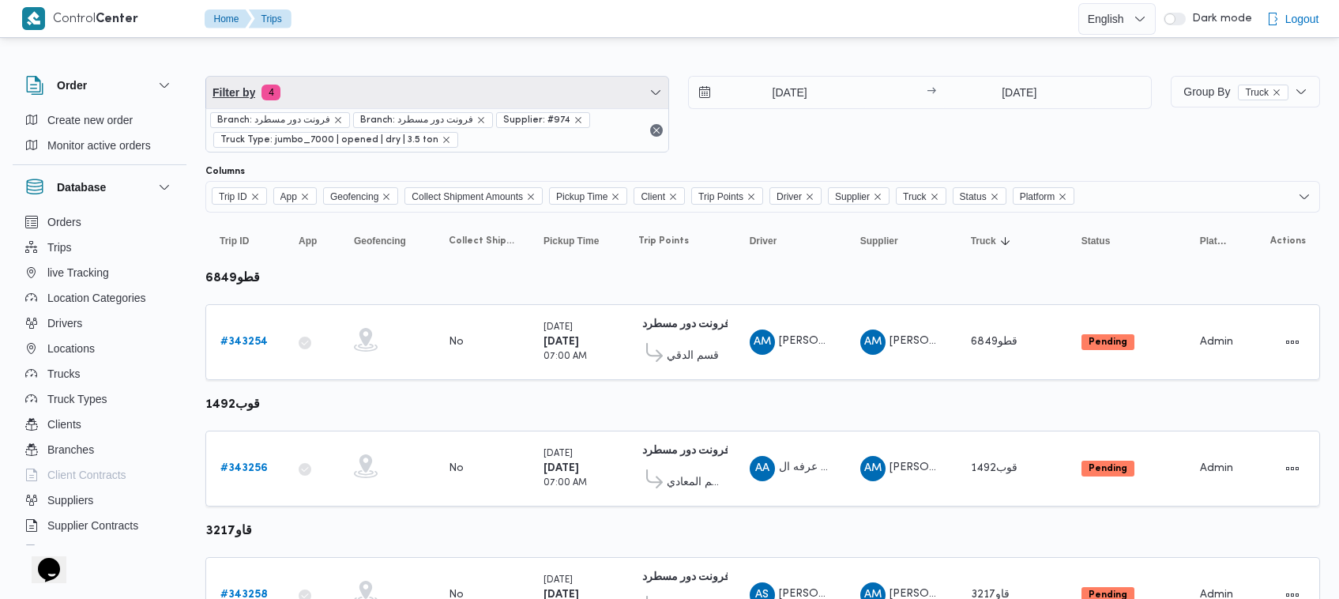
click at [391, 77] on span "Filter by 4" at bounding box center [437, 93] width 462 height 32
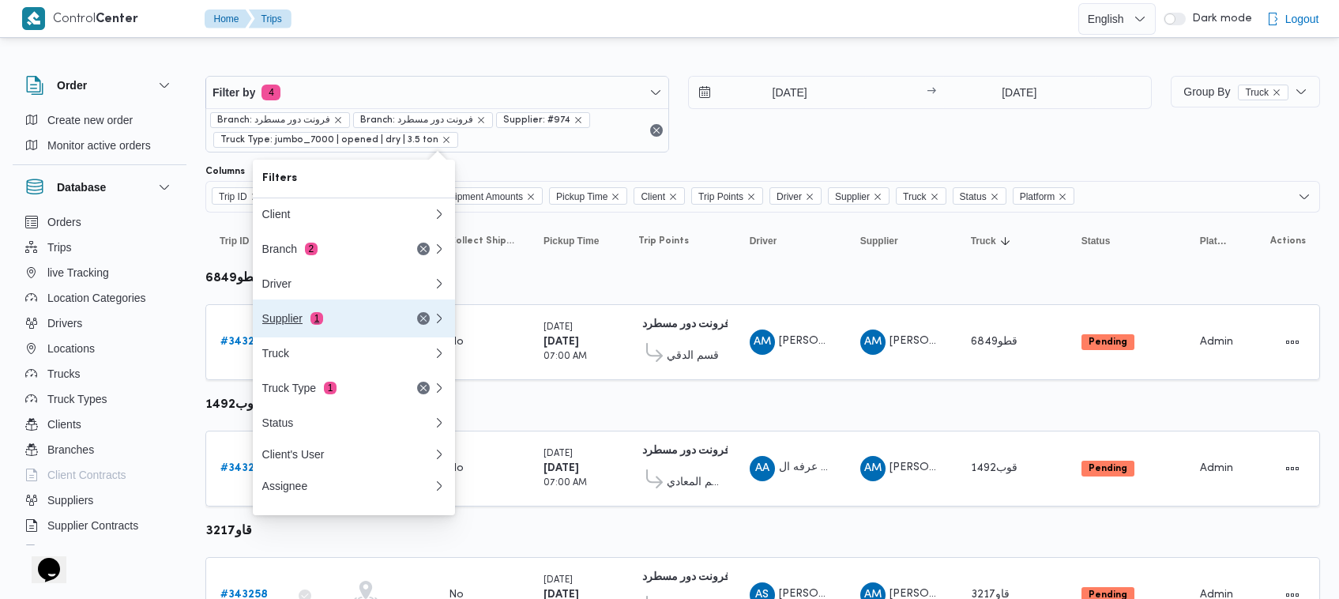
click at [366, 320] on div "Supplier 1" at bounding box center [328, 318] width 133 height 13
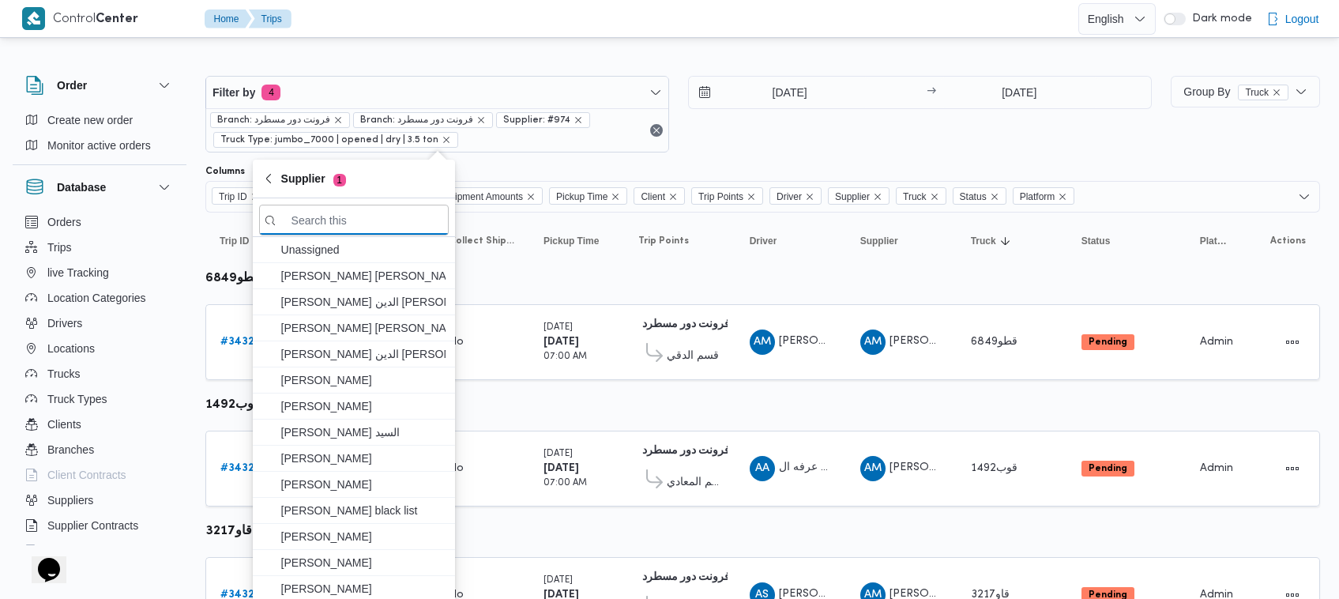
paste input "[PERSON_NAME]"
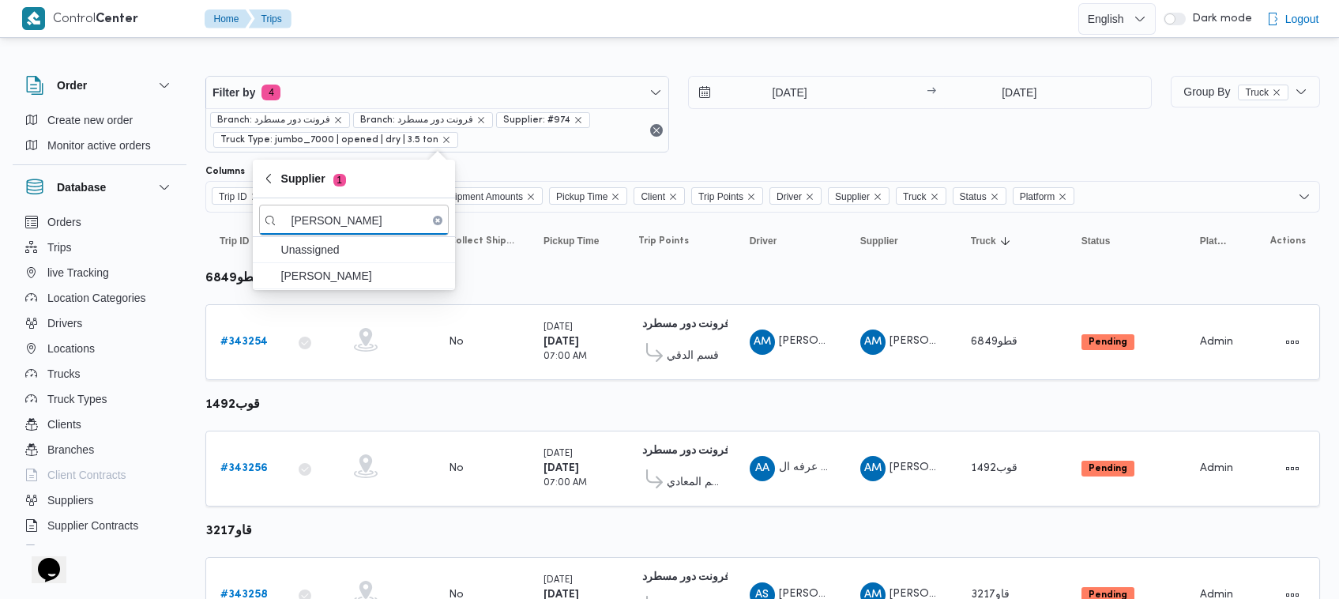
type input "[PERSON_NAME]"
click at [360, 277] on span "[PERSON_NAME]" at bounding box center [363, 275] width 164 height 19
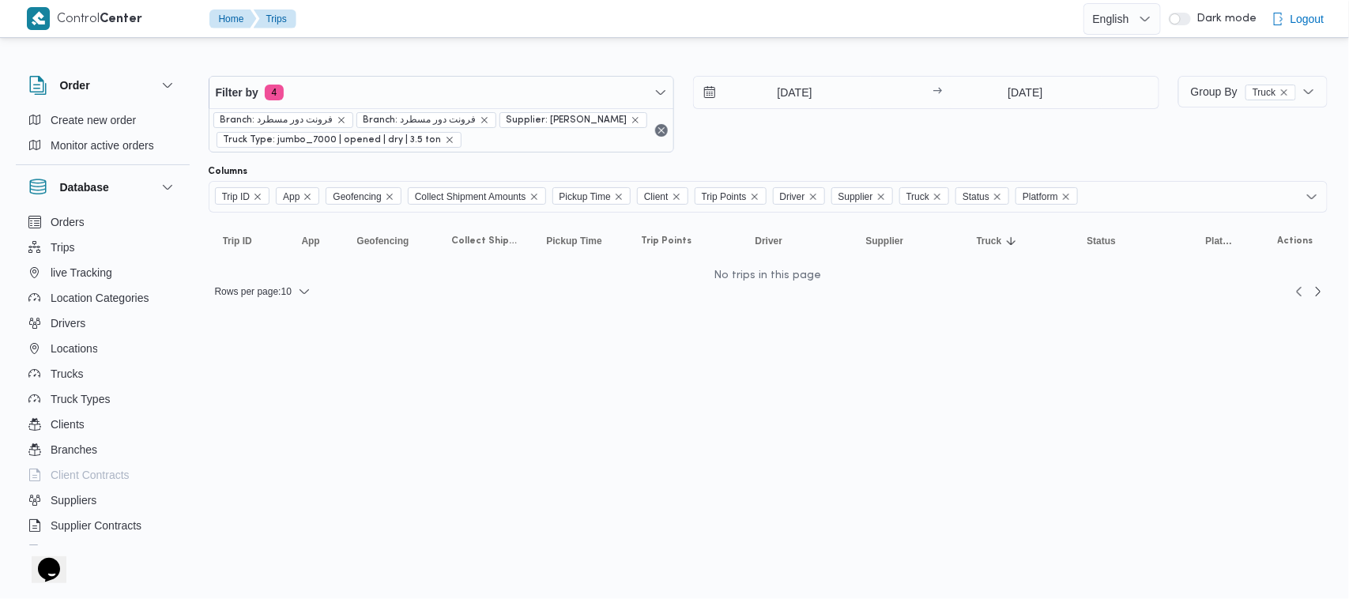
click at [806, 113] on div "19/10/2025 → 19/10/2025" at bounding box center [926, 114] width 466 height 77
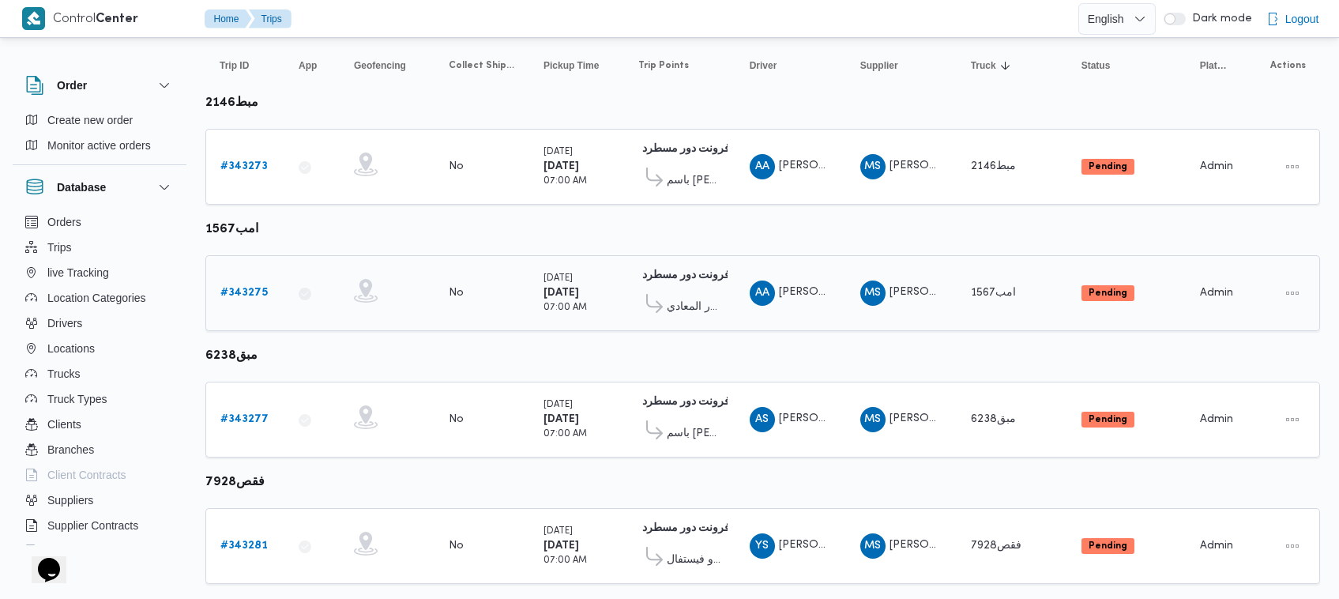
scroll to position [209, 0]
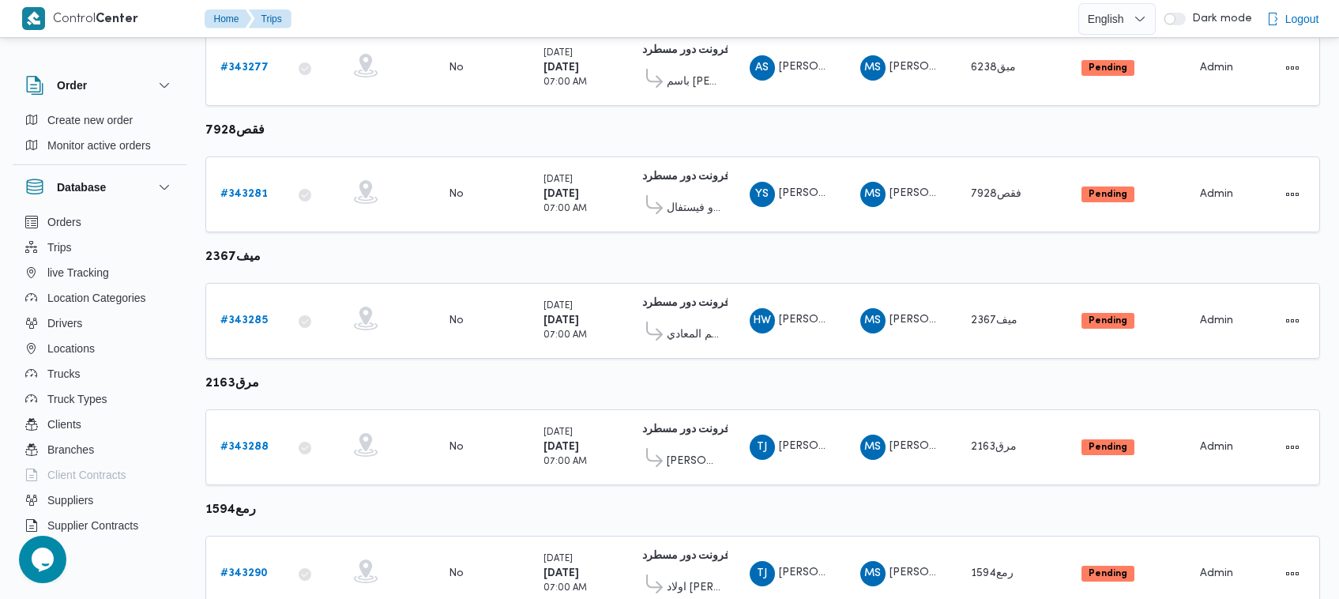
scroll to position [585, 0]
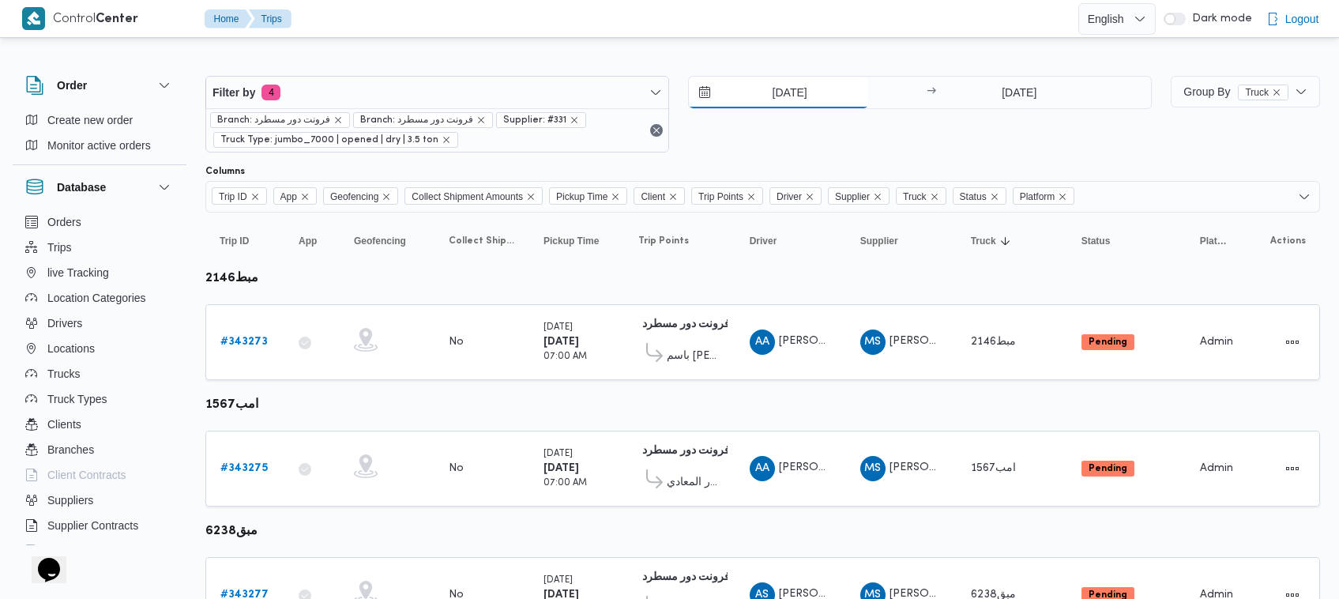
click at [754, 87] on input "[DATE]" at bounding box center [778, 93] width 179 height 32
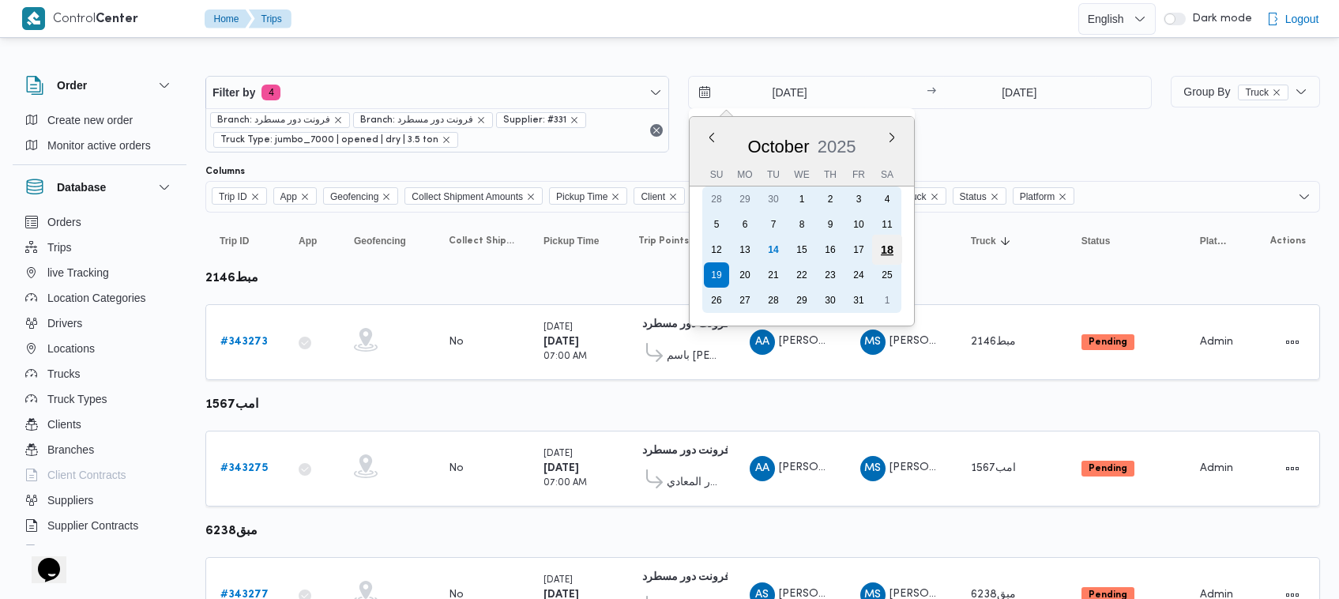
click at [877, 251] on div "18" at bounding box center [887, 250] width 30 height 30
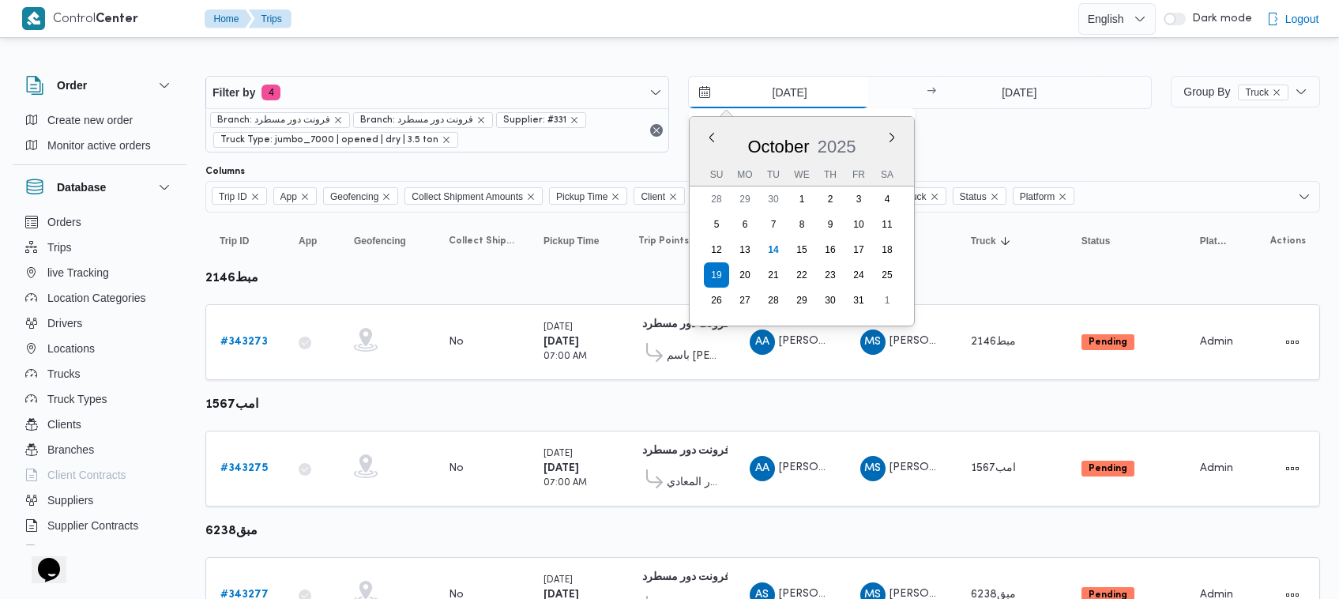
type input "[DATE]"
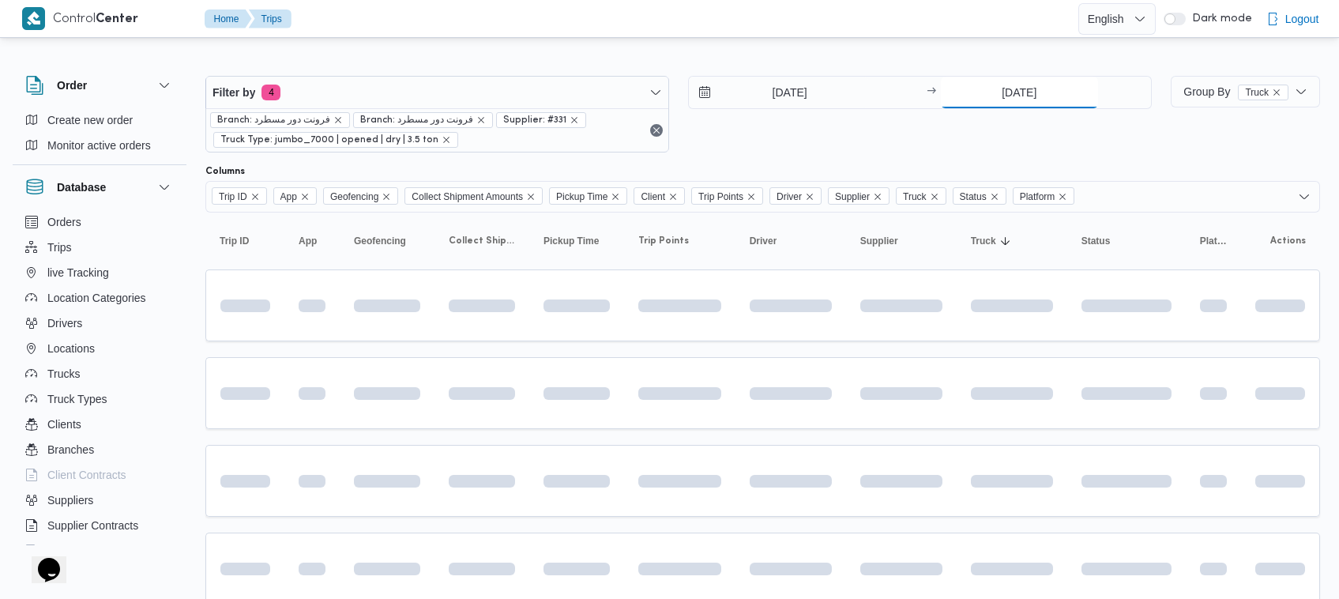
click at [982, 105] on input "[DATE]" at bounding box center [1019, 93] width 157 height 32
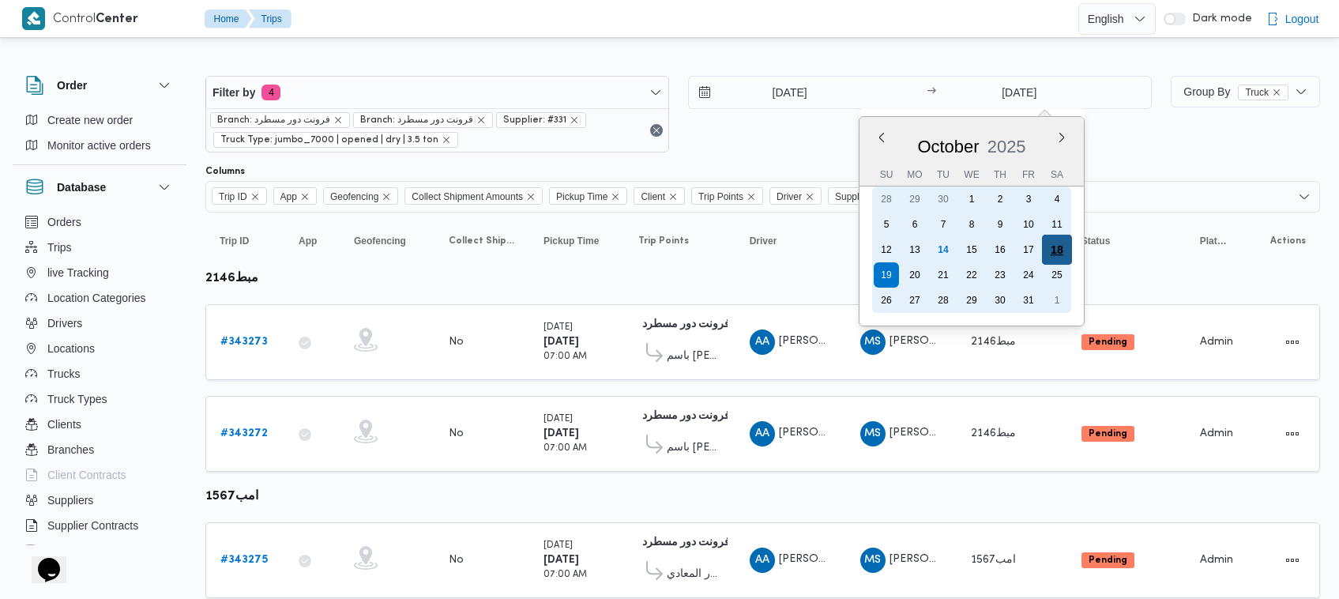
click at [1049, 250] on div "18" at bounding box center [1057, 250] width 30 height 30
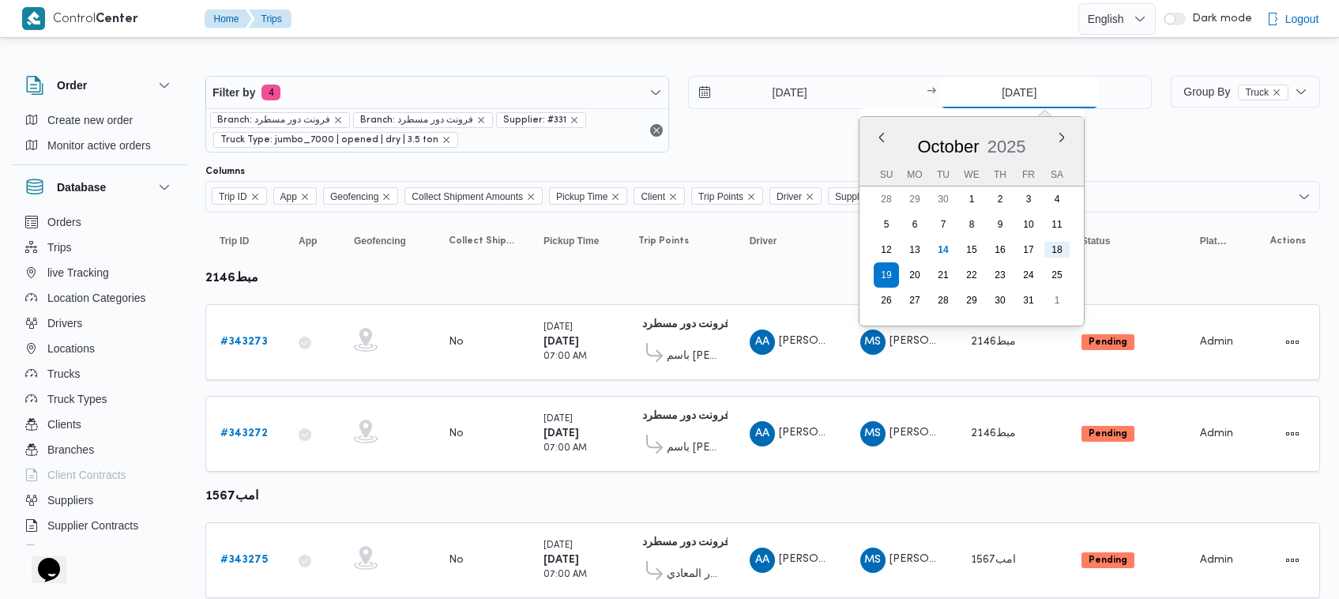
type input "[DATE]"
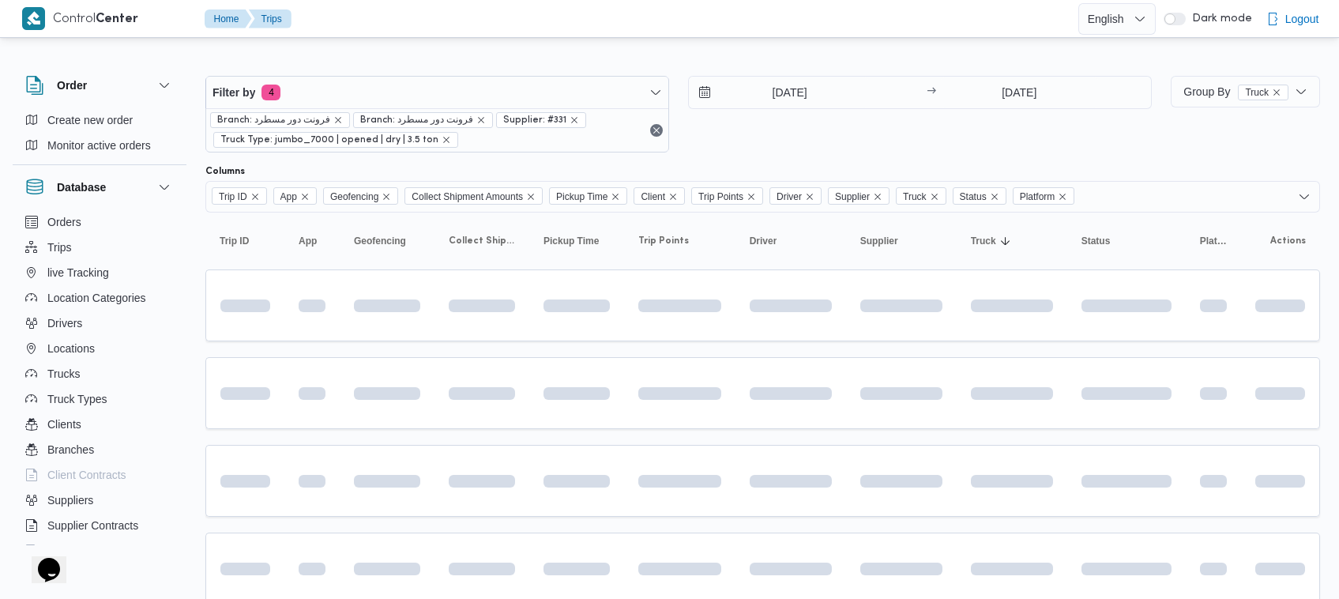
click at [1110, 145] on div "18/10/2025 → 18/10/2025" at bounding box center [920, 114] width 464 height 77
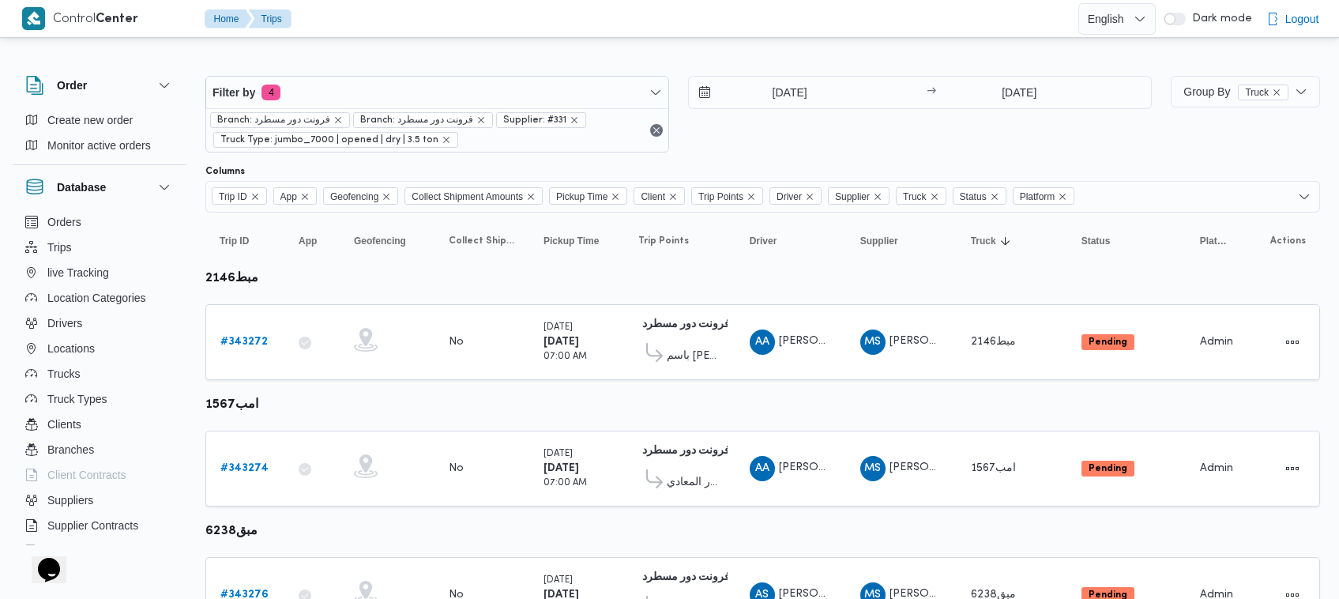
click at [221, 404] on b "امب1567" at bounding box center [231, 405] width 53 height 12
copy b "امب1567"
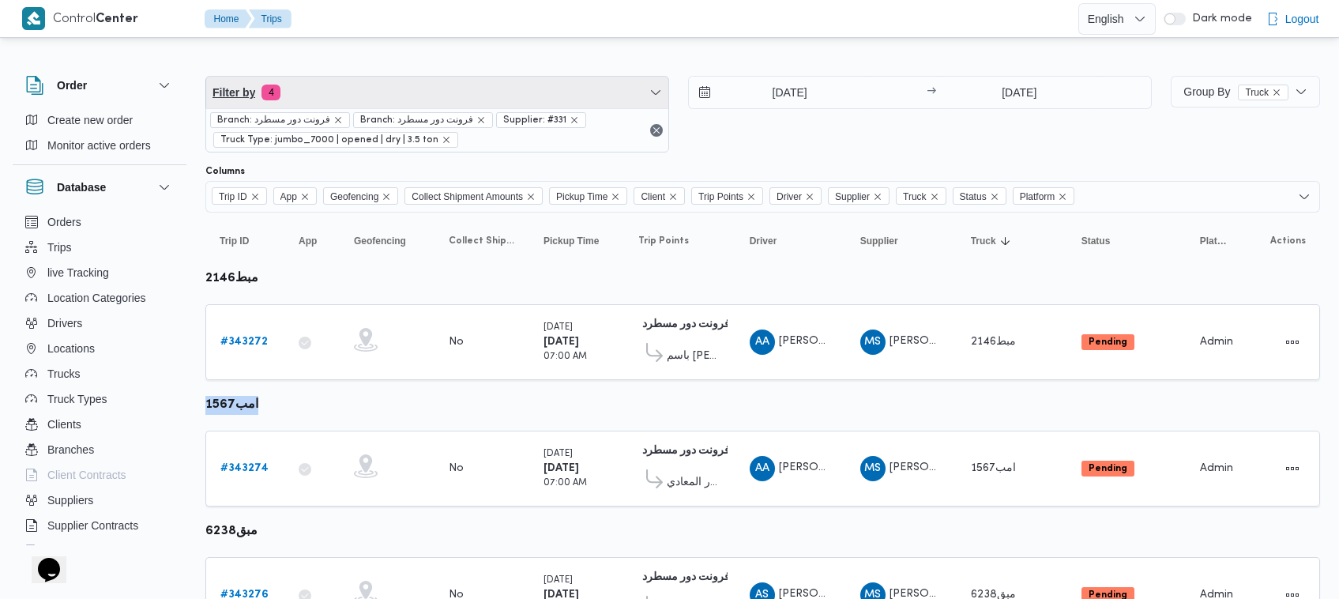
click at [450, 89] on span "Filter by 4" at bounding box center [437, 93] width 462 height 32
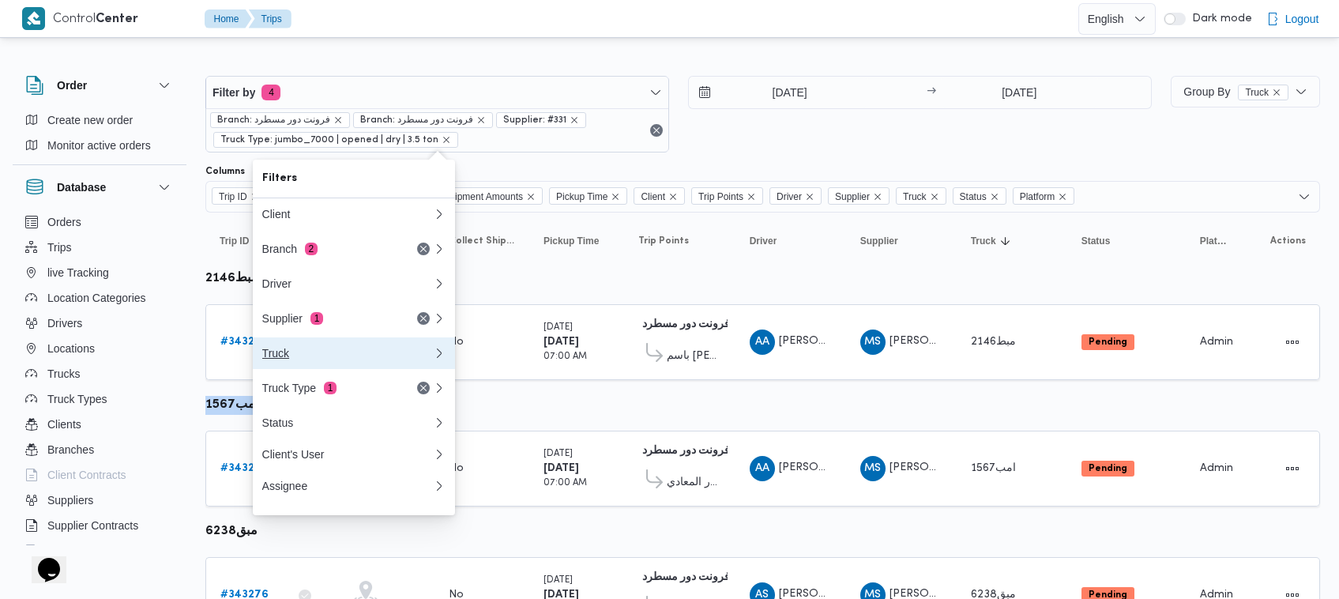
click at [344, 344] on button "Truck" at bounding box center [354, 353] width 202 height 32
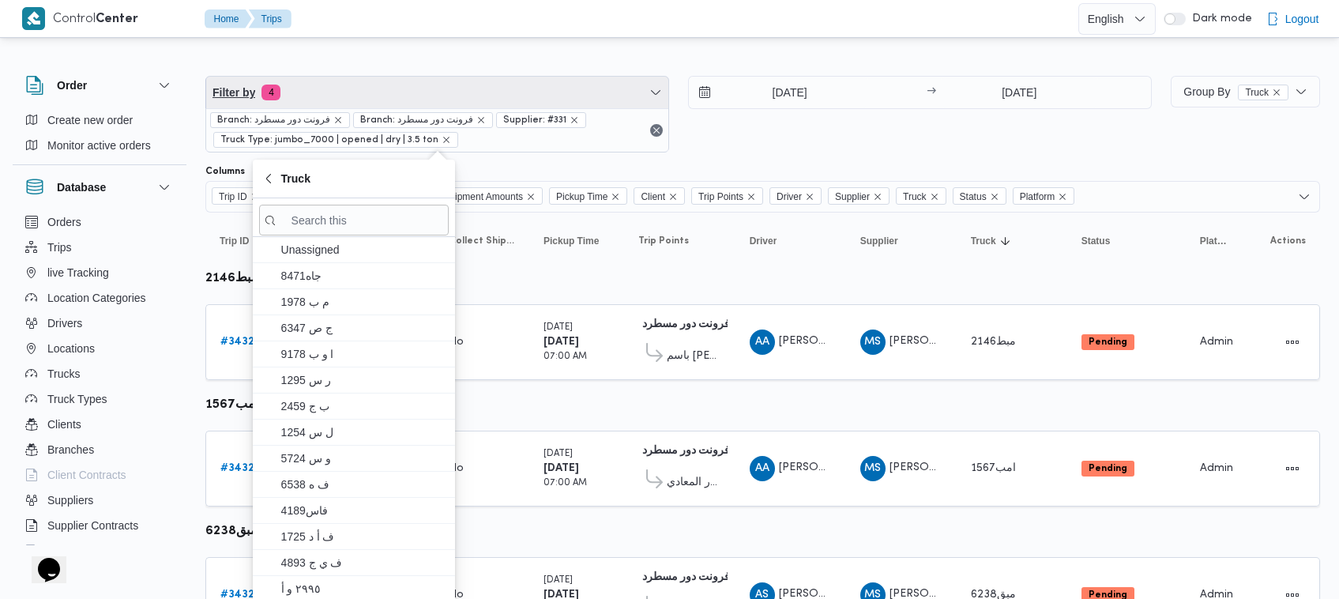
click at [412, 92] on span "Filter by 4" at bounding box center [437, 93] width 462 height 32
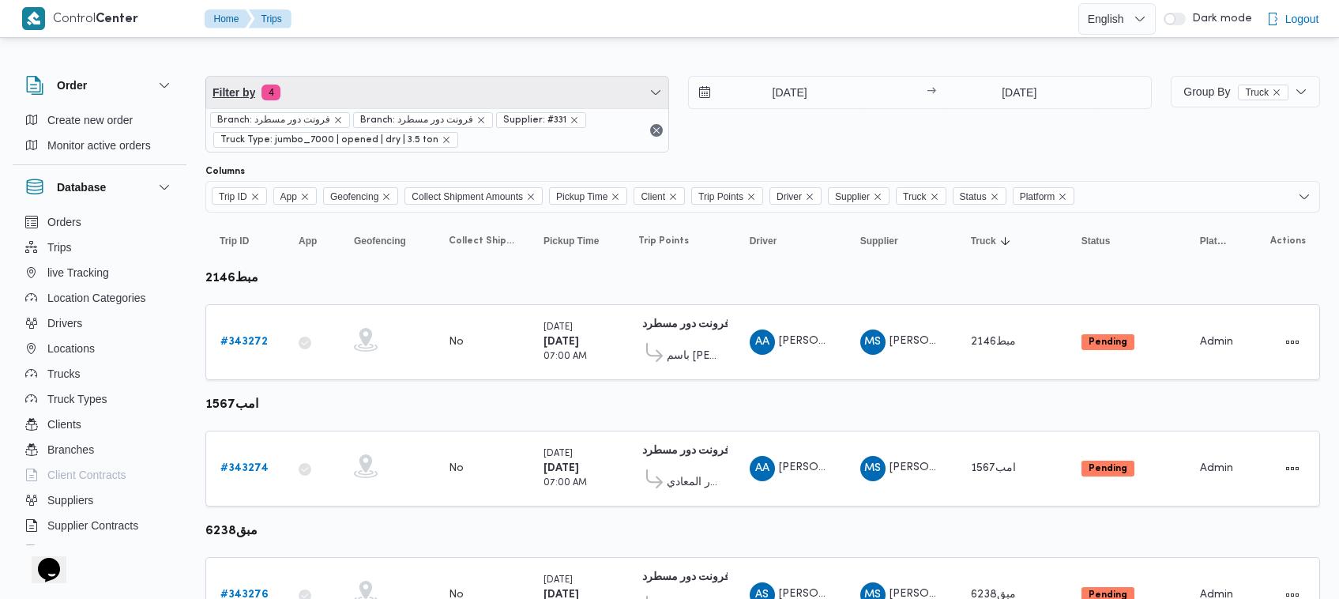
click at [408, 92] on span "Filter by 4" at bounding box center [437, 93] width 462 height 32
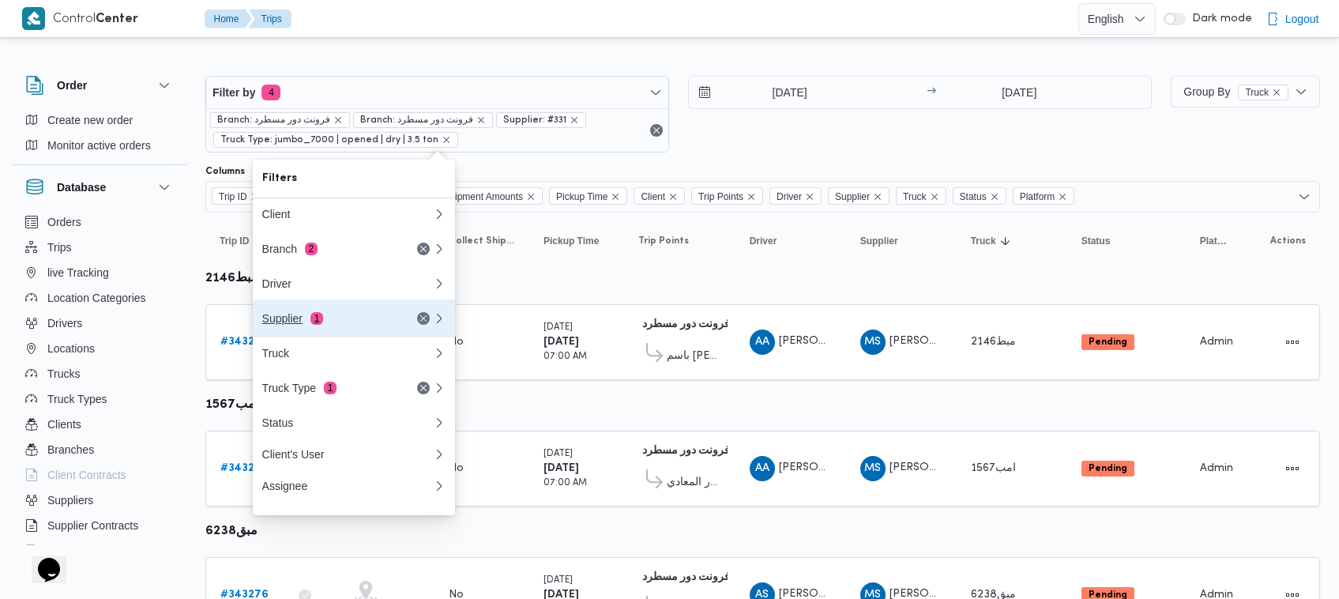
click at [354, 305] on button "Supplier 1" at bounding box center [354, 318] width 202 height 38
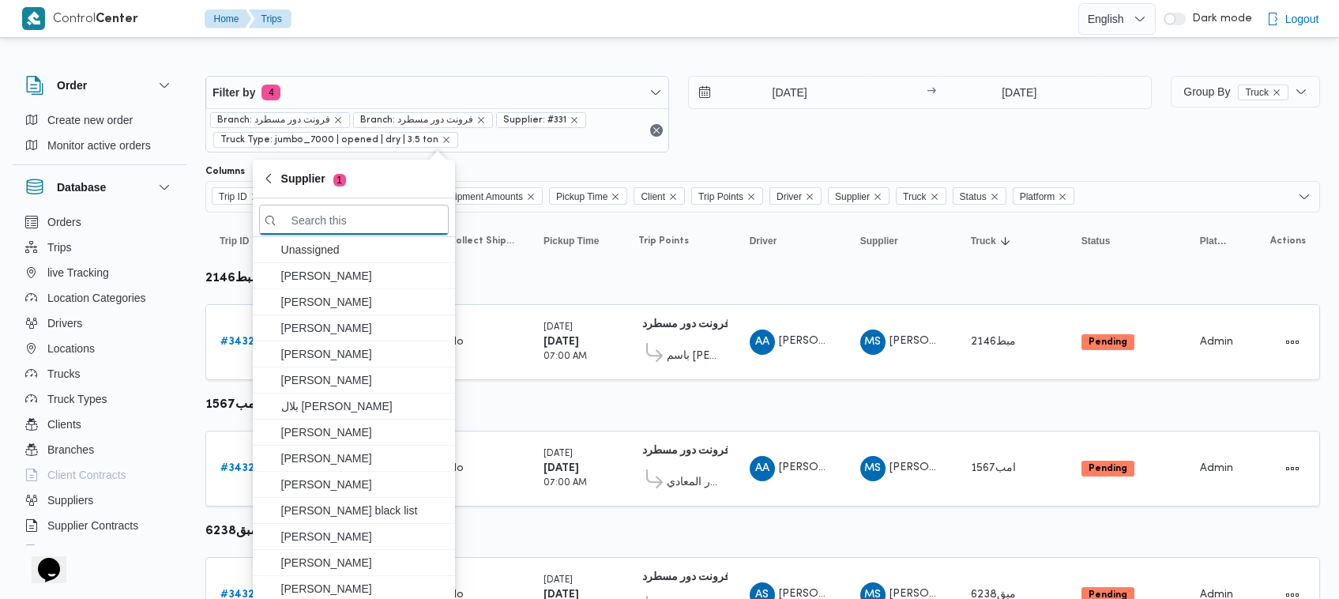
paste input "عبدالله عيد عبدالسلام عبدالحافظ"
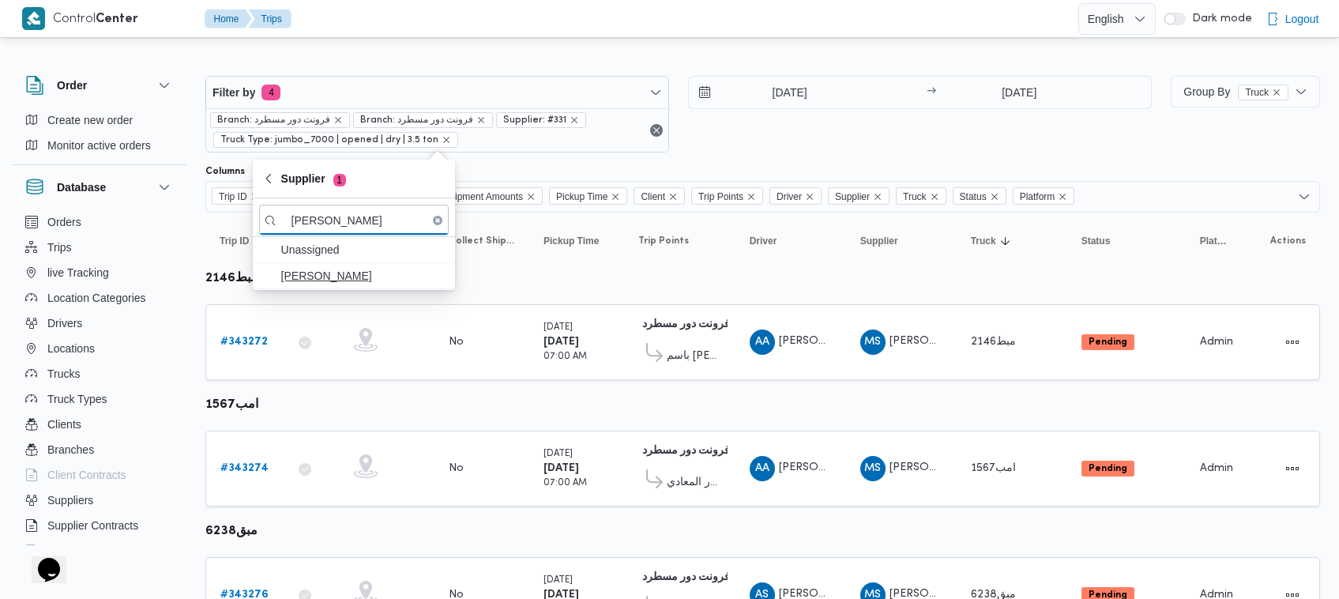
type input "عبدالله عيد عبدالسلام عبدالحافظ"
click at [378, 287] on span "عبدالله عيد عبدالسلام عبدالحافظ" at bounding box center [354, 275] width 190 height 25
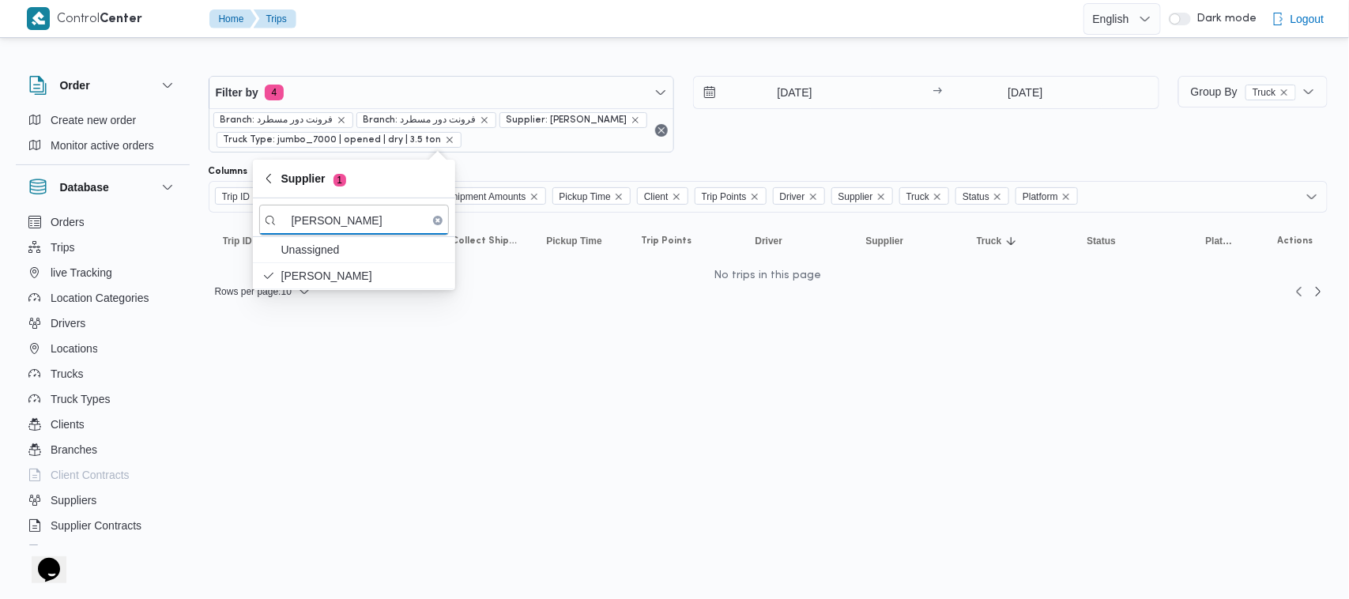
click at [776, 147] on div "18/10/2025 → 18/10/2025" at bounding box center [926, 114] width 466 height 77
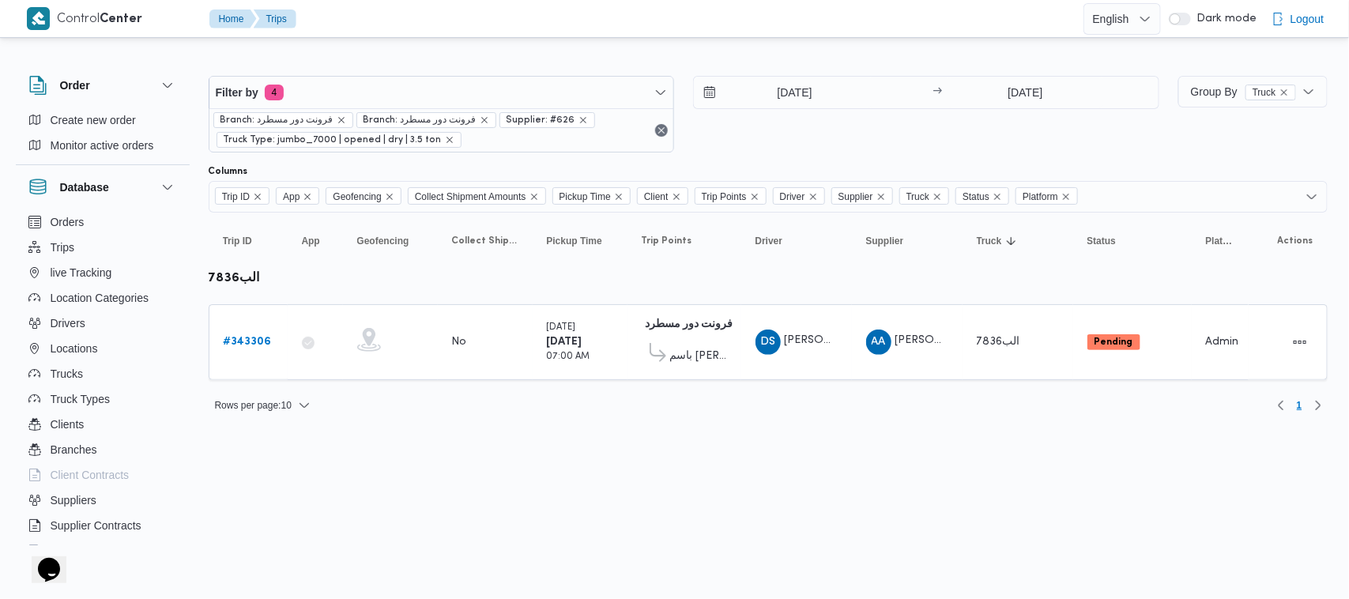
click at [869, 81] on div "[DATE]" at bounding box center [811, 93] width 234 height 32
click at [832, 87] on input "[DATE]" at bounding box center [783, 93] width 179 height 32
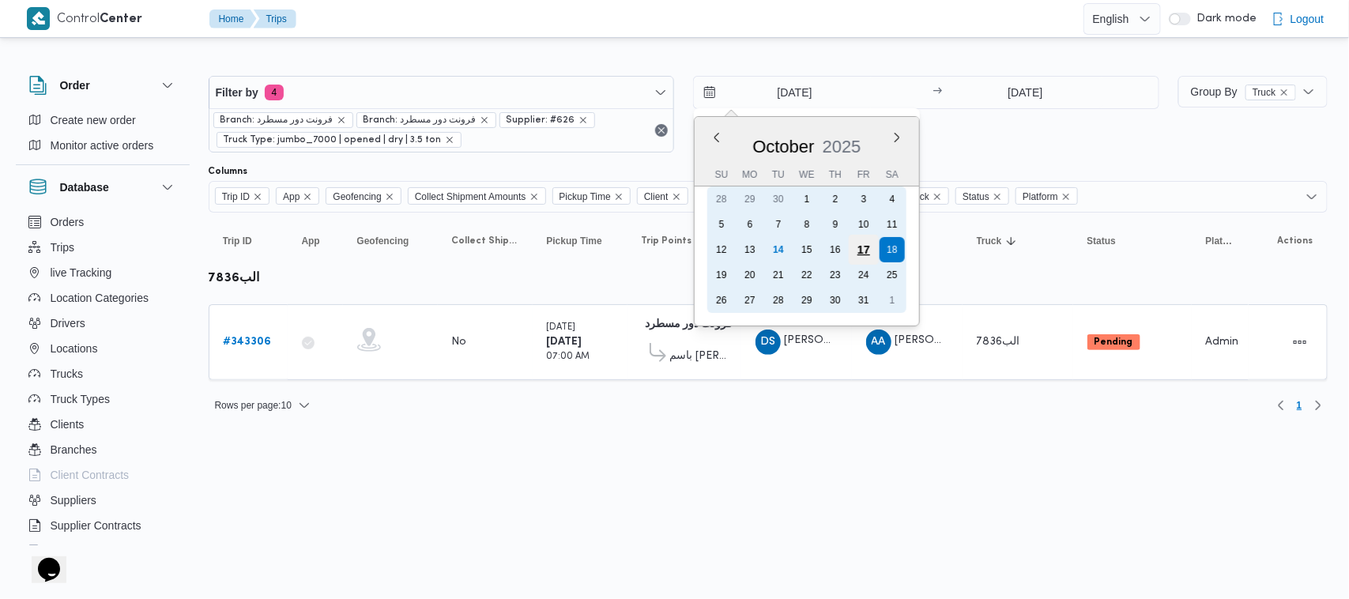
click at [866, 250] on div "17" at bounding box center [863, 250] width 30 height 30
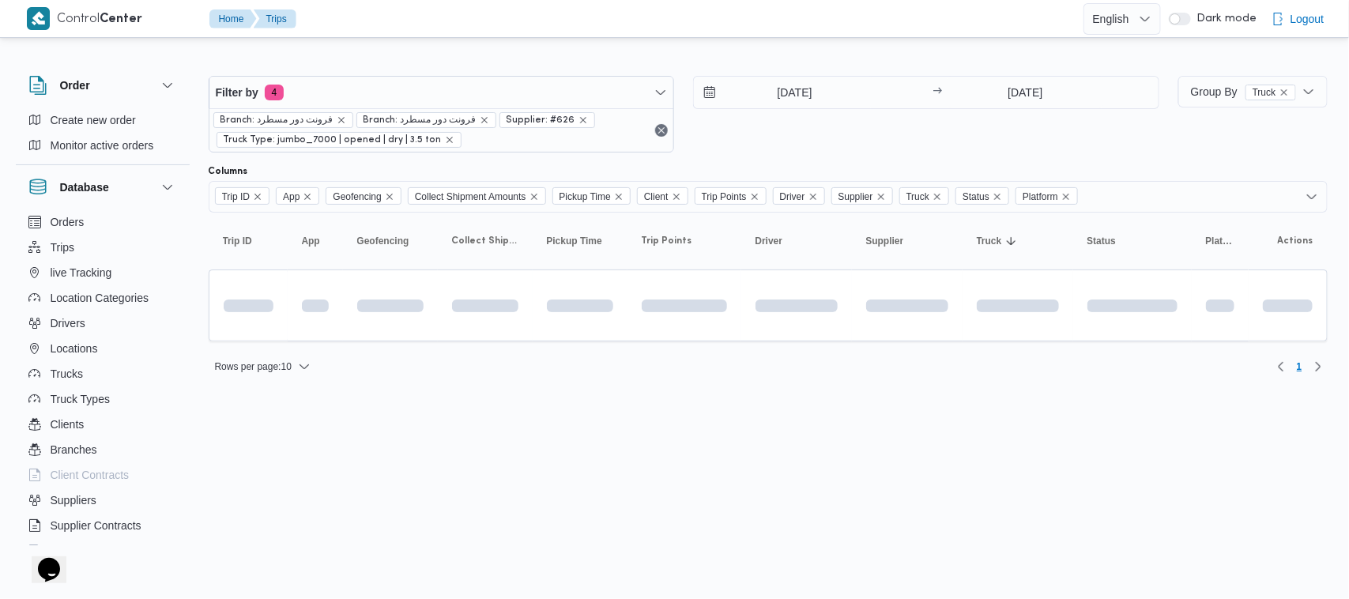
click at [867, 159] on div "Filter by 4 Branch: فرونت دور مسطرد Branch: فرونت دور مسطرد Supplier: #626 Truc…" at bounding box center [683, 114] width 969 height 96
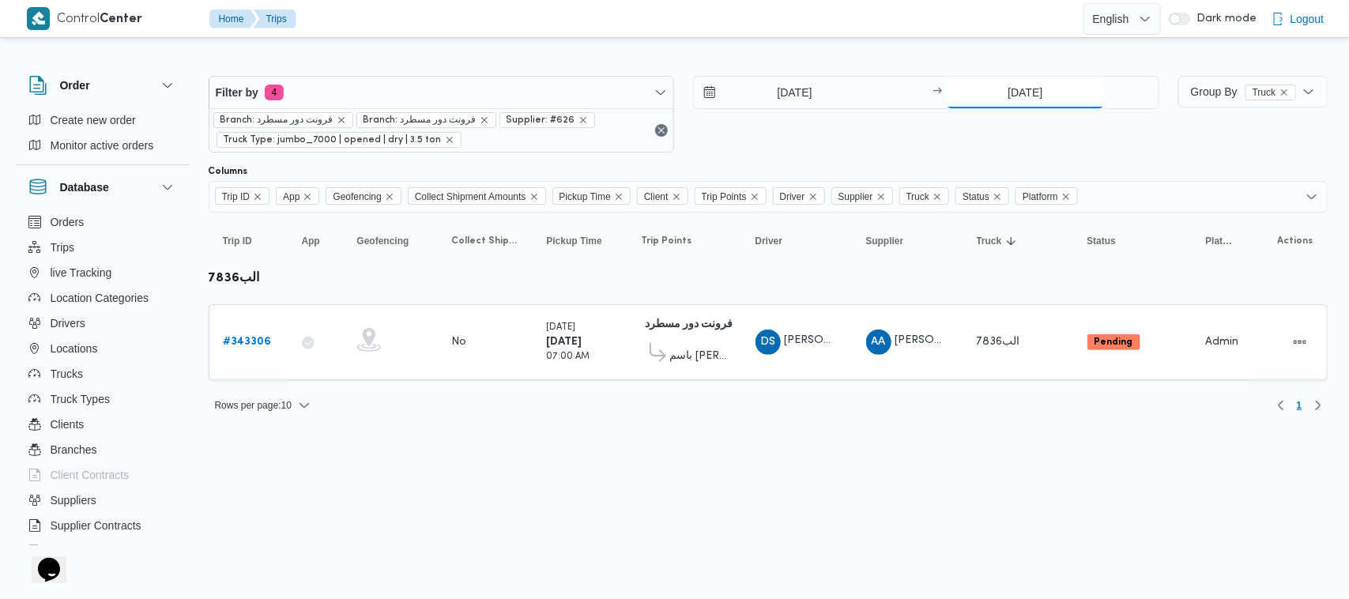
click at [1016, 97] on input "[DATE]" at bounding box center [1024, 93] width 157 height 32
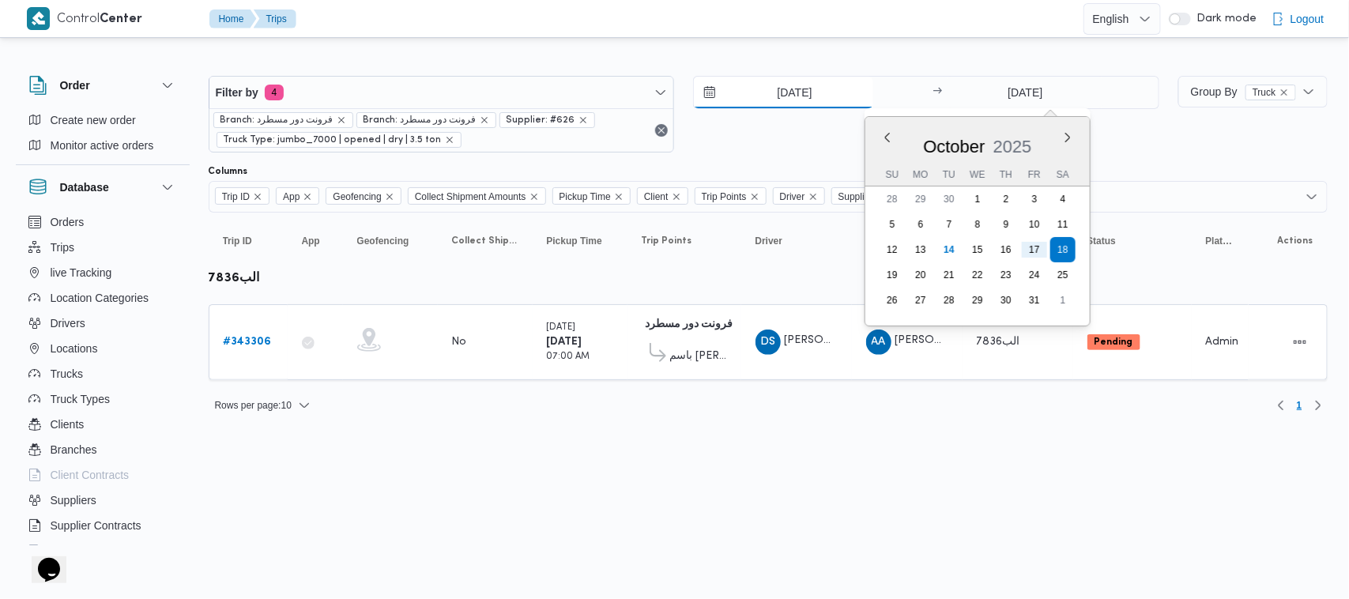
click at [795, 85] on input "17/10/2025" at bounding box center [783, 93] width 179 height 32
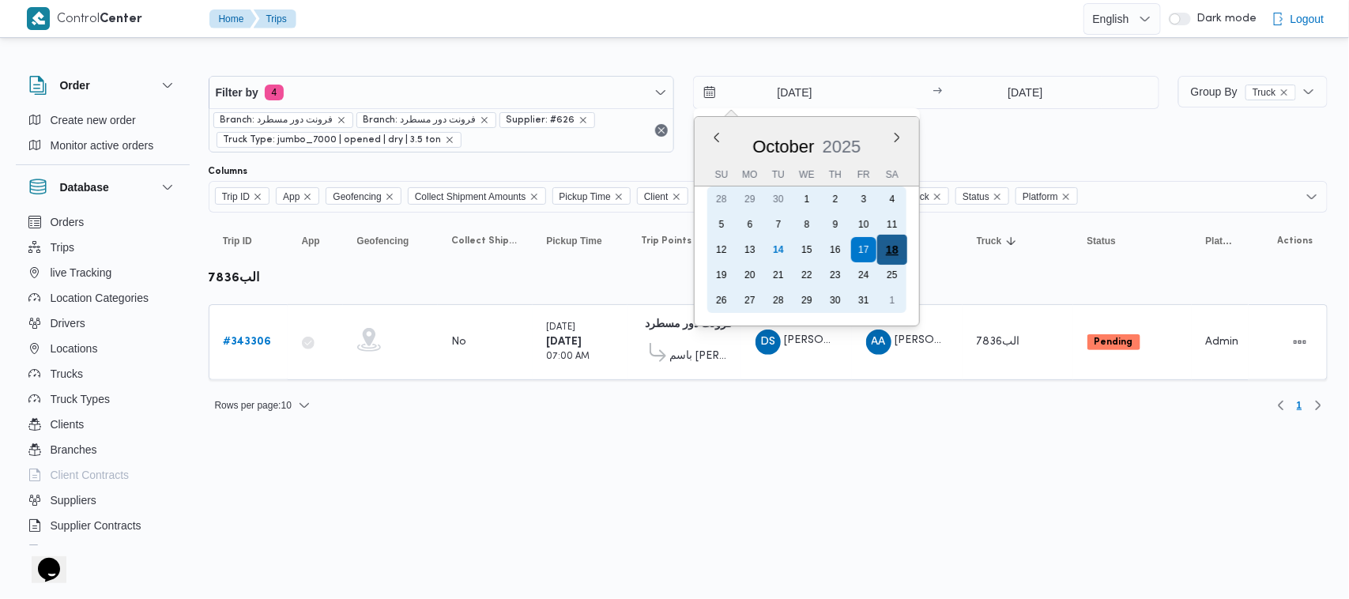
click at [882, 239] on div "18" at bounding box center [892, 250] width 30 height 30
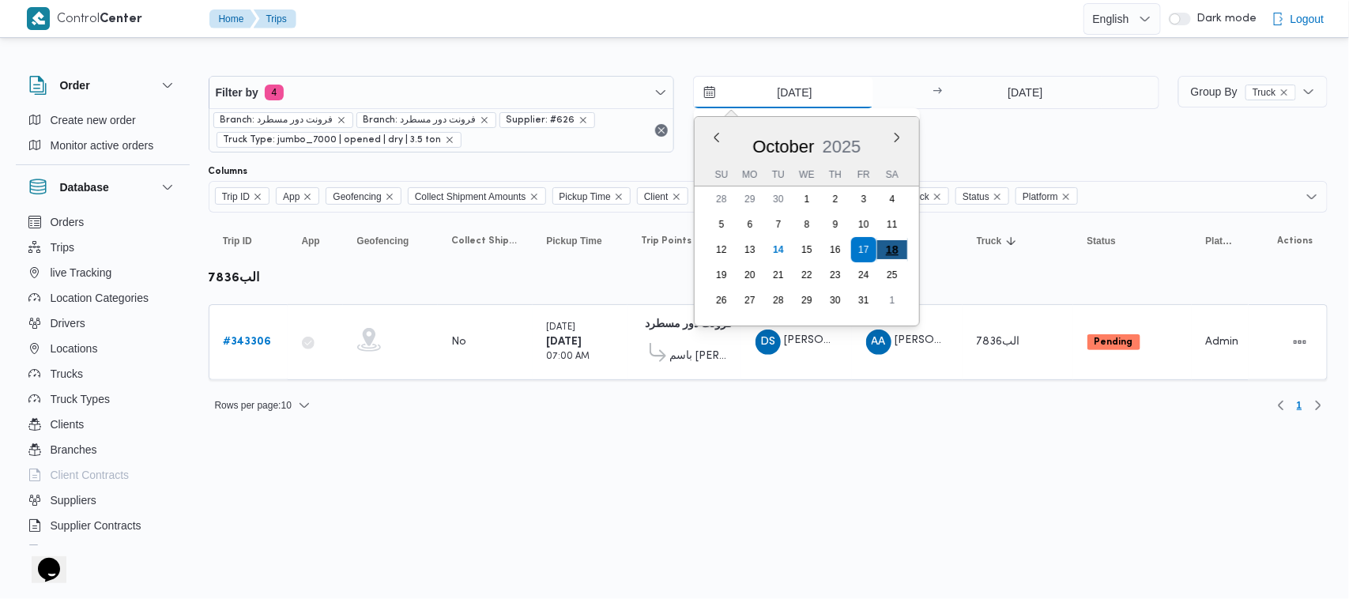
type input "[DATE]"
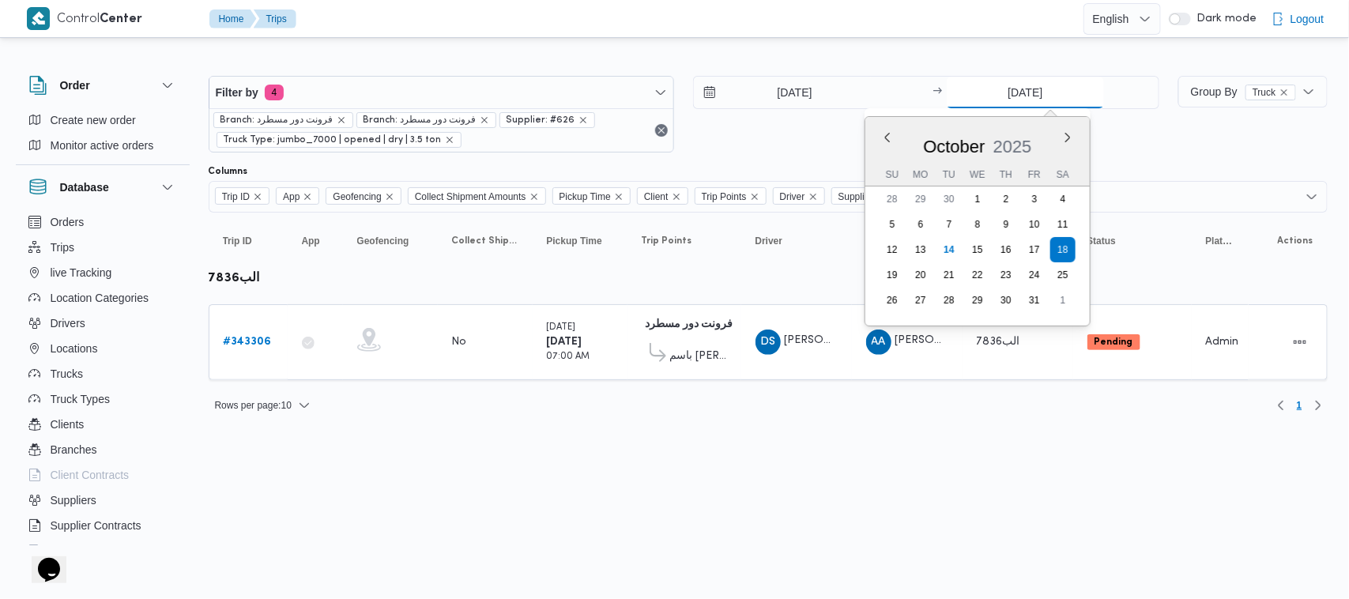
click at [1004, 99] on input "[DATE]" at bounding box center [1024, 93] width 157 height 32
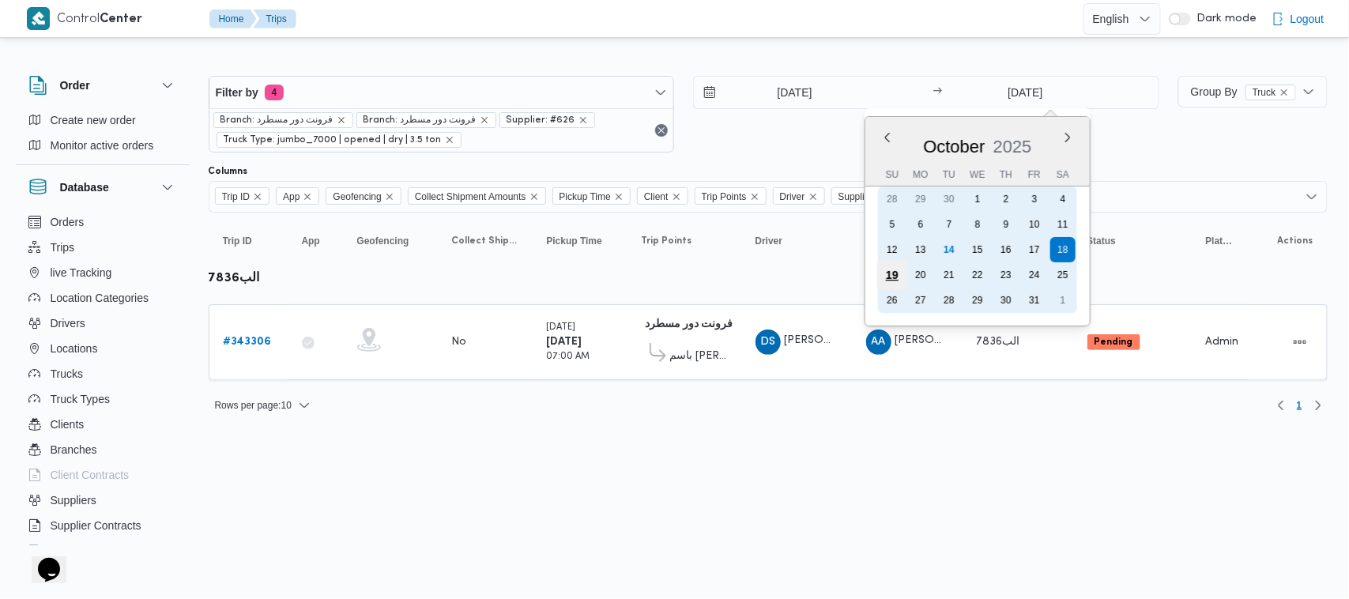
click at [882, 273] on div "19" at bounding box center [892, 275] width 30 height 30
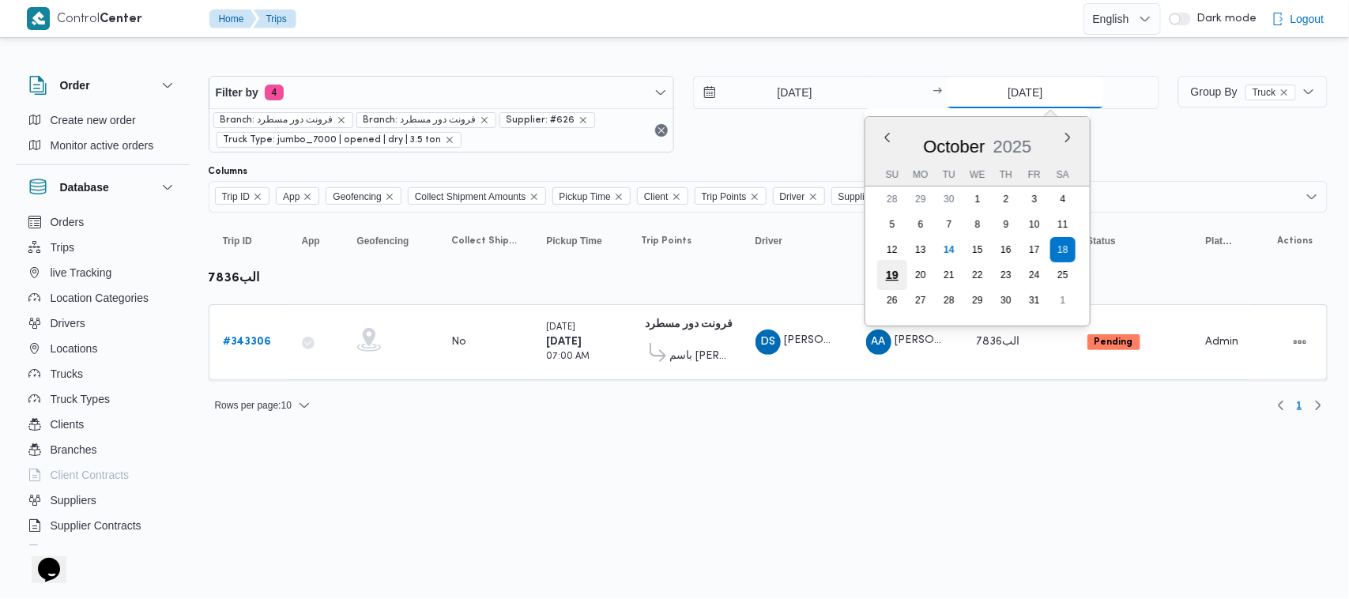
type input "[DATE]"
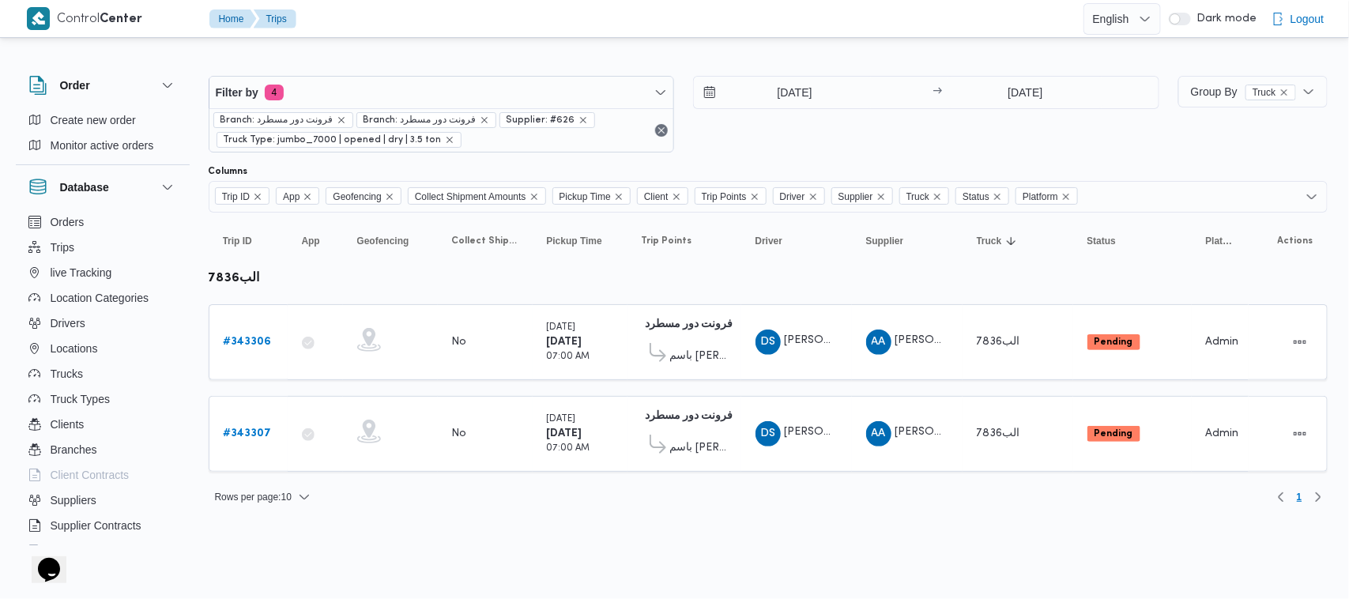
click at [962, 140] on div "18/10/2025 → 19/10/2025" at bounding box center [926, 114] width 466 height 77
click at [795, 156] on div "Filter by 4 Branch: فرونت دور مسطرد Branch: فرونت دور مسطرد Supplier: #626 Truc…" at bounding box center [683, 114] width 969 height 96
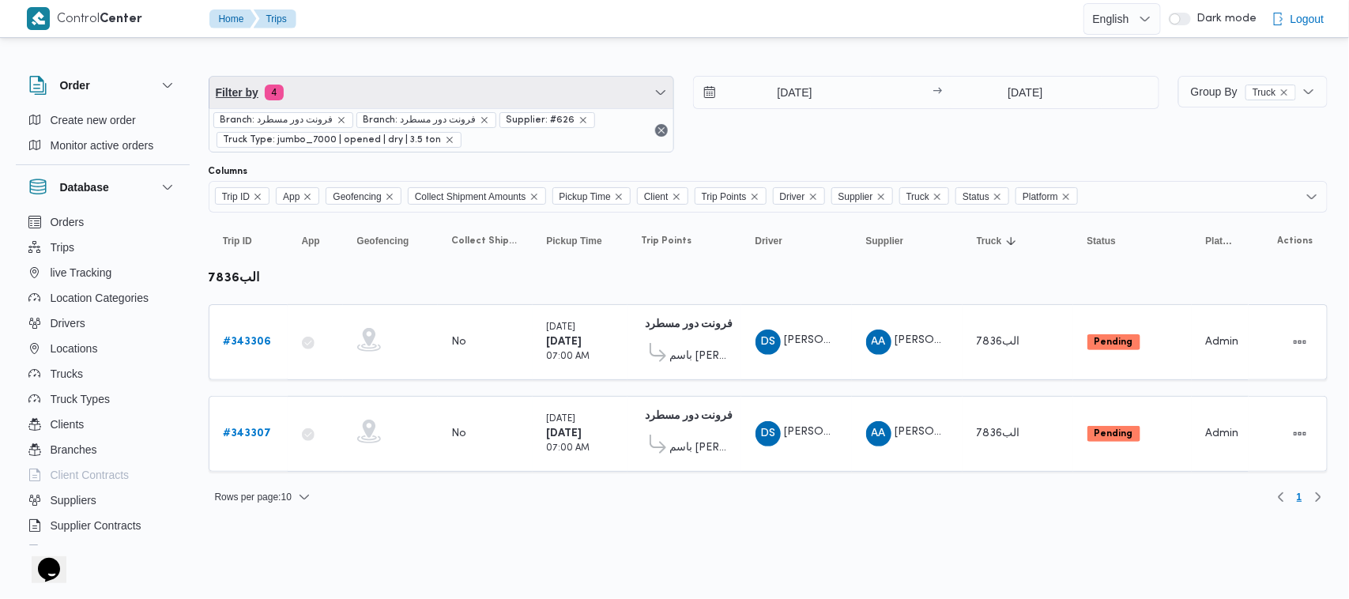
click at [454, 92] on span "Filter by 4" at bounding box center [441, 93] width 465 height 32
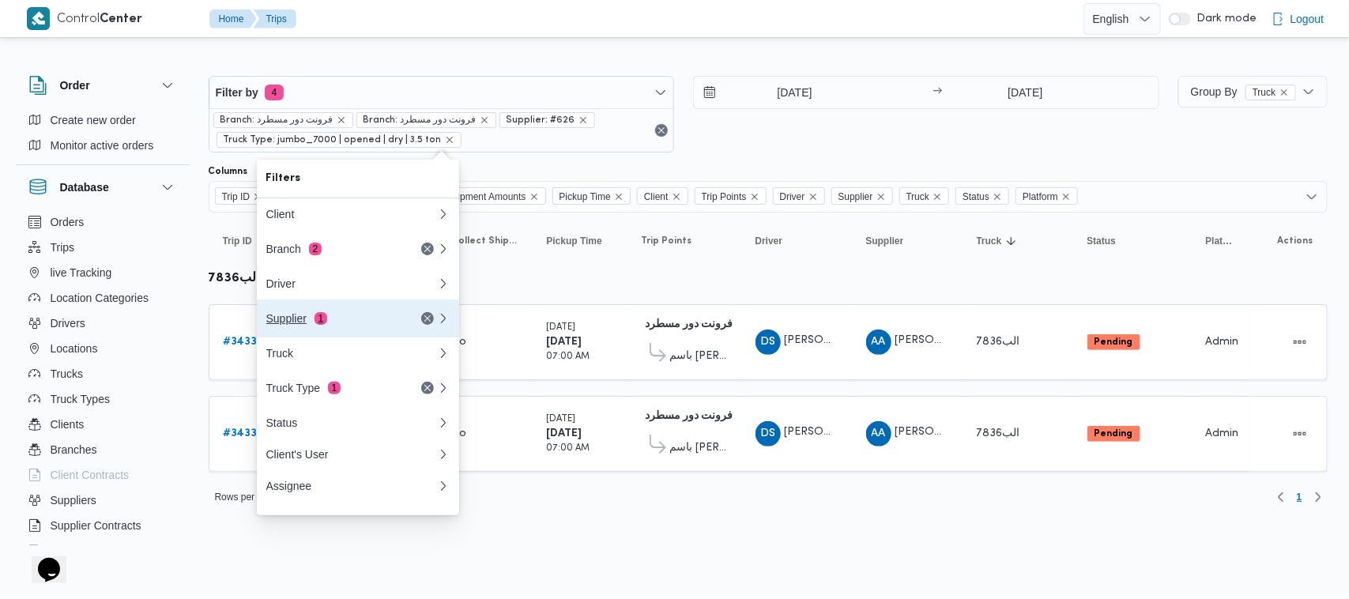
click at [375, 313] on div "Supplier 1" at bounding box center [352, 318] width 190 height 38
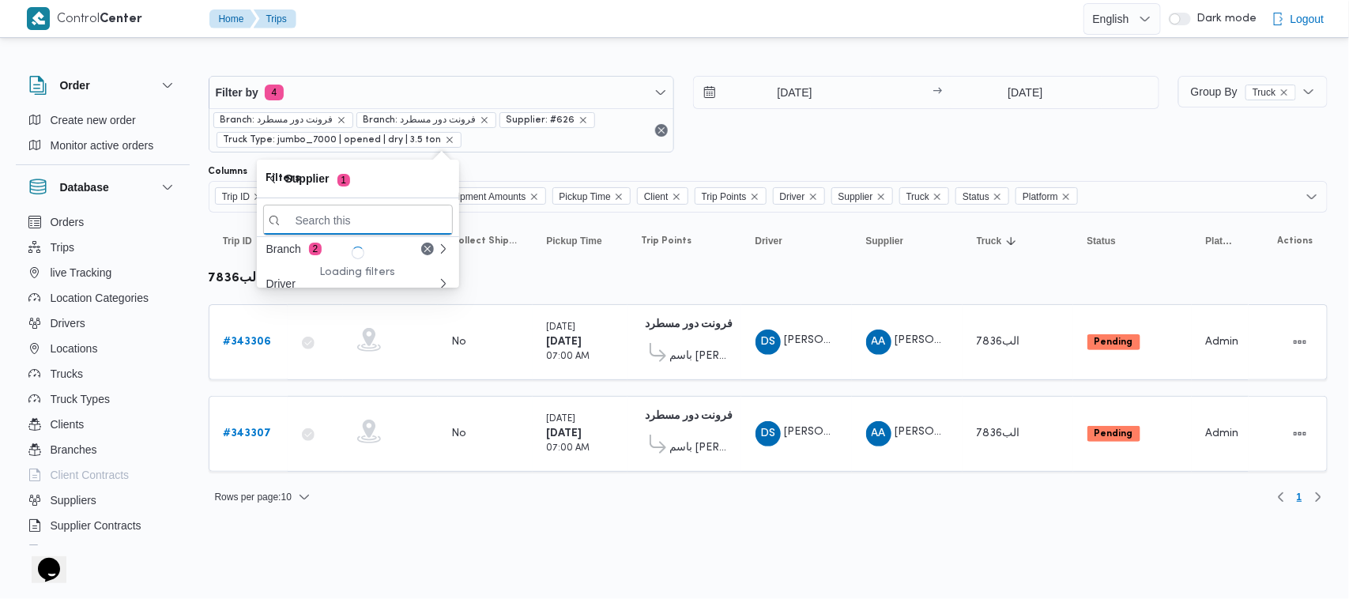
paste input "18/10/2025 7:00AM"
type input "18/10/2025 7:00AM"
click at [760, 142] on div "18/10/2025 → 19/10/2025" at bounding box center [926, 114] width 466 height 77
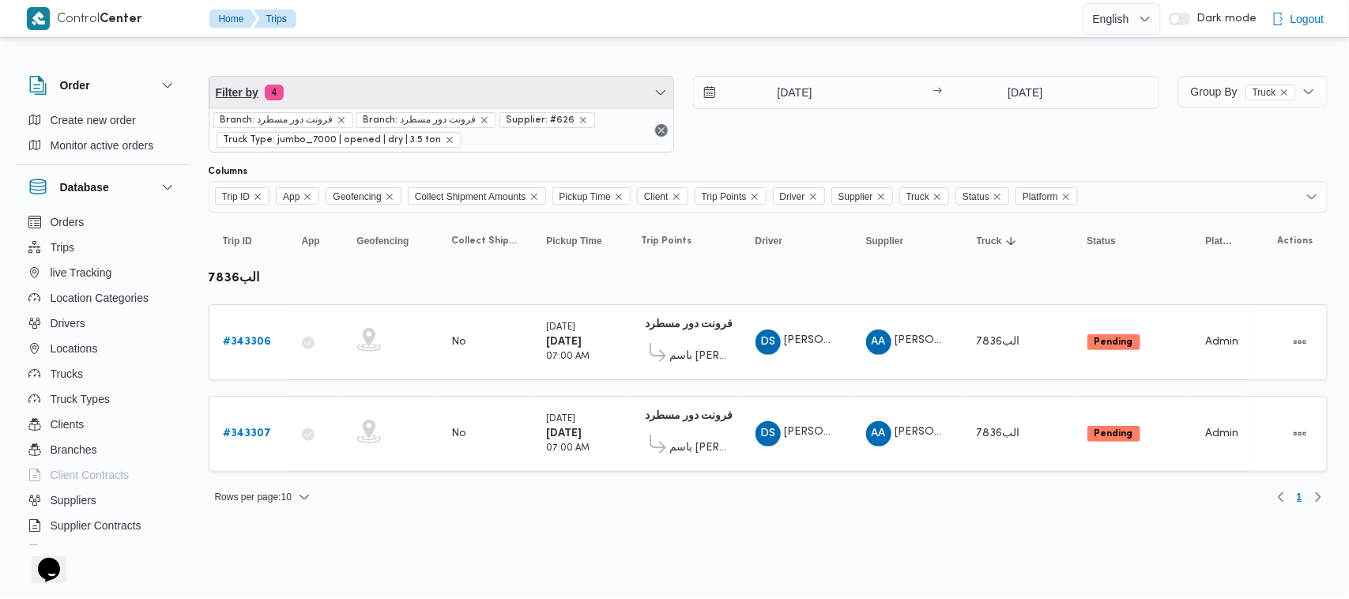
click at [480, 95] on span "Filter by 4" at bounding box center [441, 93] width 465 height 32
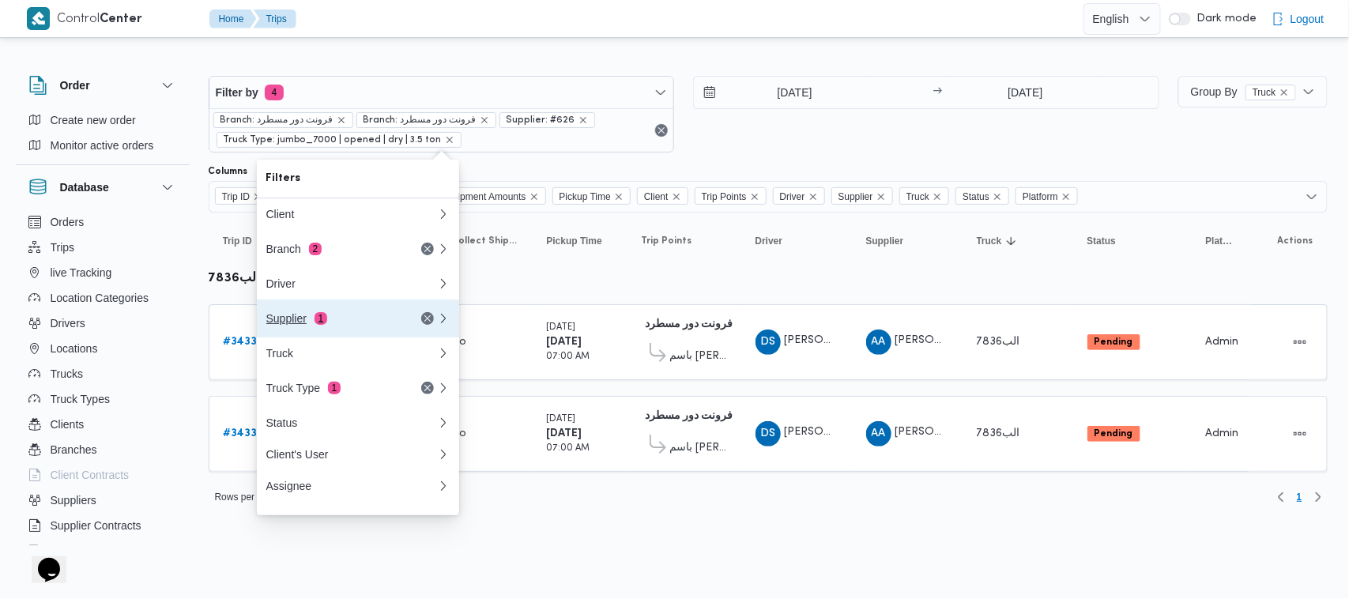
click at [333, 306] on button "Supplier 1" at bounding box center [358, 318] width 202 height 38
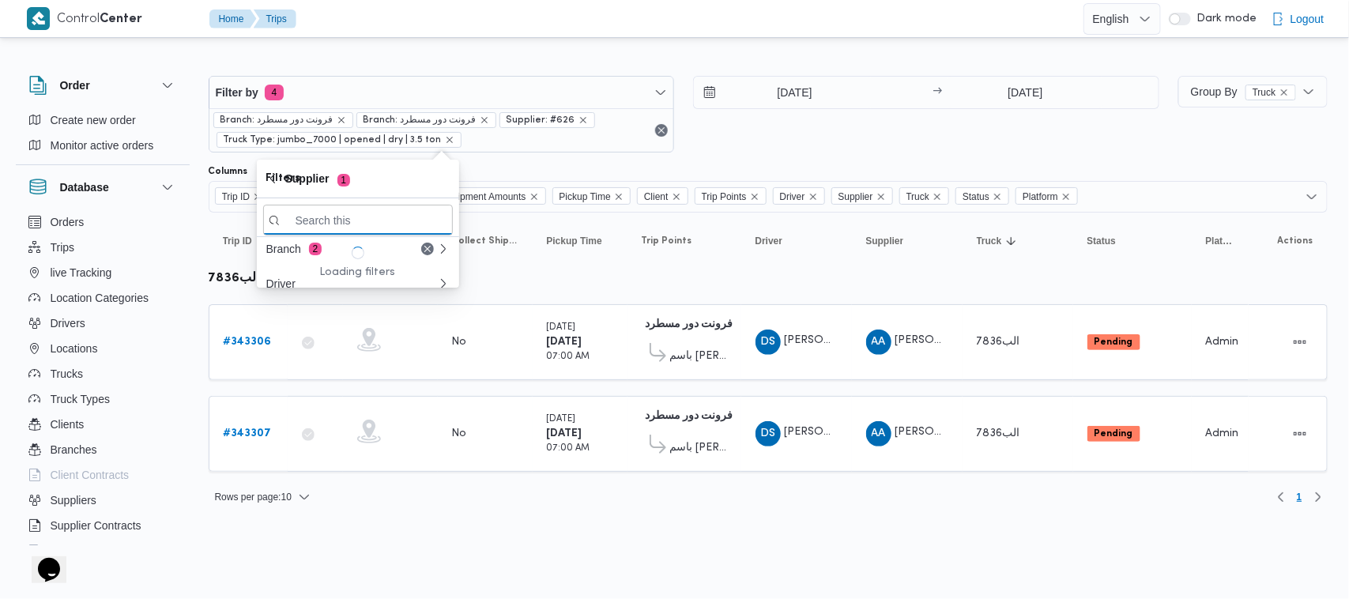
paste input "محمد عيد عبدالسلام عبدالحافظ"
type input "محمد عيد عبدالسلام عبدالحافظ"
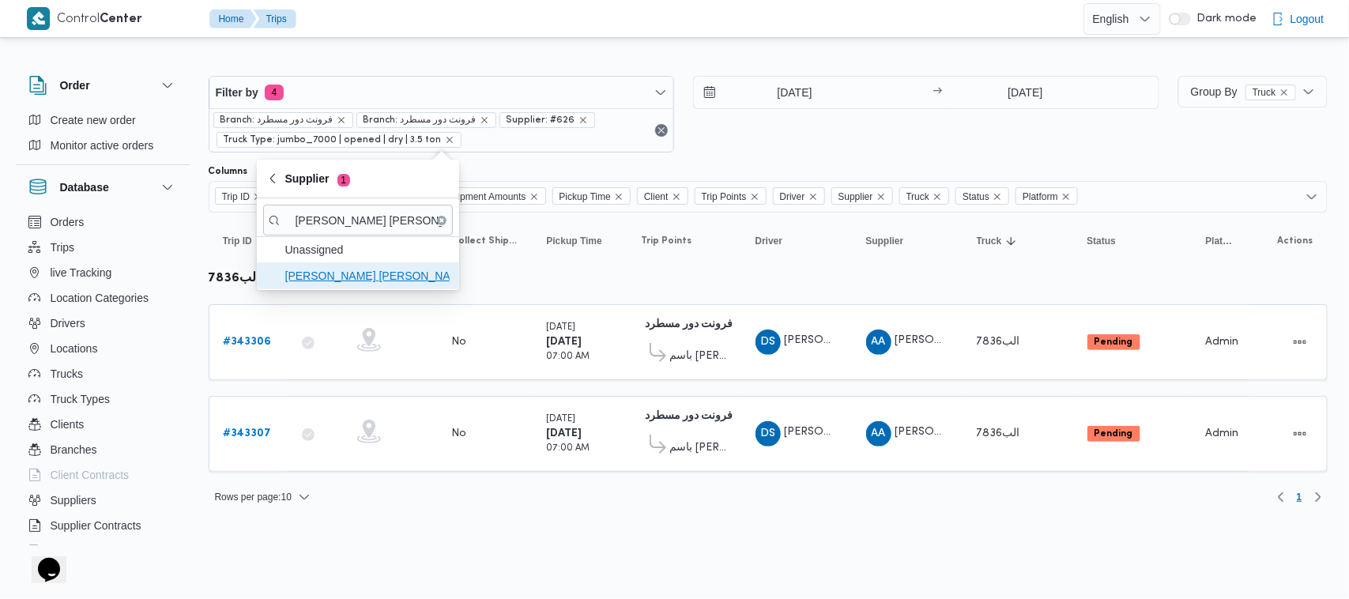
click at [326, 270] on span "محمد عيد عبدالسلام عبدالحافظ" at bounding box center [367, 275] width 164 height 19
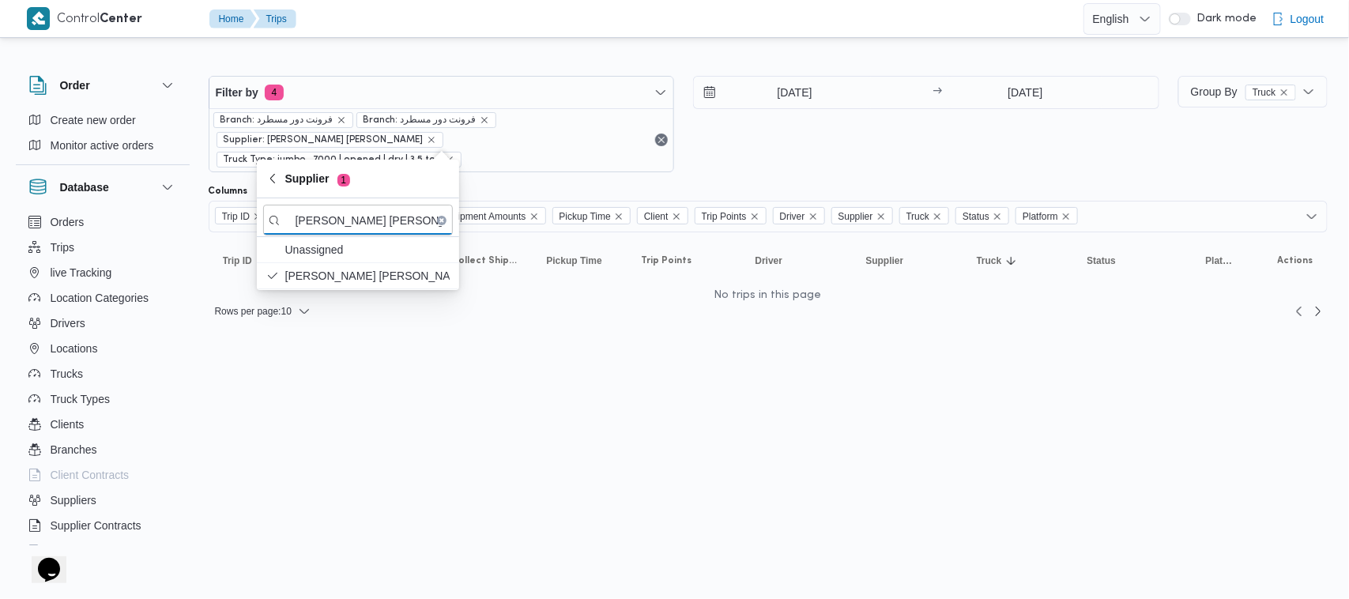
click at [788, 151] on div "18/10/2025 → 19/10/2025" at bounding box center [926, 124] width 466 height 96
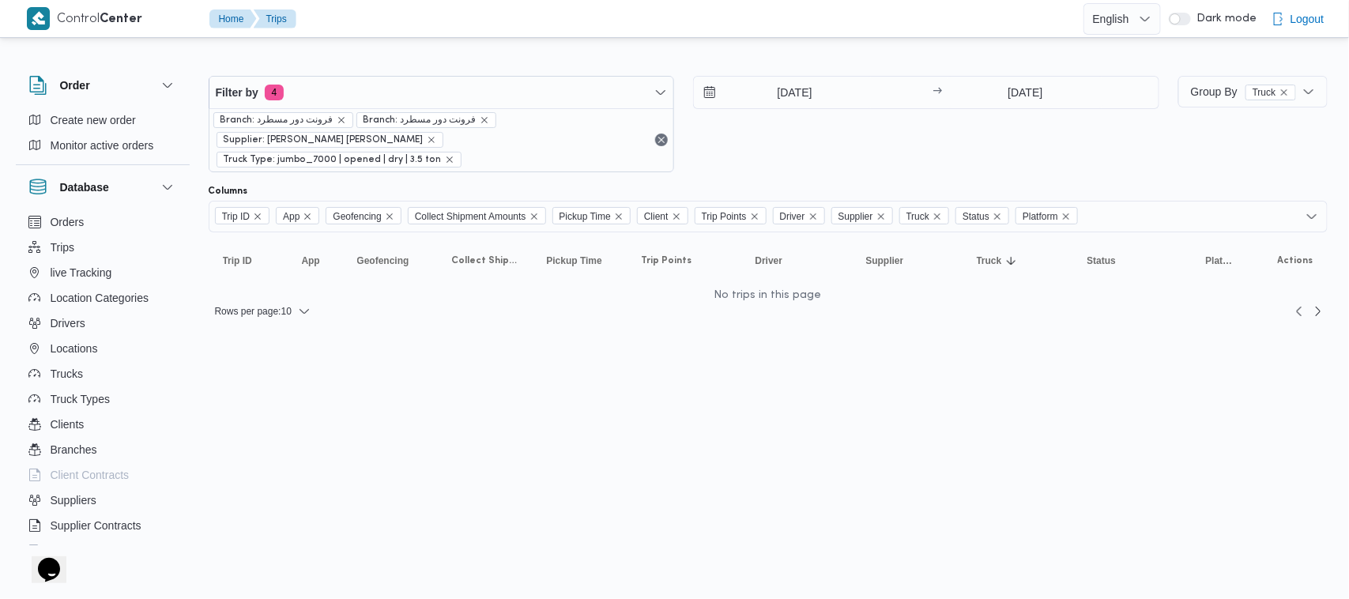
click at [845, 156] on div "Filter by 4 Branch: فرونت دور مسطرد Branch: فرونت دور مسطرد Supplier: محمد عيد …" at bounding box center [683, 123] width 969 height 115
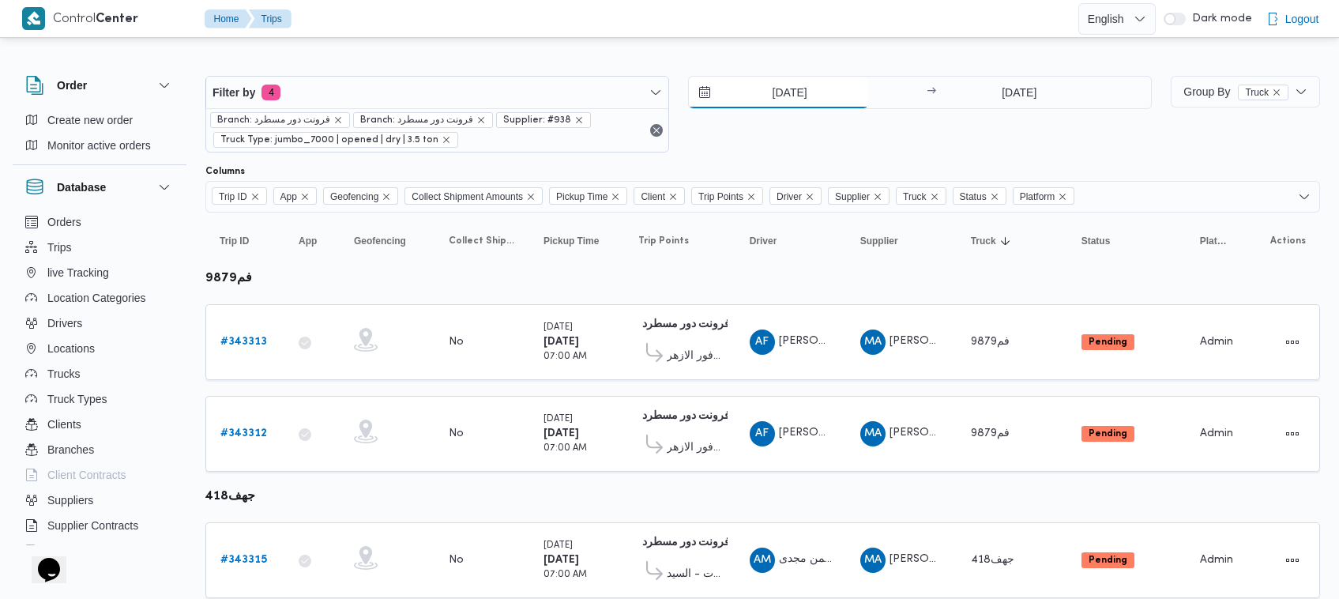
click at [773, 100] on input "[DATE]" at bounding box center [778, 93] width 179 height 32
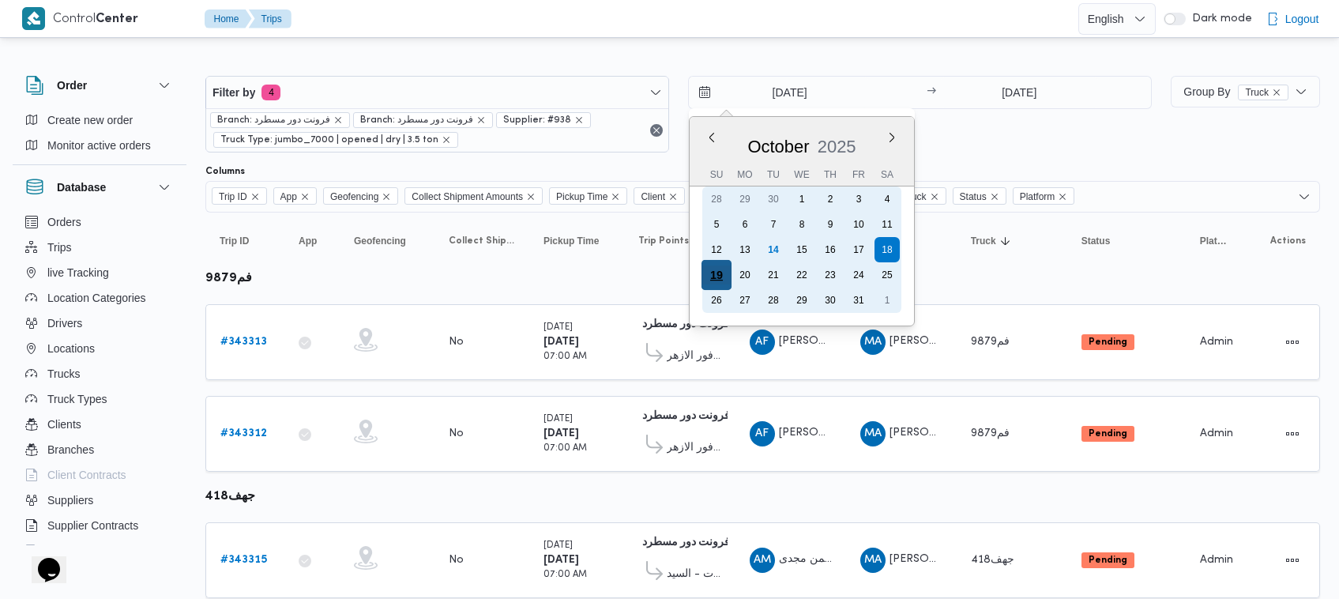
click at [728, 266] on div "19" at bounding box center [717, 275] width 30 height 30
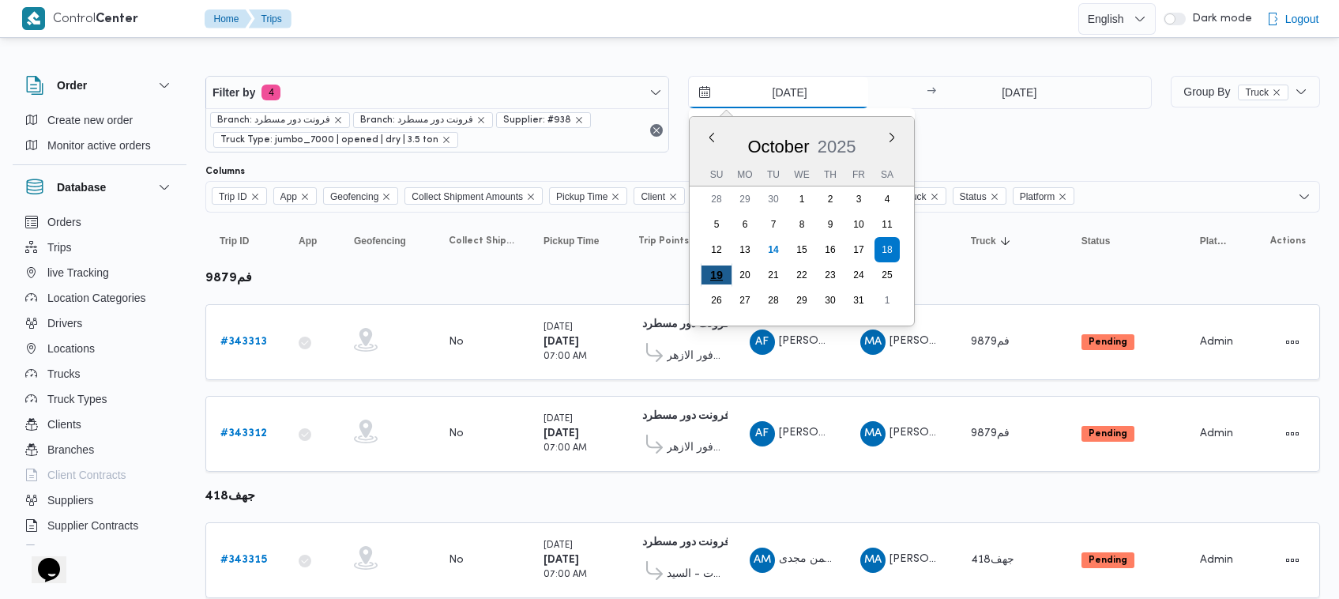
type input "[DATE]"
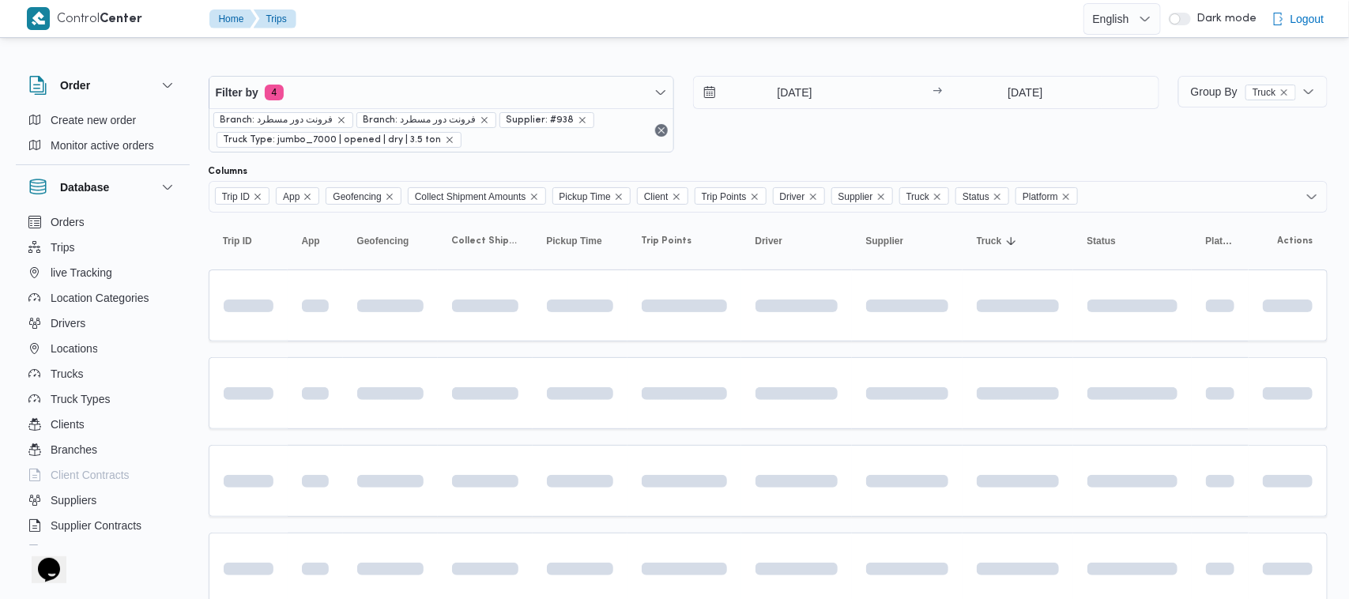
click at [873, 130] on div "[DATE] → [DATE]" at bounding box center [926, 114] width 466 height 77
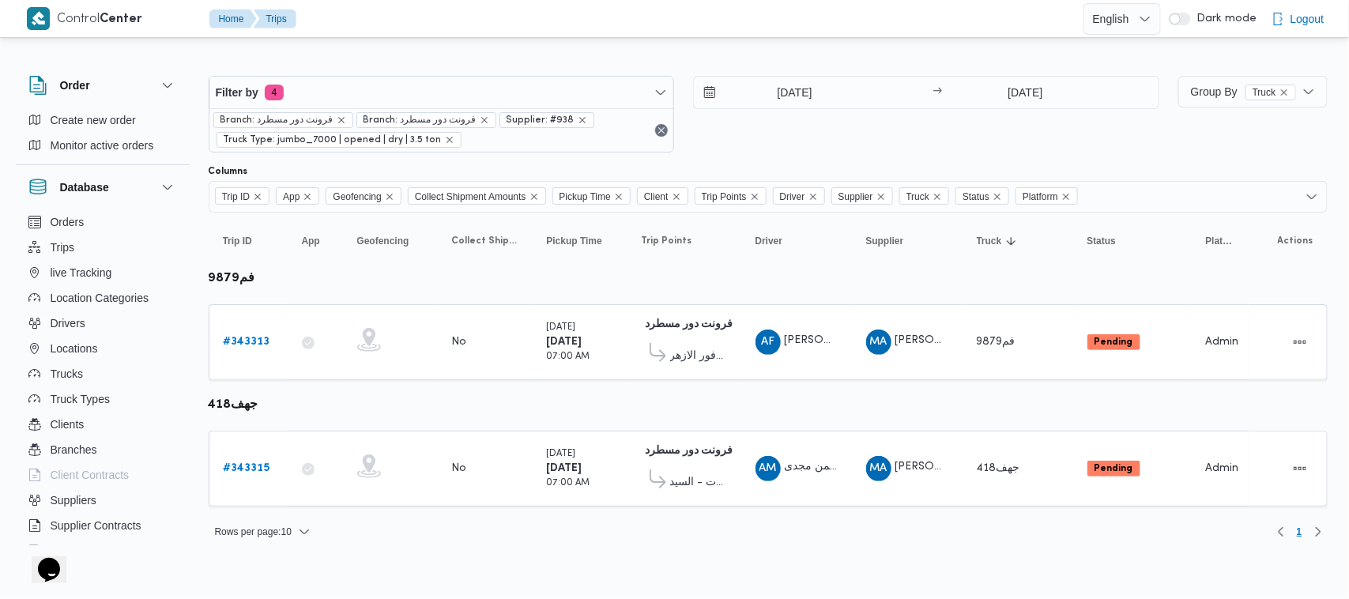
click at [359, 72] on div "Filter by 4 Branch: فرونت دور مسطرد Branch: فرونت دور مسطرد Supplier: #938 Truc…" at bounding box center [683, 114] width 969 height 96
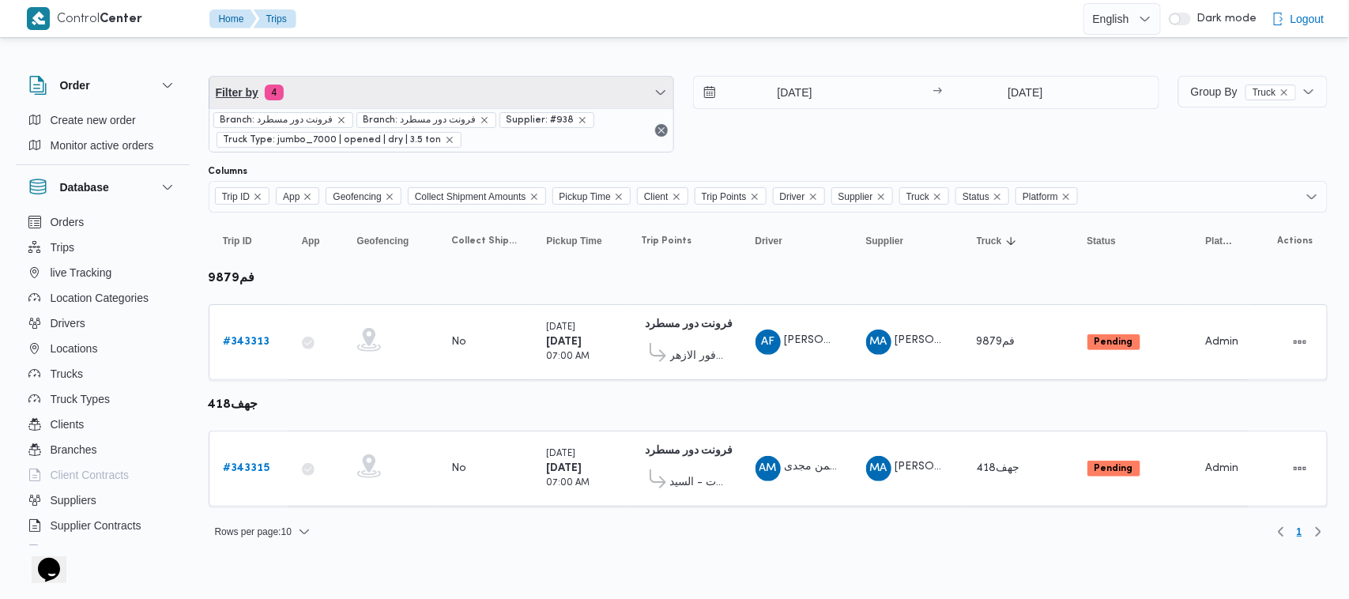
click at [330, 88] on span "Filter by 4" at bounding box center [441, 93] width 465 height 32
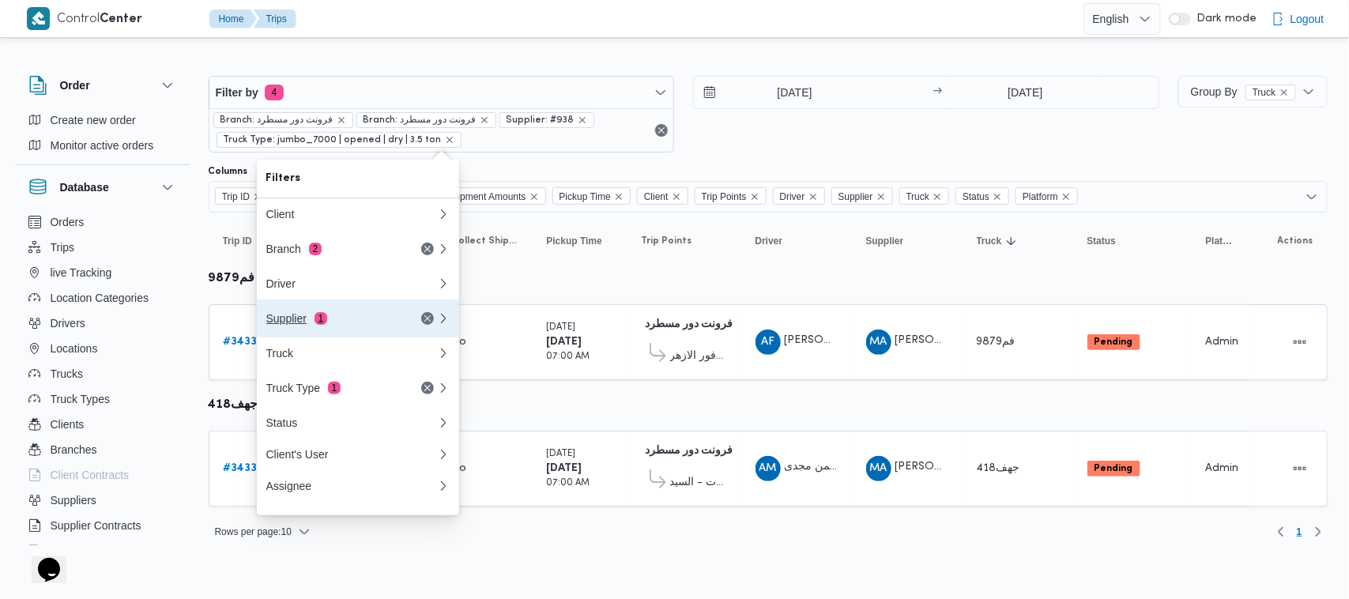
click at [344, 324] on div "Supplier 1" at bounding box center [332, 318] width 133 height 13
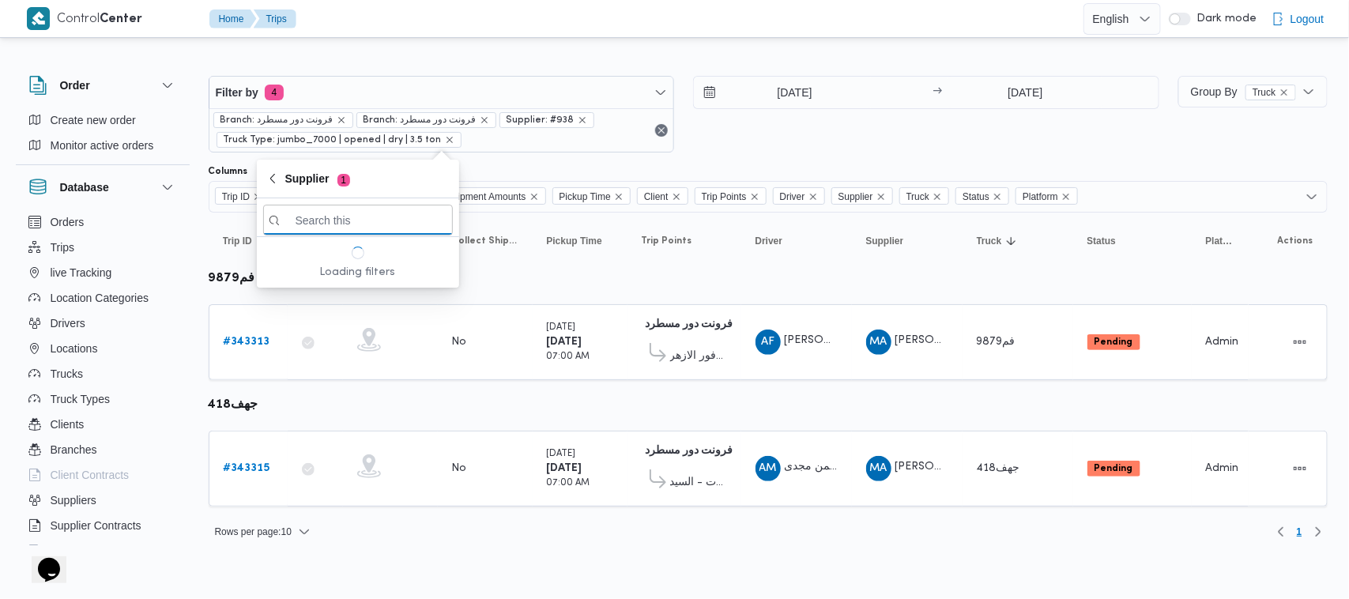
paste input "[PERSON_NAME] [PERSON_NAME]"
type input "[PERSON_NAME] [PERSON_NAME]"
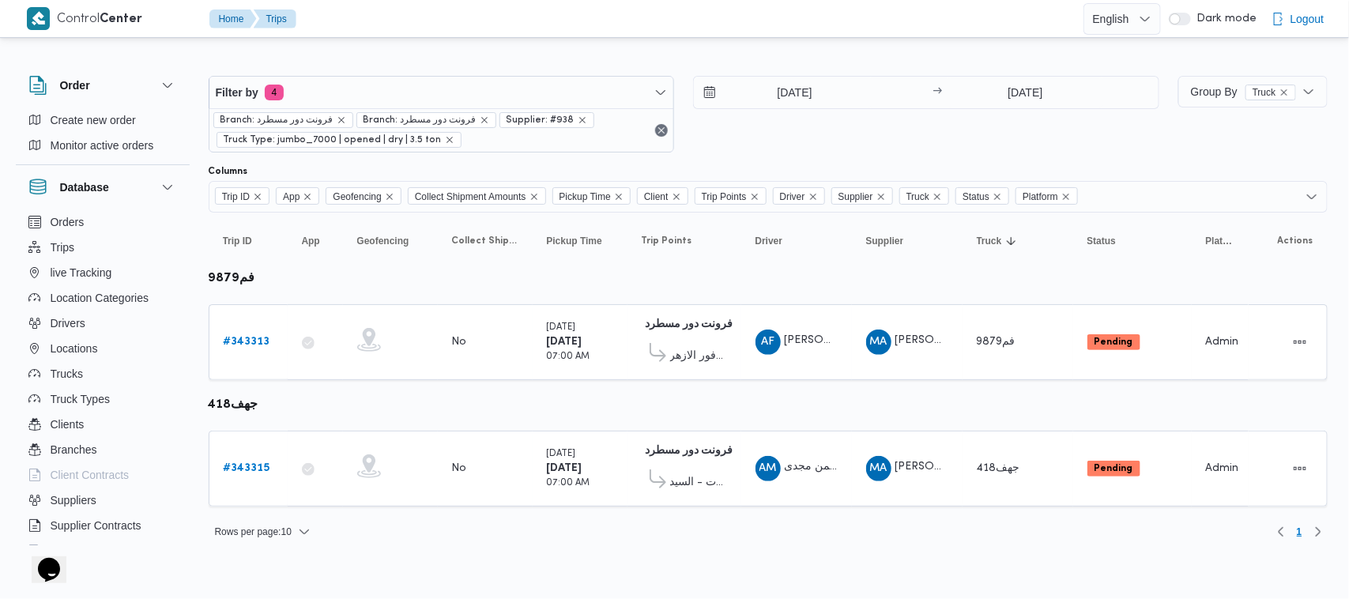
drag, startPoint x: 344, startPoint y: 324, endPoint x: 379, endPoint y: 523, distance: 202.1
click at [375, 442] on tbody "فم9879 Trip ID # 343313 App Geofencing Collect Shipment Amounts No Pickup Time …" at bounding box center [768, 387] width 1119 height 237
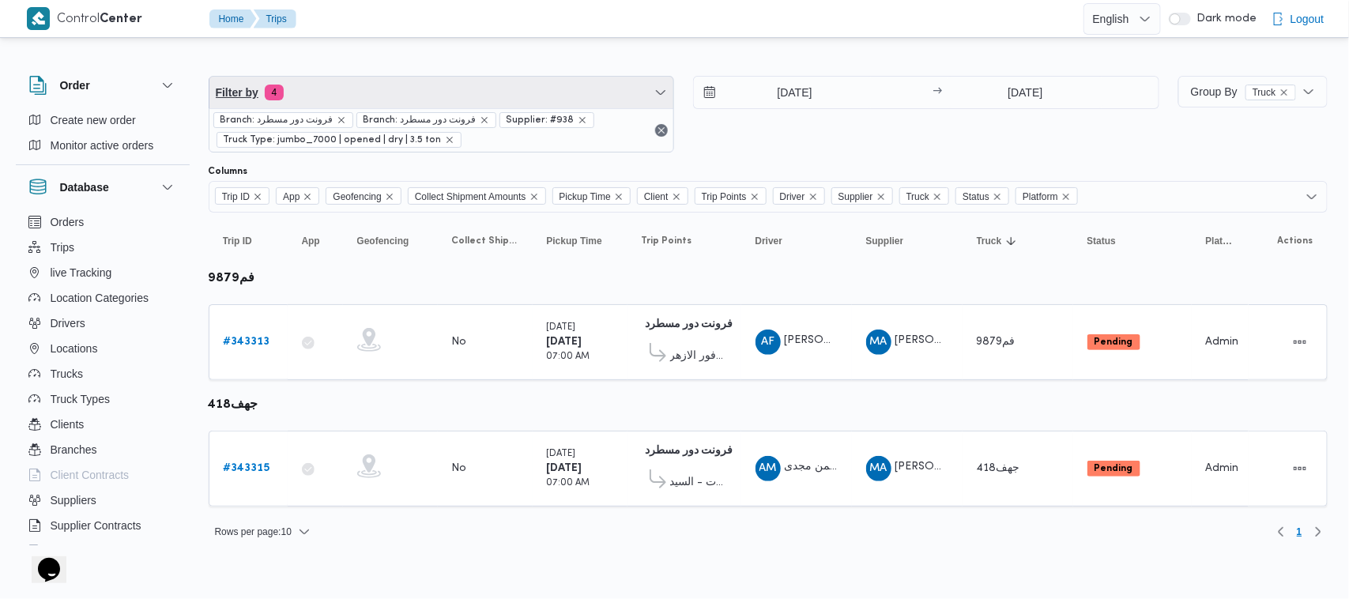
click at [446, 85] on span "Filter by 4" at bounding box center [441, 93] width 465 height 32
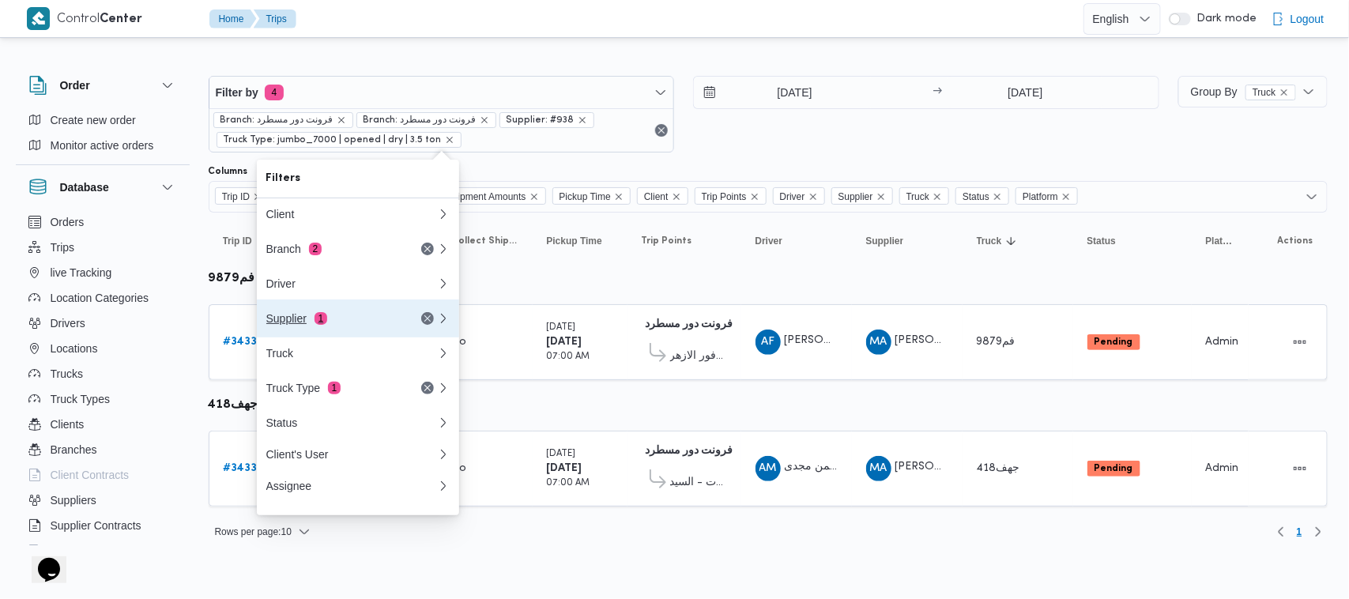
click at [349, 313] on div "Supplier 1" at bounding box center [352, 318] width 190 height 38
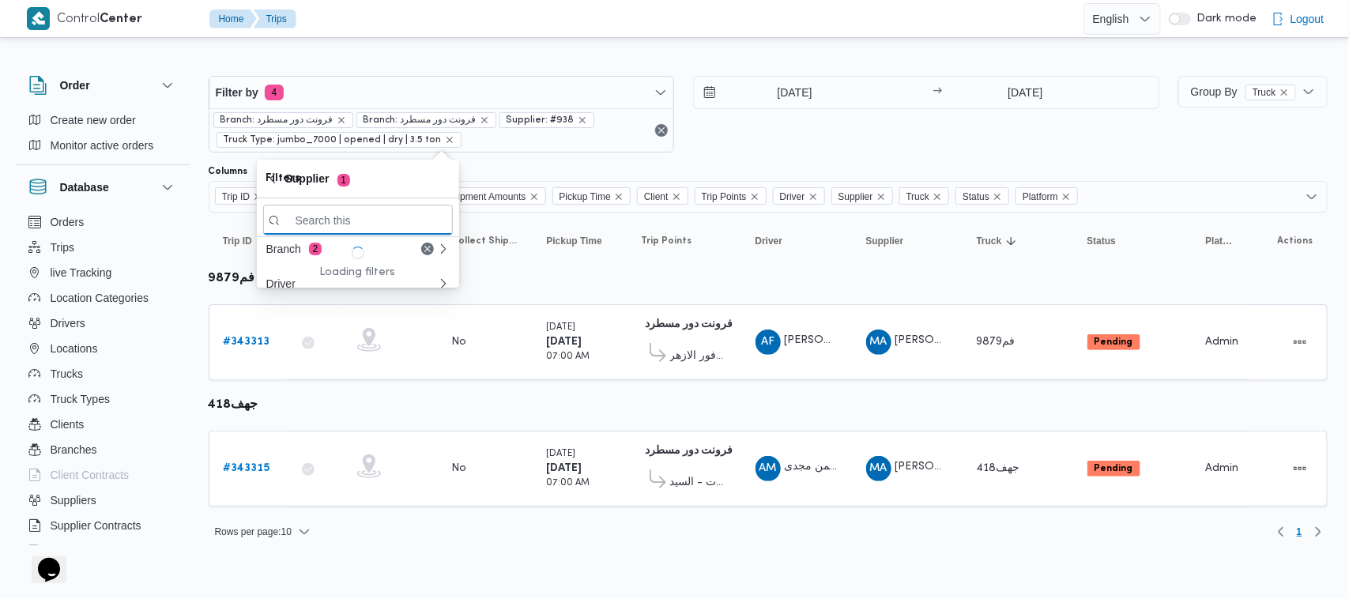
paste input "[PERSON_NAME] [PERSON_NAME]"
type input "[PERSON_NAME] [PERSON_NAME]"
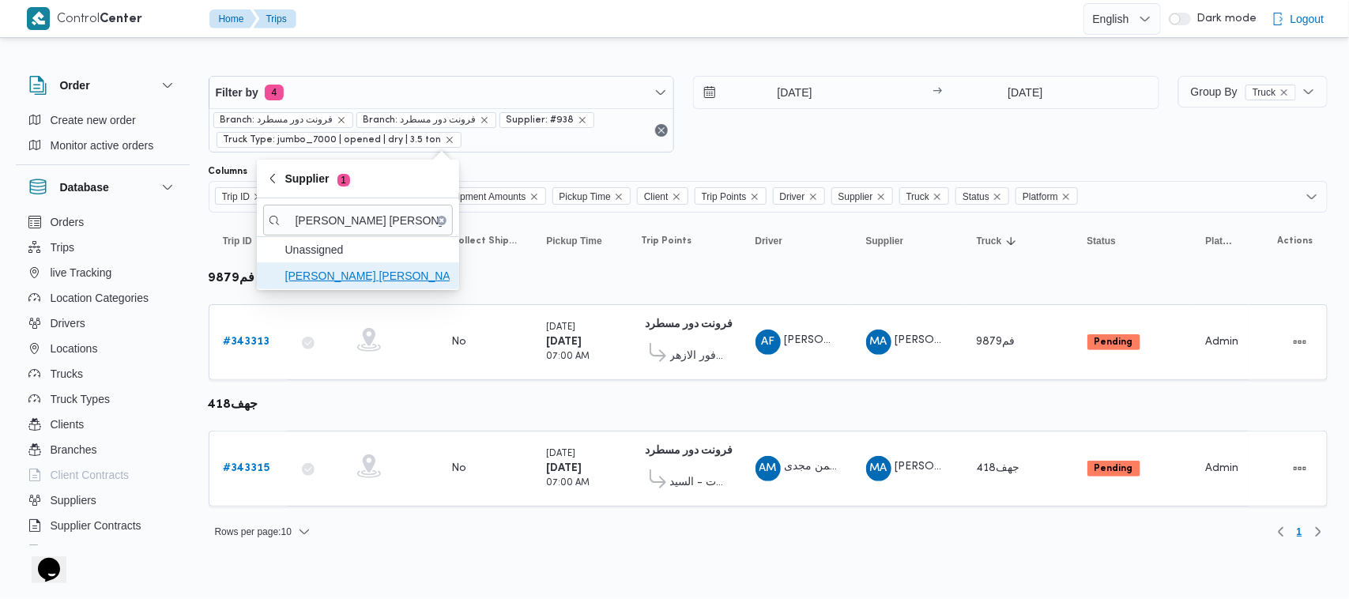
click at [337, 266] on span "[PERSON_NAME] [PERSON_NAME]" at bounding box center [367, 275] width 164 height 19
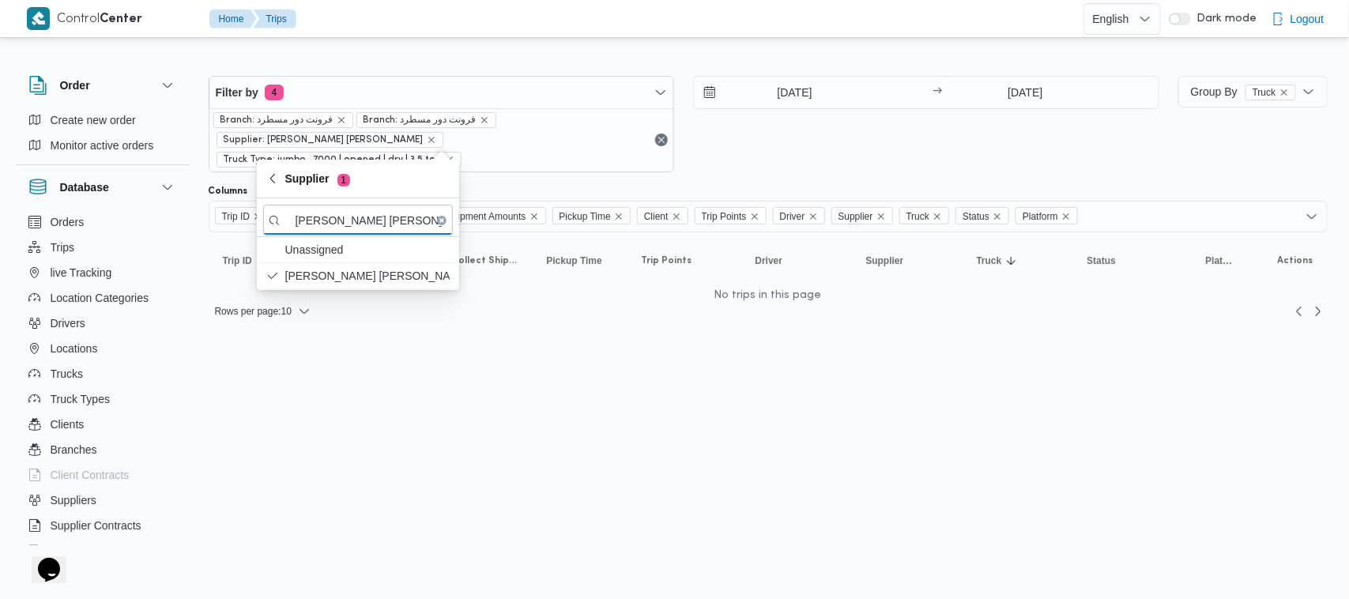
click at [819, 130] on div "[DATE] → [DATE]" at bounding box center [926, 124] width 466 height 96
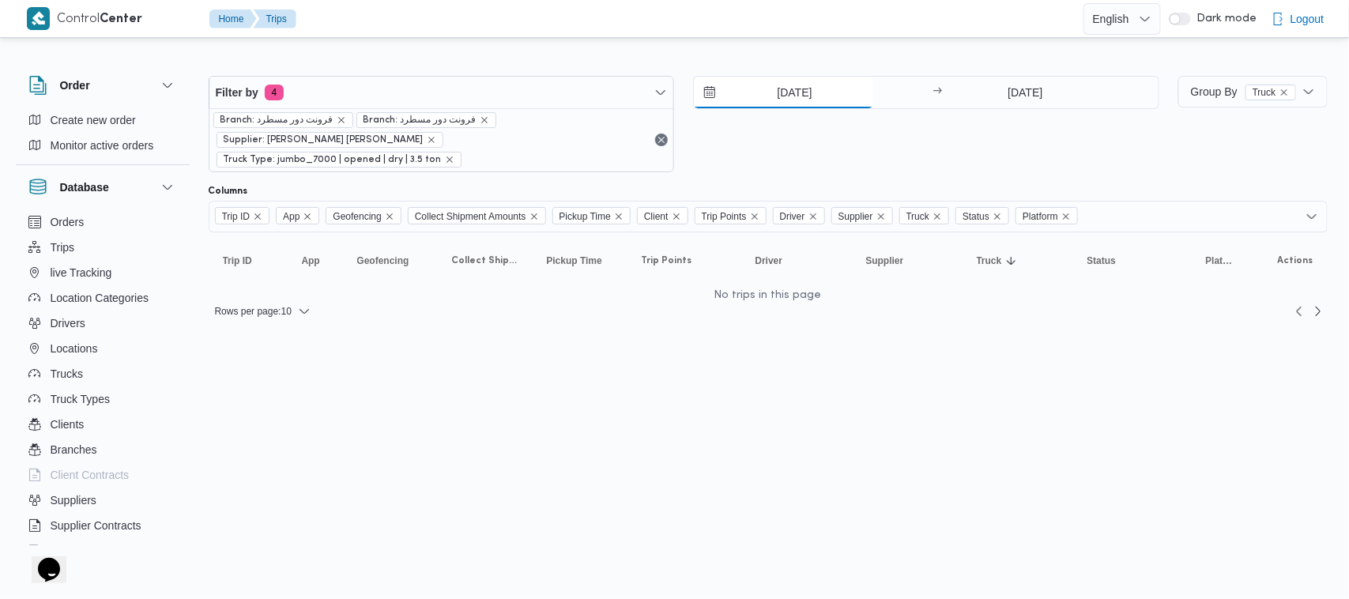
click at [796, 97] on input "[DATE]" at bounding box center [783, 93] width 179 height 32
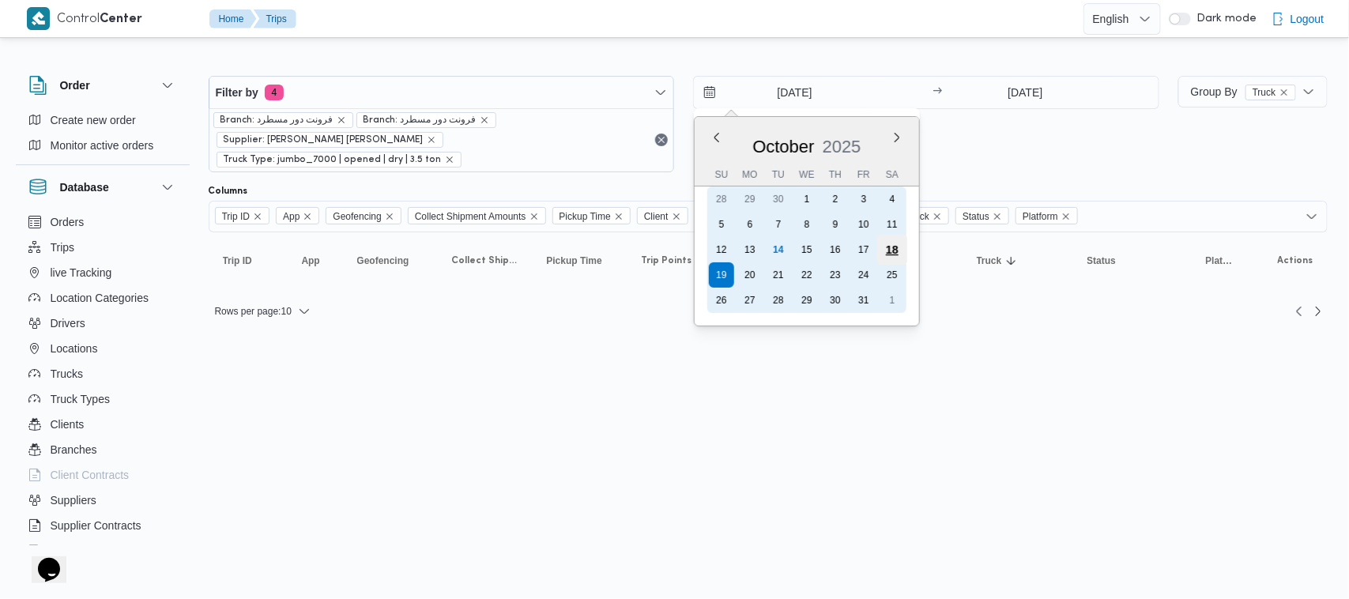
click at [895, 250] on div "18" at bounding box center [892, 250] width 30 height 30
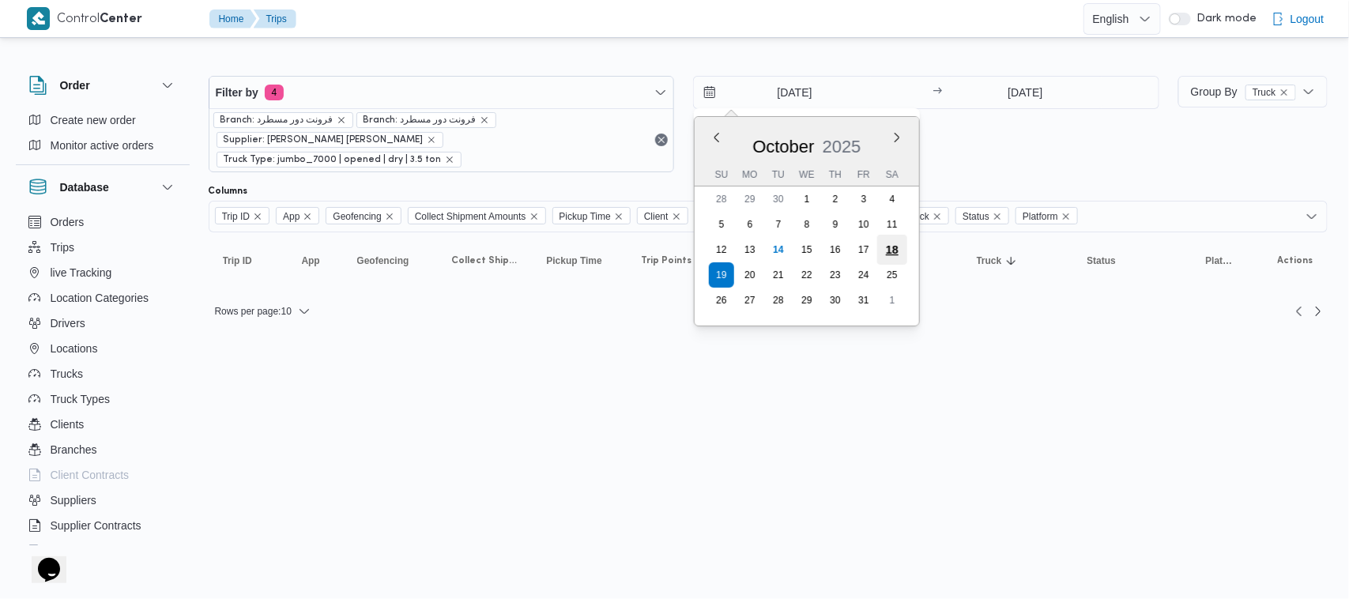
click at [895, 250] on span "Supplier Click to sort in ascending order" at bounding box center [907, 260] width 95 height 25
type input "[DATE]"
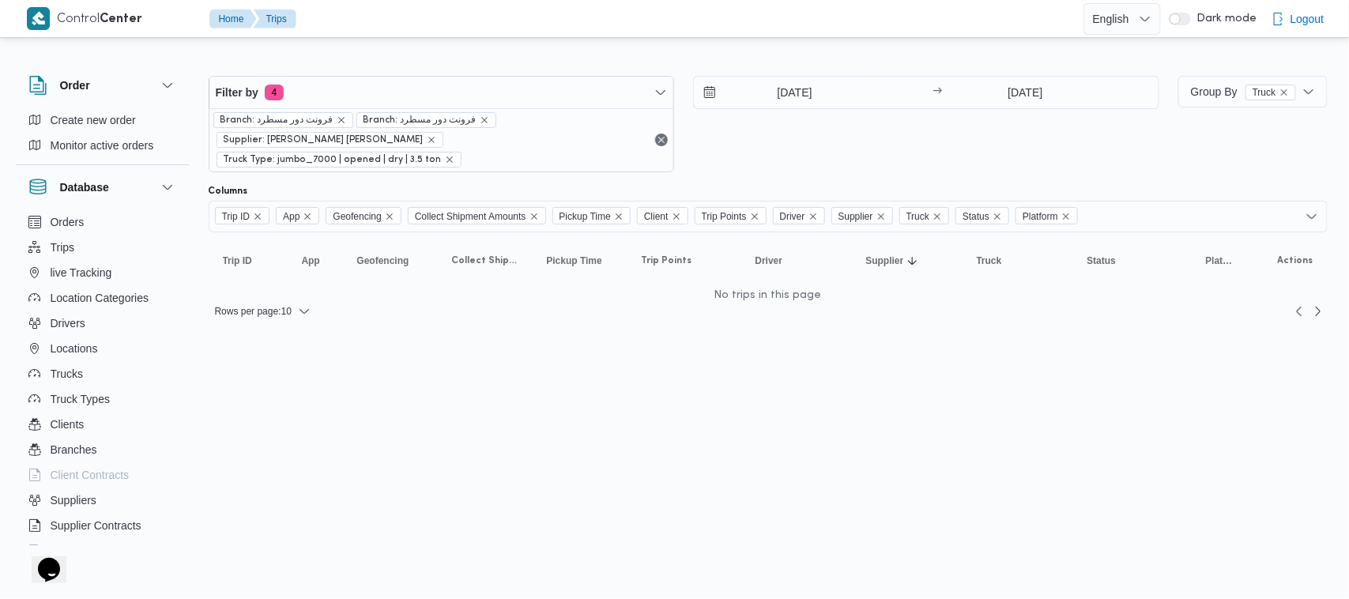
click at [931, 145] on div "[DATE] → [DATE]" at bounding box center [926, 124] width 466 height 96
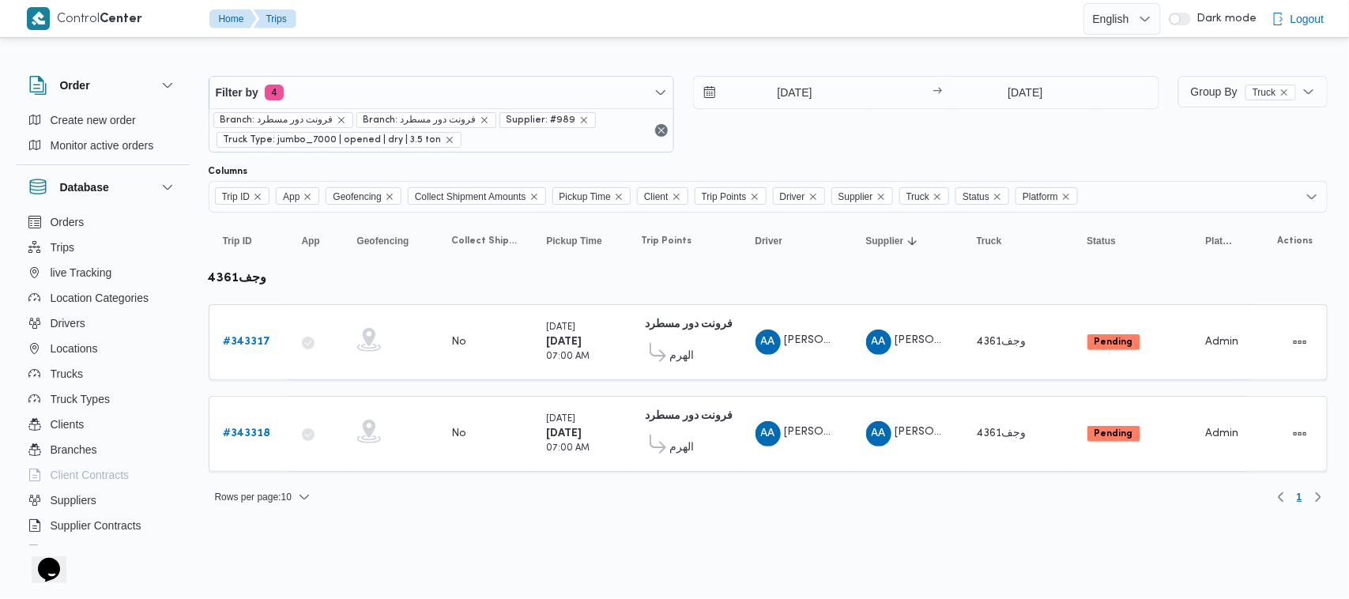
click at [853, 128] on div "[DATE] → [DATE]" at bounding box center [926, 114] width 466 height 77
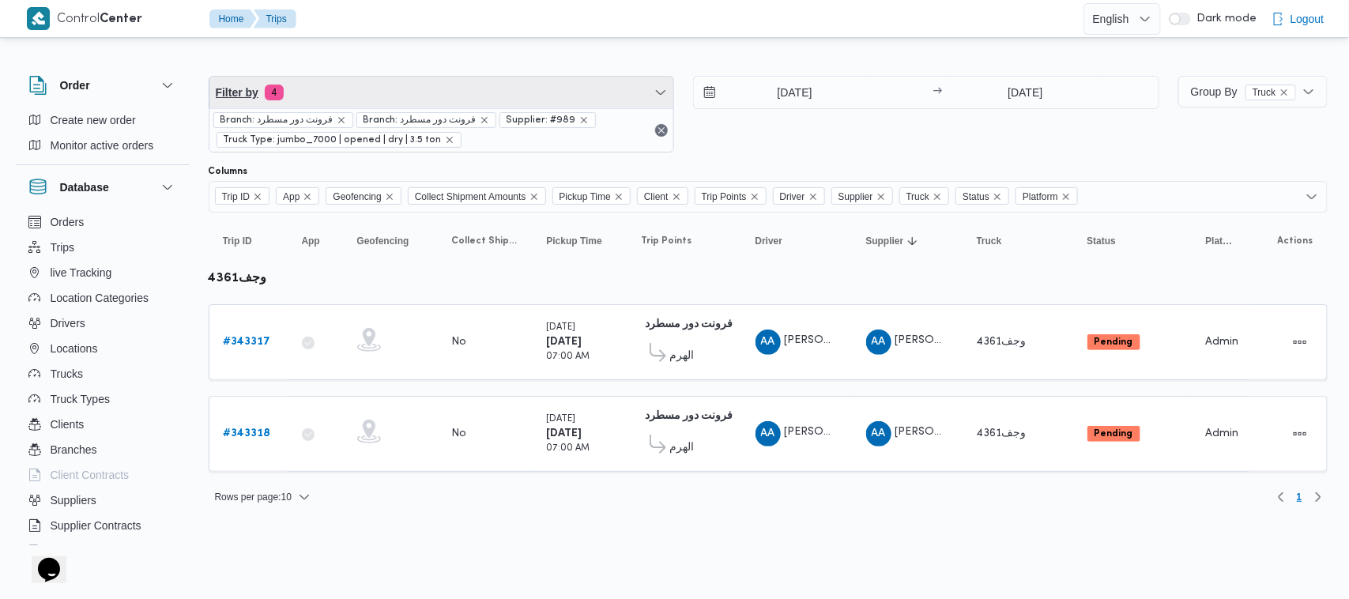
click at [411, 104] on span "Filter by 4" at bounding box center [441, 93] width 465 height 32
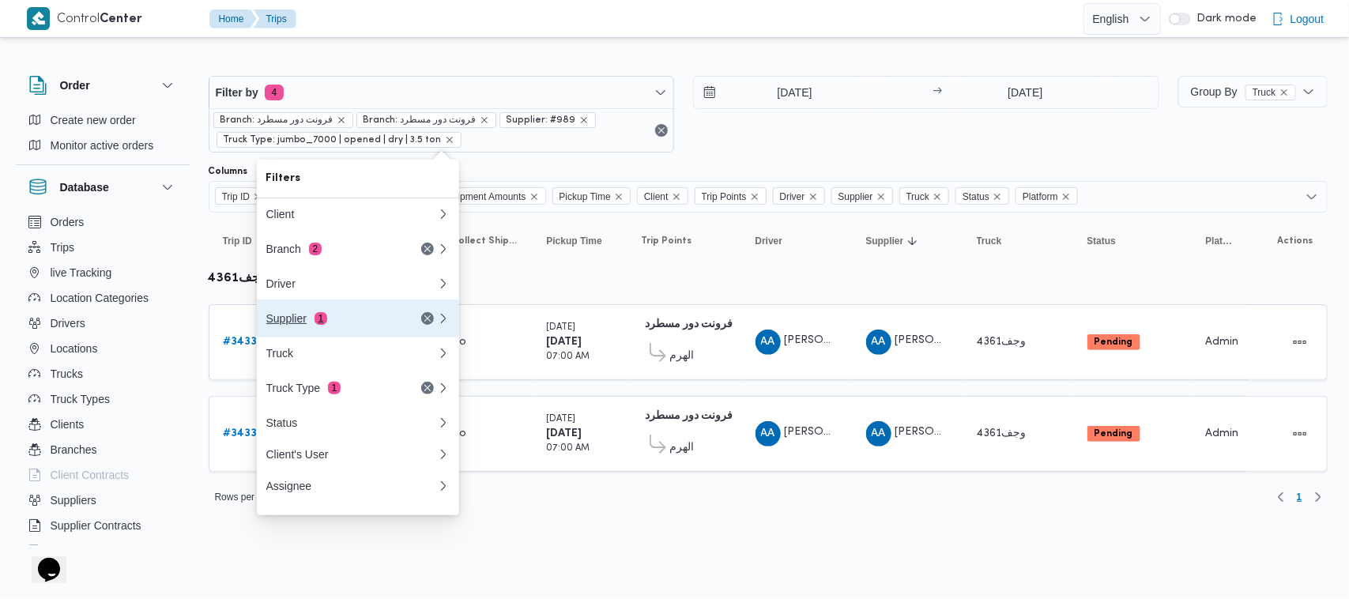
click at [330, 325] on div "Supplier 1" at bounding box center [332, 318] width 133 height 13
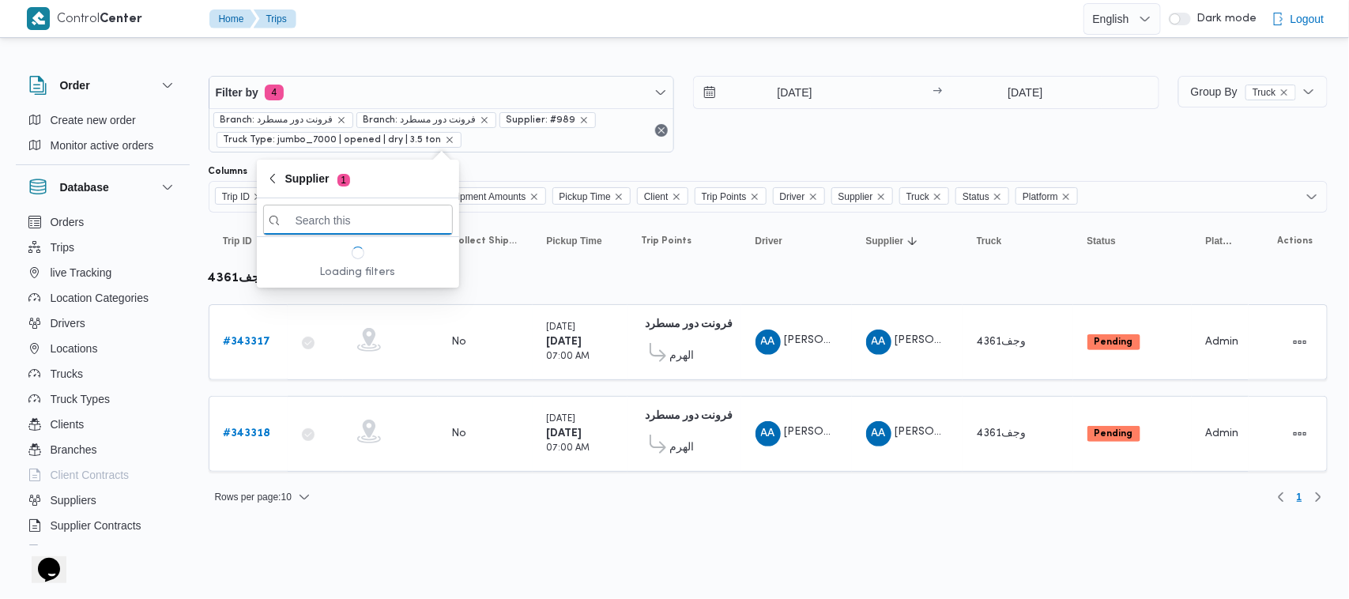
paste input "[PERSON_NAME] [PERSON_NAME]"
type input "[PERSON_NAME] [PERSON_NAME]"
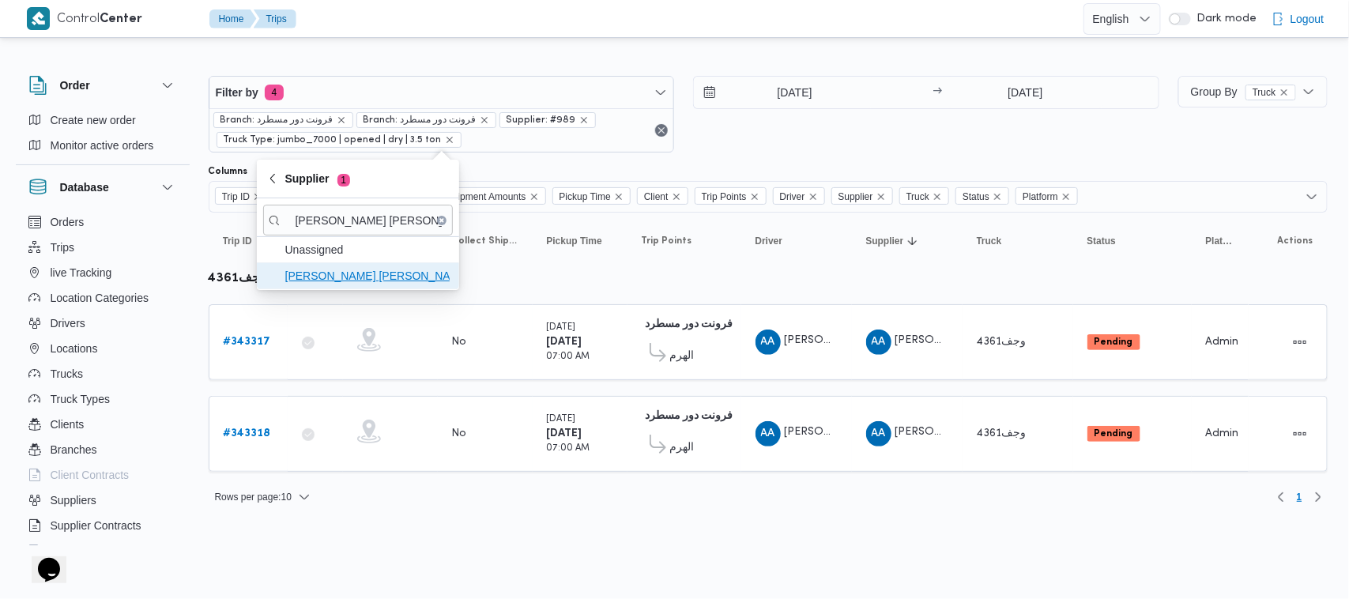
click at [352, 284] on span "[PERSON_NAME] [PERSON_NAME]" at bounding box center [367, 275] width 164 height 19
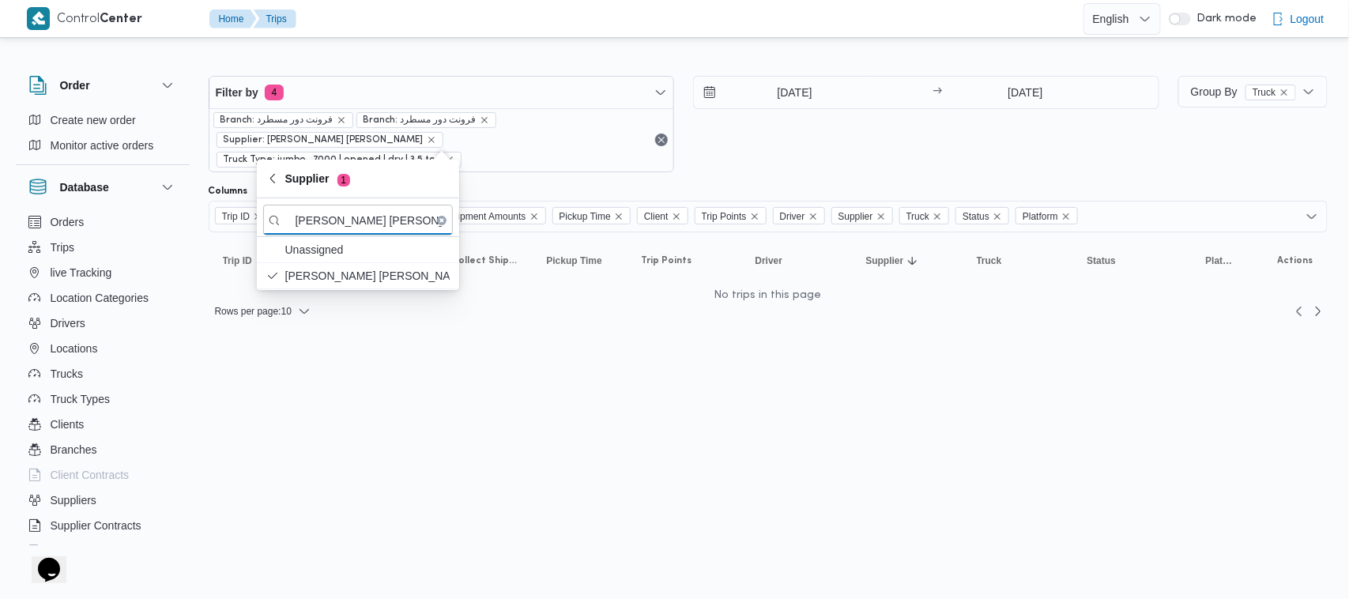
click at [787, 158] on div "Filter by 4 Branch: فرونت دور مسطرد Branch: فرونت دور مسطرد Supplier: [PERSON_N…" at bounding box center [683, 123] width 969 height 115
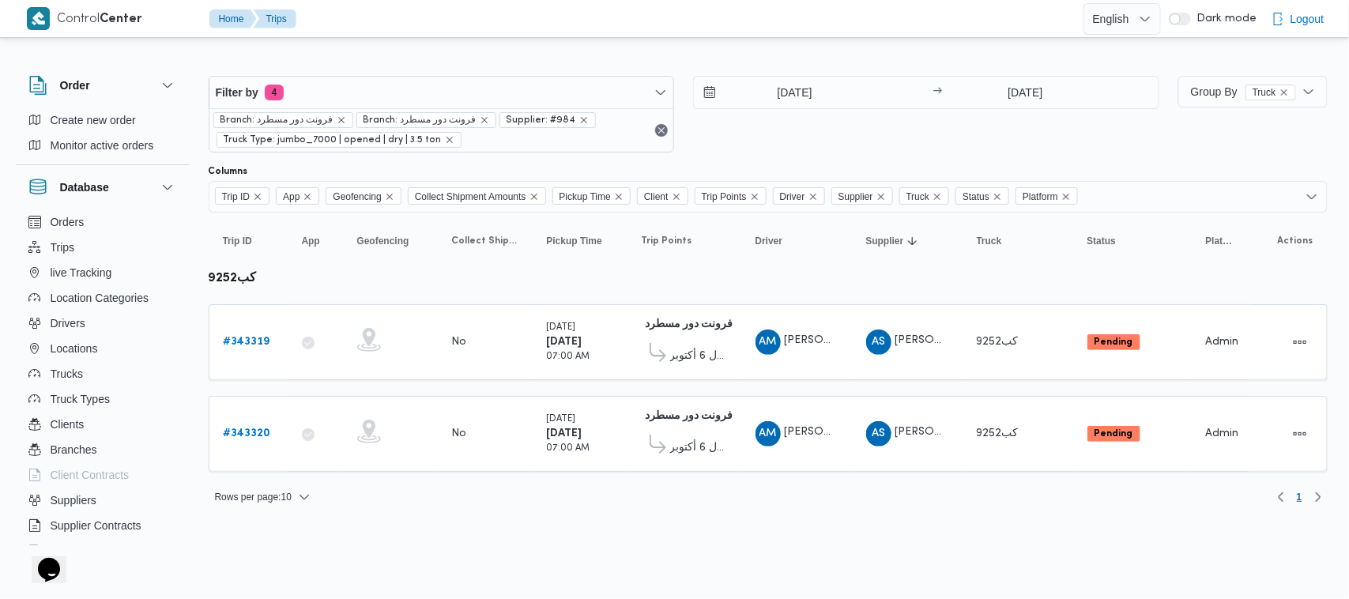
click at [571, 510] on div "Rows per page : 10 1" at bounding box center [768, 497] width 1138 height 38
click at [802, 144] on div "[DATE] → [DATE]" at bounding box center [926, 114] width 466 height 77
click at [408, 69] on div "Filter by 4 Branch: فرونت دور مسطرد Branch: فرونت دور مسطرد Supplier: #984 Truc…" at bounding box center [683, 114] width 969 height 96
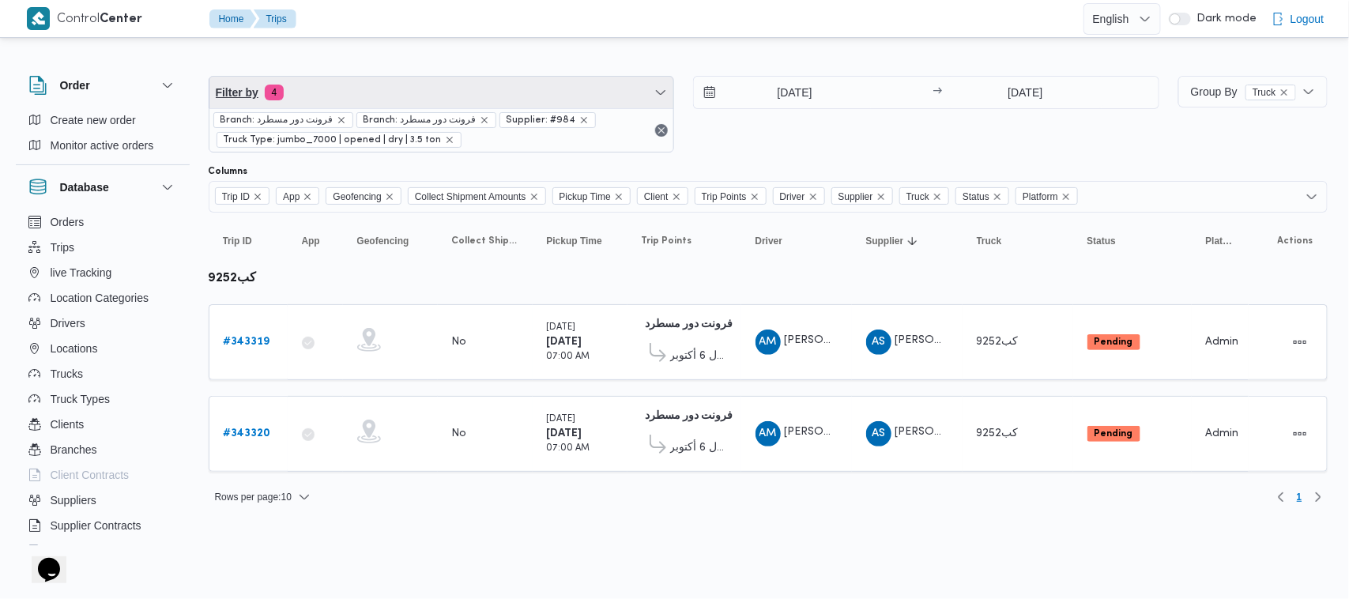
click at [388, 96] on span "Filter by 4" at bounding box center [441, 93] width 465 height 32
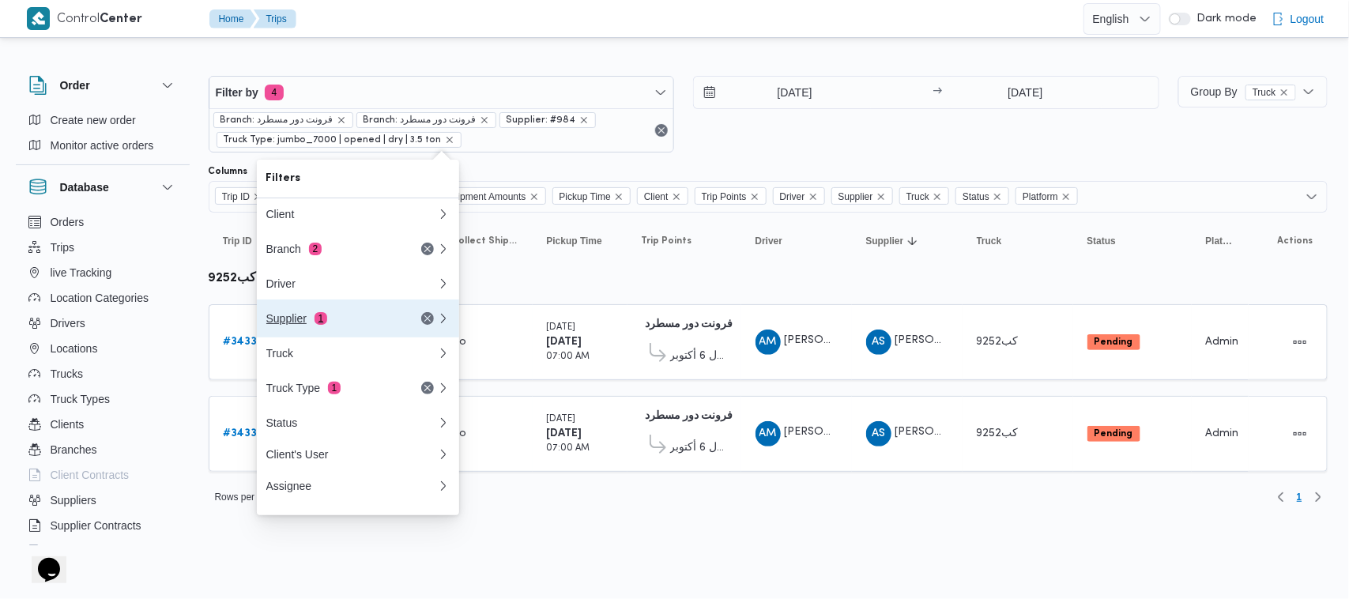
click at [340, 333] on button "Supplier 1" at bounding box center [358, 318] width 202 height 38
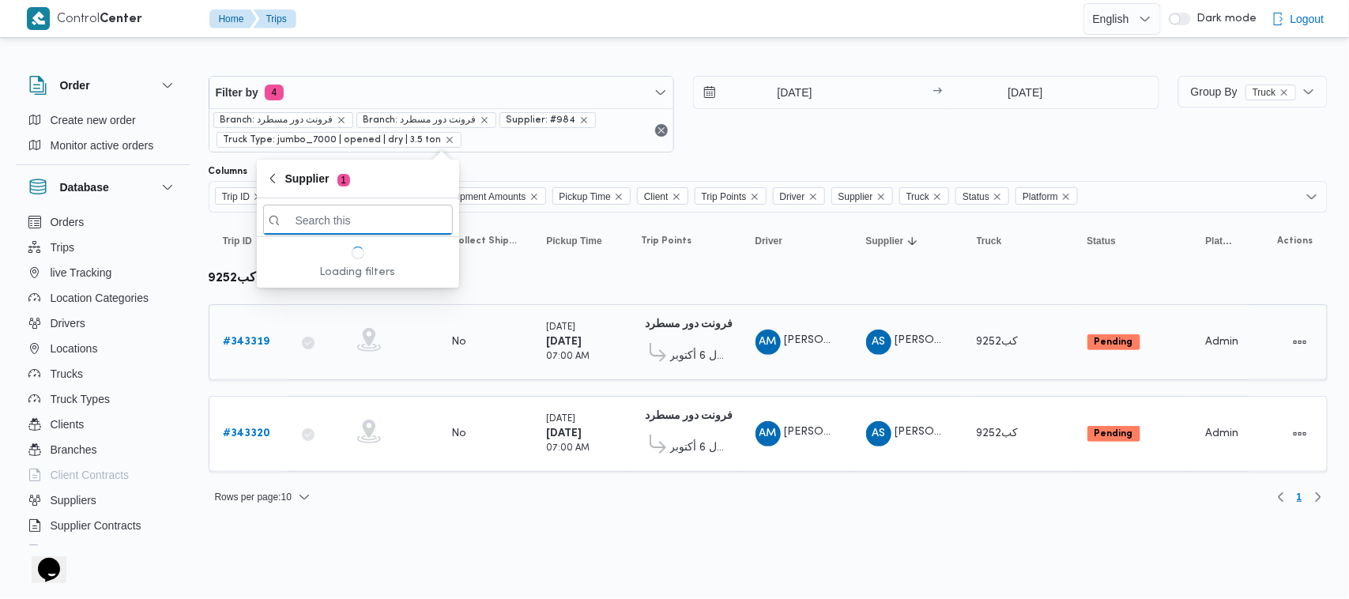
paste input "[PERSON_NAME]"
type input "[PERSON_NAME]"
click at [350, 279] on span "[PERSON_NAME]" at bounding box center [367, 275] width 164 height 19
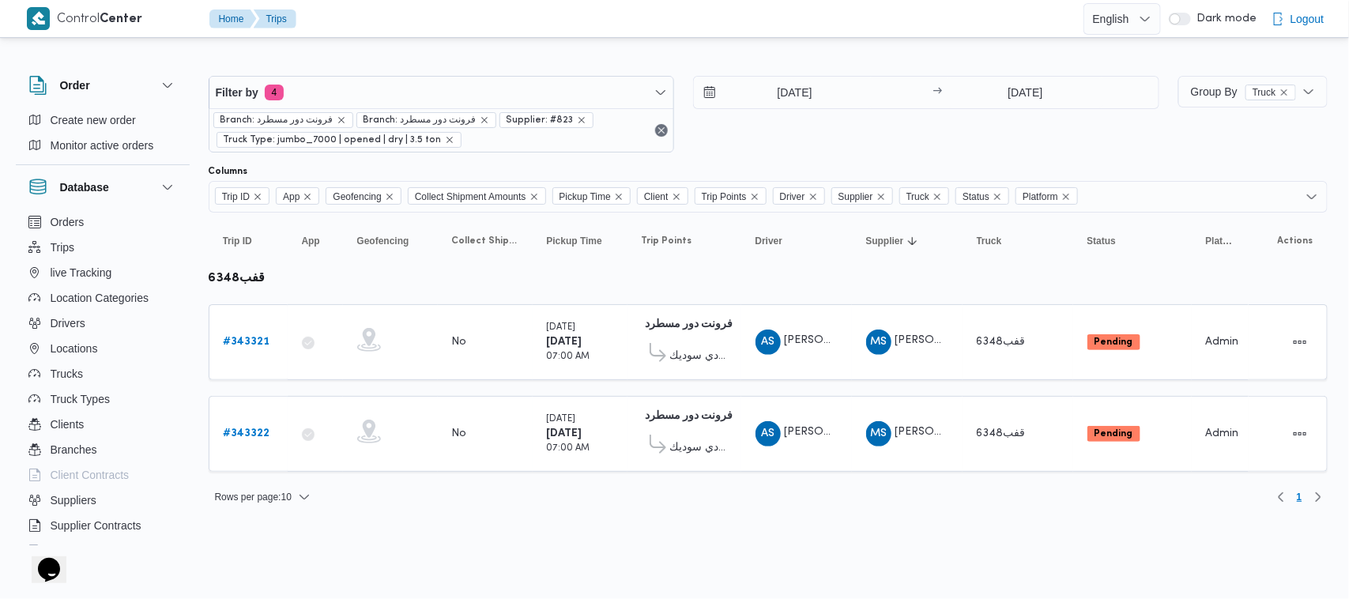
click at [328, 566] on html "Control Center Home Trips English عربي Dark mode Logout Order Create new order …" at bounding box center [674, 299] width 1349 height 599
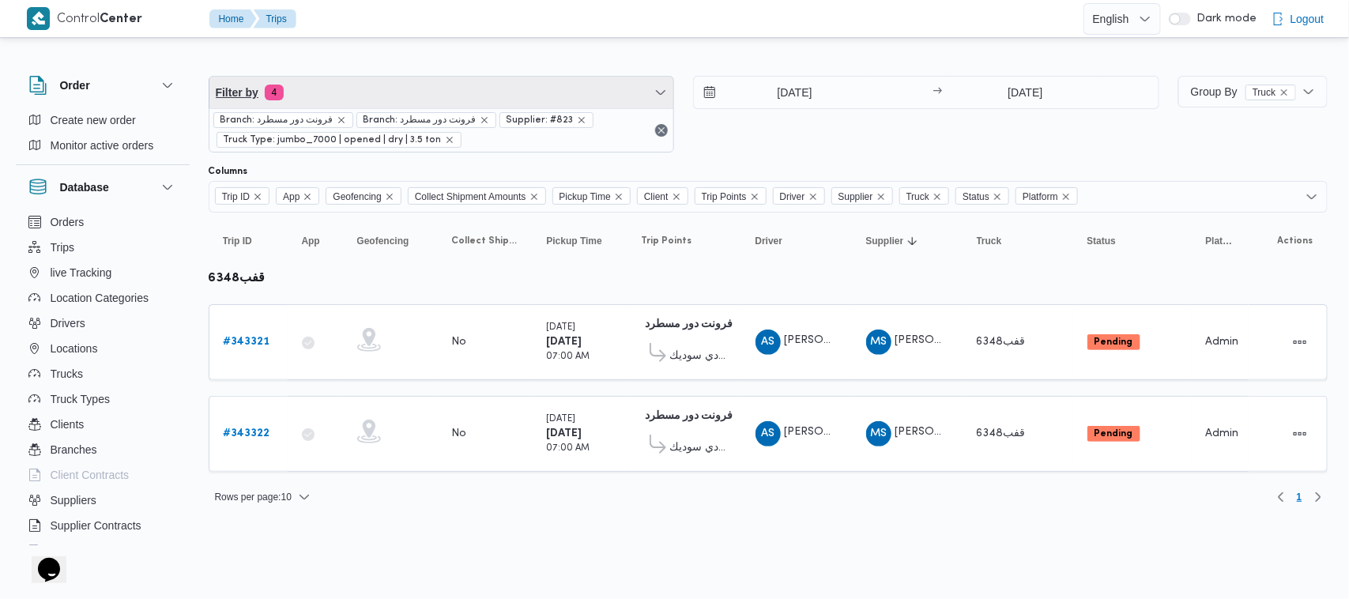
click at [389, 105] on span "Filter by 4" at bounding box center [441, 93] width 465 height 32
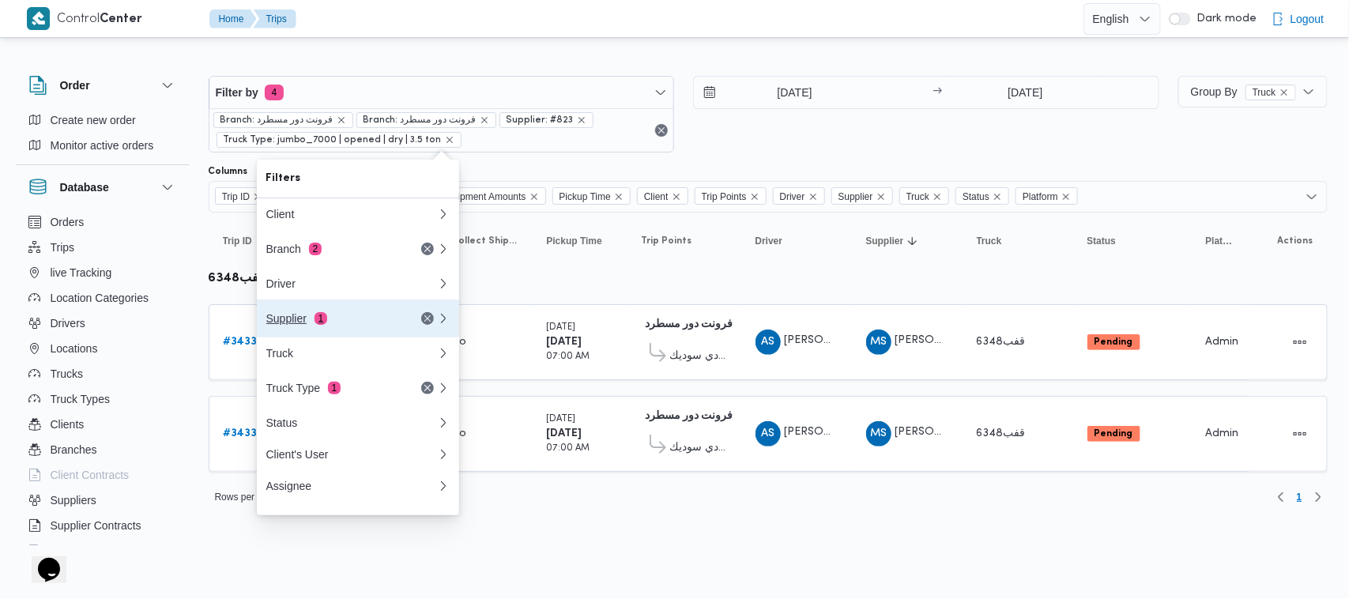
click at [346, 314] on div "Supplier 1" at bounding box center [352, 318] width 190 height 38
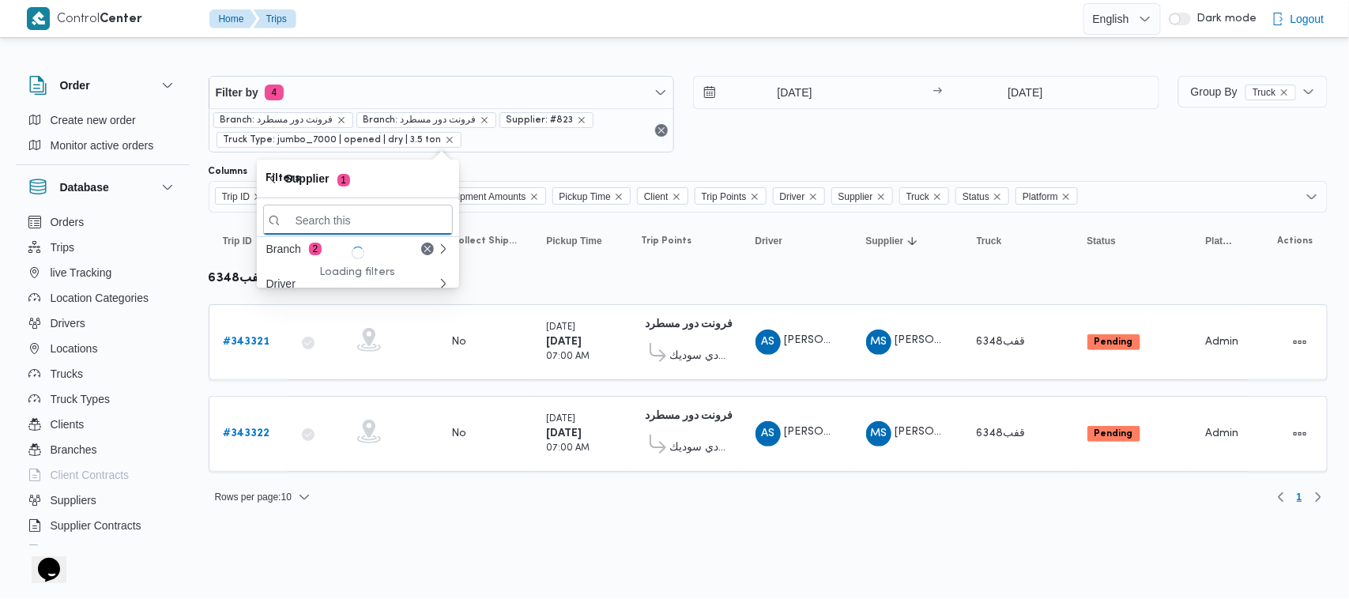
paste input "[PERSON_NAME] [PERSON_NAME]"
type input "[PERSON_NAME] [PERSON_NAME]"
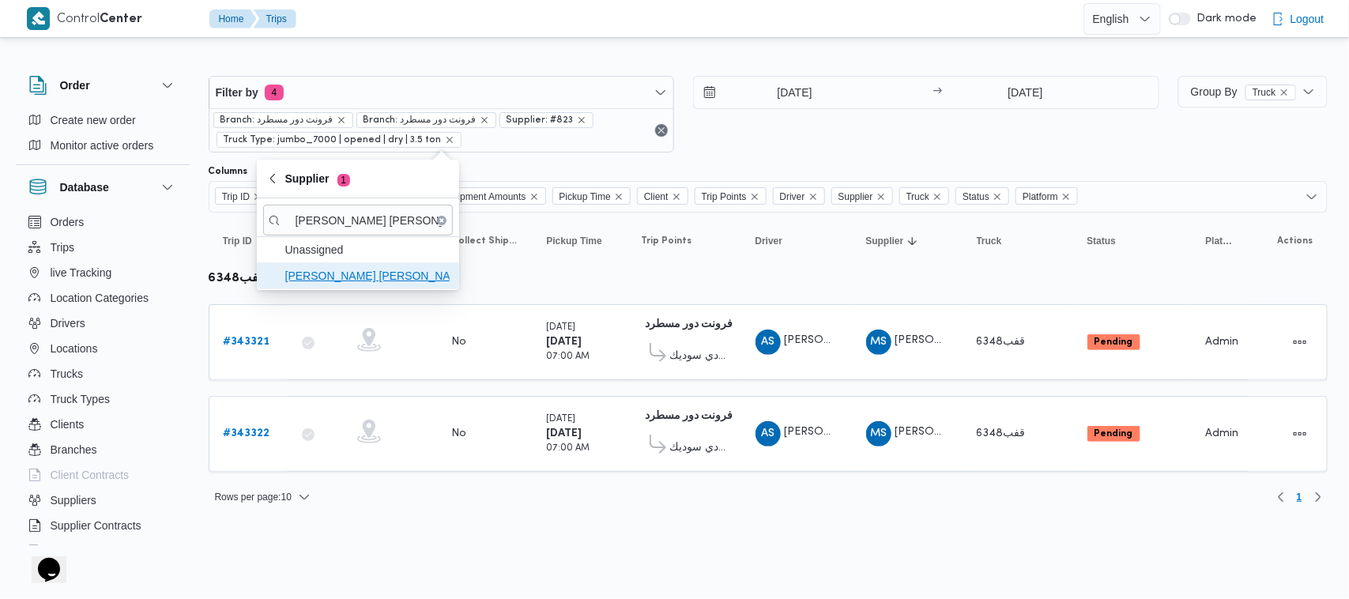
click at [340, 273] on span "[PERSON_NAME] [PERSON_NAME]" at bounding box center [367, 275] width 164 height 19
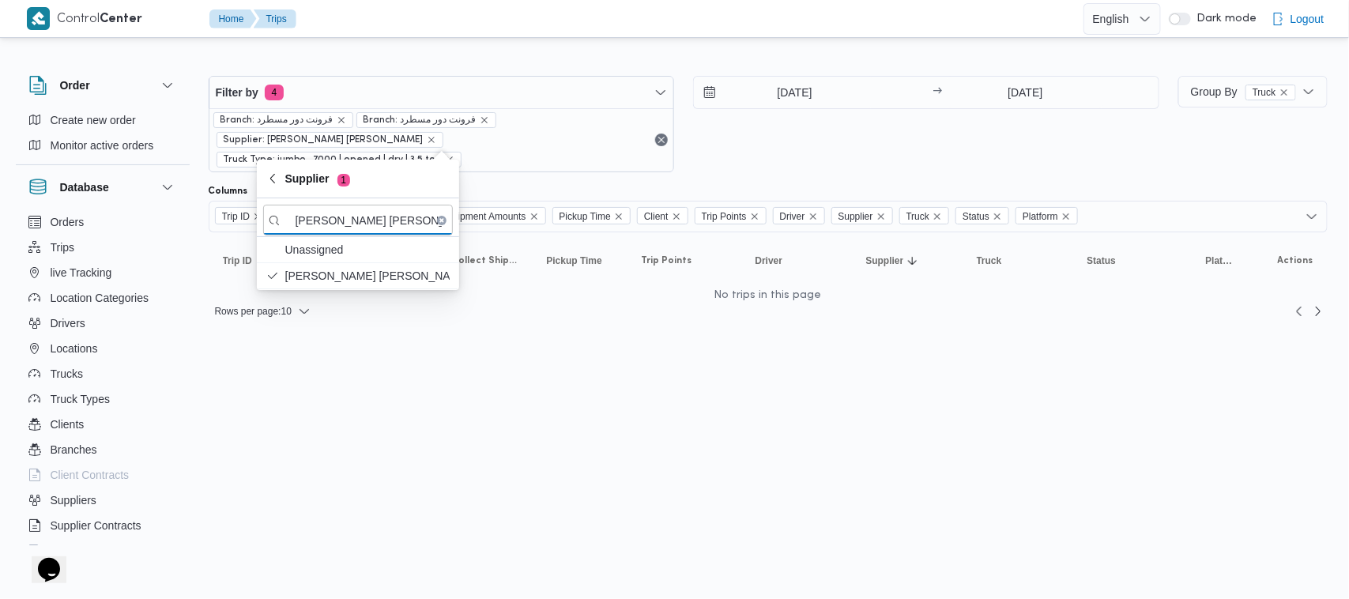
click at [852, 158] on div "Filter by 4 Branch: فرونت دور مسطرد Branch: فرونت دور مسطرد Supplier: [PERSON_N…" at bounding box center [683, 123] width 969 height 115
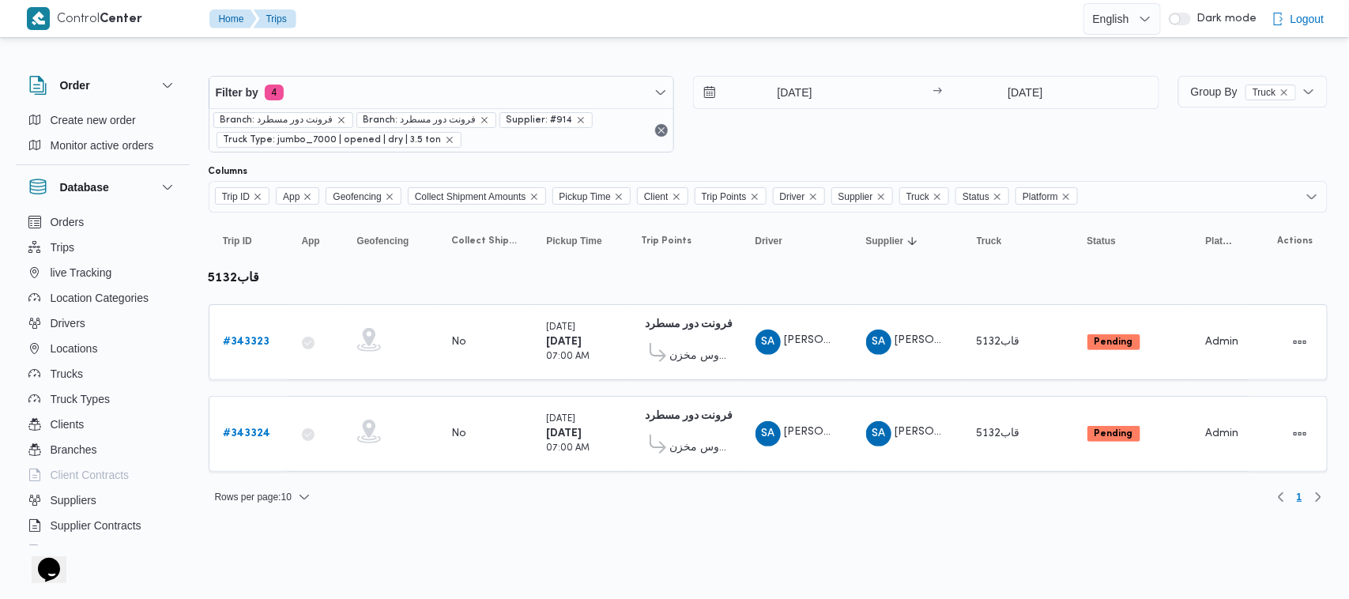
click at [758, 496] on div "Rows per page : 10 1" at bounding box center [768, 497] width 1138 height 38
click at [462, 112] on span "Branch: فرونت دور مسطرد" at bounding box center [426, 120] width 140 height 16
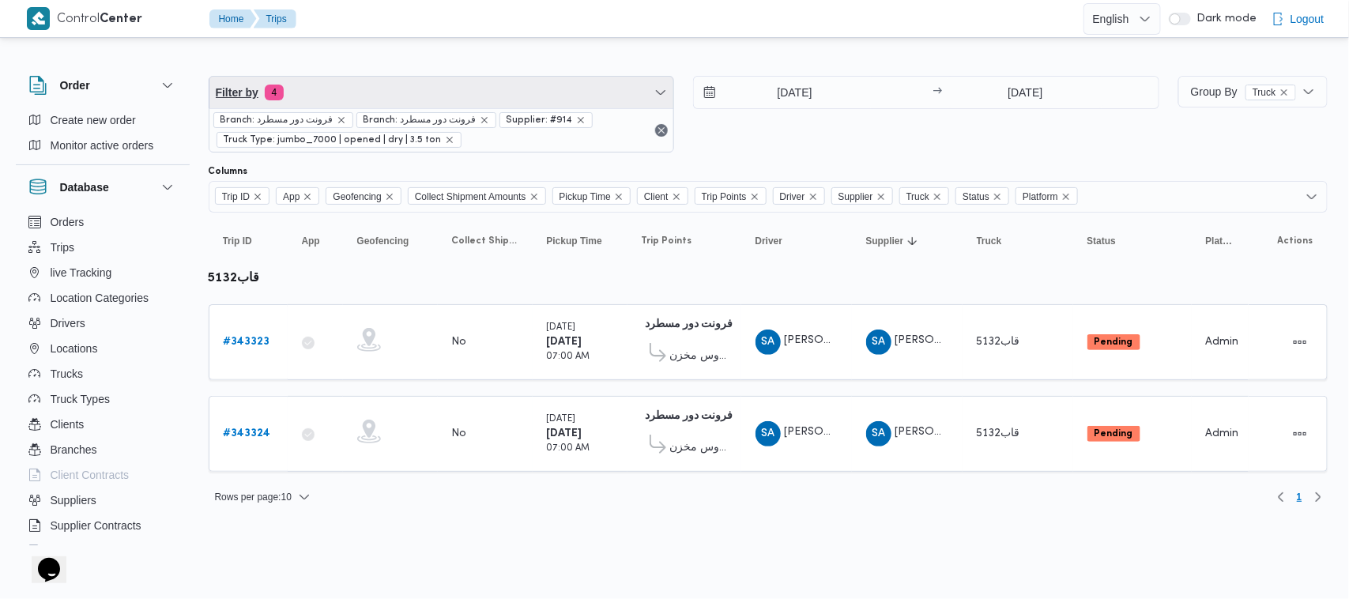
click at [433, 91] on span "Filter by 4" at bounding box center [441, 93] width 465 height 32
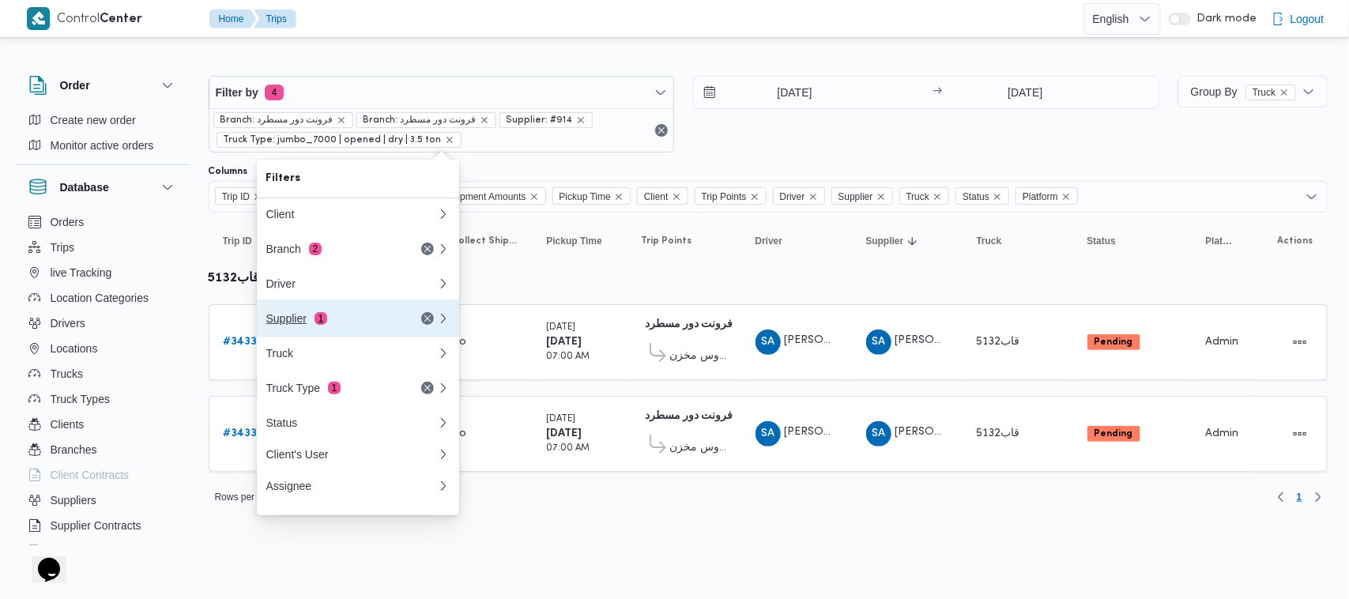
click at [371, 321] on div "Supplier 1" at bounding box center [332, 318] width 133 height 13
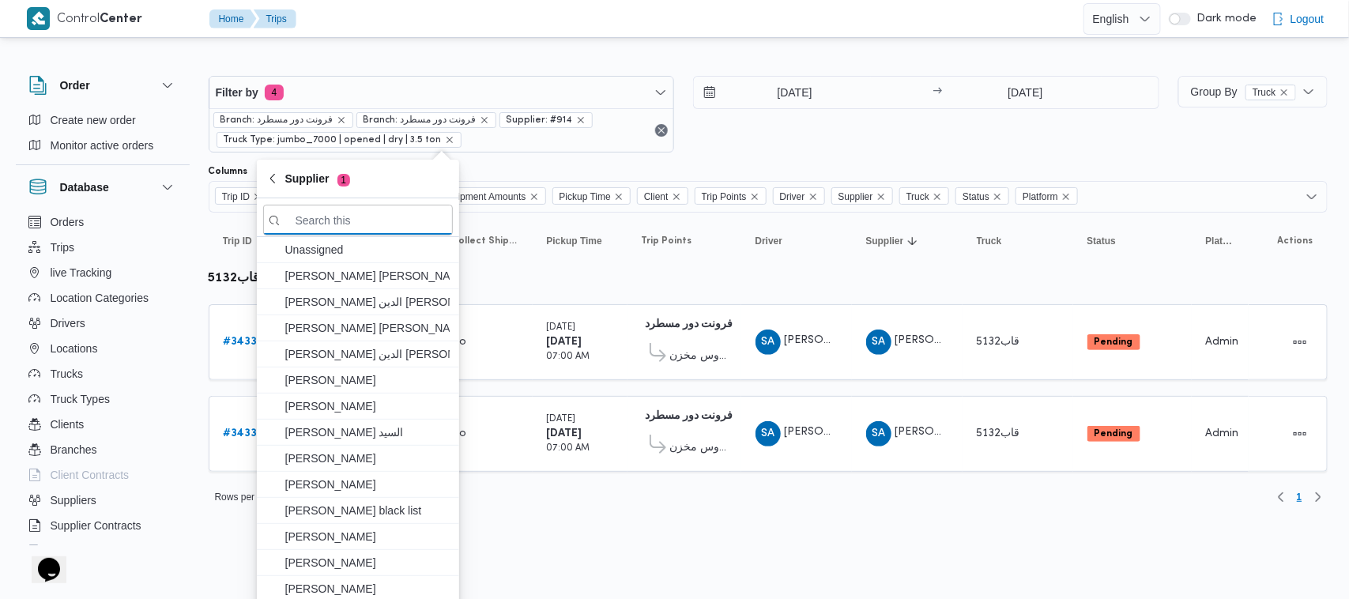
paste input "[PERSON_NAME] على جبل"
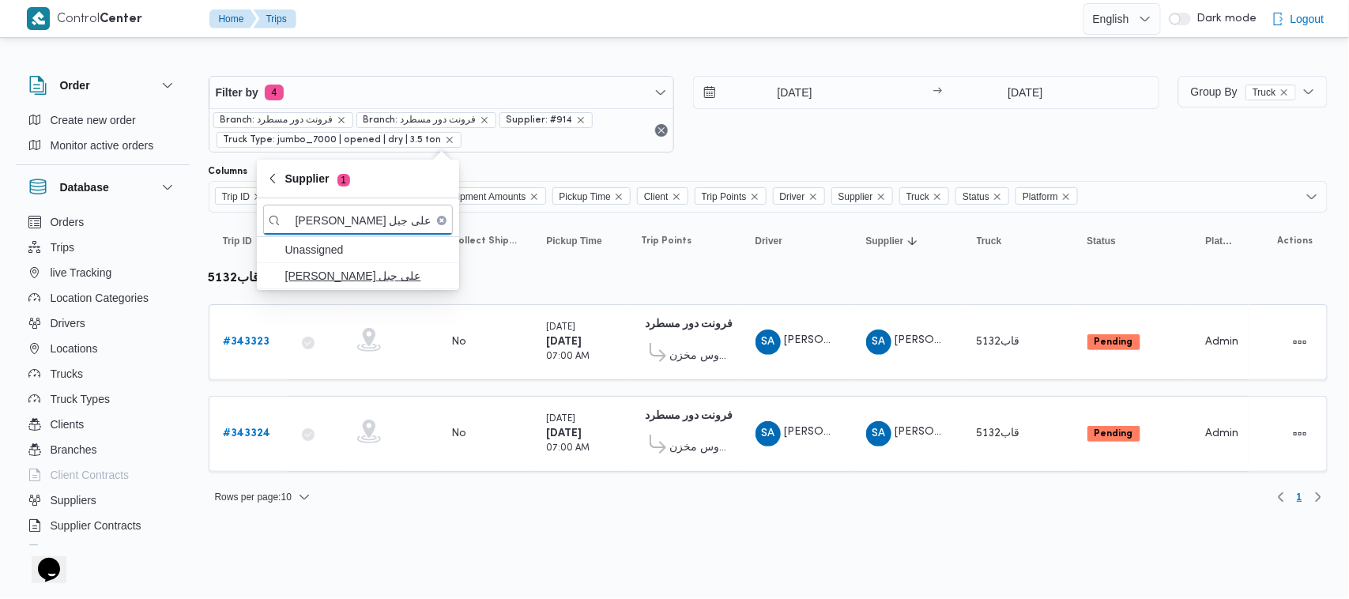
type input "[PERSON_NAME] على جبل"
click at [336, 279] on span "[PERSON_NAME] على جبل" at bounding box center [367, 275] width 164 height 19
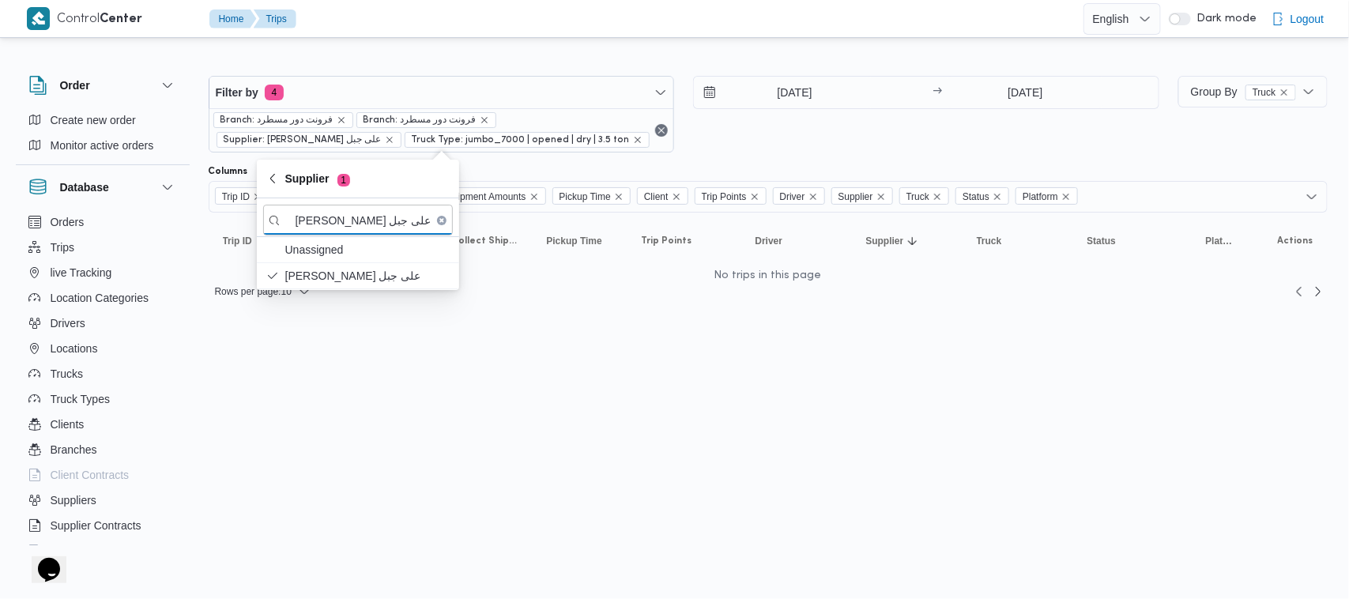
click at [788, 145] on div "[DATE] → [DATE]" at bounding box center [926, 114] width 466 height 77
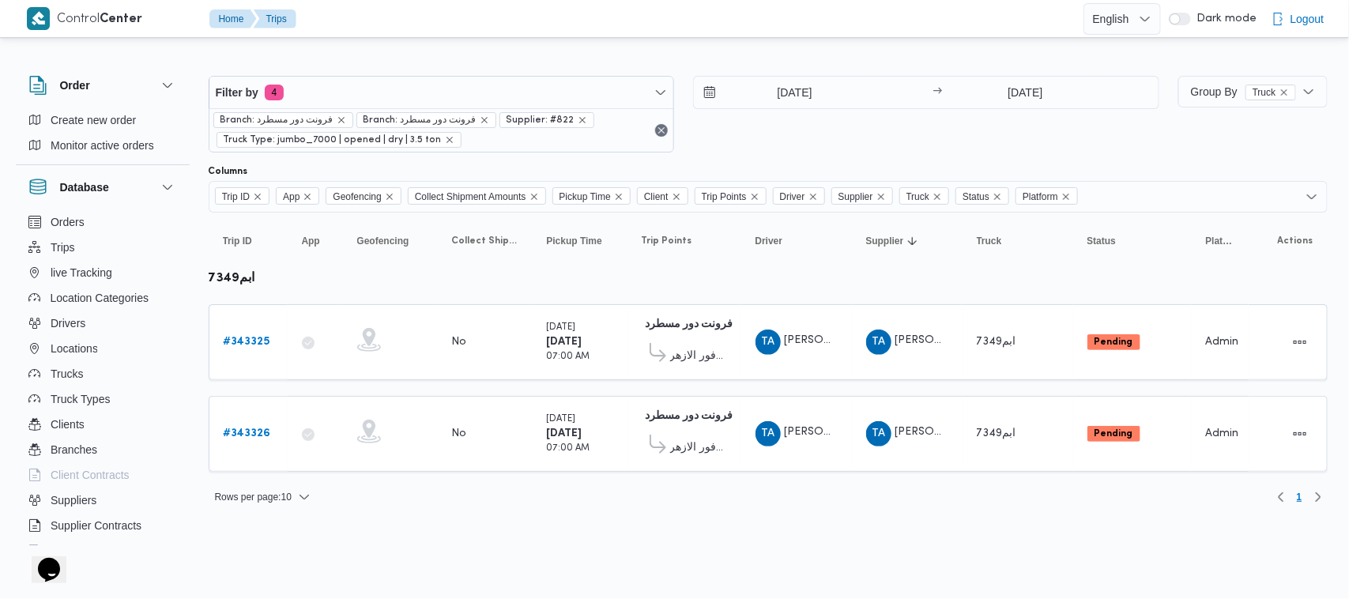
click at [372, 498] on div "Rows per page : 10 1" at bounding box center [768, 497] width 1138 height 38
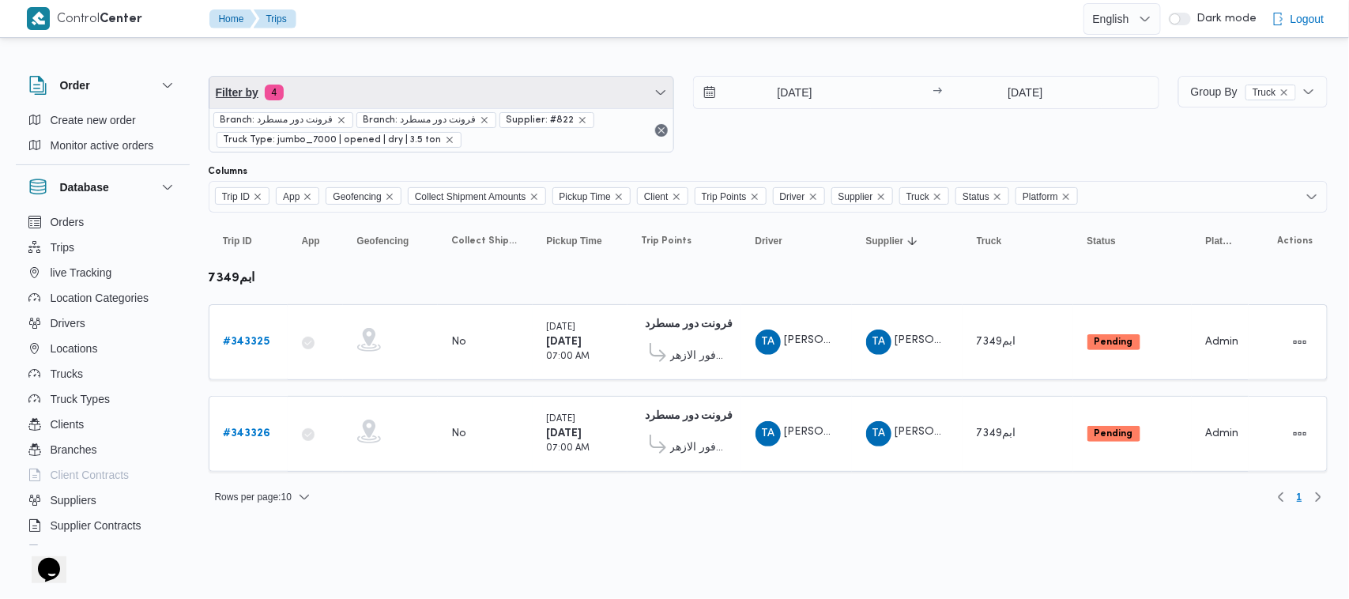
click at [387, 83] on span "Filter by 4" at bounding box center [441, 93] width 465 height 32
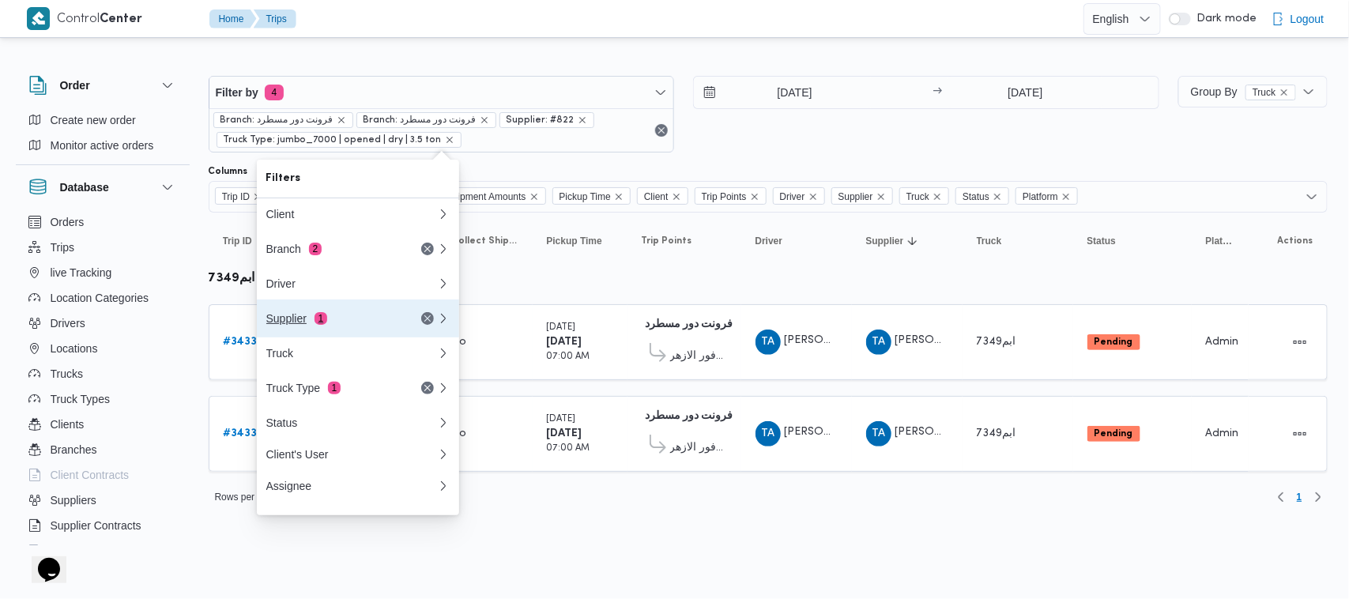
click at [310, 321] on div "Supplier 1" at bounding box center [332, 318] width 133 height 13
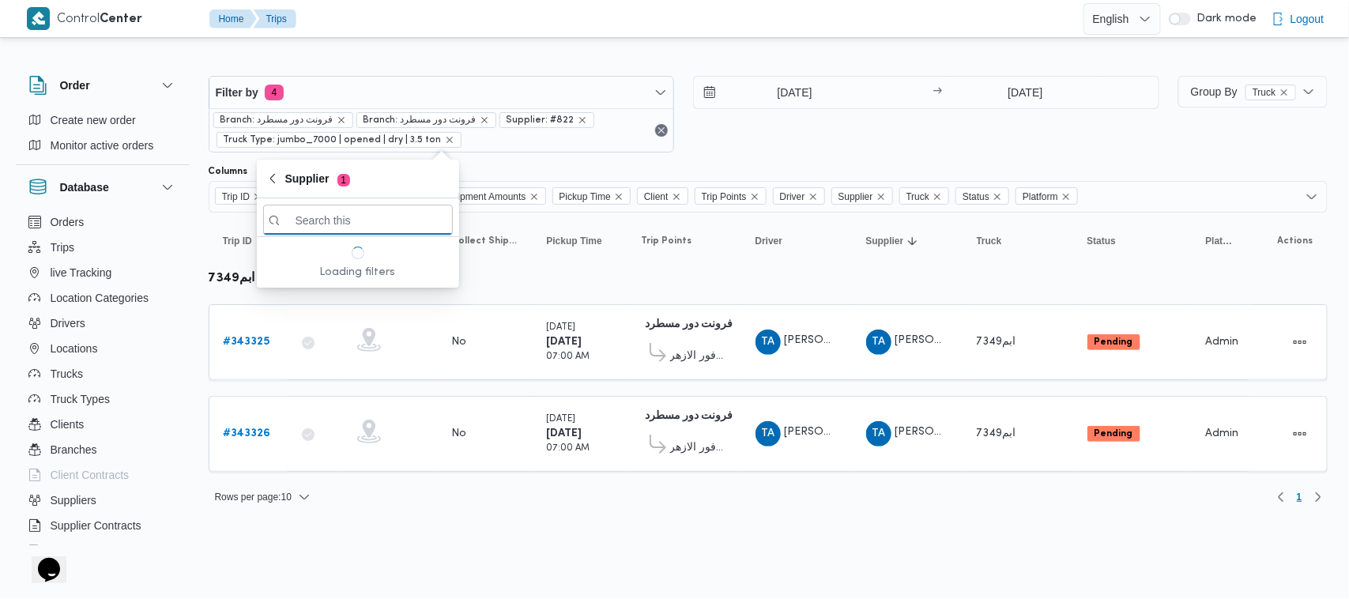
paste input "[PERSON_NAME]"
type input "[PERSON_NAME]"
click at [362, 285] on span "[PERSON_NAME]" at bounding box center [367, 275] width 164 height 19
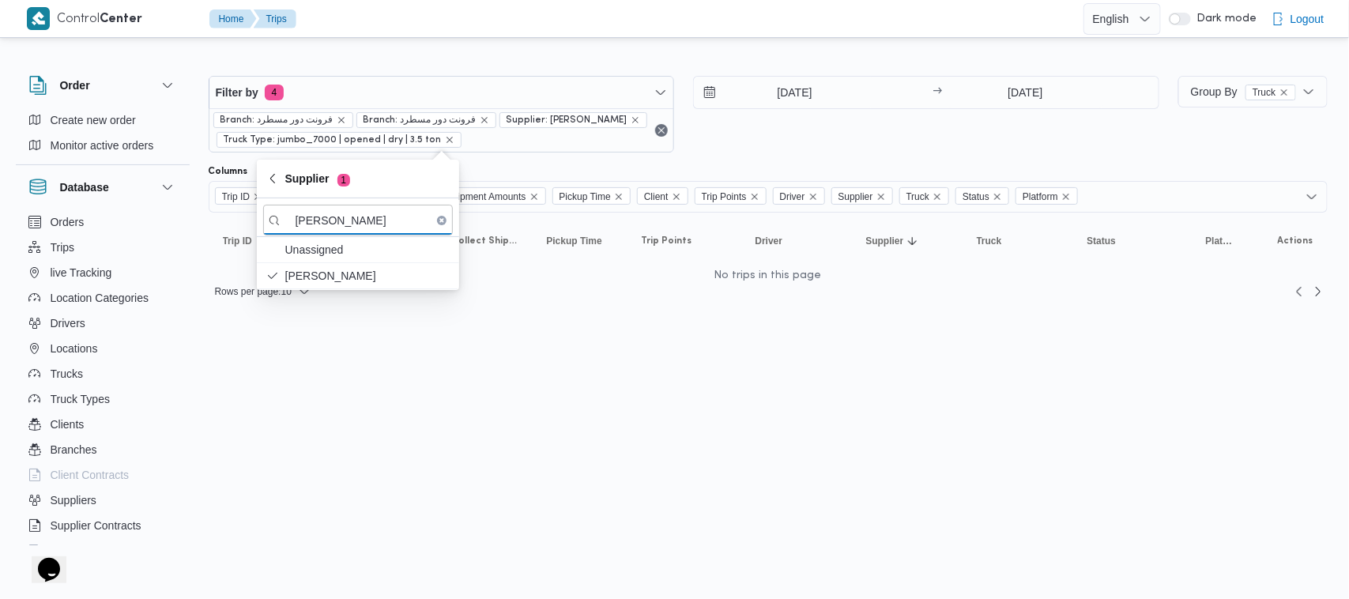
click at [831, 113] on div "[DATE] → [DATE]" at bounding box center [926, 114] width 466 height 77
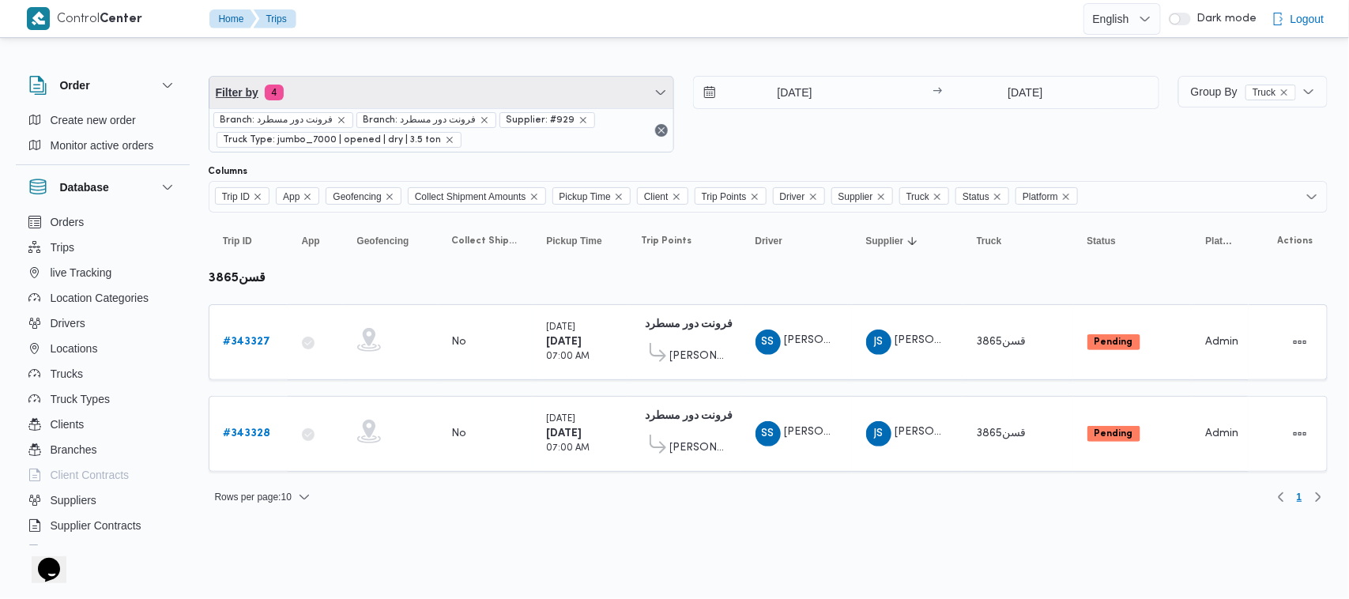
click at [442, 89] on span "Filter by 4" at bounding box center [441, 93] width 465 height 32
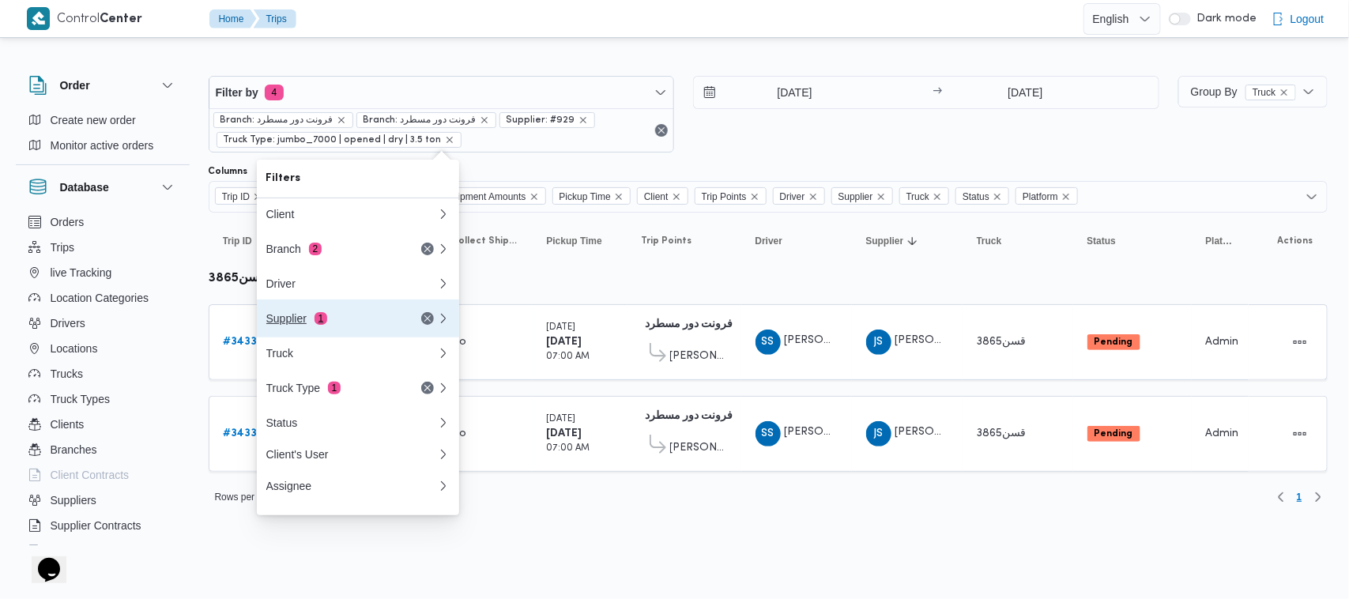
click at [379, 322] on div "Supplier 1" at bounding box center [332, 318] width 133 height 13
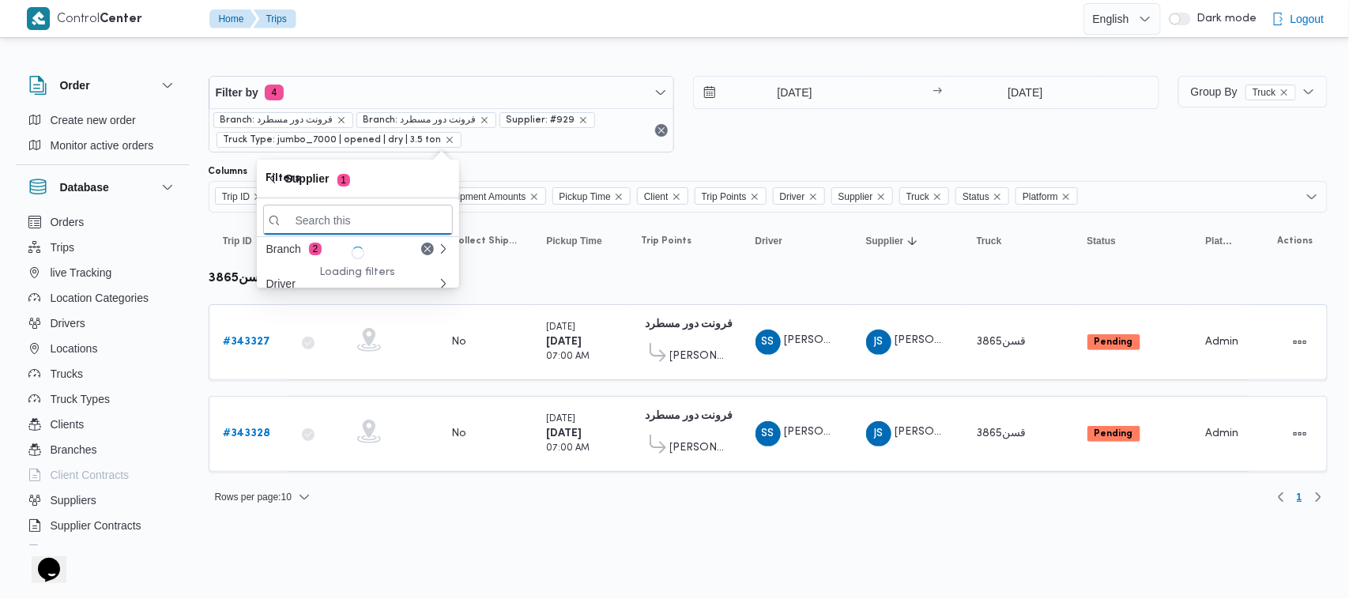
paste input "[PERSON_NAME]"
type input "[PERSON_NAME]"
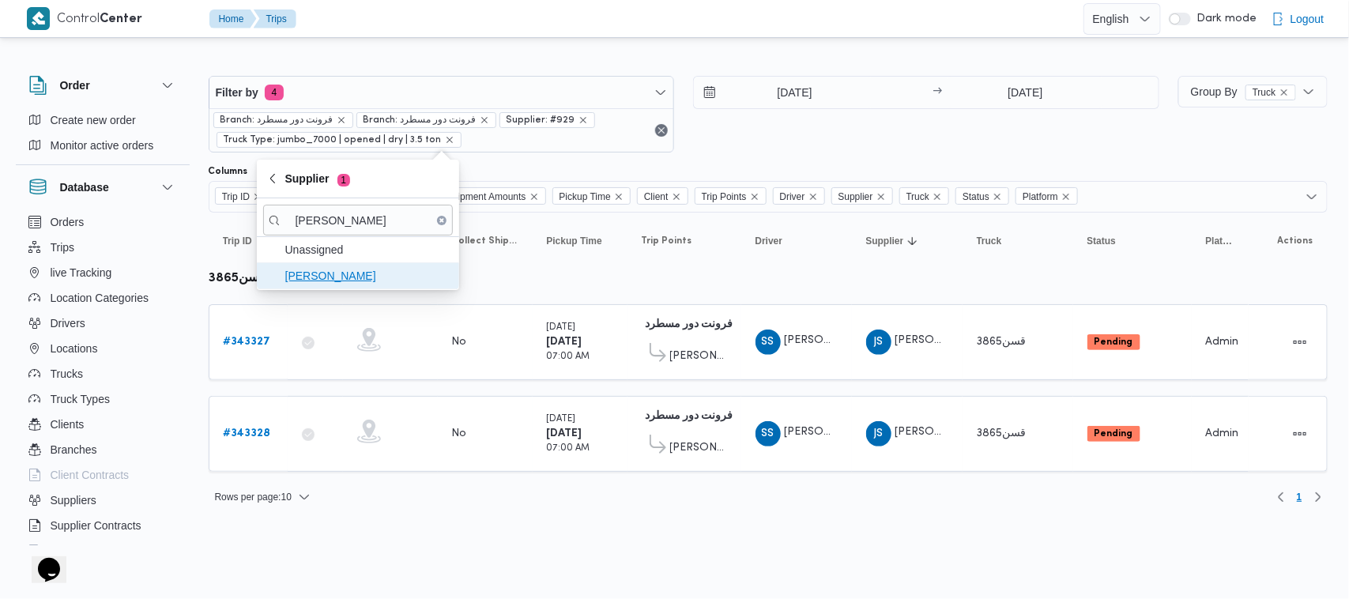
click at [337, 276] on span "[PERSON_NAME]" at bounding box center [367, 275] width 164 height 19
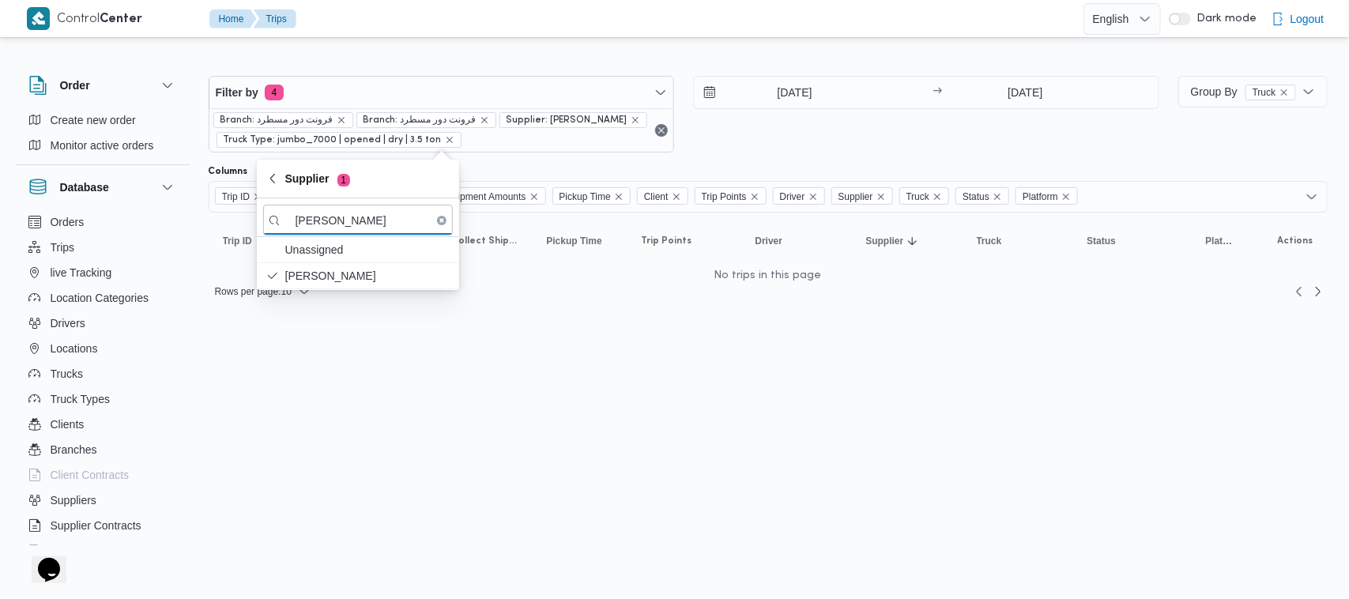
click at [787, 149] on div "[DATE] → [DATE]" at bounding box center [926, 114] width 466 height 77
